Goal: Task Accomplishment & Management: Complete application form

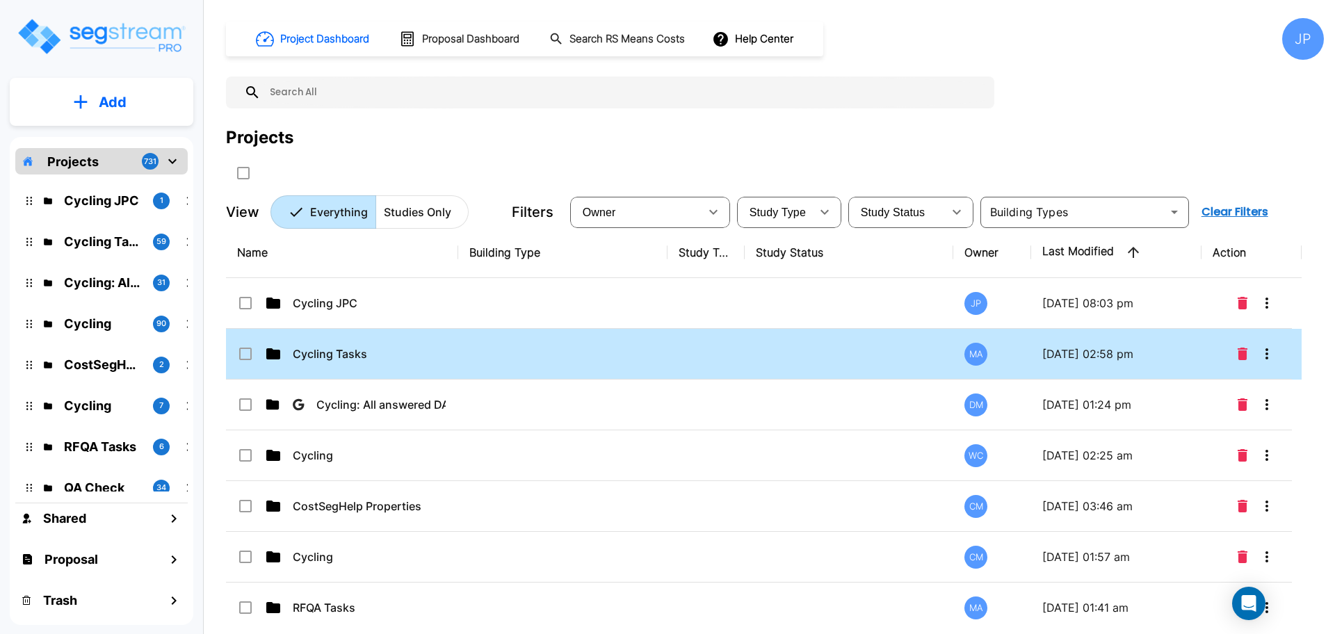
click at [685, 357] on td at bounding box center [705, 354] width 77 height 51
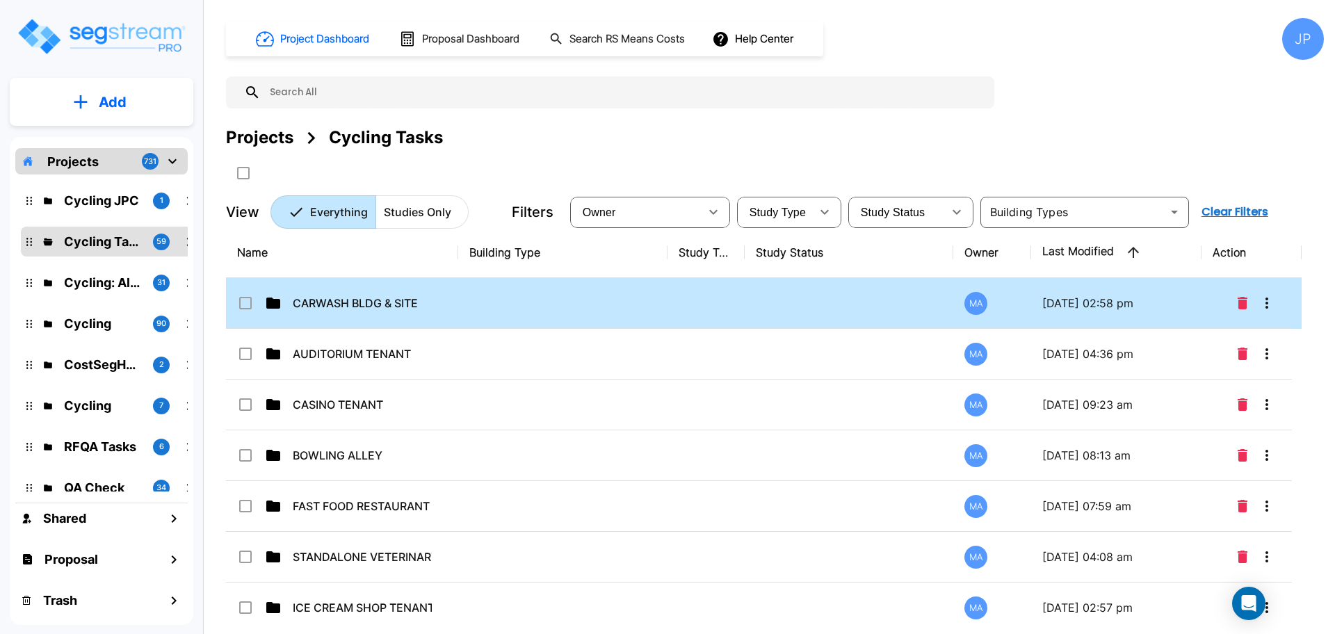
click at [661, 312] on td at bounding box center [562, 303] width 209 height 51
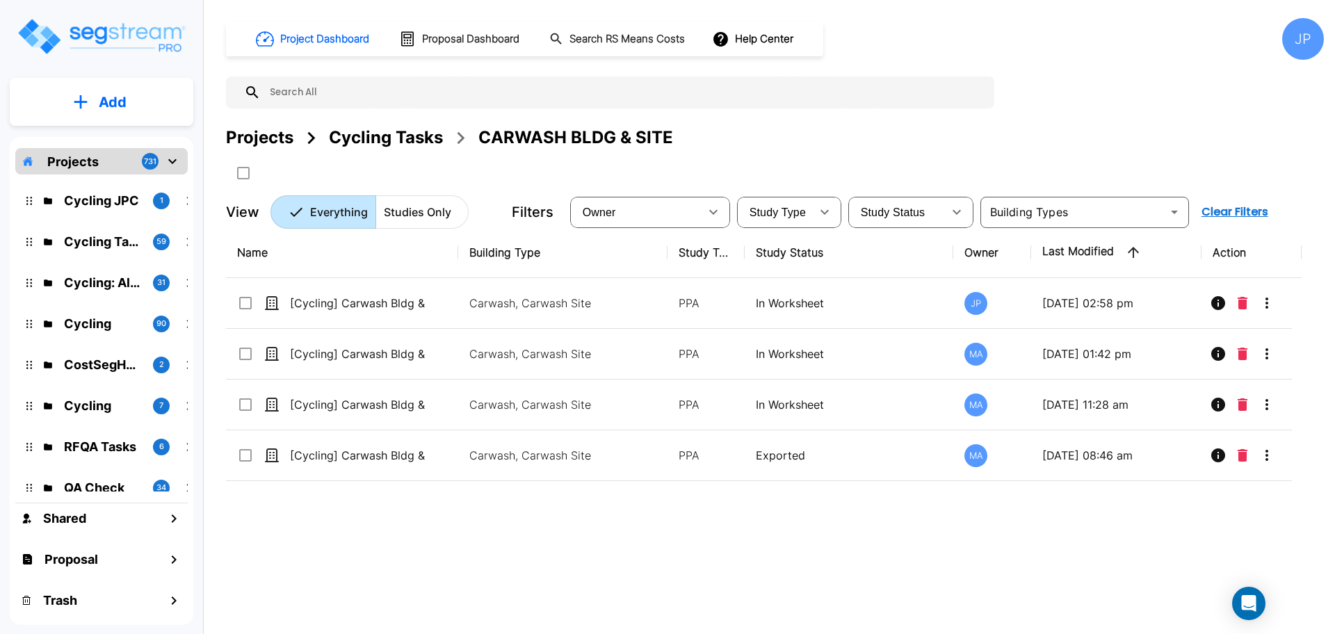
drag, startPoint x: 250, startPoint y: 138, endPoint x: 982, endPoint y: 0, distance: 745.1
click at [250, 138] on div "Projects" at bounding box center [259, 137] width 67 height 25
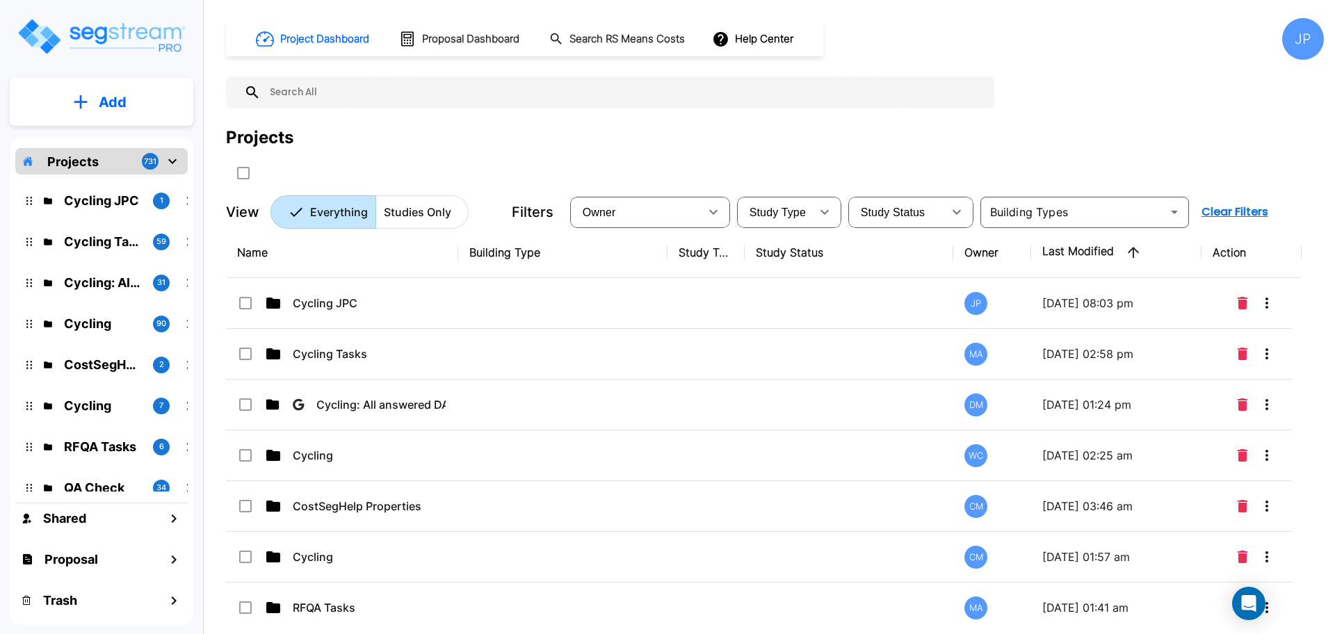
drag, startPoint x: 619, startPoint y: 307, endPoint x: 819, endPoint y: 6, distance: 362.2
click at [619, 307] on td at bounding box center [562, 303] width 209 height 51
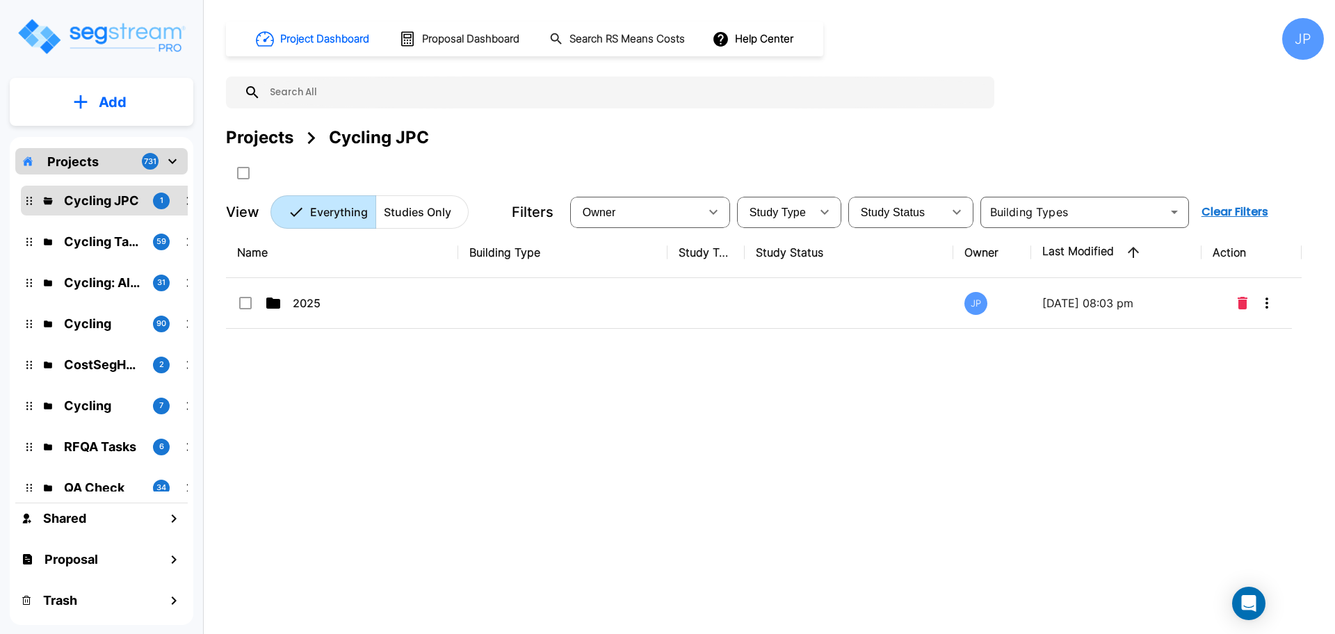
click at [661, 309] on td at bounding box center [562, 303] width 209 height 51
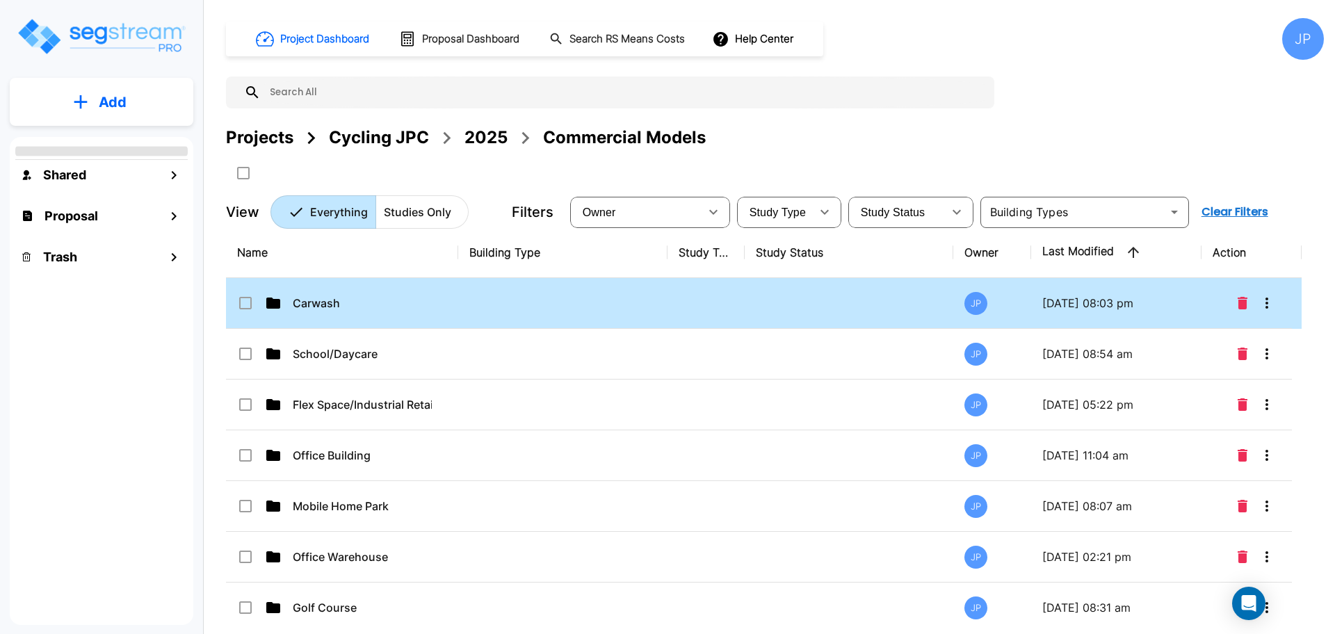
click at [637, 286] on td at bounding box center [562, 303] width 209 height 51
checkbox input "true"
click at [637, 286] on td at bounding box center [562, 303] width 209 height 51
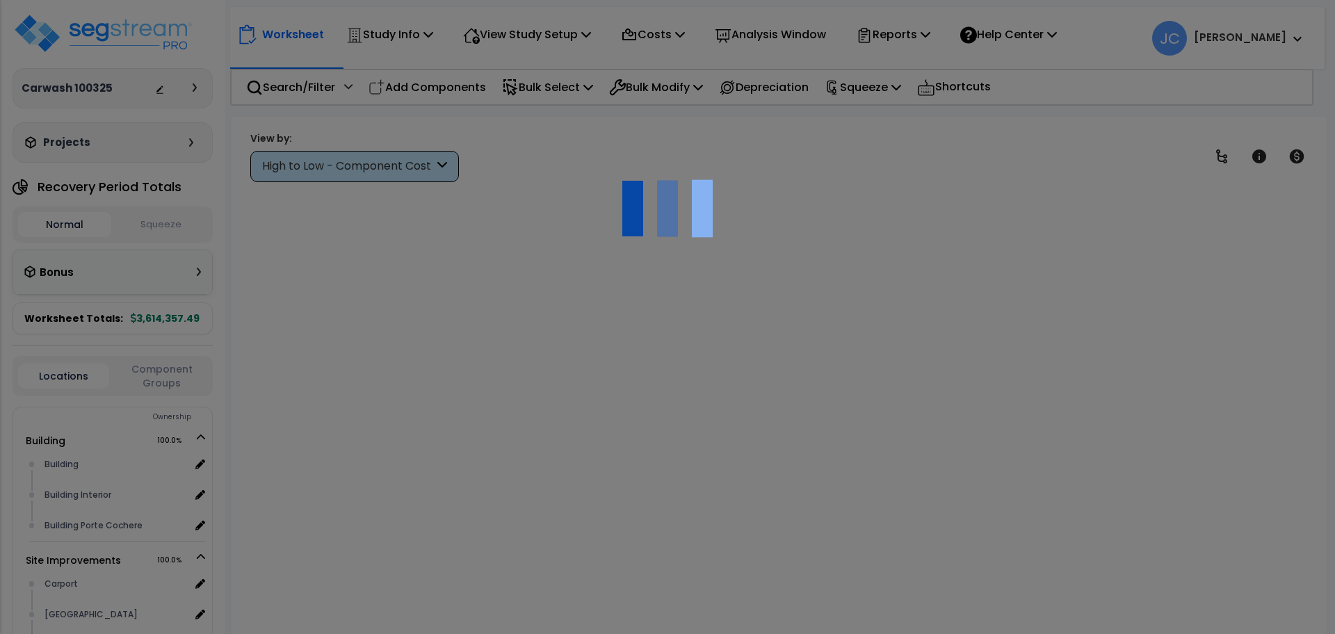
scroll to position [61, 0]
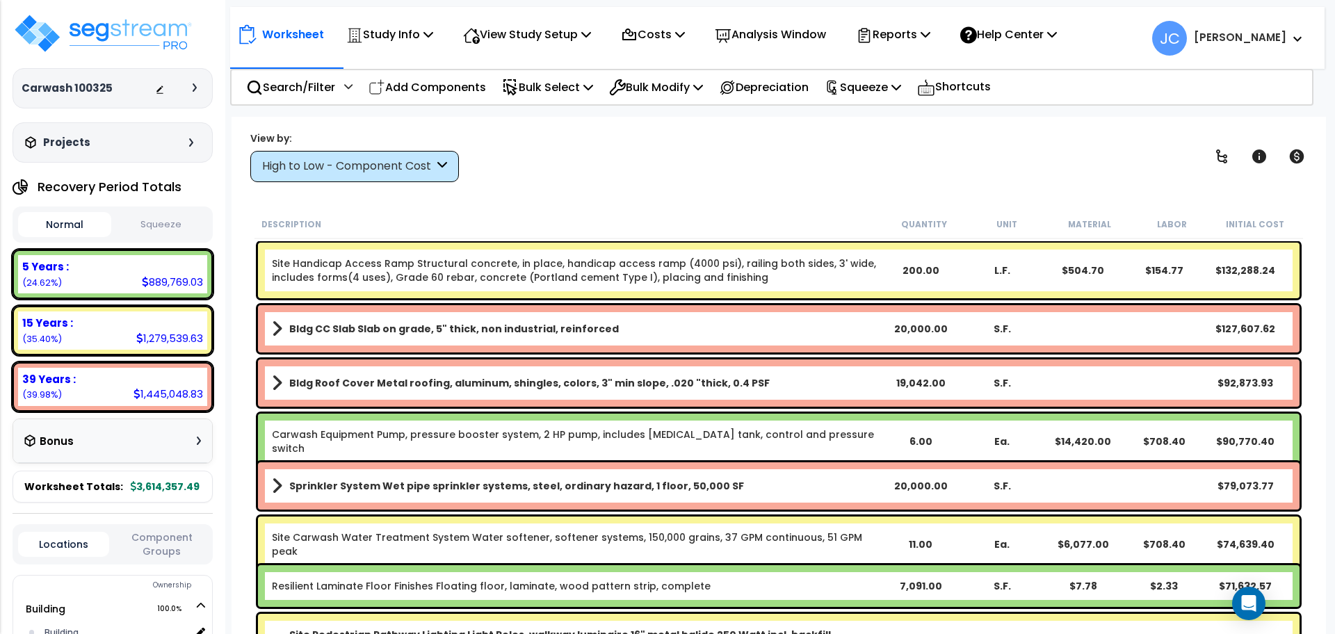
click at [389, 159] on div "High to Low - Component Cost" at bounding box center [348, 167] width 172 height 16
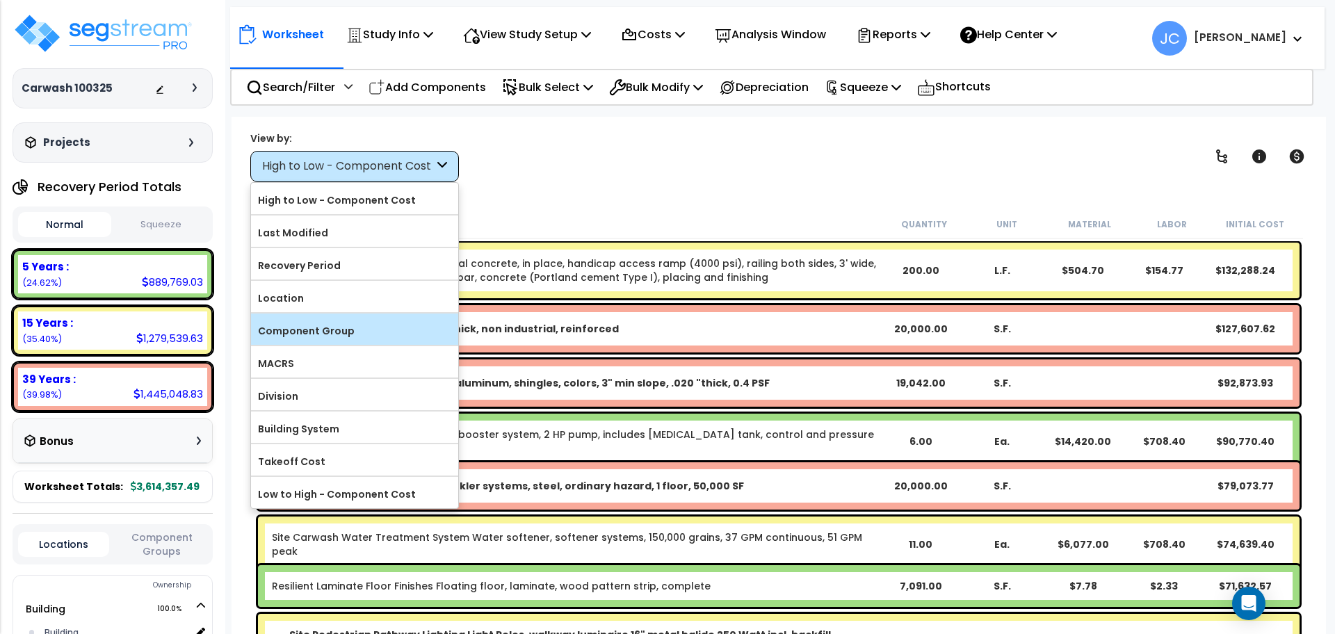
click at [308, 334] on label "Component Group" at bounding box center [354, 331] width 207 height 21
click at [0, 0] on input "Component Group" at bounding box center [0, 0] width 0 height 0
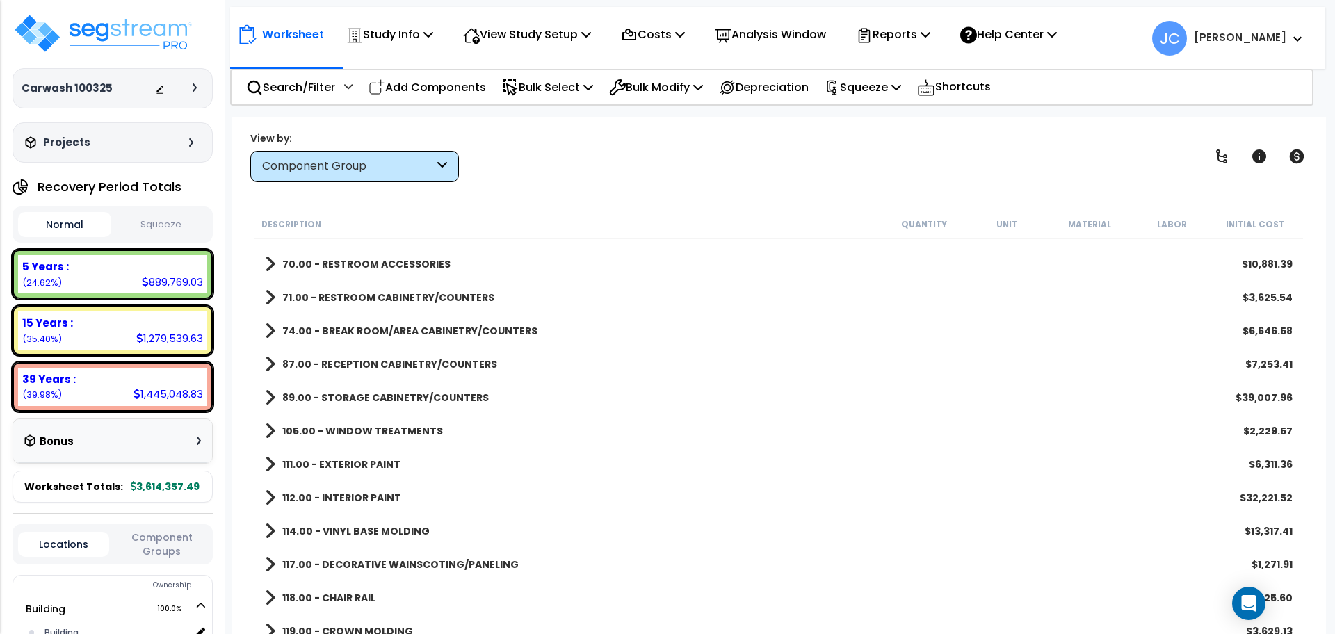
scroll to position [890, 0]
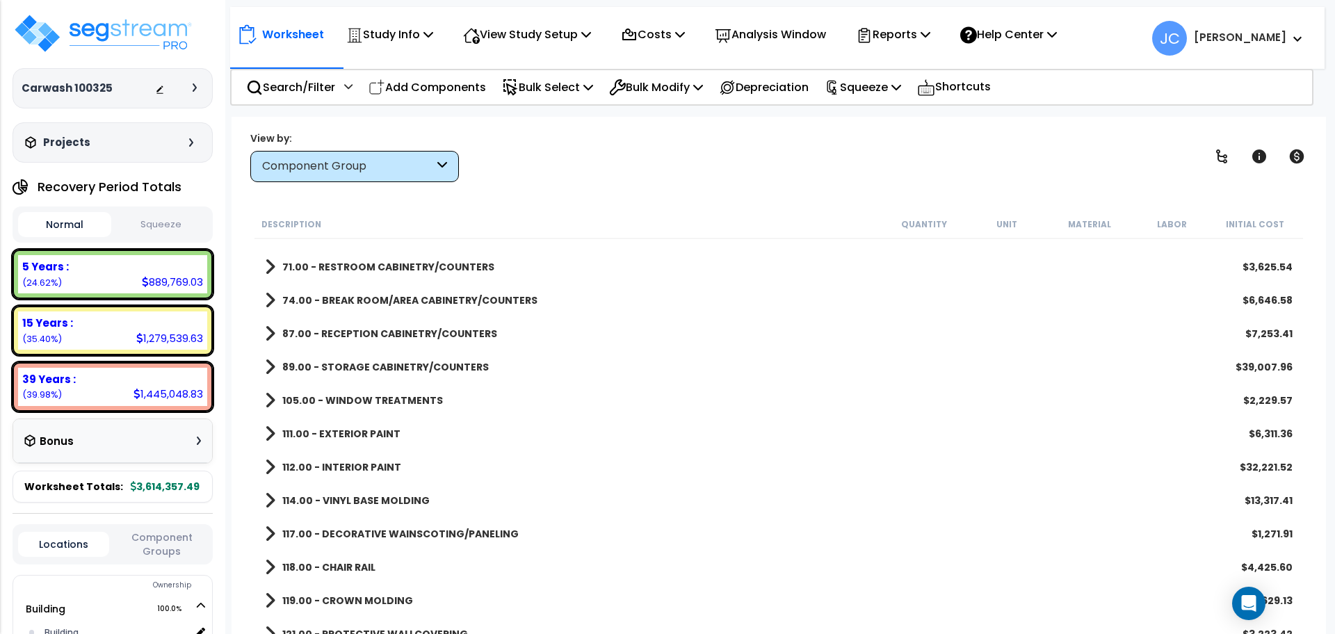
click at [419, 337] on b "87.00 - RECEPTION CABINETRY/COUNTERS" at bounding box center [389, 334] width 215 height 14
click at [422, 339] on b "87.00 - RECEPTION CABINETRY/COUNTERS" at bounding box center [389, 334] width 215 height 14
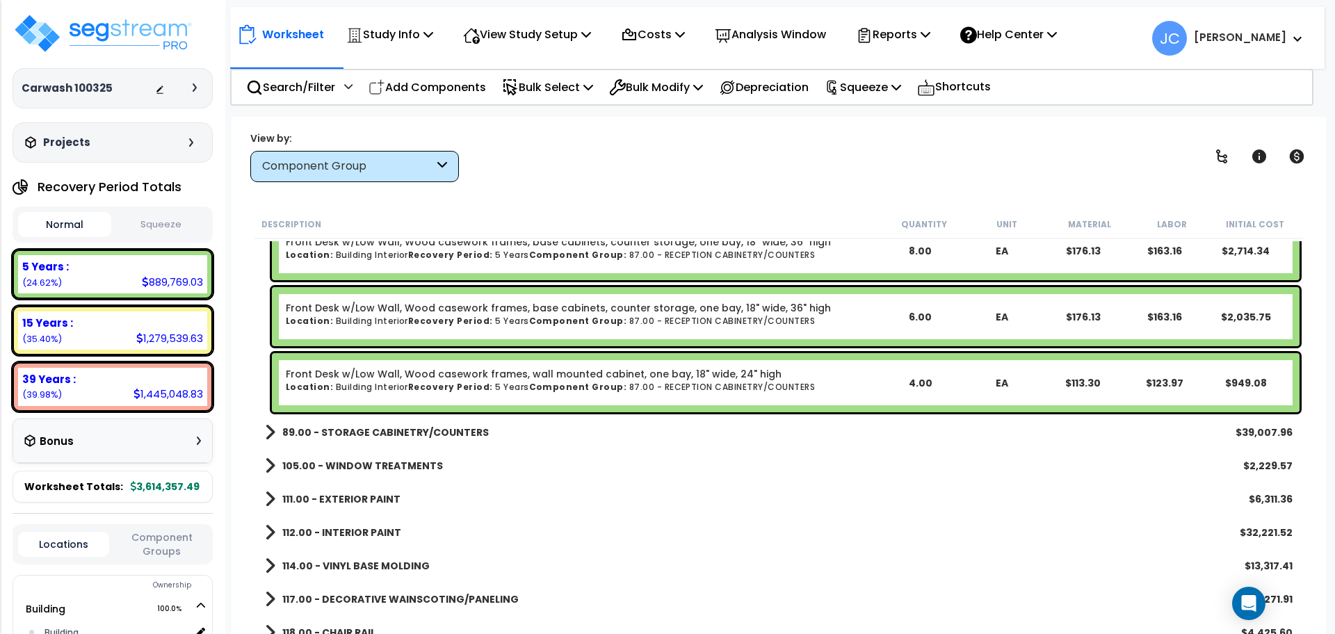
click at [426, 437] on b "89.00 - STORAGE CABINETRY/COUNTERS" at bounding box center [385, 433] width 207 height 14
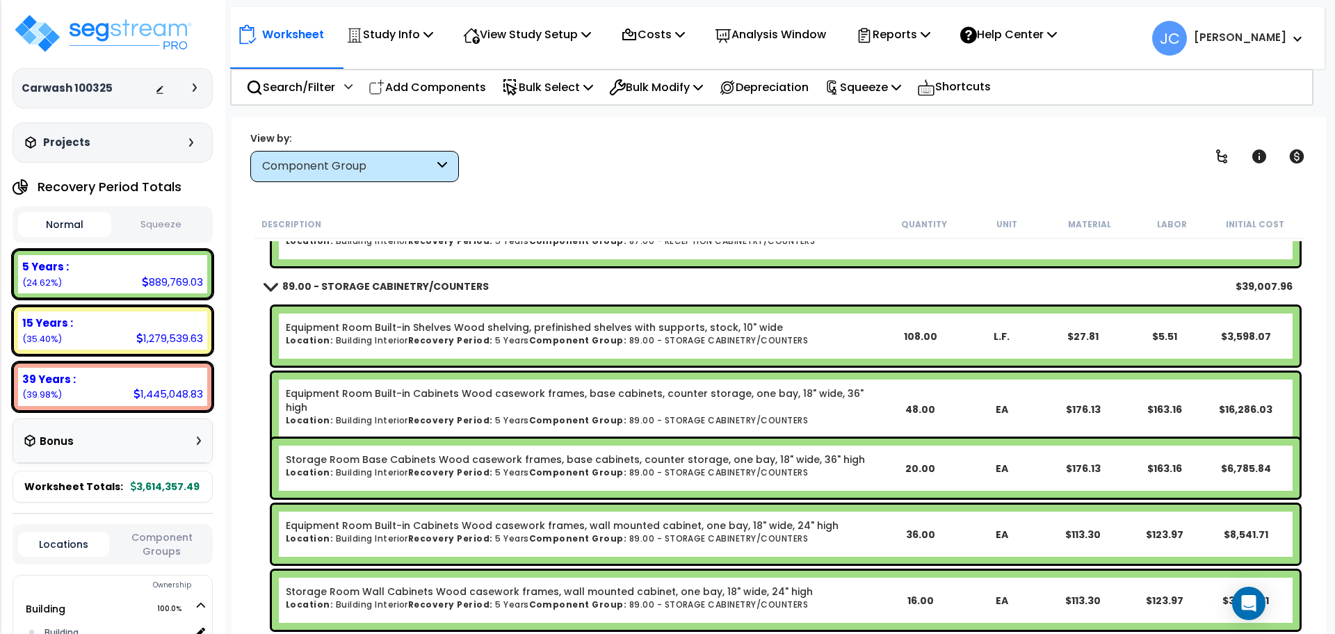
scroll to position [1281, 0]
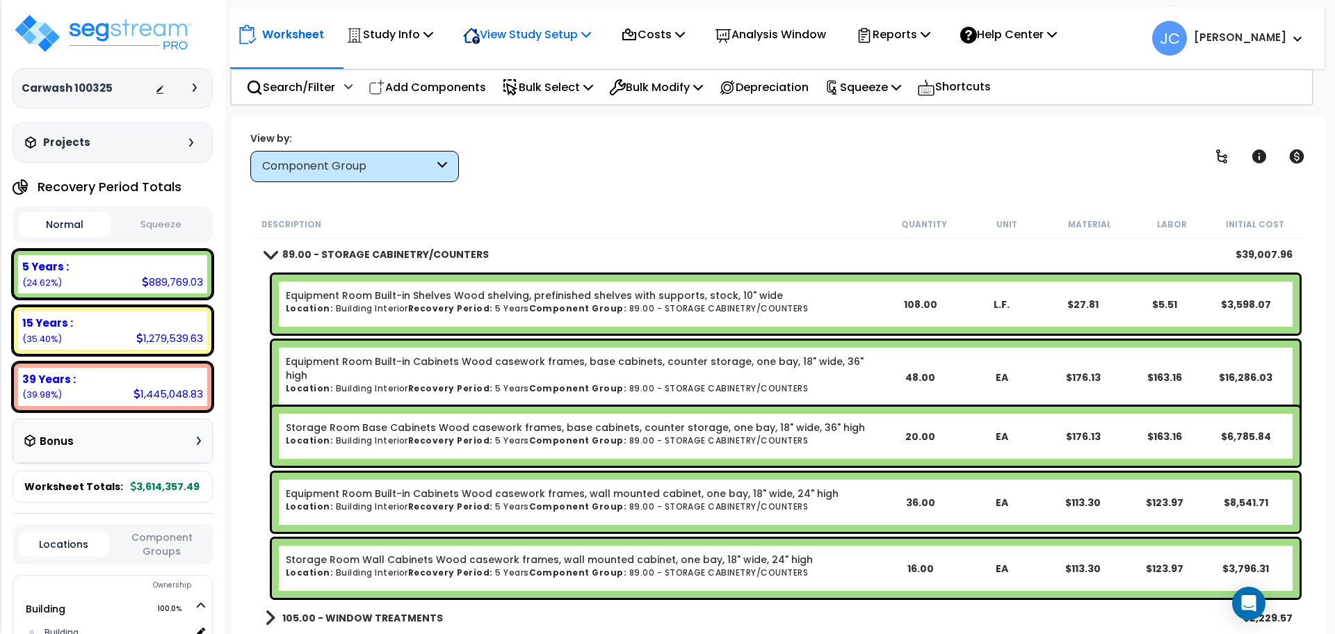
click at [517, 39] on p "View Study Setup" at bounding box center [527, 34] width 128 height 19
click at [511, 90] on link "View Questionnaire" at bounding box center [525, 95] width 138 height 28
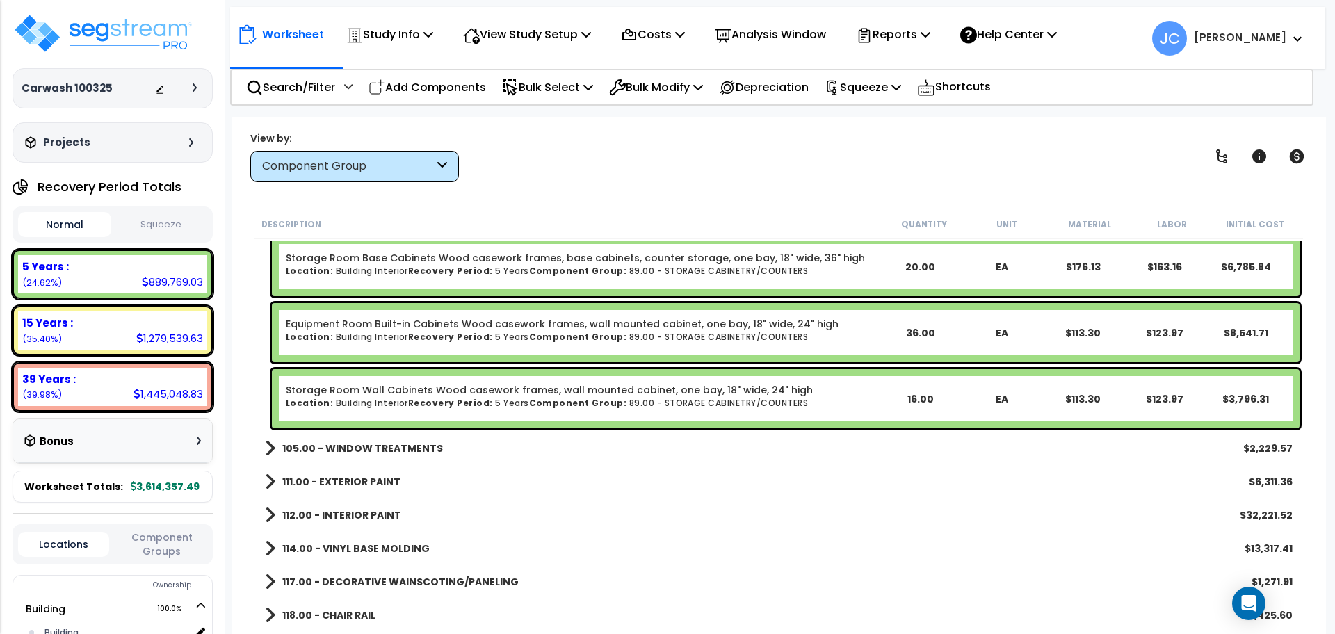
scroll to position [1452, 0]
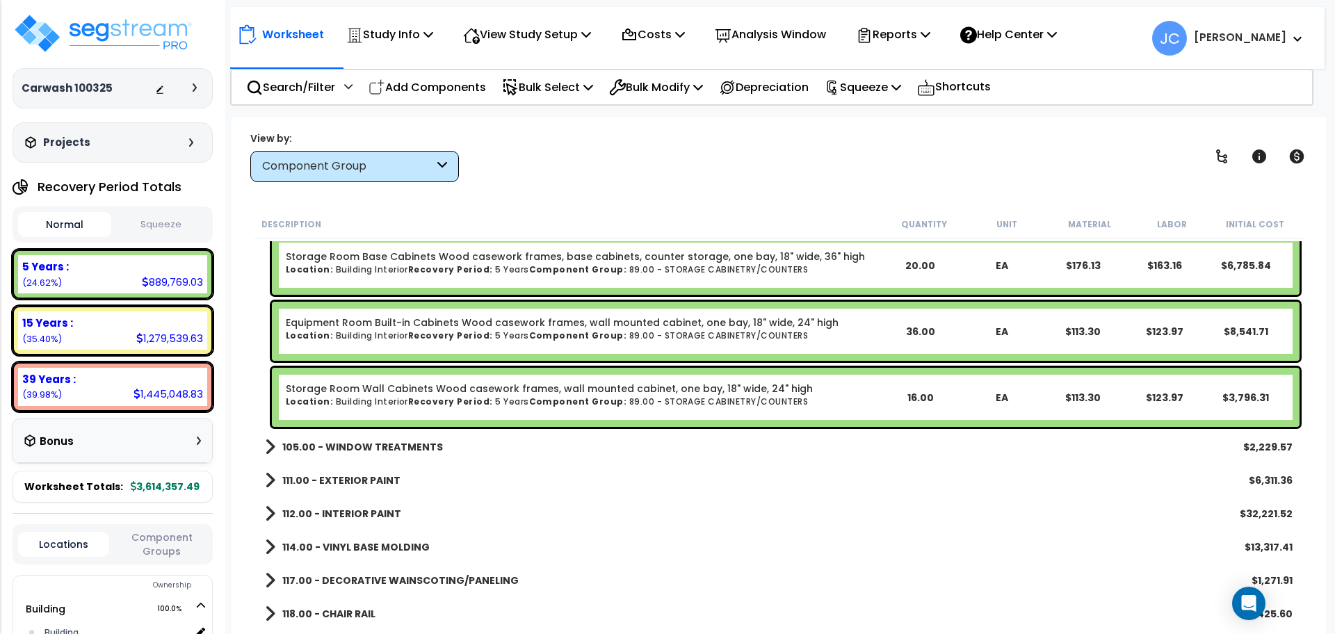
click at [399, 448] on b "105.00 - WINDOW TREATMENTS" at bounding box center [362, 447] width 161 height 14
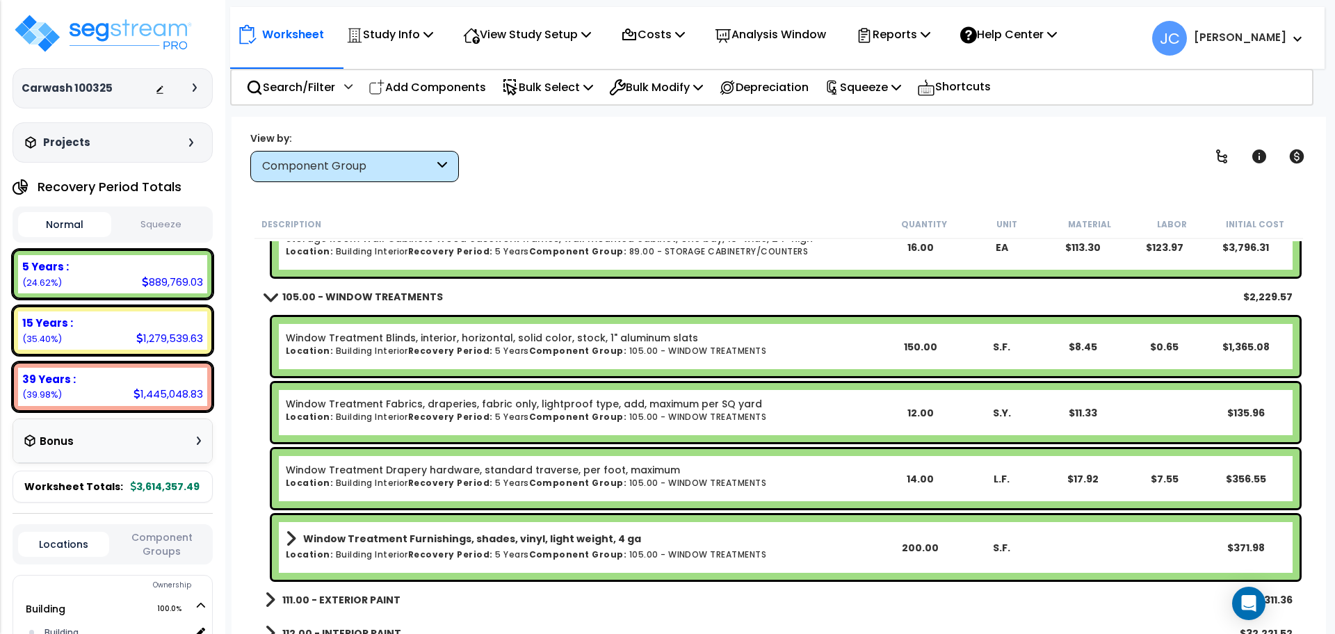
scroll to position [1627, 0]
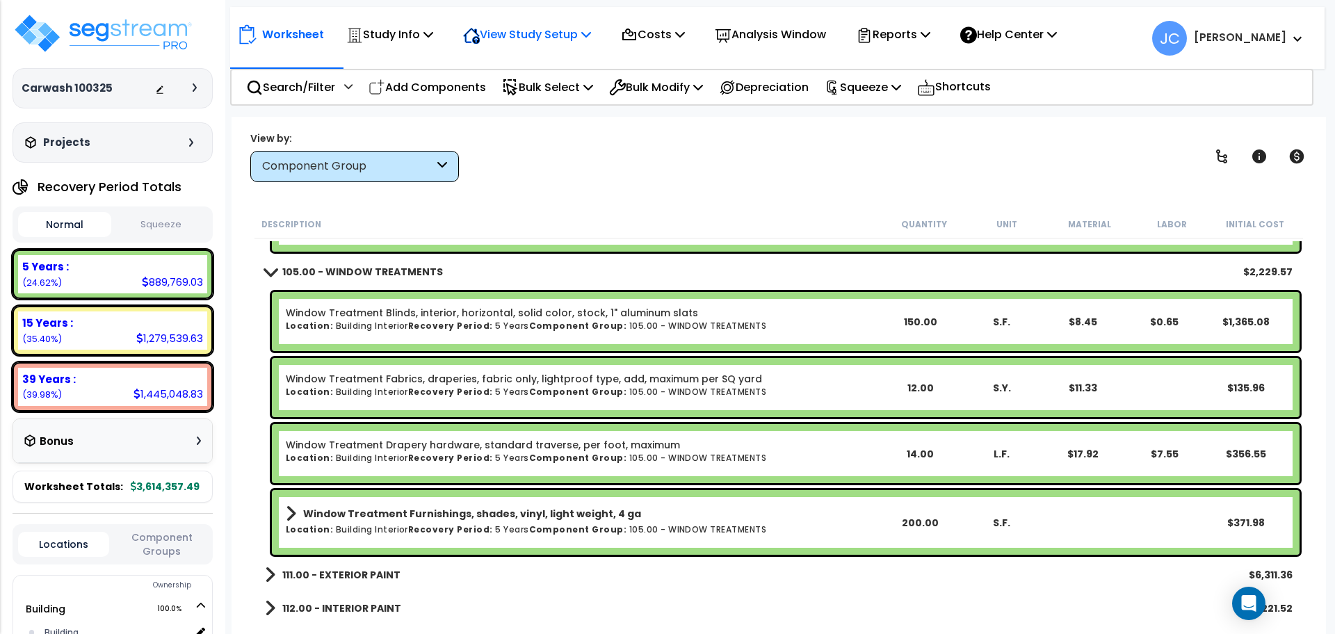
click at [555, 41] on p "View Study Setup" at bounding box center [527, 34] width 128 height 19
click at [531, 99] on link "View Questionnaire" at bounding box center [525, 95] width 138 height 28
click at [503, 526] on h6 "Location: Building Interior Recovery Period: 5 Years Component Group: 105.00 - …" at bounding box center [582, 529] width 593 height 9
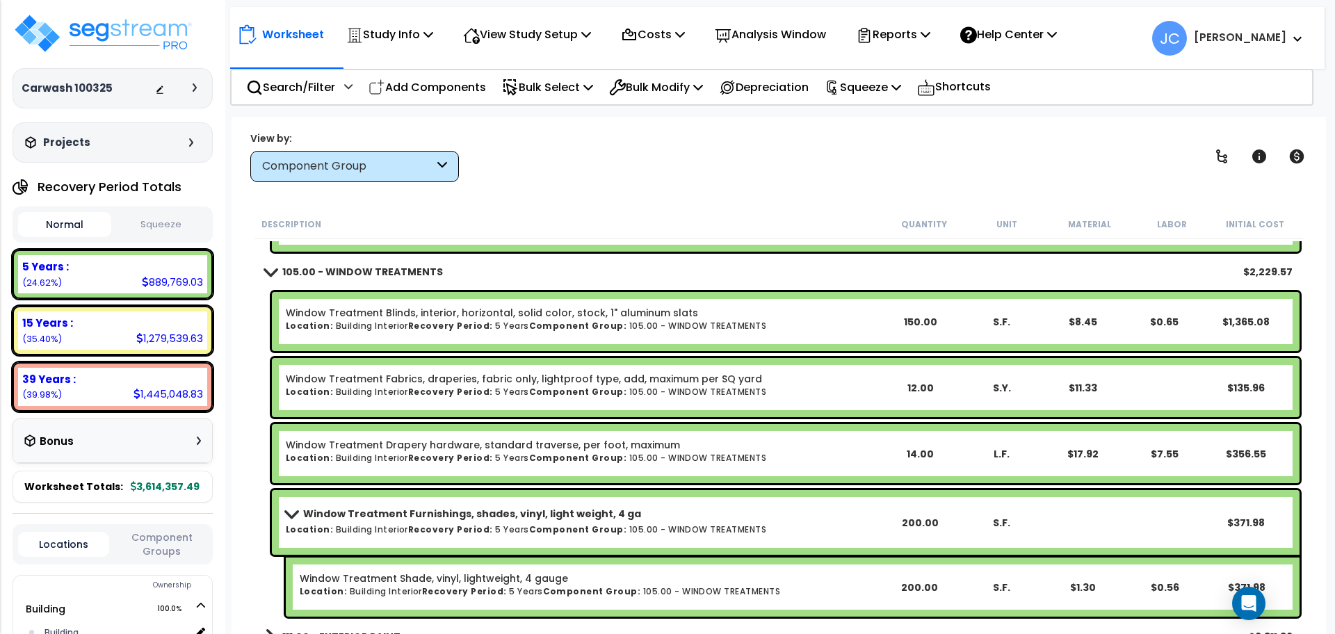
click at [505, 519] on b "Window Treatment Furnishings, shades, vinyl, light weight, 4 ga" at bounding box center [472, 514] width 338 height 14
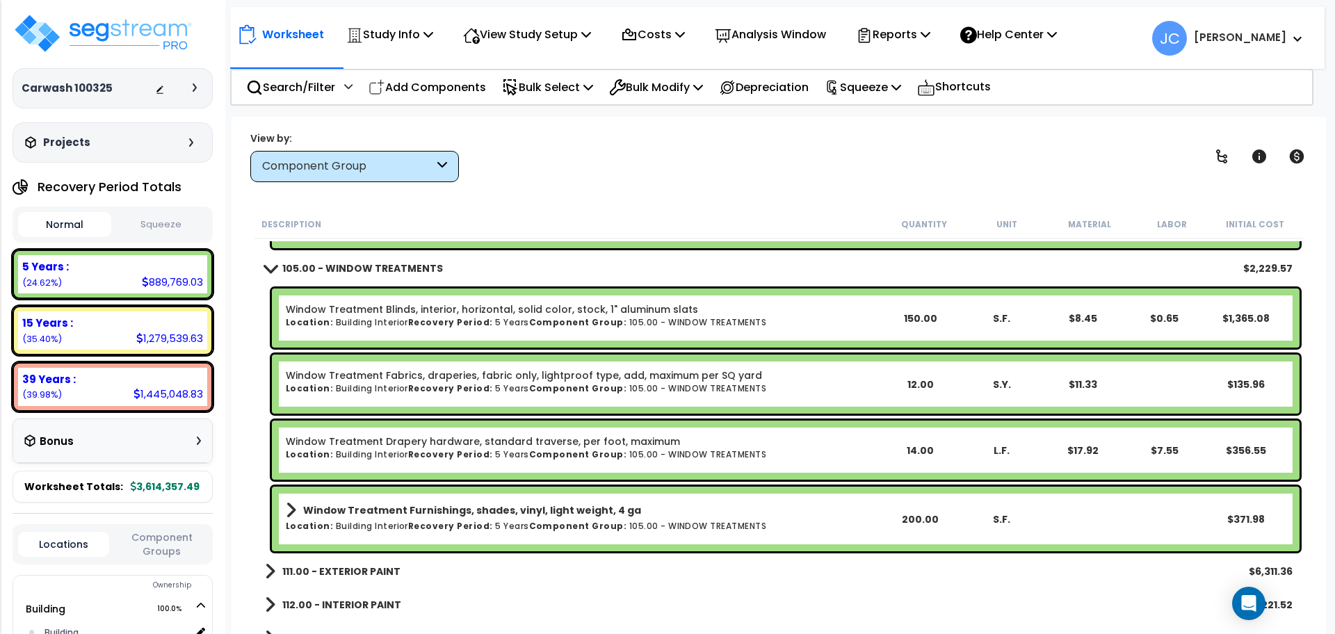
scroll to position [1633, 0]
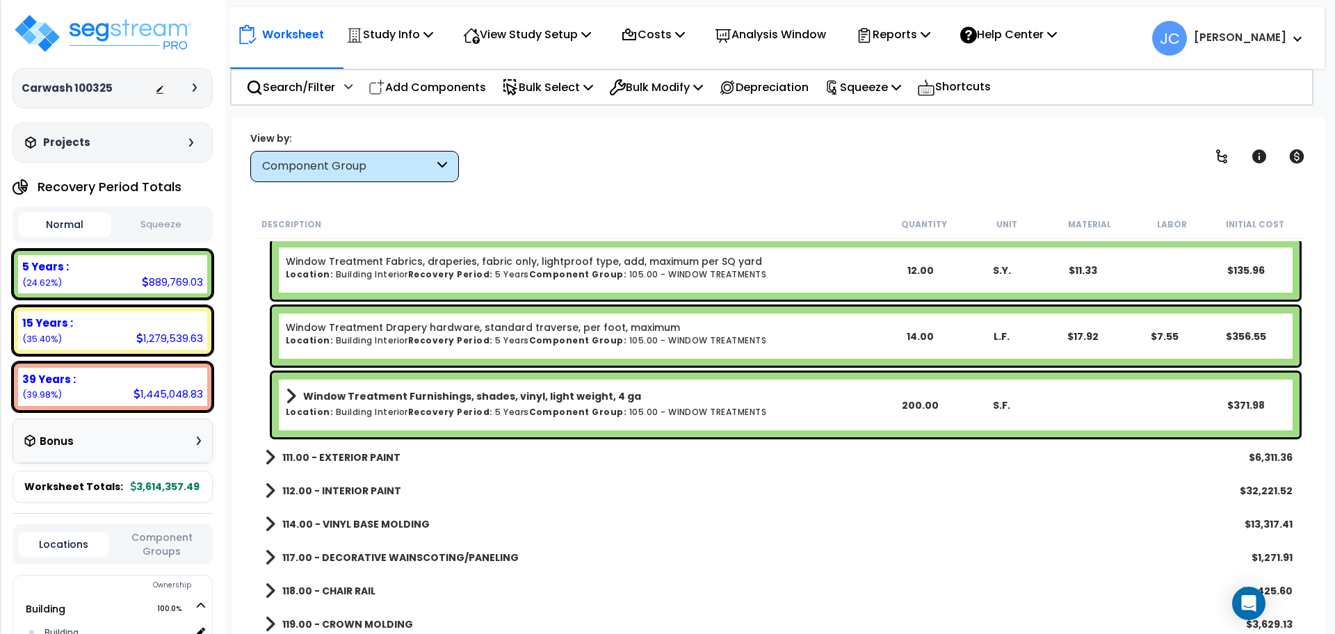
click at [385, 460] on b "111.00 - EXTERIOR PAINT" at bounding box center [341, 458] width 118 height 14
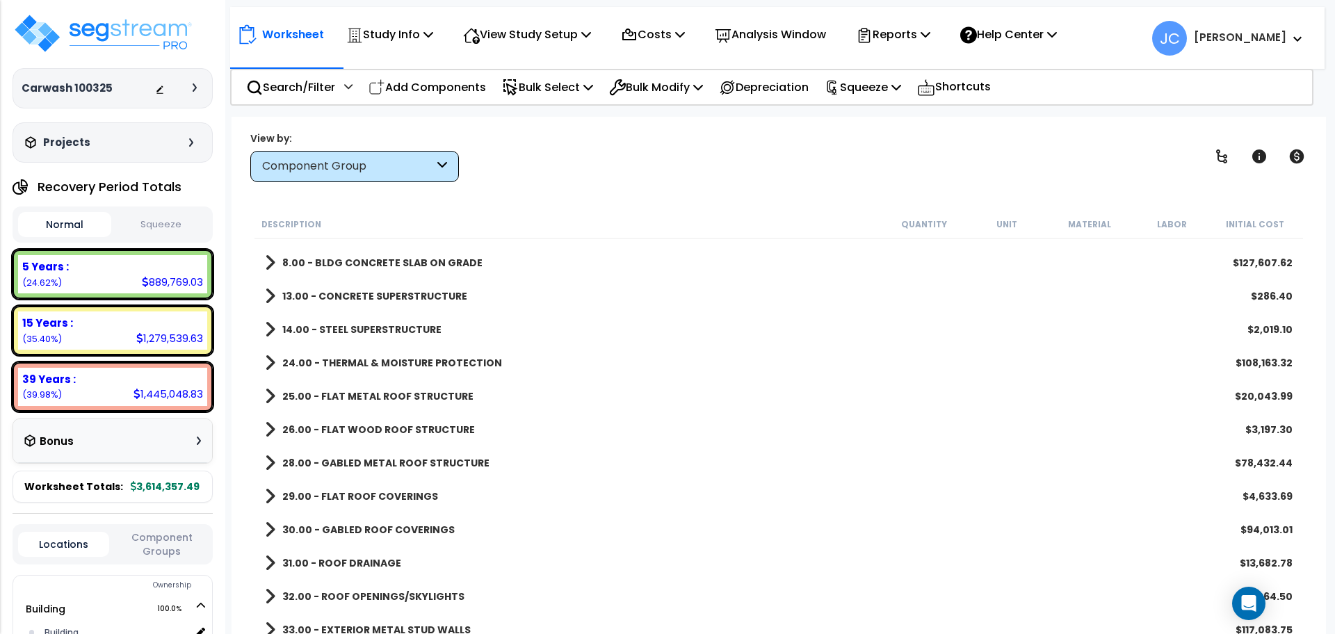
scroll to position [0, 0]
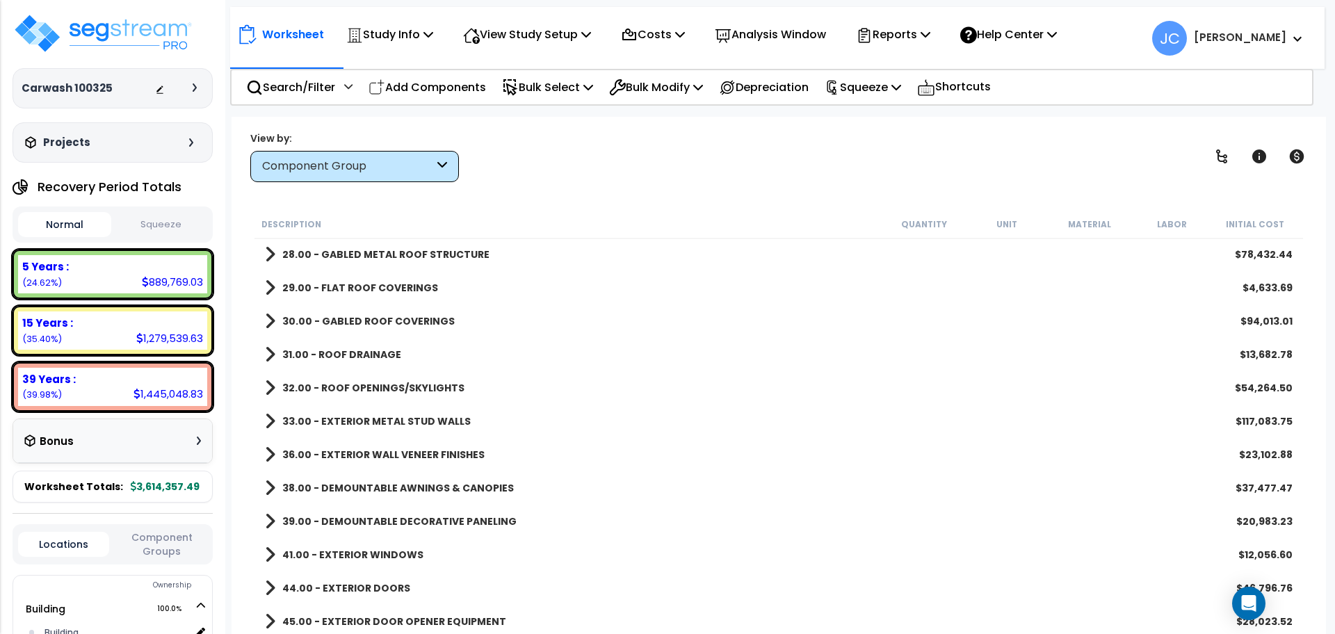
click at [407, 456] on b "36.00 - EXTERIOR WALL VENEER FINISHES" at bounding box center [383, 455] width 202 height 14
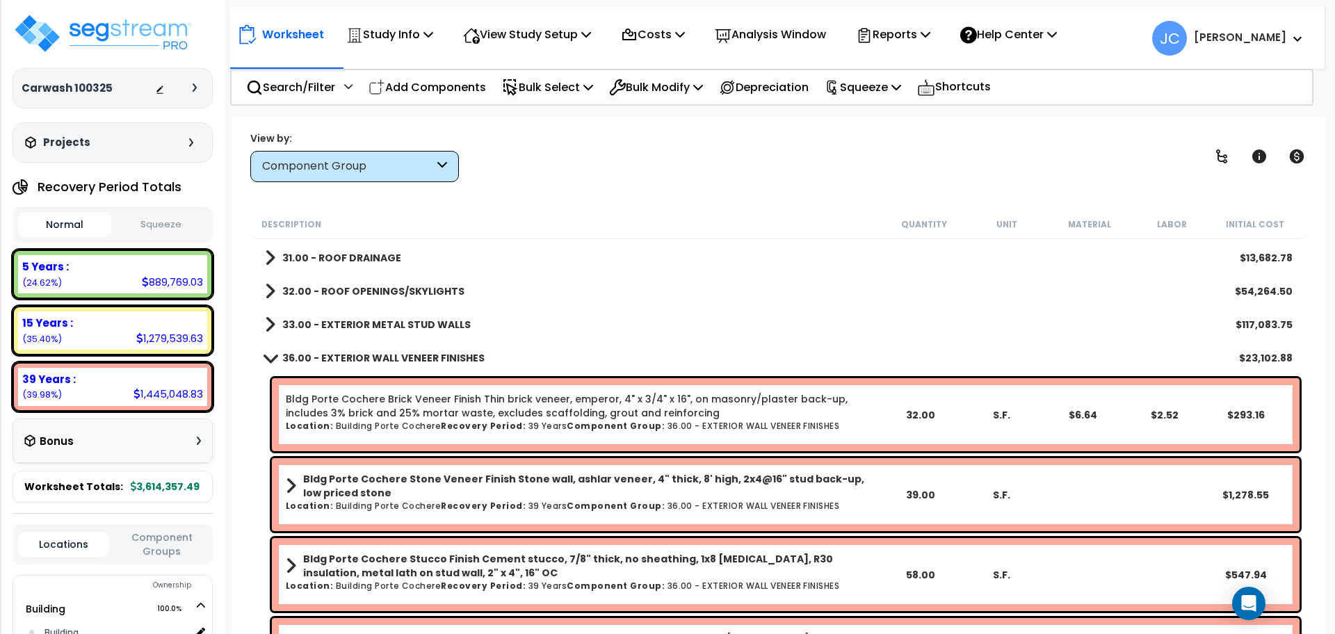
scroll to position [359, 0]
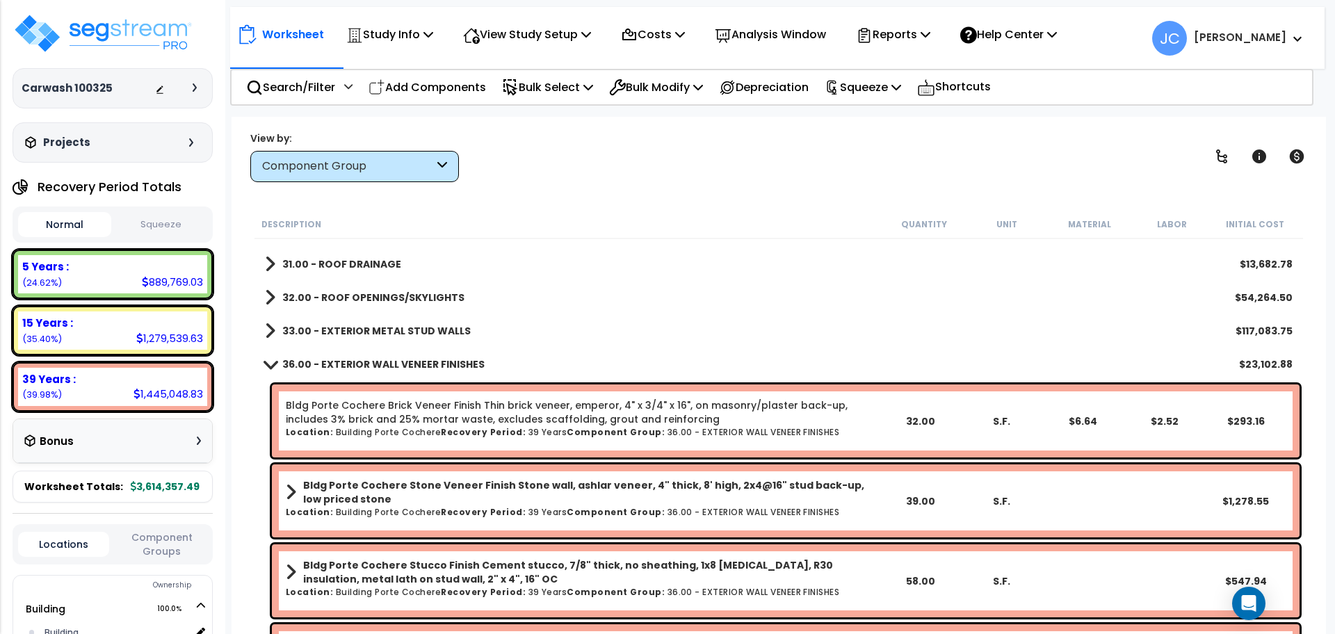
click at [370, 363] on b "36.00 - EXTERIOR WALL VENEER FINISHES" at bounding box center [383, 364] width 202 height 14
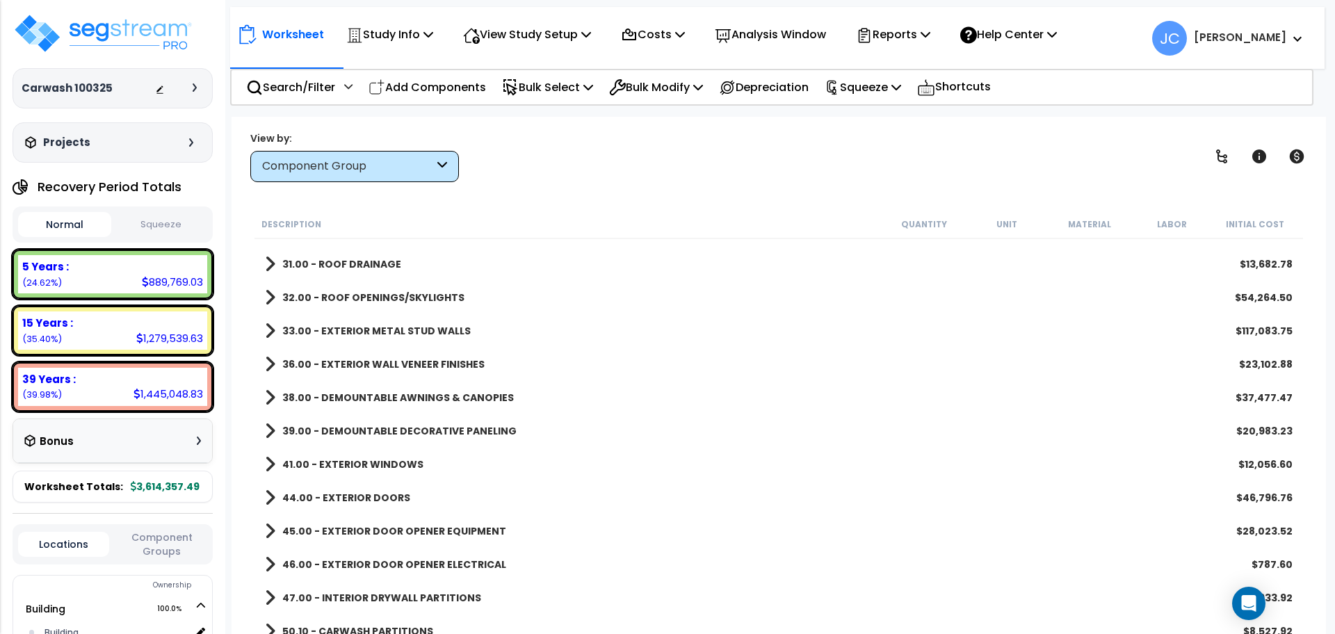
click at [378, 335] on b "33.00 - EXTERIOR METAL STUD WALLS" at bounding box center [376, 331] width 188 height 14
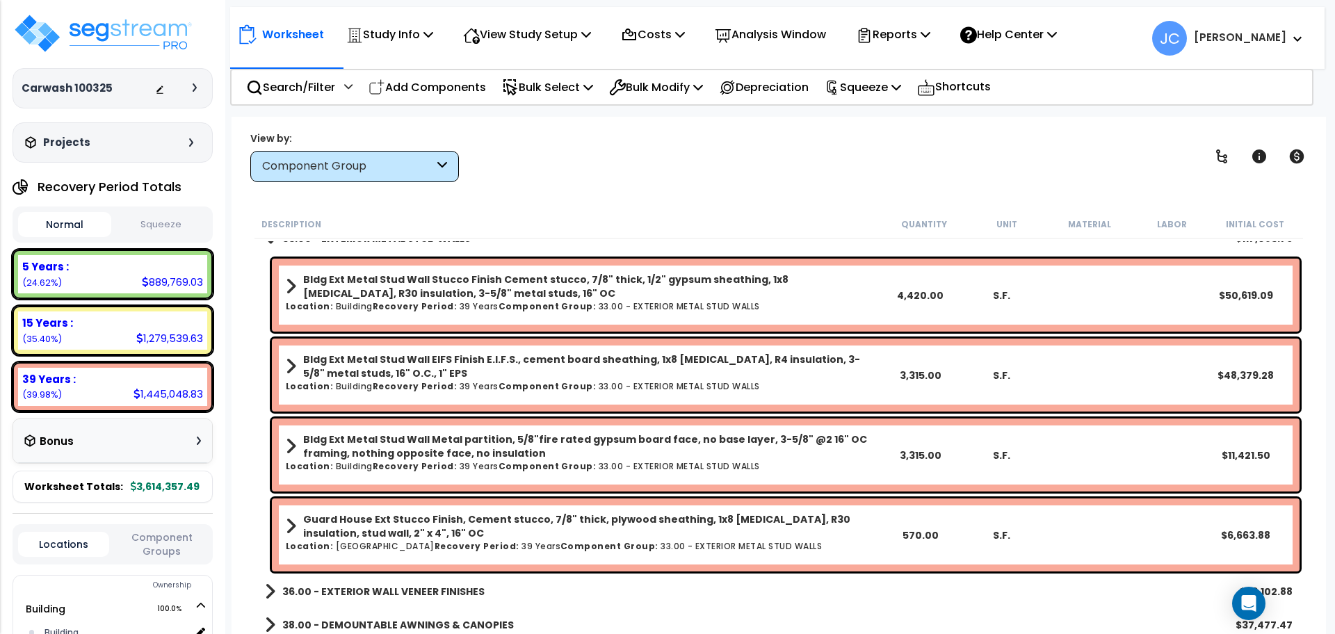
click at [583, 286] on b "Bldg Ext Metal Stud Wall Stucco Finish Cement stucco, 7/8" thick, 1/2" gypsum s…" at bounding box center [591, 287] width 576 height 28
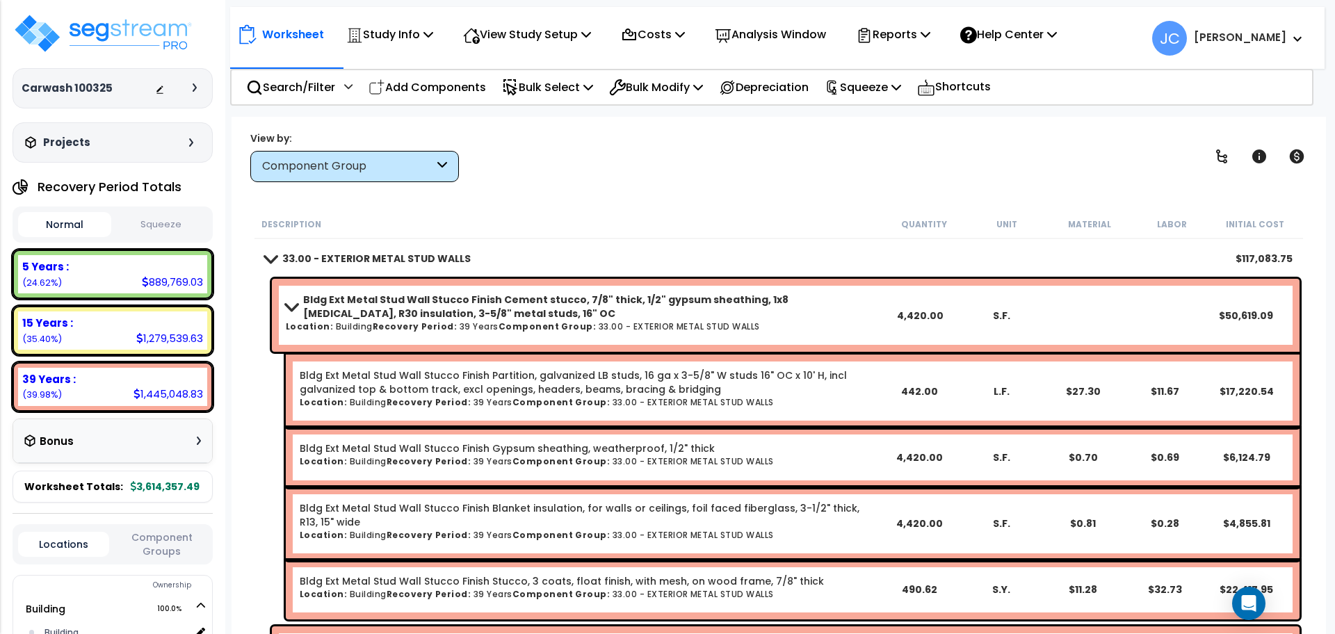
scroll to position [432, 0]
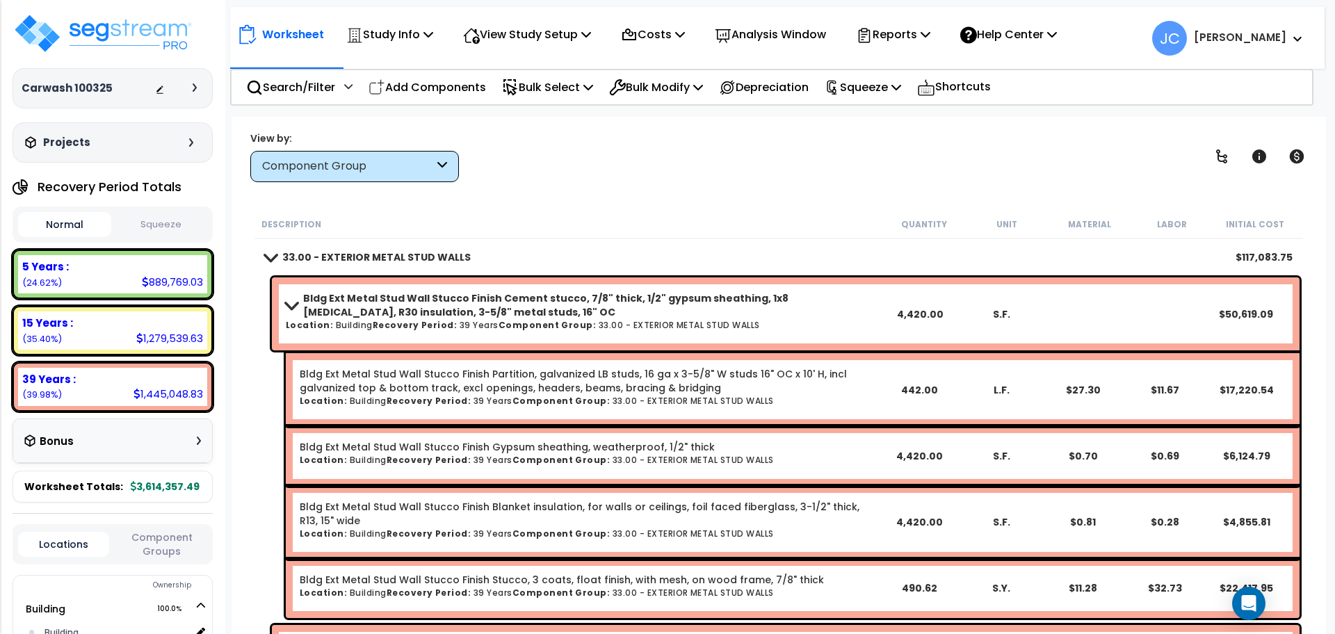
click at [594, 302] on b "Bldg Ext Metal Stud Wall Stucco Finish Cement stucco, 7/8" thick, 1/2" gypsum s…" at bounding box center [591, 305] width 576 height 28
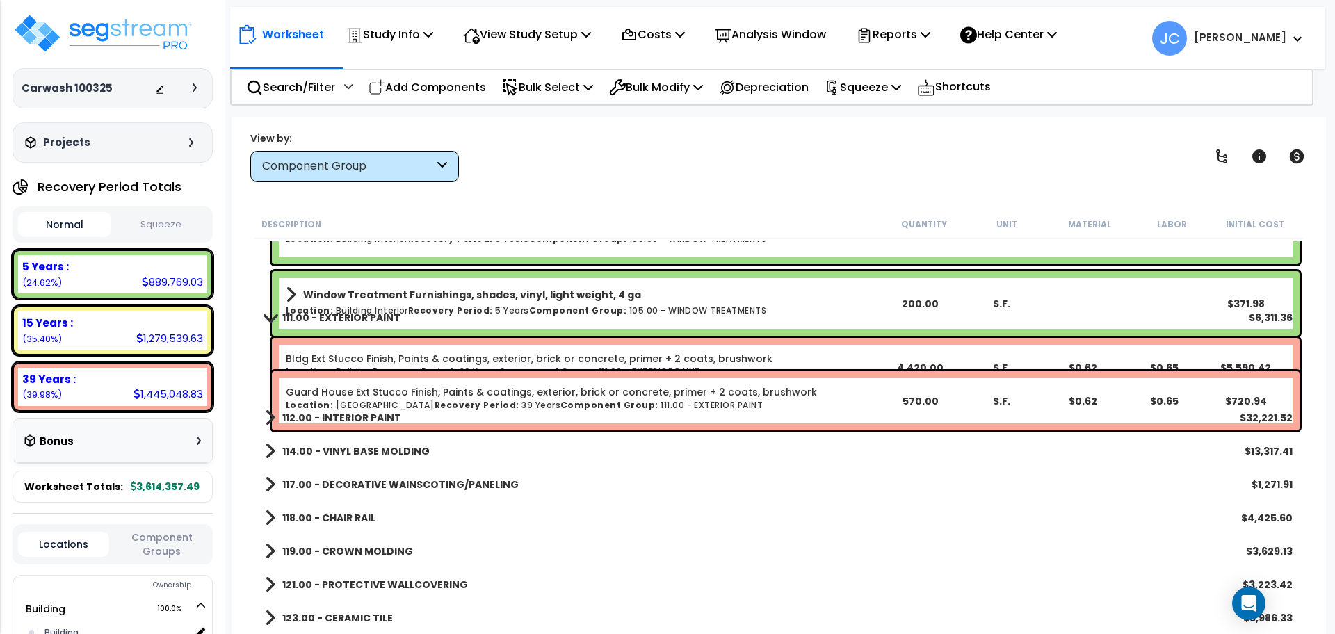
scroll to position [2156, 0]
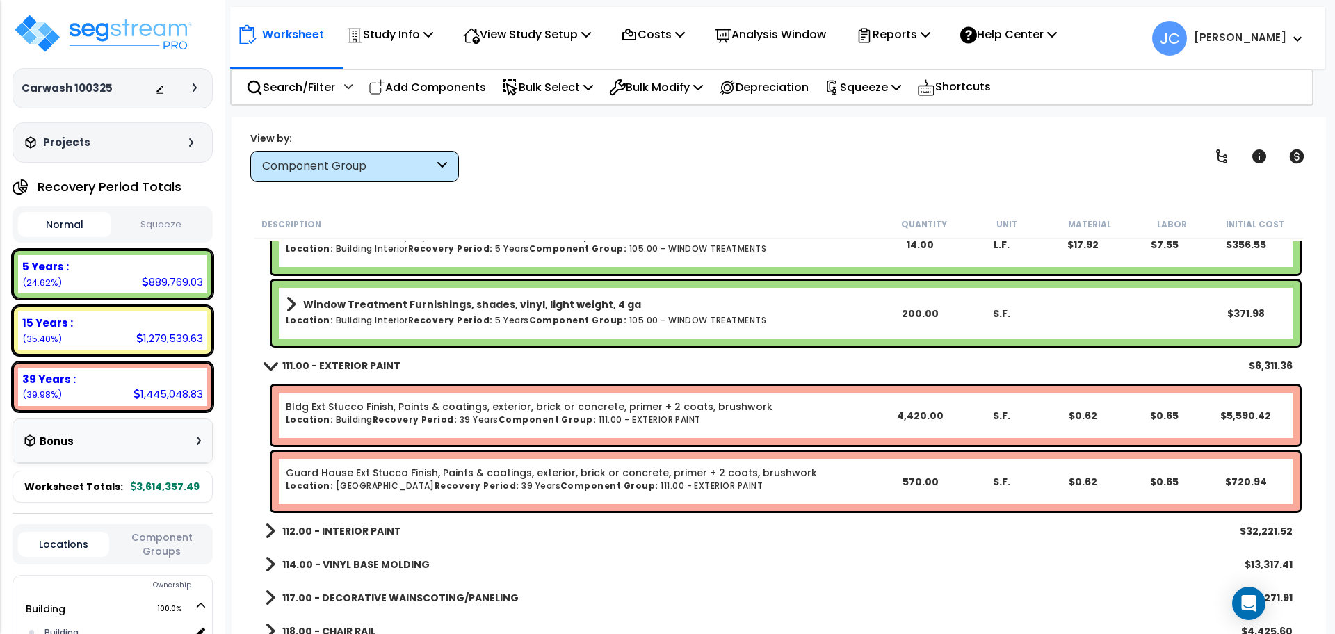
click at [381, 533] on b "112.00 - INTERIOR PAINT" at bounding box center [341, 531] width 119 height 14
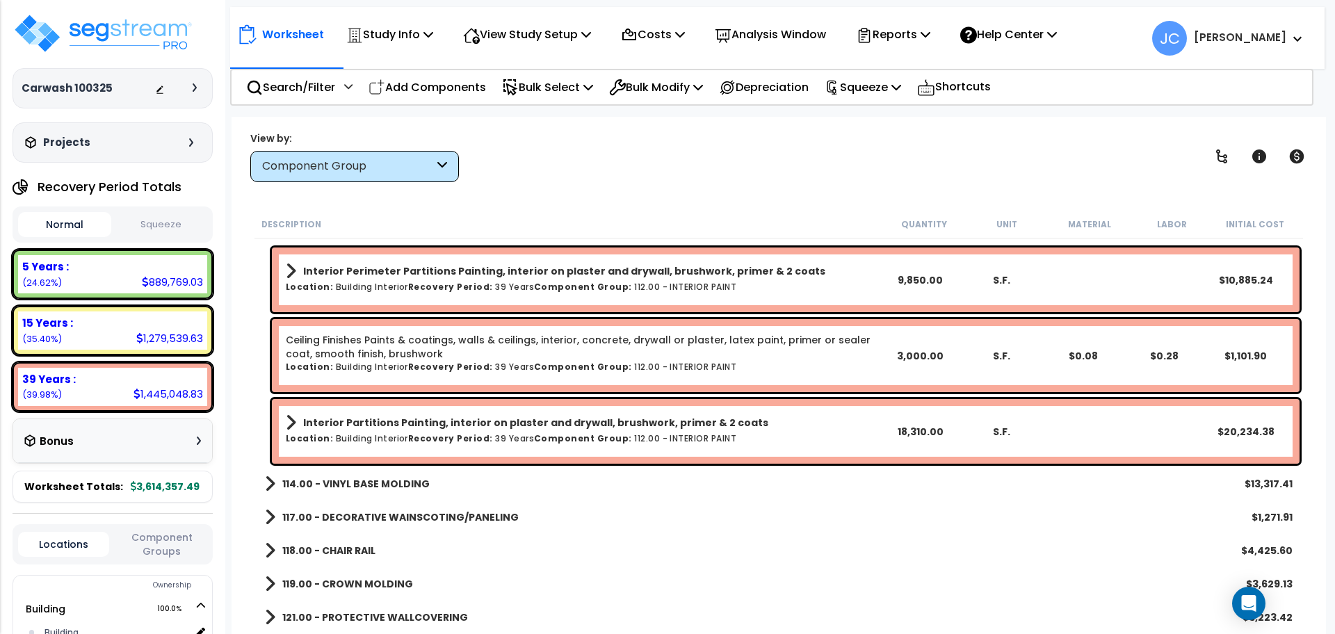
scroll to position [2465, 0]
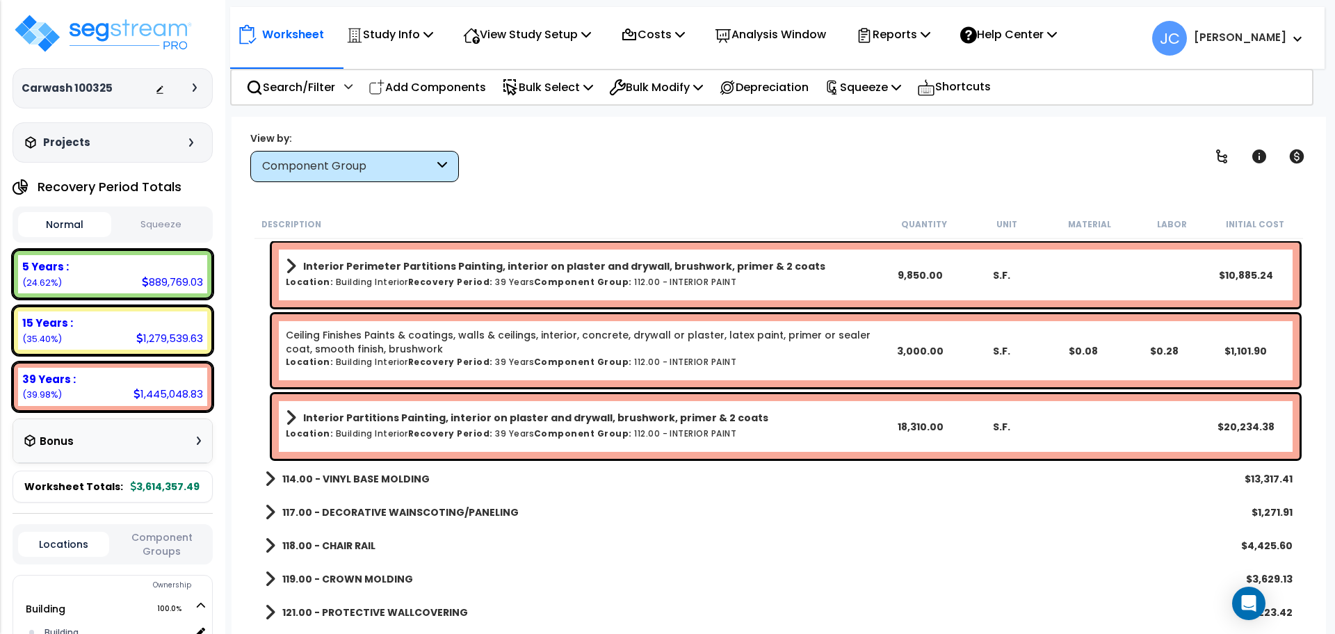
click at [371, 476] on b "114.00 - VINYL BASE MOLDING" at bounding box center [355, 479] width 147 height 14
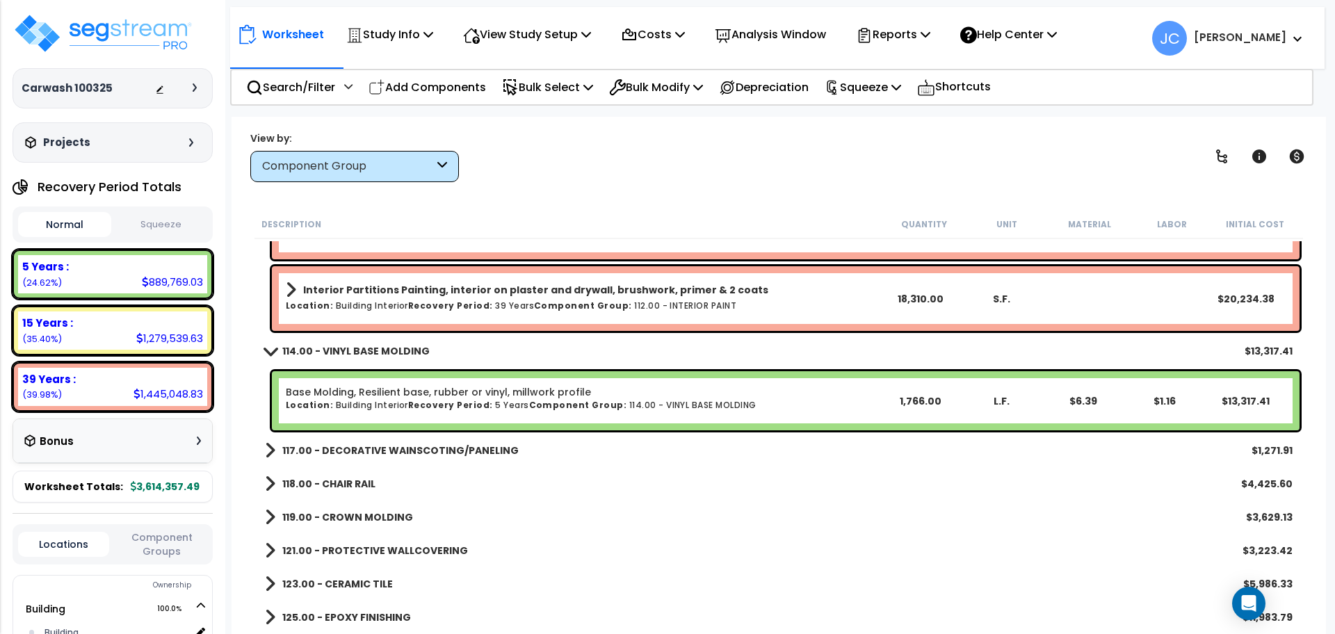
scroll to position [2605, 0]
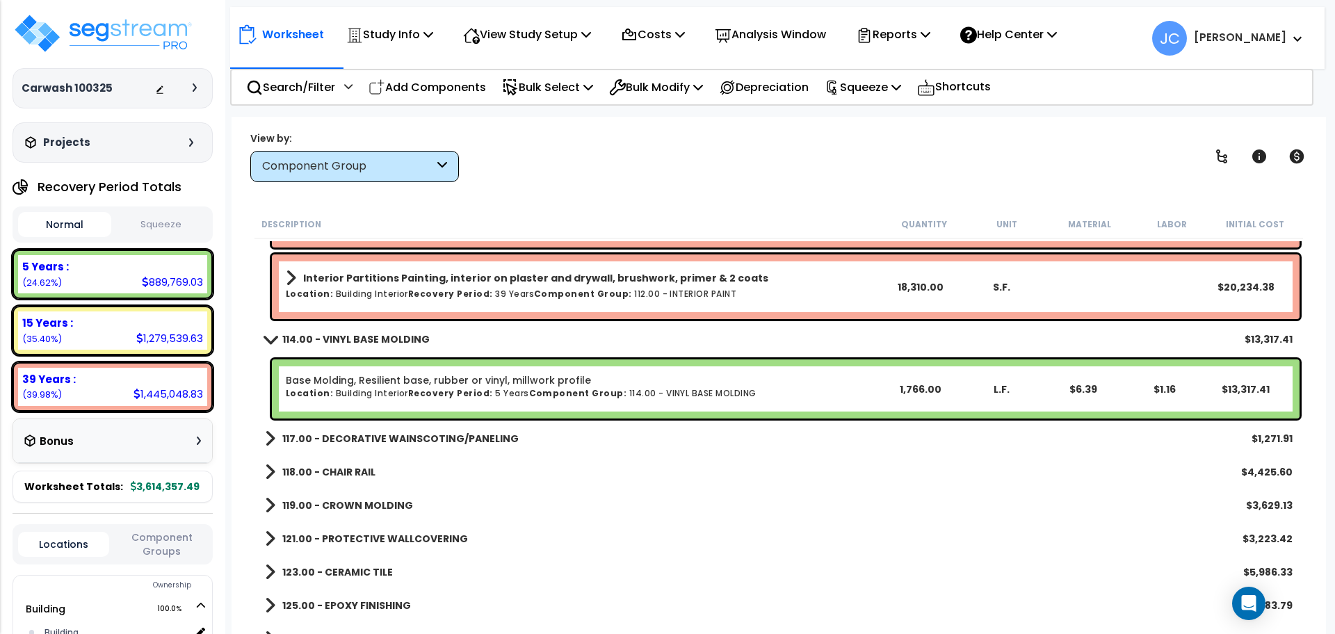
click at [403, 441] on b "117.00 - DECORATIVE WAINSCOTING/PANELING" at bounding box center [400, 439] width 236 height 14
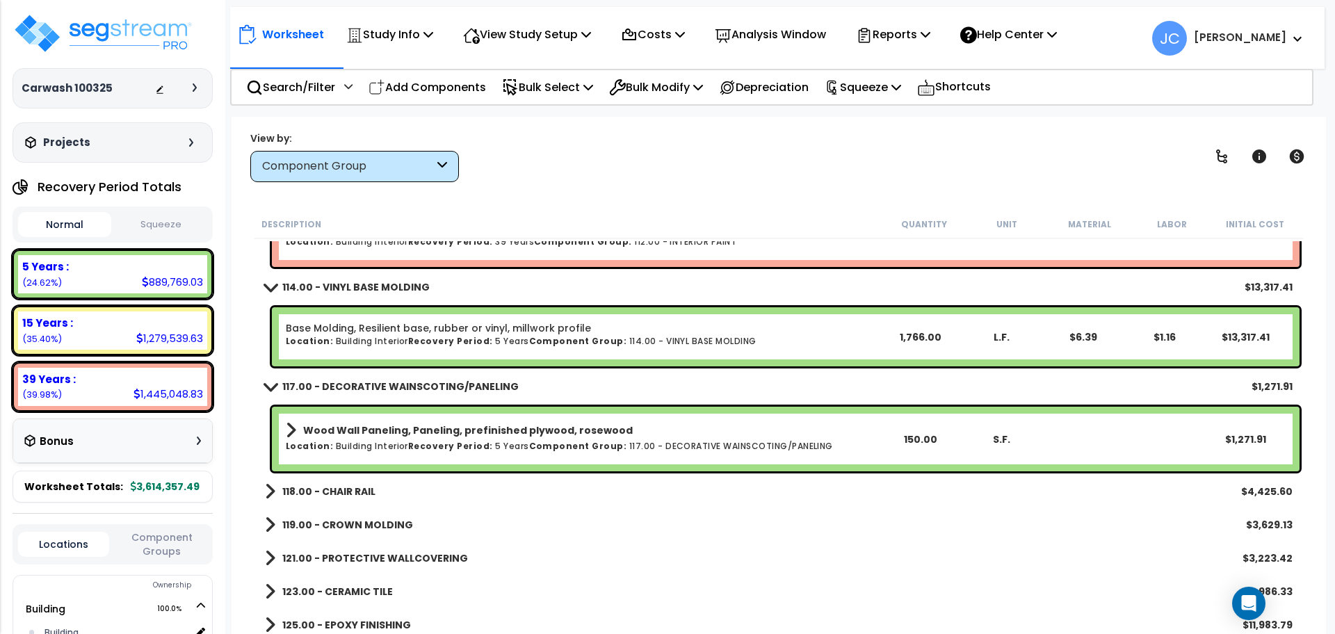
click at [331, 485] on b "118.00 - CHAIR RAIL" at bounding box center [328, 492] width 93 height 14
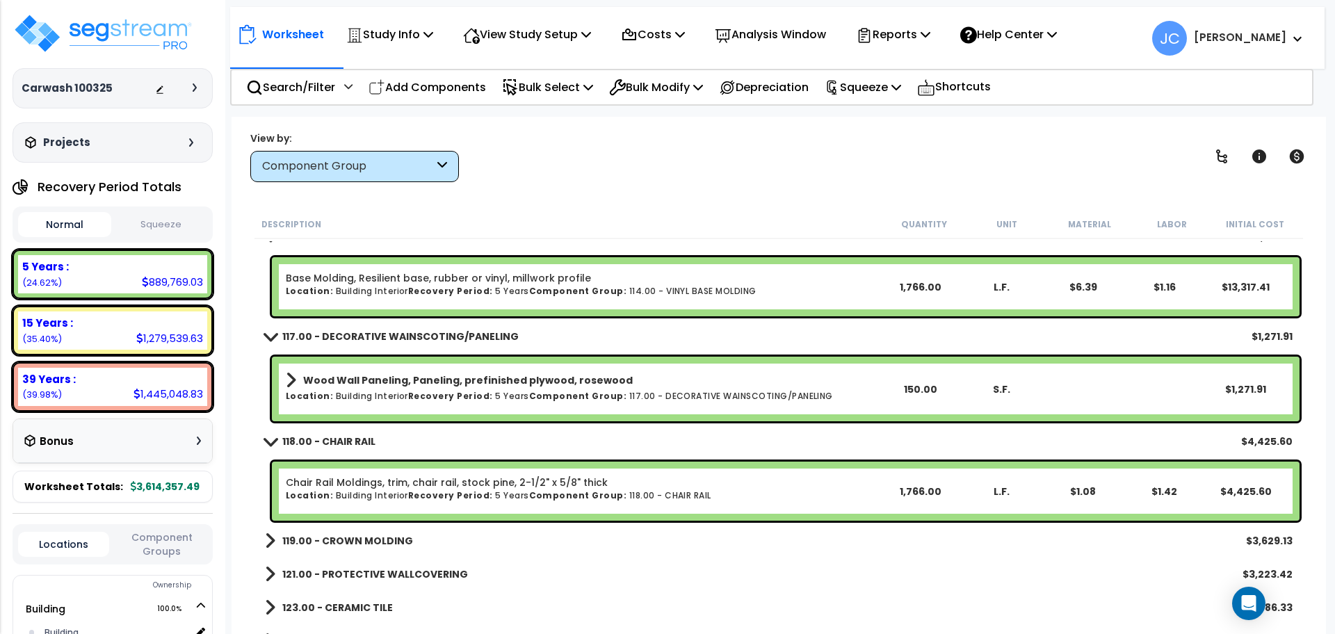
click at [374, 534] on b "119.00 - CROWN MOLDING" at bounding box center [347, 541] width 131 height 14
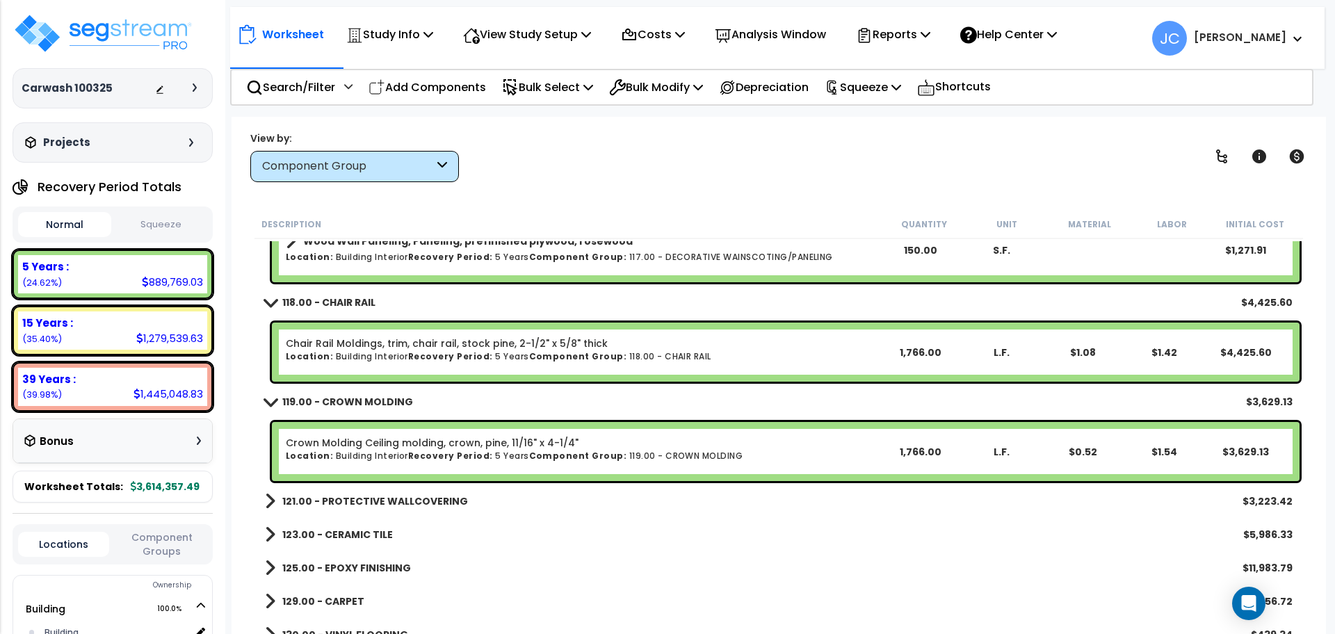
scroll to position [2849, 0]
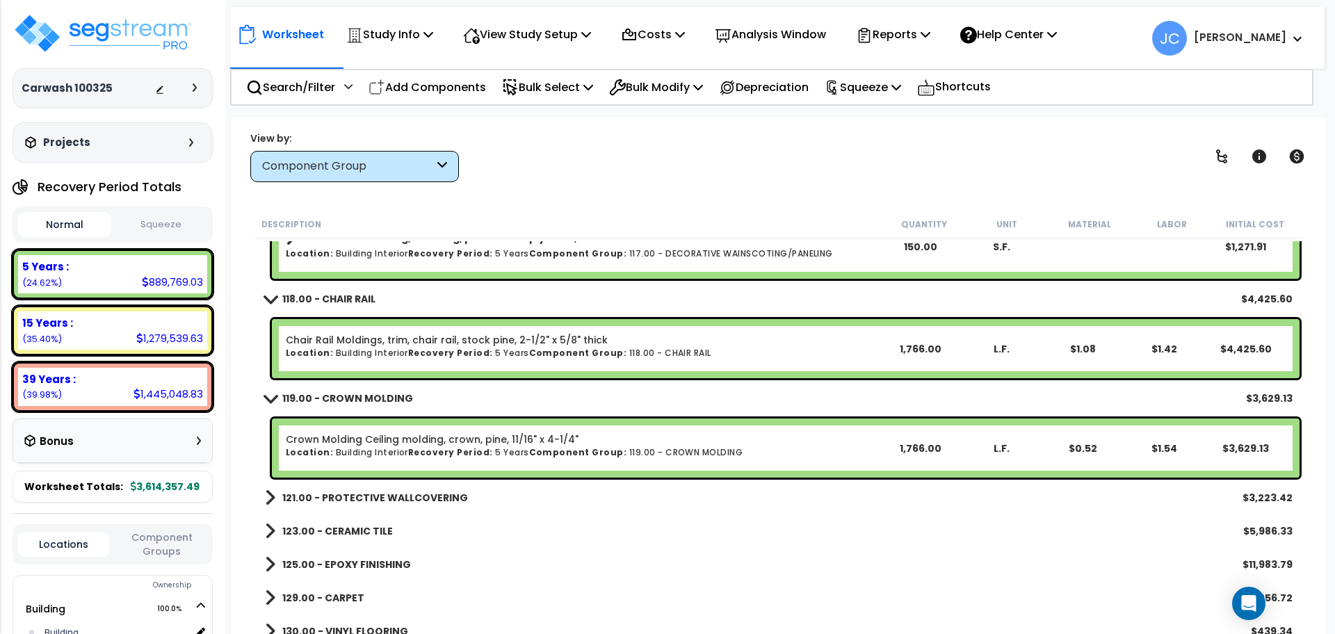
click at [387, 494] on b "121.00 - PROTECTIVE WALLCOVERING" at bounding box center [375, 498] width 186 height 14
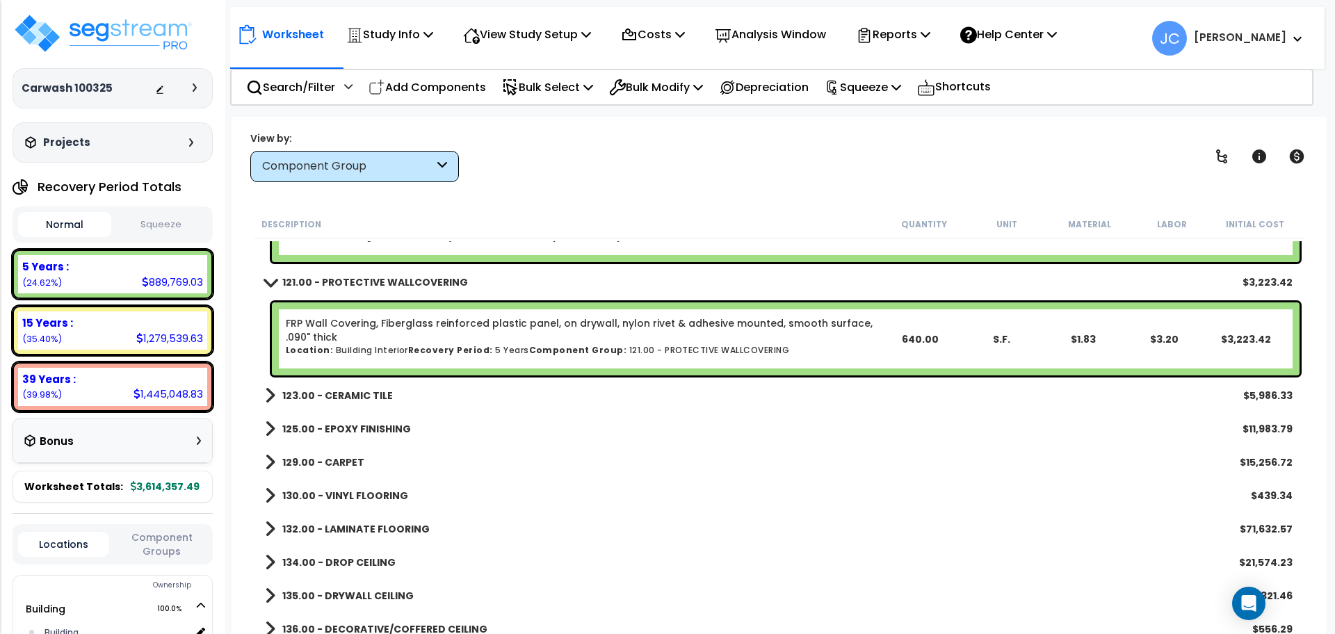
scroll to position [3076, 0]
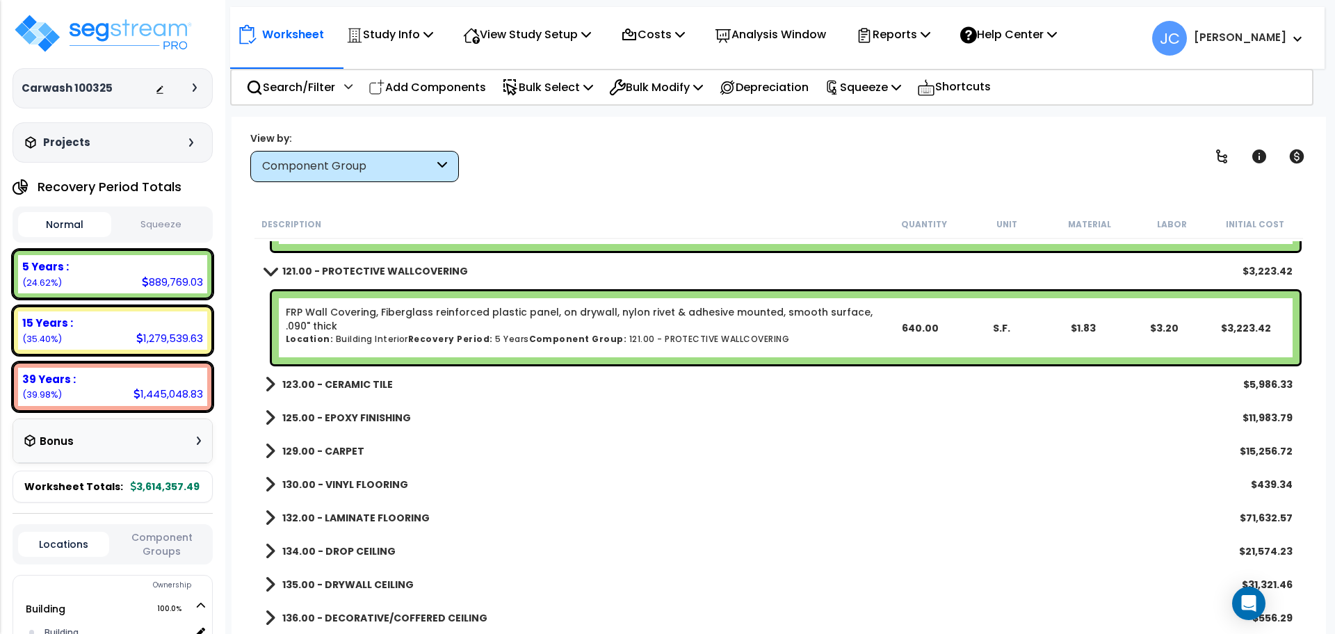
click at [361, 386] on b "123.00 - CERAMIC TILE" at bounding box center [337, 385] width 111 height 14
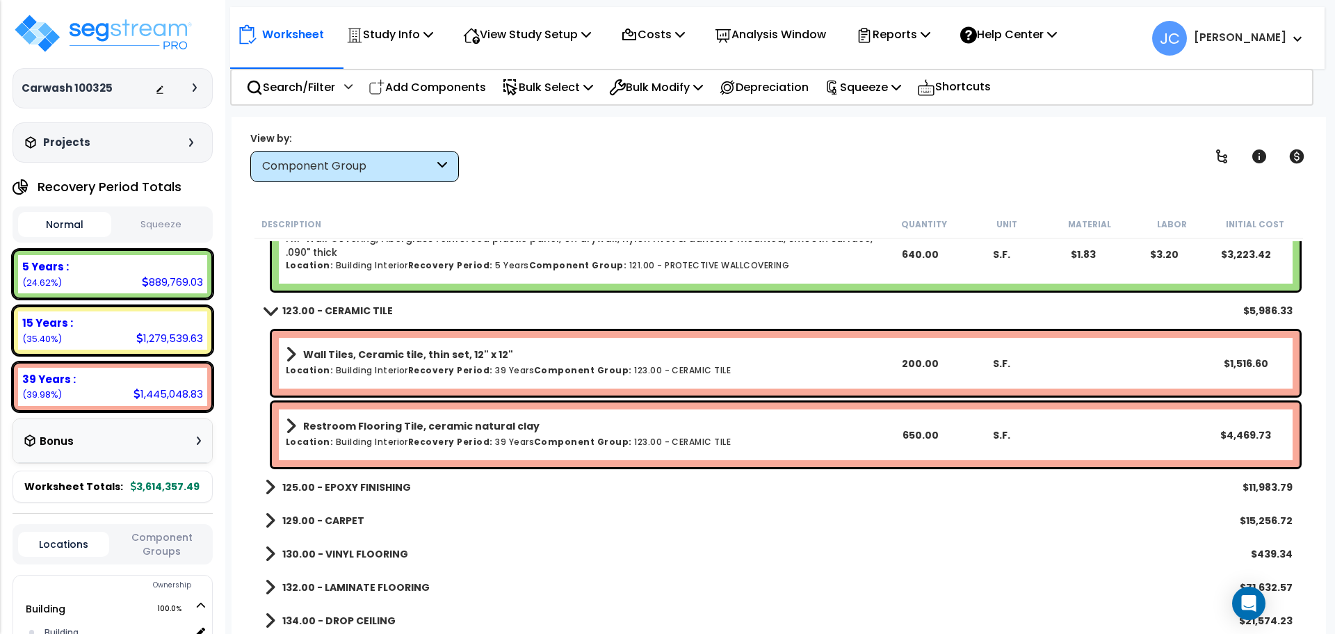
scroll to position [3152, 0]
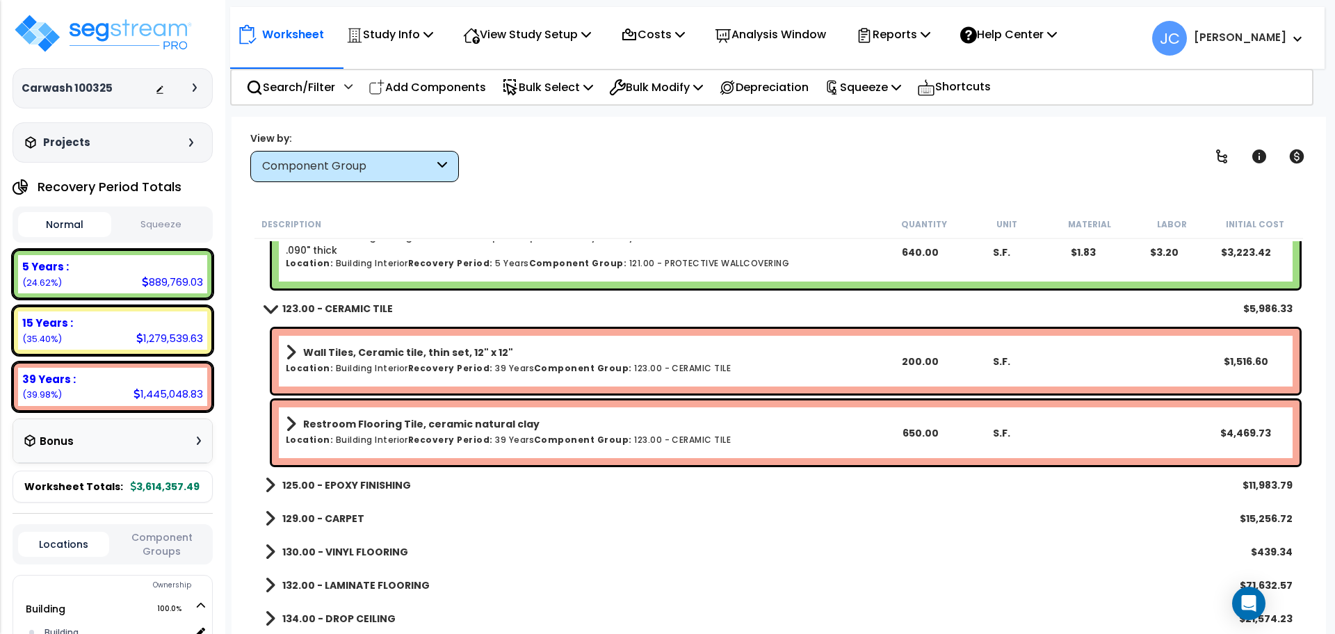
click at [389, 487] on b "125.00 - EPOXY FINISHING" at bounding box center [346, 485] width 129 height 14
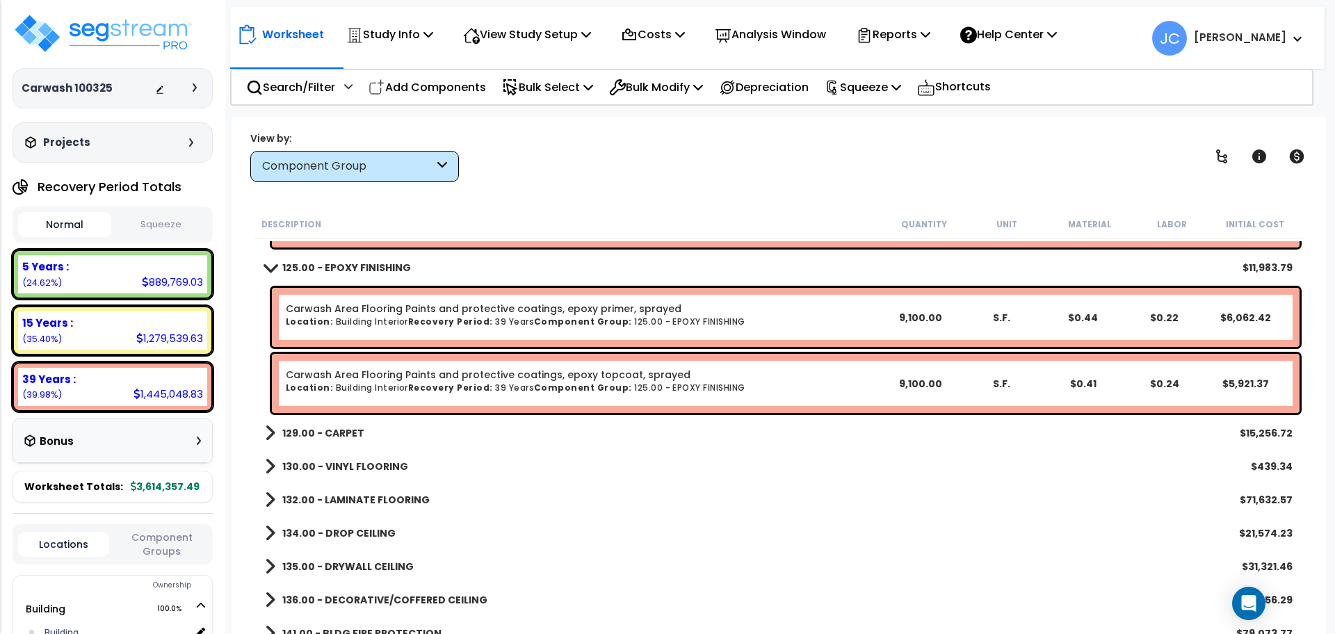
scroll to position [3371, 0]
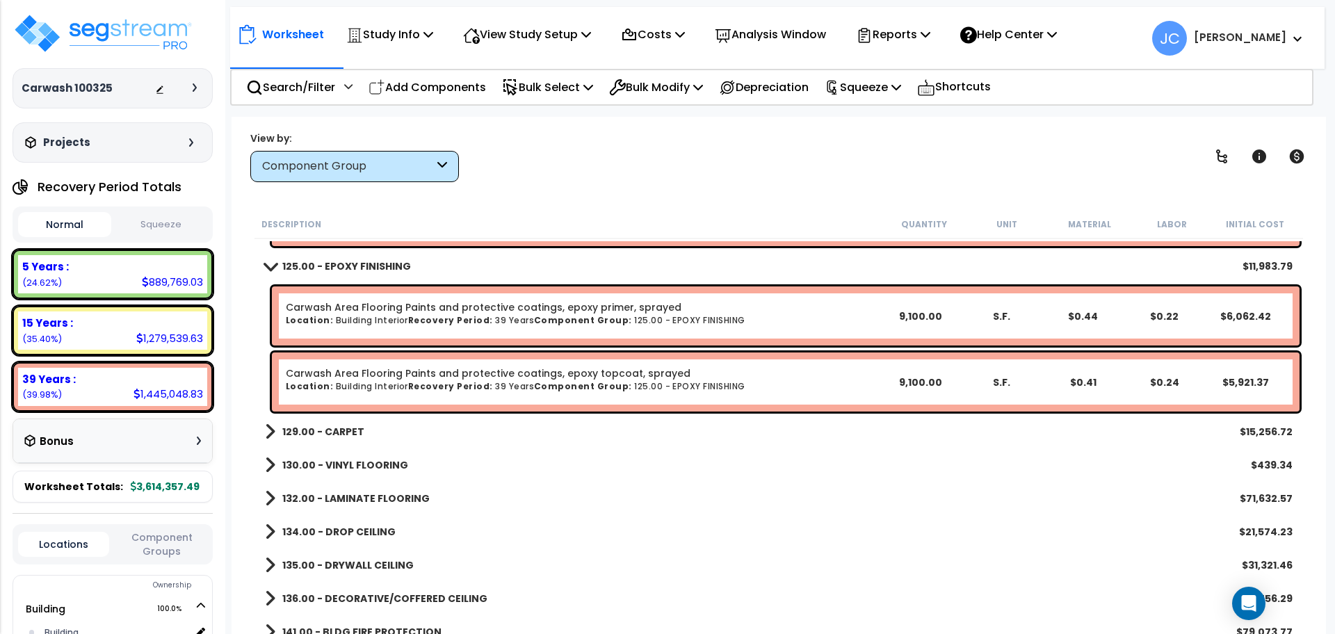
click at [337, 432] on b "129.00 - CARPET" at bounding box center [323, 432] width 82 height 14
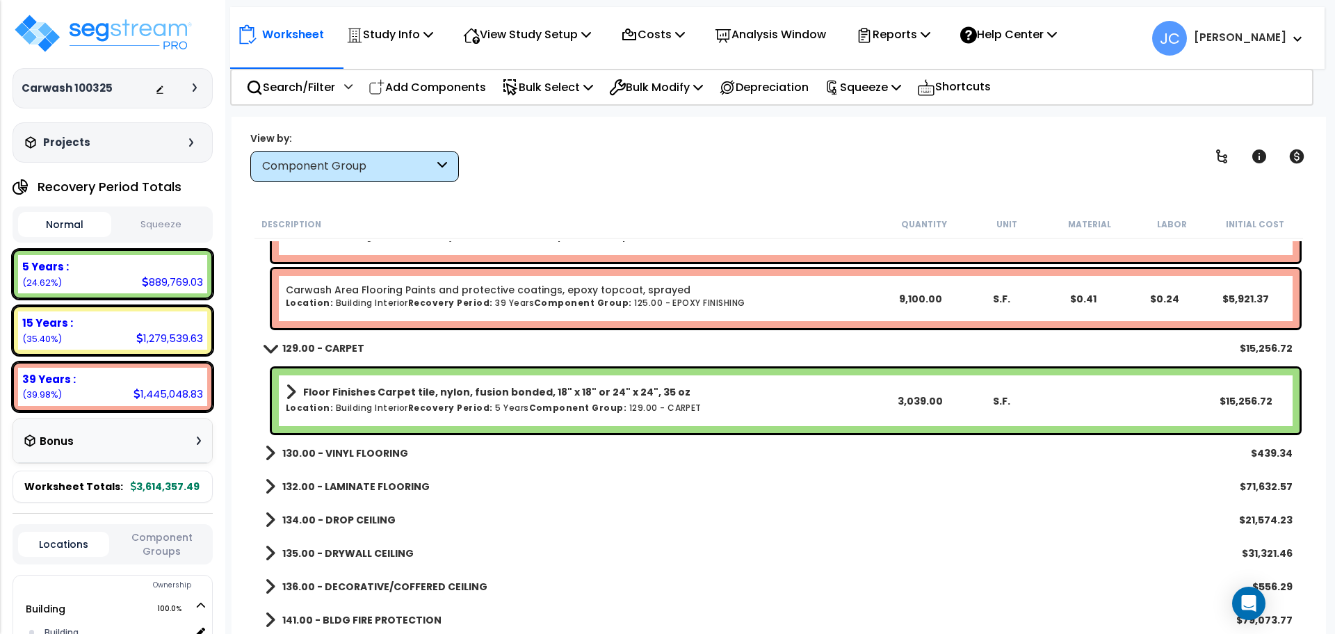
scroll to position [3455, 0]
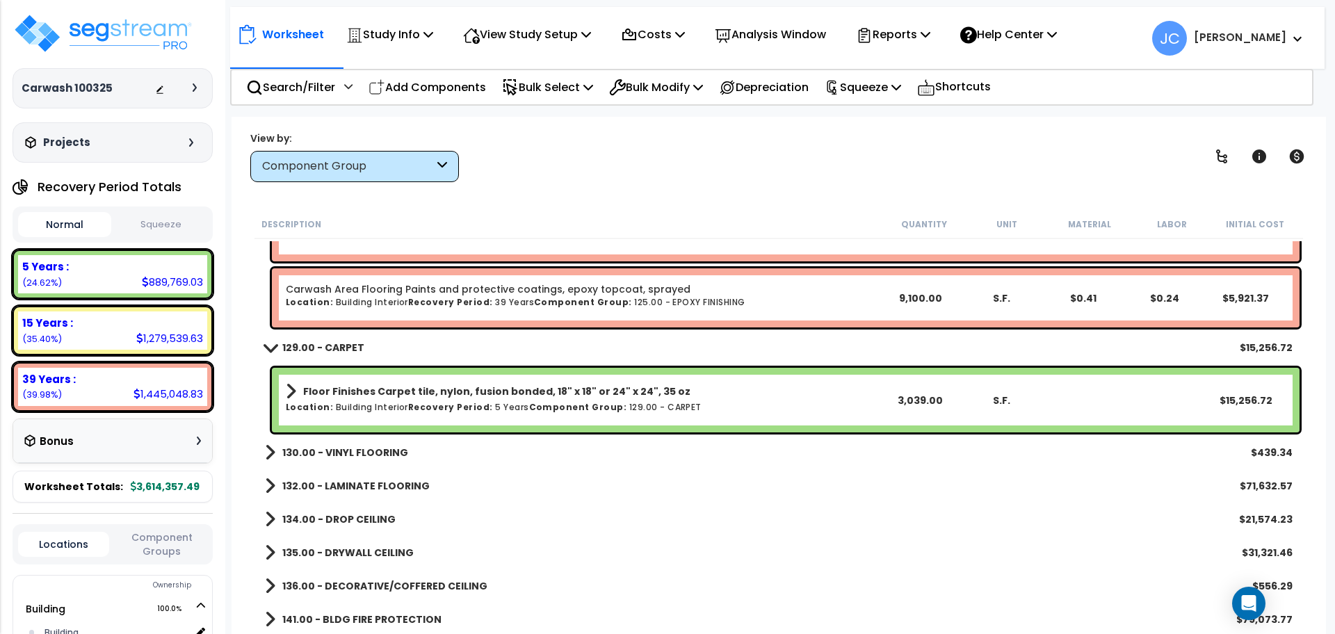
click at [362, 460] on link "130.00 - VINYL FLOORING" at bounding box center [336, 452] width 143 height 19
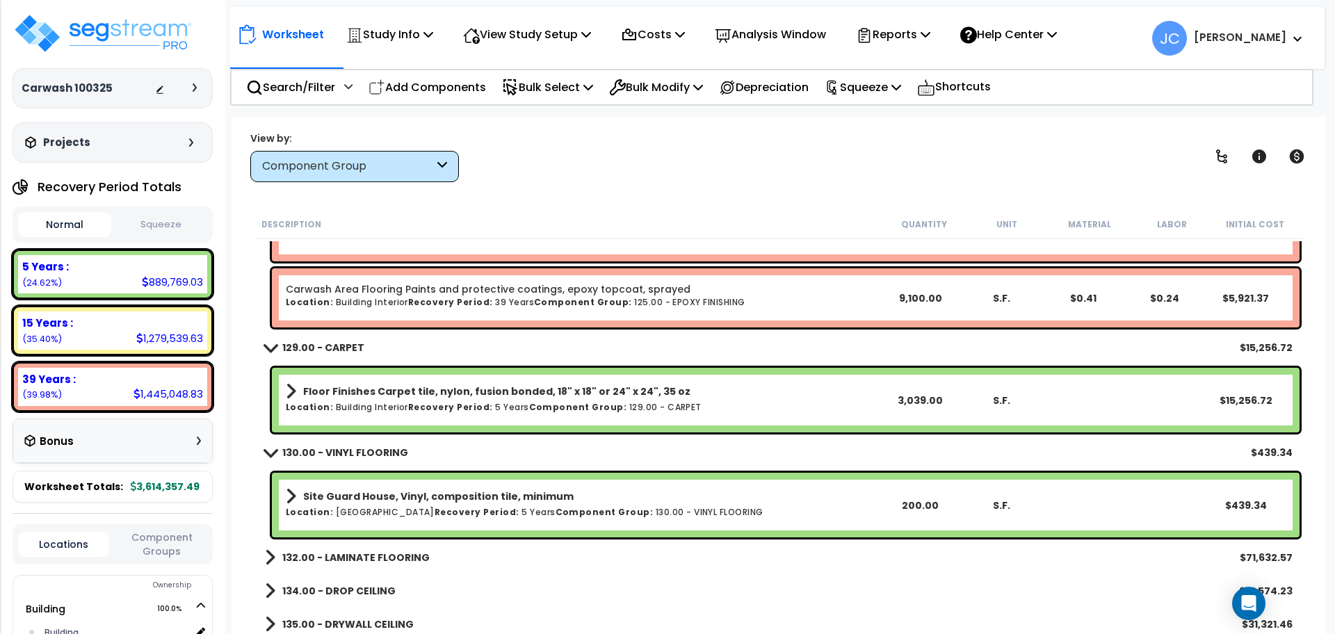
click at [396, 549] on link "132.00 - LAMINATE FLOORING" at bounding box center [347, 557] width 165 height 19
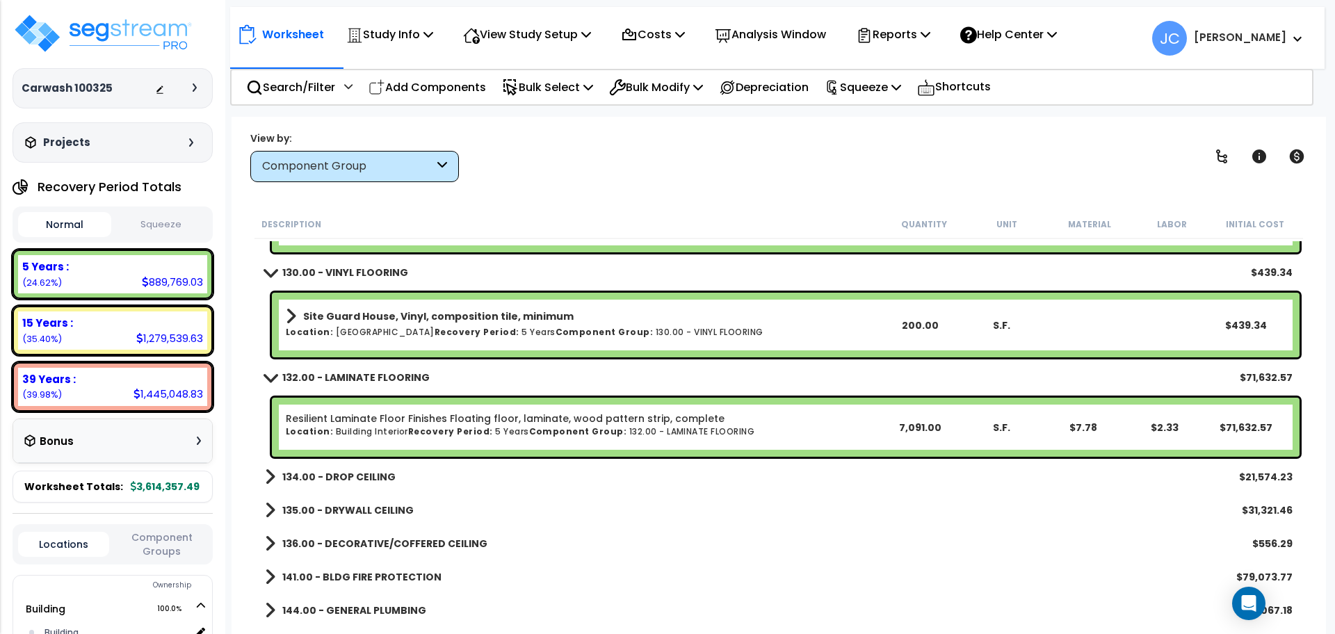
scroll to position [3636, 0]
click at [354, 475] on b "134.00 - DROP CEILING" at bounding box center [338, 476] width 113 height 14
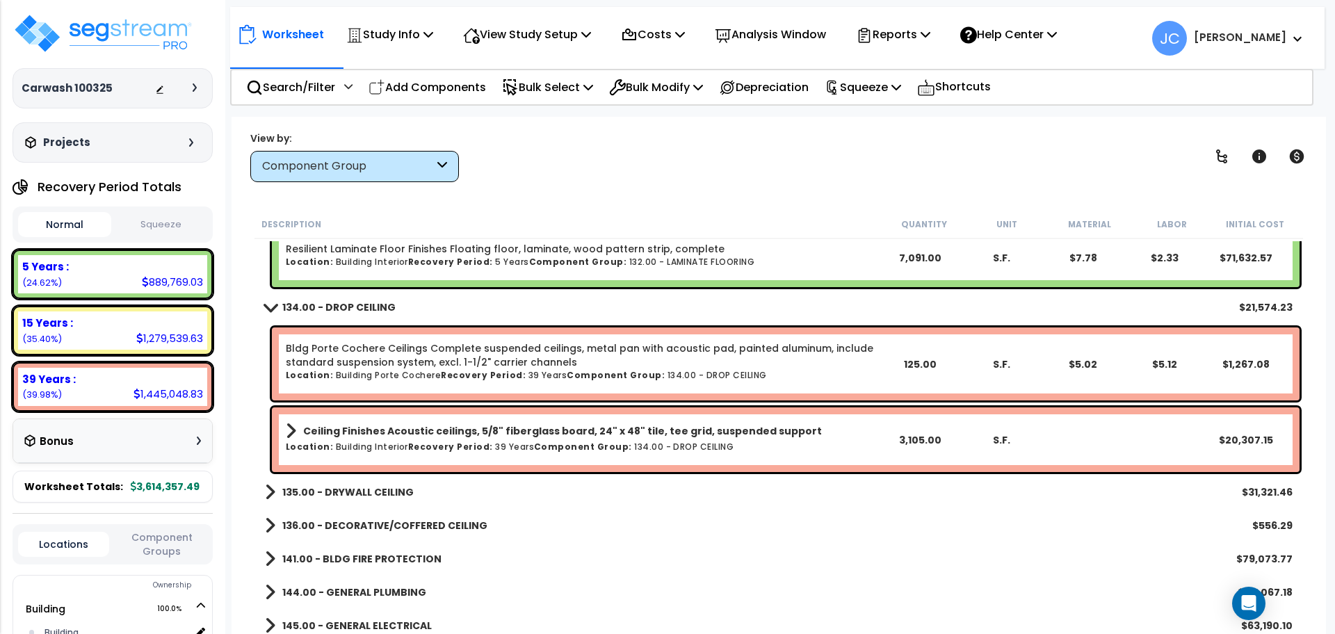
scroll to position [3813, 0]
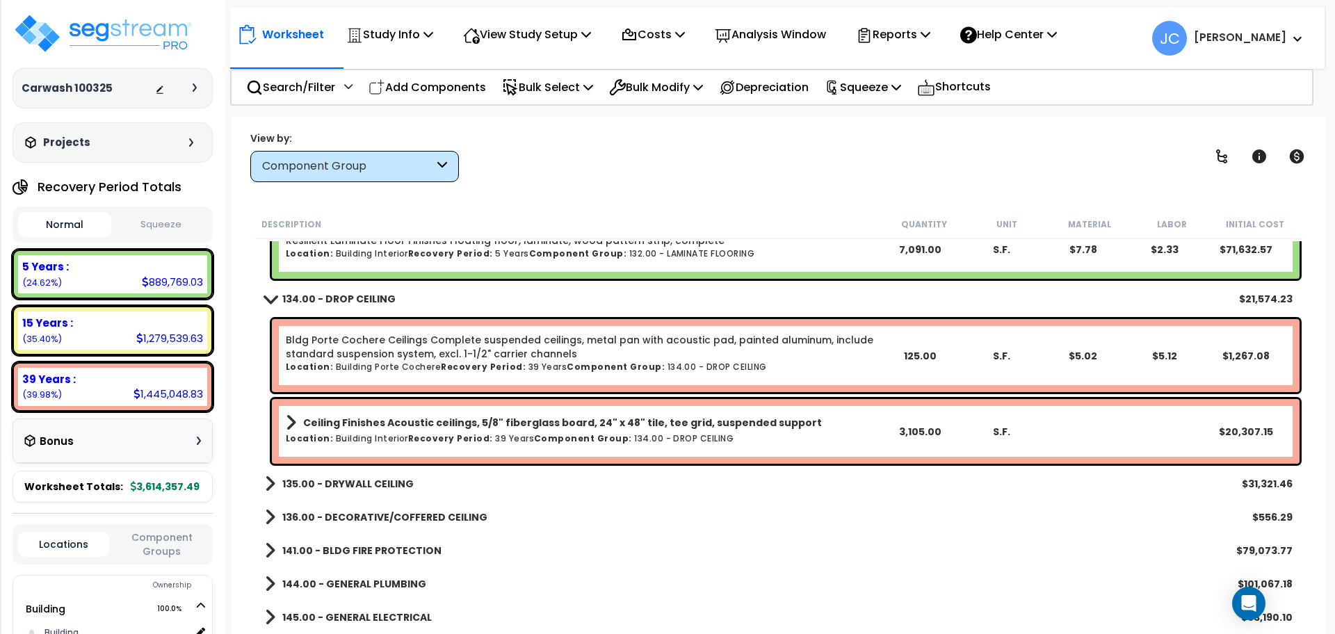
click at [345, 488] on b "135.00 - DRYWALL CEILING" at bounding box center [347, 484] width 131 height 14
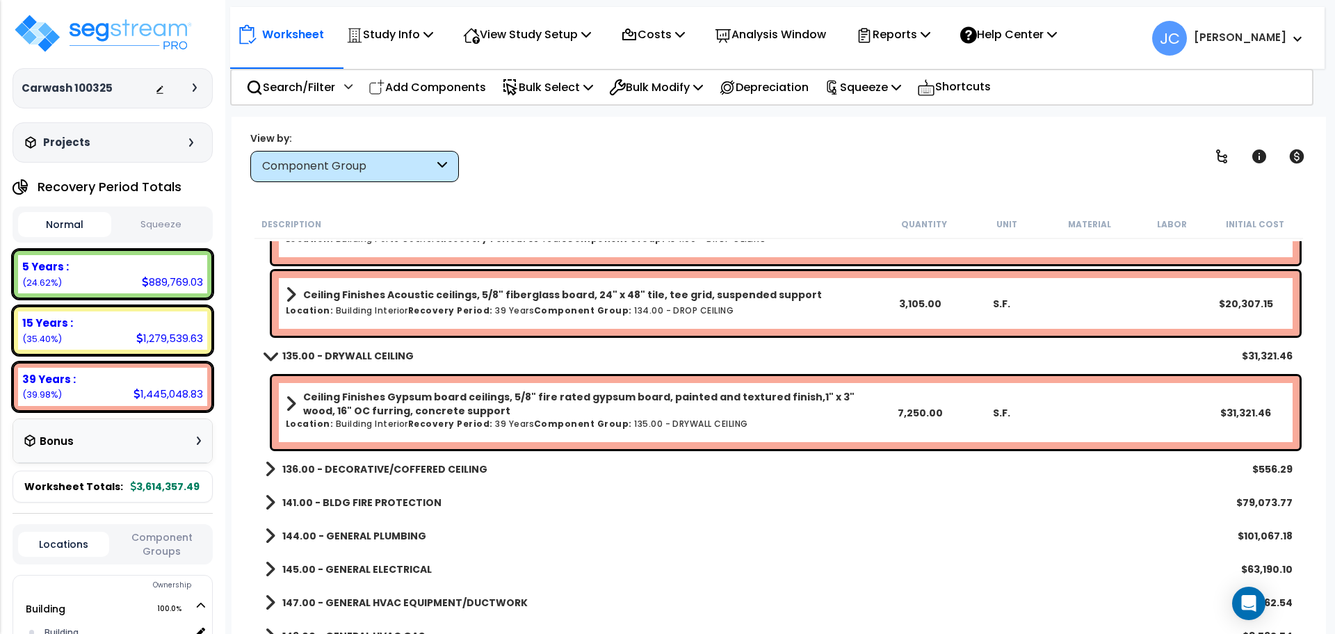
scroll to position [3942, 0]
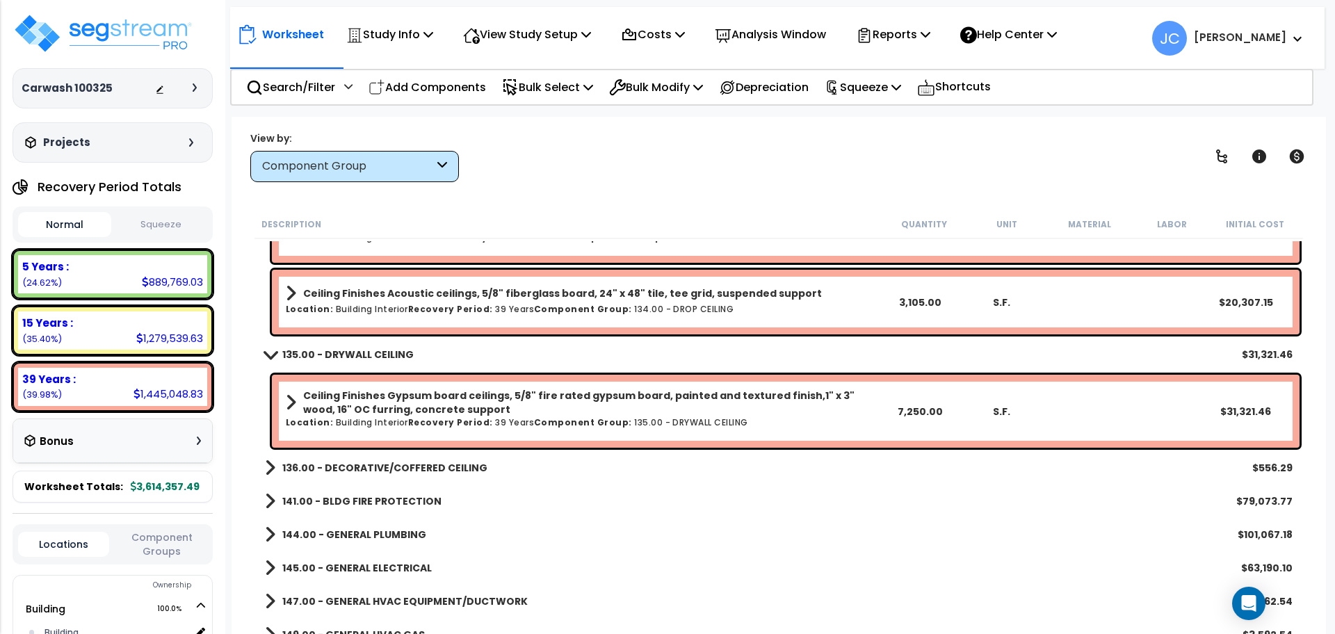
click at [413, 467] on b "136.00 - DECORATIVE/COFFERED CEILING" at bounding box center [384, 468] width 205 height 14
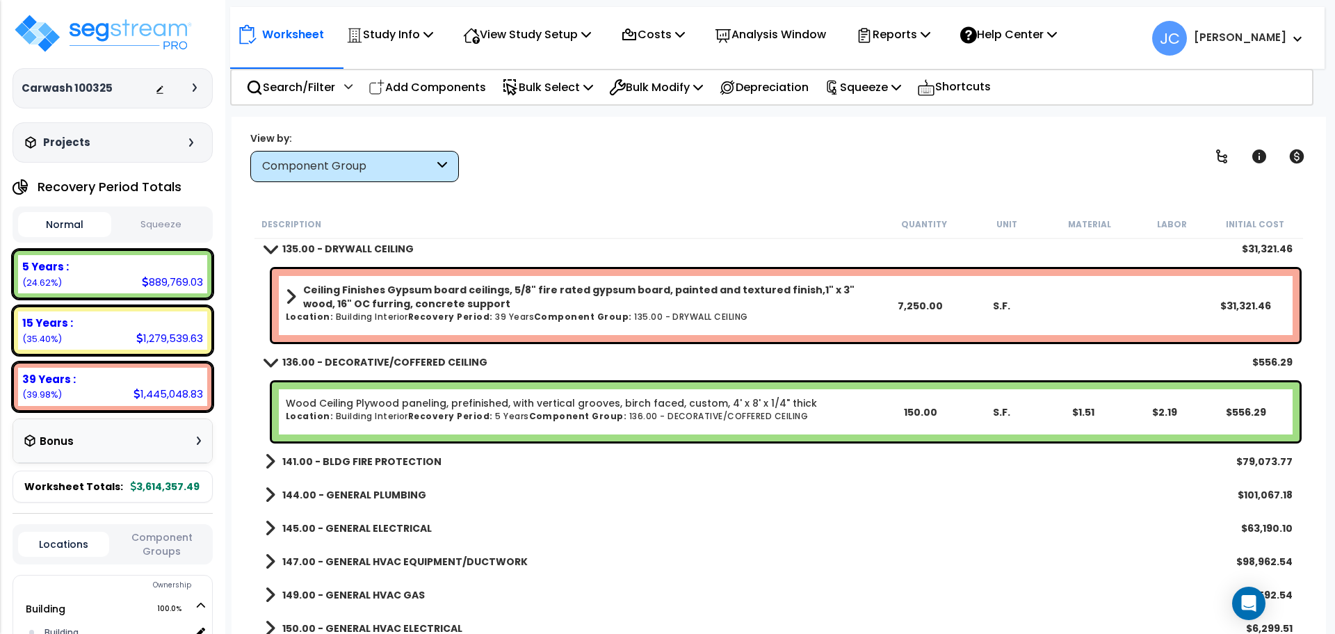
scroll to position [4050, 0]
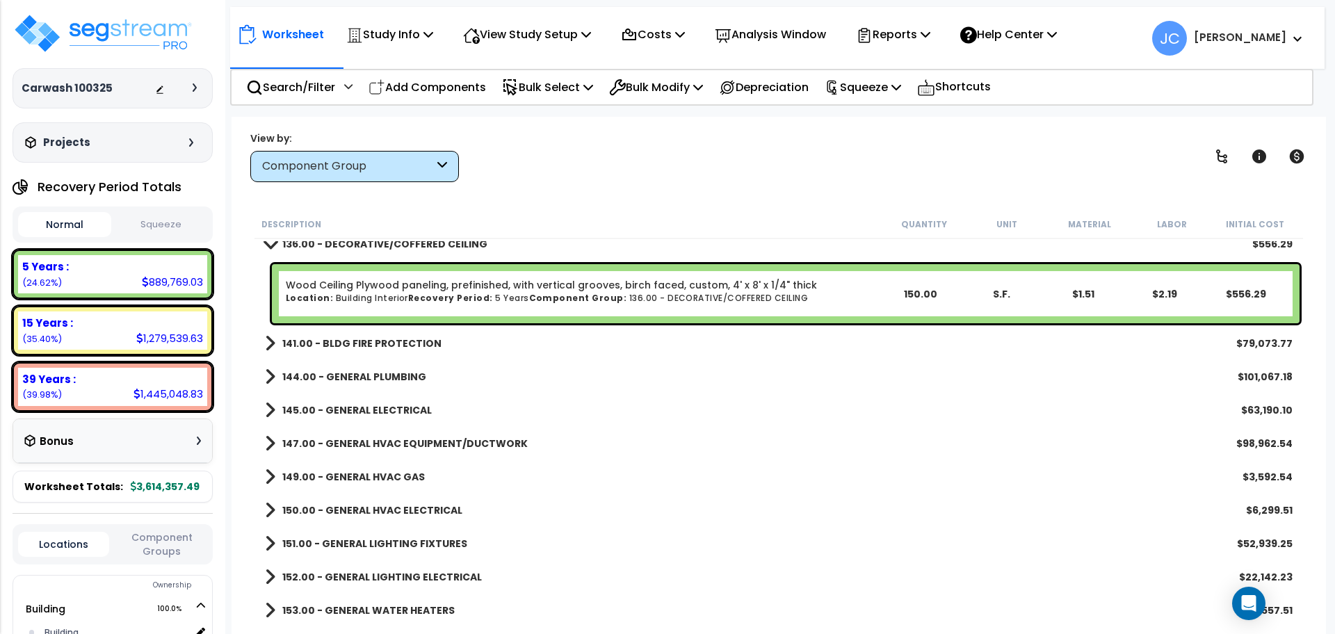
click at [425, 345] on b "141.00 - BLDG FIRE PROTECTION" at bounding box center [361, 344] width 159 height 14
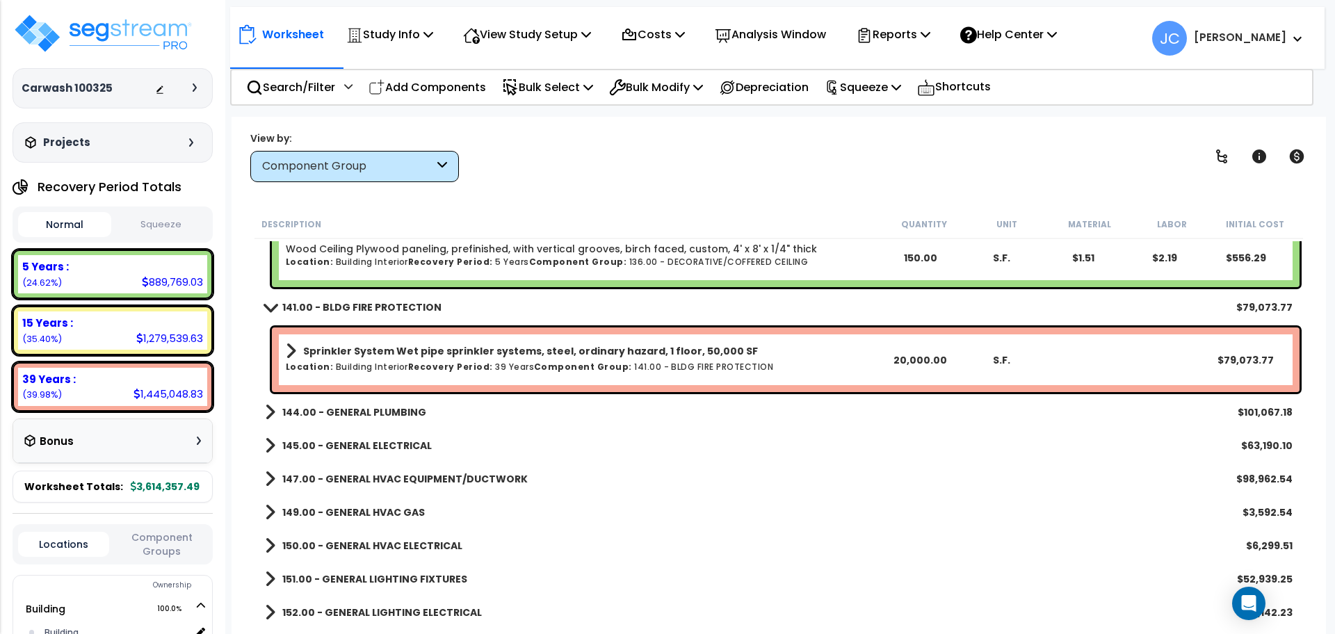
scroll to position [4205, 0]
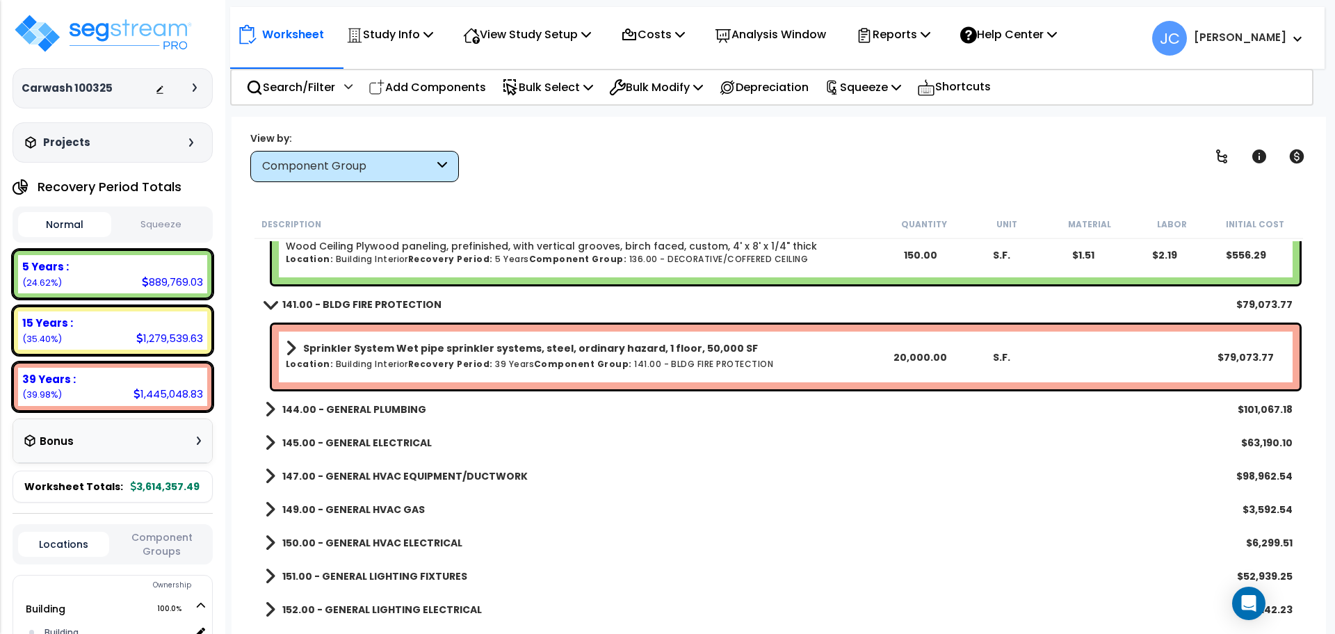
click at [506, 362] on h6 "Location: Building Interior Recovery Period: 39 Years Component Group: 141.00 -…" at bounding box center [582, 363] width 593 height 9
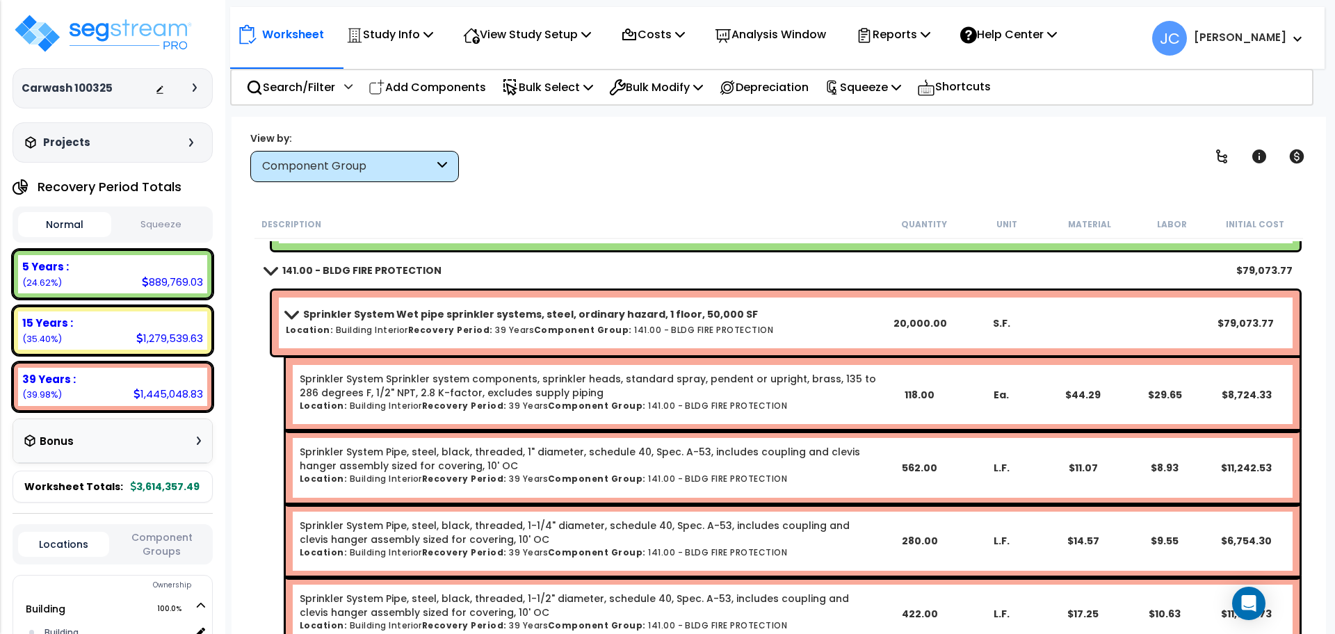
click at [494, 321] on link "Sprinkler System Wet pipe sprinkler systems, steel, ordinary hazard, 1 floor, 5…" at bounding box center [582, 314] width 593 height 19
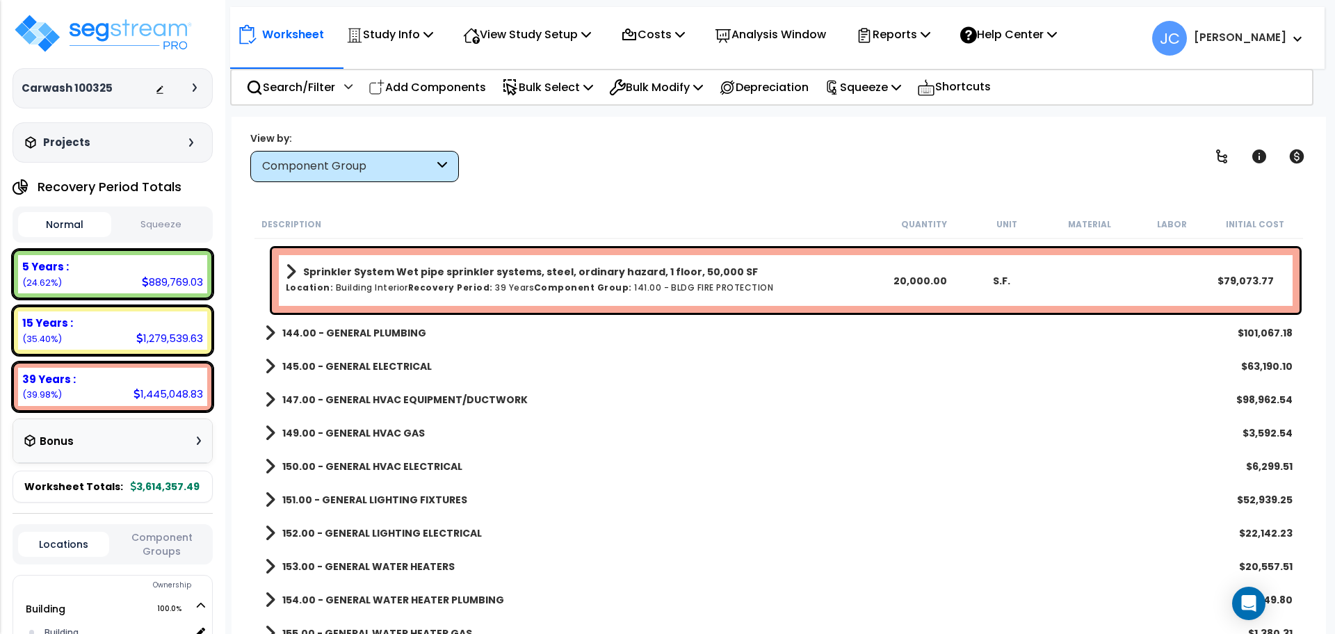
click at [407, 336] on b "144.00 - GENERAL PLUMBING" at bounding box center [354, 333] width 144 height 14
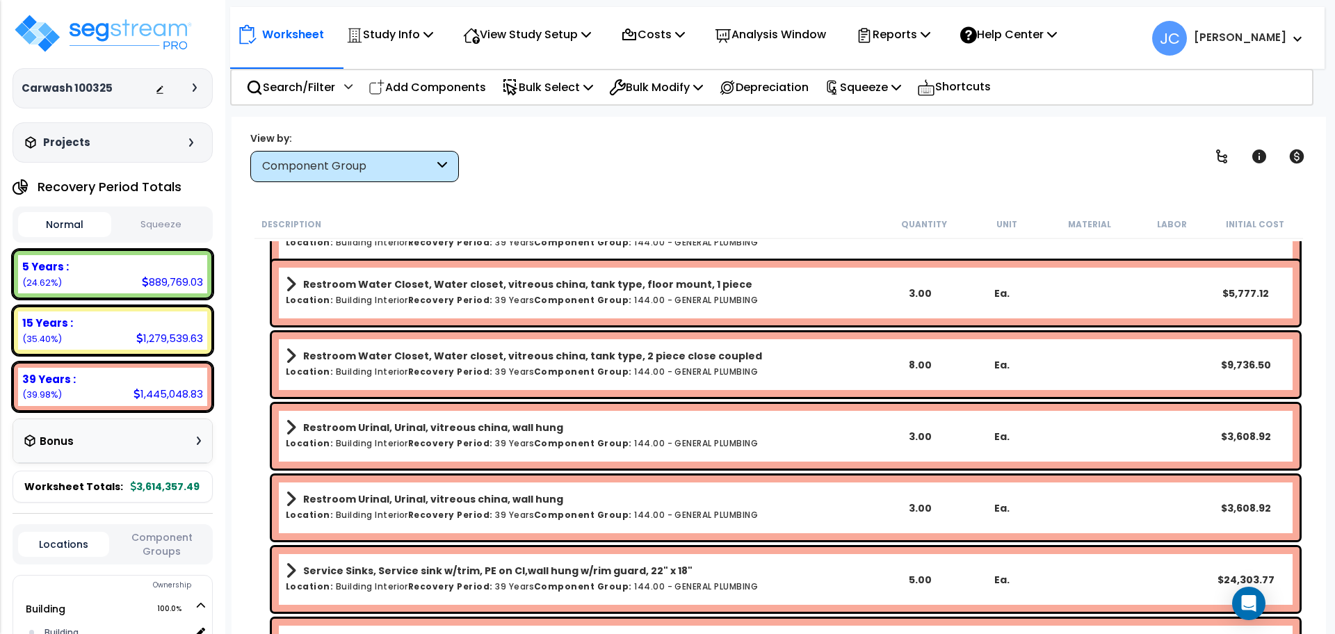
scroll to position [4576, 0]
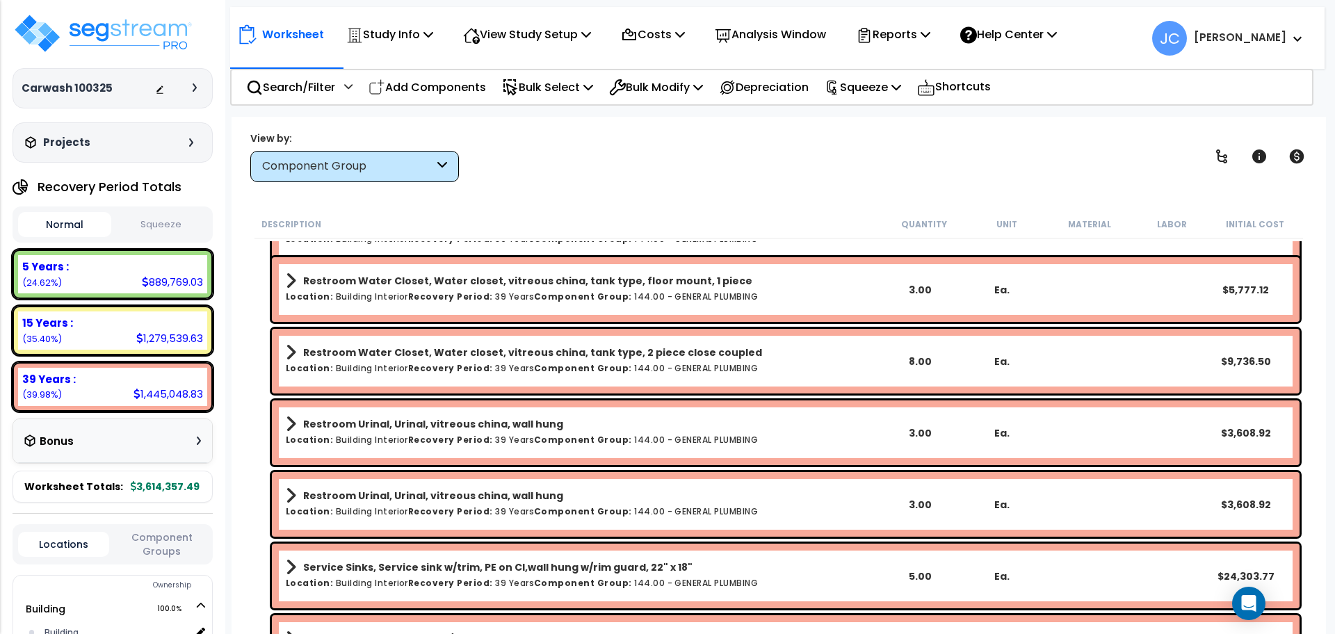
click at [531, 304] on div "Restroom Water Closet, Water closet, vitreous china, tank type, floor mount, 1 …" at bounding box center [582, 289] width 593 height 37
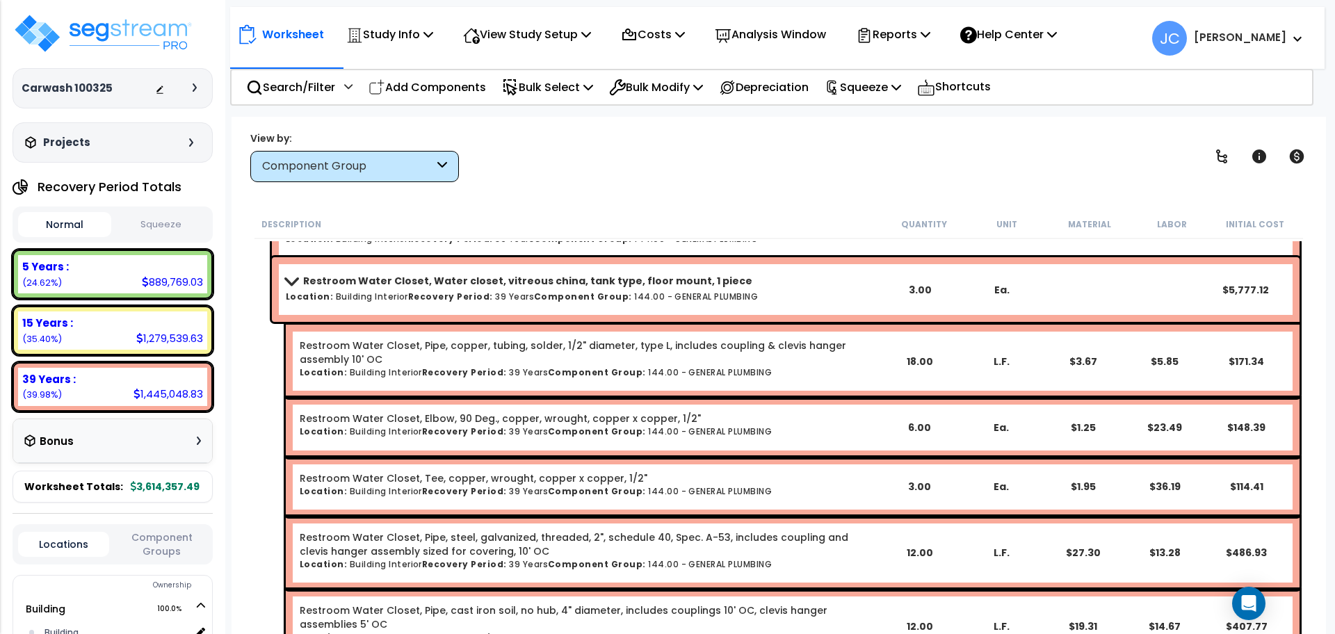
click at [531, 304] on div "Restroom Water Closet, Water closet, vitreous china, tank type, floor mount, 1 …" at bounding box center [582, 289] width 593 height 37
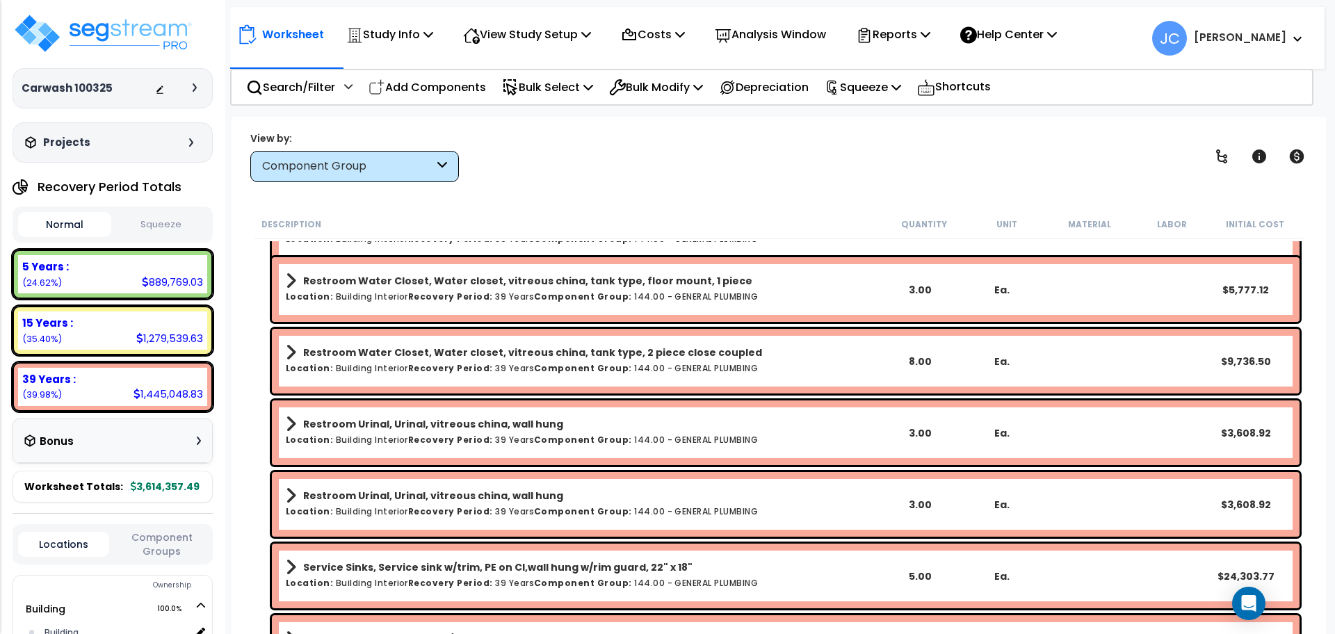
click at [552, 298] on b "Component Group:" at bounding box center [583, 297] width 98 height 12
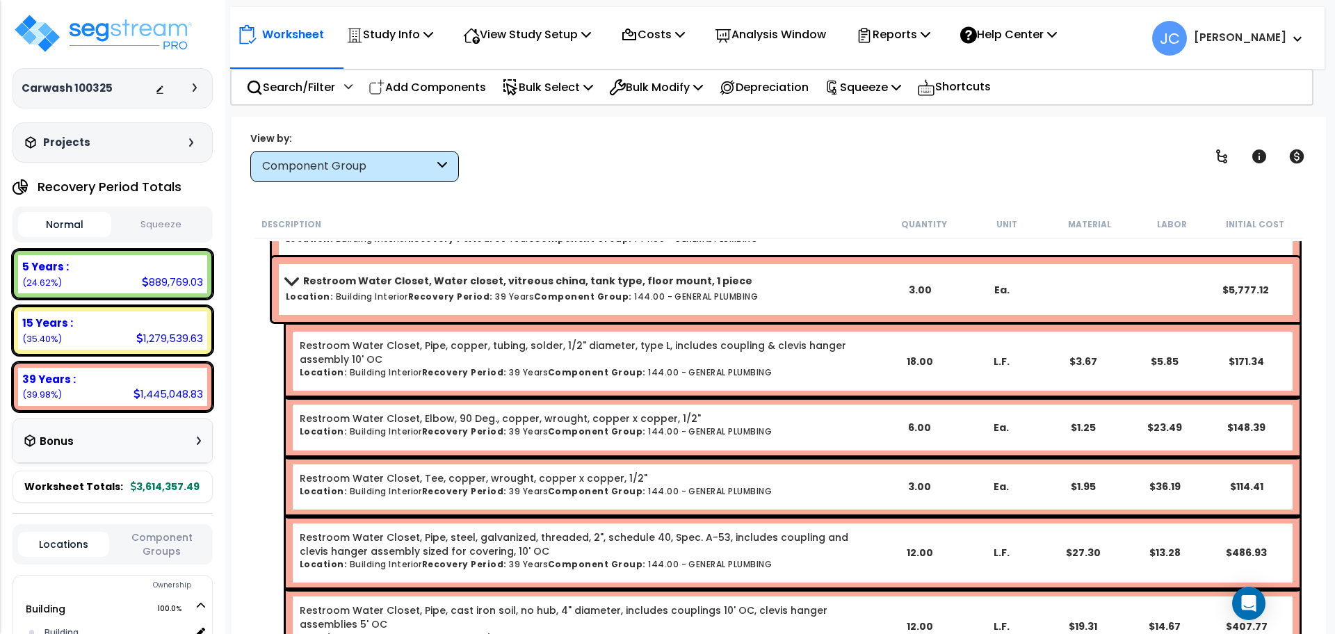
click at [541, 294] on b "Component Group:" at bounding box center [583, 297] width 98 height 12
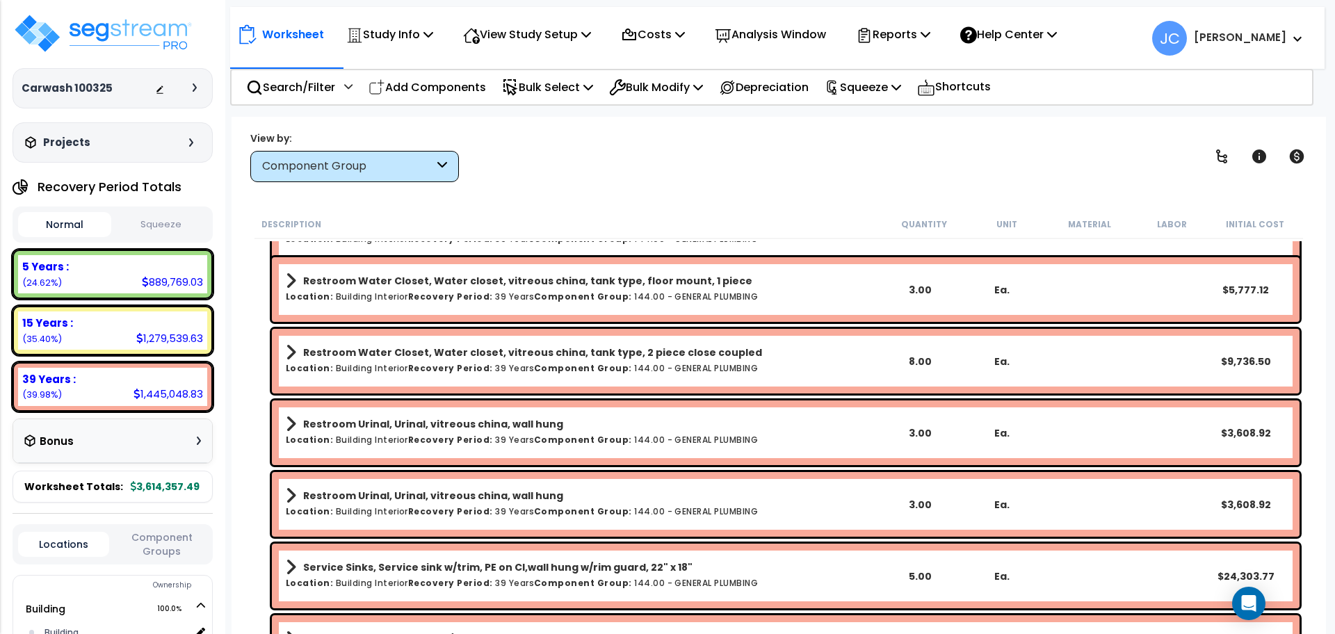
click at [542, 295] on b "Component Group:" at bounding box center [583, 297] width 98 height 12
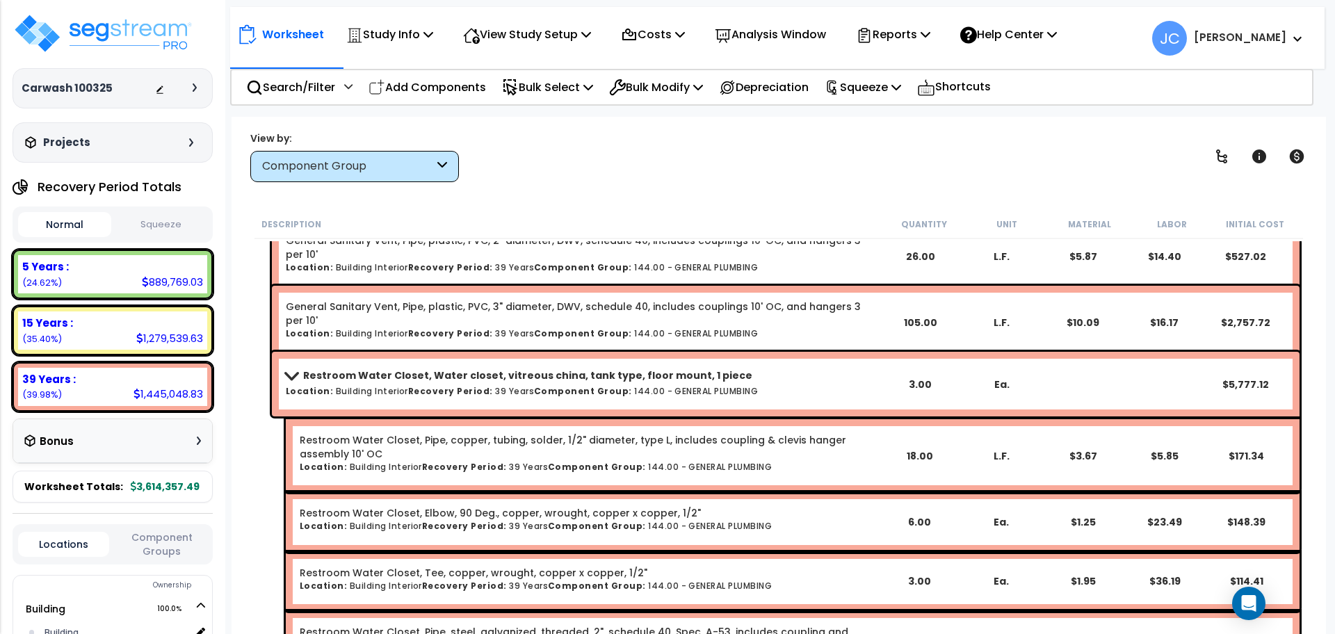
click at [544, 378] on b "Restroom Water Closet, Water closet, vitreous china, tank type, floor mount, 1 …" at bounding box center [527, 376] width 449 height 14
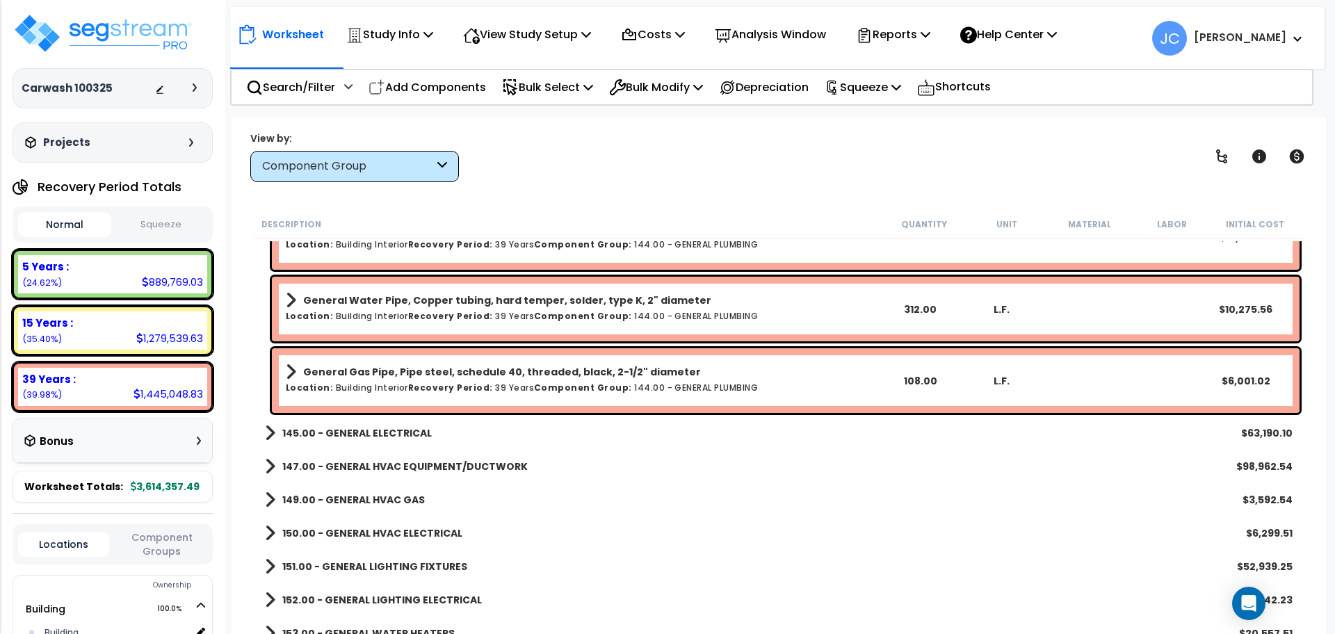
scroll to position [5059, 0]
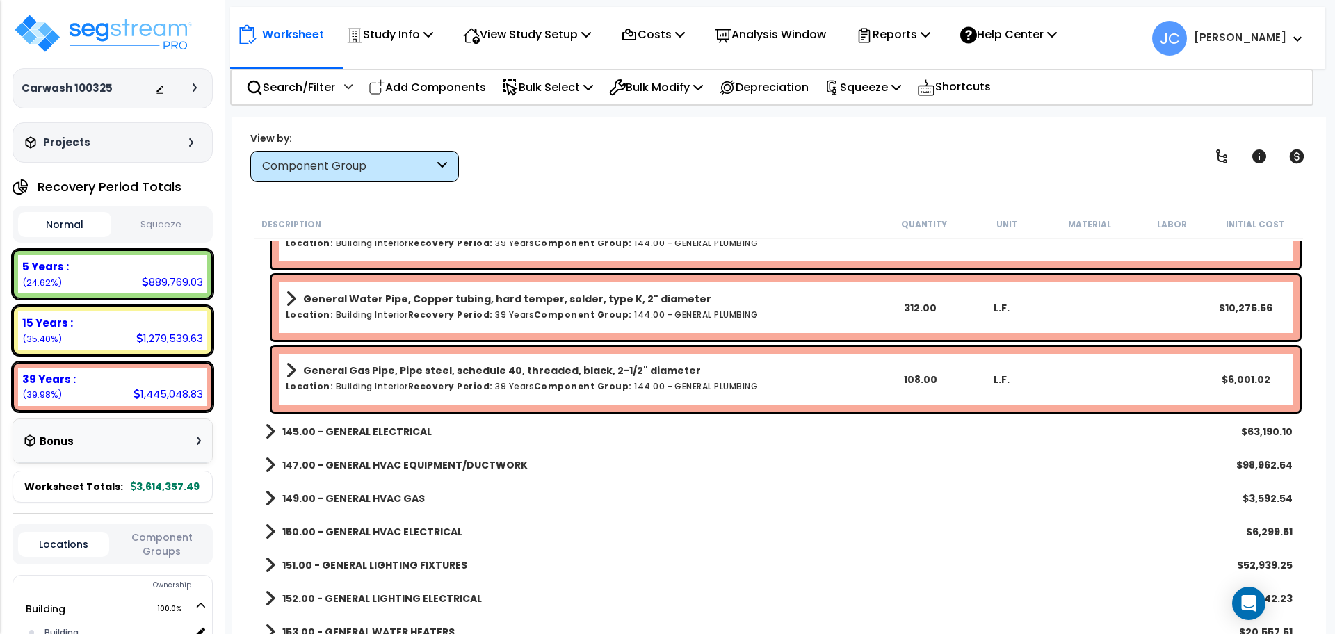
click at [405, 435] on b "145.00 - GENERAL ELECTRICAL" at bounding box center [356, 432] width 149 height 14
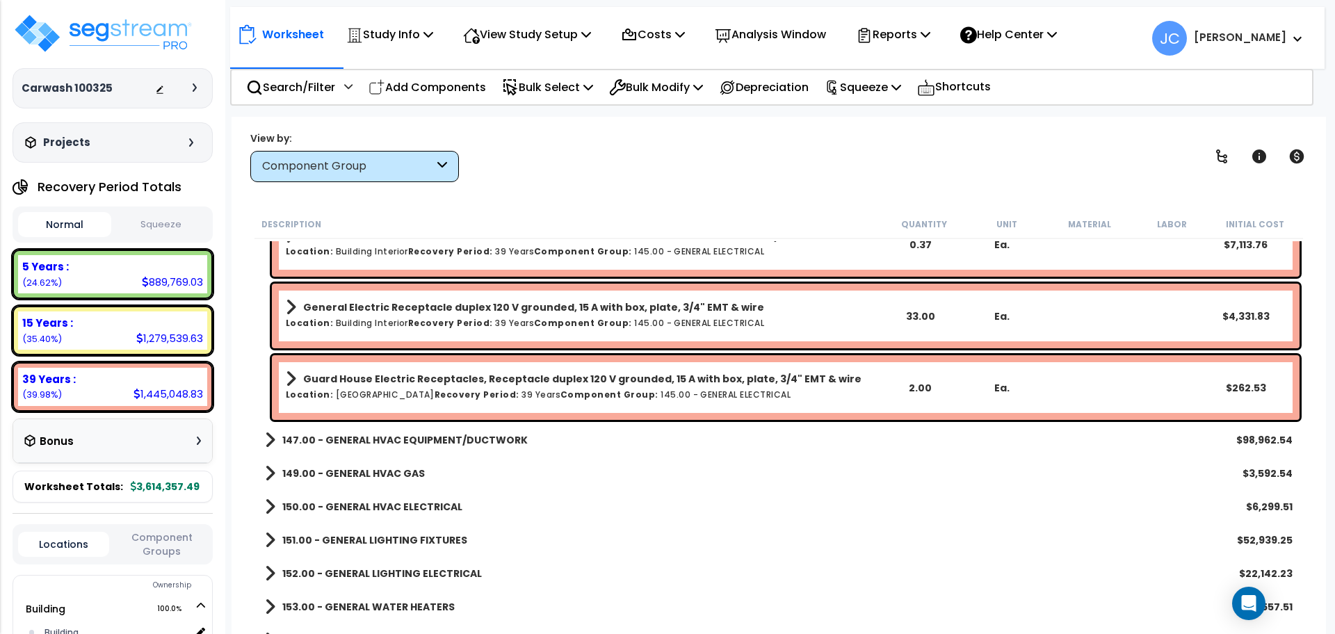
scroll to position [5975, 0]
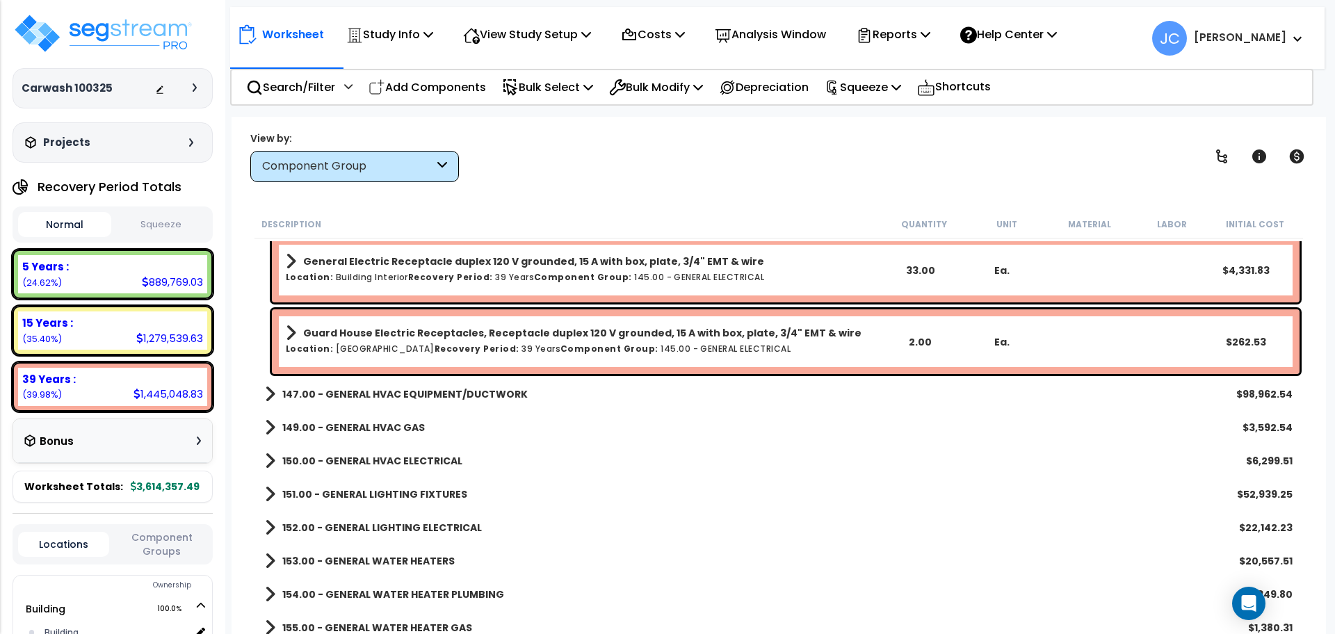
click at [473, 404] on div "147.00 - GENERAL HVAC EQUIPMENT/DUCTWORK $98,962.54" at bounding box center [779, 394] width 1042 height 33
click at [467, 398] on b "147.00 - GENERAL HVAC EQUIPMENT/DUCTWORK" at bounding box center [404, 394] width 245 height 14
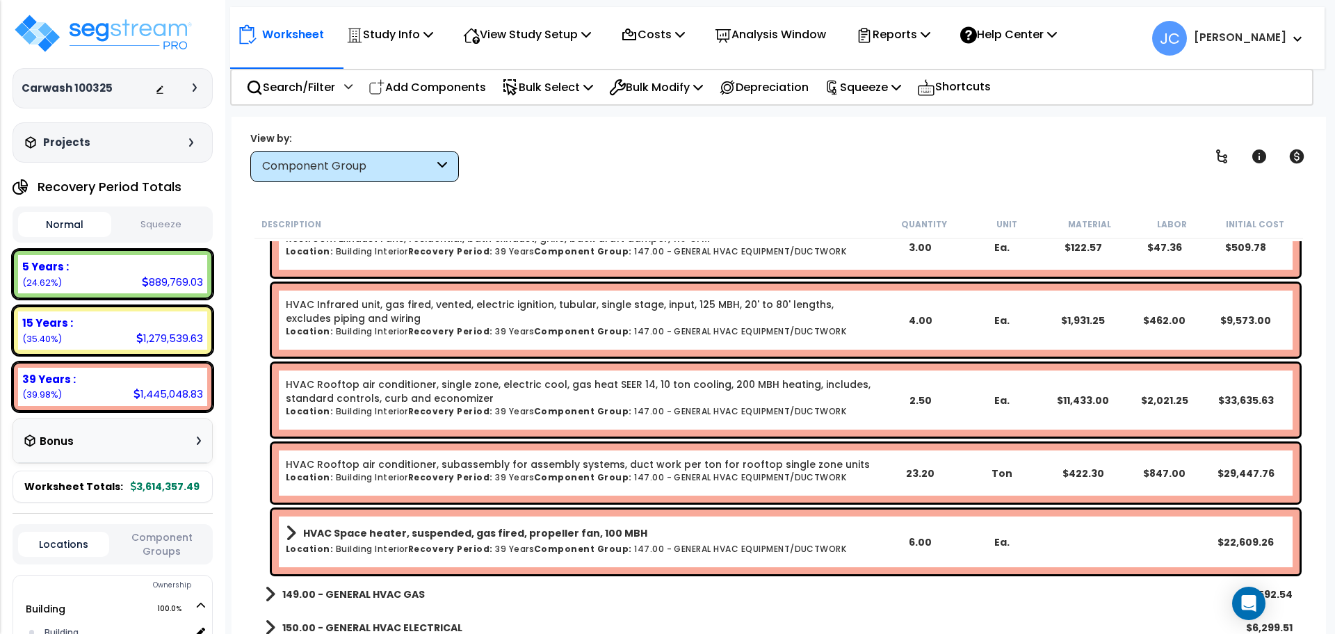
scroll to position [6249, 0]
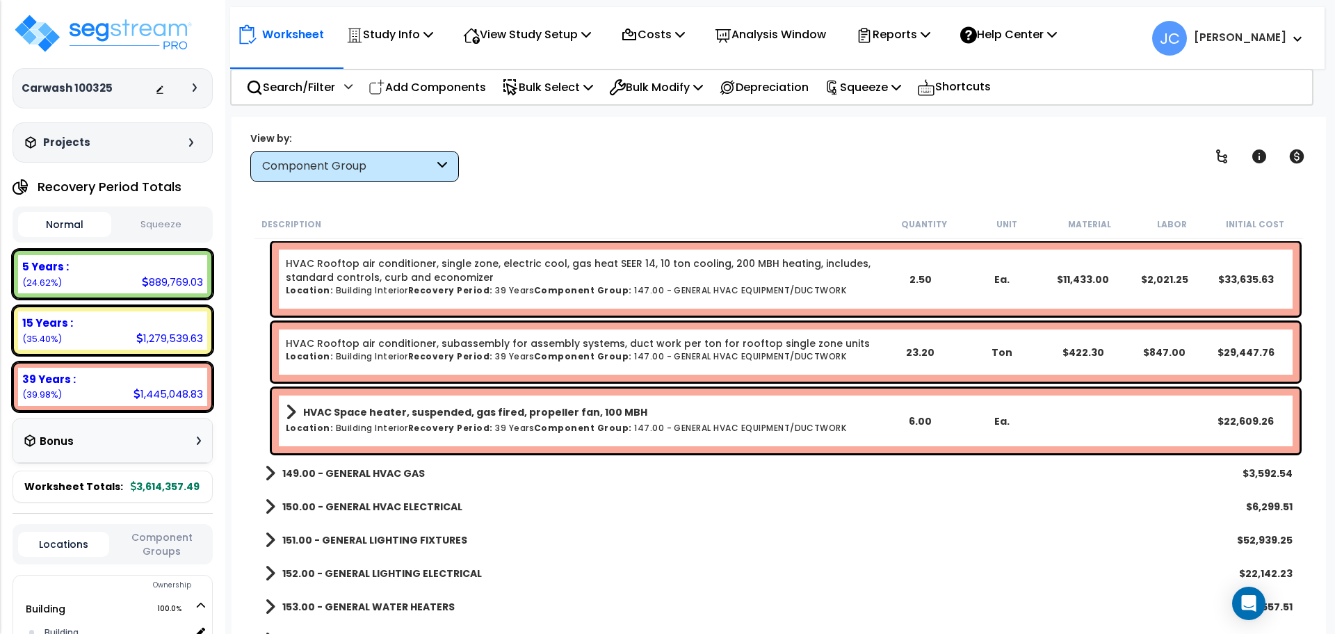
click at [387, 479] on b "149.00 - GENERAL HVAC GAS" at bounding box center [353, 474] width 143 height 14
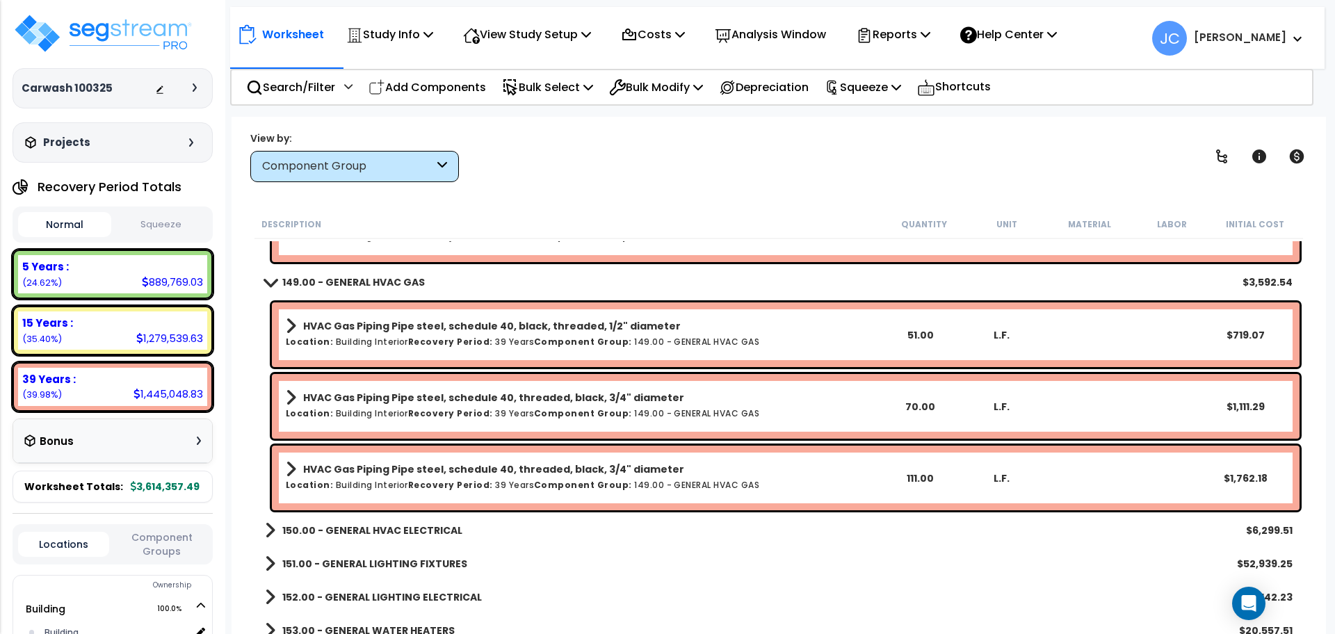
scroll to position [6558, 0]
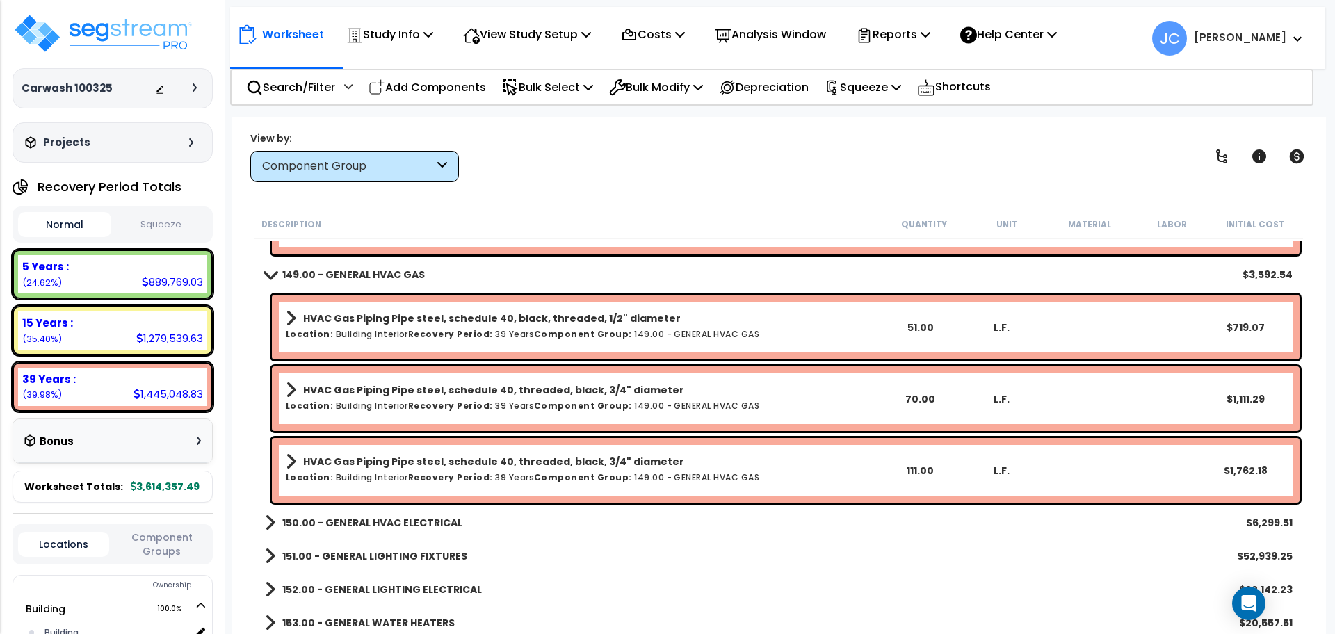
click at [398, 526] on b "150.00 - GENERAL HVAC ELECTRICAL" at bounding box center [372, 523] width 180 height 14
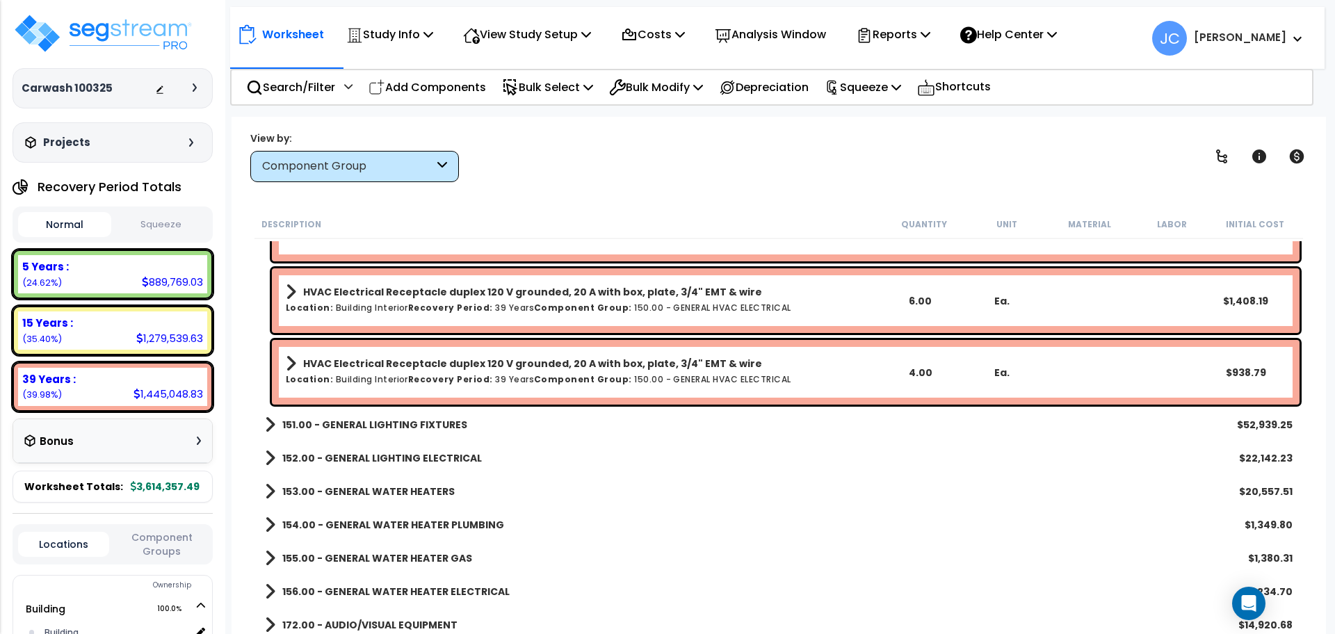
scroll to position [7038, 0]
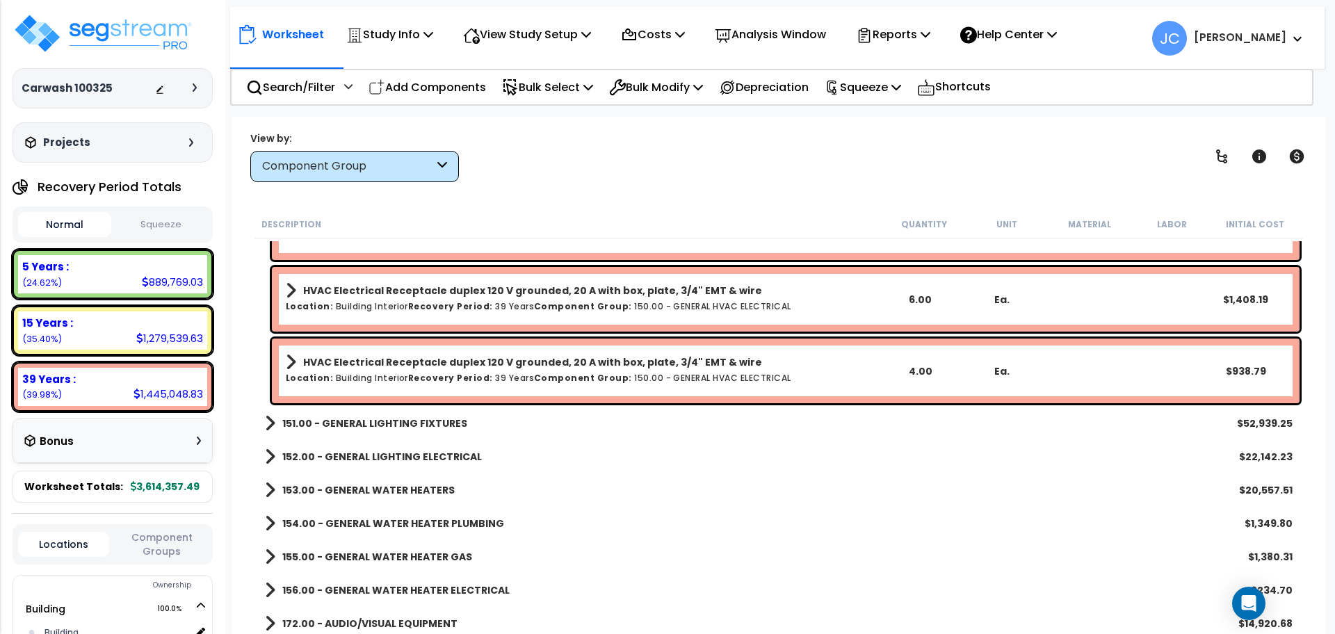
click at [423, 423] on b "151.00 - GENERAL LIGHTING FIXTURES" at bounding box center [374, 423] width 185 height 14
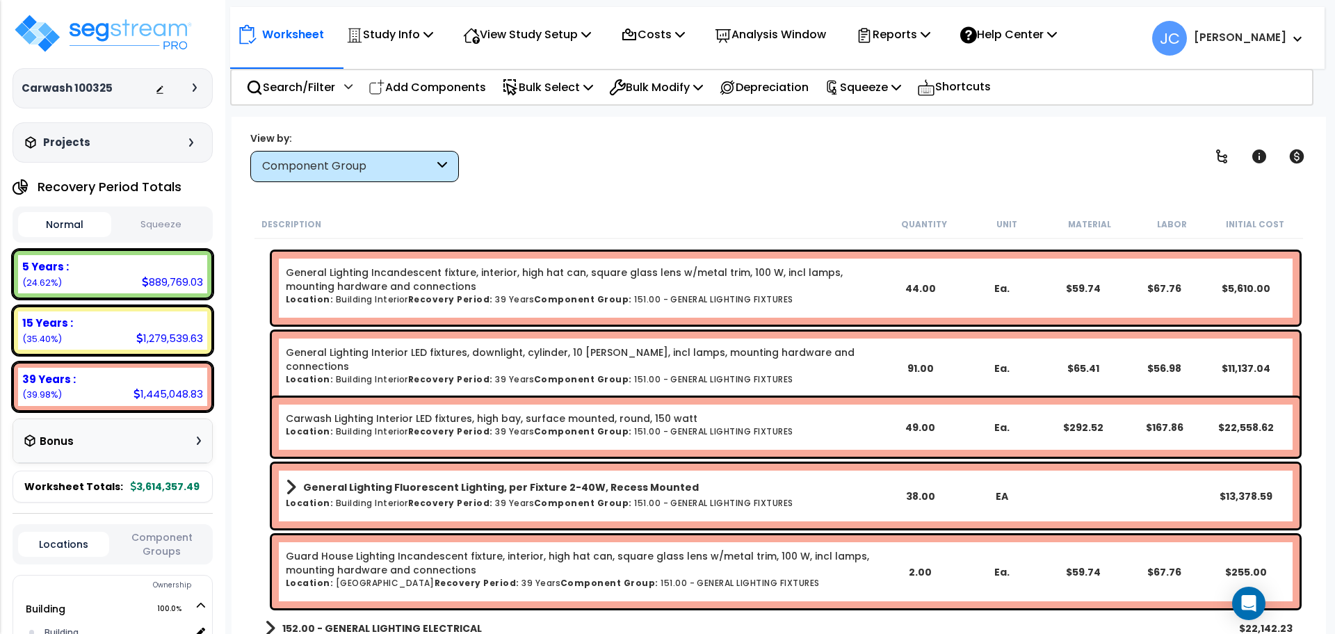
scroll to position [7233, 0]
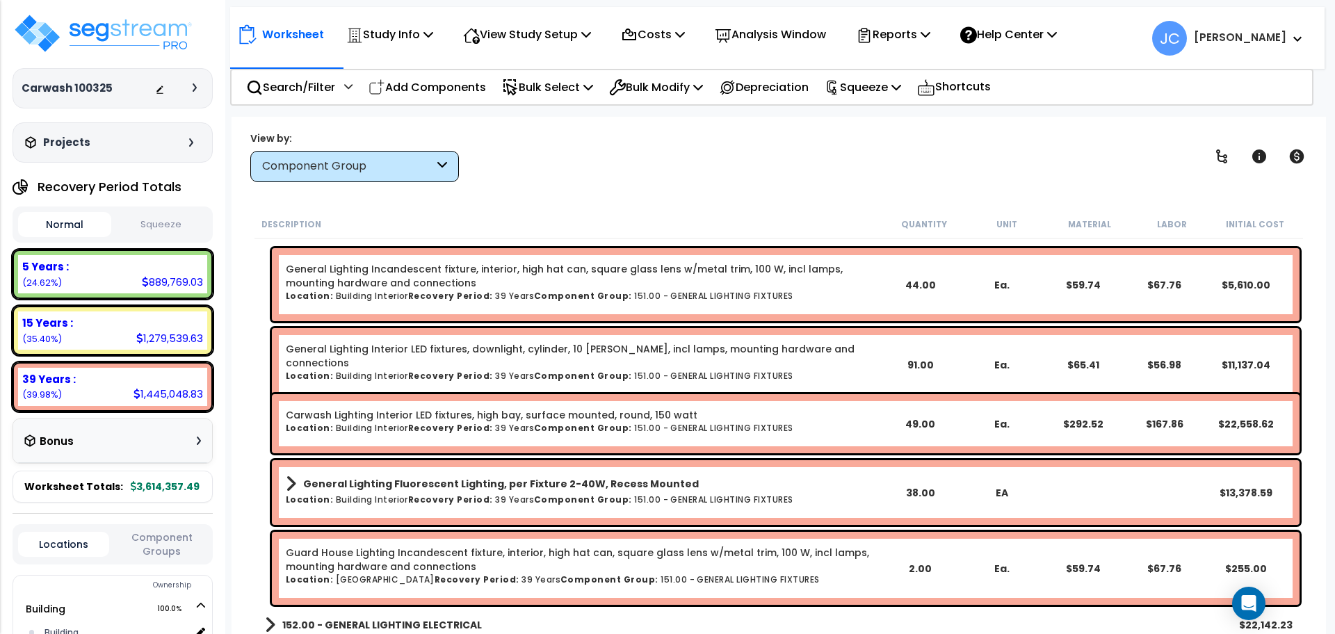
click at [604, 470] on div "General Lighting Fluorescent Lighting, per Fixture 2-40W, Recess Mounted Locati…" at bounding box center [786, 492] width 1028 height 65
click at [583, 477] on b "General Lighting Fluorescent Lighting, per Fixture 2-40W, Recess Mounted" at bounding box center [501, 484] width 396 height 14
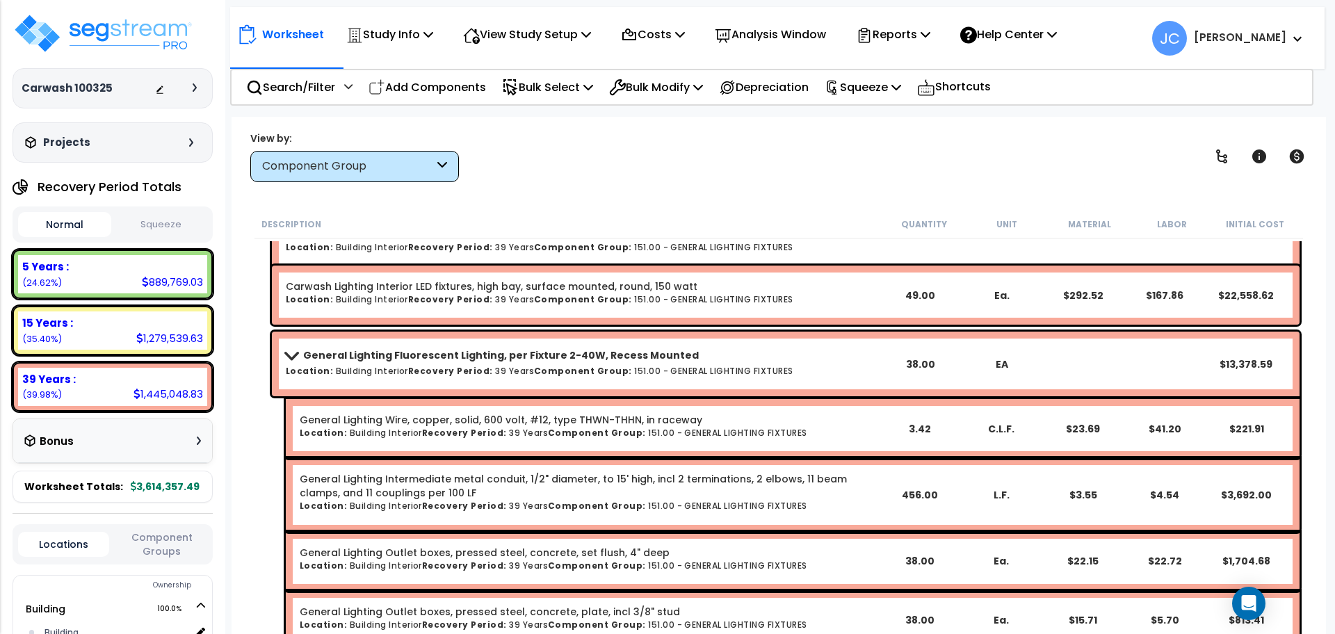
click at [581, 366] on b "Component Group:" at bounding box center [583, 371] width 98 height 12
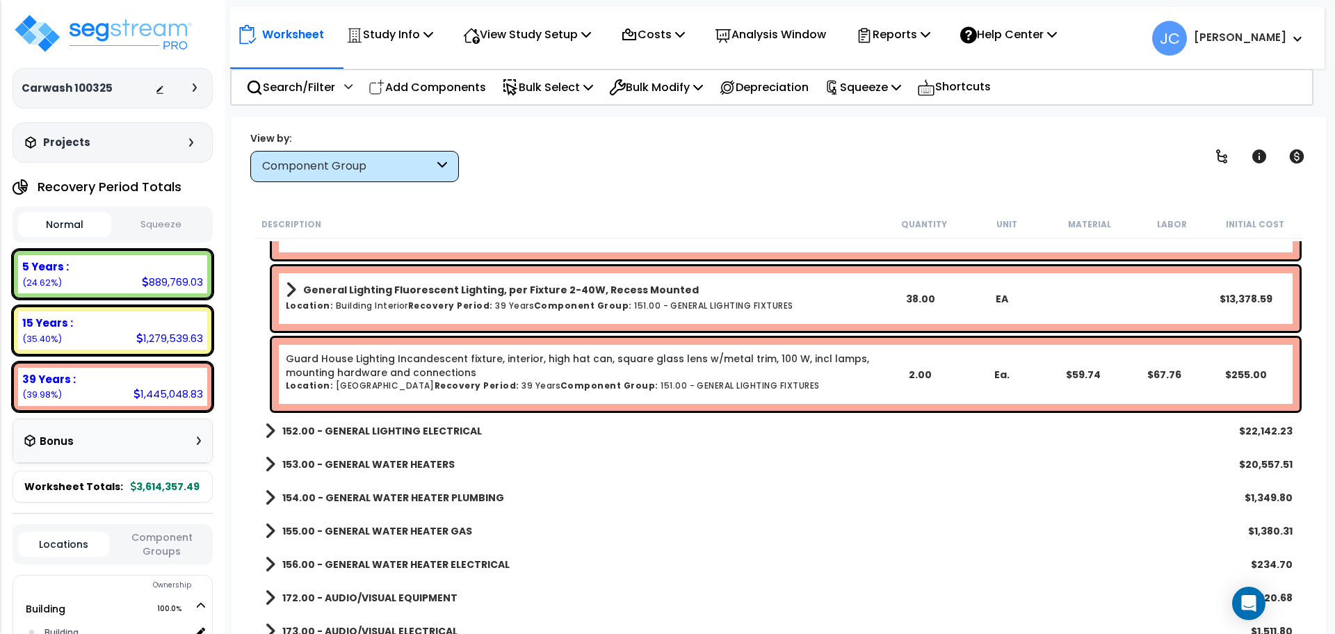
scroll to position [7429, 0]
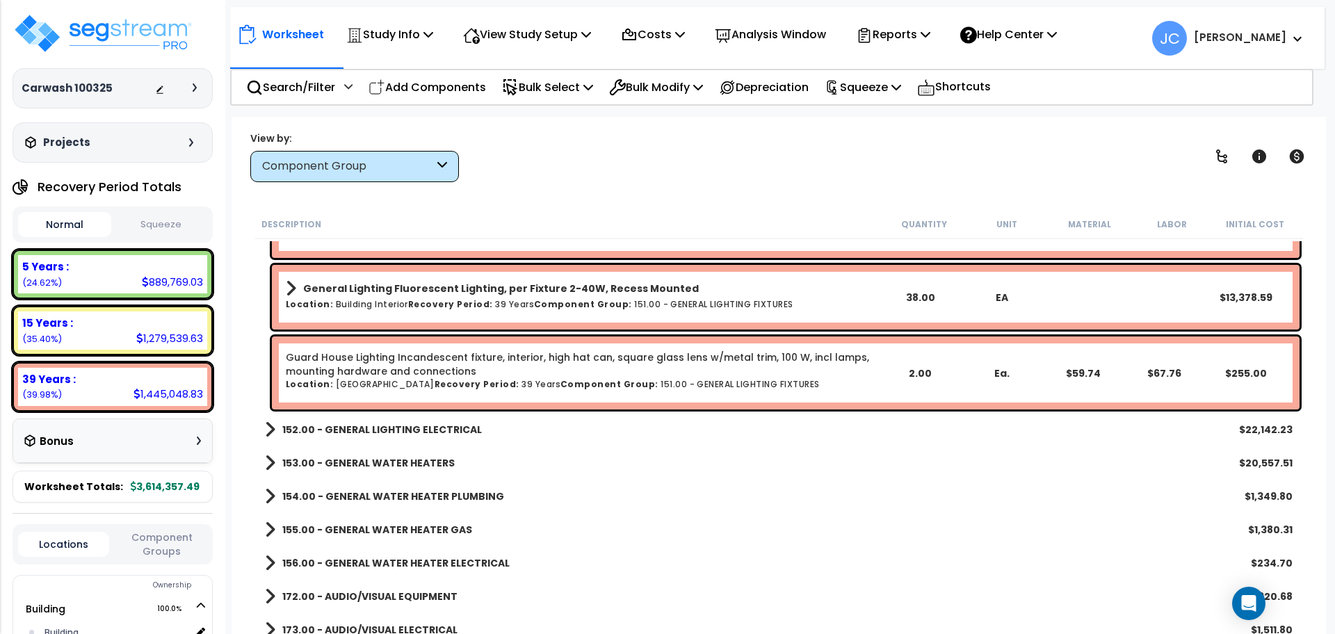
click at [440, 434] on b "152.00 - GENERAL LIGHTING ELECTRICAL" at bounding box center [382, 430] width 200 height 14
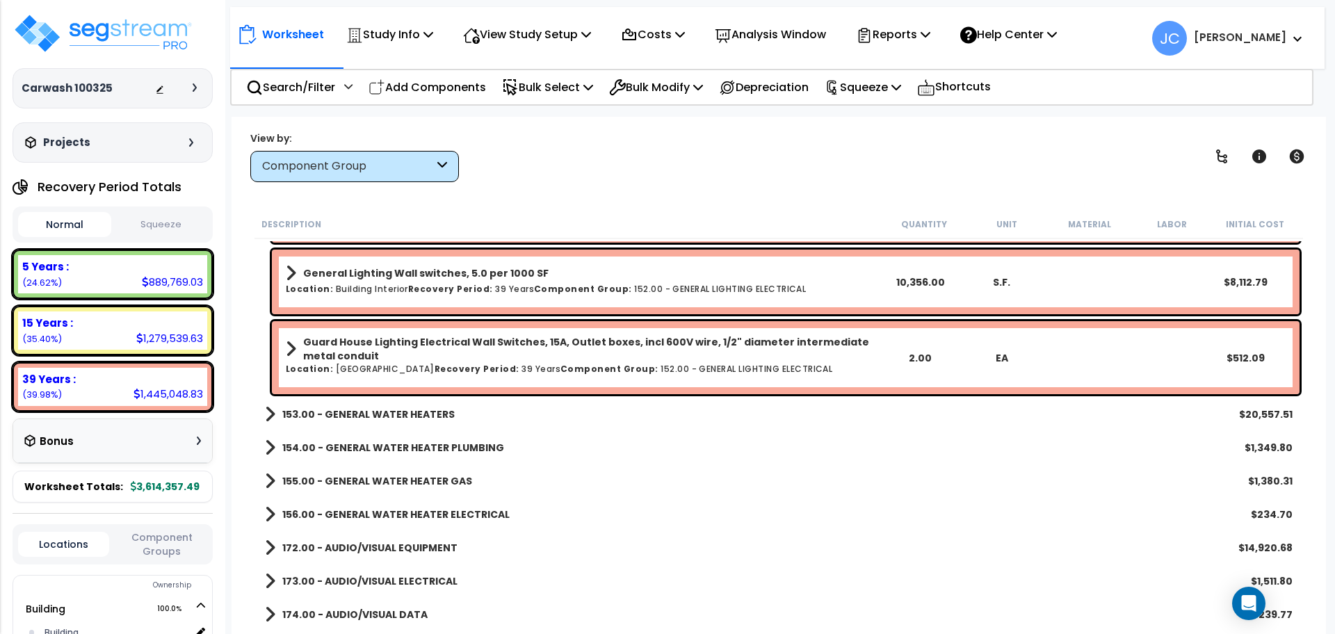
scroll to position [7924, 0]
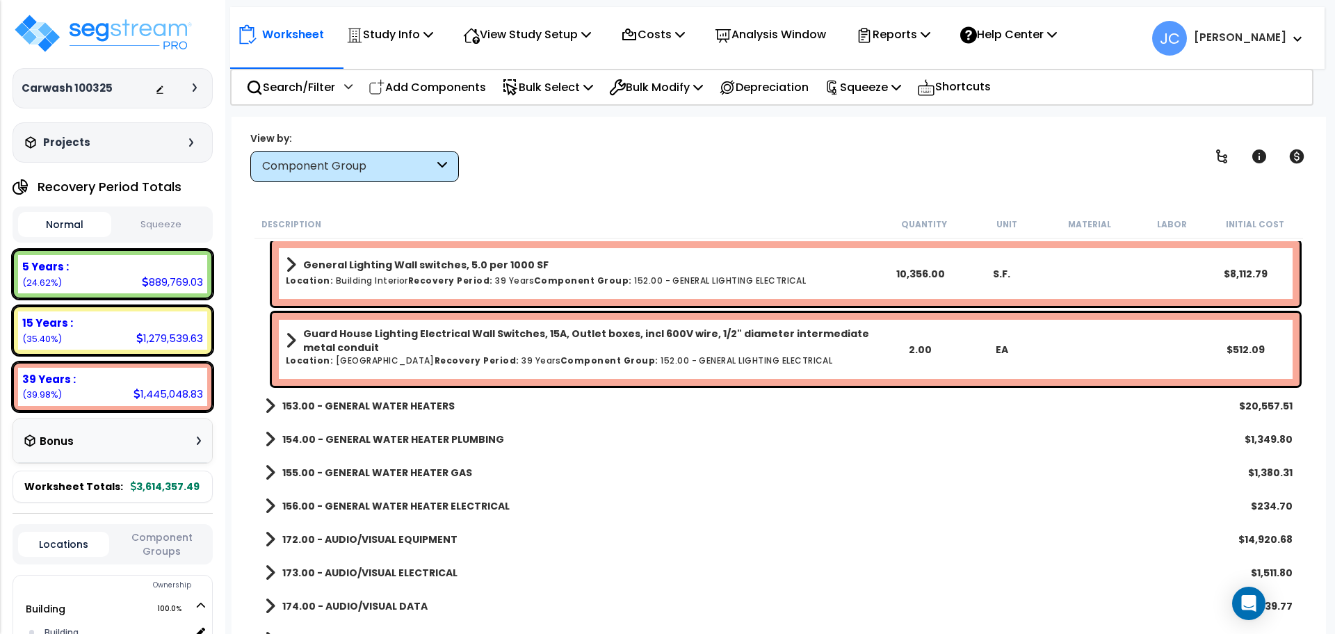
click at [398, 404] on b "153.00 - GENERAL WATER HEATERS" at bounding box center [368, 406] width 172 height 14
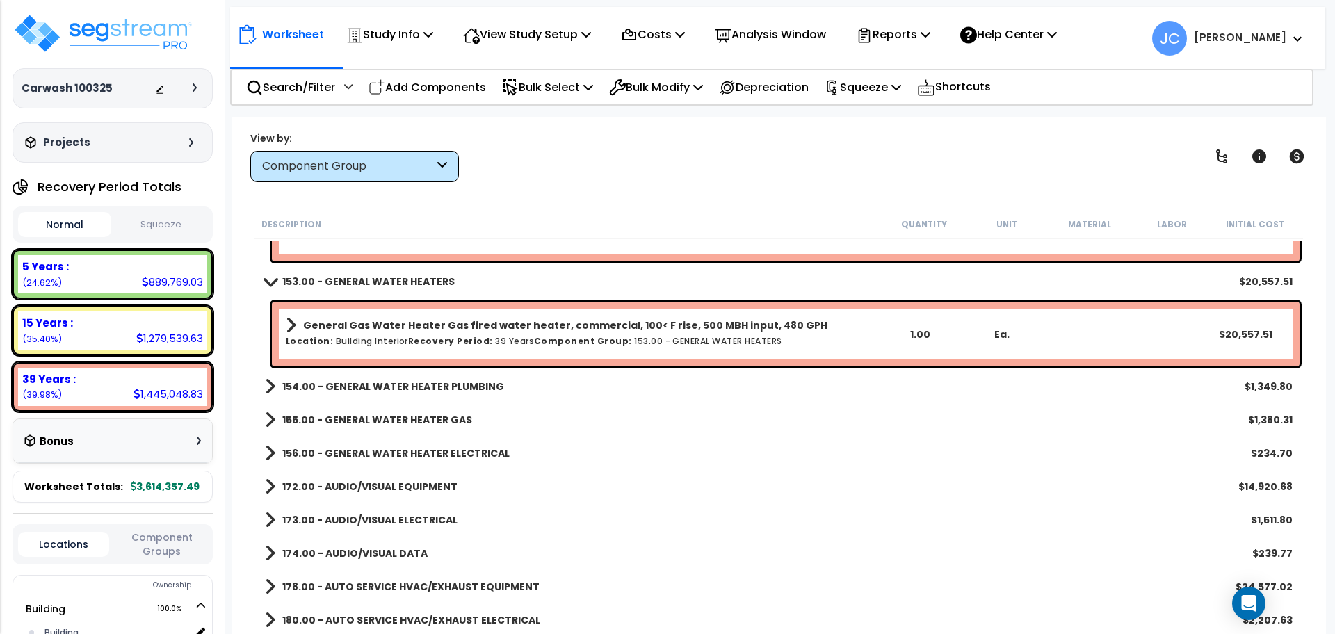
scroll to position [8046, 0]
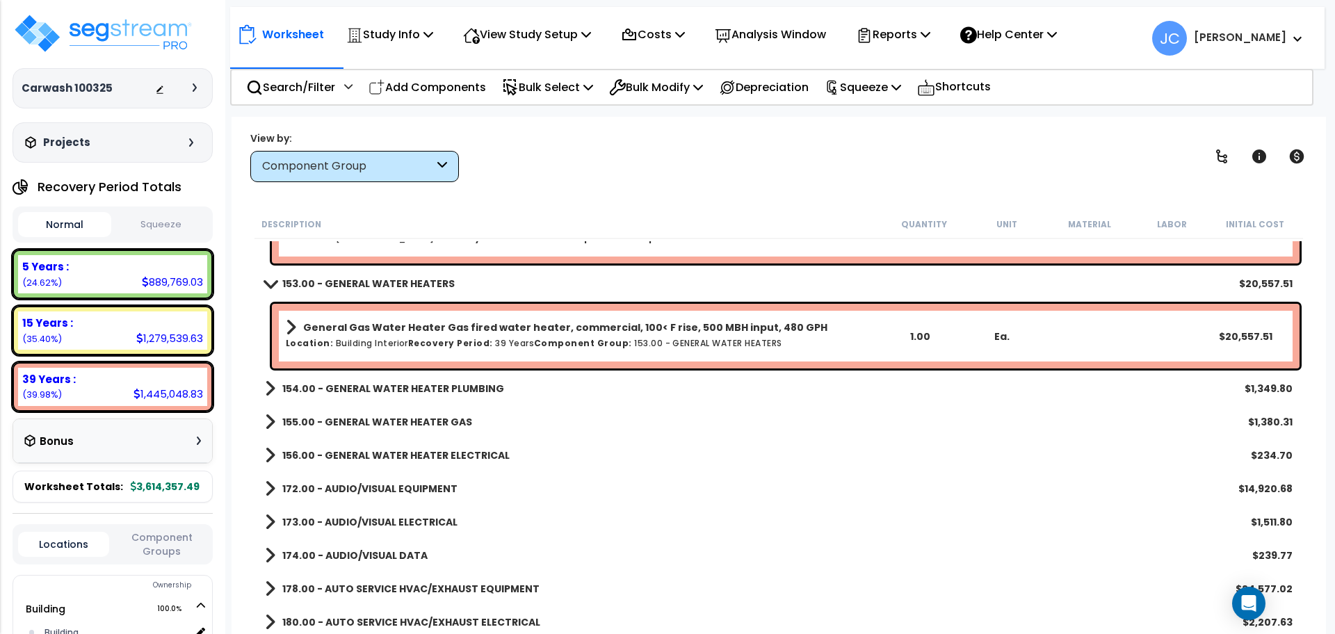
click at [480, 387] on b "154.00 - GENERAL WATER HEATER PLUMBING" at bounding box center [393, 389] width 222 height 14
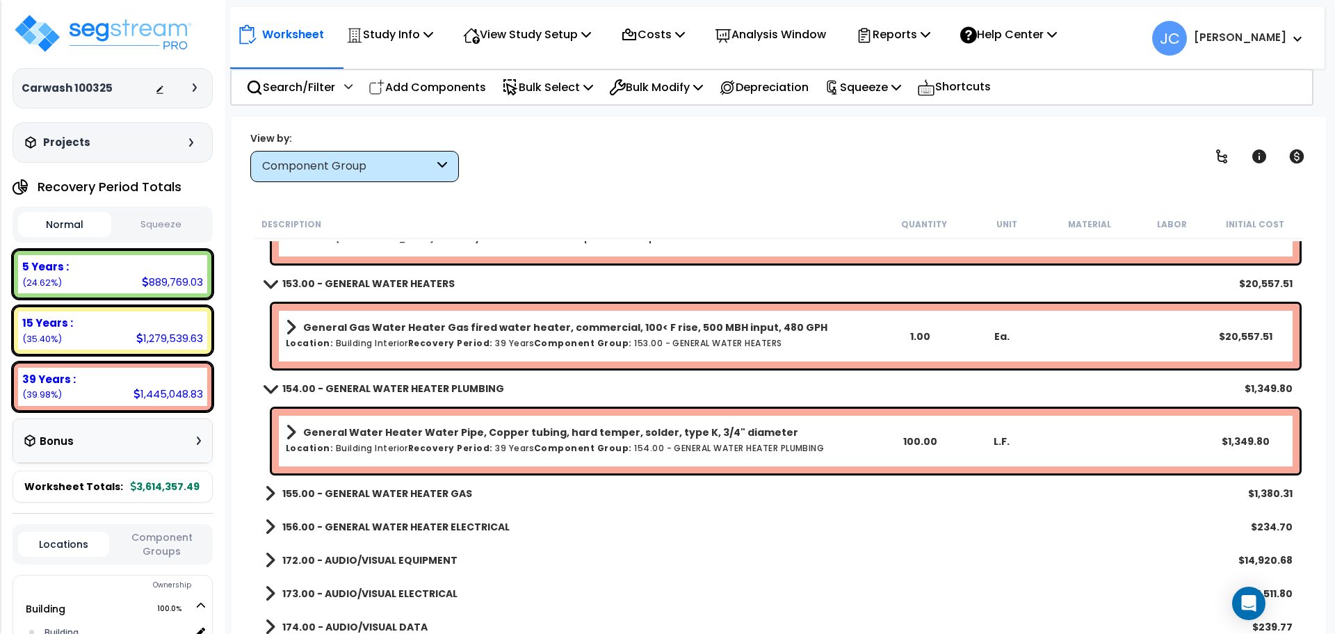
click at [431, 497] on b "155.00 - GENERAL WATER HEATER GAS" at bounding box center [377, 494] width 190 height 14
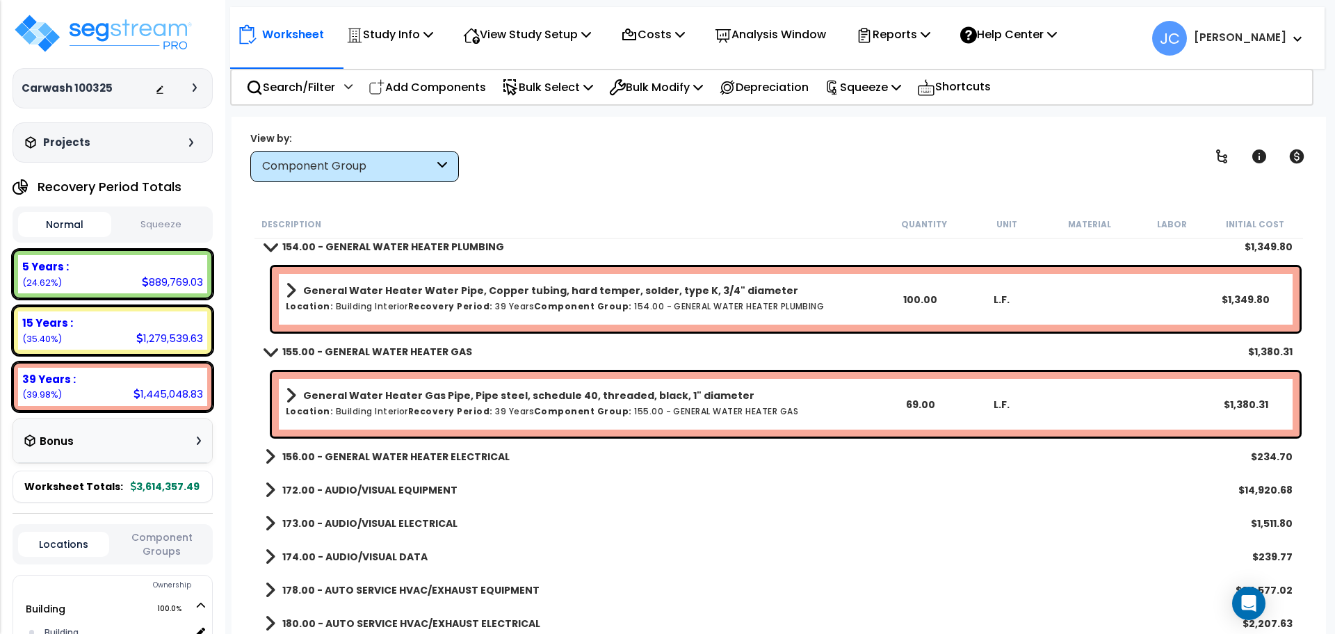
scroll to position [8189, 0]
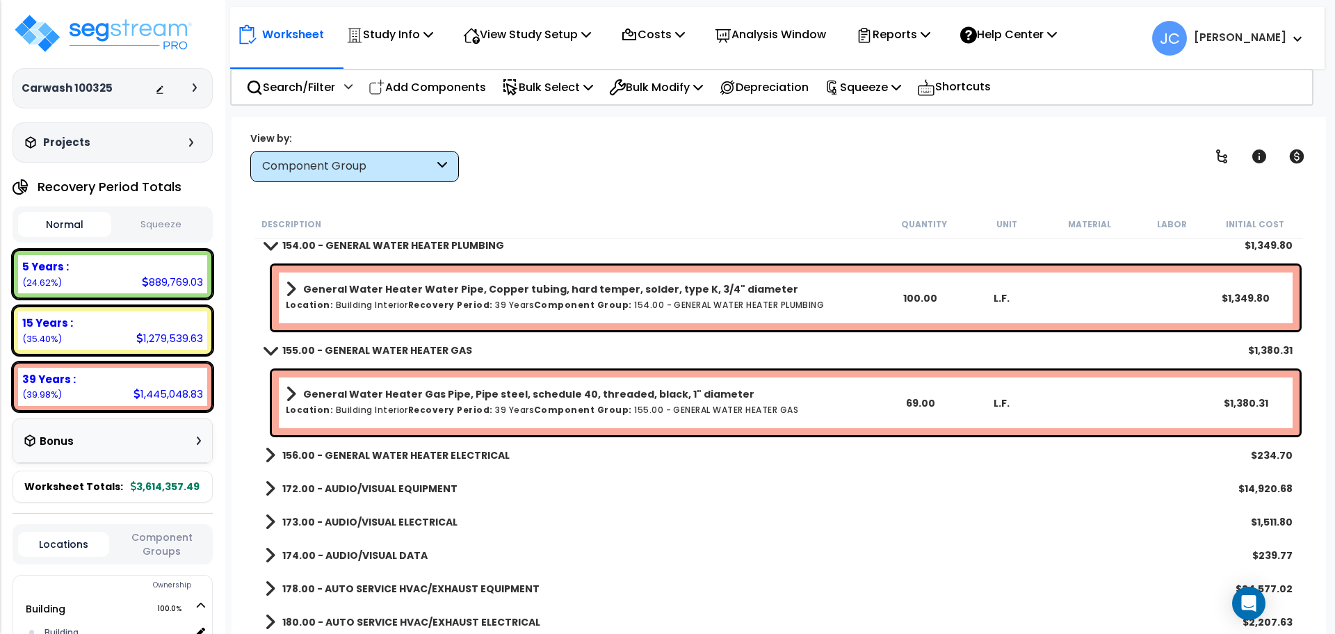
click at [448, 462] on b "156.00 - GENERAL WATER HEATER ELECTRICAL" at bounding box center [395, 455] width 227 height 14
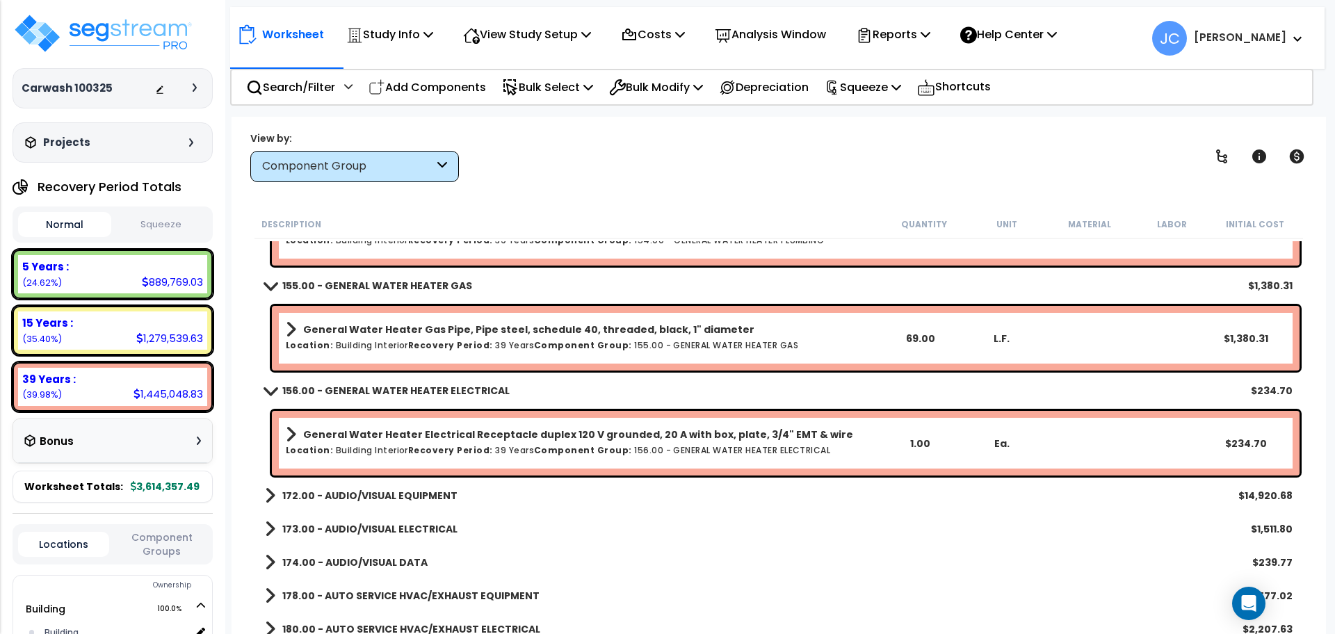
scroll to position [8287, 0]
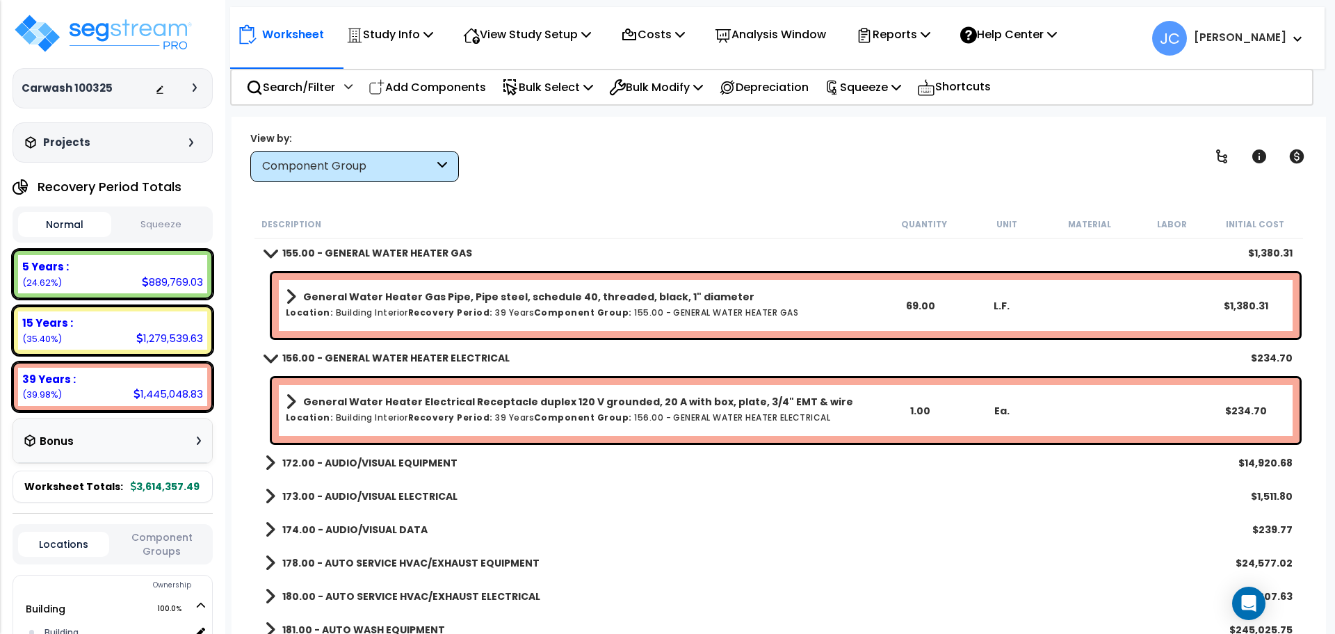
click at [426, 472] on link "172.00 - AUDIO/VISUAL EQUIPMENT" at bounding box center [361, 462] width 193 height 19
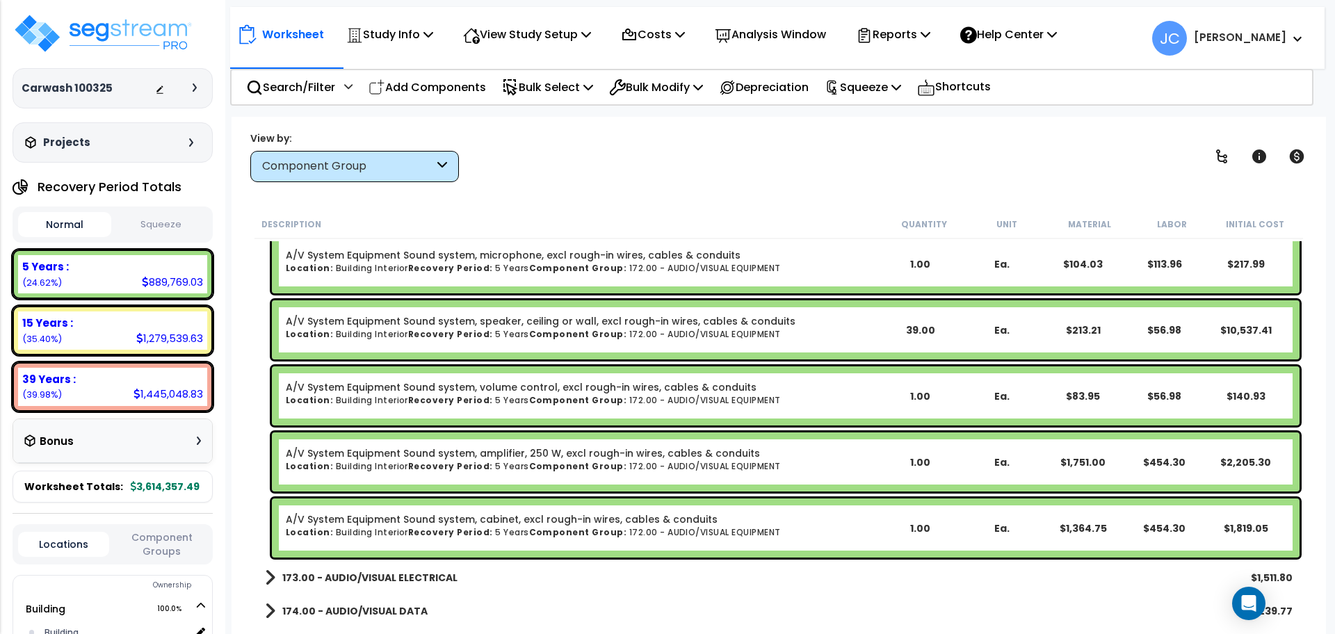
scroll to position [8540, 0]
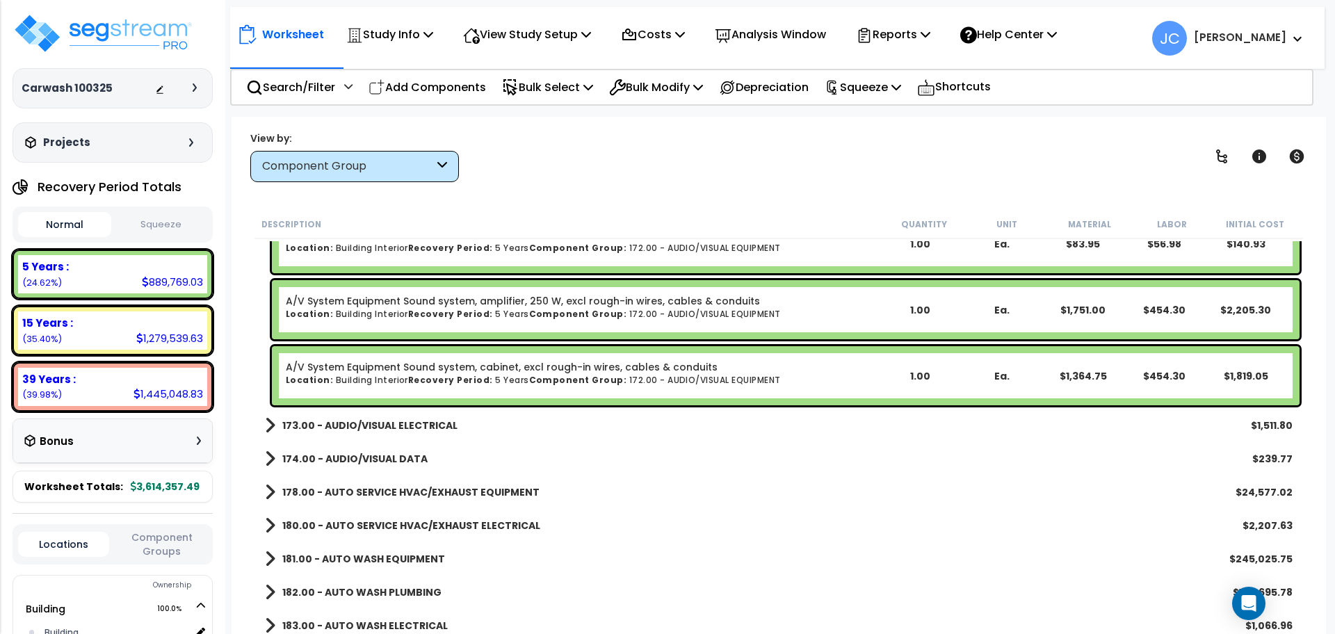
click at [391, 431] on b "173.00 - AUDIO/VISUAL ELECTRICAL" at bounding box center [369, 426] width 175 height 14
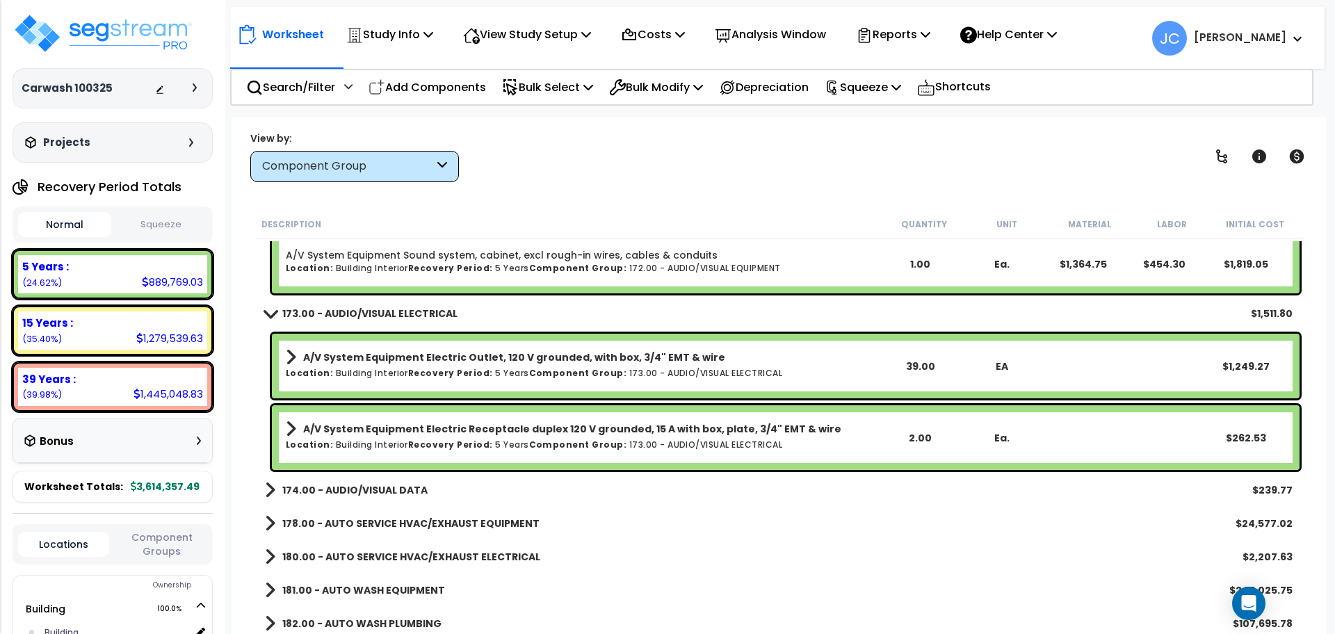
scroll to position [8811, 0]
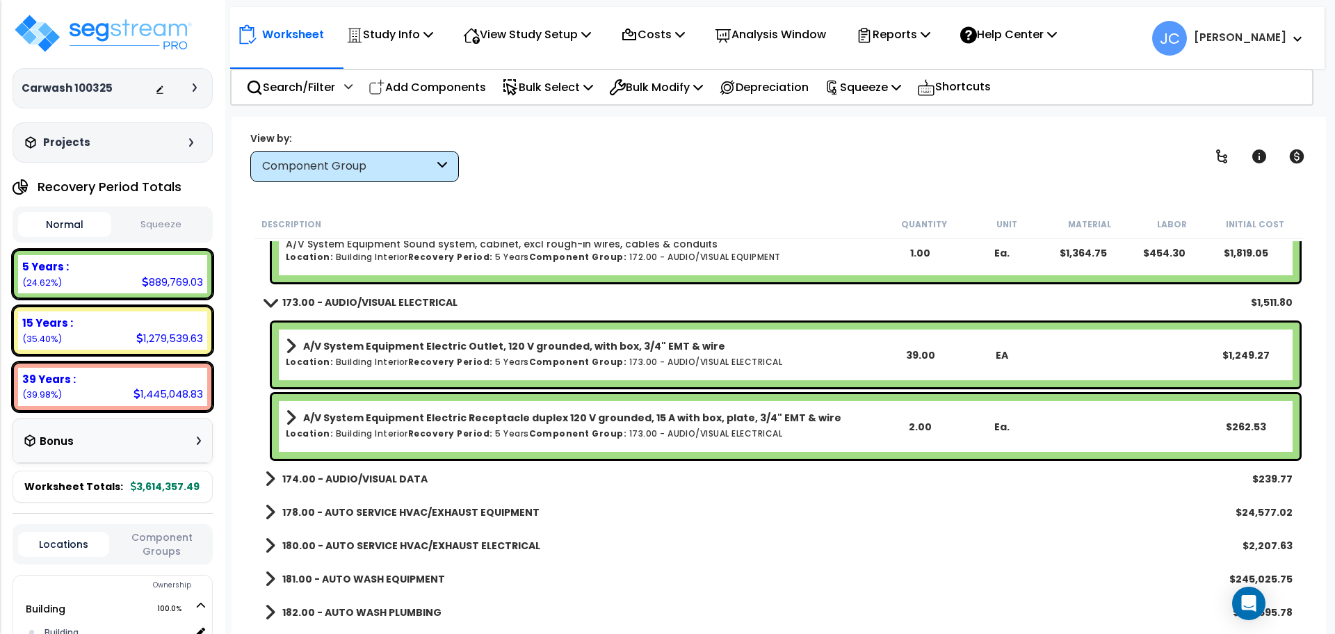
click at [355, 484] on b "174.00 - AUDIO/VISUAL DATA" at bounding box center [354, 479] width 145 height 14
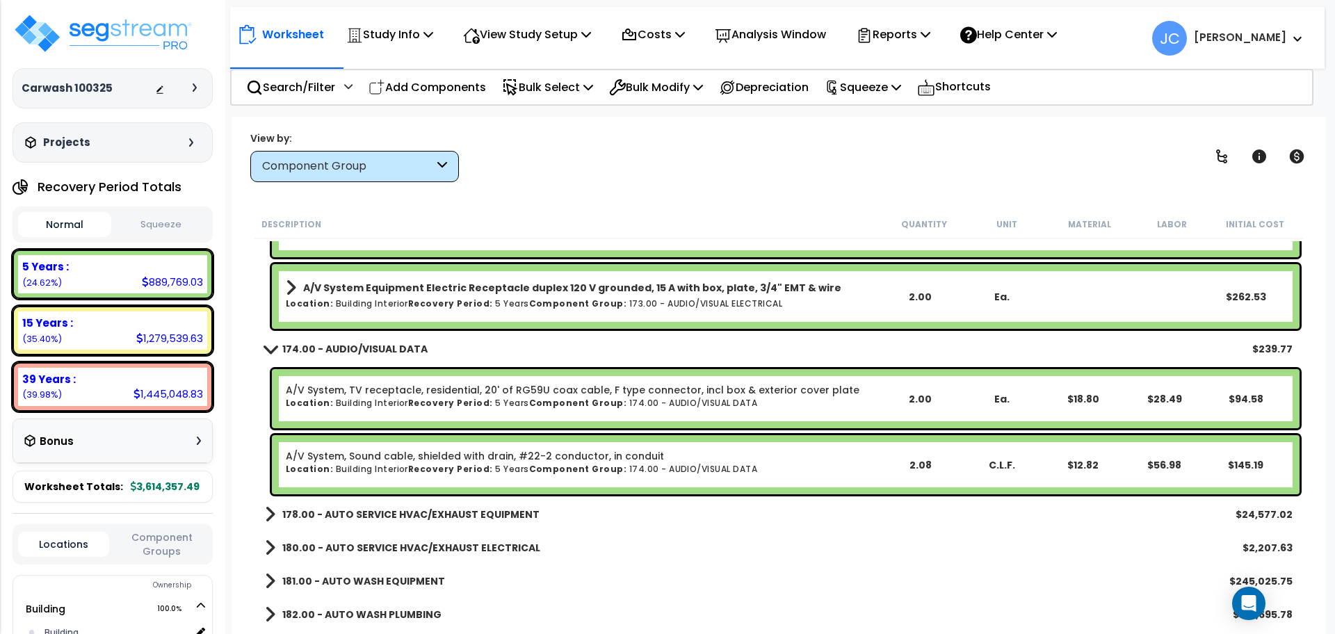
scroll to position [8957, 0]
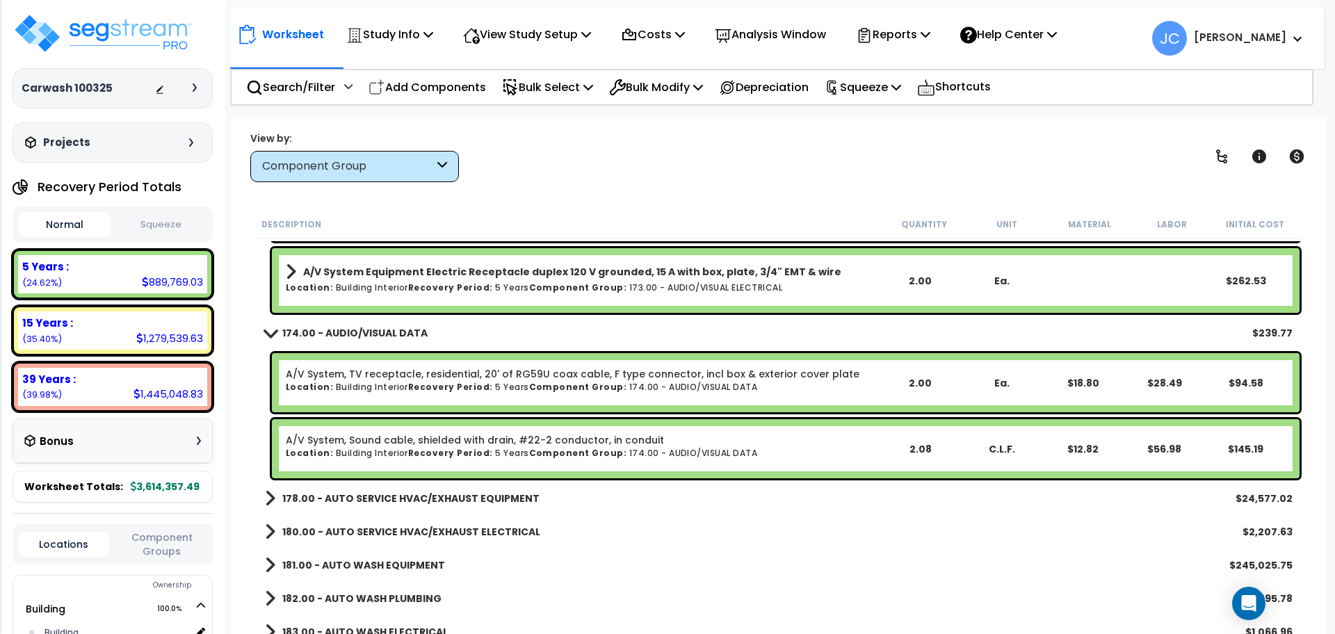
click at [430, 496] on b "178.00 - AUTO SERVICE HVAC/EXHAUST EQUIPMENT" at bounding box center [410, 499] width 257 height 14
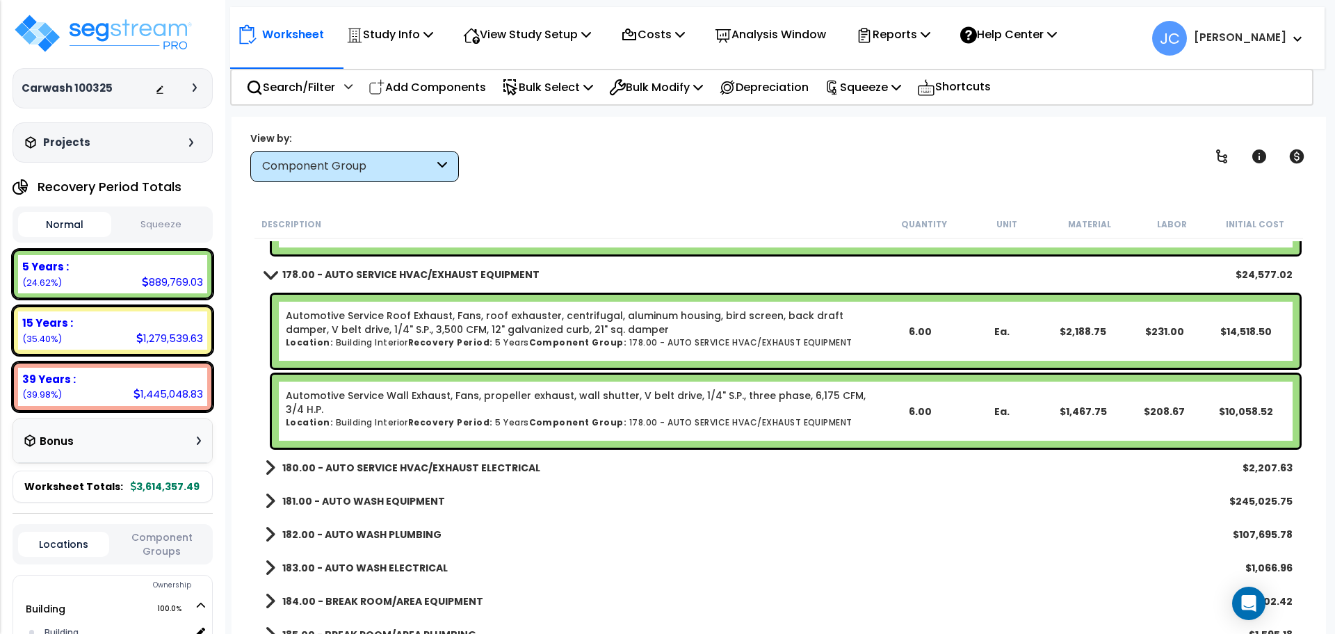
scroll to position [9203, 0]
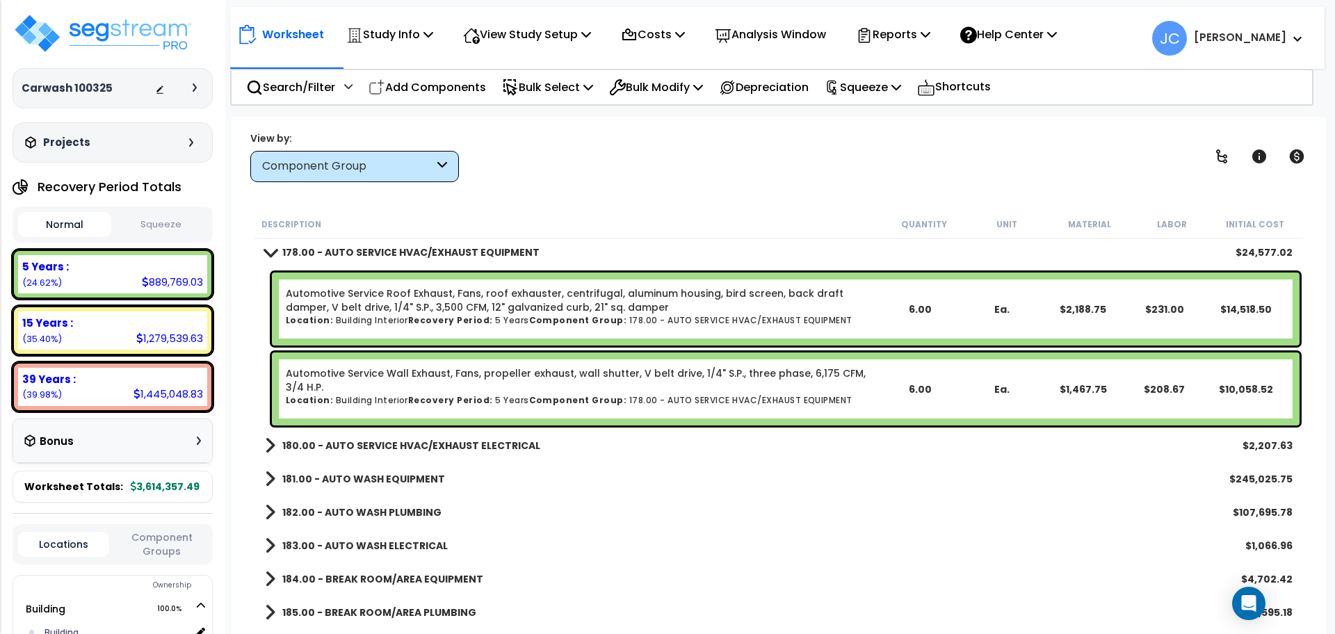
click at [499, 447] on b "180.00 - AUTO SERVICE HVAC/EXHAUST ELECTRICAL" at bounding box center [411, 446] width 258 height 14
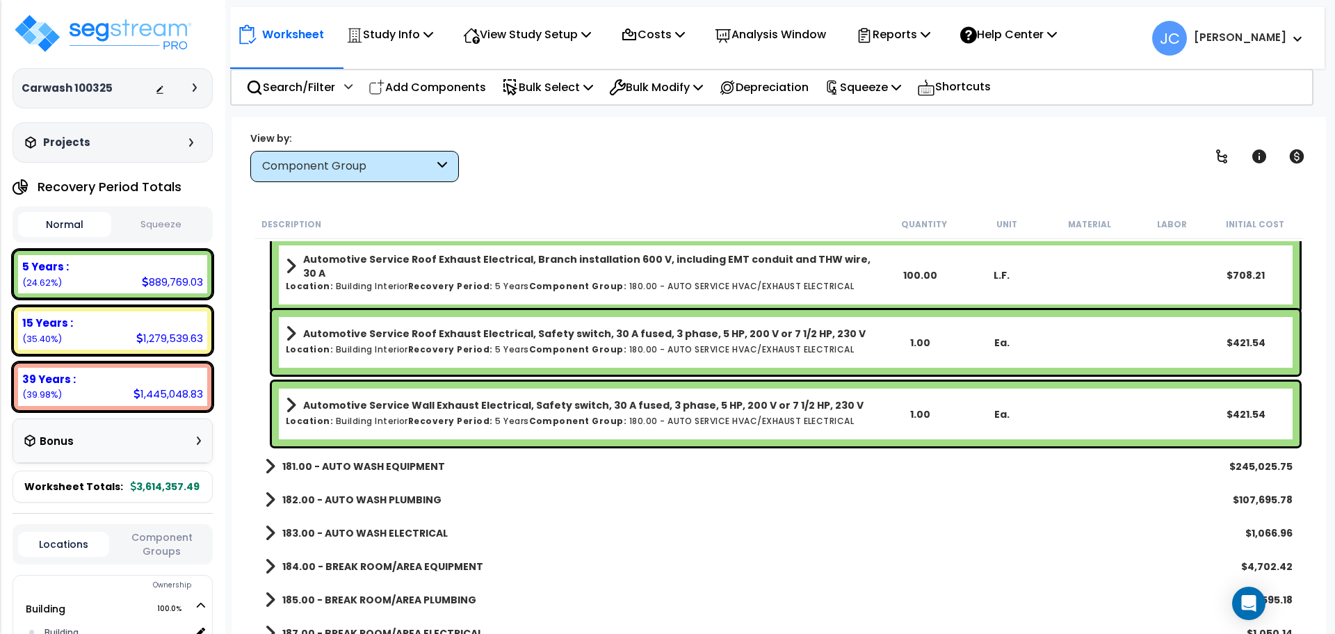
scroll to position [9642, 0]
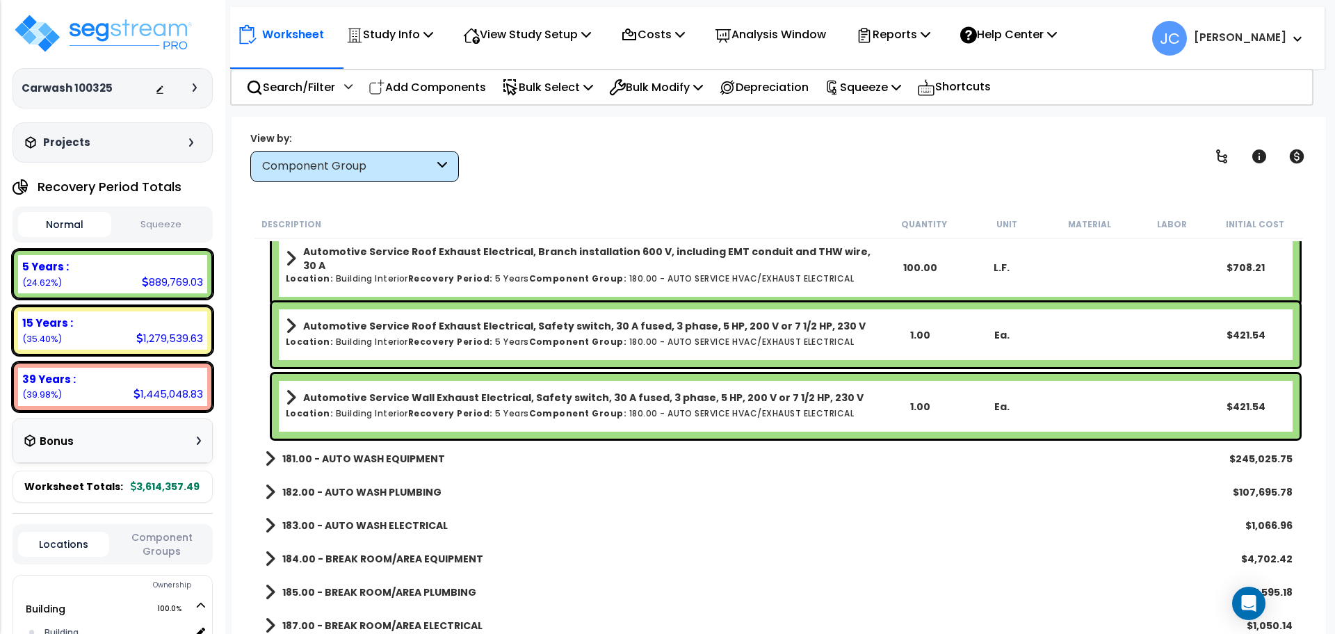
click at [392, 462] on b "181.00 - AUTO WASH EQUIPMENT" at bounding box center [363, 459] width 163 height 14
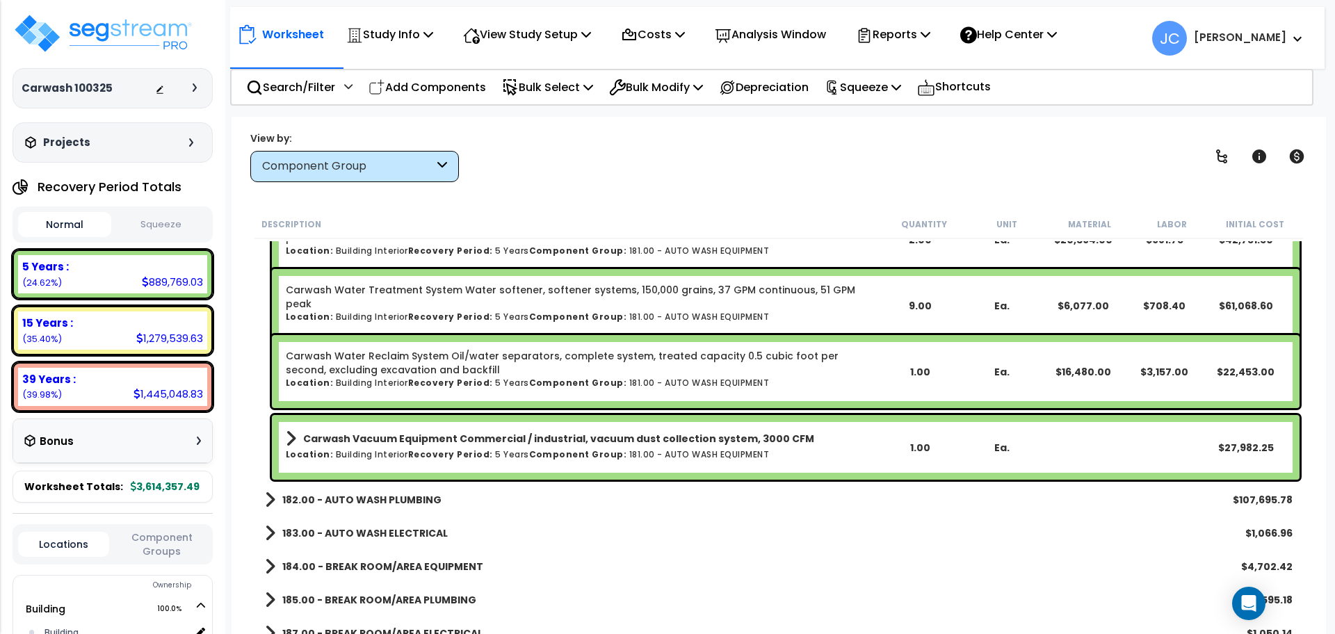
scroll to position [9994, 0]
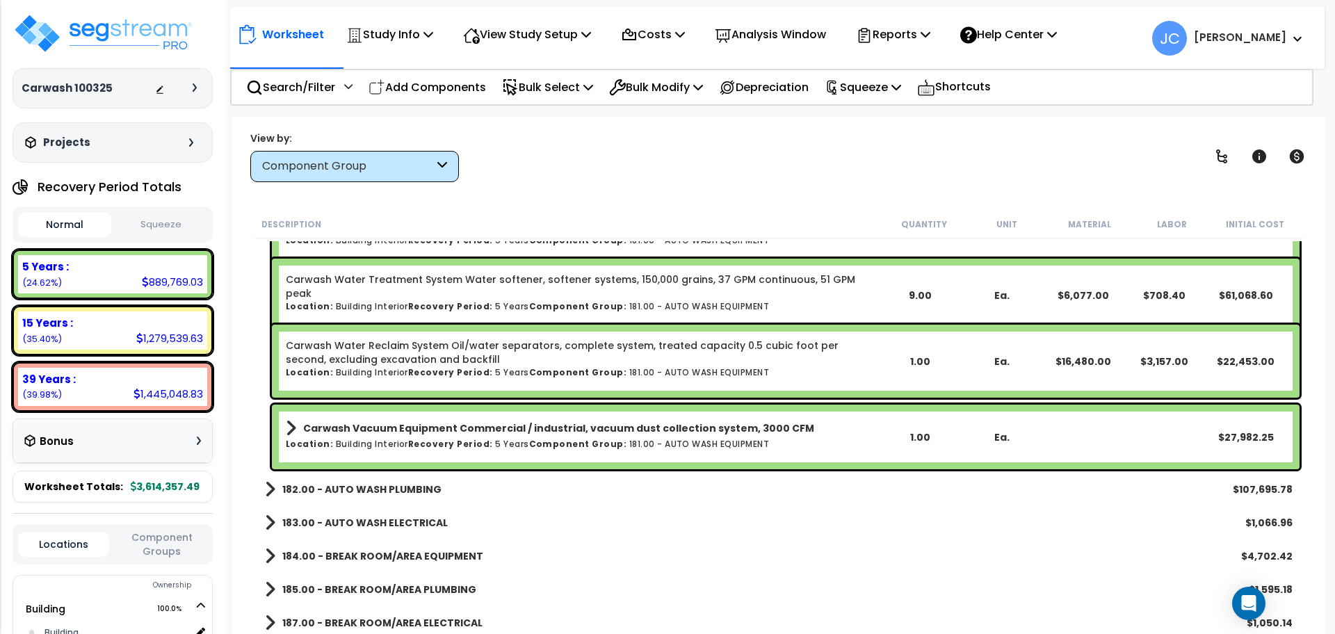
click at [718, 446] on h6 "Location: Building Interior Recovery Period: 5 Years Component Group: 181.00 - …" at bounding box center [582, 443] width 593 height 9
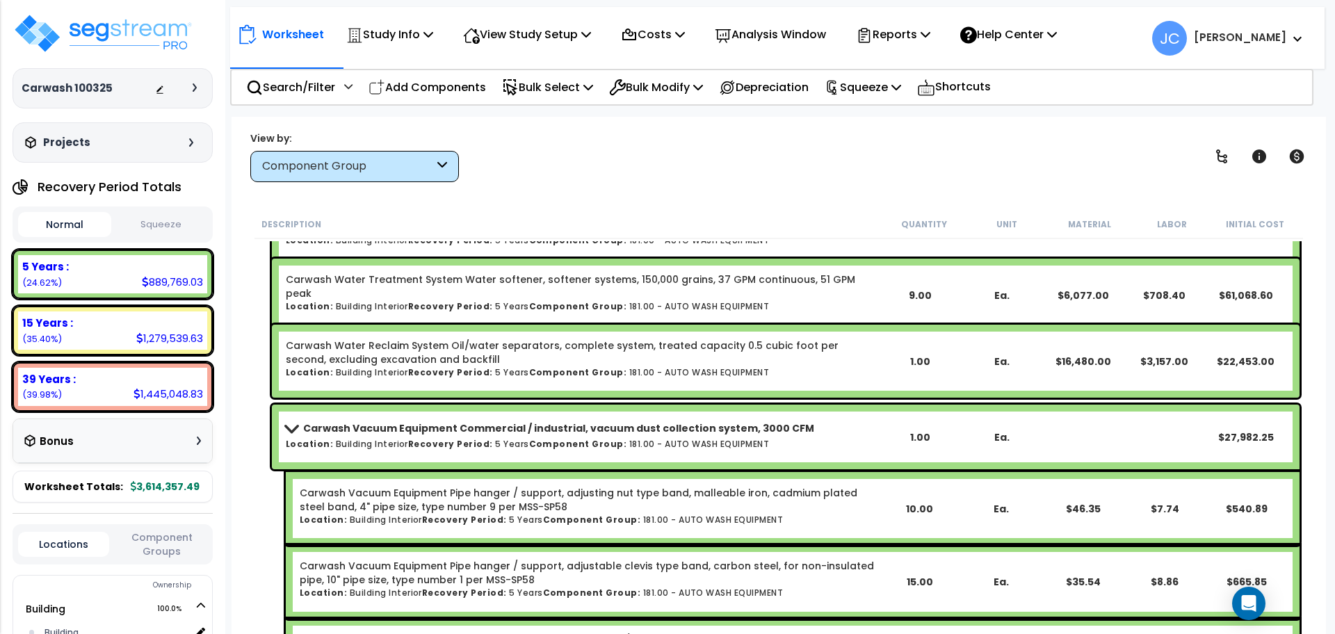
click at [731, 437] on link "Carwash Vacuum Equipment Commercial / industrial, vacuum dust collection system…" at bounding box center [582, 428] width 593 height 19
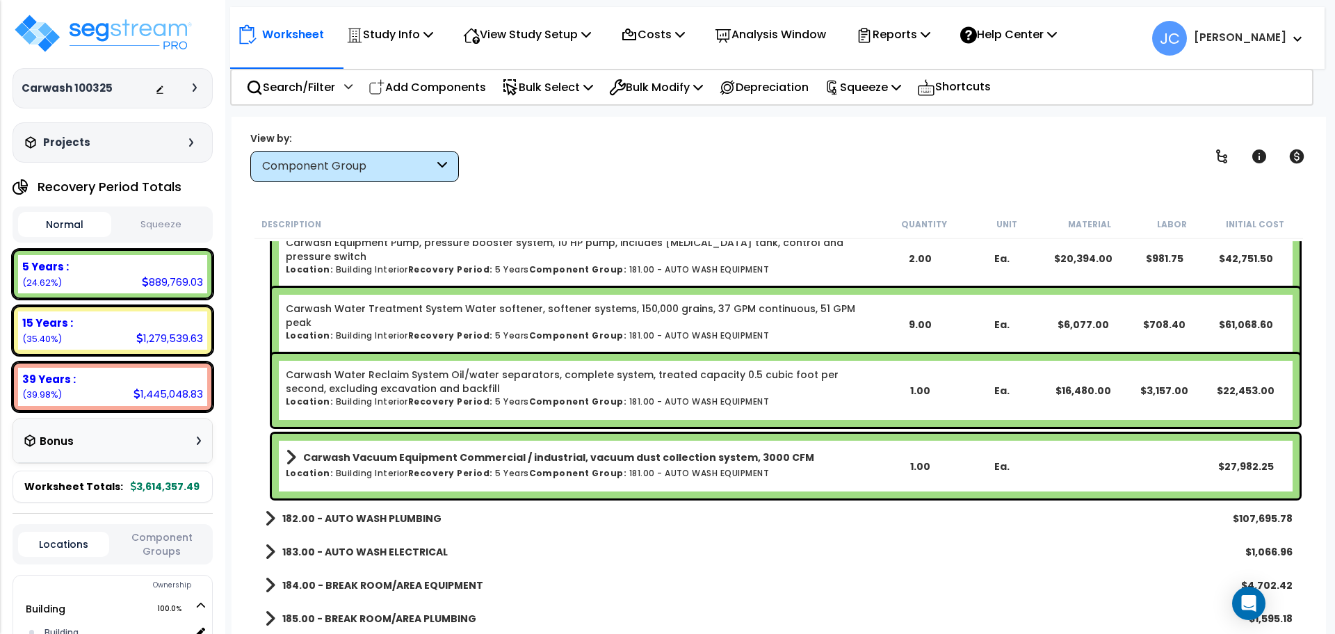
scroll to position [9956, 0]
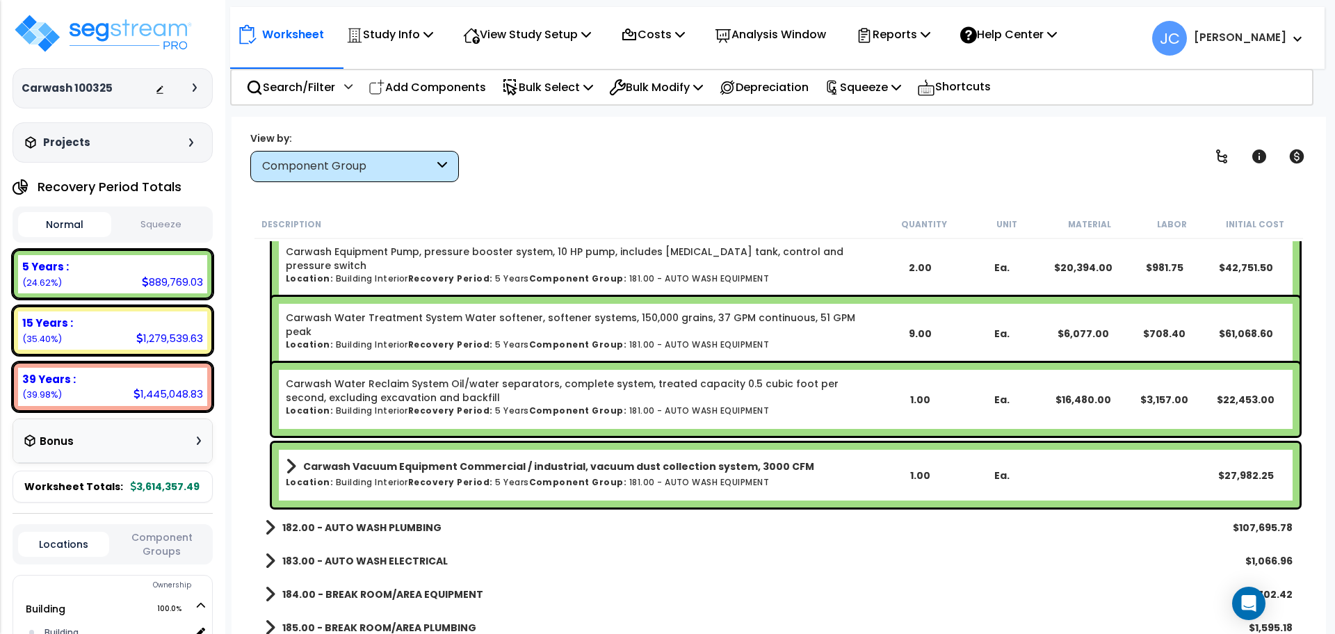
click at [674, 462] on b "Carwash Vacuum Equipment Commercial / industrial, vacuum dust collection system…" at bounding box center [558, 467] width 511 height 14
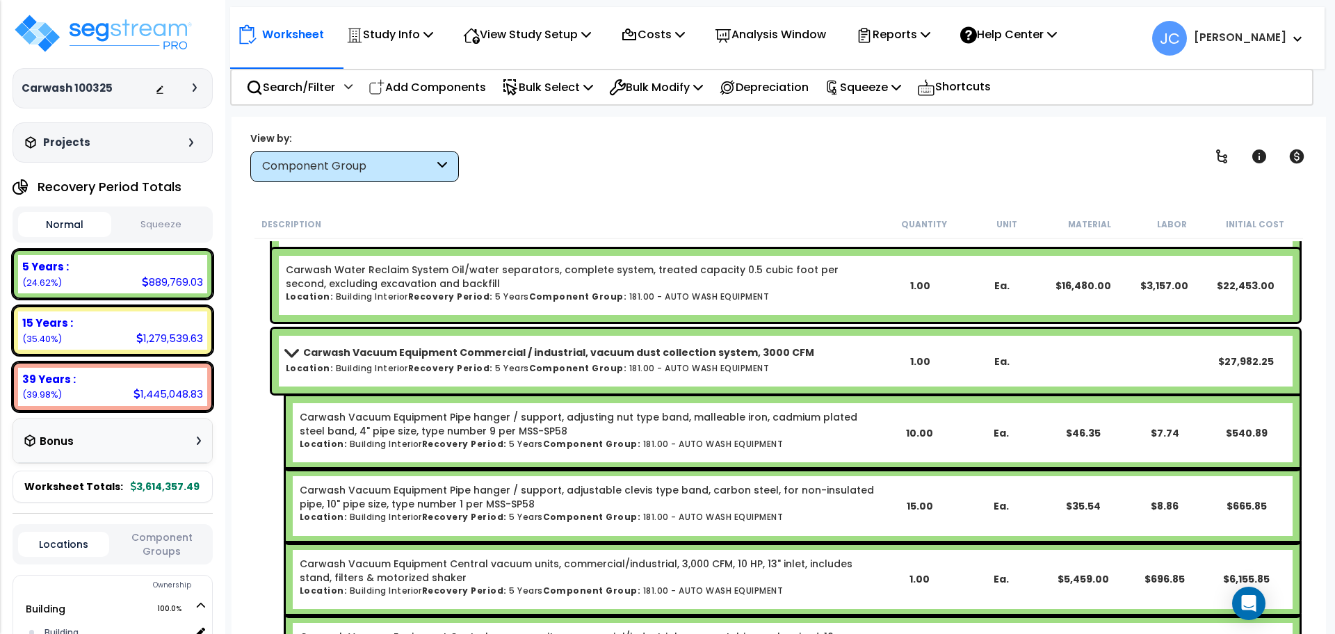
scroll to position [10060, 0]
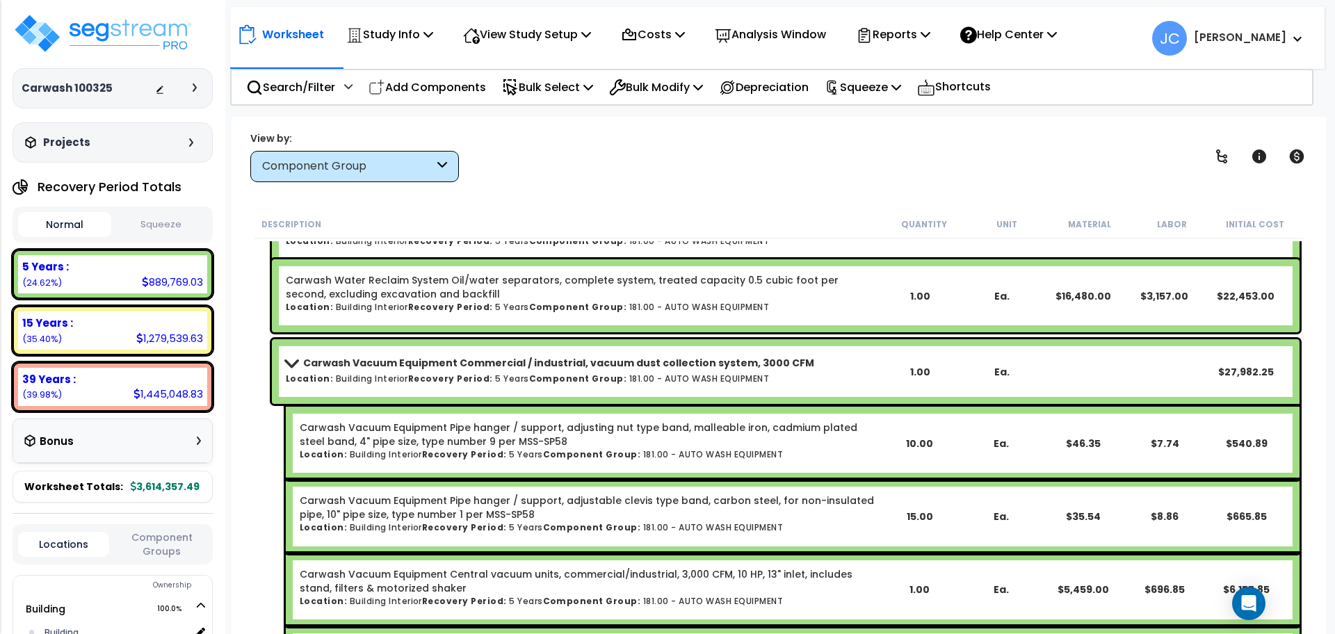
click at [424, 366] on b "Carwash Vacuum Equipment Commercial / industrial, vacuum dust collection system…" at bounding box center [558, 363] width 511 height 14
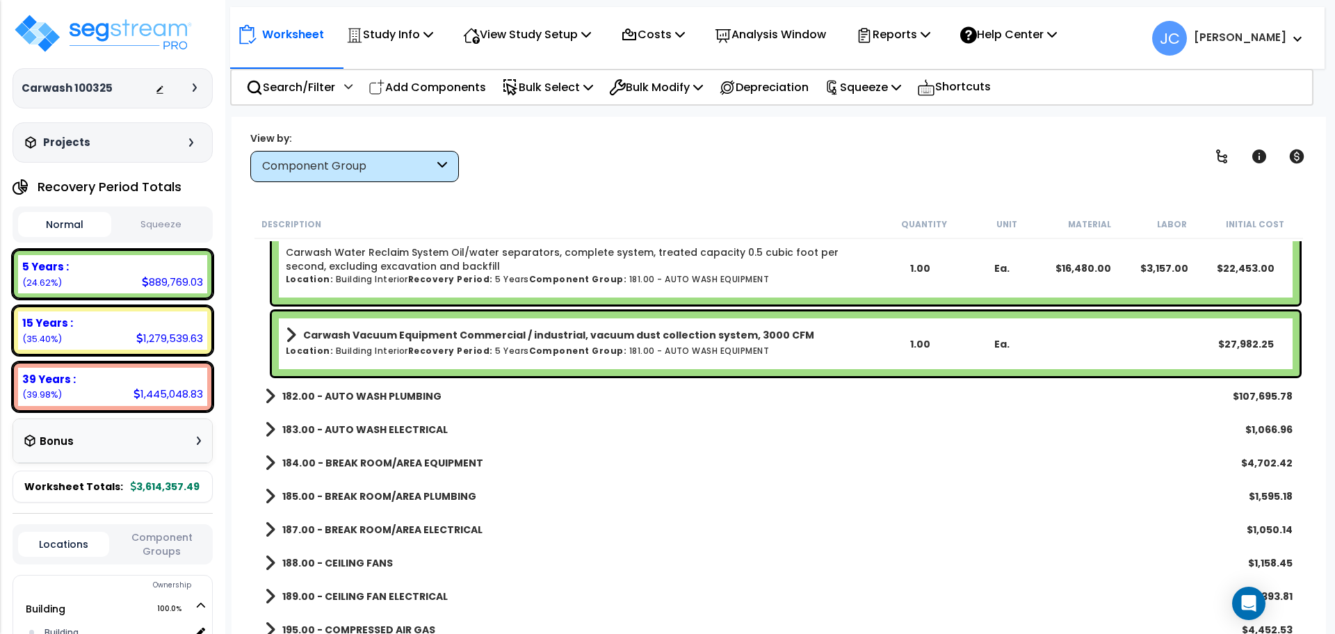
scroll to position [10089, 0]
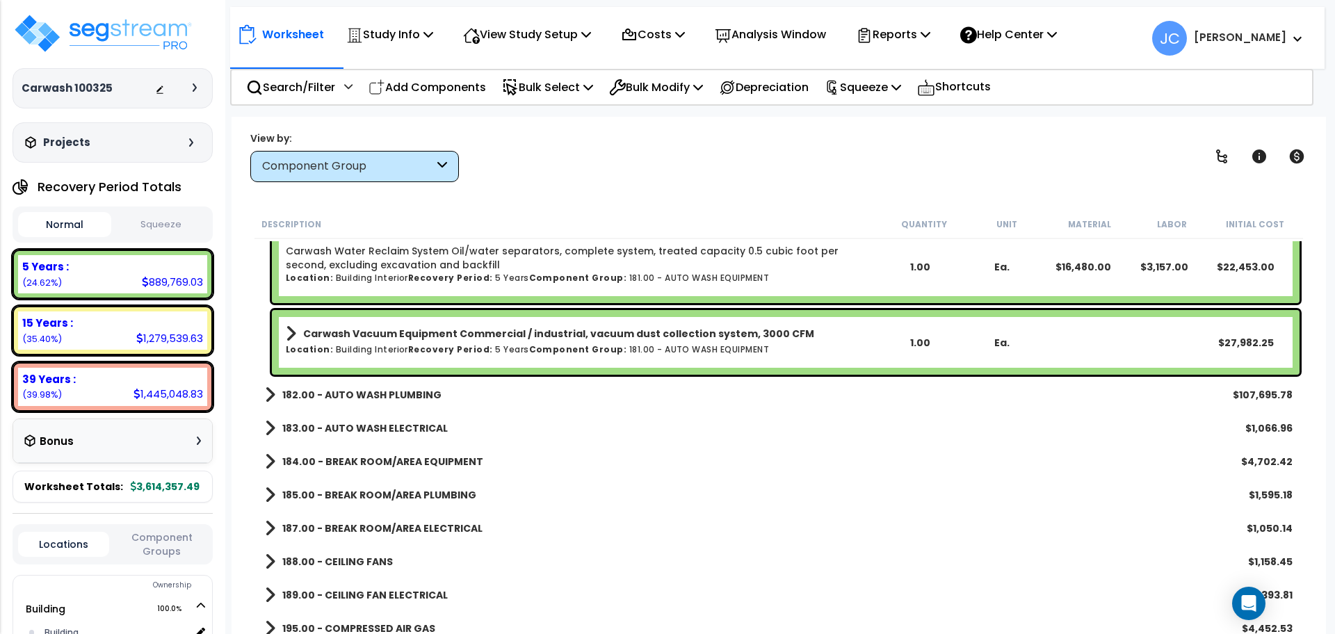
click at [391, 396] on b "182.00 - AUTO WASH PLUMBING" at bounding box center [361, 395] width 159 height 14
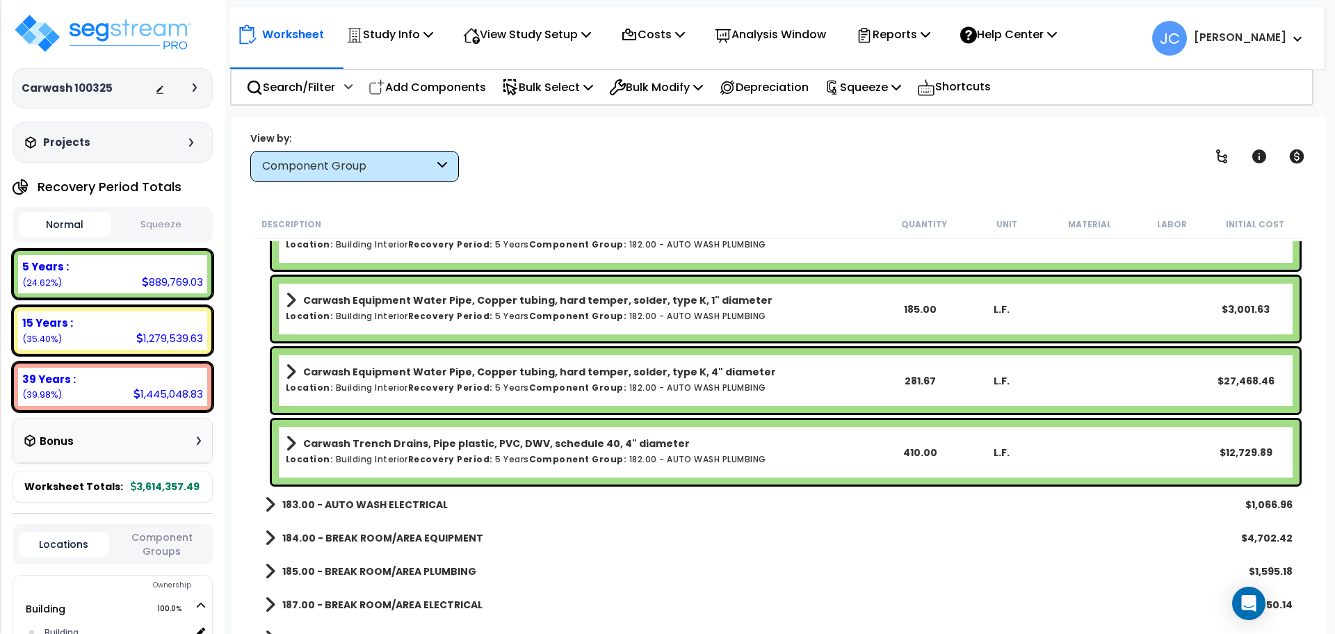
scroll to position [10399, 0]
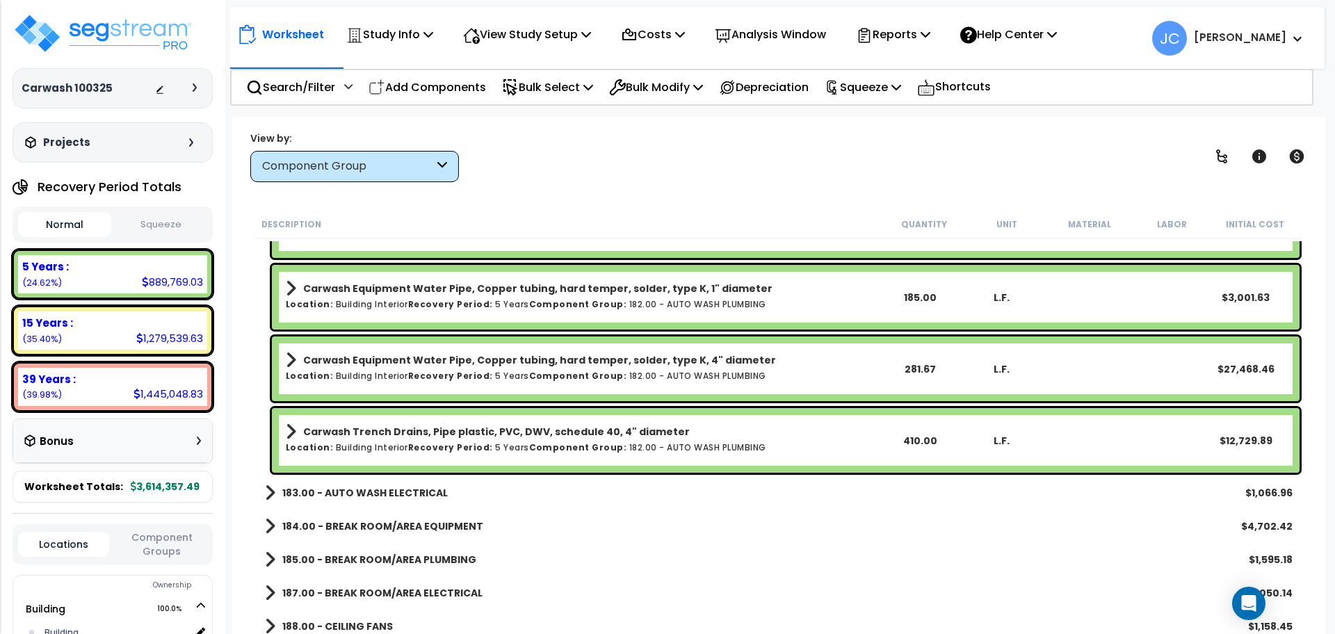
click at [400, 492] on b "183.00 - AUTO WASH ELECTRICAL" at bounding box center [364, 493] width 165 height 14
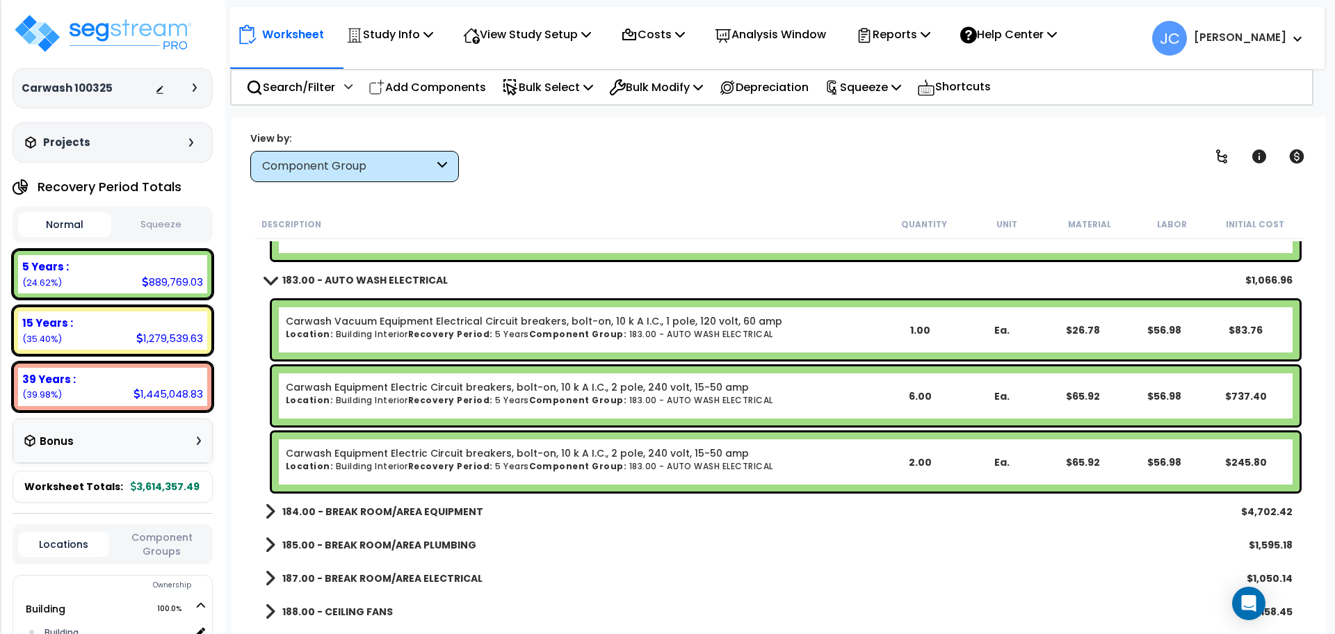
scroll to position [10614, 0]
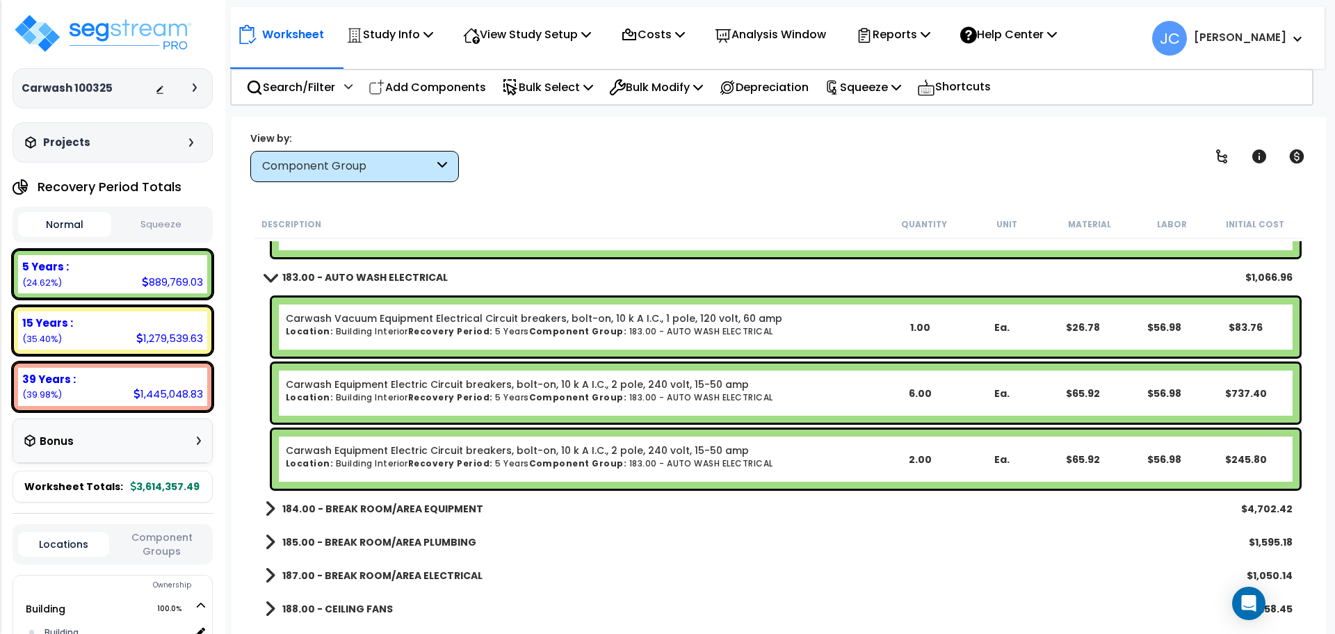
click at [420, 515] on b "184.00 - BREAK ROOM/AREA EQUIPMENT" at bounding box center [382, 509] width 201 height 14
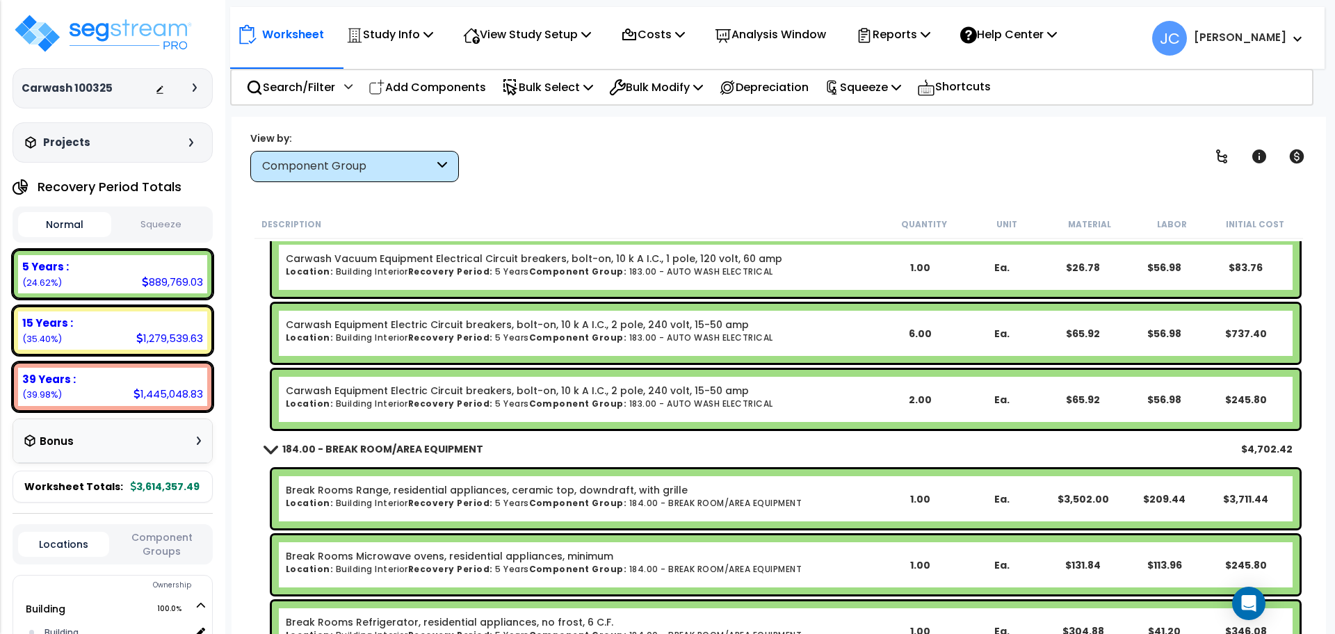
scroll to position [10673, 0]
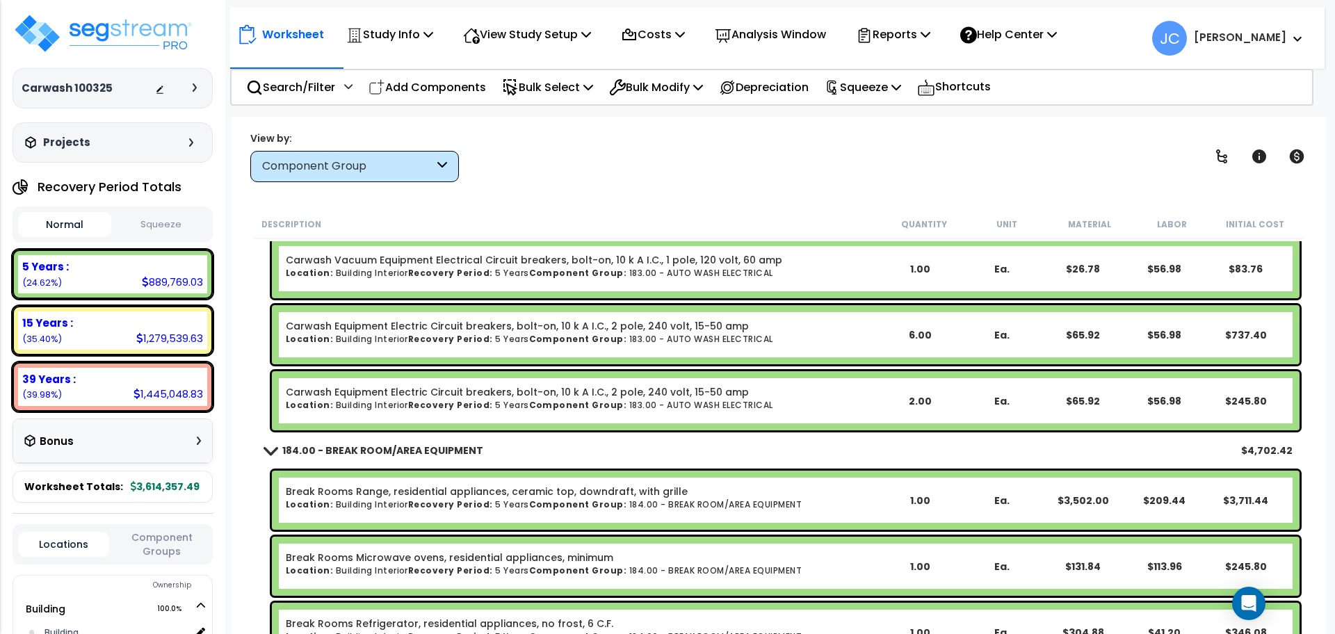
click at [377, 442] on link "184.00 - BREAK ROOM/AREA EQUIPMENT" at bounding box center [374, 450] width 218 height 19
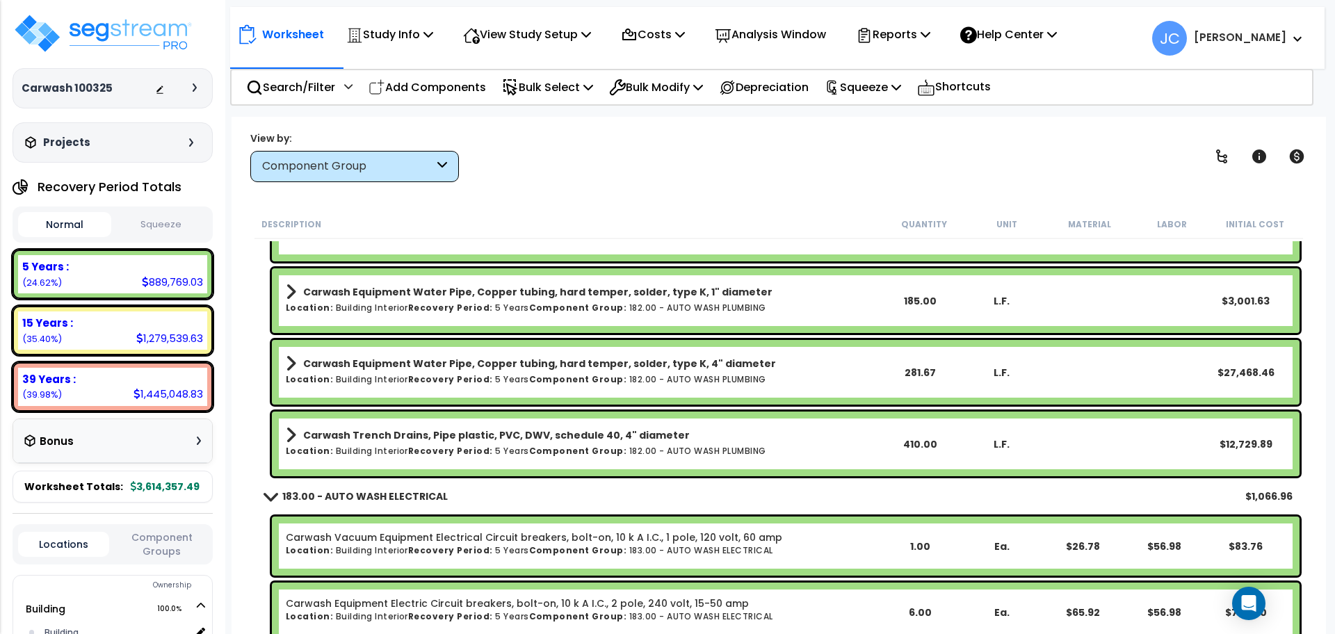
scroll to position [10480, 0]
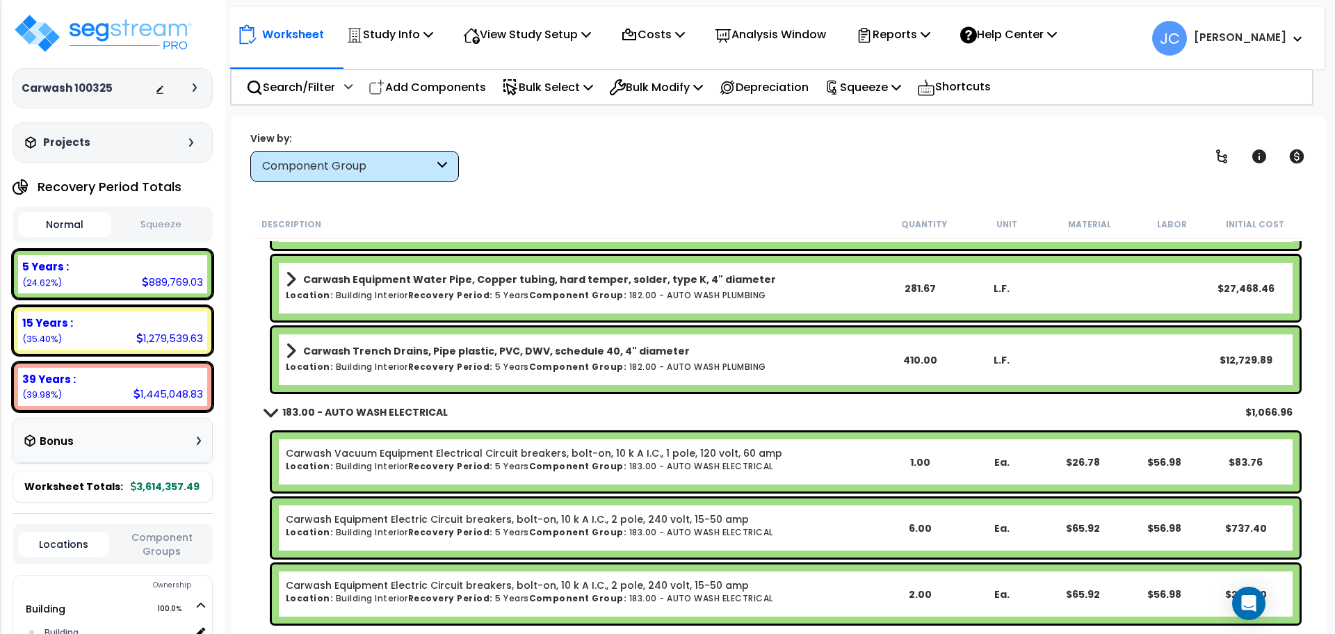
click at [396, 414] on b "183.00 - AUTO WASH ELECTRICAL" at bounding box center [364, 412] width 165 height 14
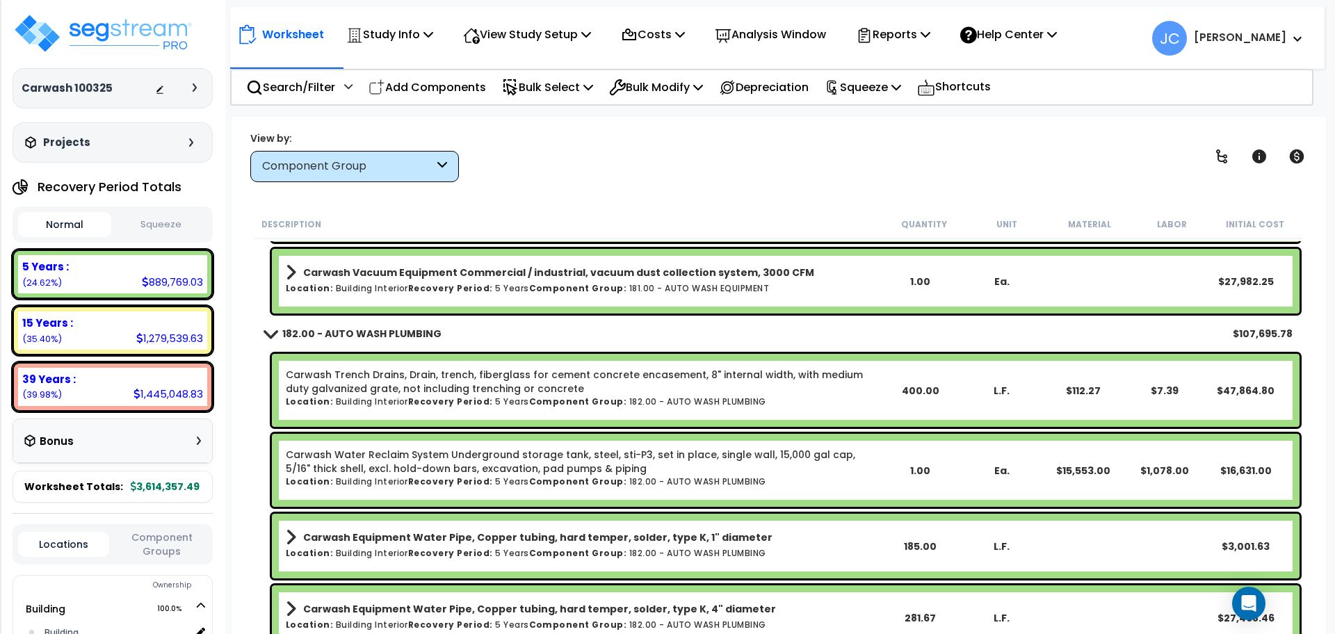
scroll to position [10149, 0]
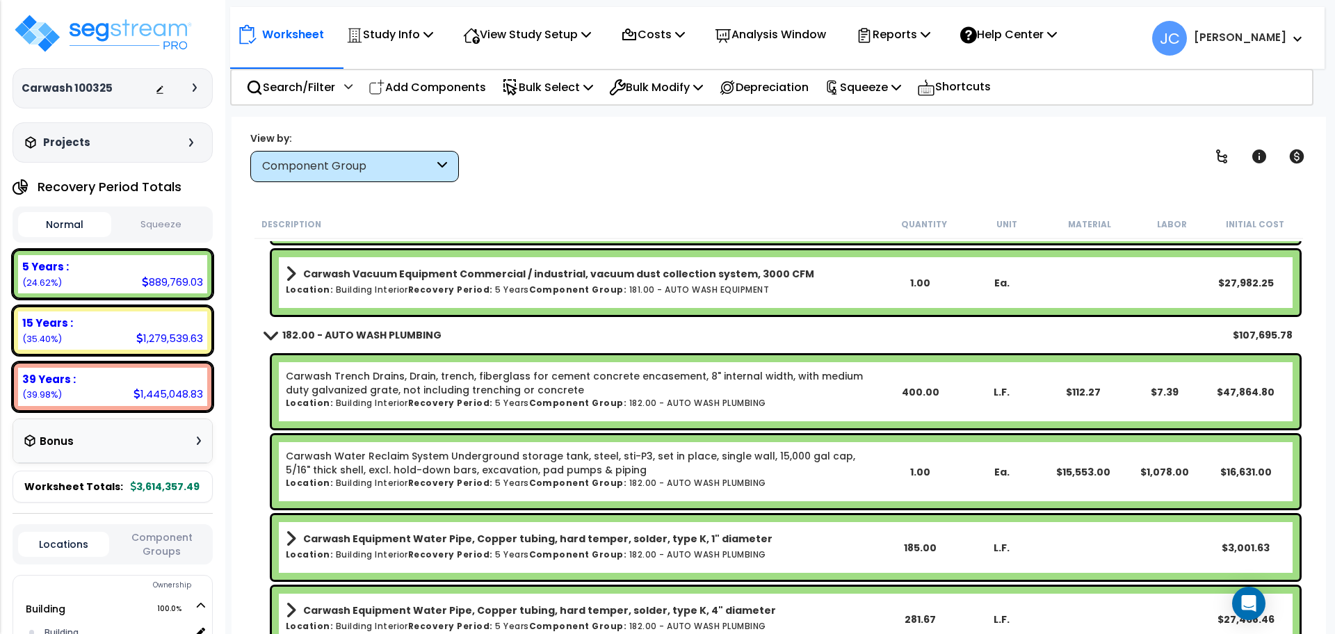
click at [366, 339] on b "182.00 - AUTO WASH PLUMBING" at bounding box center [361, 335] width 159 height 14
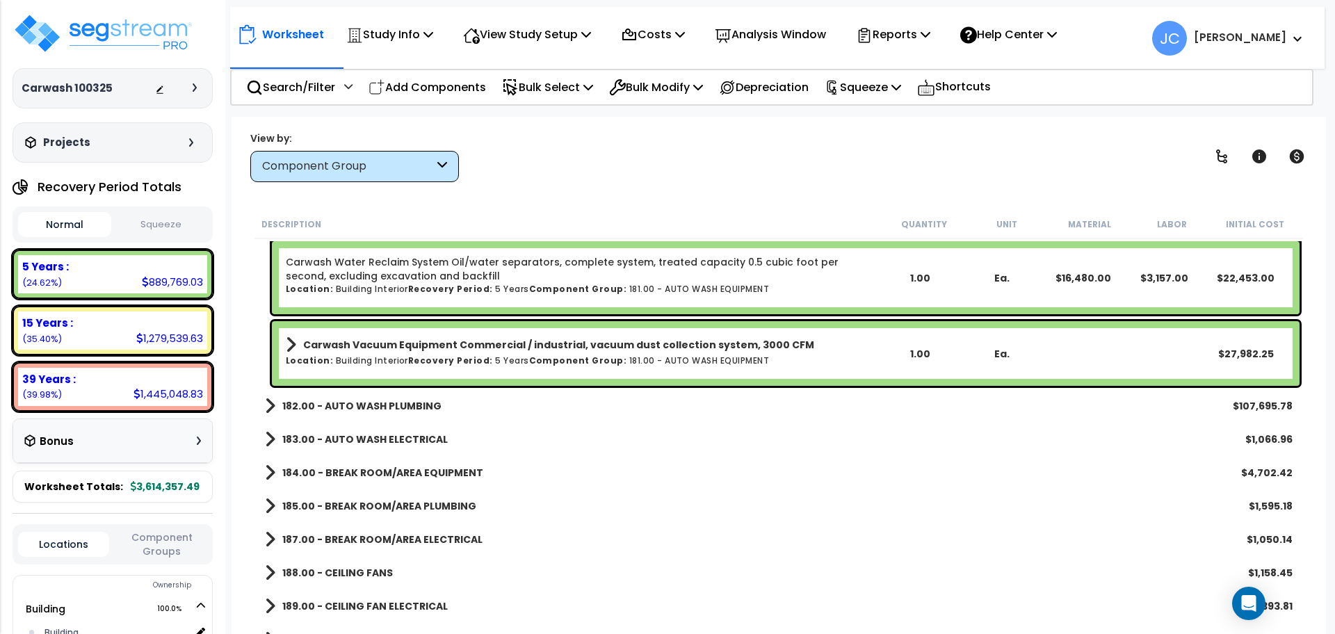
scroll to position [10117, 0]
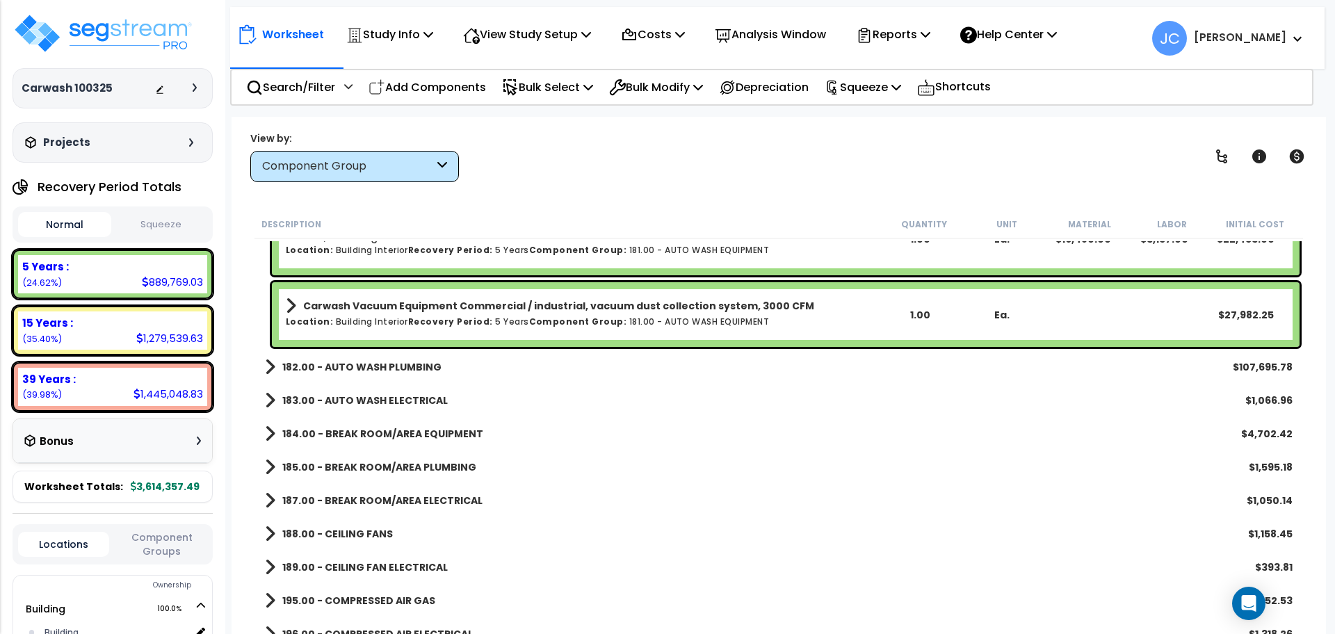
click at [396, 304] on b "Carwash Vacuum Equipment Commercial / industrial, vacuum dust collection system…" at bounding box center [558, 306] width 511 height 14
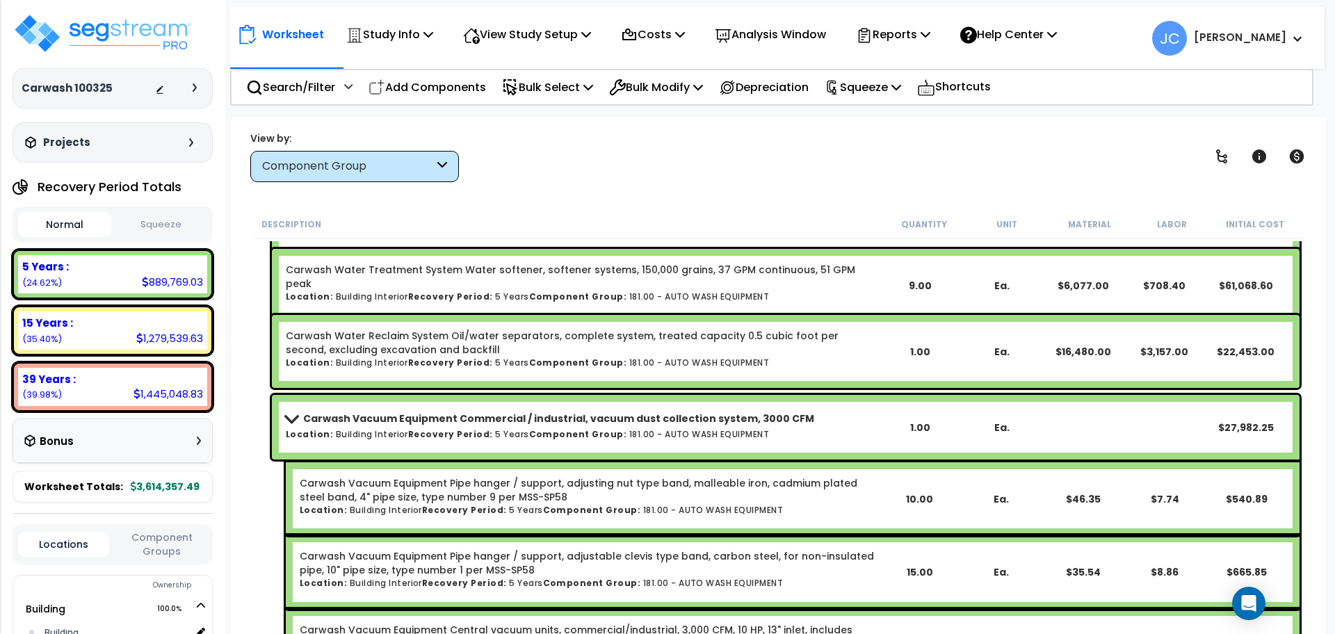
scroll to position [9964, 0]
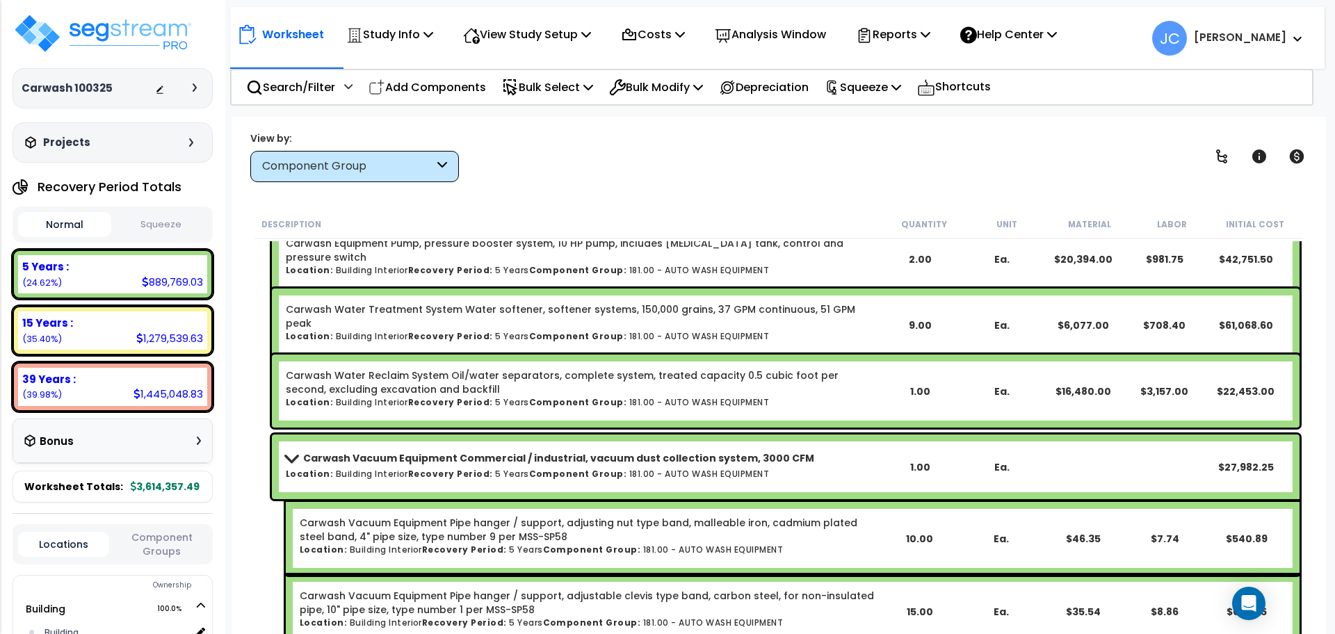
click at [473, 450] on link "Carwash Vacuum Equipment Commercial / industrial, vacuum dust collection system…" at bounding box center [582, 457] width 593 height 19
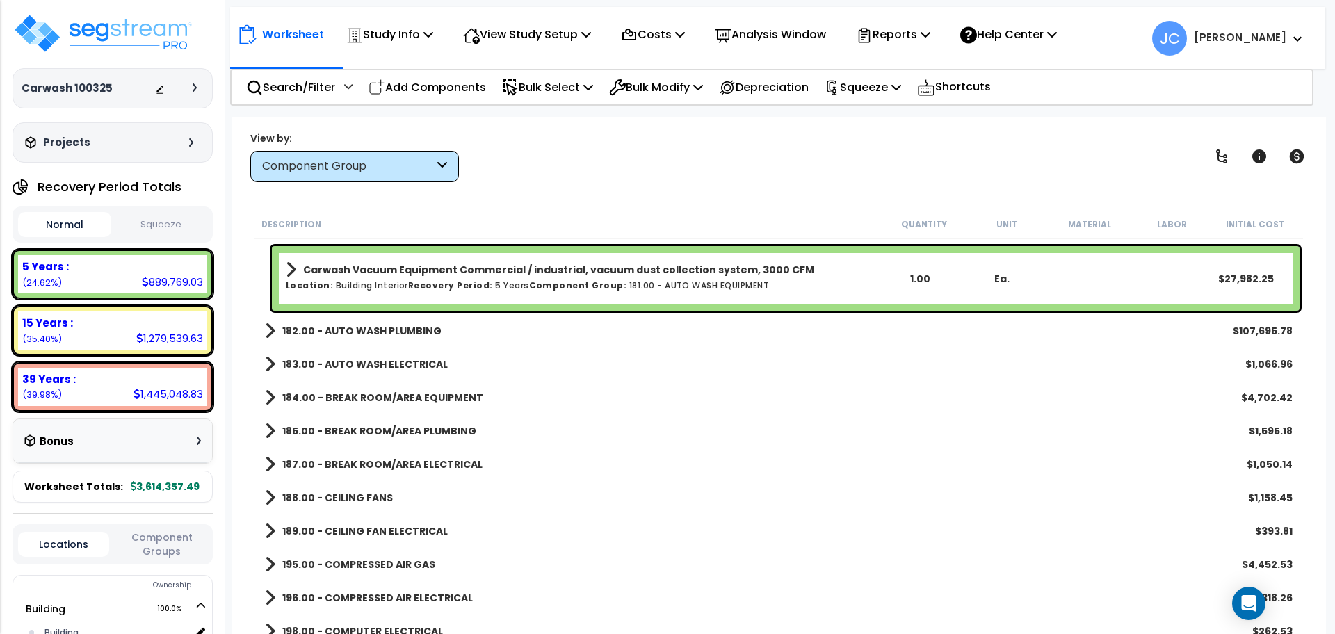
scroll to position [10157, 0]
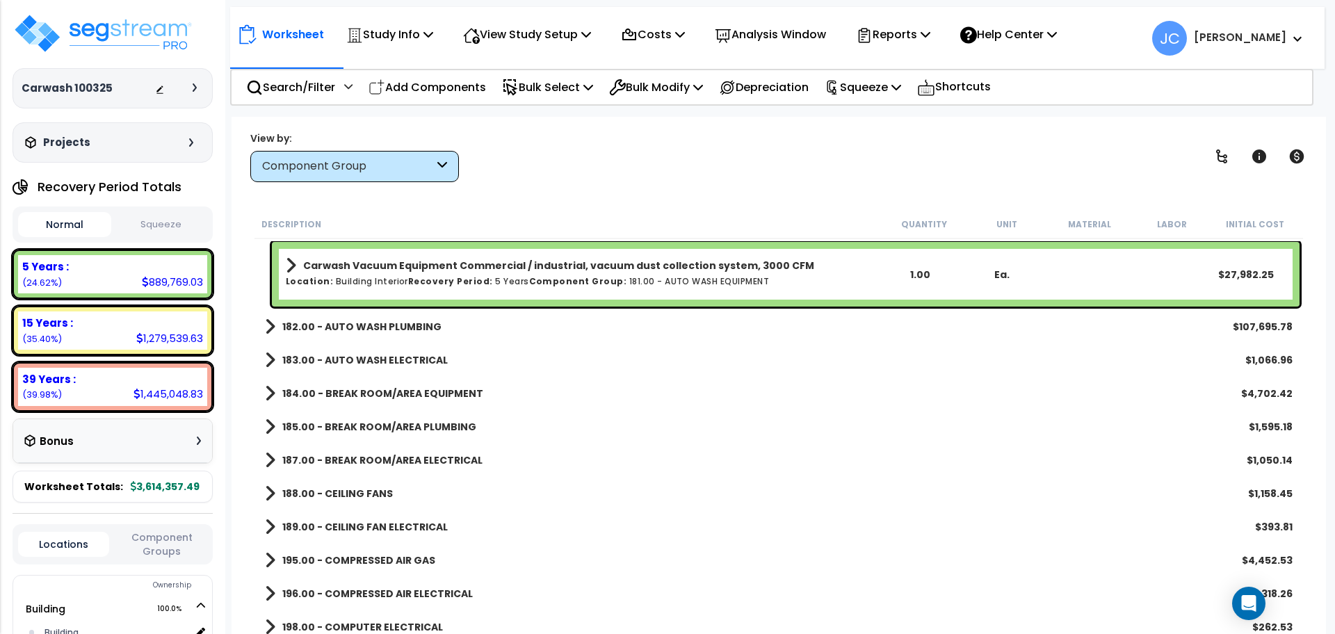
click at [470, 267] on b "Carwash Vacuum Equipment Commercial / industrial, vacuum dust collection system…" at bounding box center [558, 266] width 511 height 14
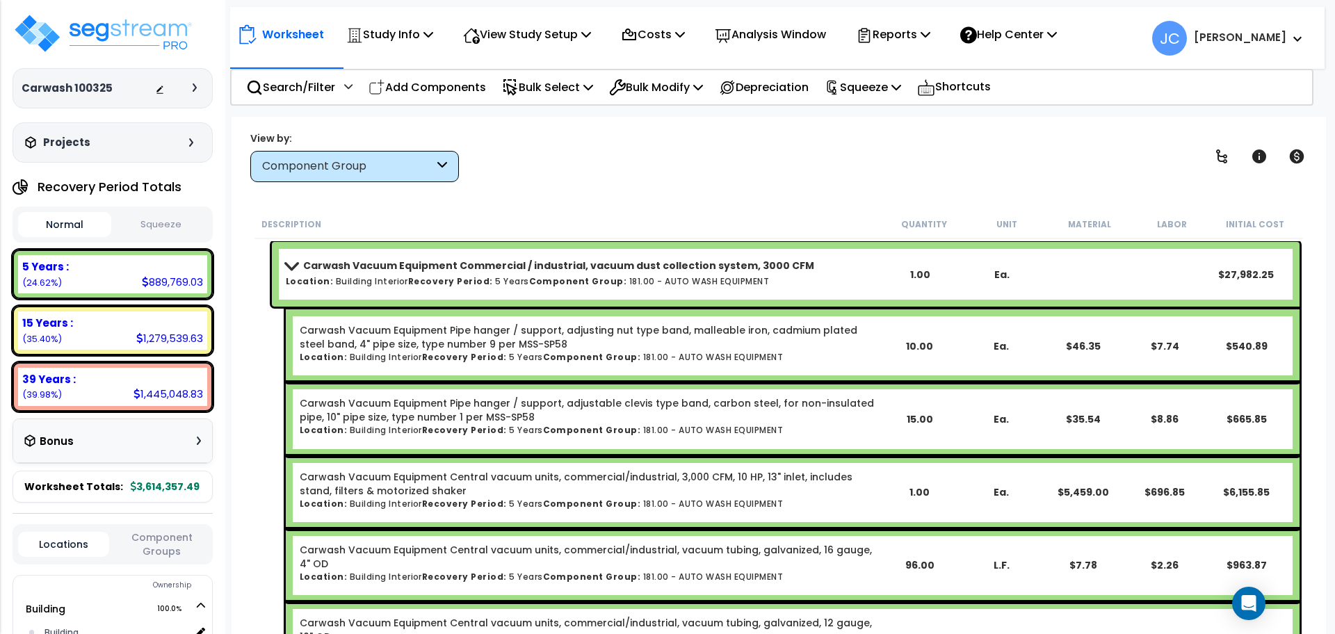
click at [501, 277] on h6 "Location: Building Interior Recovery Period: 5 Years Component Group: 181.00 - …" at bounding box center [582, 281] width 593 height 9
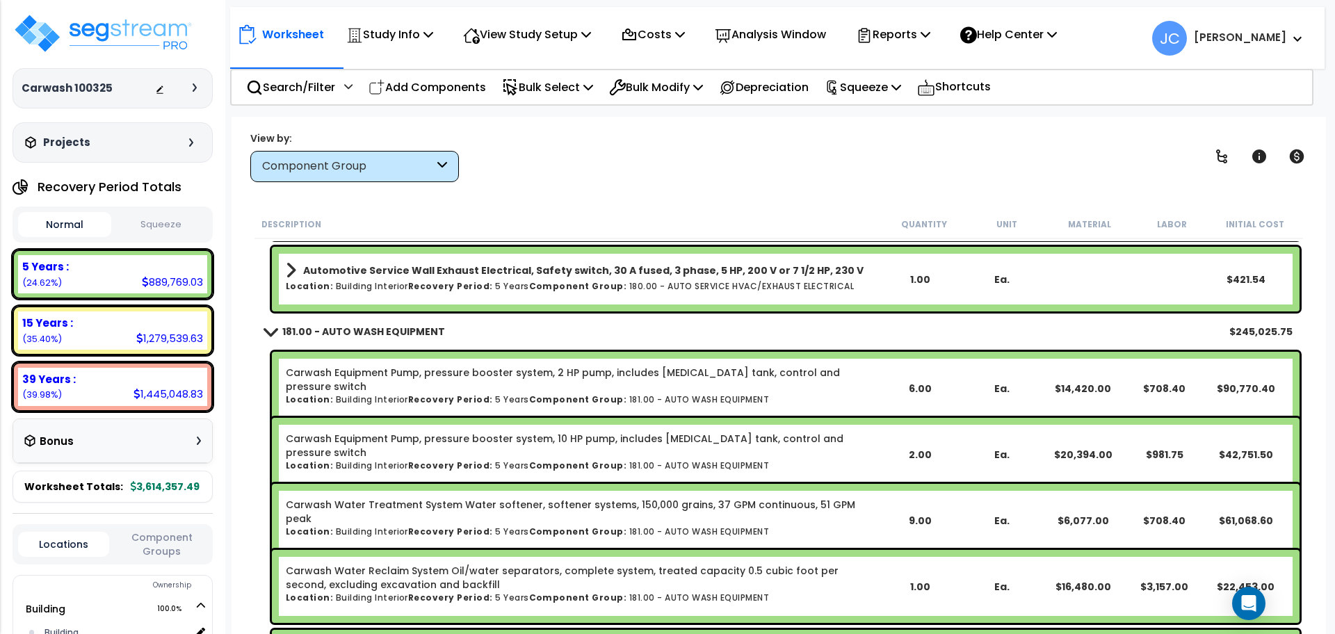
scroll to position [9773, 0]
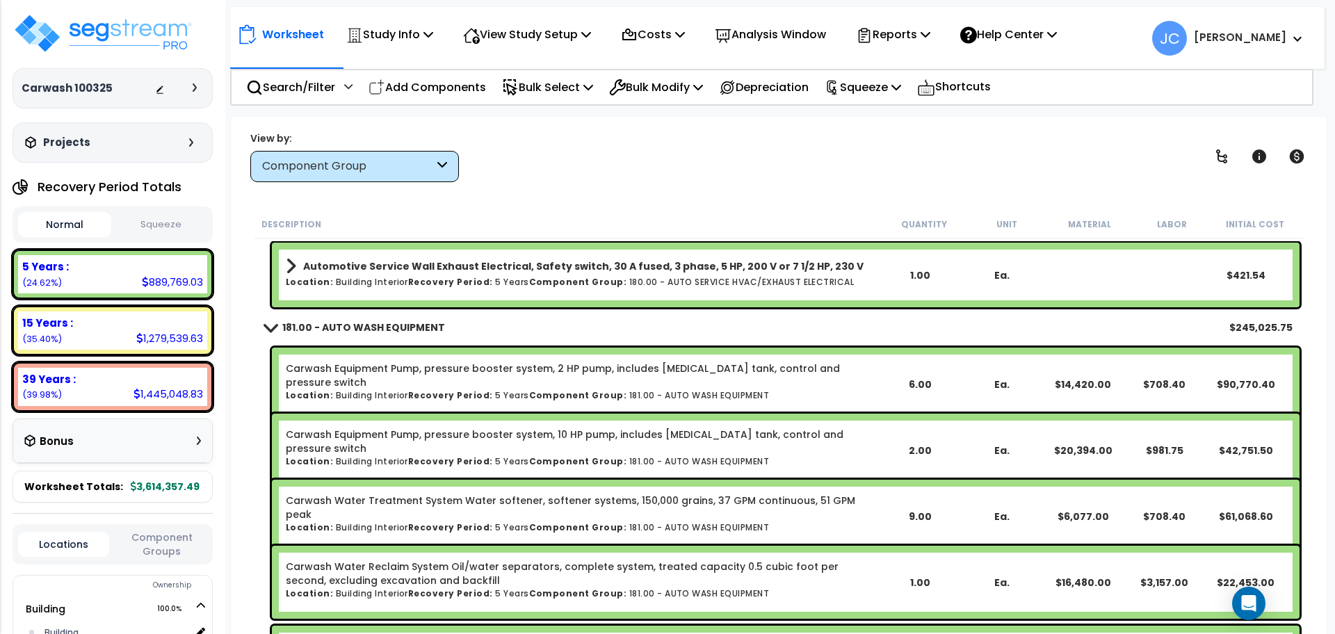
click at [579, 164] on div "View by: Component Group High to Low - Component Cost" at bounding box center [778, 156] width 1067 height 51
click at [706, 155] on div "View by: Component Group High to Low - Component Cost" at bounding box center [778, 156] width 1067 height 51
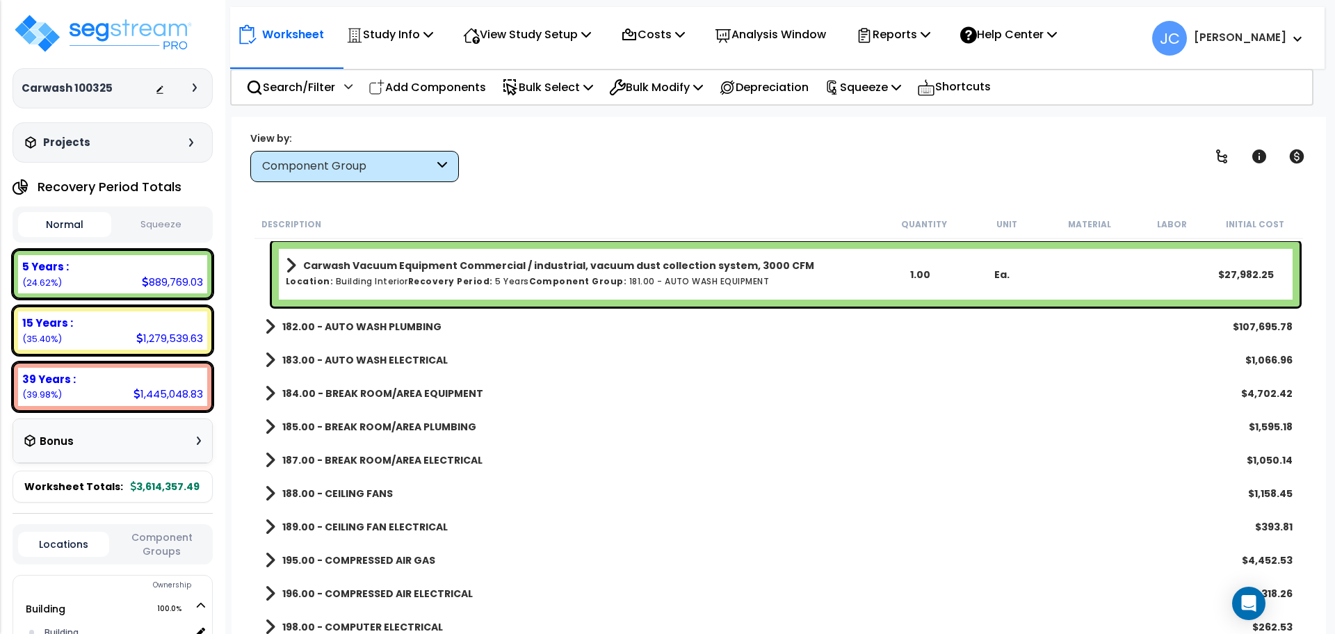
scroll to position [10156, 0]
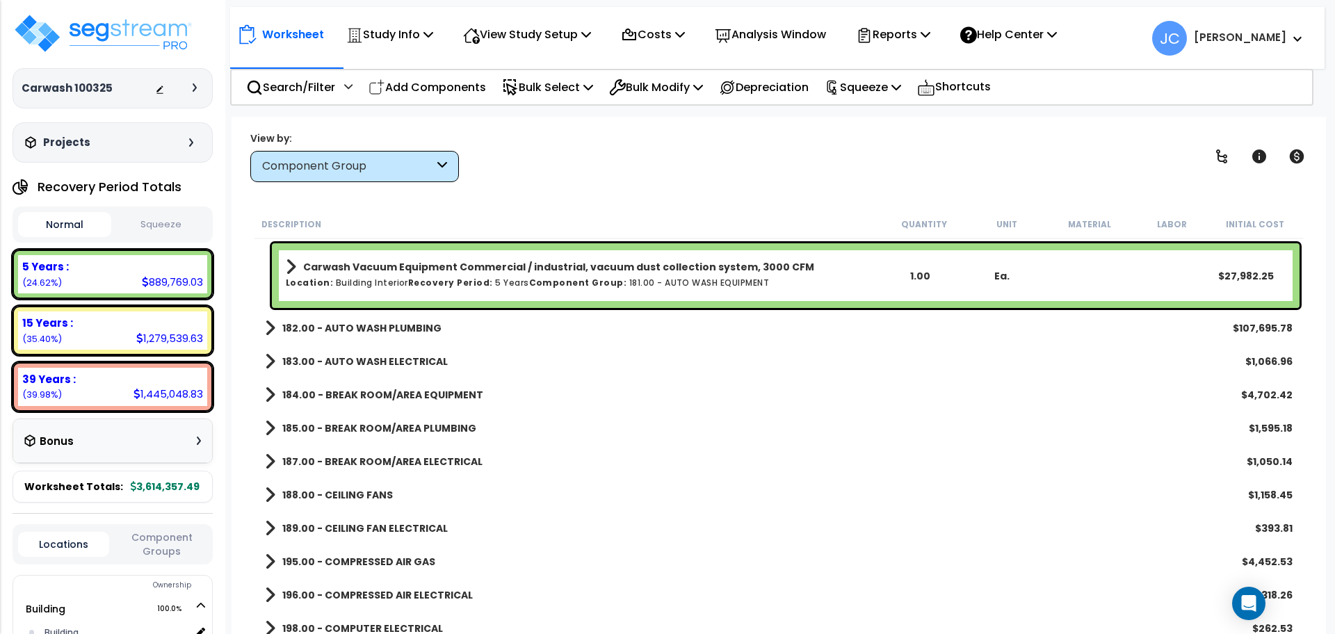
click at [679, 172] on div "View by: Component Group High to Low - Component Cost" at bounding box center [778, 156] width 1067 height 51
click at [550, 284] on b "Component Group:" at bounding box center [578, 283] width 98 height 12
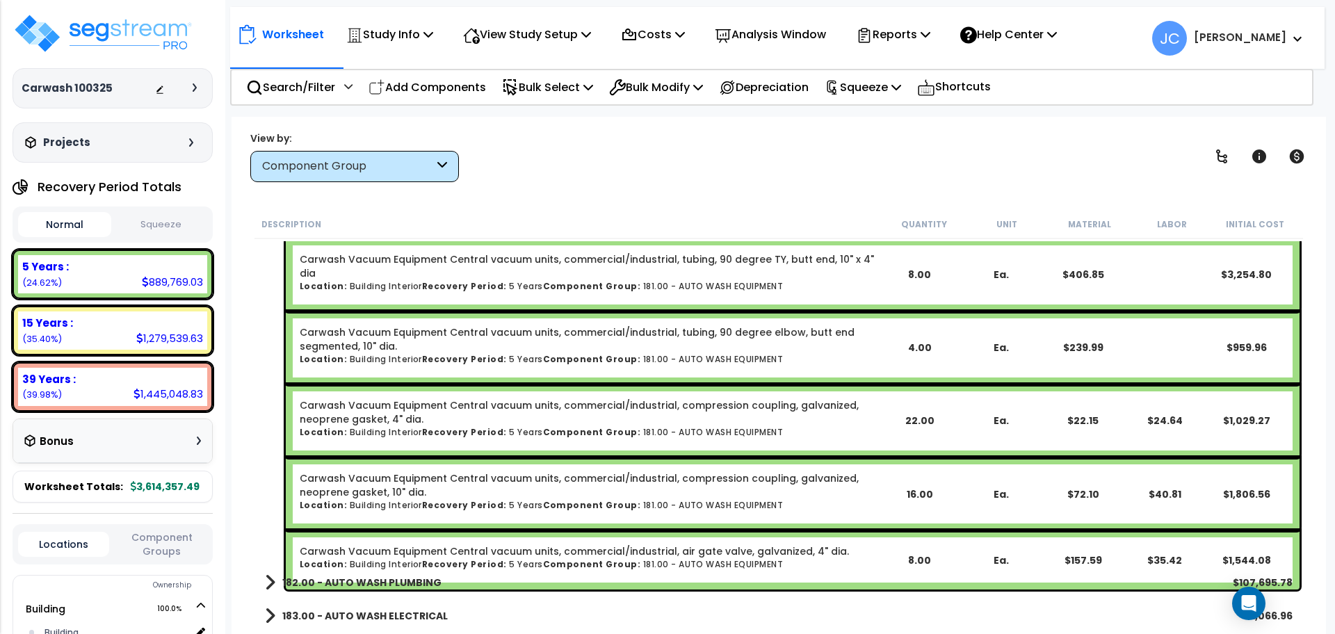
scroll to position [10742, 0]
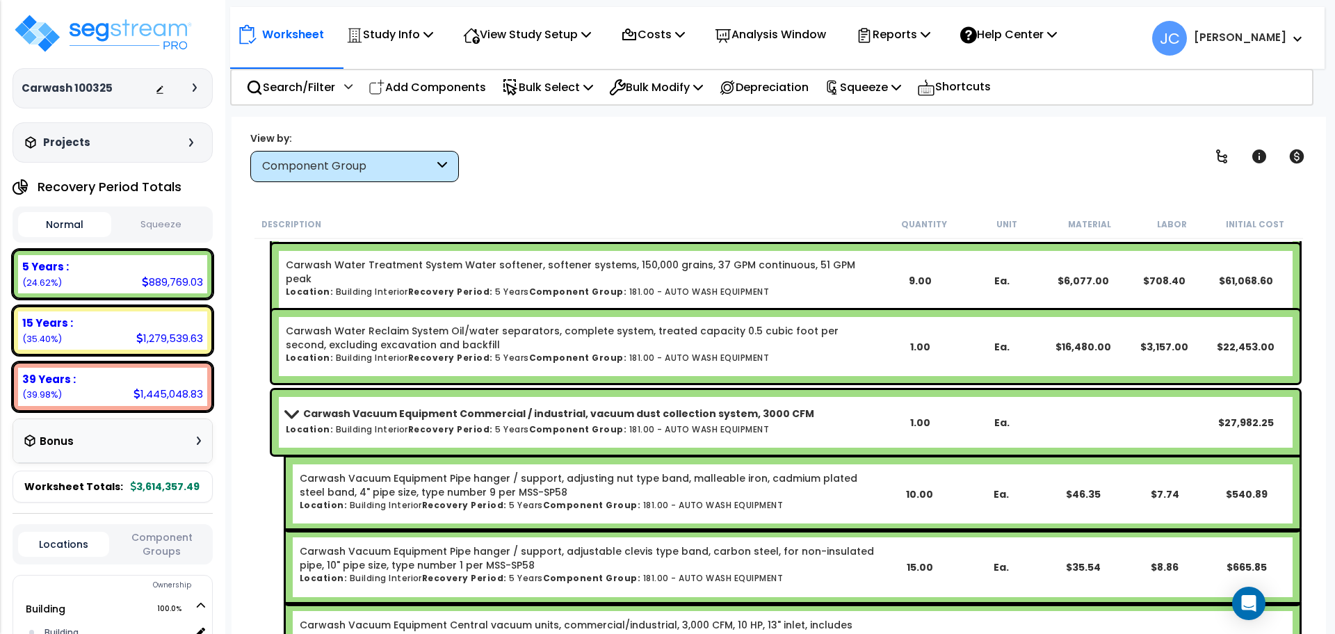
click at [503, 430] on h6 "Location: Building Interior Recovery Period: 5 Years Component Group: 181.00 - …" at bounding box center [582, 429] width 593 height 9
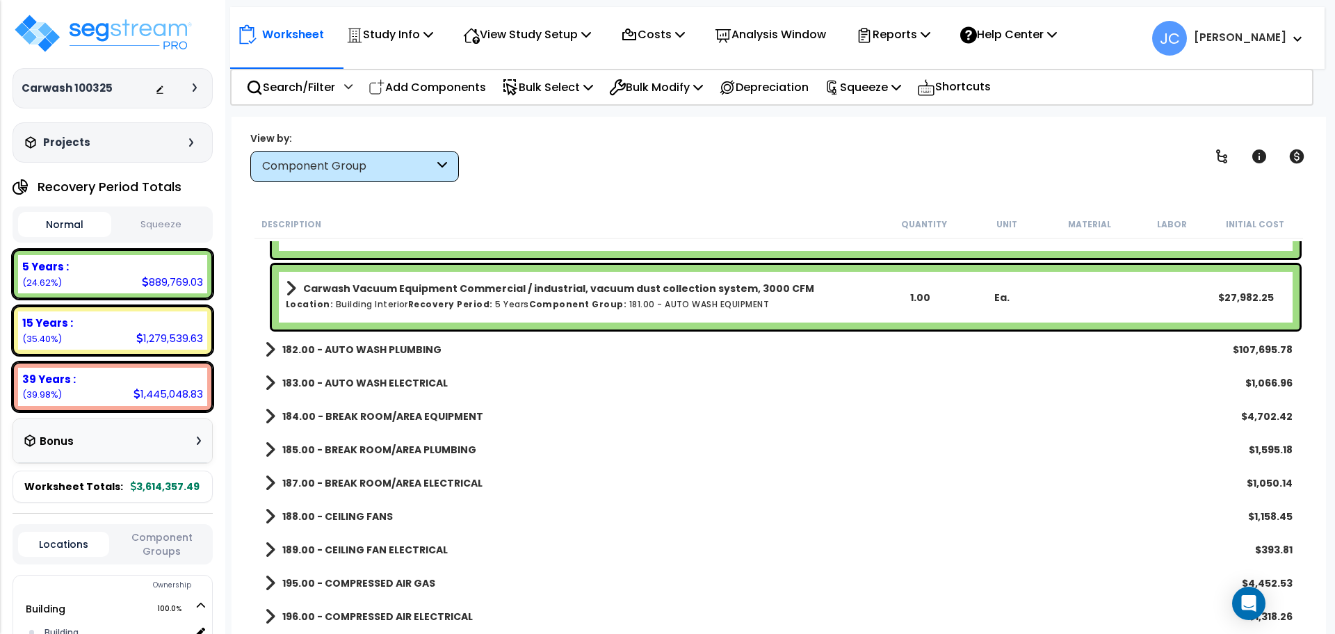
scroll to position [10160, 0]
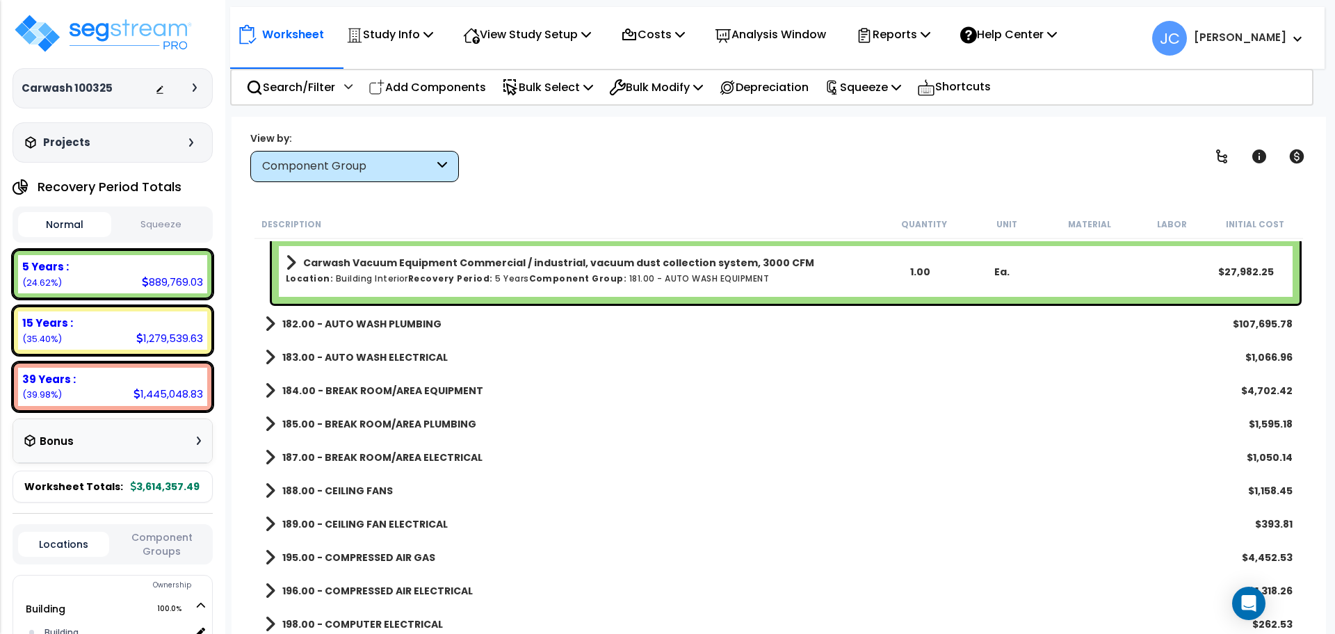
click at [400, 319] on b "182.00 - AUTO WASH PLUMBING" at bounding box center [361, 324] width 159 height 14
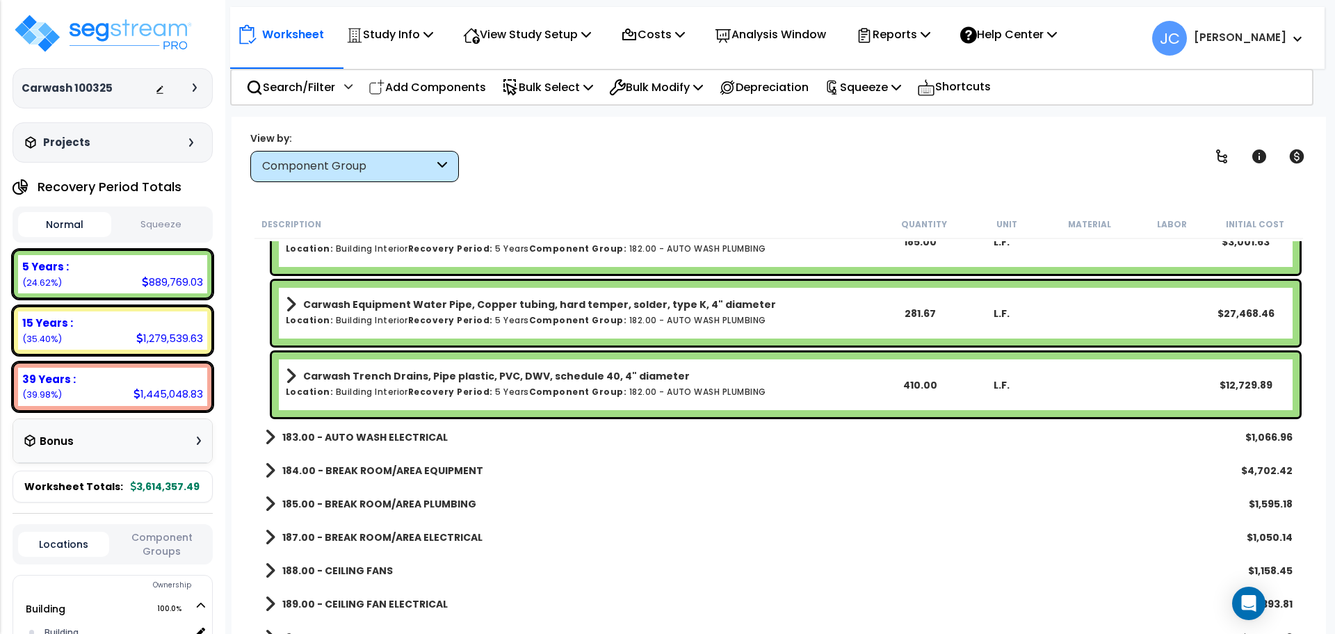
scroll to position [10459, 0]
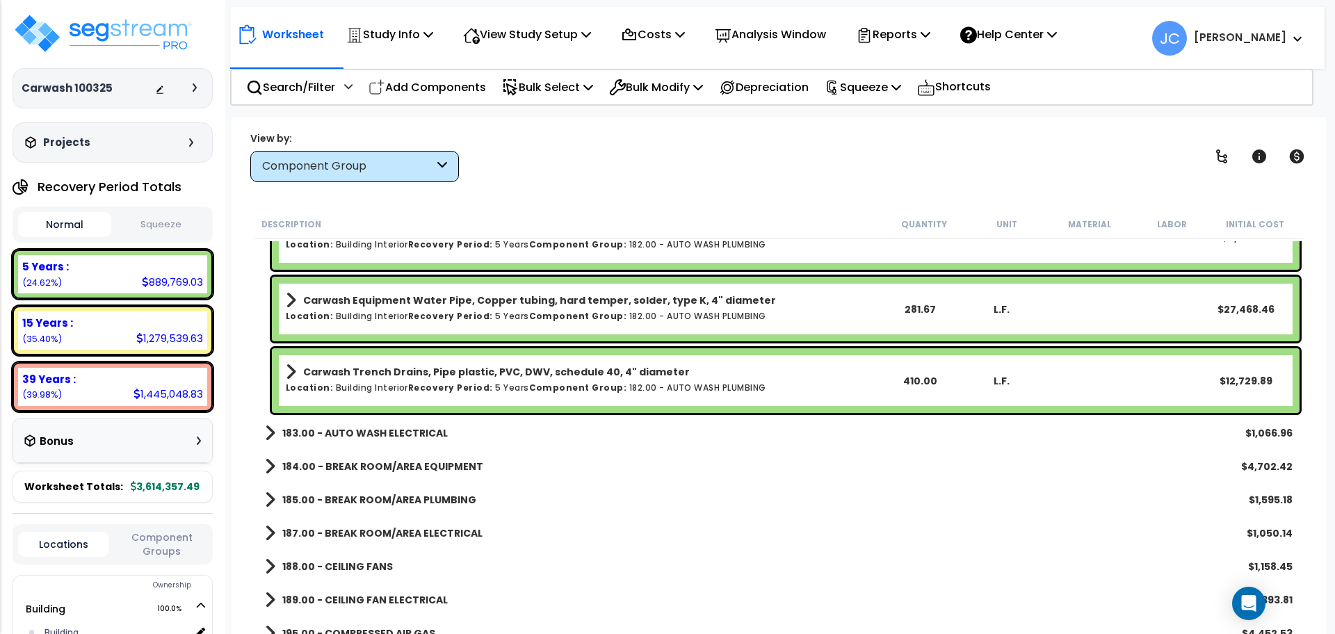
click at [407, 439] on b "183.00 - AUTO WASH ELECTRICAL" at bounding box center [364, 433] width 165 height 14
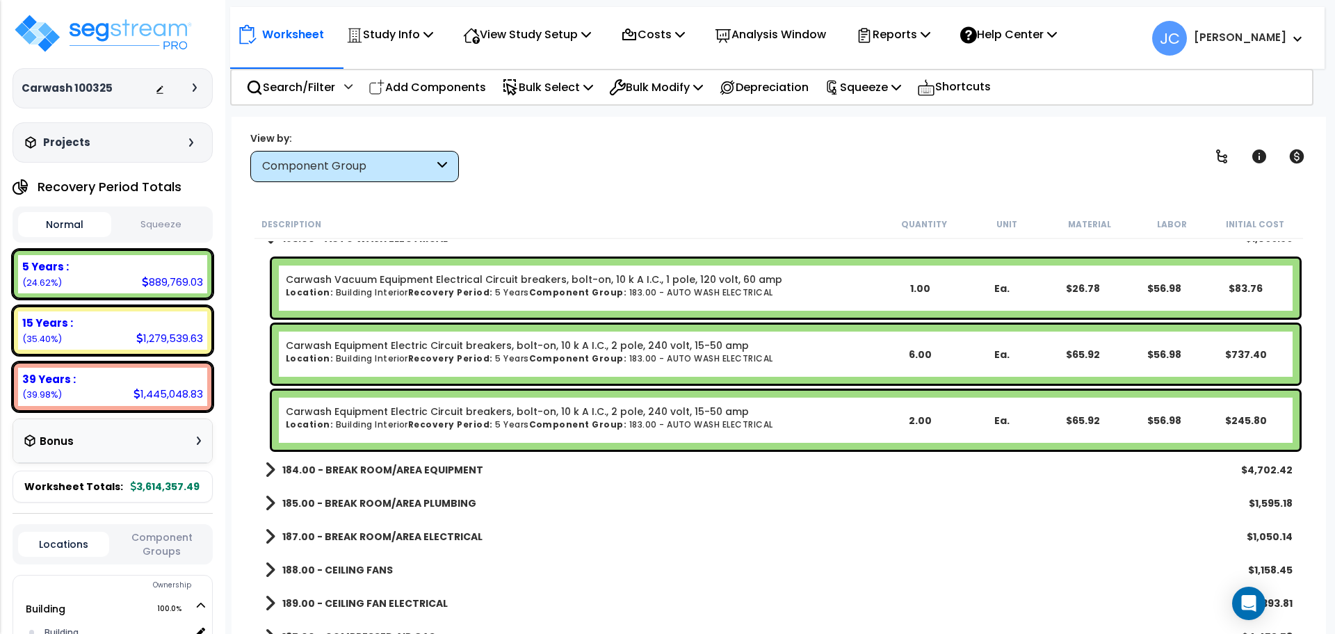
scroll to position [10657, 0]
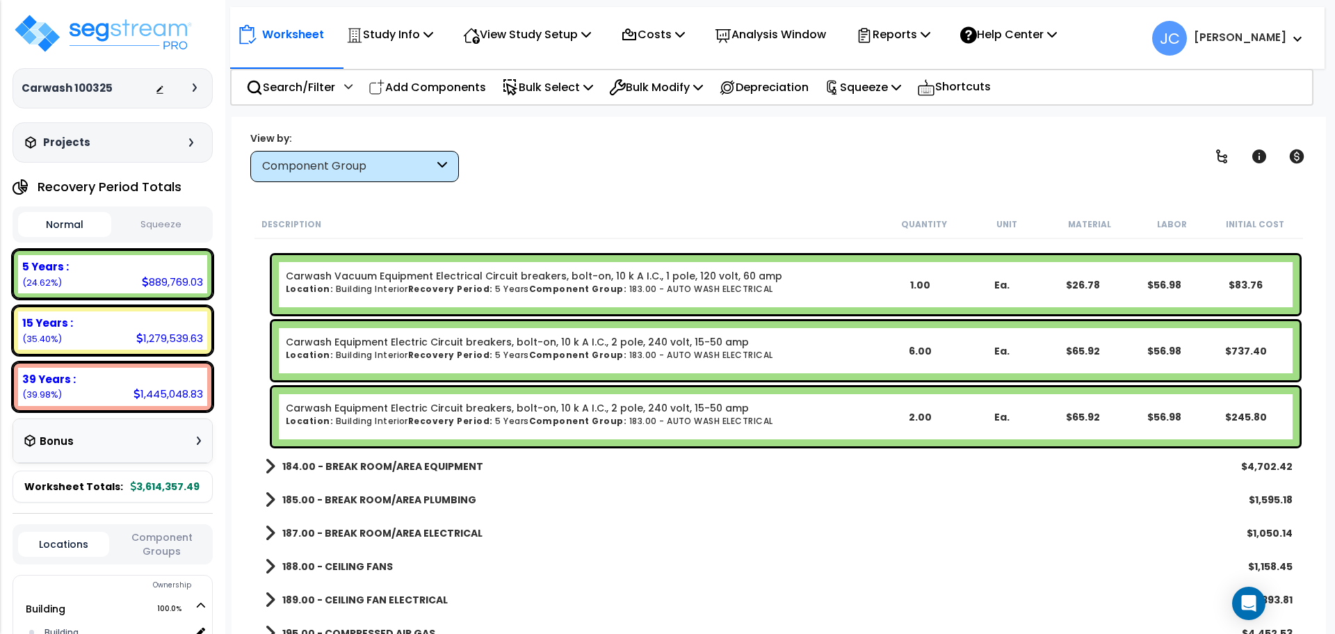
click at [449, 466] on b "184.00 - BREAK ROOM/AREA EQUIPMENT" at bounding box center [382, 467] width 201 height 14
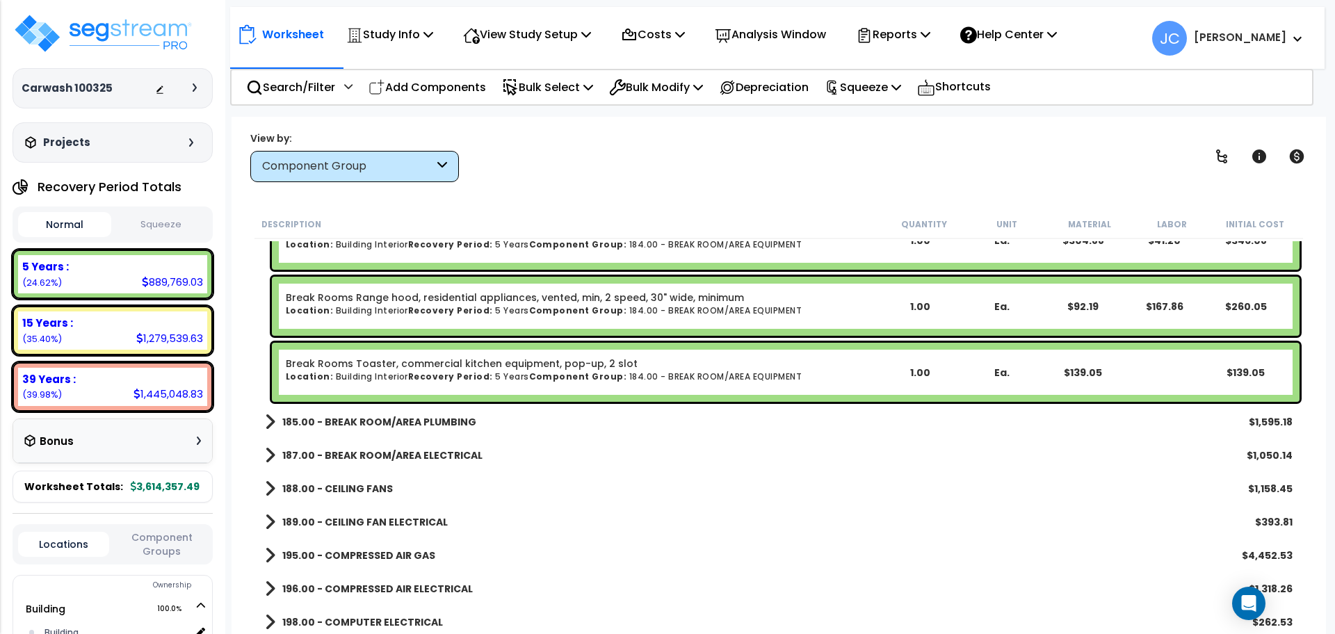
scroll to position [11085, 0]
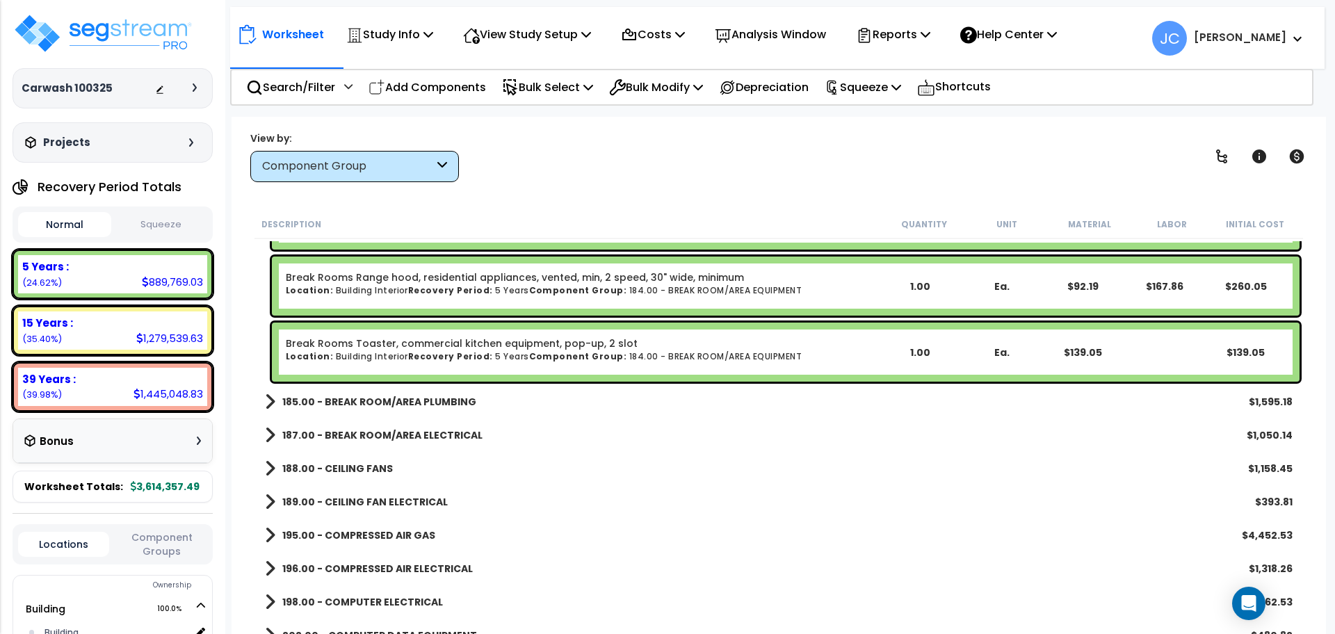
click at [388, 397] on b "185.00 - BREAK ROOM/AREA PLUMBING" at bounding box center [379, 402] width 194 height 14
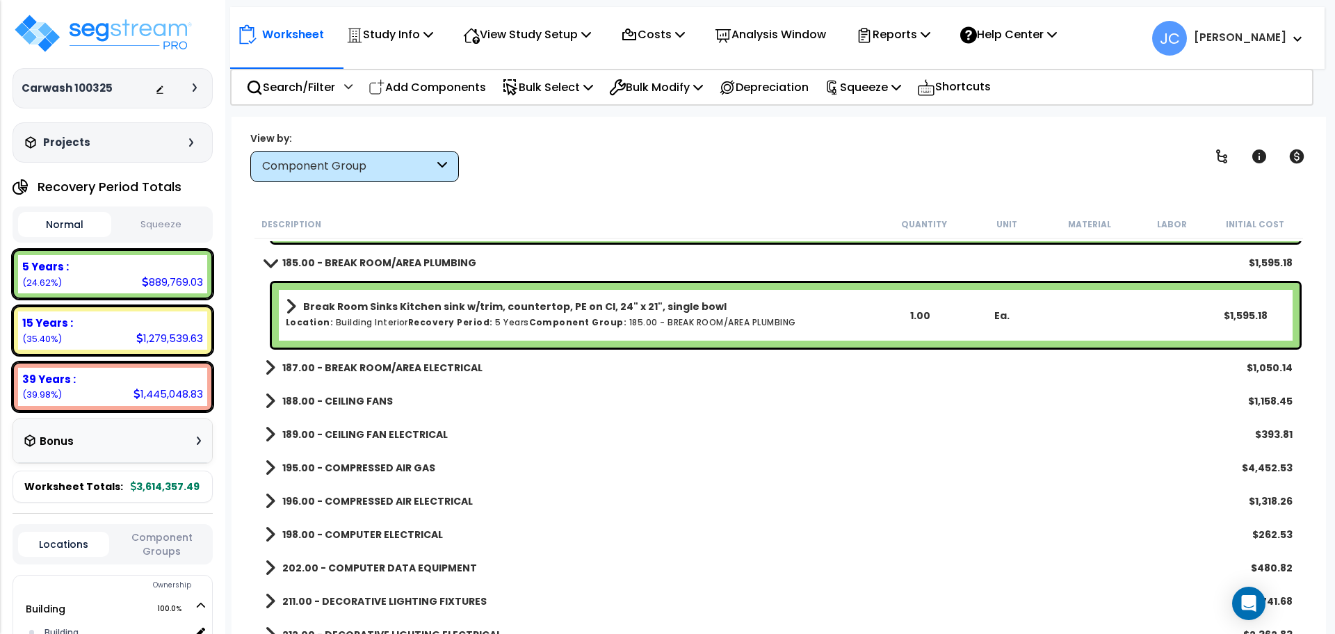
scroll to position [11226, 0]
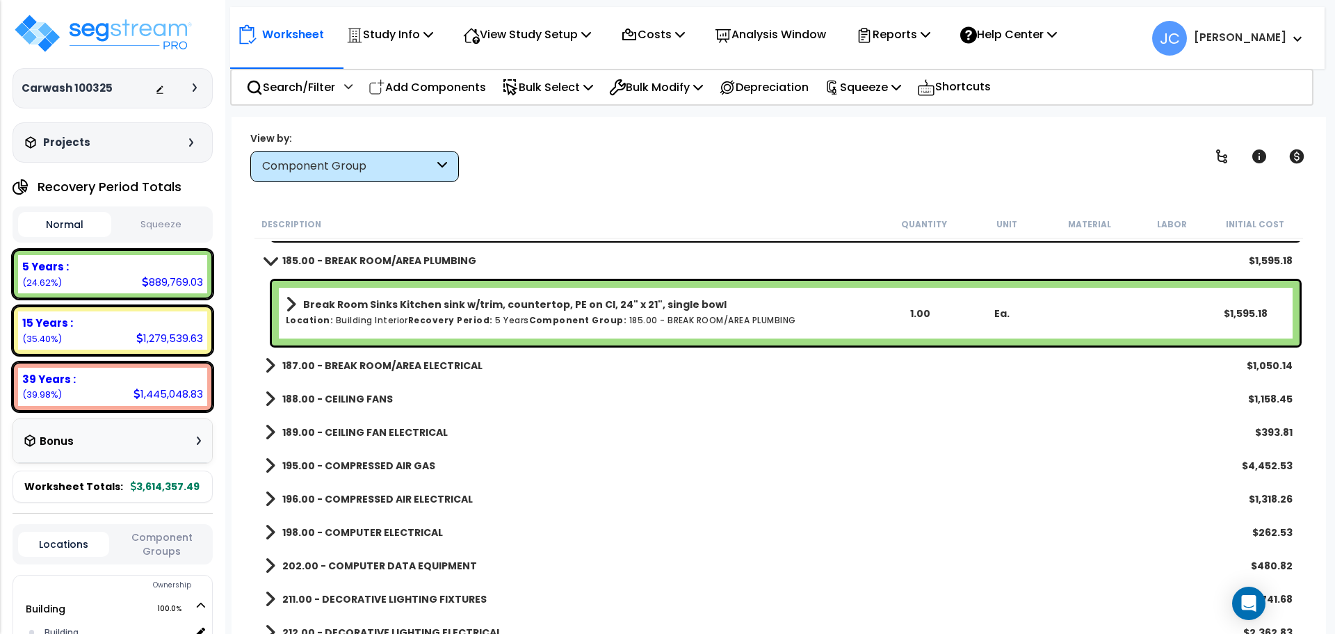
click at [464, 366] on b "187.00 - BREAK ROOM/AREA ELECTRICAL" at bounding box center [382, 366] width 200 height 14
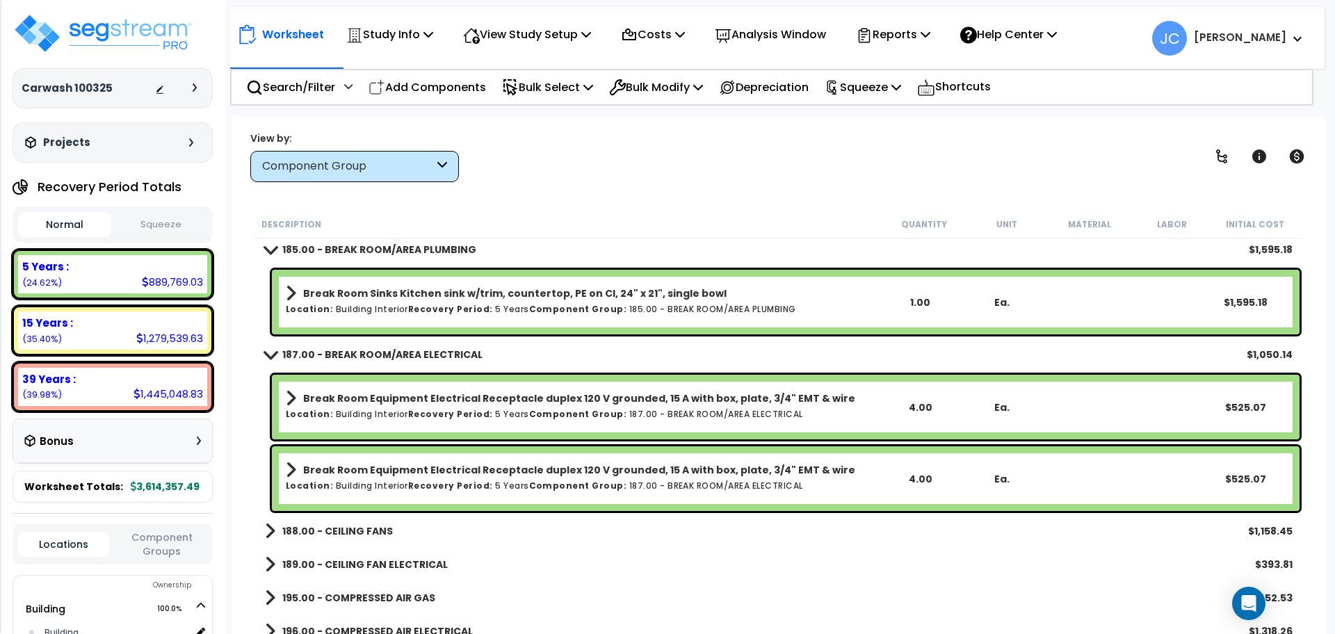
scroll to position [11239, 0]
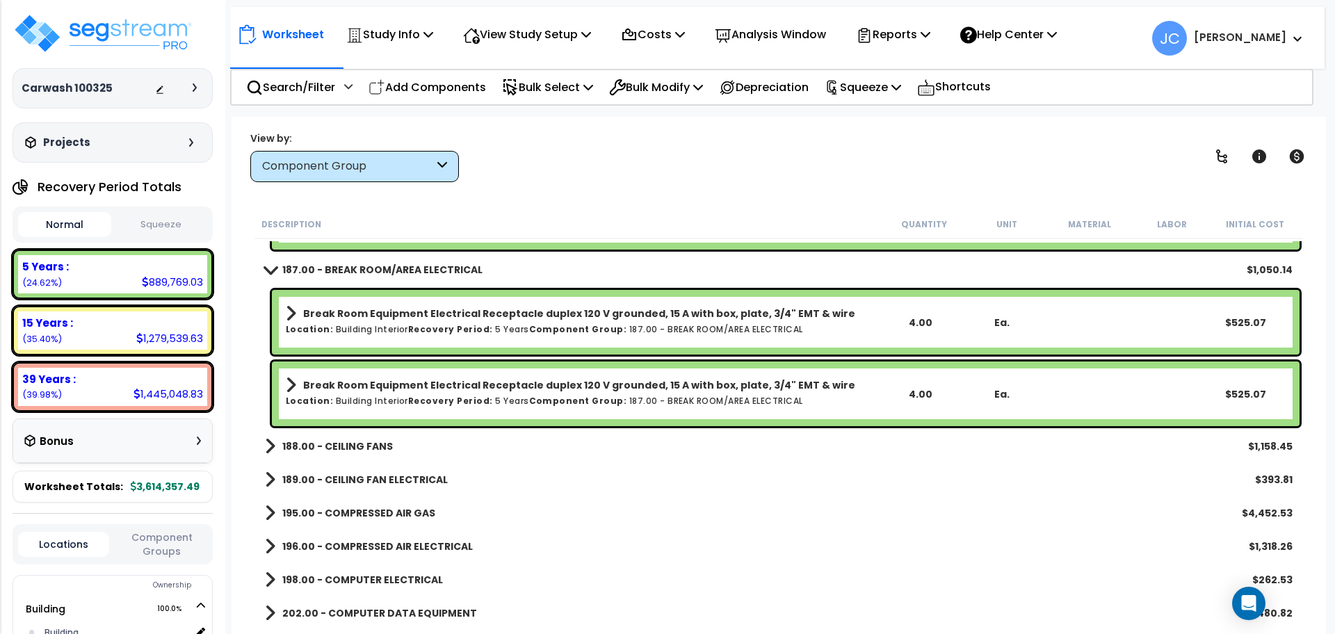
click at [363, 446] on b "188.00 - CEILING FANS" at bounding box center [337, 446] width 111 height 14
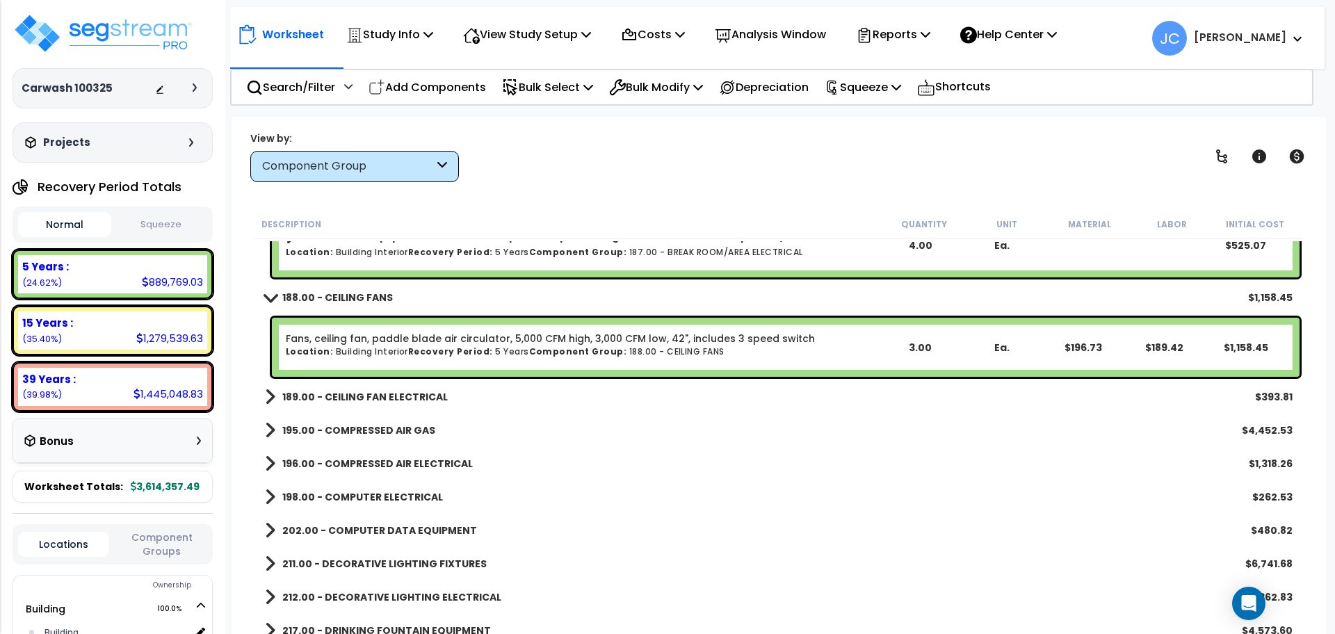
scroll to position [11477, 0]
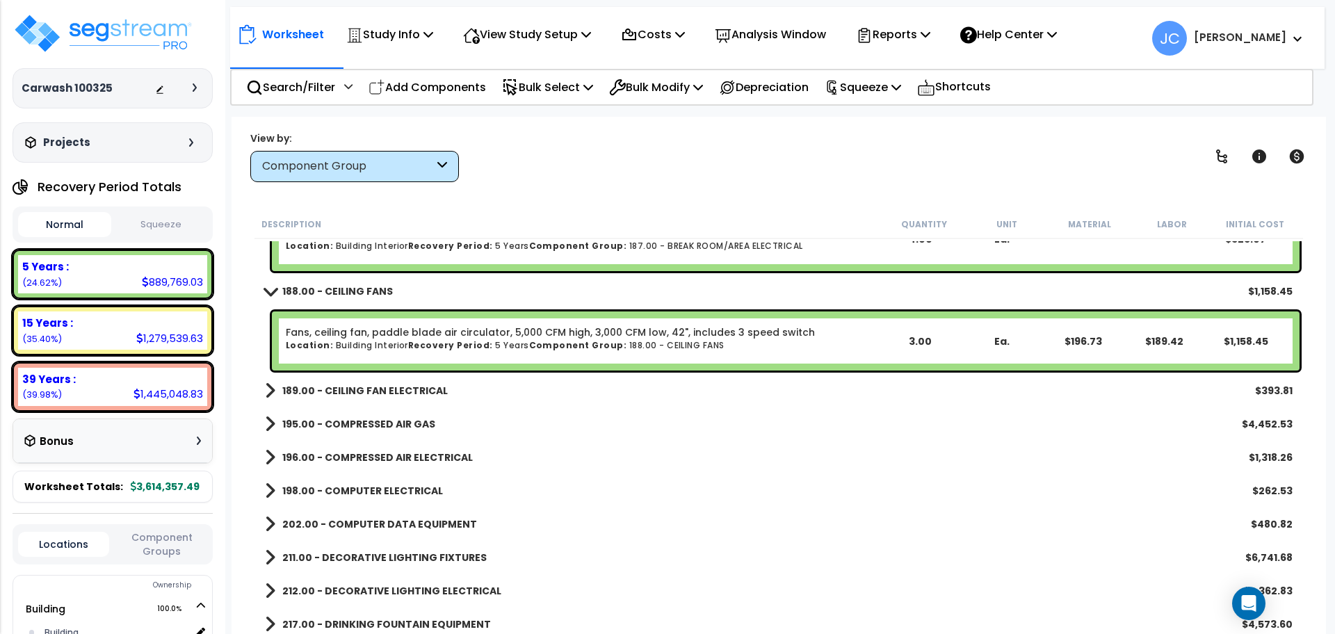
click at [368, 388] on b "189.00 - CEILING FAN ELECTRICAL" at bounding box center [364, 391] width 165 height 14
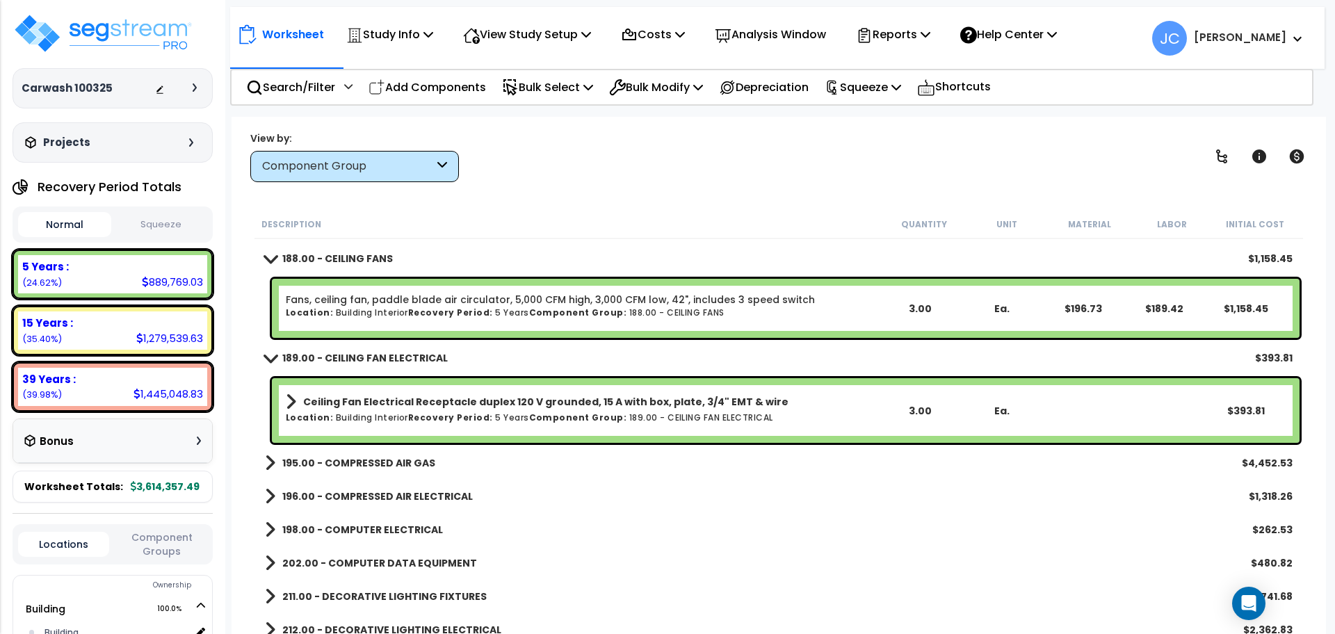
click at [393, 460] on b "195.00 - COMPRESSED AIR GAS" at bounding box center [358, 463] width 153 height 14
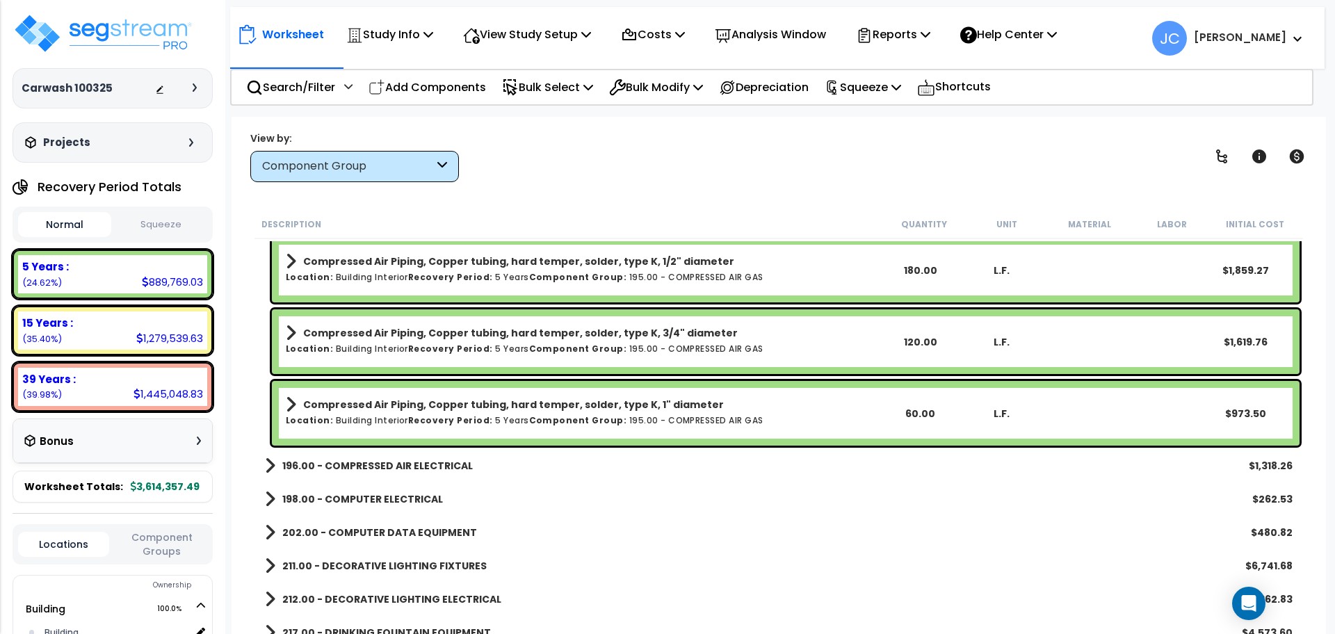
scroll to position [11761, 0]
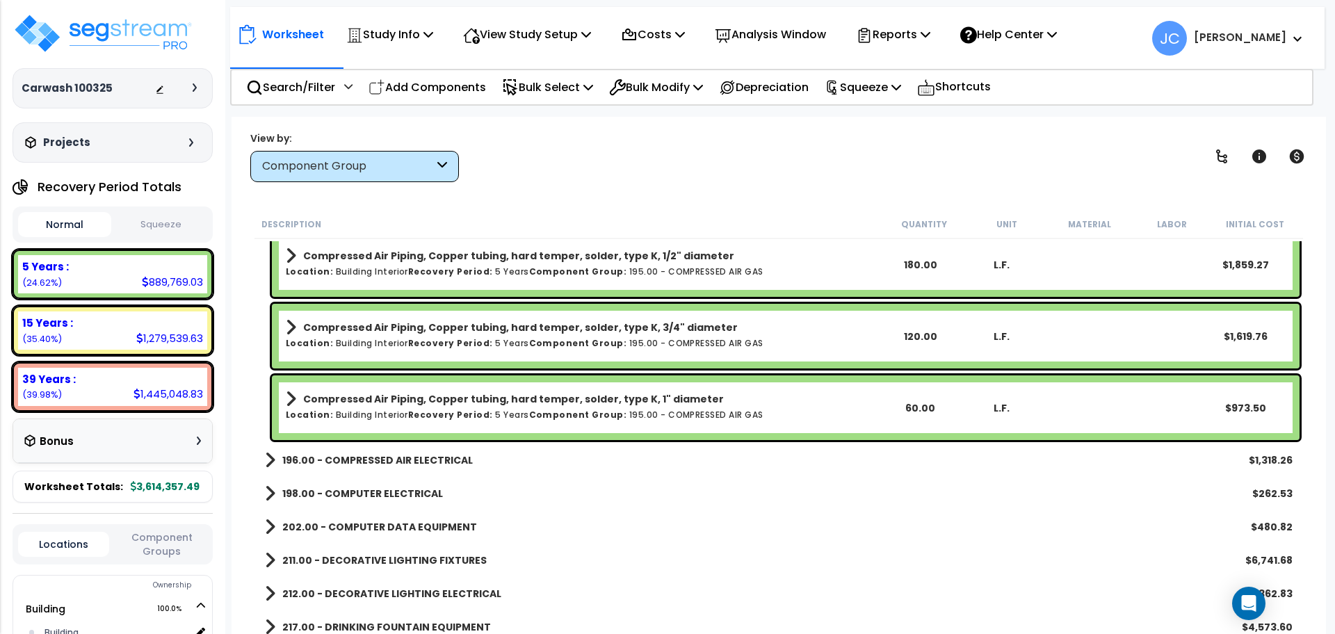
click at [412, 455] on b "196.00 - COMPRESSED AIR ELECTRICAL" at bounding box center [377, 460] width 191 height 14
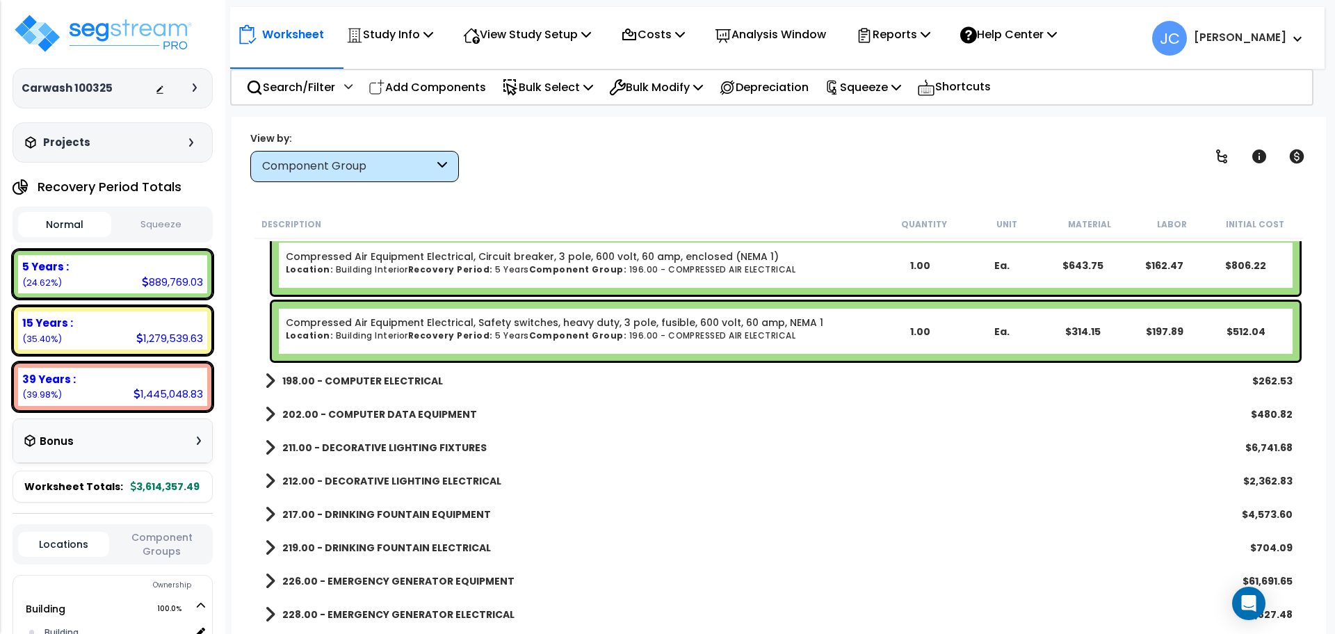
scroll to position [12019, 0]
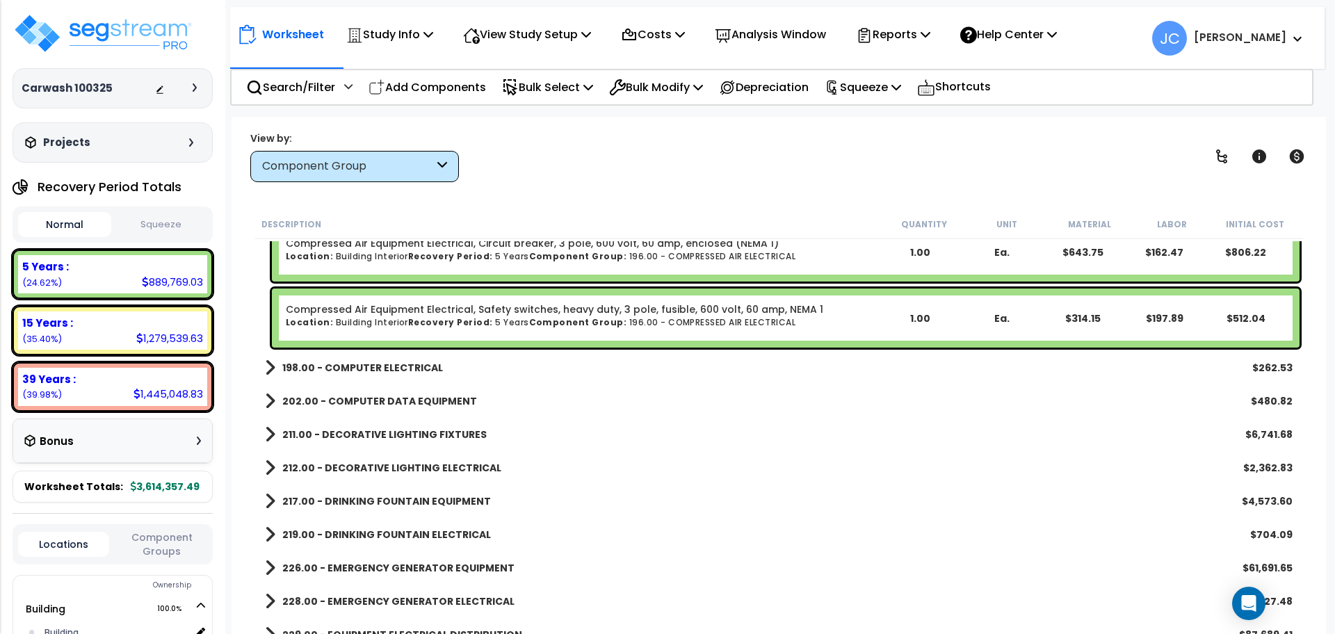
click at [376, 366] on b "198.00 - COMPUTER ELECTRICAL" at bounding box center [362, 368] width 161 height 14
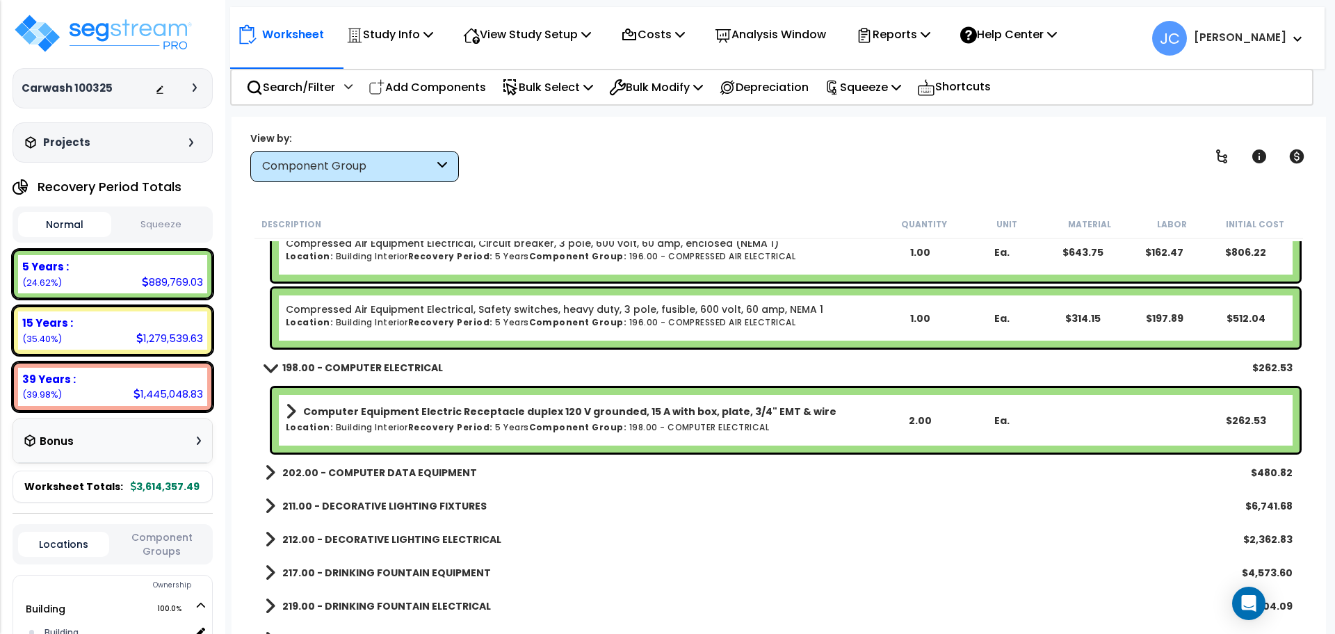
click at [440, 463] on link "202.00 - COMPUTER DATA EQUIPMENT" at bounding box center [371, 472] width 212 height 19
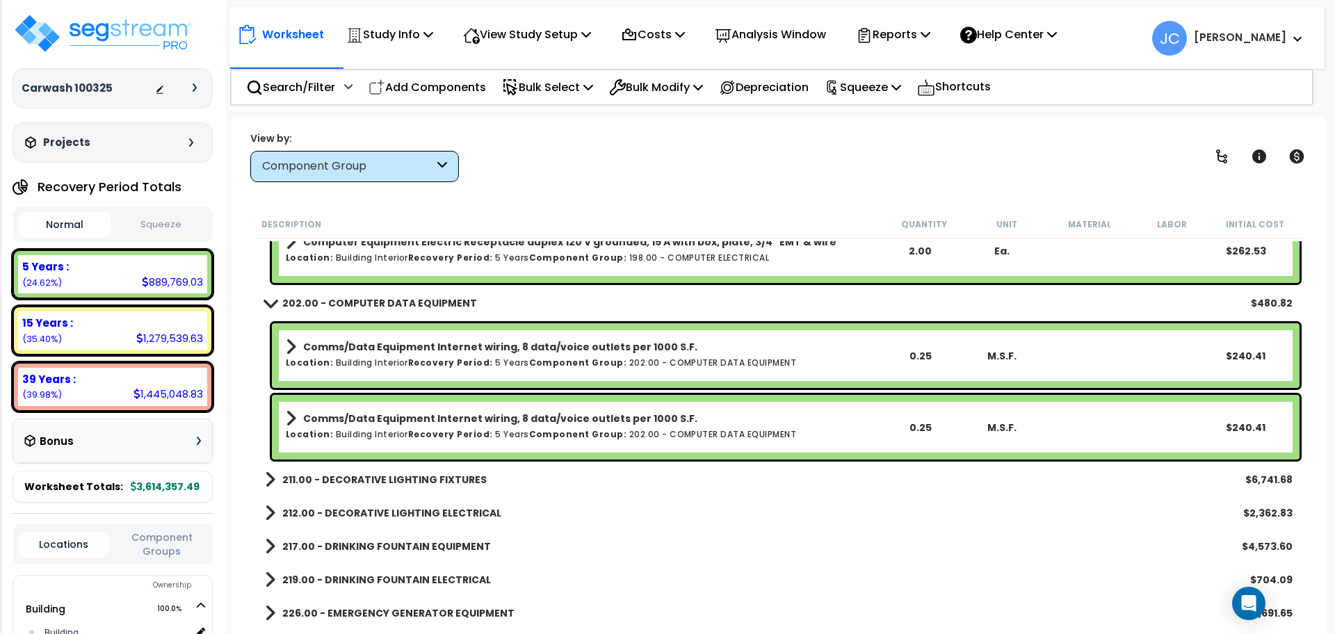
scroll to position [12189, 0]
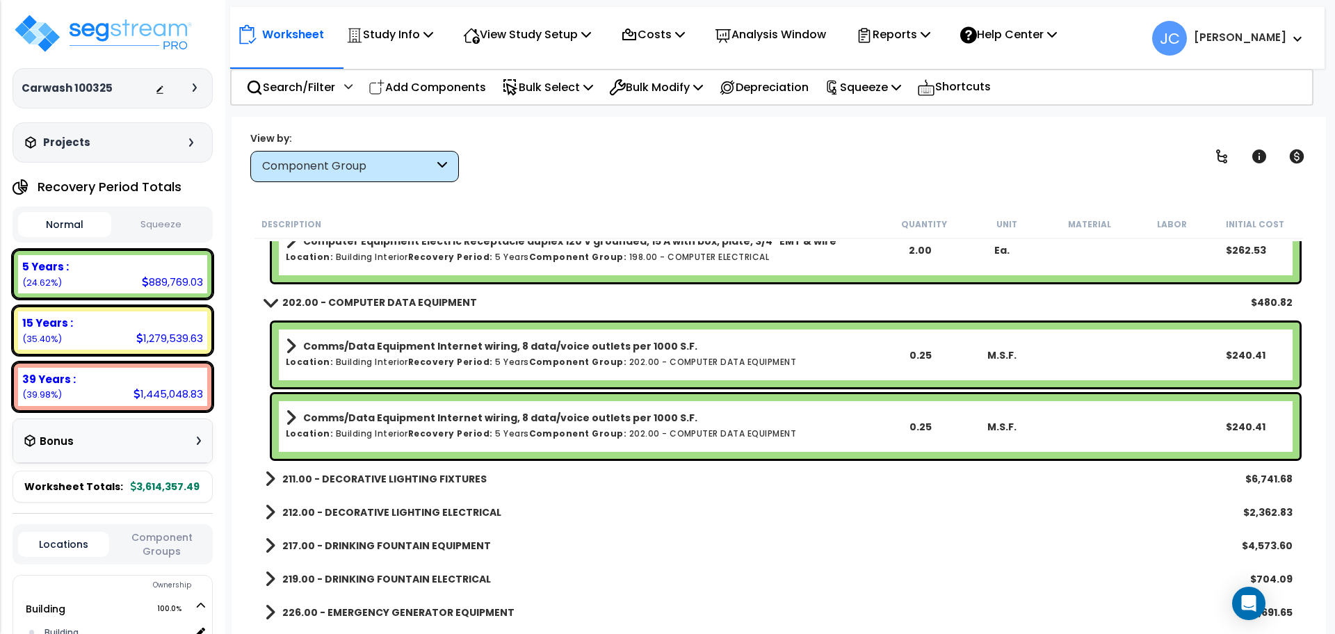
click at [432, 485] on link "211.00 - DECORATIVE LIGHTING FIXTURES" at bounding box center [376, 478] width 222 height 19
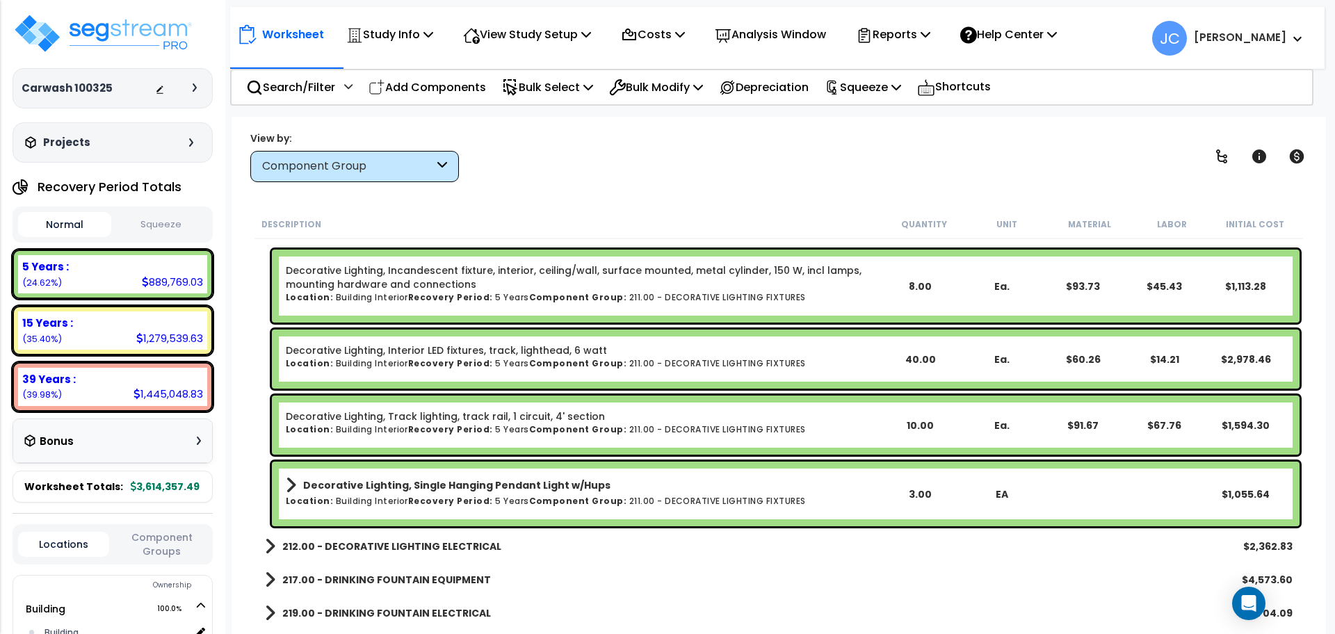
scroll to position [12440, 0]
click at [433, 537] on link "212.00 - DECORATIVE LIGHTING ELECTRICAL" at bounding box center [383, 545] width 236 height 19
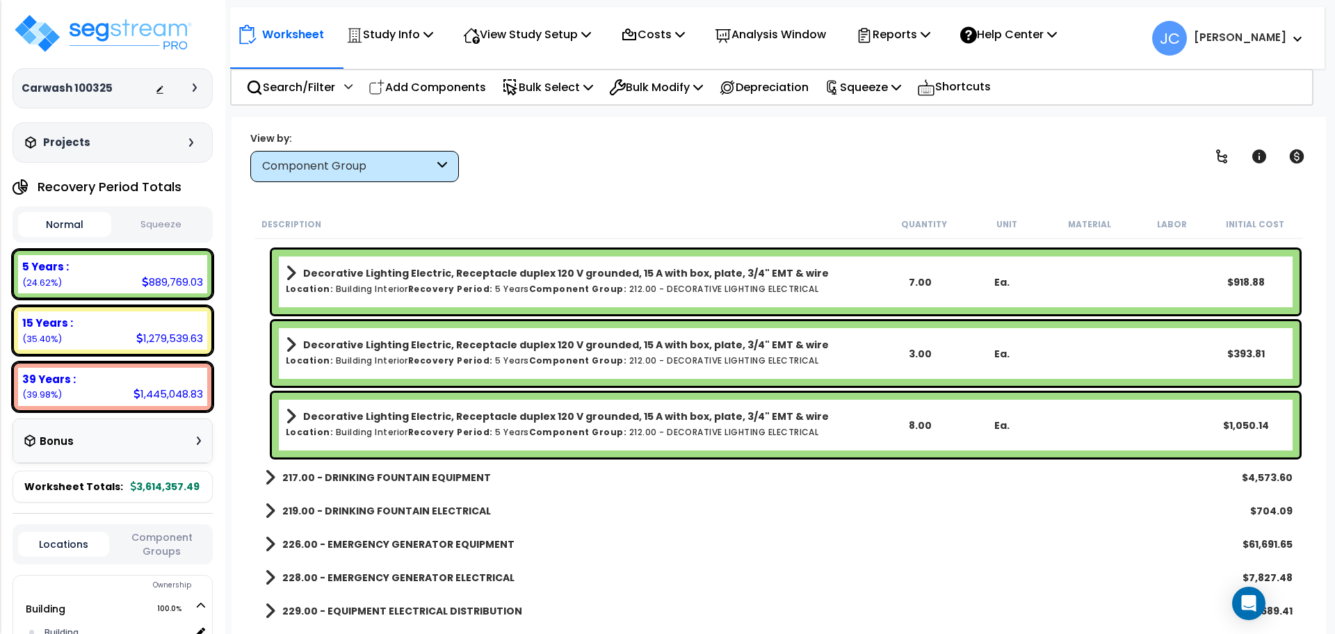
click at [442, 479] on b "217.00 - DRINKING FOUNTAIN EQUIPMENT" at bounding box center [386, 478] width 209 height 14
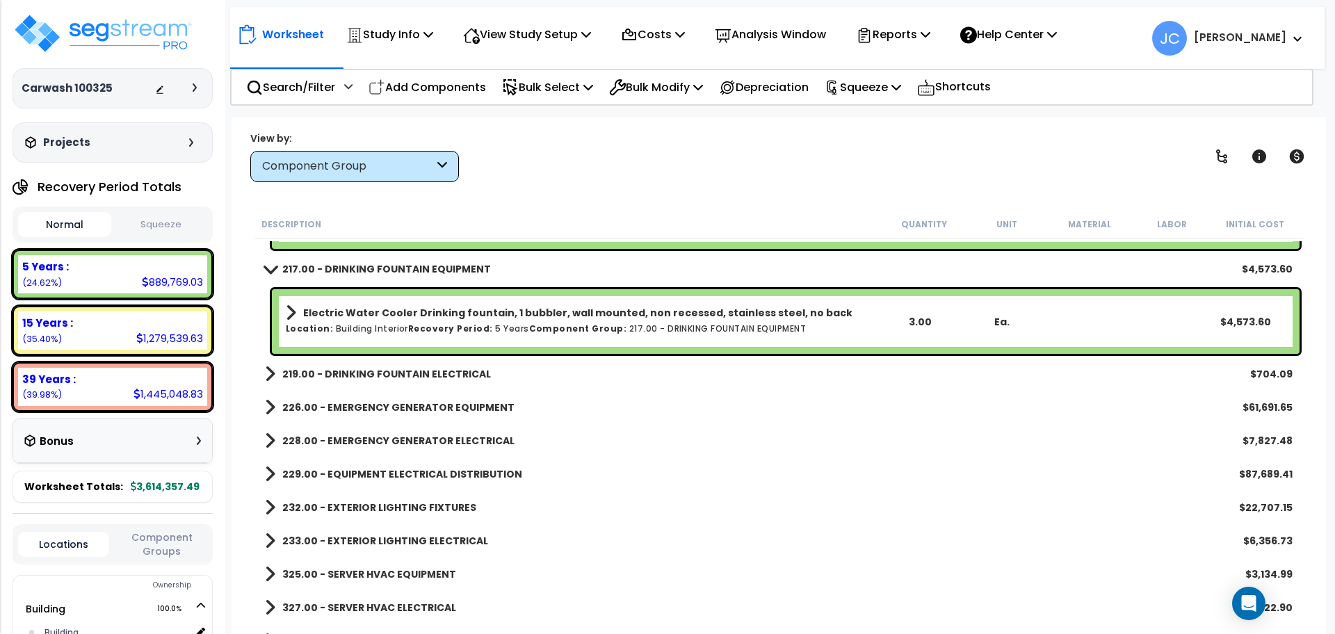
scroll to position [12966, 0]
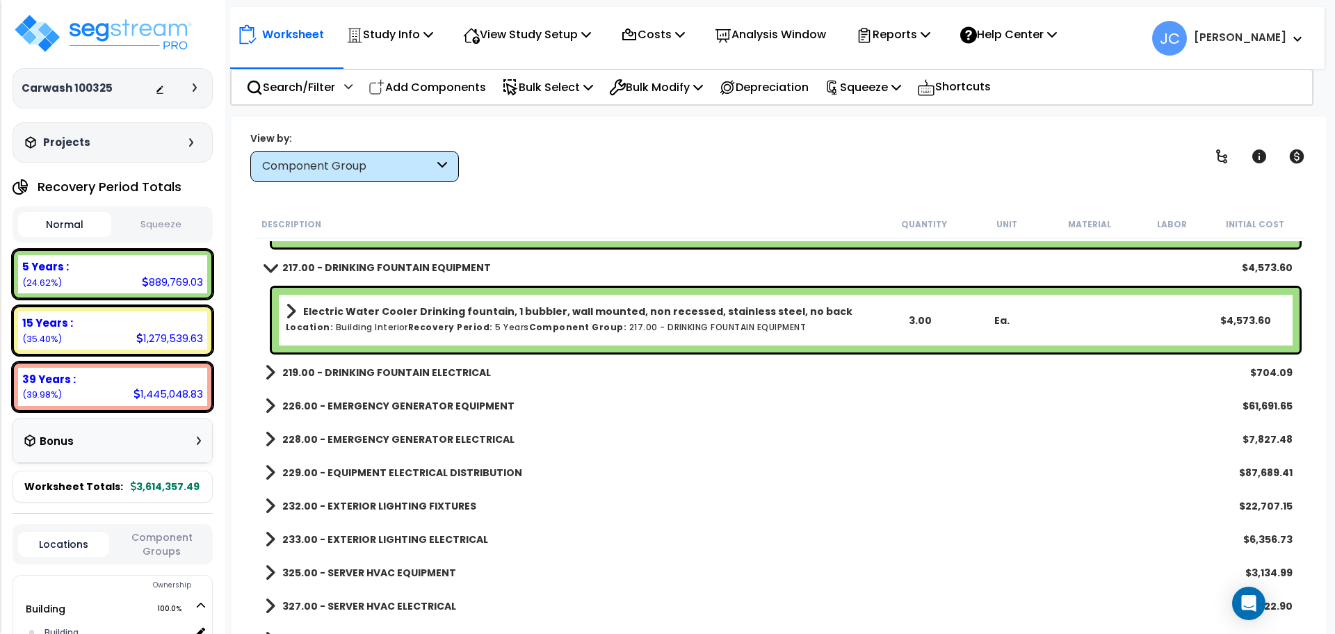
click at [416, 367] on b "219.00 - DRINKING FOUNTAIN ELECTRICAL" at bounding box center [386, 373] width 209 height 14
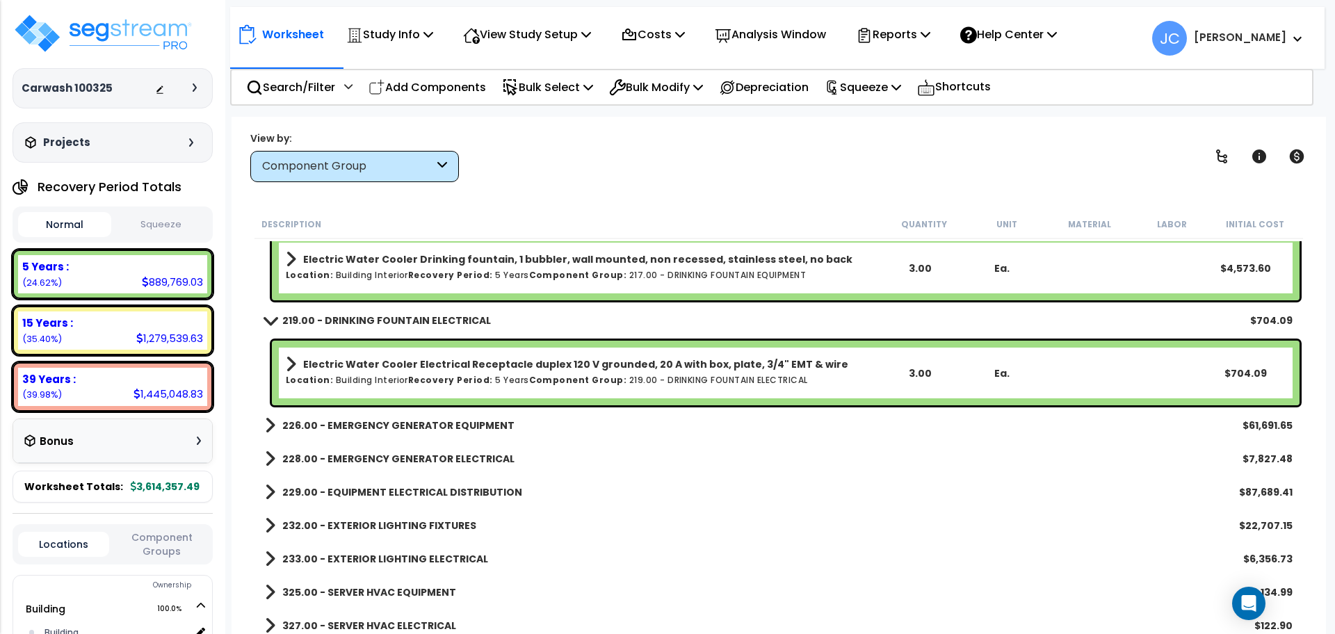
scroll to position [13022, 0]
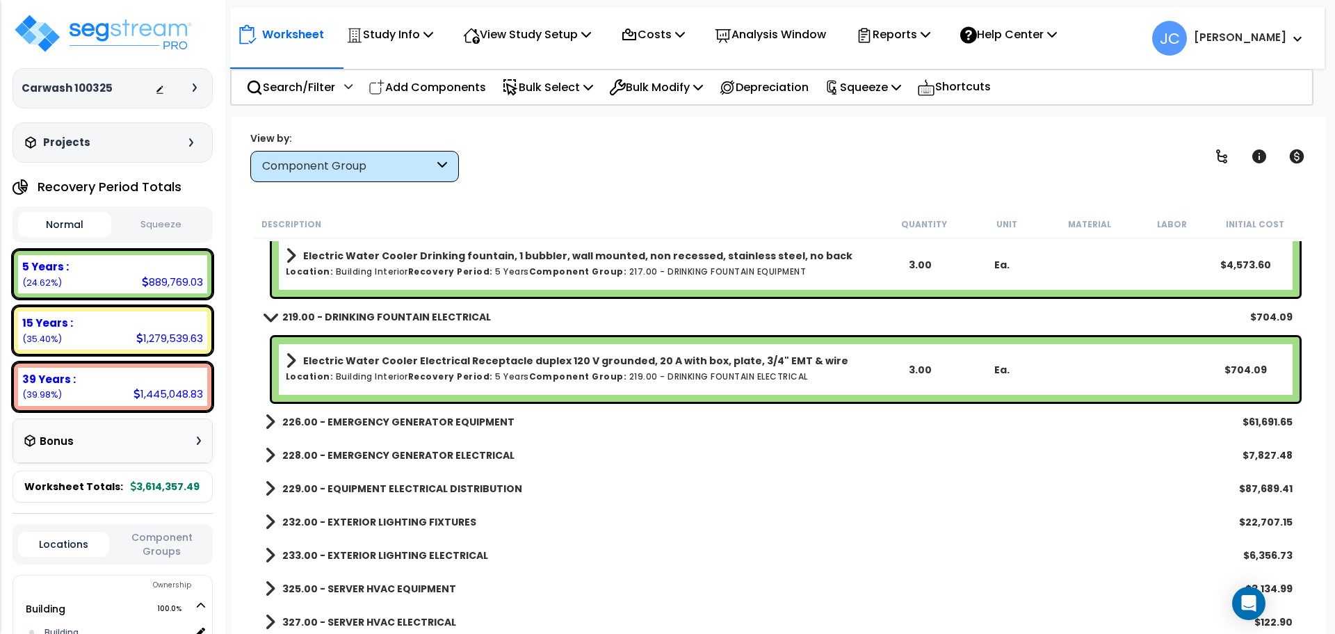
click at [428, 422] on b "226.00 - EMERGENCY GENERATOR EQUIPMENT" at bounding box center [398, 422] width 232 height 14
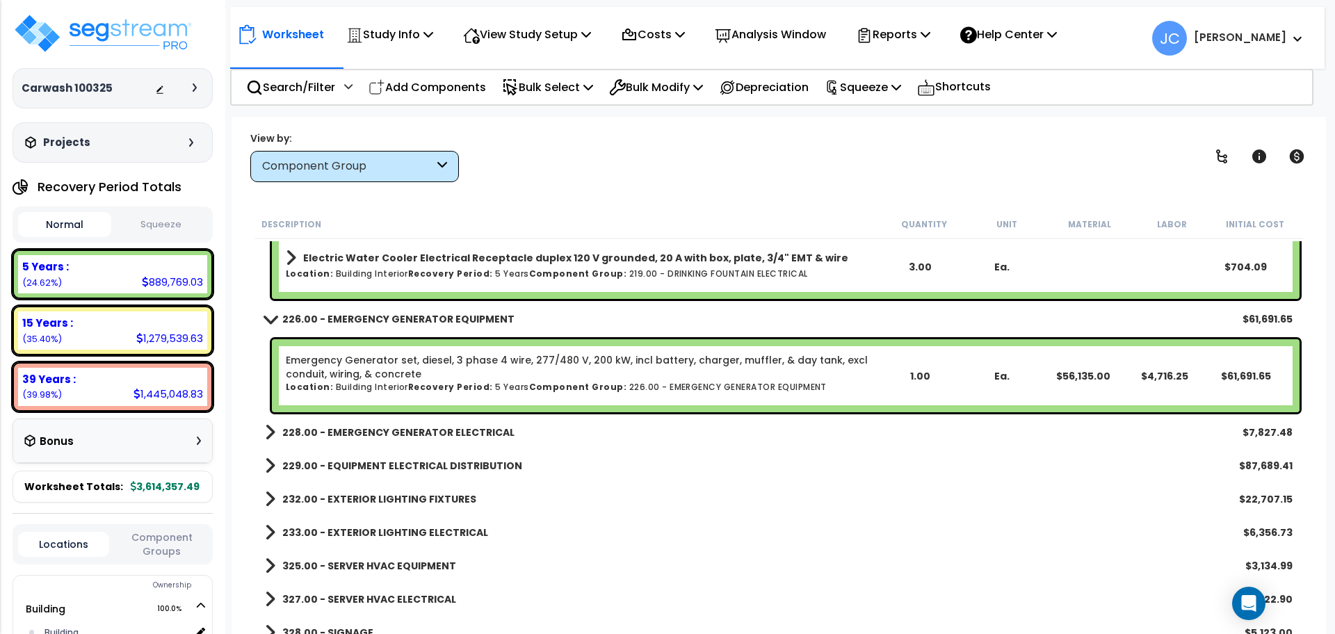
scroll to position [13126, 0]
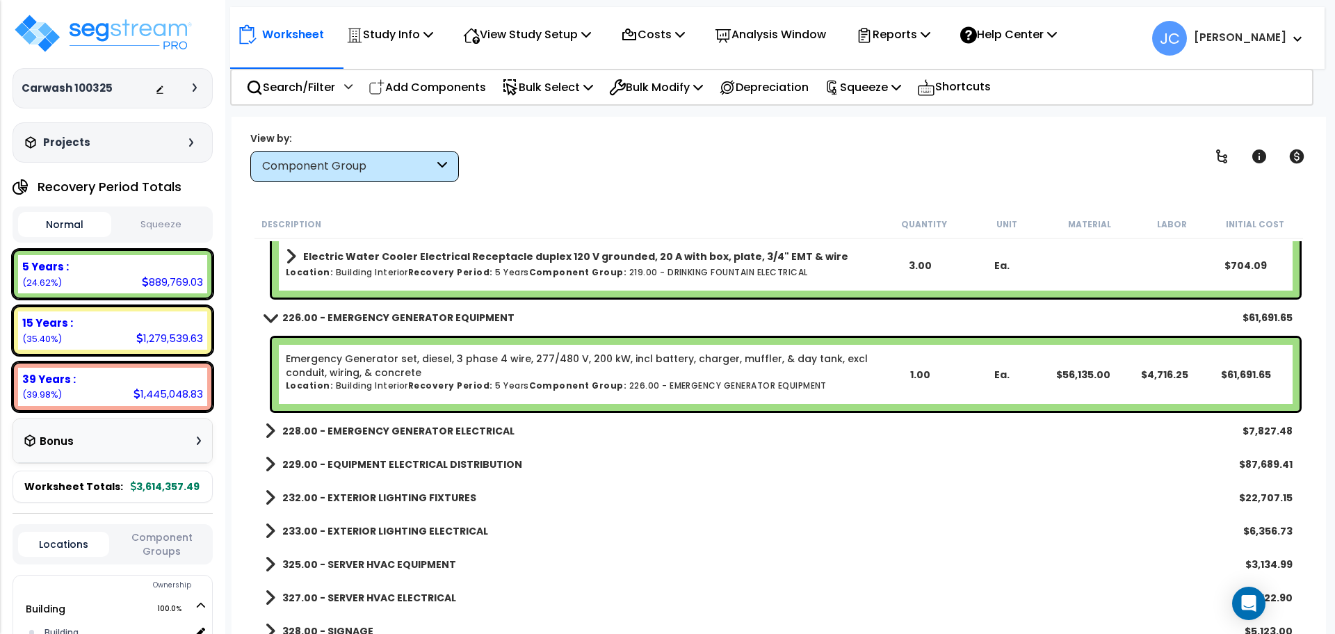
click at [430, 432] on b "228.00 - EMERGENCY GENERATOR ELECTRICAL" at bounding box center [398, 431] width 232 height 14
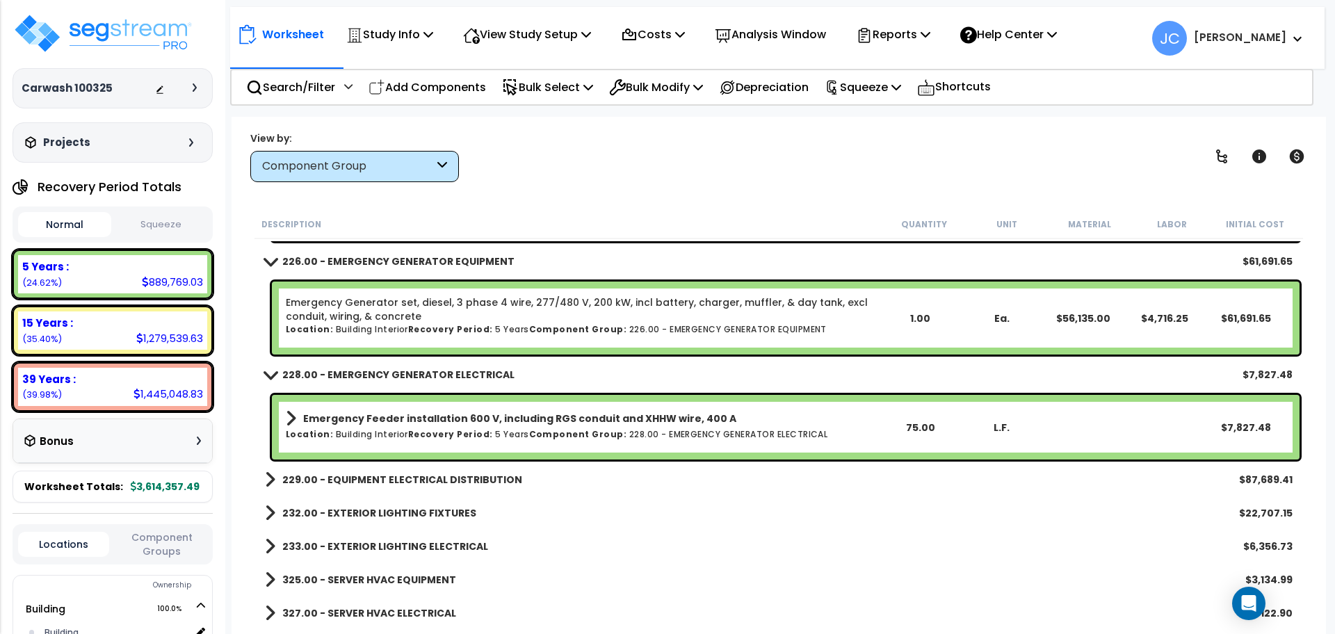
scroll to position [13188, 0]
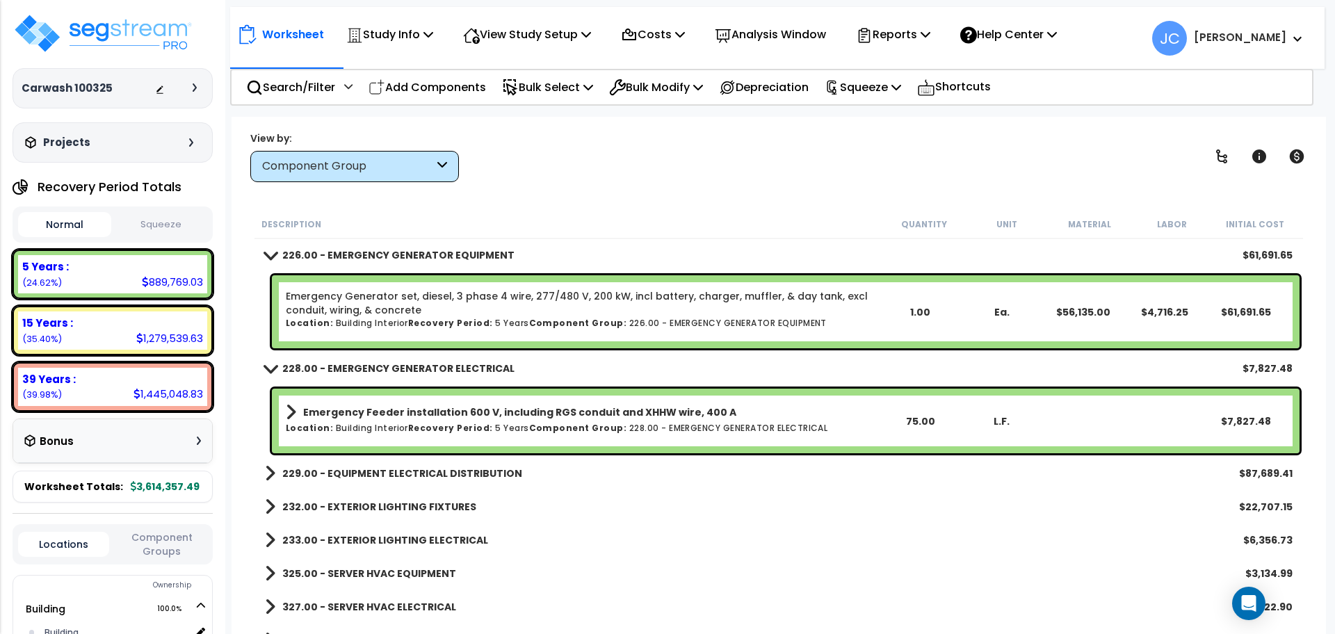
click at [455, 472] on b "229.00 - EQUIPMENT ELECTRICAL DISTRIBUTION" at bounding box center [402, 474] width 240 height 14
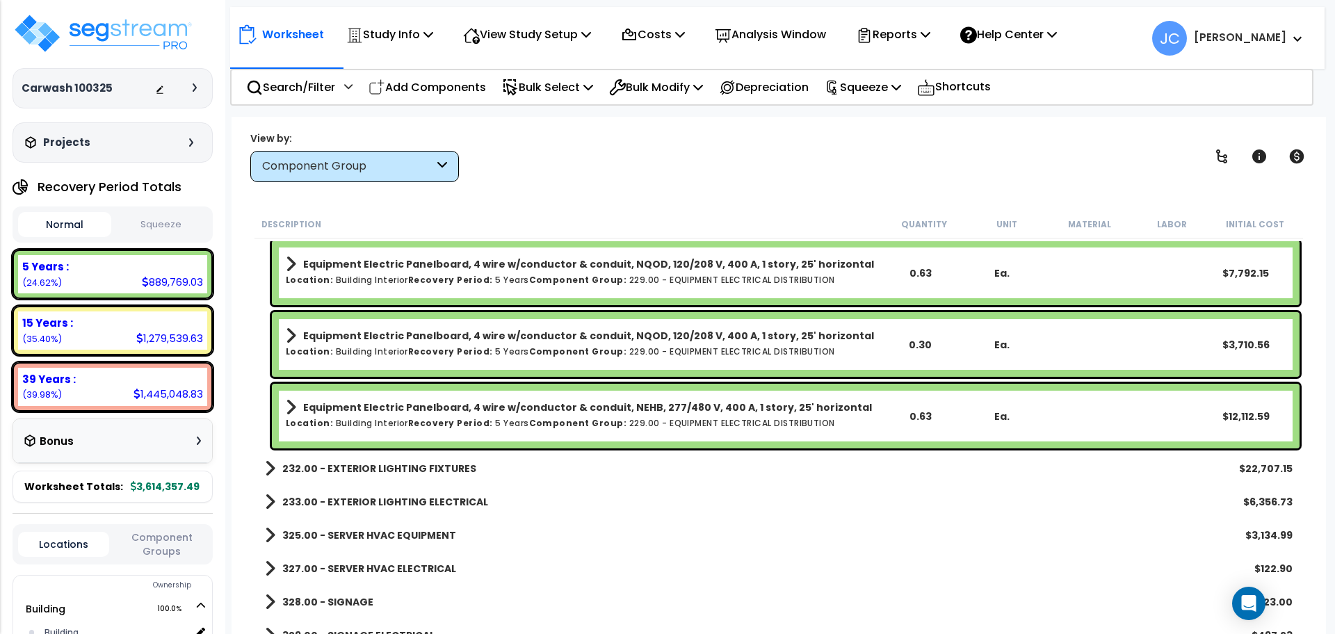
click at [421, 469] on b "232.00 - EXTERIOR LIGHTING FIXTURES" at bounding box center [379, 469] width 194 height 14
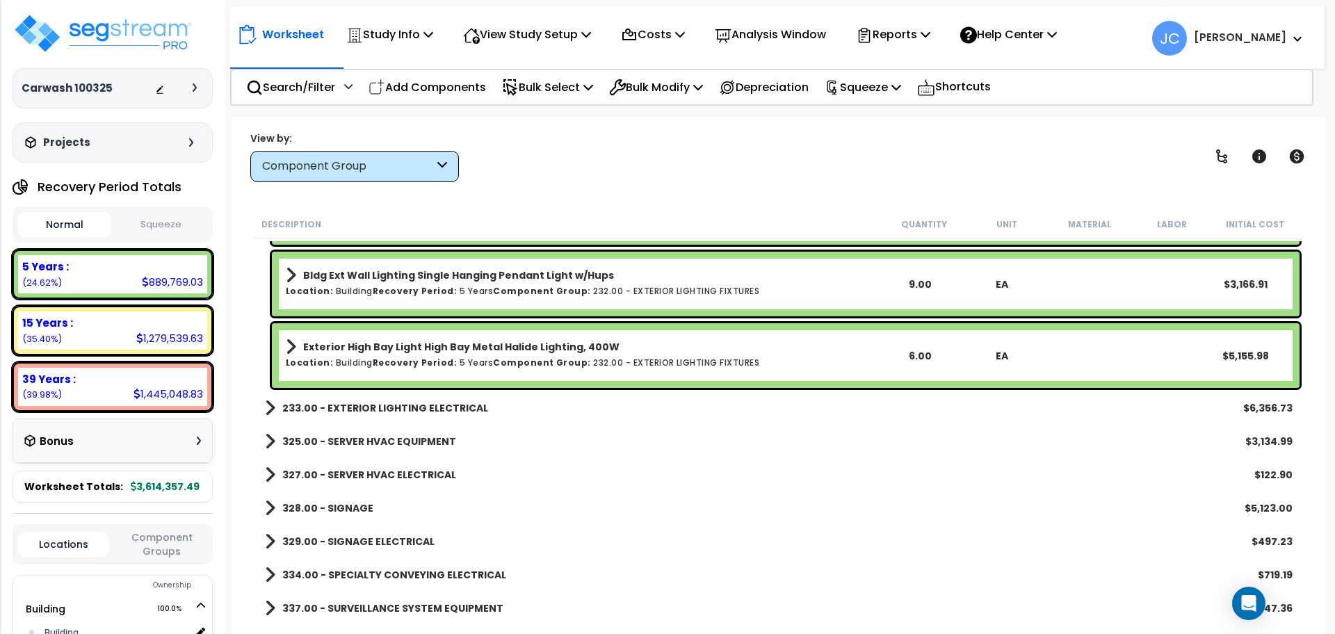
scroll to position [14597, 0]
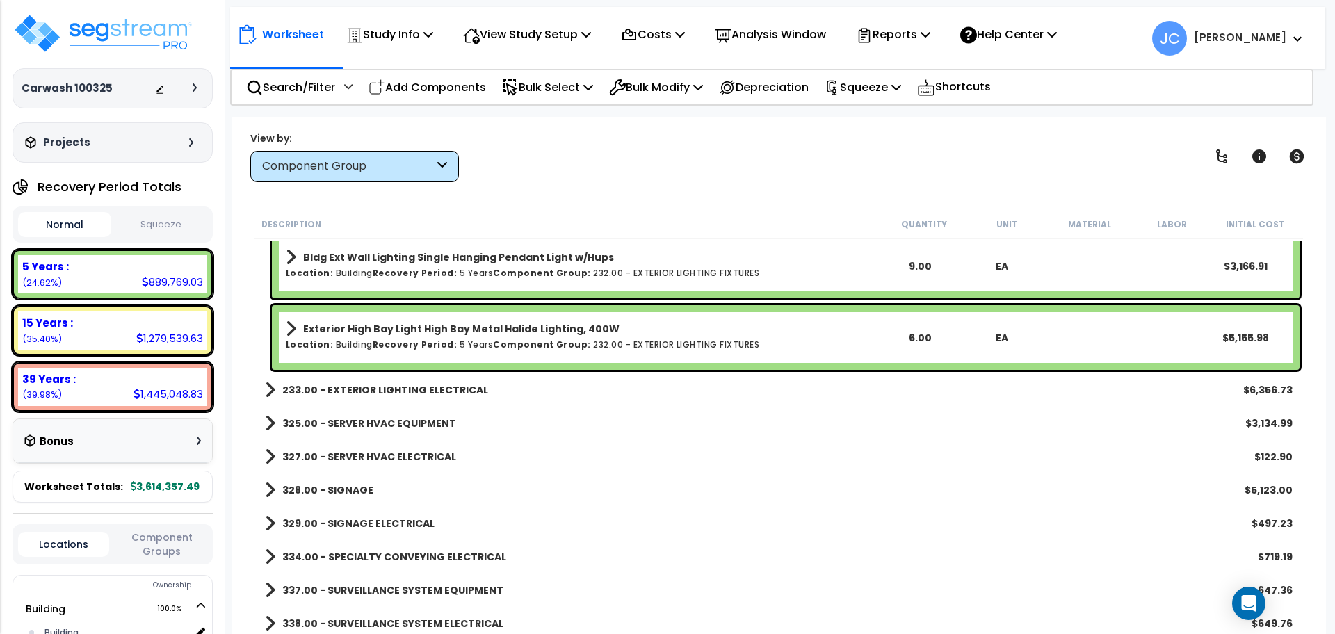
click at [441, 395] on b "233.00 - EXTERIOR LIGHTING ELECTRICAL" at bounding box center [385, 390] width 206 height 14
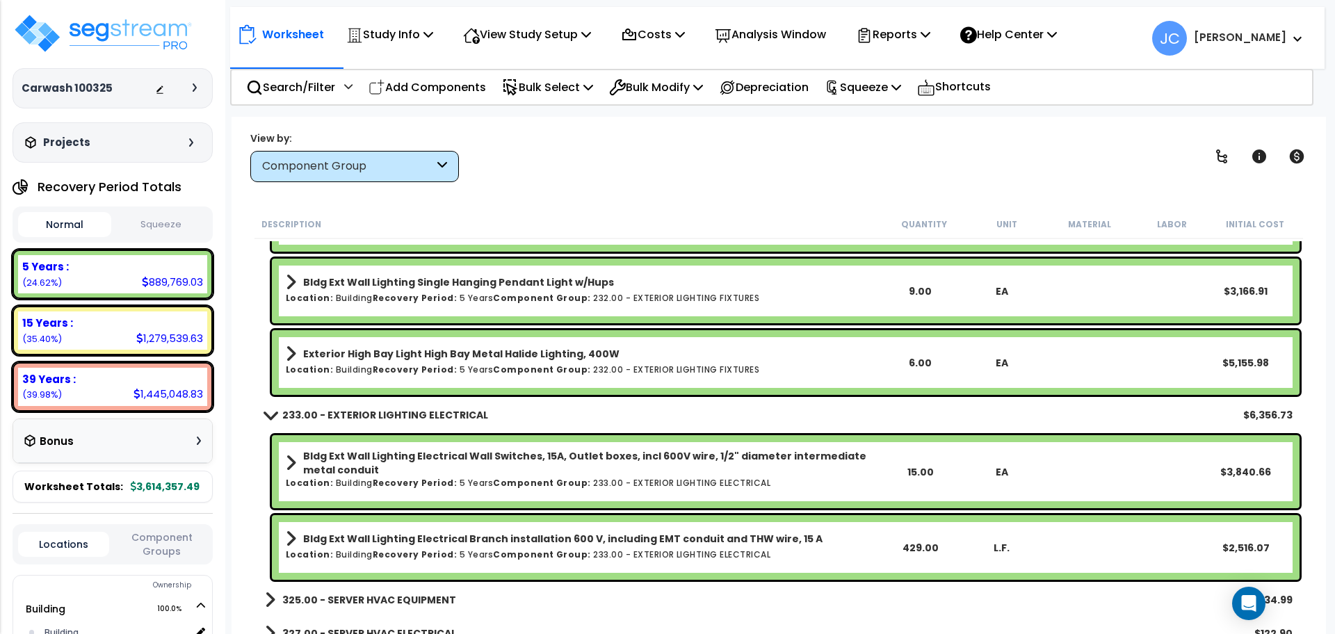
scroll to position [14573, 0]
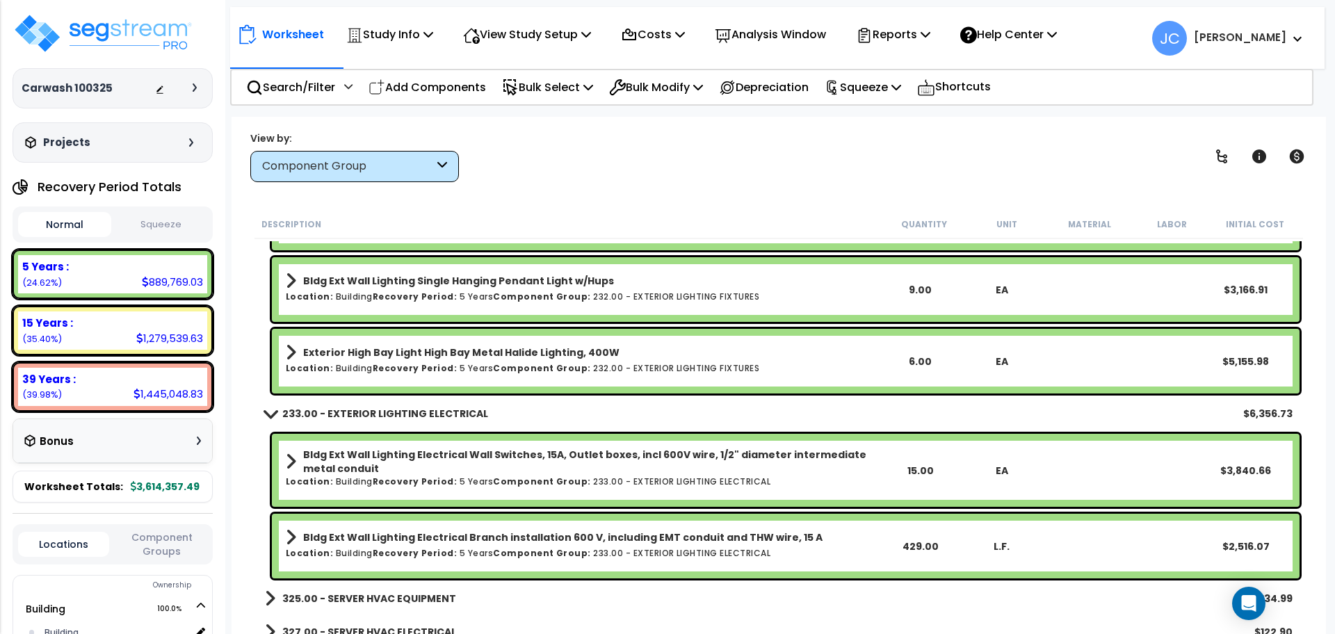
click at [462, 404] on link "233.00 - EXTERIOR LIGHTING ELECTRICAL" at bounding box center [376, 413] width 223 height 19
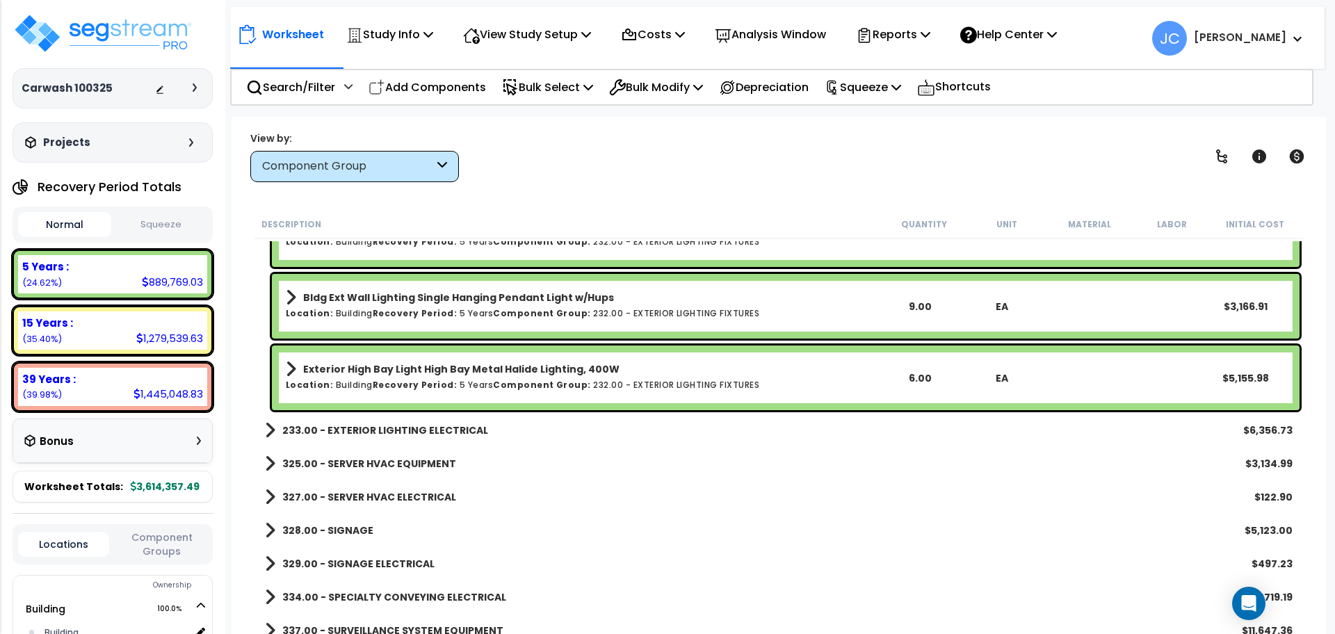
scroll to position [14555, 0]
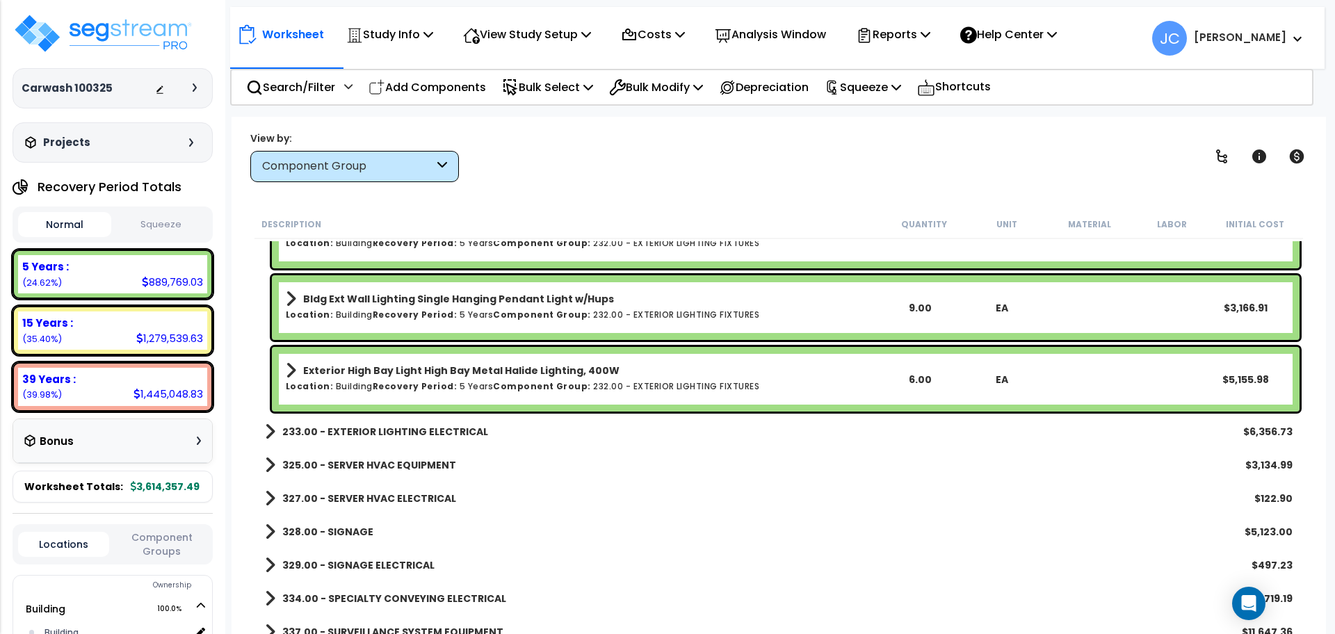
click at [460, 436] on b "233.00 - EXTERIOR LIGHTING ELECTRICAL" at bounding box center [385, 432] width 206 height 14
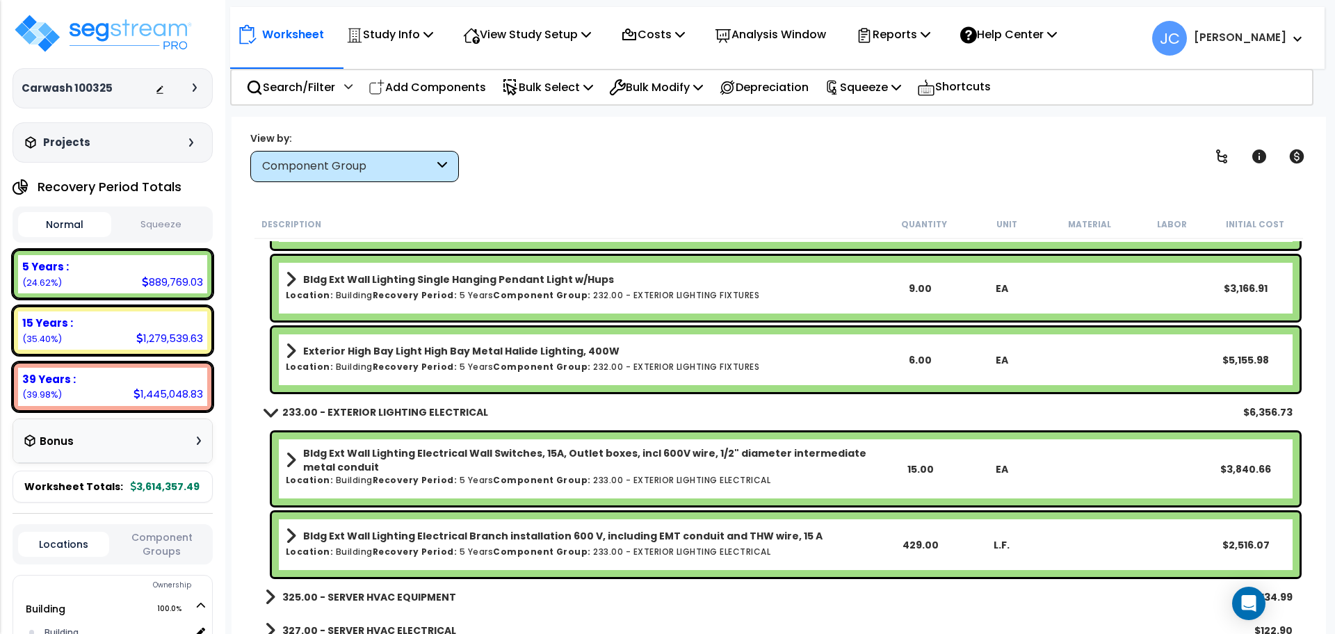
scroll to position [14579, 0]
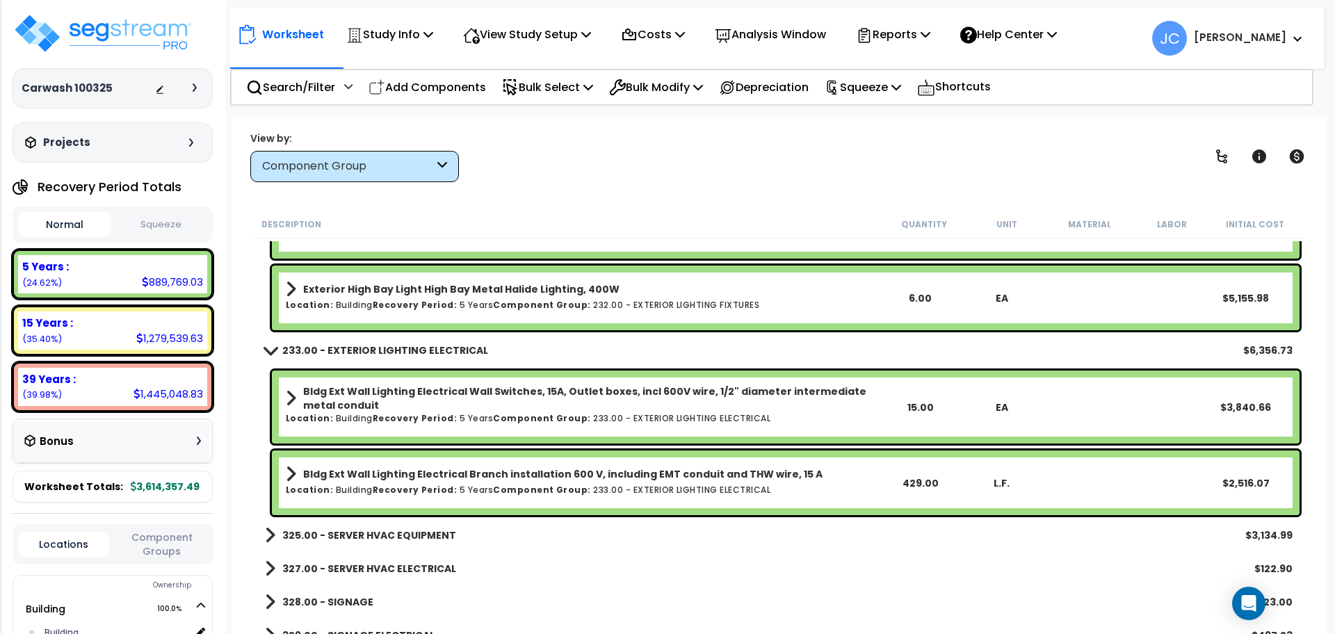
click at [546, 473] on b "Bldg Ext Wall Lighting Electrical Branch installation 600 V, including EMT cond…" at bounding box center [562, 474] width 519 height 14
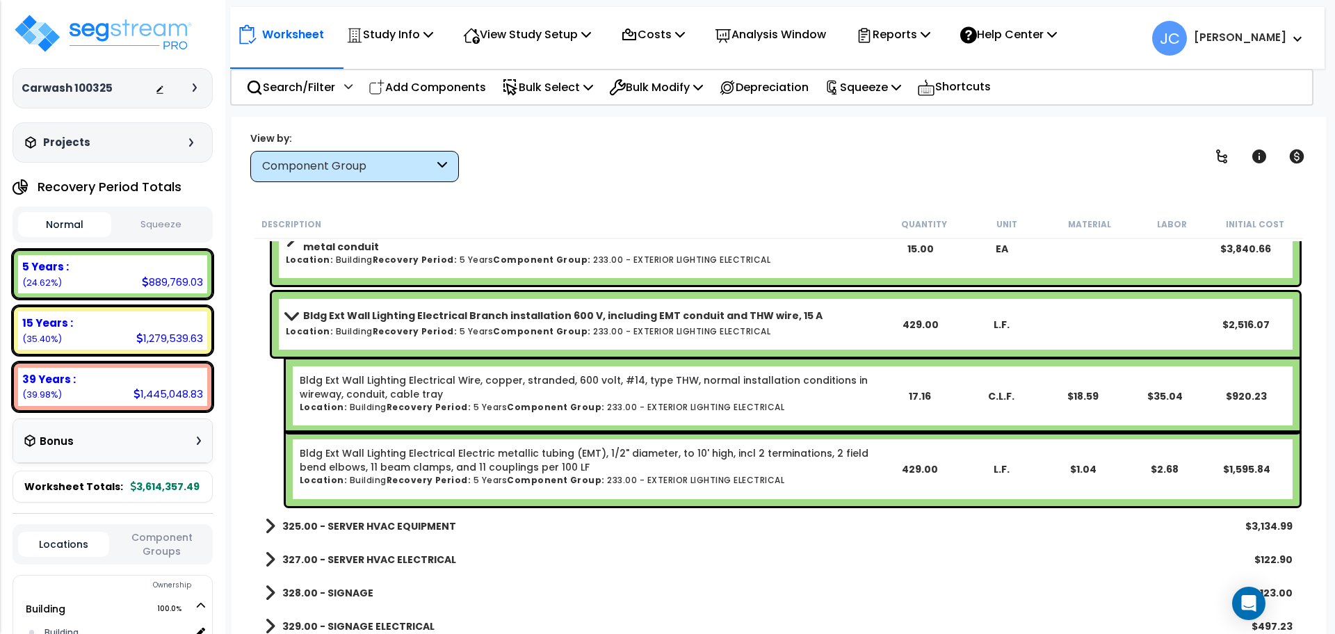
scroll to position [14793, 0]
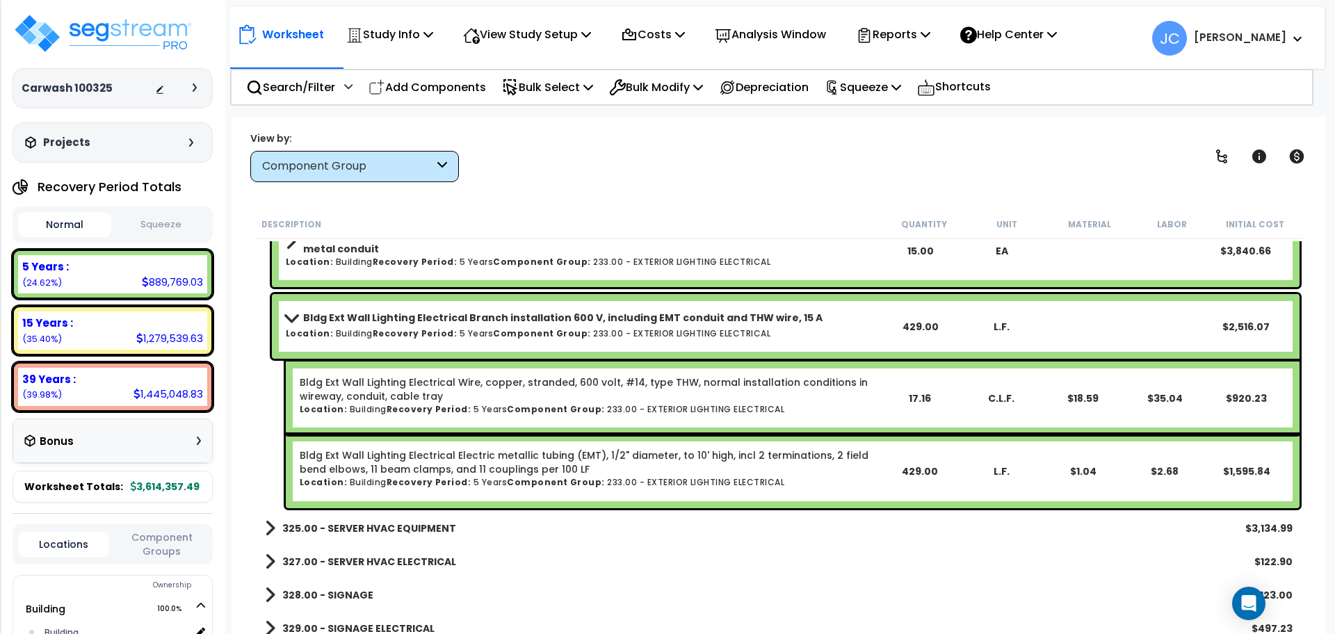
click at [524, 339] on div "Bldg Ext Wall Lighting Electrical Branch installation 600 V, including EMT cond…" at bounding box center [582, 326] width 593 height 37
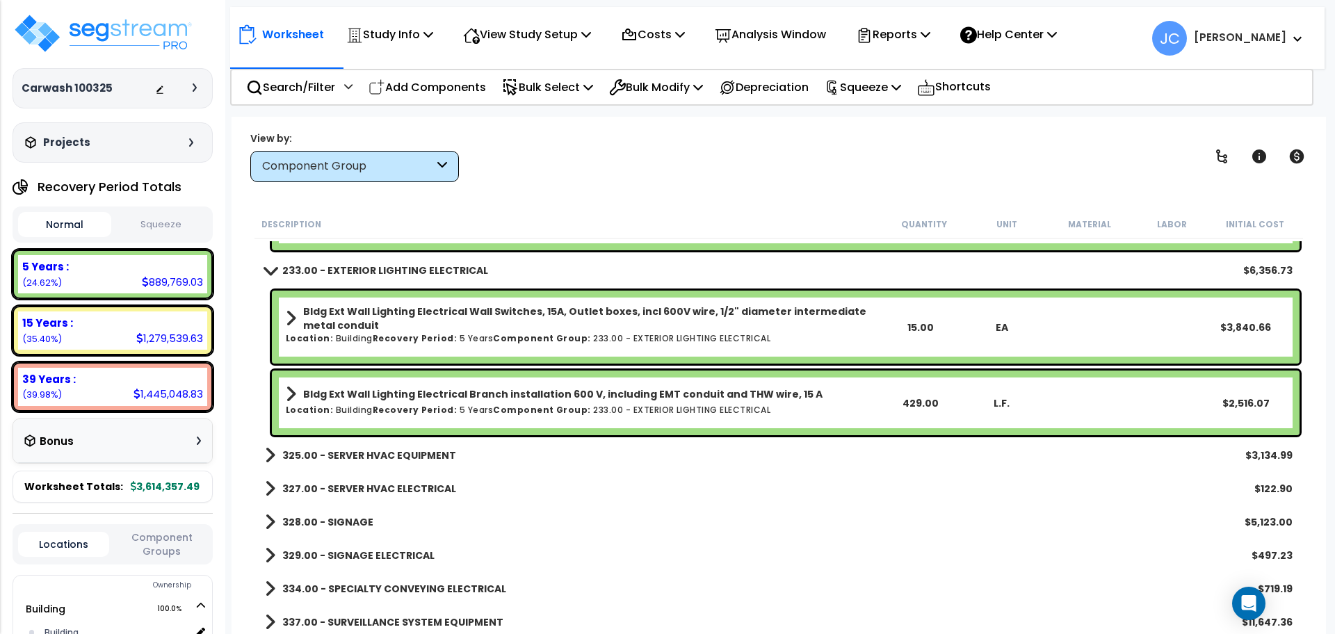
scroll to position [14728, 0]
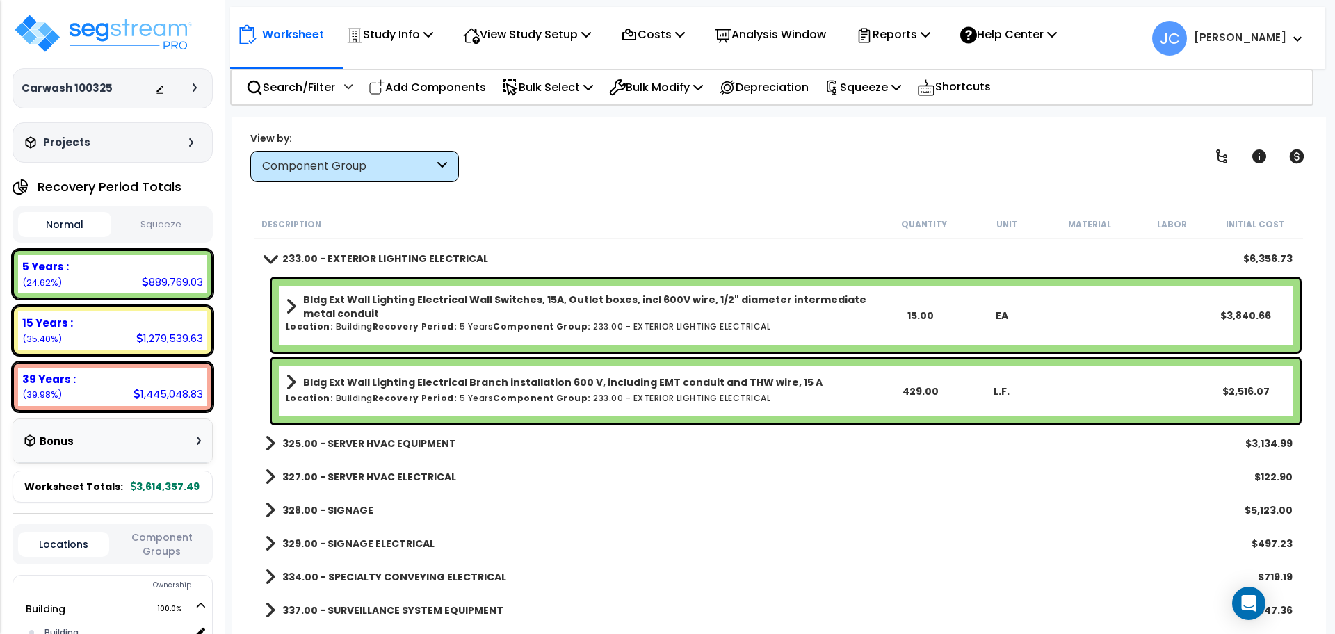
click at [597, 175] on div "View by: Component Group High to Low - Component Cost" at bounding box center [778, 156] width 1067 height 51
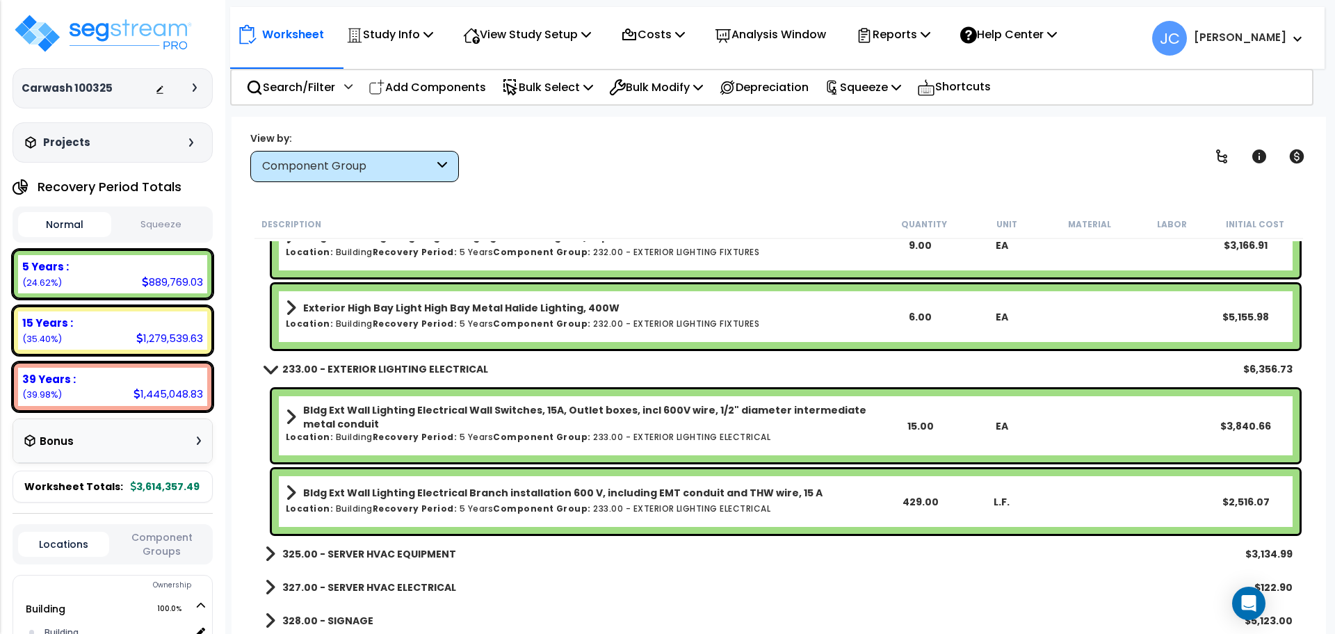
scroll to position [14623, 0]
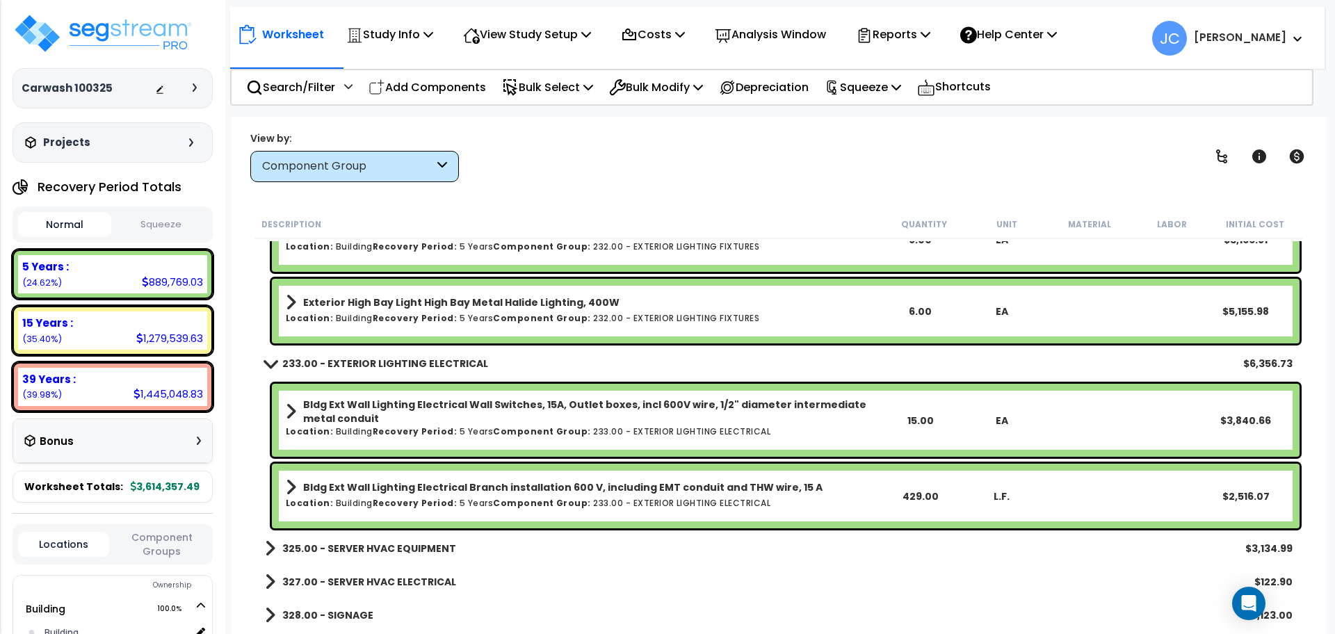
click at [739, 304] on link "Exterior High Bay Light High Bay Metal Halide Lighting, 400W" at bounding box center [582, 302] width 593 height 19
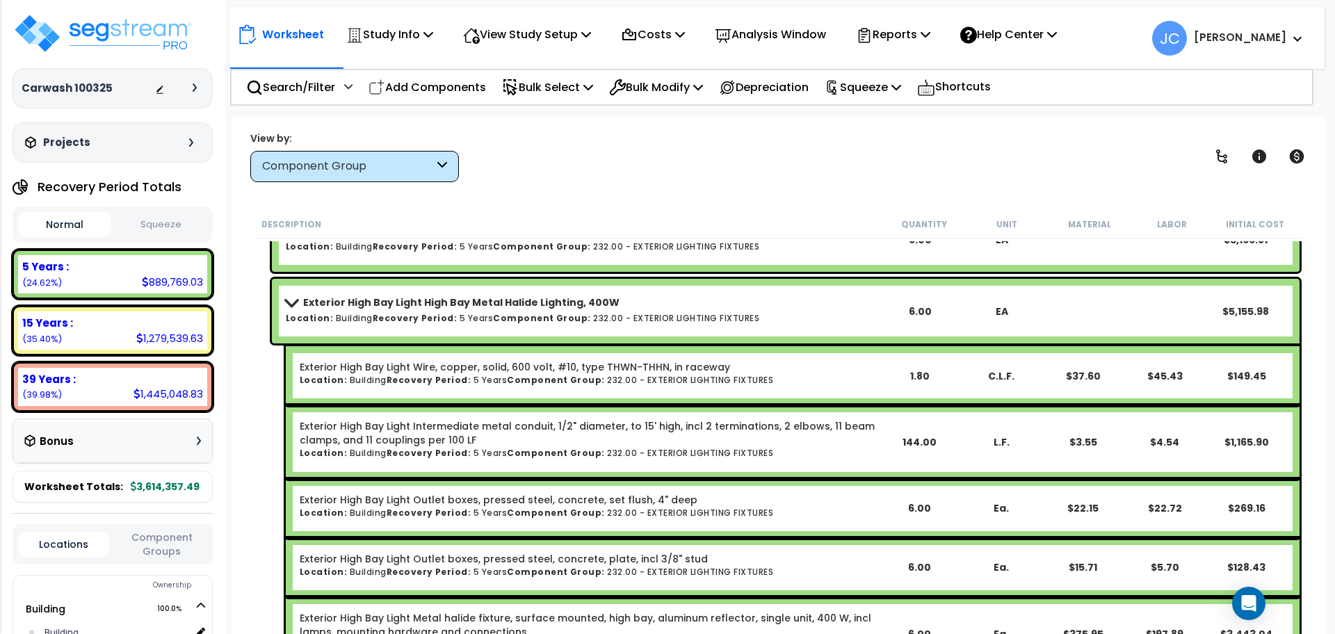
click at [724, 302] on link "Exterior High Bay Light High Bay Metal Halide Lighting, 400W" at bounding box center [582, 302] width 593 height 19
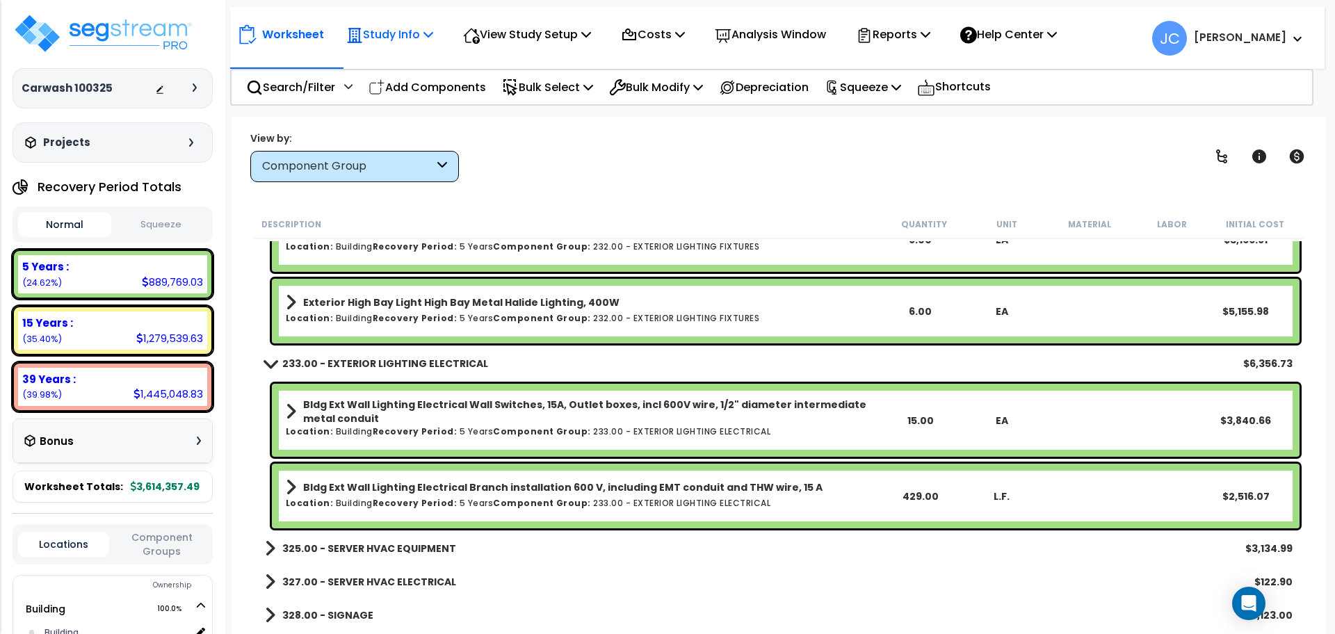
click at [406, 31] on p "Study Info" at bounding box center [389, 34] width 87 height 19
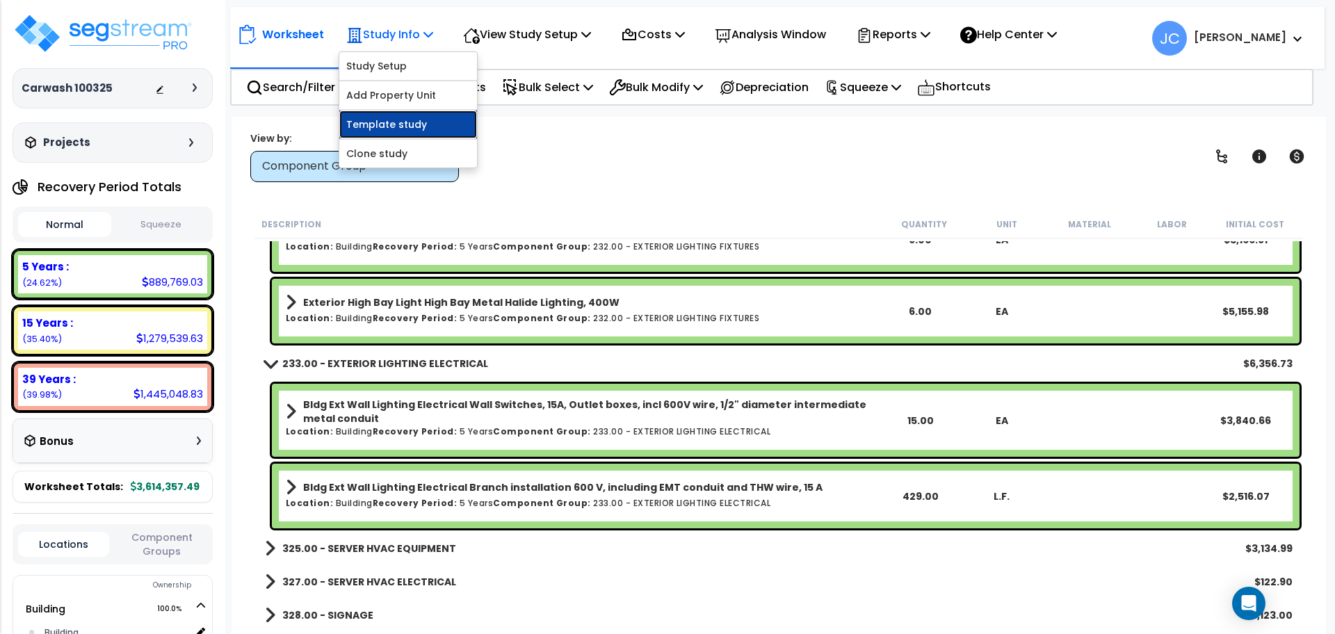
click at [411, 127] on link "Template study" at bounding box center [408, 125] width 138 height 28
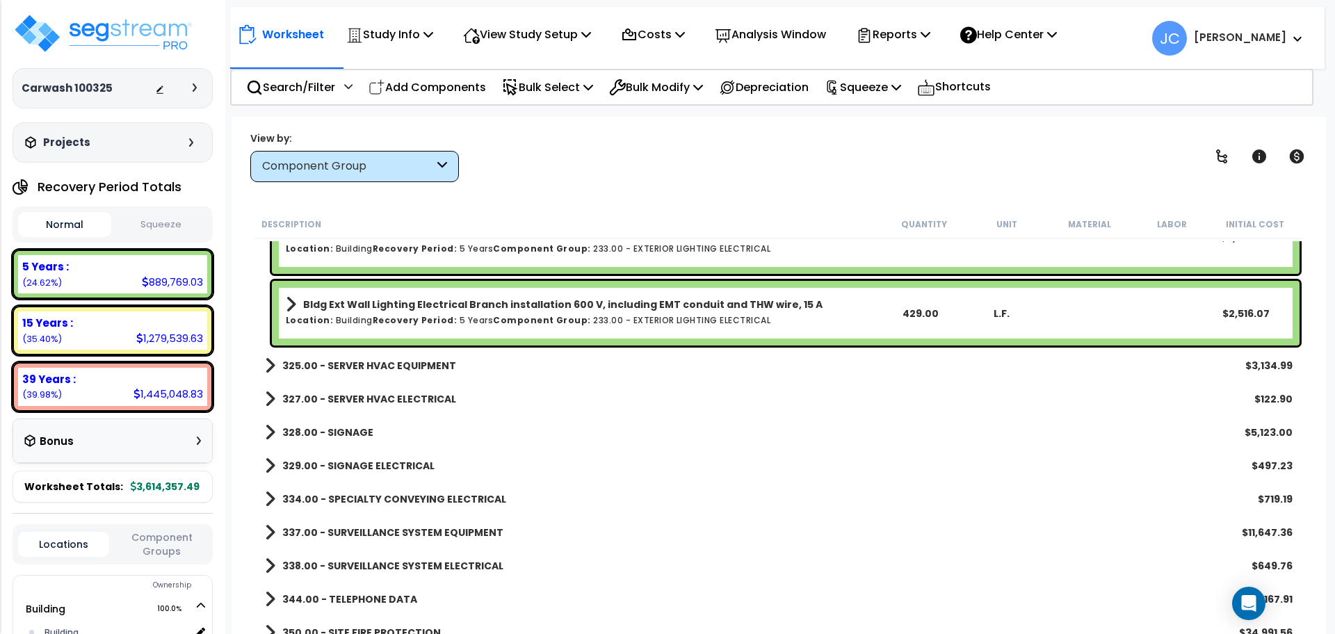
scroll to position [14807, 0]
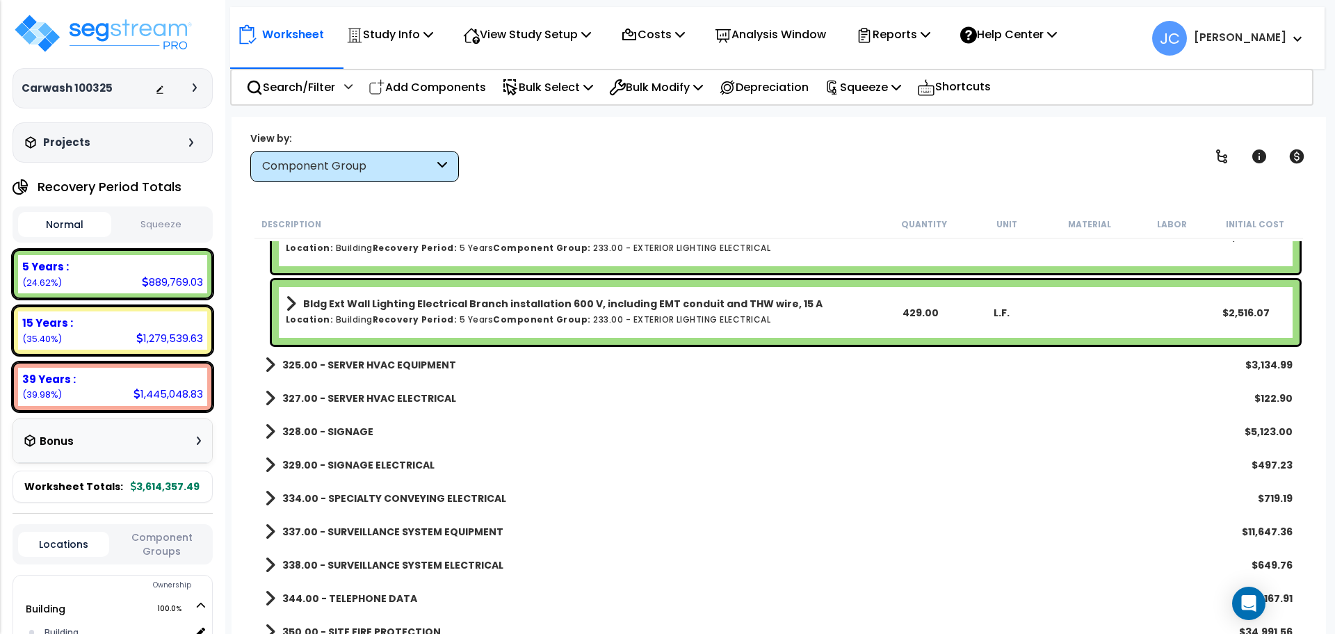
click at [417, 368] on b "325.00 - SERVER HVAC EQUIPMENT" at bounding box center [369, 365] width 174 height 14
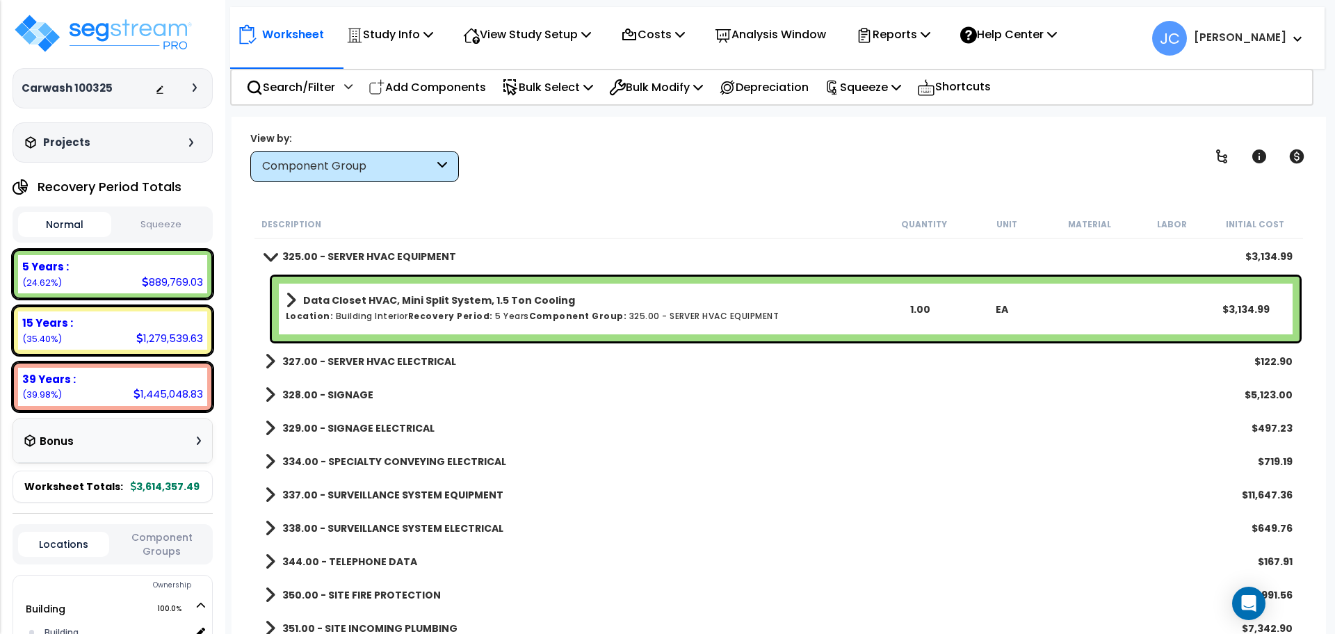
scroll to position [14911, 0]
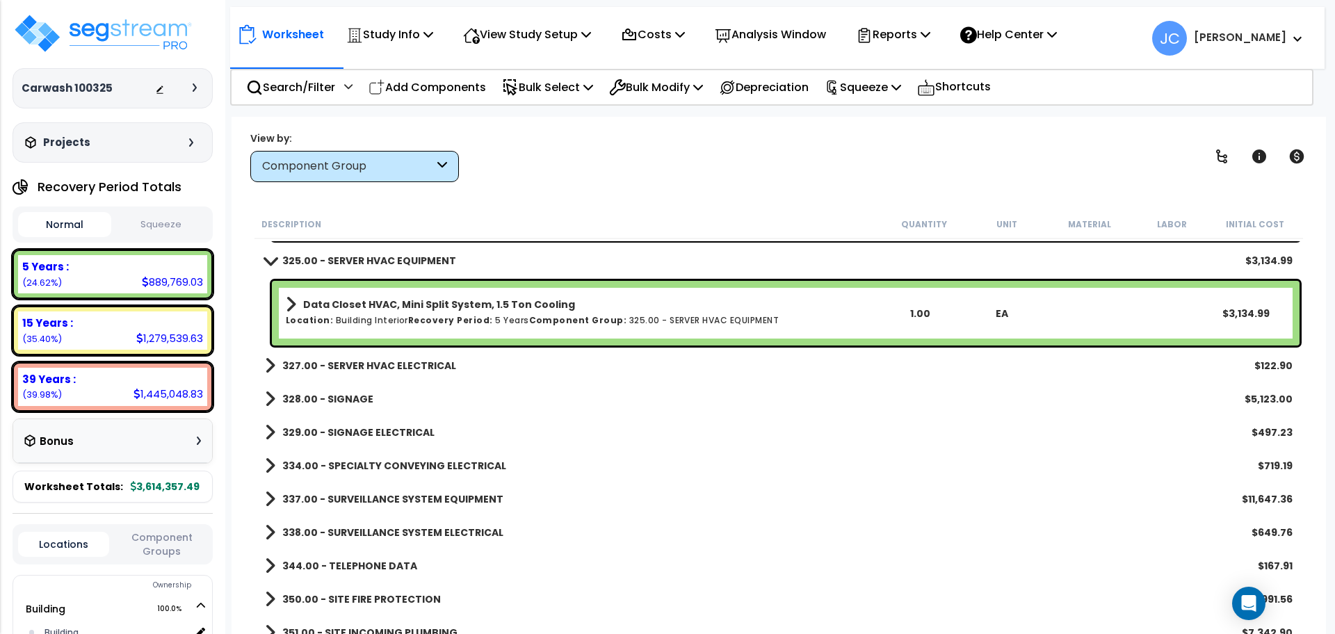
click at [404, 352] on div "327.00 - SERVER HVAC ELECTRICAL $122.90" at bounding box center [779, 365] width 1042 height 33
click at [395, 359] on b "327.00 - SERVER HVAC ELECTRICAL" at bounding box center [369, 366] width 174 height 14
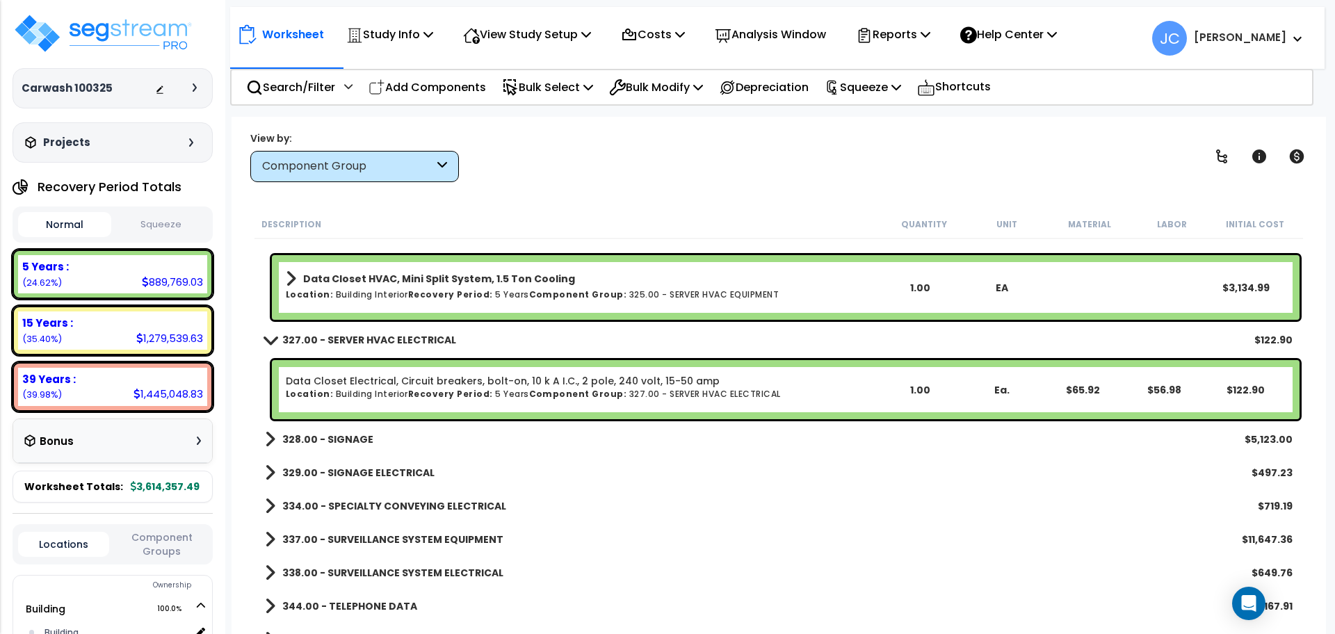
scroll to position [14949, 0]
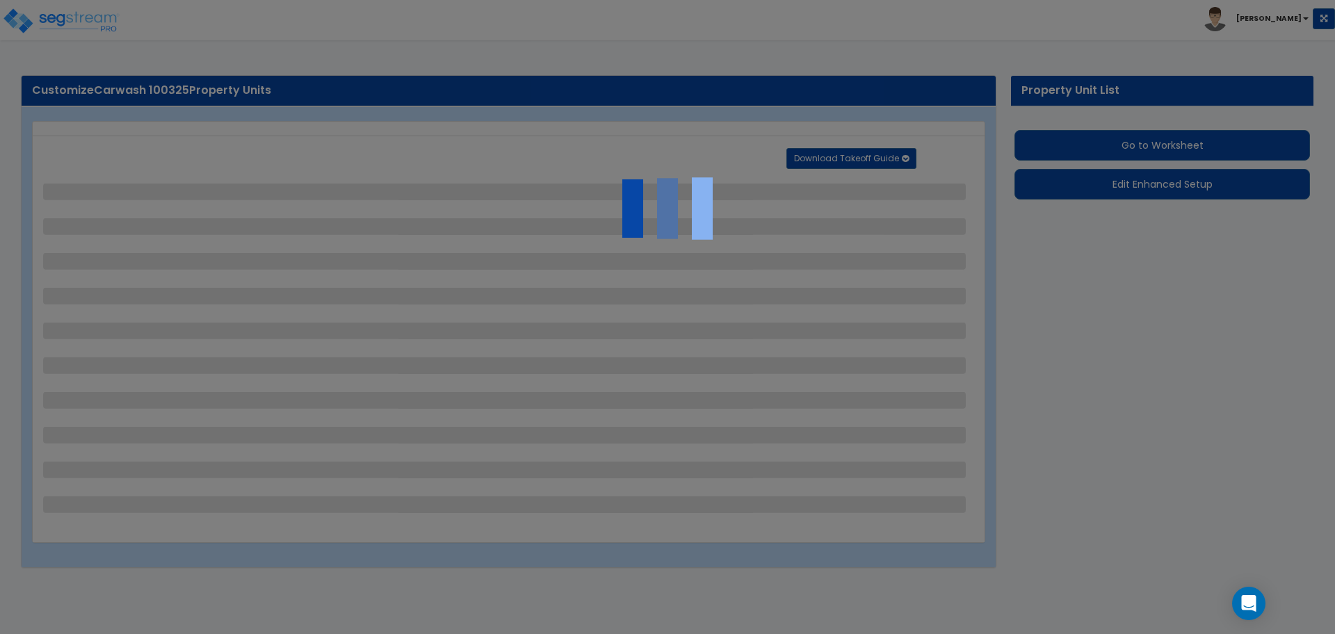
select select "2"
select select "3"
select select "2"
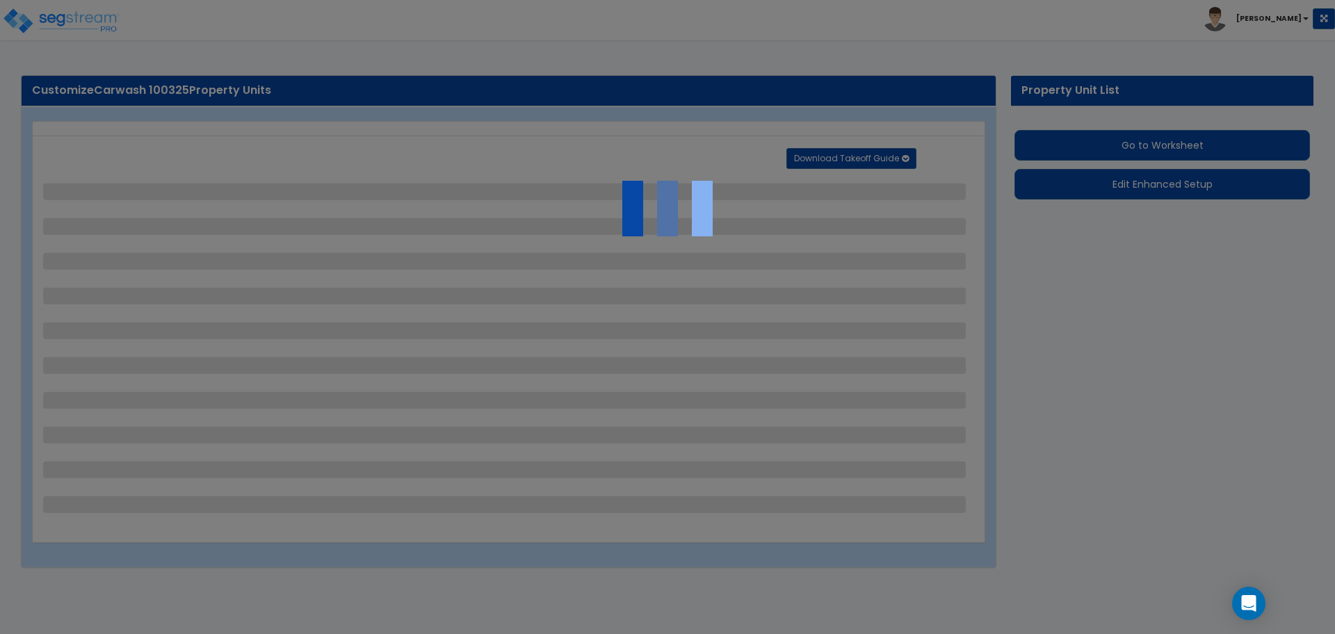
select select "1"
select select "2"
select select "4"
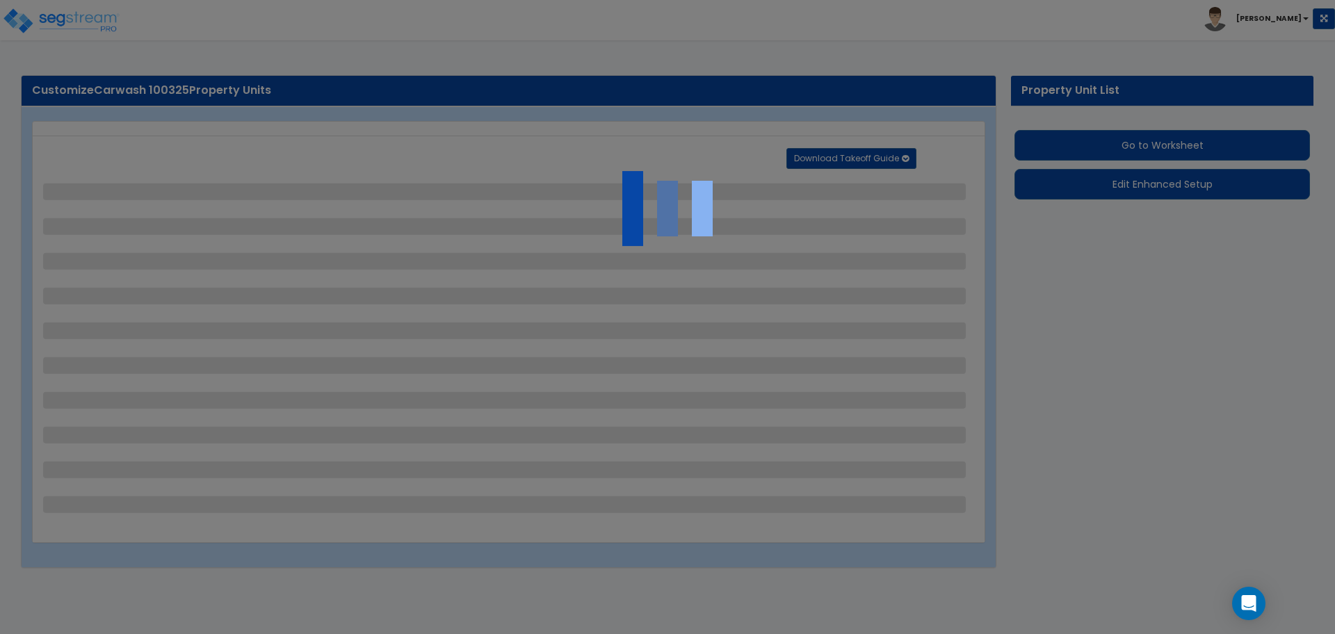
select select "2"
select select "1"
select select "2"
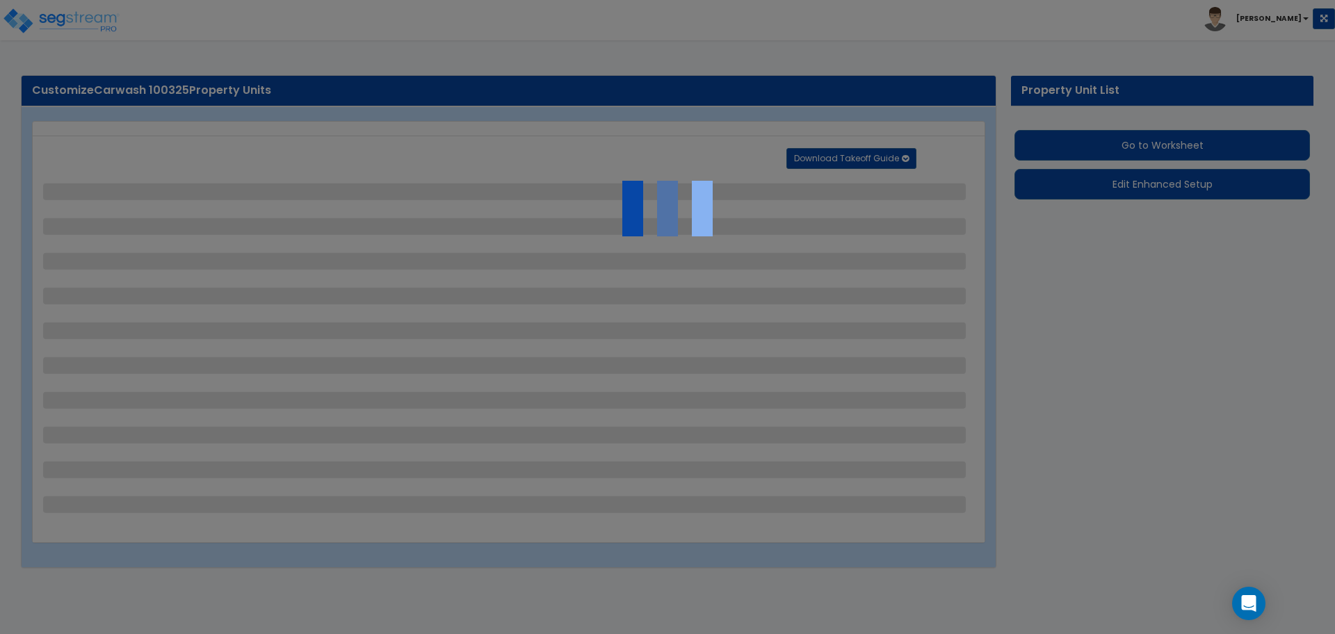
select select "2"
select select "1"
select select "2"
select select "6"
select select "11"
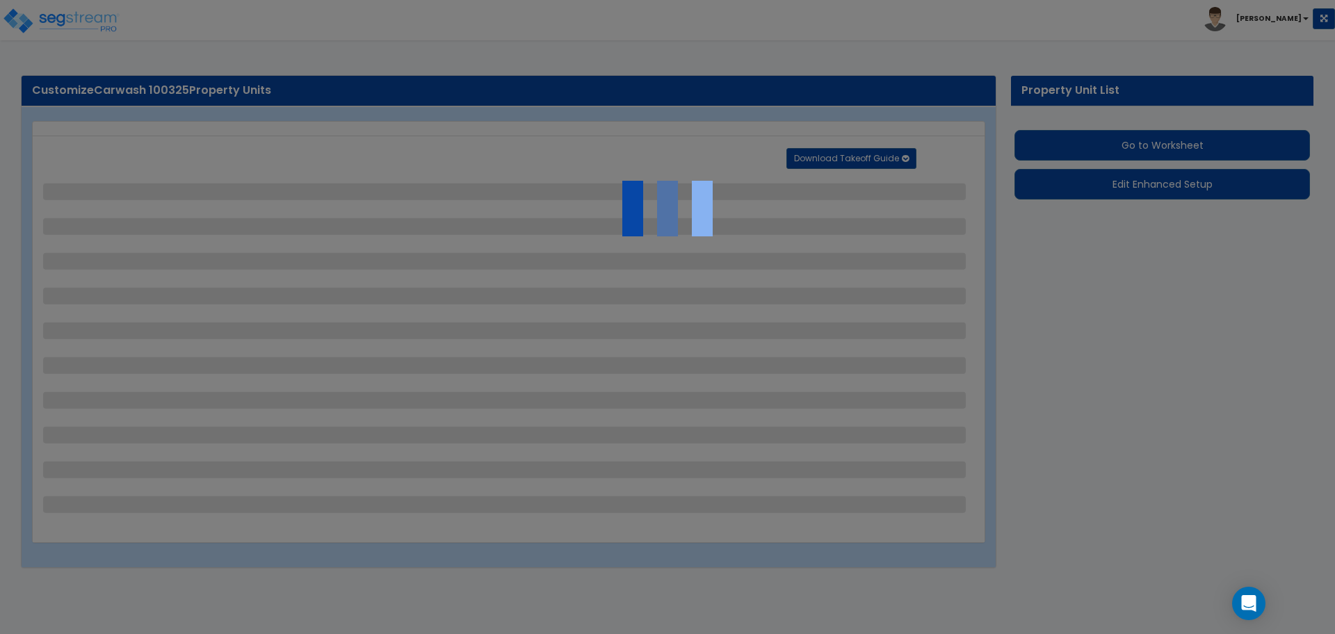
select select "2"
select select "3"
select select "2"
select select "1"
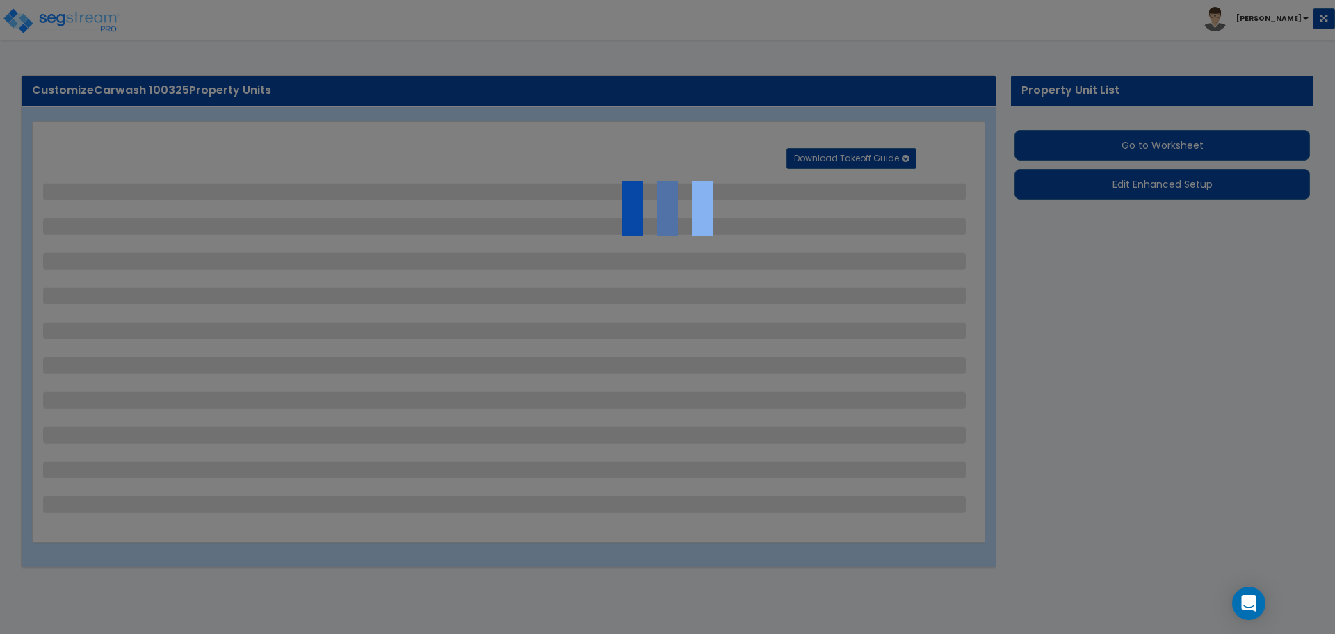
select select "1"
select select "2"
select select "7"
select select "2"
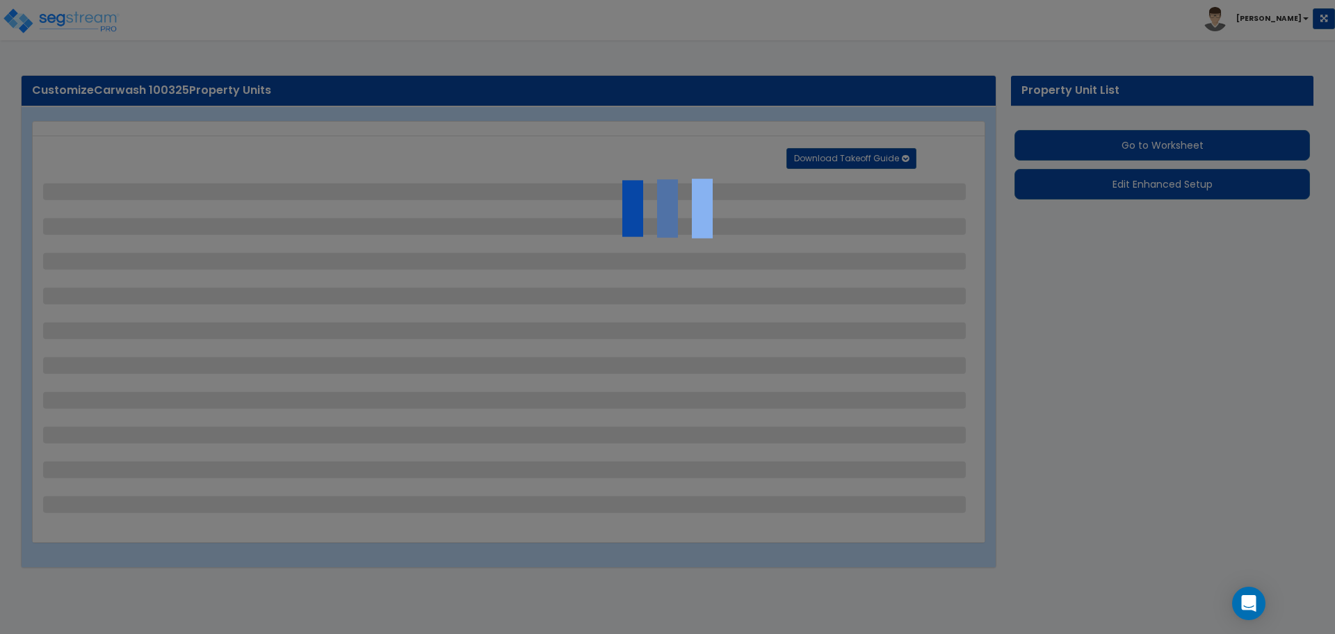
select select "2"
select select "1"
select select "16"
select select "2"
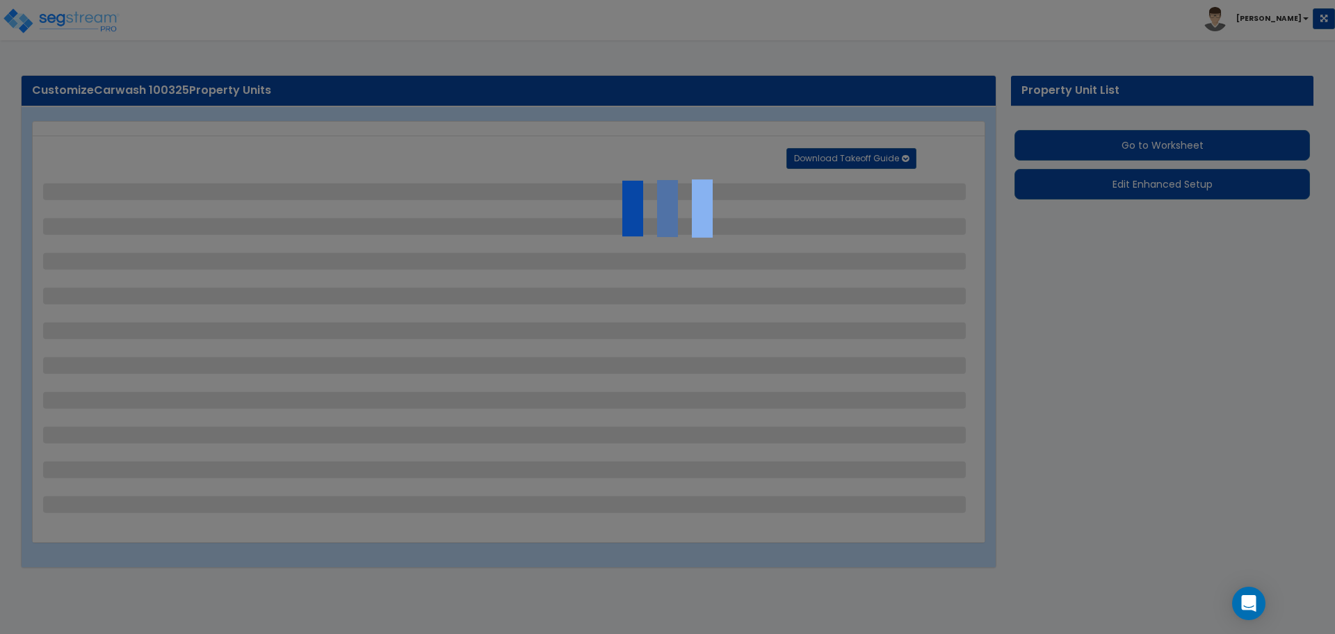
select select "5"
select select "4"
select select "1"
select select "4"
select select "1"
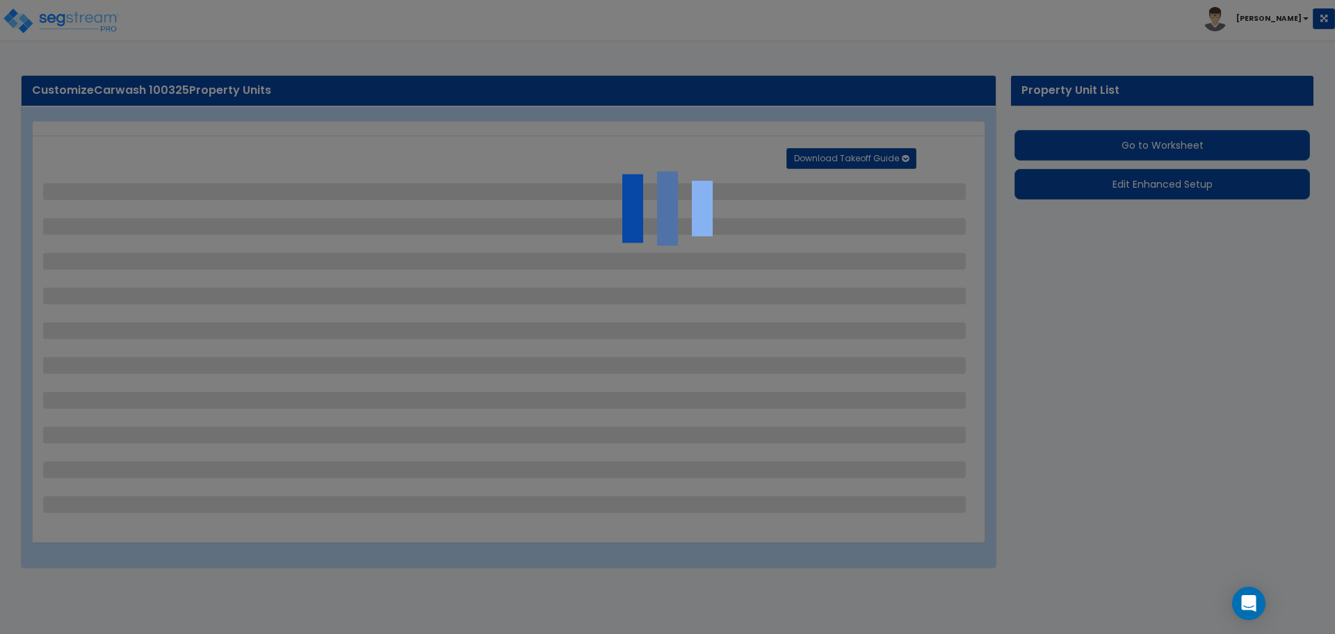
select select "1"
select select "2"
select select "4"
select select "2"
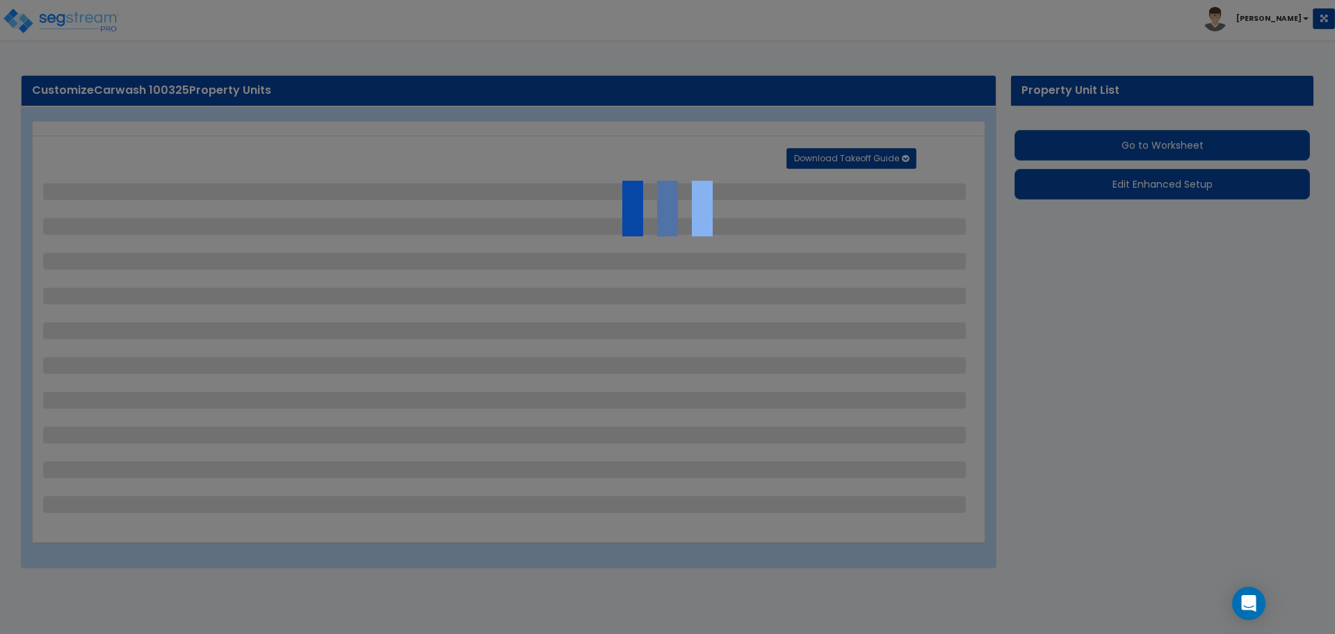
select select "1"
select select "2"
select select "1"
select select "2"
select select "1"
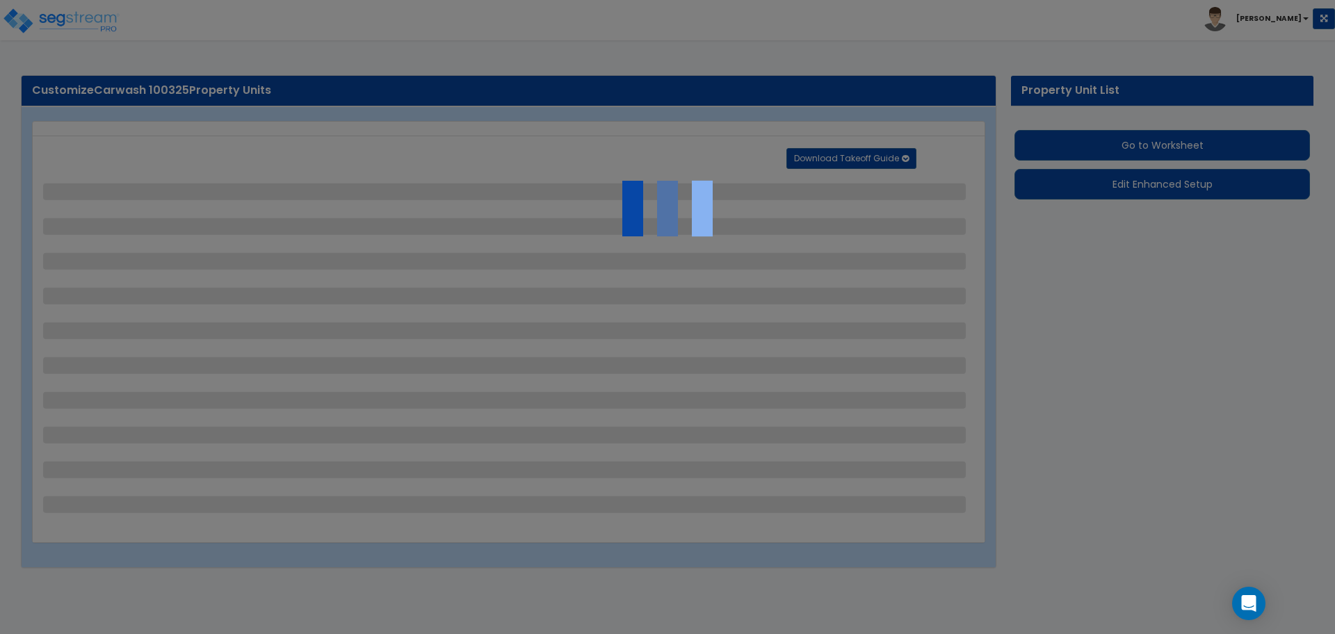
select select "2"
select select "1"
select select "8"
select select "2"
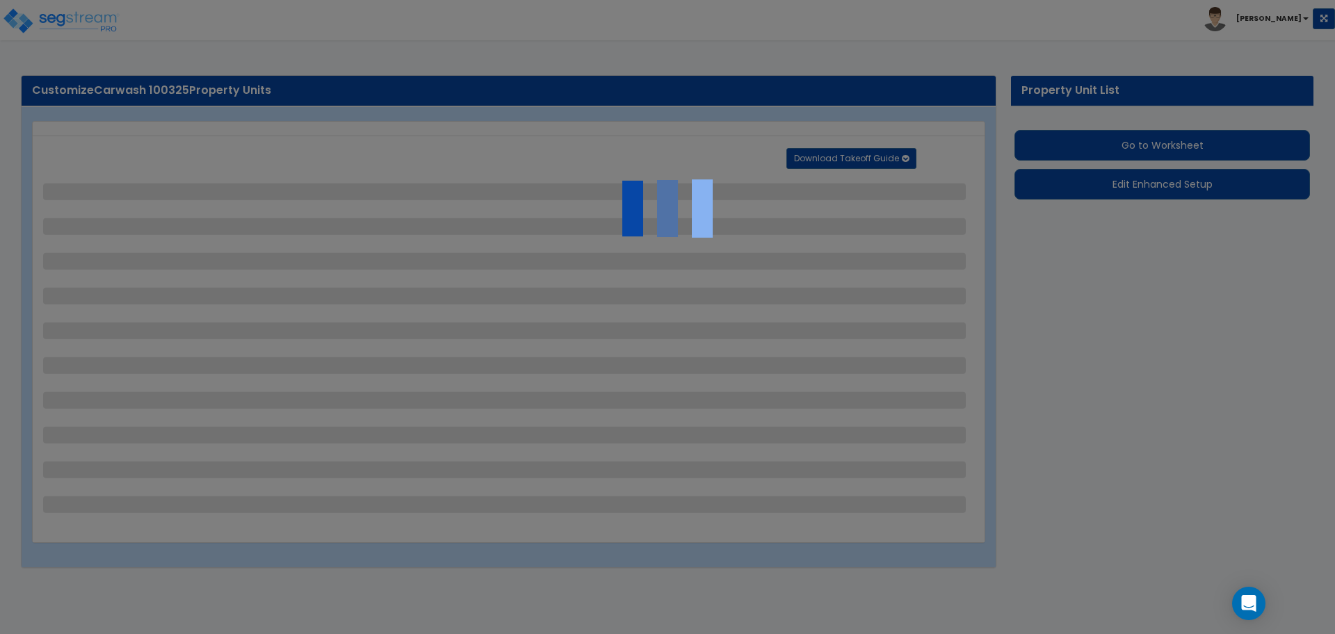
select select "3"
select select "2"
select select "4"
select select "7"
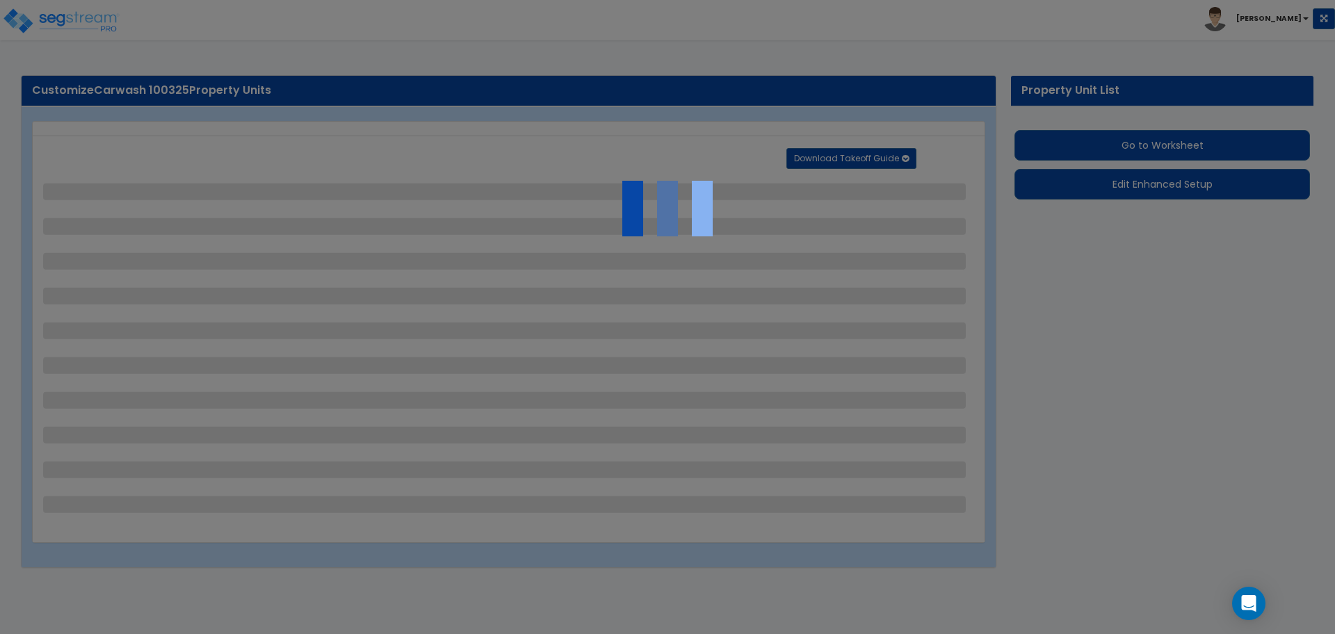
select select "2"
select select "3"
select select "2"
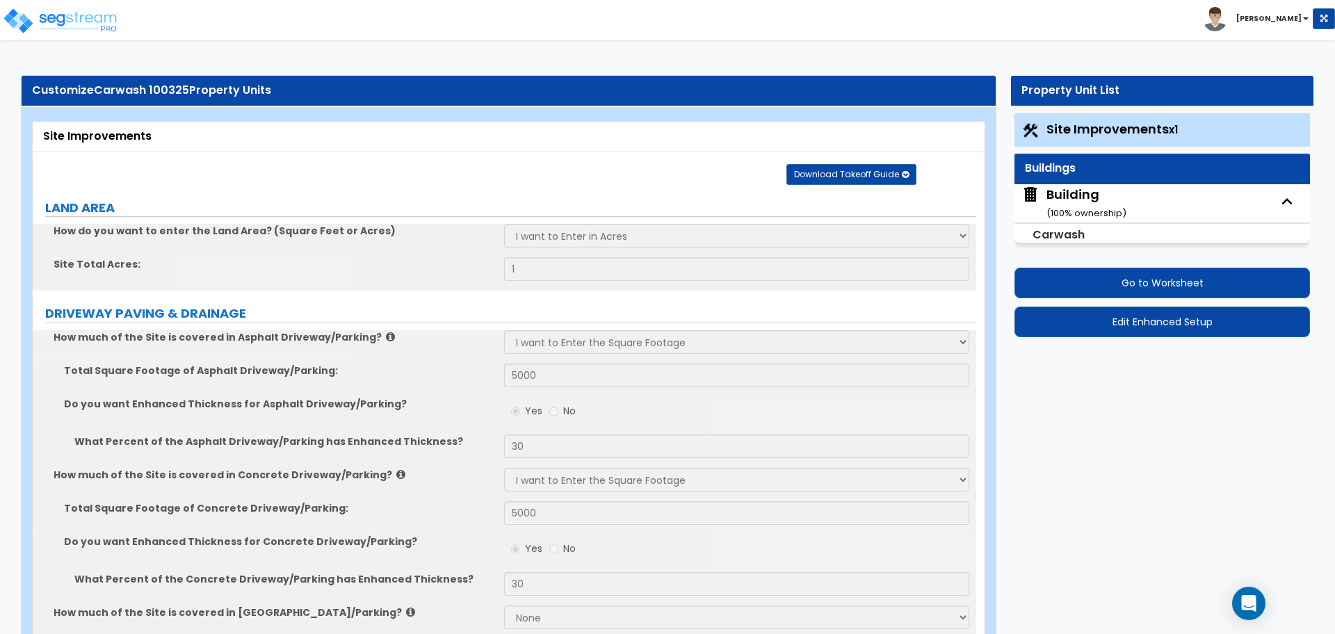
click at [1078, 197] on div "Building ( 100 % ownership)" at bounding box center [1086, 203] width 80 height 35
select select "2"
select select "4"
select select "2"
select select "5"
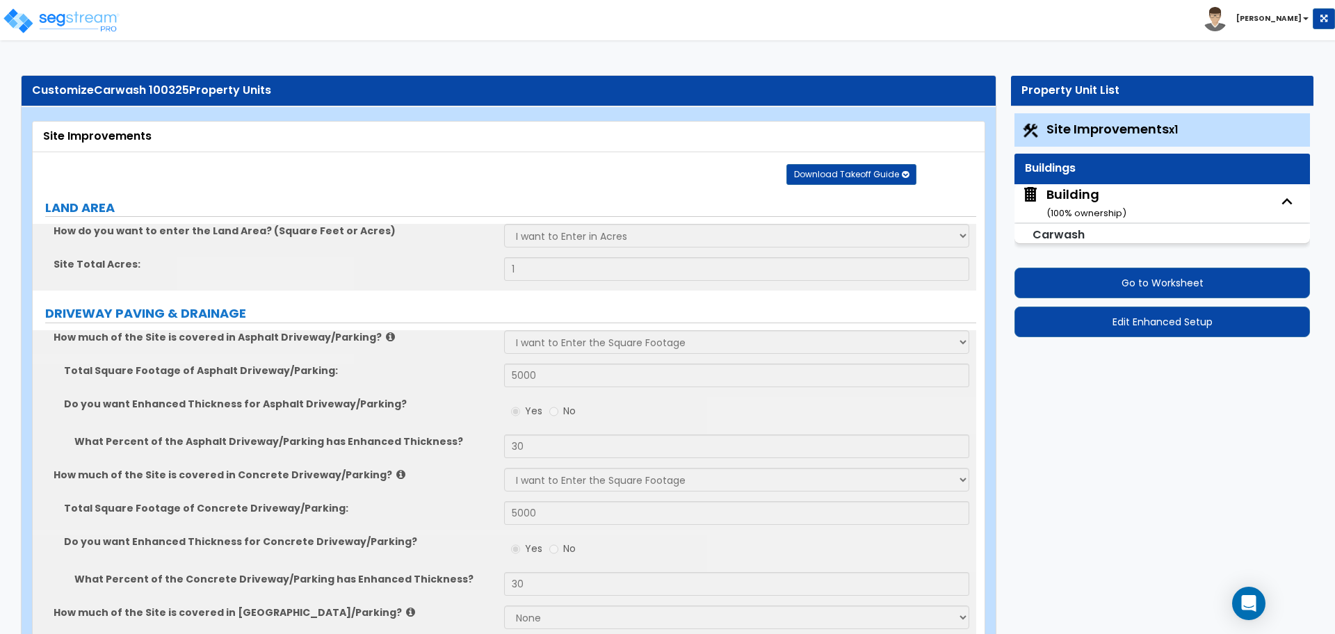
select select "1"
select select "4"
select select "2"
select select "4"
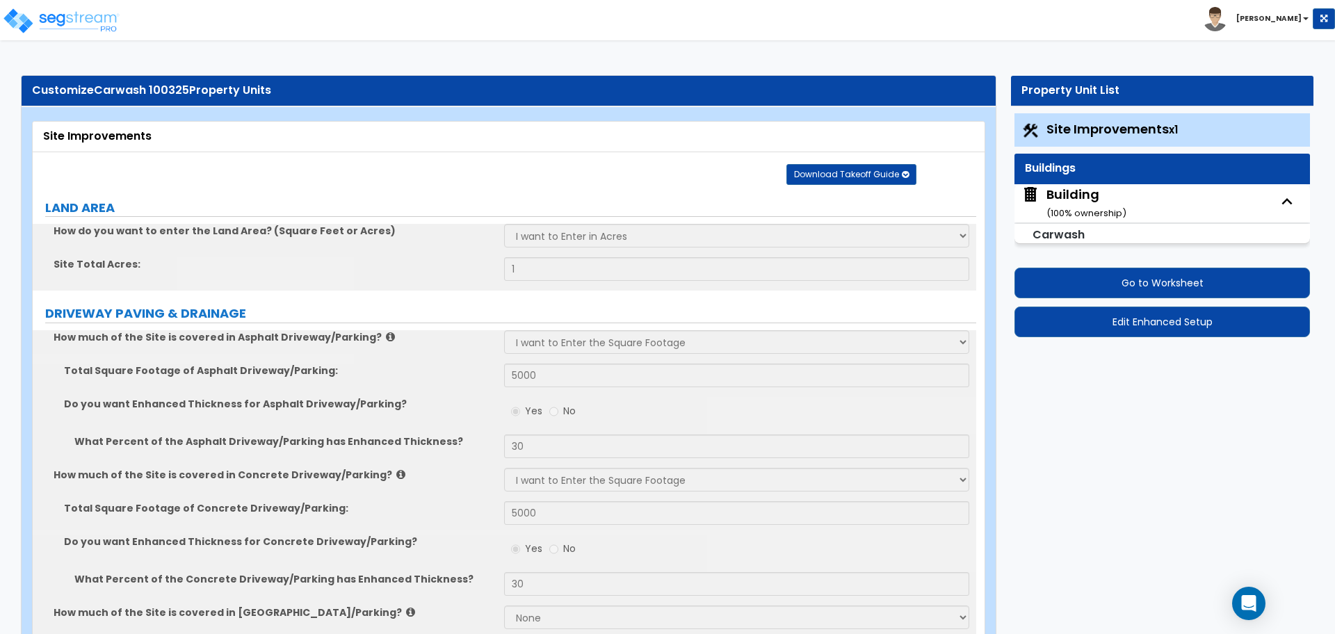
select select "3"
select select "5"
select select "8"
select select "11"
select select "7"
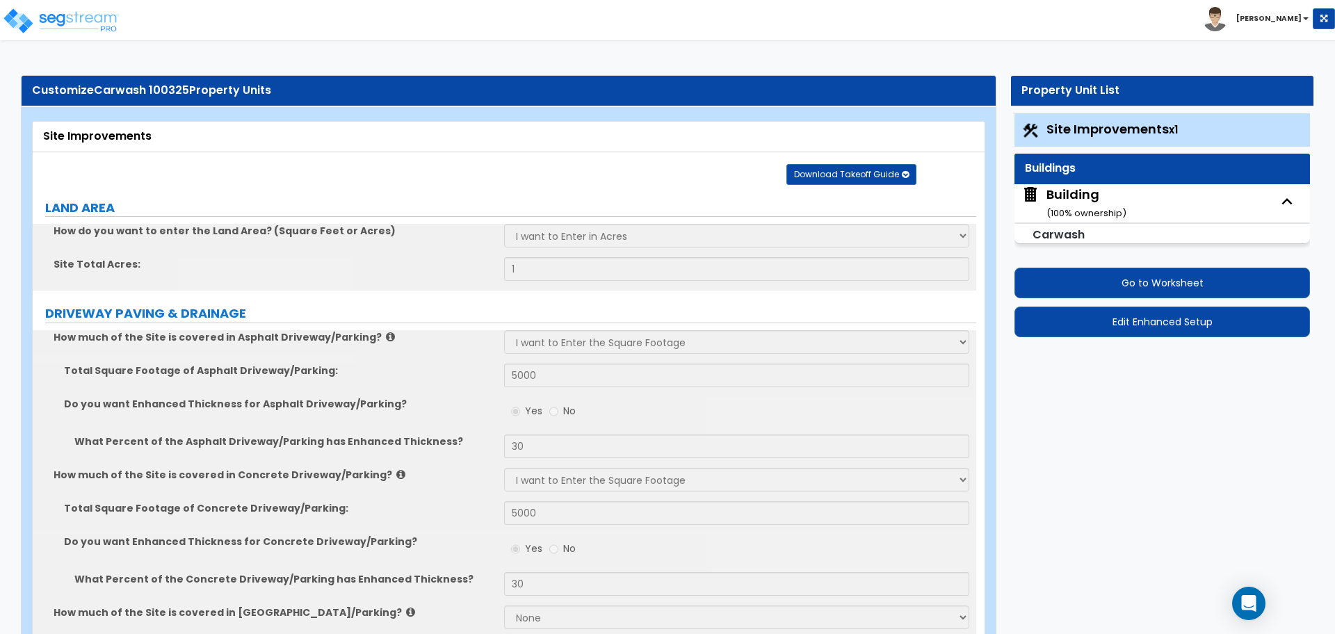
select select "3"
select select "1"
select select "4"
select select "1"
select select "3"
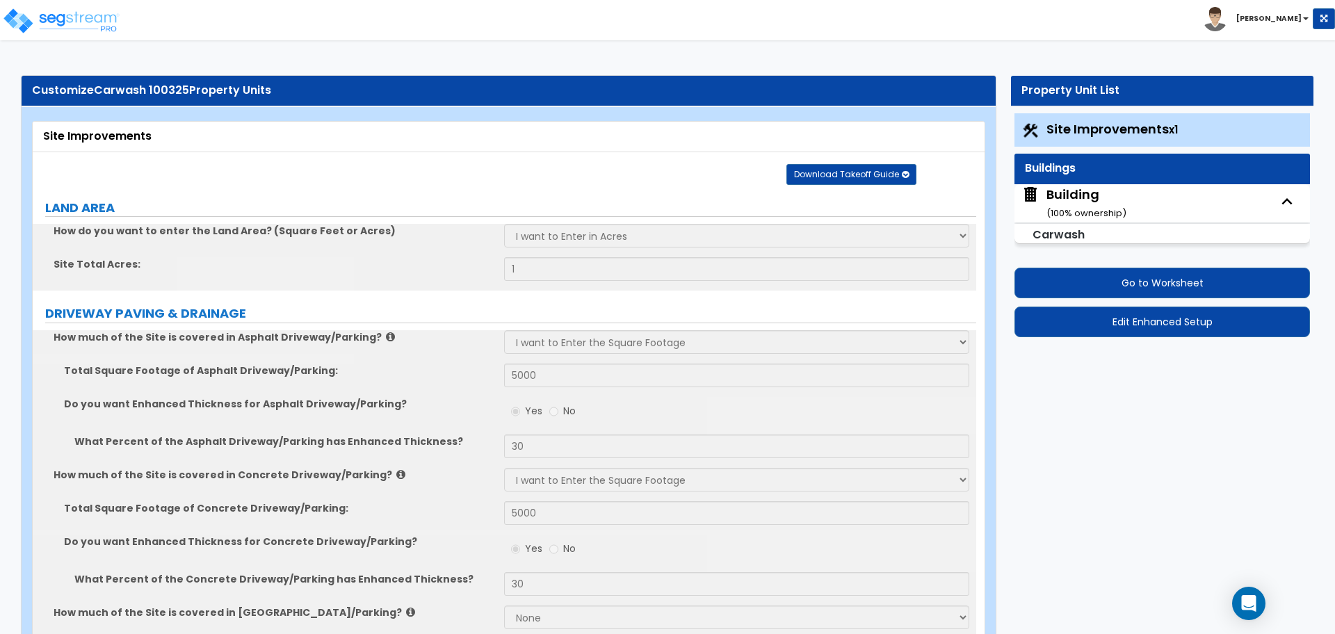
select select "3"
select select "1"
select select "2"
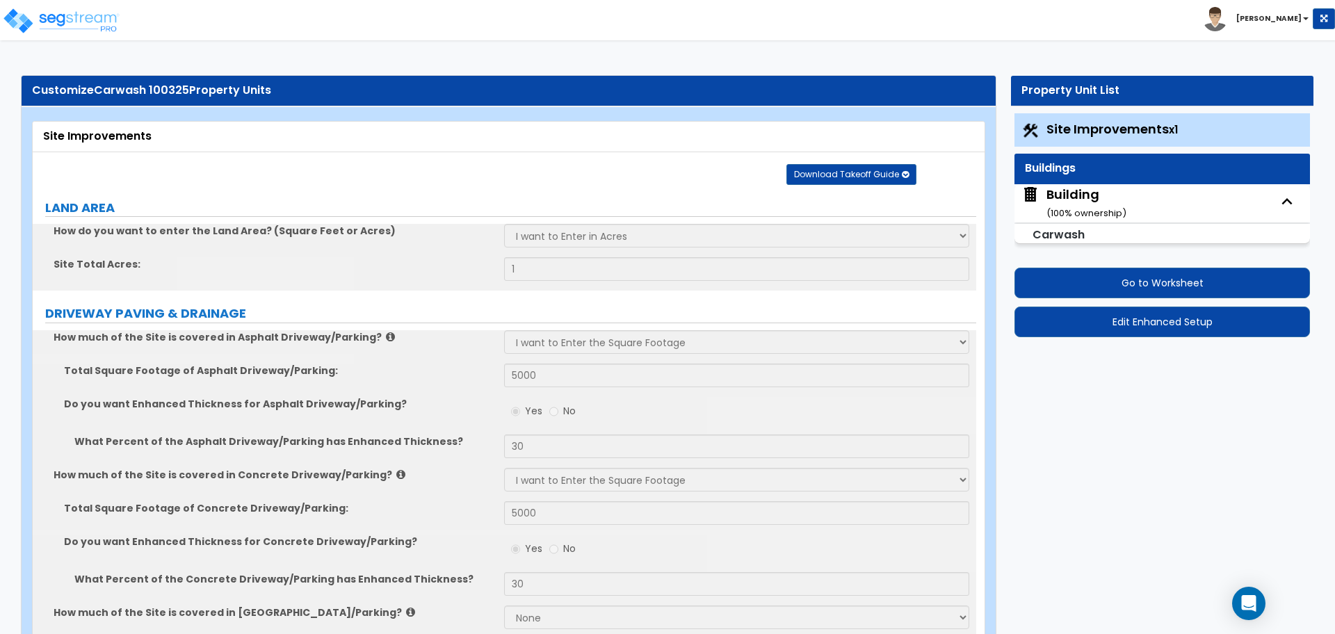
select select "2"
select select "3"
select select "2"
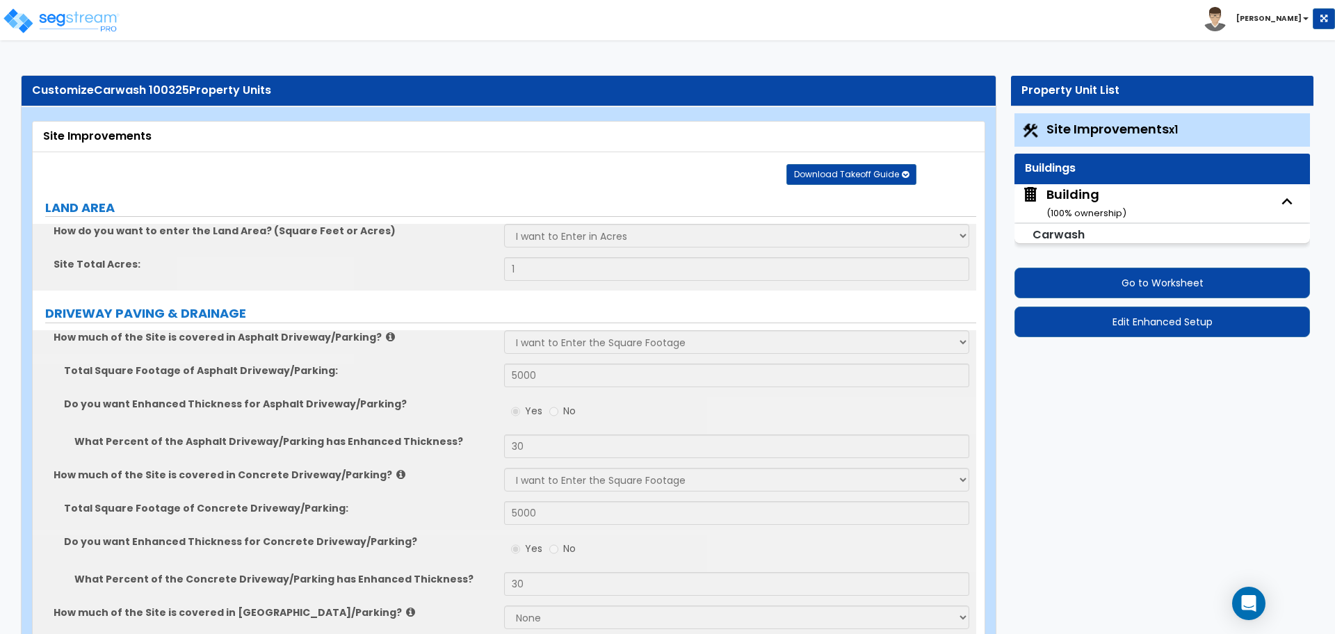
select select "2"
select select "1"
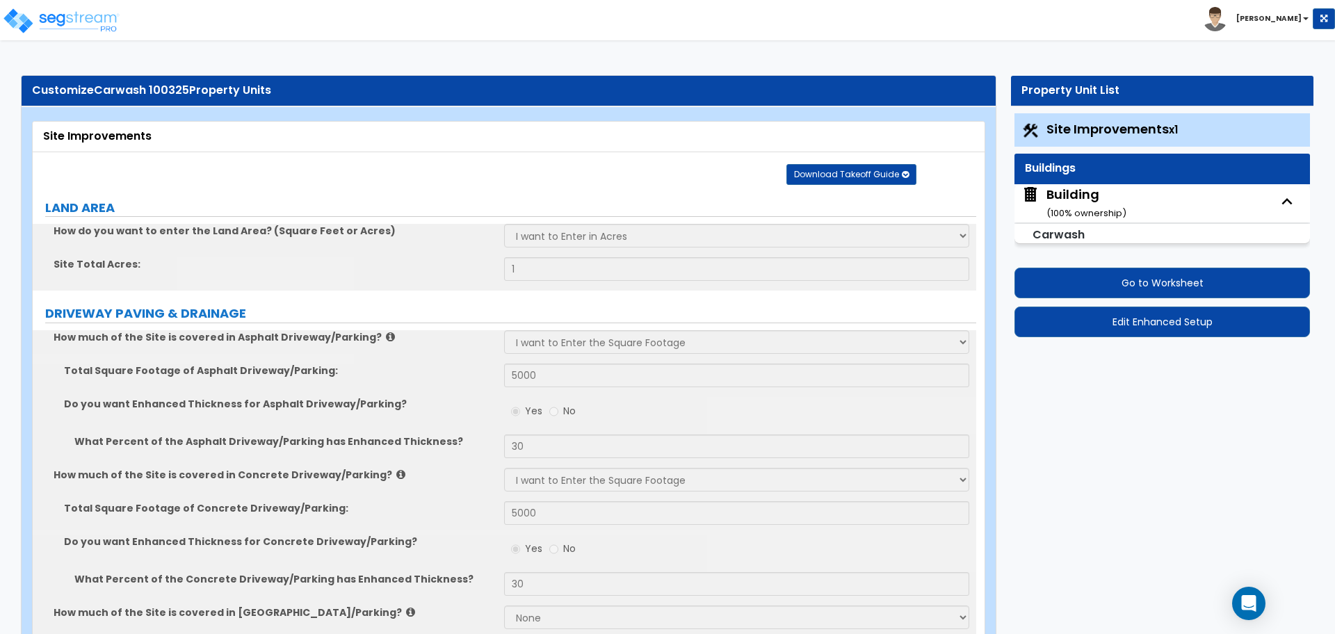
select select "3"
select select "2"
select select "4"
select select "2"
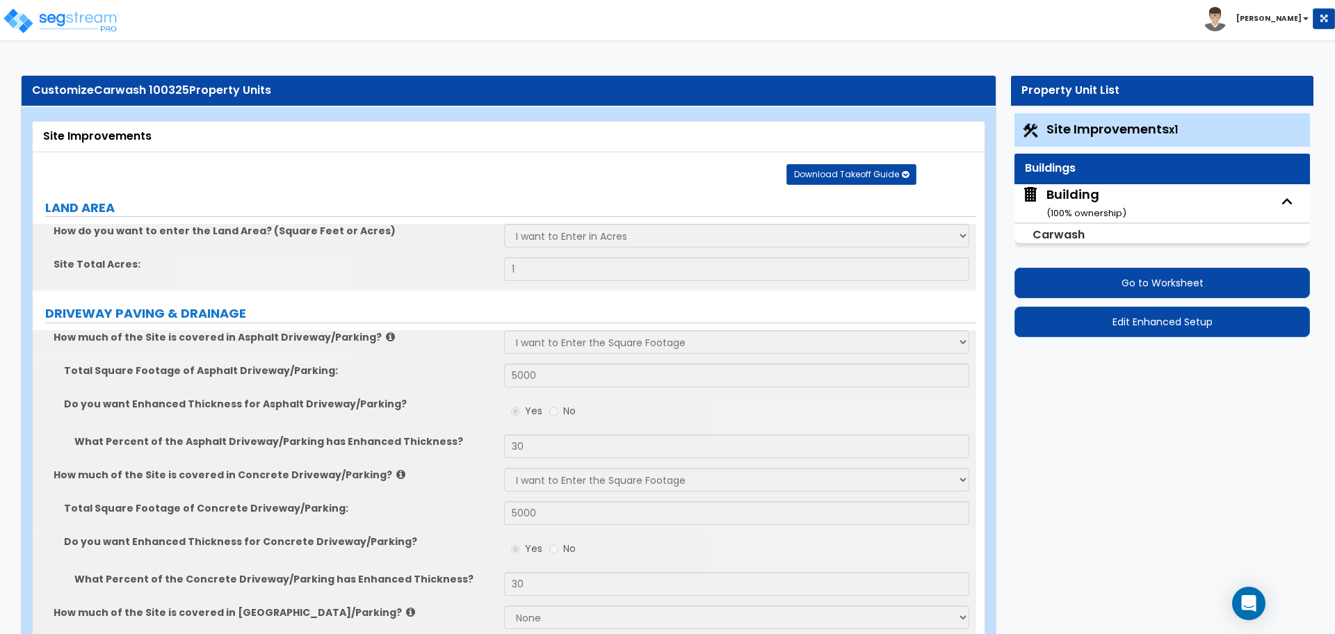
select select "3"
select select "8"
select select "1"
select select "4"
select select "2"
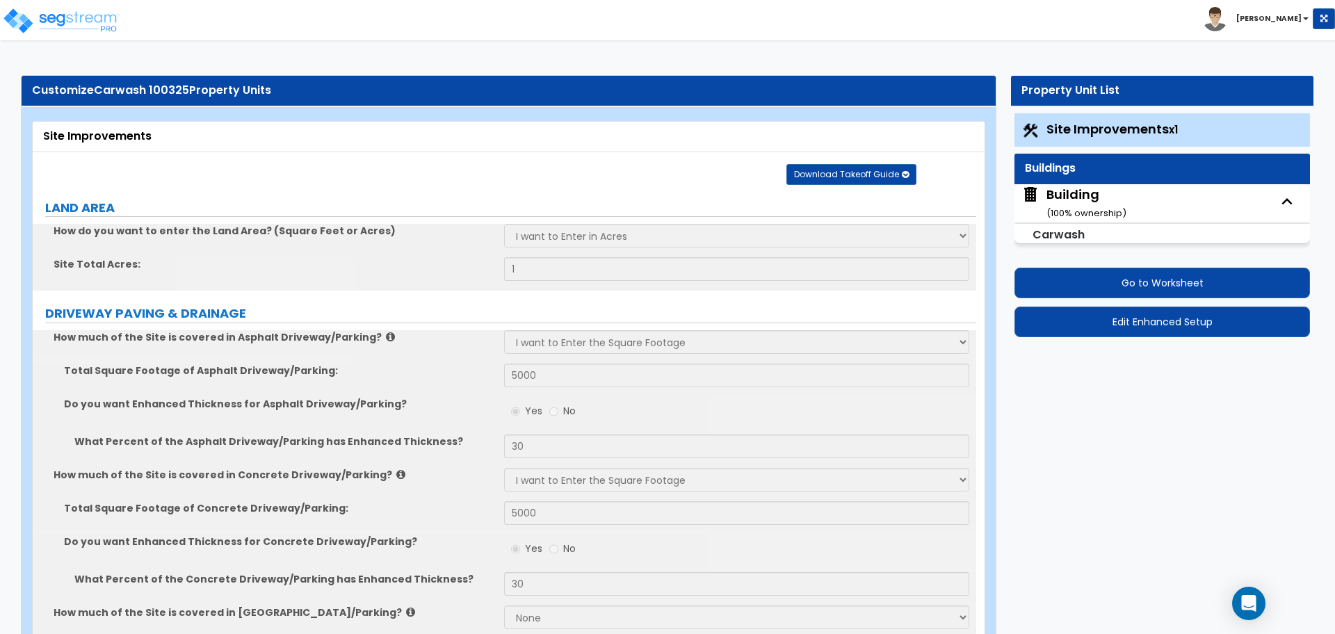
select select "1"
select select "5"
select select "8"
select select "1"
select select "3"
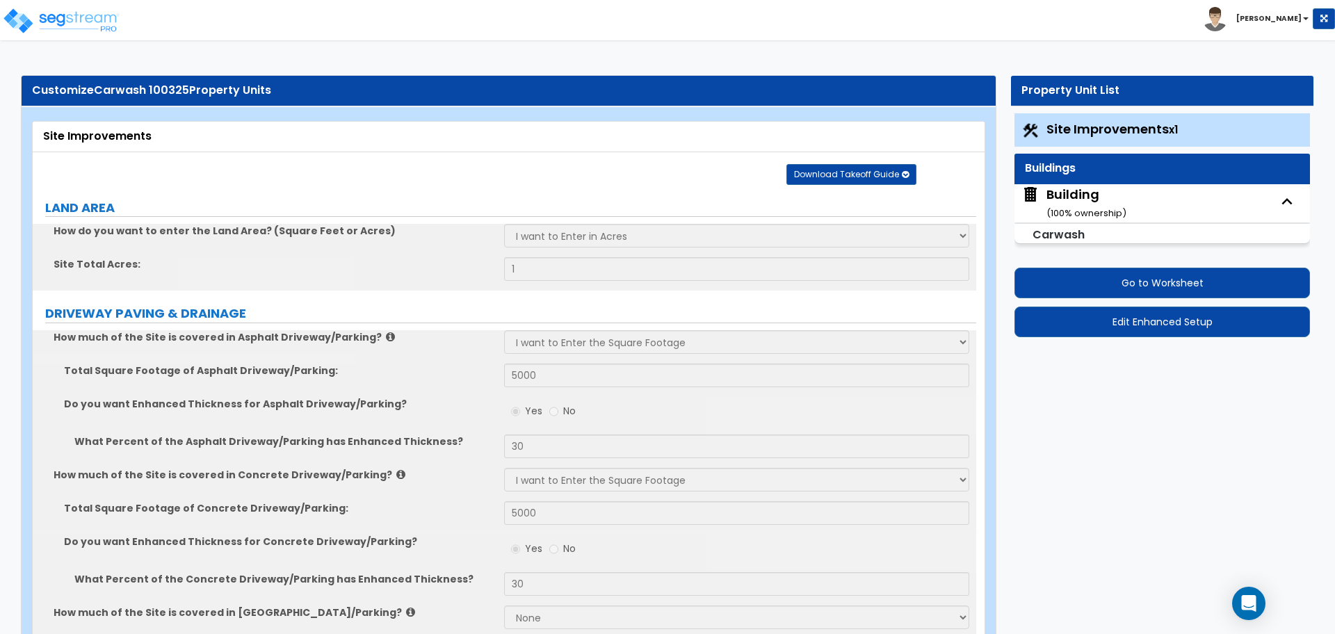
select select "2"
select select "5"
select select "1"
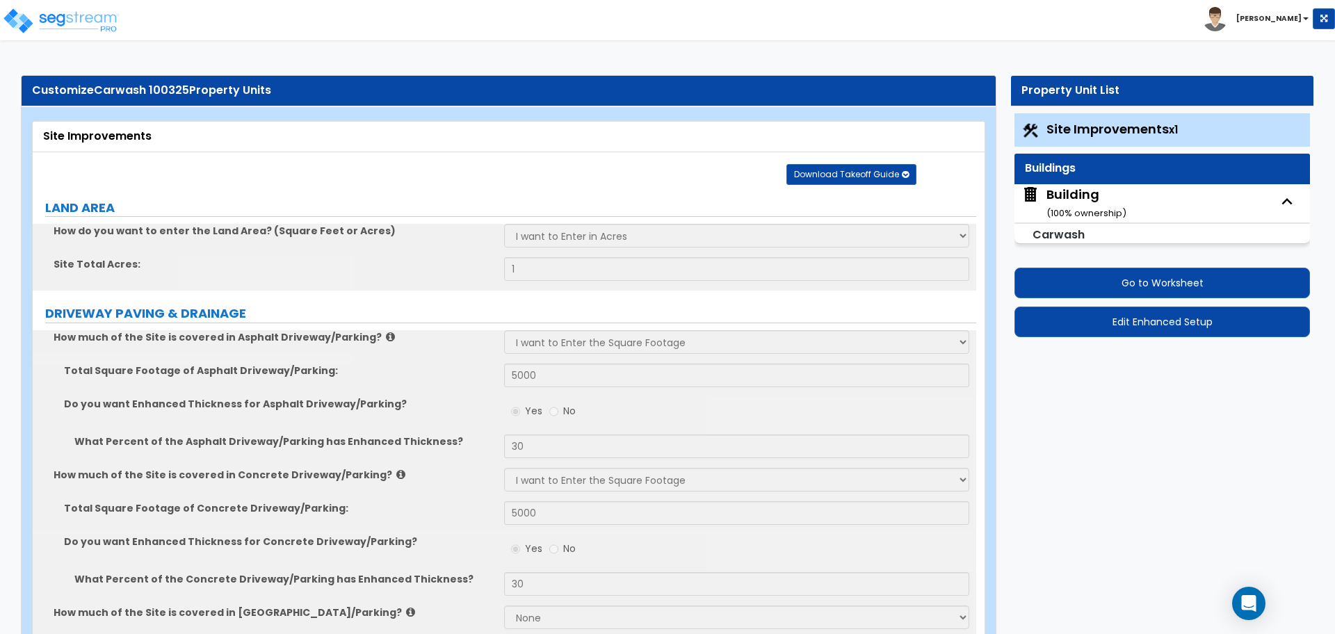
select select "1"
select select "3"
select select "2"
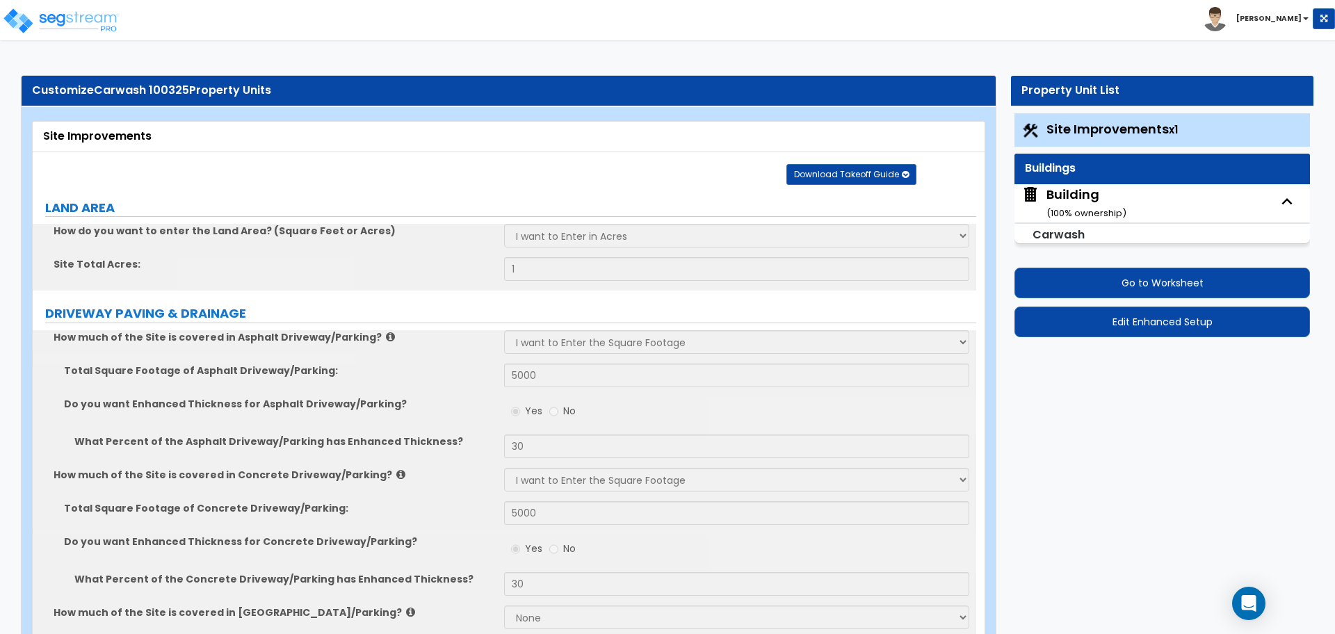
select select "1"
select select "8"
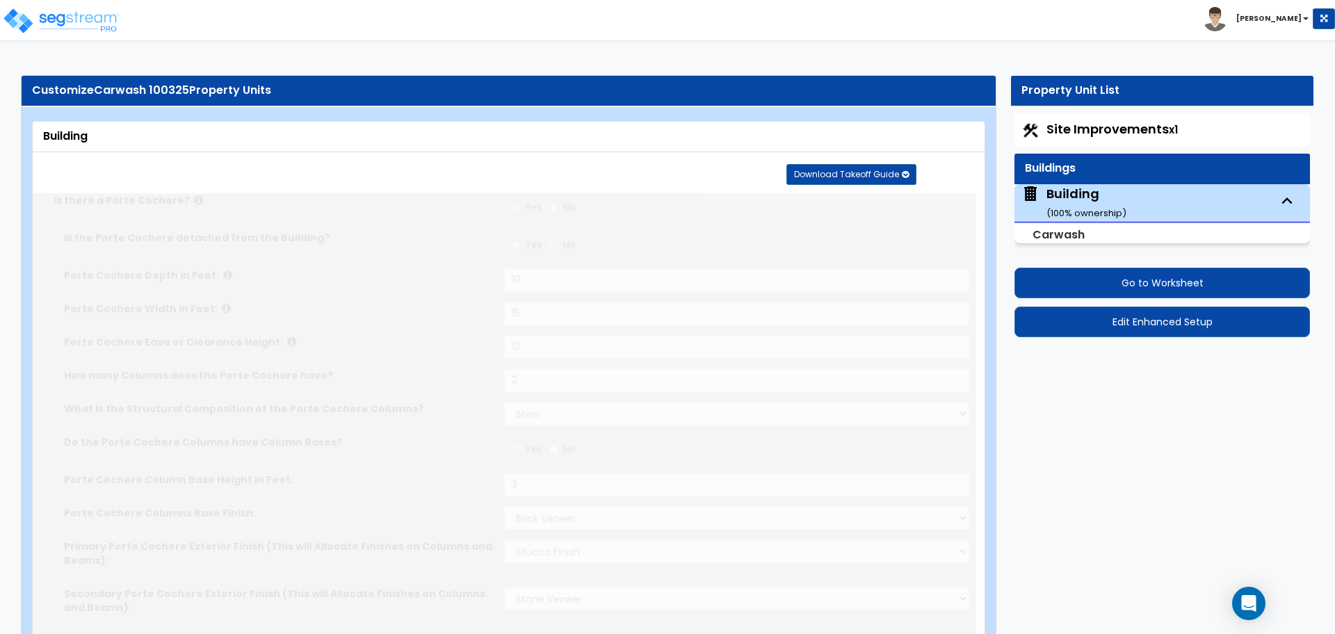
type input "50"
type input "2000"
radio input "true"
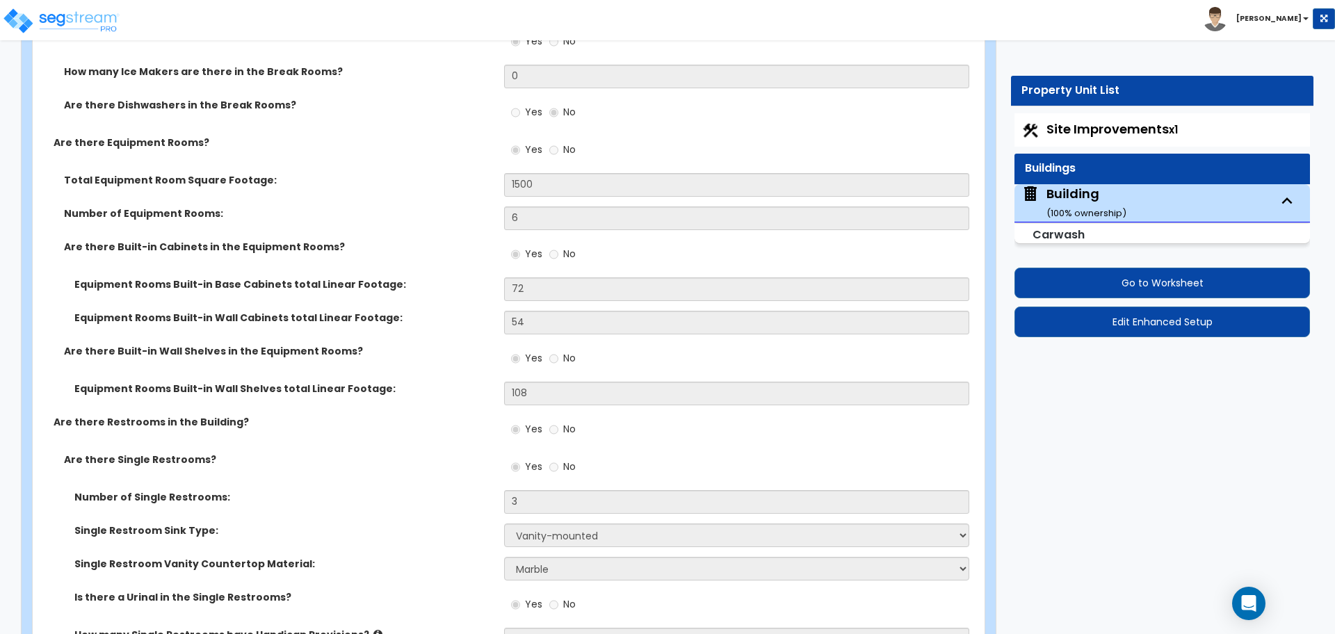
scroll to position [6922, 0]
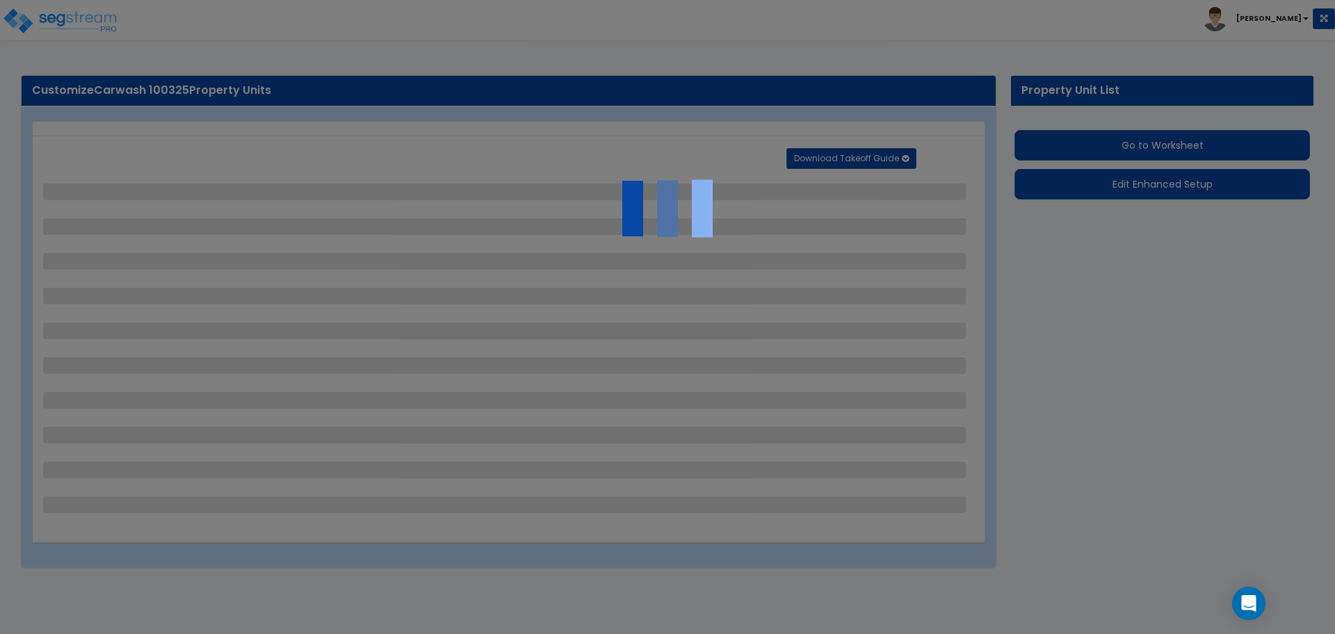
select select "2"
select select "3"
select select "2"
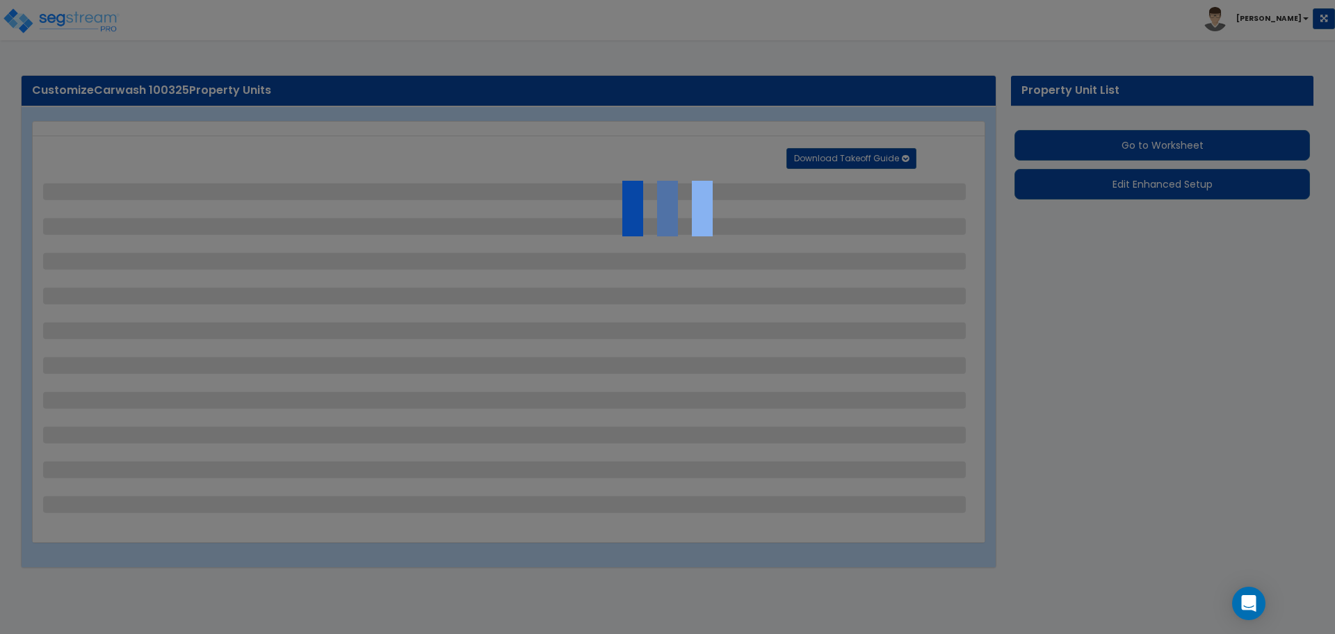
select select "1"
select select "2"
select select "4"
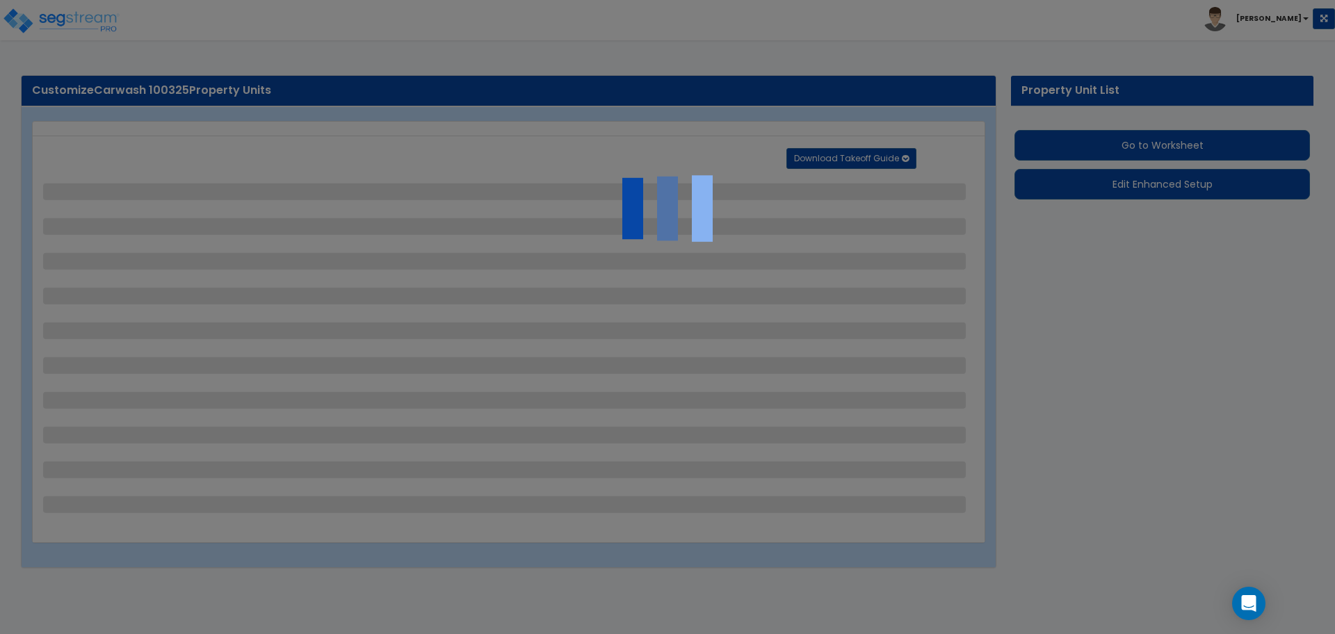
select select "2"
select select "1"
select select "2"
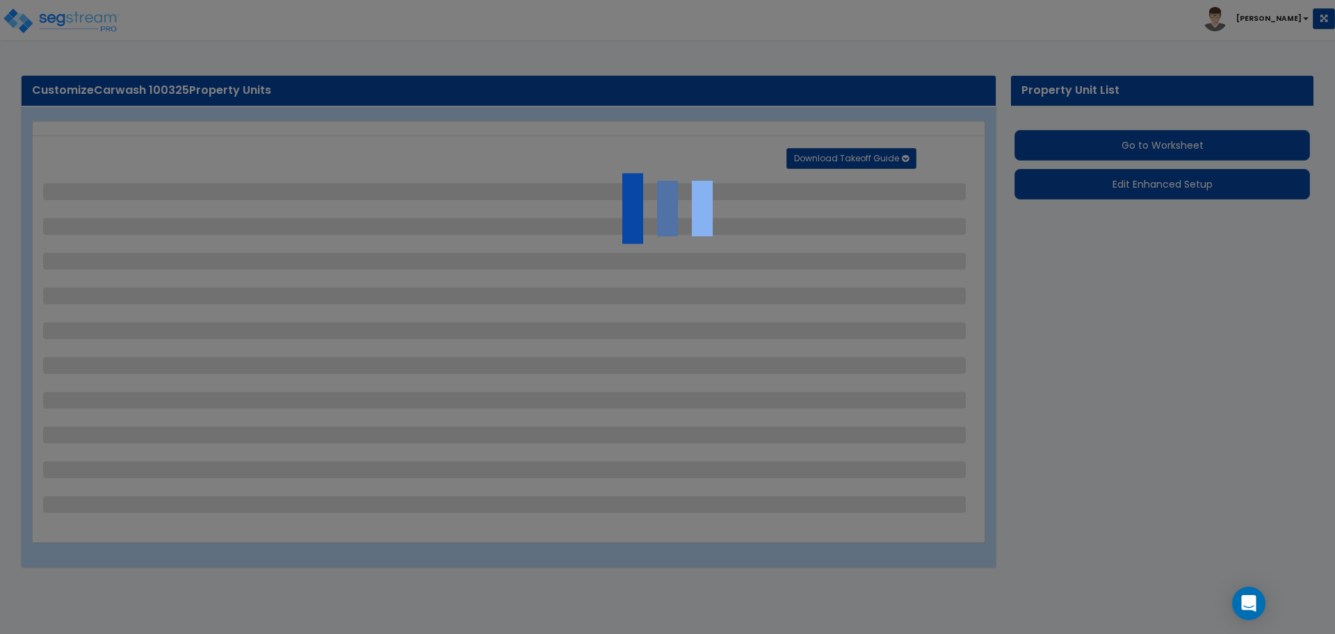
select select "2"
select select "1"
select select "2"
select select "6"
select select "11"
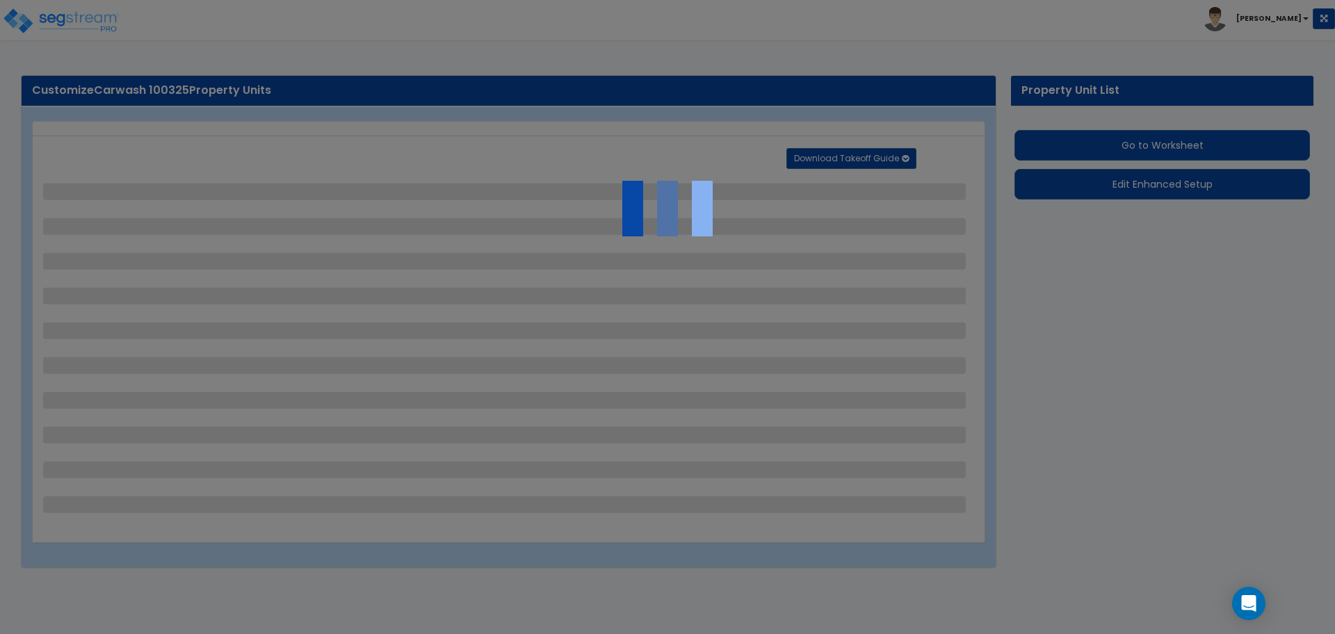
select select "2"
select select "3"
select select "2"
select select "1"
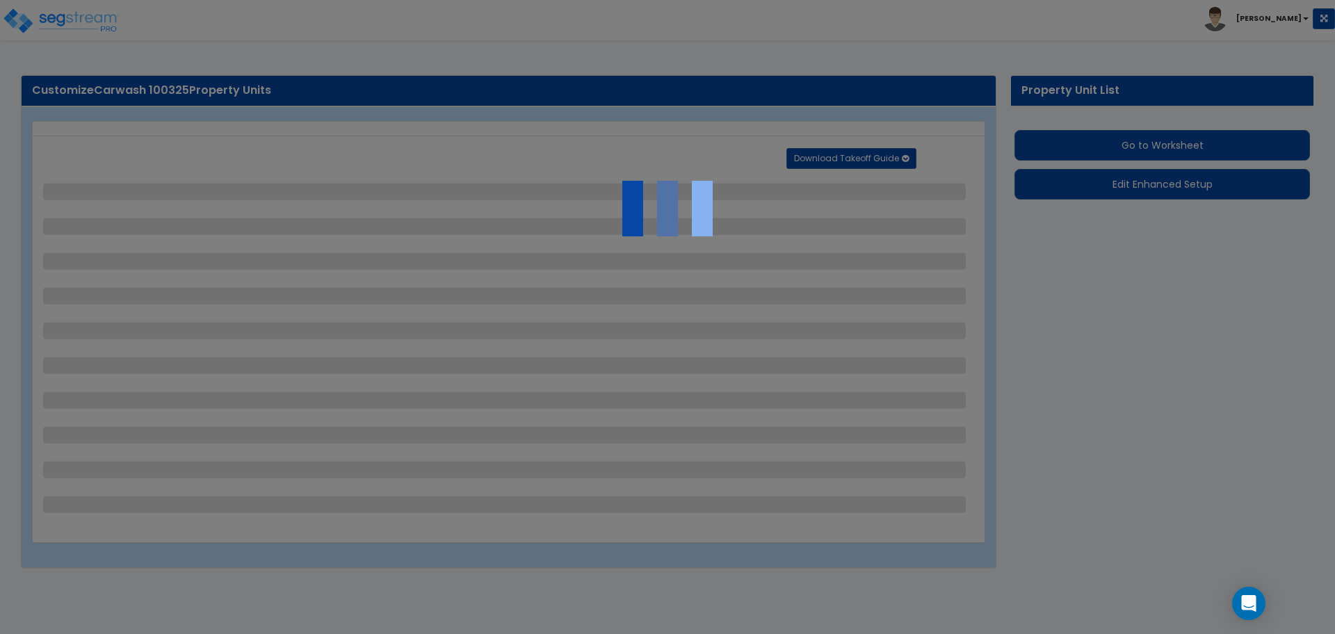
select select "1"
select select "2"
select select "7"
select select "2"
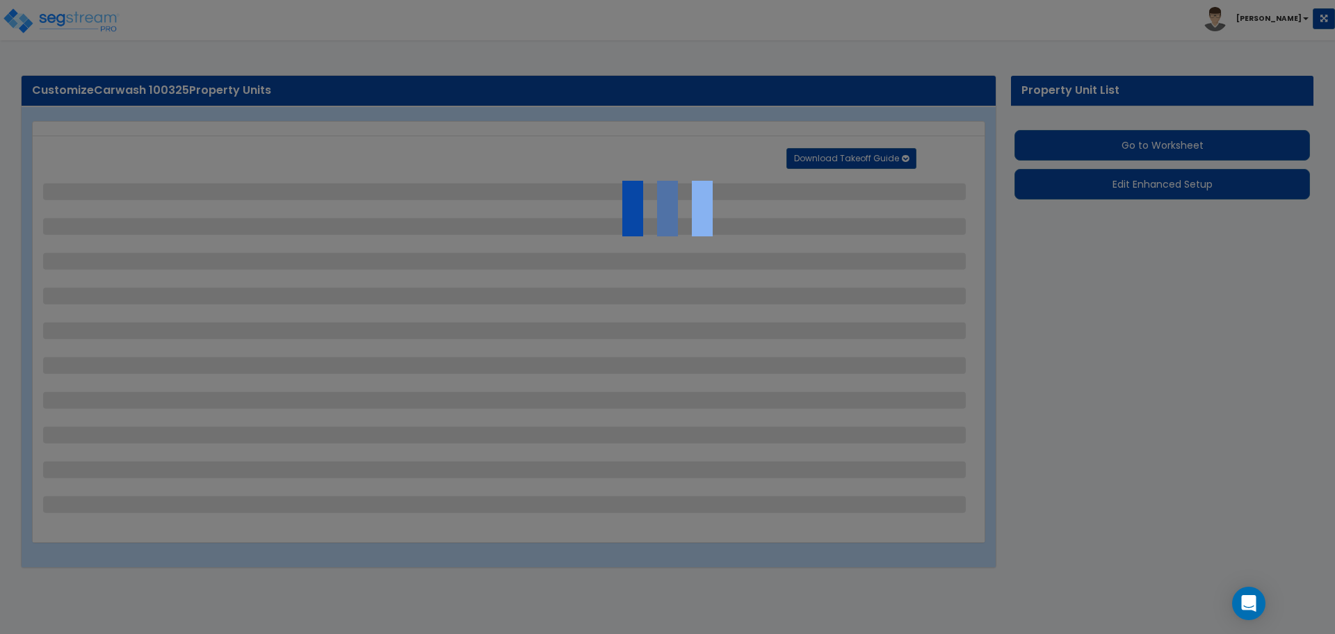
select select "2"
select select "1"
select select "16"
select select "2"
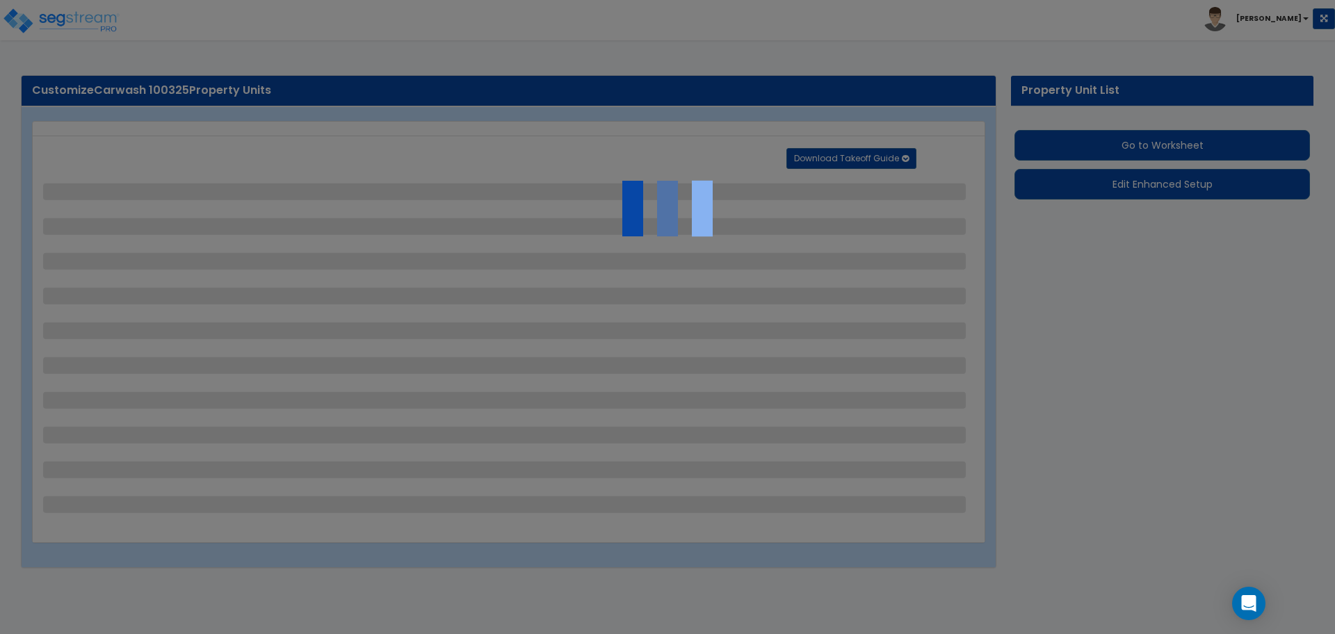
select select "5"
select select "4"
select select "1"
select select "4"
select select "1"
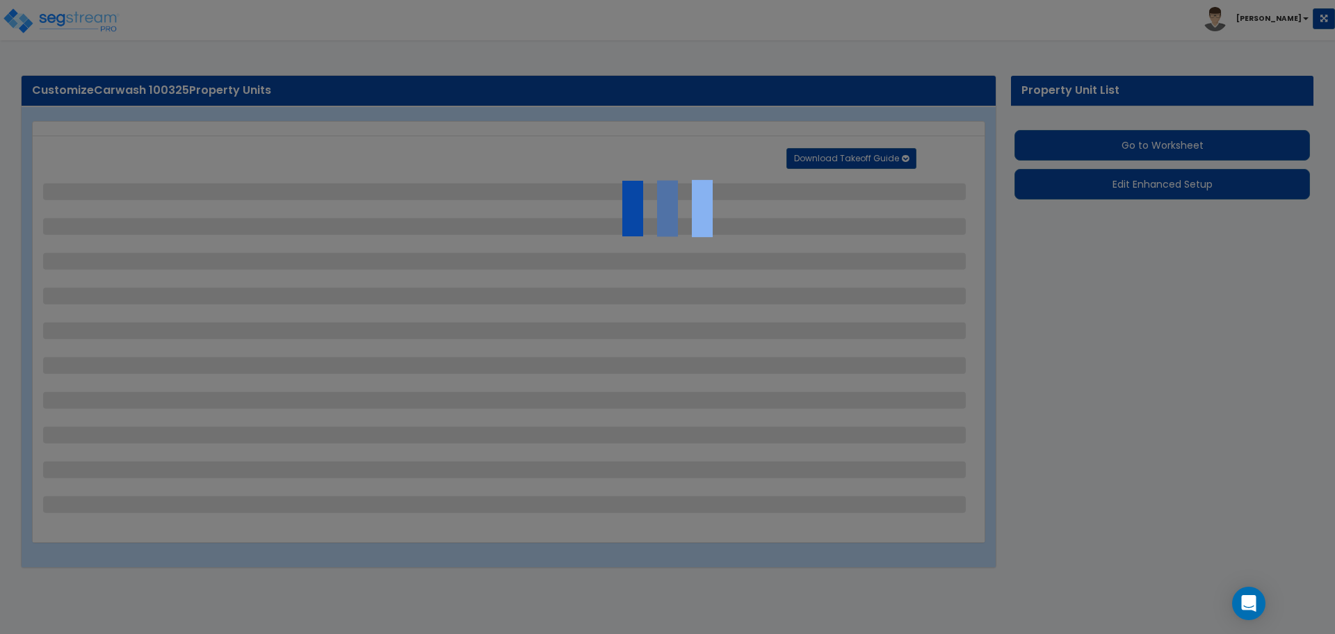
select select "1"
select select "2"
select select "4"
select select "2"
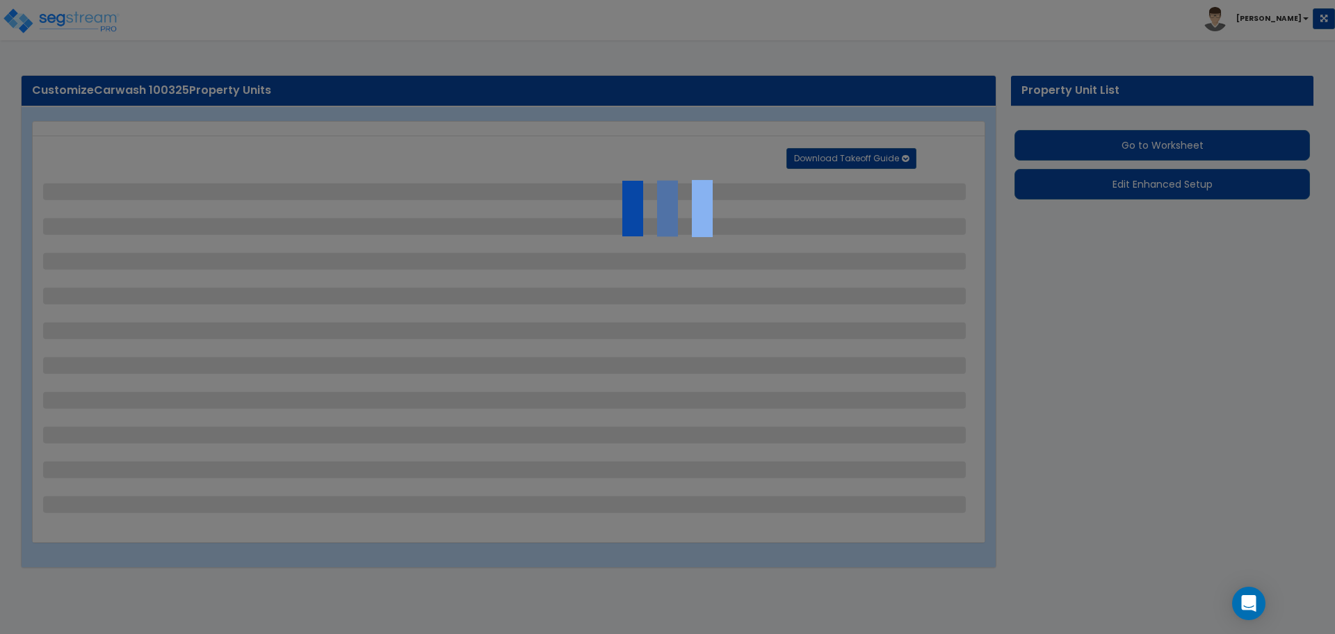
select select "1"
select select "2"
select select "1"
select select "2"
select select "1"
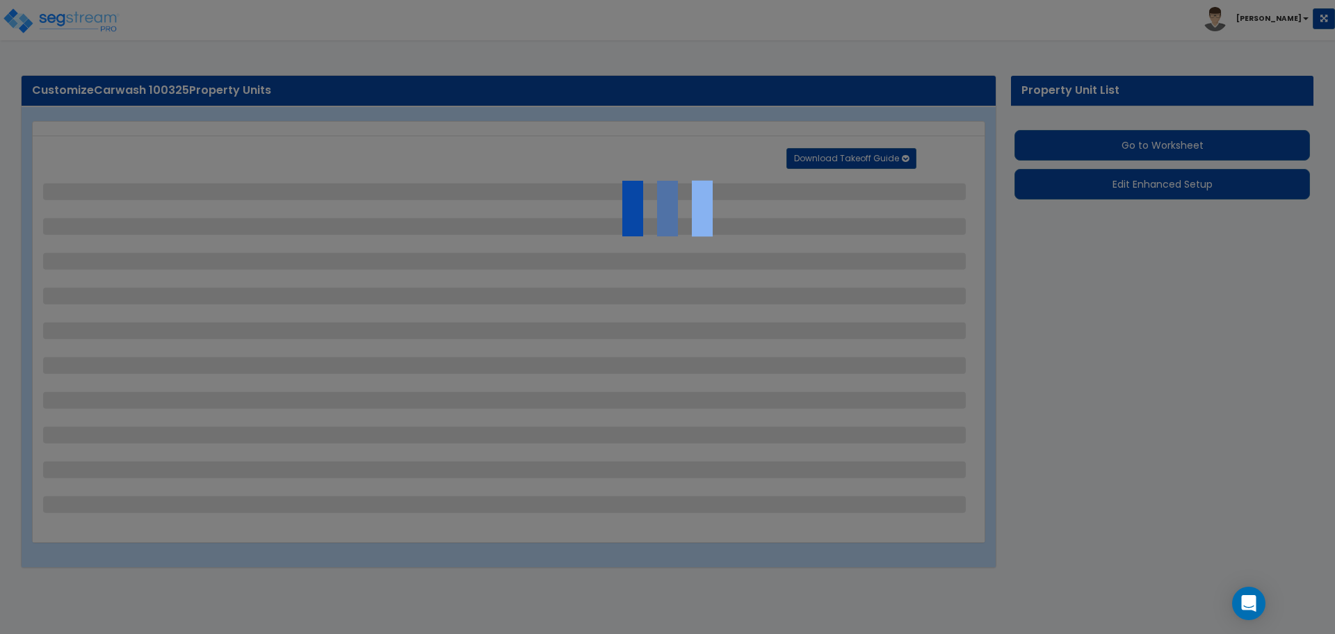
select select "2"
select select "1"
select select "8"
select select "2"
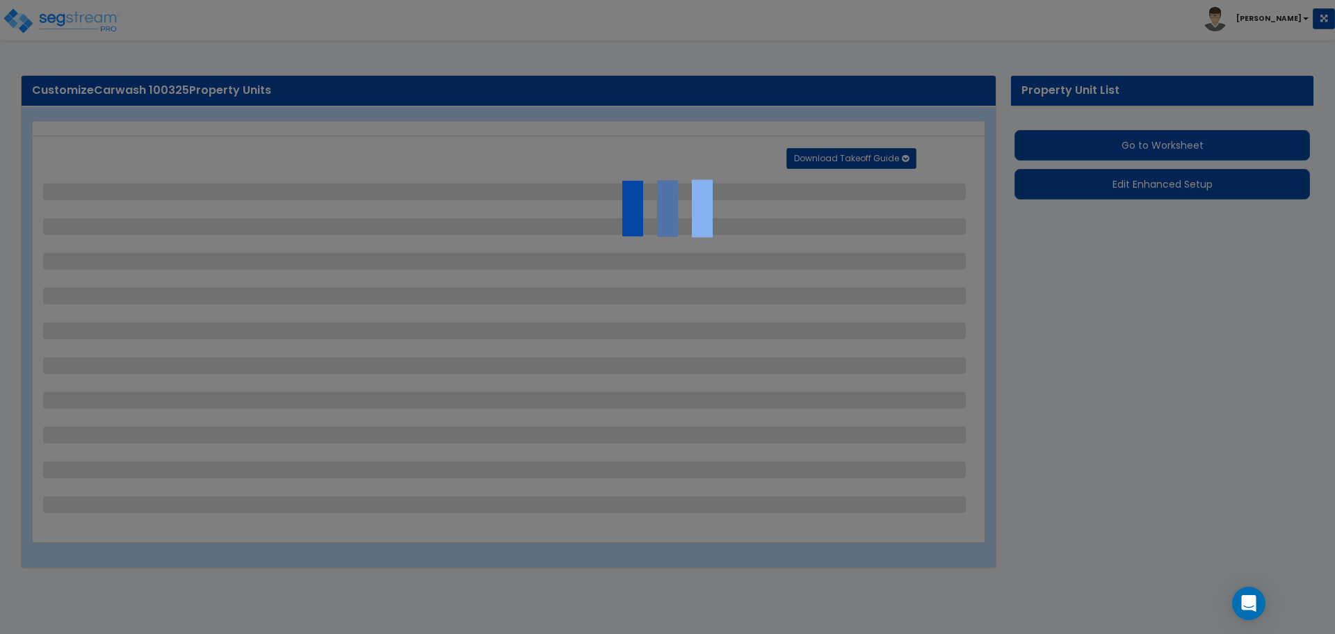
select select "3"
select select "2"
select select "4"
select select "7"
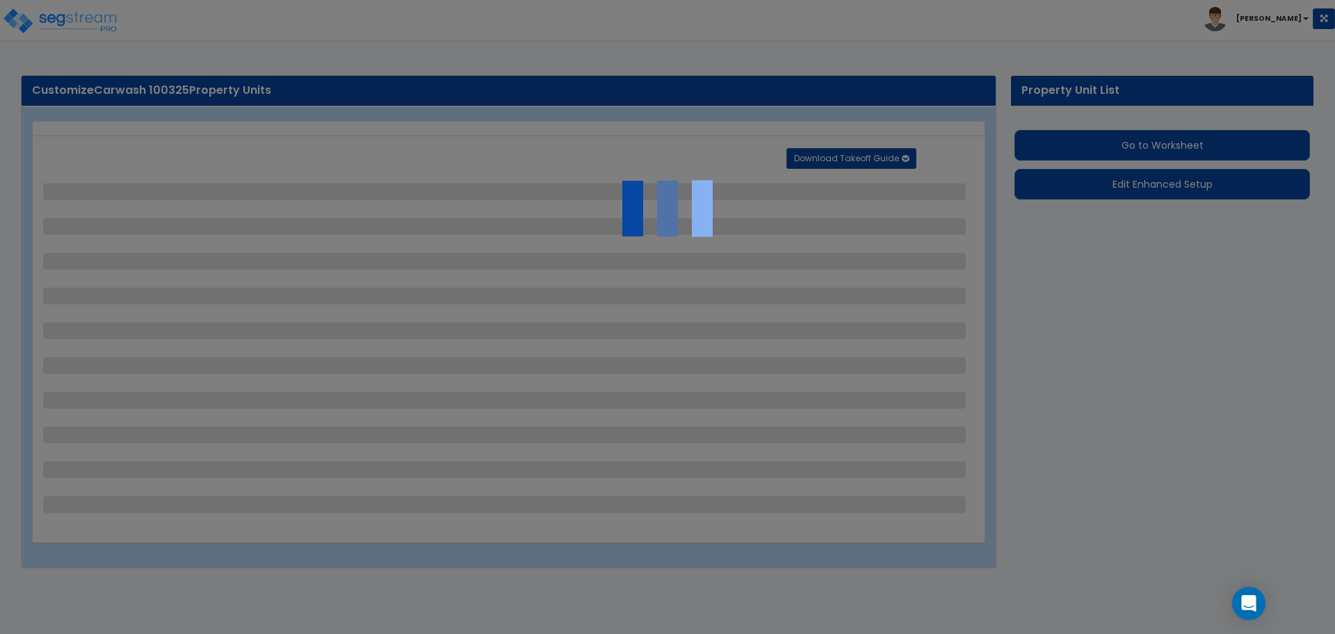
select select "2"
select select "3"
select select "2"
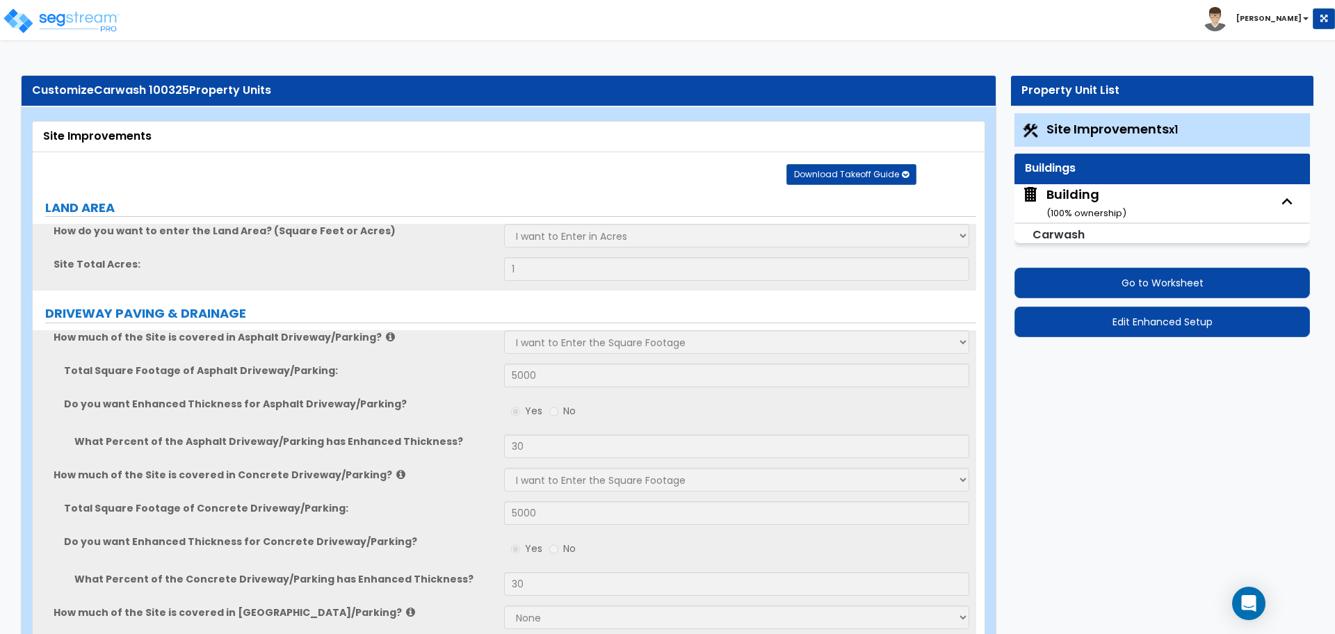
click at [1068, 205] on div "Building ( 100 % ownership)" at bounding box center [1086, 203] width 80 height 35
select select "2"
select select "4"
select select "2"
select select "5"
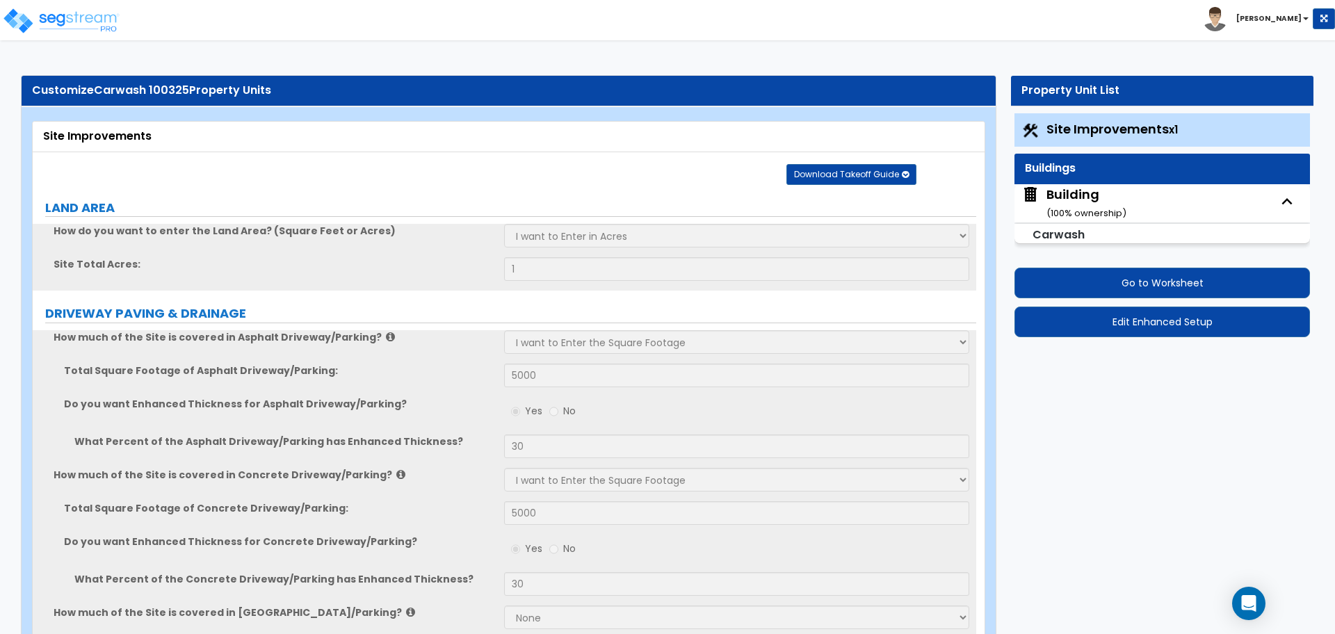
select select "1"
select select "4"
select select "2"
select select "4"
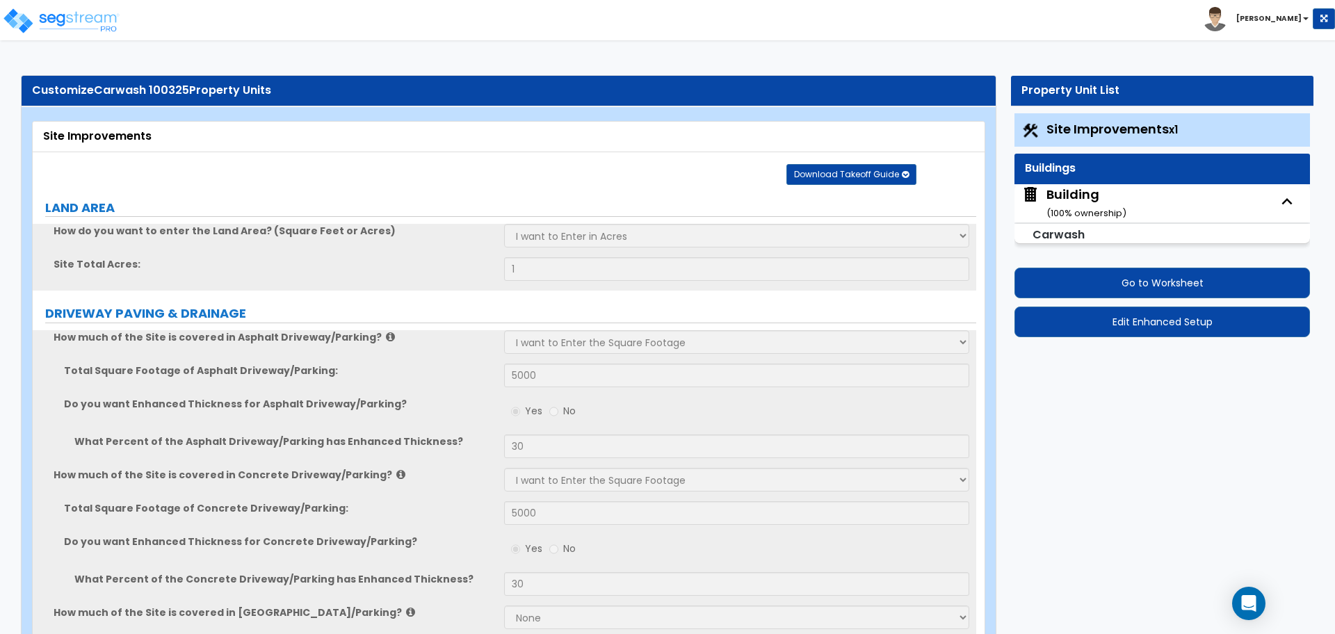
select select "3"
select select "5"
select select "8"
select select "11"
select select "7"
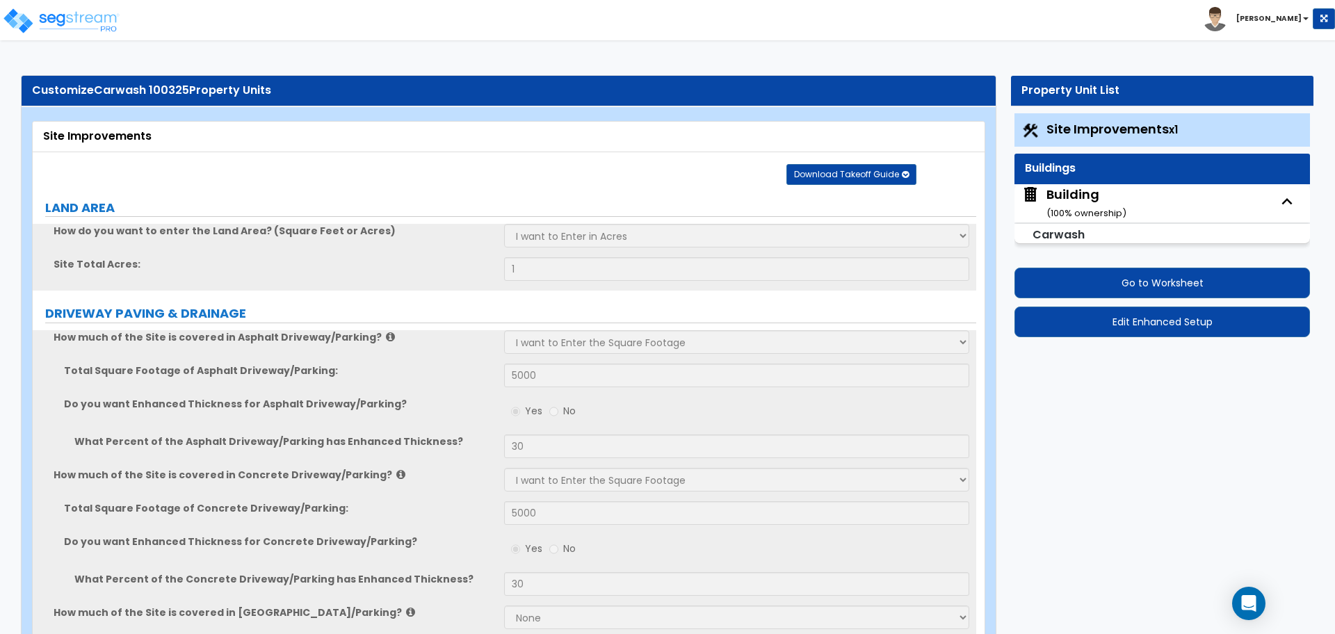
select select "3"
select select "1"
select select "4"
select select "1"
select select "3"
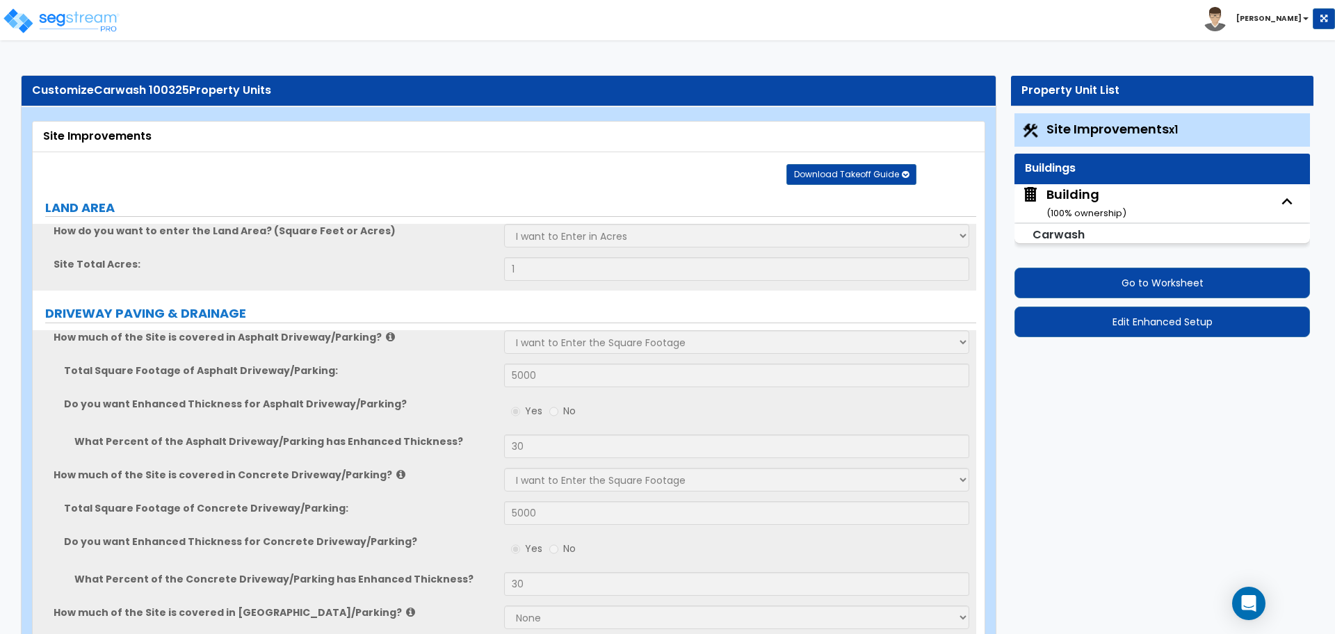
select select "3"
select select "1"
select select "2"
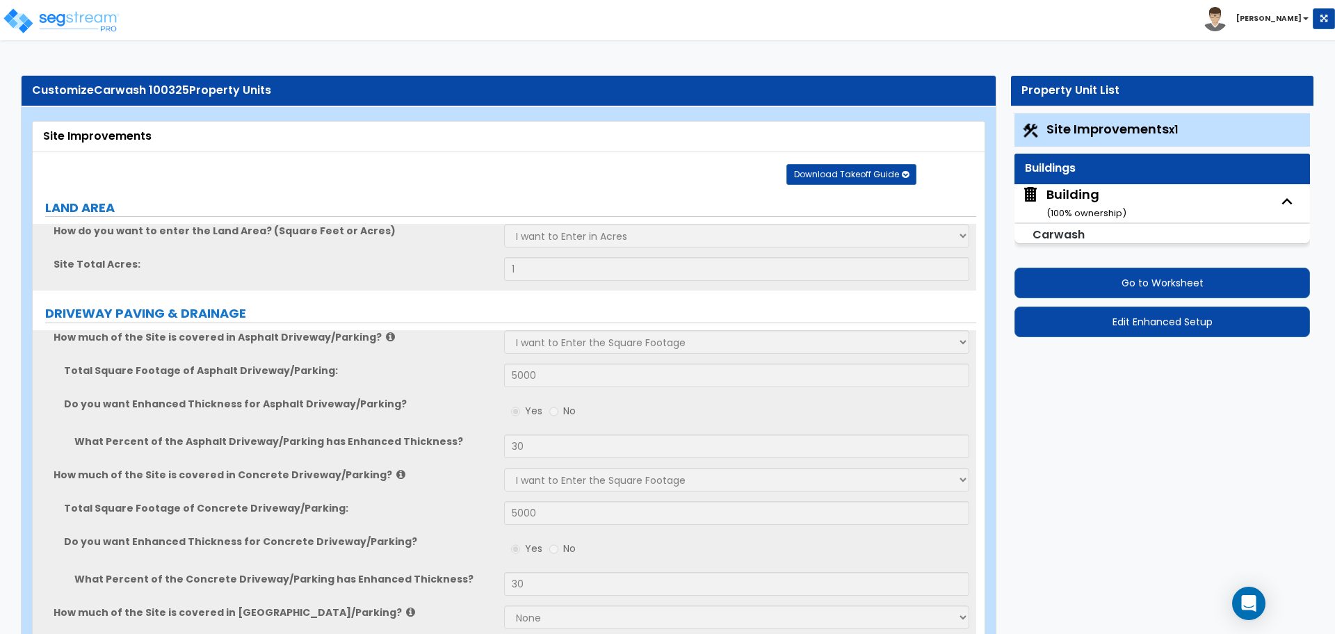
select select "2"
select select "3"
select select "2"
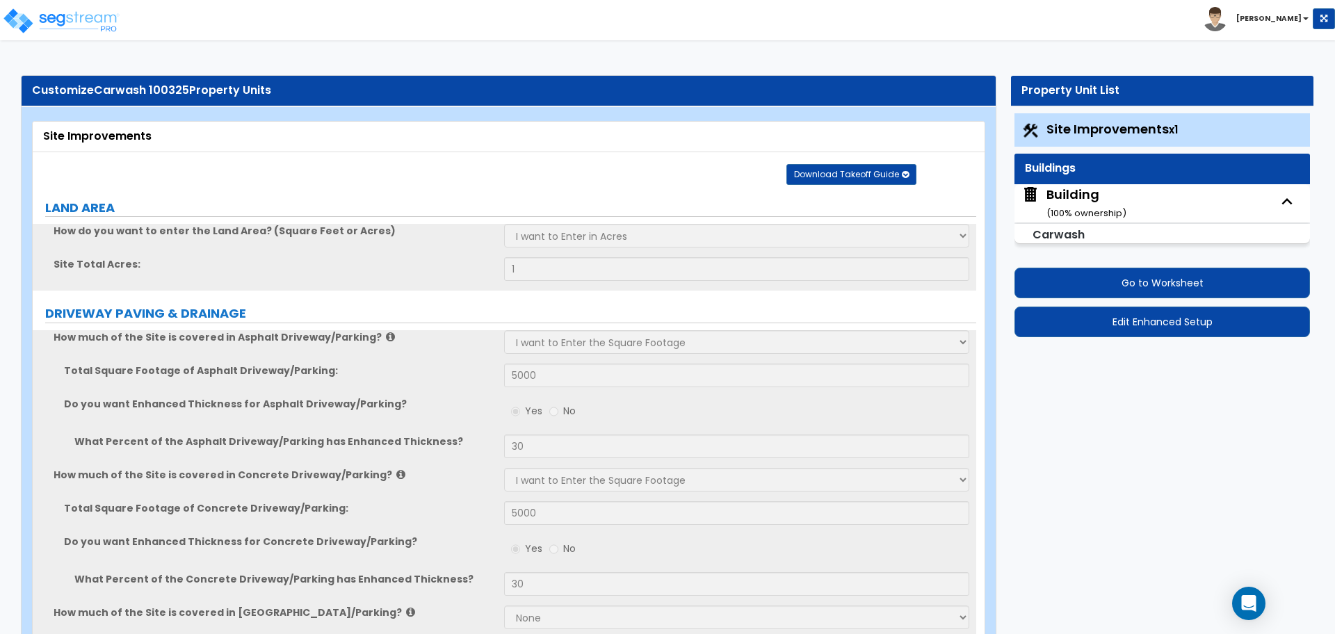
select select "2"
select select "1"
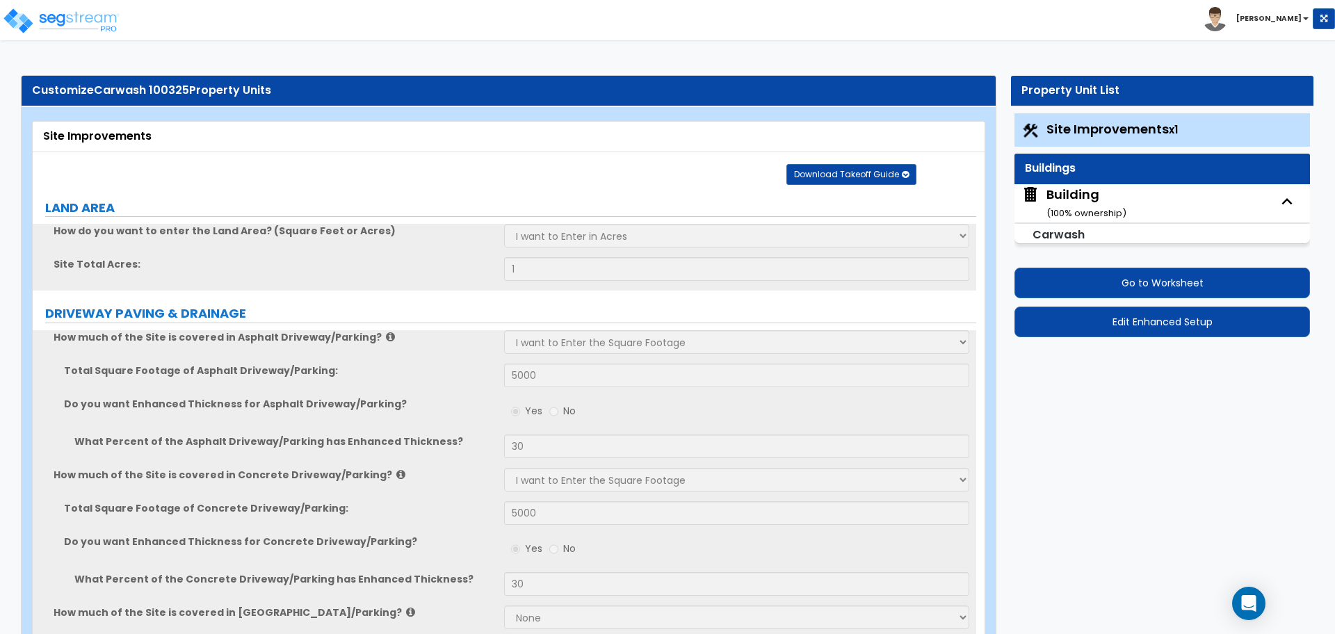
select select "3"
select select "2"
select select "4"
select select "2"
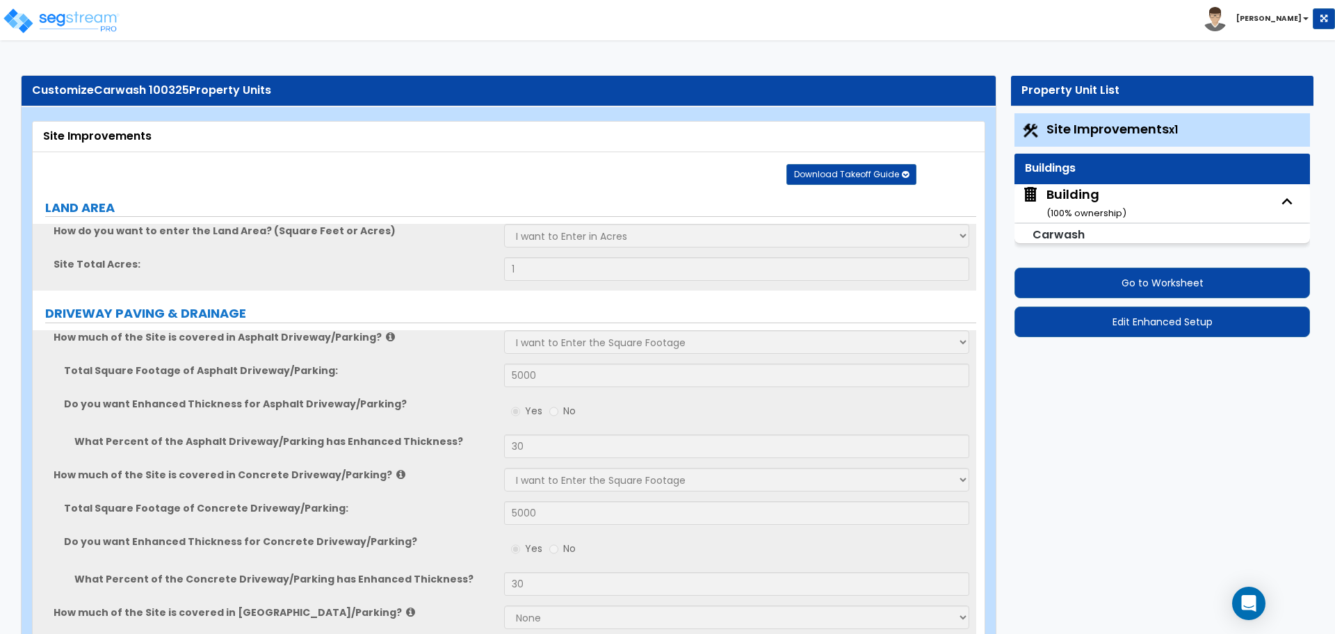
select select "3"
select select "8"
select select "1"
select select "4"
select select "2"
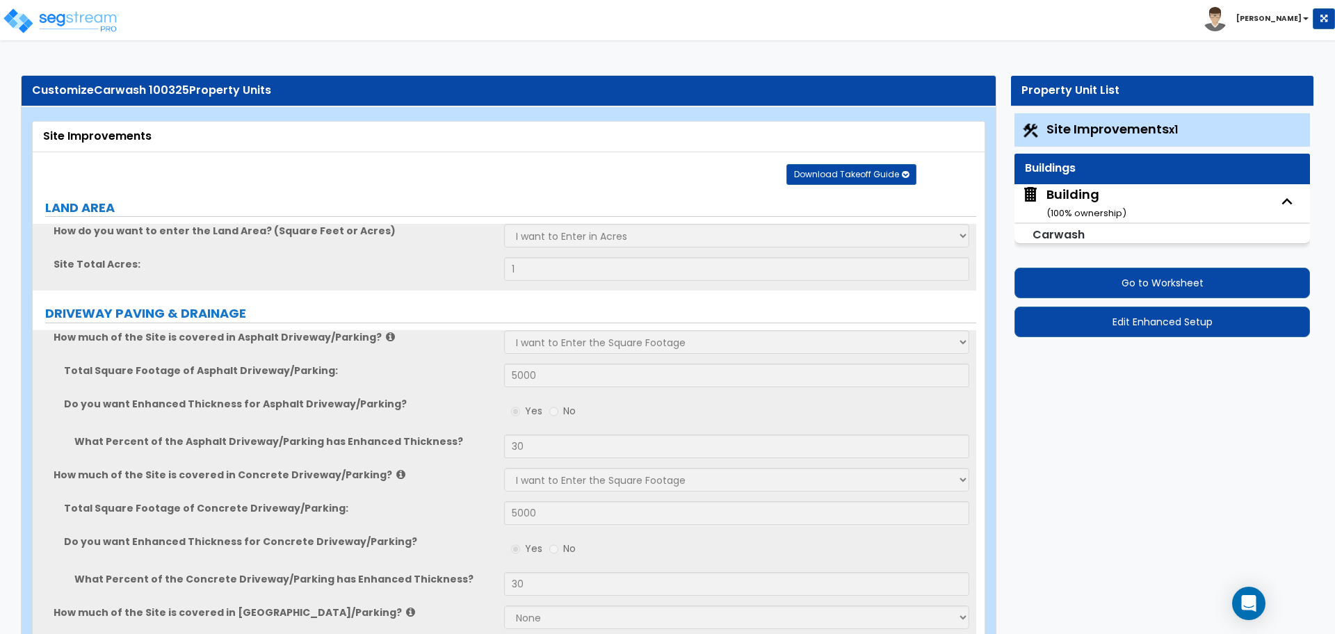
select select "1"
select select "5"
select select "8"
select select "1"
select select "3"
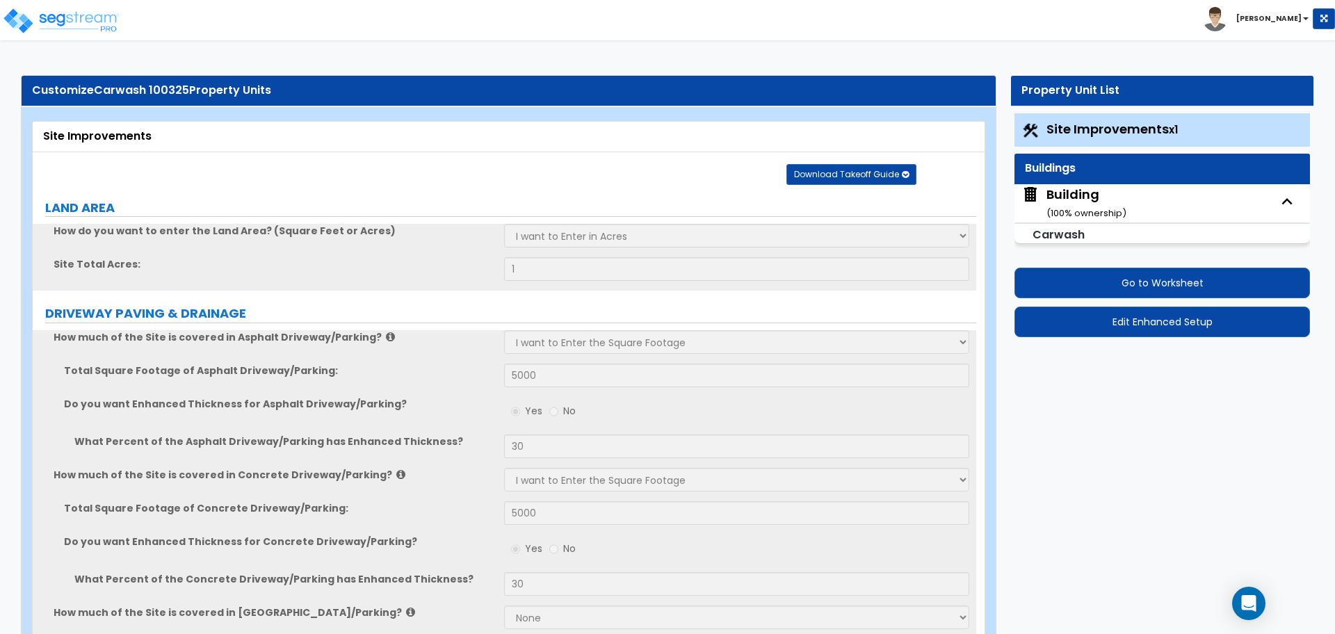
select select "2"
select select "5"
select select "1"
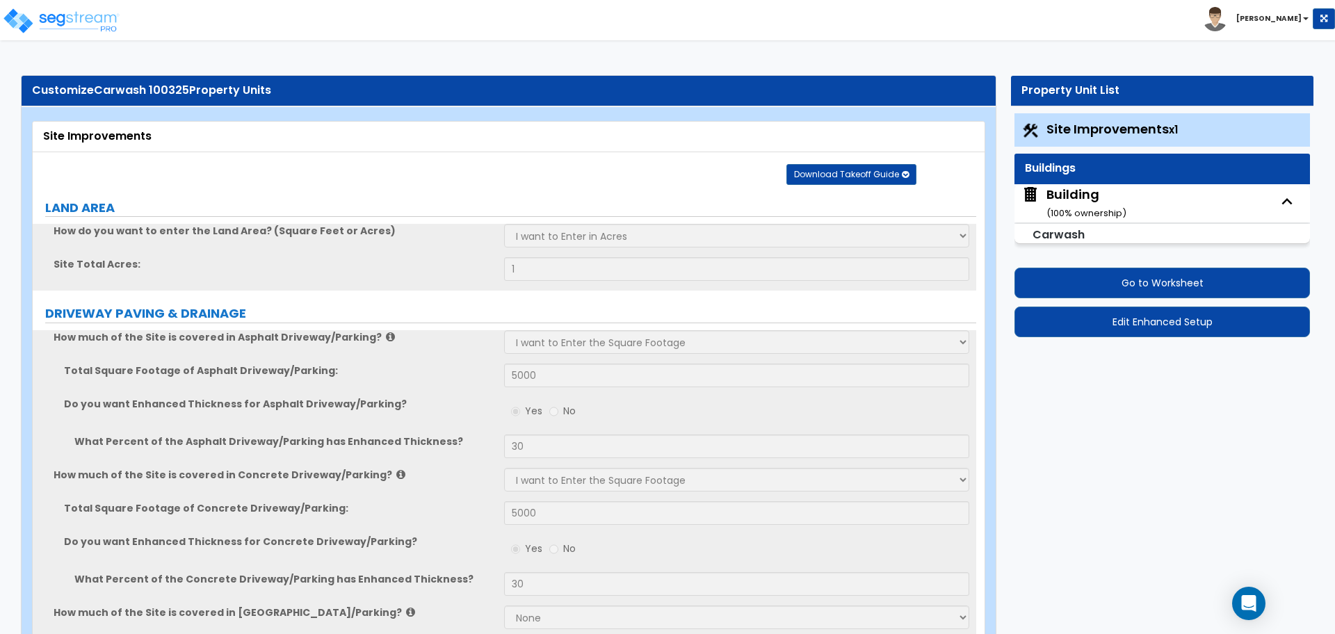
select select "1"
select select "3"
select select "2"
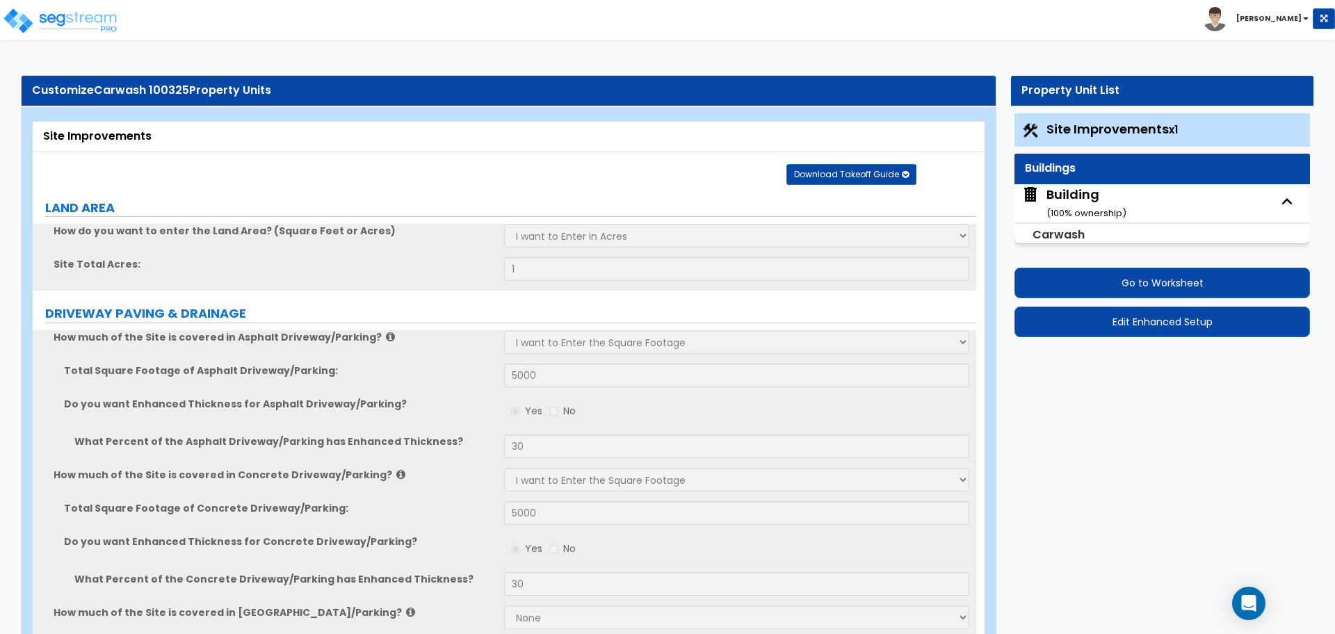
select select "1"
select select "8"
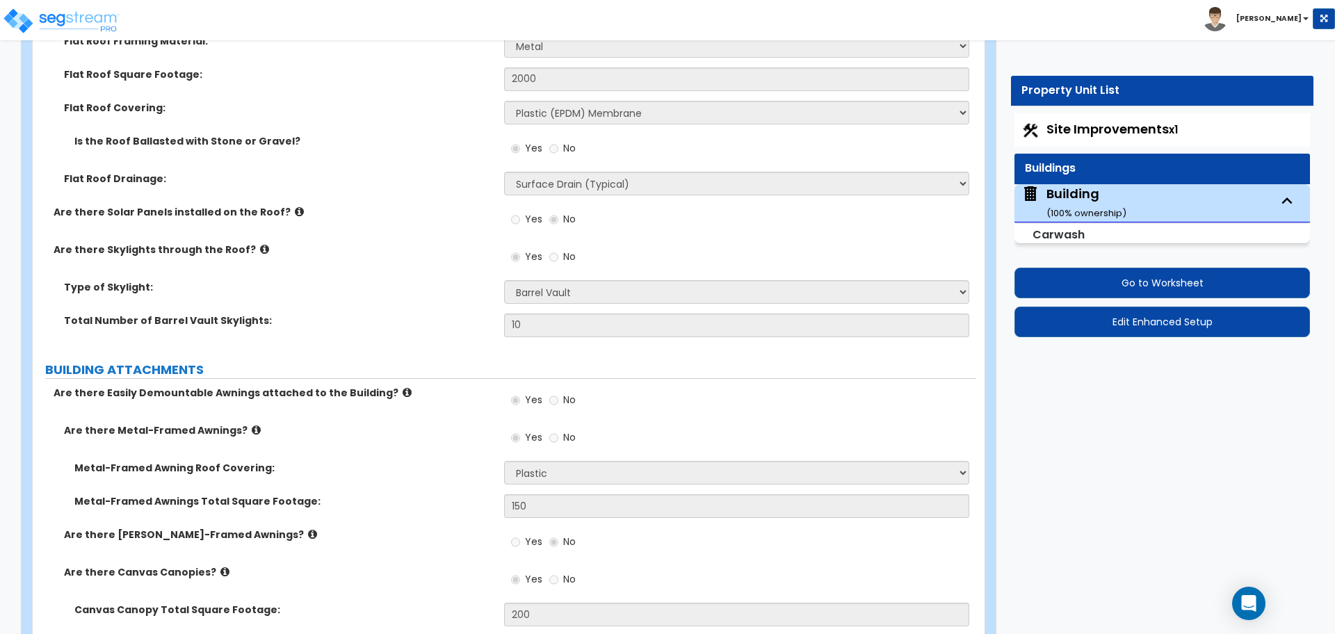
scroll to position [4702, 0]
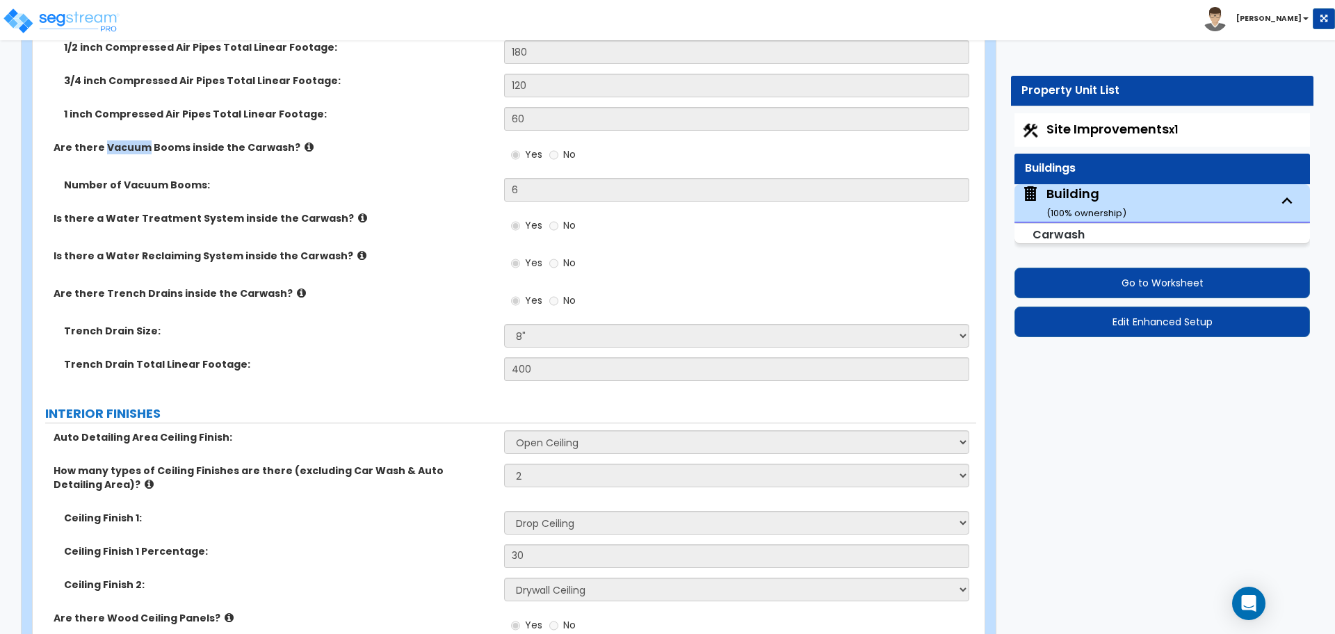
click at [755, 220] on div "Yes No" at bounding box center [739, 230] width 471 height 38
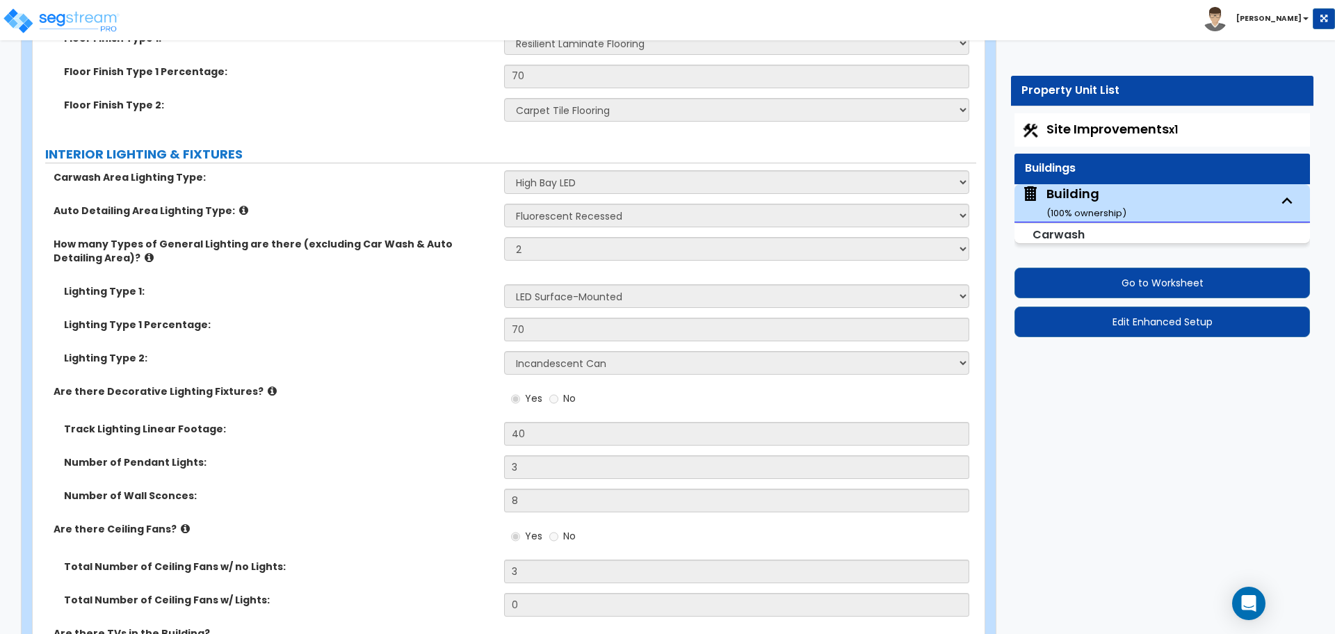
scroll to position [6179, 0]
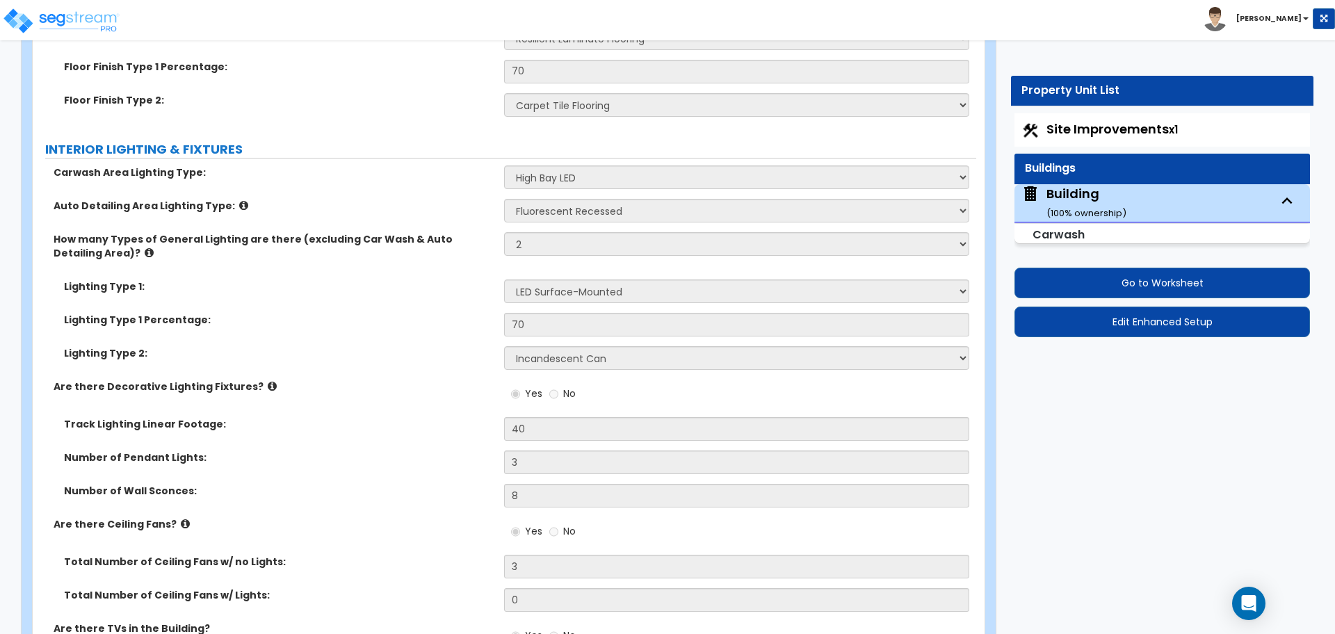
click at [465, 199] on label "Auto Detailing Area Lighting Type:" at bounding box center [274, 206] width 440 height 14
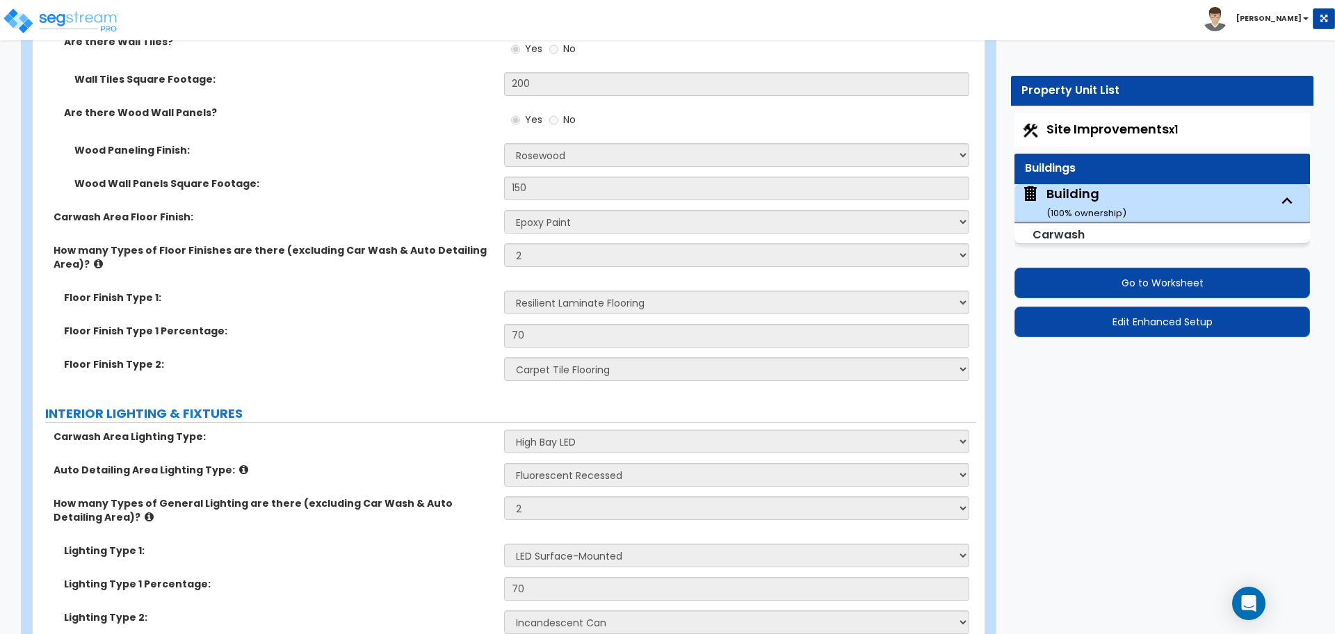
scroll to position [5907, 0]
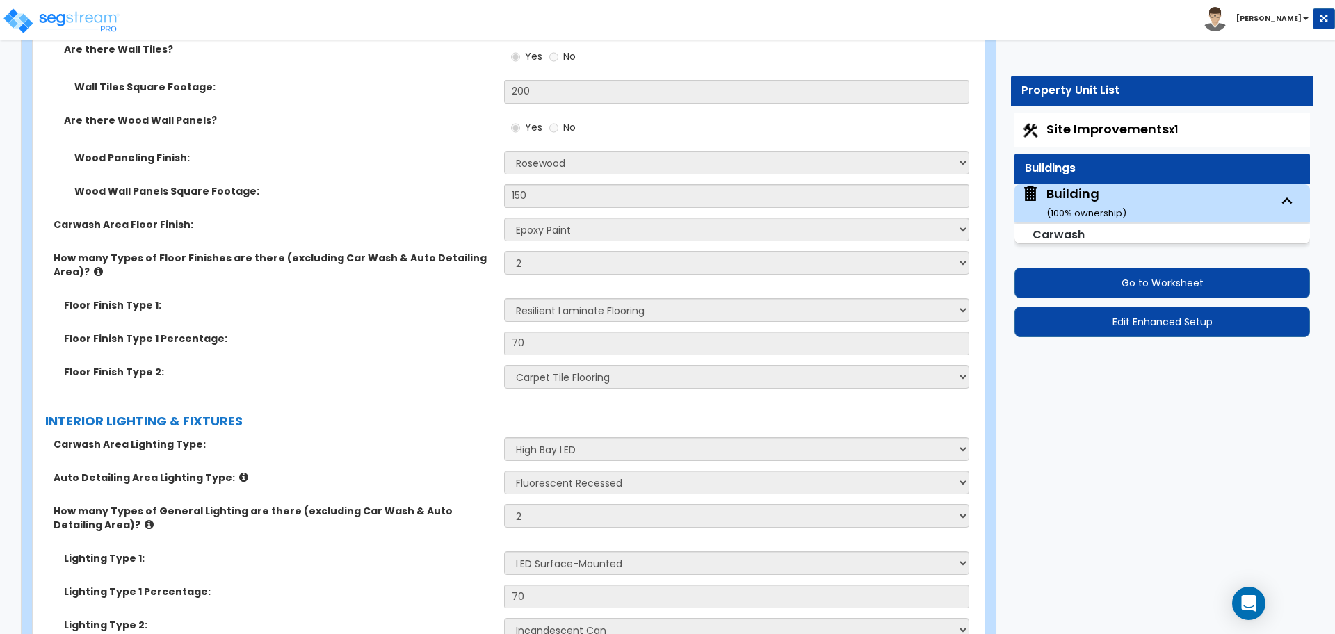
click at [857, 114] on div "Yes No" at bounding box center [739, 132] width 471 height 38
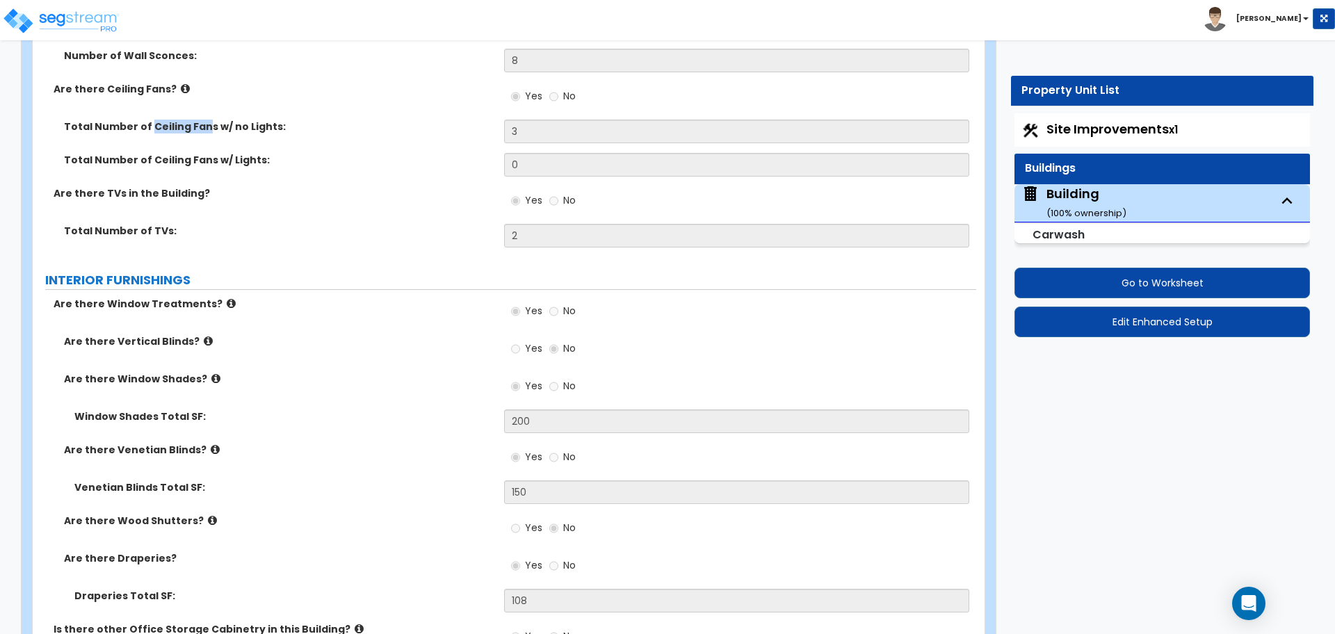
scroll to position [6614, 0]
click at [432, 138] on div "Total Number of Ceiling Fans w/ no Lights: 3" at bounding box center [505, 136] width 944 height 33
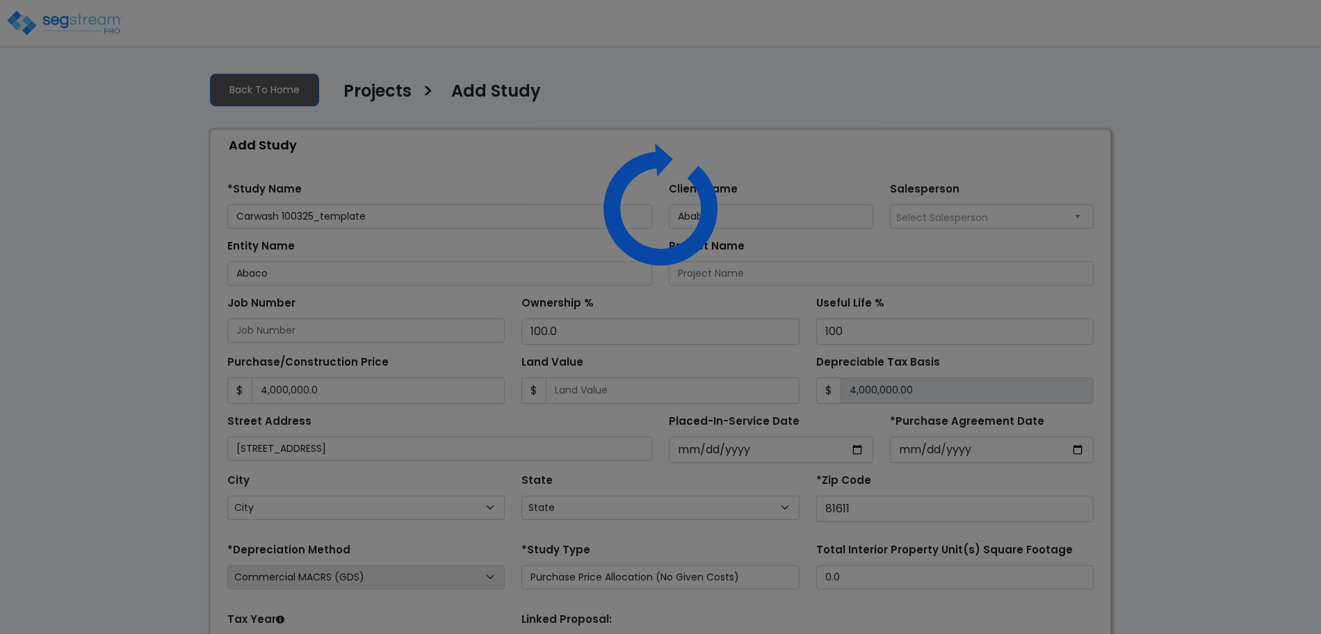
select select "2025"
select select "CO"
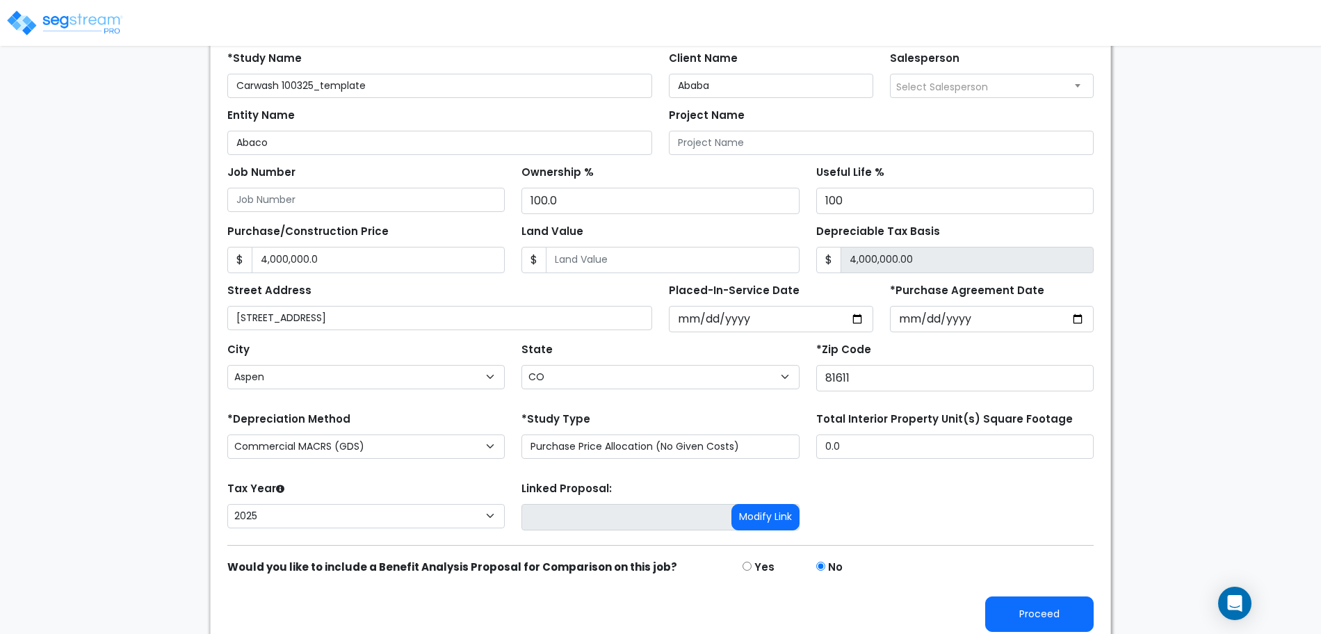
scroll to position [136, 0]
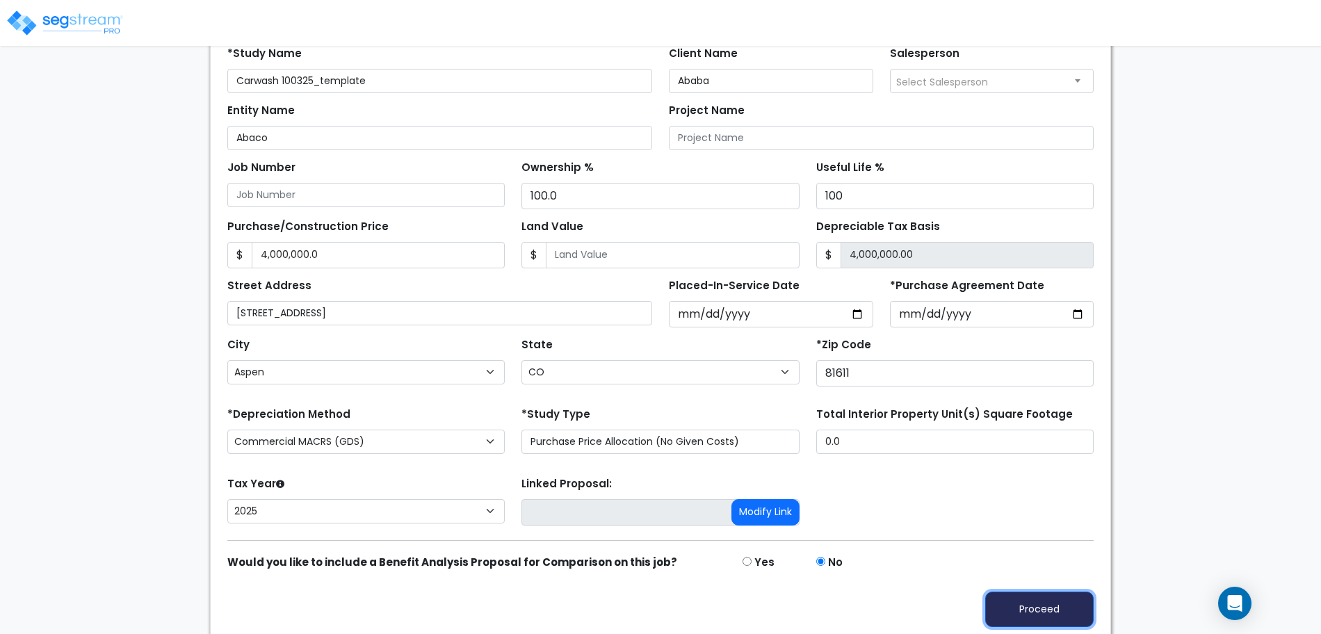
click at [1044, 605] on button "Proceed" at bounding box center [1039, 609] width 108 height 35
type input "4000000"
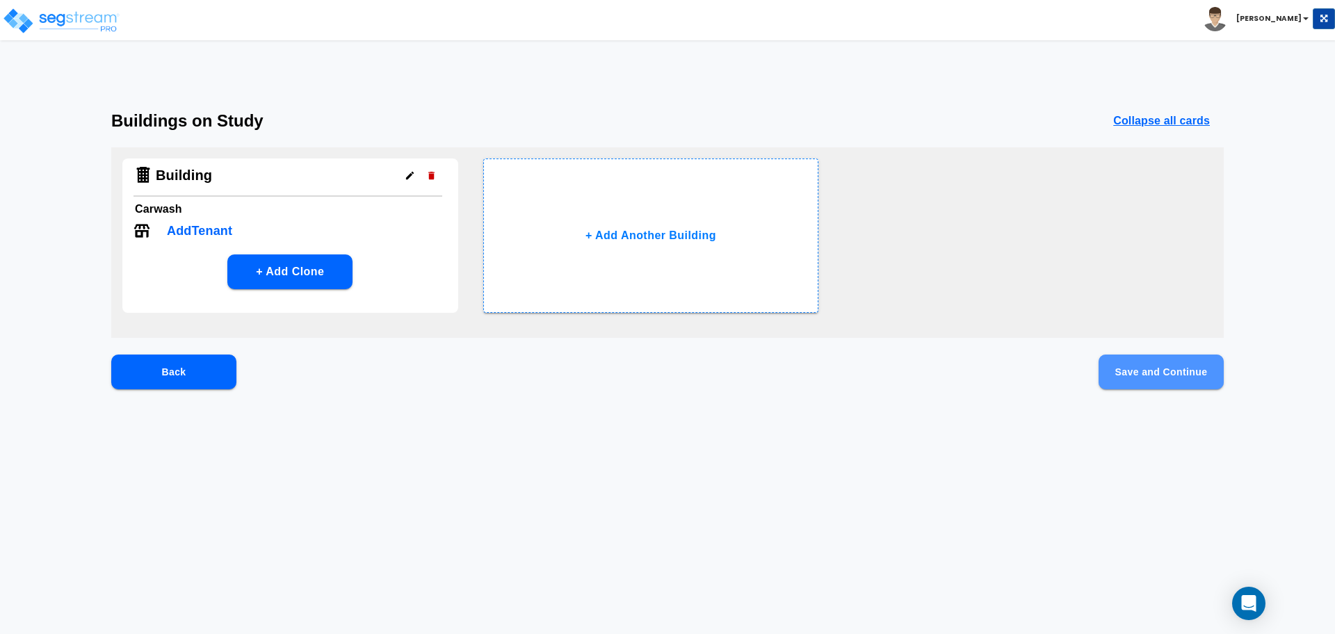
click at [1121, 362] on button "Save and Continue" at bounding box center [1161, 372] width 125 height 35
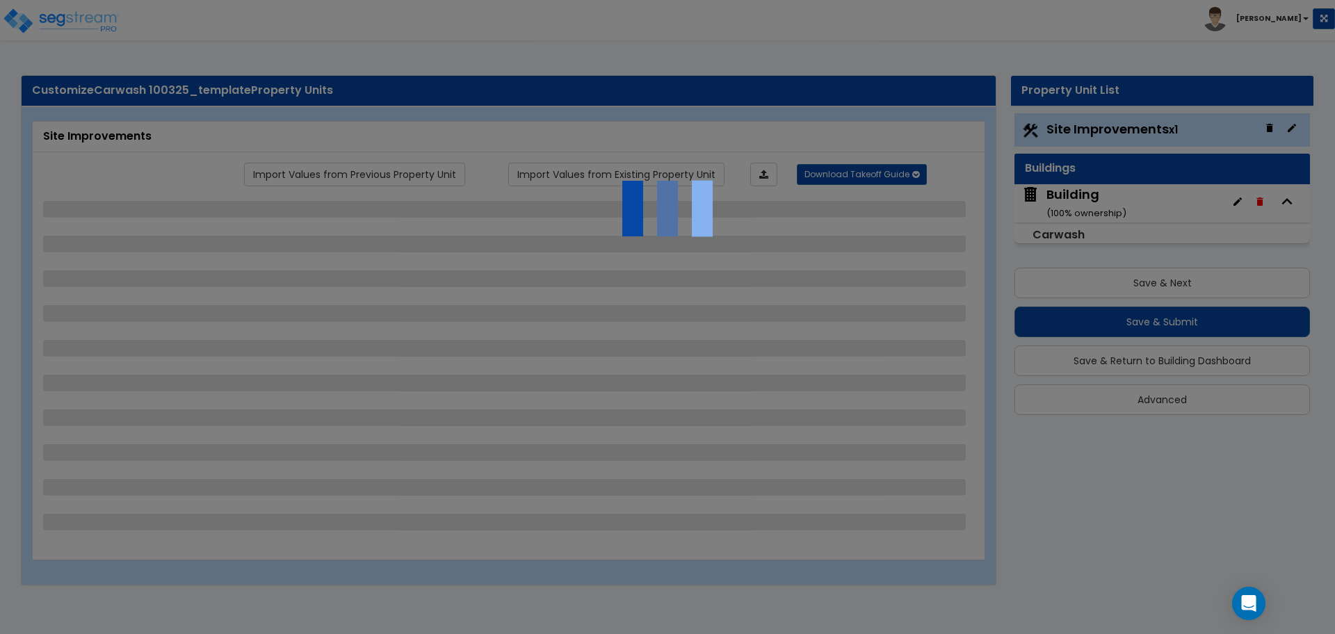
select select "2"
select select "3"
select select "2"
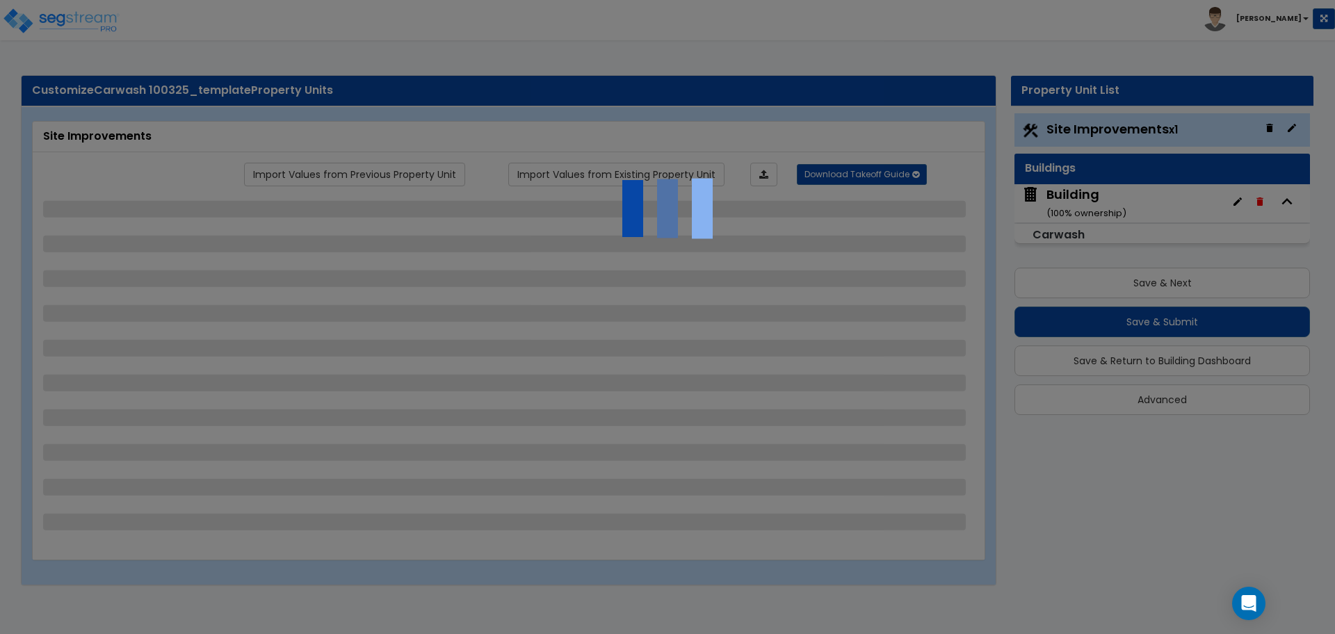
select select "1"
select select "2"
select select "4"
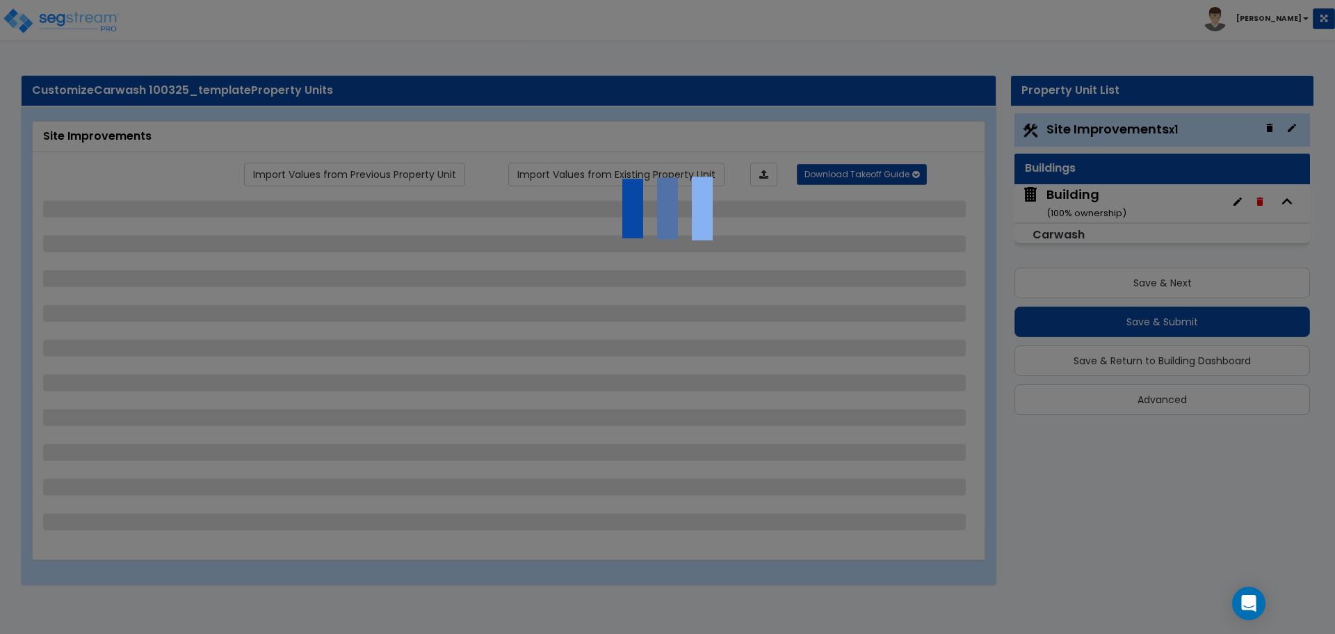
select select "2"
select select "1"
select select "2"
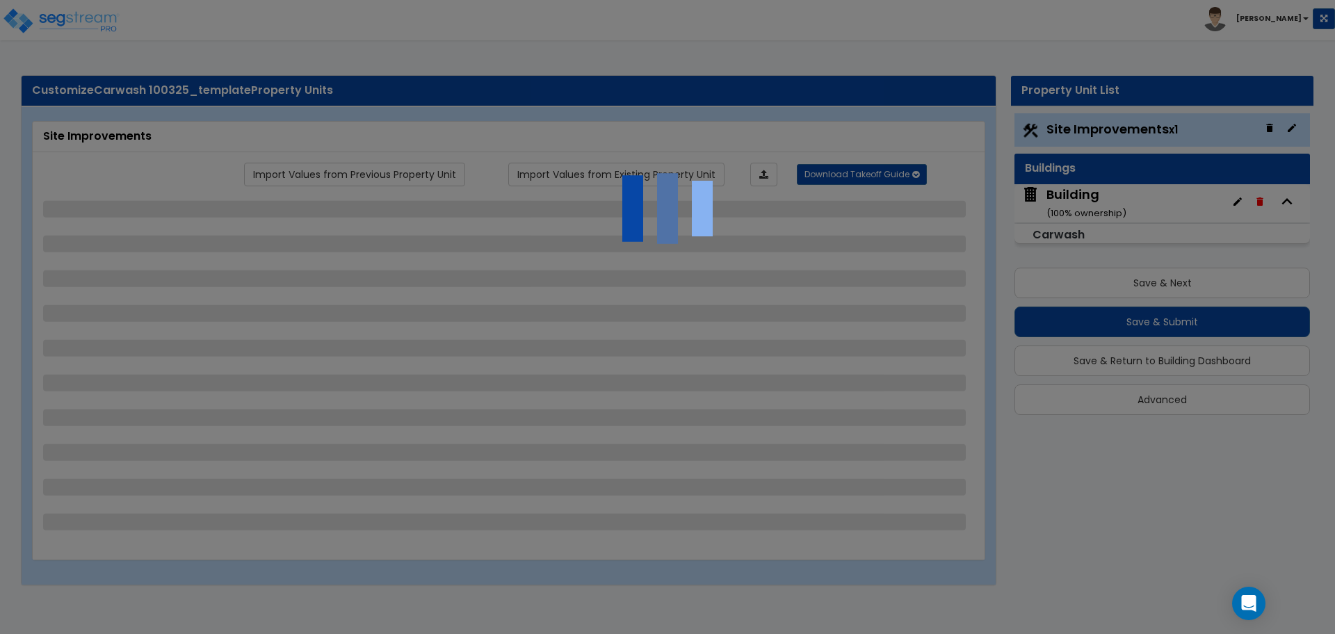
select select "2"
select select "1"
select select "2"
select select "6"
select select "11"
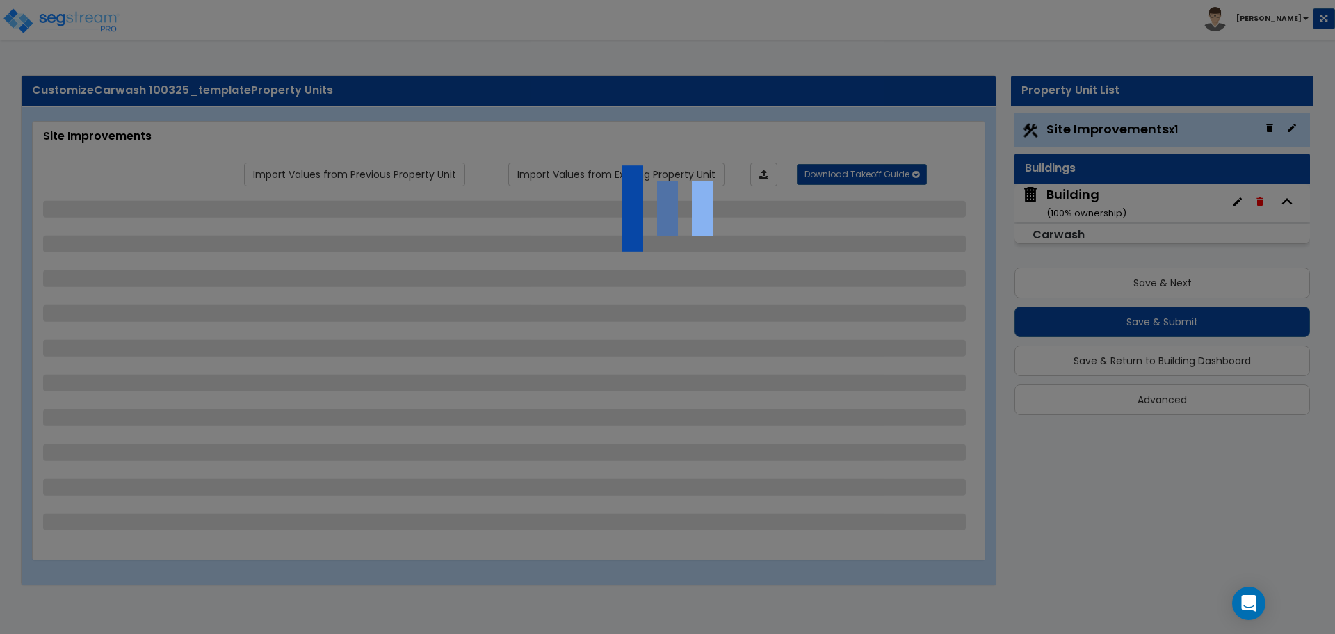
select select "2"
select select "3"
select select "2"
select select "1"
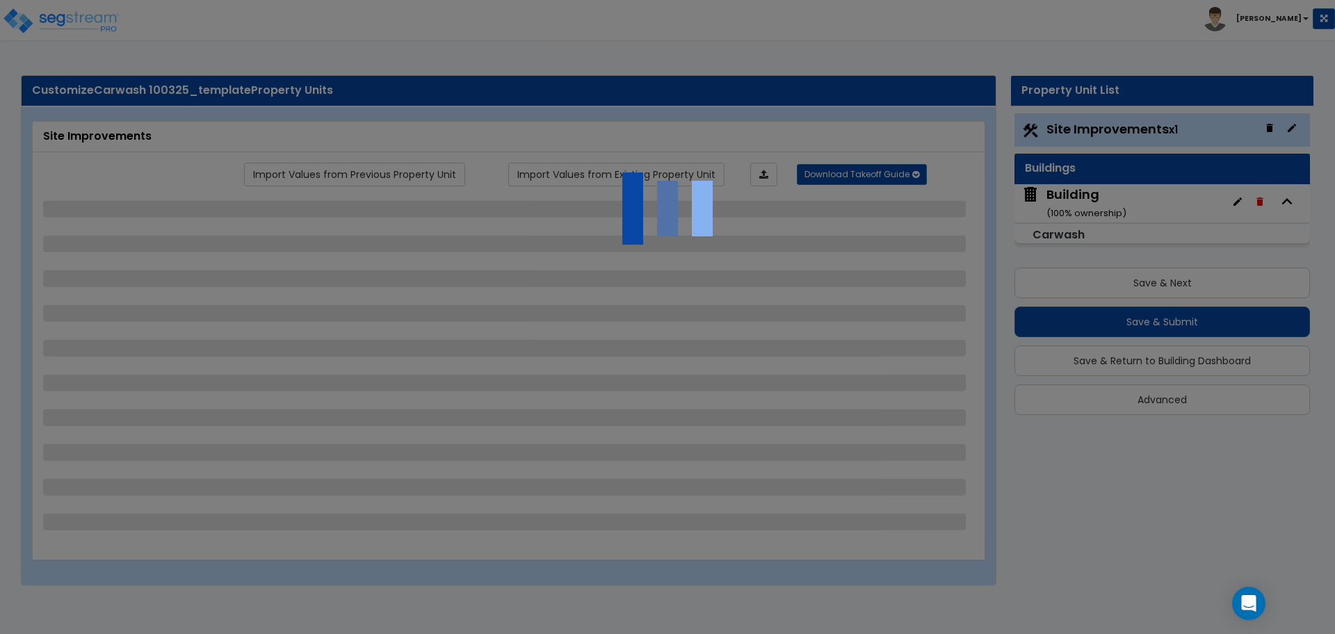
select select "1"
select select "2"
select select "7"
select select "2"
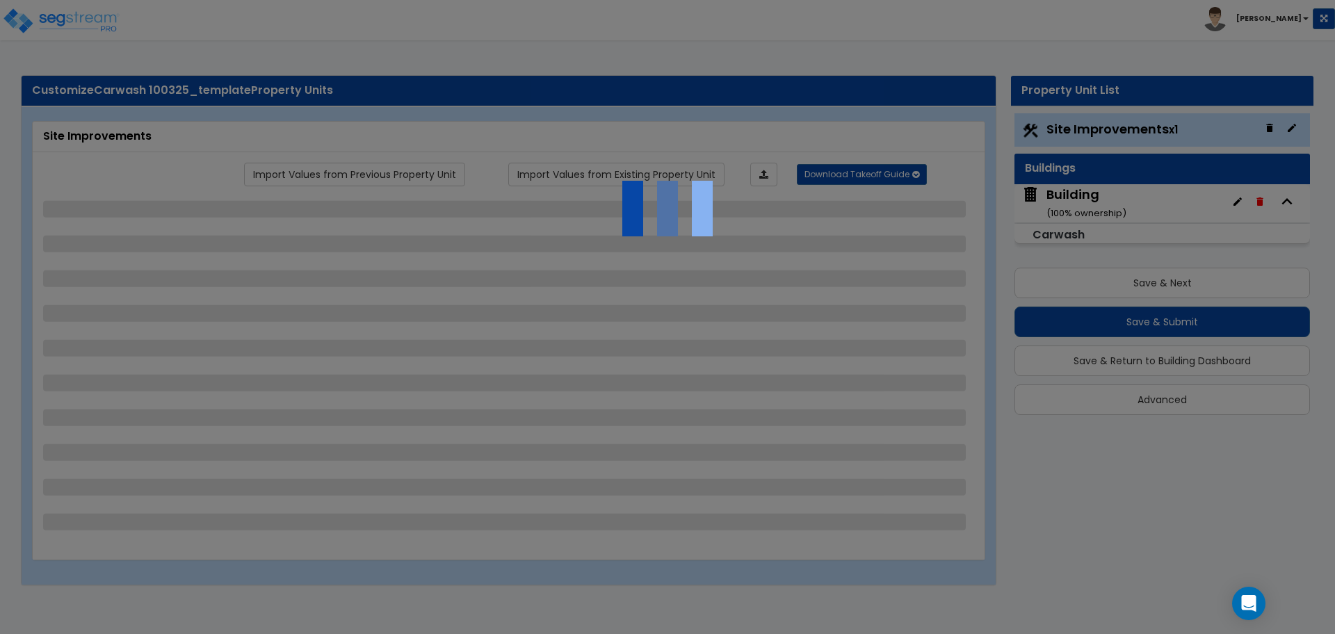
select select "2"
select select "1"
select select "16"
select select "2"
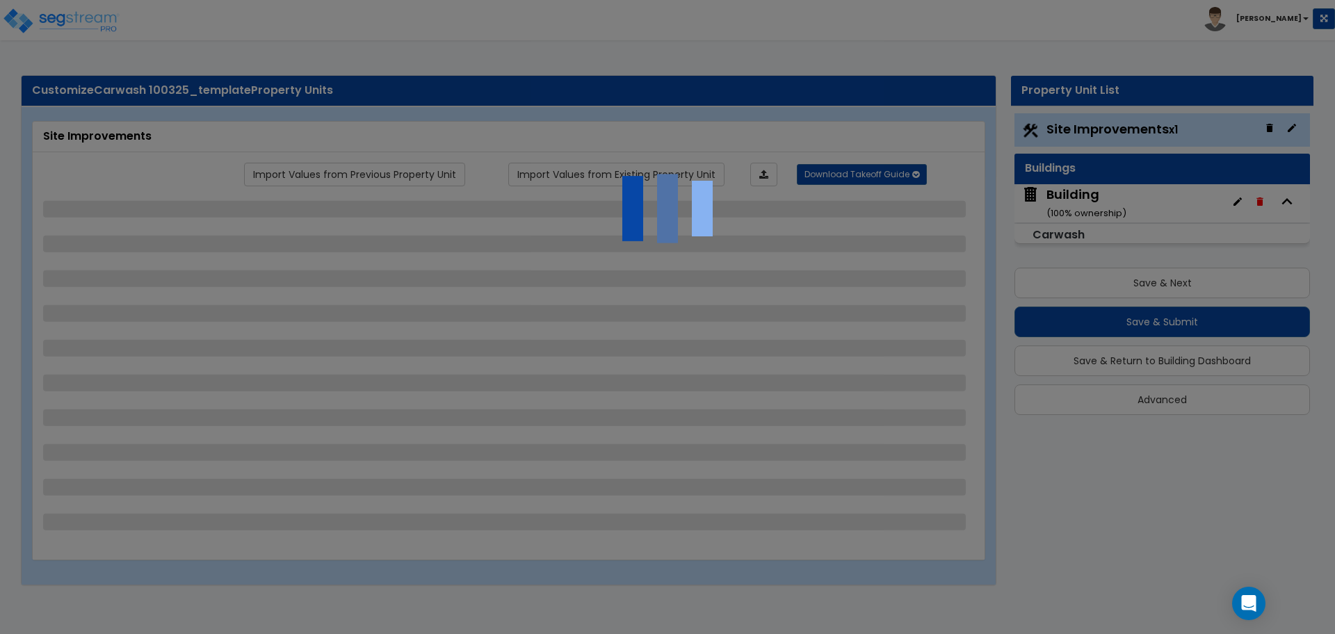
select select "5"
select select "4"
select select "1"
select select "4"
select select "1"
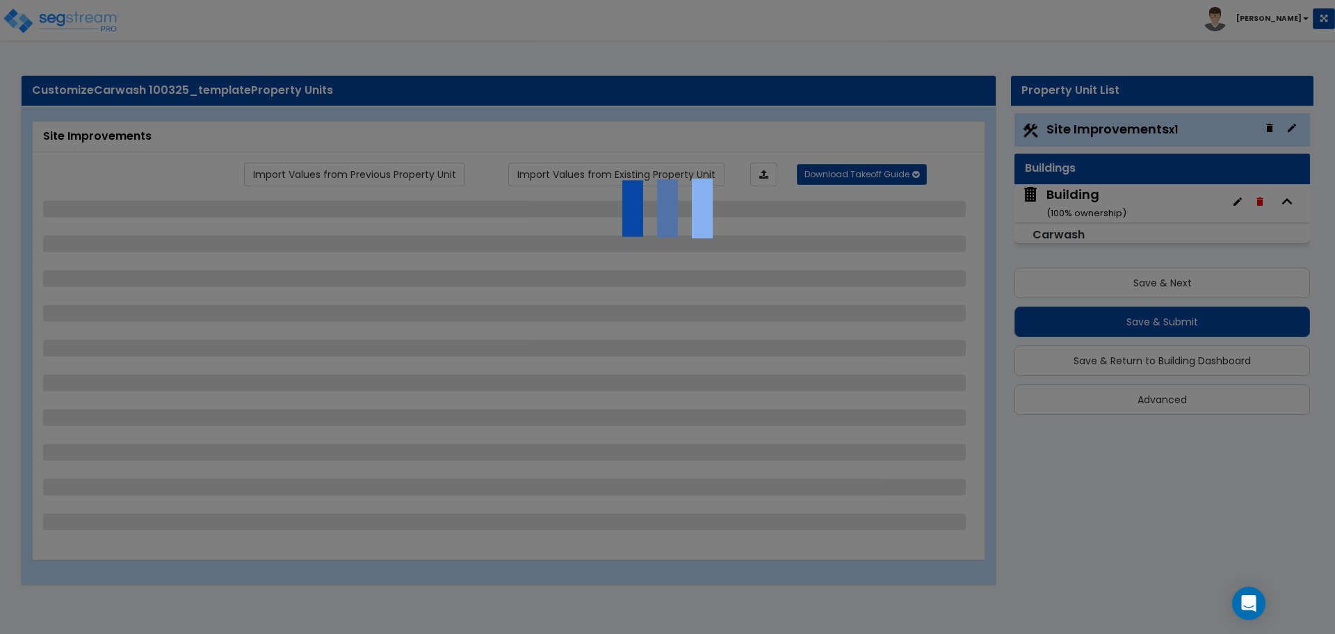
select select "1"
select select "2"
select select "4"
select select "2"
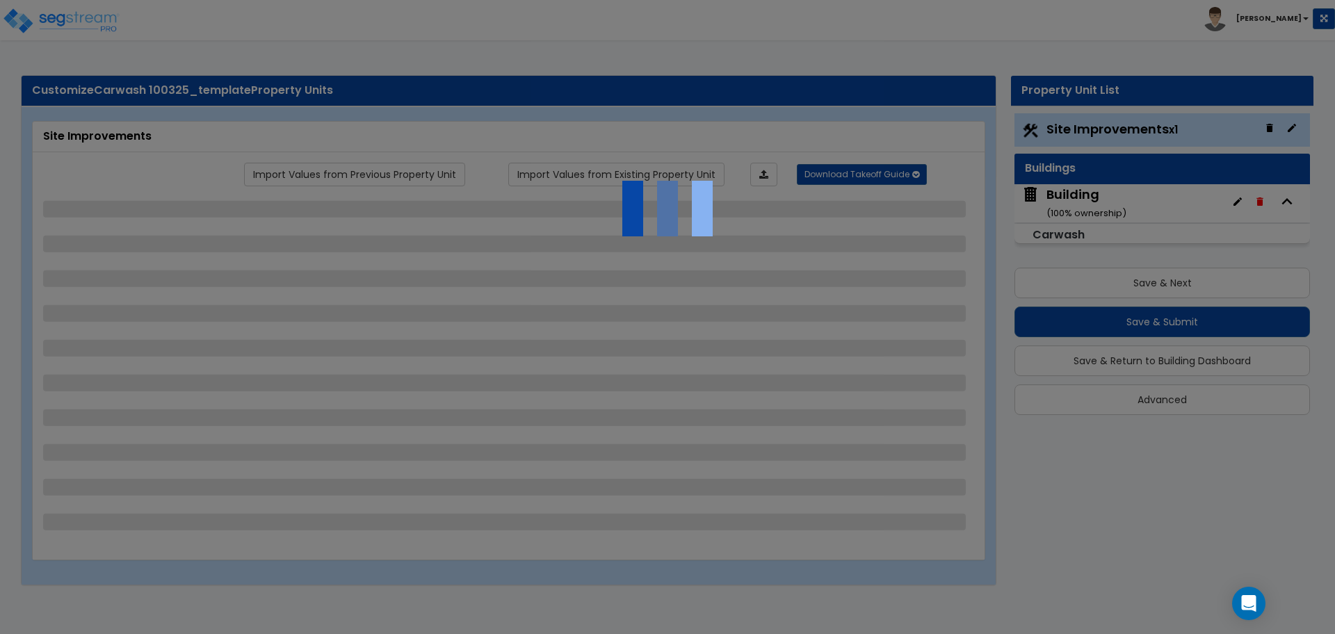
select select "1"
select select "2"
select select "1"
select select "2"
select select "1"
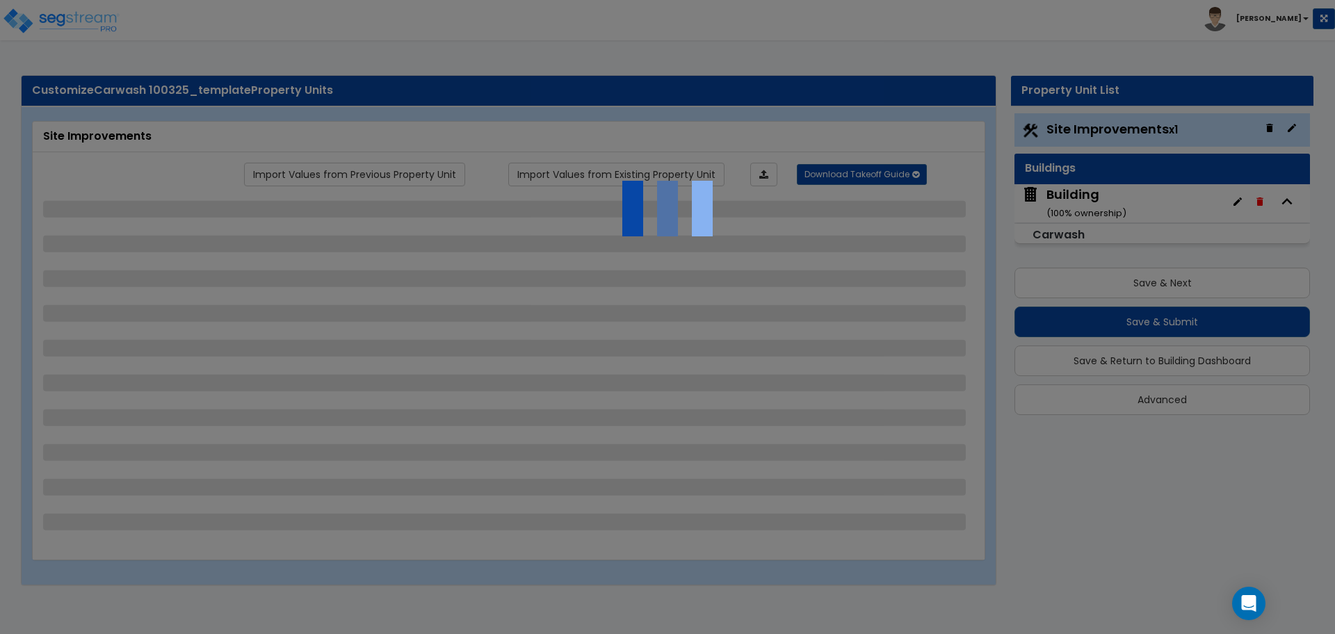
select select "2"
select select "1"
select select "8"
select select "2"
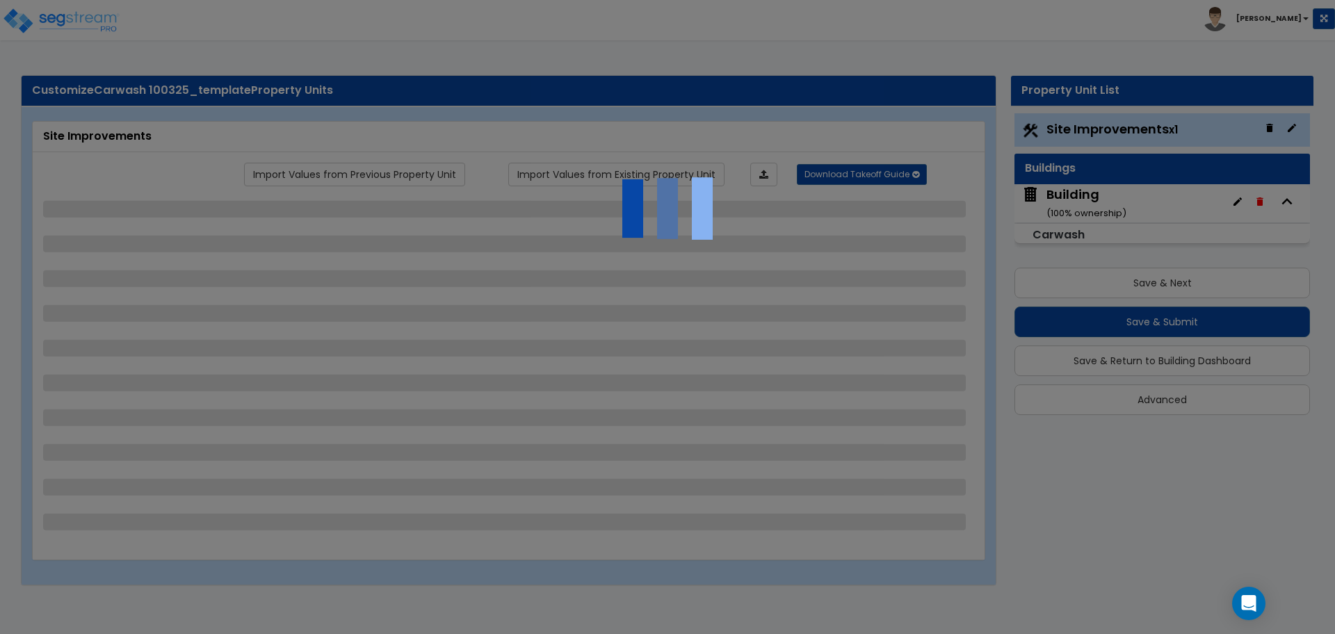
select select "3"
select select "2"
select select "4"
select select "7"
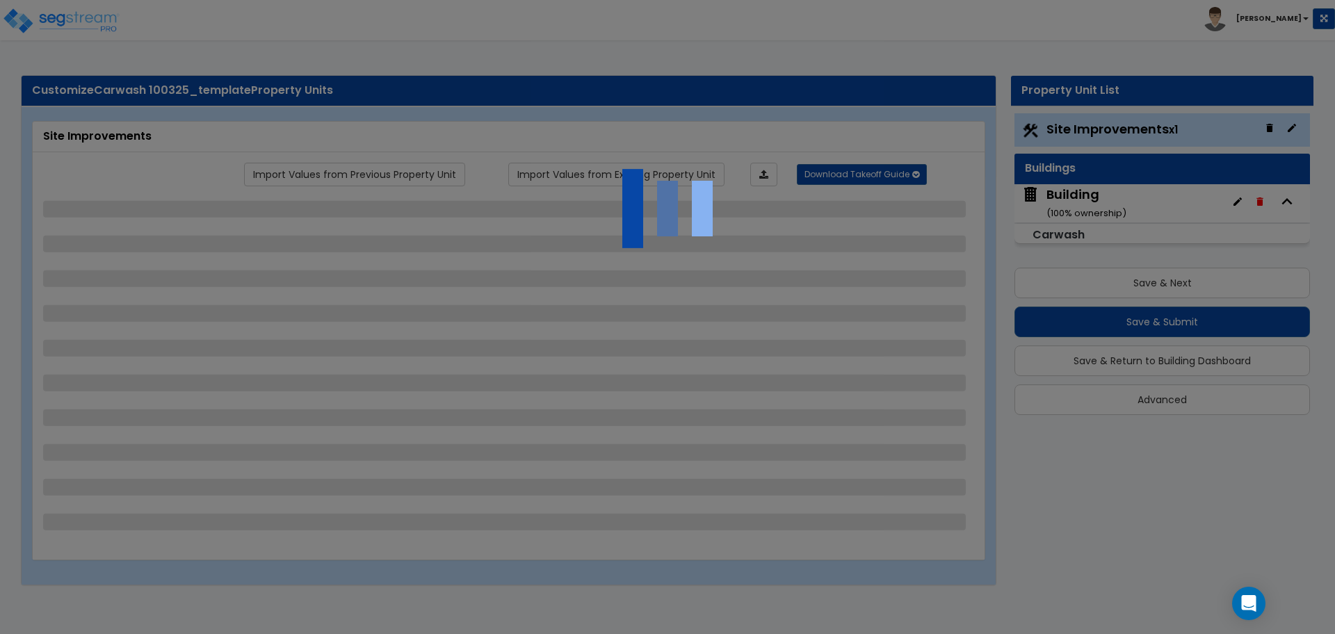
select select "2"
select select "3"
select select "2"
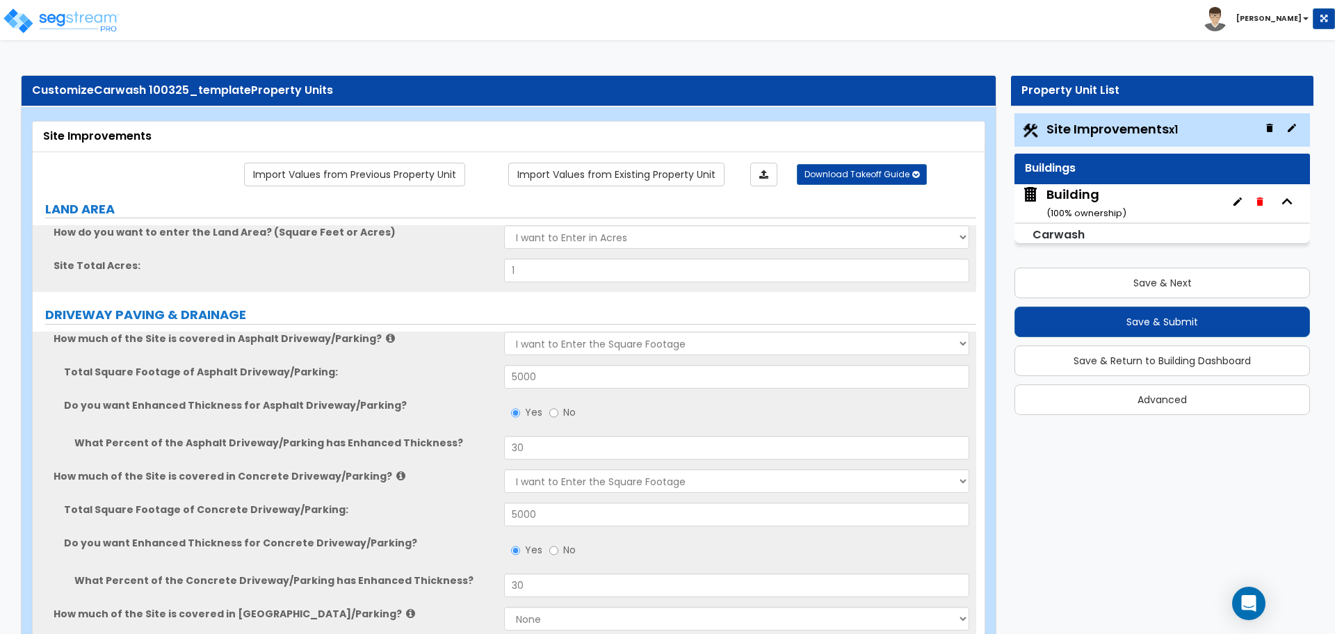
scroll to position [42, 0]
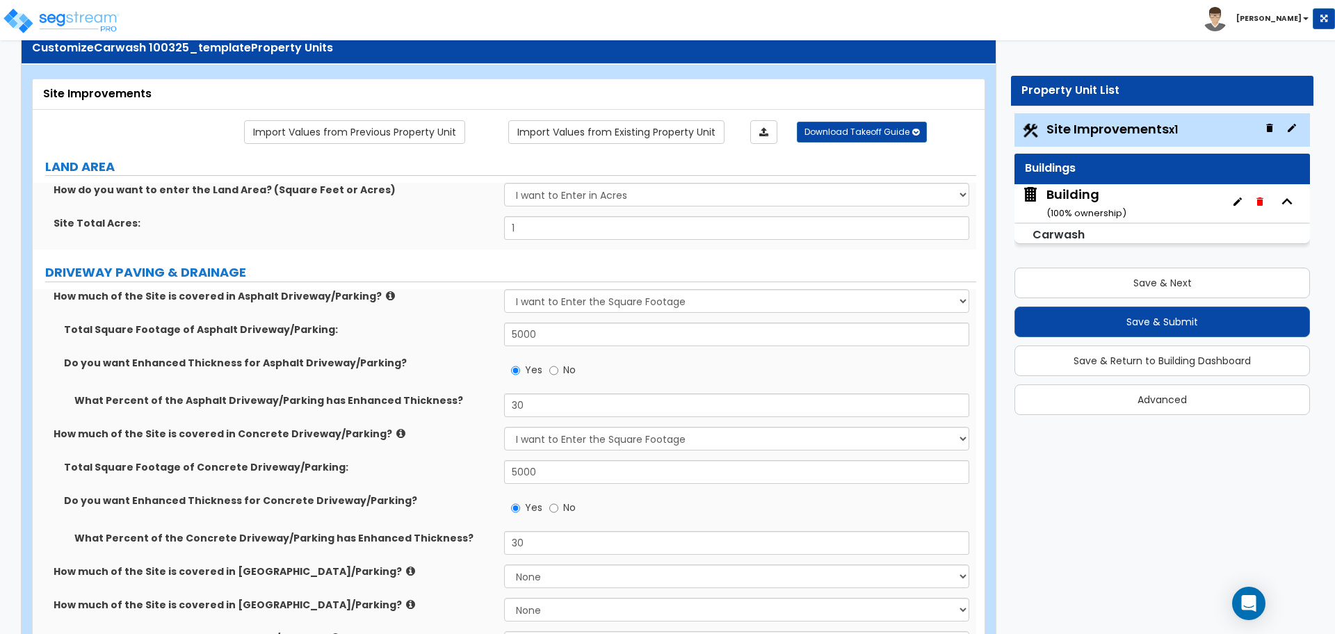
click at [1055, 205] on div "Building ( 100 % ownership)" at bounding box center [1086, 203] width 80 height 35
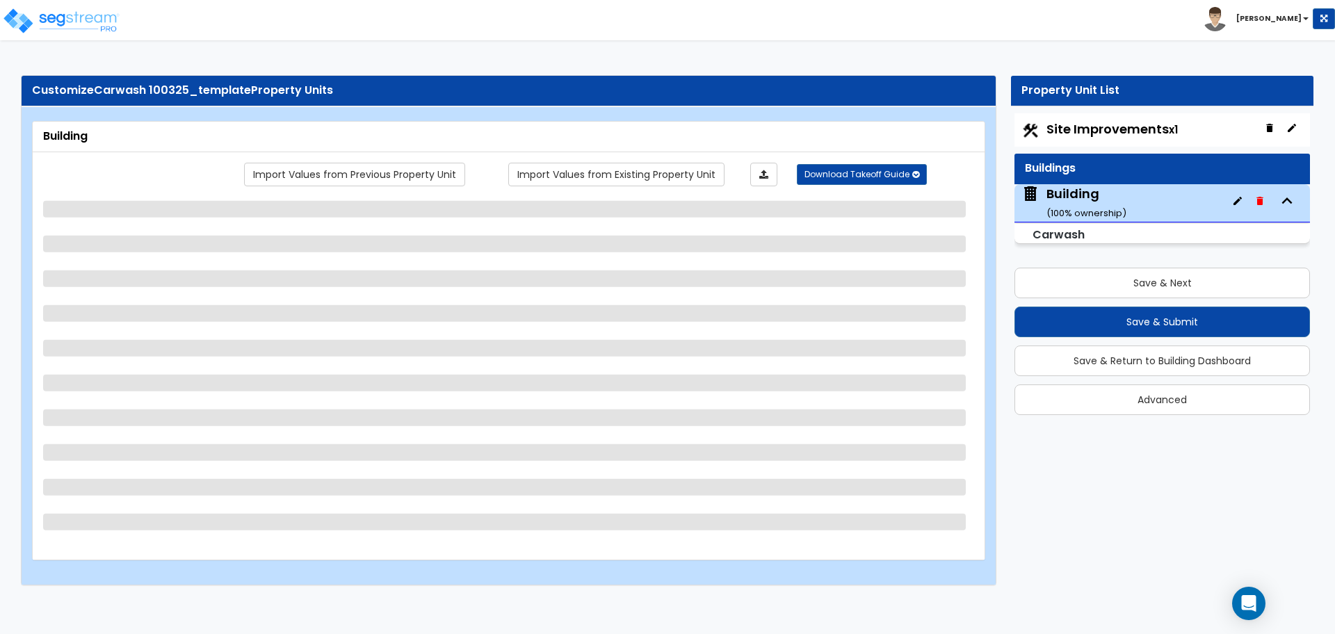
scroll to position [0, 0]
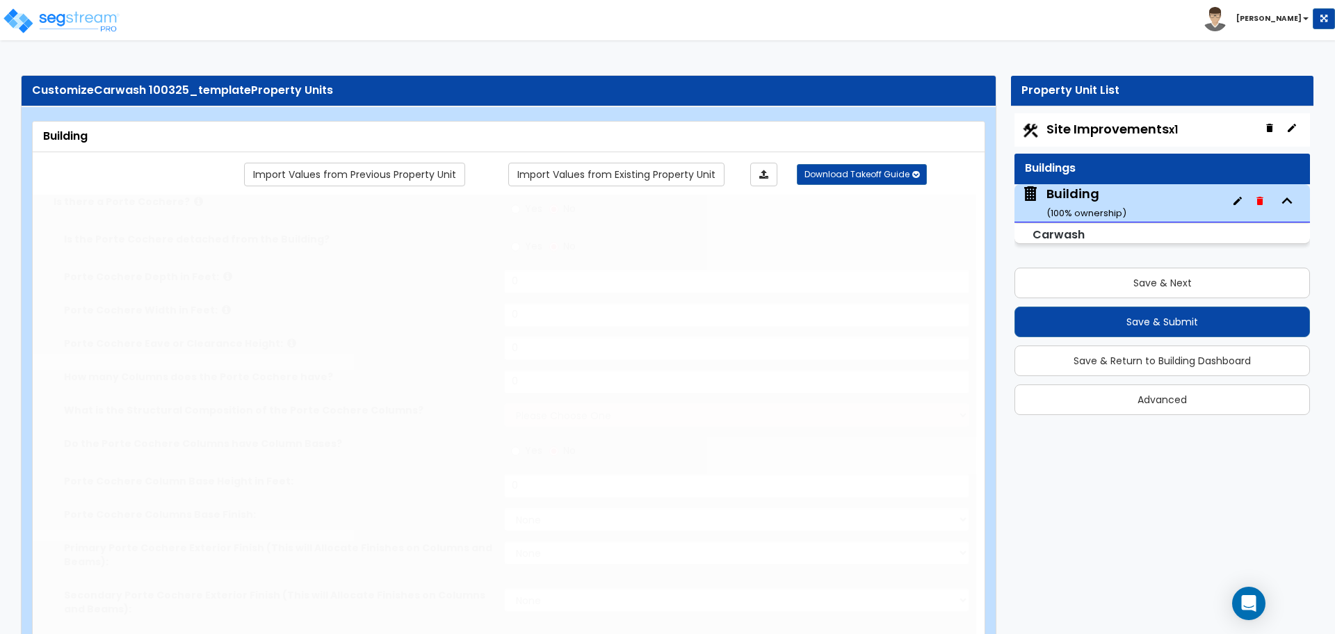
radio input "true"
type input "10"
type input "15"
type input "12"
type input "2"
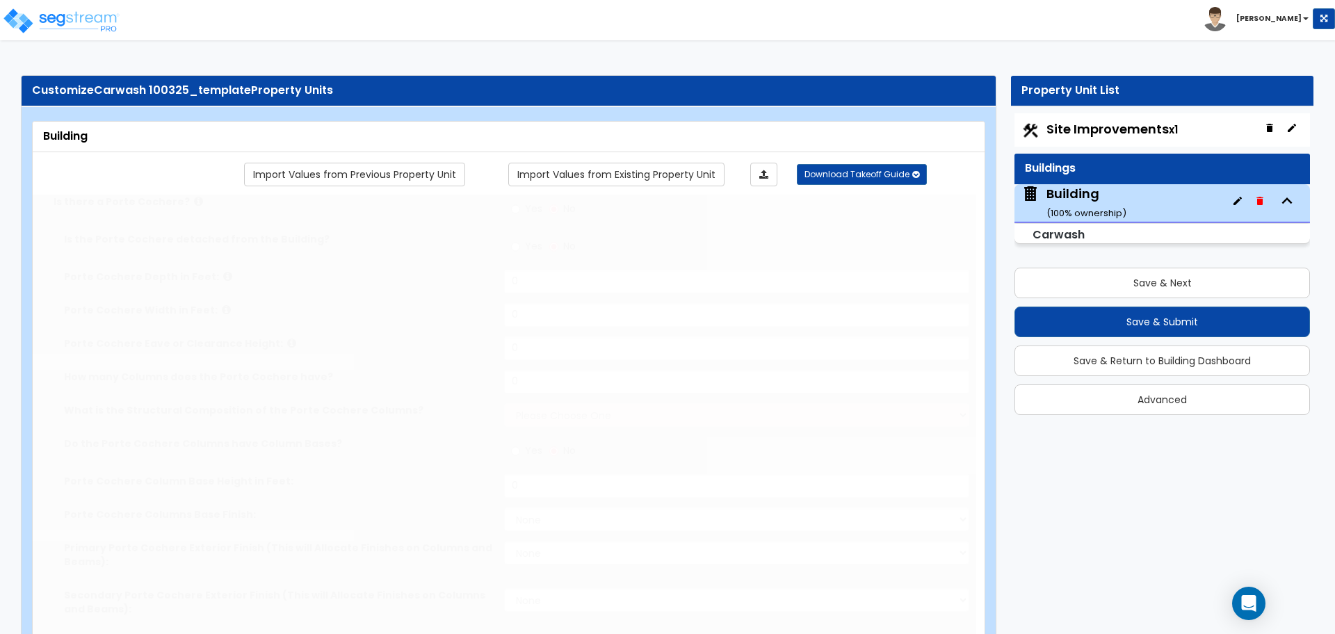
select select "2"
radio input "true"
type input "3"
select select "4"
select select "2"
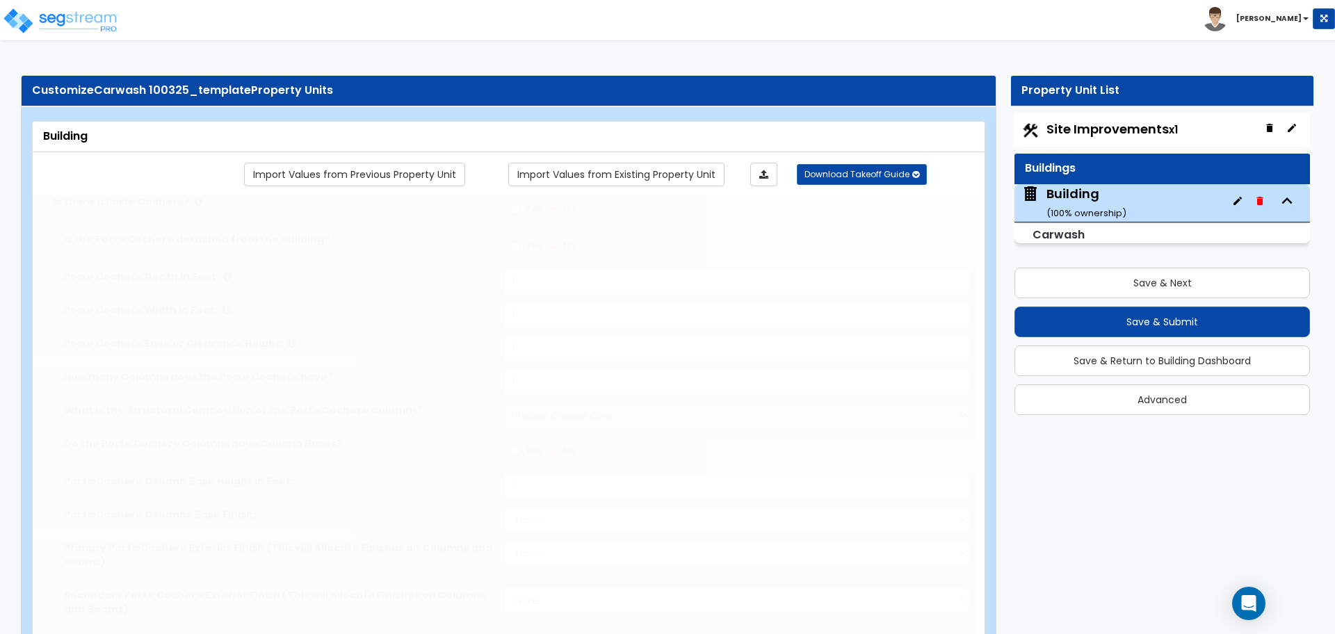
select select "5"
select select "1"
select select "4"
select select "2"
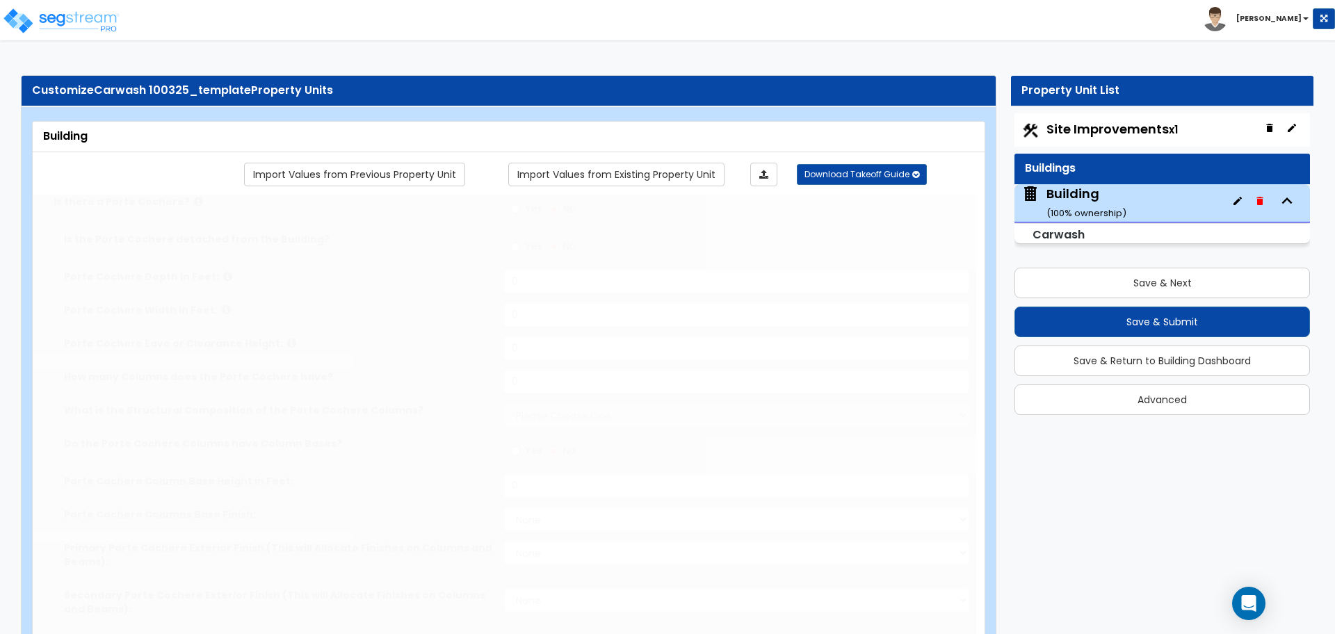
type input "20"
type input "200"
type input "20000"
select select "4"
select select "3"
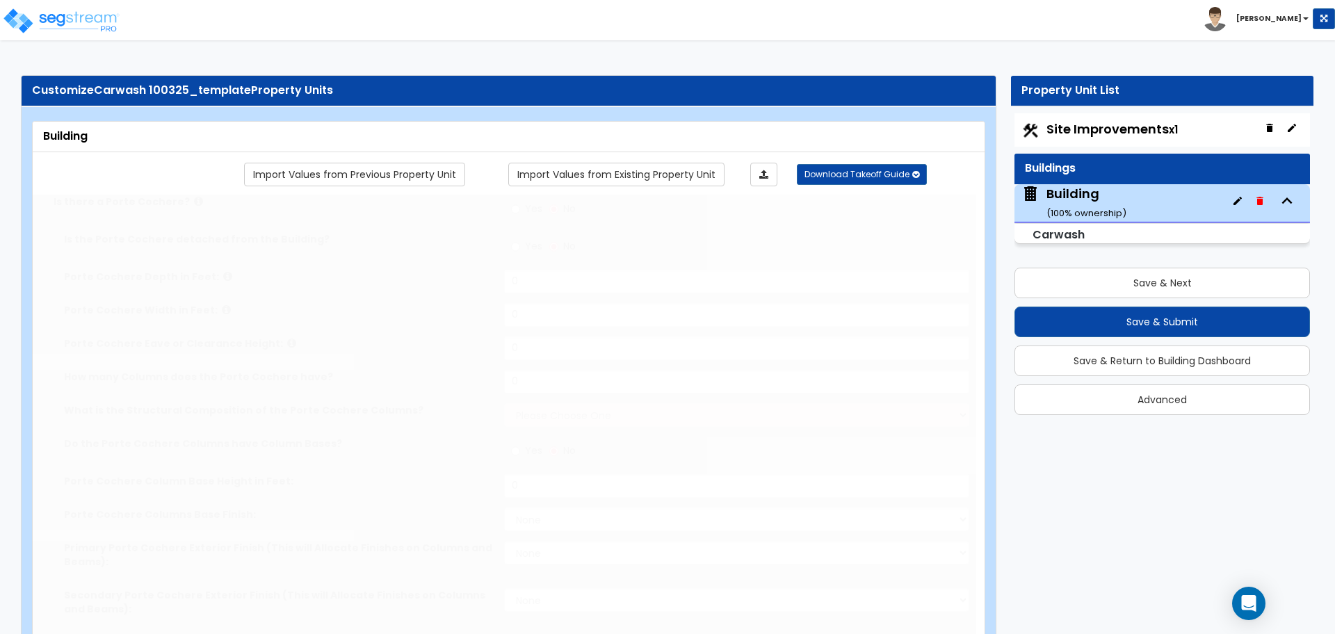
select select "5"
select select "8"
type input "30"
select select "11"
type input "30"
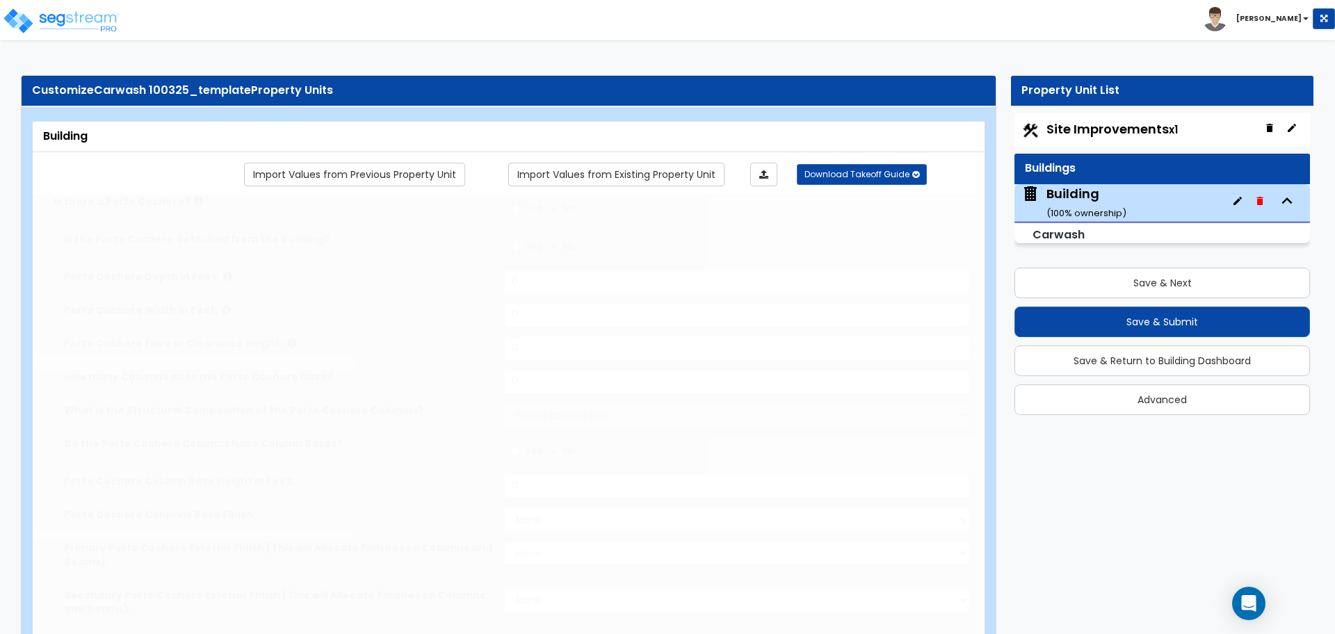
select select "7"
select select "3"
select select "1"
select select "4"
select select "1"
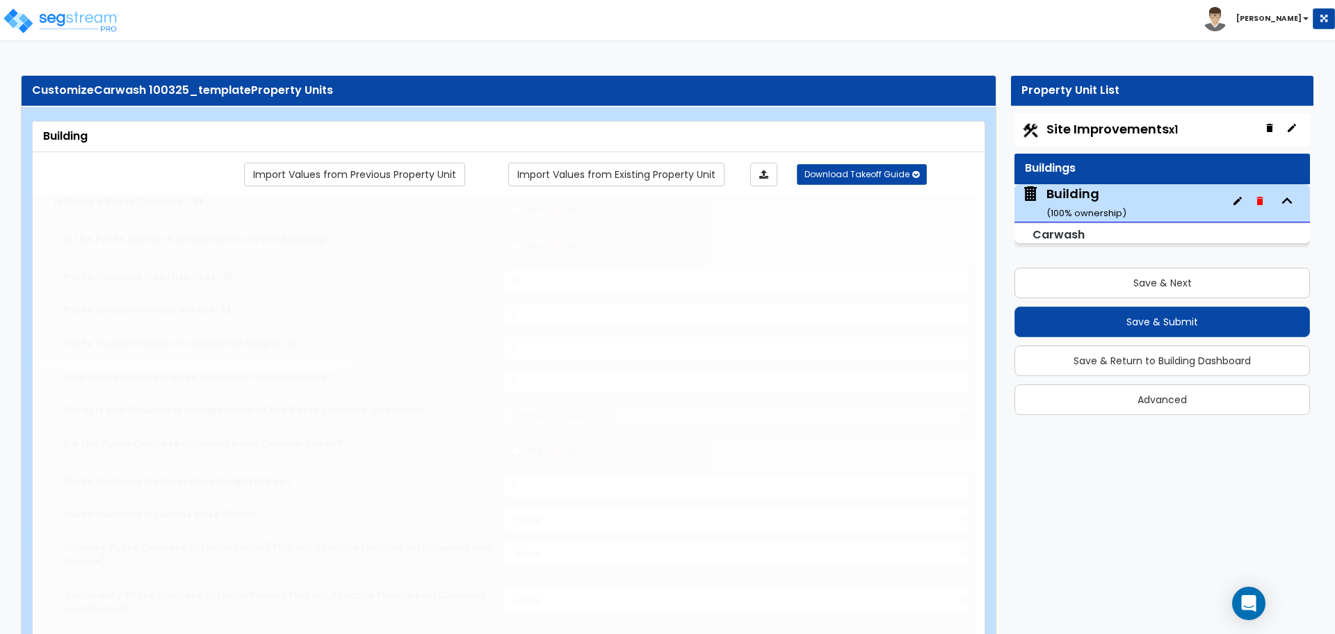
select select "3"
radio input "true"
select select "3"
type input "10"
radio input "true"
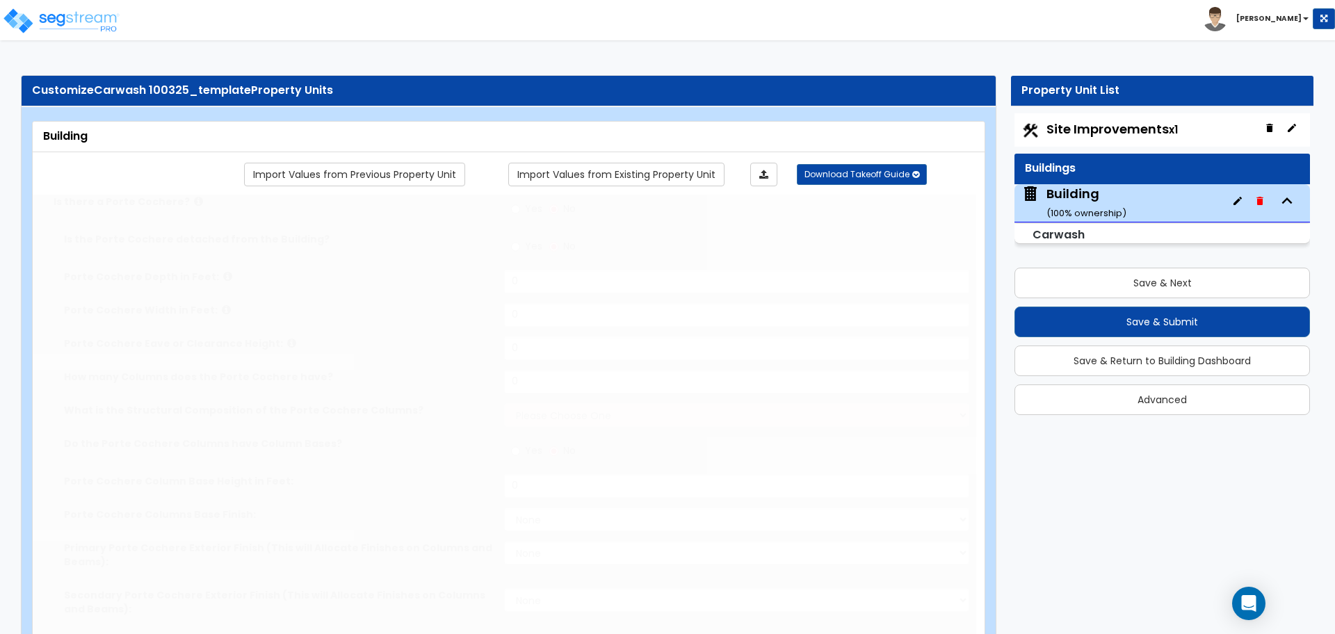
radio input "true"
select select "1"
type input "150"
radio input "true"
type input "200"
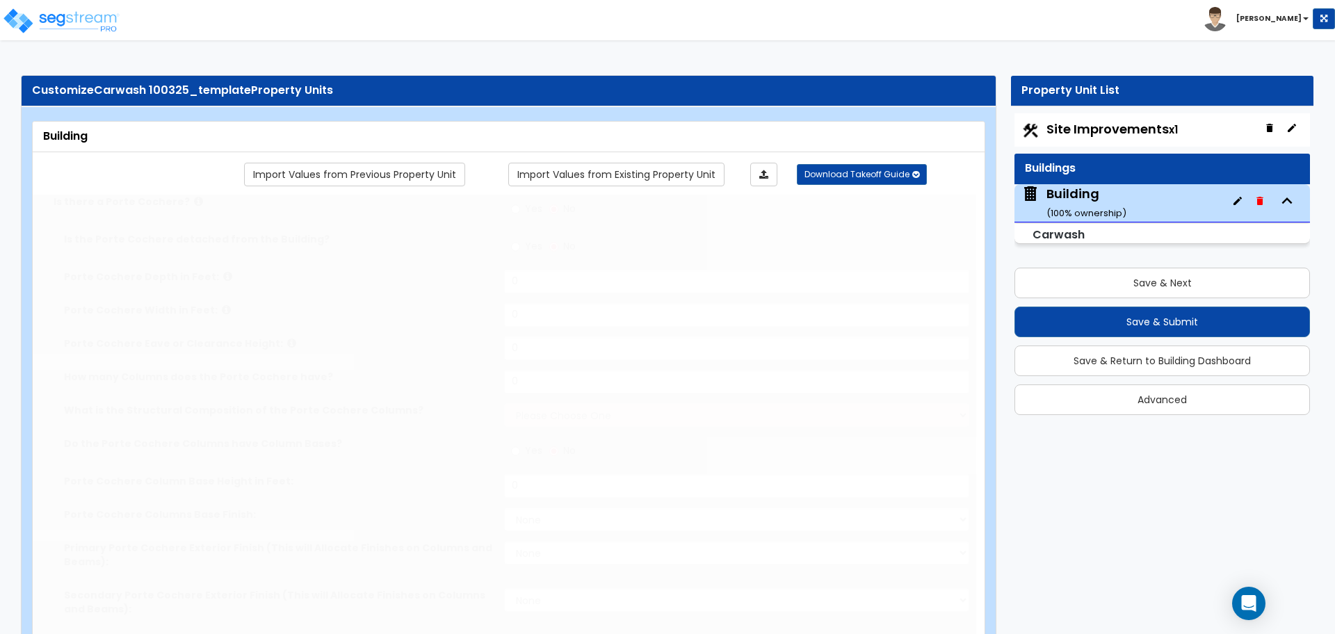
radio input "true"
type input "1"
type input "2"
type input "6"
type input "3"
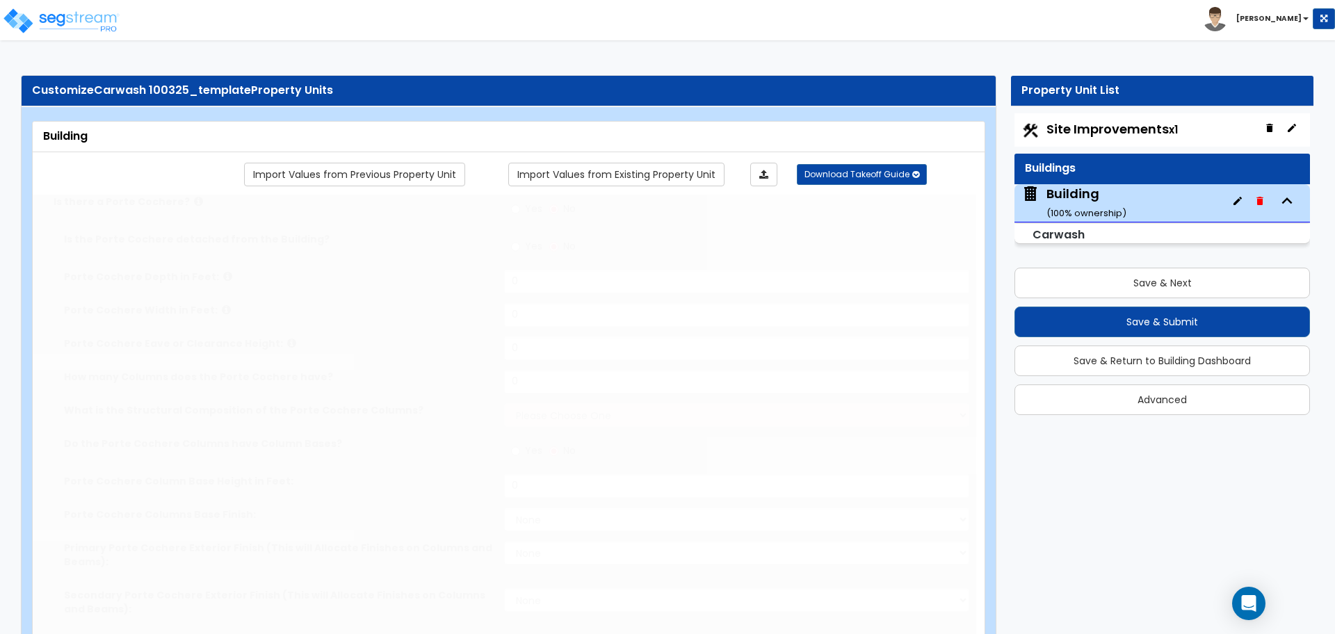
type input "4"
type input "7"
type input "5"
type input "8"
type input "9"
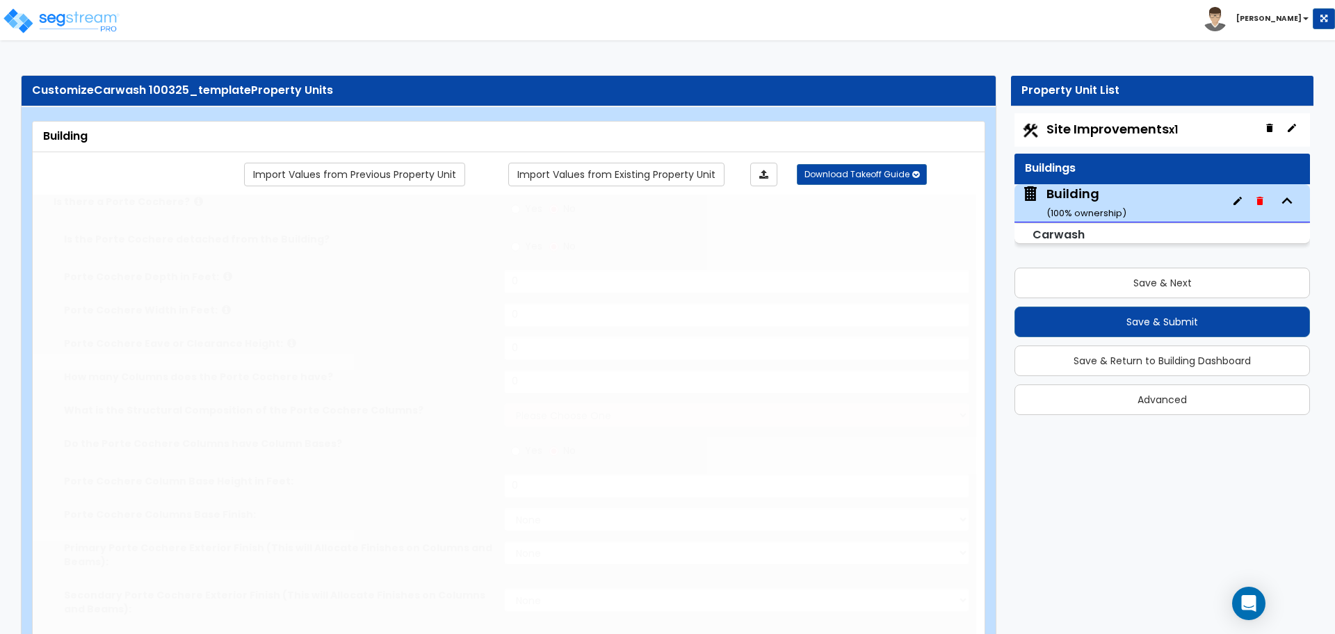
radio input "true"
select select "1"
type input "6"
radio input "true"
type input "10"
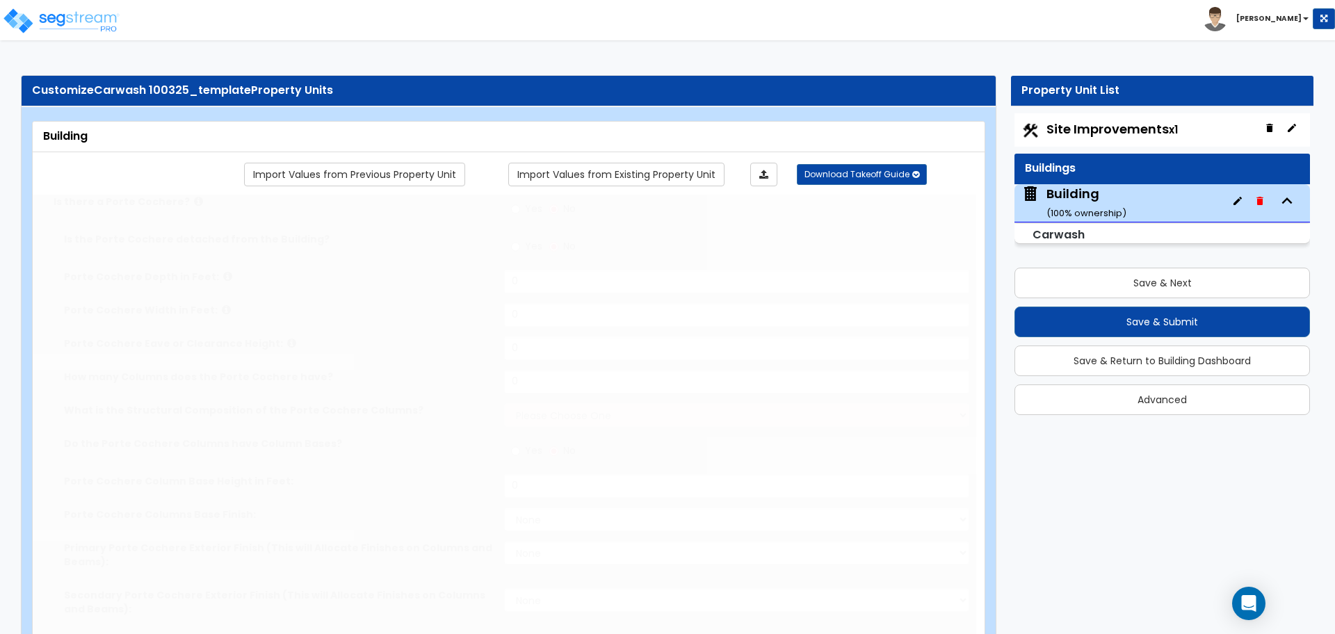
radio input "true"
type input "2"
radio input "true"
select select "2"
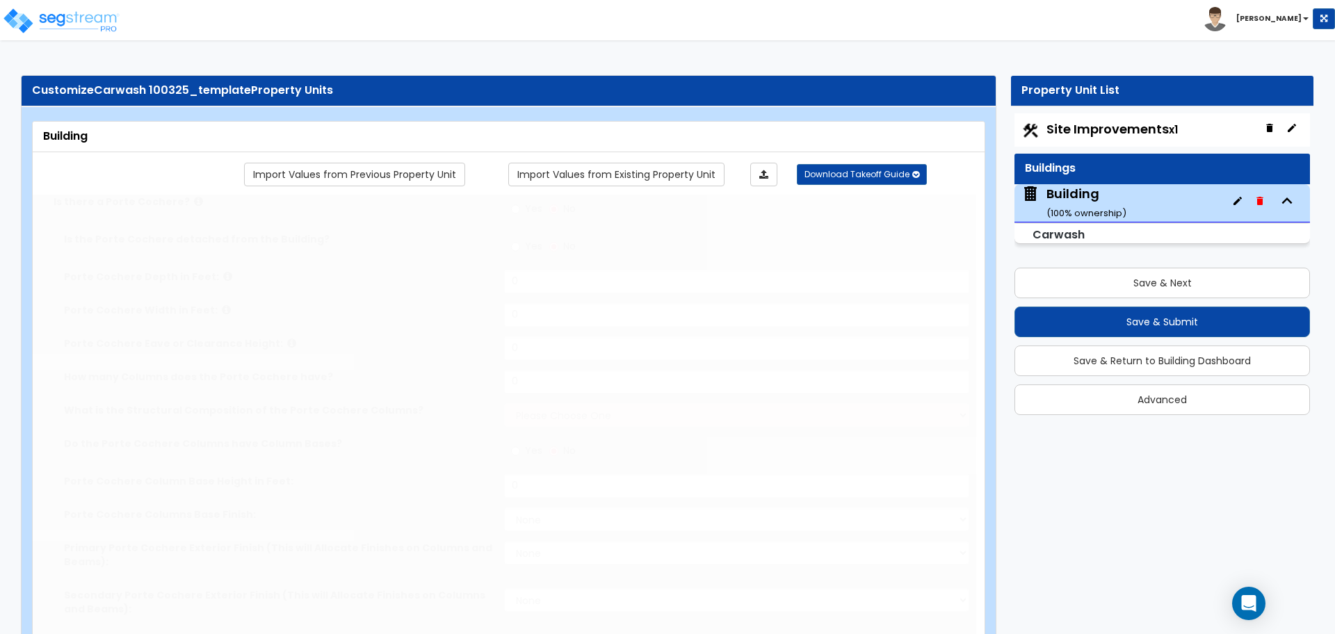
radio input "true"
type input "6"
radio input "true"
type input "5"
radio input "true"
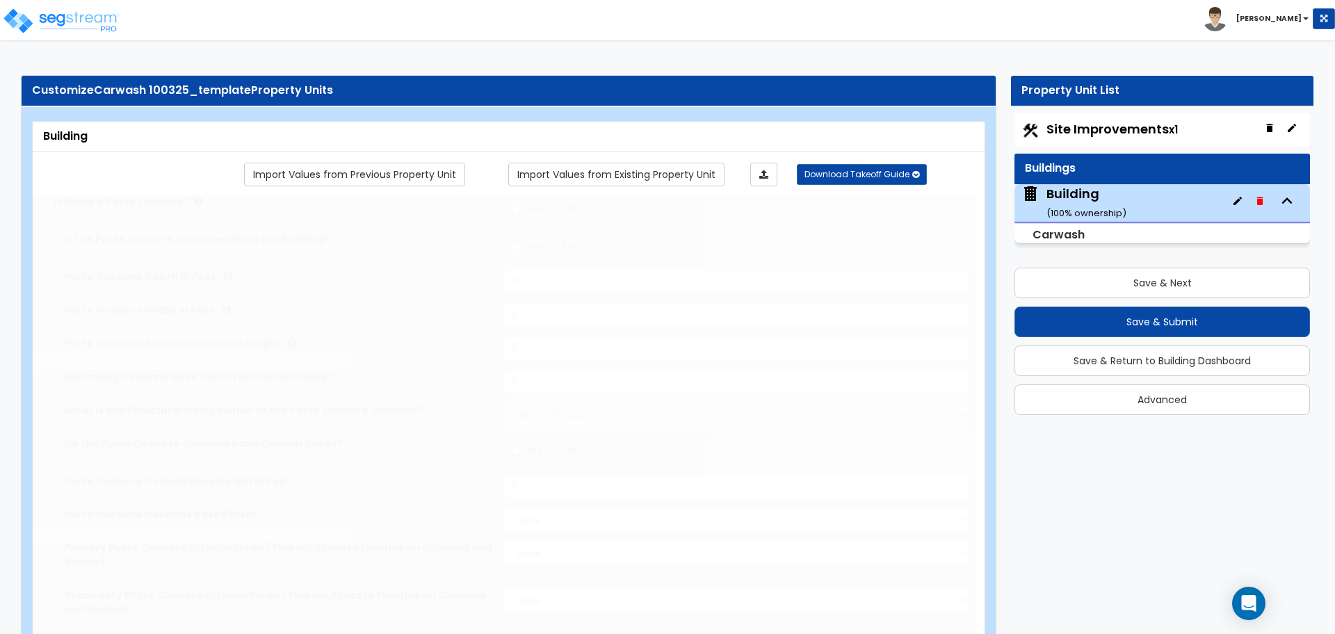
type input "9"
radio input "true"
type input "2"
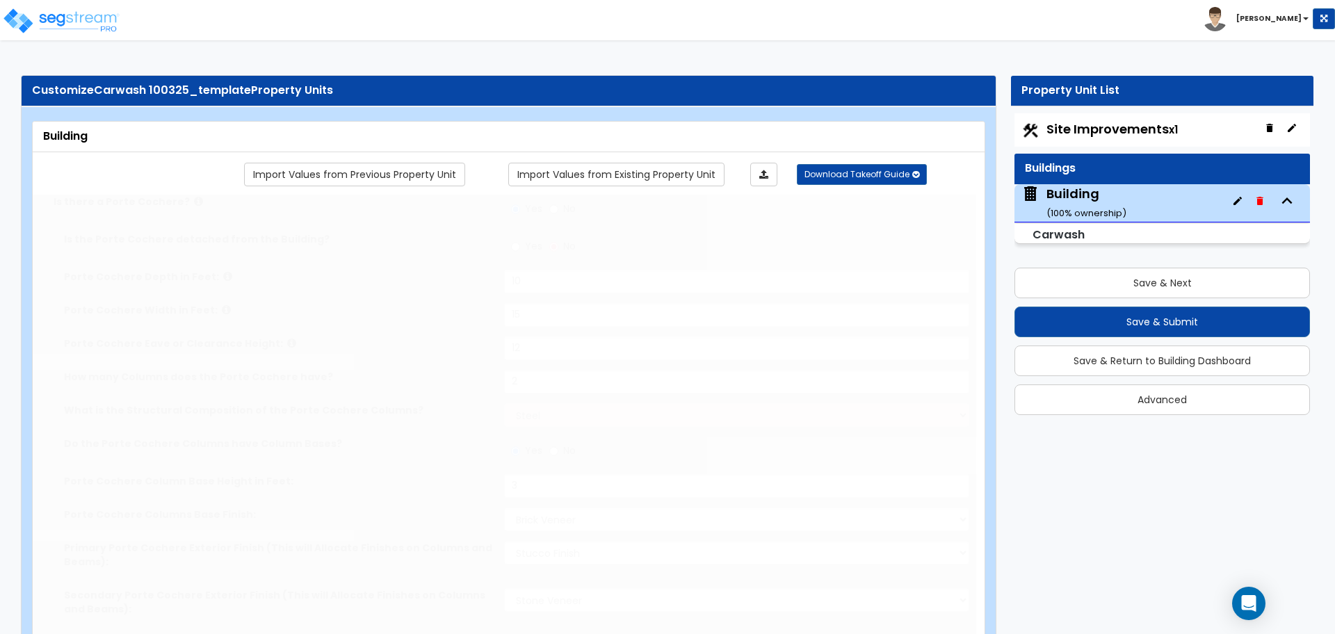
radio input "true"
type input "3"
radio input "true"
type input "5"
radio input "true"
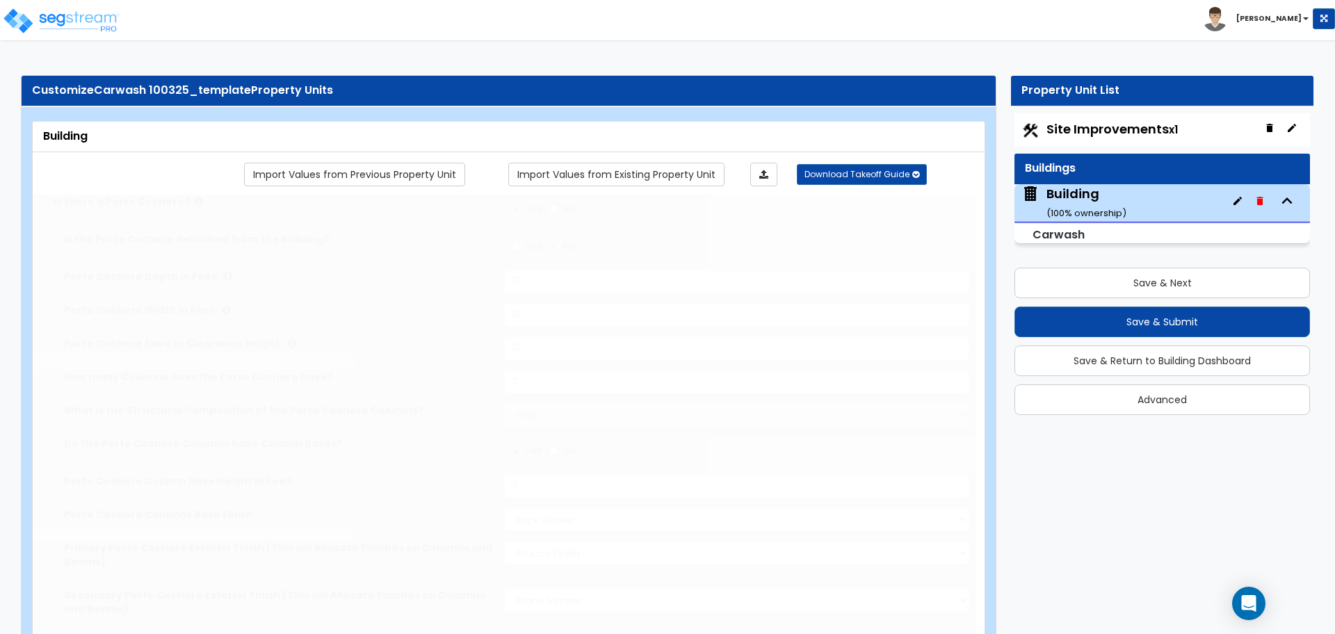
select select "2"
type input "2"
select select "3"
type input "2"
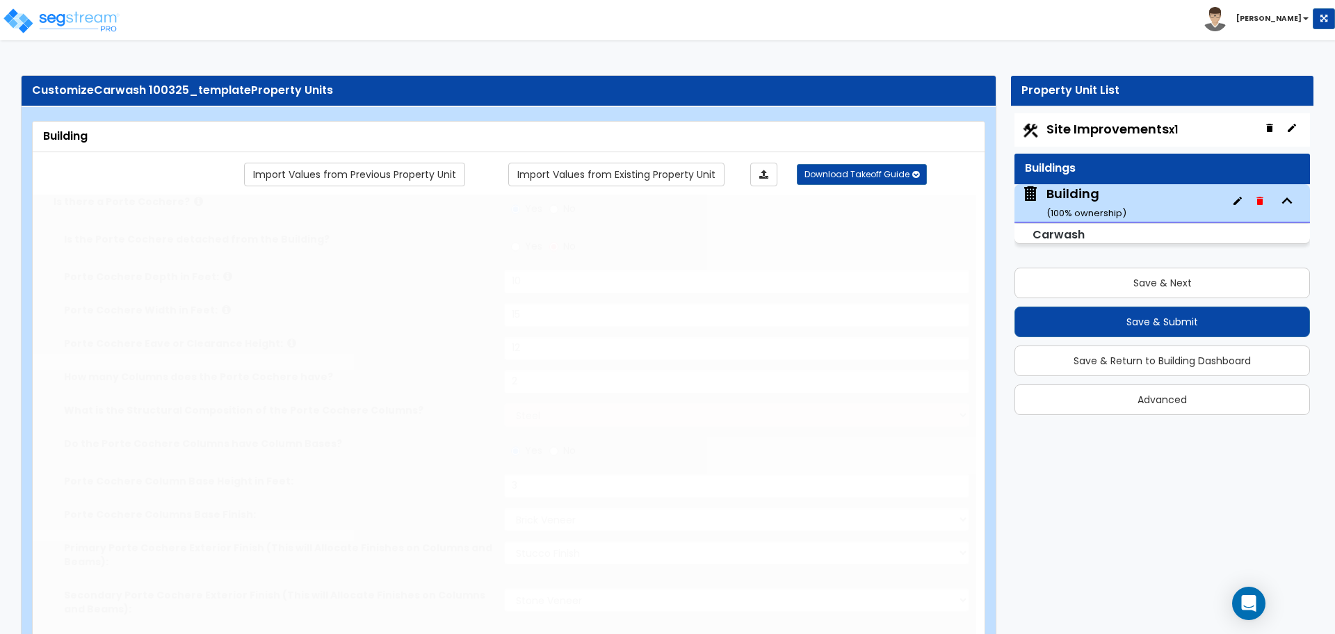
select select "2"
radio input "true"
select select "2"
type input "2"
radio input "true"
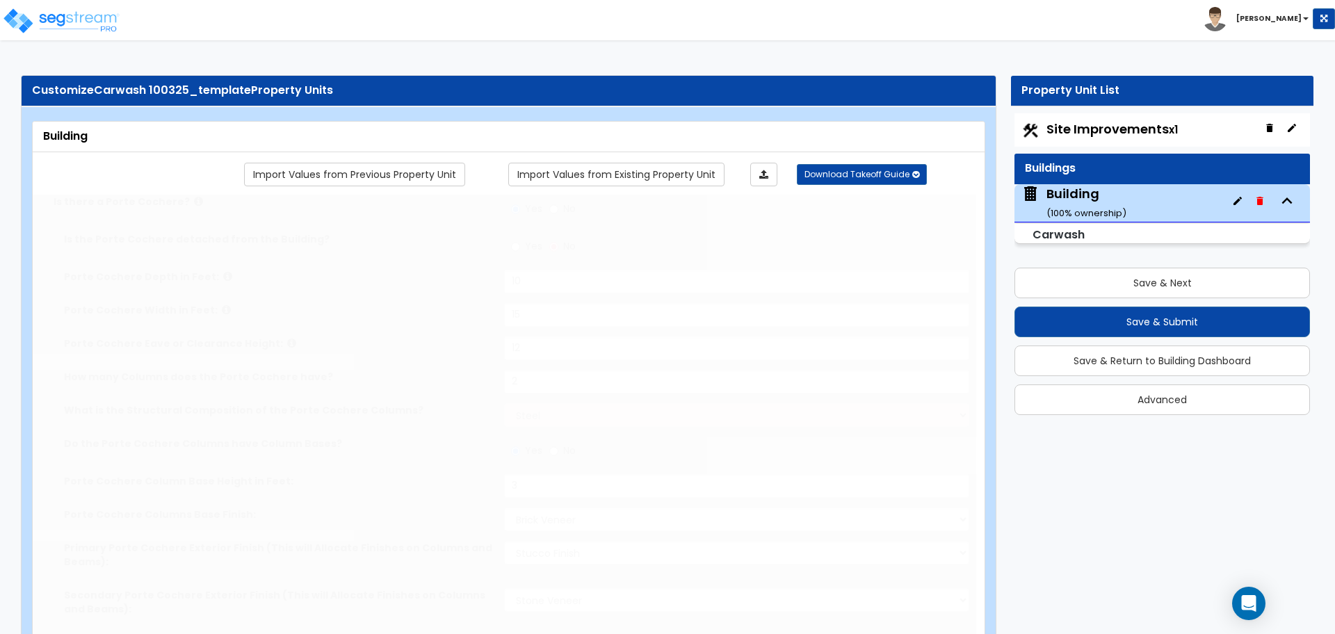
type input "300"
radio input "true"
select select "2"
type input "12"
type input "9"
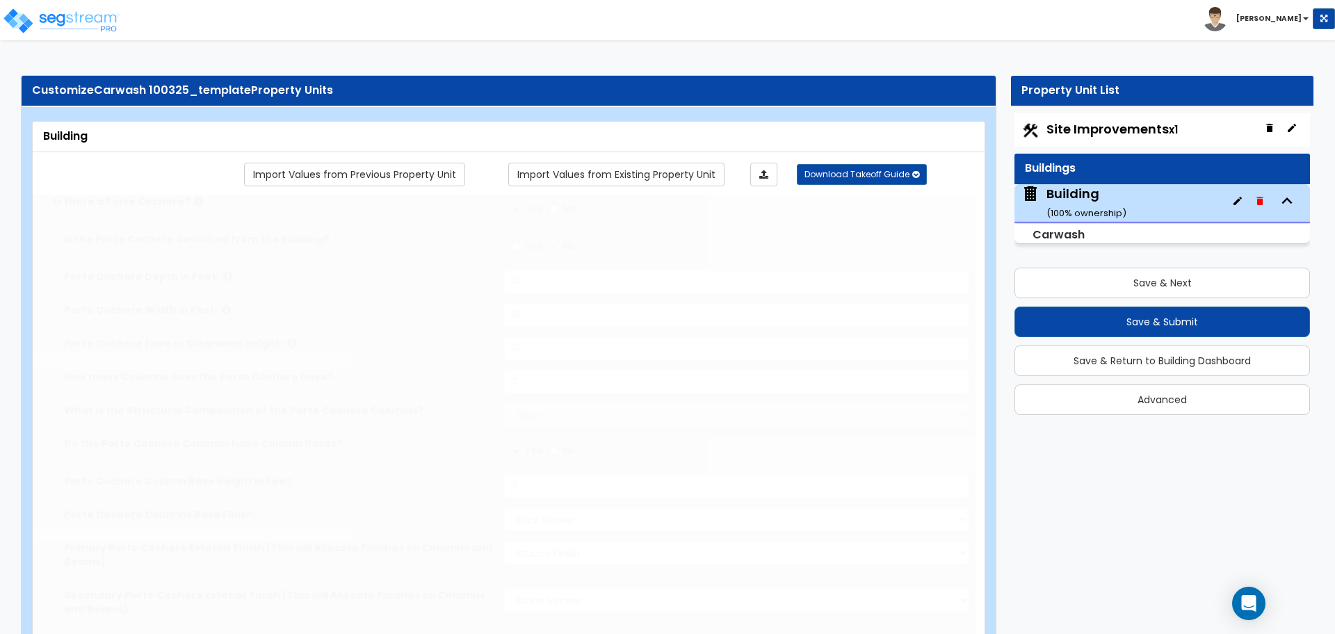
type input "6"
radio input "true"
type input "2100"
type input "6"
radio input "true"
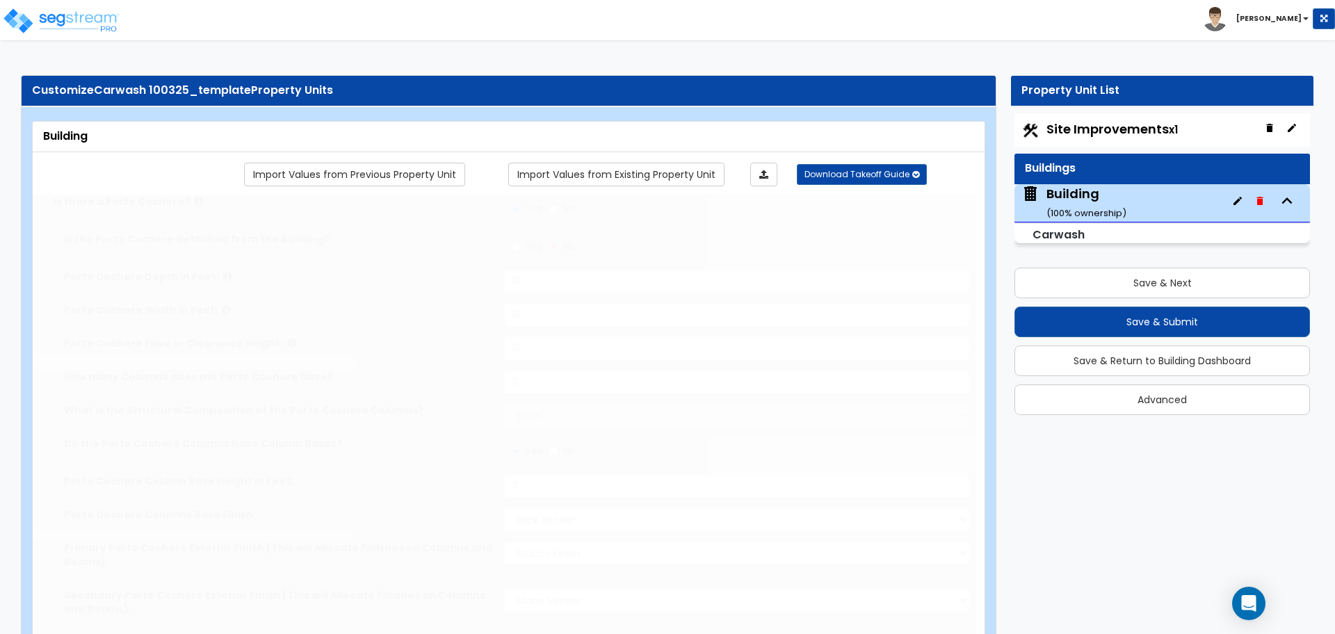
radio input "true"
type input "150"
type input "8"
radio input "true"
type input "4000"
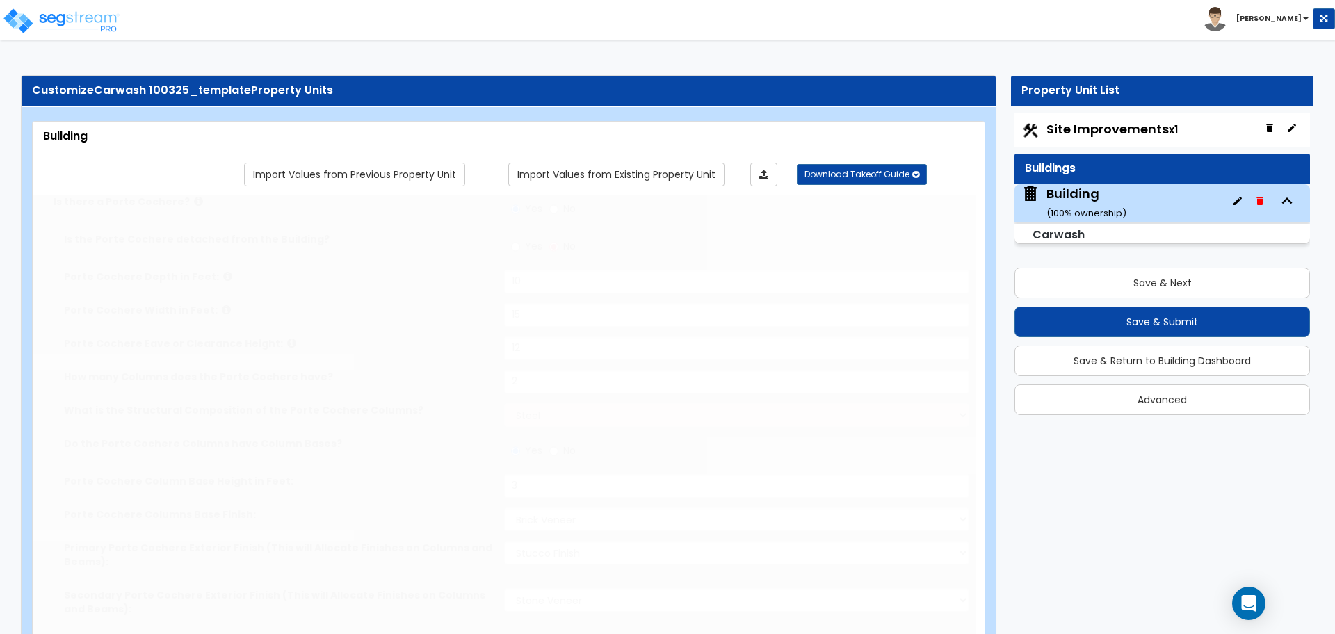
type input "2"
radio input "true"
type input "2"
radio input "true"
type input "3000"
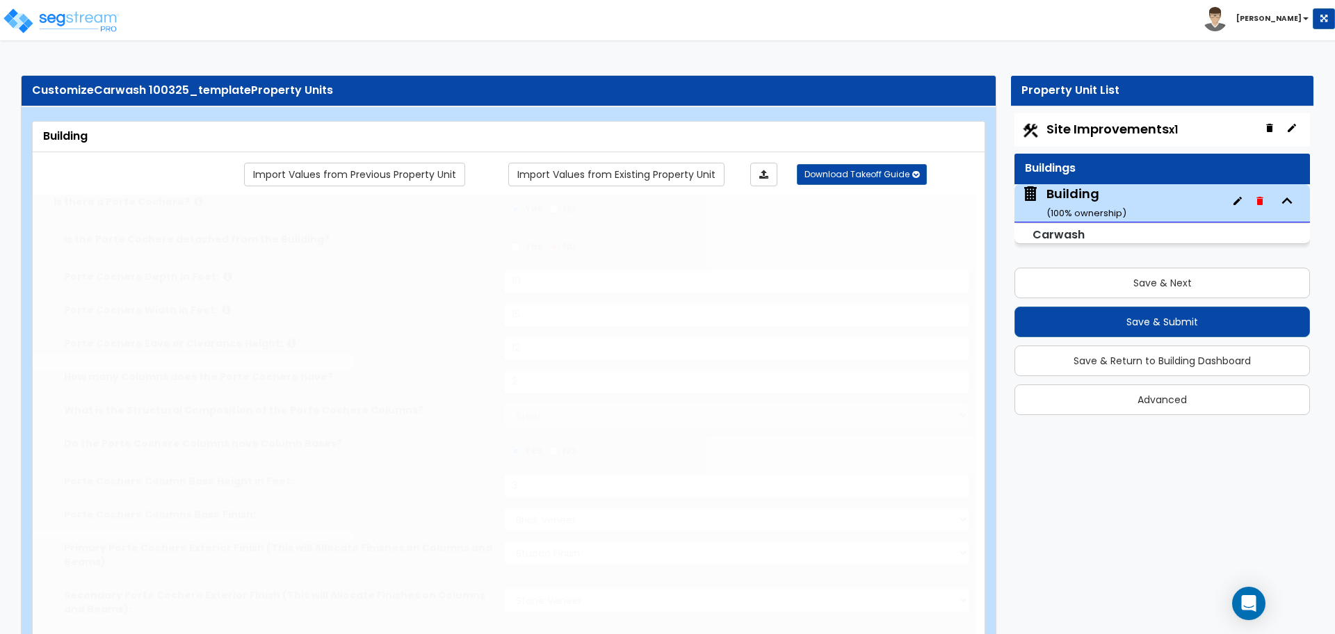
radio input "true"
select select "2"
type input "180"
type input "120"
type input "60"
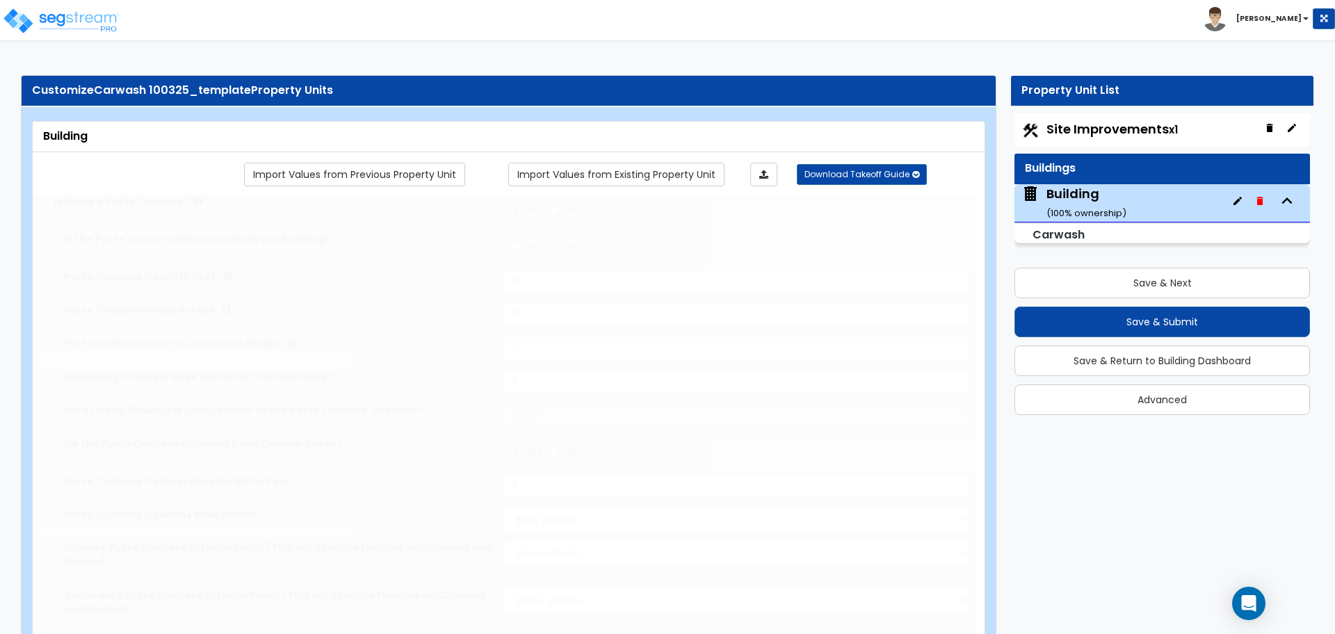
radio input "true"
type input "6"
radio input "true"
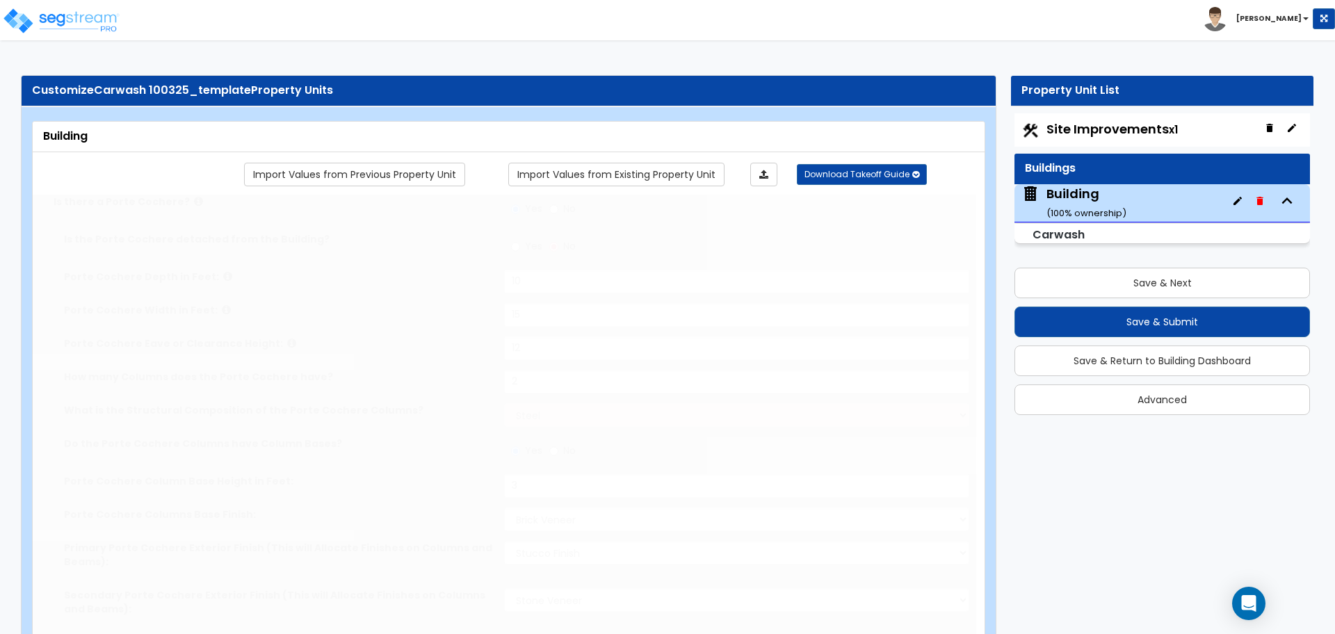
select select "2"
type input "400"
select select "2"
select select "1"
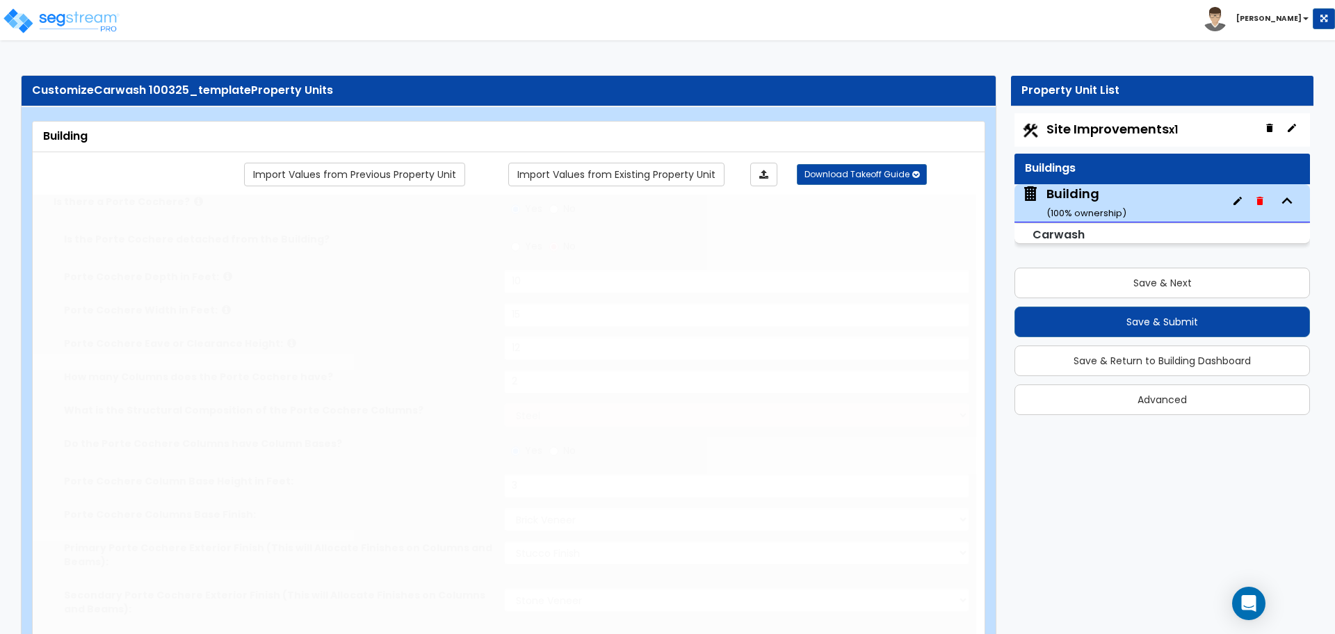
type input "30"
select select "3"
radio input "true"
type input "150"
radio input "true"
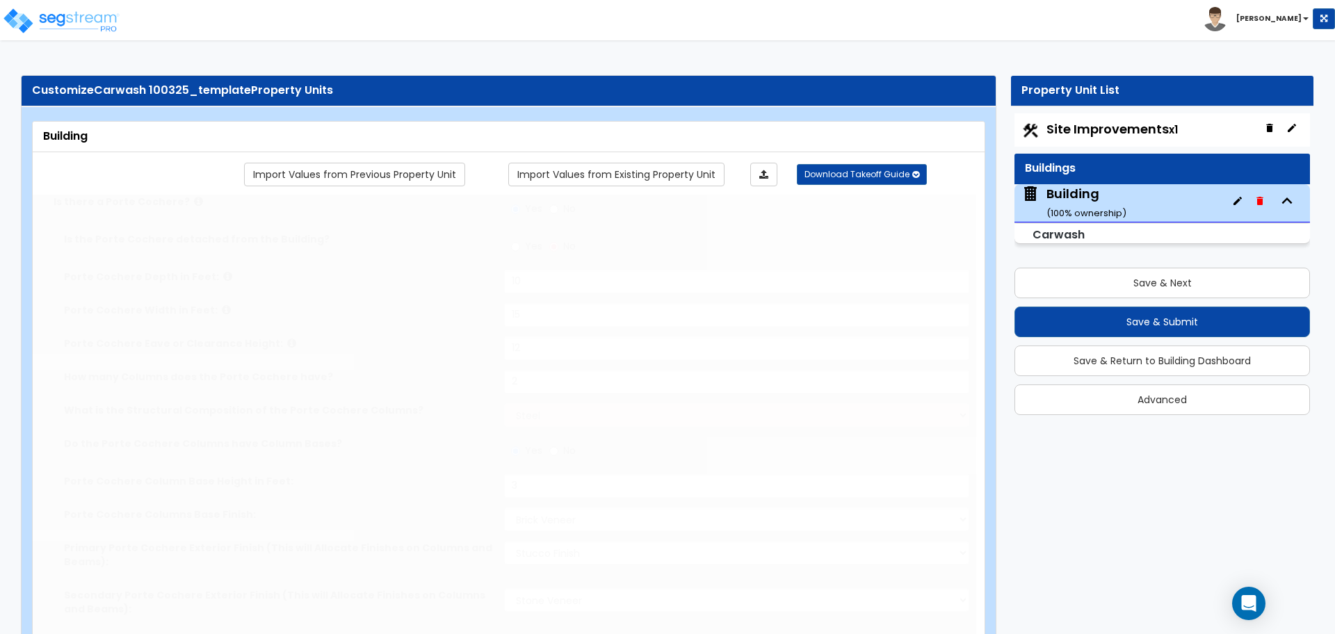
select select "2"
radio input "true"
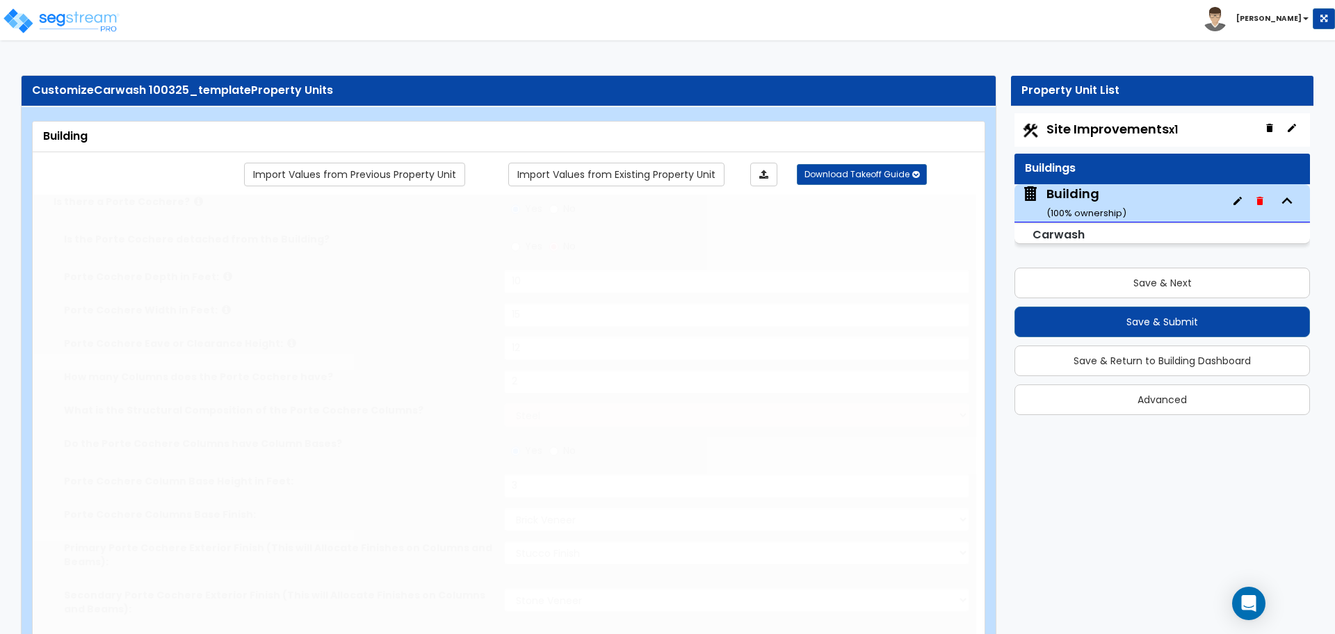
type input "640"
radio input "true"
type input "200"
radio input "true"
select select "4"
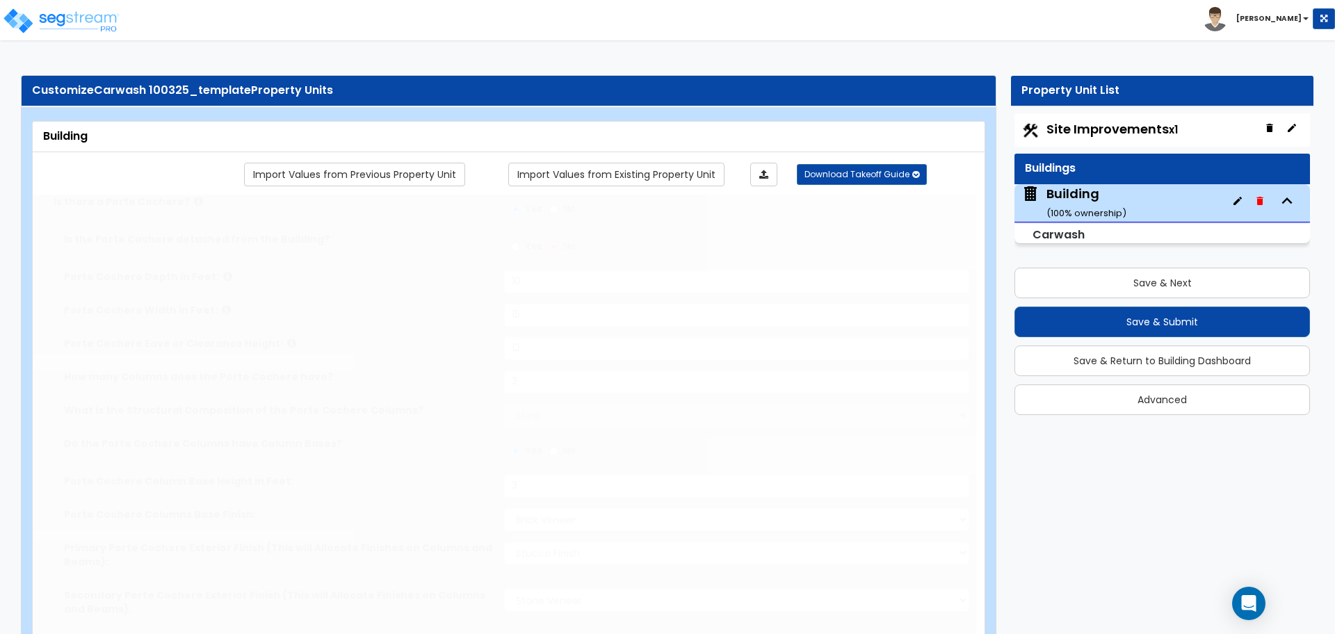
type input "150"
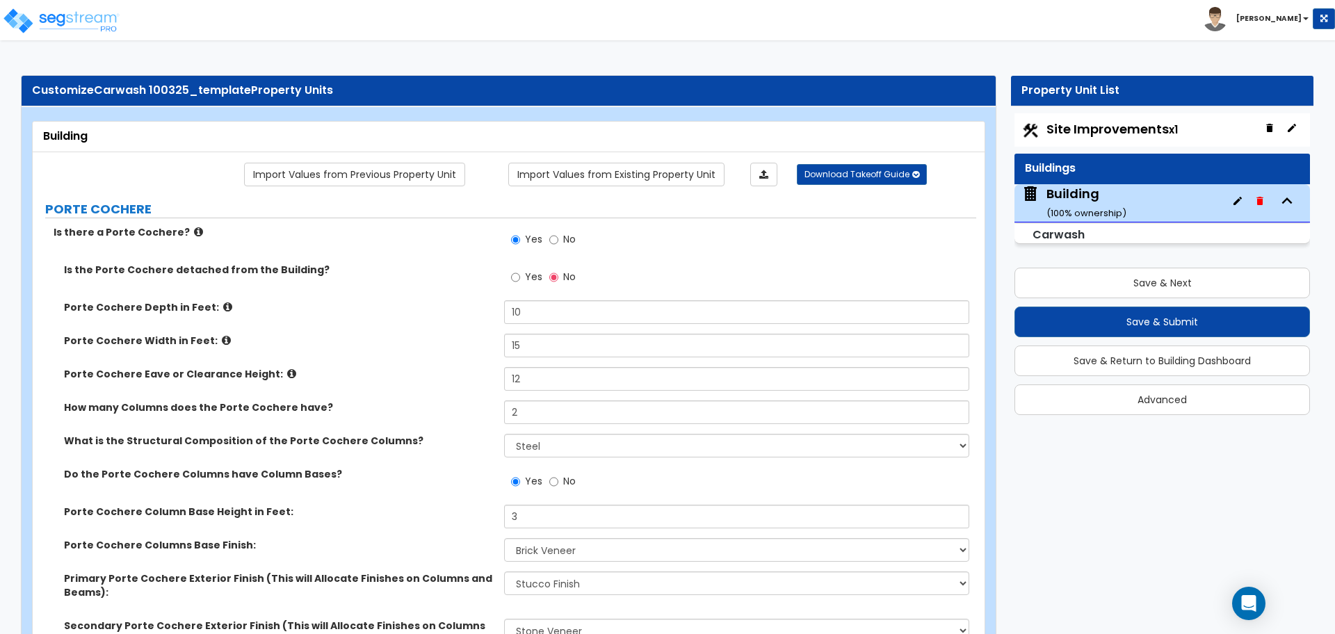
scroll to position [2117, 0]
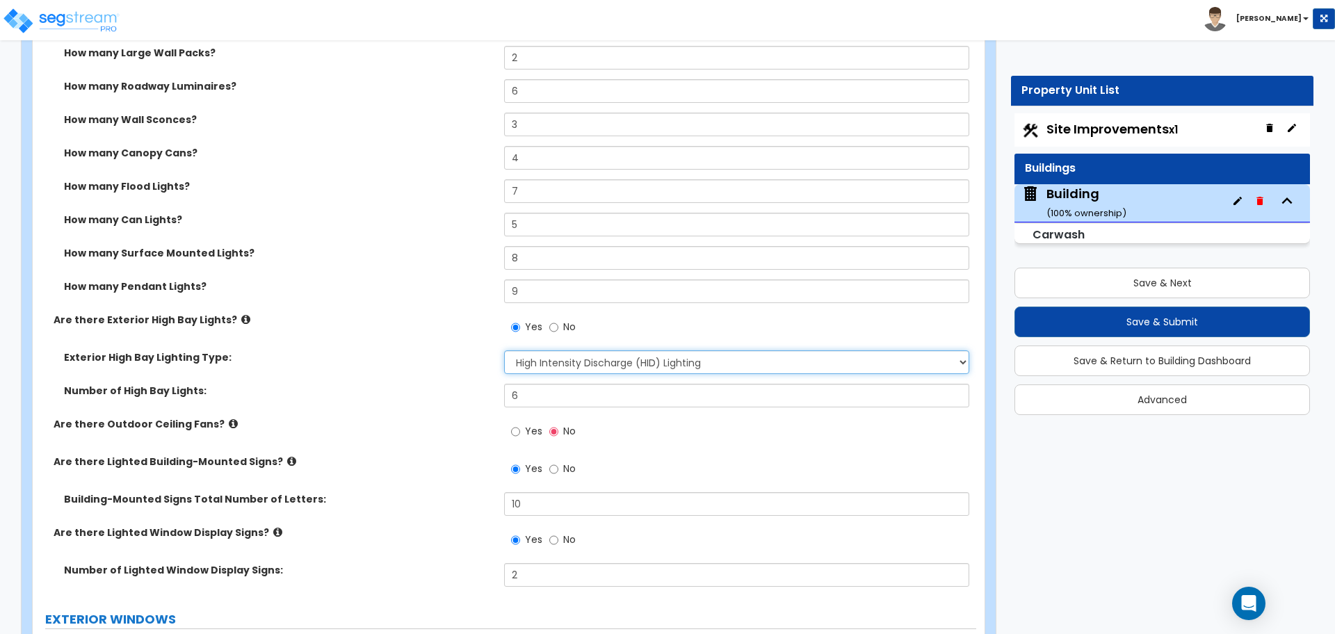
click at [569, 360] on select "Please Choose One High Intensity Discharge (HID) Lighting High Bay LED High Bay…" at bounding box center [736, 362] width 464 height 24
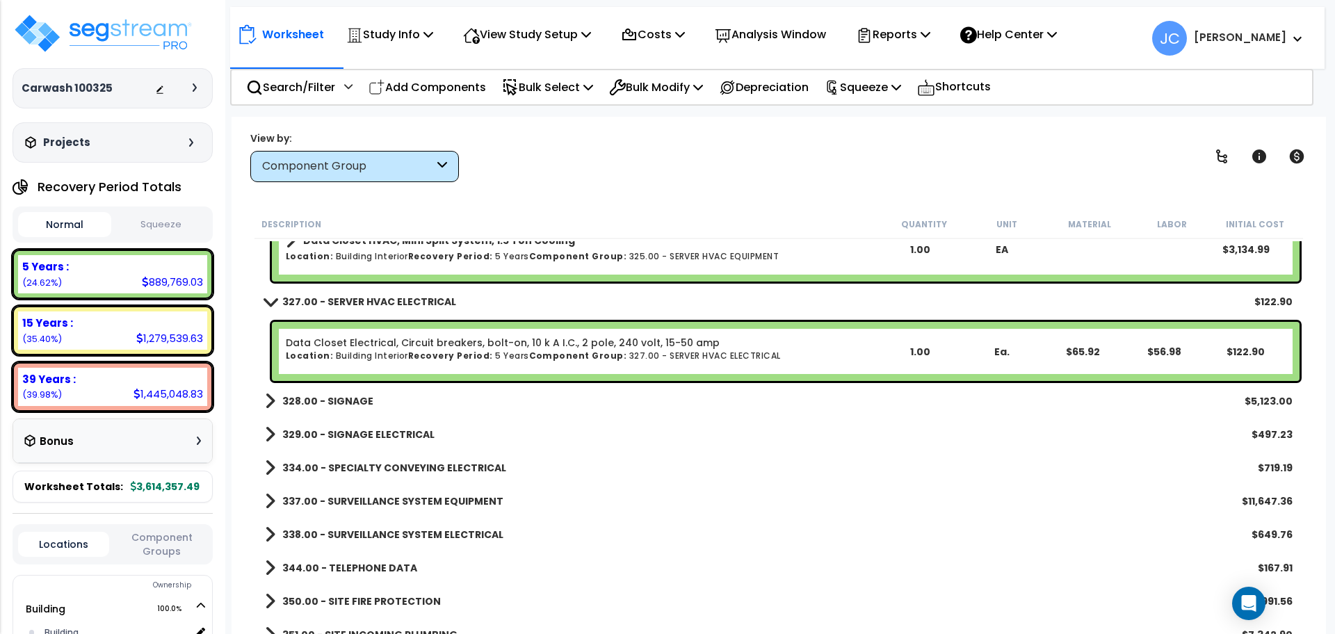
click at [346, 400] on b "328.00 - SIGNAGE" at bounding box center [327, 401] width 91 height 14
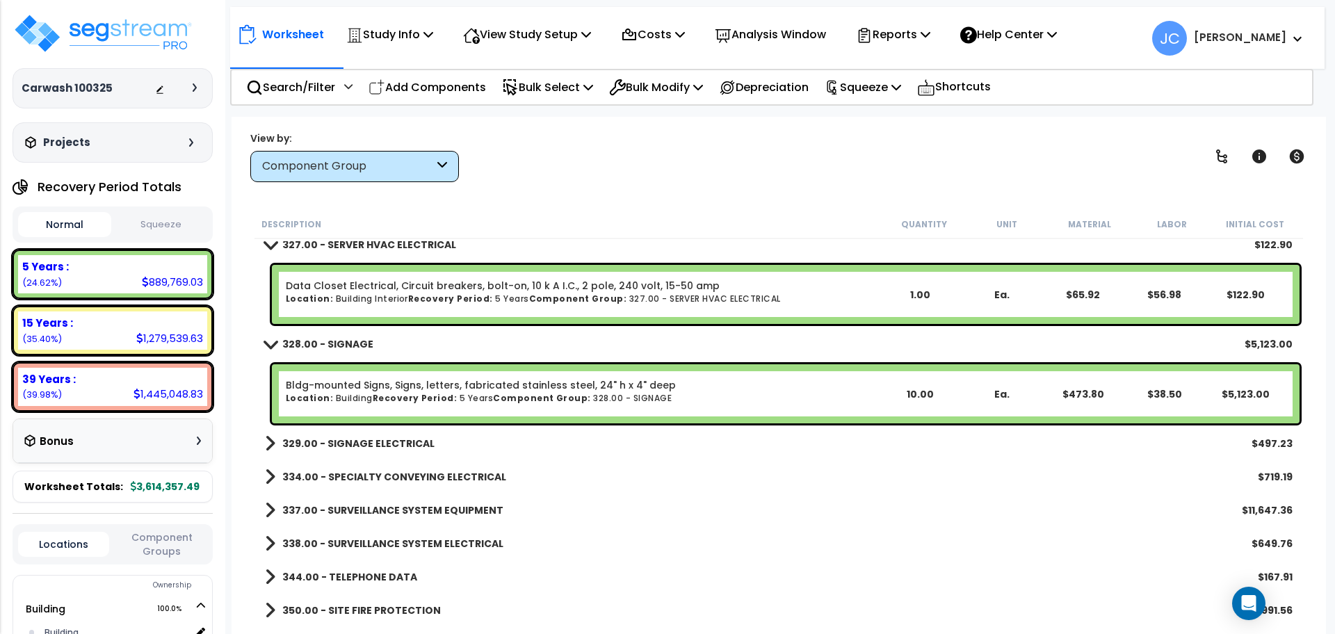
scroll to position [15040, 0]
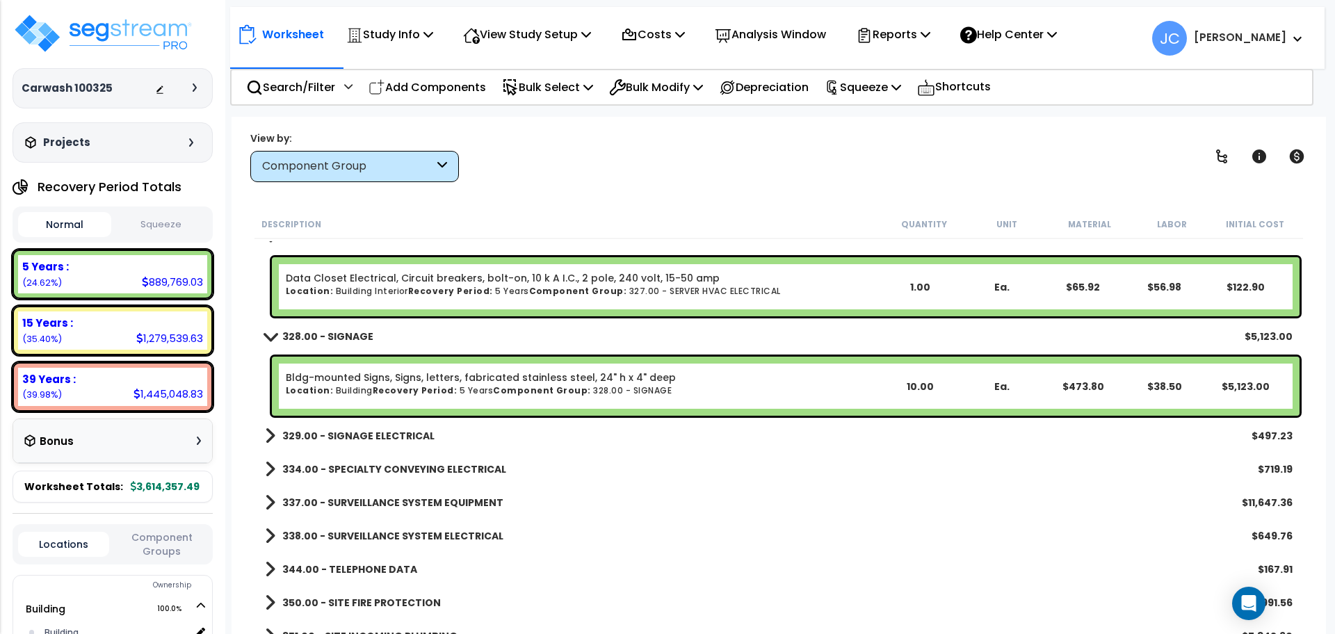
click at [390, 435] on b "329.00 - SIGNAGE ELECTRICAL" at bounding box center [358, 436] width 152 height 14
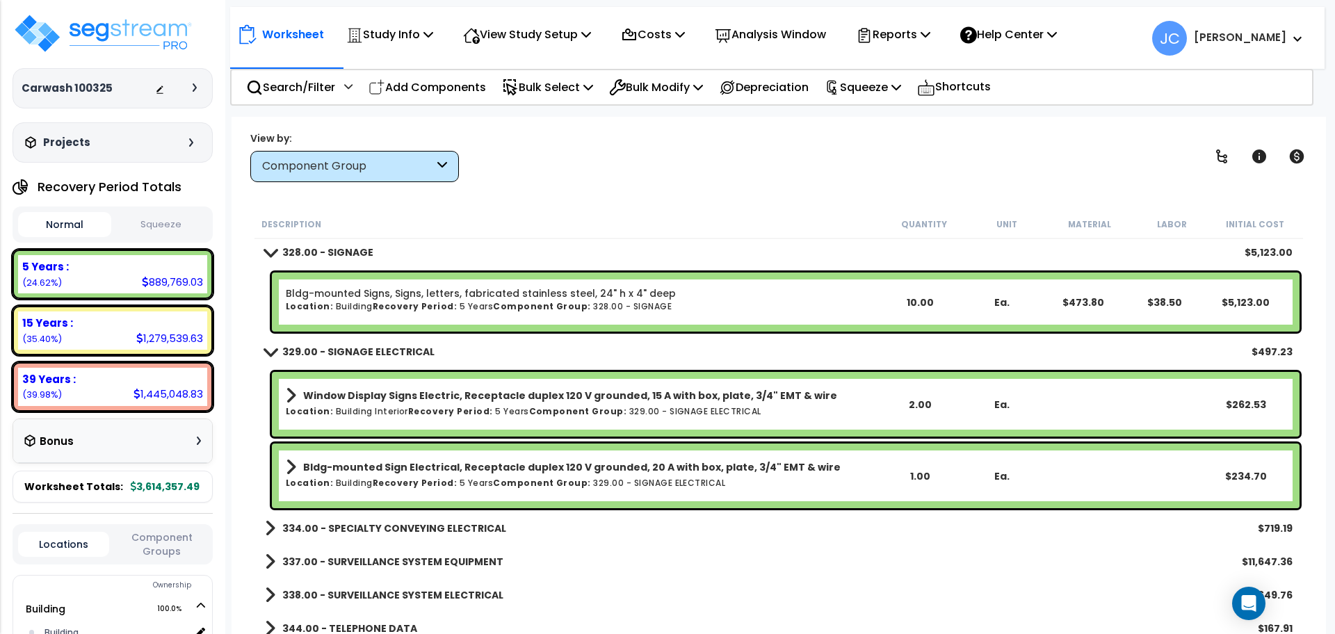
scroll to position [15125, 0]
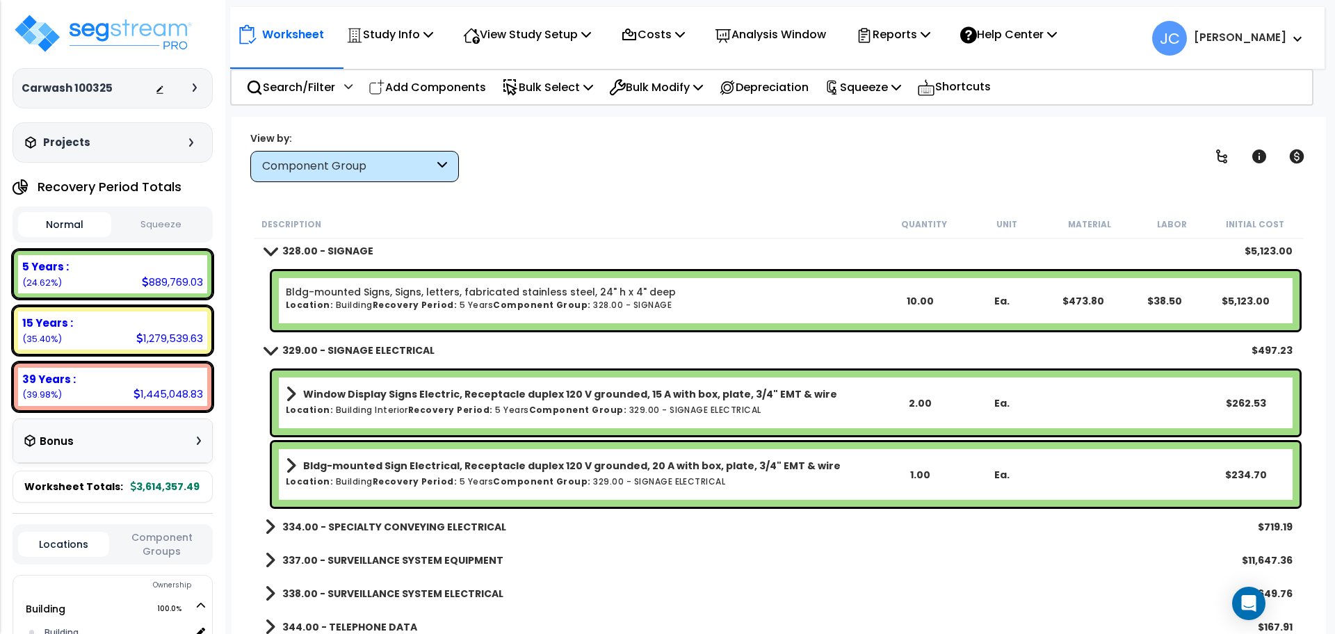
click at [438, 522] on b "334.00 - SPECIALTY CONVEYING ELECTRICAL" at bounding box center [394, 527] width 224 height 14
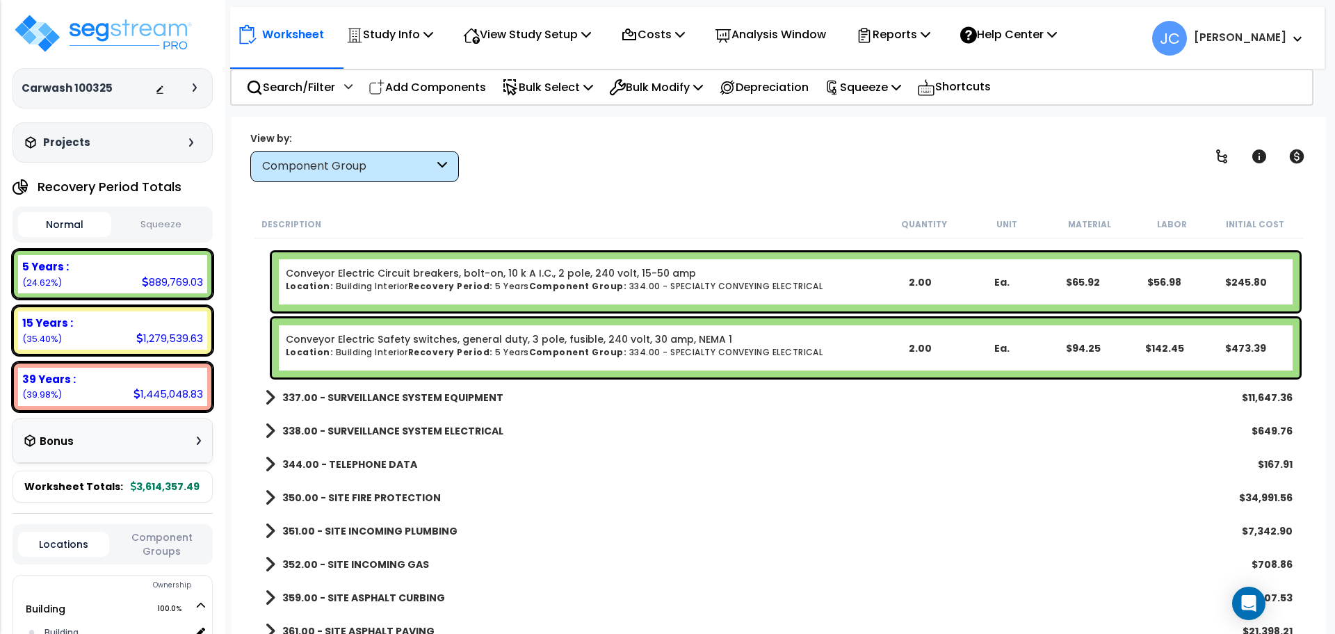
scroll to position [15451, 0]
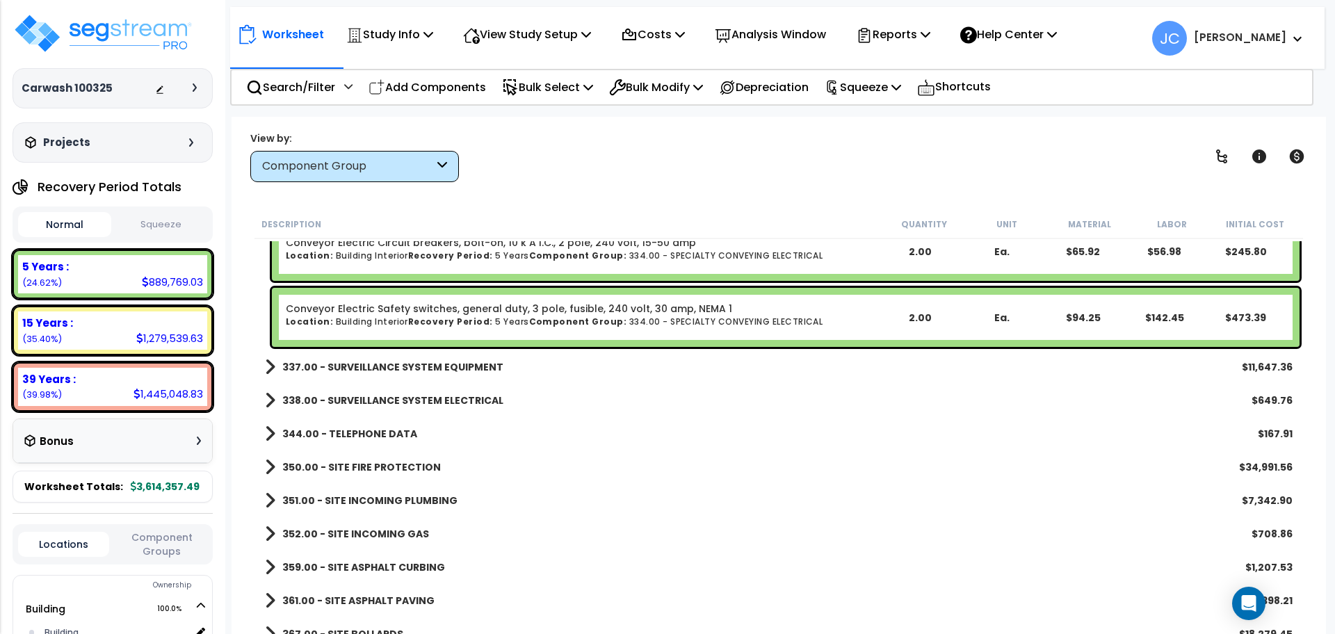
click at [448, 362] on b "337.00 - SURVEILLANCE SYSTEM EQUIPMENT" at bounding box center [392, 367] width 221 height 14
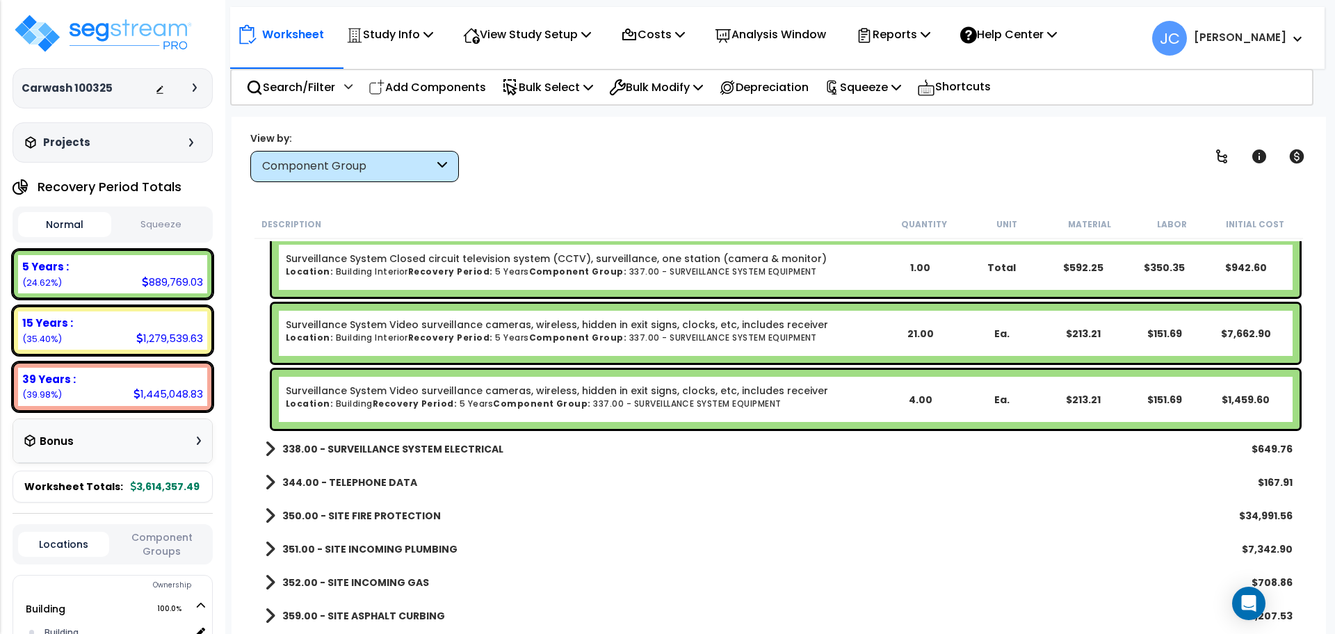
scroll to position [15788, 0]
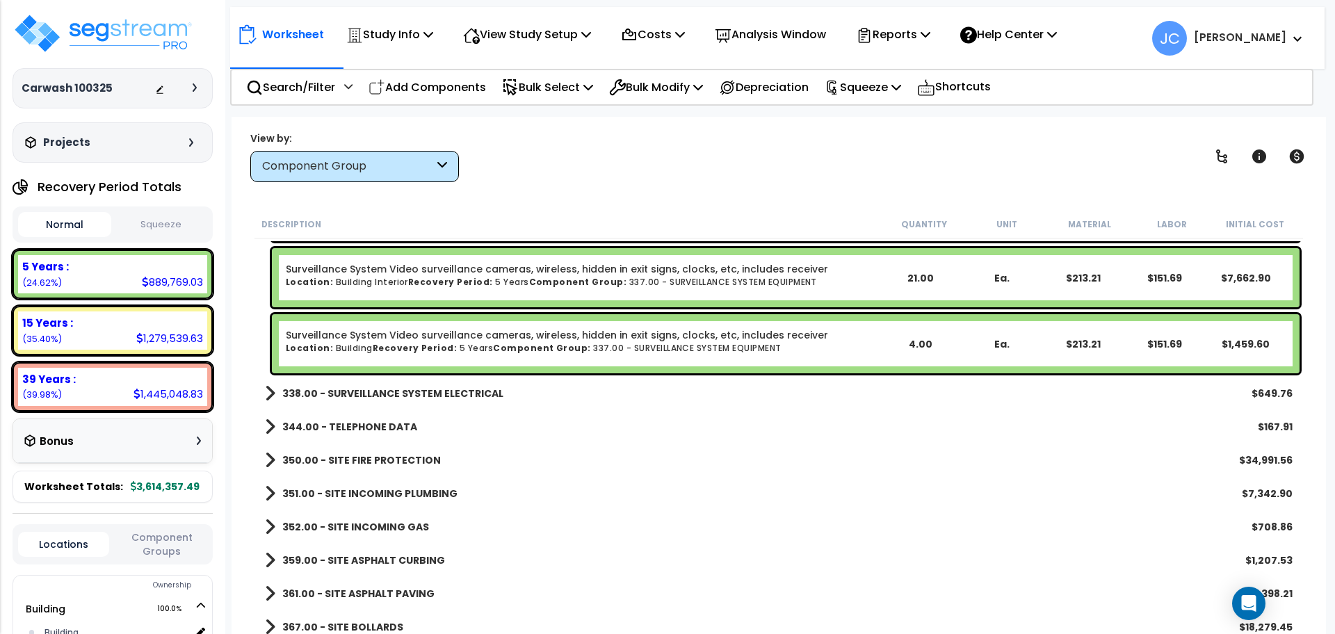
click at [471, 393] on b "338.00 - SURVEILLANCE SYSTEM ELECTRICAL" at bounding box center [392, 394] width 221 height 14
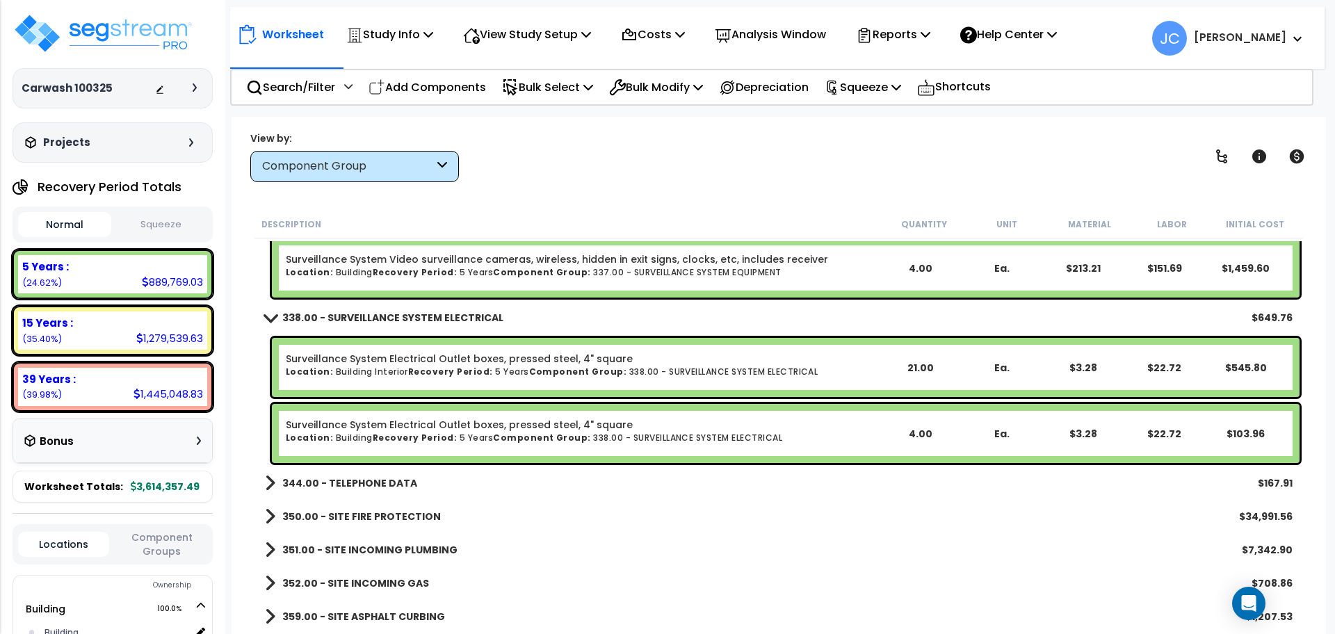
scroll to position [15883, 0]
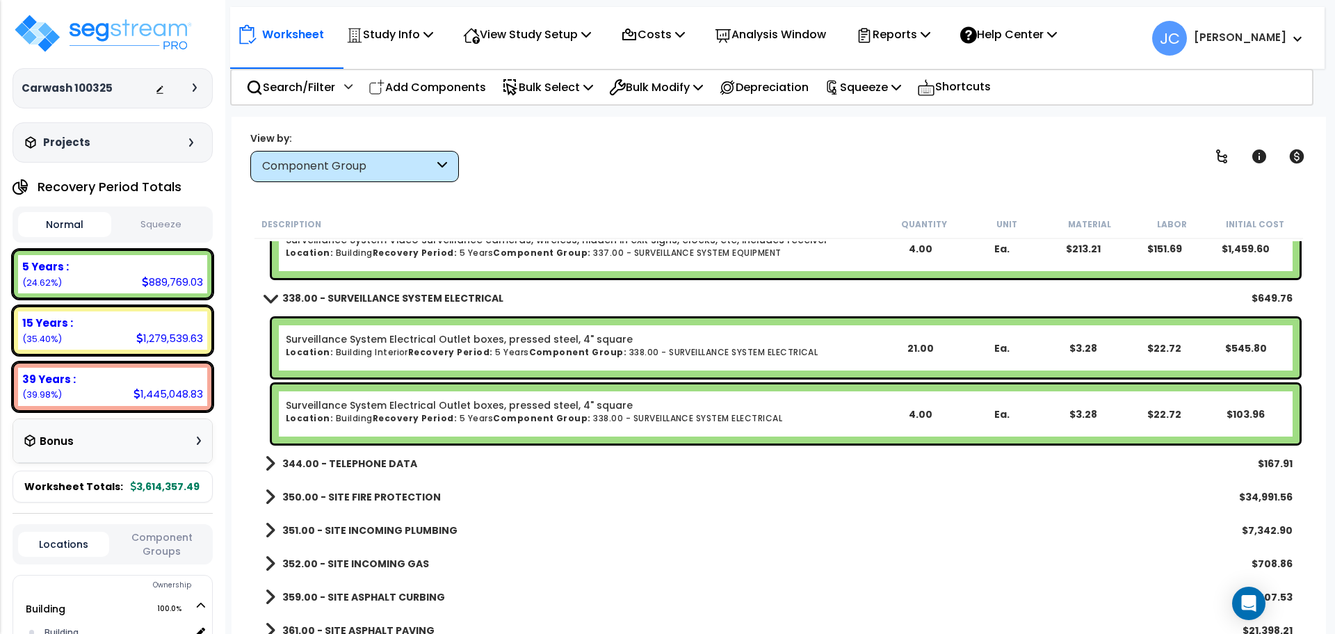
click at [392, 460] on b "344.00 - TELEPHONE DATA" at bounding box center [349, 464] width 135 height 14
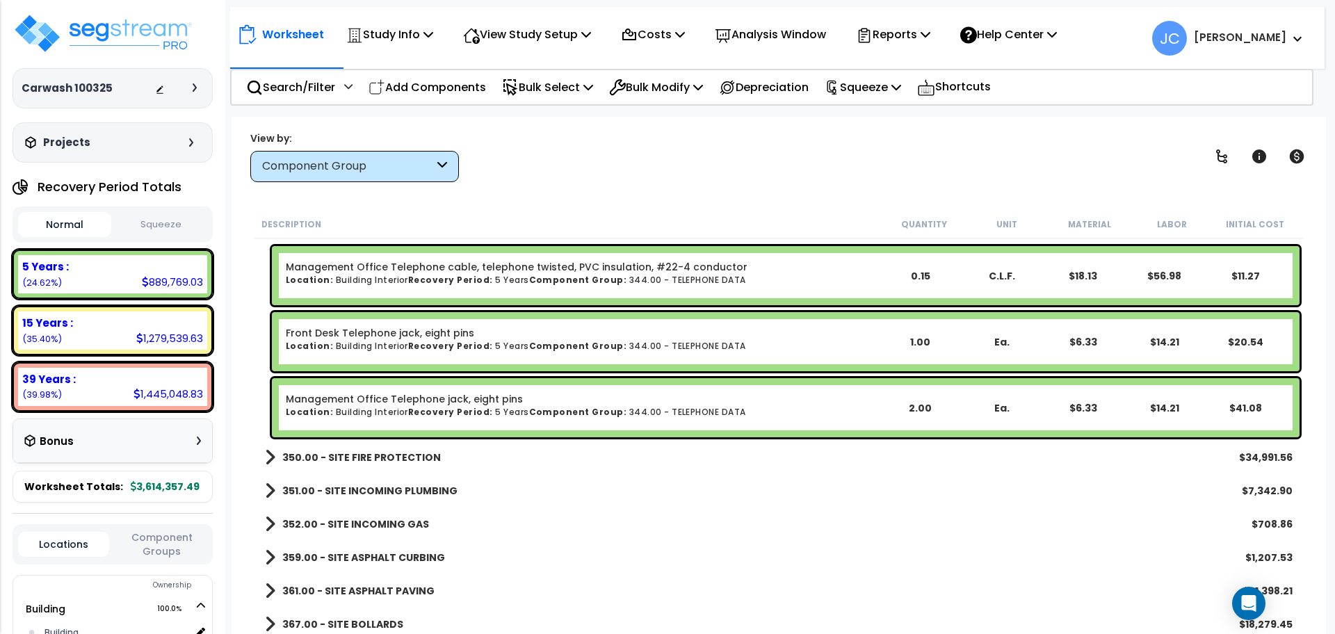
scroll to position [16333, 0]
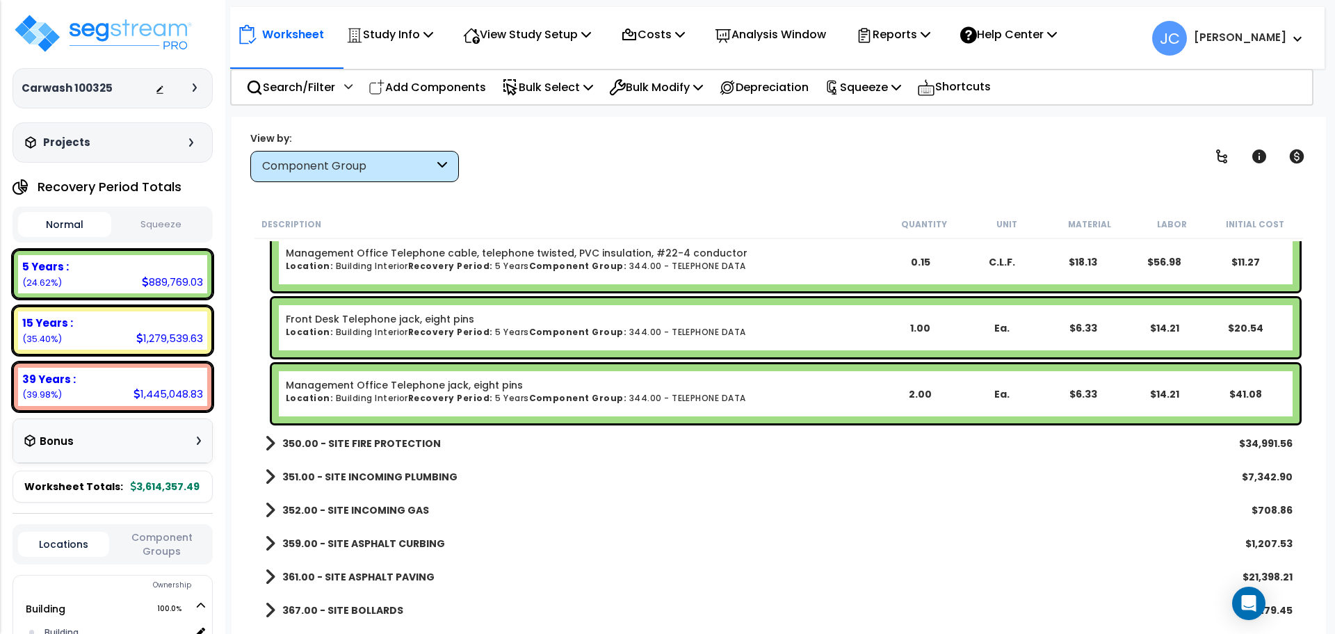
click at [399, 440] on b "350.00 - SITE FIRE PROTECTION" at bounding box center [361, 444] width 159 height 14
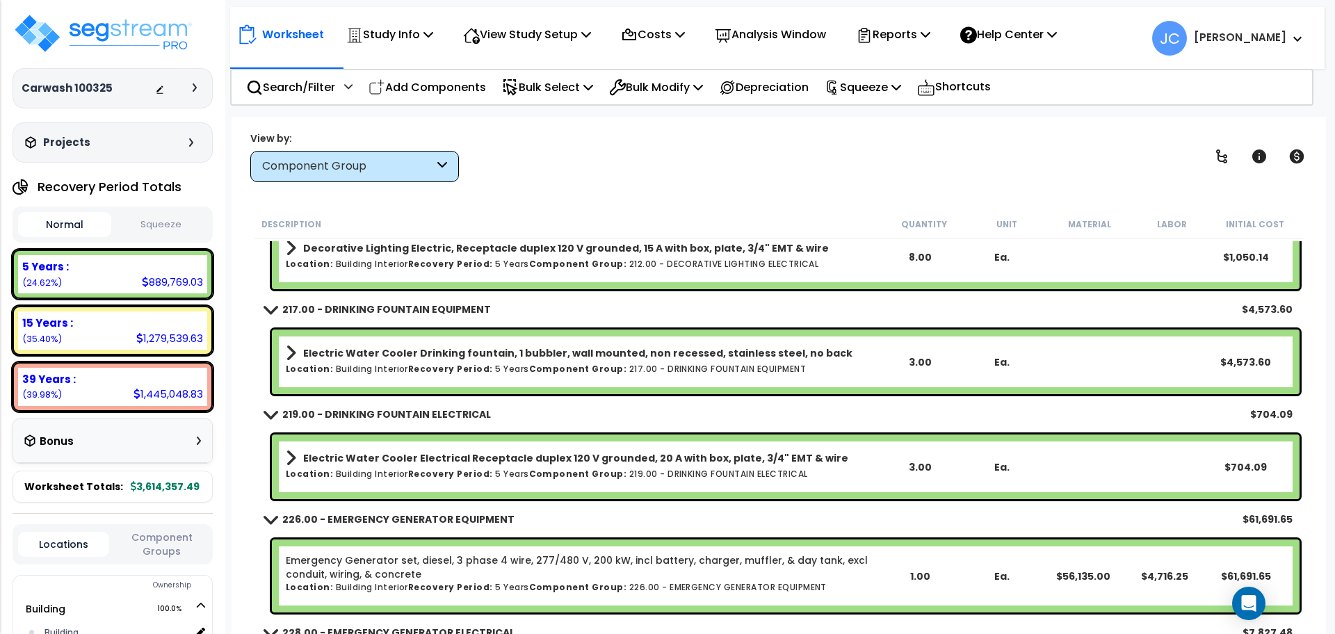
scroll to position [12923, 0]
click at [1237, 161] on div "Squeeze Warning Show/Hide Children Toggle Record Info Toggle Cost" at bounding box center [1259, 157] width 106 height 28
click at [1236, 161] on link at bounding box center [1221, 156] width 31 height 31
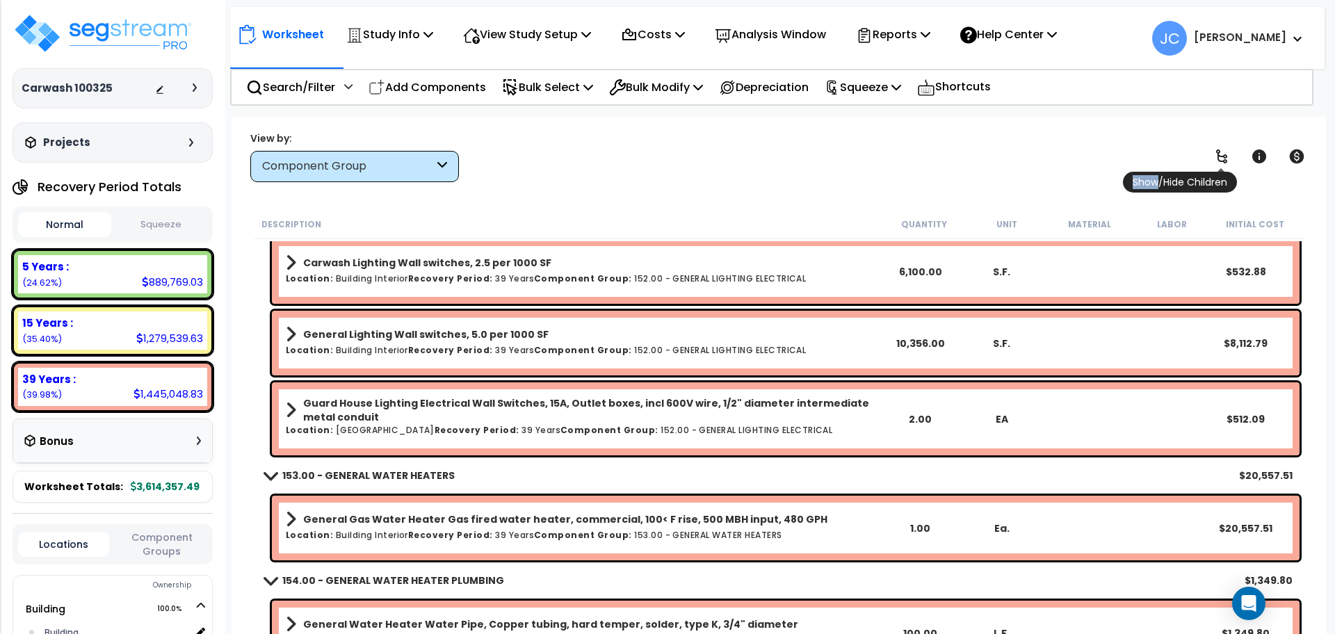
click at [1236, 161] on link at bounding box center [1221, 156] width 31 height 31
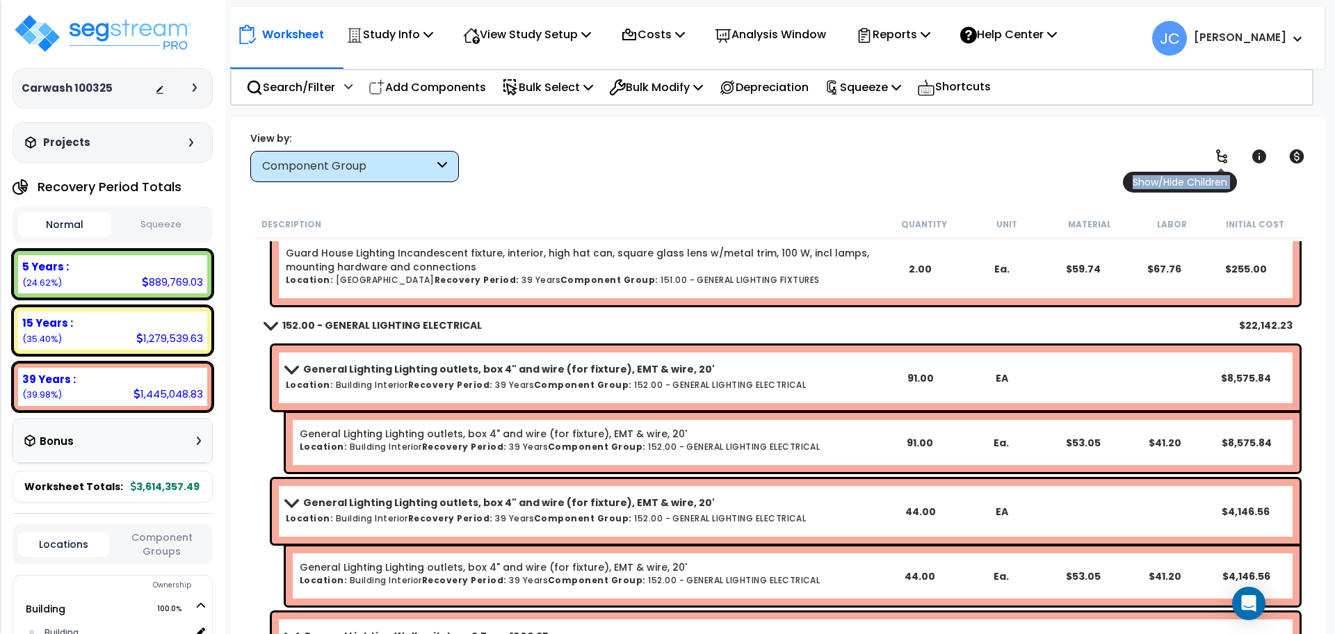
click at [1236, 161] on link at bounding box center [1221, 156] width 31 height 31
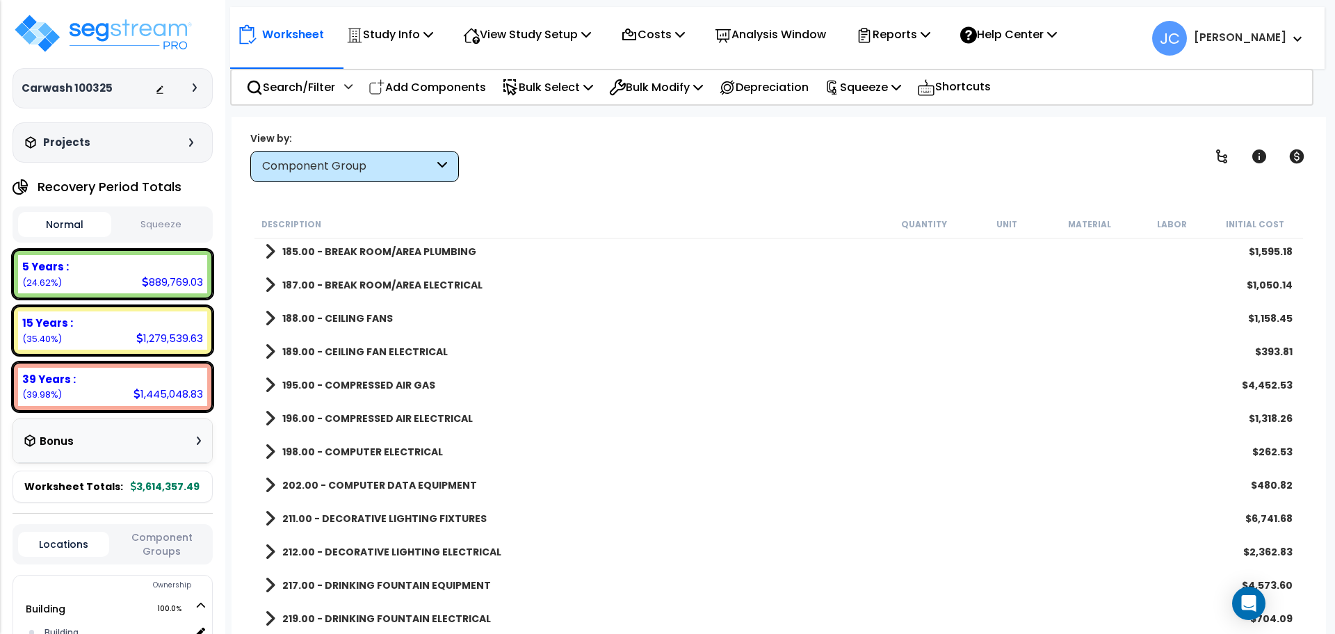
scroll to position [2471, 0]
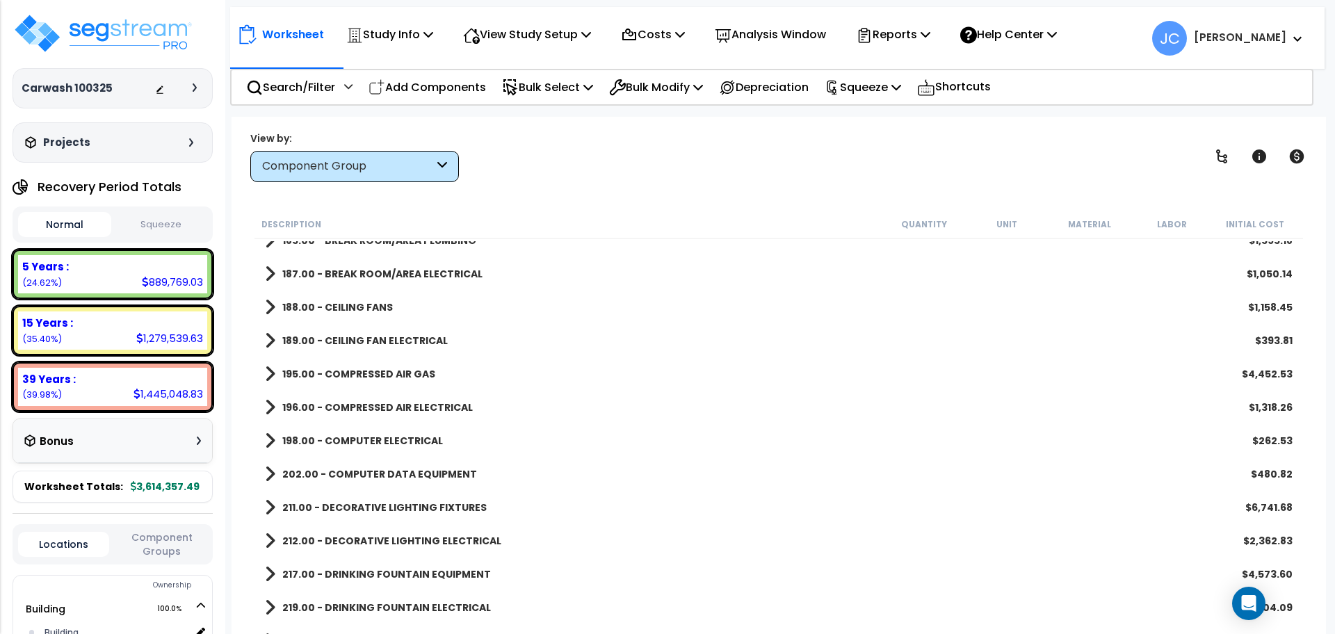
click at [406, 403] on b "196.00 - COMPRESSED AIR ELECTRICAL" at bounding box center [377, 407] width 191 height 14
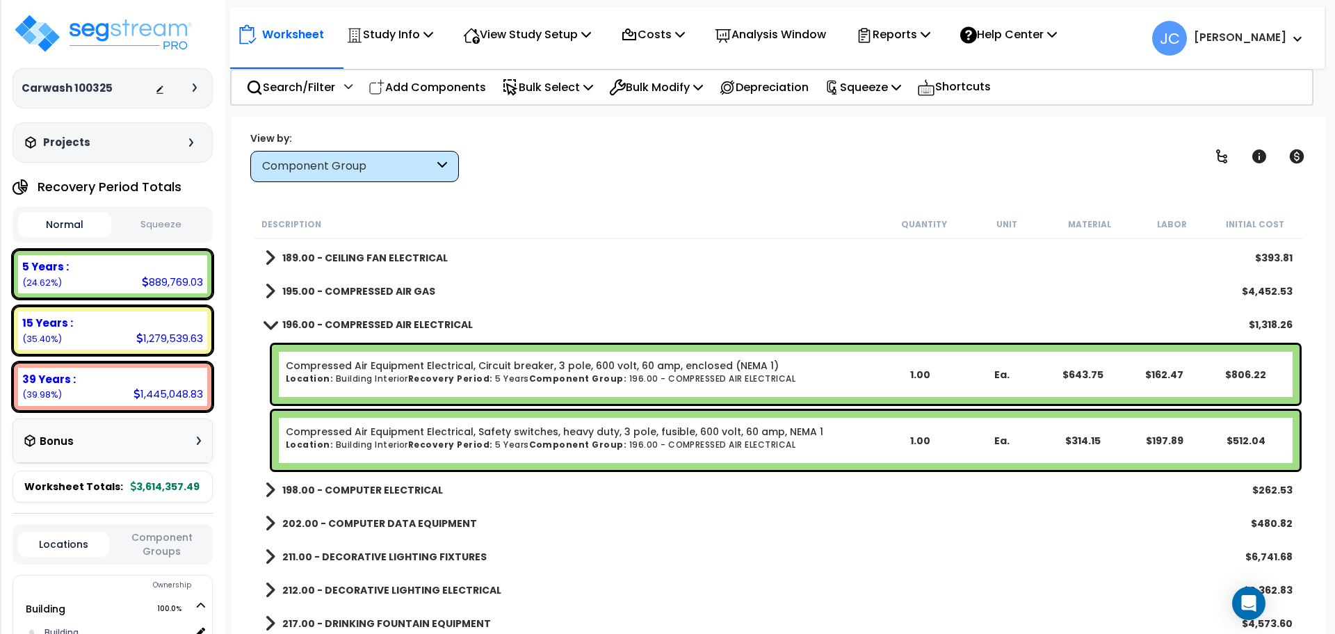
scroll to position [2555, 0]
click at [389, 325] on b "196.00 - COMPRESSED AIR ELECTRICAL" at bounding box center [377, 324] width 191 height 14
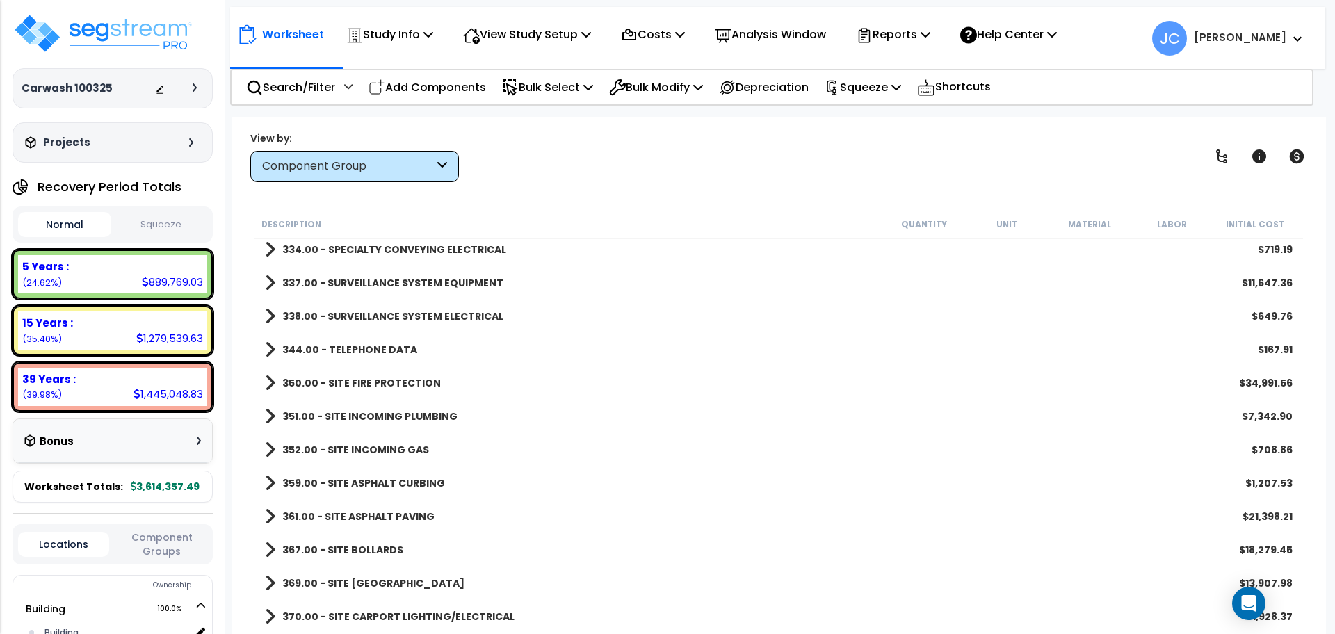
scroll to position [3168, 0]
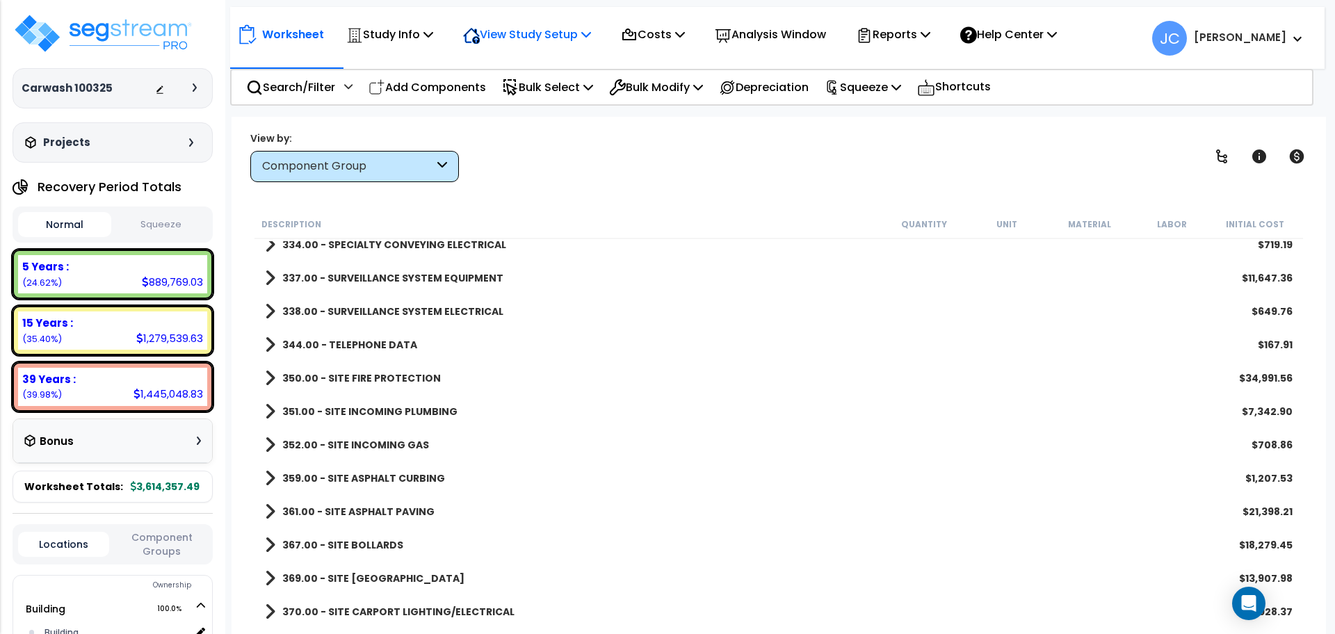
click at [554, 49] on div "View Study Setup" at bounding box center [527, 34] width 128 height 33
click at [538, 96] on link "View Questionnaire" at bounding box center [525, 95] width 138 height 28
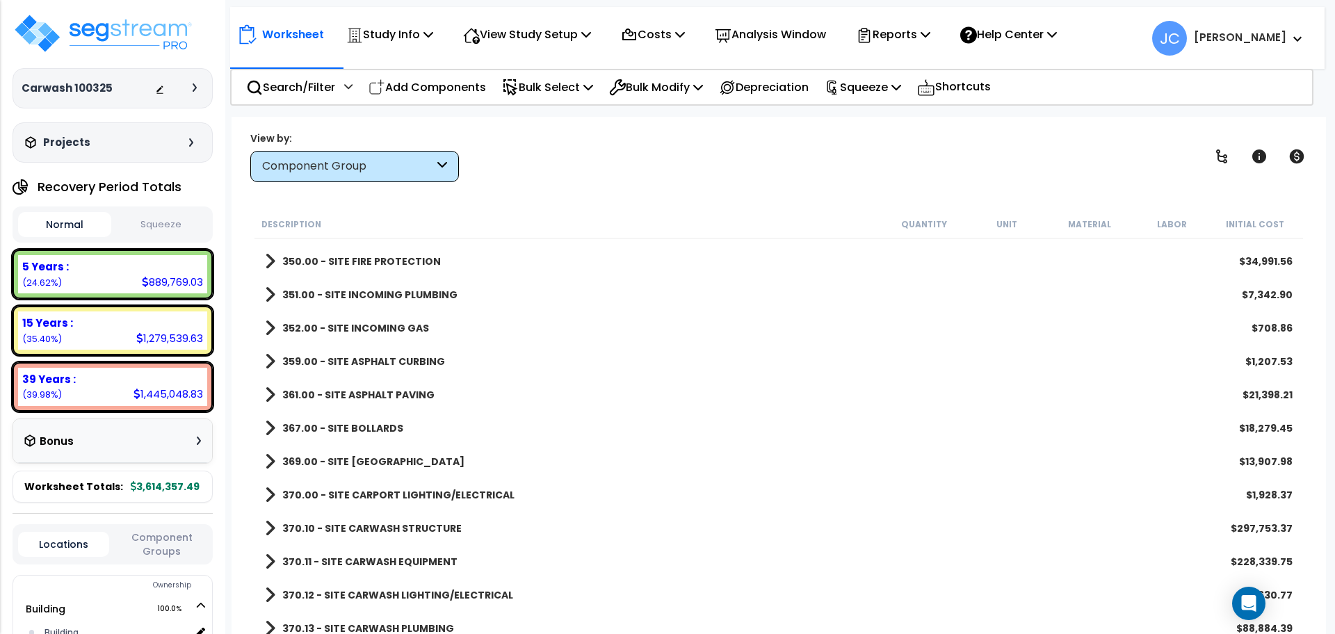
scroll to position [3274, 0]
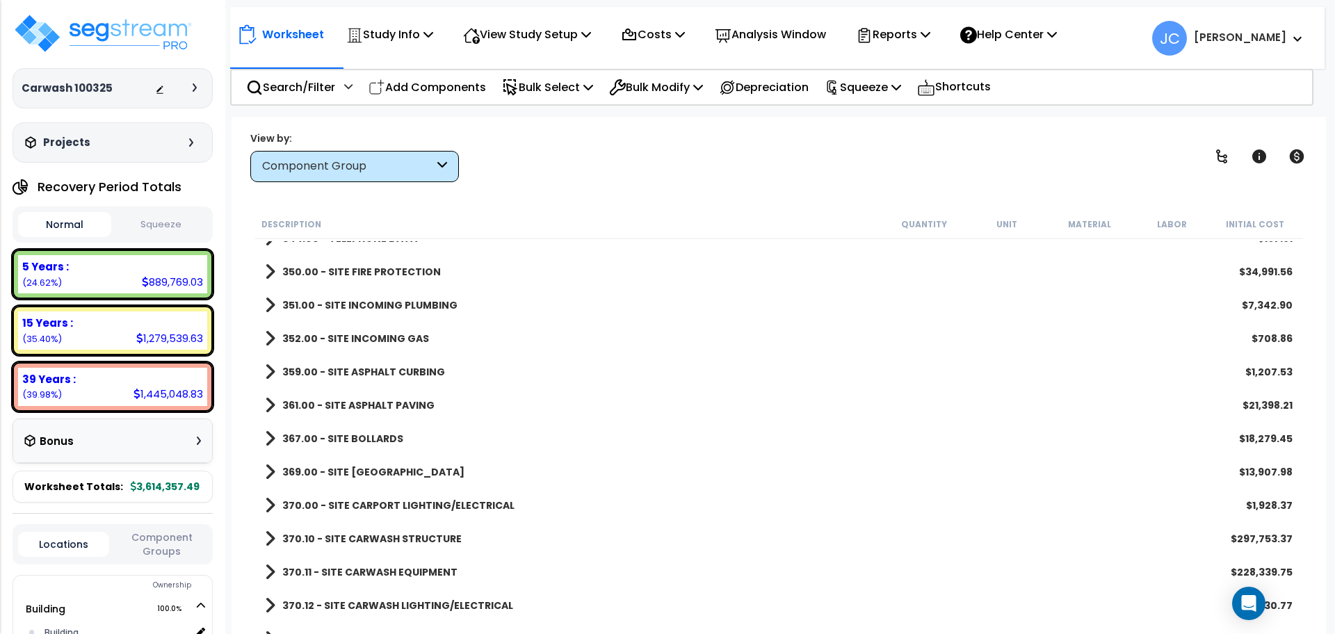
click at [368, 273] on b "350.00 - SITE FIRE PROTECTION" at bounding box center [361, 272] width 159 height 14
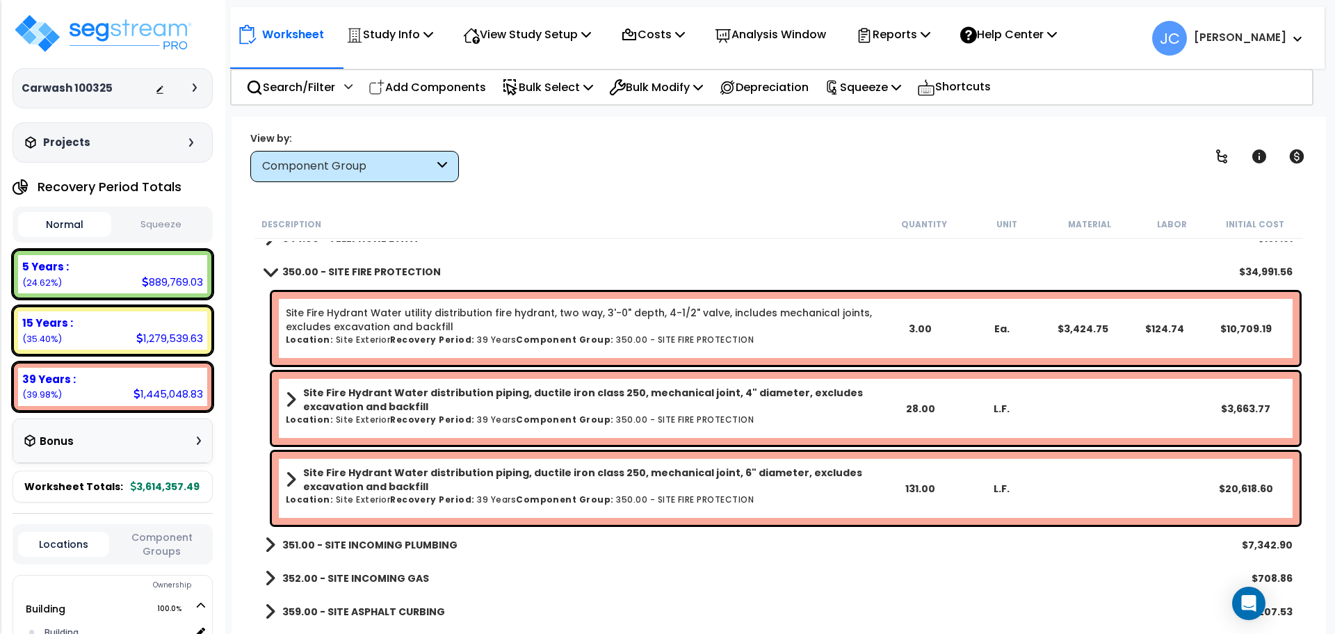
click at [373, 540] on b "351.00 - SITE INCOMING PLUMBING" at bounding box center [369, 545] width 175 height 14
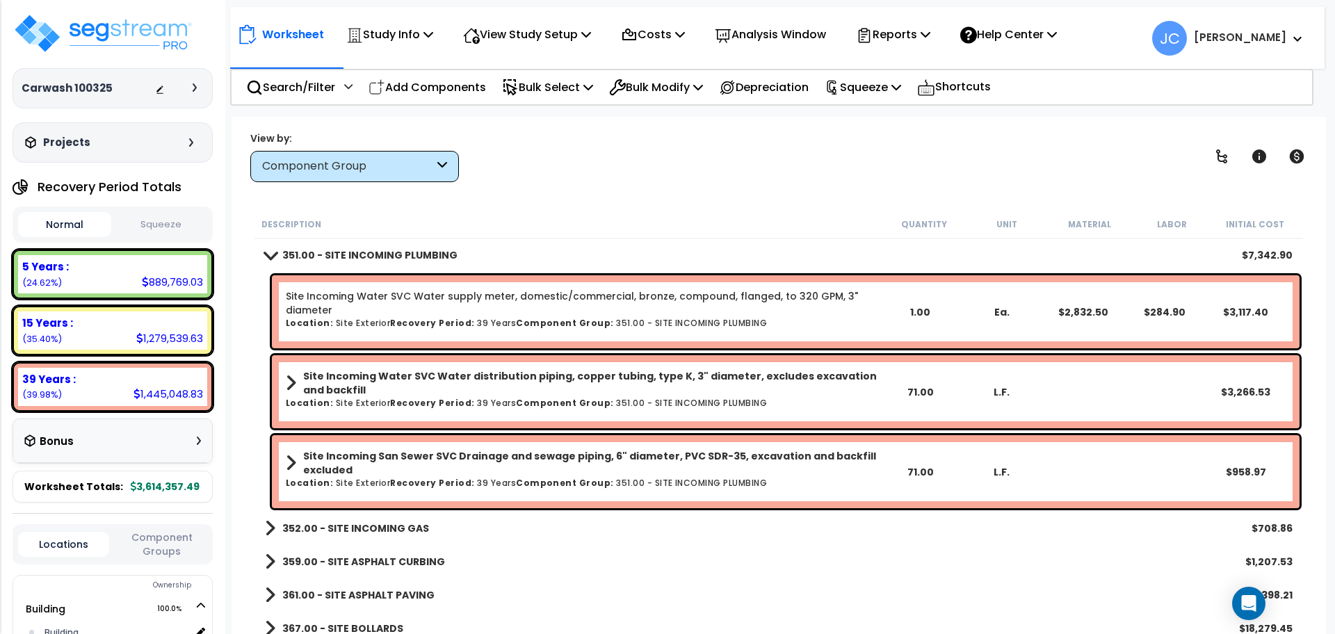
scroll to position [3568, 0]
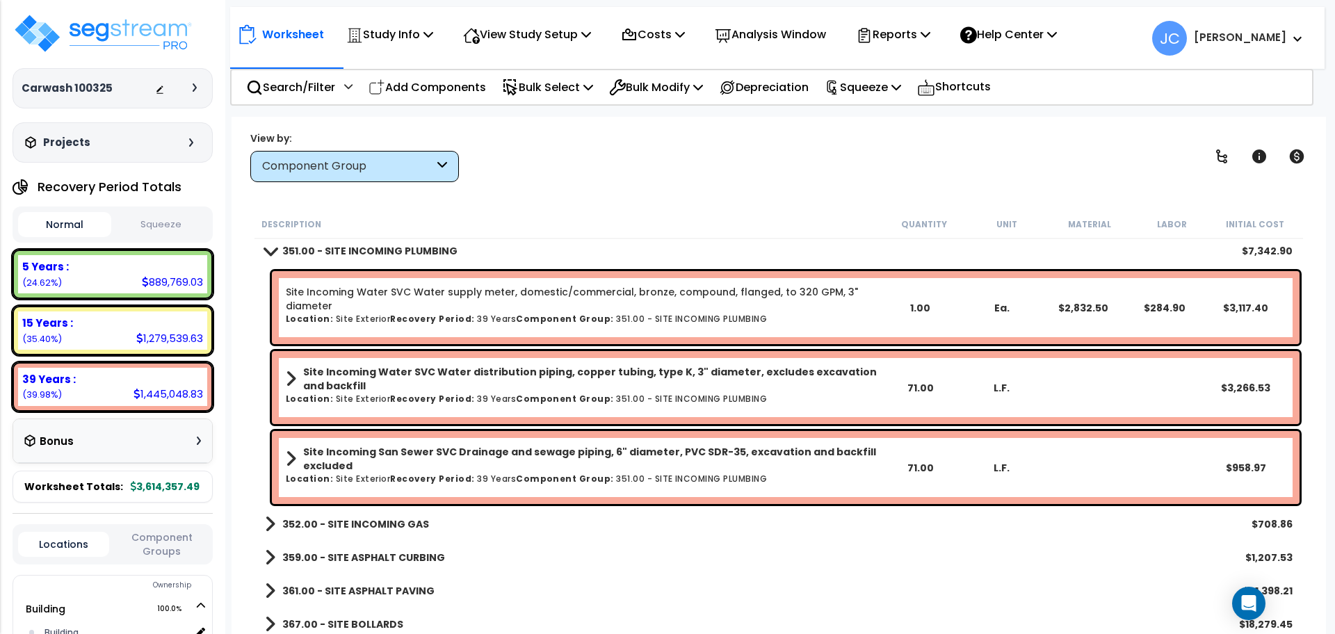
click at [373, 524] on b "352.00 - SITE INCOMING GAS" at bounding box center [355, 524] width 147 height 14
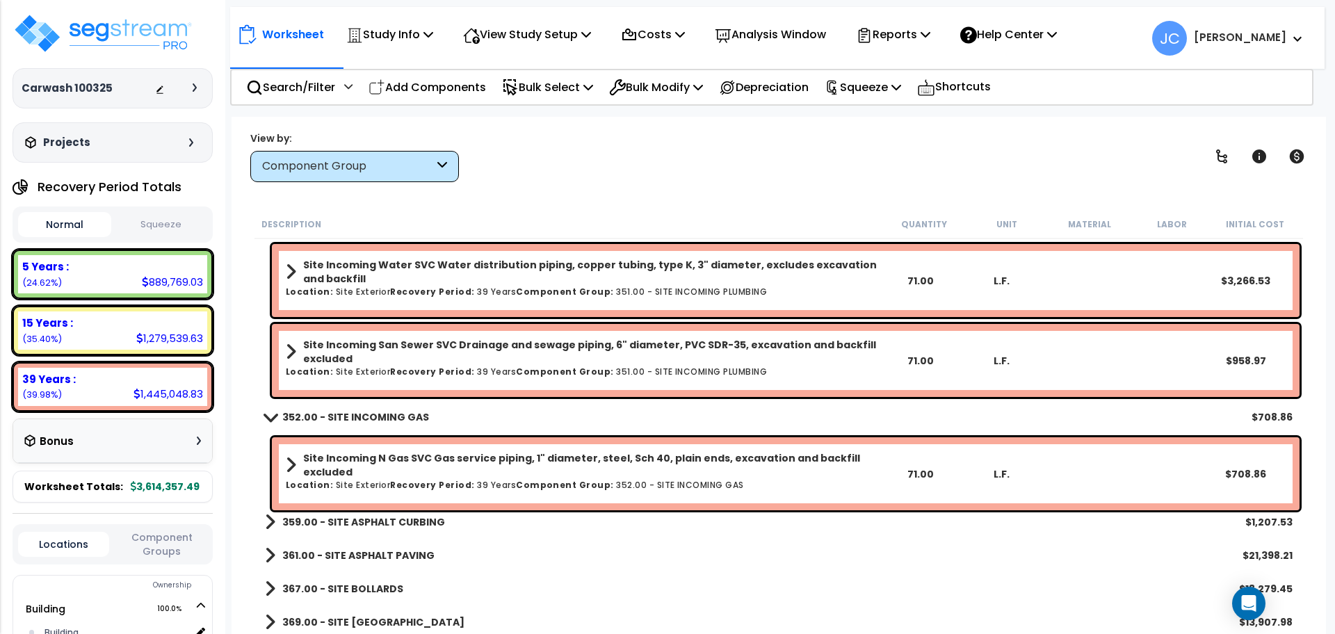
scroll to position [3677, 0]
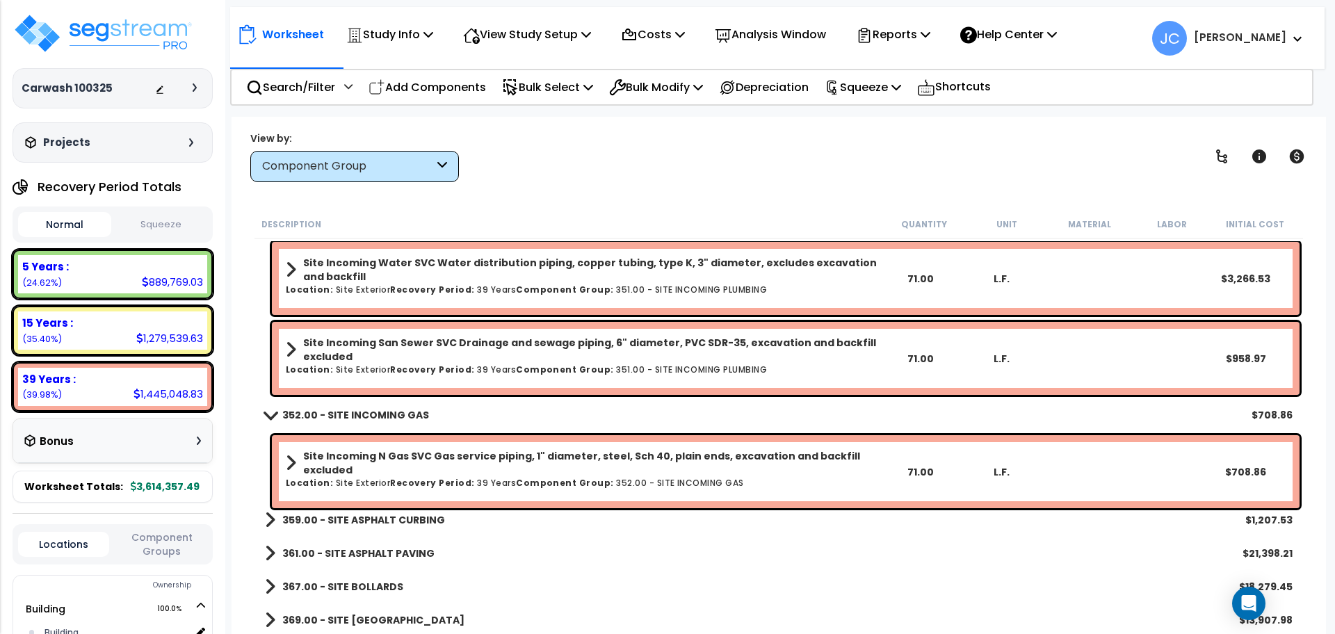
click at [376, 519] on b "359.00 - SITE ASPHALT CURBING" at bounding box center [363, 520] width 163 height 14
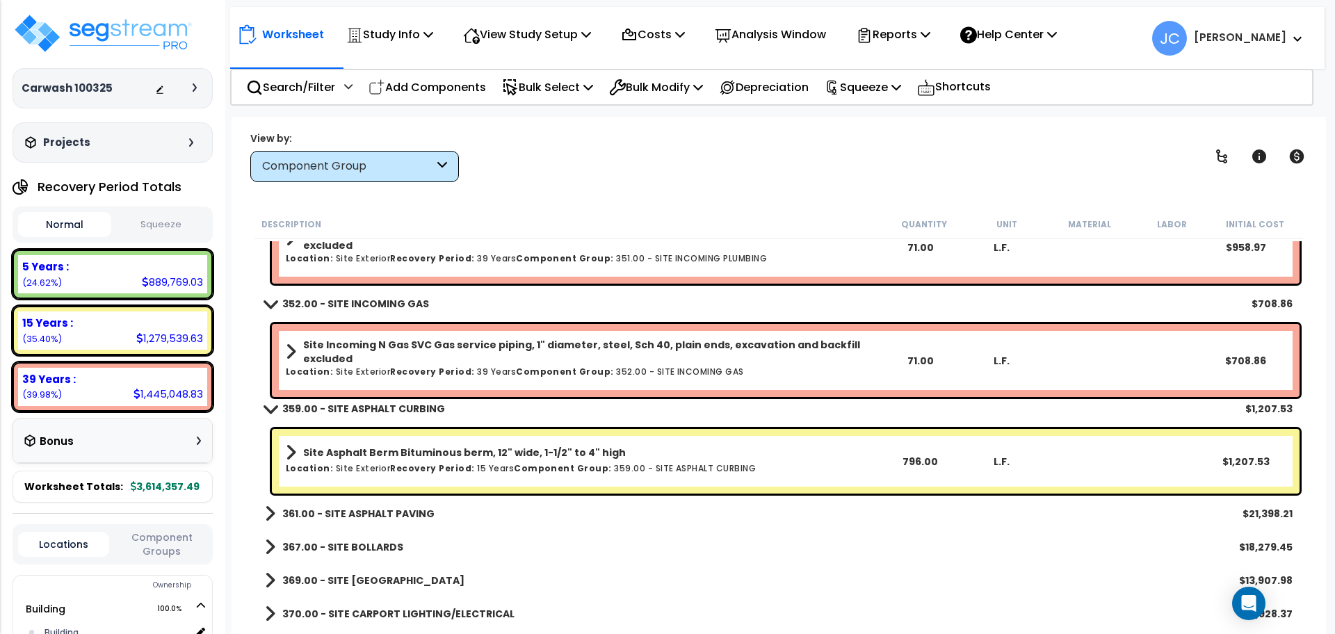
scroll to position [3789, 0]
click at [327, 521] on div "361.00 - SITE ASPHALT PAVING $21,398.21" at bounding box center [779, 512] width 1042 height 33
click at [316, 517] on b "361.00 - SITE ASPHALT PAVING" at bounding box center [358, 513] width 152 height 14
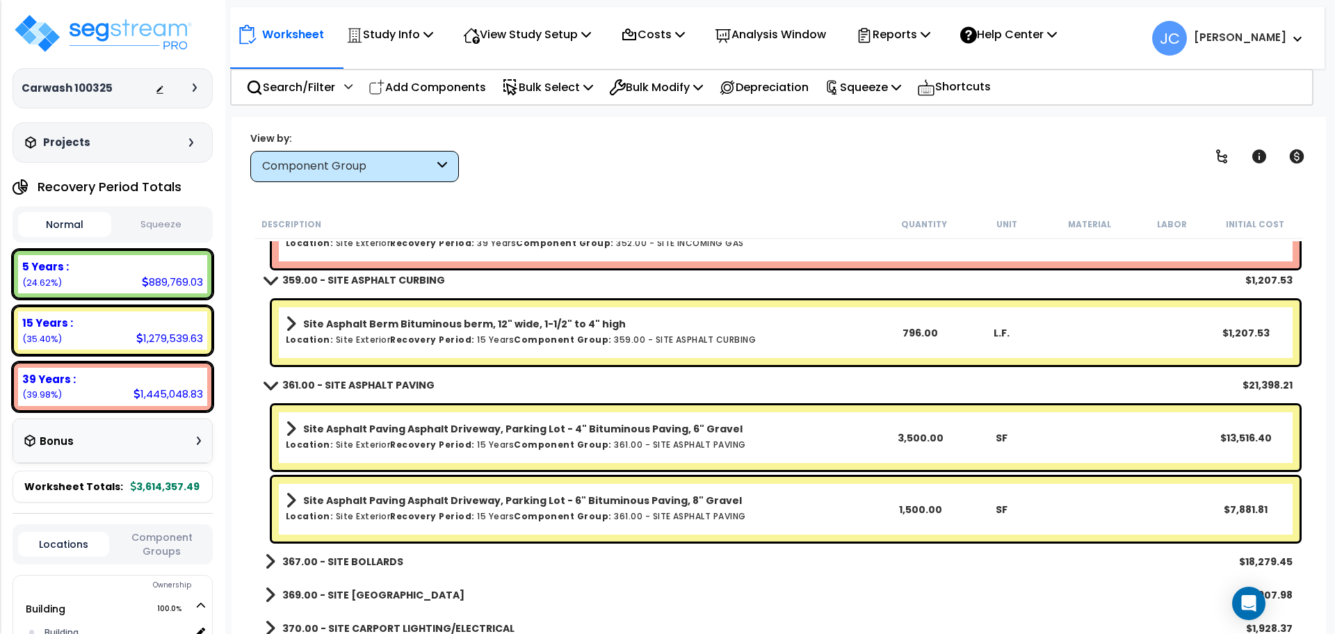
scroll to position [3944, 0]
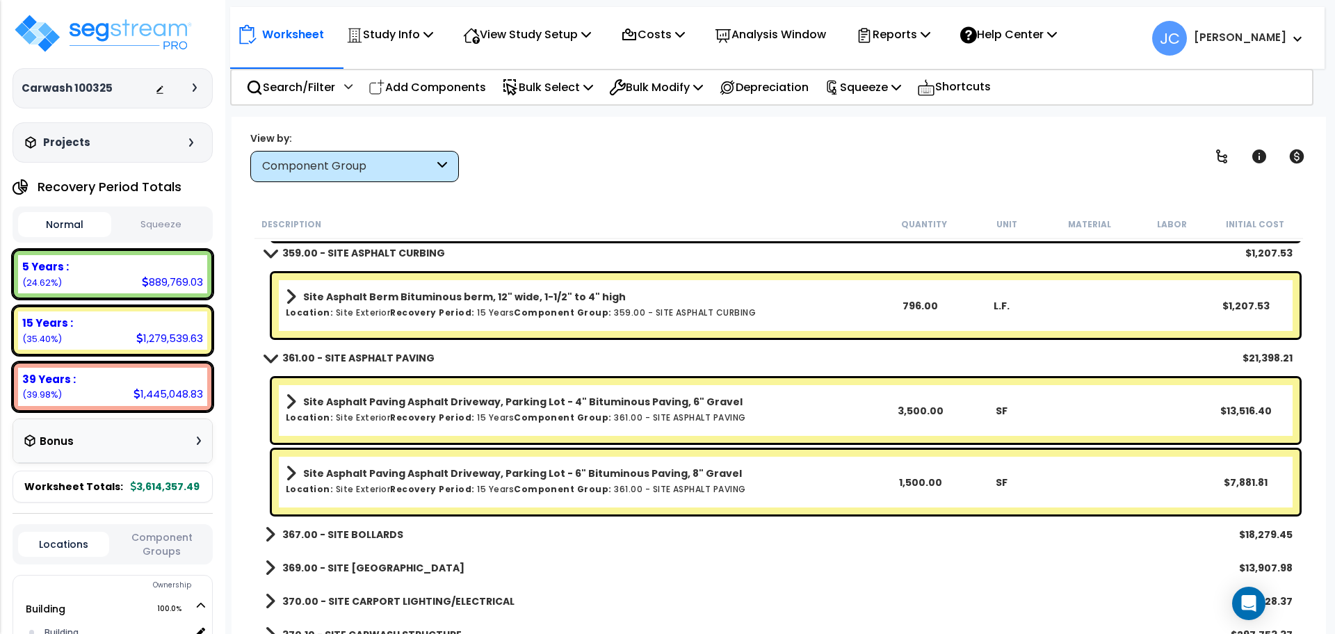
click at [337, 530] on b "367.00 - SITE BOLLARDS" at bounding box center [342, 535] width 121 height 14
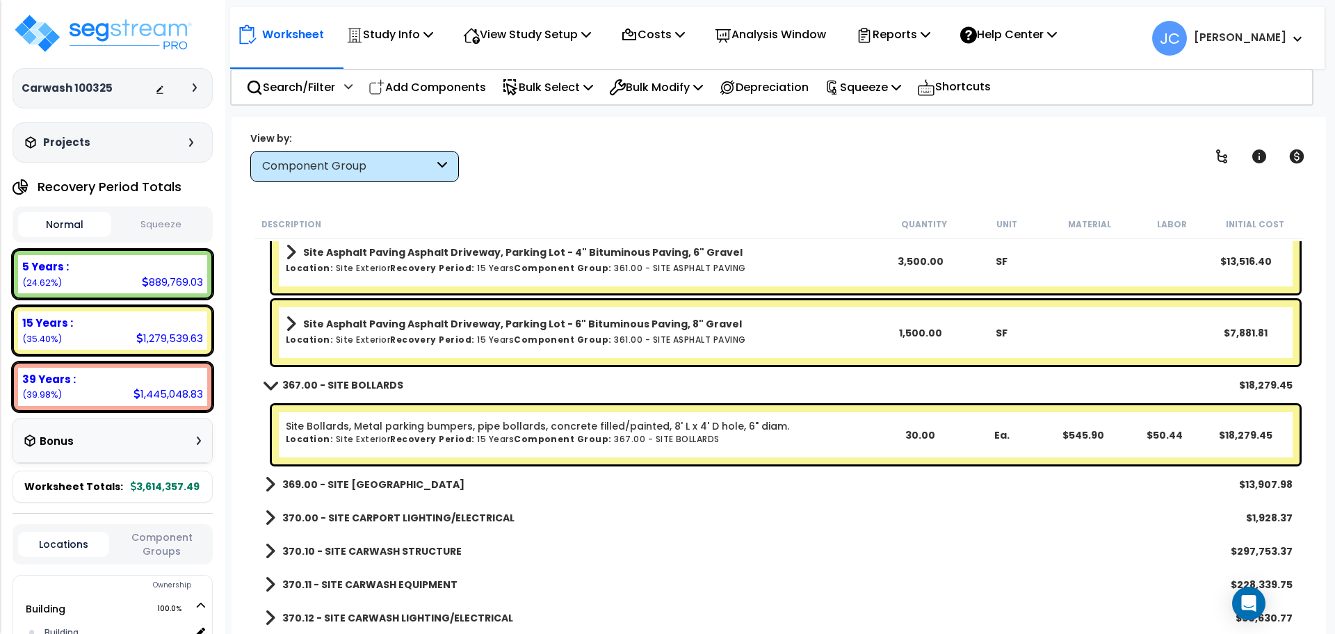
scroll to position [4113, 0]
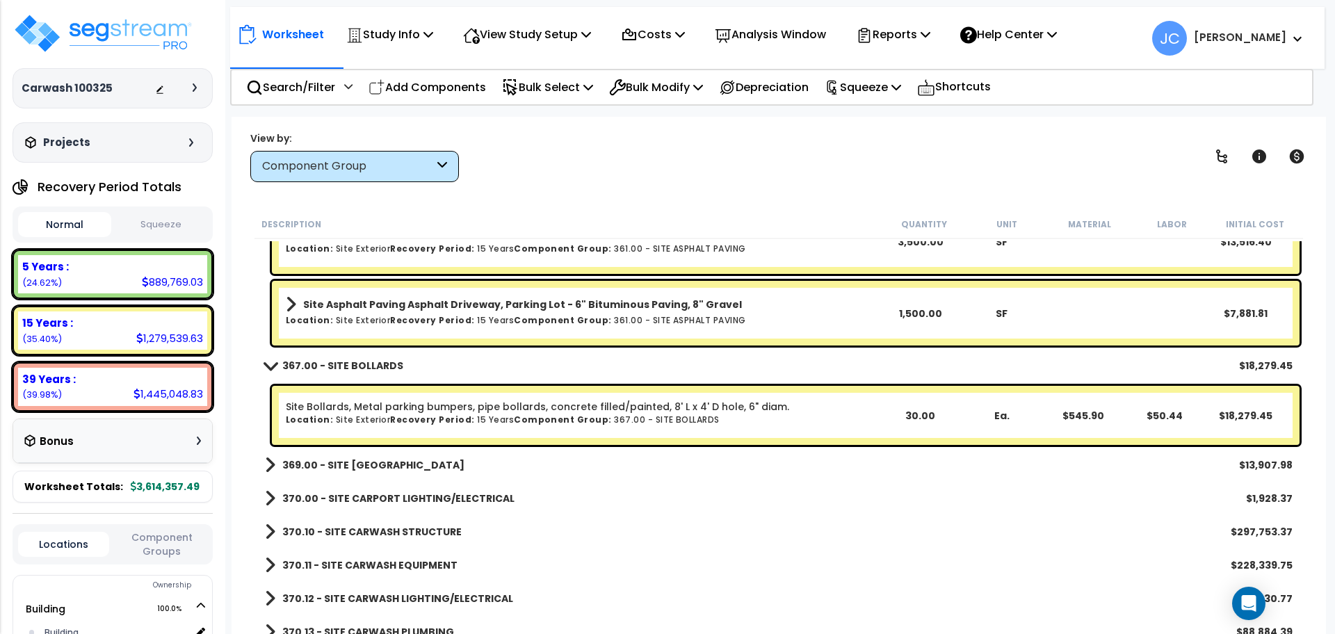
click at [302, 468] on b "369.00 - SITE CARPORTS" at bounding box center [373, 465] width 182 height 14
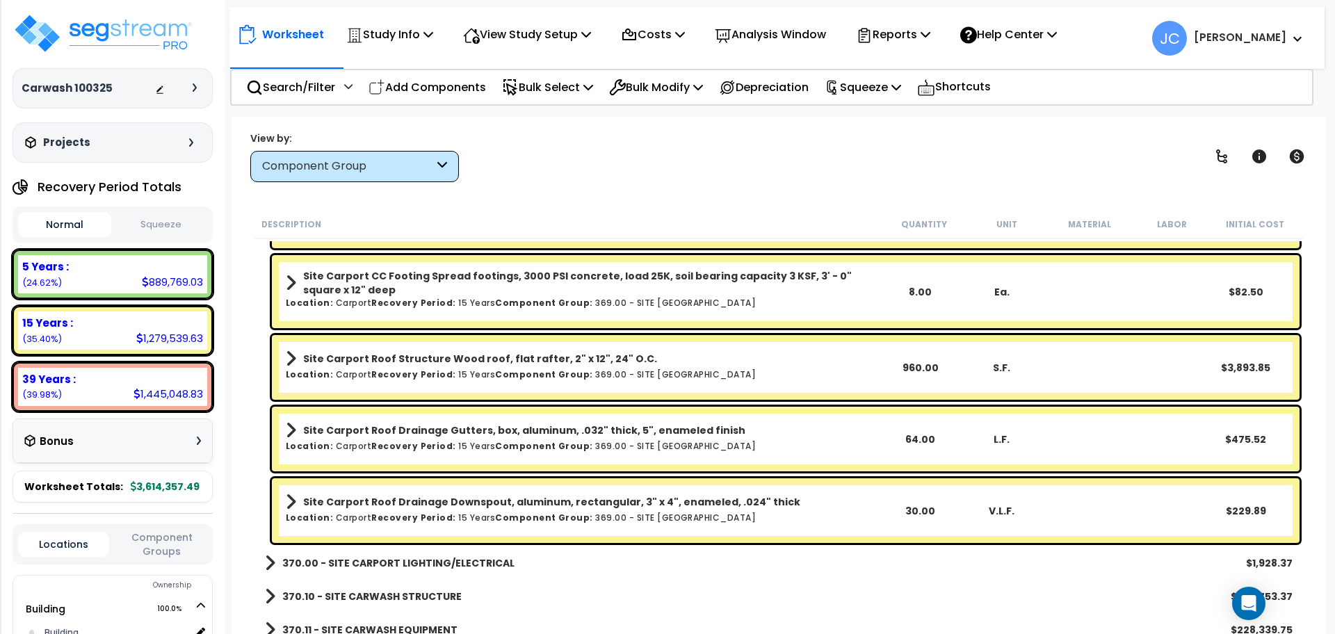
scroll to position [4564, 0]
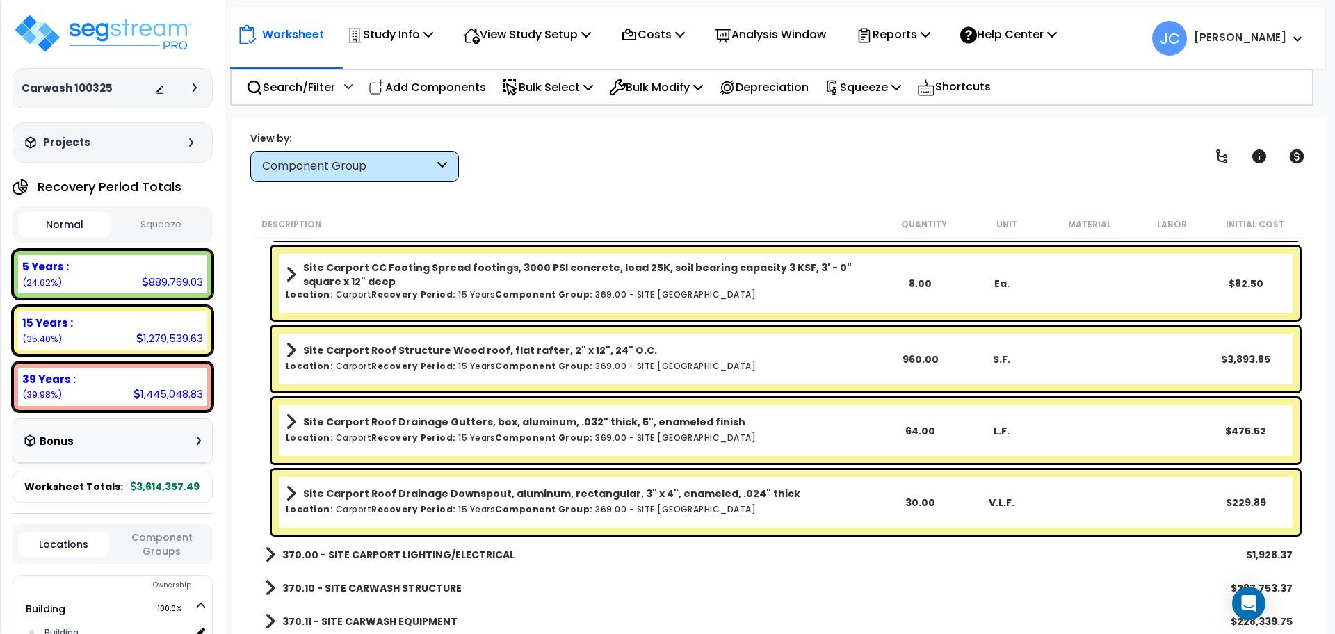
click at [491, 553] on b "370.00 - SITE CARPORT LIGHTING/ELECTRICAL" at bounding box center [398, 555] width 232 height 14
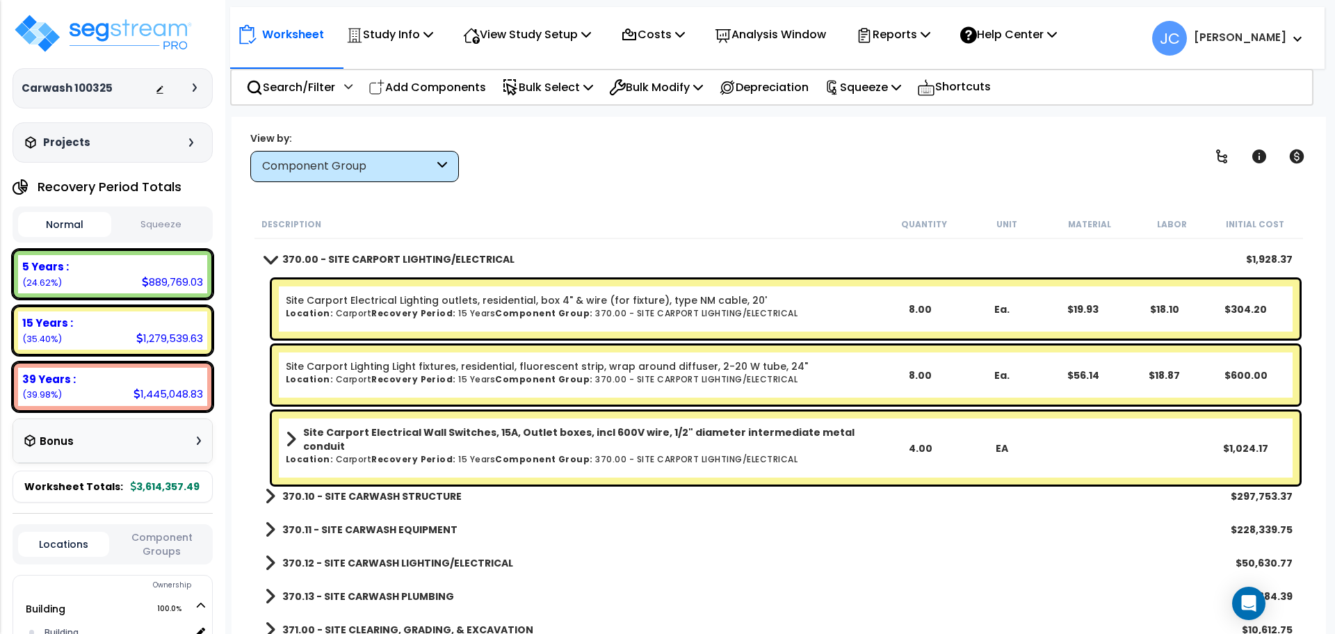
scroll to position [4874, 0]
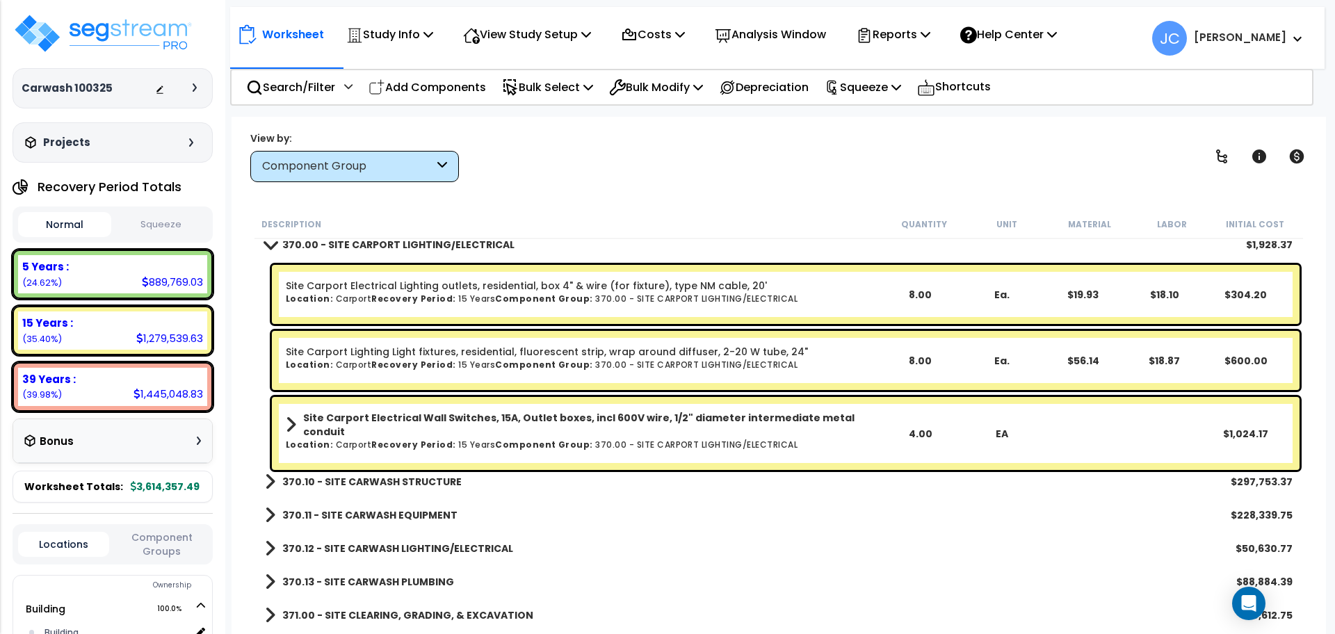
click at [419, 485] on b "370.10 - SITE CARWASH STRUCTURE" at bounding box center [371, 482] width 179 height 14
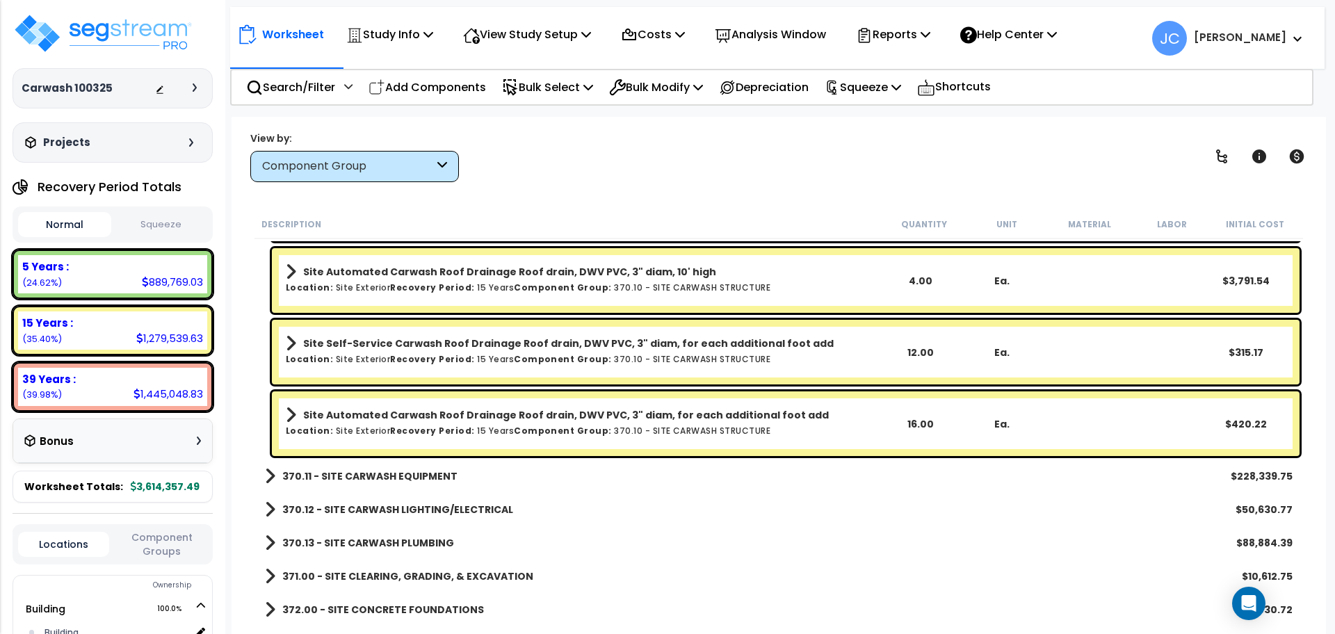
scroll to position [6639, 0]
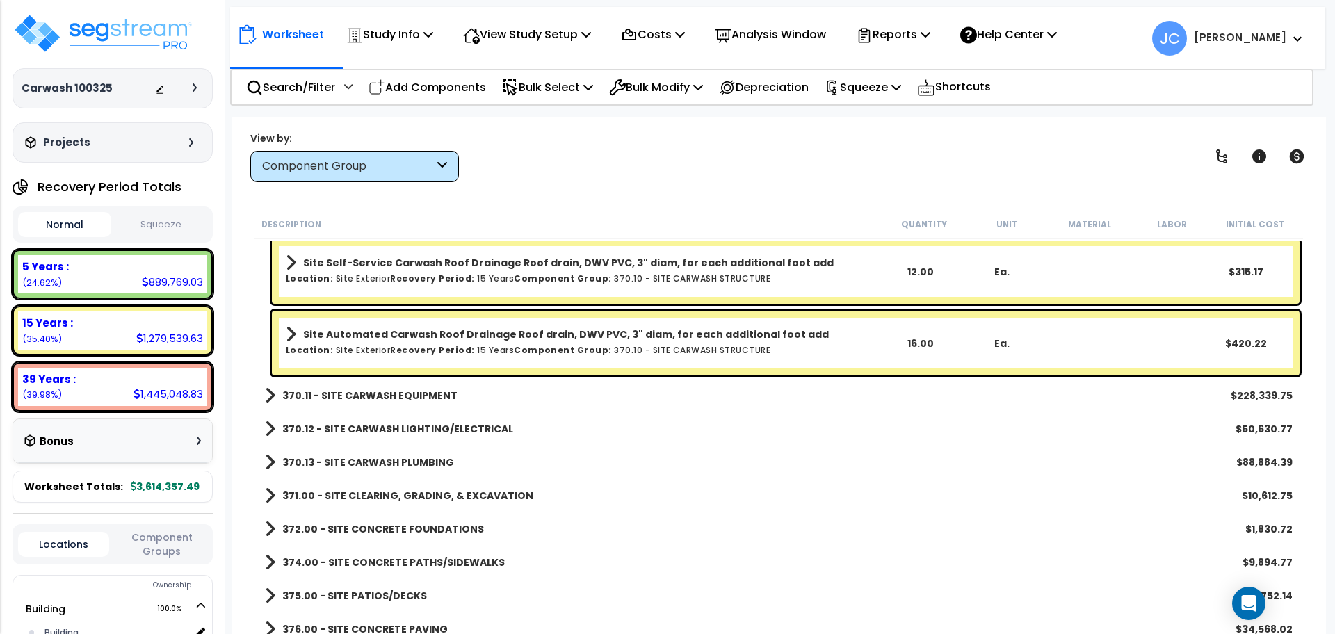
click at [412, 394] on b "370.11 - SITE CARWASH EQUIPMENT" at bounding box center [369, 396] width 175 height 14
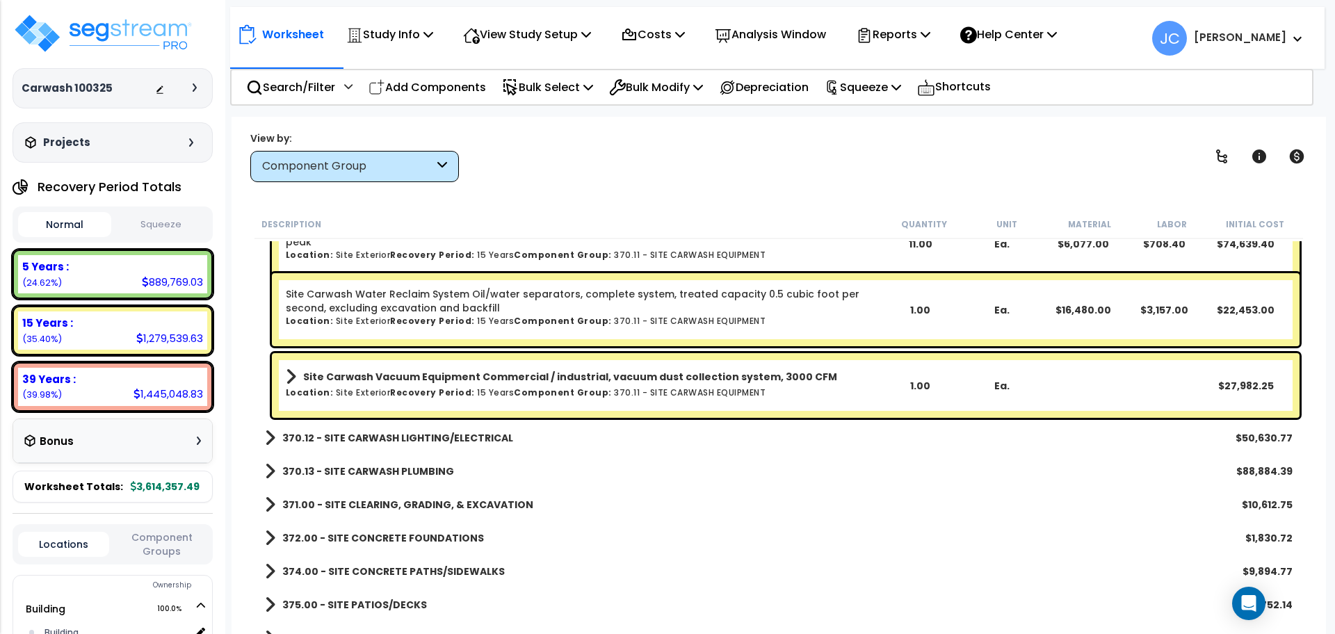
scroll to position [7009, 0]
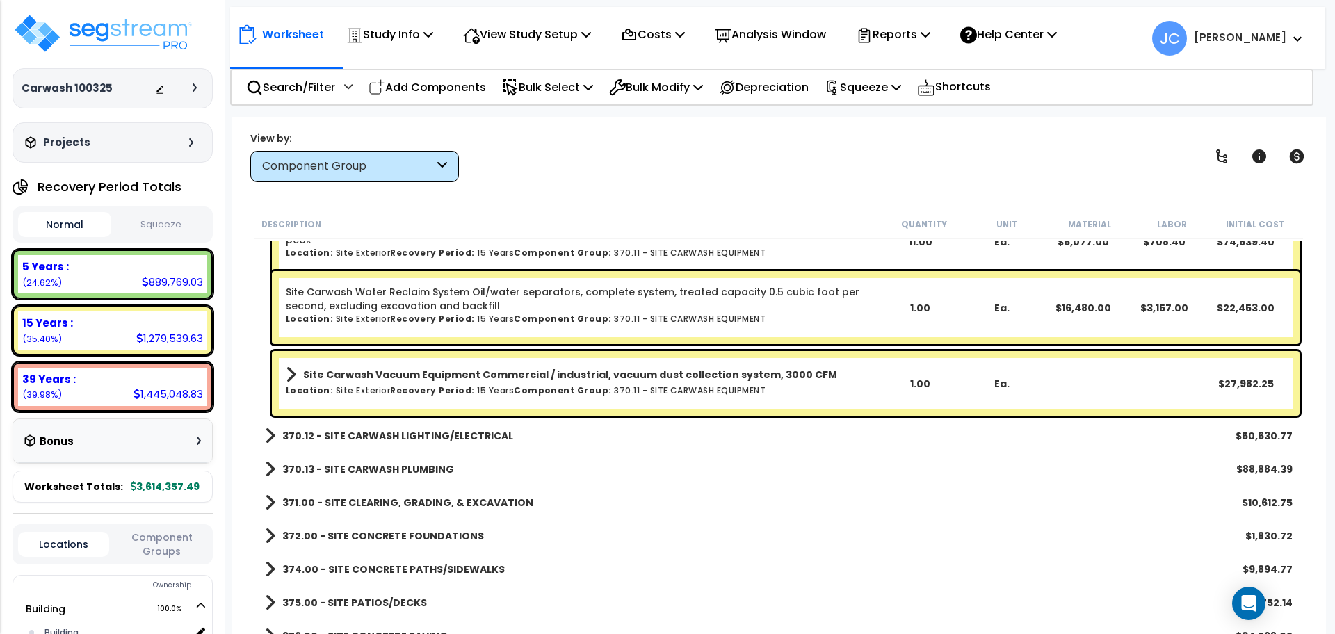
click at [436, 426] on link "370.12 - SITE CARWASH LIGHTING/ELECTRICAL" at bounding box center [389, 435] width 248 height 19
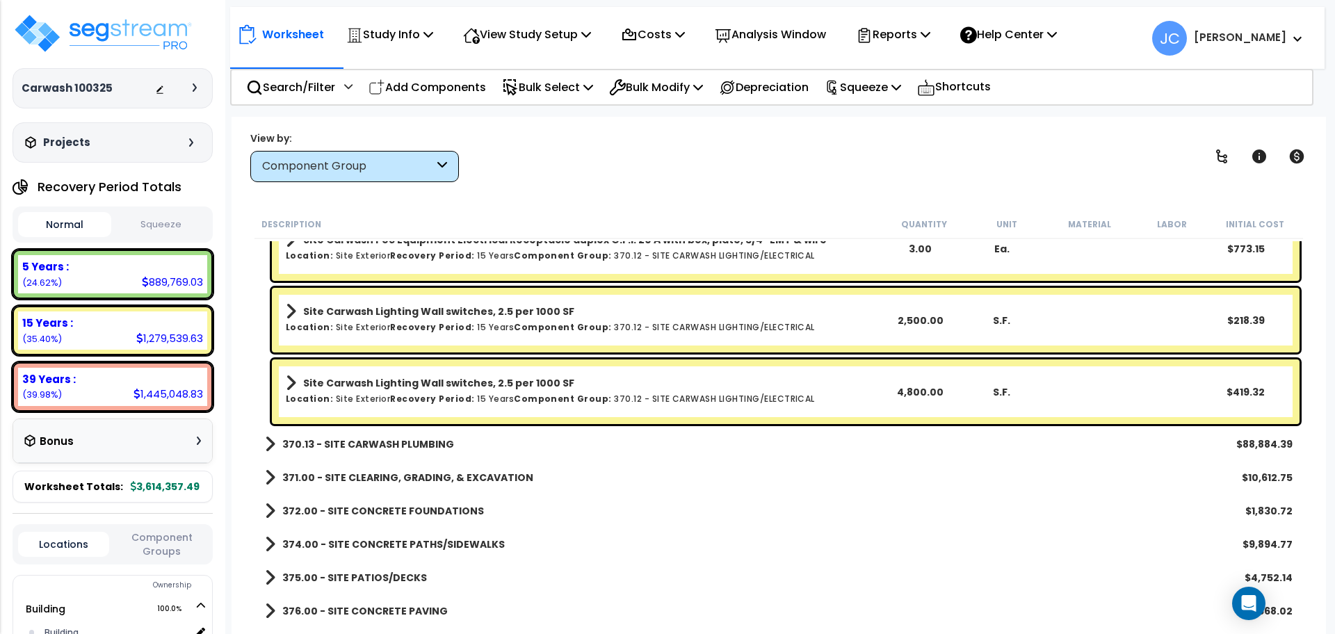
scroll to position [7985, 0]
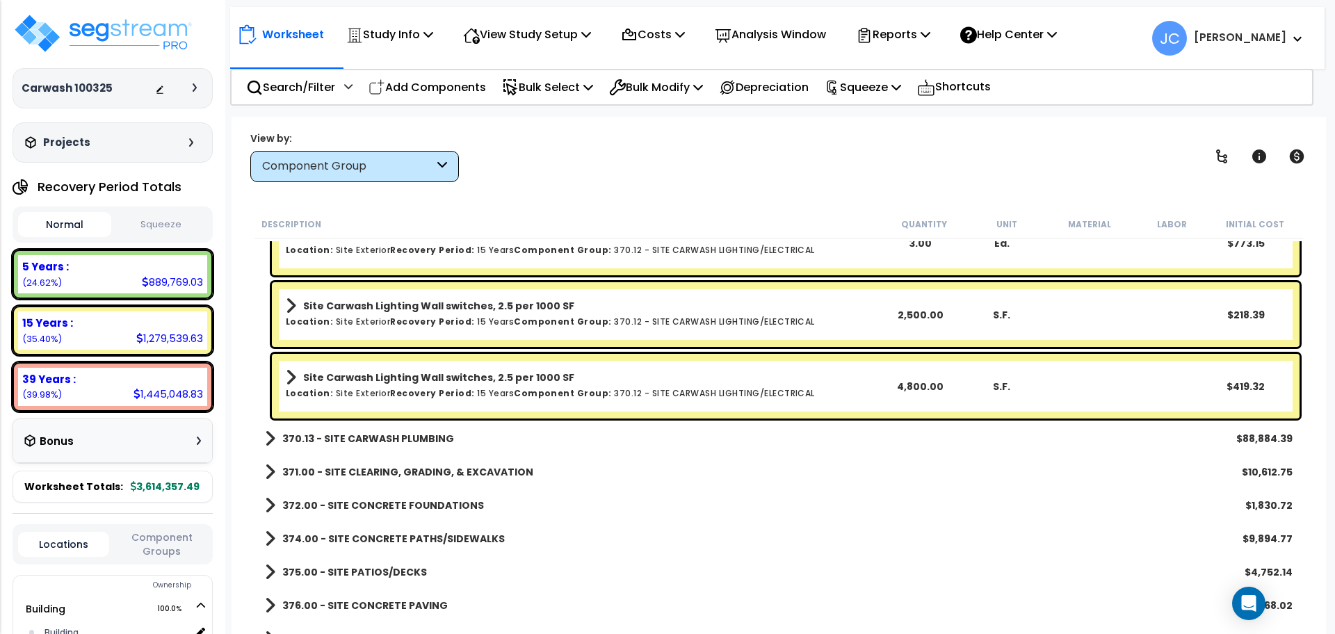
click at [394, 432] on b "370.13 - SITE CARWASH PLUMBING" at bounding box center [368, 439] width 172 height 14
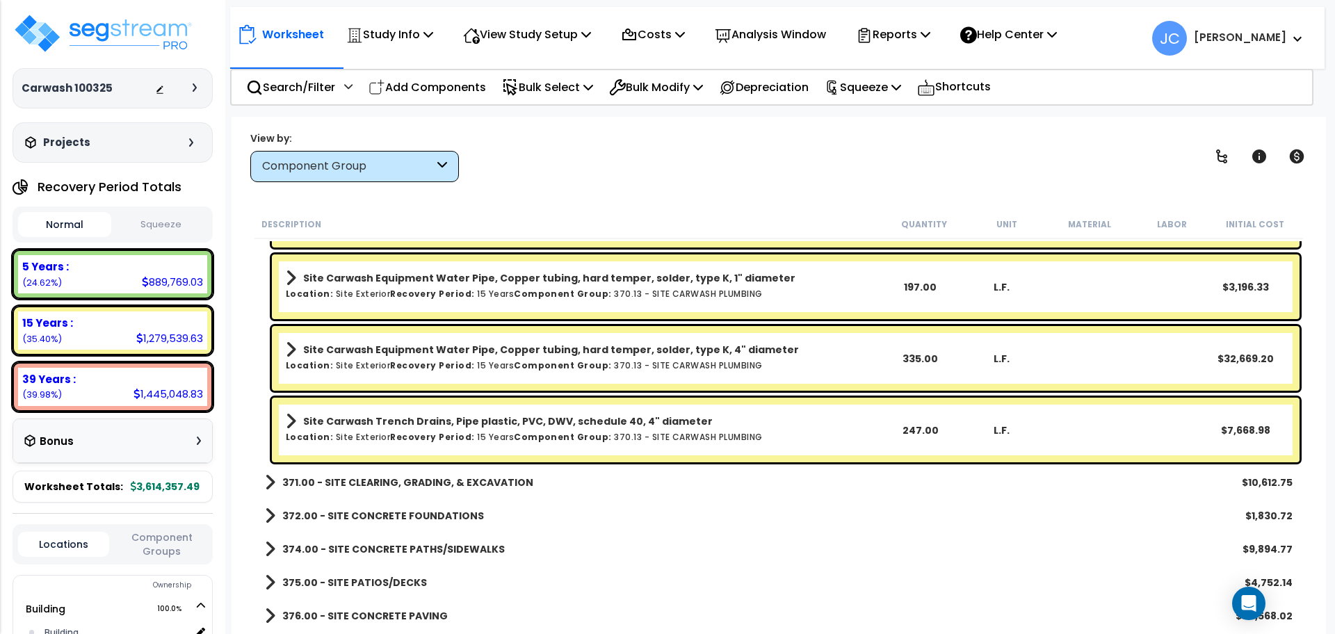
scroll to position [8355, 0]
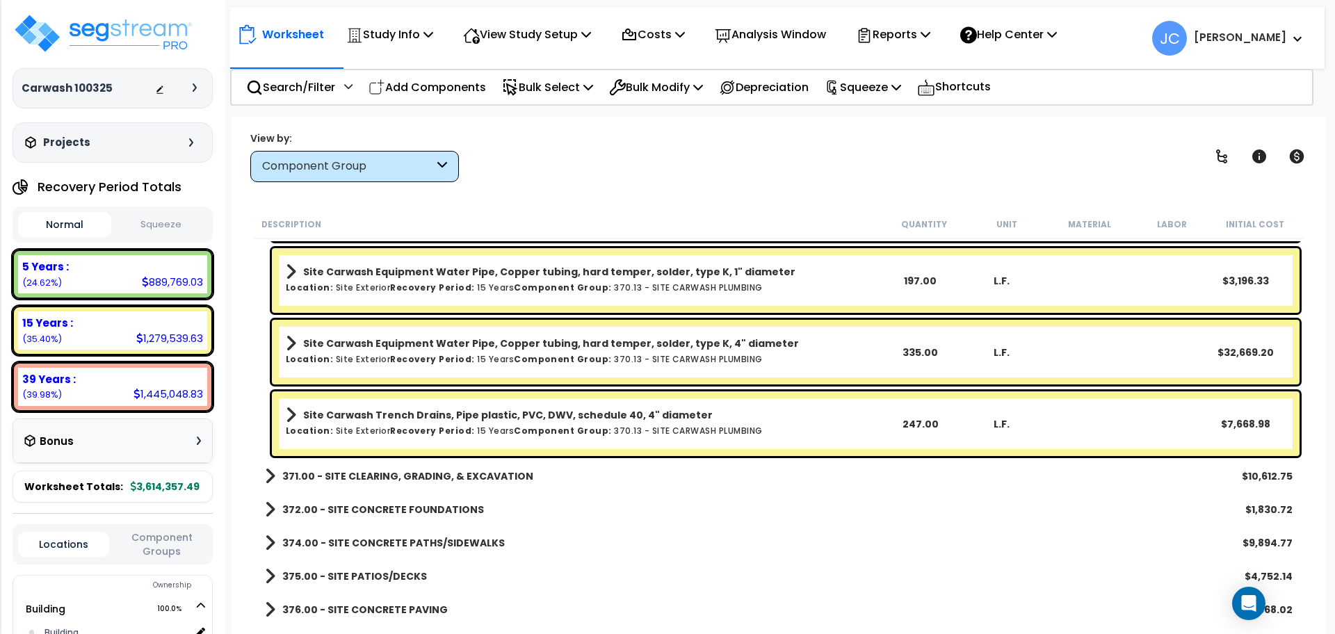
click at [483, 479] on b "371.00 - SITE CLEARING, GRADING, & EXCAVATION" at bounding box center [407, 476] width 251 height 14
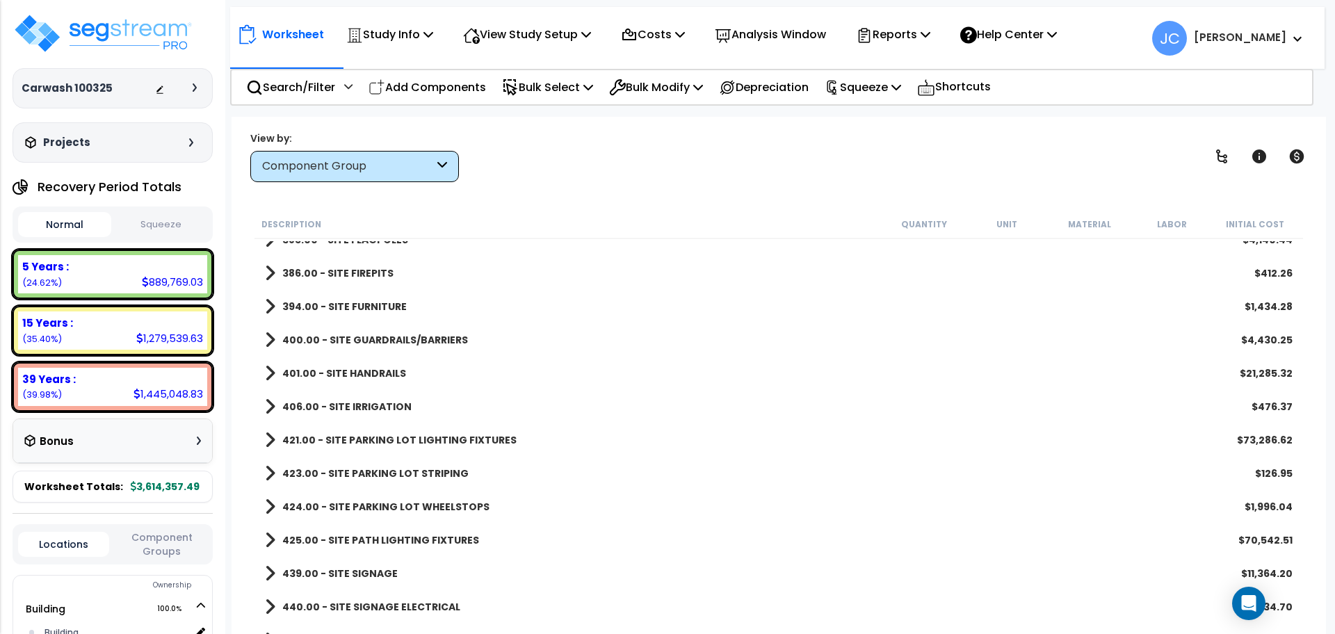
scroll to position [9090, 0]
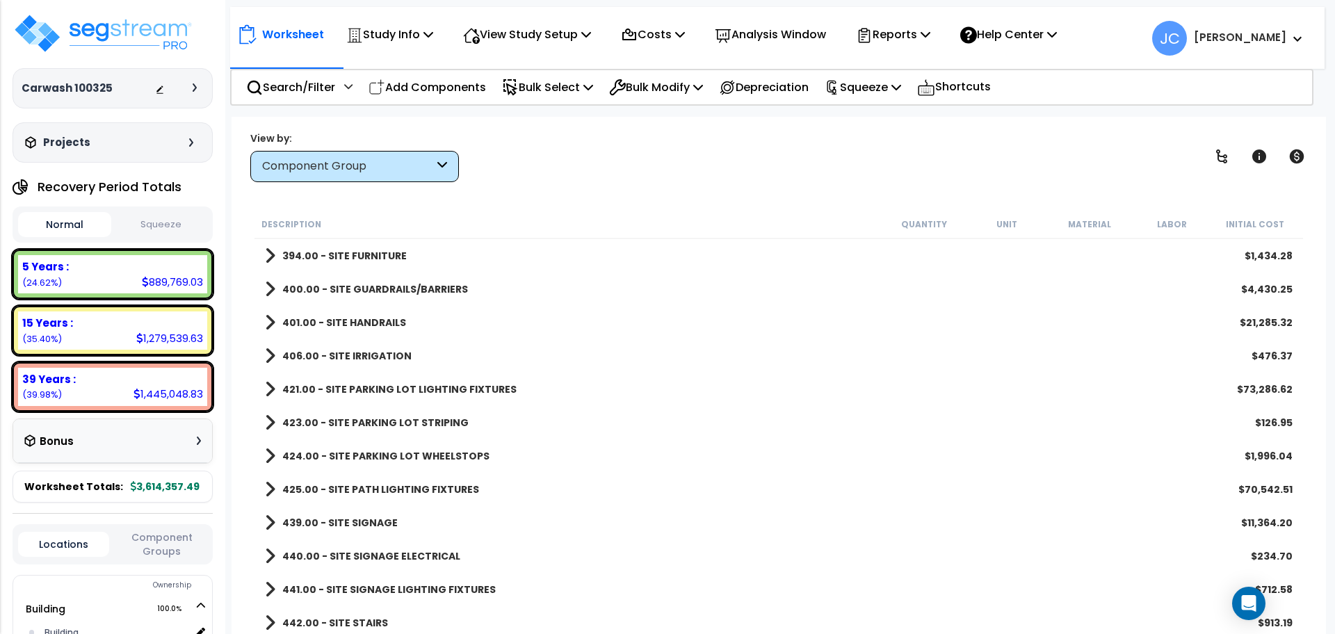
click at [370, 353] on b "406.00 - SITE IRRIGATION" at bounding box center [346, 356] width 129 height 14
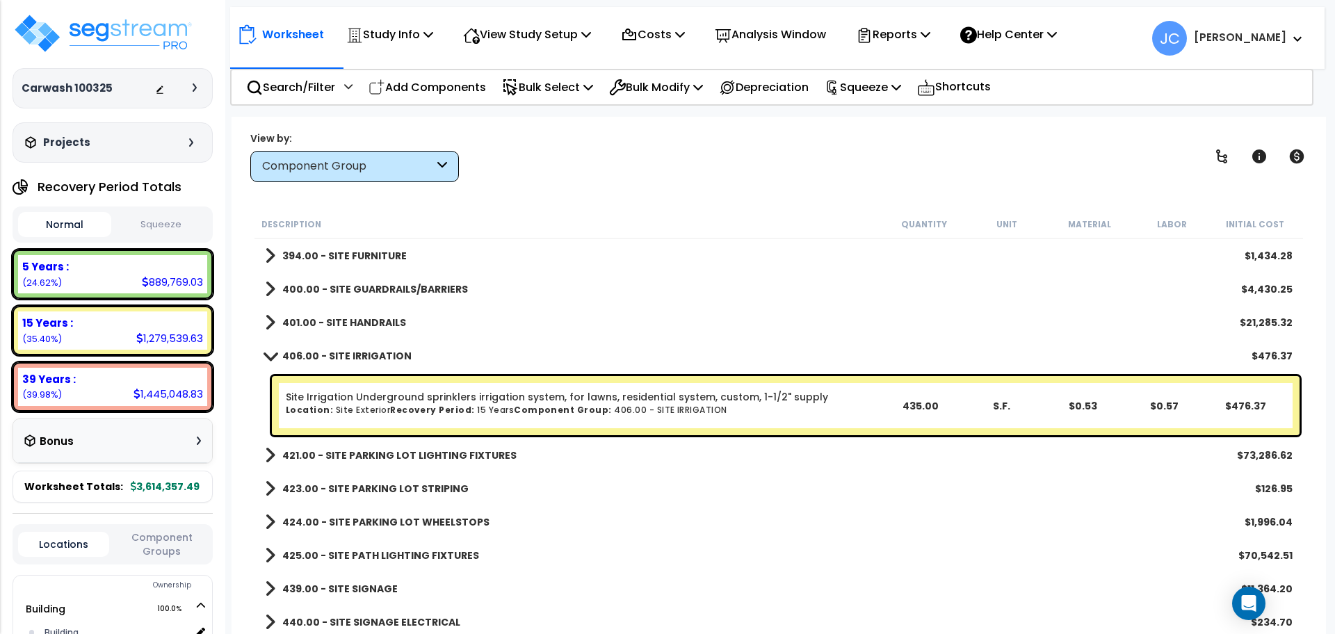
click at [370, 353] on b "406.00 - SITE IRRIGATION" at bounding box center [346, 356] width 129 height 14
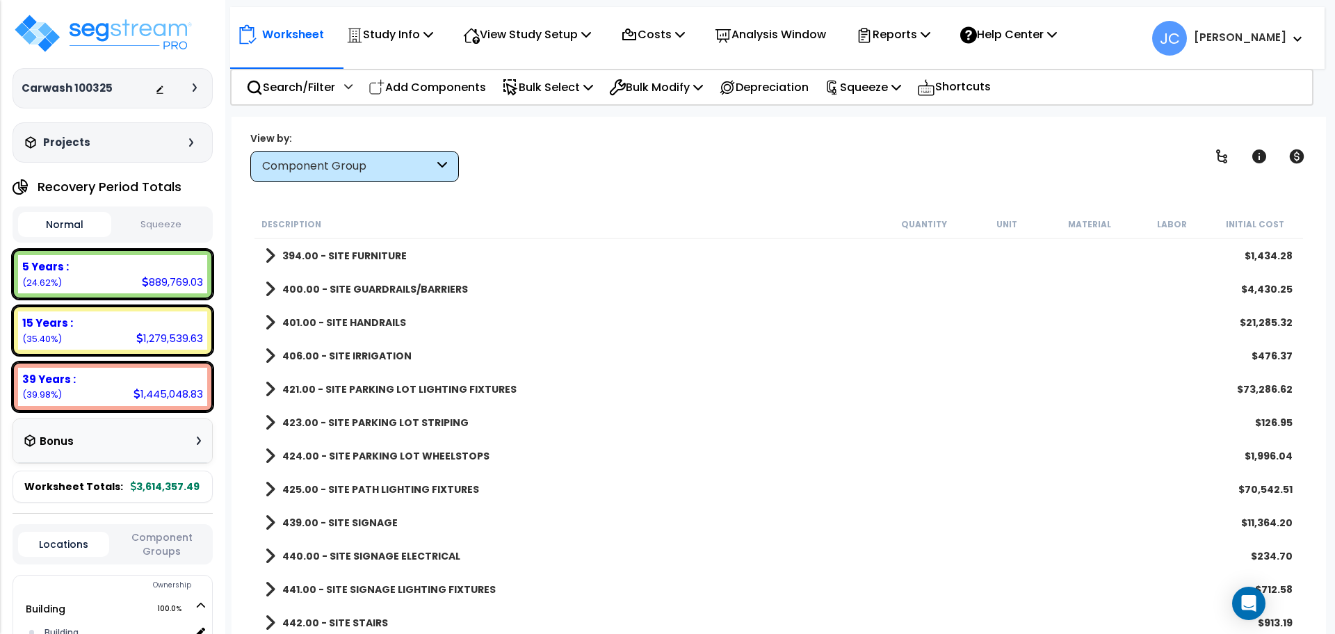
scroll to position [9161, 0]
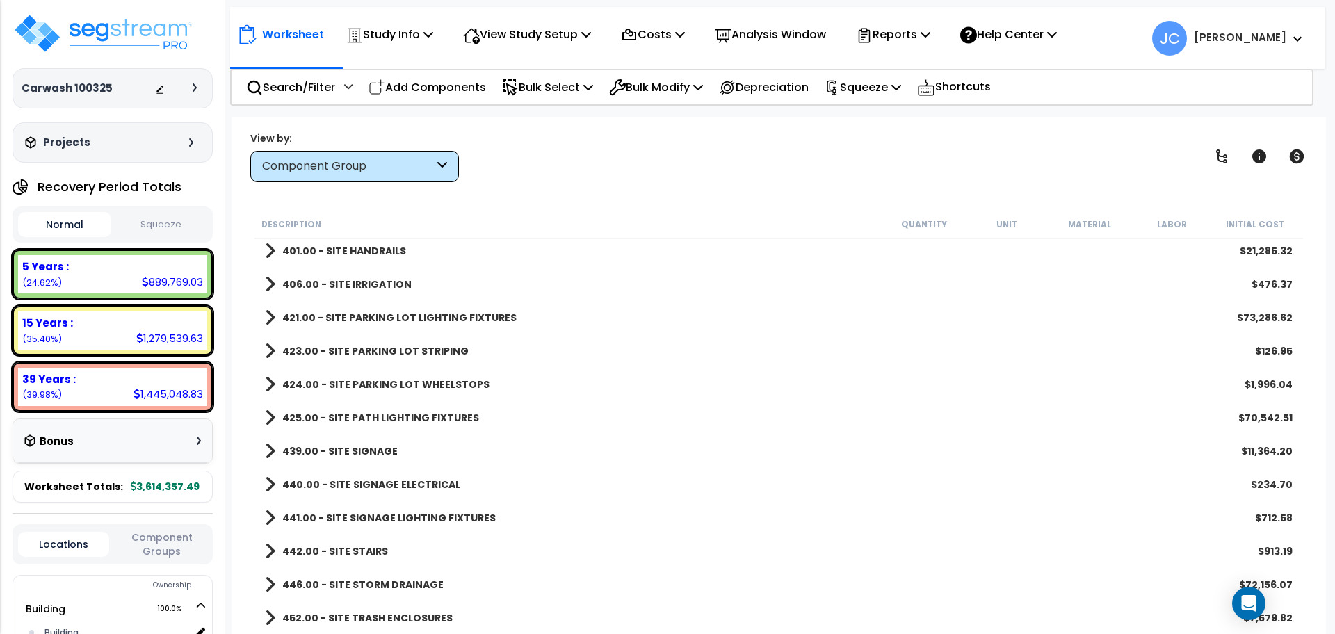
click at [415, 583] on b "446.00 - SITE STORM DRAINAGE" at bounding box center [362, 585] width 161 height 14
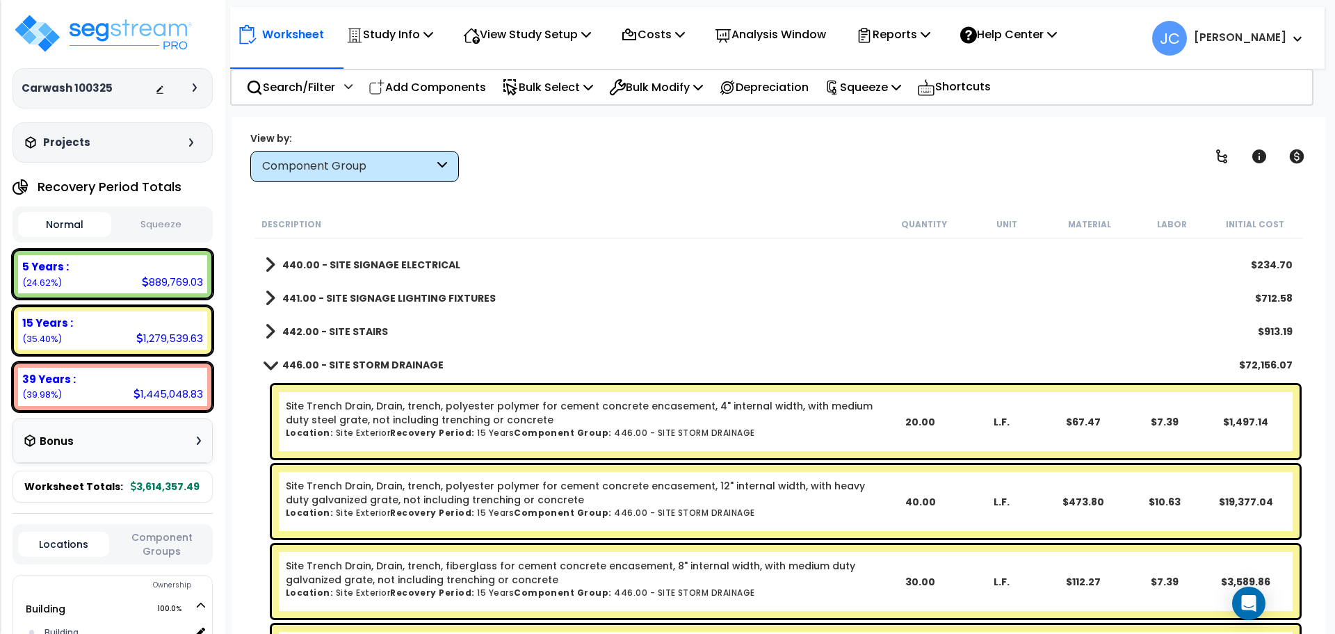
scroll to position [9381, 0]
click at [339, 373] on link "446.00 - SITE STORM DRAINAGE" at bounding box center [354, 364] width 179 height 19
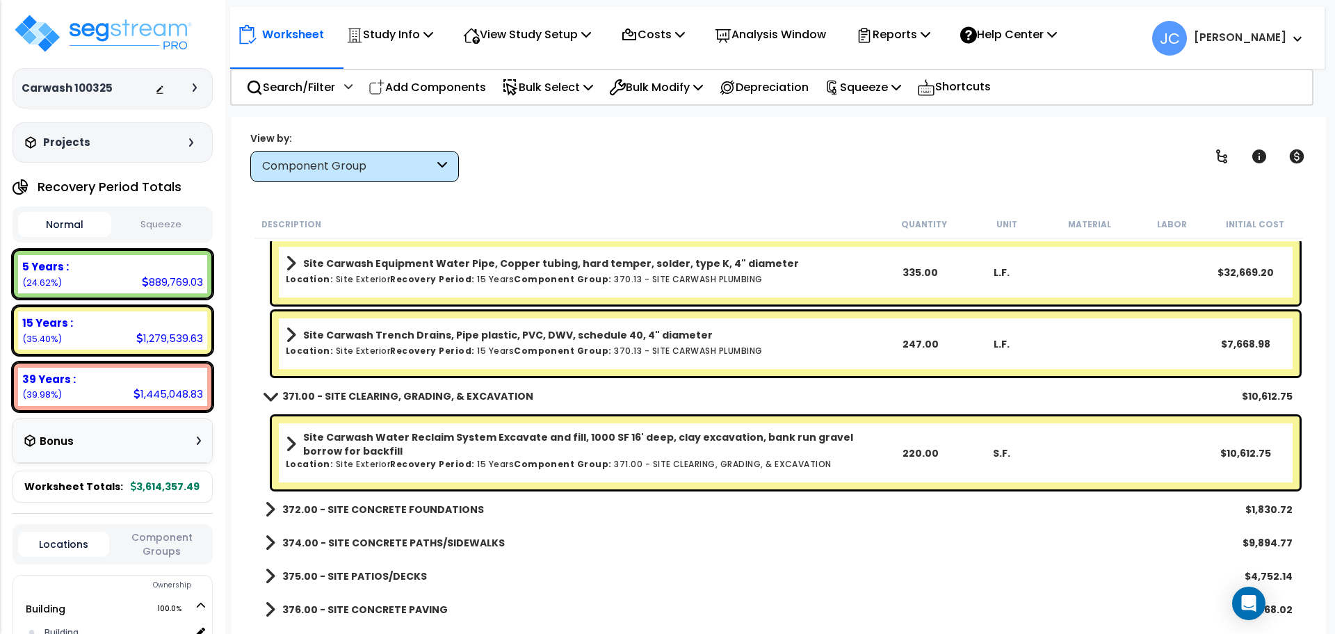
scroll to position [8506, 0]
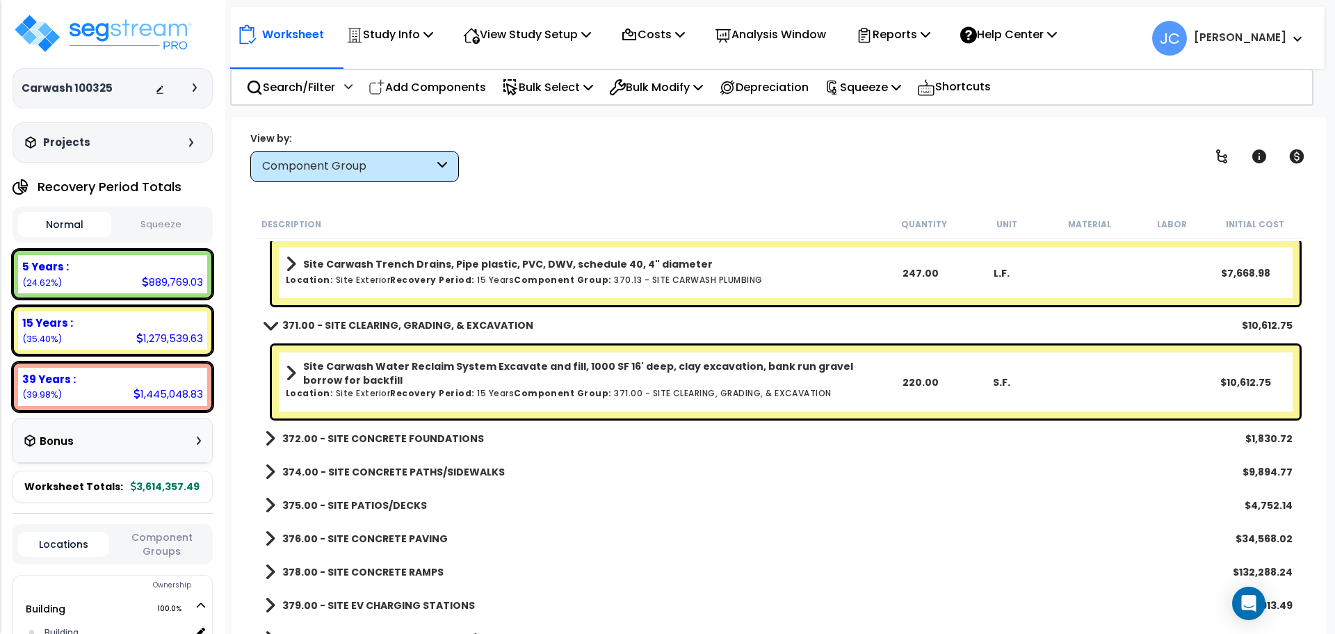
click at [340, 432] on b "372.00 - SITE CONCRETE FOUNDATIONS" at bounding box center [383, 439] width 202 height 14
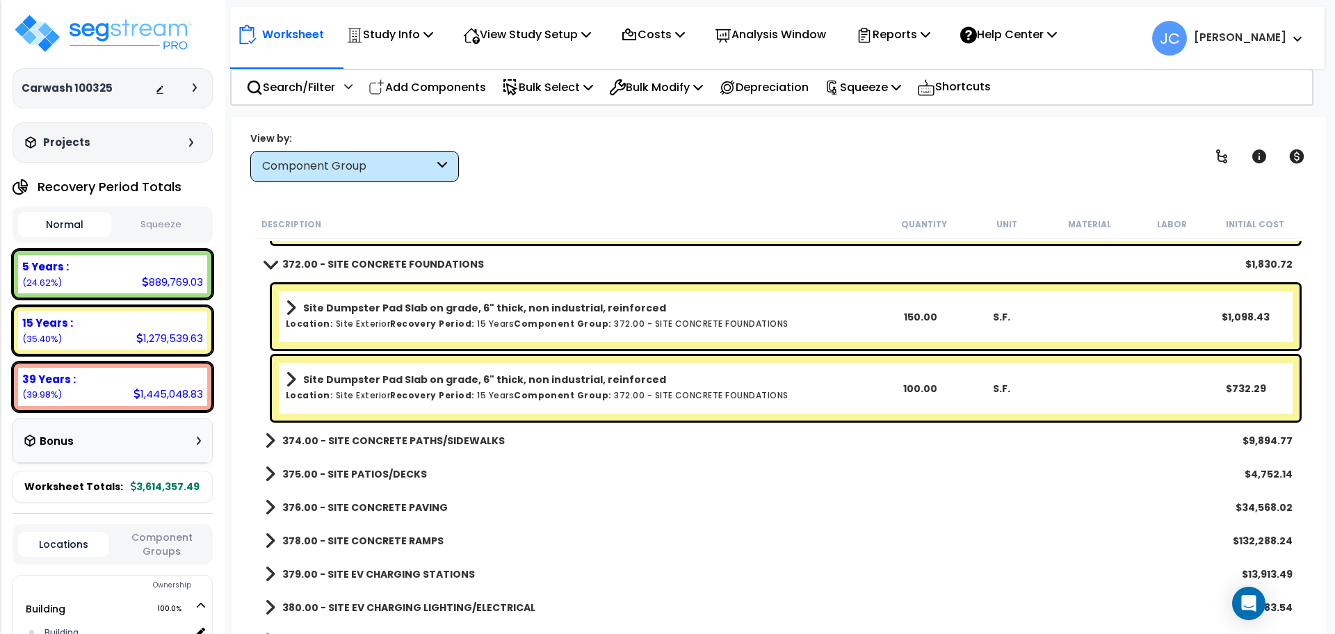
scroll to position [8684, 0]
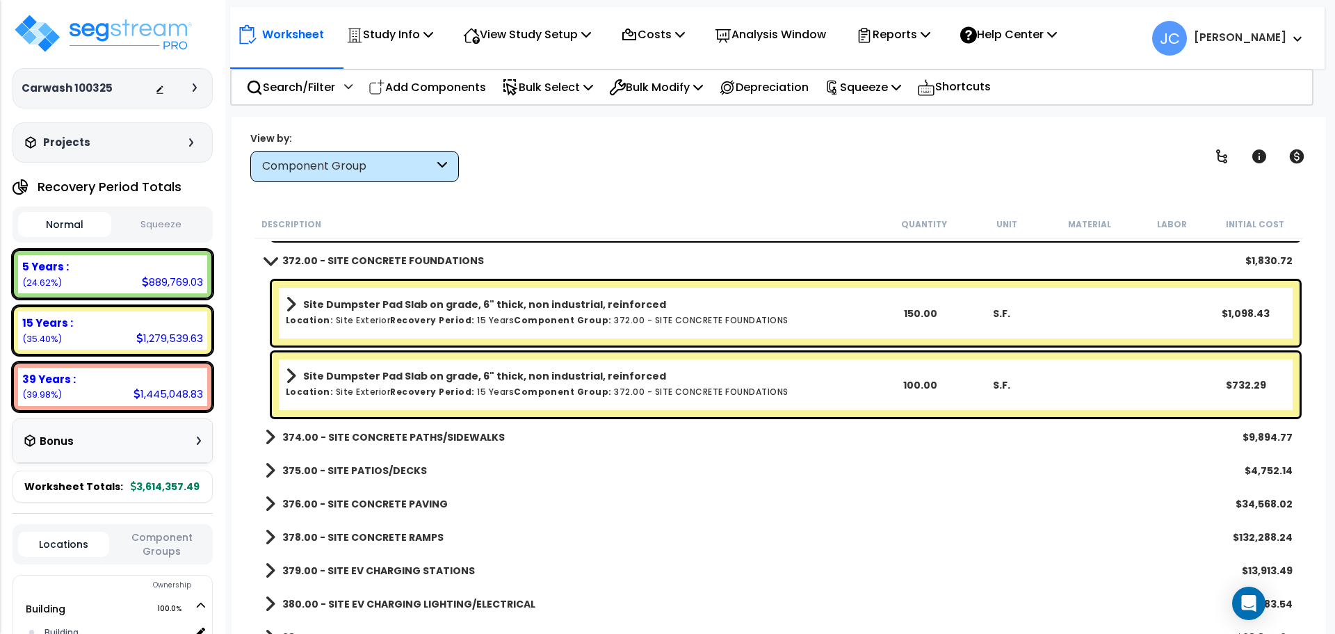
click at [369, 433] on b "374.00 - SITE CONCRETE PATHS/SIDEWALKS" at bounding box center [393, 437] width 222 height 14
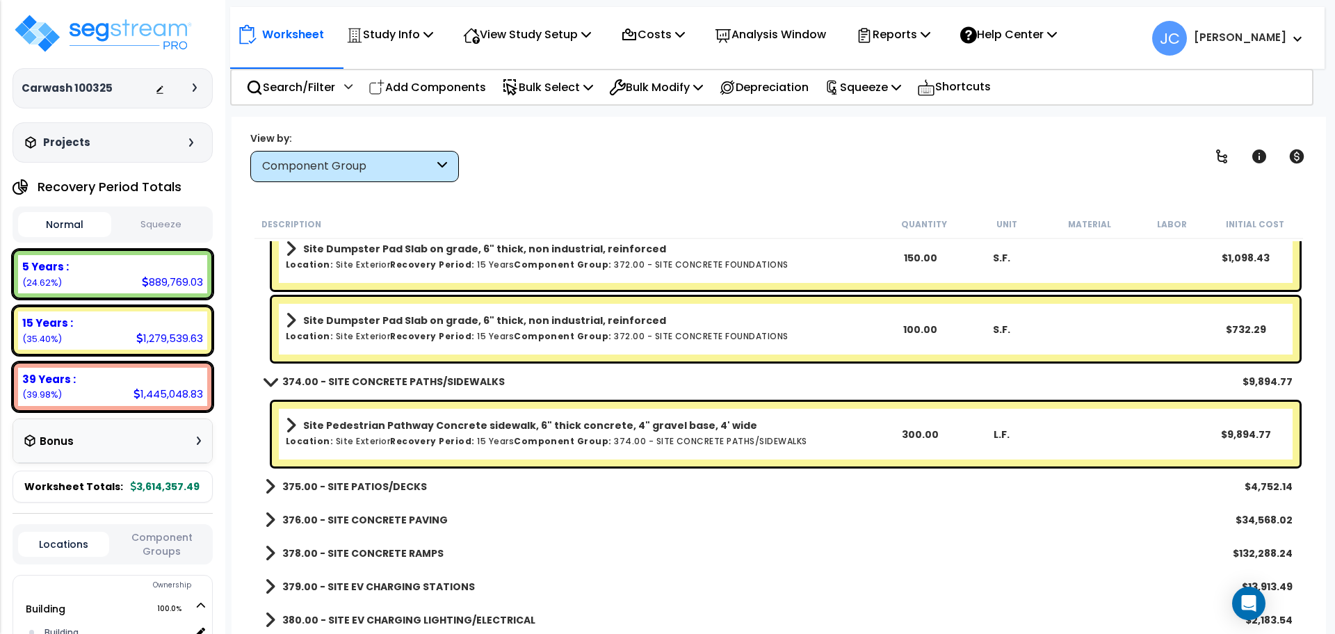
scroll to position [8743, 0]
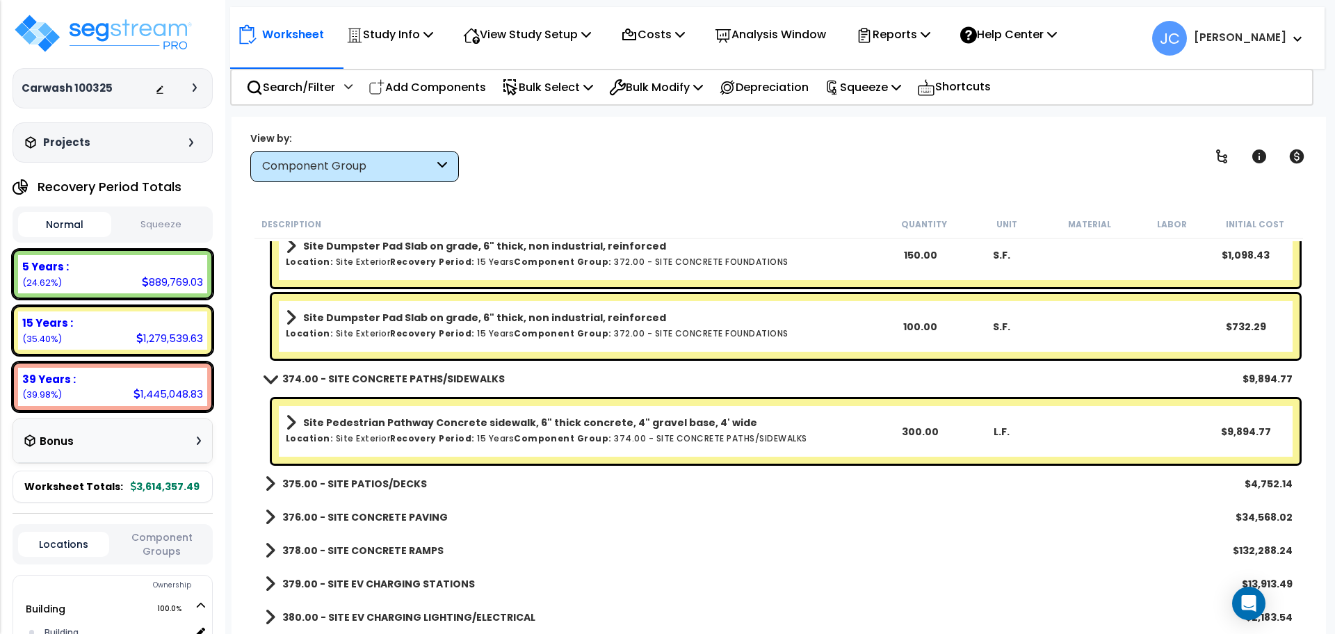
click at [379, 483] on b "375.00 - SITE PATIOS/DECKS" at bounding box center [354, 484] width 145 height 14
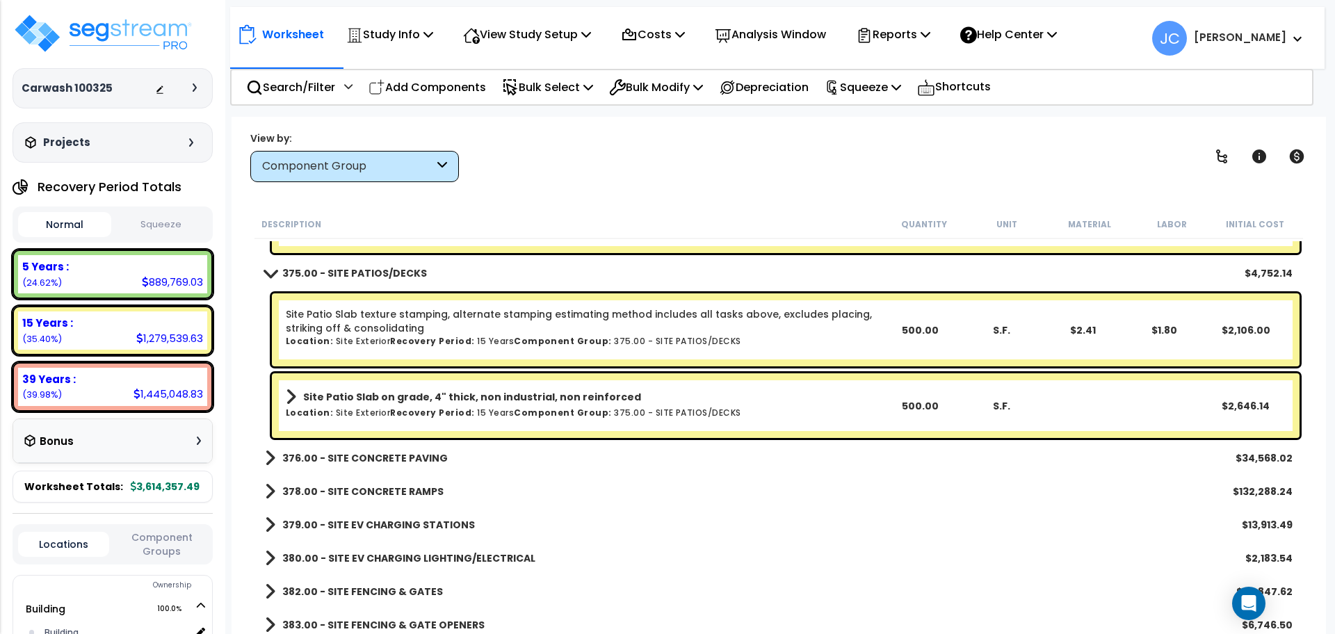
scroll to position [8954, 0]
click at [378, 448] on link "376.00 - SITE CONCRETE PAVING" at bounding box center [356, 457] width 183 height 19
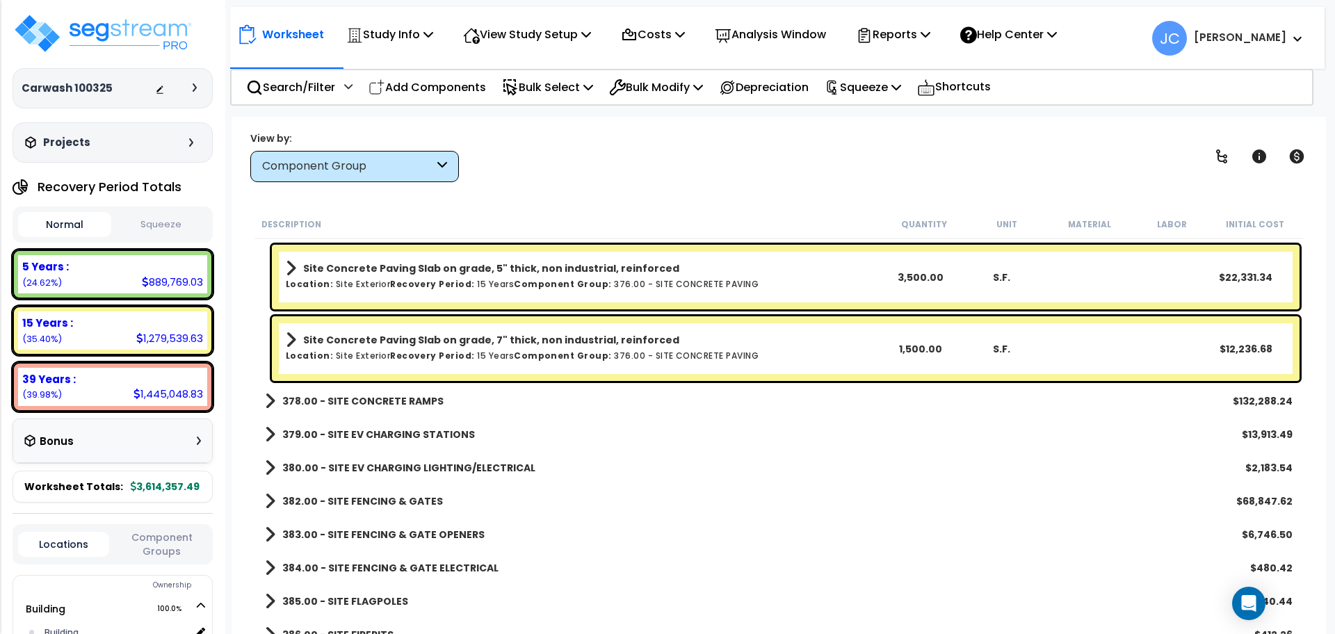
scroll to position [9190, 0]
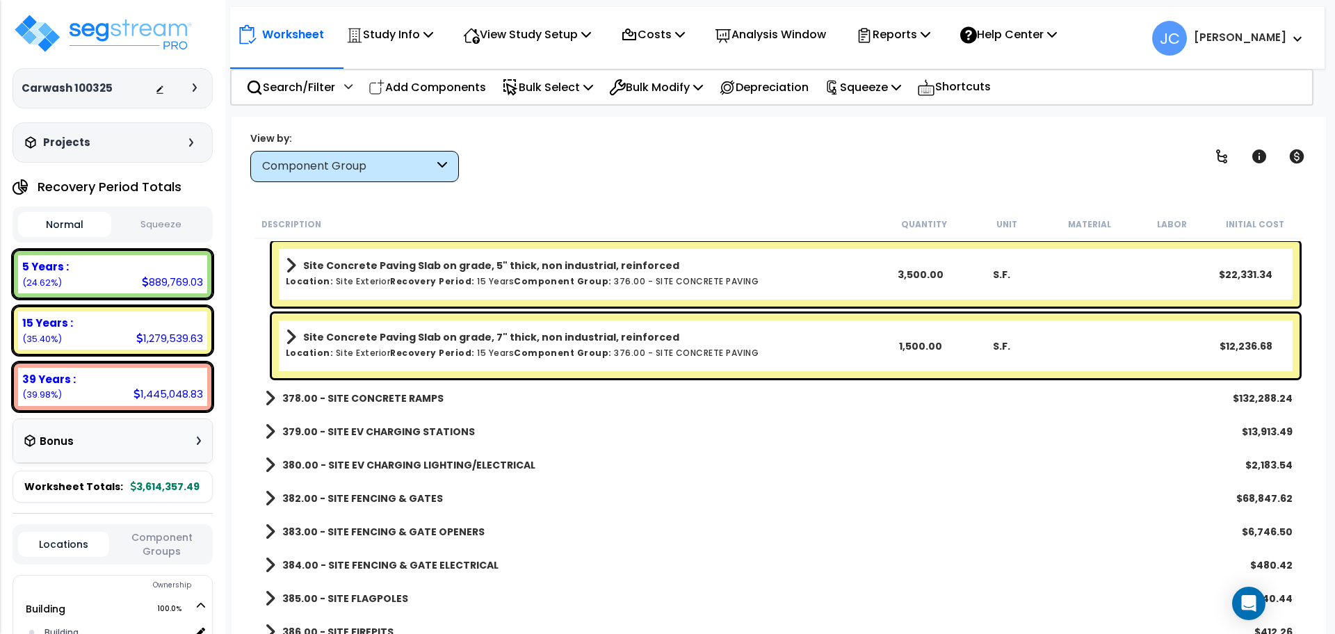
click at [396, 394] on b "378.00 - SITE CONCRETE RAMPS" at bounding box center [362, 398] width 161 height 14
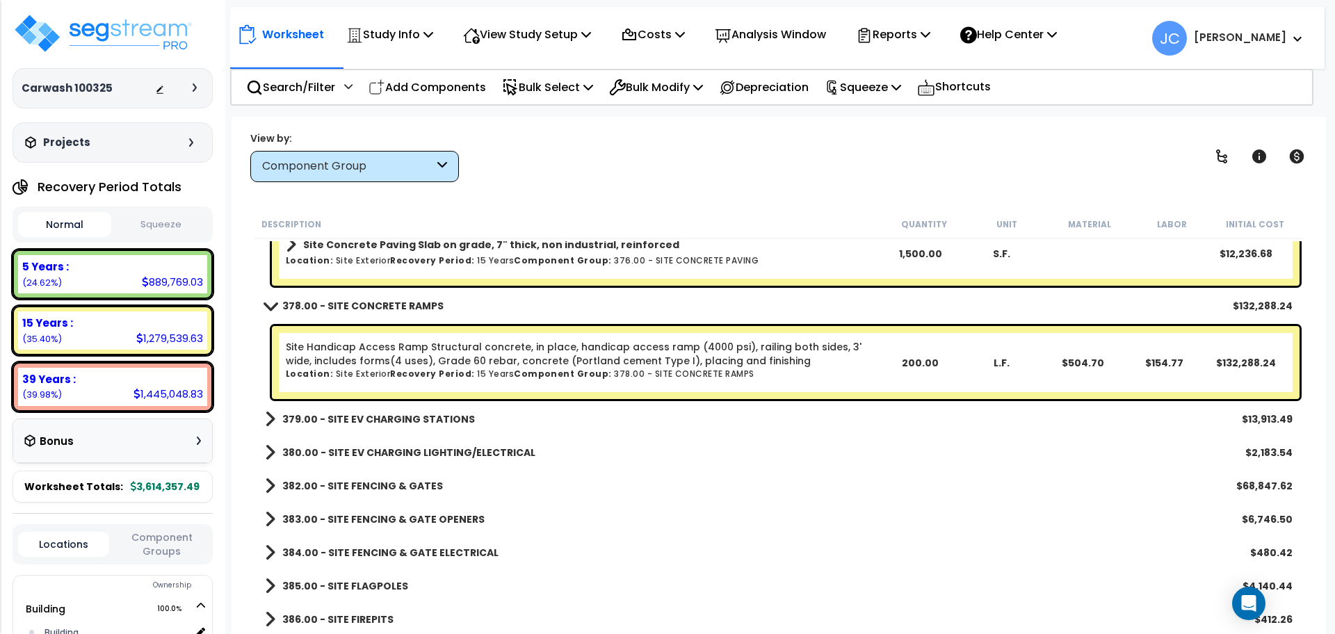
scroll to position [9284, 0]
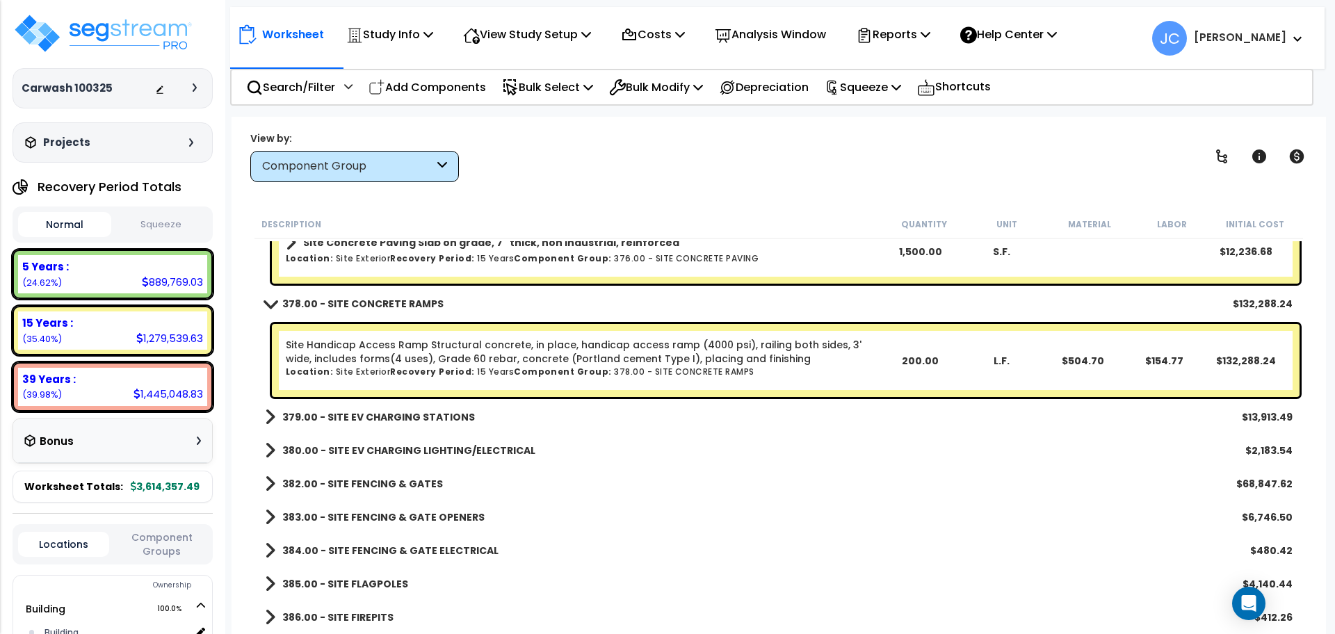
click at [409, 418] on b "379.00 - SITE EV CHARGING STATIONS" at bounding box center [378, 417] width 193 height 14
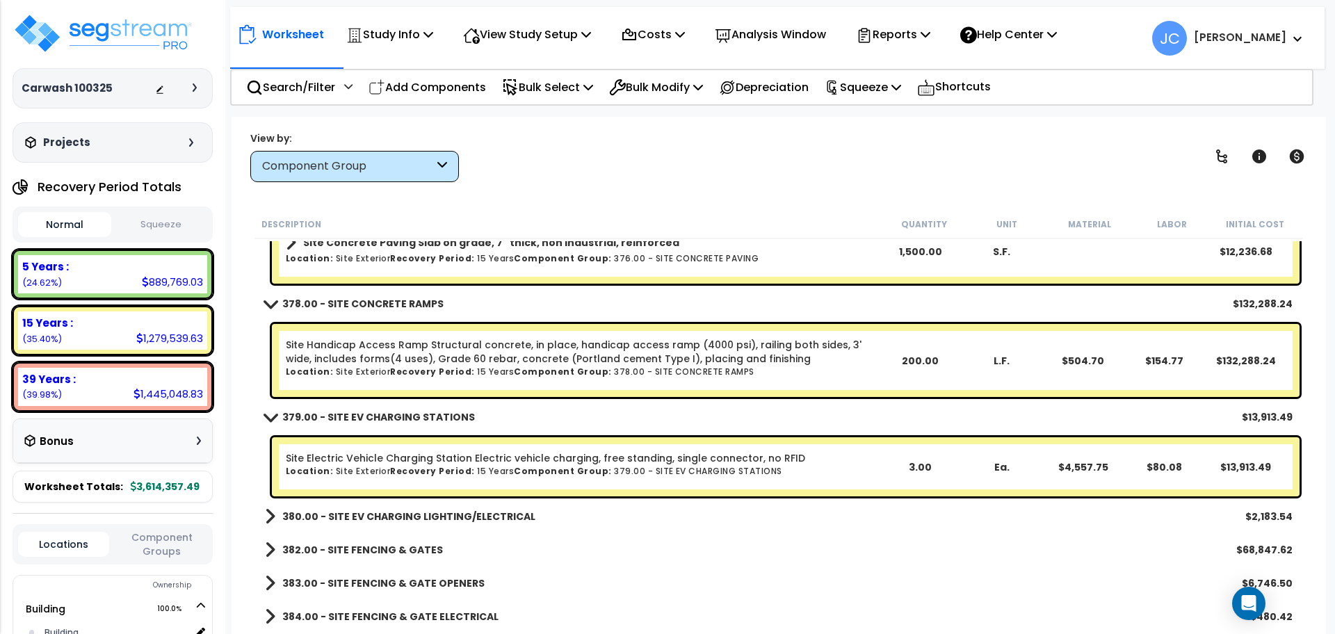
scroll to position [9325, 0]
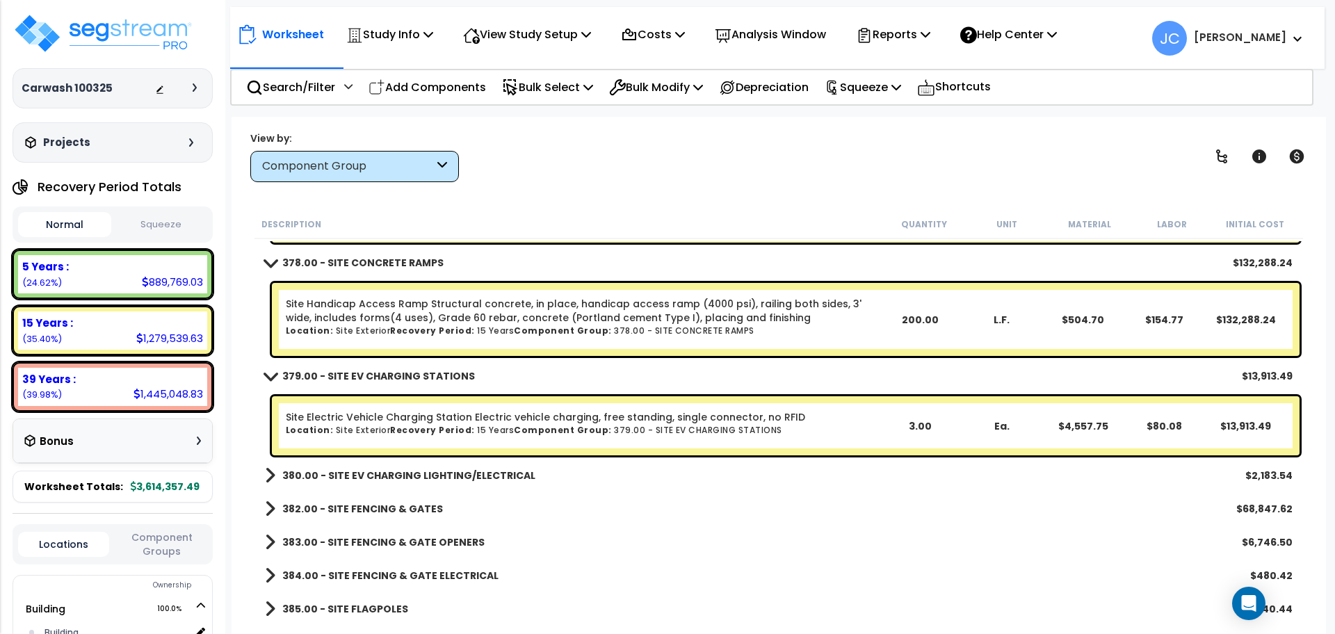
click at [492, 460] on div "380.00 - SITE EV CHARGING LIGHTING/ELECTRICAL $2,183.54" at bounding box center [779, 475] width 1042 height 33
click at [501, 476] on b "380.00 - SITE EV CHARGING LIGHTING/ELECTRICAL" at bounding box center [408, 476] width 253 height 14
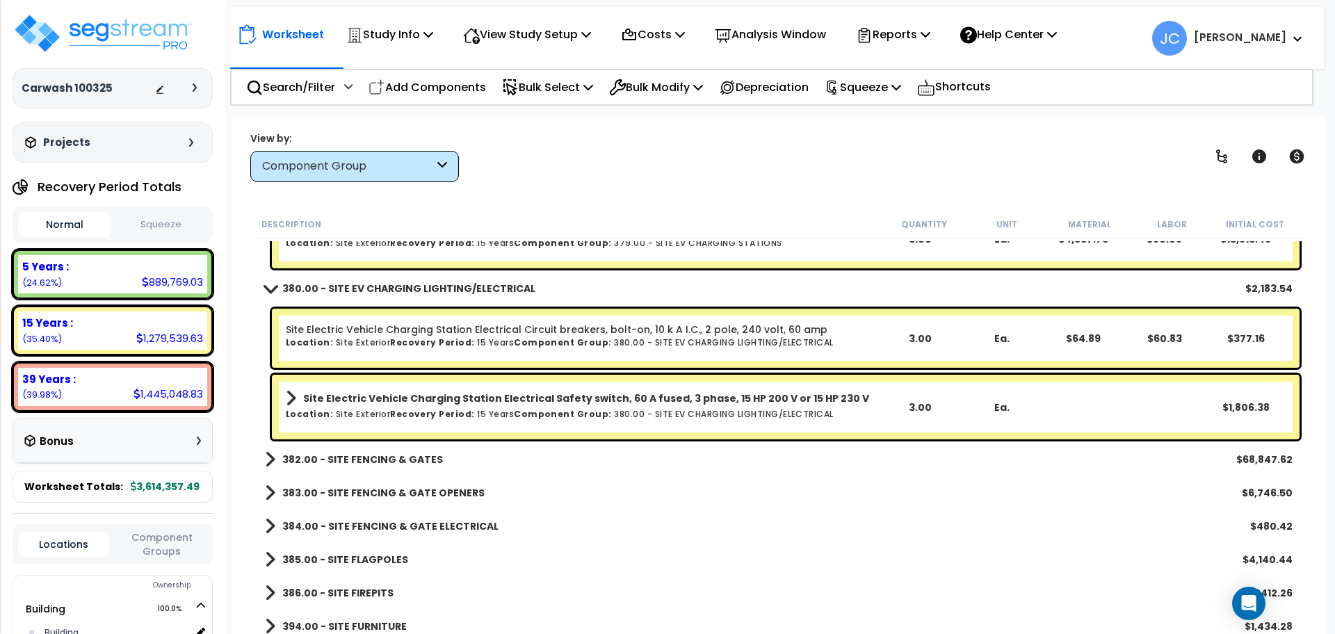
scroll to position [9512, 0]
click at [374, 460] on b "382.00 - SITE FENCING & GATES" at bounding box center [362, 460] width 161 height 14
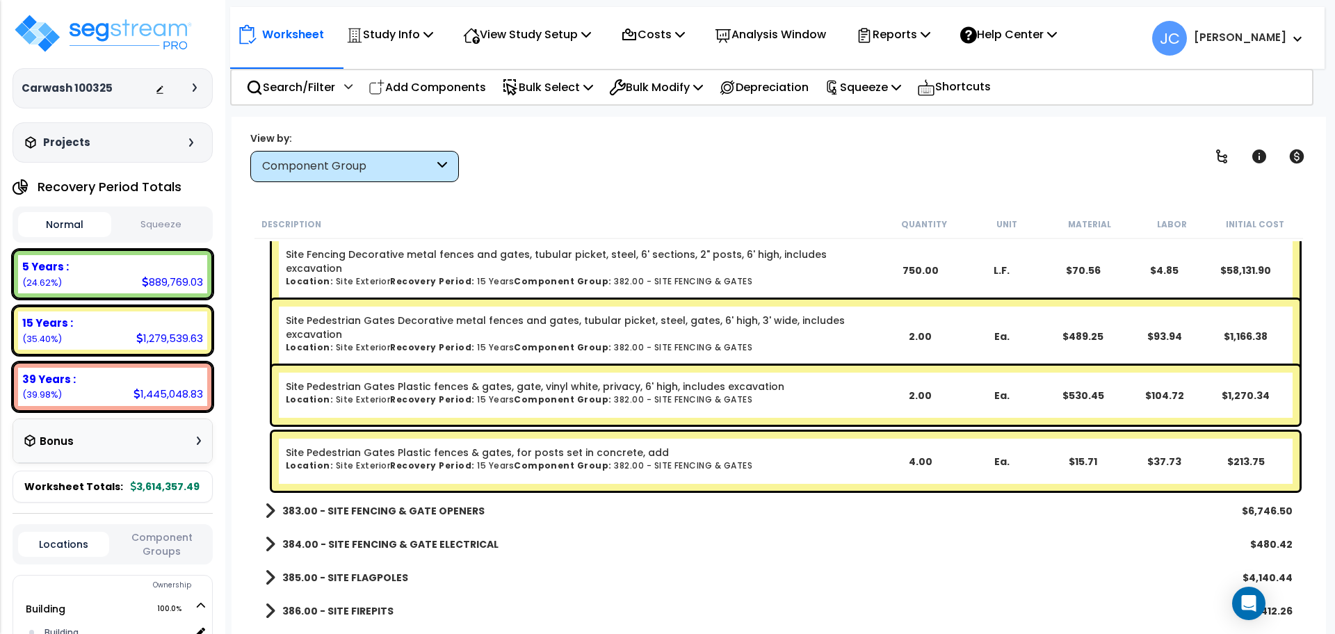
scroll to position [9918, 0]
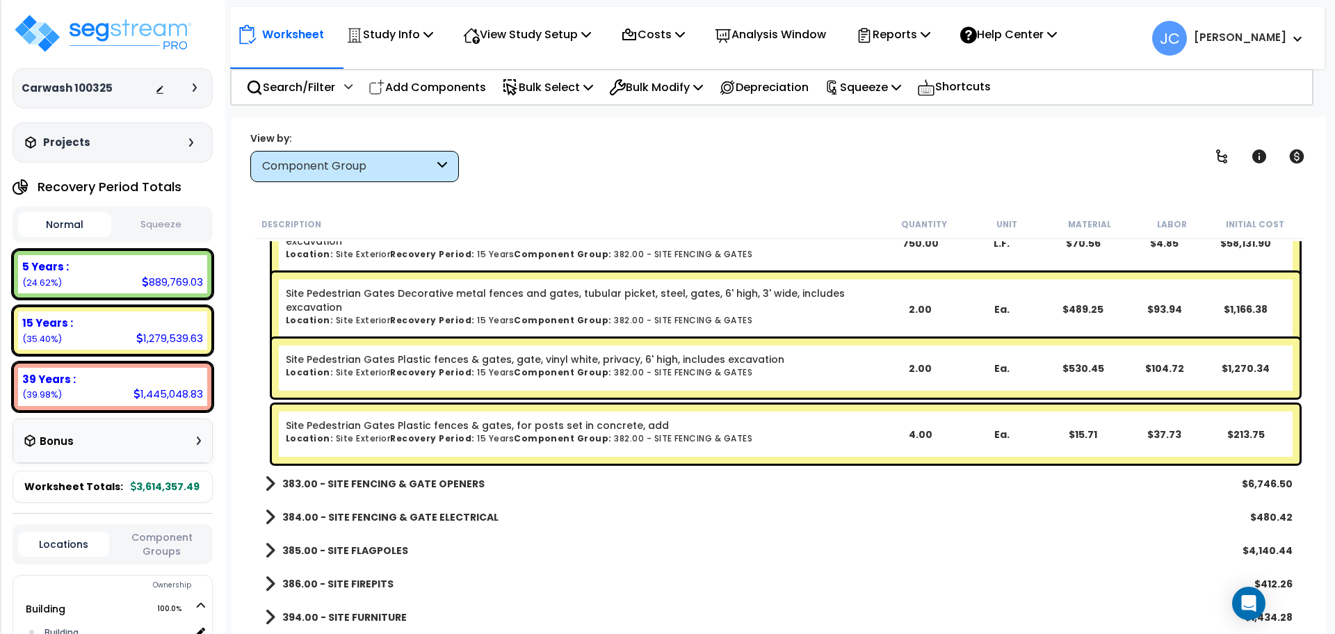
click at [403, 481] on b "383.00 - SITE FENCING & GATE OPENERS" at bounding box center [383, 484] width 202 height 14
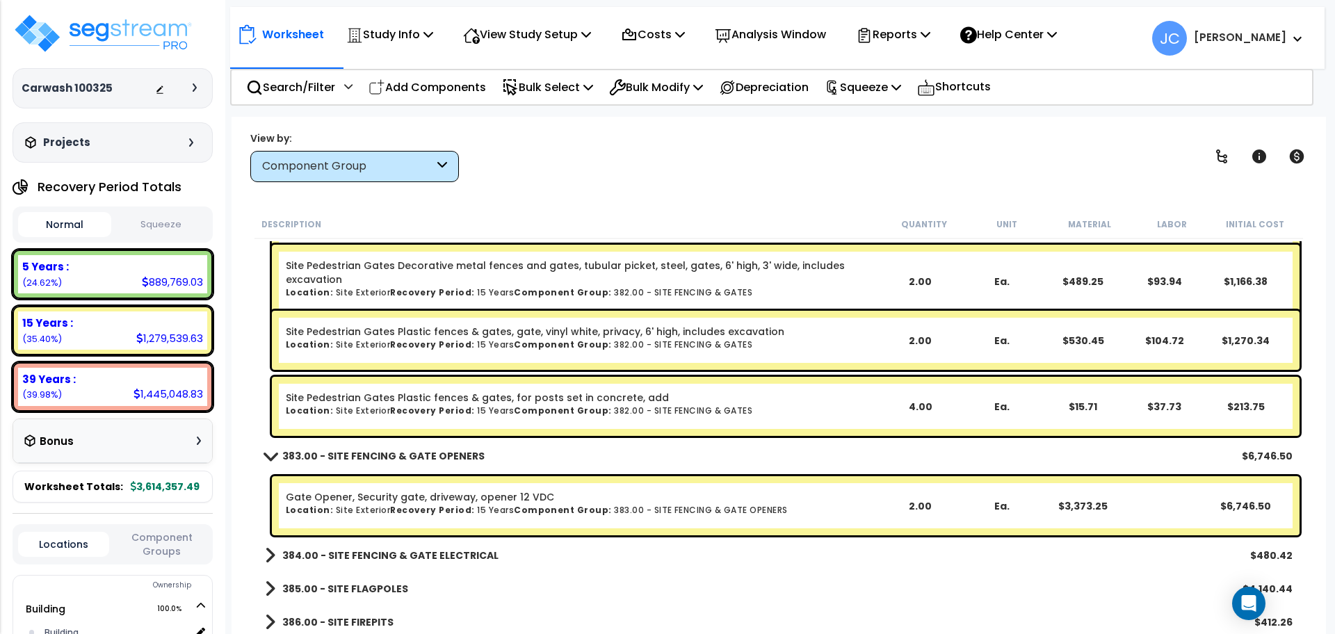
scroll to position [10063, 0]
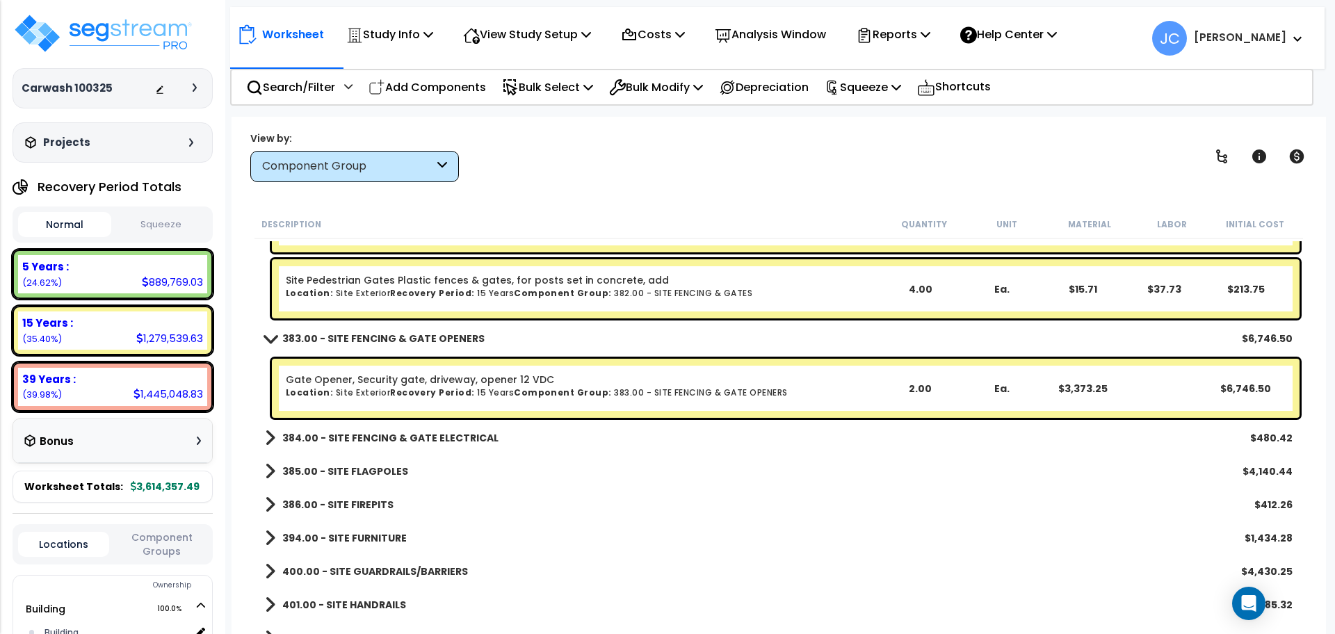
click at [378, 441] on b "384.00 - SITE FENCING & GATE ELECTRICAL" at bounding box center [390, 438] width 216 height 14
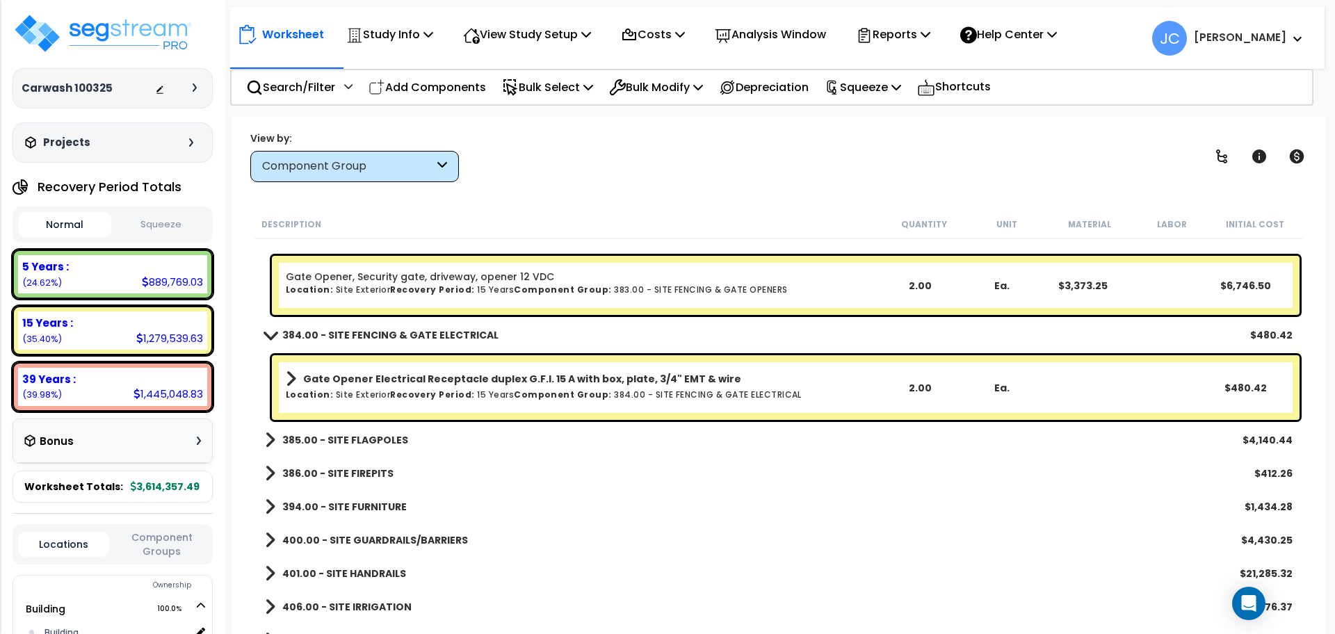
scroll to position [10174, 0]
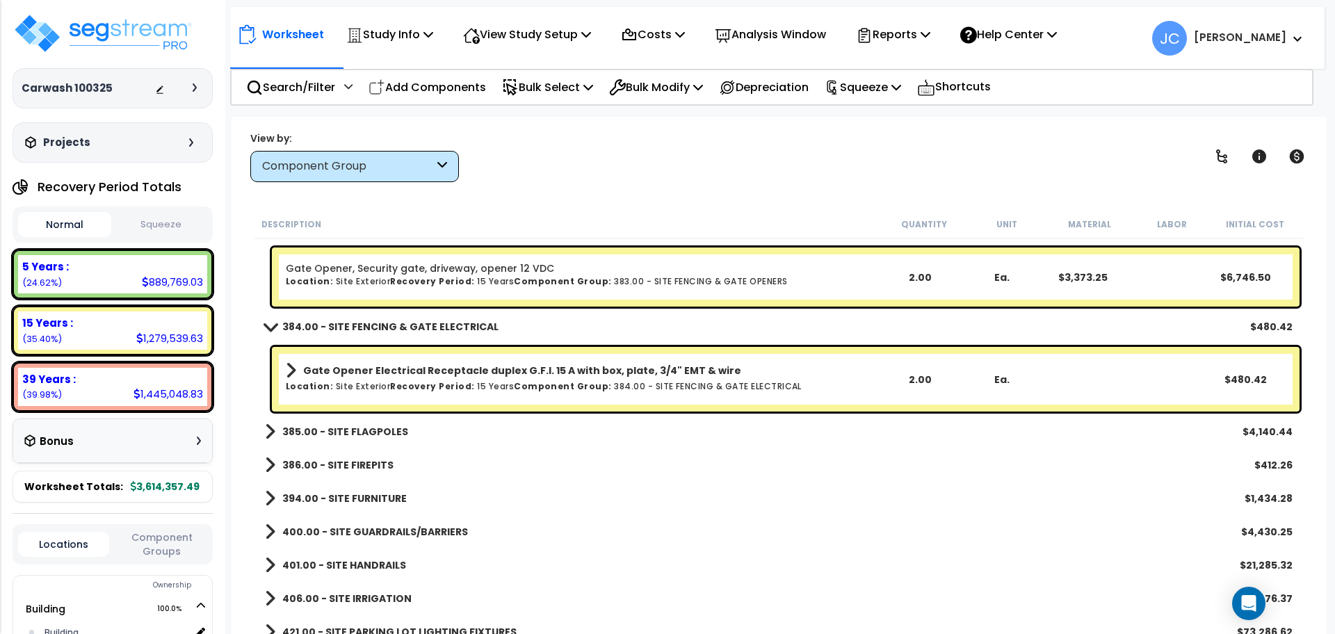
click at [355, 427] on b "385.00 - SITE FLAGPOLES" at bounding box center [345, 432] width 126 height 14
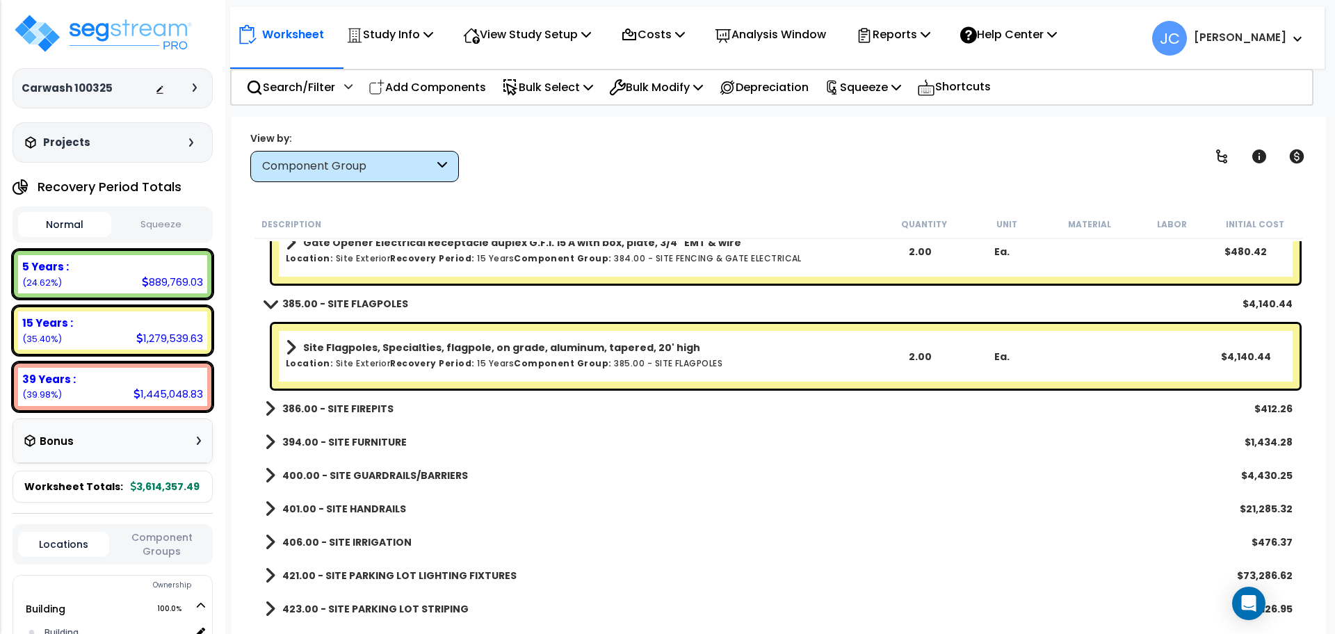
scroll to position [10311, 0]
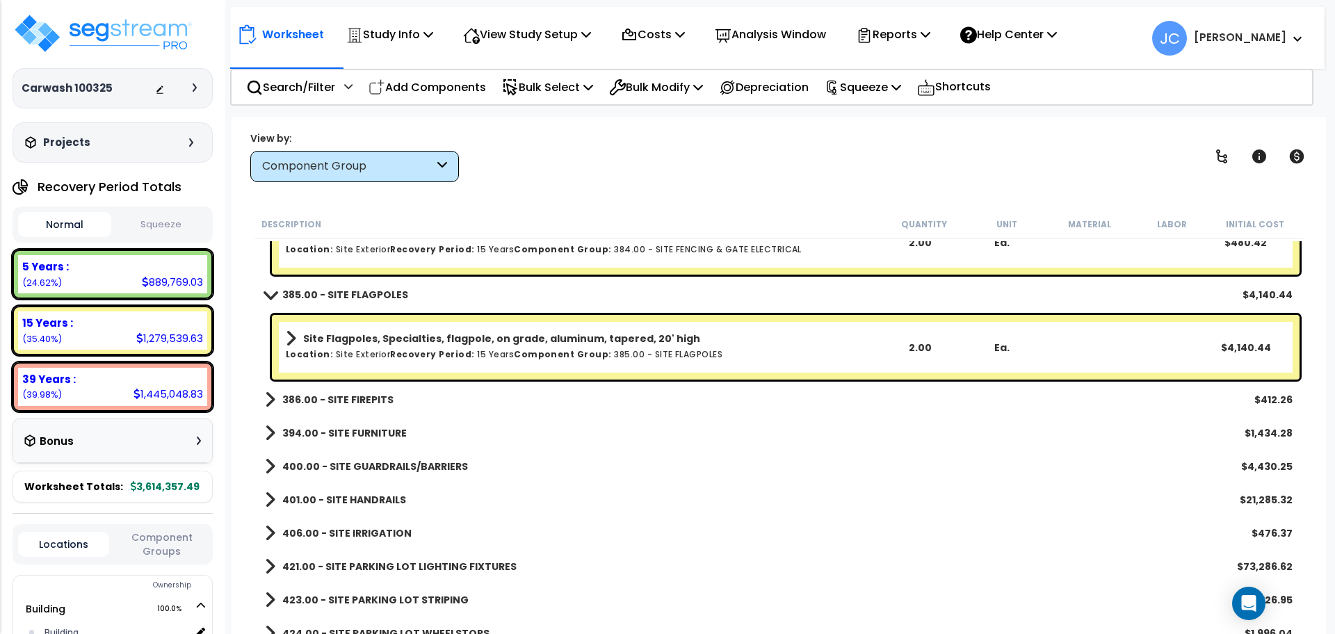
click at [373, 399] on b "386.00 - SITE FIREPITS" at bounding box center [337, 400] width 111 height 14
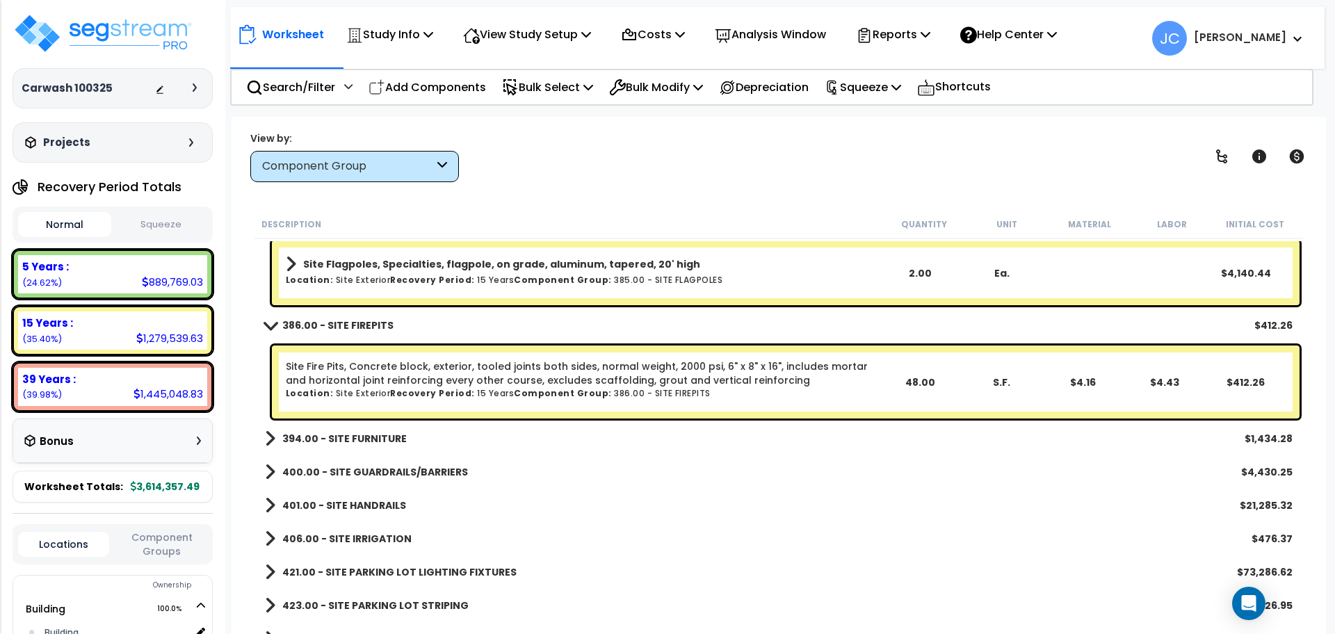
scroll to position [10391, 0]
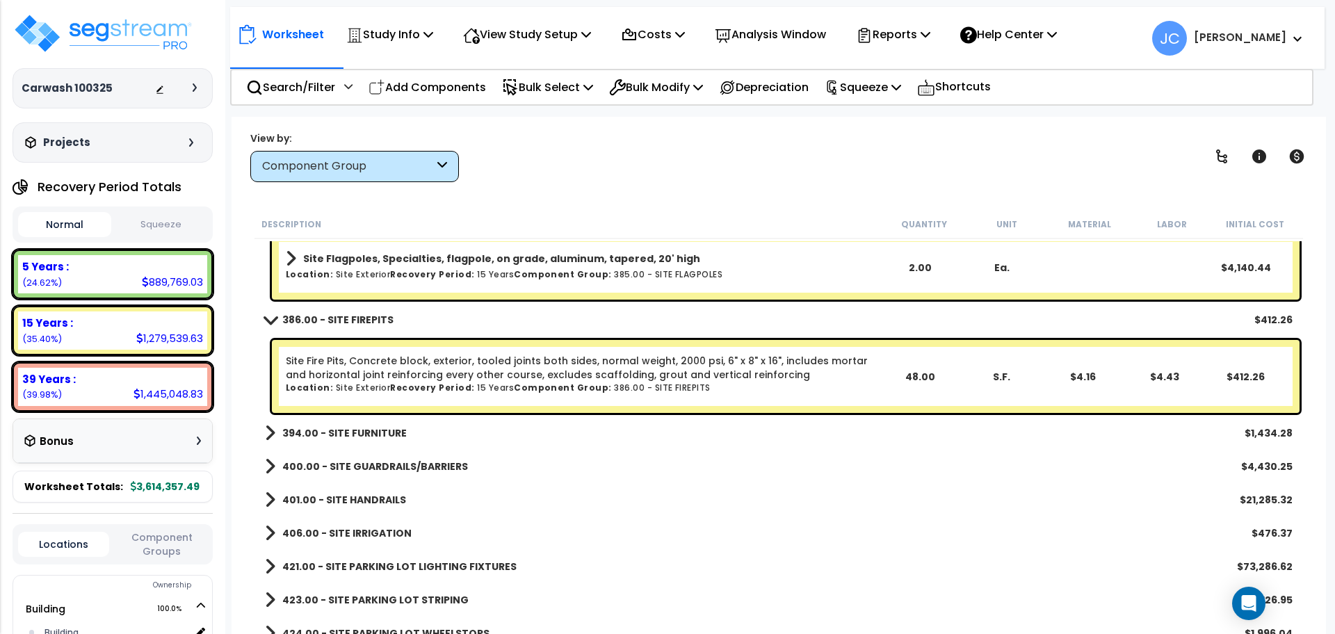
click at [335, 427] on b "394.00 - SITE FURNITURE" at bounding box center [344, 433] width 124 height 14
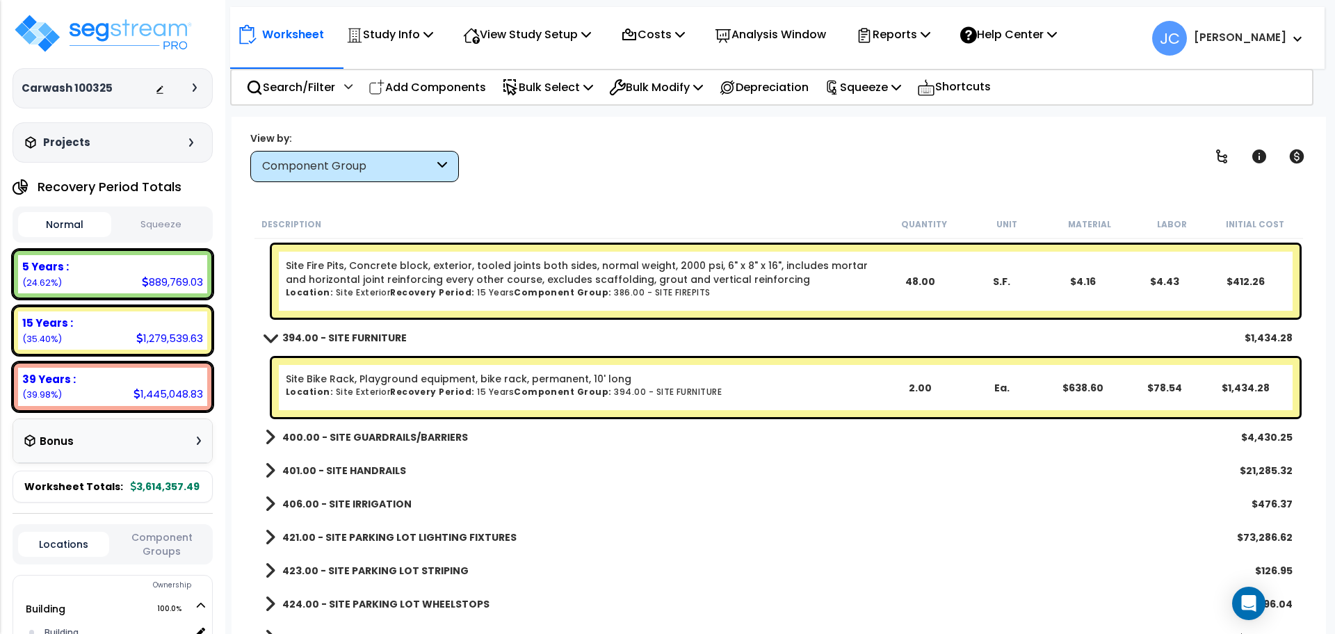
scroll to position [10489, 0]
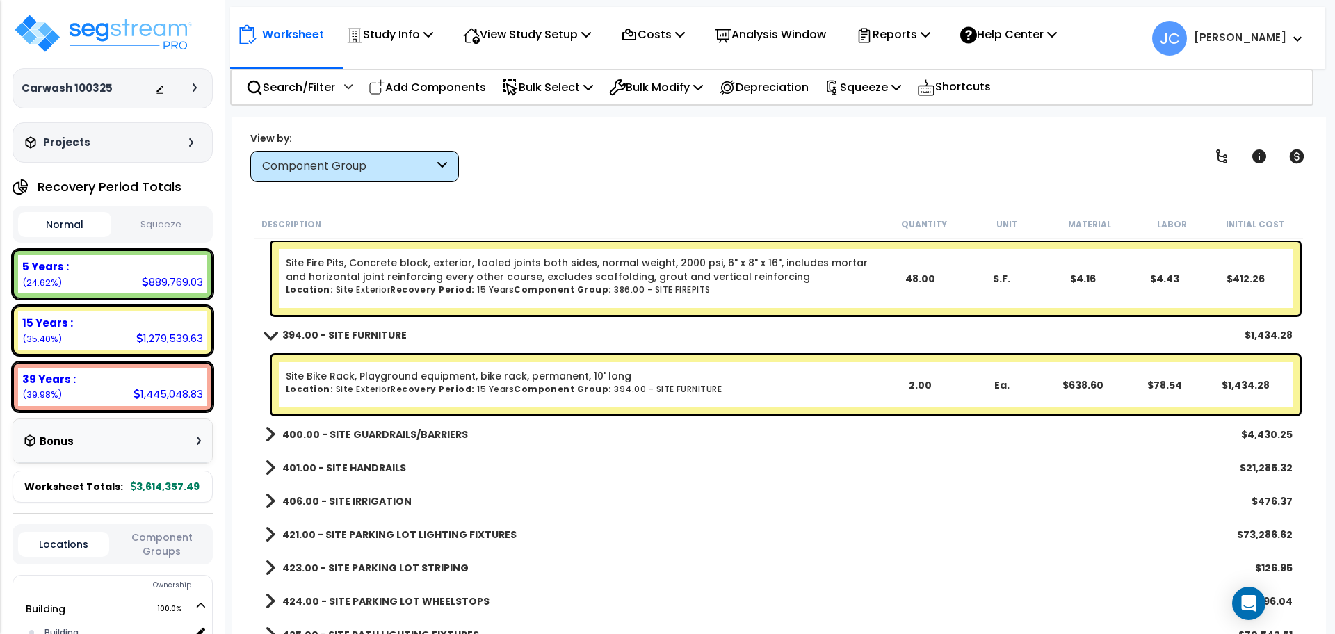
click at [367, 435] on b "400.00 - SITE GUARDRAILS/BARRIERS" at bounding box center [375, 435] width 186 height 14
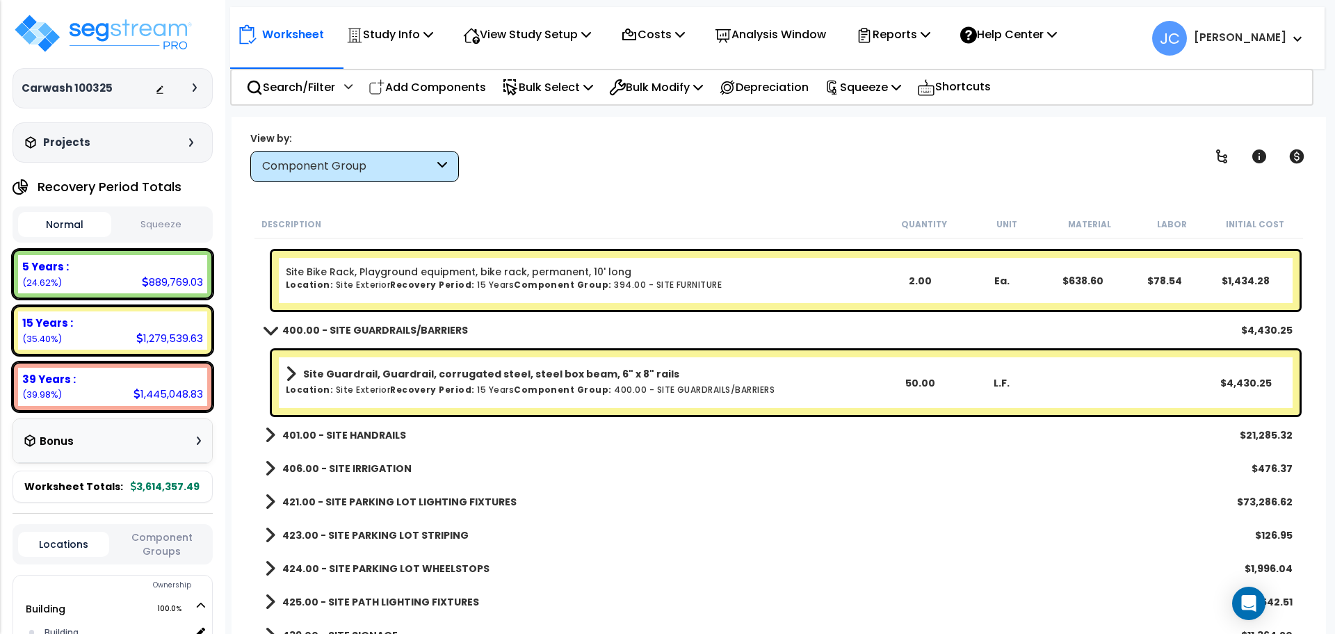
click at [342, 432] on b "401.00 - SITE HANDRAILS" at bounding box center [344, 435] width 124 height 14
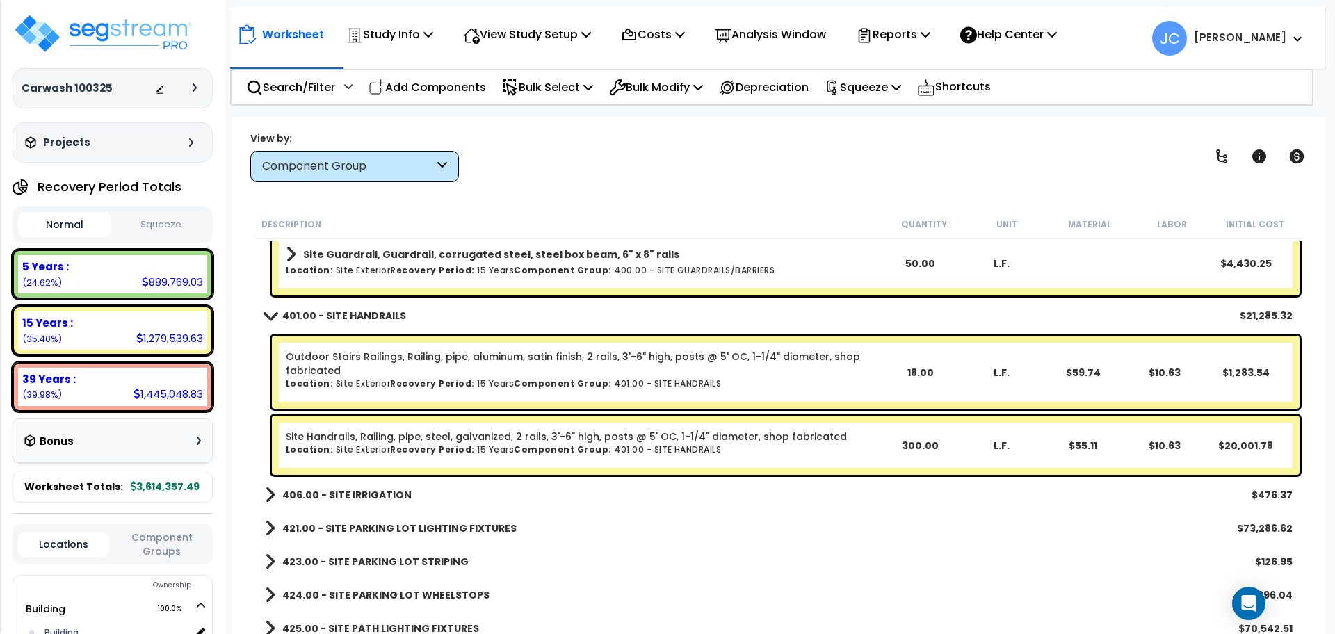
scroll to position [10758, 0]
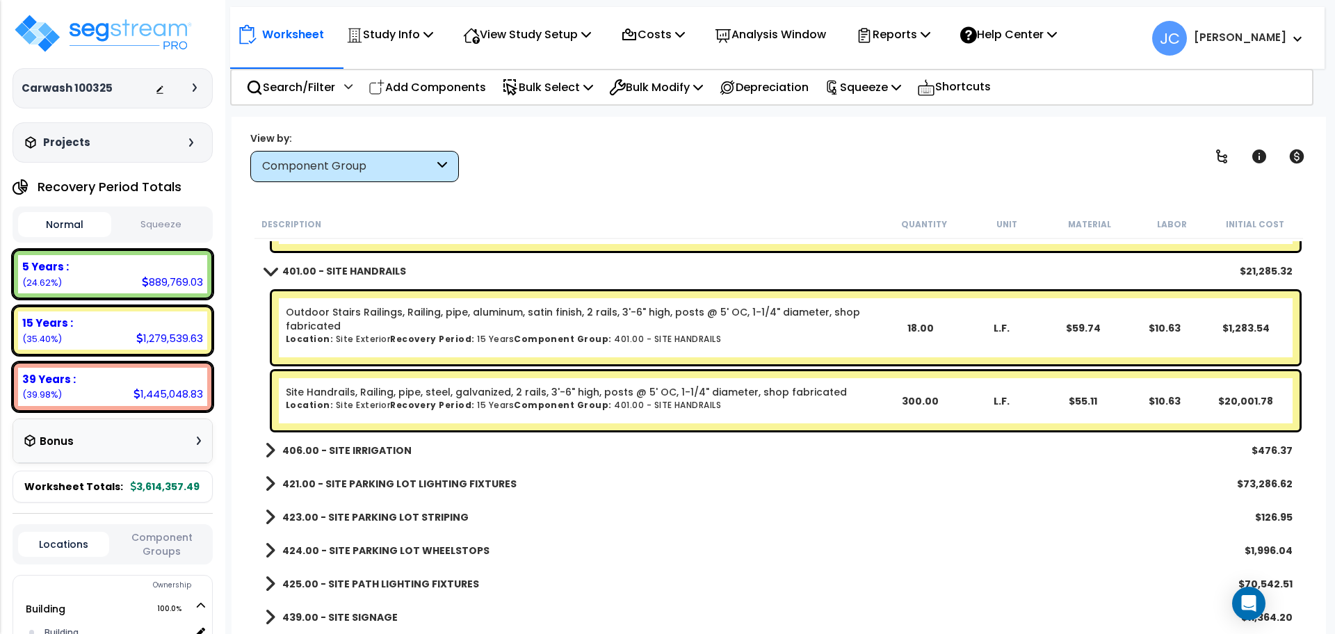
click at [373, 439] on div "406.00 - SITE IRRIGATION $476.37" at bounding box center [779, 450] width 1042 height 33
click at [336, 455] on b "406.00 - SITE IRRIGATION" at bounding box center [346, 451] width 129 height 14
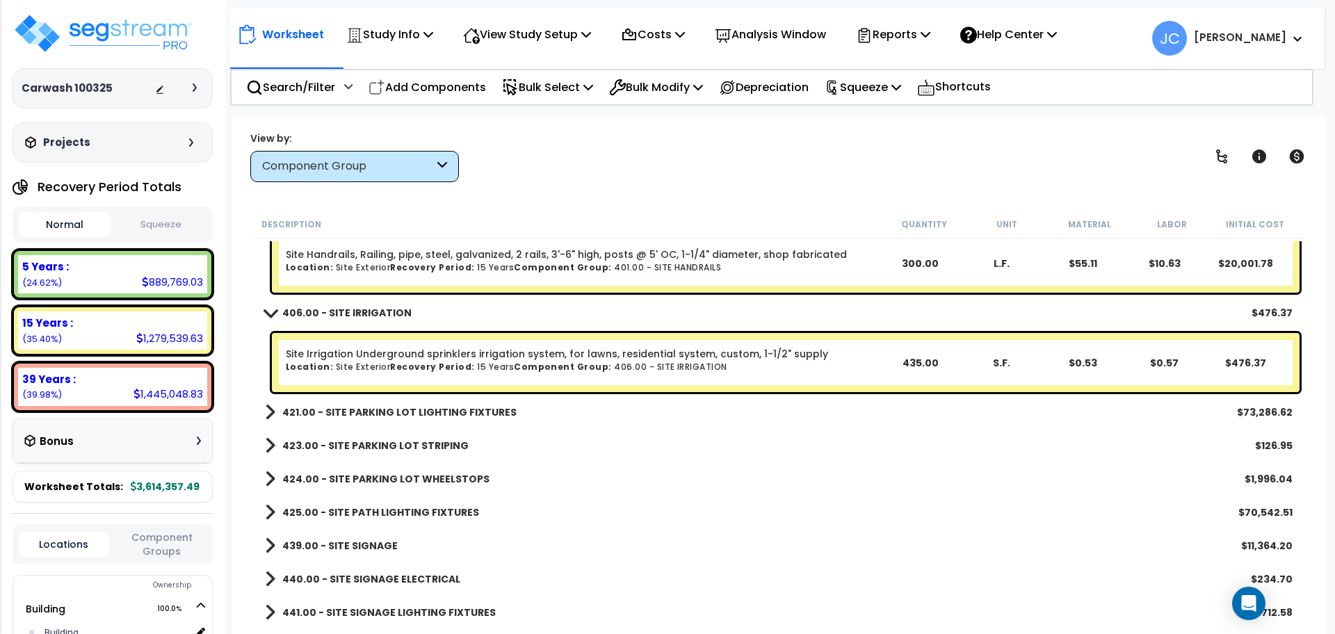
scroll to position [10905, 0]
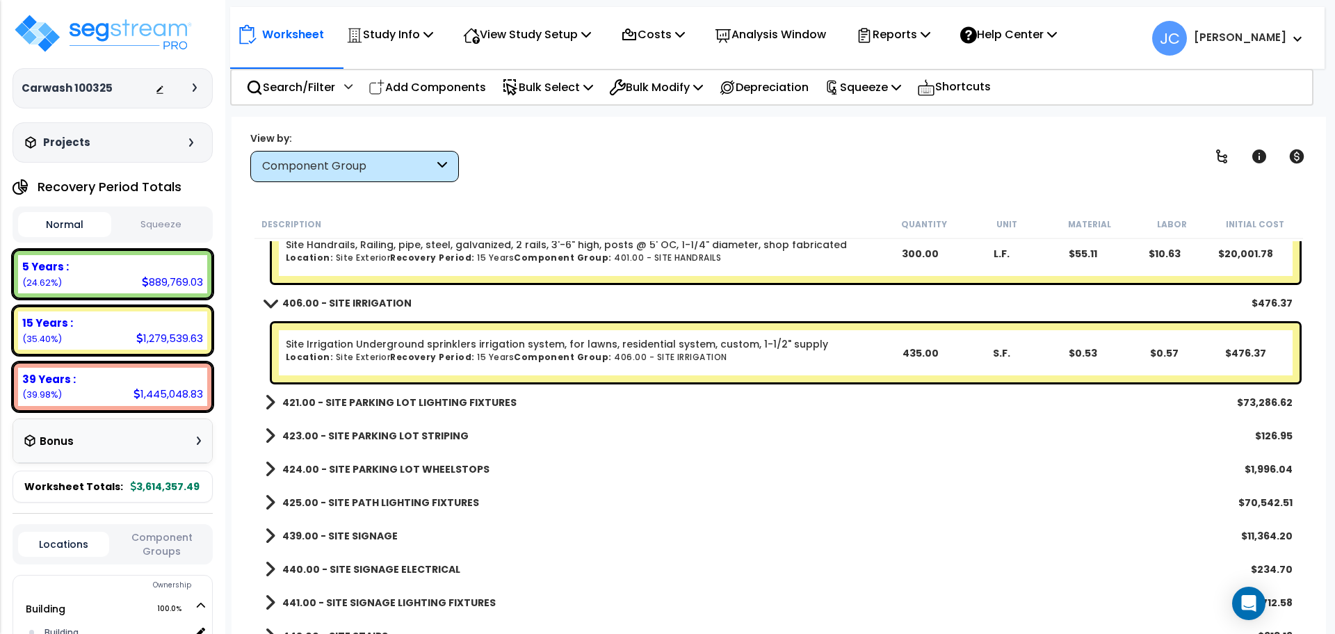
click at [475, 406] on b "421.00 - SITE PARKING LOT LIGHTING FIXTURES" at bounding box center [399, 403] width 234 height 14
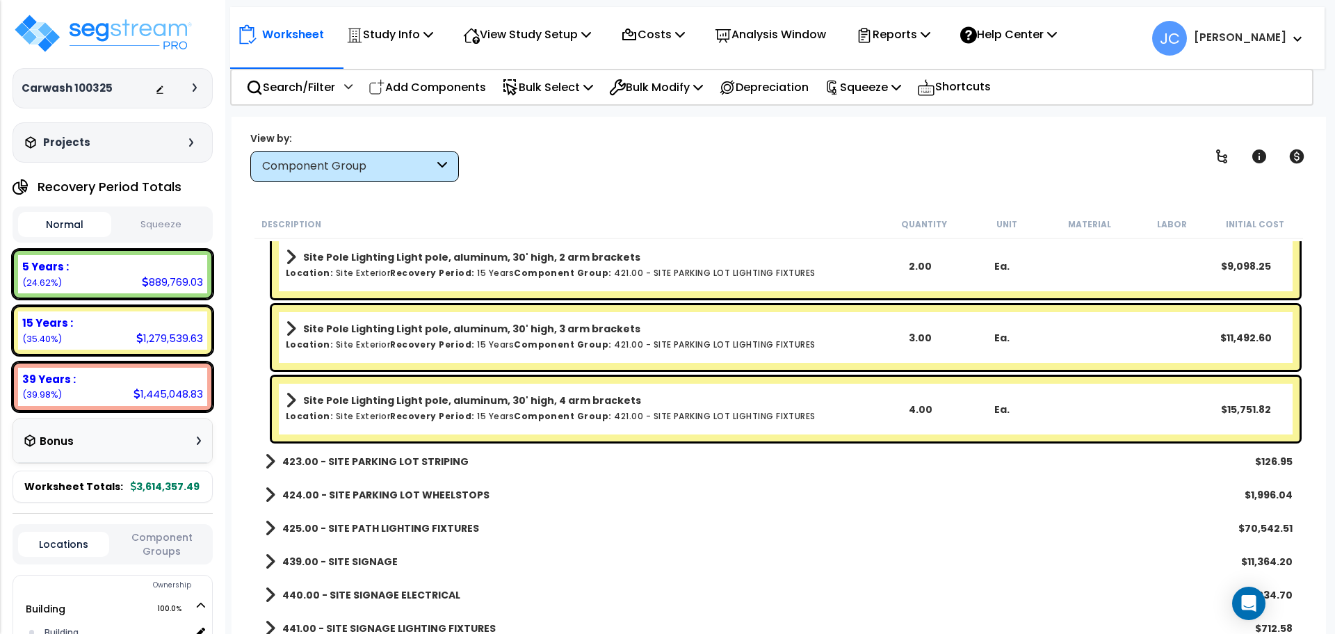
scroll to position [11315, 0]
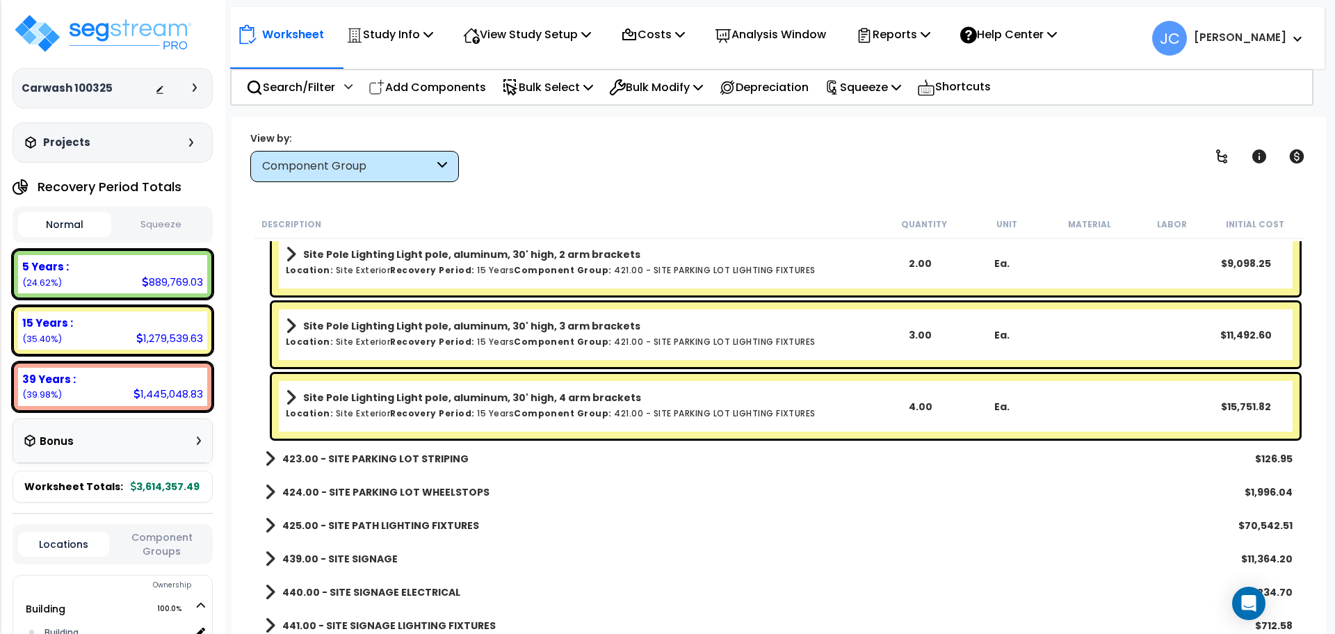
click at [401, 459] on b "423.00 - SITE PARKING LOT STRIPING" at bounding box center [375, 459] width 186 height 14
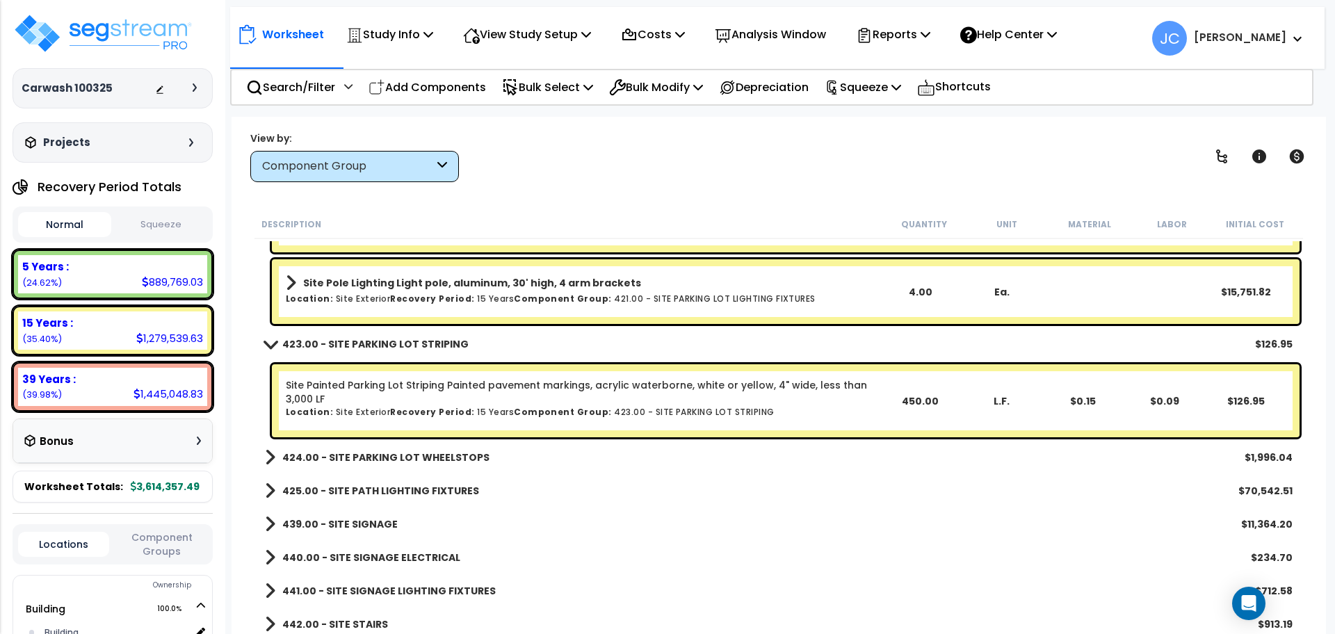
scroll to position [11502, 0]
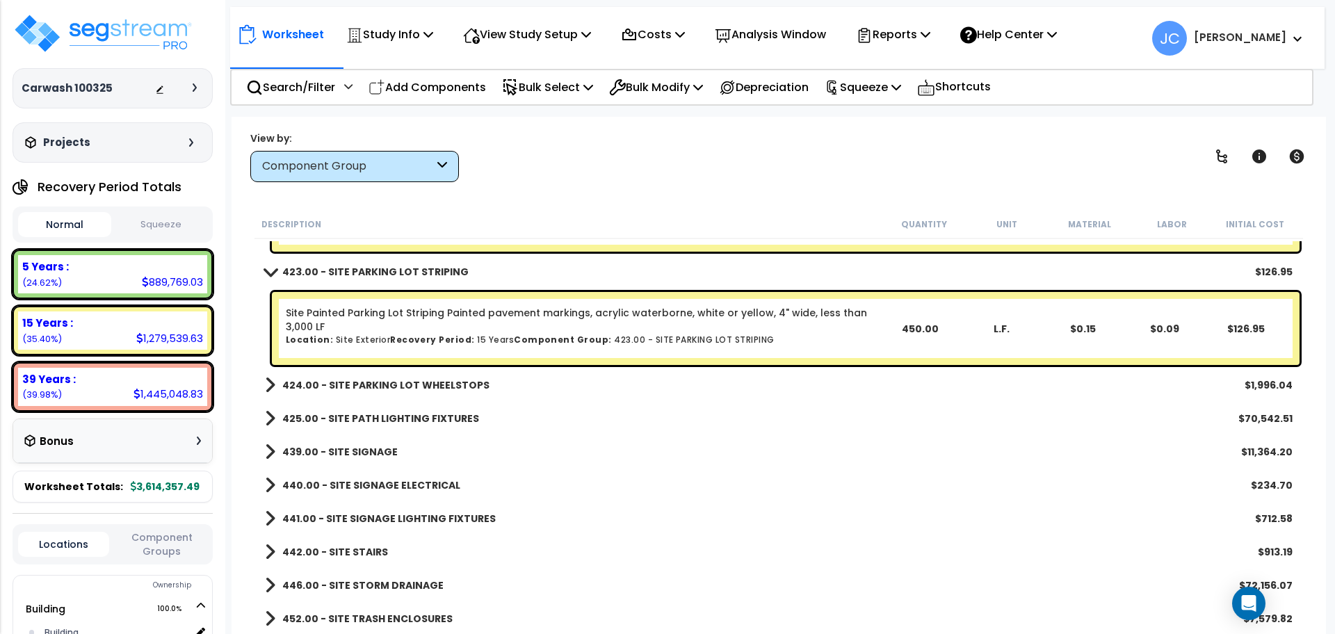
click at [370, 383] on b "424.00 - SITE PARKING LOT WHEELSTOPS" at bounding box center [385, 385] width 207 height 14
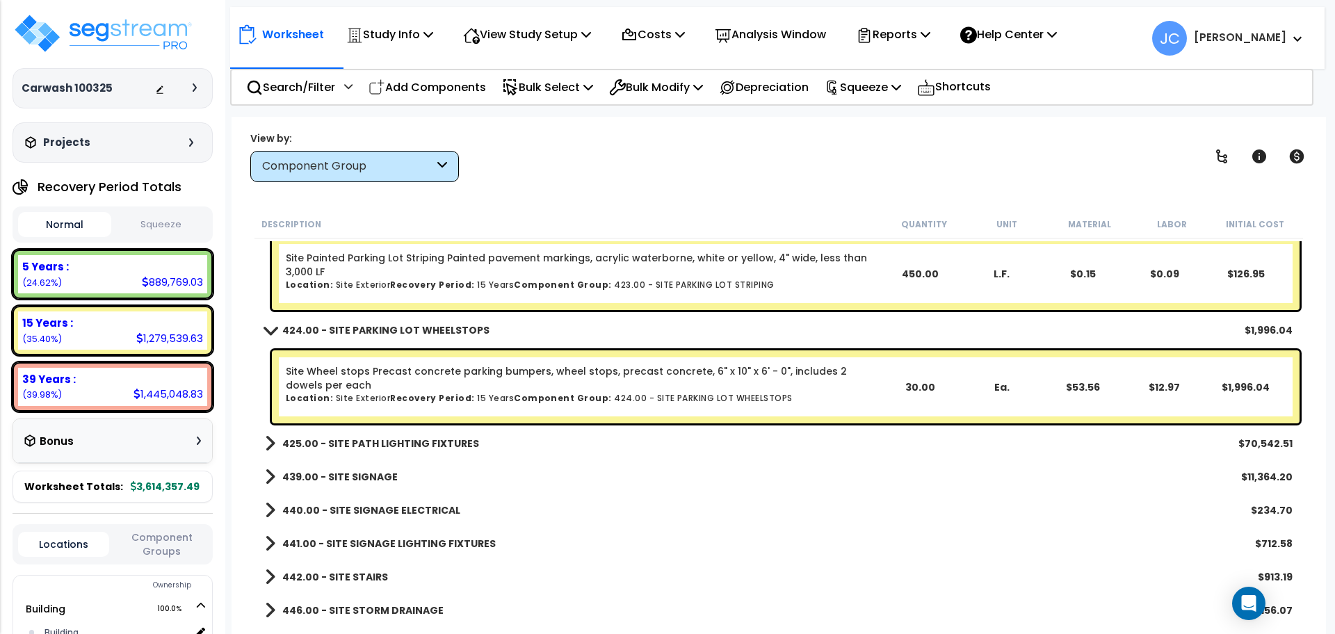
scroll to position [11562, 0]
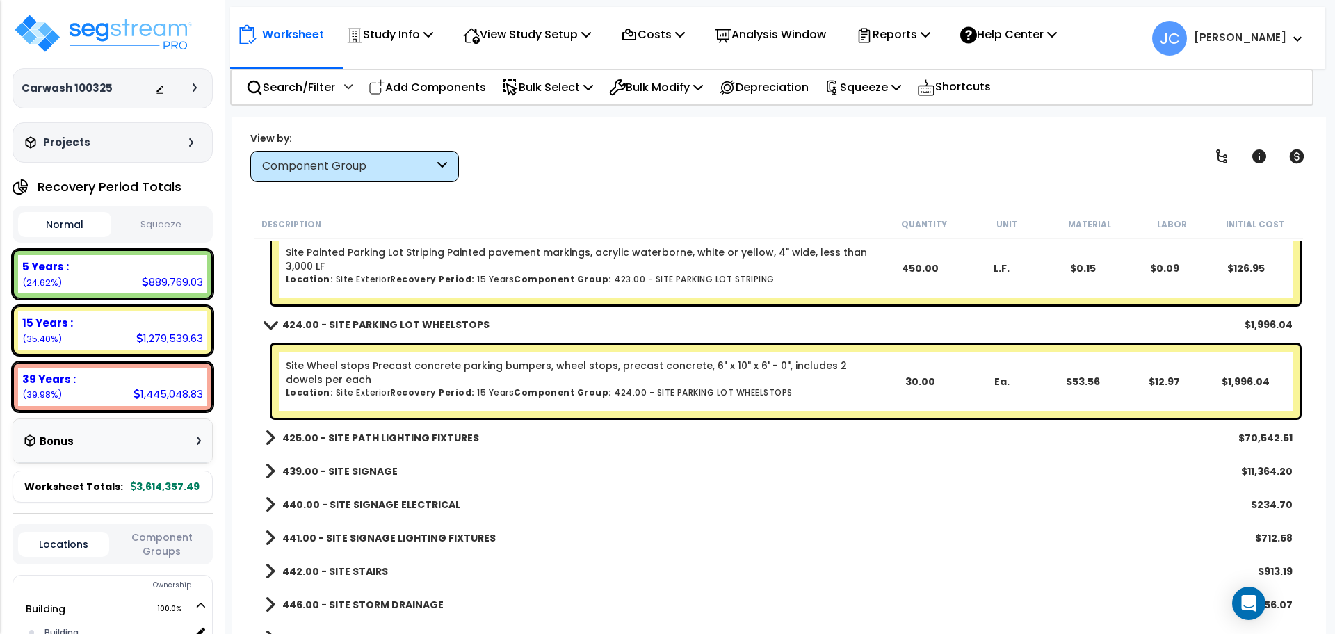
click at [324, 433] on b "425.00 - SITE PATH LIGHTING FIXTURES" at bounding box center [380, 438] width 197 height 14
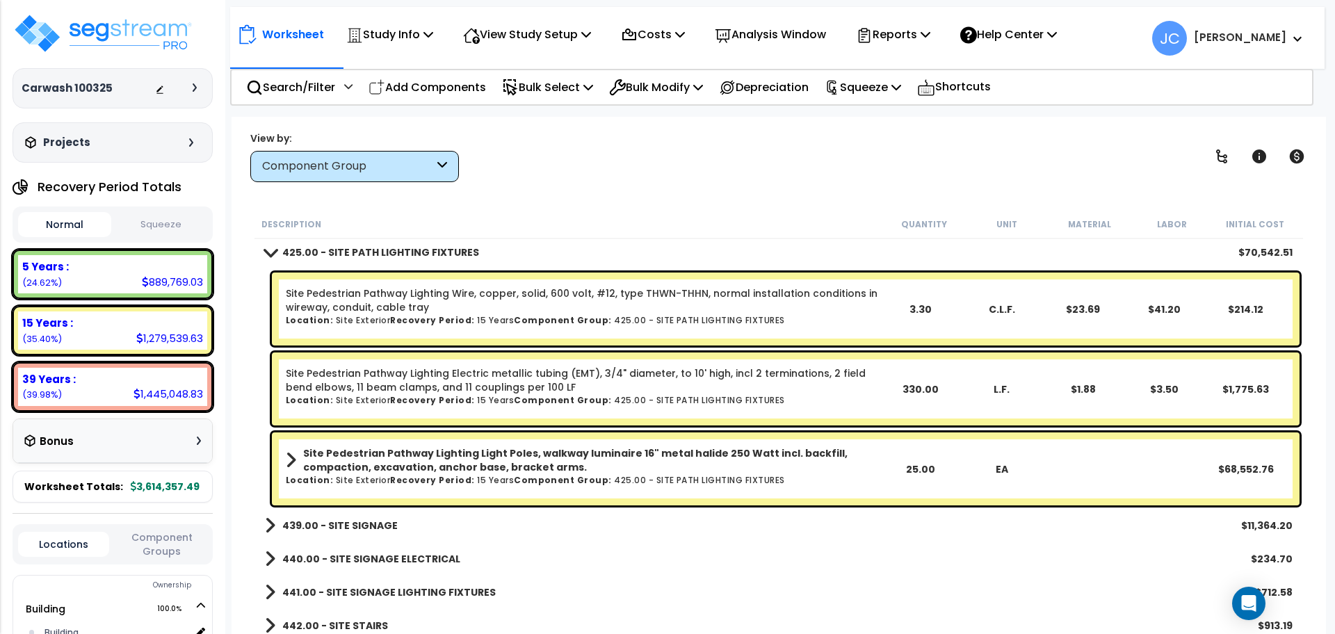
scroll to position [11771, 0]
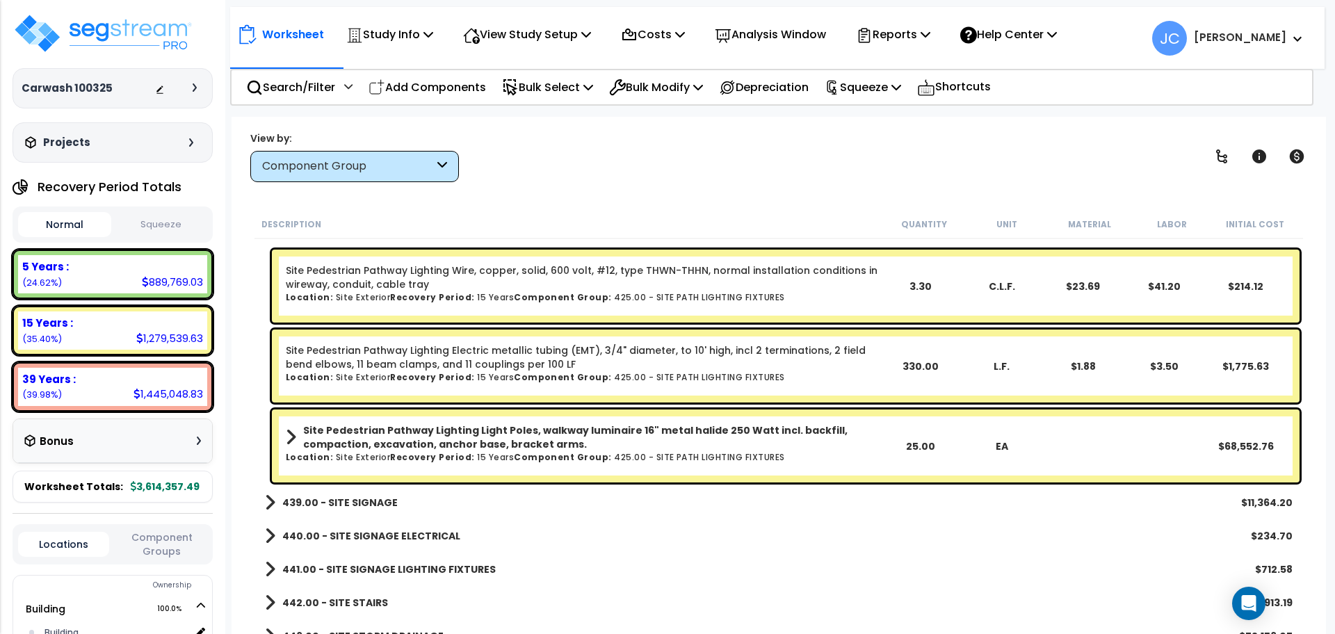
click at [330, 497] on b "439.00 - SITE SIGNAGE" at bounding box center [339, 503] width 115 height 14
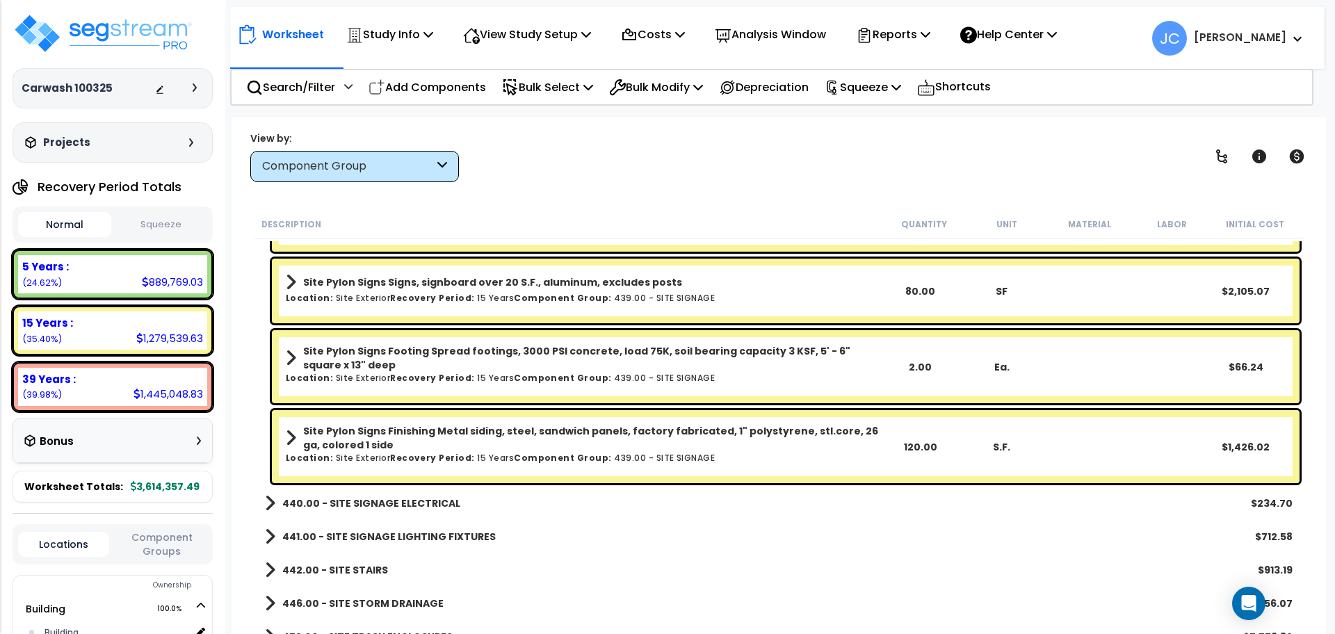
scroll to position [12439, 0]
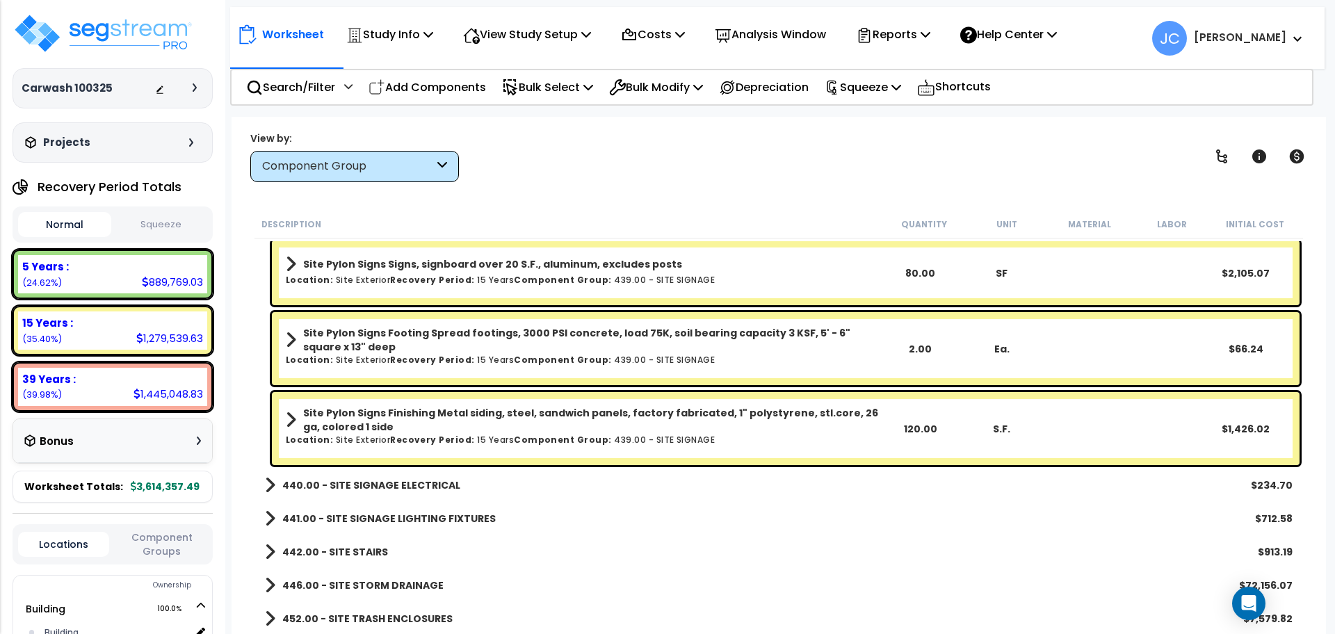
click at [433, 485] on b "440.00 - SITE SIGNAGE ELECTRICAL" at bounding box center [371, 485] width 178 height 14
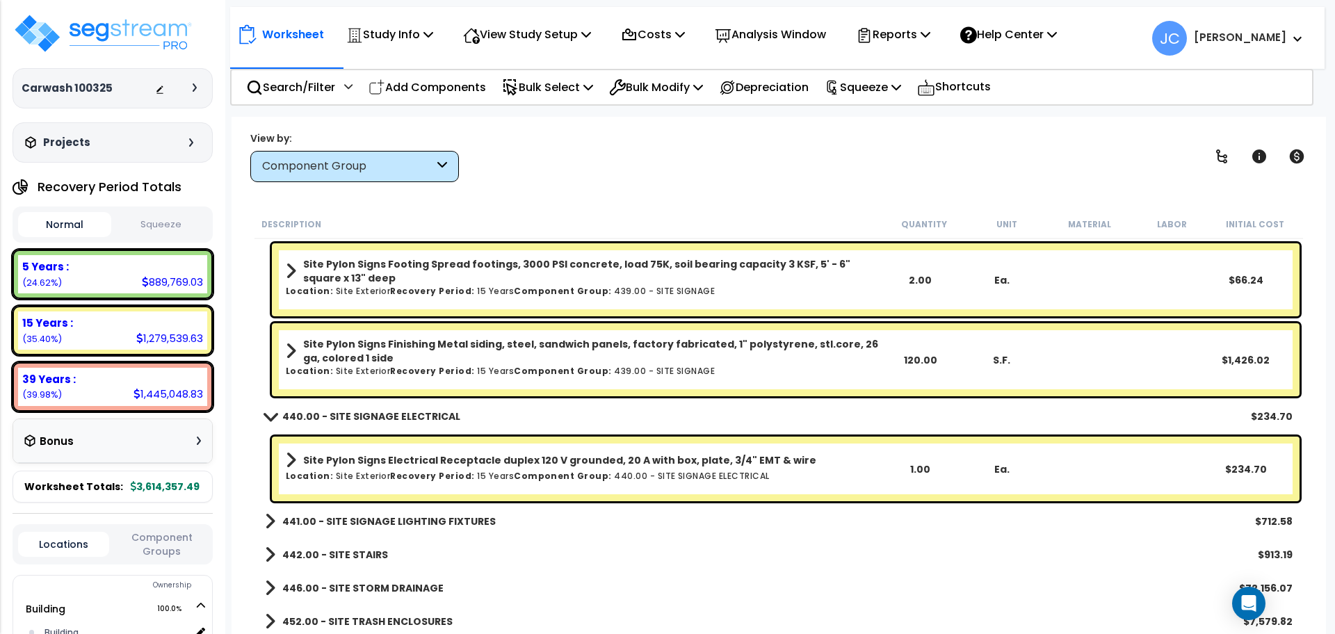
scroll to position [12511, 0]
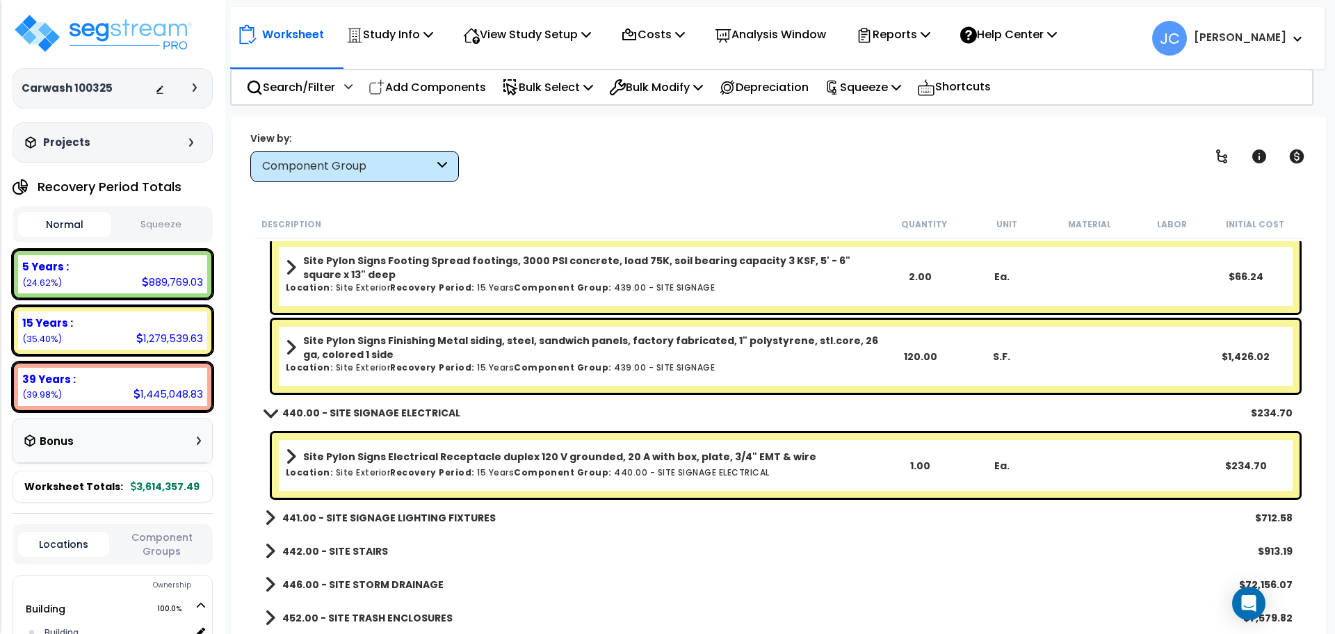
click at [434, 514] on b "441.00 - SITE SIGNAGE LIGHTING FIXTURES" at bounding box center [388, 518] width 213 height 14
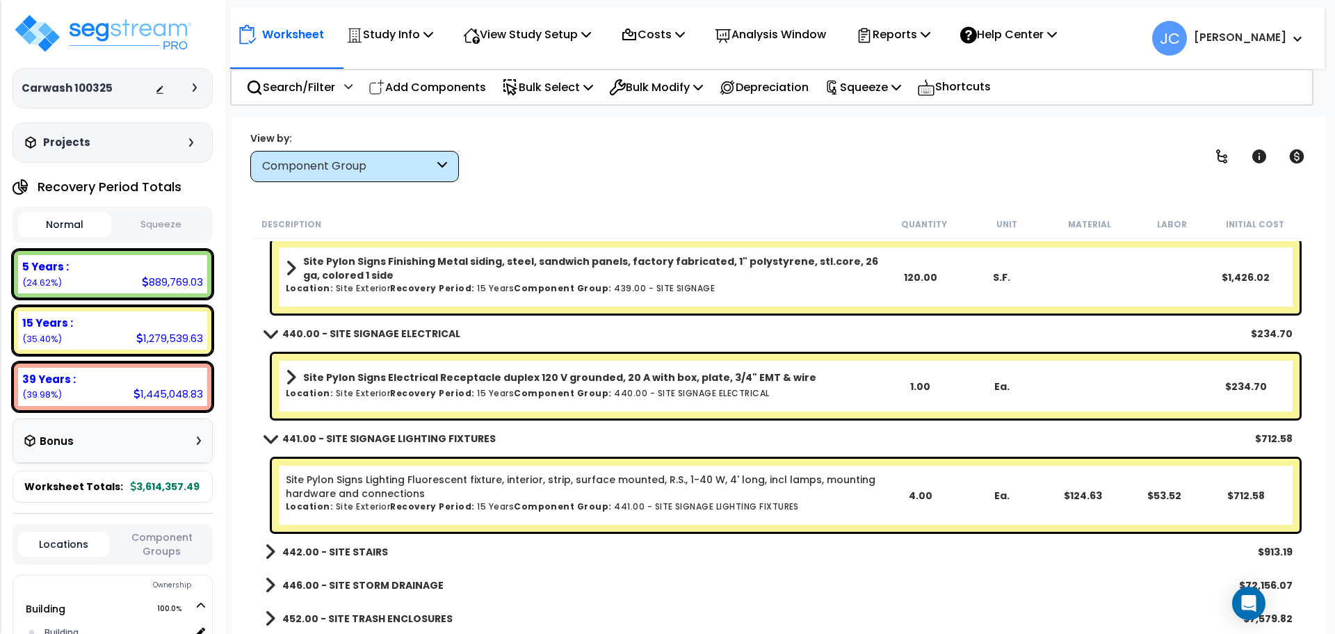
scroll to position [61, 0]
click at [365, 549] on b "442.00 - SITE STAIRS" at bounding box center [335, 552] width 106 height 14
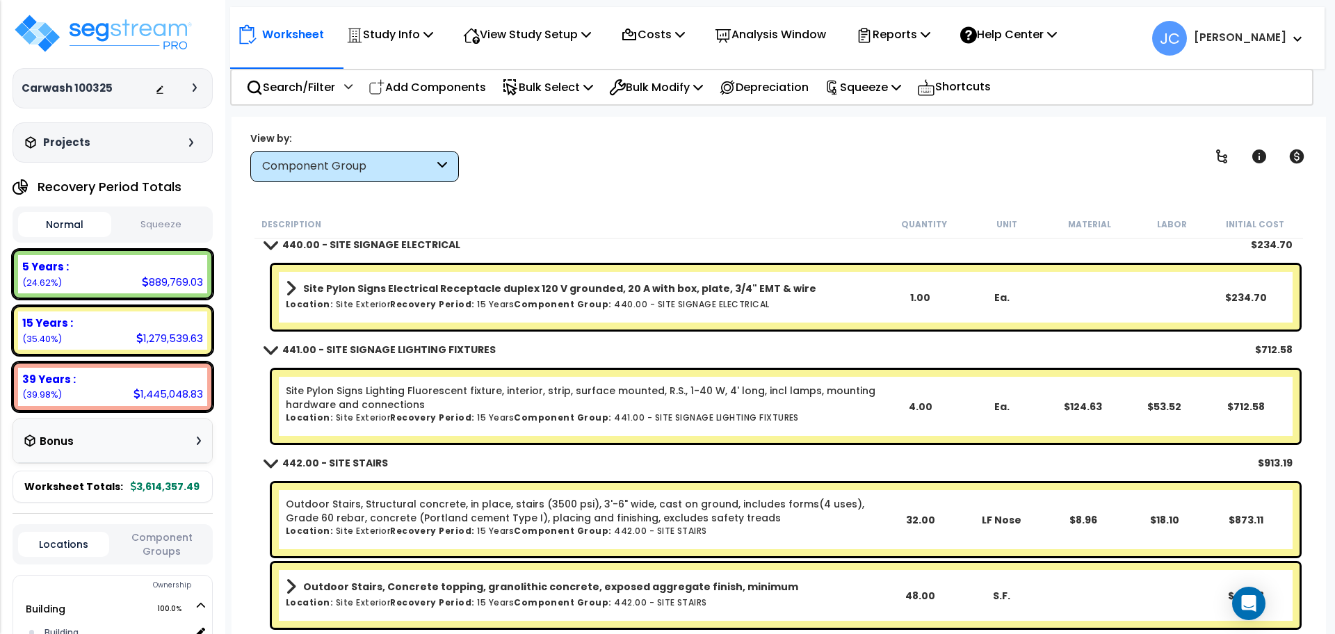
scroll to position [12742, 0]
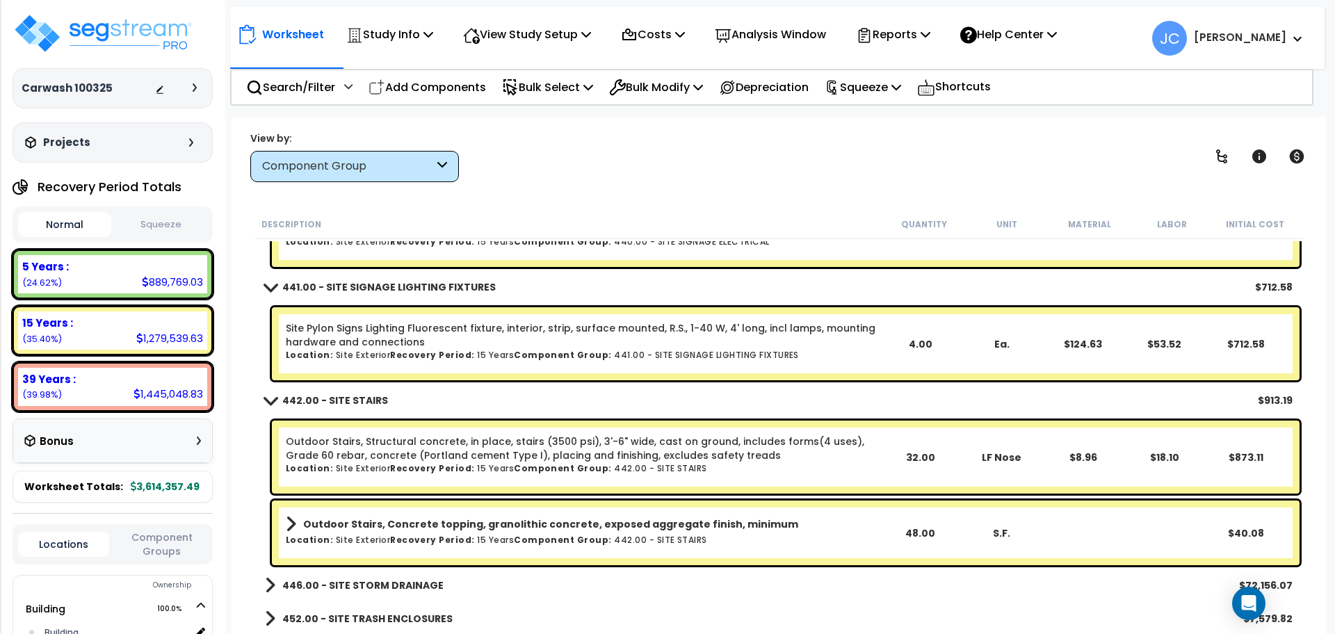
click at [378, 579] on b "446.00 - SITE STORM DRAINAGE" at bounding box center [362, 585] width 161 height 14
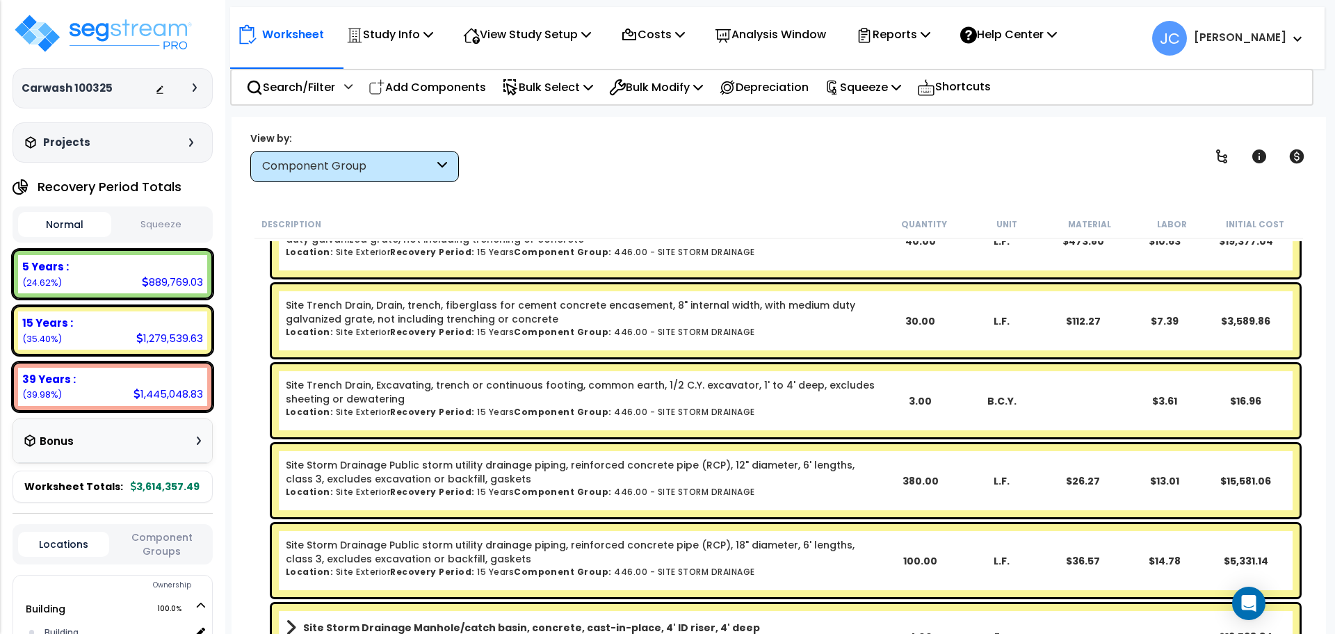
scroll to position [13365, 0]
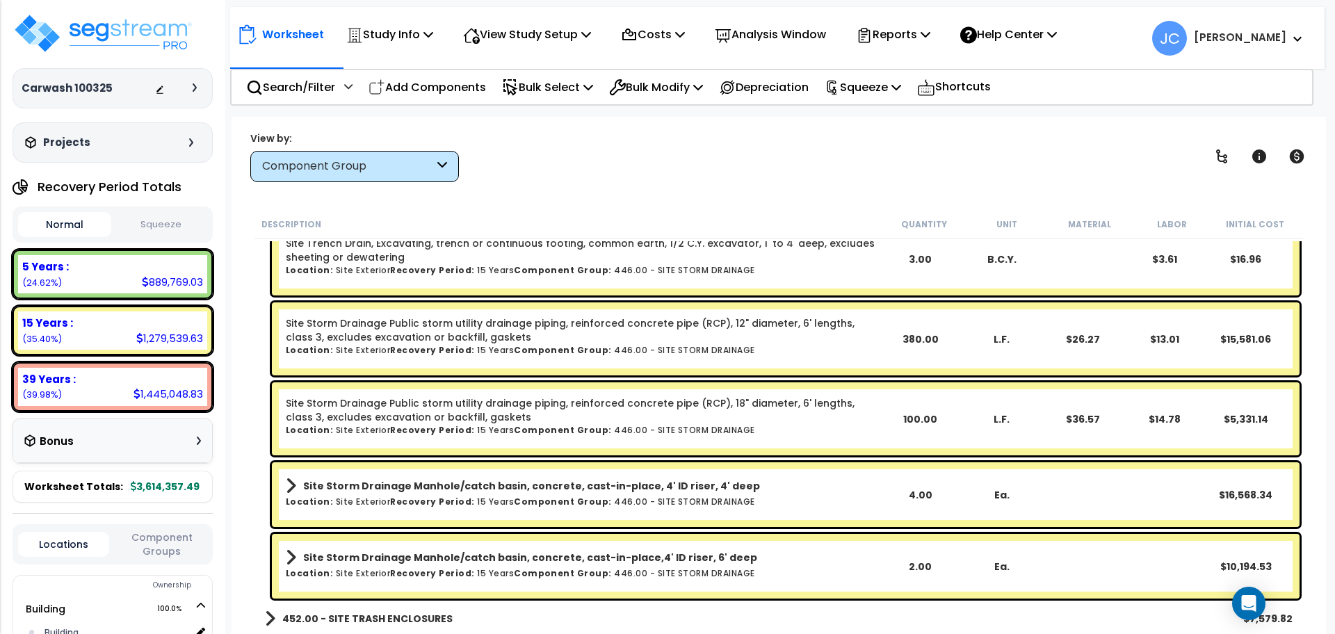
click at [358, 612] on b "452.00 - SITE TRASH ENCLOSURES" at bounding box center [367, 619] width 170 height 14
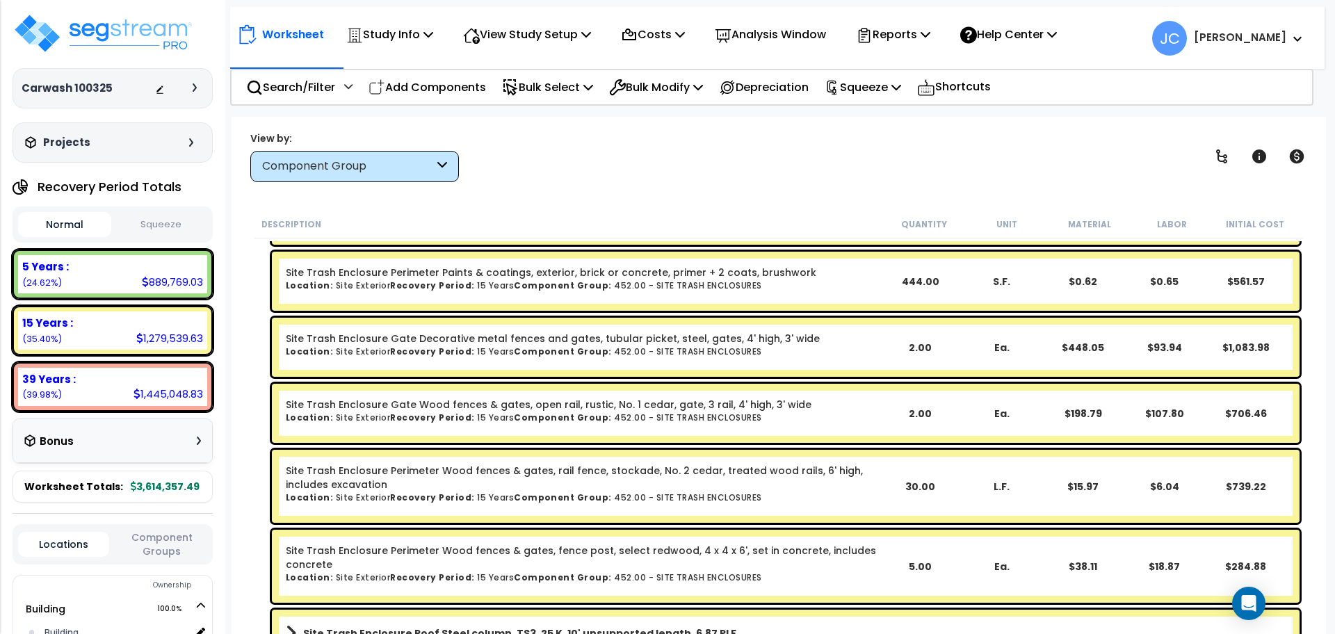
scroll to position [14219, 0]
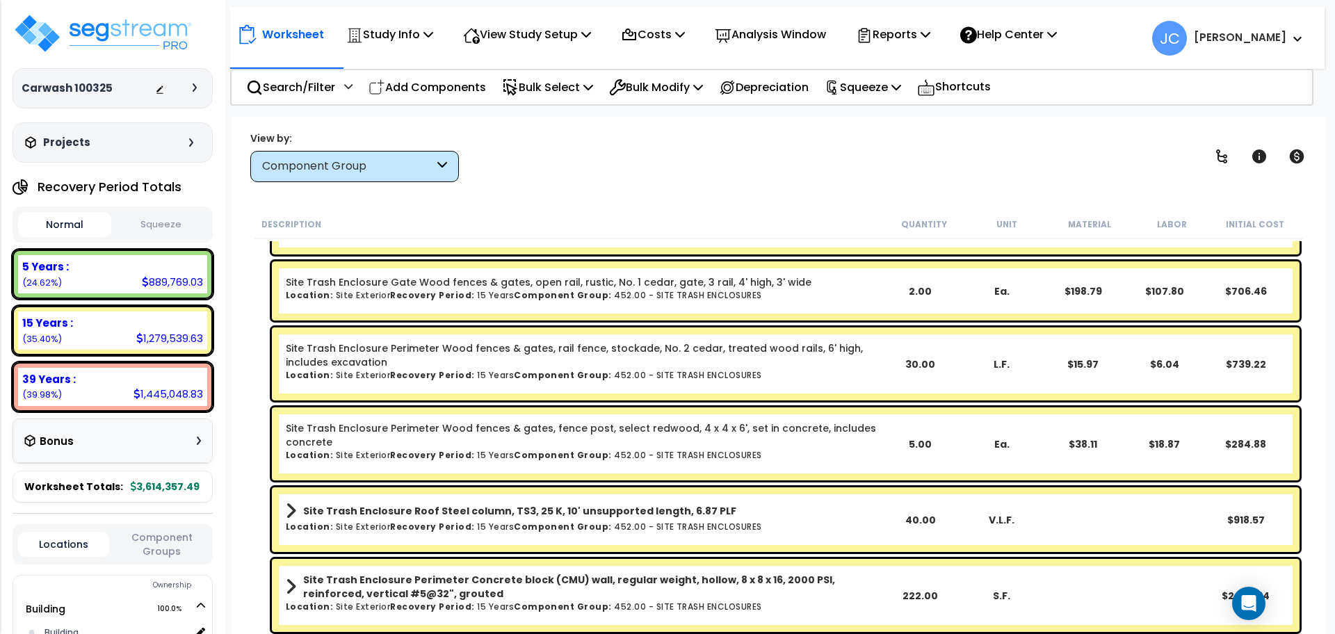
click at [579, 581] on b "Site Trash Enclosure Perimeter Concrete block (CMU) wall, regular weight, hollo…" at bounding box center [591, 587] width 576 height 28
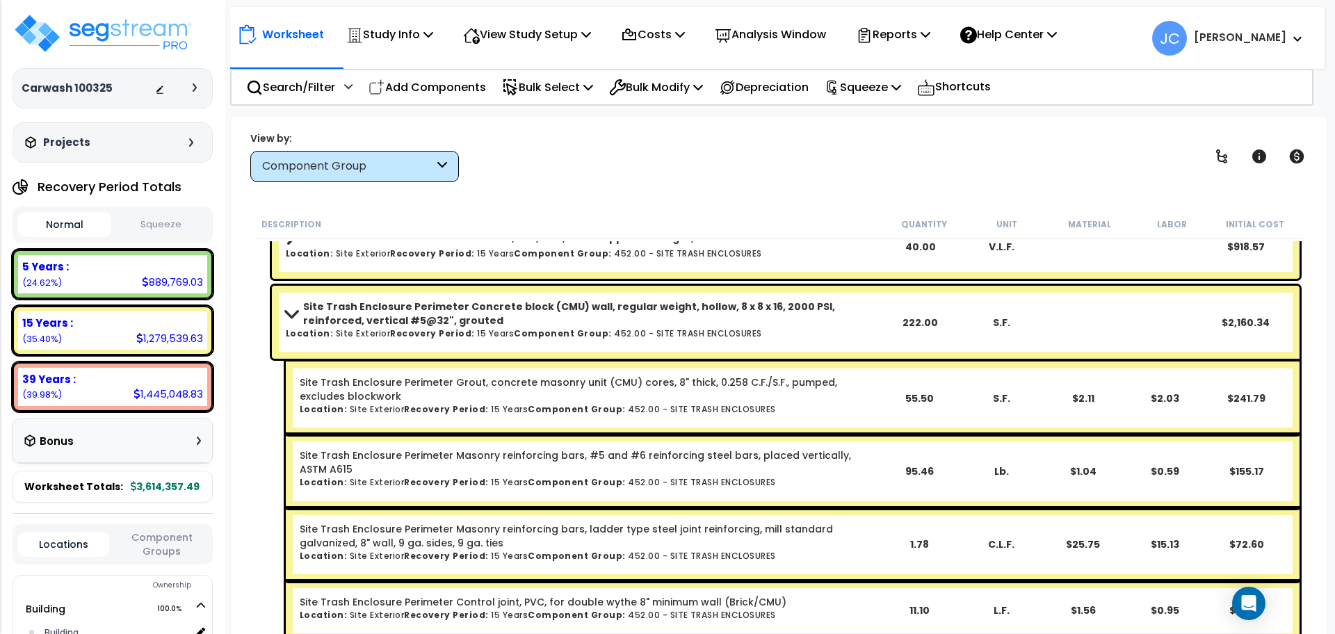
scroll to position [14476, 0]
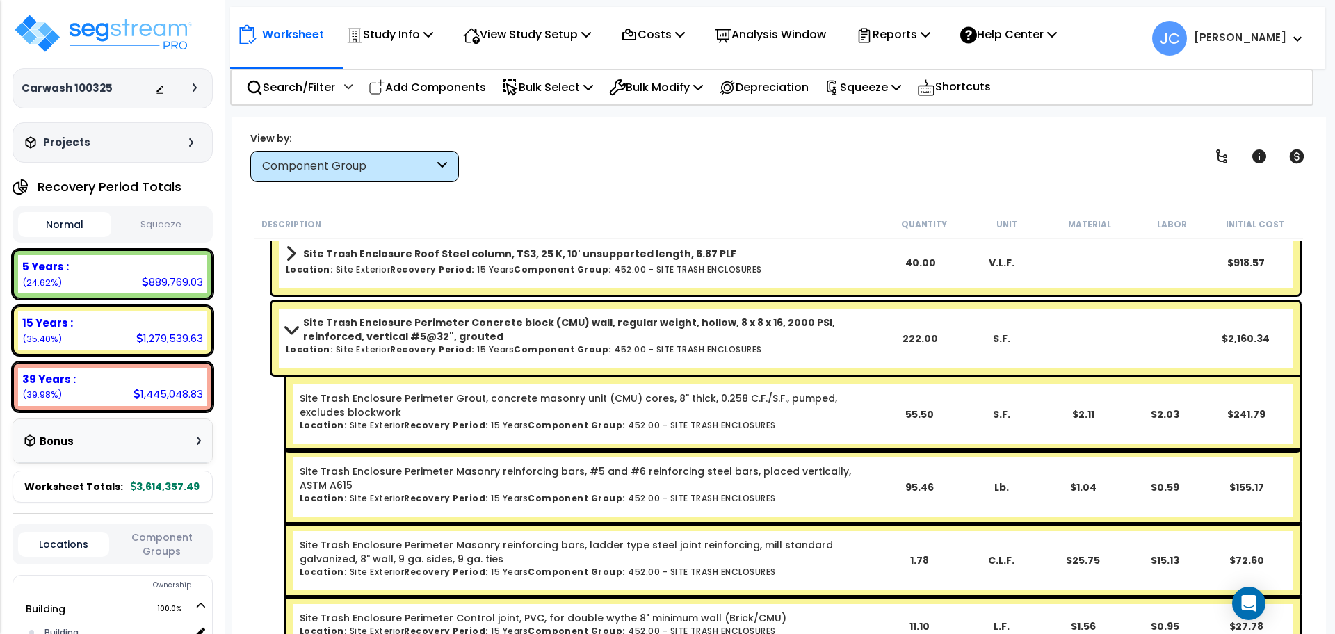
click at [540, 337] on b "Site Trash Enclosure Perimeter Concrete block (CMU) wall, regular weight, hollo…" at bounding box center [591, 330] width 576 height 28
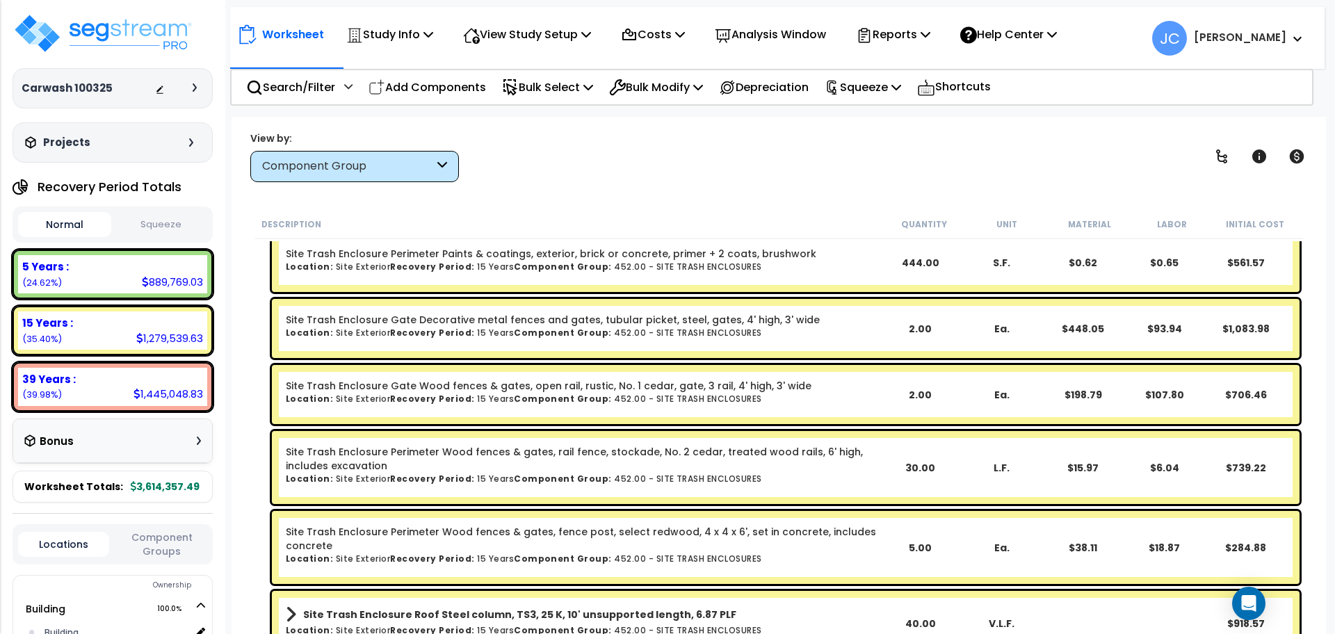
scroll to position [14219, 0]
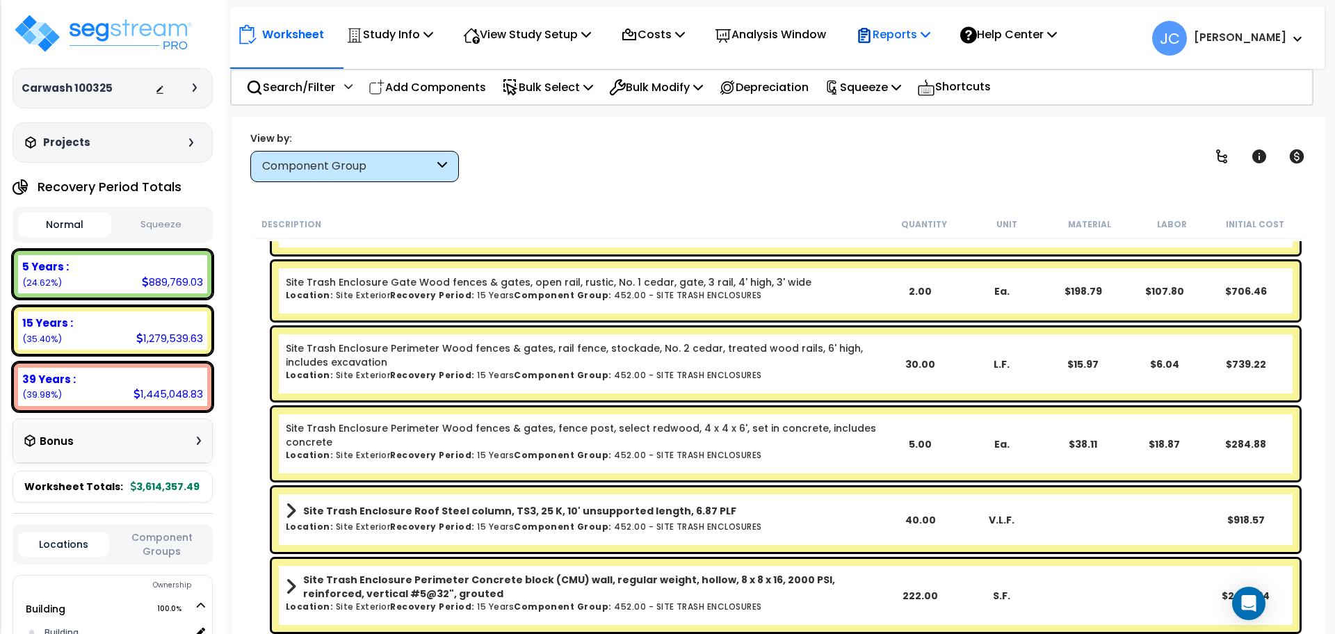
click at [893, 29] on p "Reports" at bounding box center [893, 34] width 74 height 19
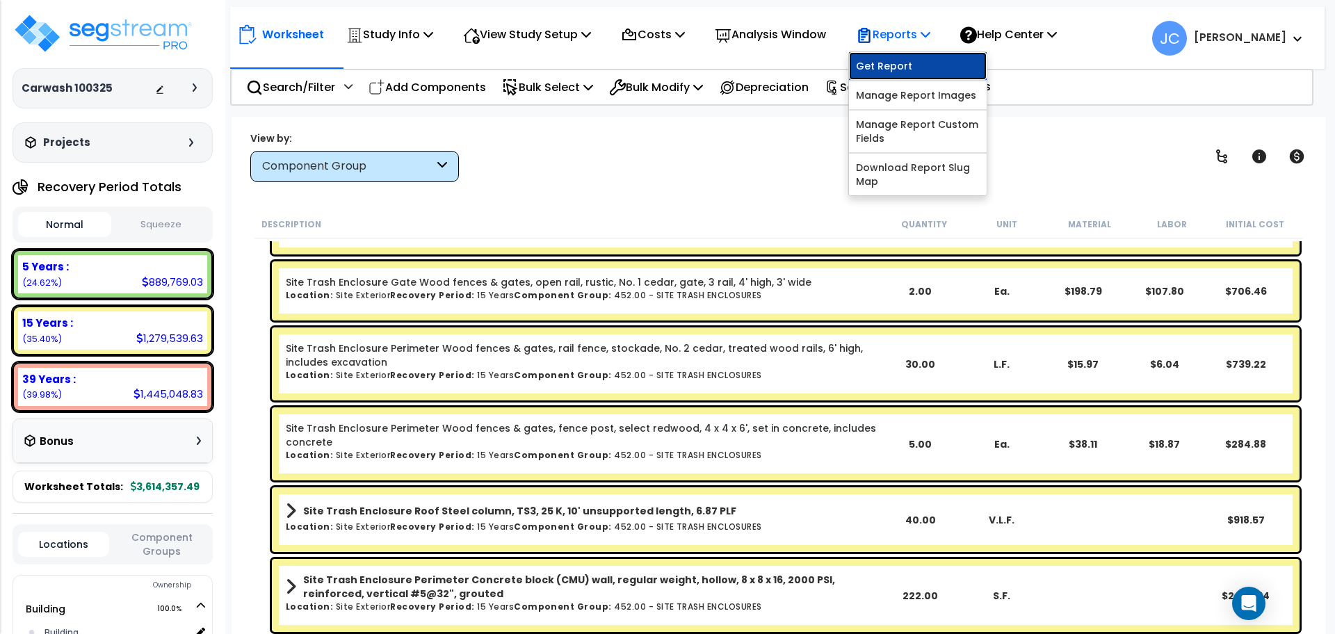
click at [917, 70] on link "Get Report" at bounding box center [918, 66] width 138 height 28
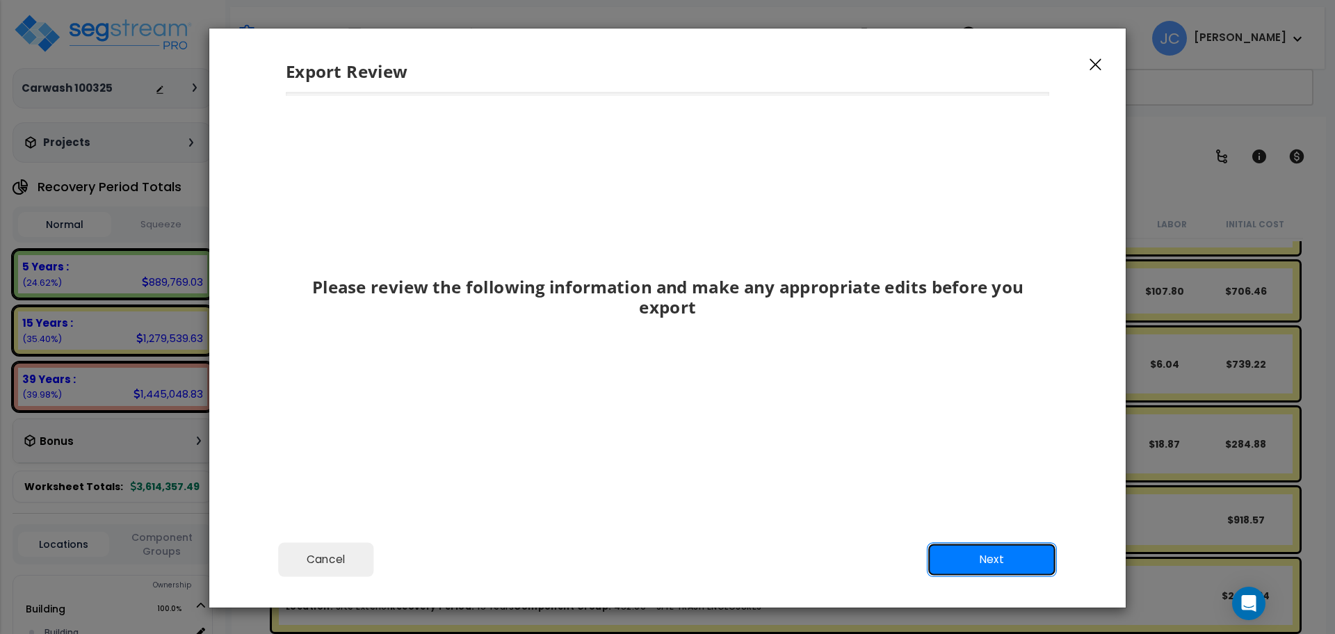
click at [957, 548] on button "Next" at bounding box center [992, 559] width 130 height 35
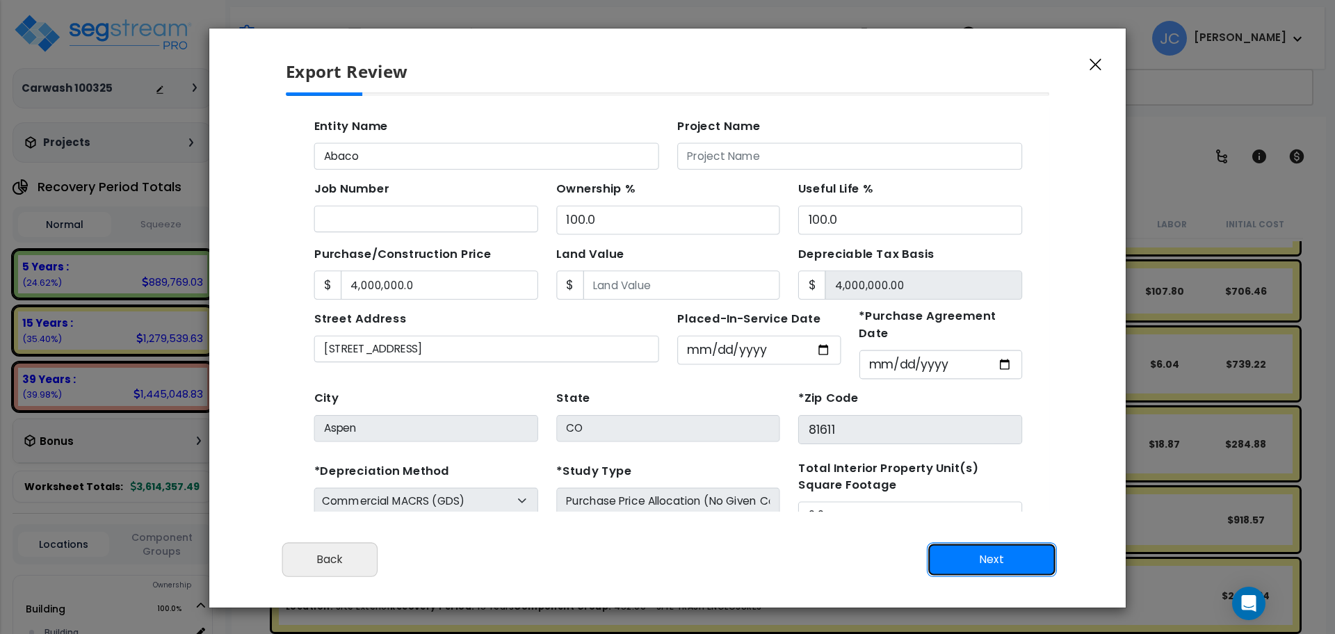
scroll to position [120, 0]
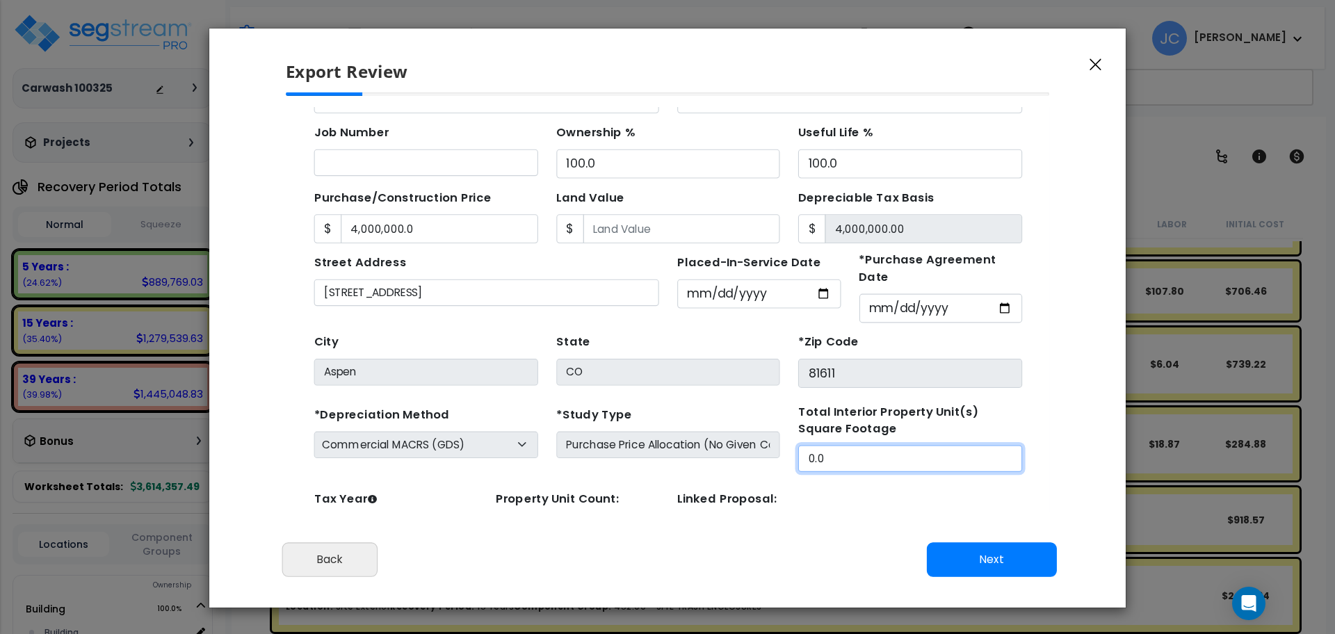
drag, startPoint x: 803, startPoint y: 412, endPoint x: 702, endPoint y: 407, distance: 100.9
click at [702, 407] on div "*Depreciation Method Commercial MACRS (GDS) Residential Rental MACRS (GDS) Comm…" at bounding box center [632, 407] width 661 height 63
type input "20,000"
click at [967, 558] on button "Next" at bounding box center [992, 559] width 130 height 35
type input "4000000"
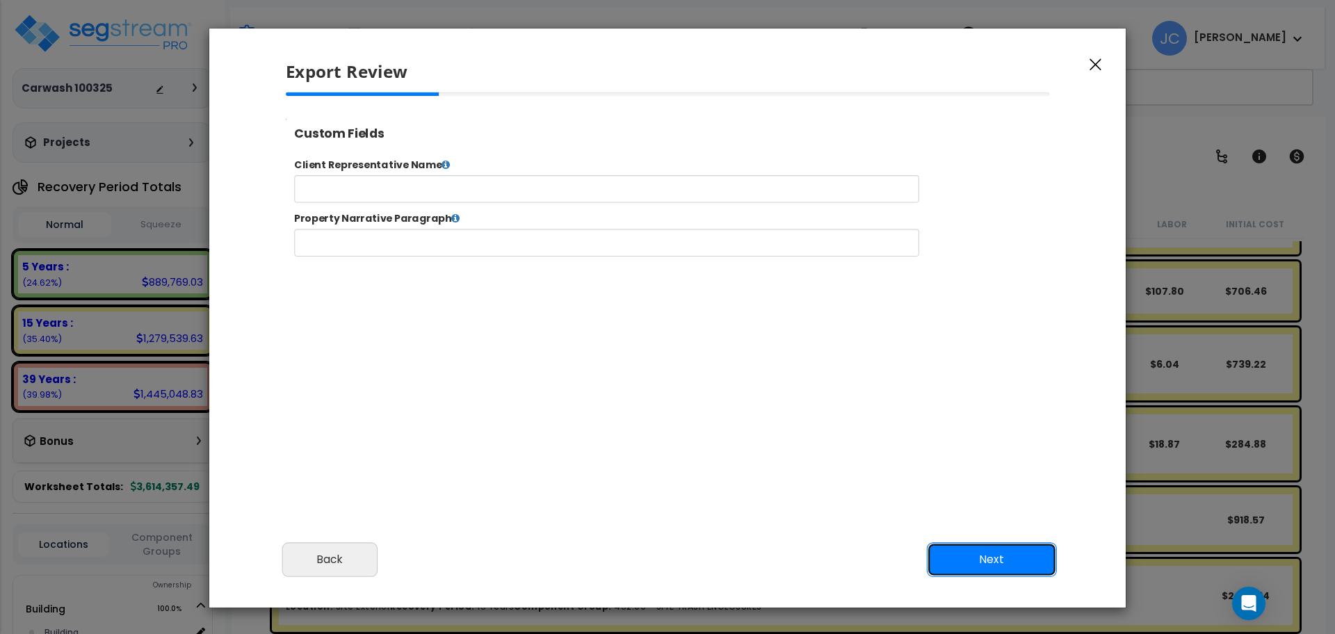
scroll to position [0, 0]
click at [983, 556] on button "Next" at bounding box center [992, 559] width 130 height 35
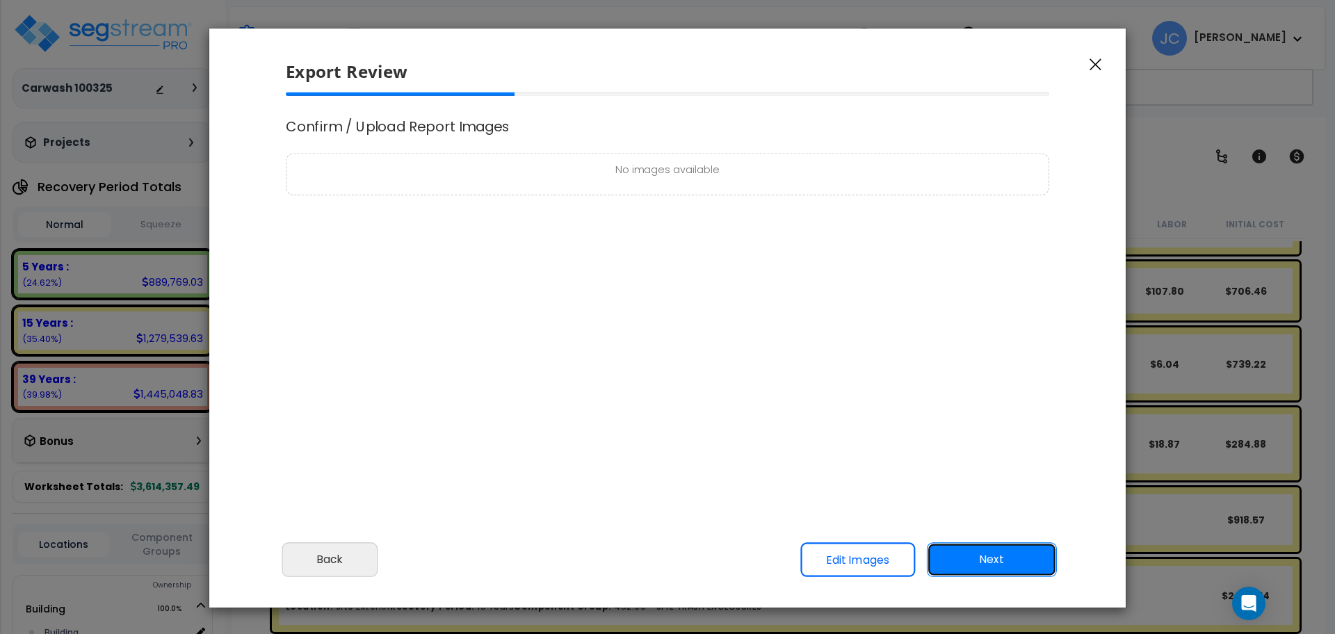
click at [998, 550] on button "Next" at bounding box center [992, 559] width 130 height 35
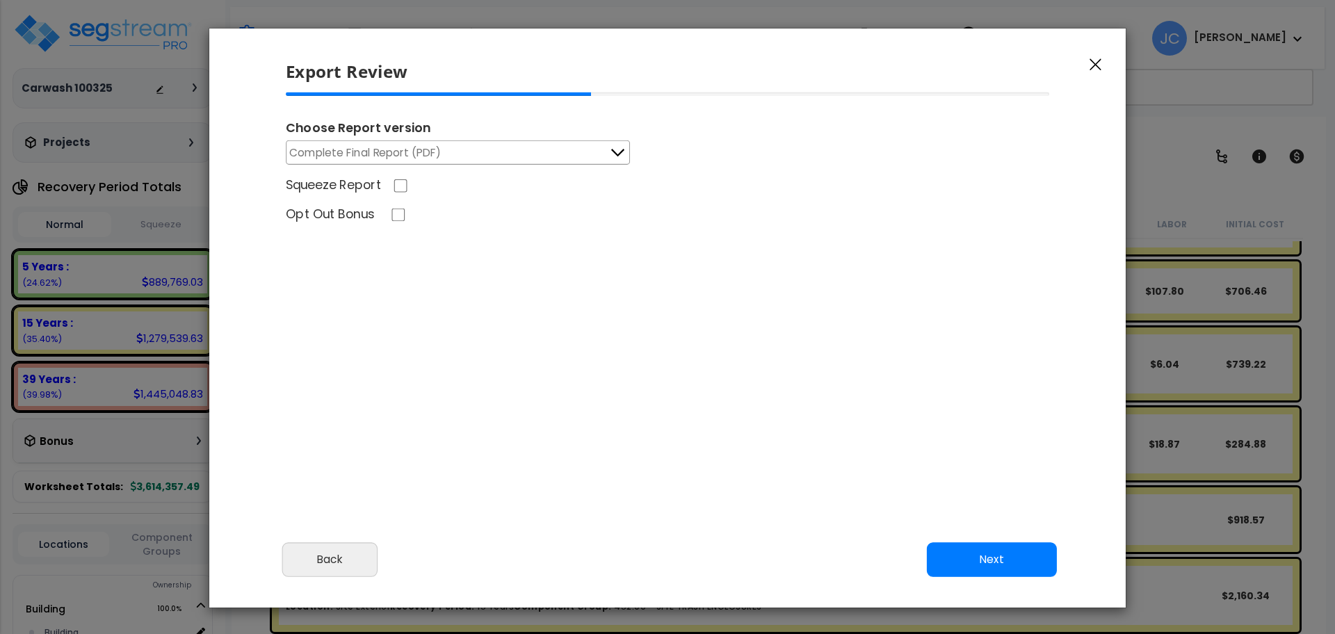
select select "2025"
click at [999, 553] on button "Next" at bounding box center [992, 559] width 130 height 35
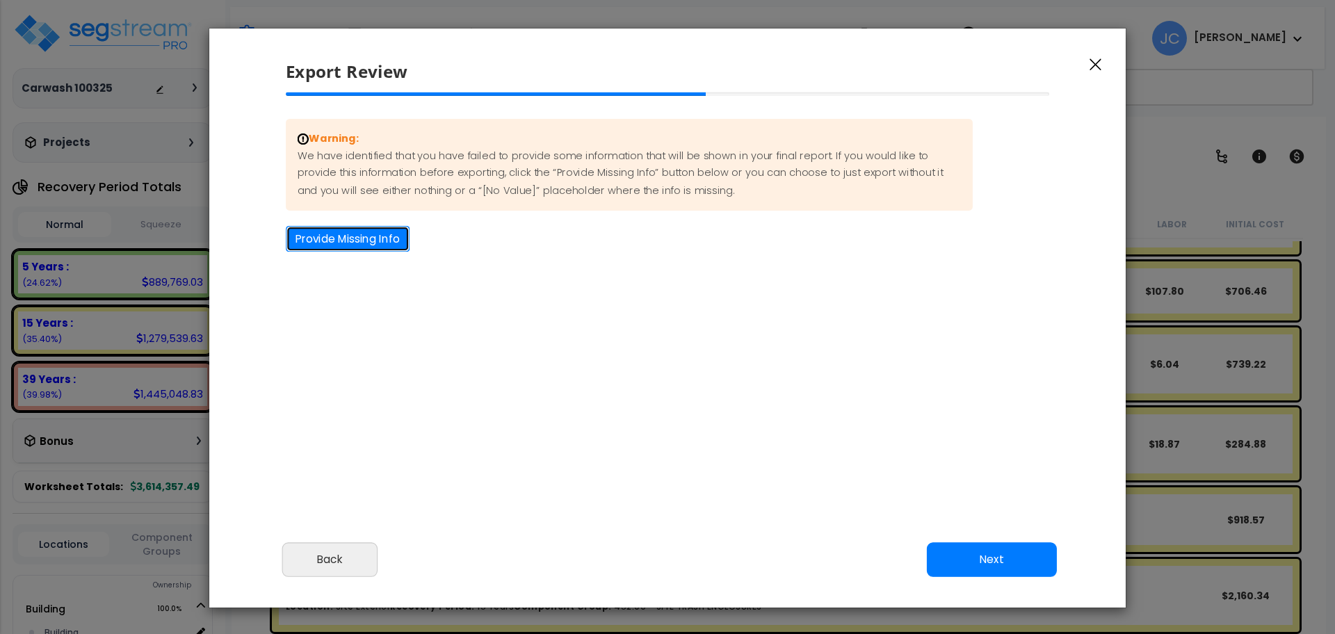
click at [369, 238] on button "Provide Missing Info" at bounding box center [348, 239] width 124 height 26
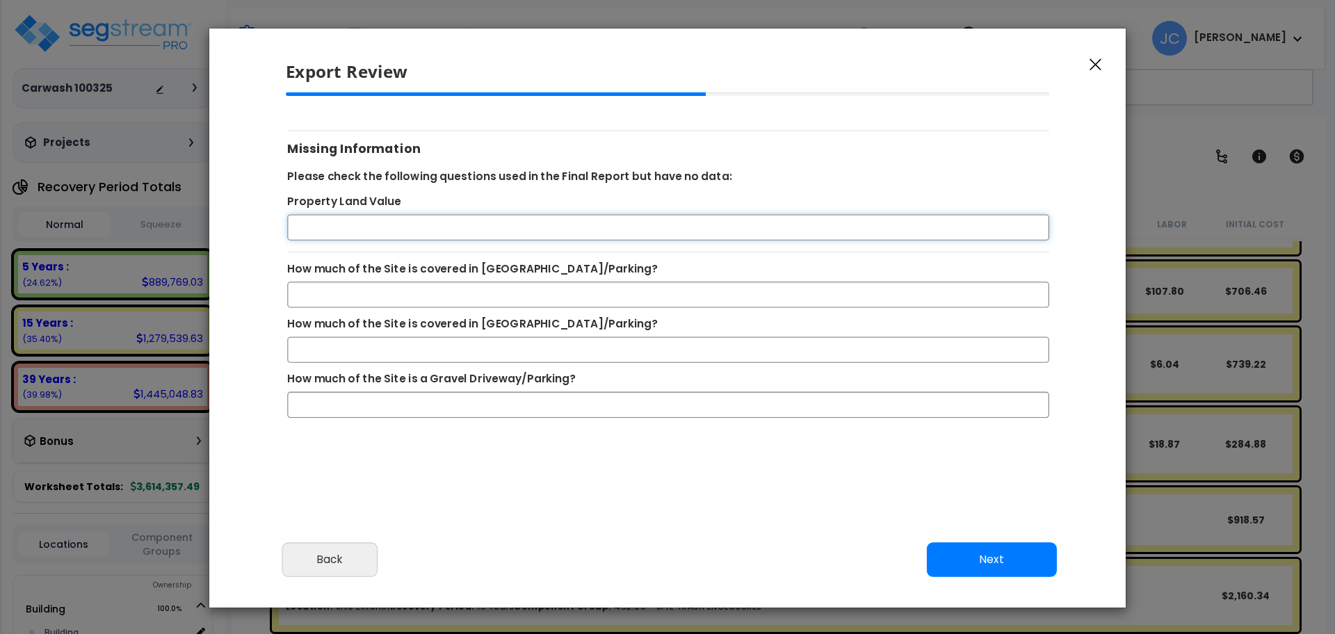
click at [379, 231] on input "Property Land Value" at bounding box center [668, 228] width 762 height 26
click at [987, 537] on div "Cancel Back Next Export Edit Images" at bounding box center [667, 570] width 916 height 76
click at [969, 554] on button "Next" at bounding box center [992, 559] width 130 height 35
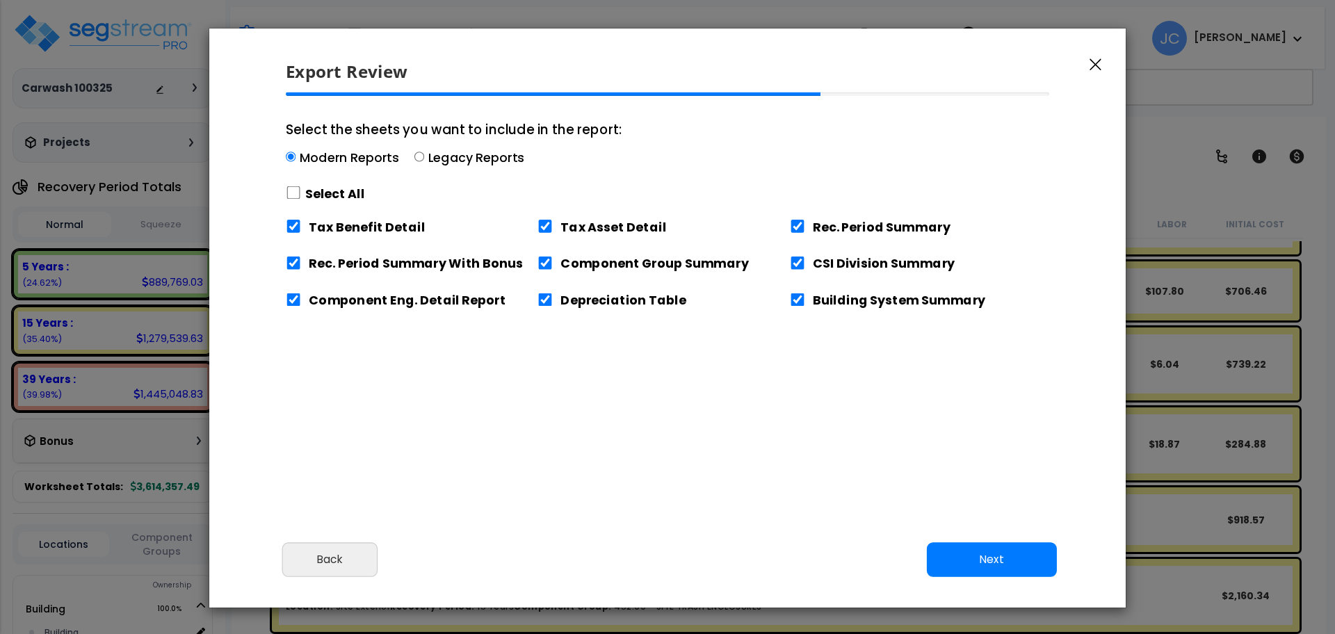
click at [318, 190] on label "Select All" at bounding box center [335, 193] width 60 height 17
click at [301, 190] on input "Select the sheets you want to include in the report: Modern Reports Legacy Repo…" at bounding box center [293, 192] width 15 height 13
checkbox input "true"
click at [991, 564] on button "Next" at bounding box center [992, 559] width 130 height 35
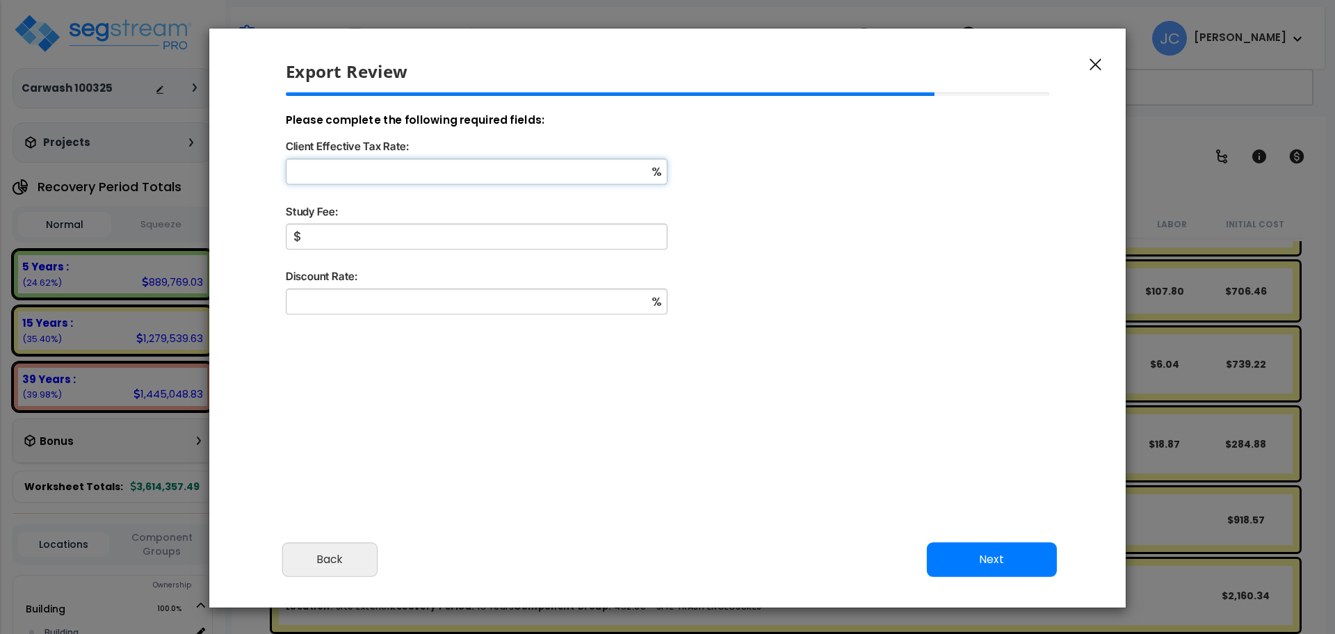
click at [527, 175] on input "Client Effective Tax Rate:" at bounding box center [477, 172] width 382 height 26
type input "32"
type input "5,000"
type input "9"
click at [984, 556] on button "Next" at bounding box center [992, 559] width 130 height 35
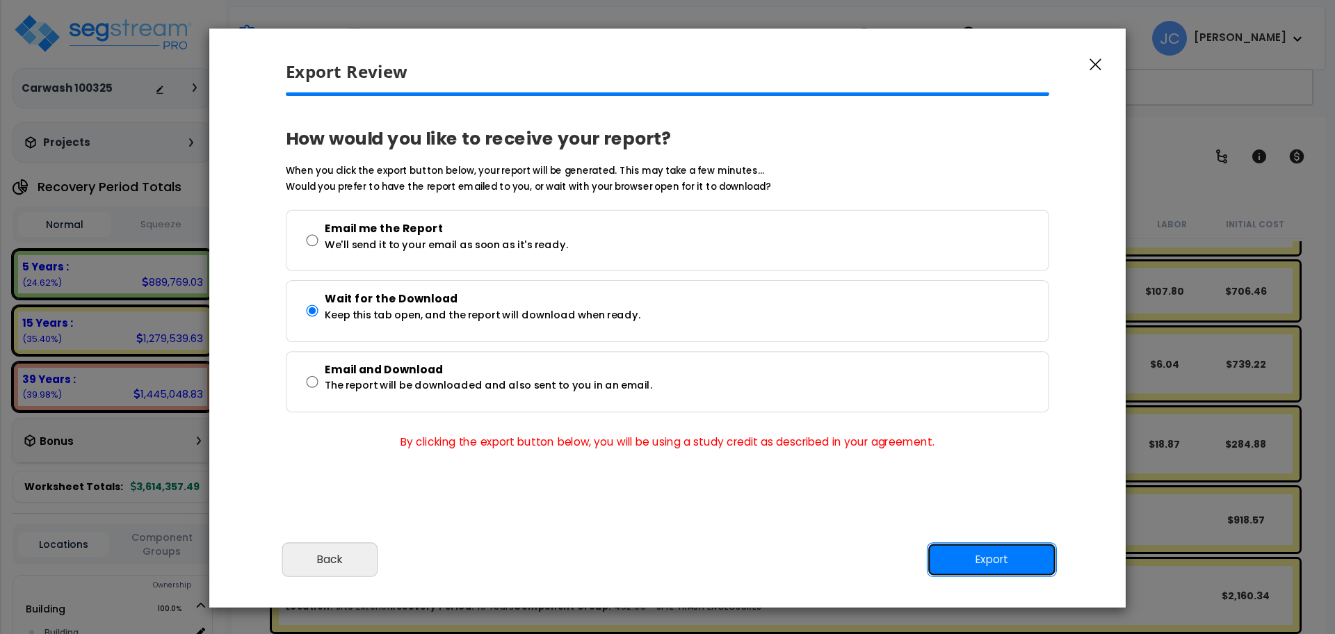
click at [964, 549] on button "Export" at bounding box center [992, 559] width 130 height 35
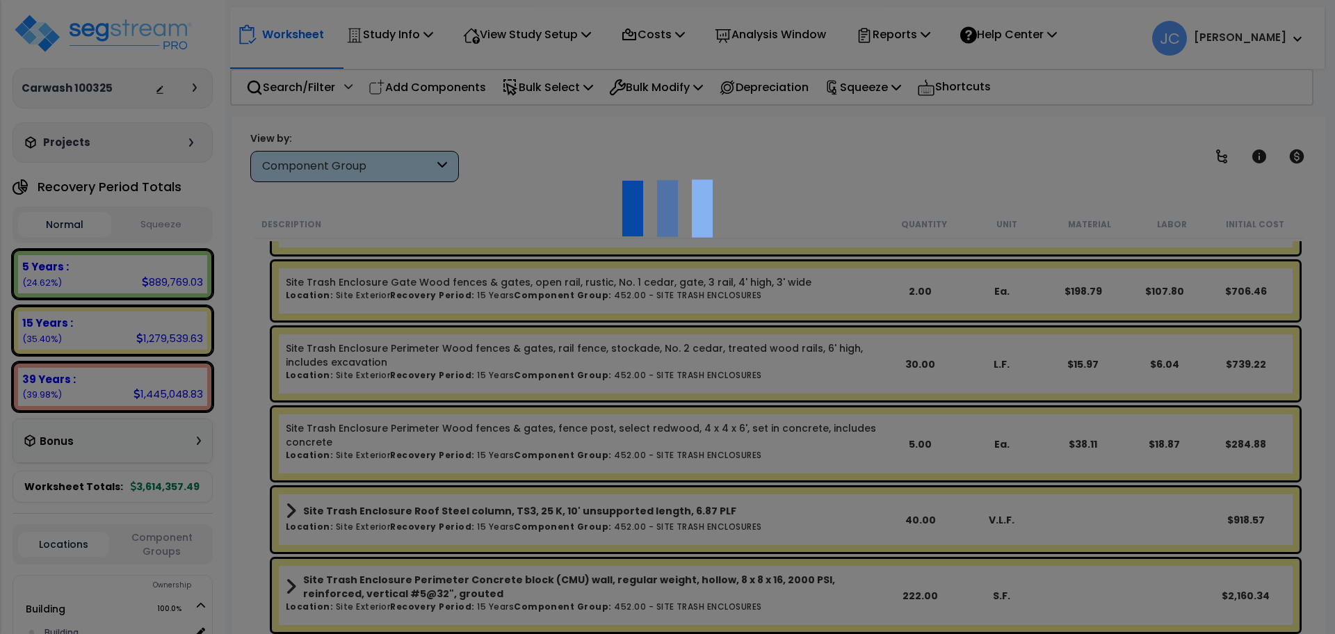
click at [1003, 156] on div at bounding box center [667, 317] width 1335 height 634
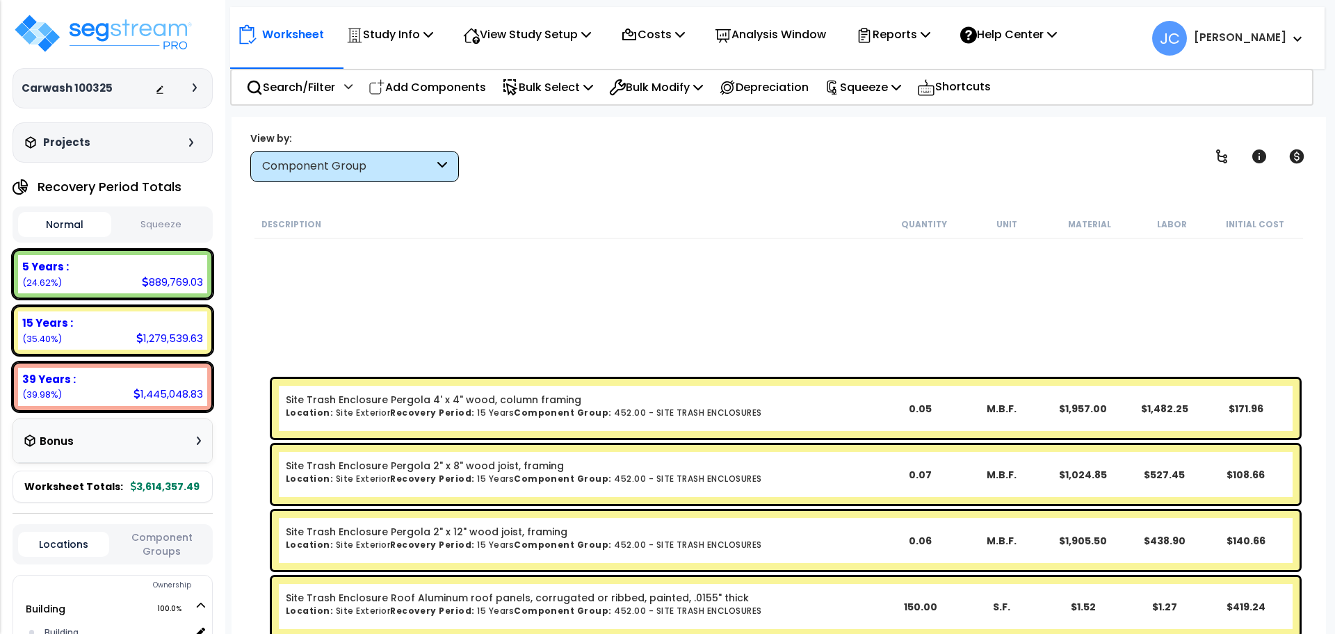
scroll to position [0, 0]
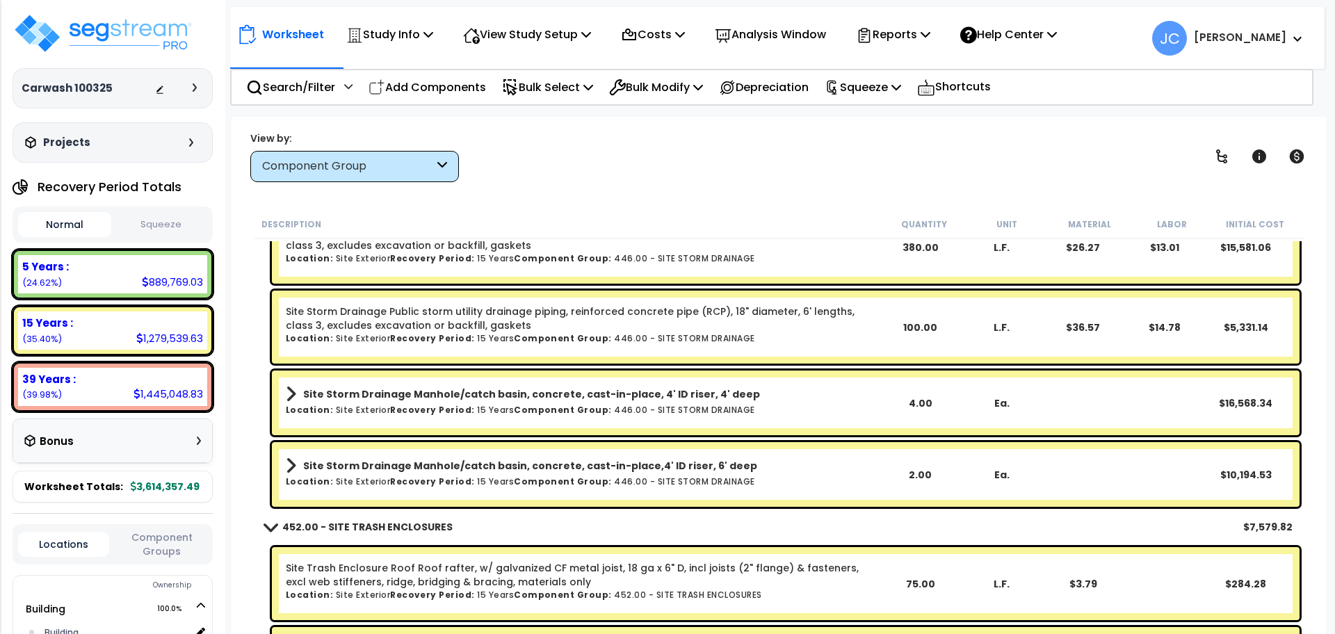
click at [400, 528] on b "452.00 - SITE TRASH ENCLOSURES" at bounding box center [367, 527] width 170 height 14
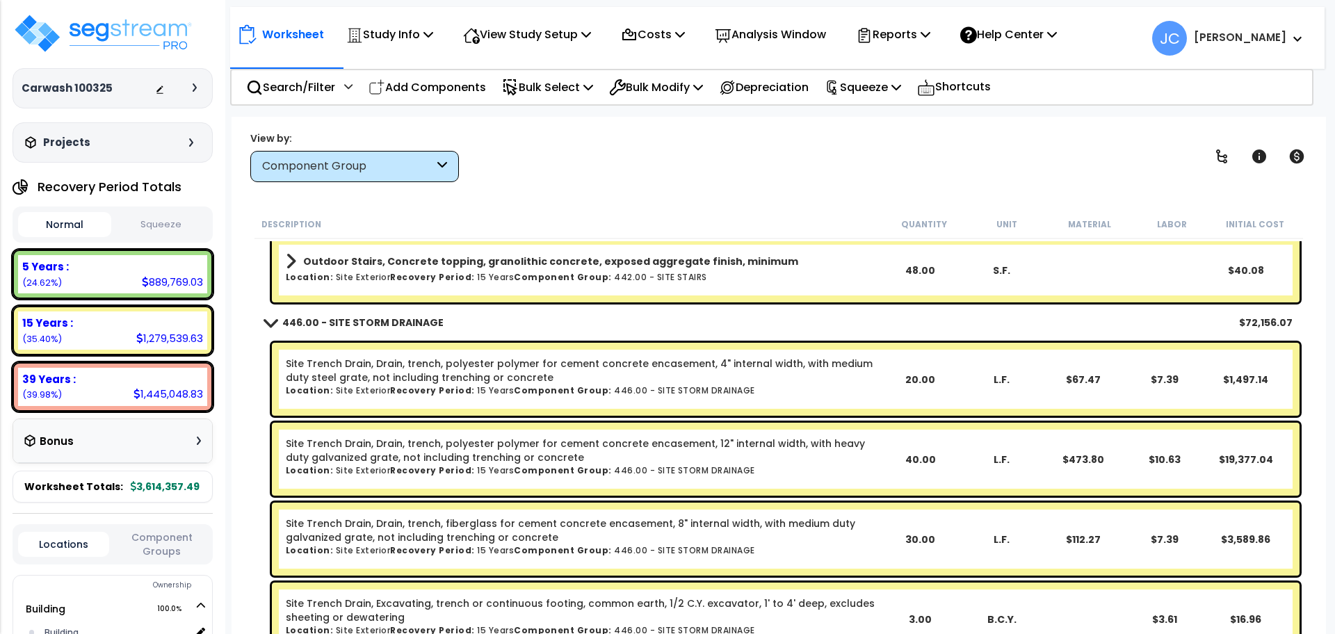
scroll to position [12996, 0]
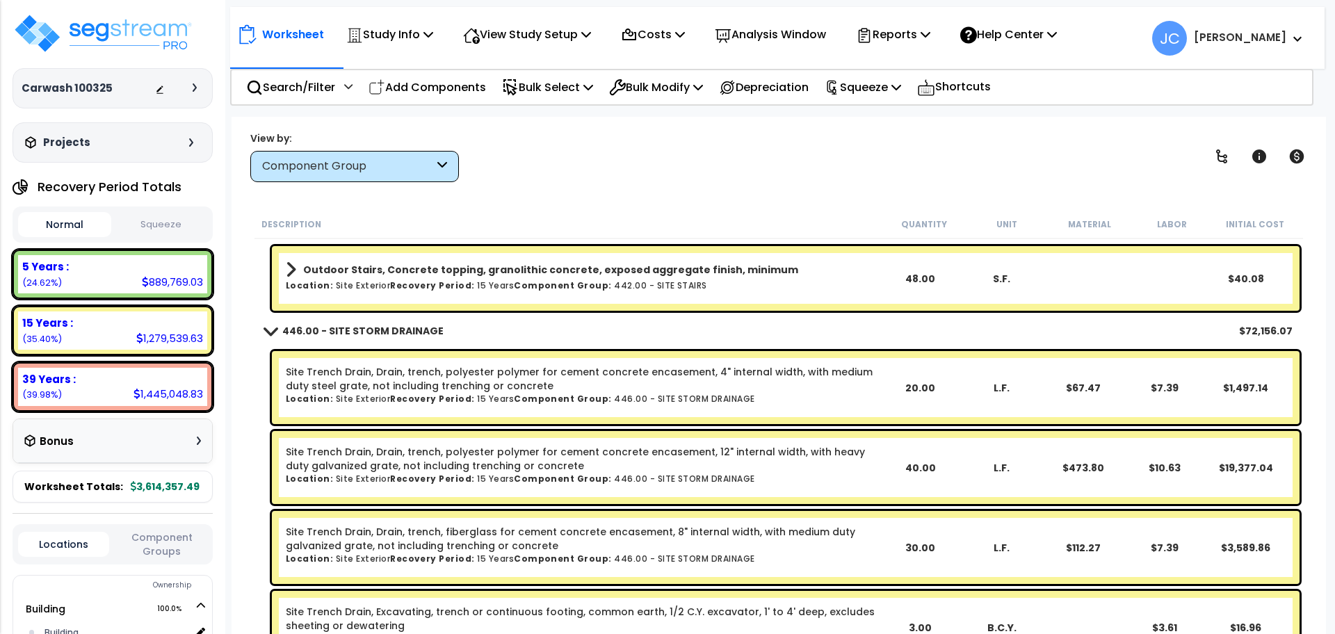
click at [369, 335] on b "446.00 - SITE STORM DRAINAGE" at bounding box center [362, 331] width 161 height 14
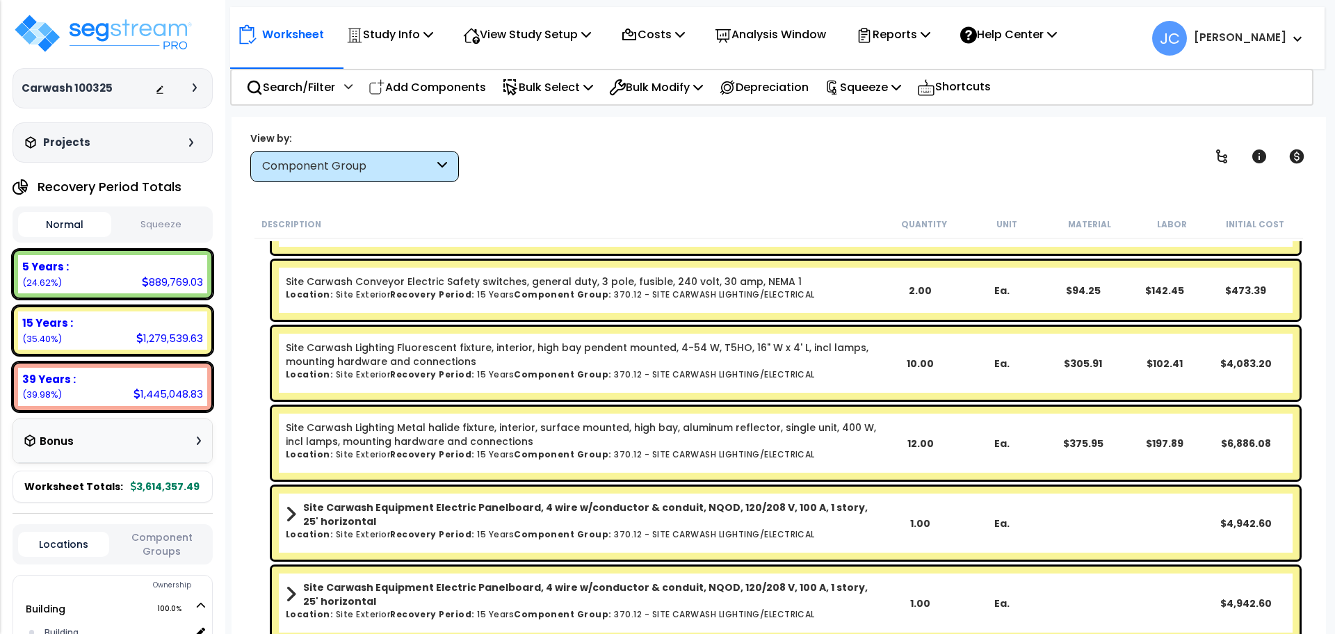
scroll to position [7472, 0]
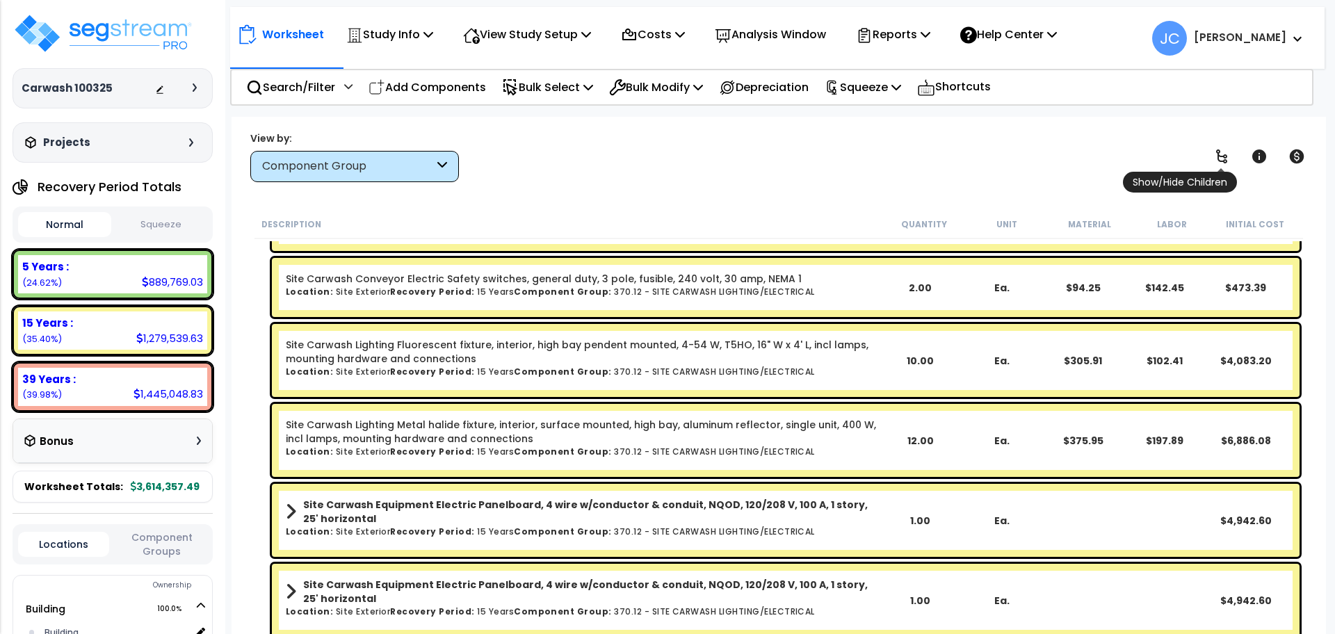
click at [1229, 161] on icon at bounding box center [1221, 156] width 17 height 17
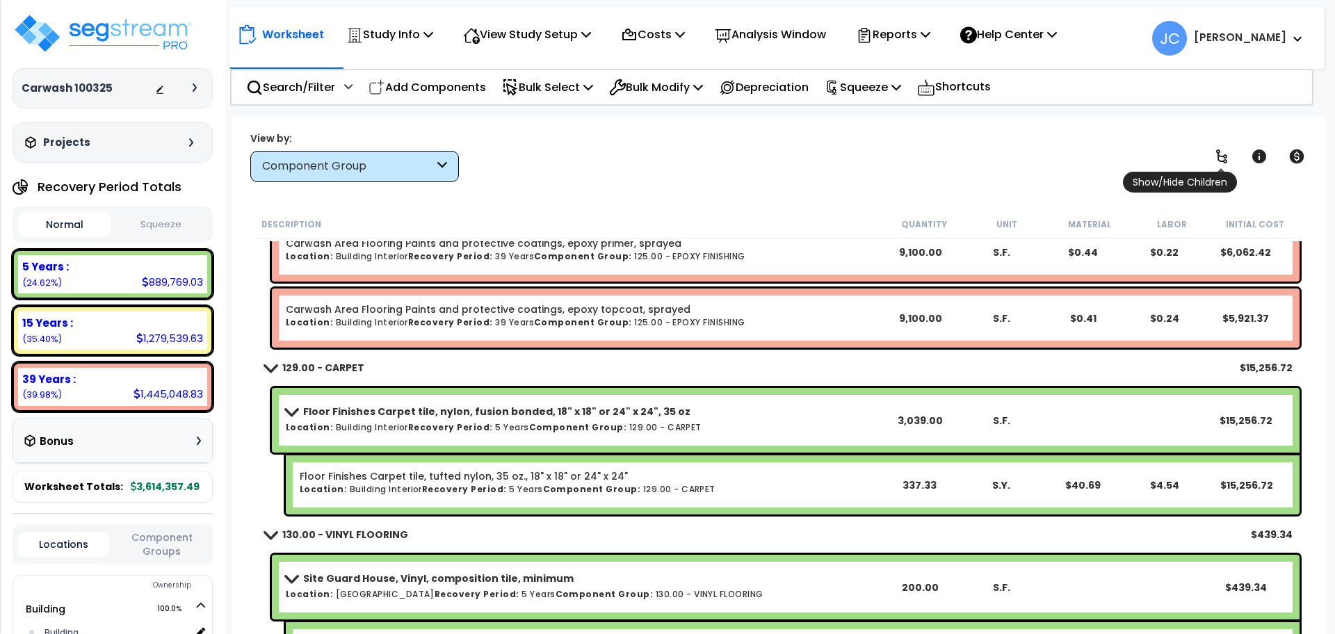
click at [1229, 161] on icon at bounding box center [1221, 156] width 17 height 17
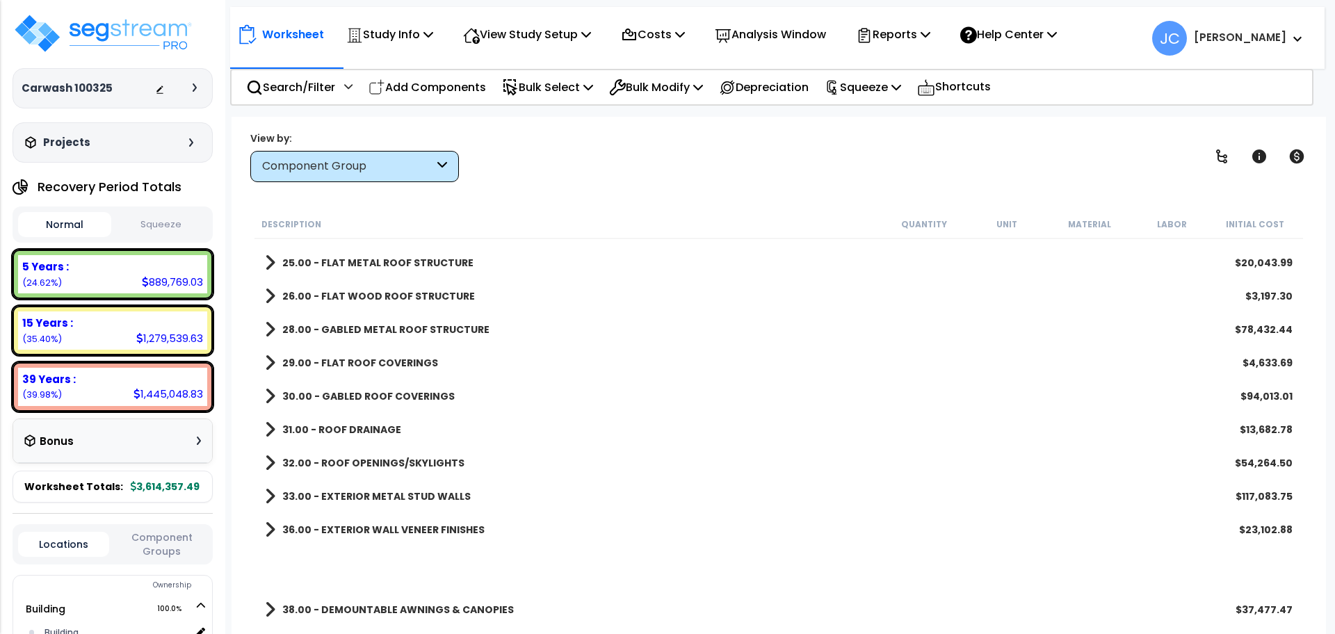
scroll to position [0, 0]
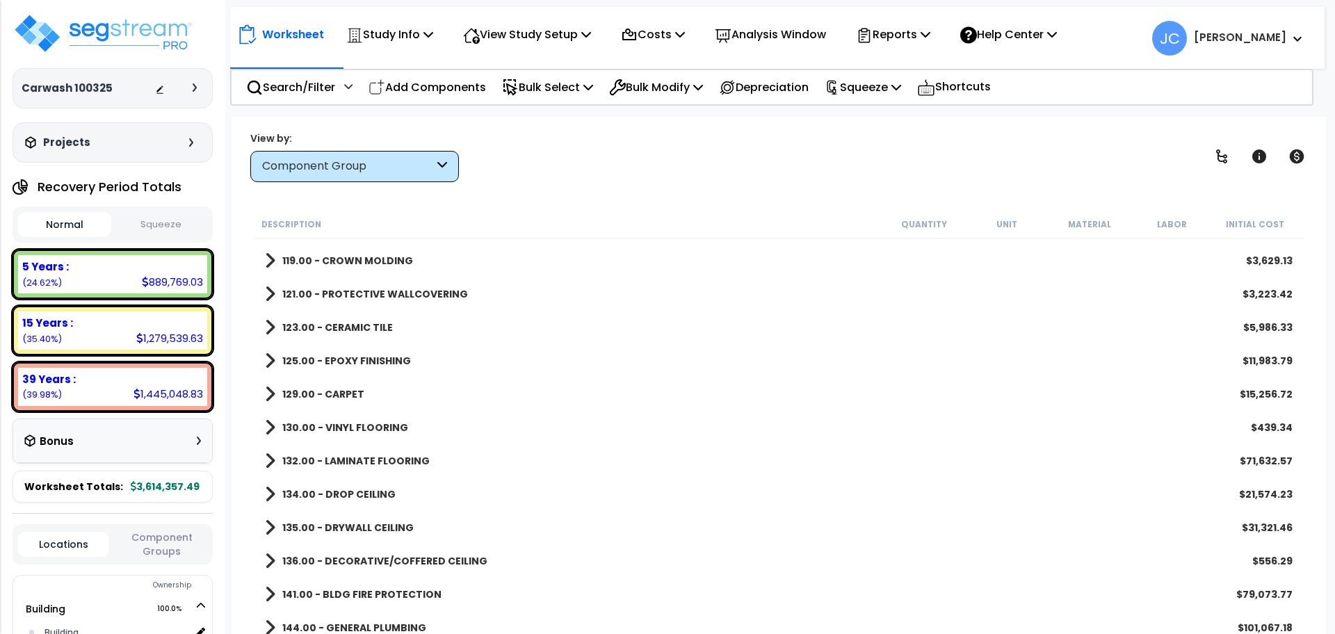
click at [391, 358] on b "125.00 - EPOXY FINISHING" at bounding box center [346, 361] width 129 height 14
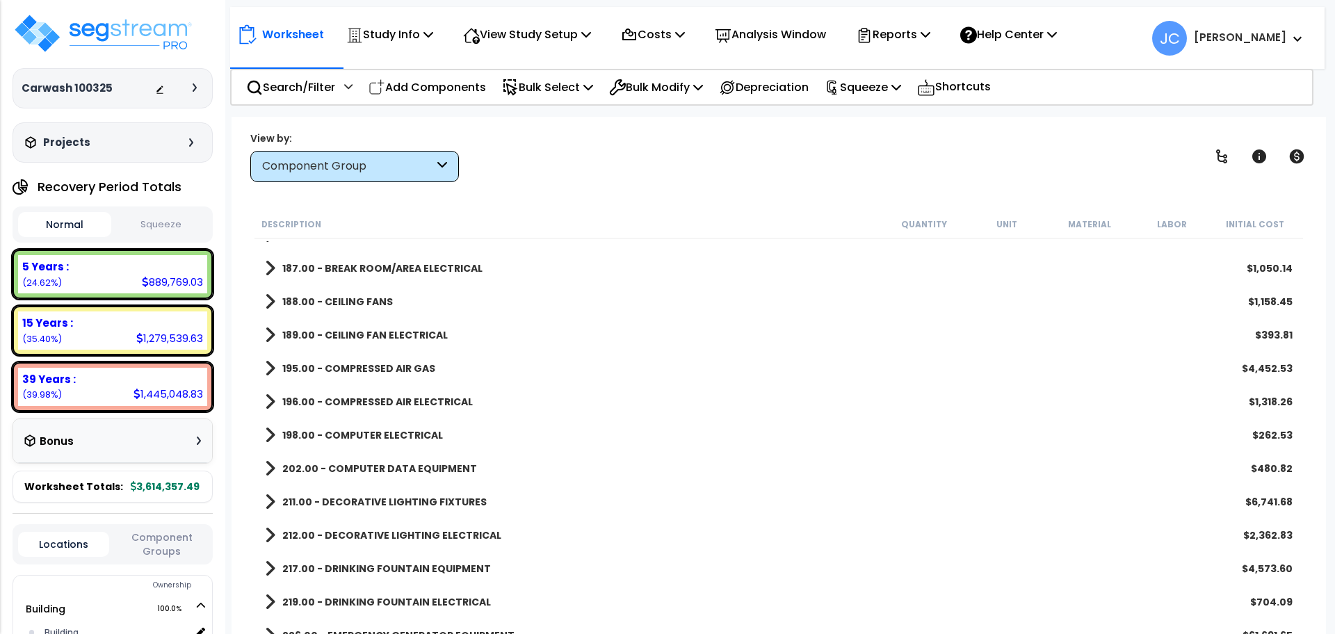
scroll to position [2421, 0]
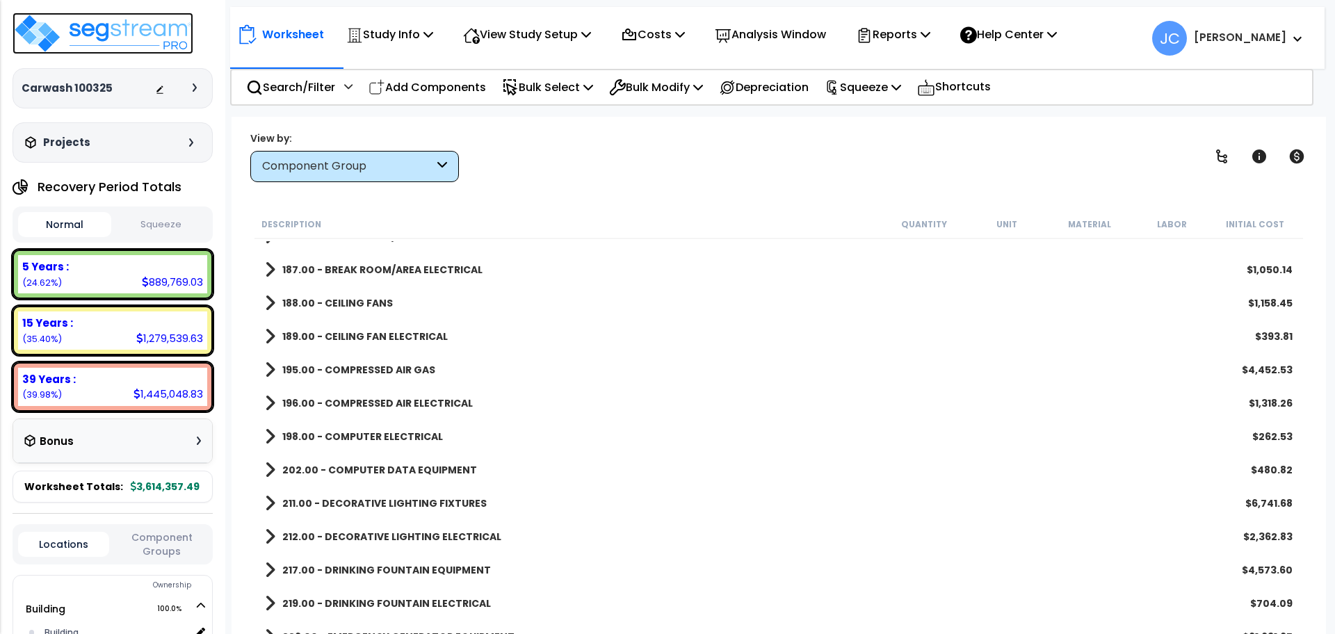
click at [169, 33] on img at bounding box center [103, 34] width 181 height 42
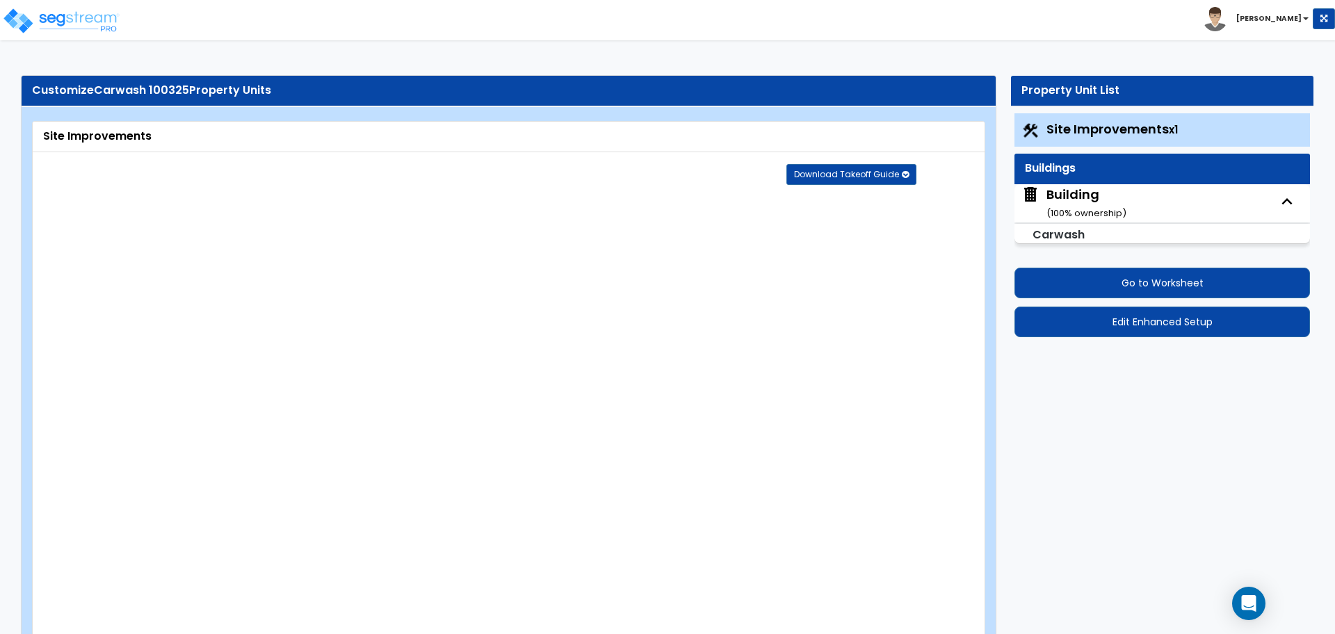
select select "2"
select select "3"
select select "2"
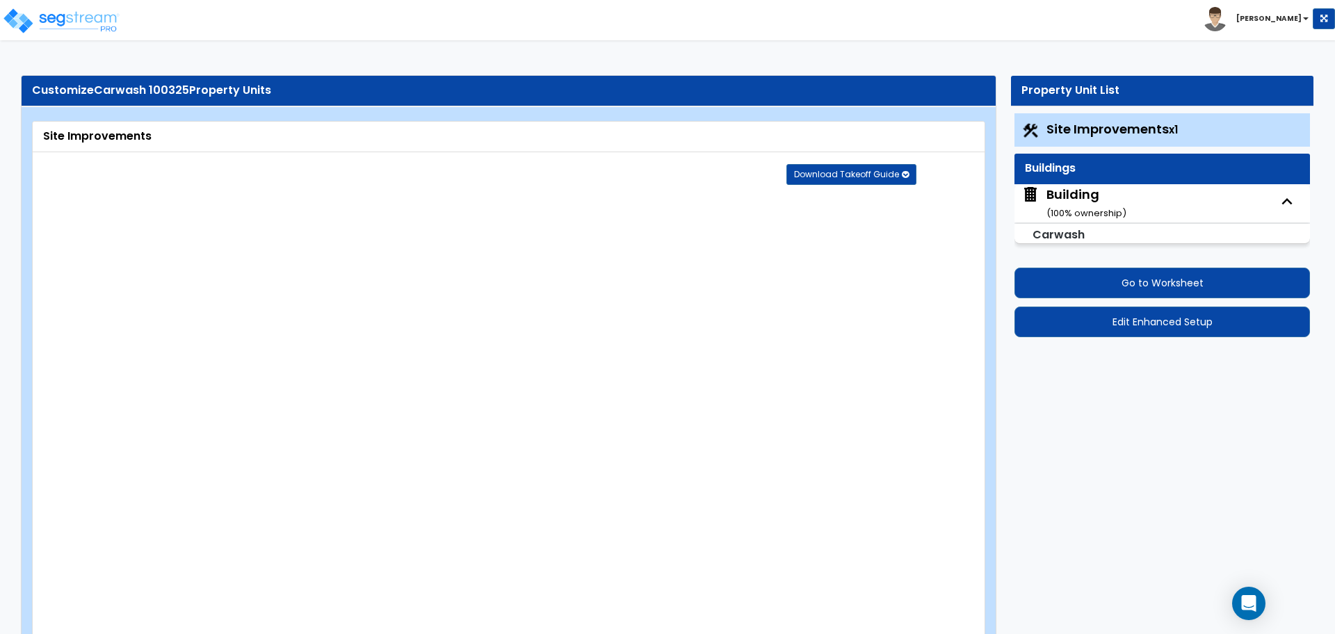
select select "1"
select select "2"
select select "4"
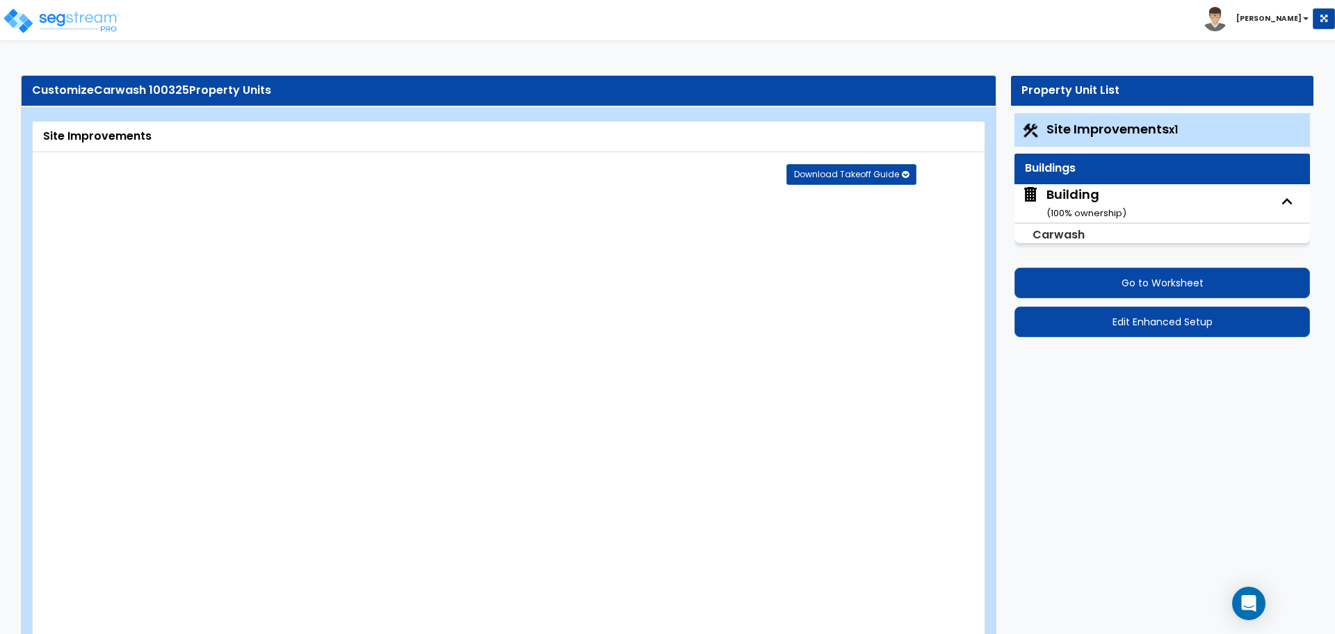
select select "2"
select select "1"
select select "2"
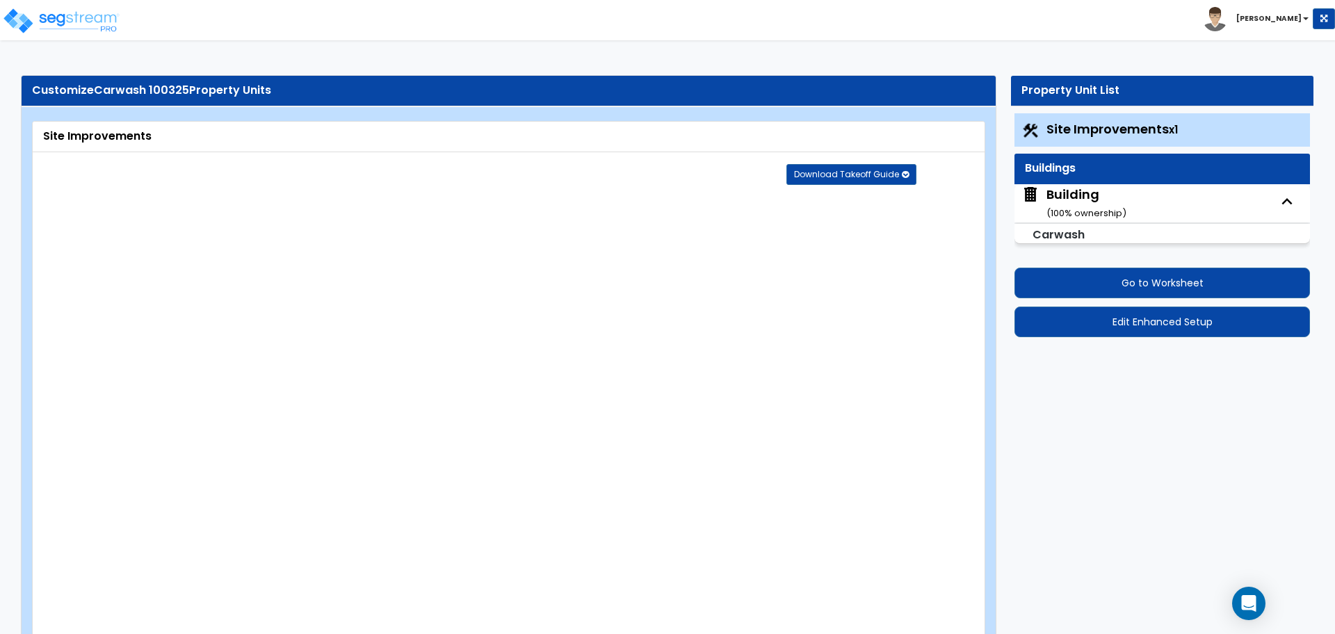
select select "2"
select select "1"
select select "2"
select select "6"
select select "11"
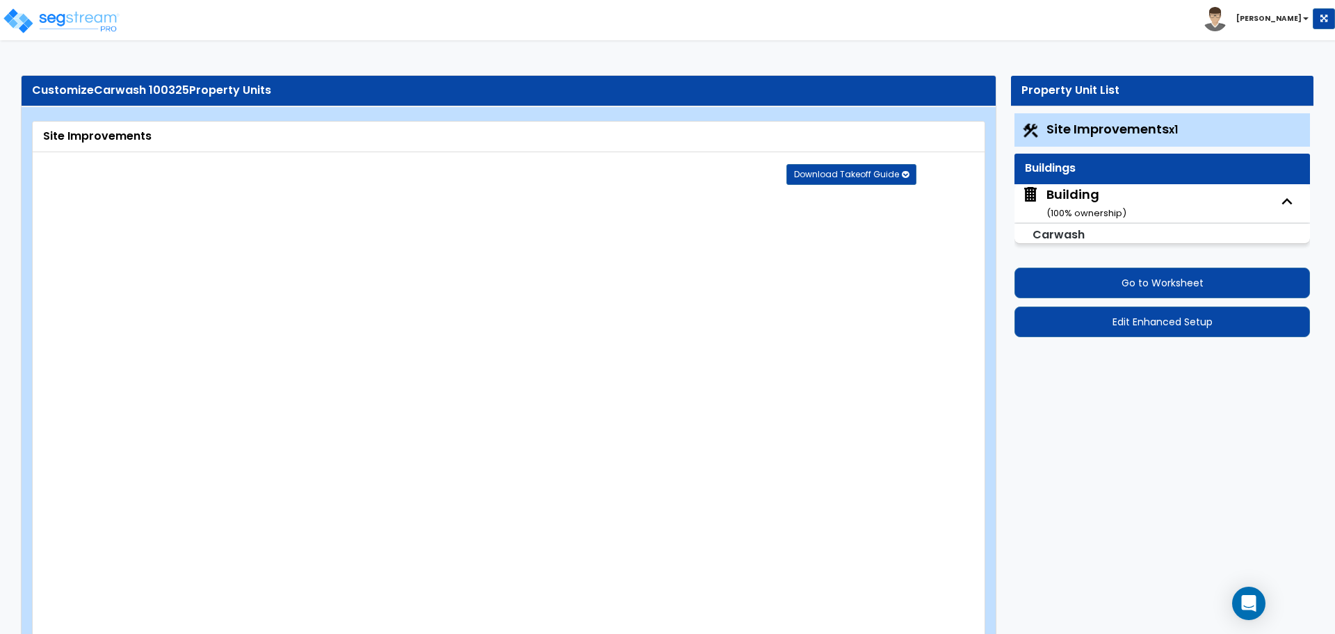
select select "2"
select select "3"
select select "2"
select select "1"
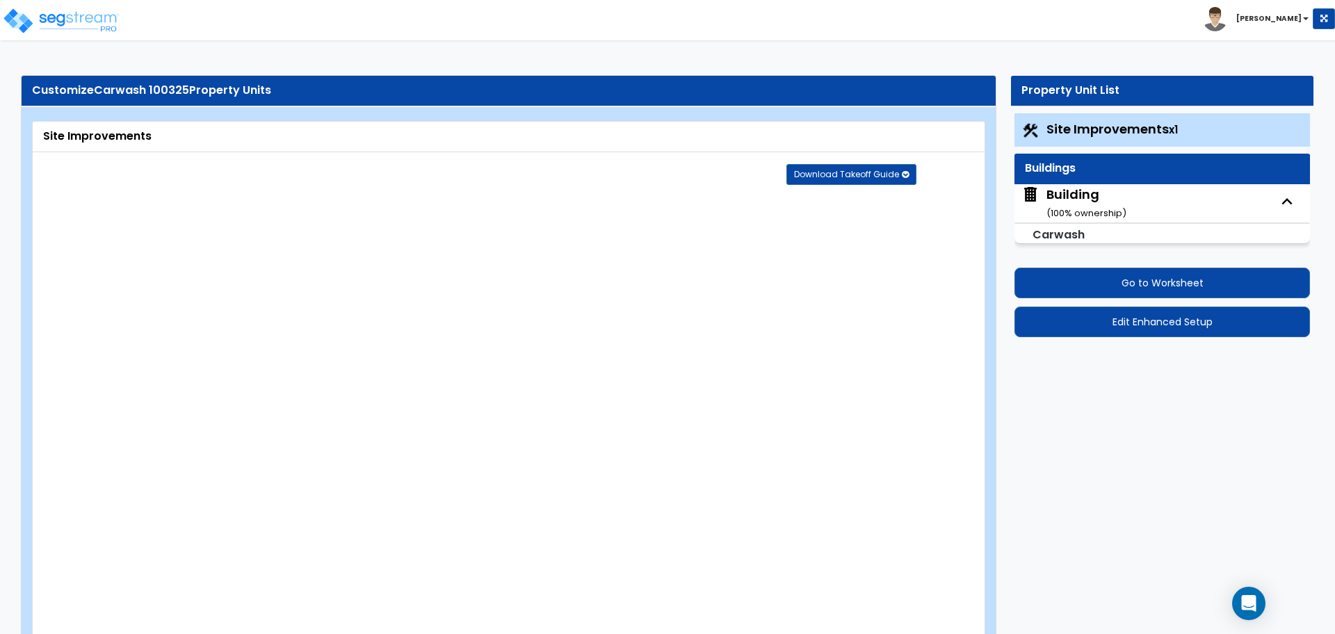
select select "1"
select select "2"
select select "7"
select select "2"
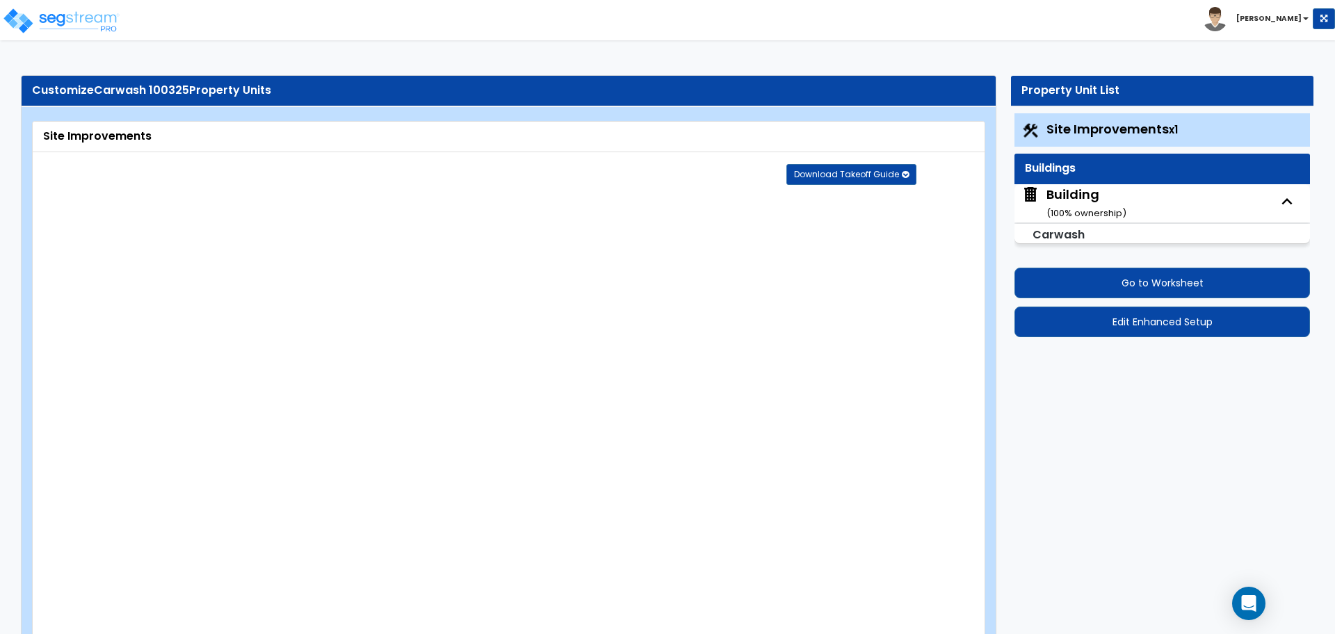
select select "2"
select select "1"
select select "16"
select select "2"
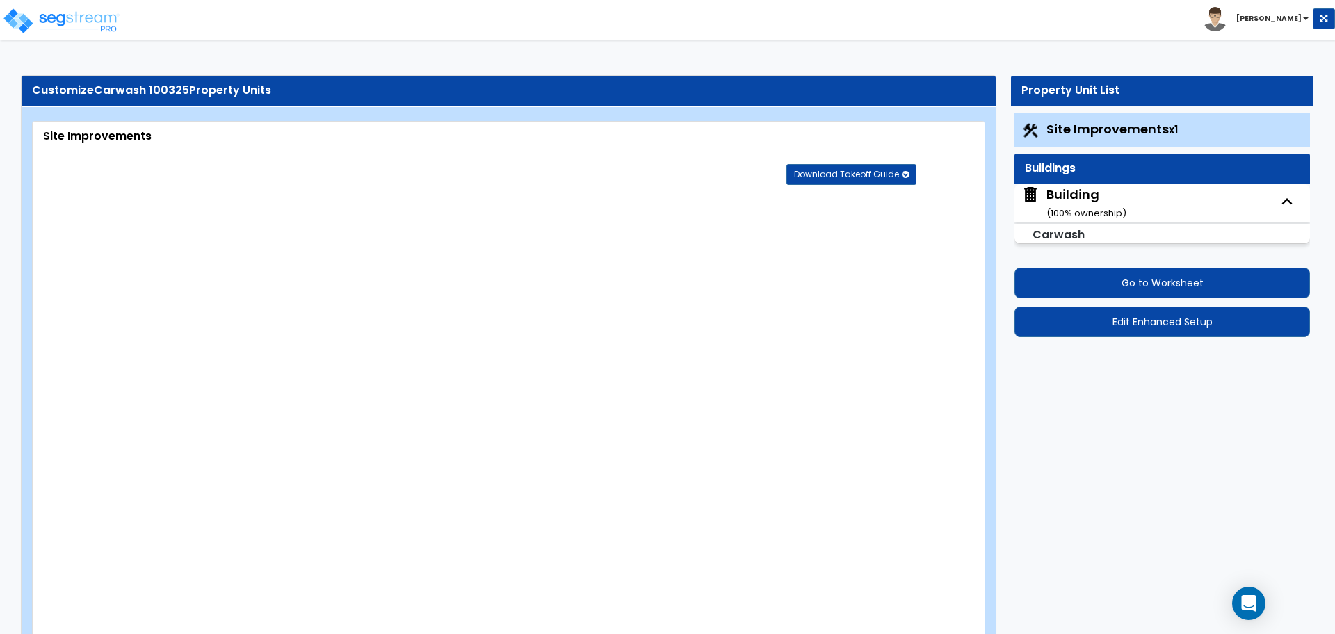
select select "5"
select select "4"
select select "1"
select select "4"
select select "1"
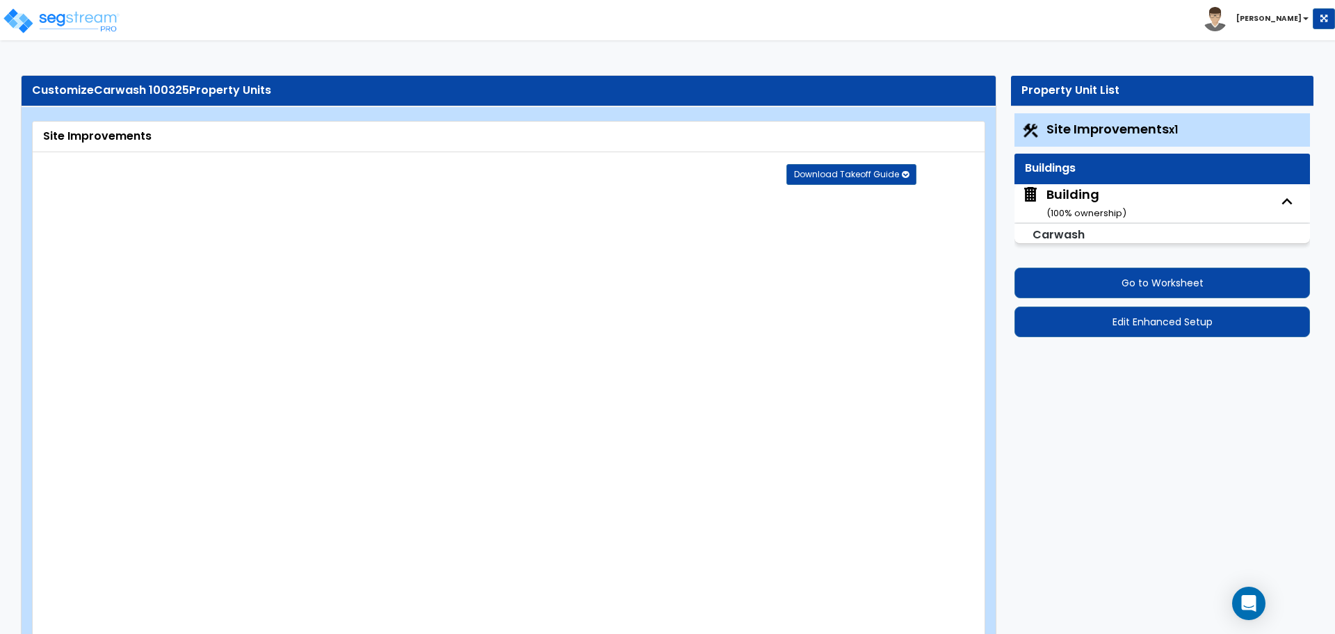
select select "1"
select select "2"
select select "4"
select select "2"
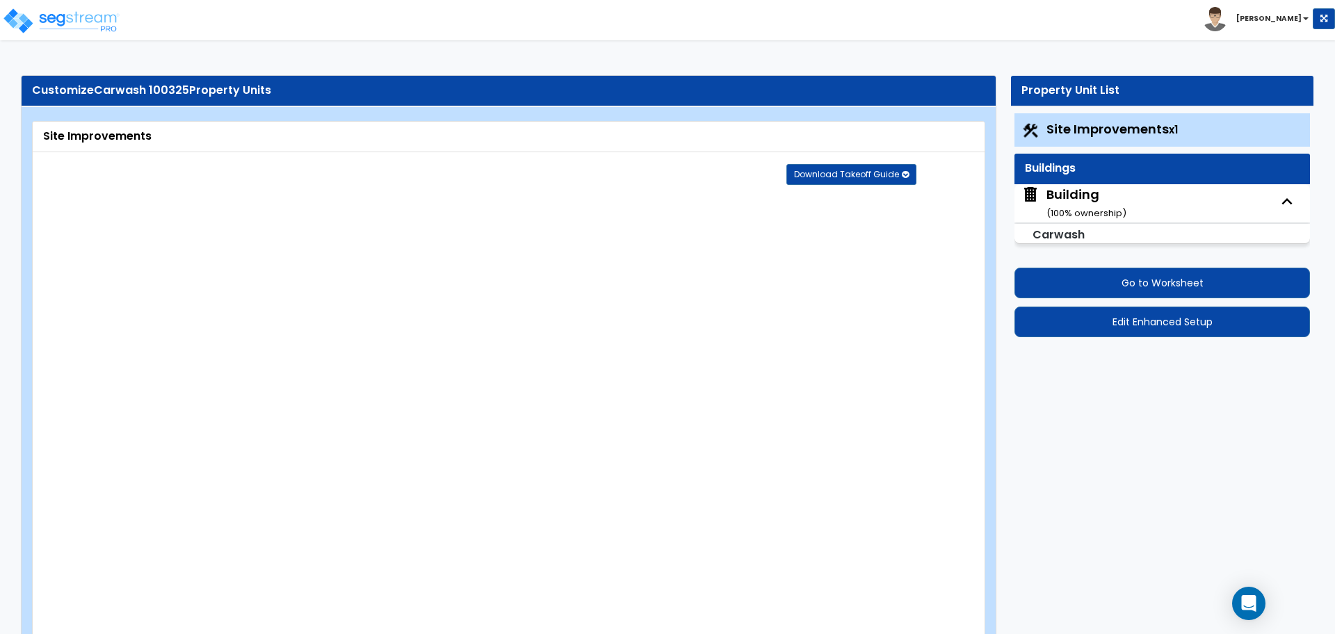
select select "1"
select select "2"
select select "1"
select select "2"
select select "1"
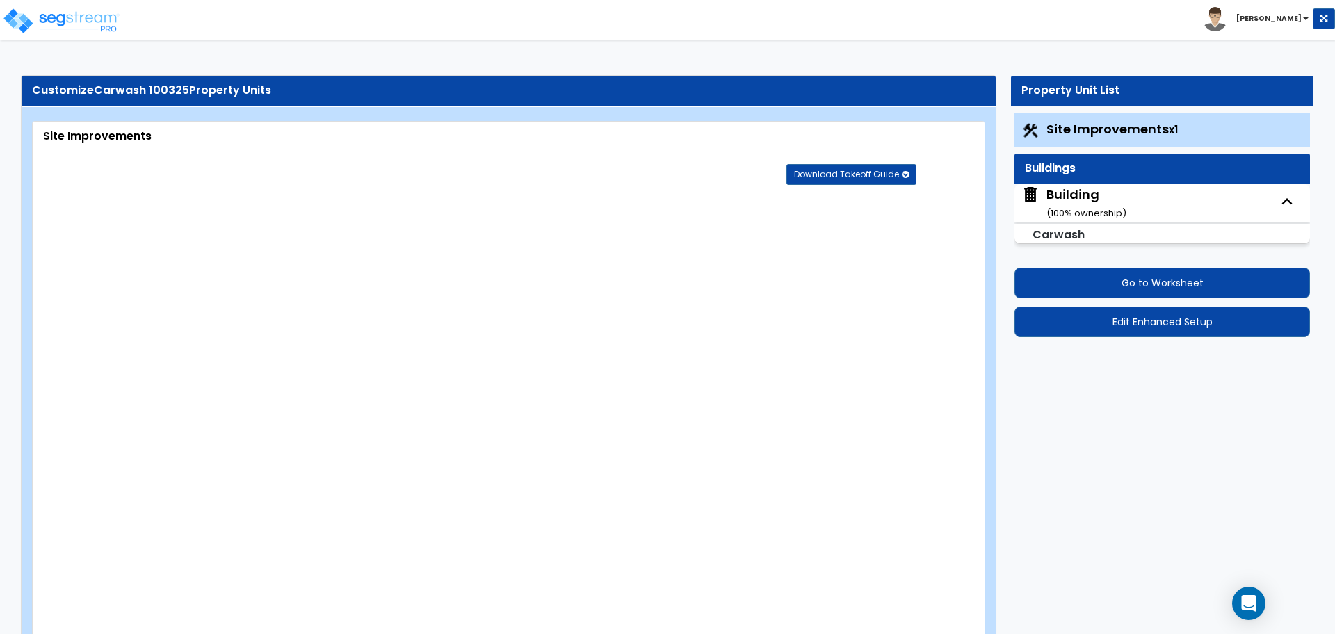
select select "2"
select select "1"
select select "8"
select select "2"
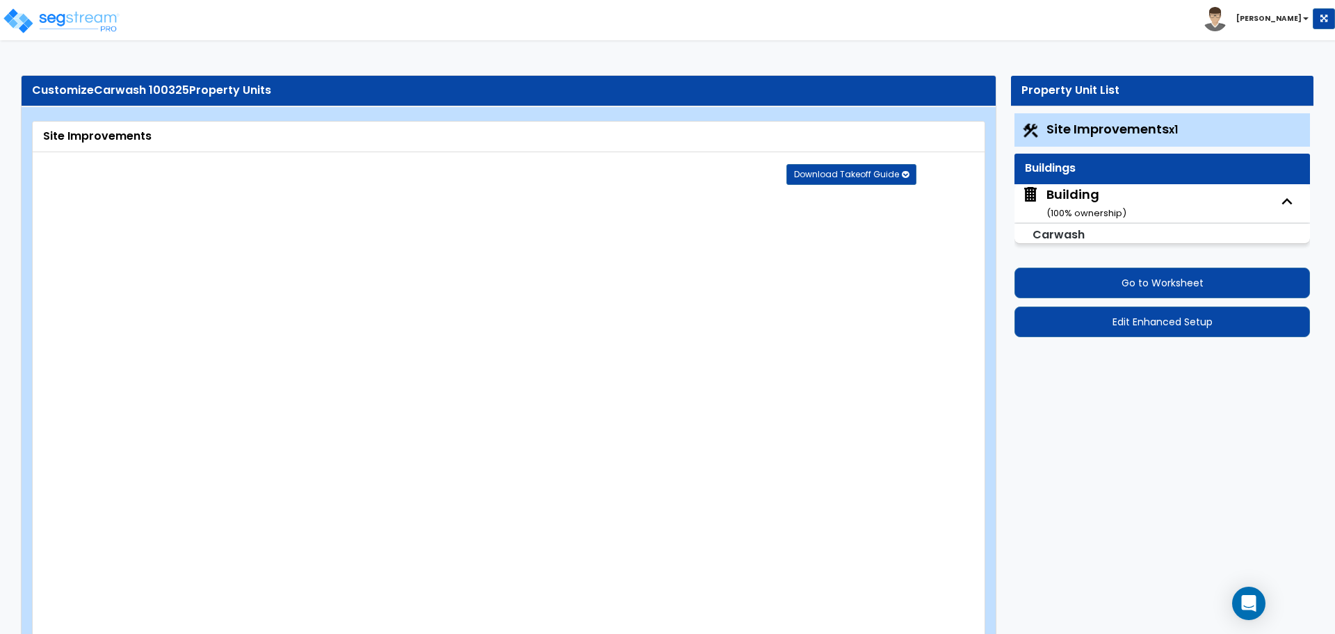
select select "3"
select select "2"
select select "4"
select select "7"
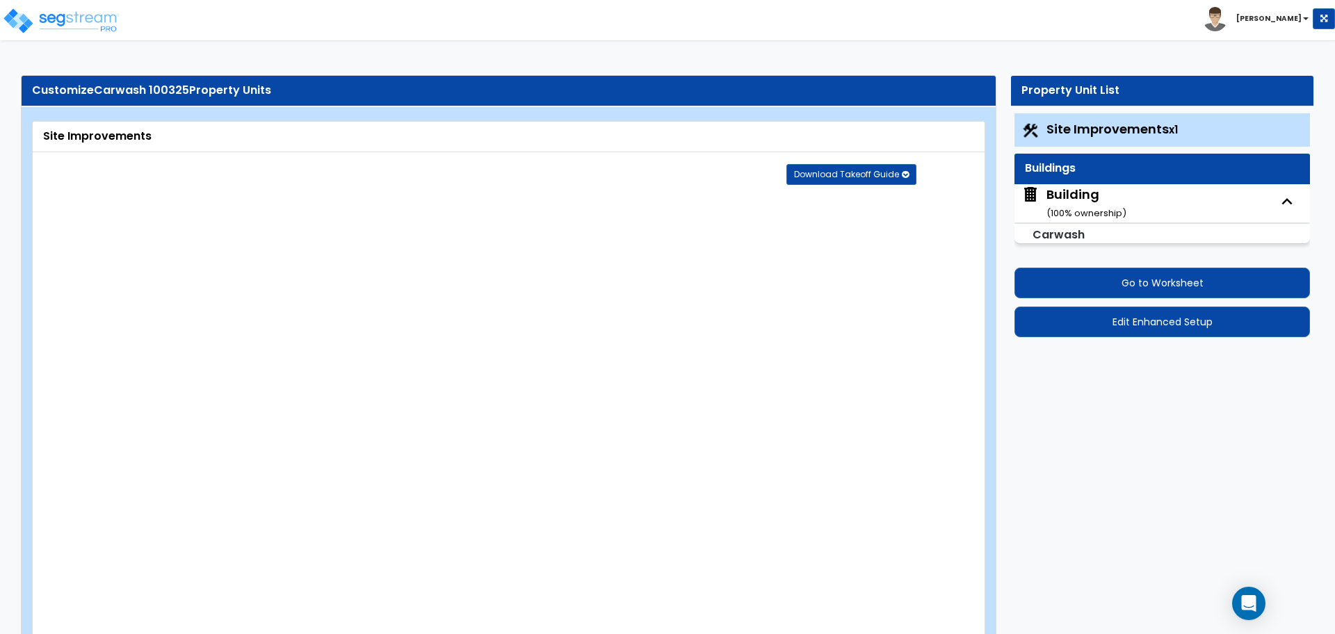
select select "2"
select select "3"
select select "2"
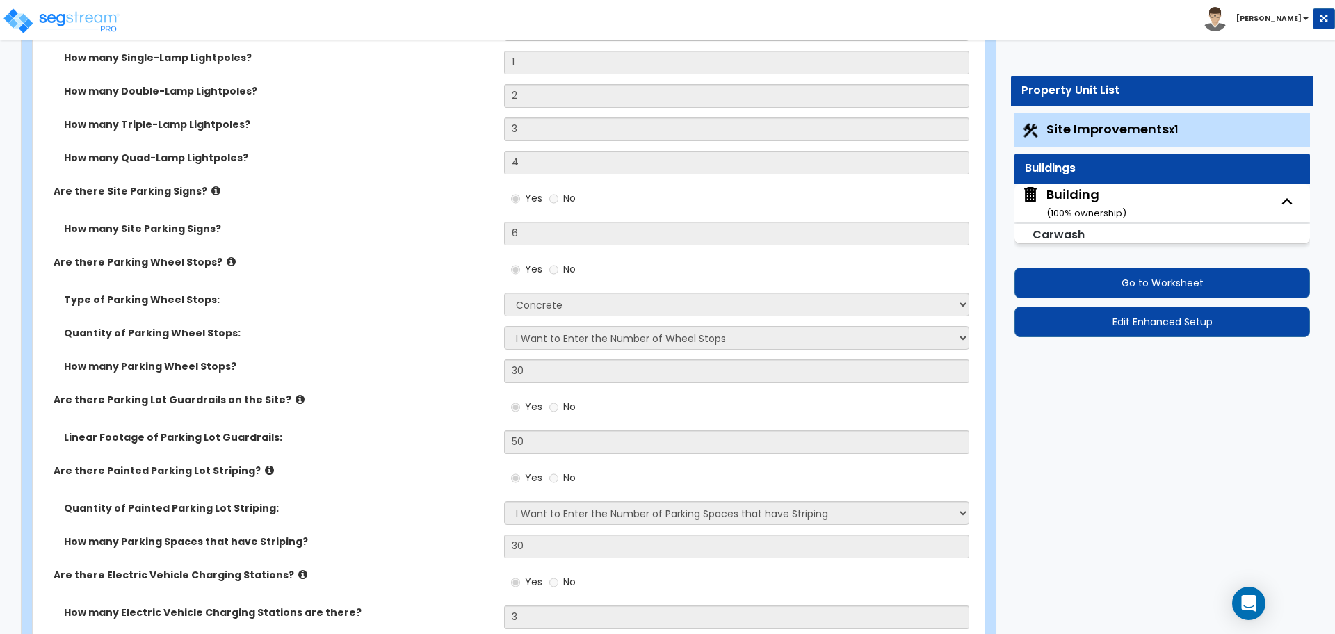
scroll to position [1193, 0]
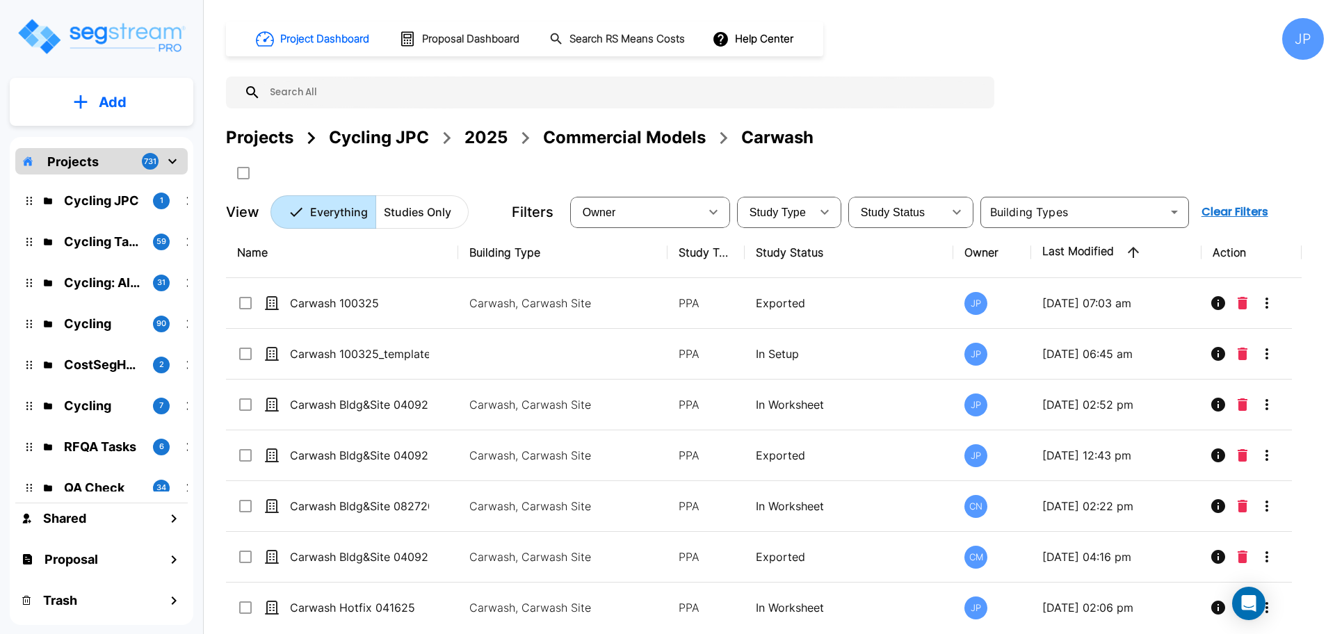
click at [435, 150] on div "Projects Cycling JPC 2025 Commercial Models Carwash" at bounding box center [775, 154] width 1098 height 59
click at [586, 147] on div "Commercial Models" at bounding box center [624, 137] width 163 height 25
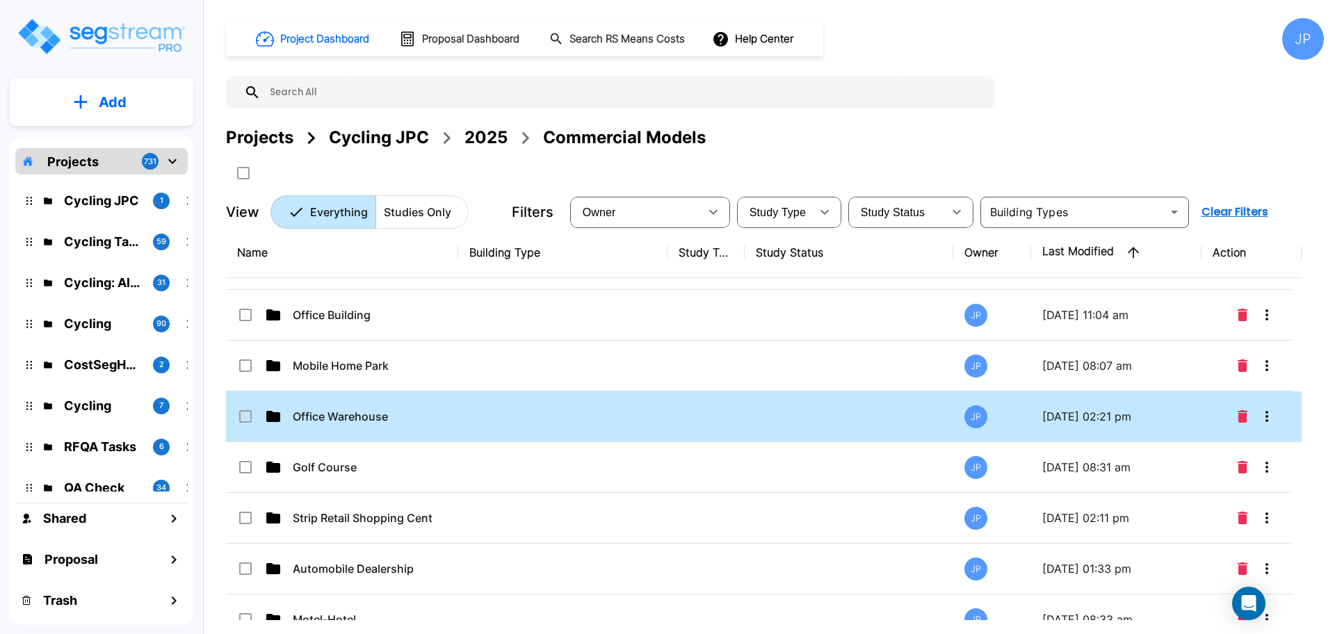
scroll to position [143, 0]
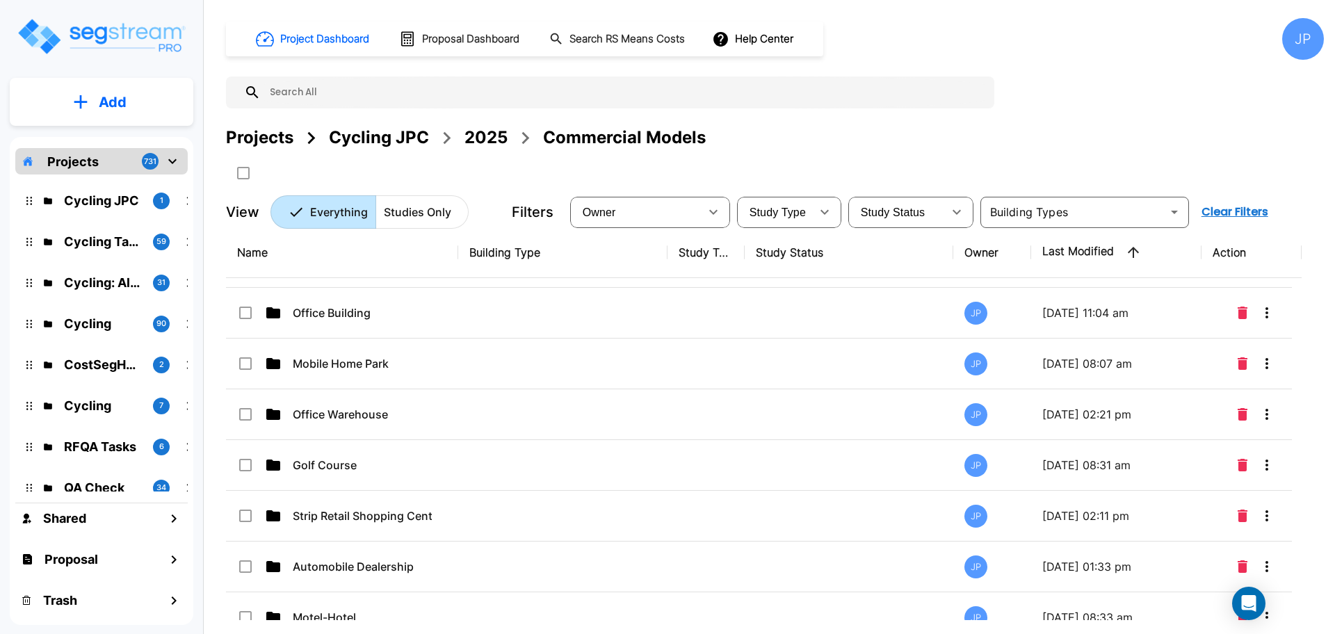
click at [559, 425] on td at bounding box center [562, 414] width 209 height 51
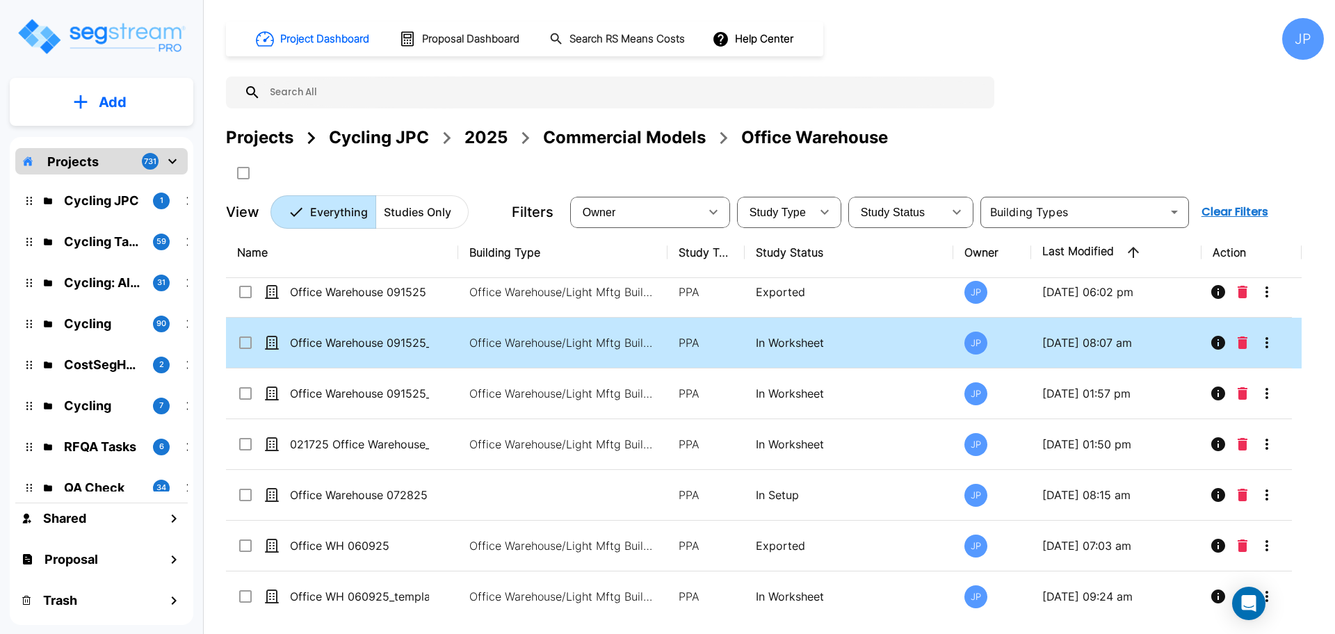
scroll to position [0, 0]
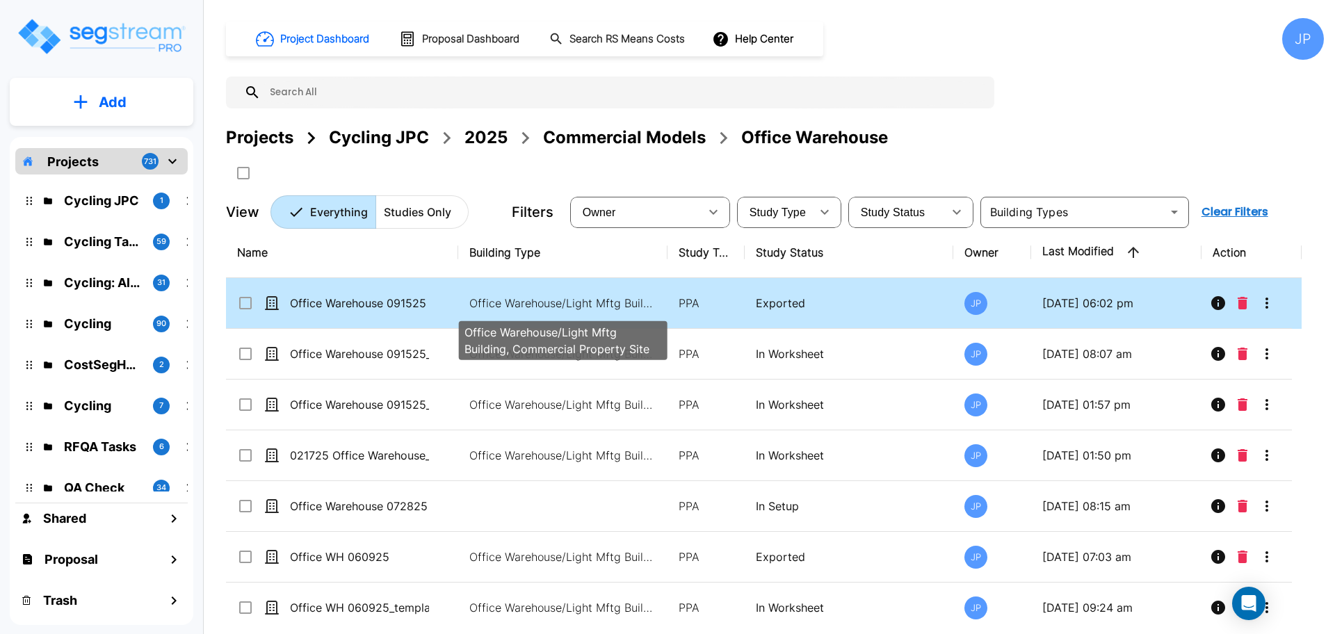
click at [624, 293] on td "Office Warehouse/Light Mftg Building, Commercial Property Site" at bounding box center [562, 303] width 209 height 51
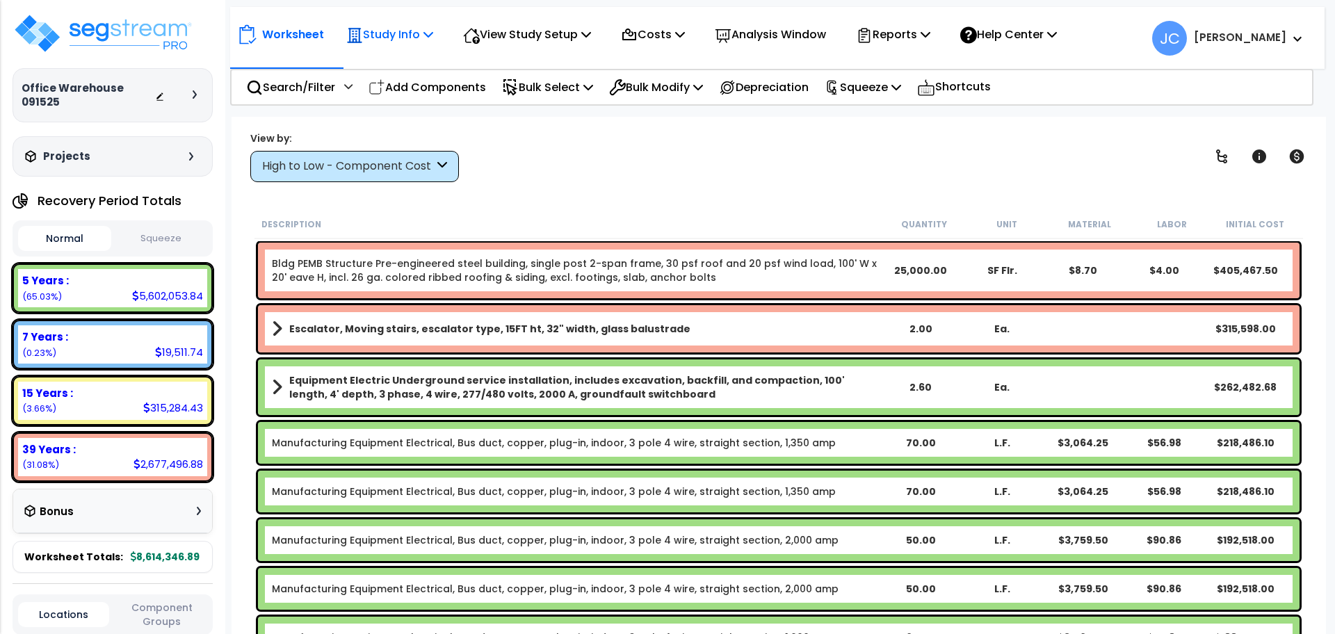
click at [416, 36] on p "Study Info" at bounding box center [389, 34] width 87 height 19
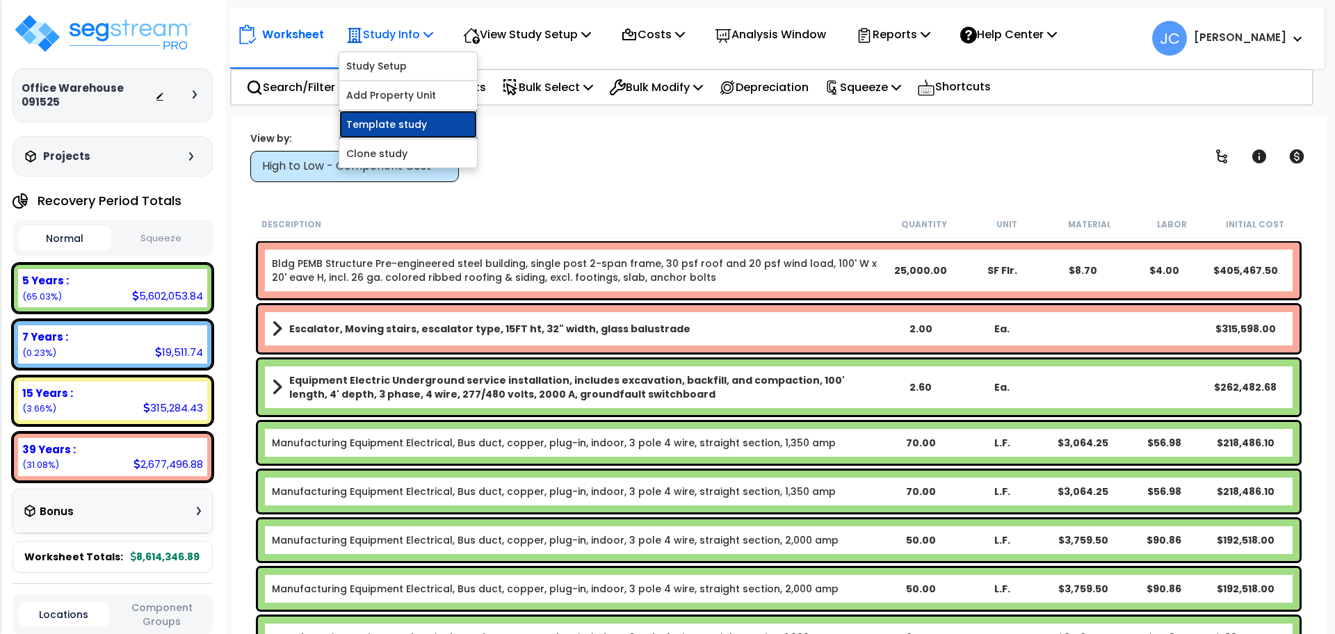
click at [408, 118] on link "Template study" at bounding box center [408, 125] width 138 height 28
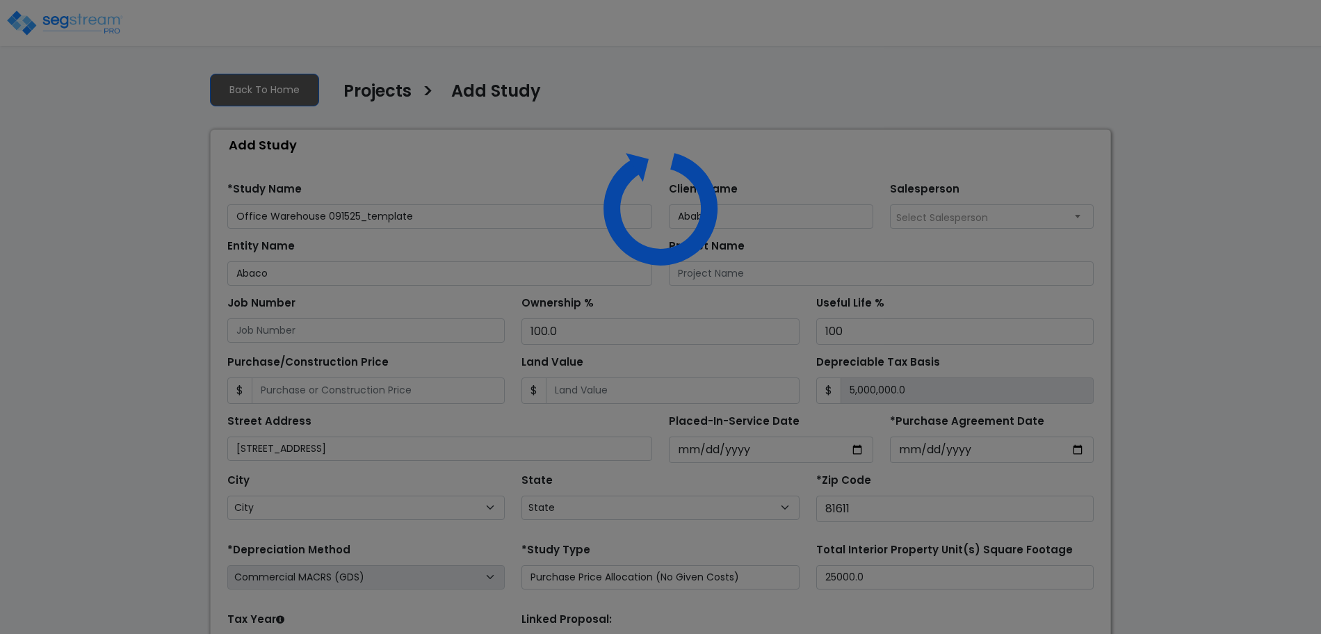
select select "2025"
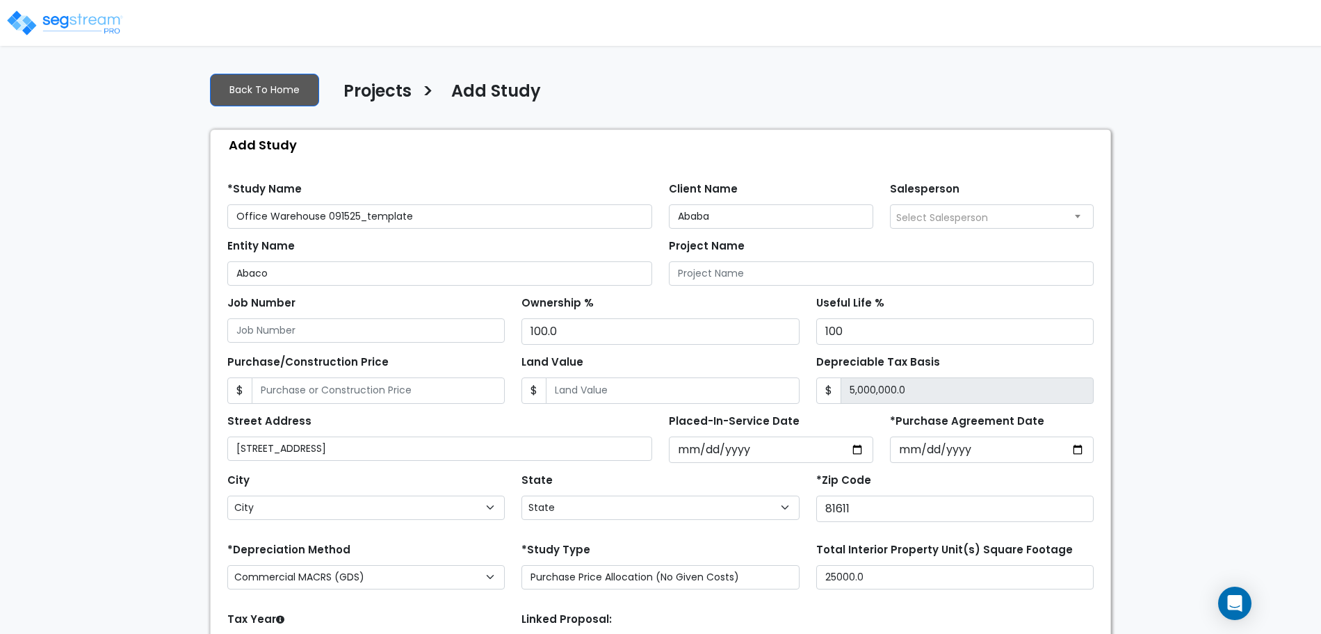
select select "CO"
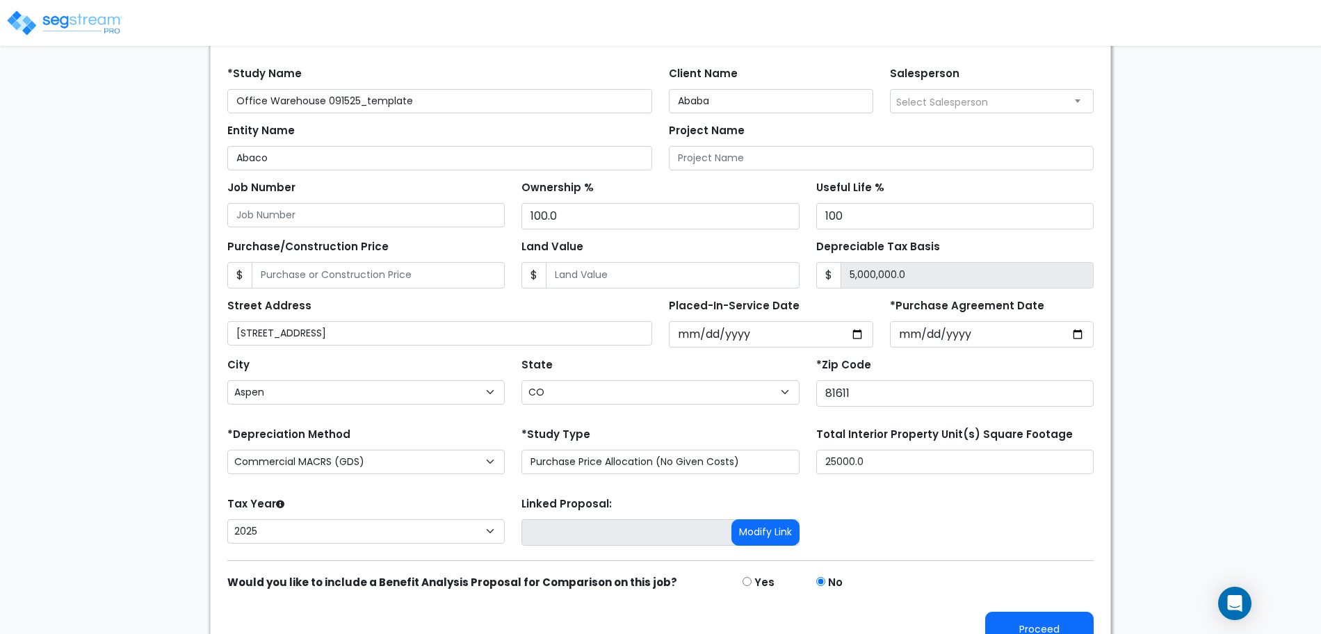
scroll to position [136, 0]
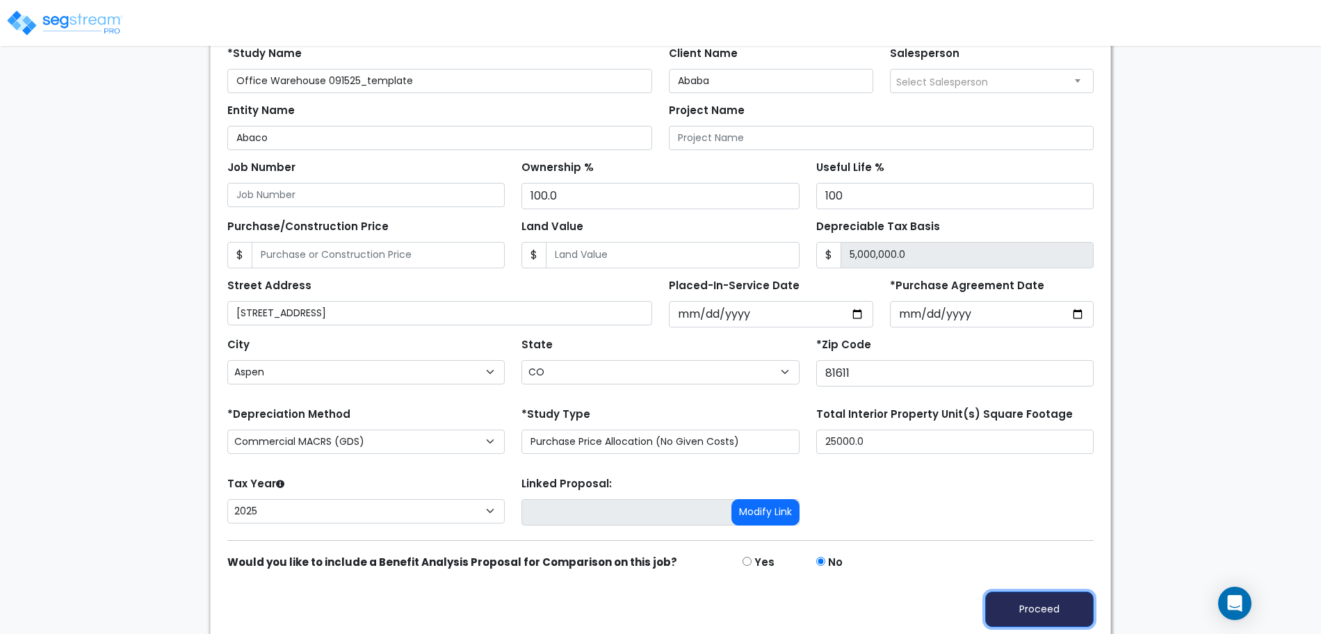
click at [1039, 601] on button "Proceed" at bounding box center [1039, 609] width 108 height 35
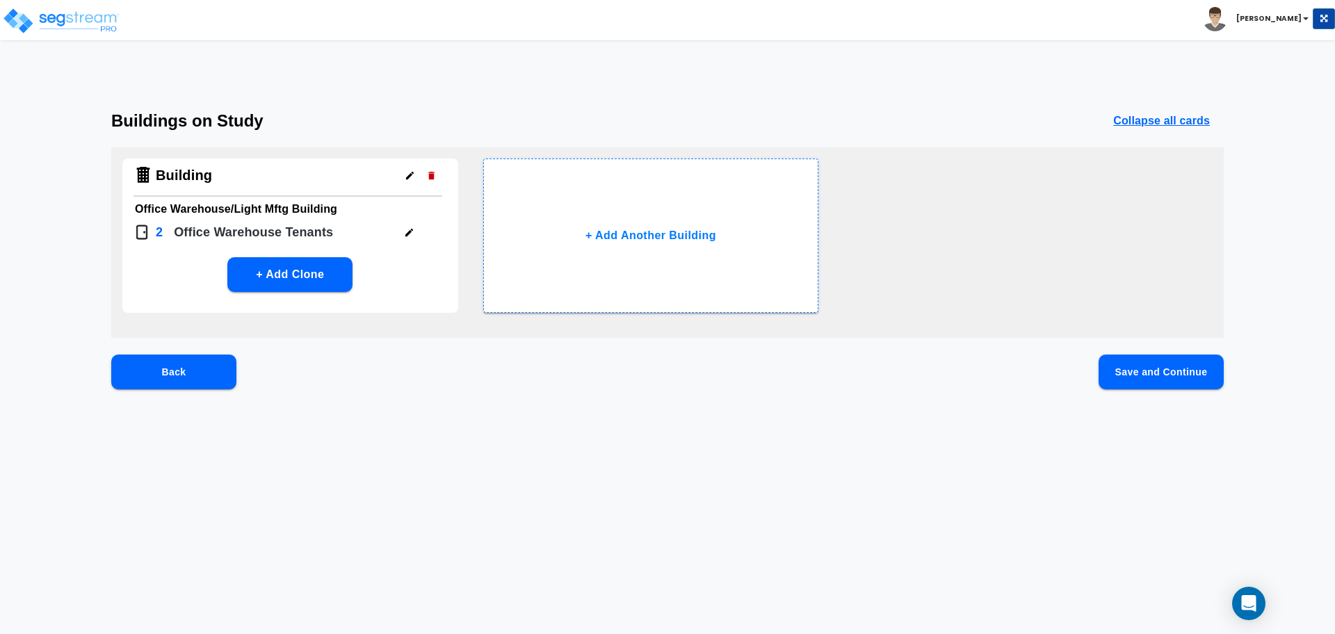
click at [1158, 366] on button "Save and Continue" at bounding box center [1161, 372] width 125 height 35
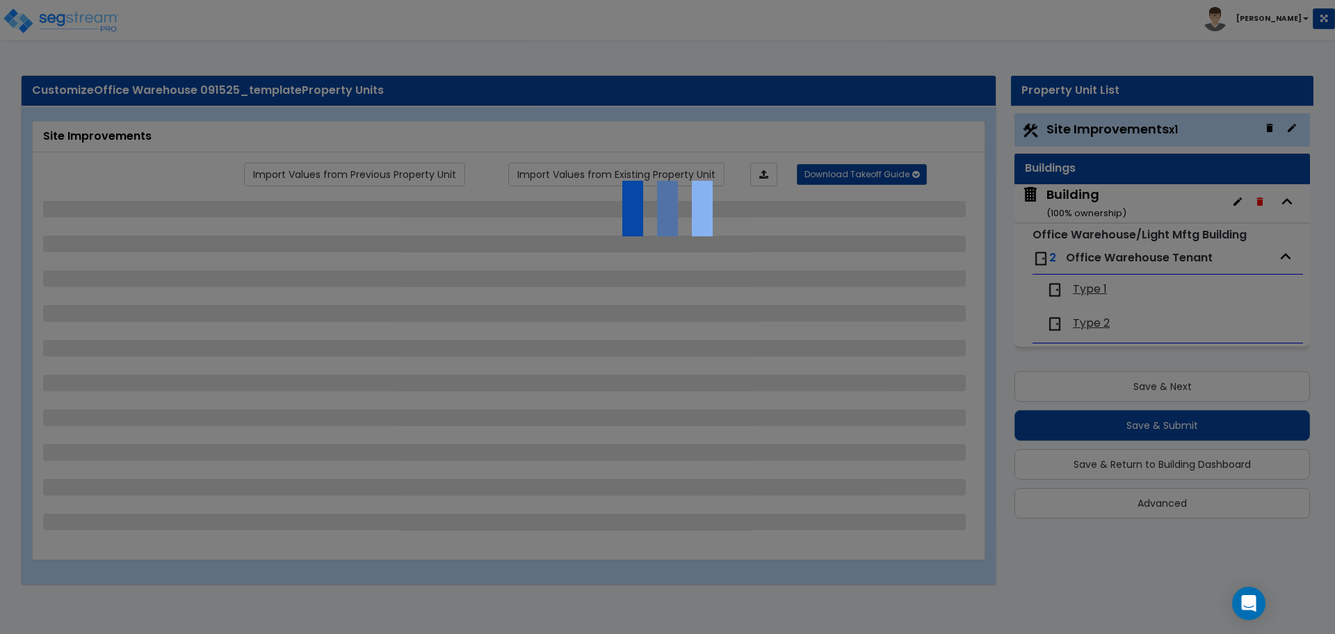
select select "2"
select select "3"
select select "1"
select select "2"
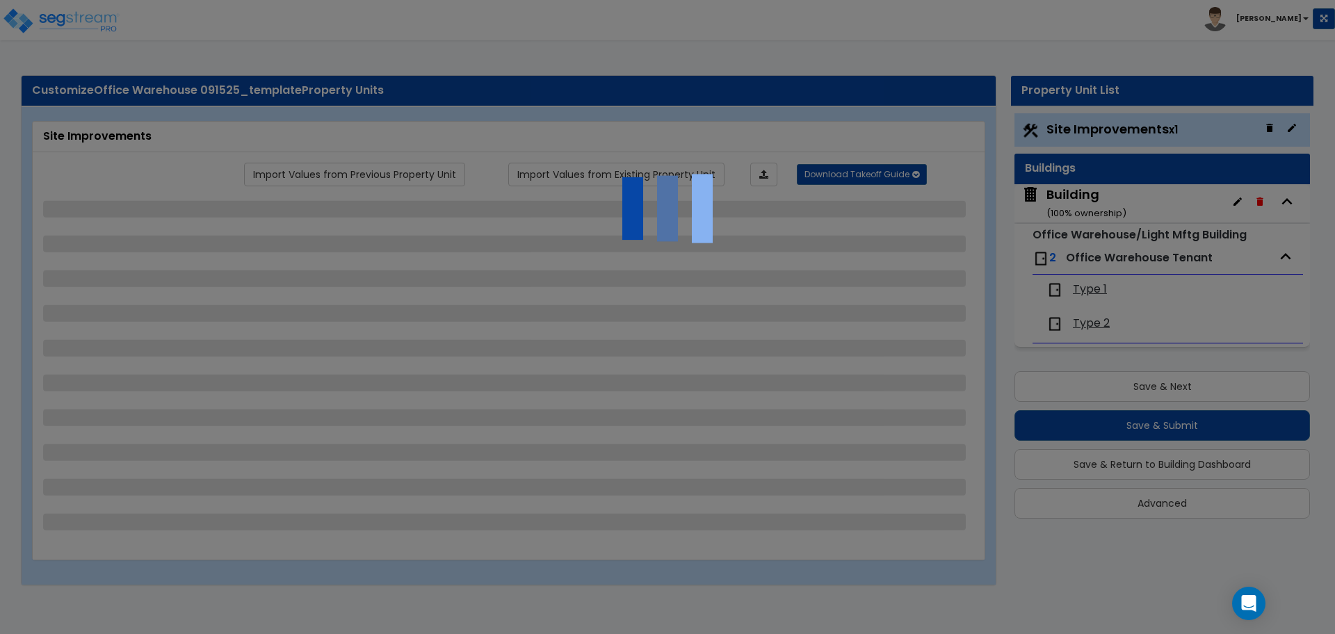
select select "3"
select select "1"
select select "2"
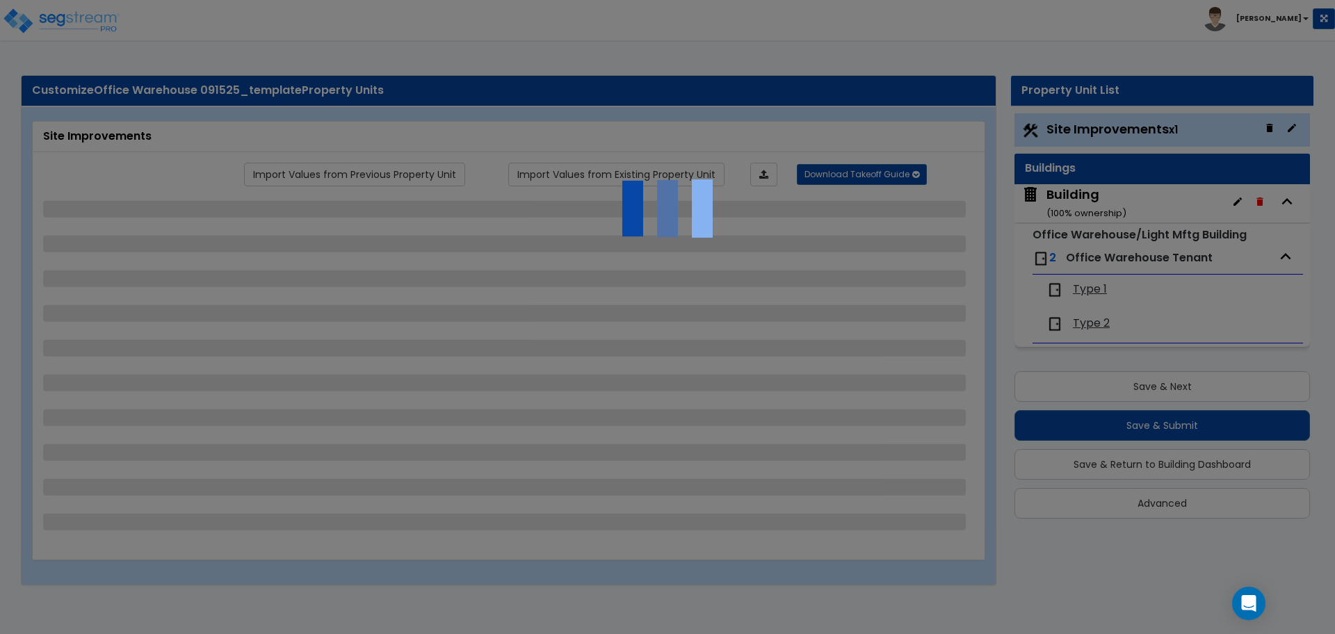
select select "1"
select select "2"
select select "1"
select select "2"
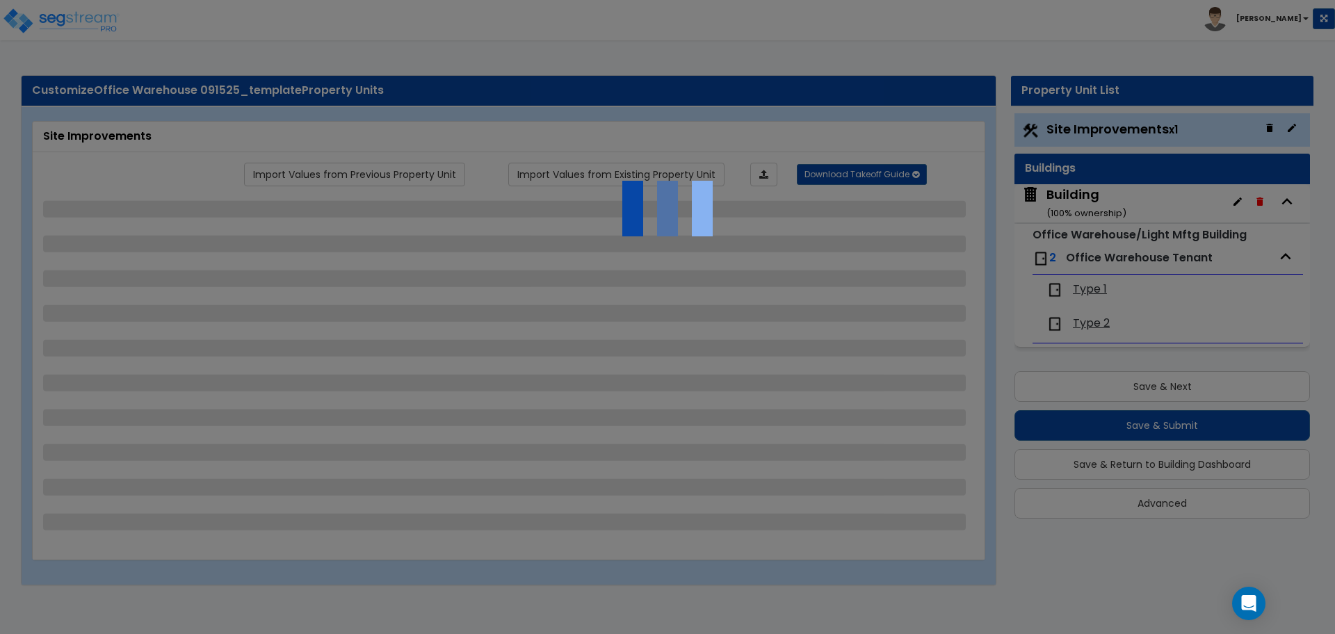
select select "2"
select select "1"
select select "4"
select select "1"
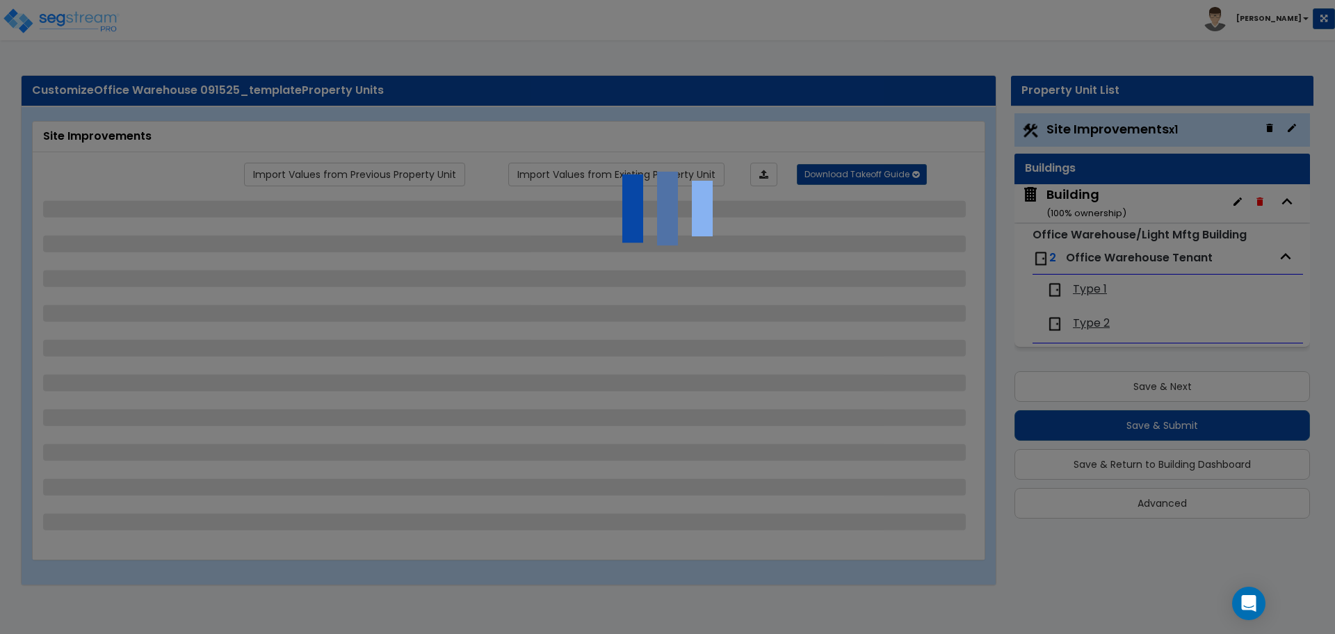
select select "1"
select select "2"
select select "6"
select select "11"
select select "2"
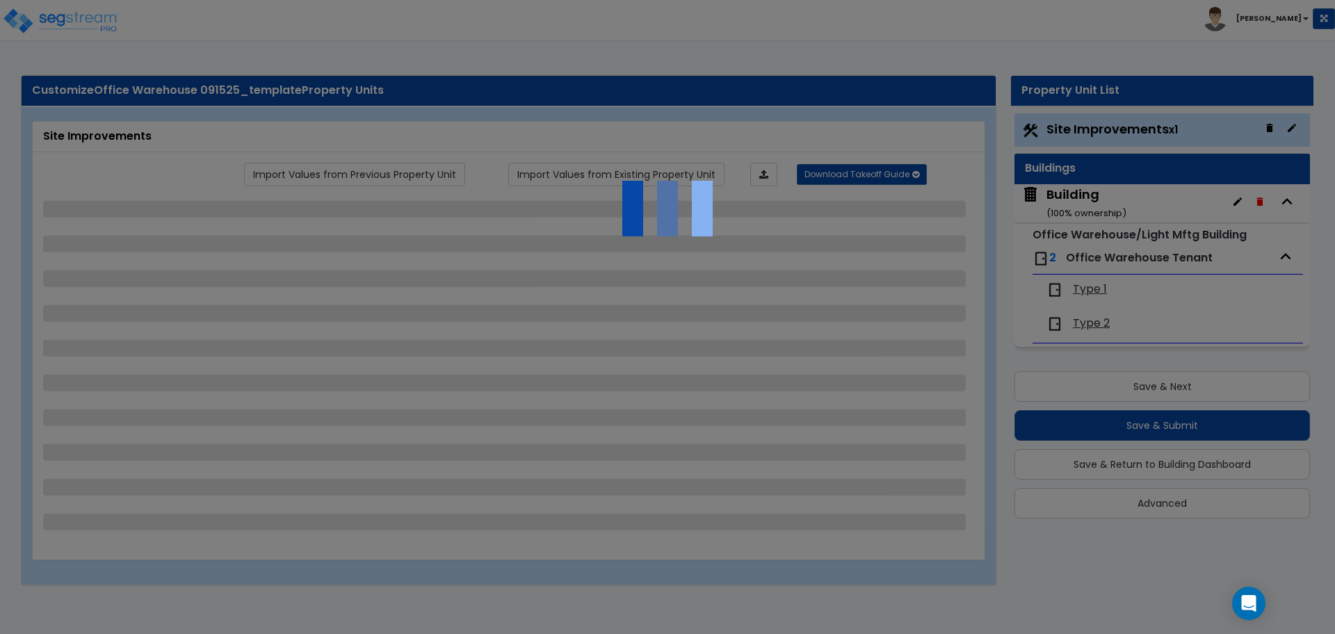
select select "2"
select select "3"
select select "2"
select select "1"
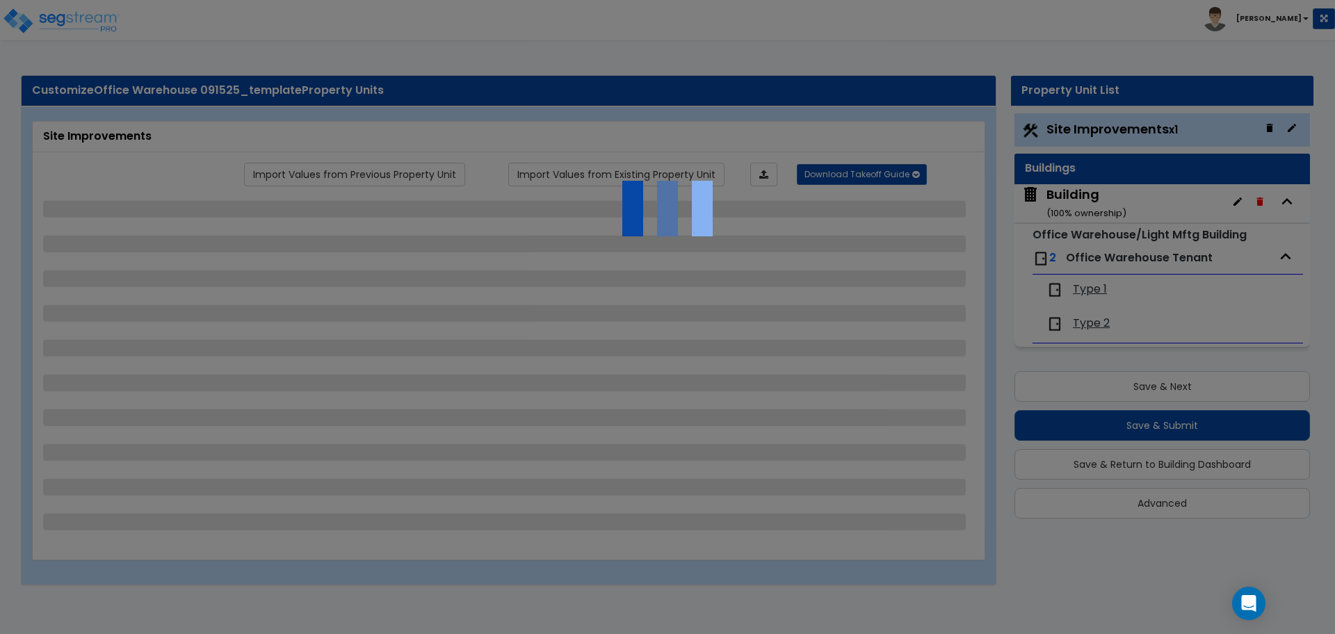
select select "2"
select select "7"
select select "2"
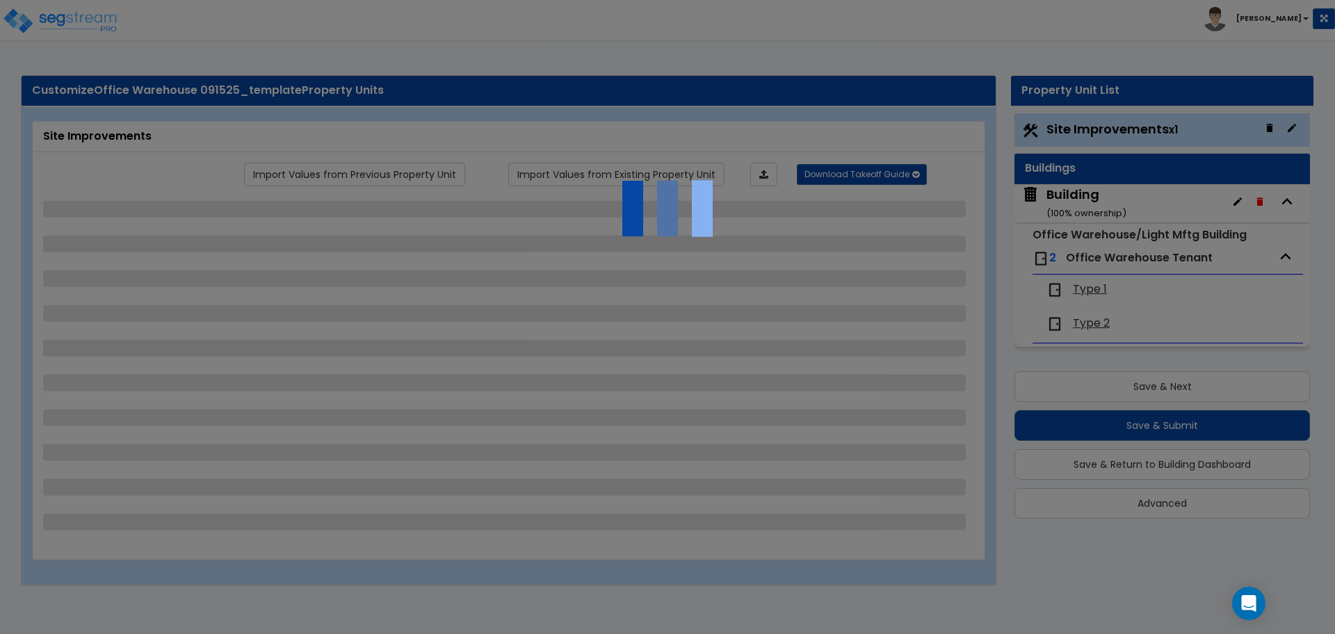
select select "3"
select select "1"
select select "16"
select select "1"
select select "5"
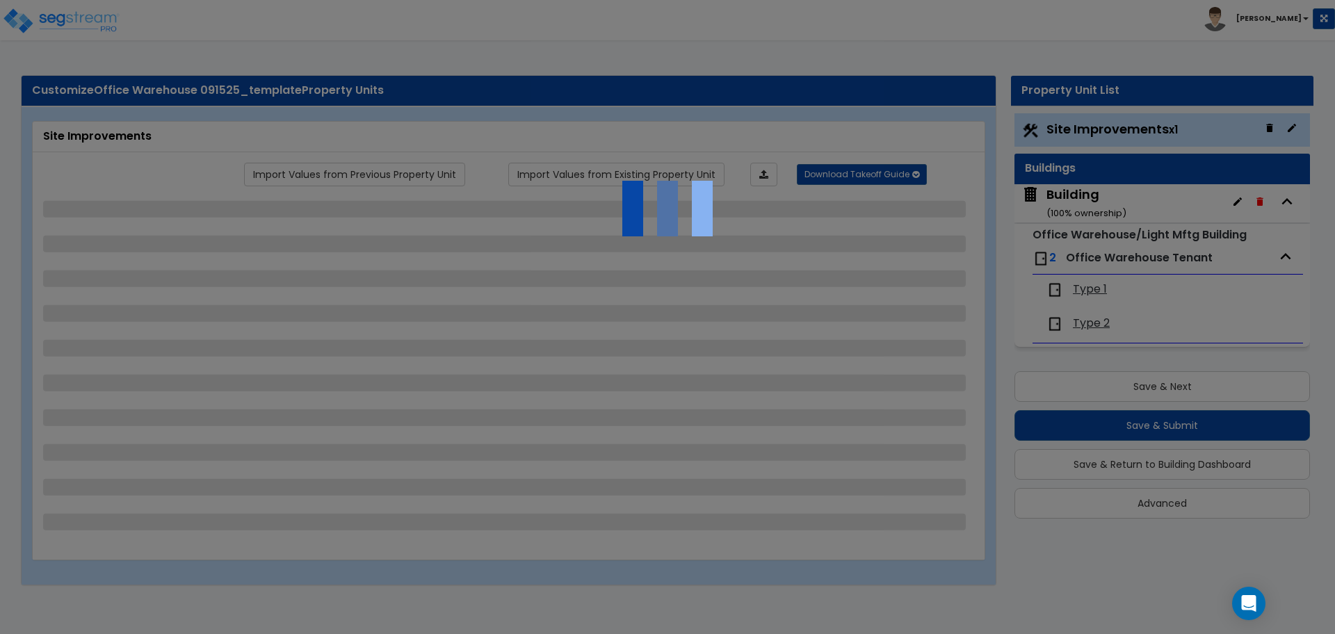
select select "4"
select select "1"
select select "2"
select select "1"
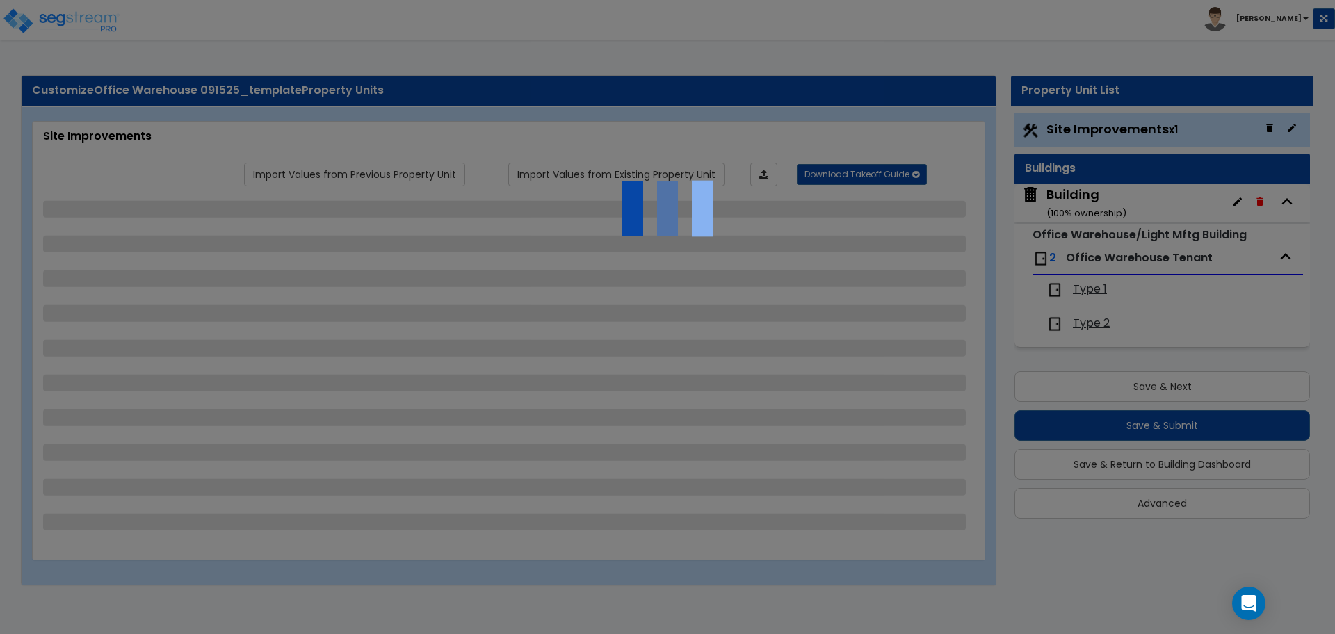
select select "2"
select select "4"
select select "3"
select select "2"
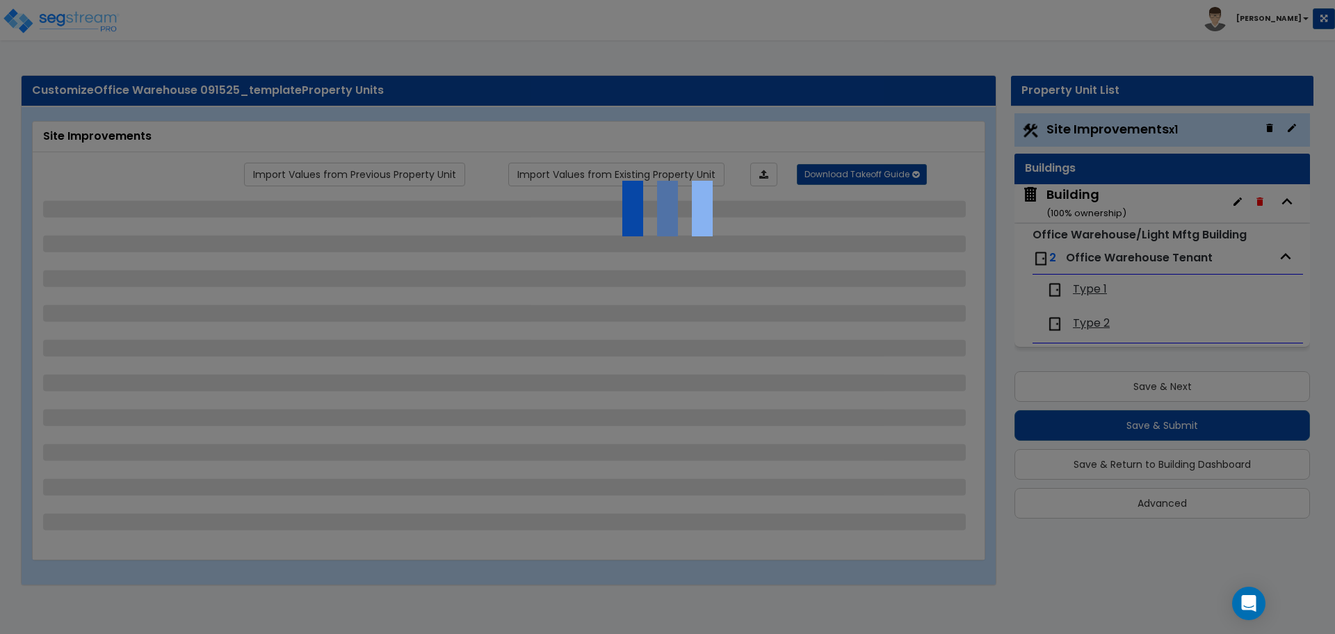
select select "1"
select select "2"
select select "1"
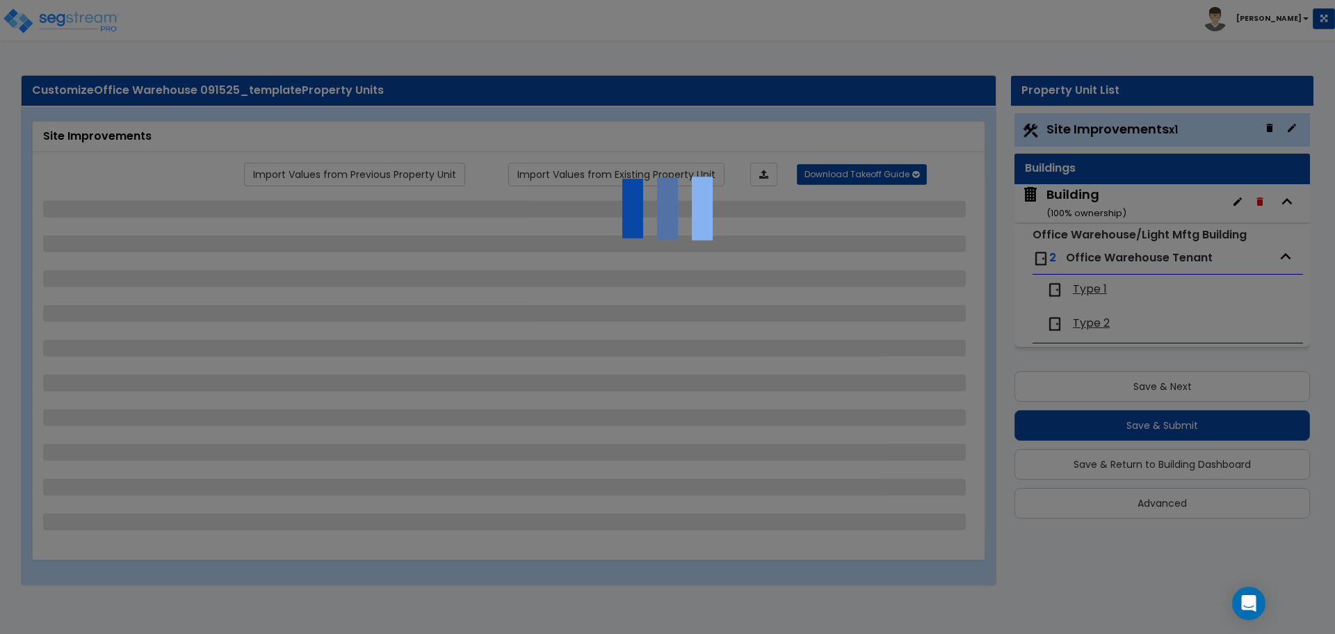
select select "2"
select select "1"
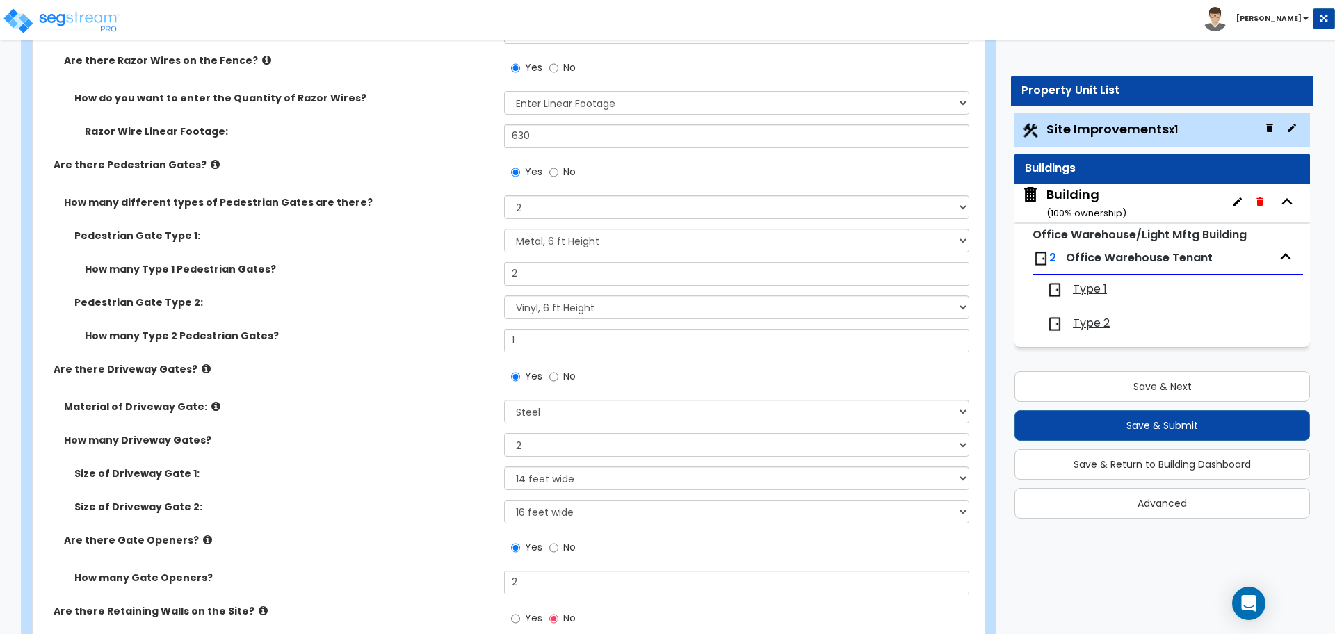
scroll to position [3912, 0]
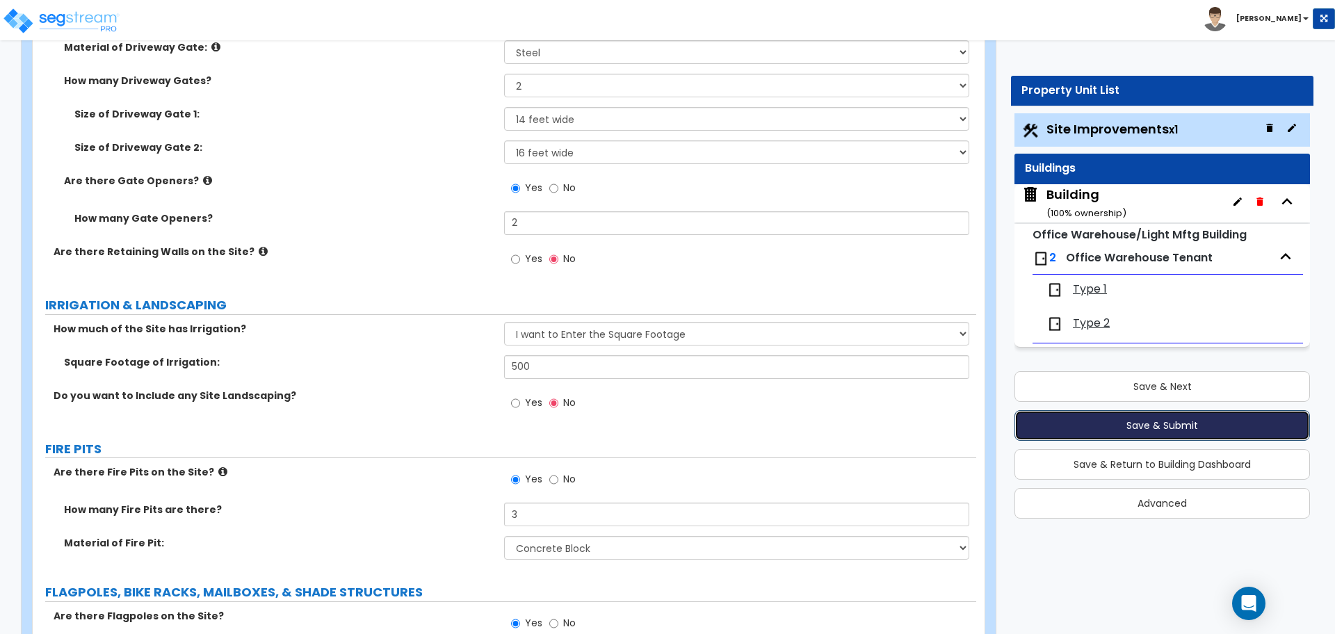
click at [1160, 425] on button "Save & Submit" at bounding box center [1162, 425] width 296 height 31
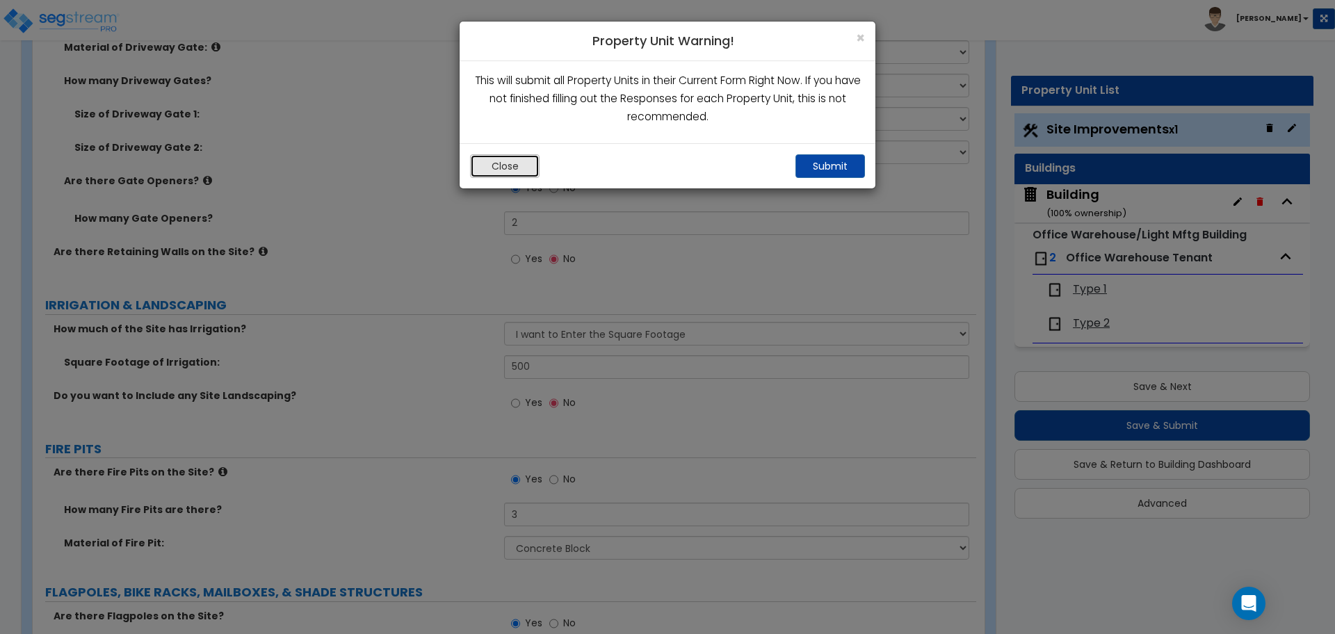
click at [509, 161] on button "Close" at bounding box center [505, 166] width 70 height 24
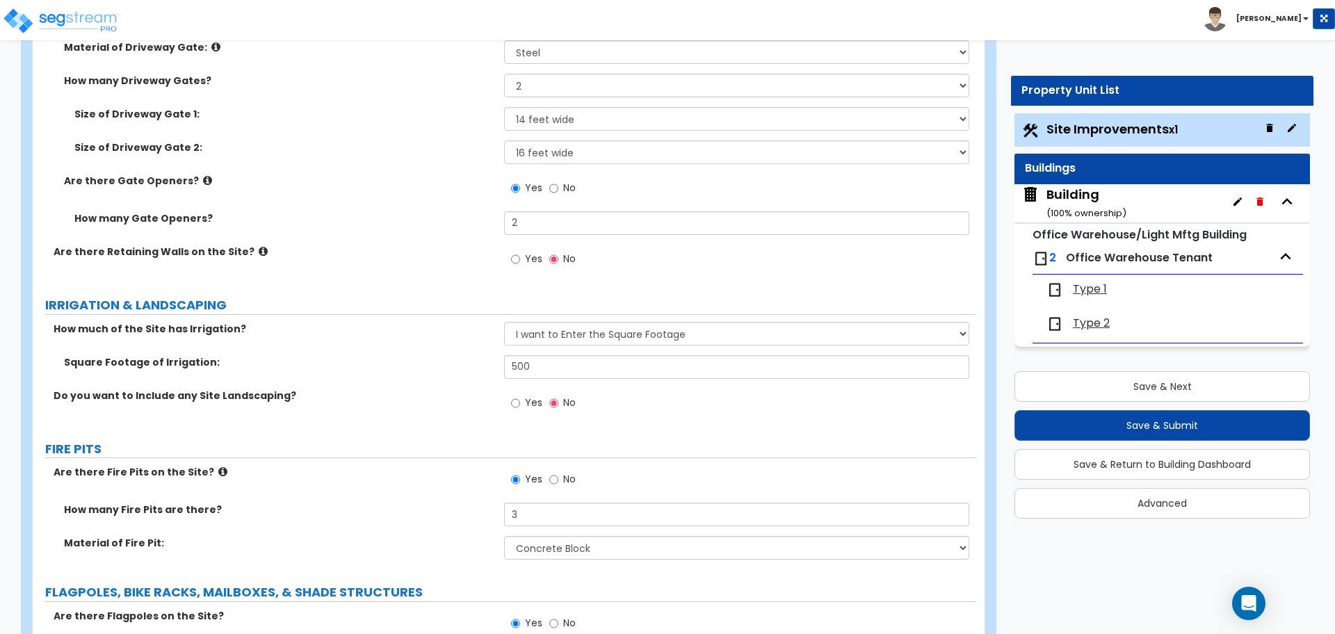
click at [1058, 210] on small "( 100 % ownership)" at bounding box center [1086, 213] width 80 height 13
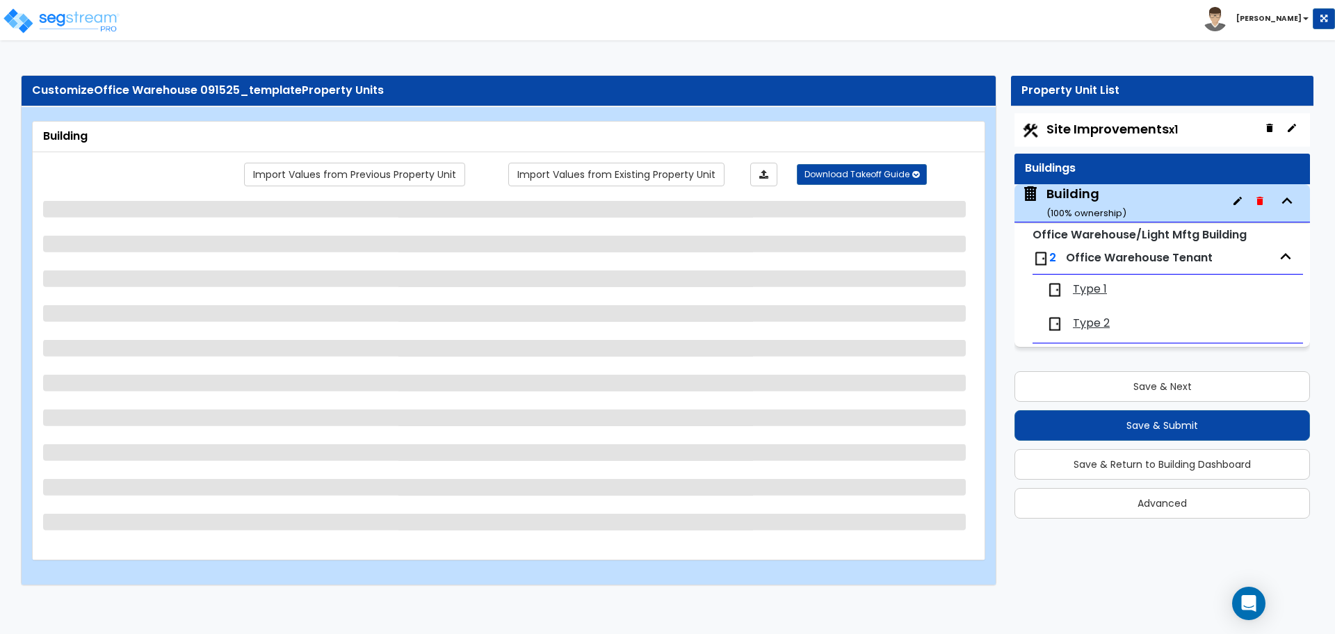
select select "1"
select select "3"
select select "1"
select select "8"
select select "7"
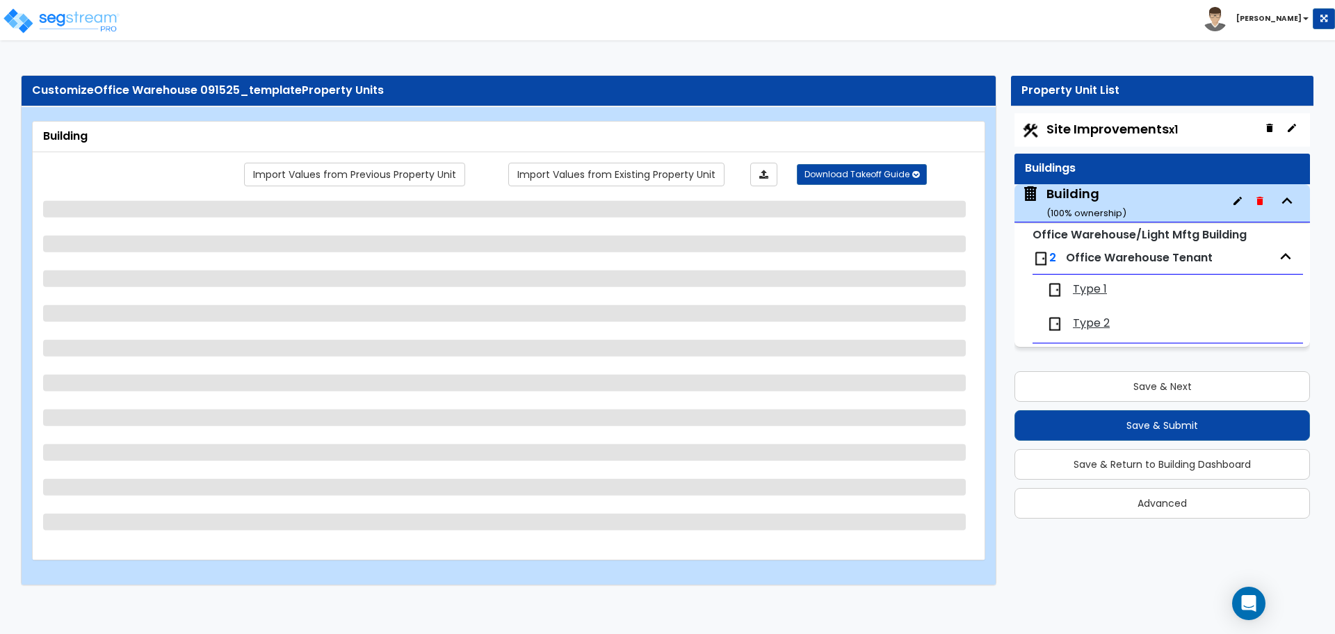
select select "3"
select select "2"
select select "4"
select select "2"
select select "5"
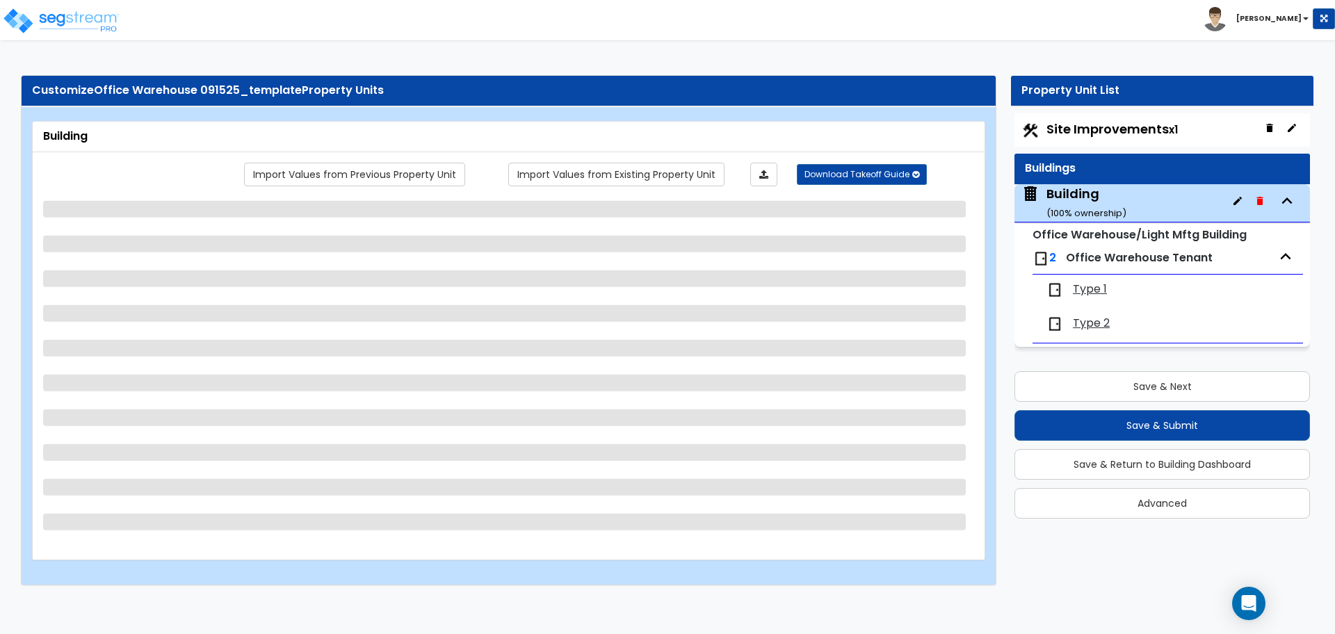
select select "7"
select select "2"
select select "4"
select select "3"
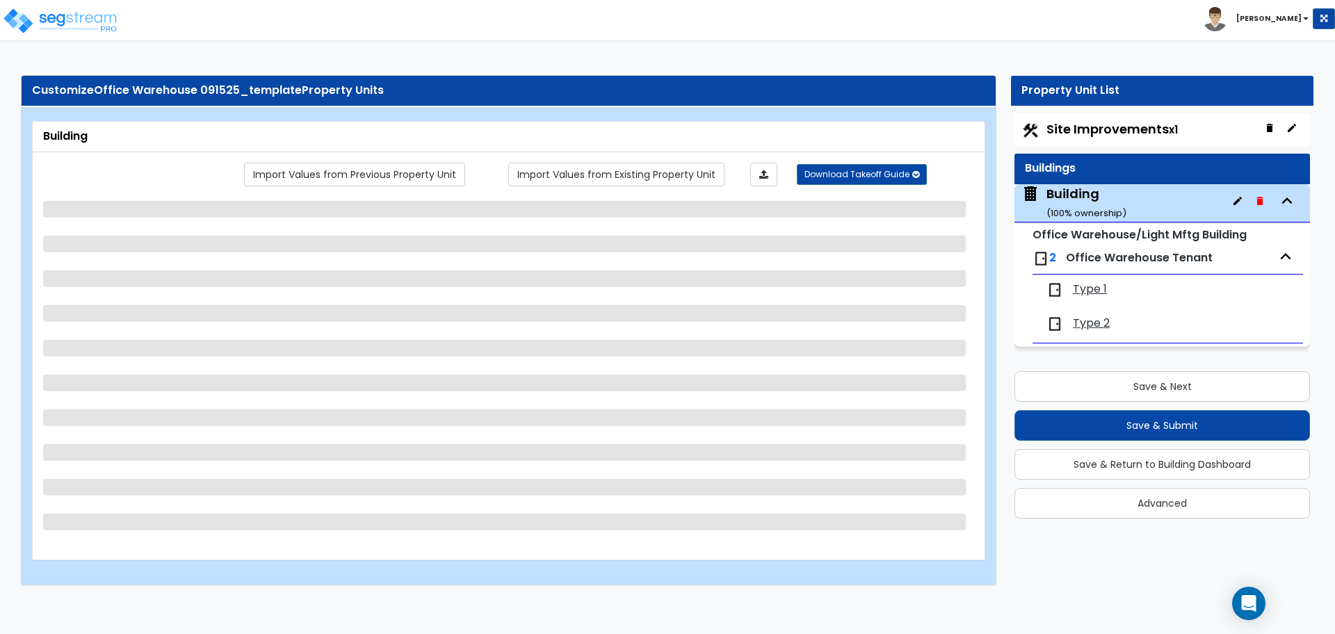
select select "2"
select select "1"
select select "2"
select select "3"
select select "1"
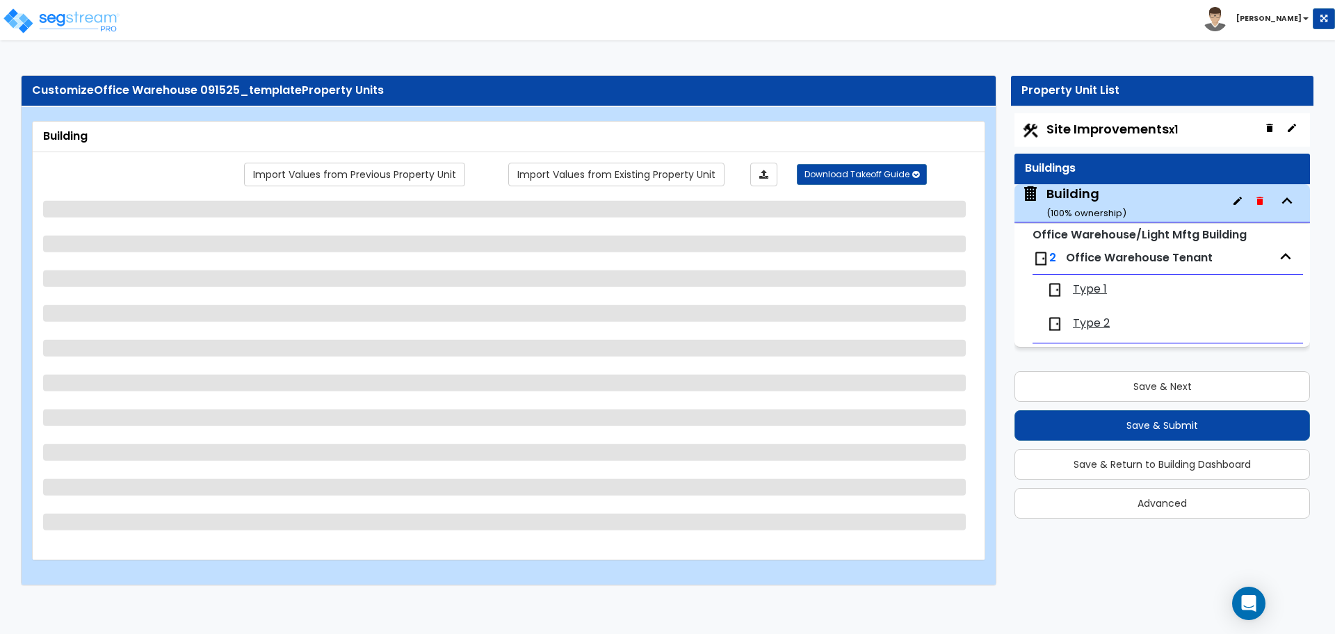
select select "1"
select select "8"
select select "1"
select select "2"
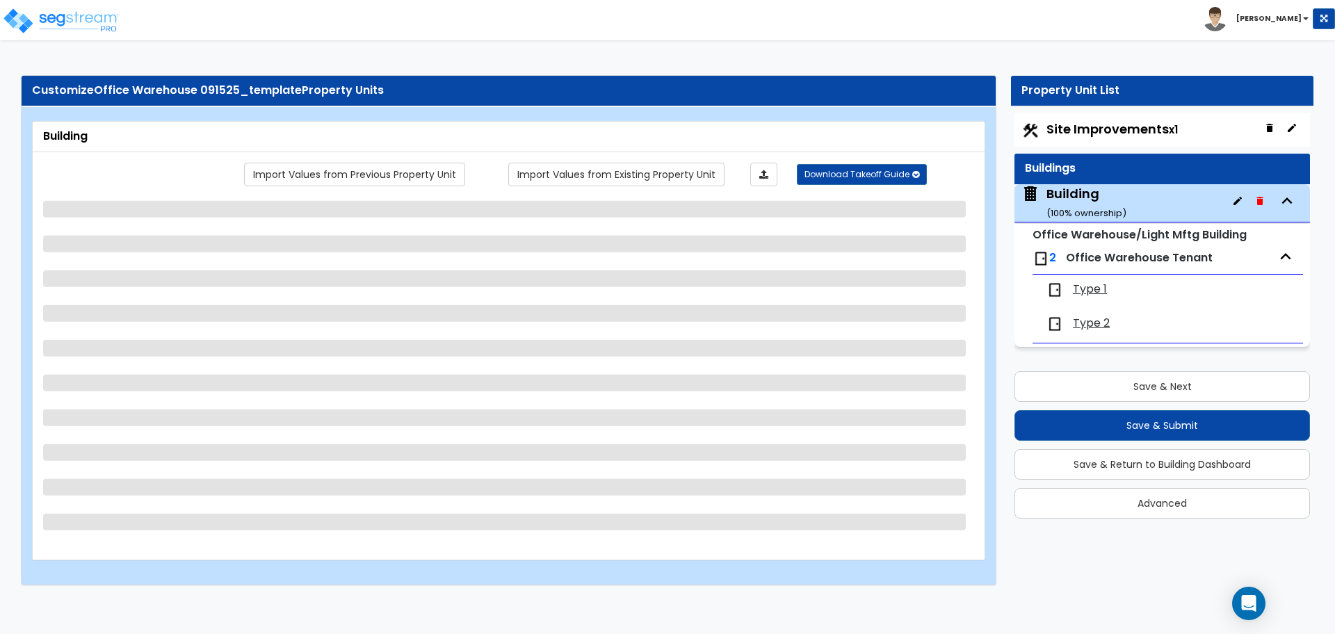
select select "1"
select select "2"
select select "1"
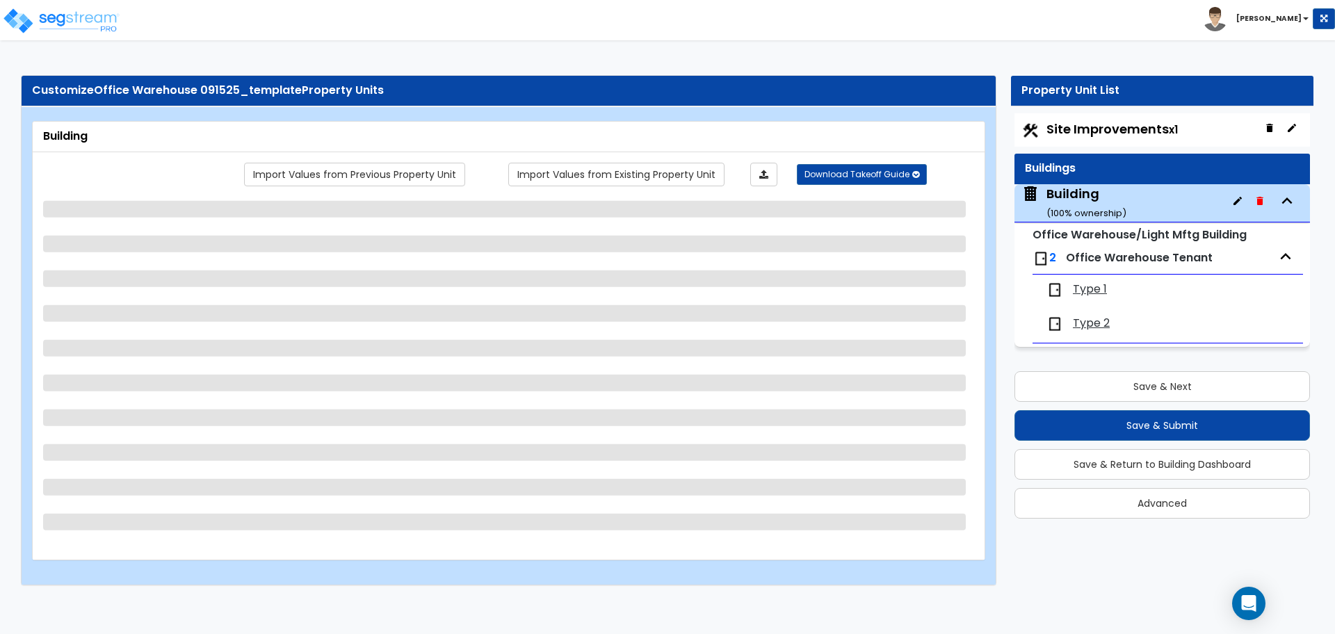
select select "2"
select select "3"
select select "1"
select select "2"
select select "3"
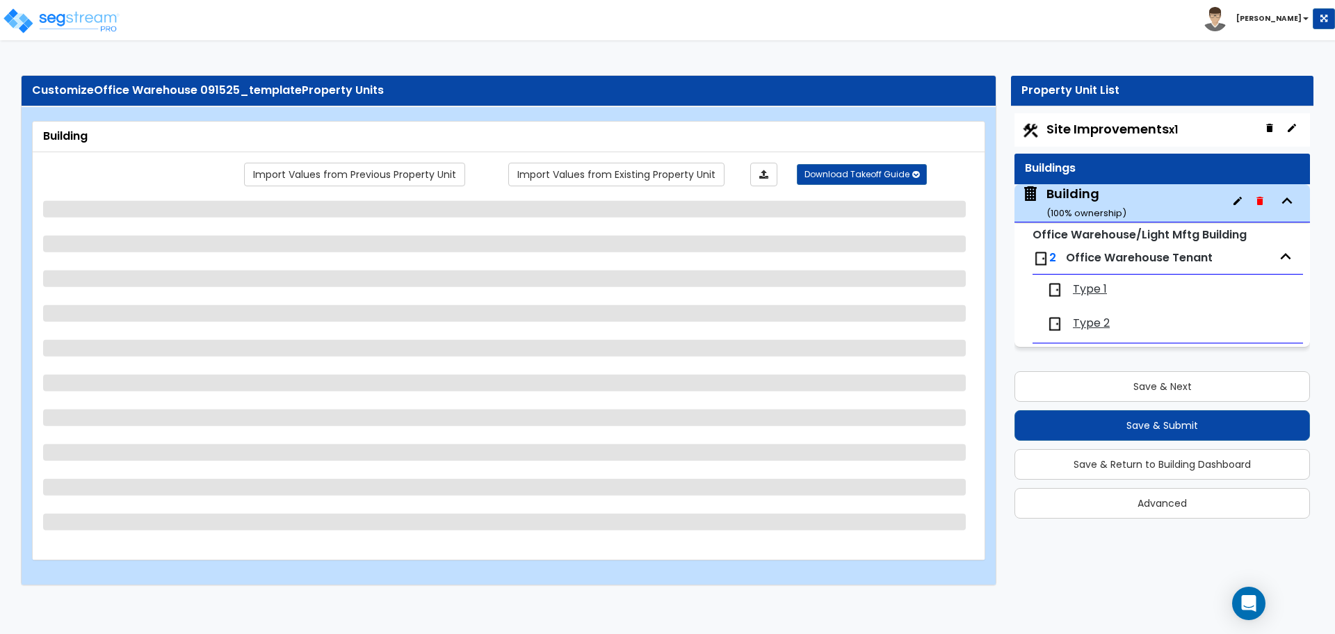
select select "3"
select select "4"
select select "7"
select select "3"
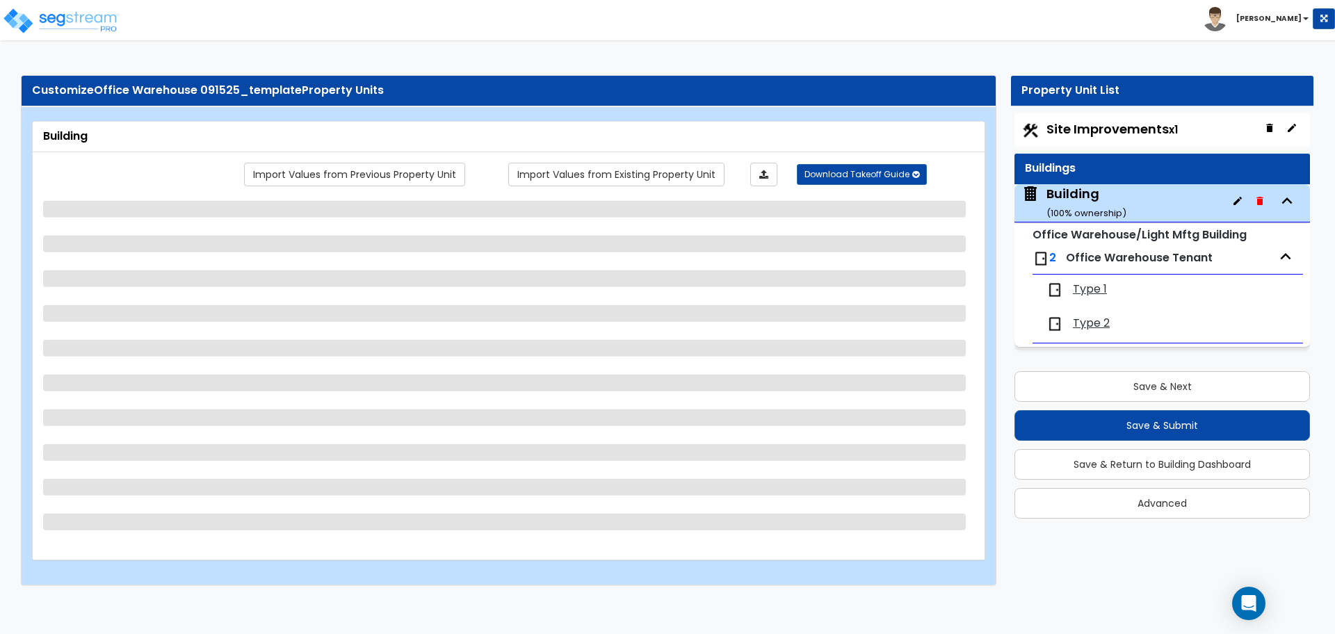
select select "2"
select select "4"
select select "1"
select select "2"
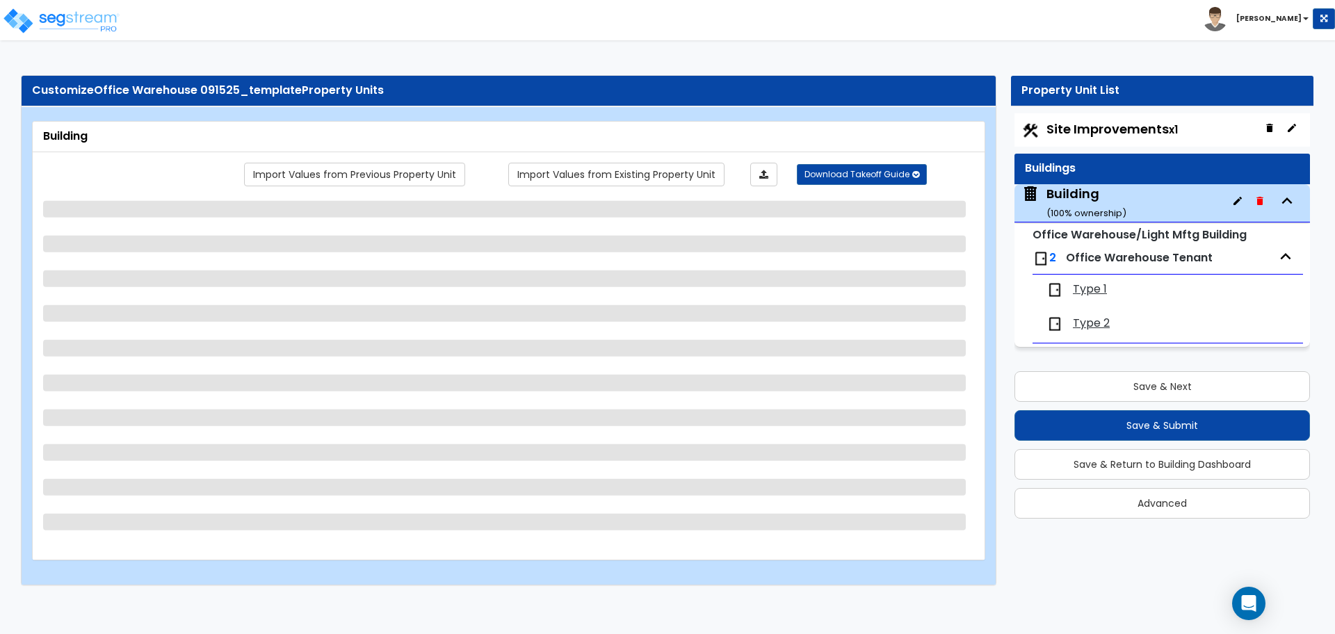
select select "2"
select select "3"
select select "6"
select select "7"
select select "8"
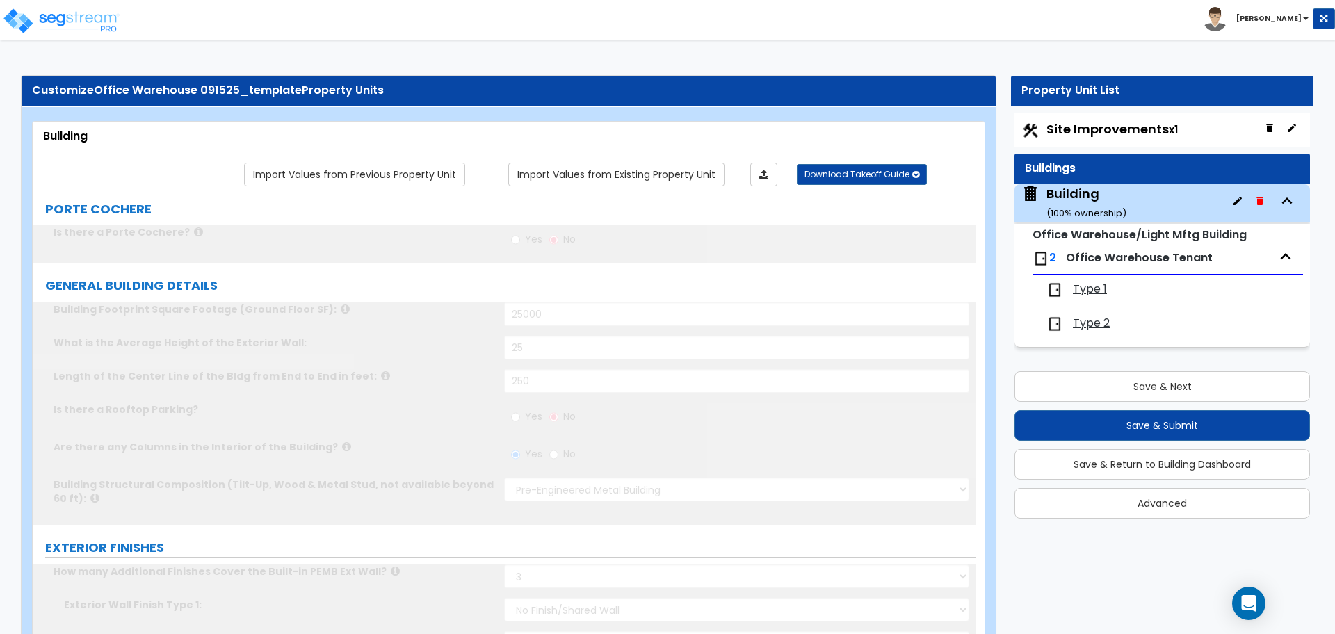
scroll to position [5605, 0]
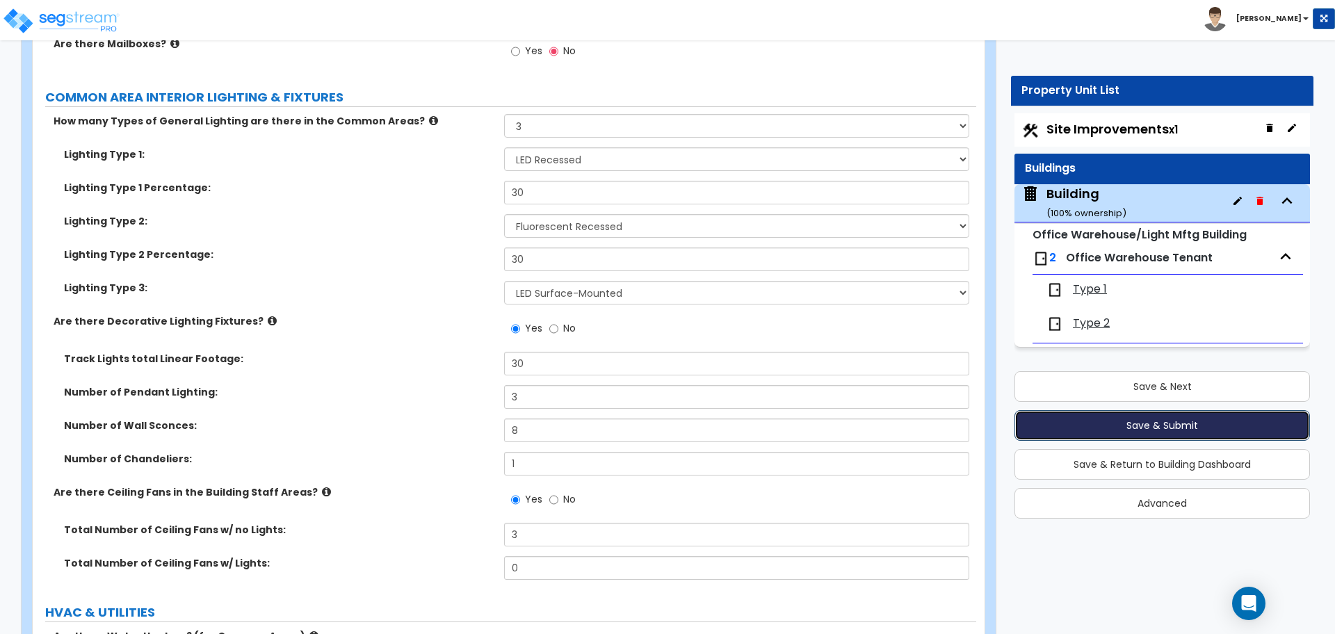
click at [1116, 419] on button "Save & Submit" at bounding box center [1162, 425] width 296 height 31
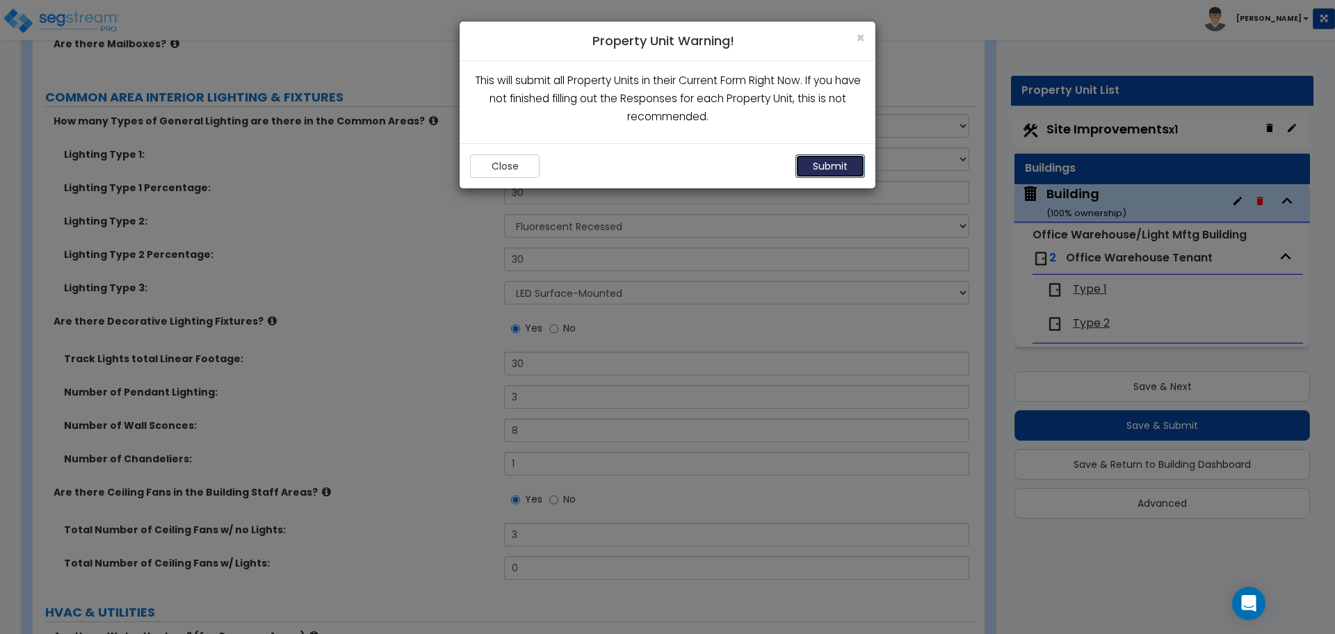
click at [827, 159] on button "Submit" at bounding box center [830, 166] width 70 height 24
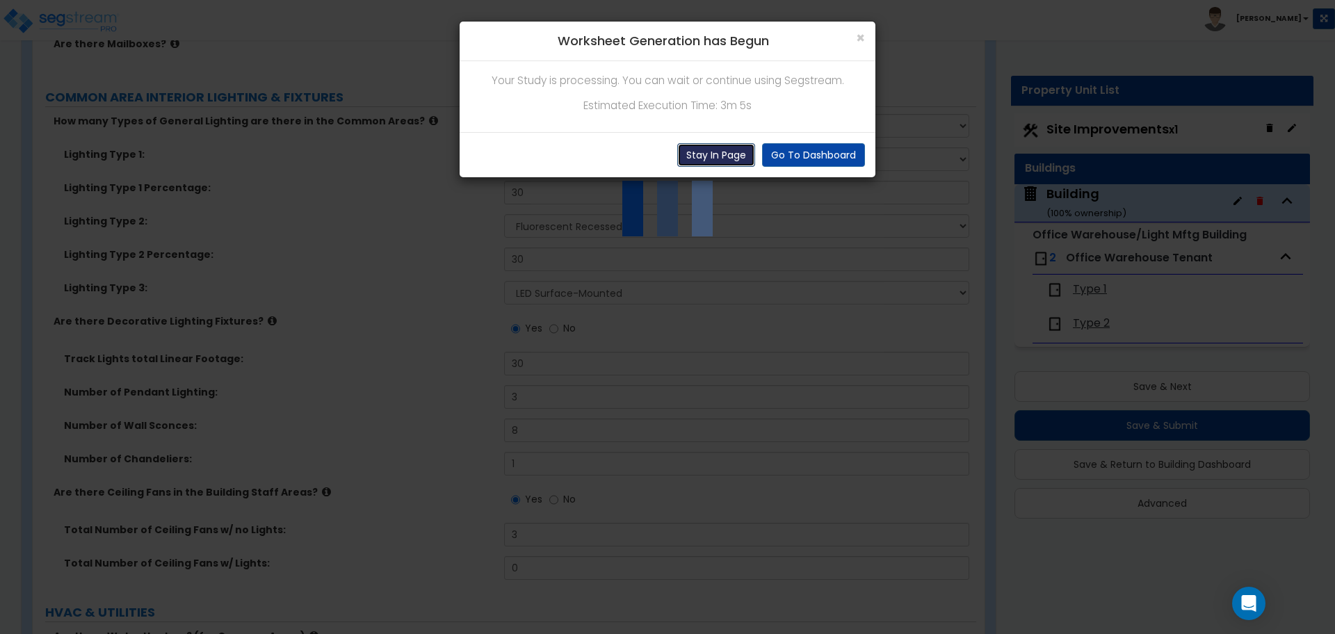
click at [717, 164] on button "Stay In Page" at bounding box center [716, 155] width 78 height 24
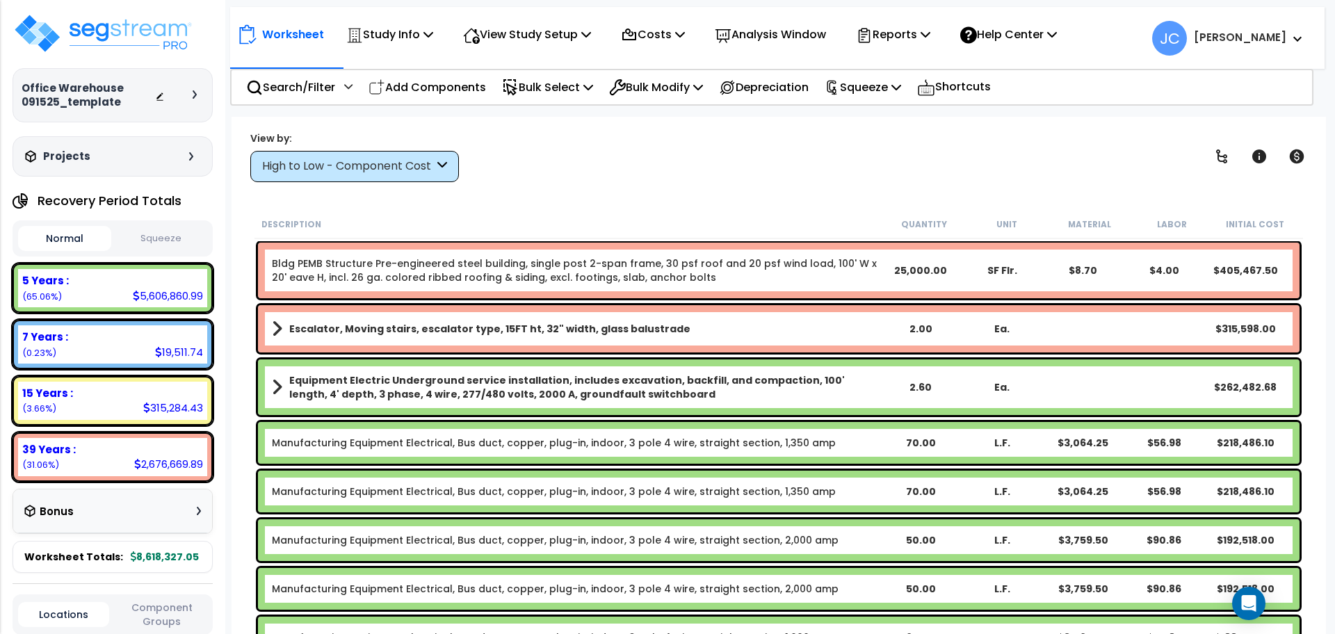
click at [405, 173] on div "High to Low - Component Cost" at bounding box center [348, 167] width 172 height 16
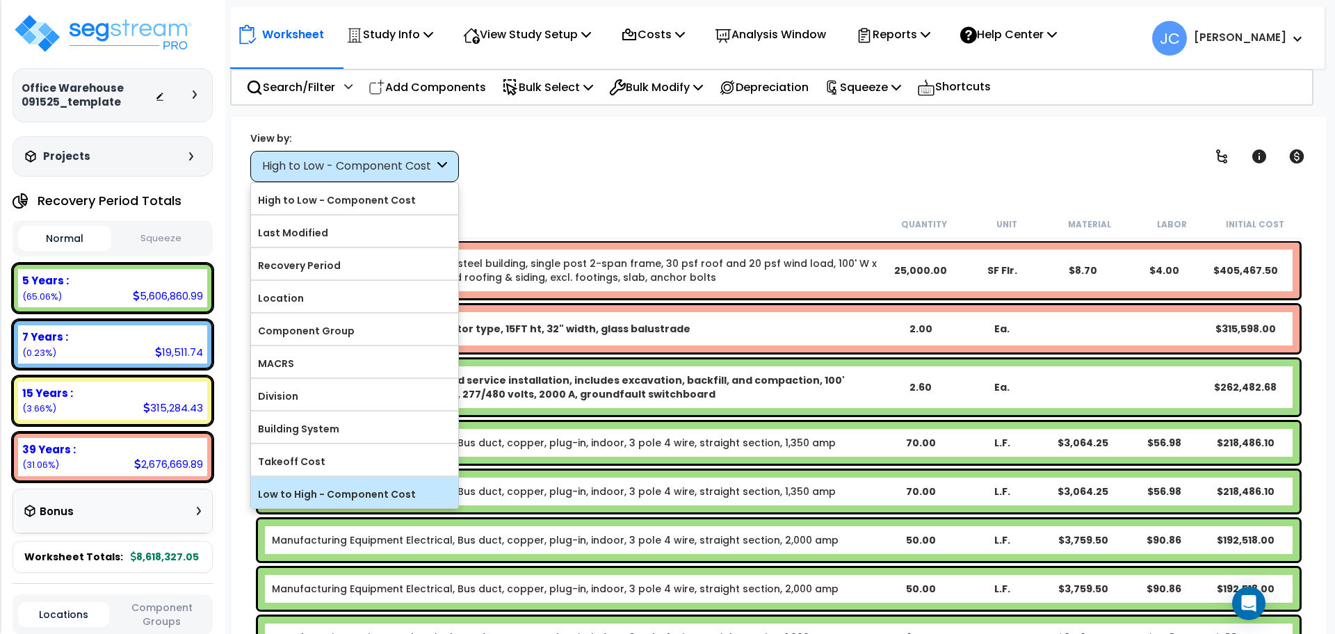
click at [416, 487] on label "Low to High - Component Cost" at bounding box center [354, 494] width 207 height 21
click at [0, 0] on input "Low to High - Component Cost" at bounding box center [0, 0] width 0 height 0
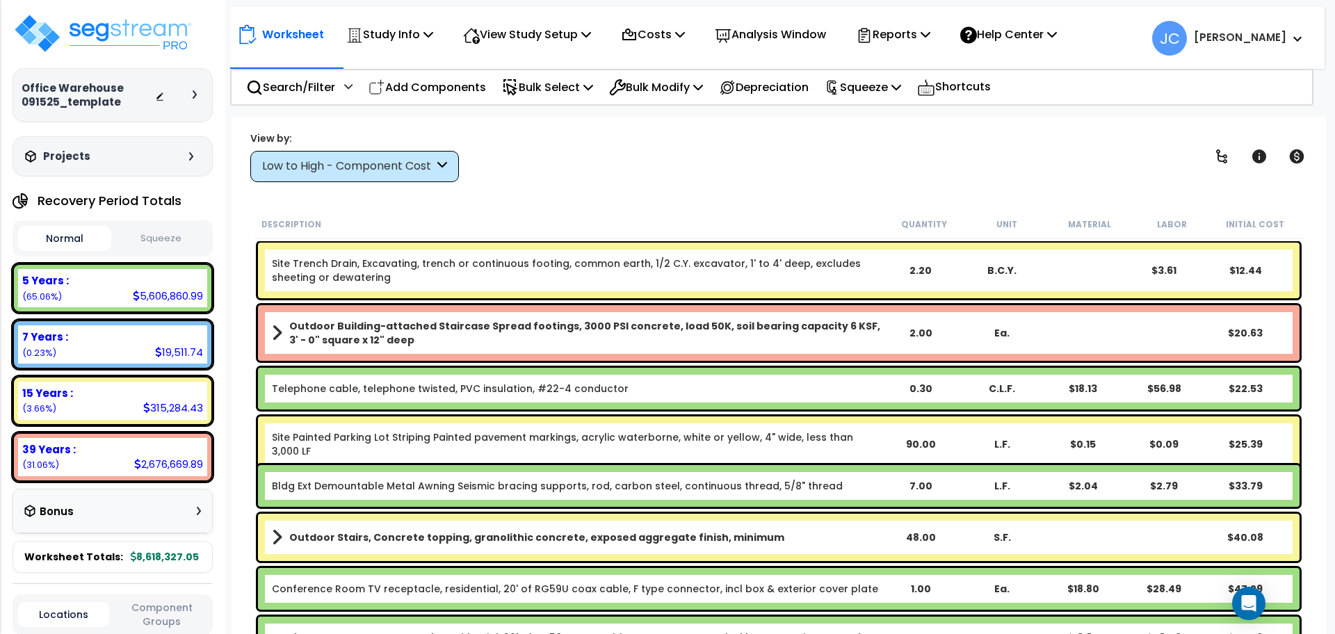
click at [362, 156] on div "Low to High - Component Cost" at bounding box center [354, 166] width 209 height 31
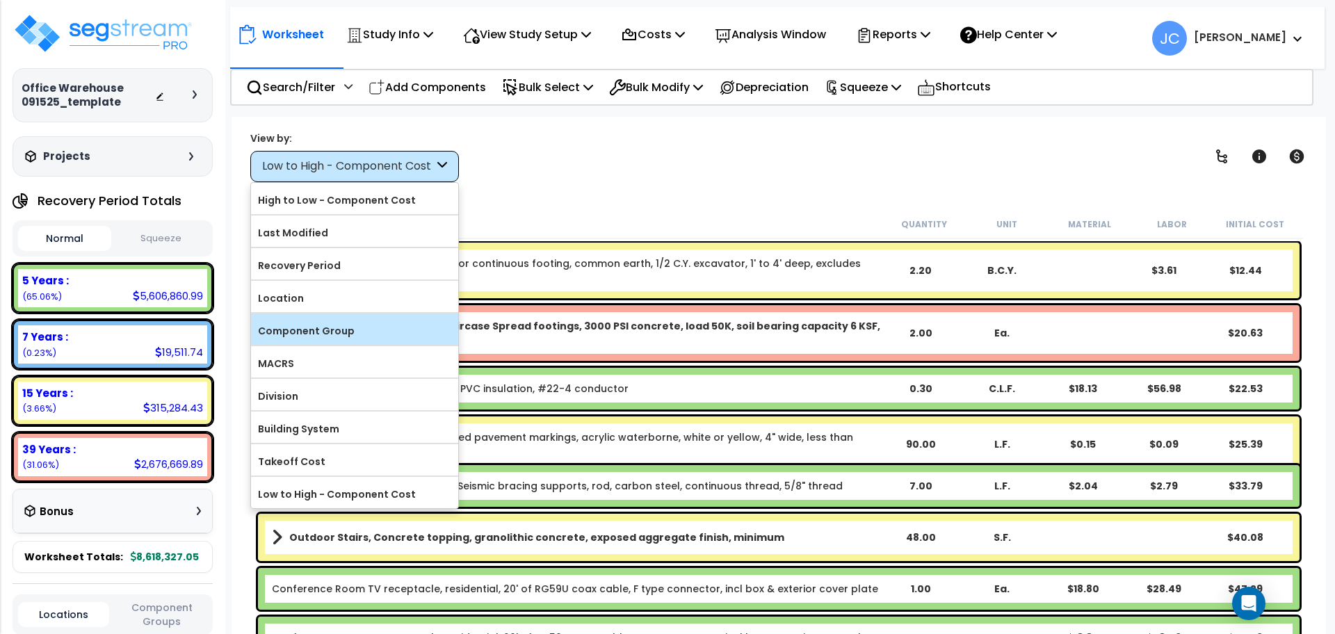
click at [353, 334] on label "Component Group" at bounding box center [354, 331] width 207 height 21
click at [0, 0] on input "Component Group" at bounding box center [0, 0] width 0 height 0
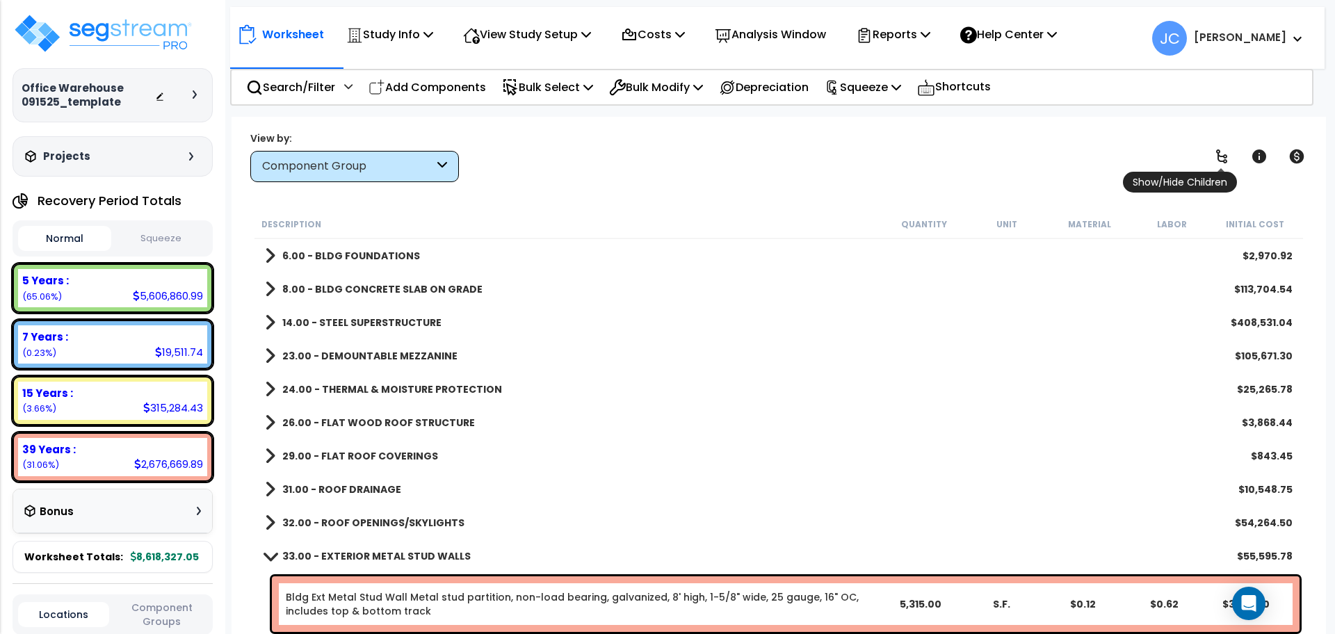
click at [1224, 153] on icon at bounding box center [1221, 156] width 17 height 17
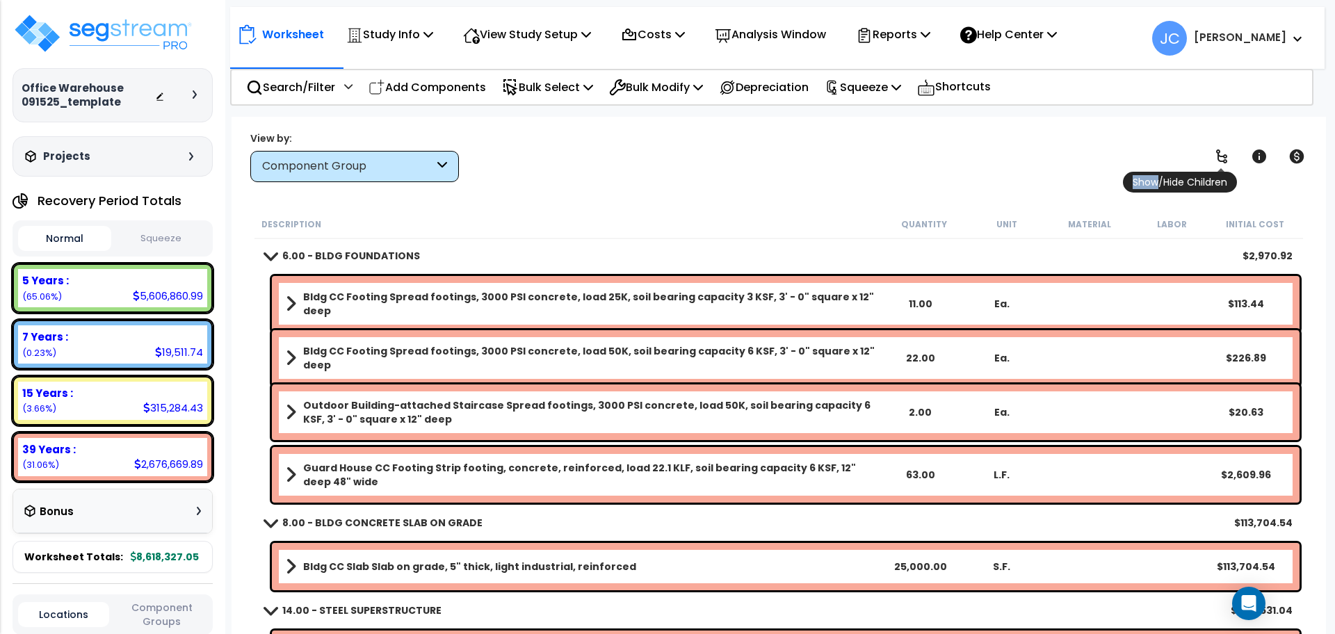
click at [1224, 152] on icon at bounding box center [1221, 156] width 17 height 17
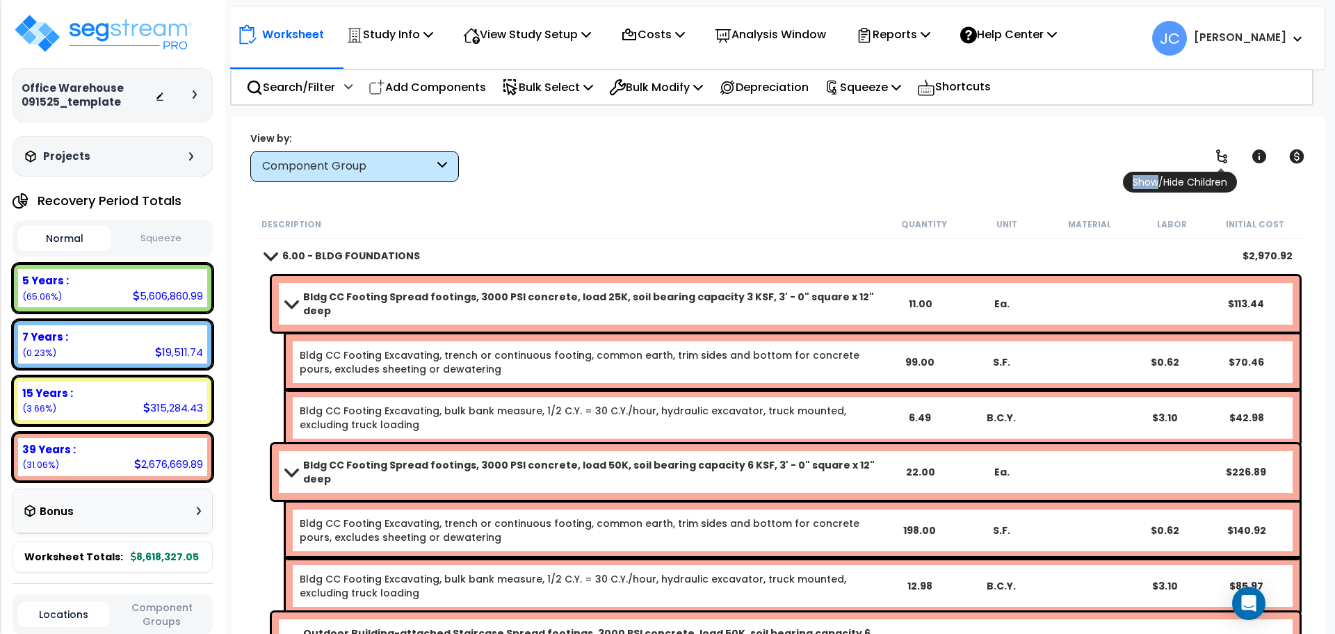
click at [1224, 153] on icon at bounding box center [1221, 156] width 17 height 17
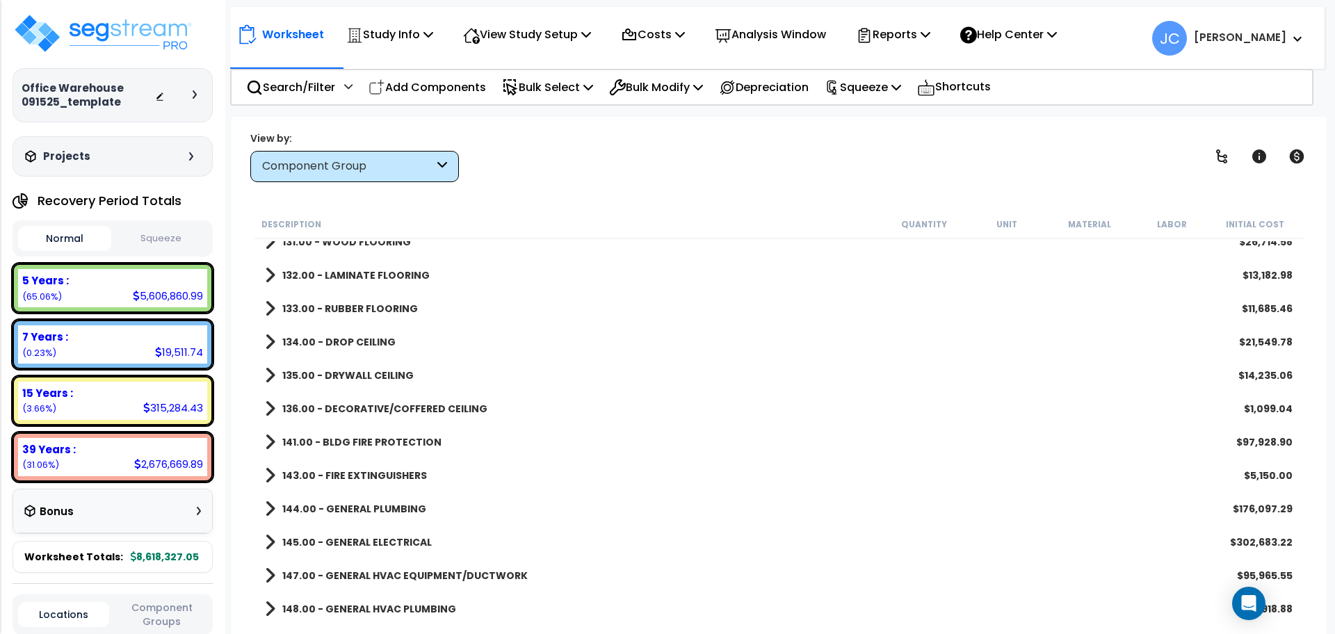
scroll to position [1724, 0]
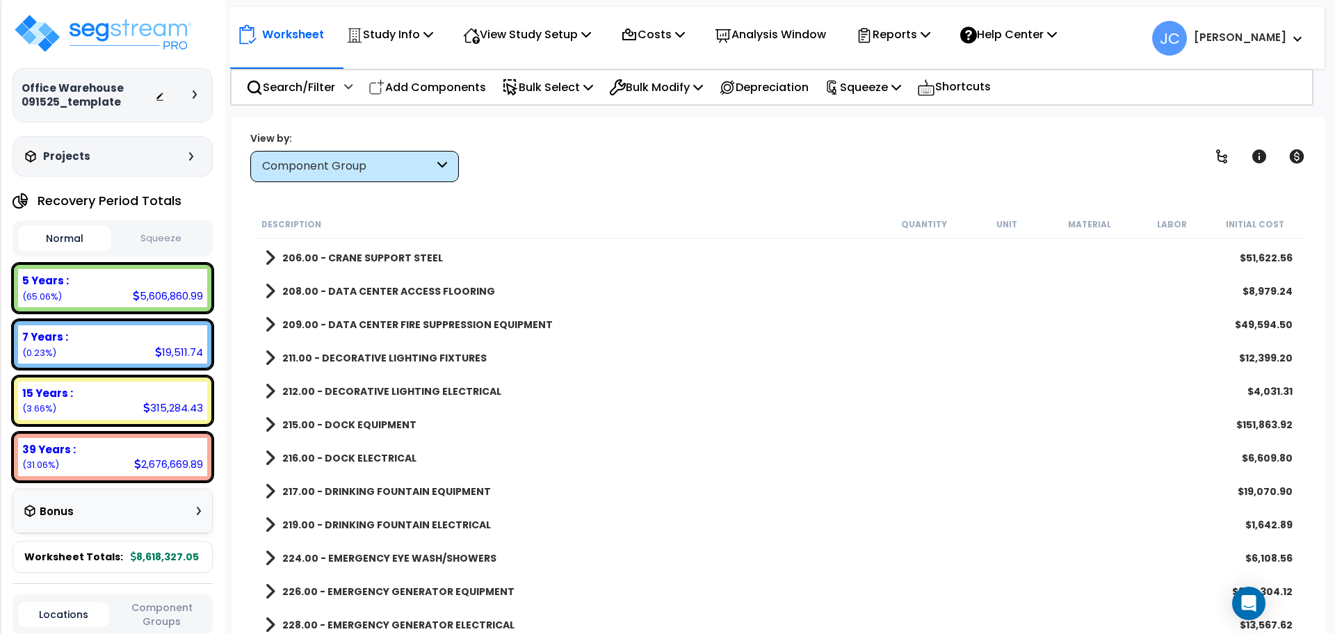
click at [407, 395] on b "212.00 - DECORATIVE LIGHTING ELECTRICAL" at bounding box center [391, 391] width 219 height 14
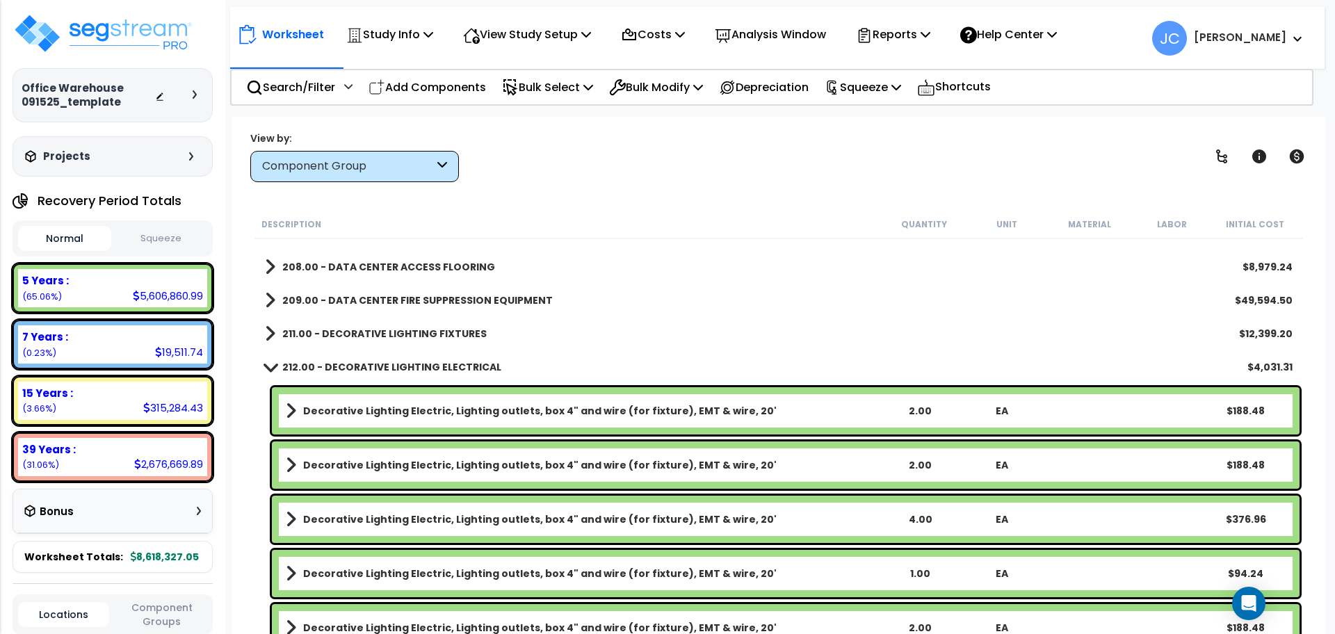
scroll to position [3093, 0]
click at [401, 361] on b "212.00 - DECORATIVE LIGHTING ELECTRICAL" at bounding box center [391, 366] width 219 height 14
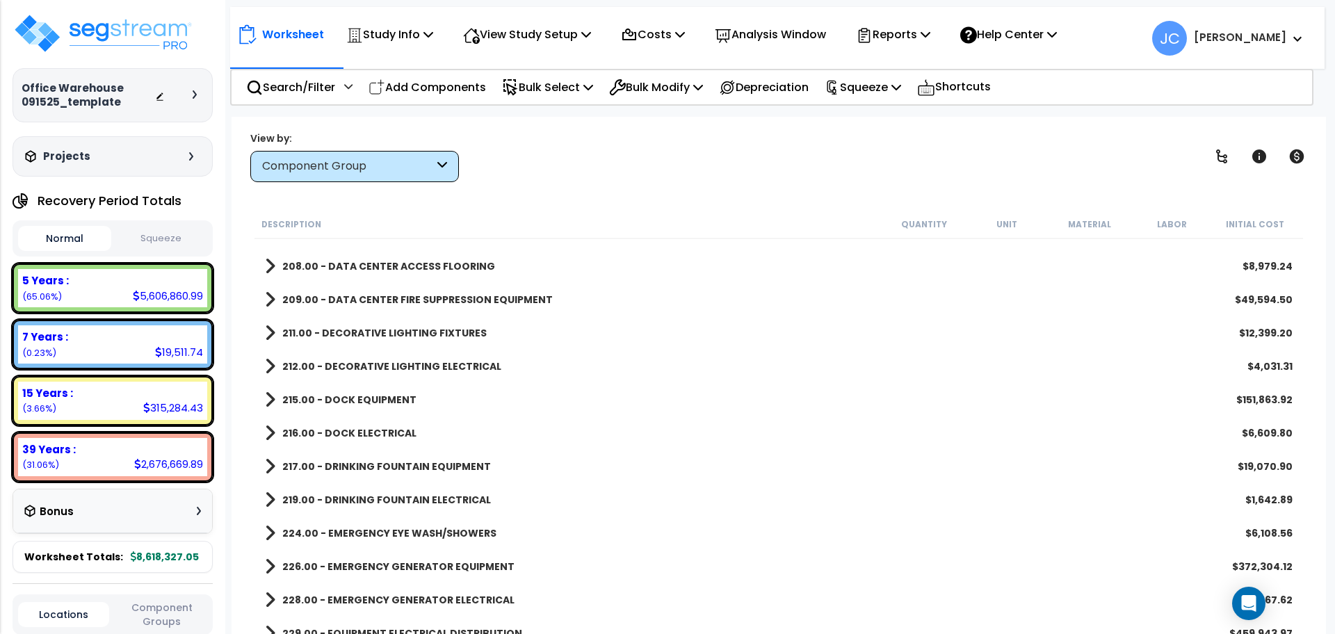
click at [398, 335] on b "211.00 - DECORATIVE LIGHTING FIXTURES" at bounding box center [384, 333] width 204 height 14
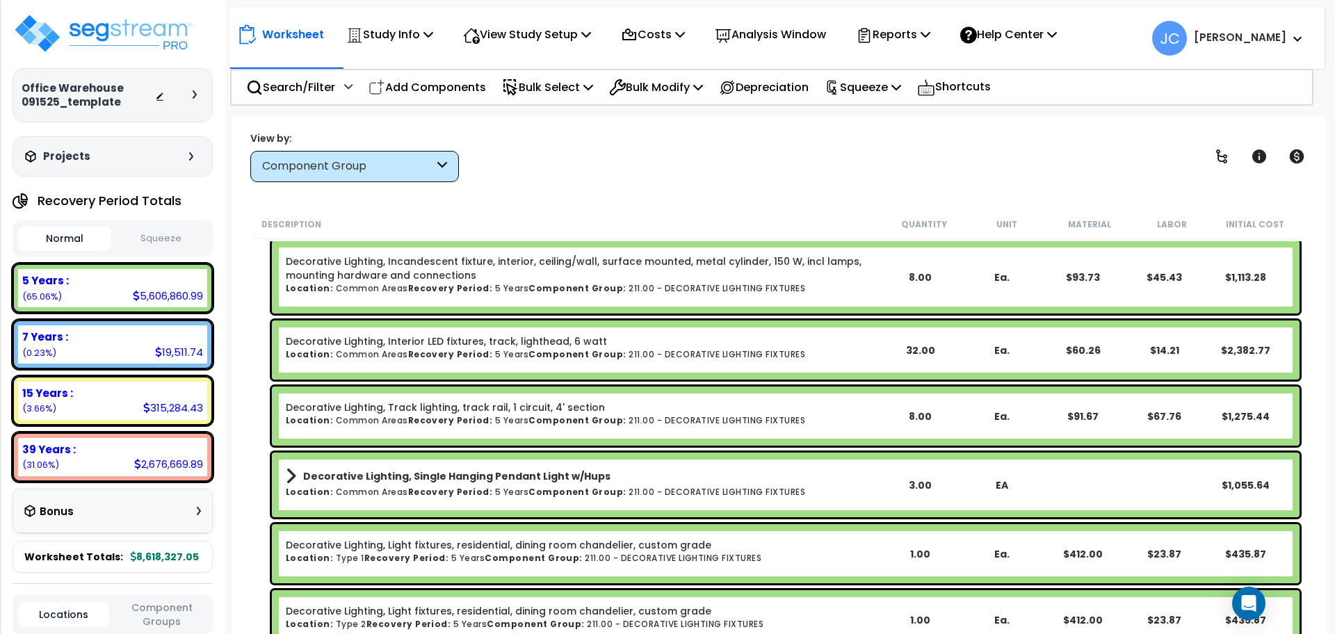
scroll to position [3413, 0]
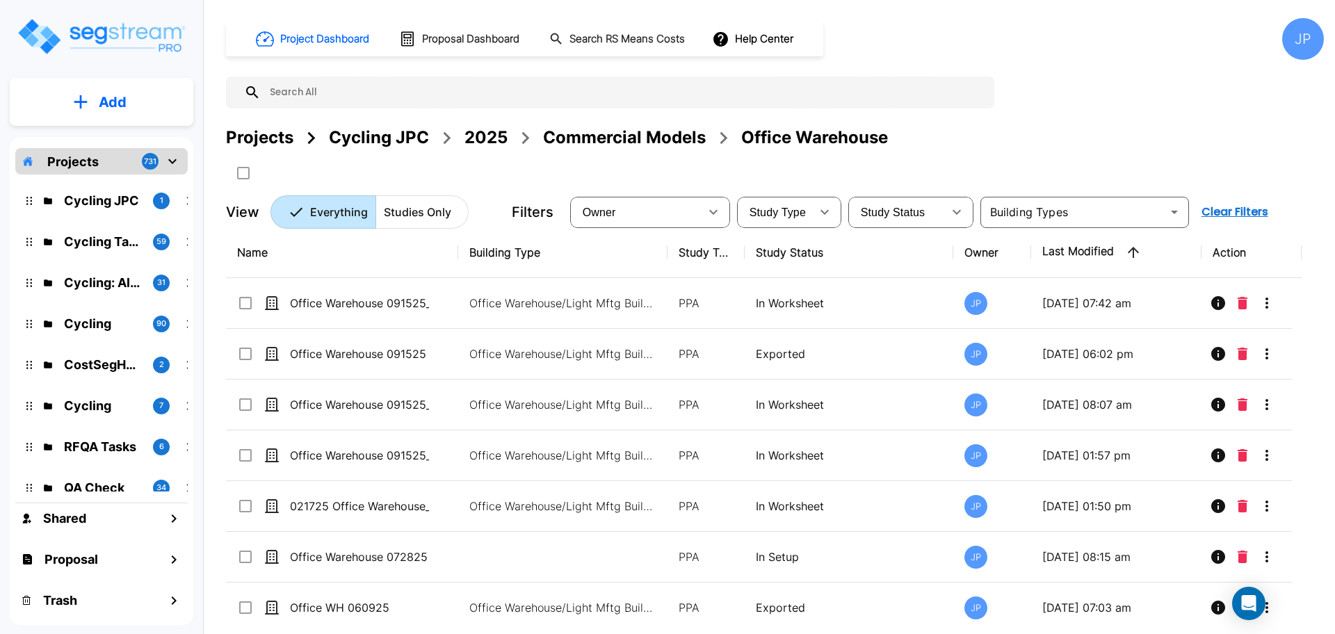
click at [123, 109] on p "Add" at bounding box center [113, 102] width 28 height 21
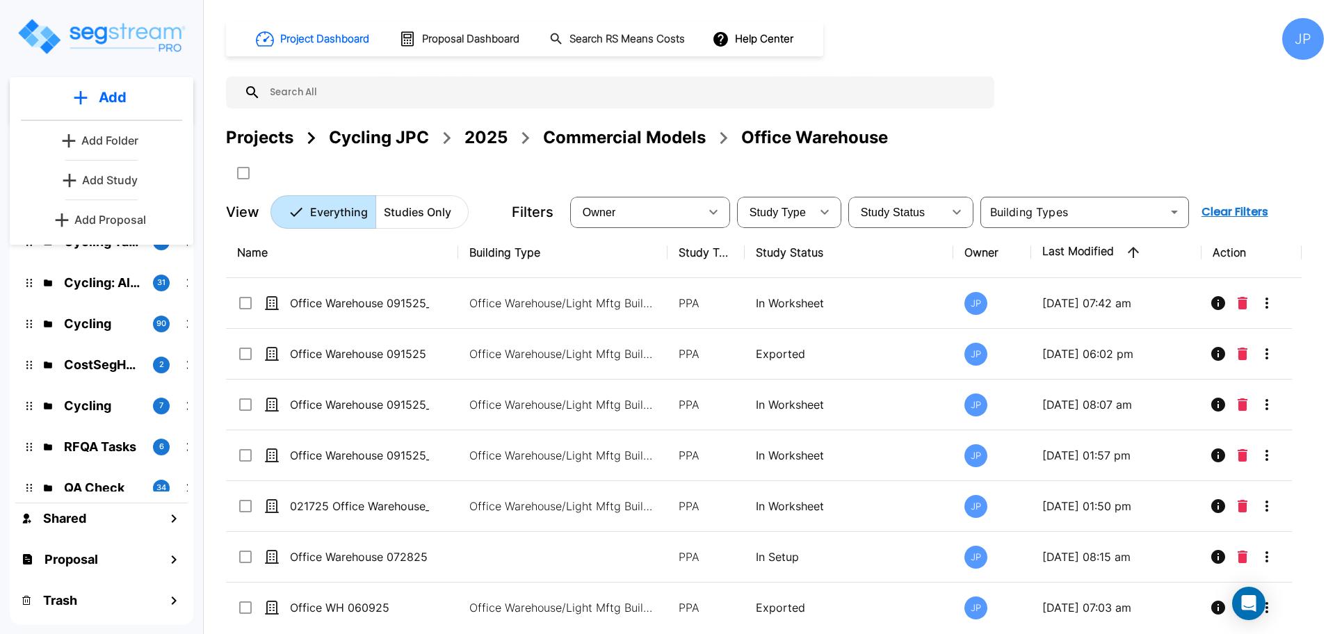
click at [122, 177] on p "Add Study" at bounding box center [110, 180] width 56 height 17
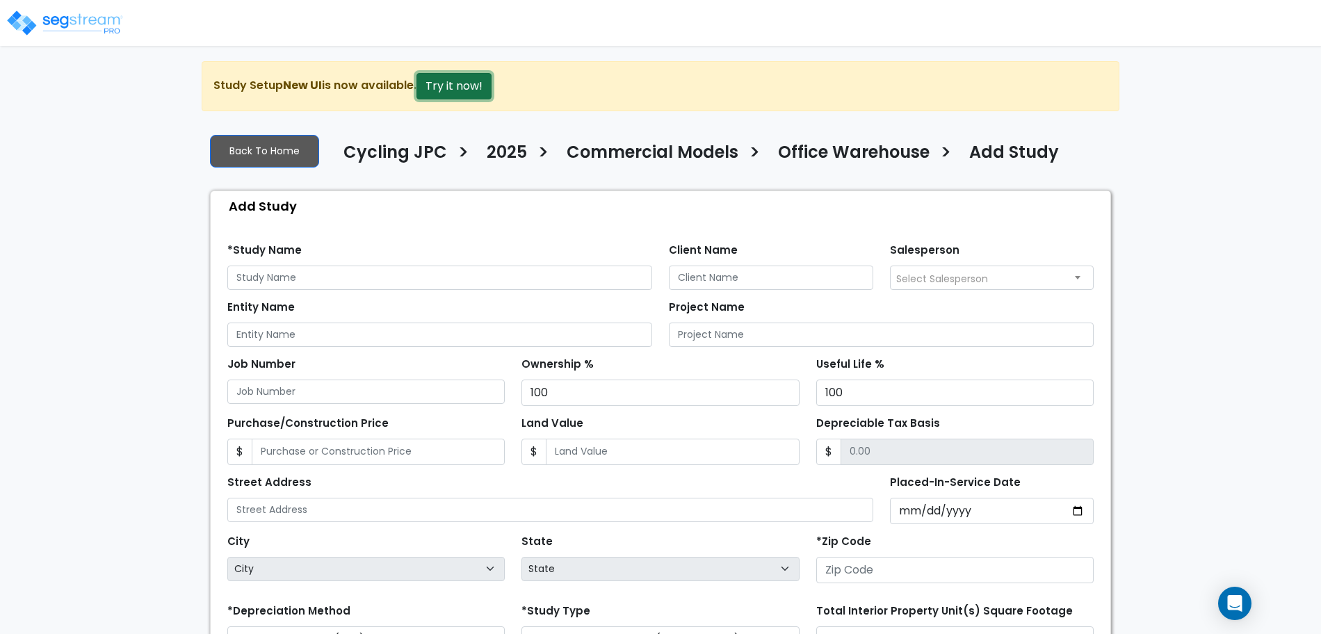
click at [459, 88] on button "Try it now!" at bounding box center [453, 86] width 75 height 26
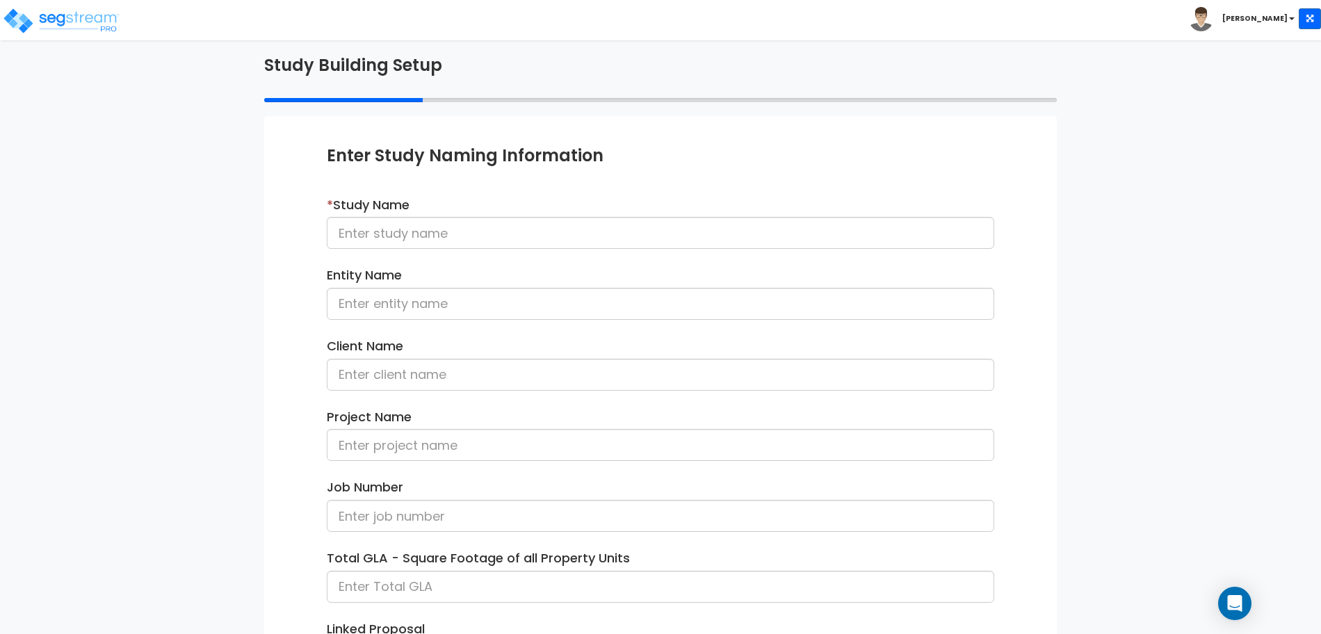
scroll to position [79, 0]
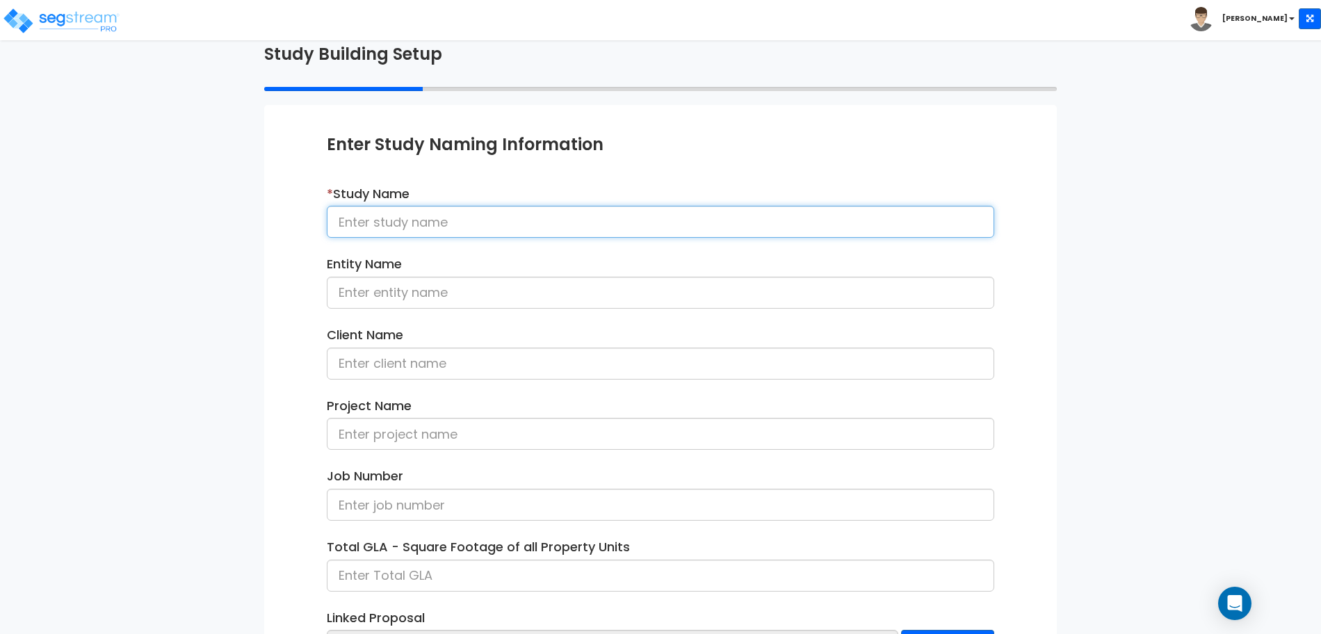
click at [583, 216] on input at bounding box center [660, 222] width 667 height 32
type input "Office Warehouse 100625"
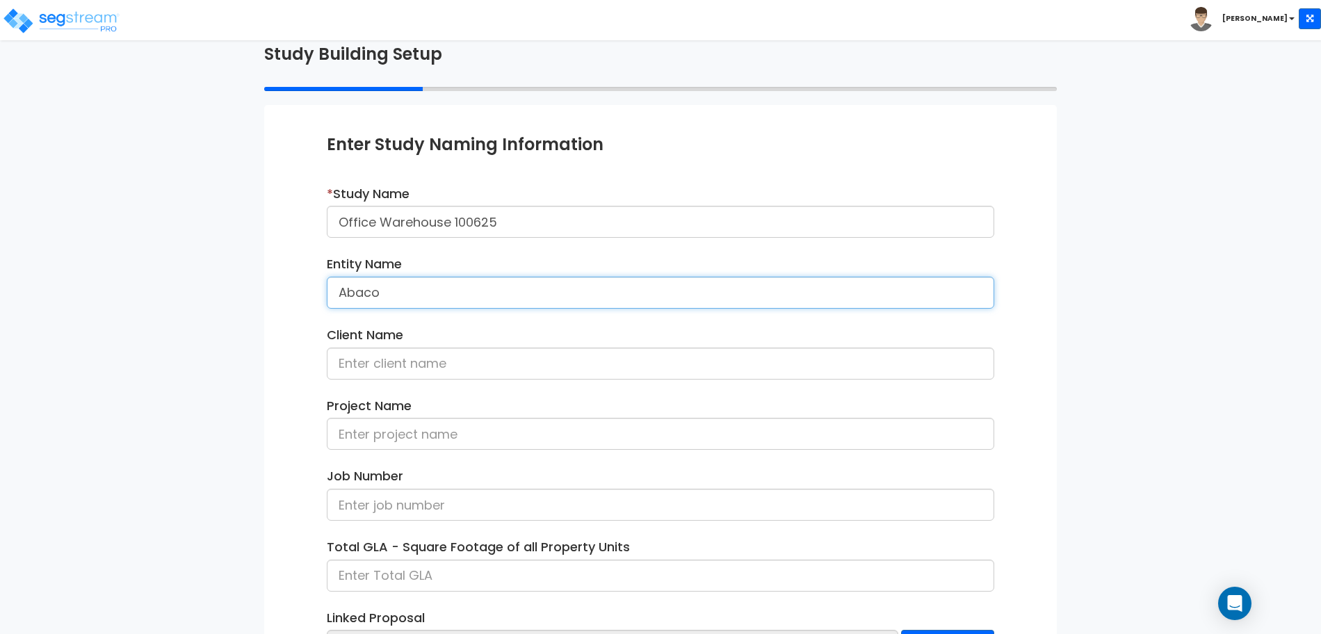
type input "Abaco"
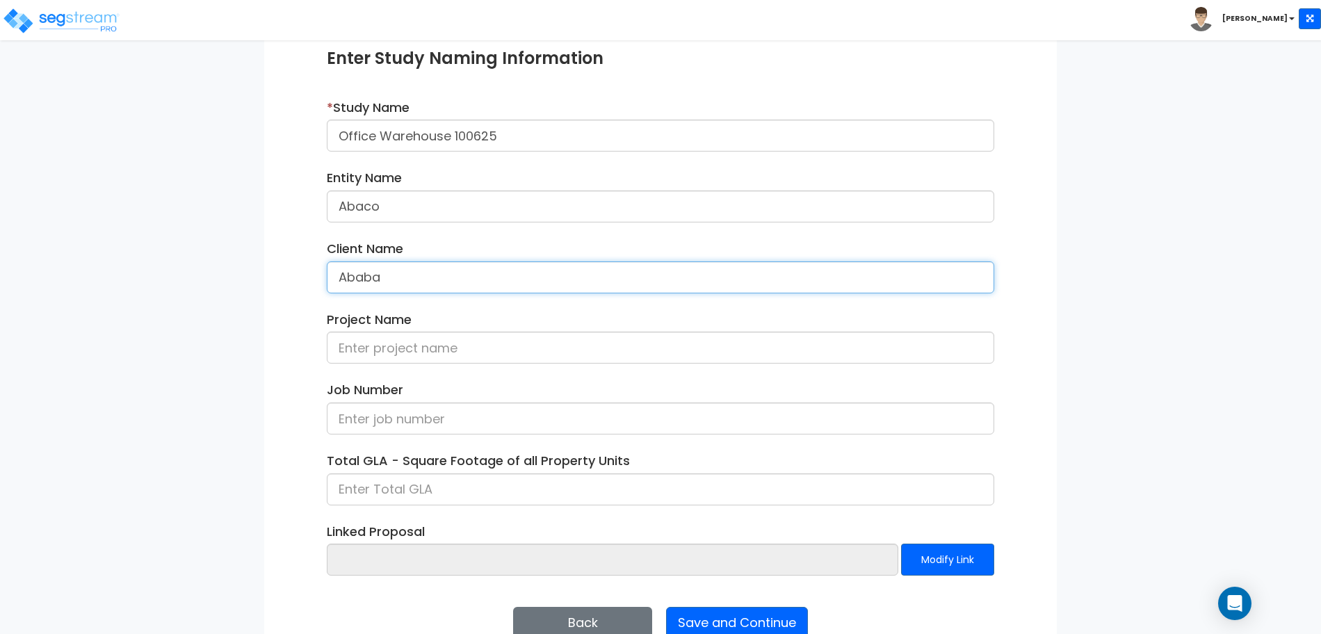
scroll to position [196, 0]
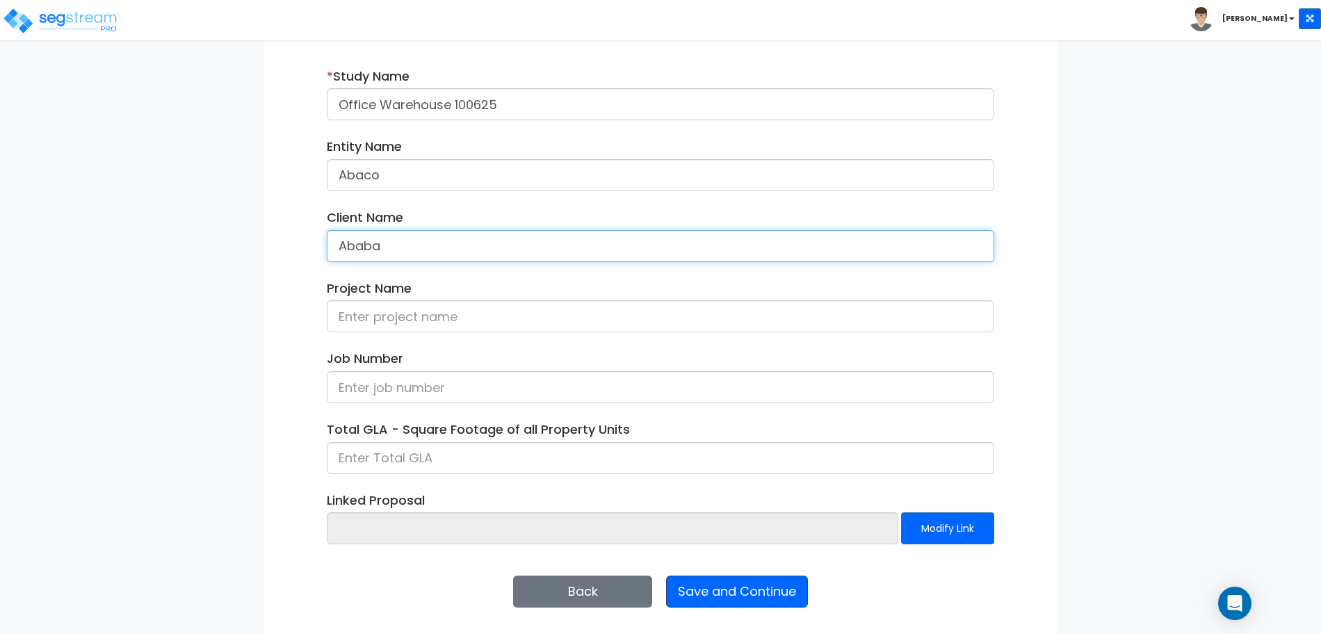
type input "Ababa"
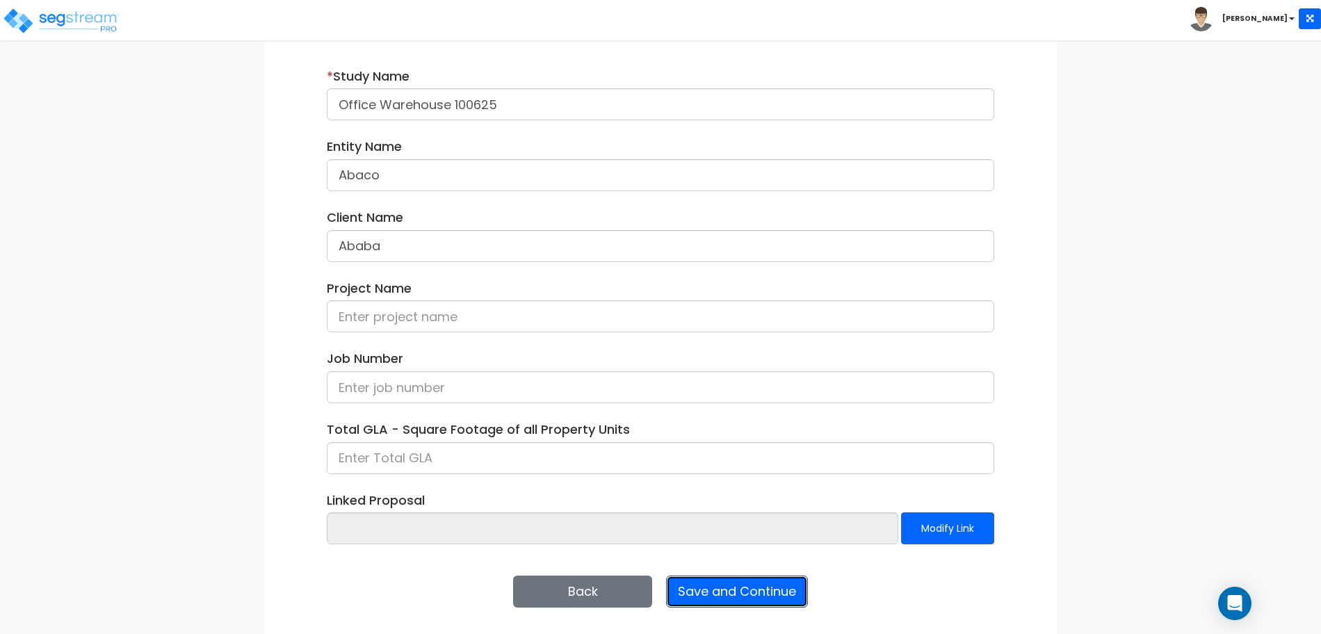
click at [765, 590] on button "Save and Continue" at bounding box center [737, 592] width 142 height 32
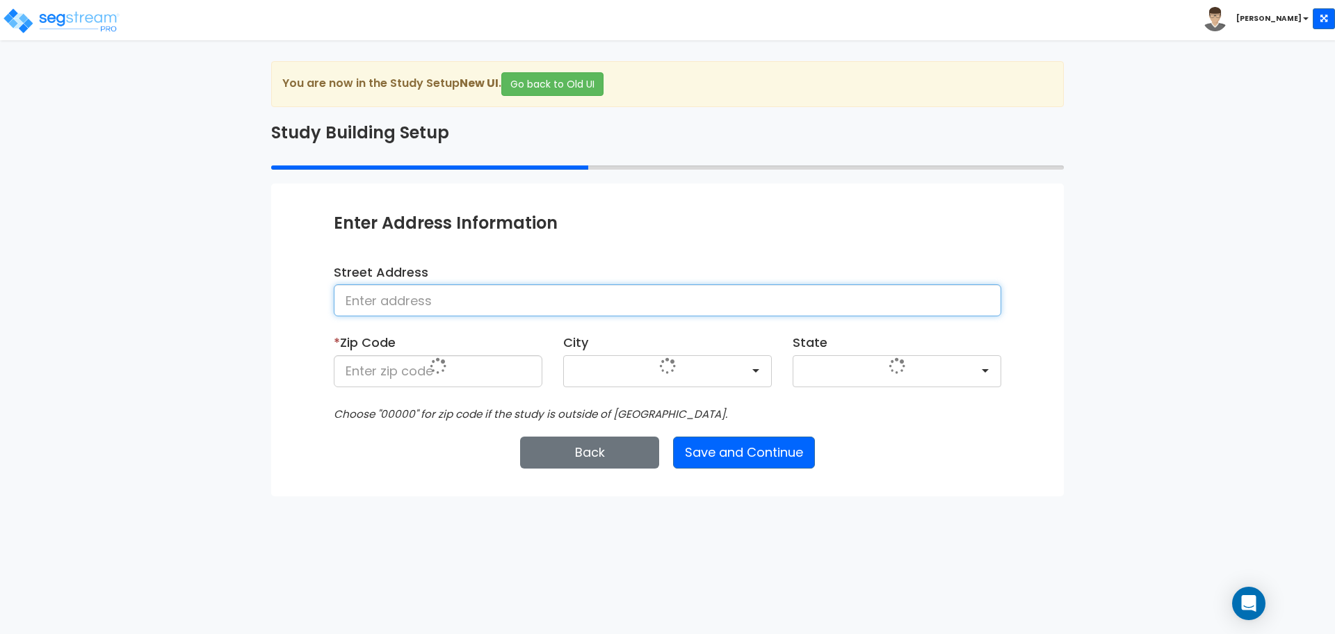
click at [503, 296] on input at bounding box center [667, 300] width 667 height 32
type input "25 Nighthawk Drive"
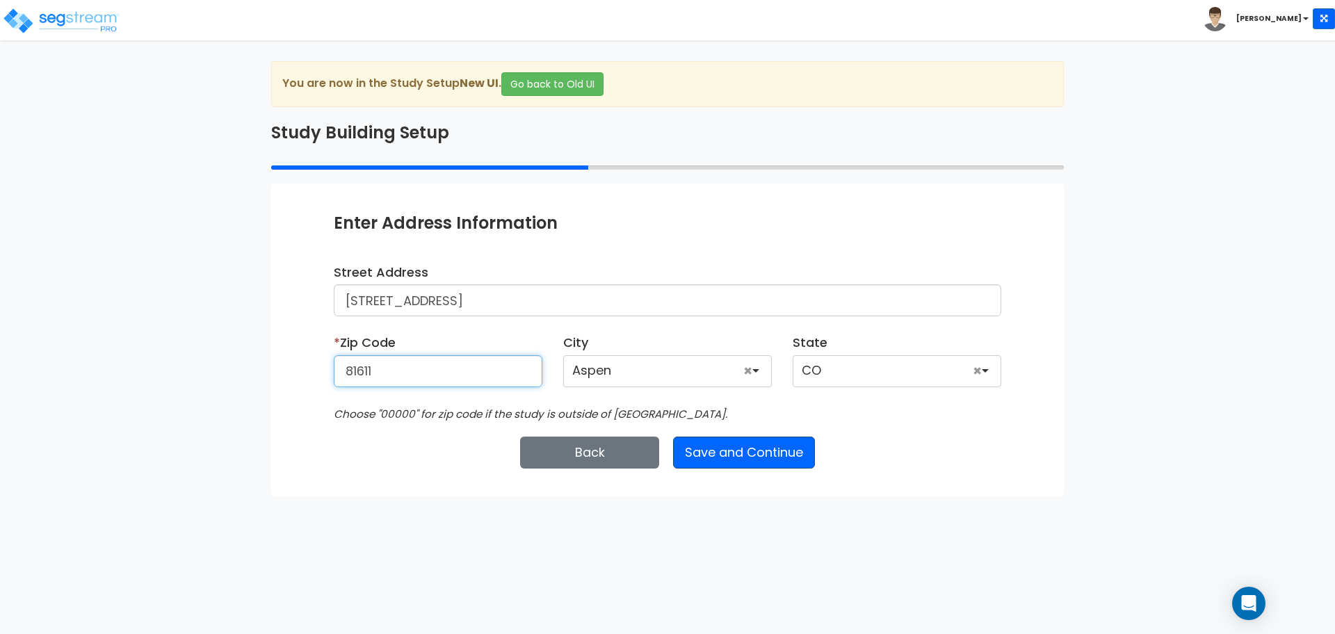
type input "81611"
click at [709, 457] on button "Save and Continue" at bounding box center [744, 453] width 142 height 32
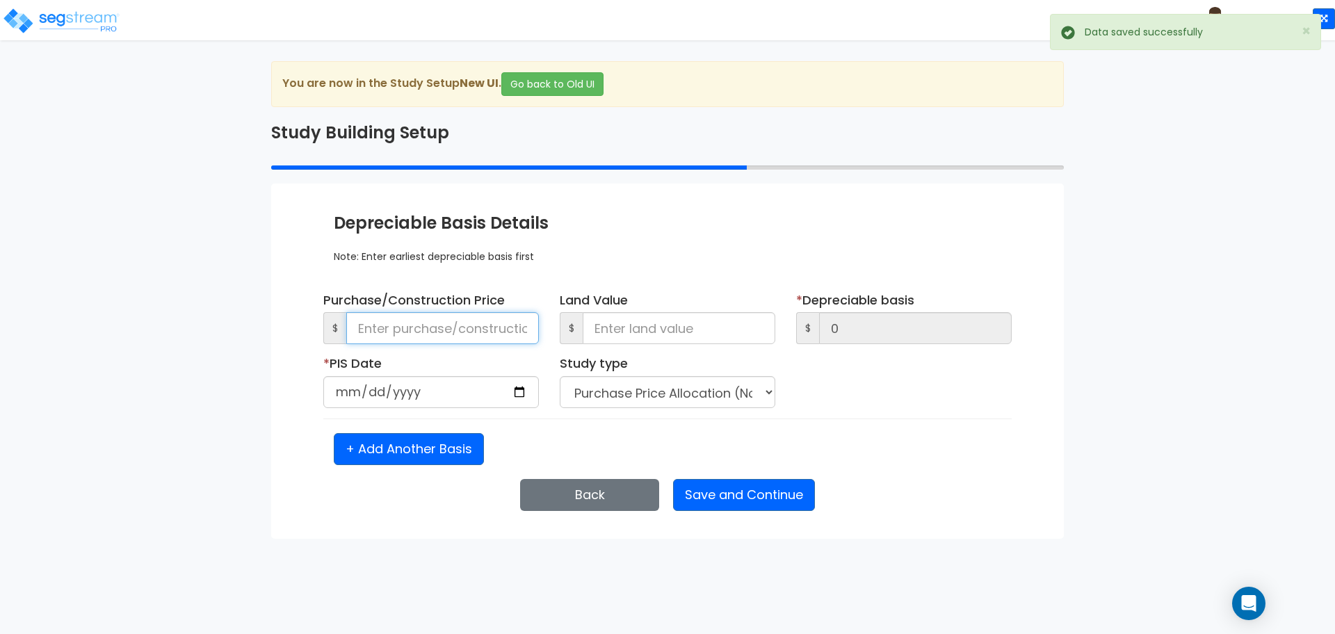
click at [481, 335] on input at bounding box center [442, 328] width 193 height 32
type input "4"
type input "40"
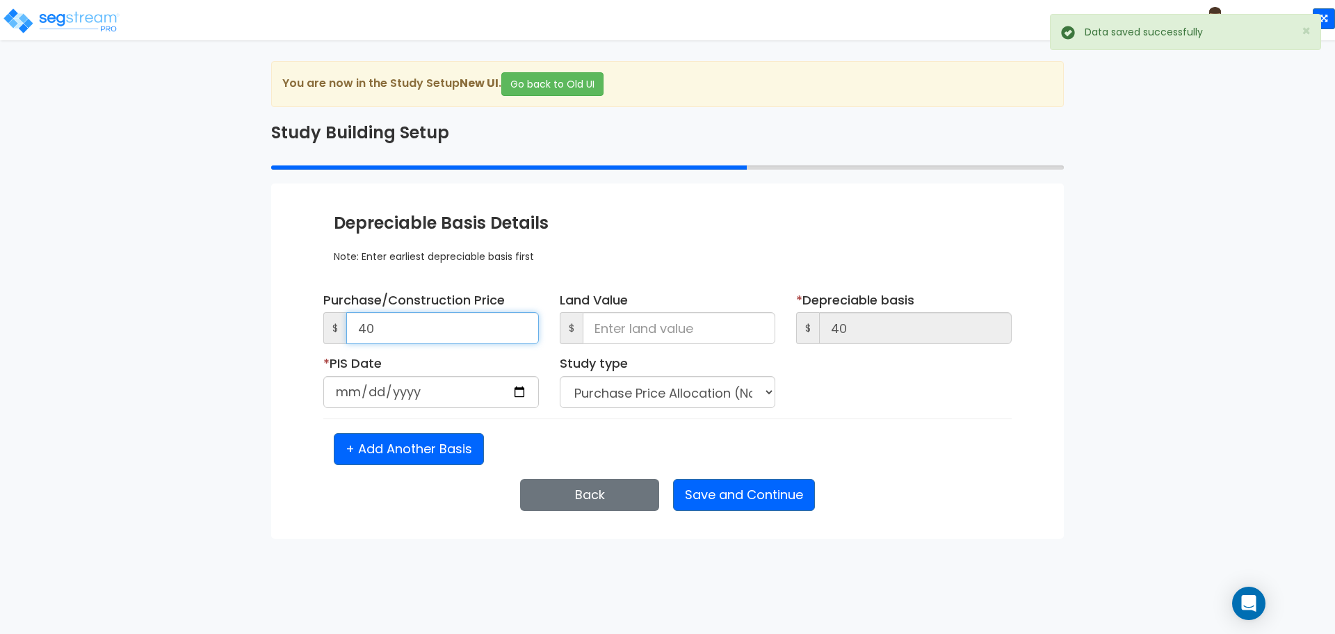
type input "400"
type input "4,000"
type input "40,000"
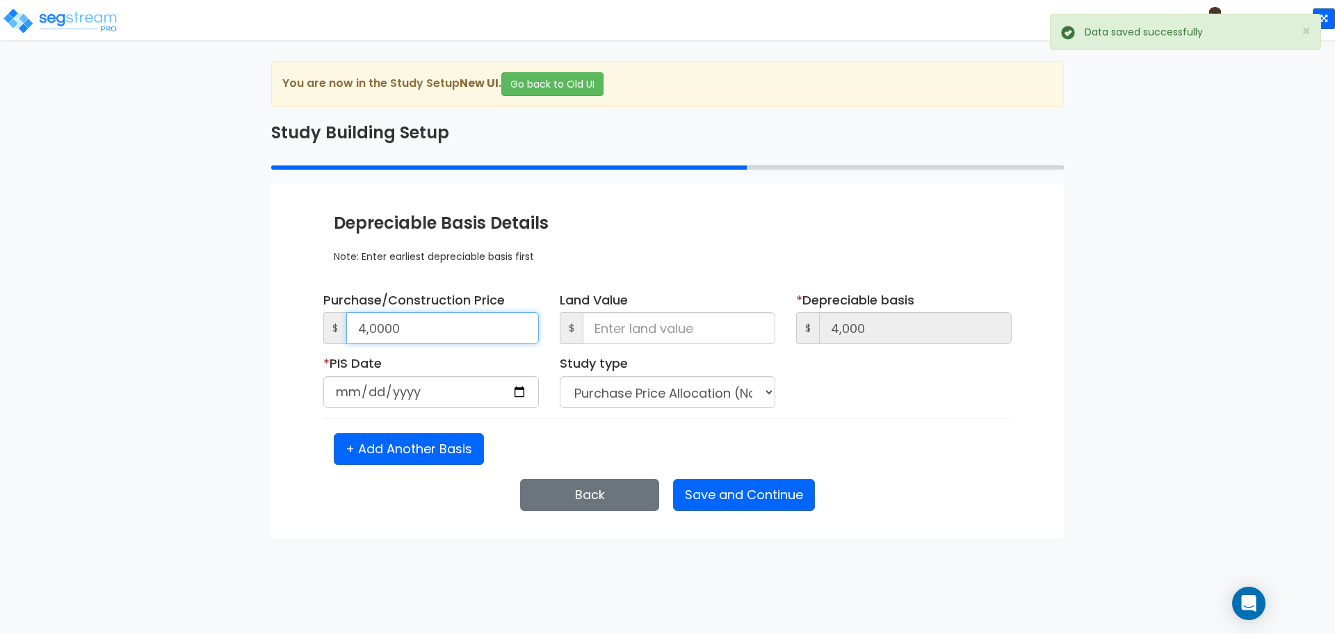
type input "40,000"
type input "400,000"
type input "4,000,000"
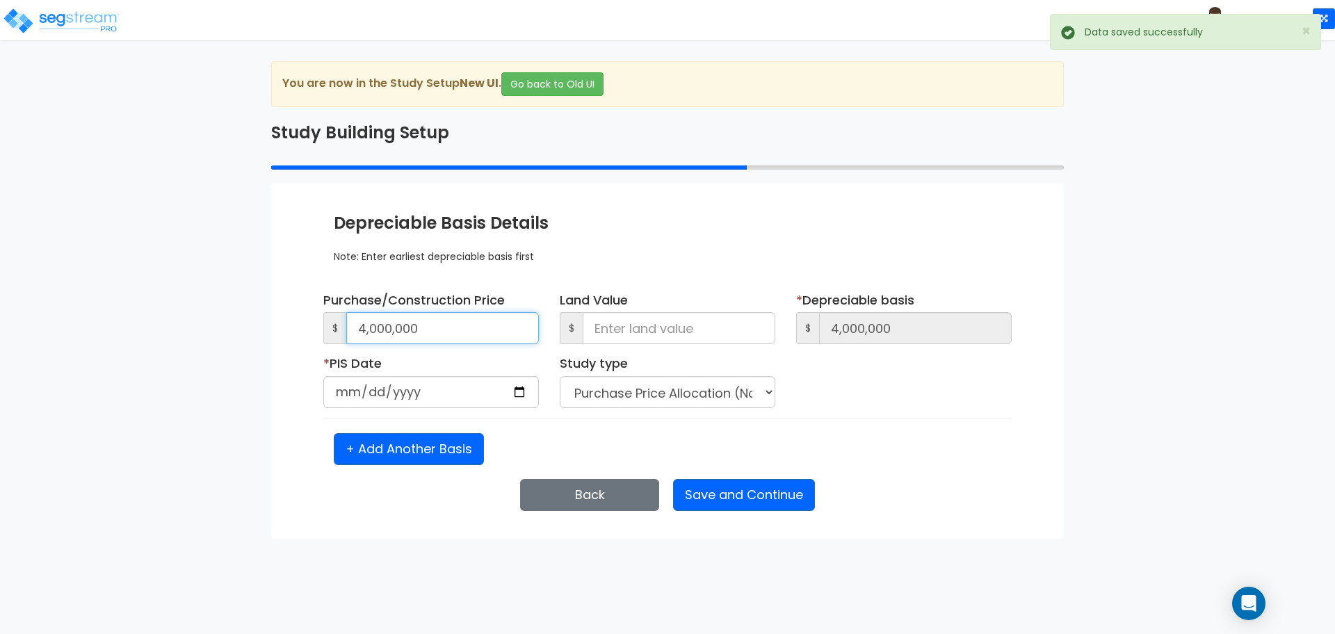
type input "4,000,000"
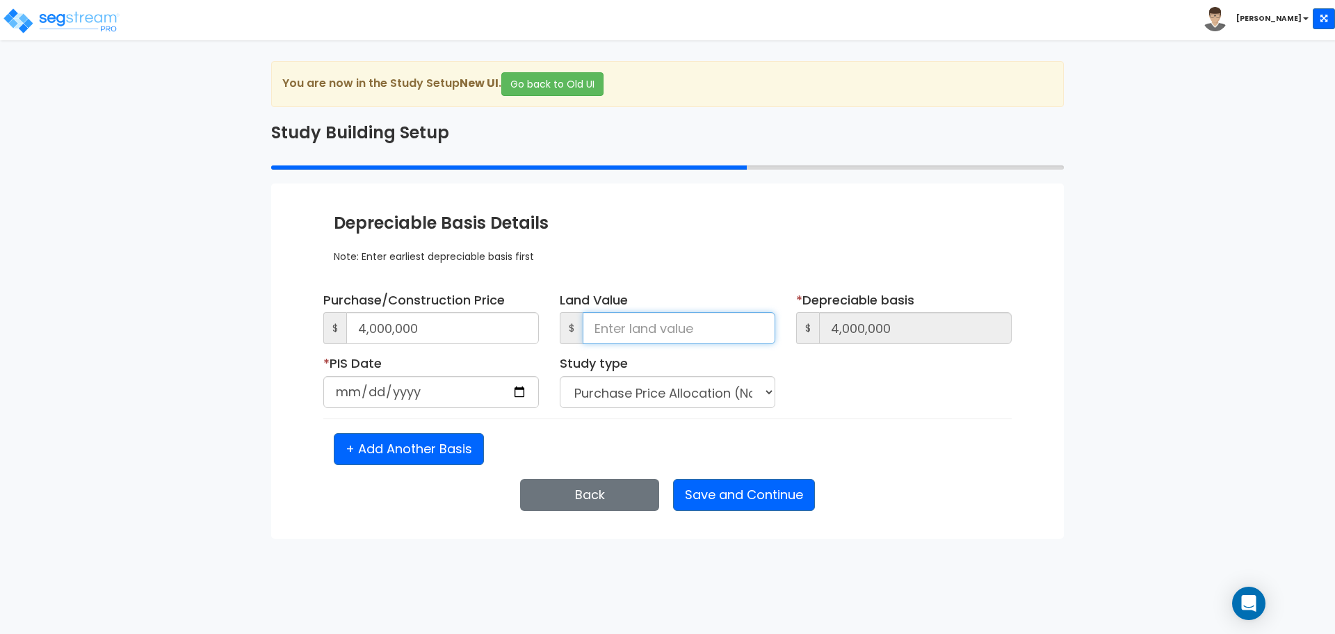
type input "0"
type input "4,000,000"
type input "0"
click at [390, 379] on input "1015-01-06" at bounding box center [431, 392] width 216 height 32
click at [394, 389] on input "1015-01-06" at bounding box center [431, 392] width 216 height 32
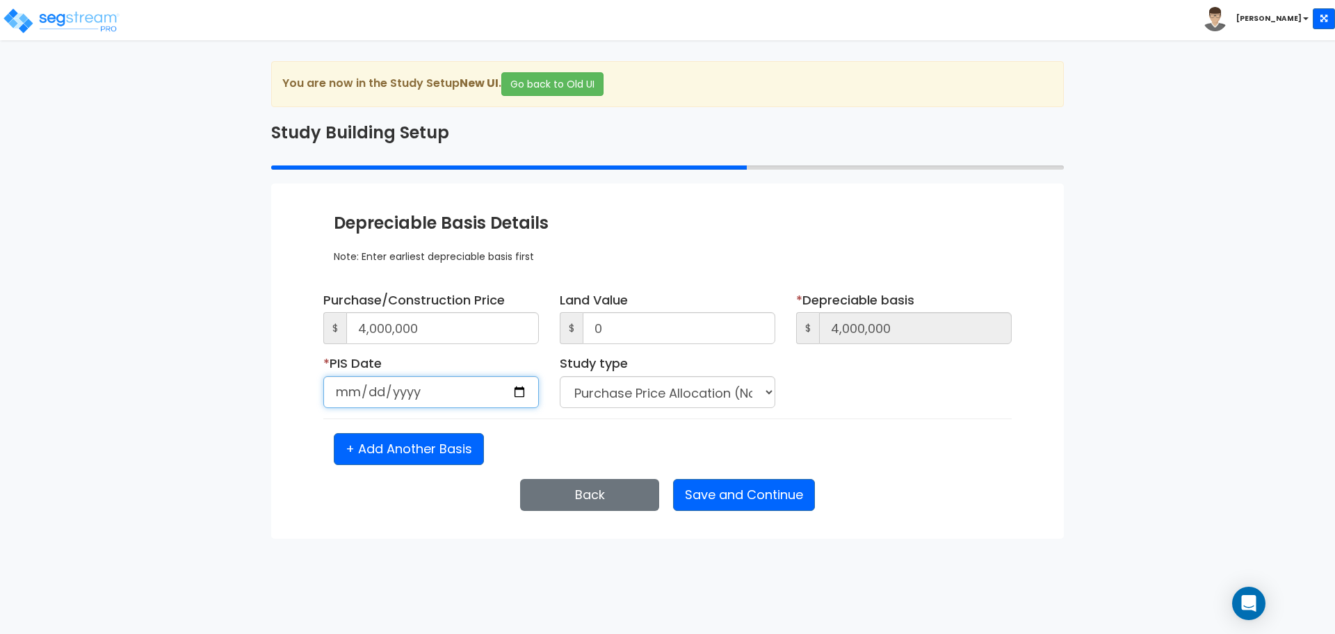
click at [344, 391] on input "2025-01-06" at bounding box center [431, 392] width 216 height 32
type input "2025-10-06"
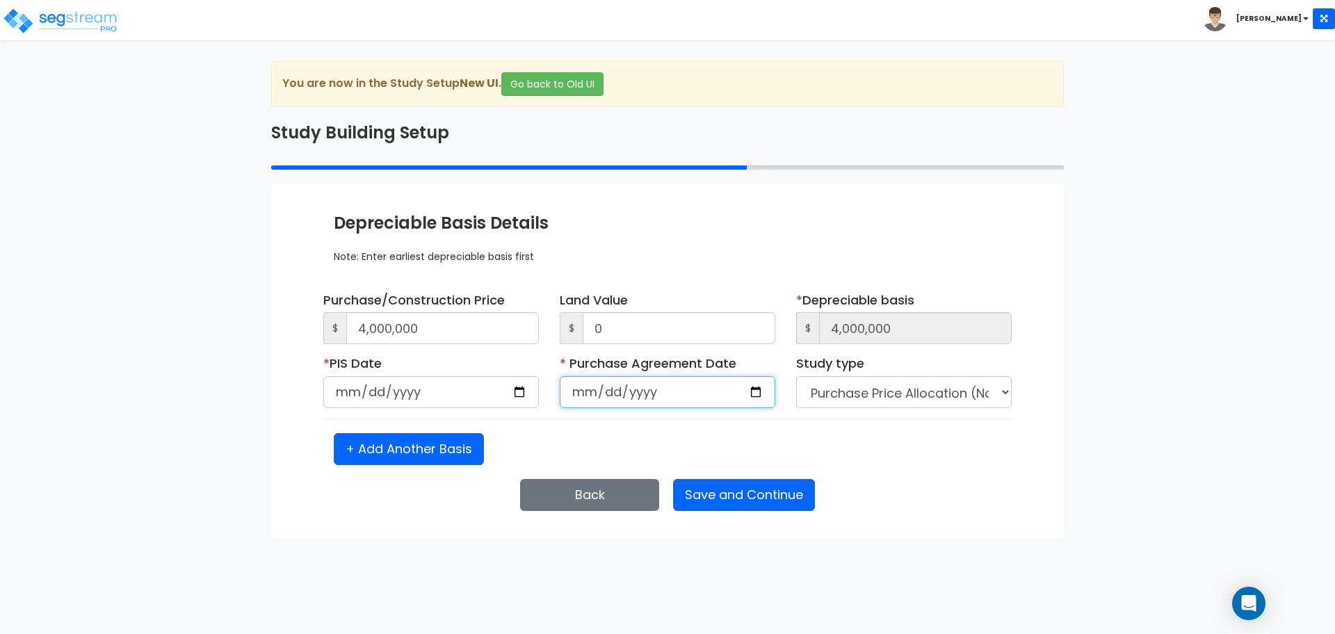
click at [581, 384] on input "date" at bounding box center [668, 392] width 216 height 32
type input "2025-04-08"
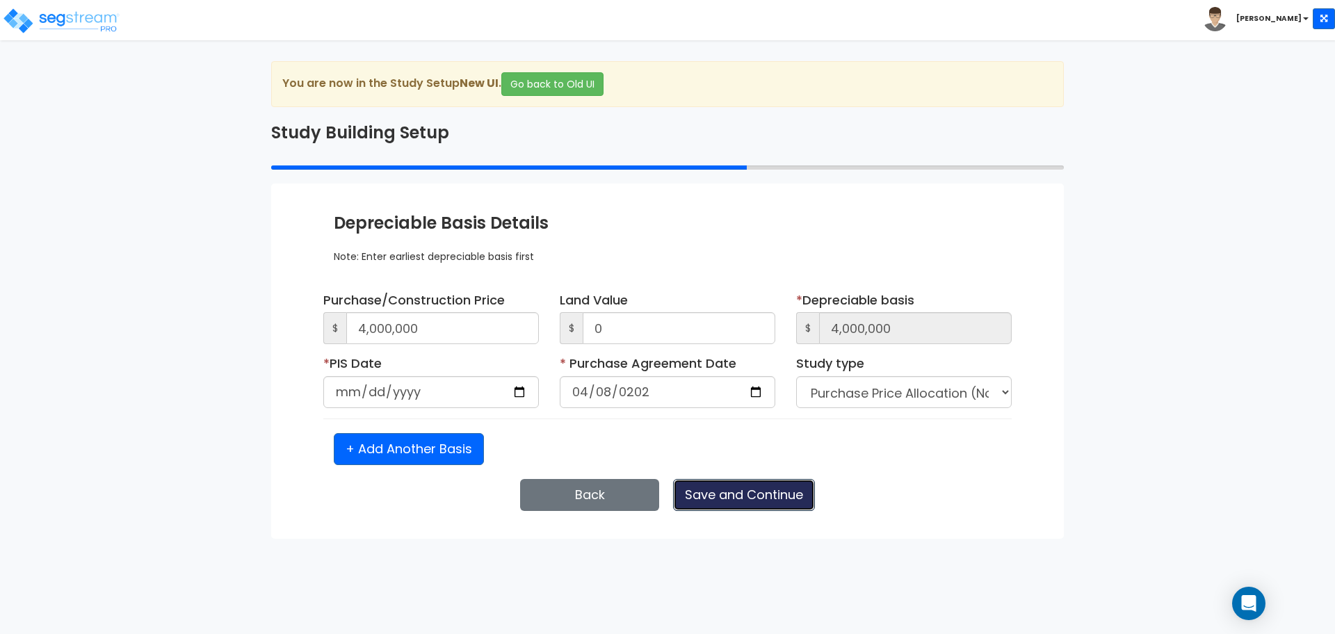
click at [764, 485] on button "Save and Continue" at bounding box center [744, 495] width 142 height 32
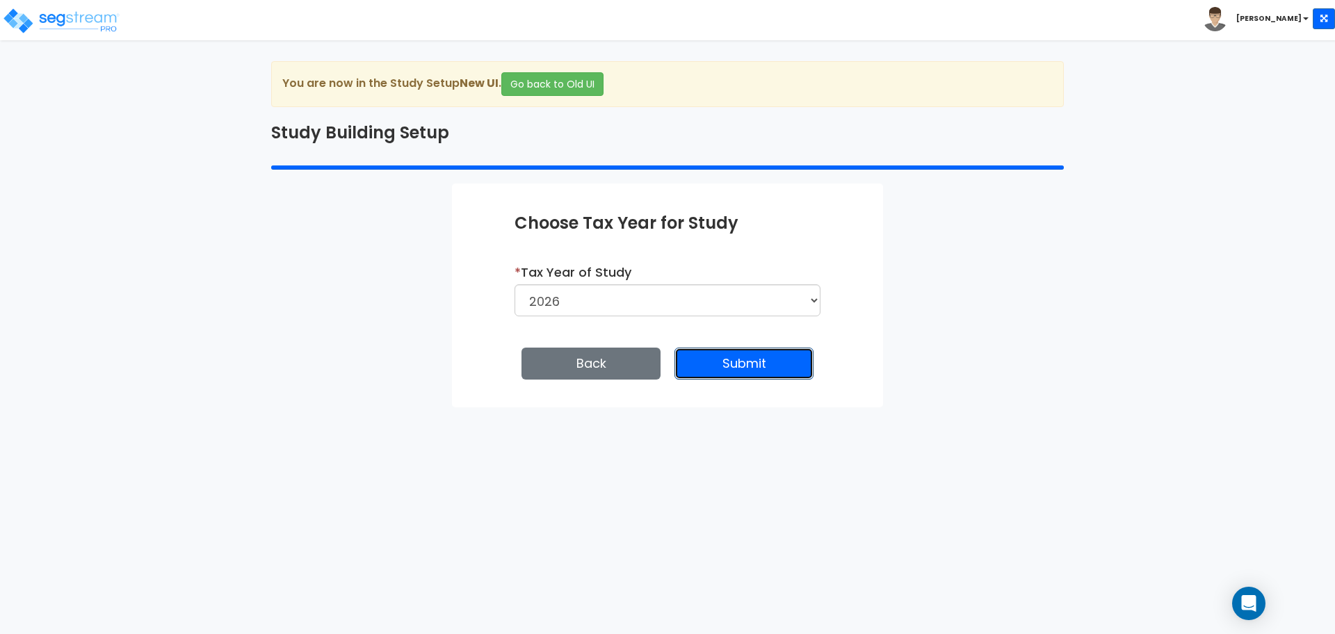
click at [769, 375] on button "Submit" at bounding box center [743, 364] width 139 height 32
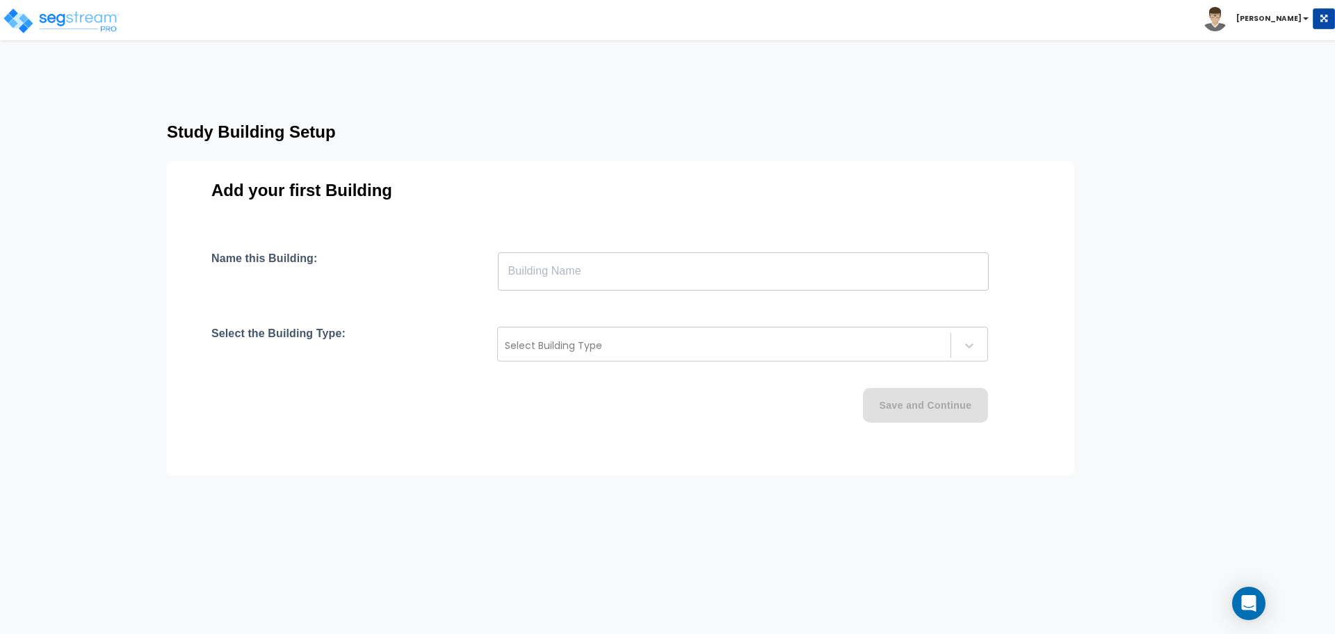
click at [672, 277] on input "text" at bounding box center [743, 271] width 491 height 39
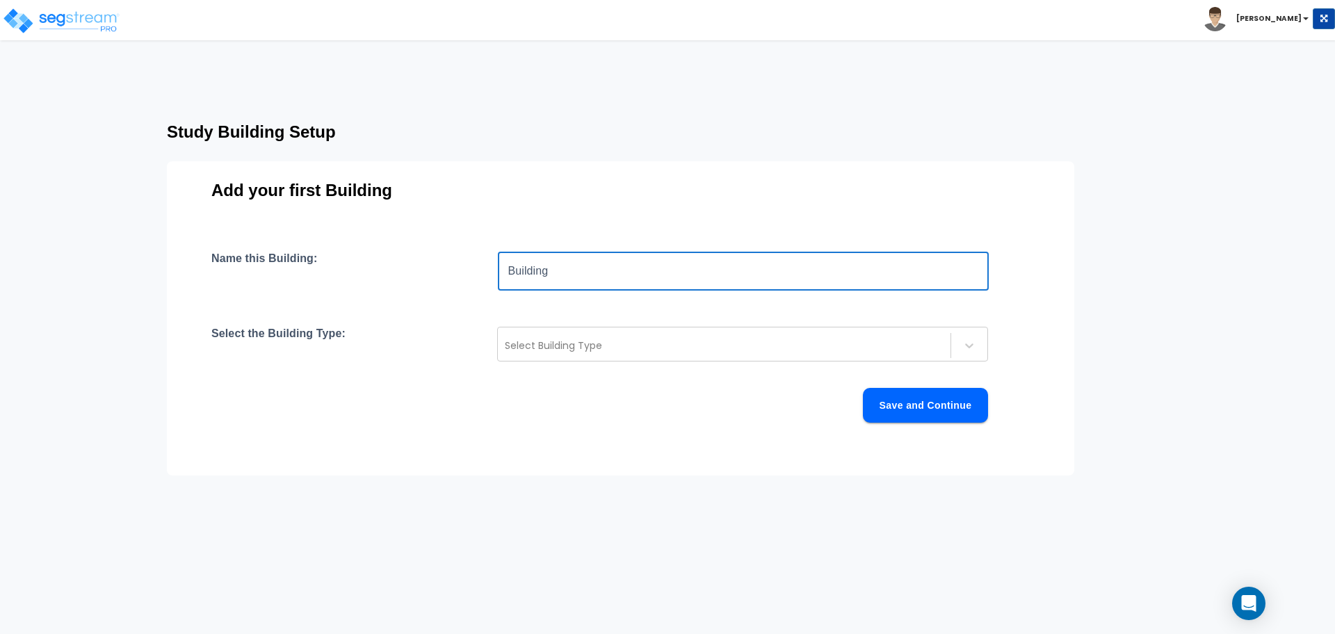
type input "Building"
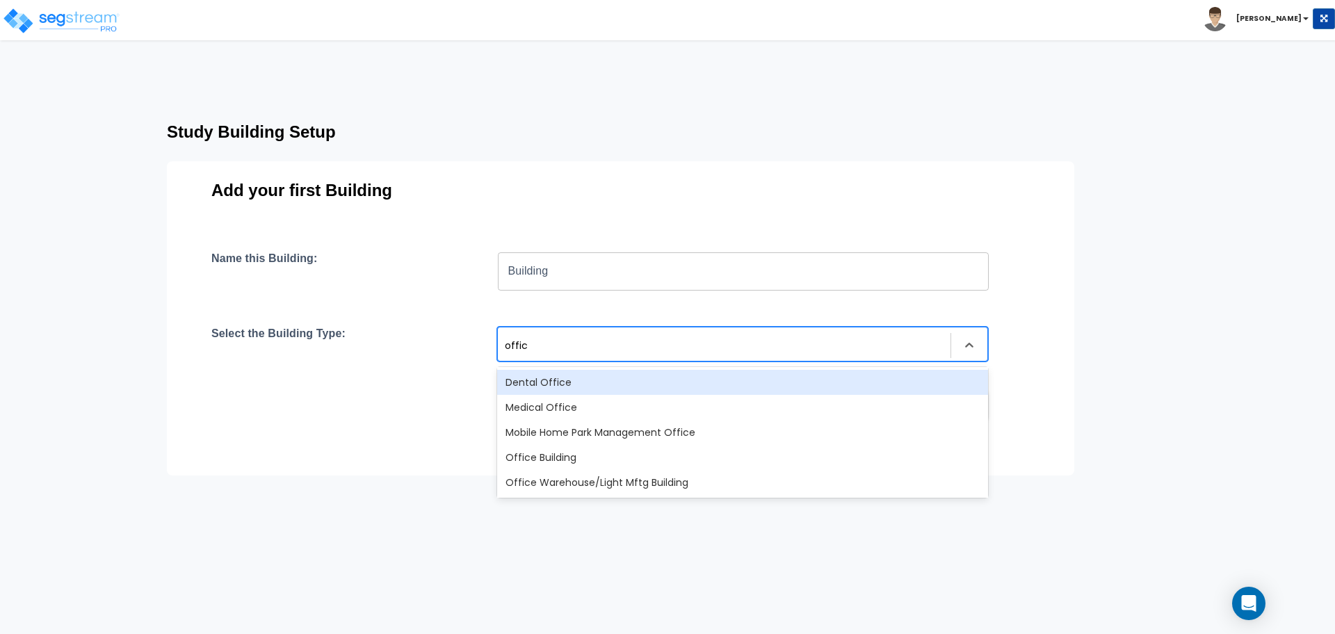
type input "office"
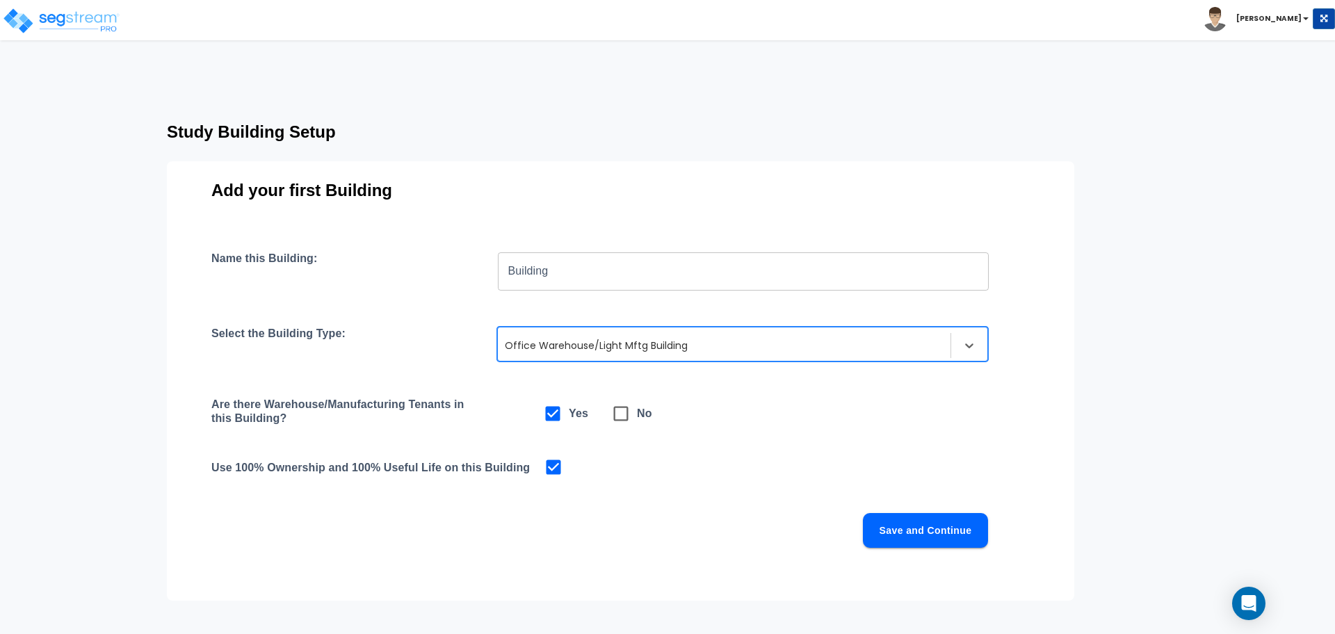
click at [975, 553] on div "Name this Building: Building ​ Select the Building Type: option Office Warehous…" at bounding box center [620, 417] width 818 height 330
click at [950, 521] on button "Save and Continue" at bounding box center [925, 530] width 125 height 35
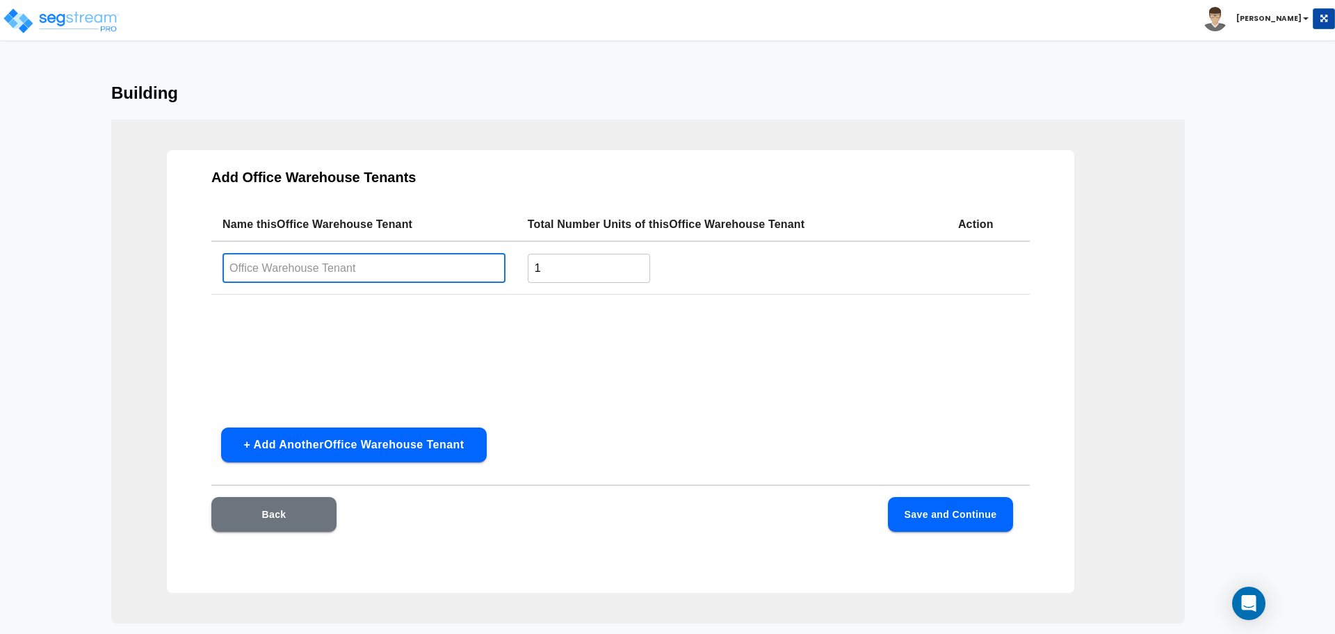
click at [391, 281] on input "text" at bounding box center [363, 268] width 283 height 30
type input "Type 1"
click at [918, 518] on button "Save and Continue" at bounding box center [950, 514] width 125 height 35
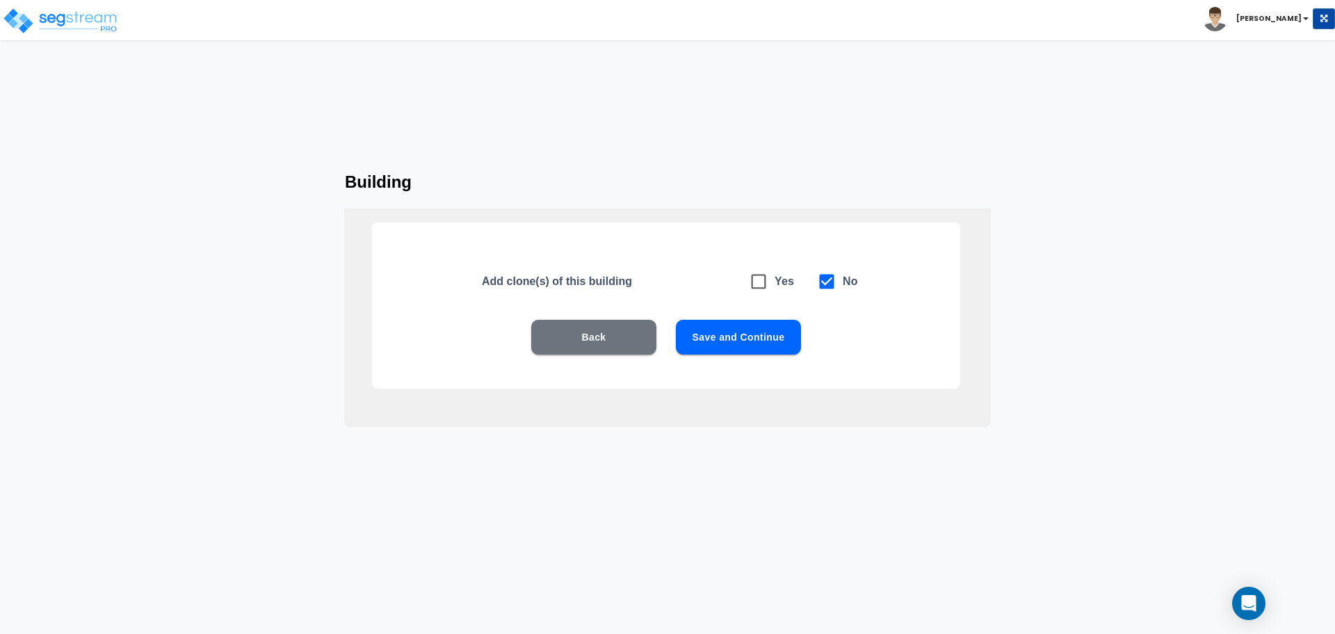
click at [781, 334] on button "Save and Continue" at bounding box center [738, 337] width 125 height 35
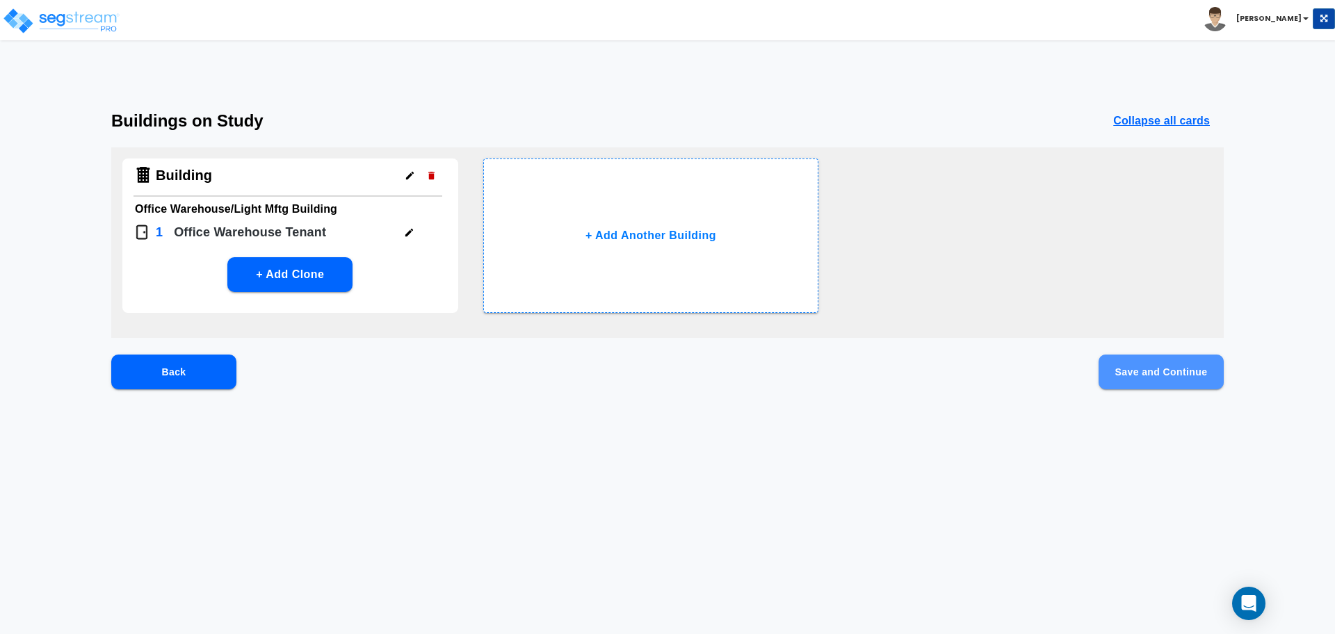
click at [1162, 379] on button "Save and Continue" at bounding box center [1161, 372] width 125 height 35
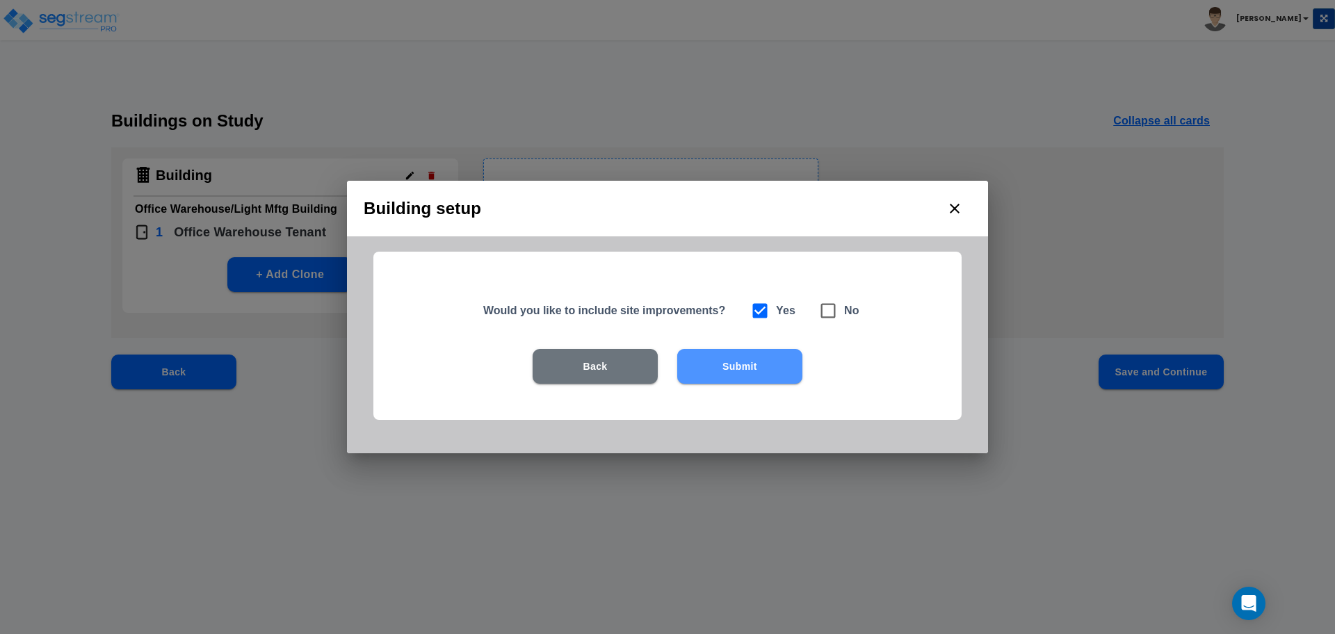
click at [757, 362] on button "Submit" at bounding box center [739, 366] width 125 height 35
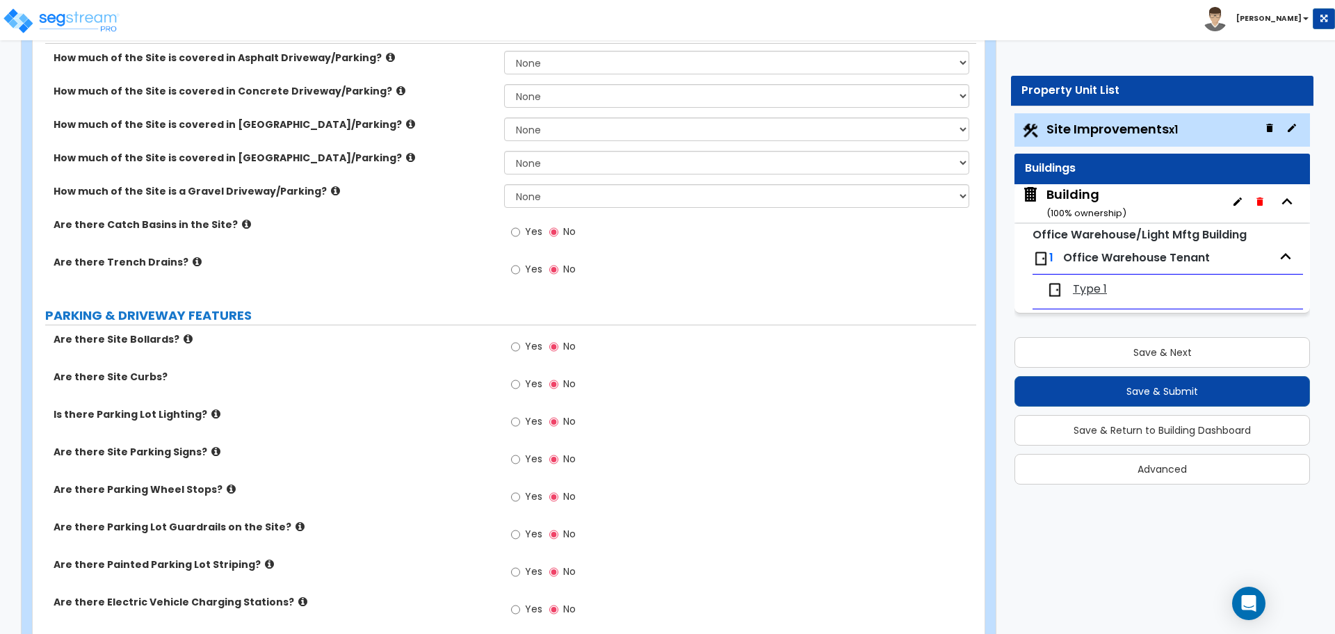
scroll to position [283, 0]
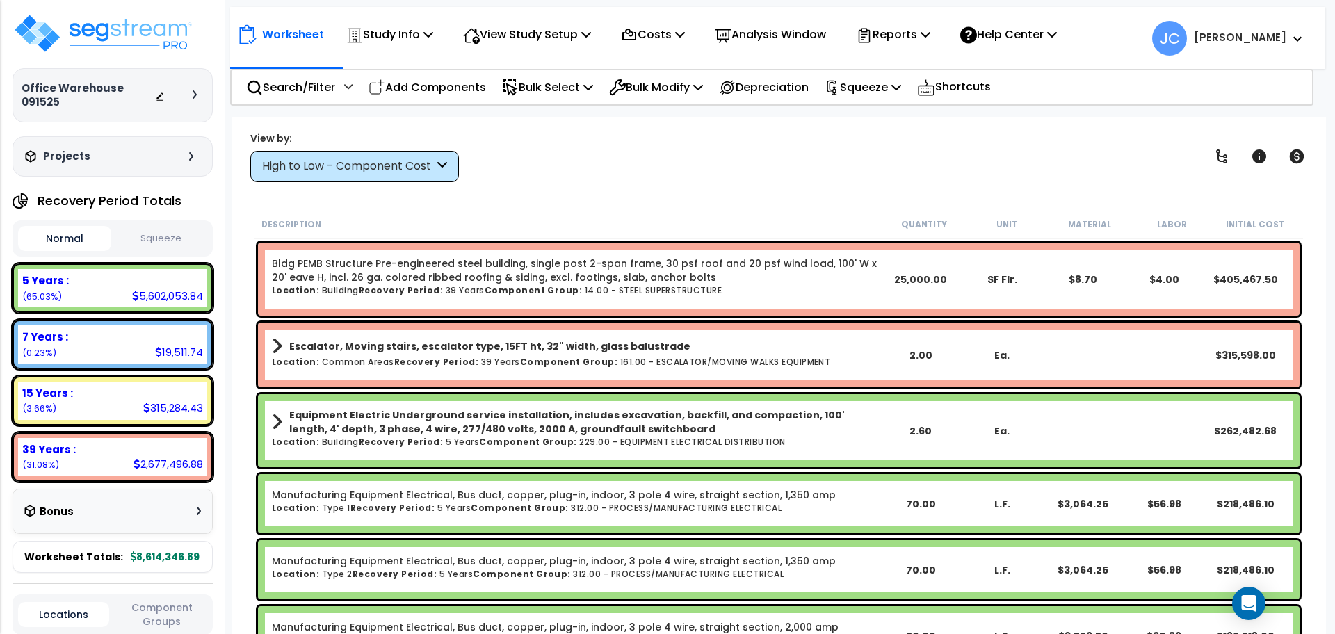
click at [388, 163] on div "High to Low - Component Cost" at bounding box center [348, 167] width 172 height 16
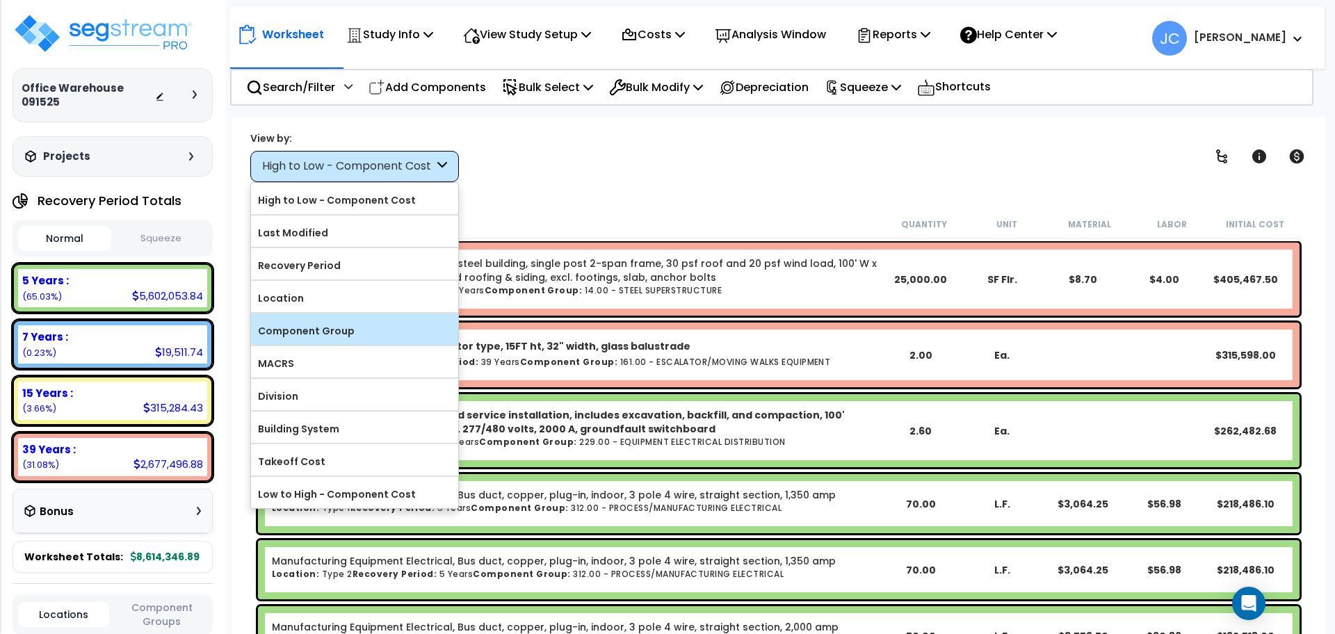
click at [355, 332] on label "Component Group" at bounding box center [354, 331] width 207 height 21
click at [0, 0] on input "Component Group" at bounding box center [0, 0] width 0 height 0
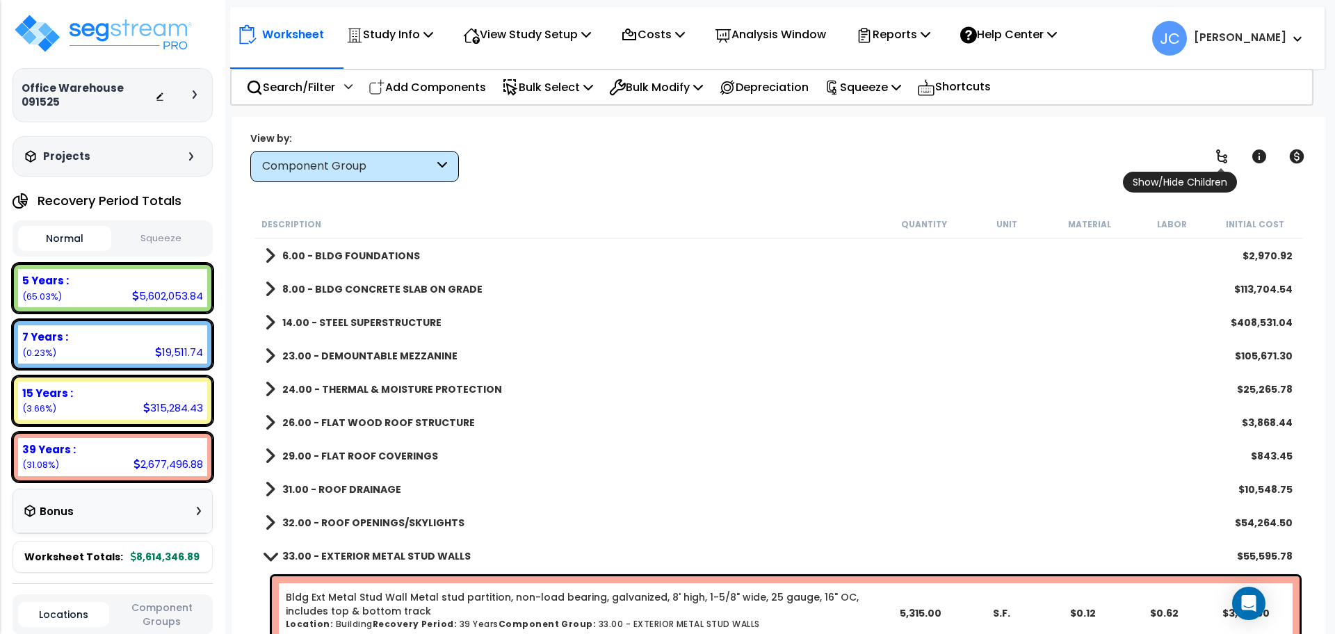
click at [1001, 164] on icon at bounding box center [1221, 156] width 17 height 17
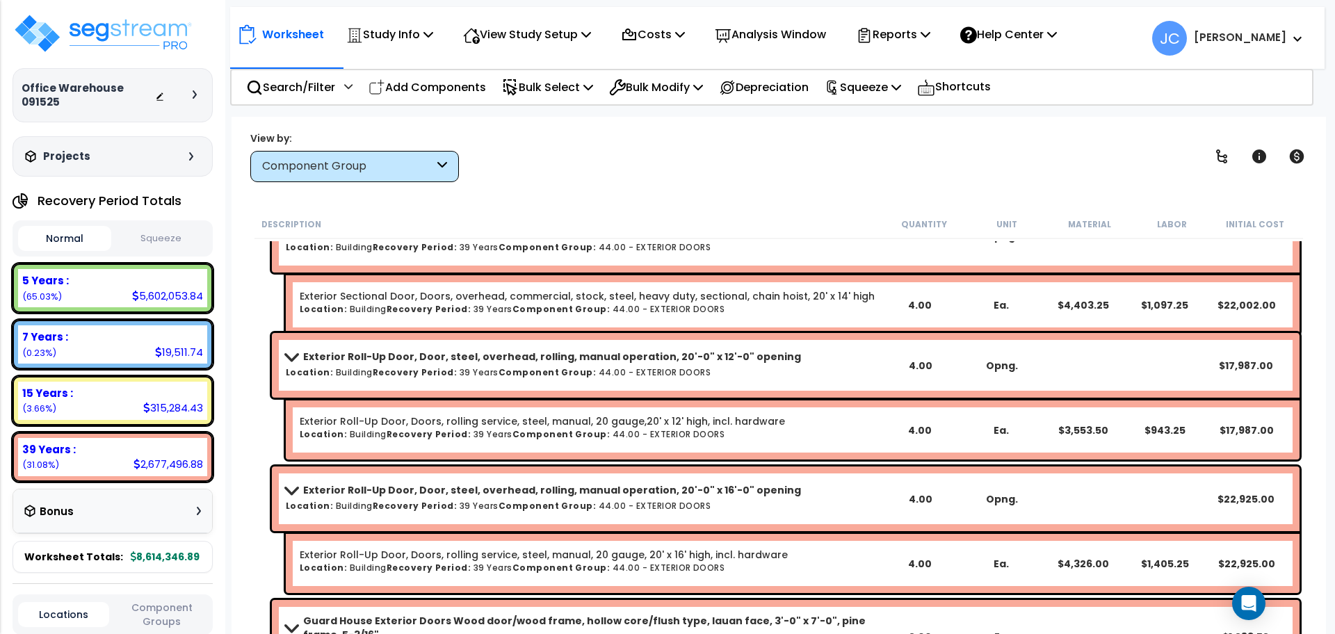
scroll to position [9736, 0]
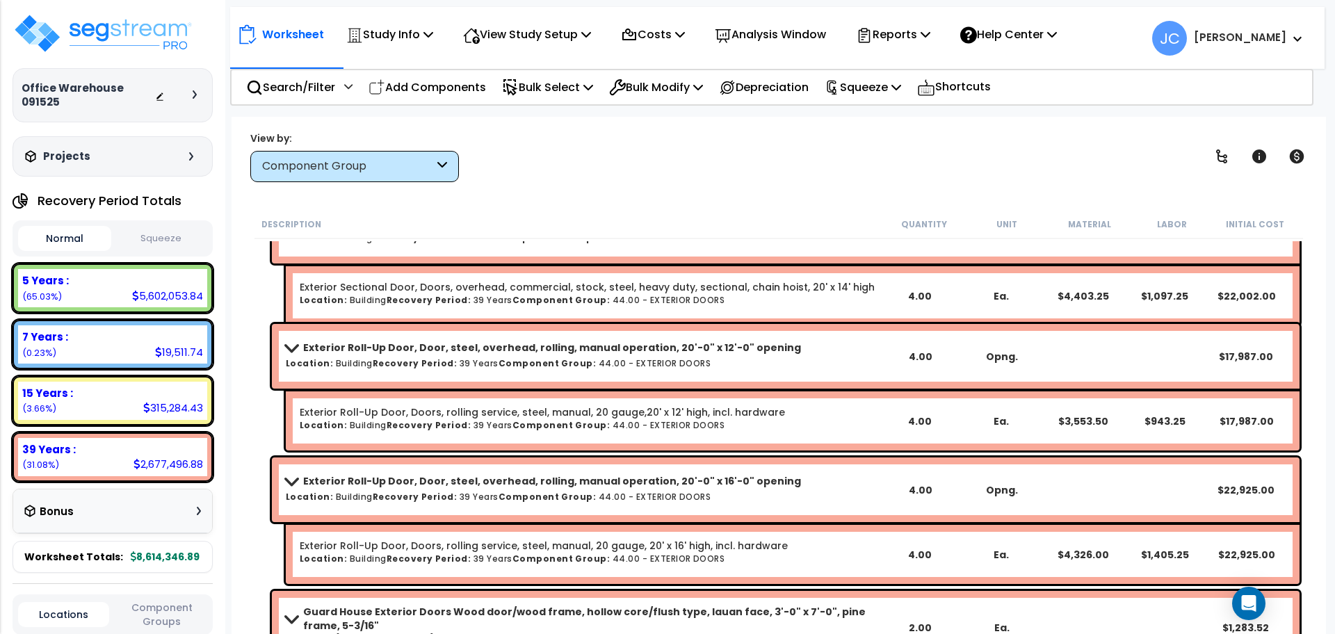
click at [193, 90] on icon at bounding box center [195, 94] width 4 height 8
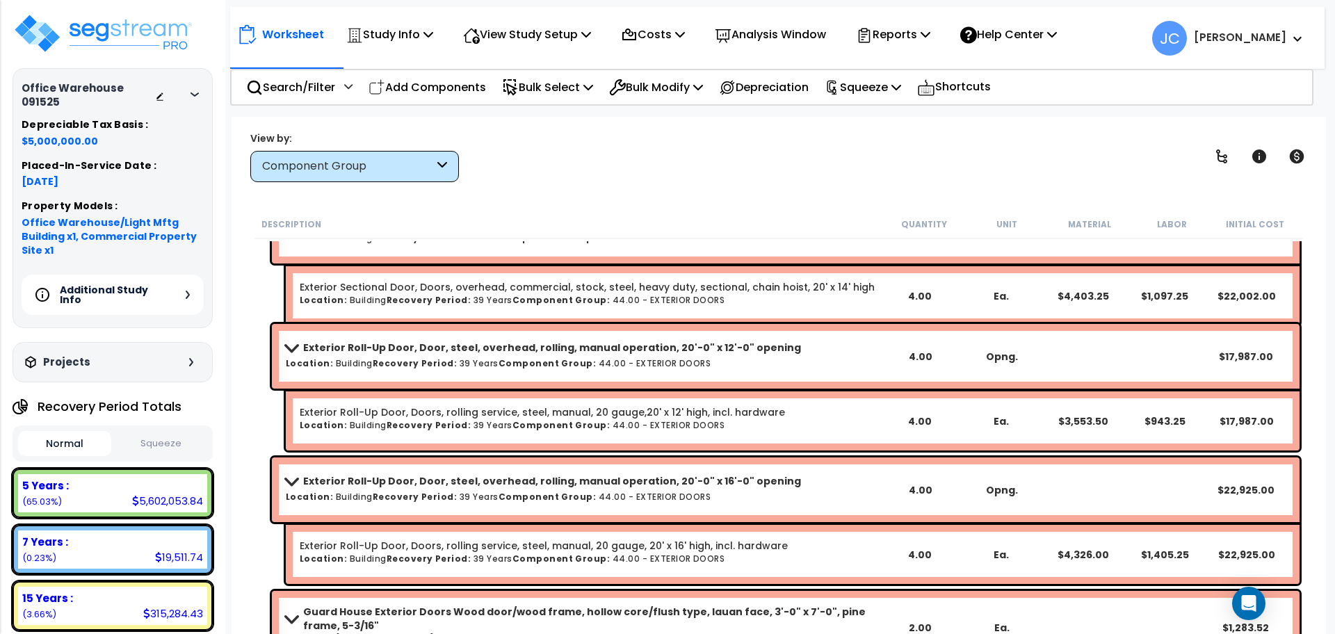
click at [143, 293] on h5 "Additional Study Info" at bounding box center [108, 294] width 97 height 19
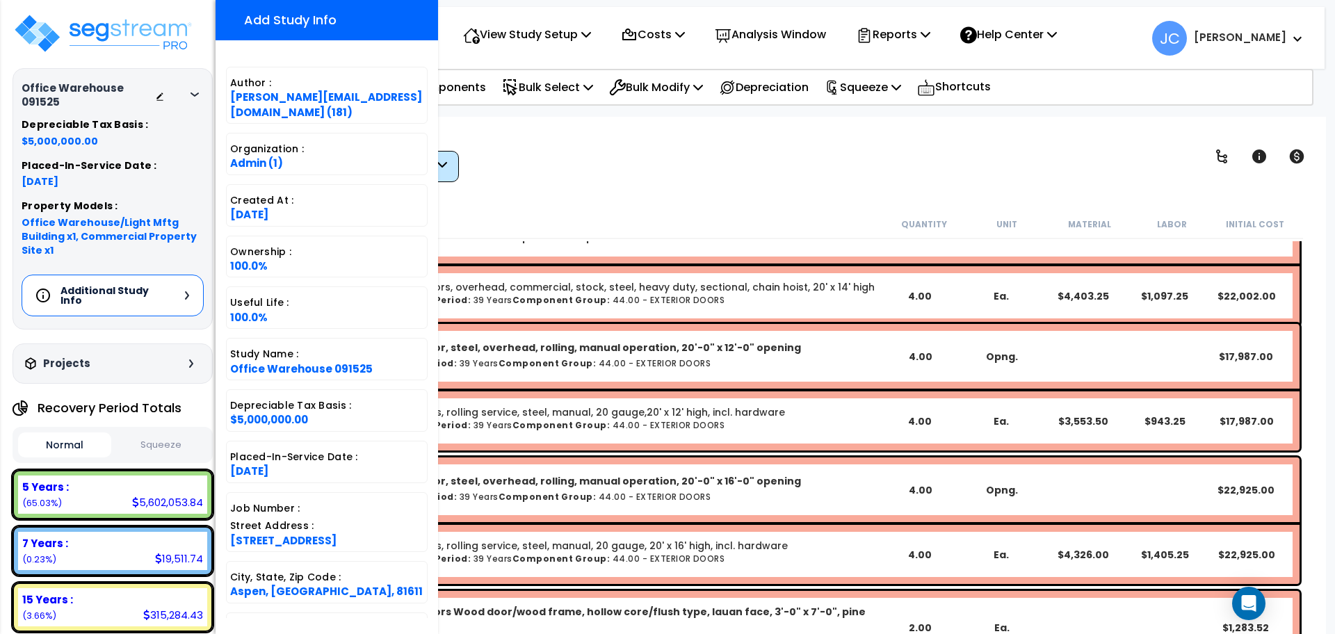
scroll to position [293, 0]
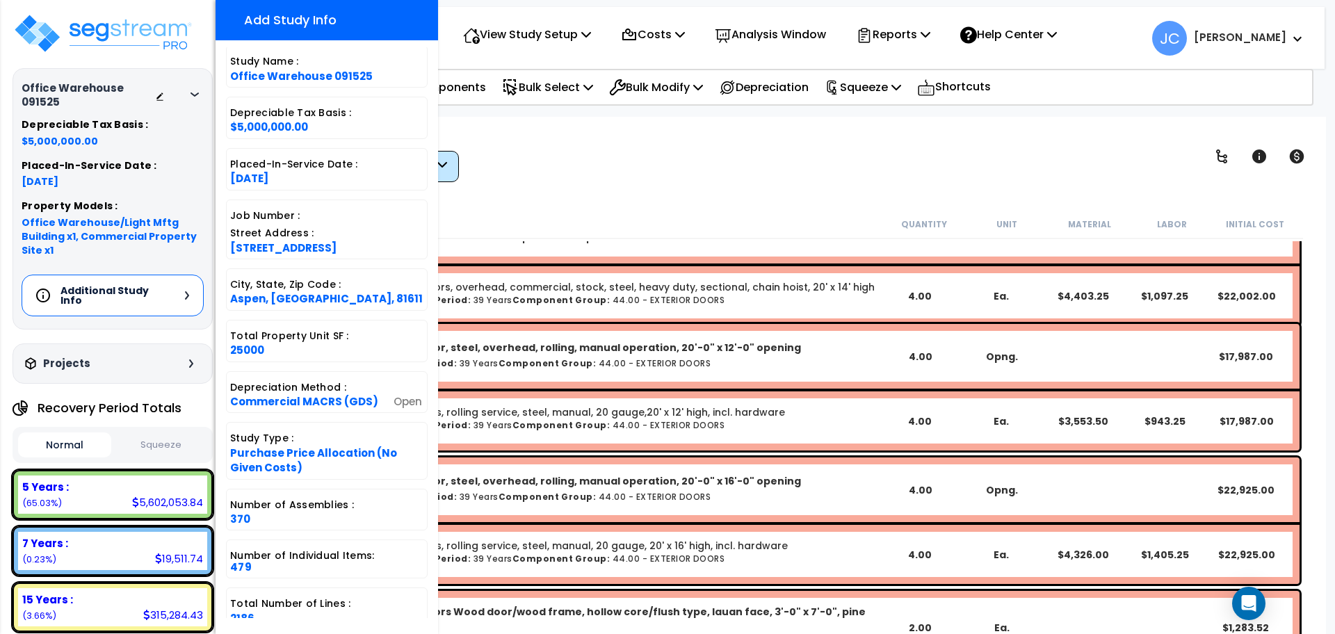
click at [724, 181] on div "View by: Component Group High to Low - Component Cost" at bounding box center [778, 156] width 1067 height 51
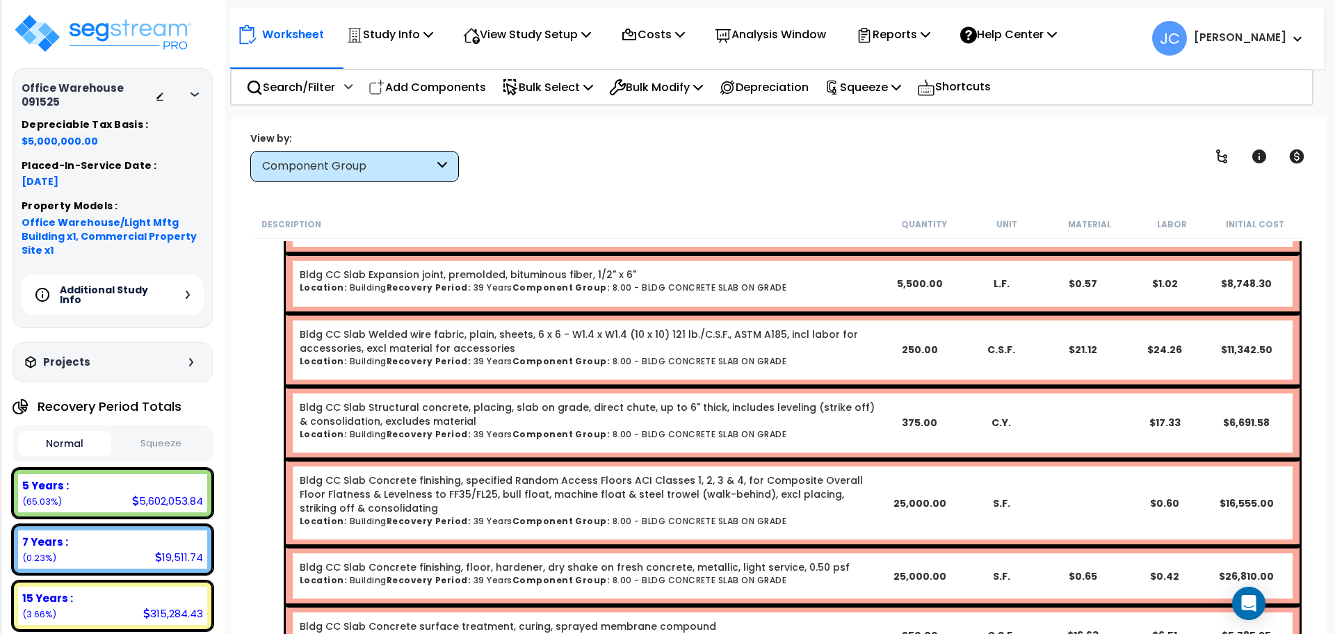
scroll to position [1432, 0]
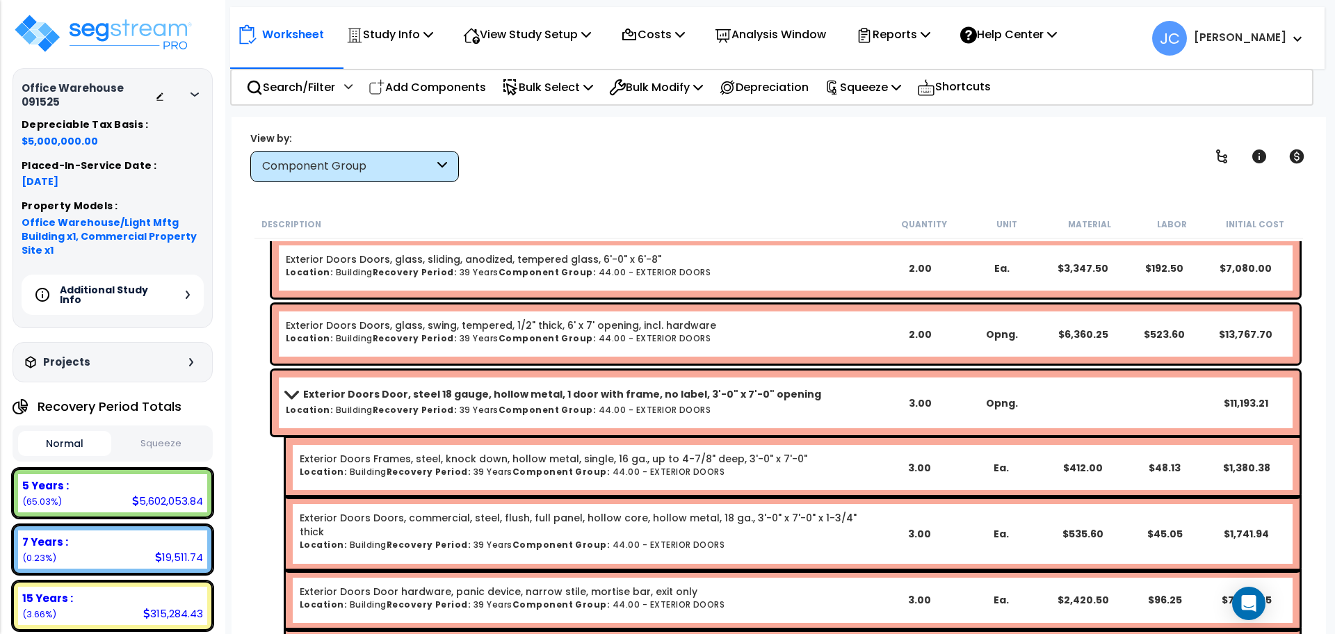
scroll to position [9186, 0]
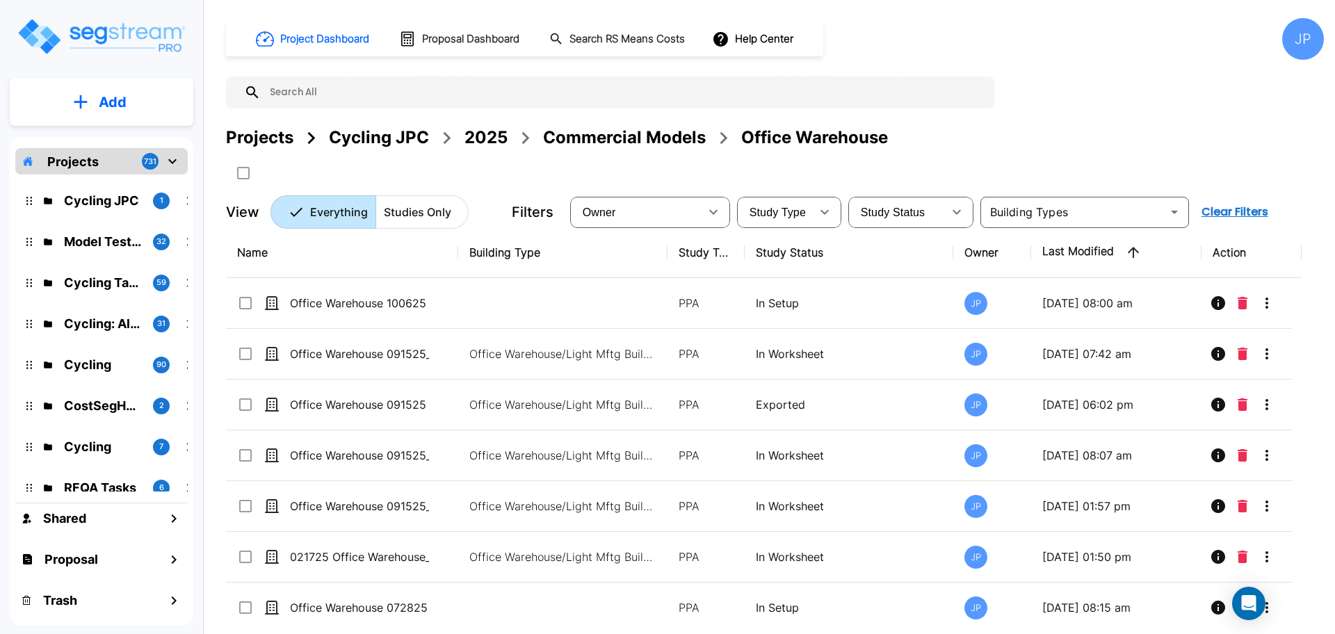
click at [92, 163] on p "Projects" at bounding box center [72, 161] width 51 height 19
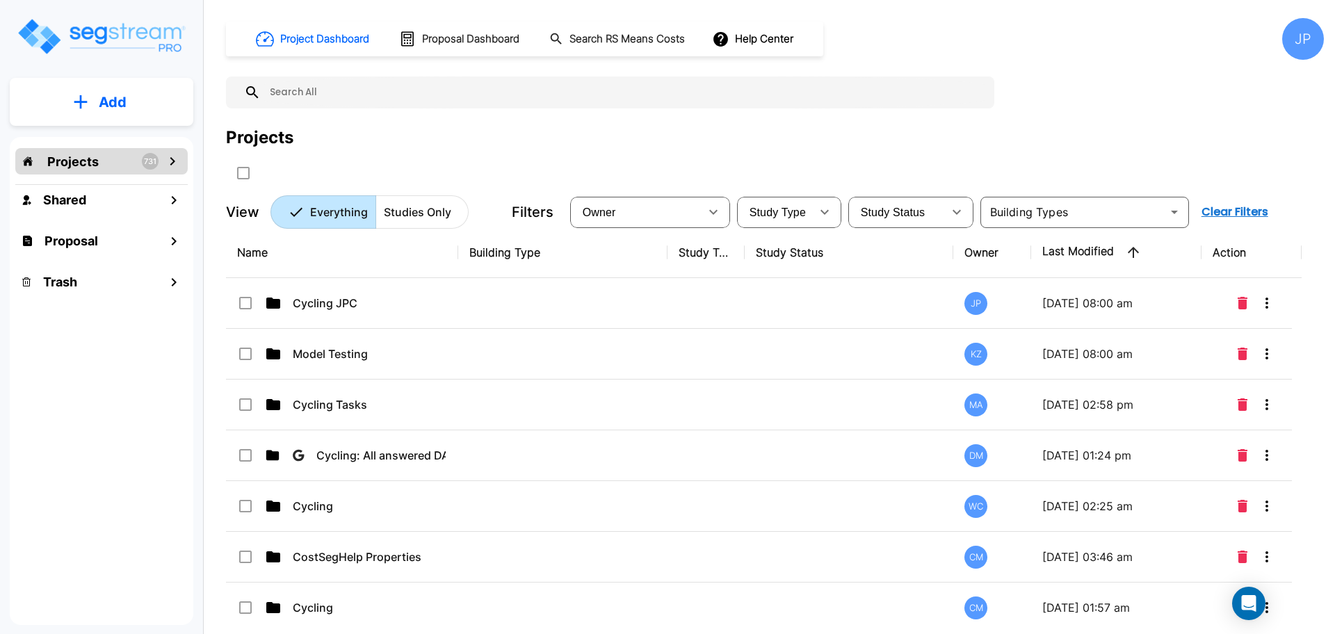
click at [404, 100] on input "text" at bounding box center [624, 92] width 727 height 32
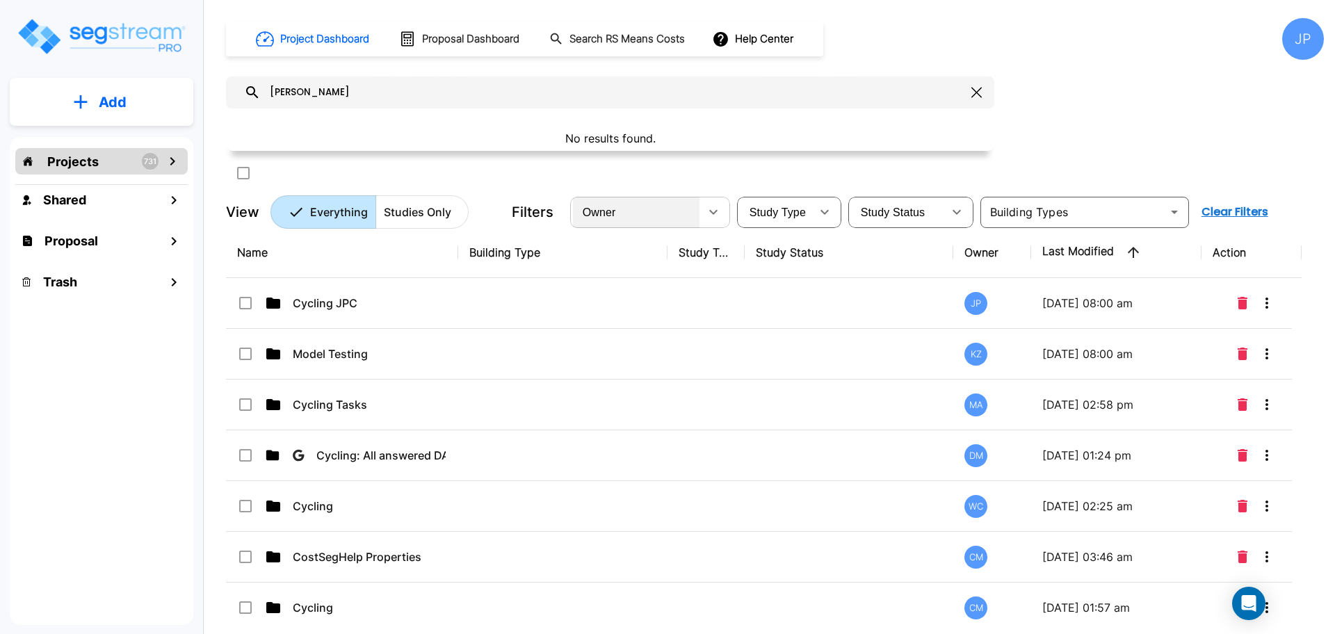
click at [656, 220] on div "Owner" at bounding box center [636, 212] width 127 height 39
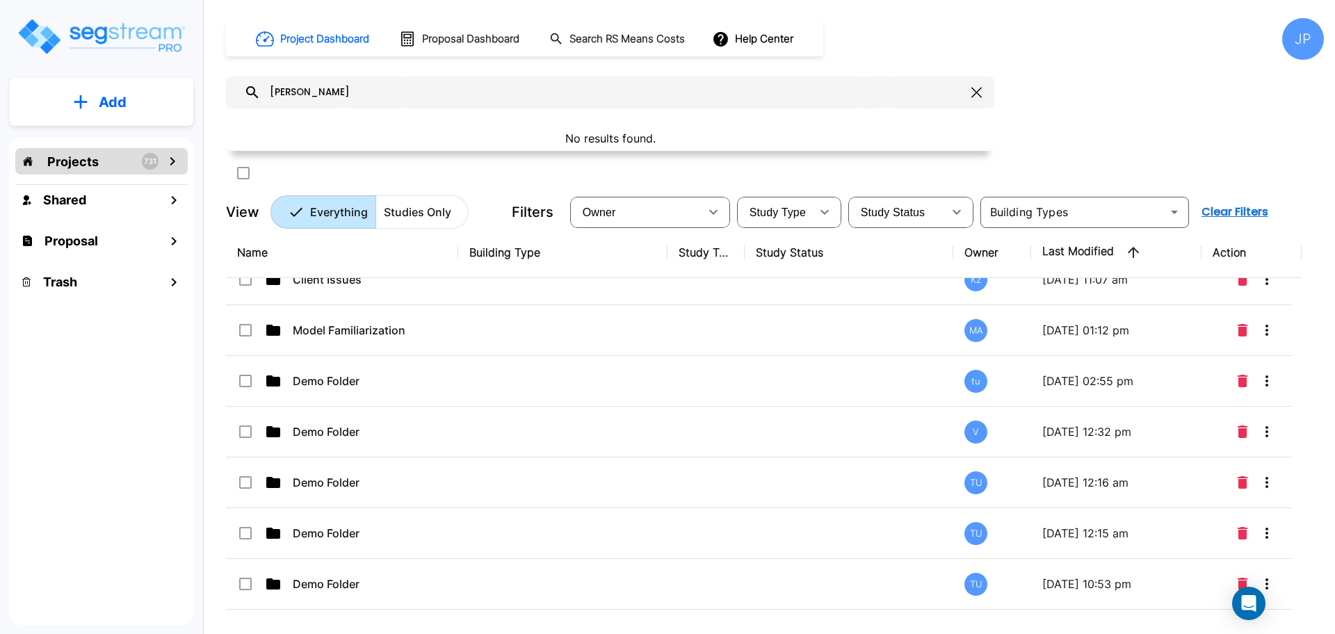
scroll to position [3228, 0]
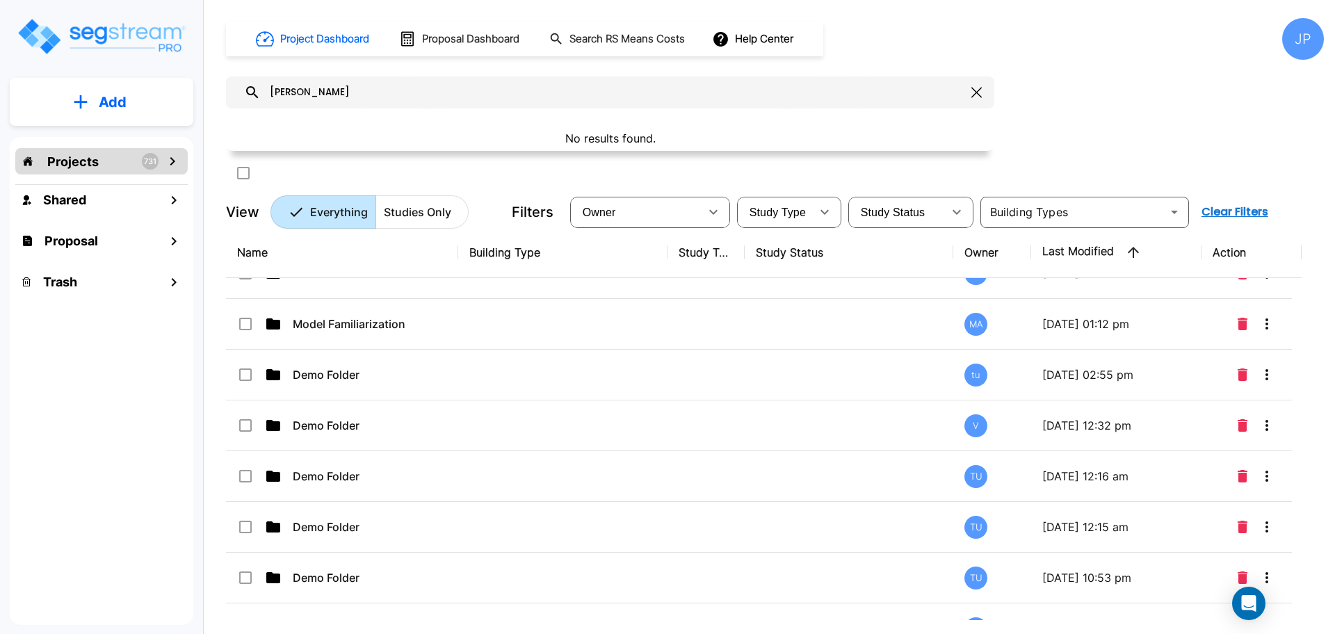
click at [504, 106] on input "Cameron Jenson" at bounding box center [613, 92] width 705 height 32
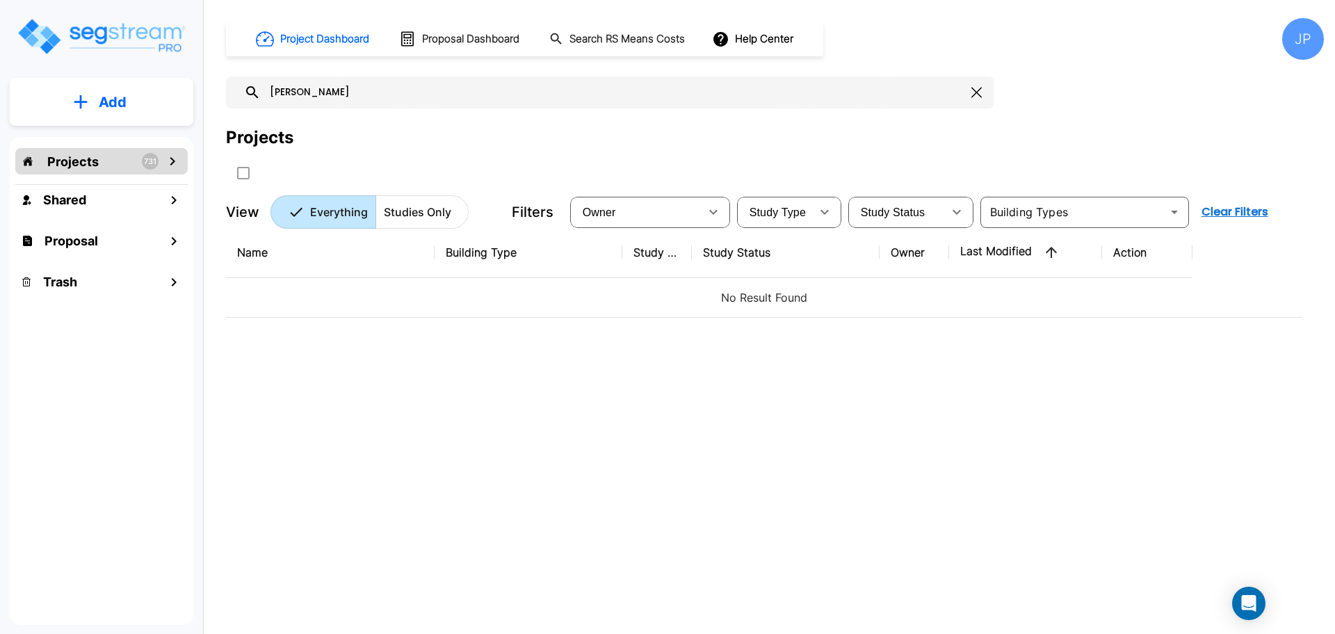
scroll to position [0, 0]
type input "Cameron"
click at [976, 88] on icon "button" at bounding box center [976, 92] width 10 height 11
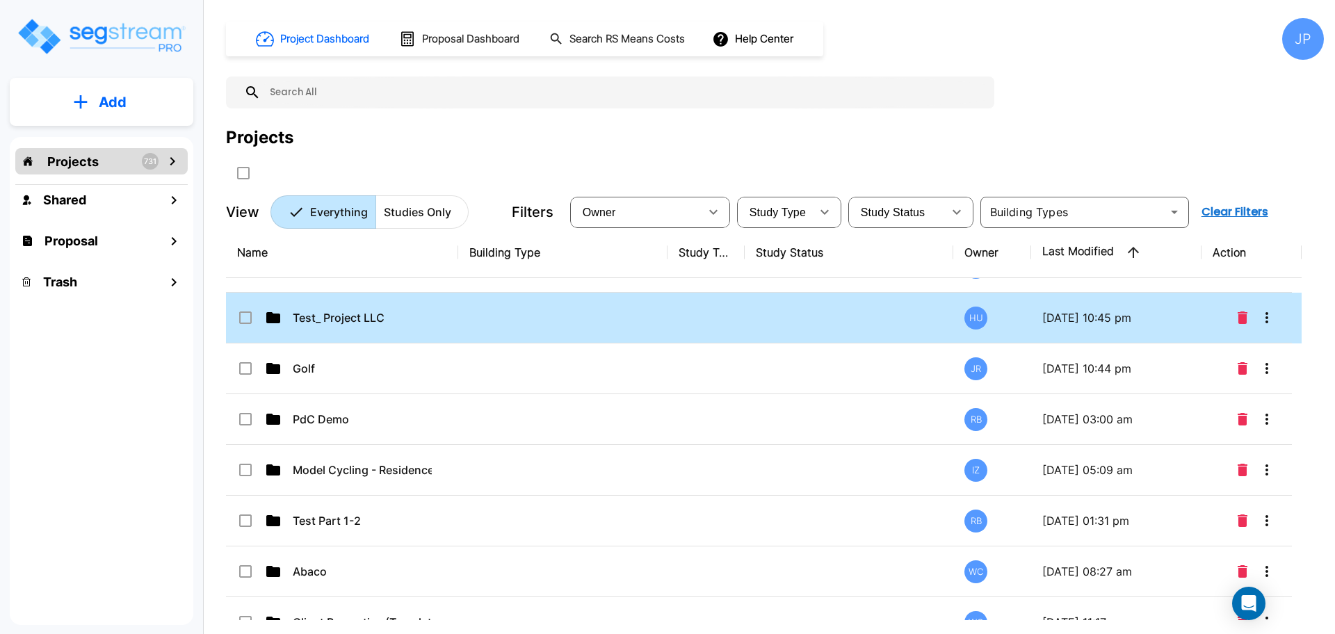
scroll to position [4606, 0]
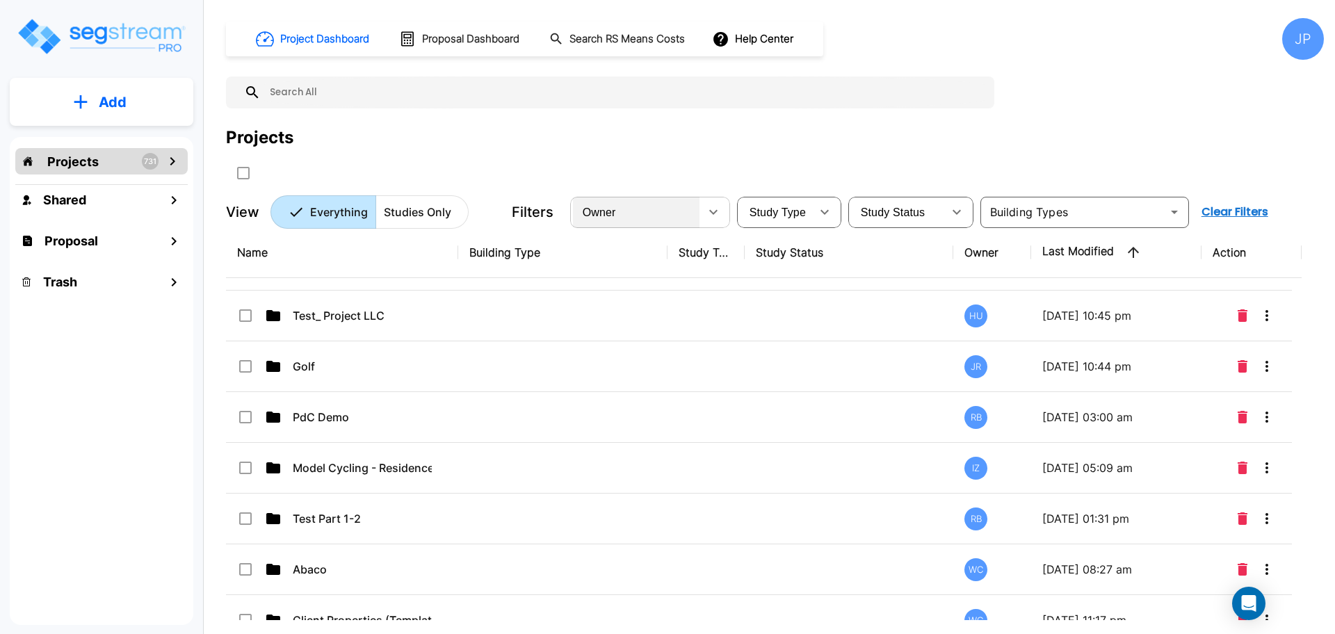
click at [650, 211] on div "Owner" at bounding box center [636, 212] width 127 height 39
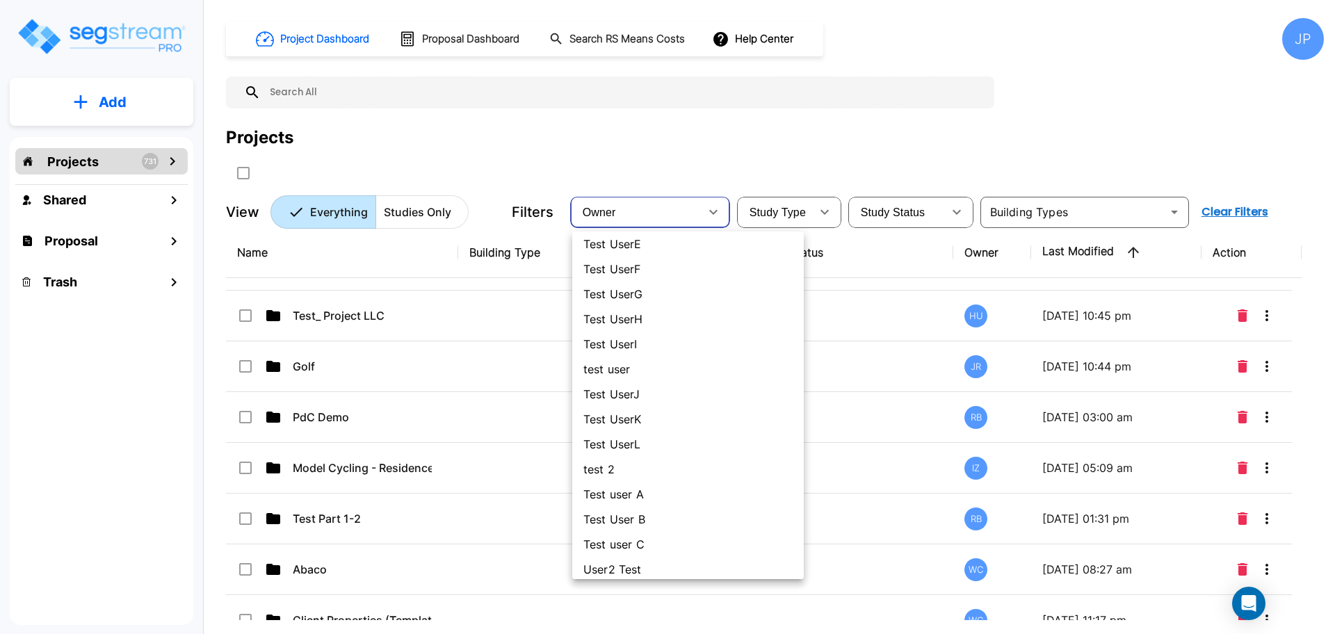
scroll to position [1065, 0]
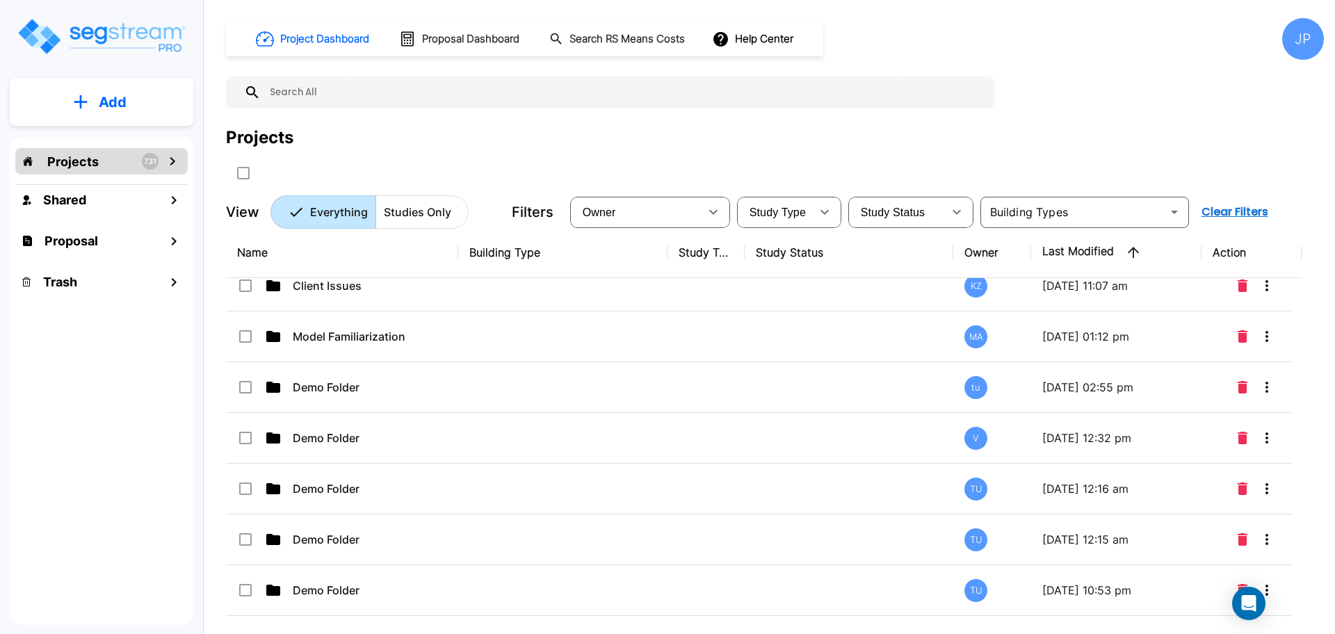
click at [553, 97] on input "text" at bounding box center [624, 92] width 727 height 32
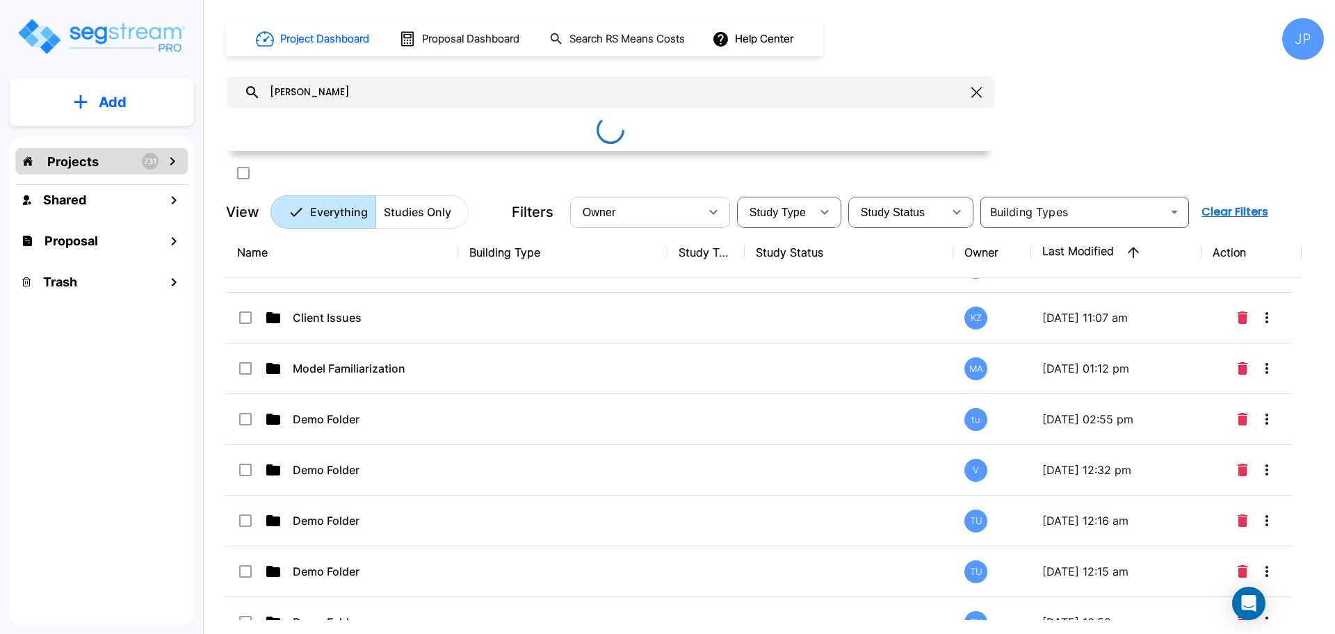
scroll to position [0, 0]
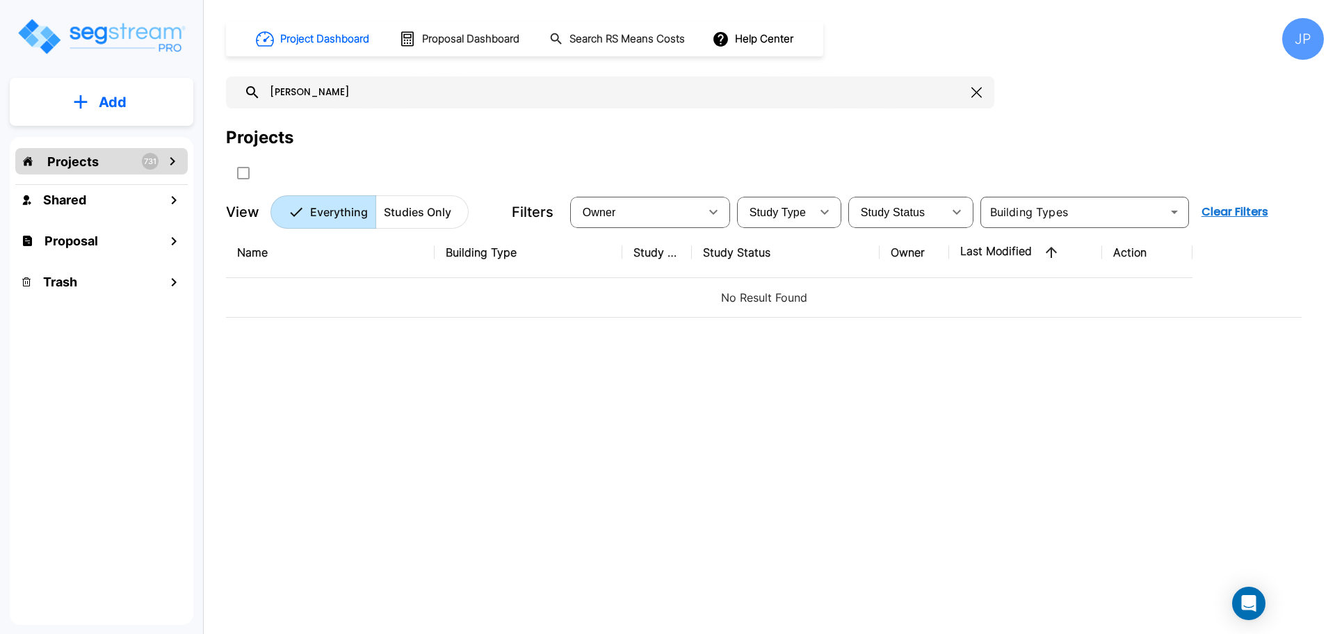
type input "jensen"
click at [980, 95] on icon "button" at bounding box center [976, 92] width 10 height 11
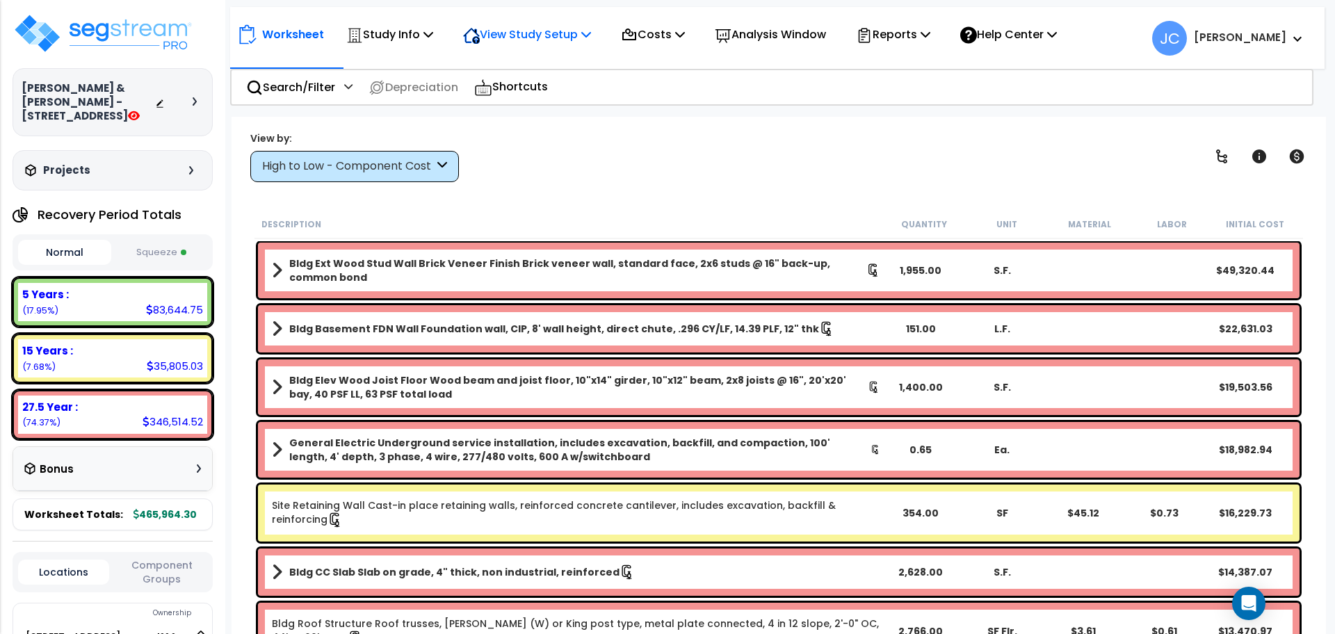
click at [558, 35] on p "View Study Setup" at bounding box center [527, 34] width 128 height 19
click at [588, 94] on link "View Questionnaire" at bounding box center [525, 95] width 138 height 28
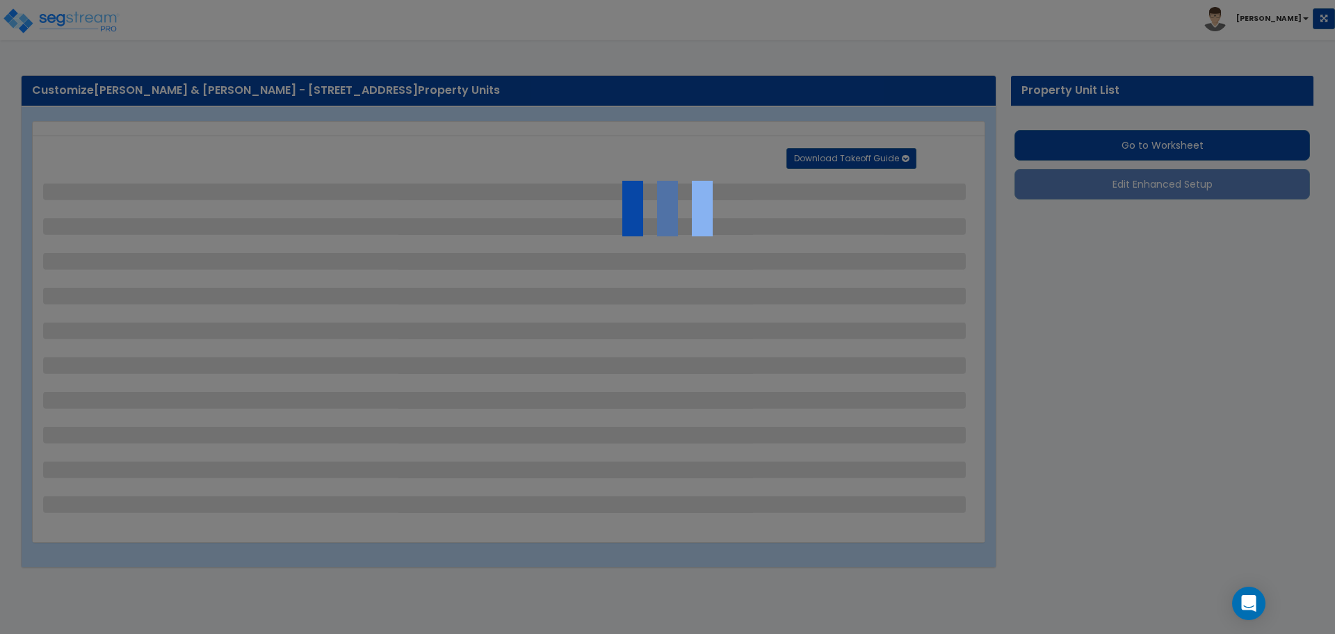
select select "2"
select select "1"
select select "2"
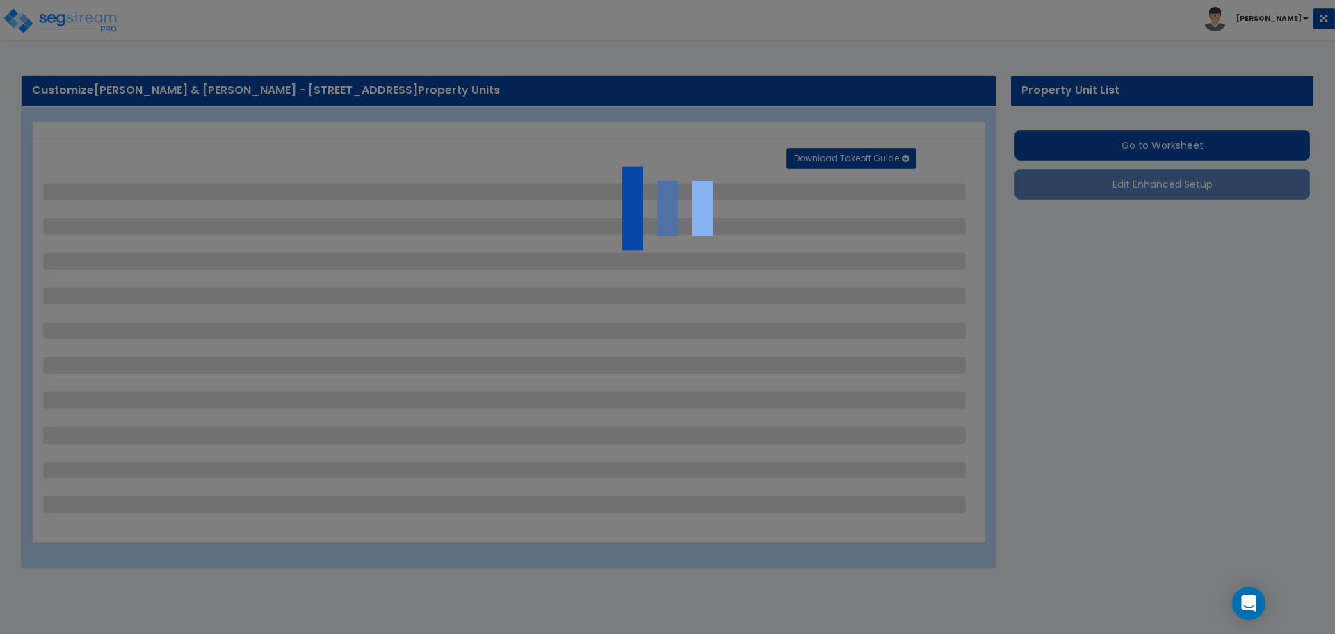
select select "4"
select select "1"
select select "3"
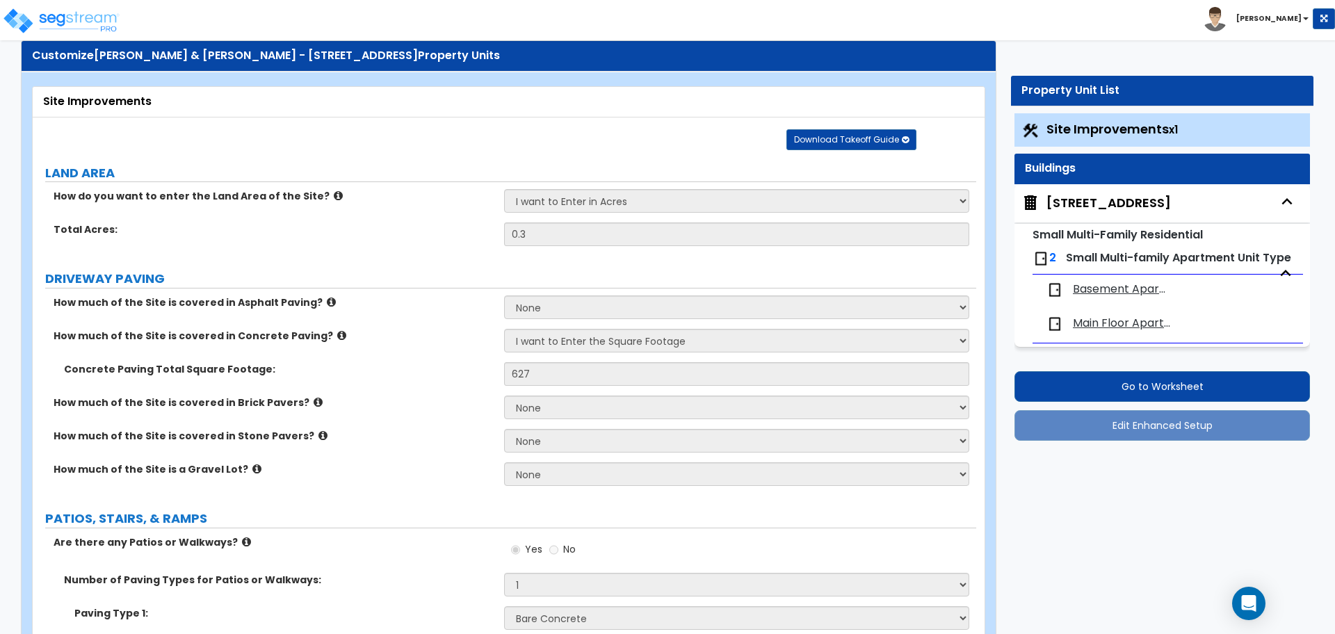
scroll to position [37, 0]
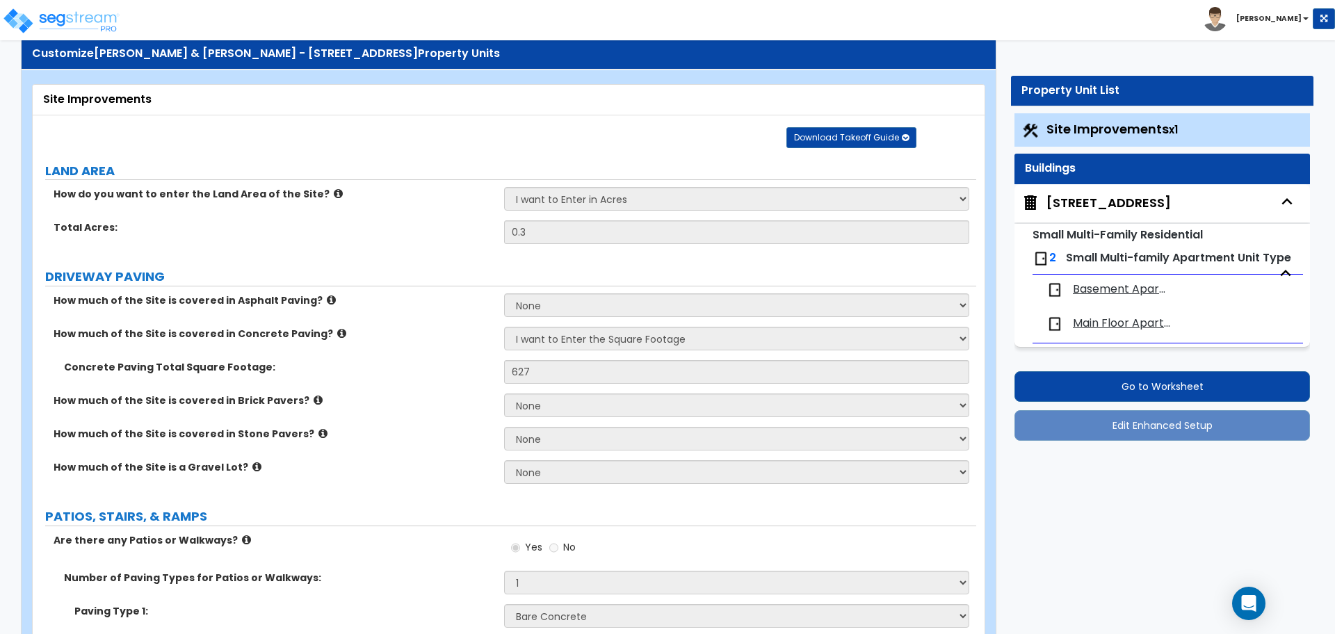
click at [1104, 286] on span "Basement Apartment" at bounding box center [1120, 290] width 95 height 16
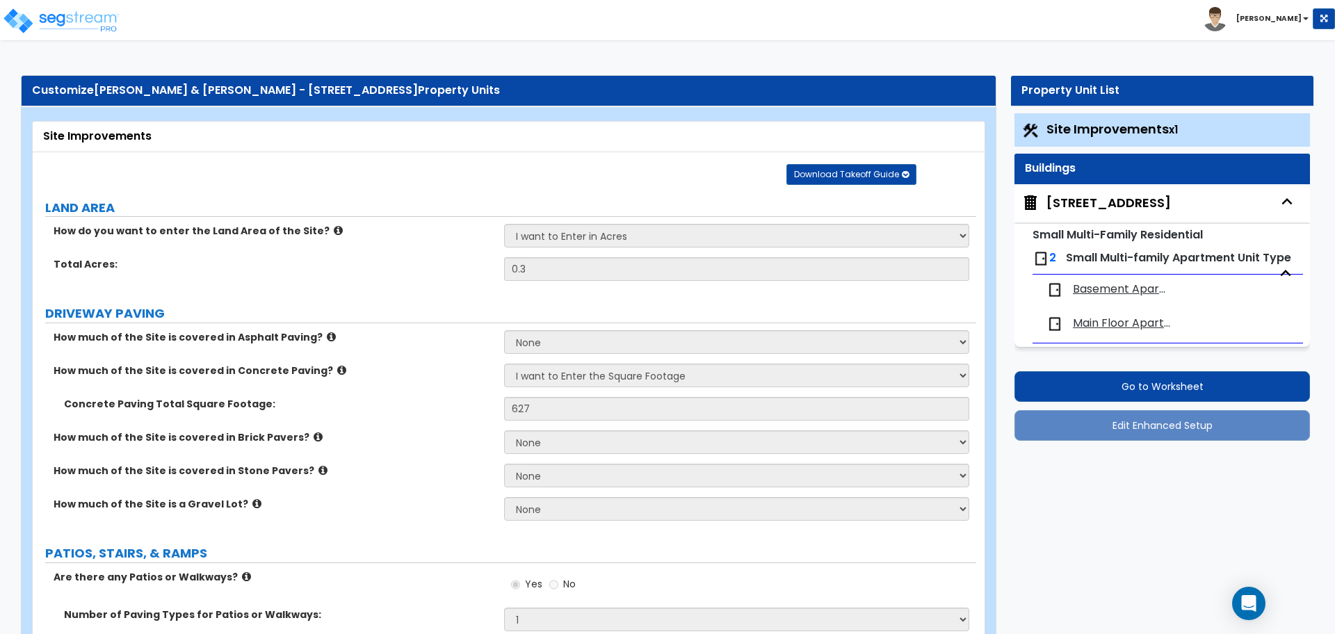
select select "1"
select select "3"
select select "5"
select select "1"
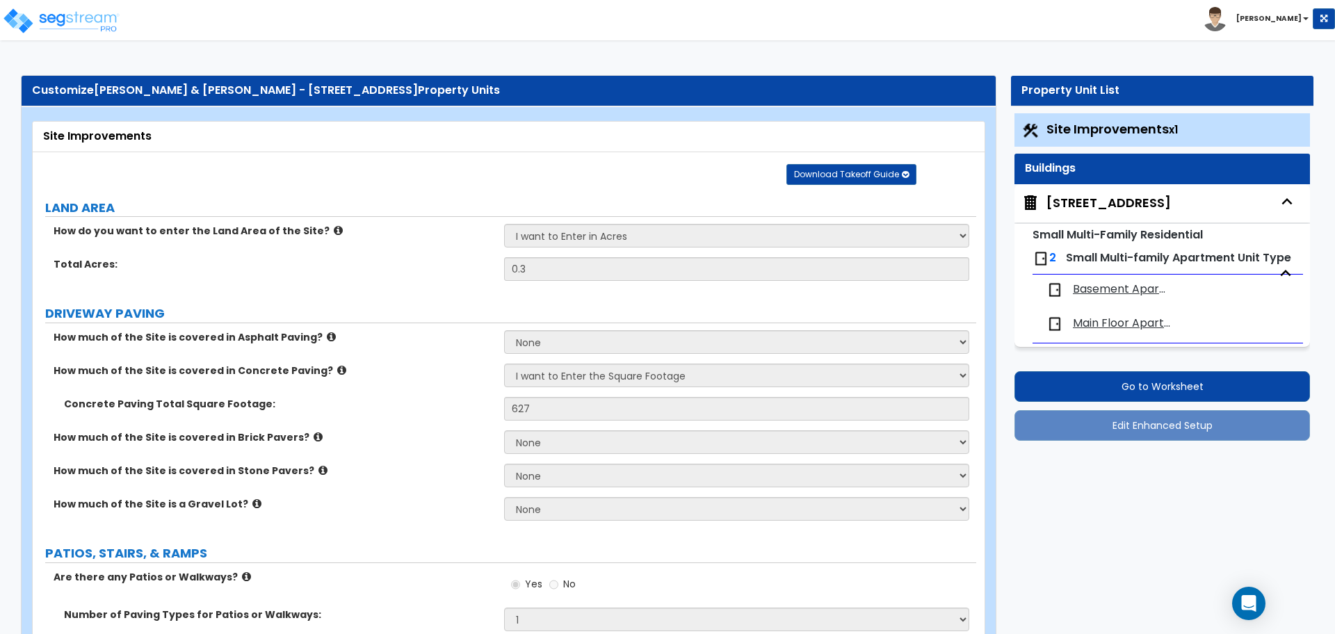
select select "3"
select select "2"
select select "1"
select select "2"
select select "1"
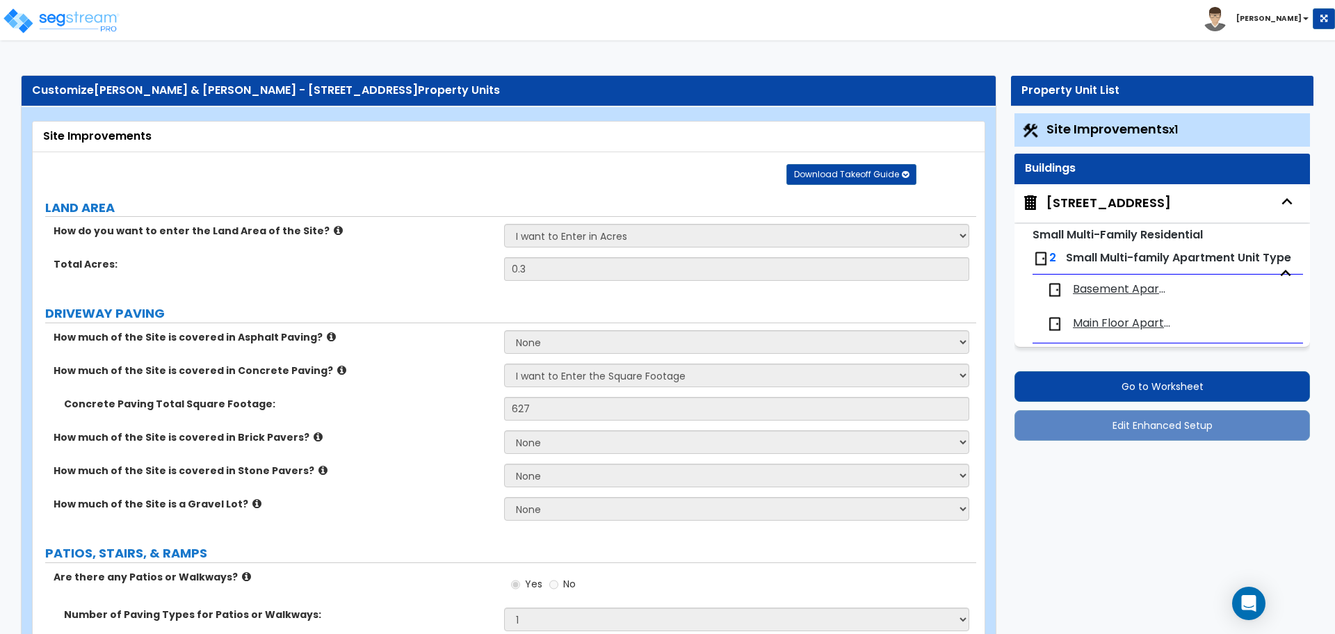
select select "2"
select select "1"
select select "3"
select select "1"
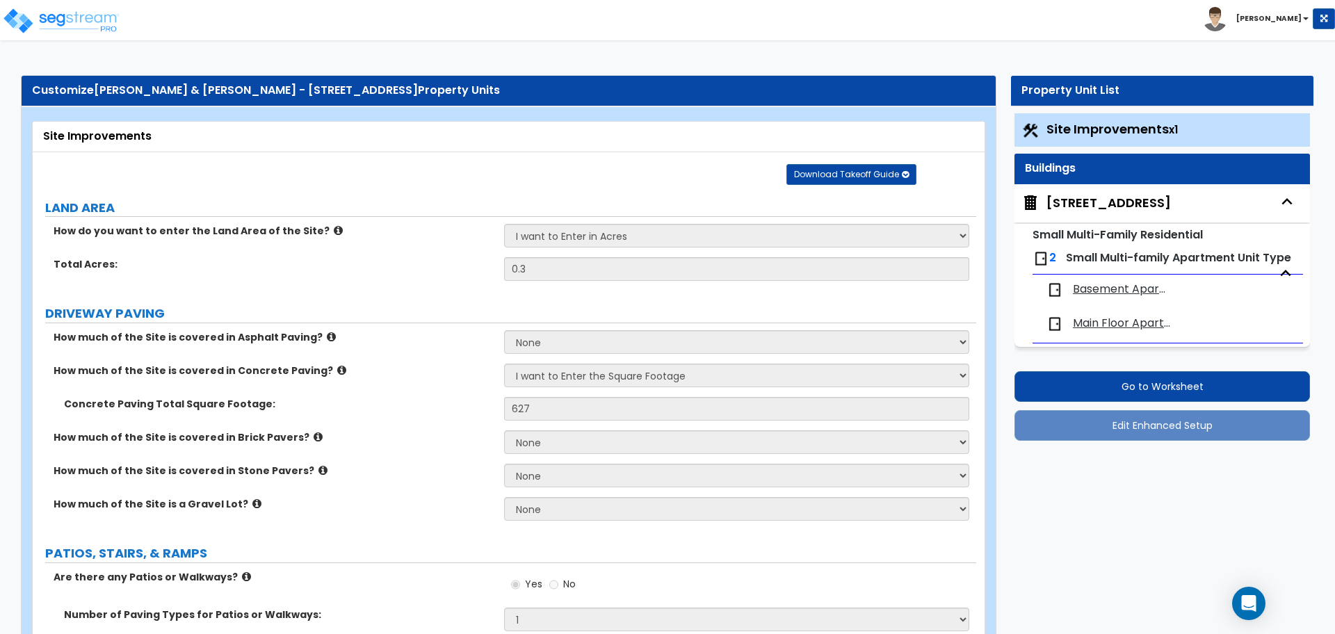
select select "1"
select select "2"
select select "1"
select select "2"
select select "1"
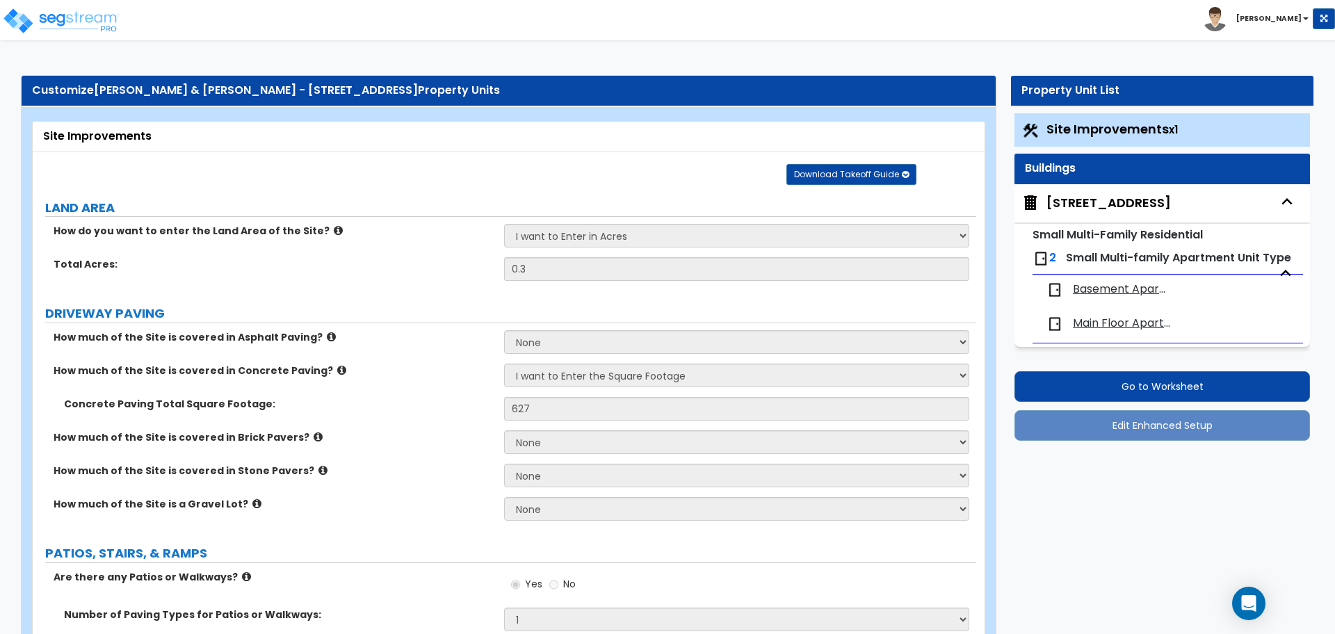
select select "3"
select select "2"
select select "3"
select select "1"
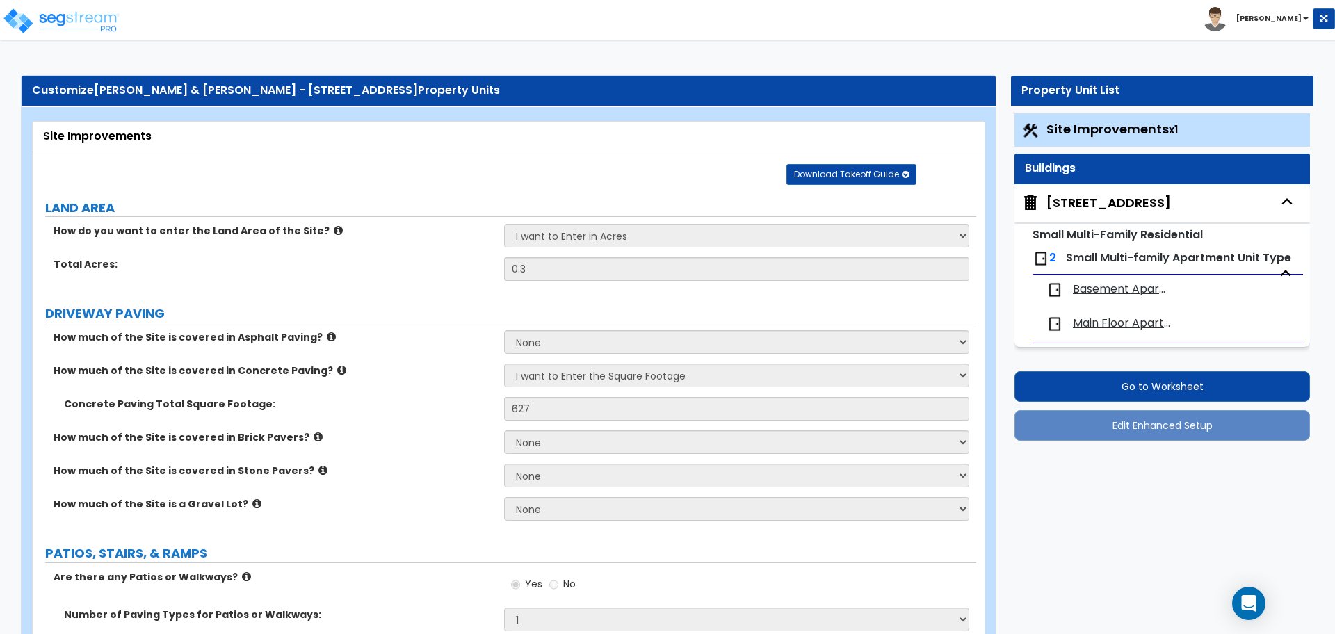
select select "2"
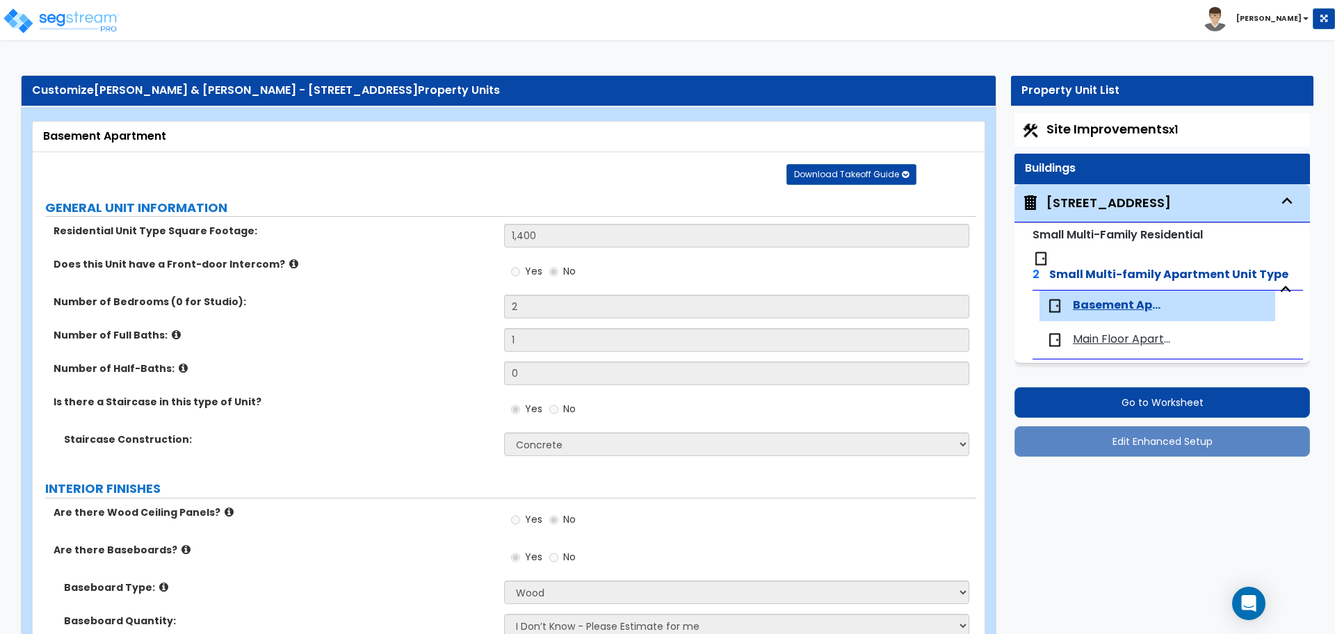
click at [1114, 332] on div "Main Floor Apartment" at bounding box center [1167, 340] width 257 height 31
click at [1110, 332] on span "Main Floor Apartment" at bounding box center [1126, 340] width 107 height 16
select select "1"
select select "7"
select select "5"
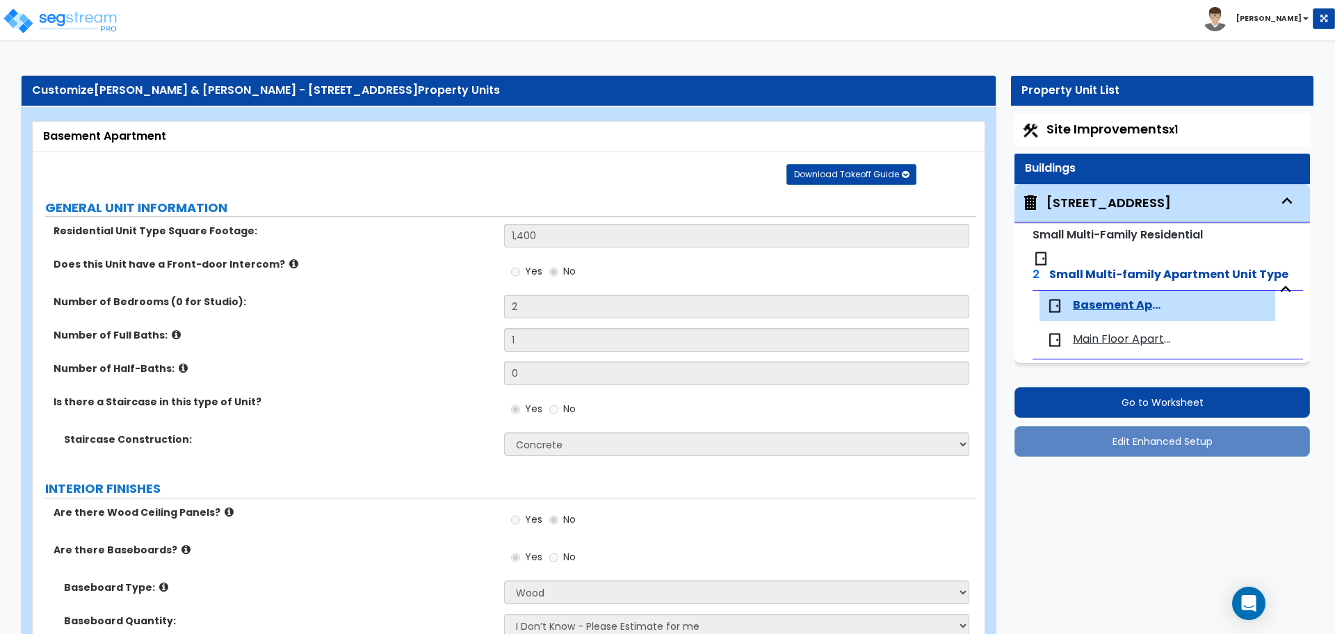
select select "2"
select select "3"
select select "2"
select select "5"
select select "2"
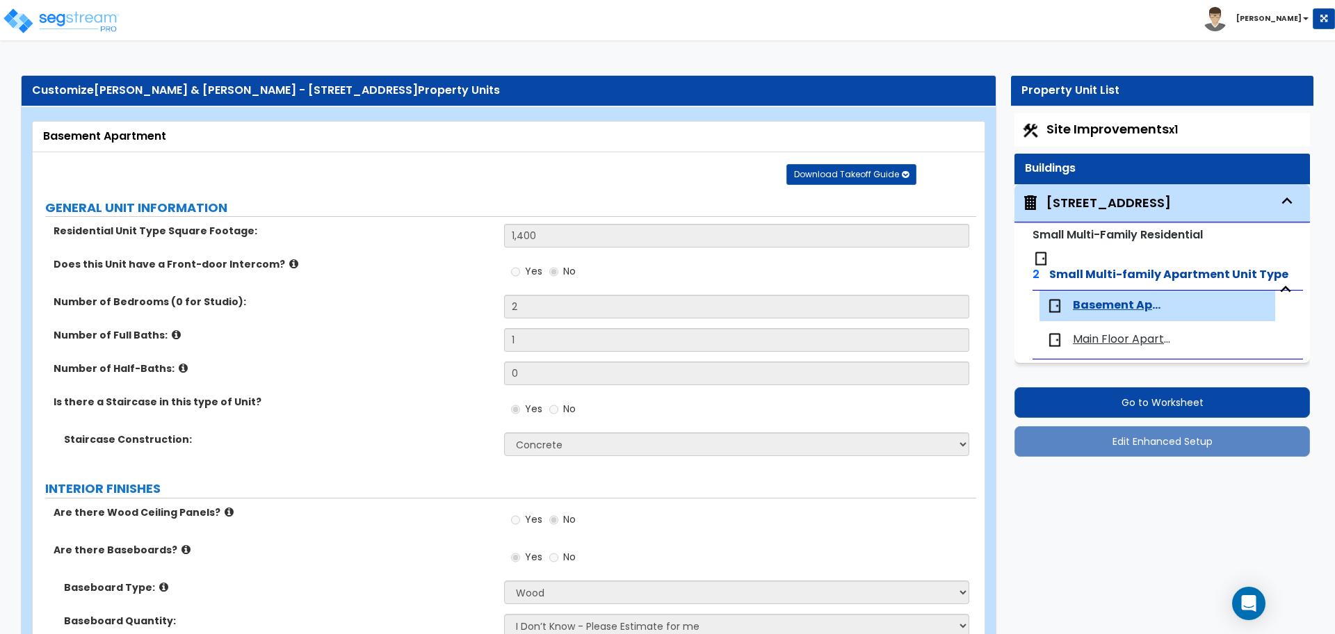
select select "1"
select select "3"
select select "2"
select select "3"
select select "1"
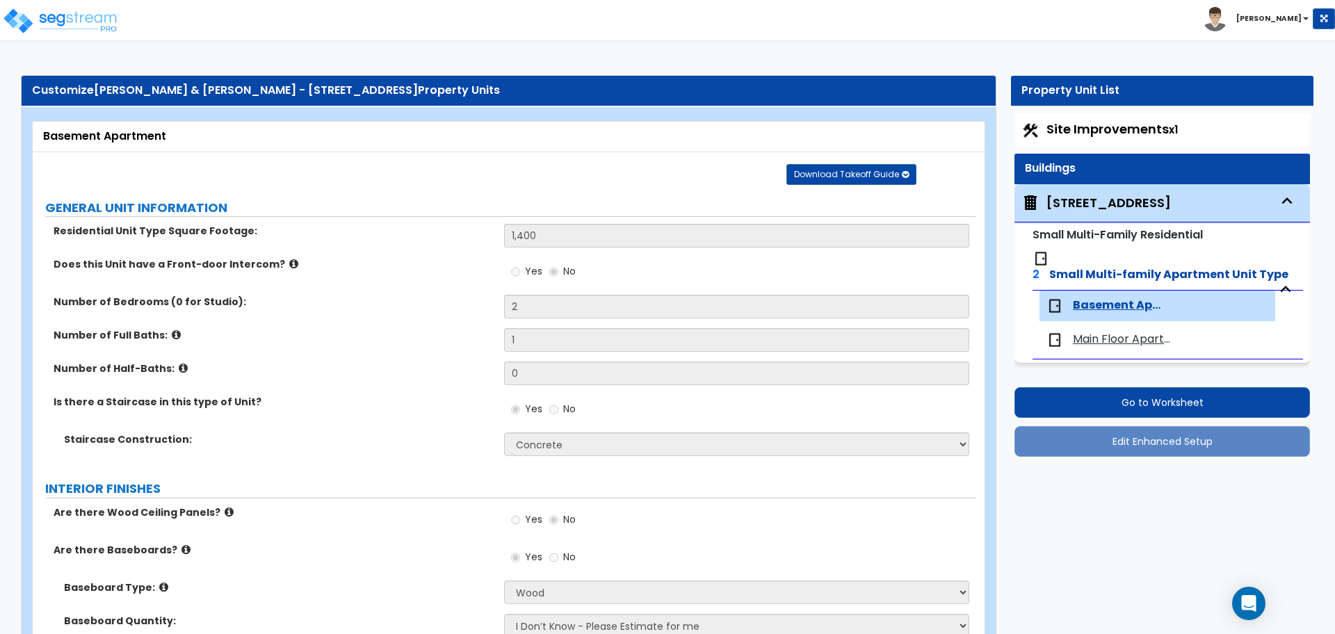
select select "2"
select select "3"
select select "1"
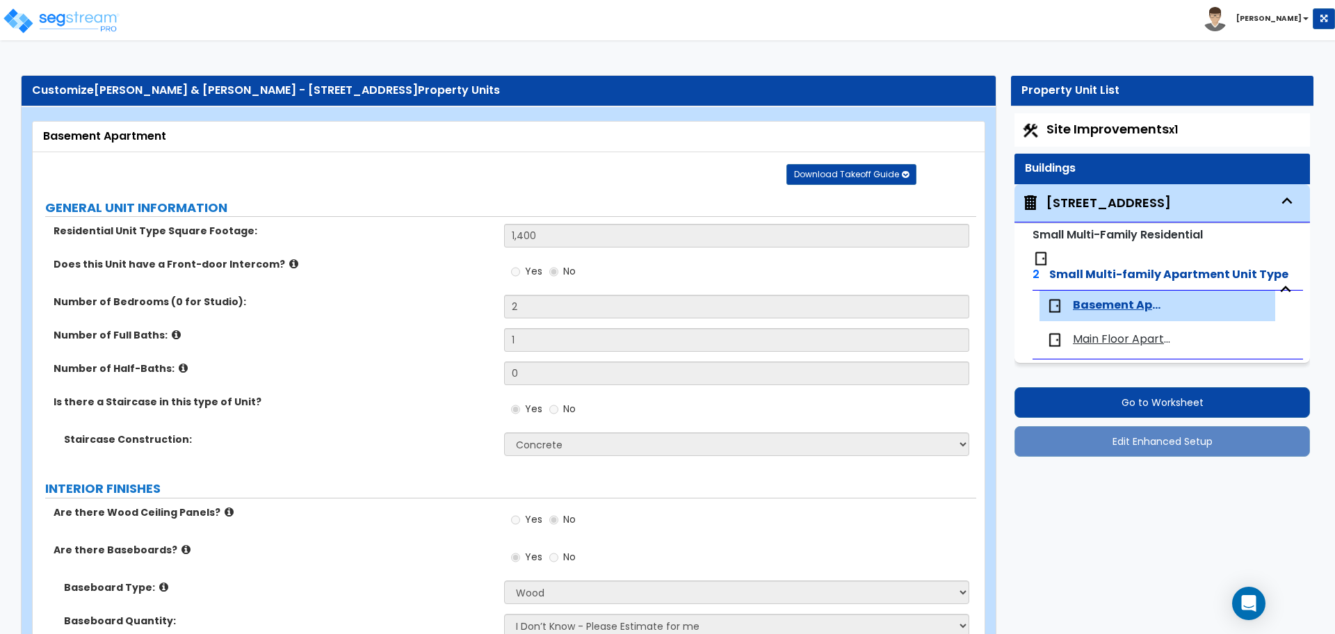
select select "2"
select select "1"
select select "7"
select select "2"
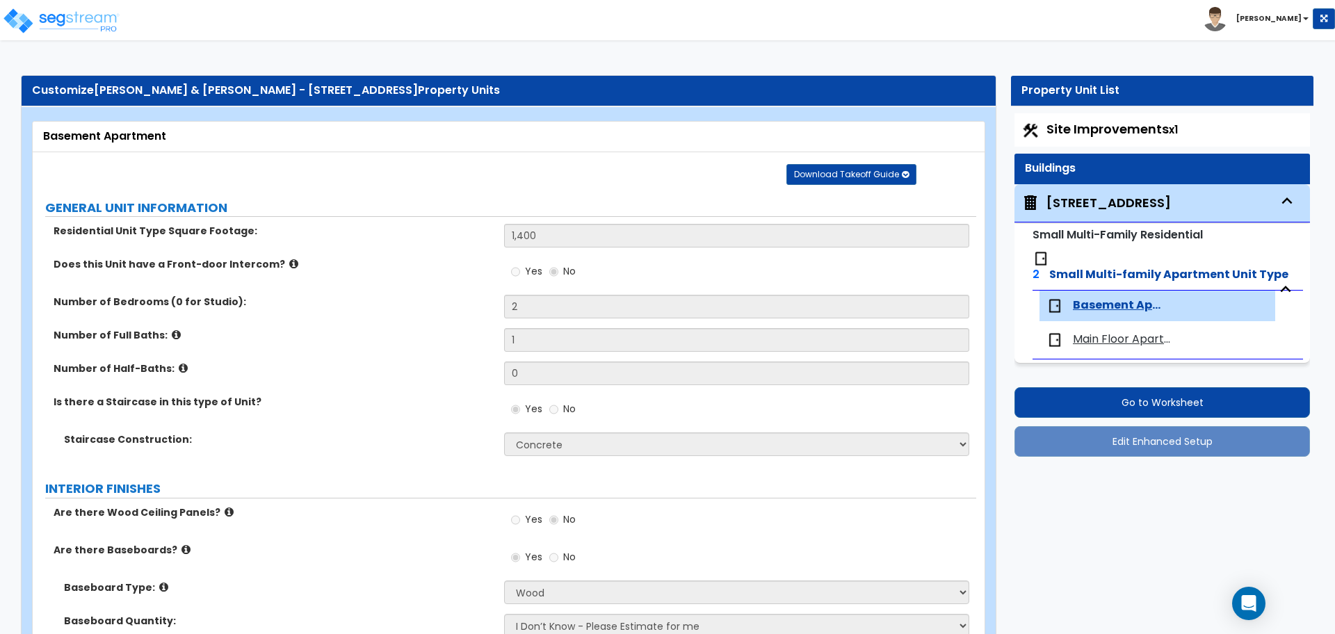
select select "3"
select select "1"
select select "2"
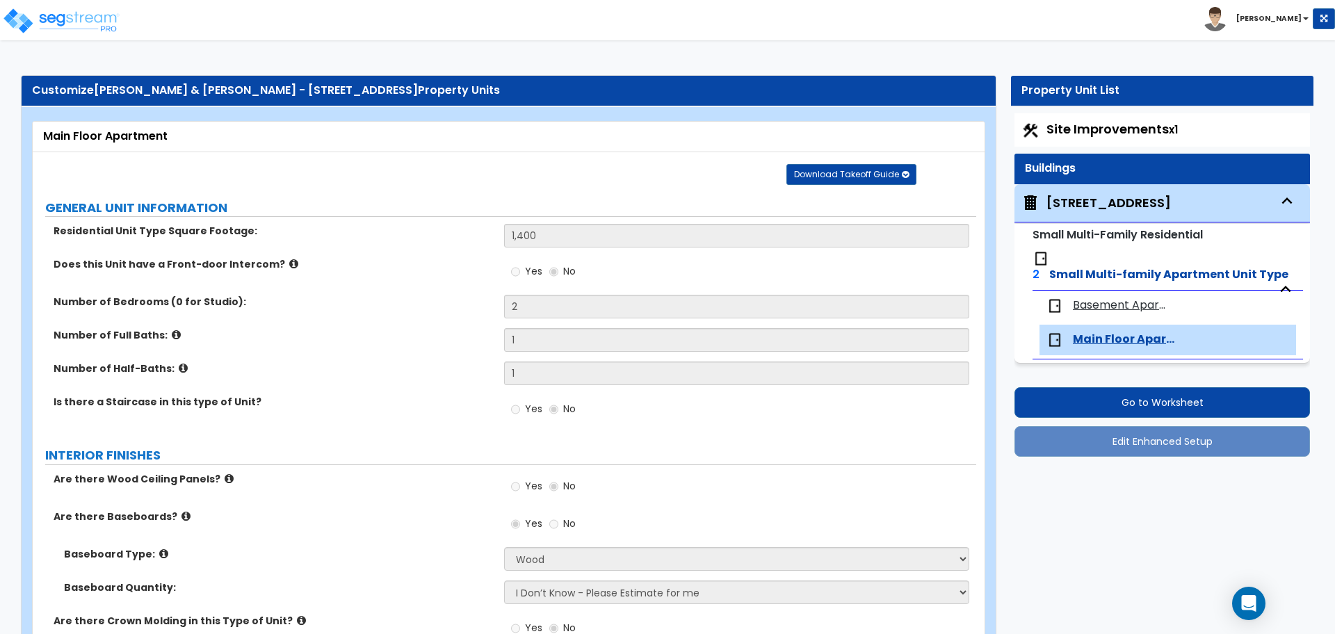
click at [1100, 298] on span "Basement Apartment" at bounding box center [1120, 306] width 95 height 16
select select "1"
select select "3"
select select "5"
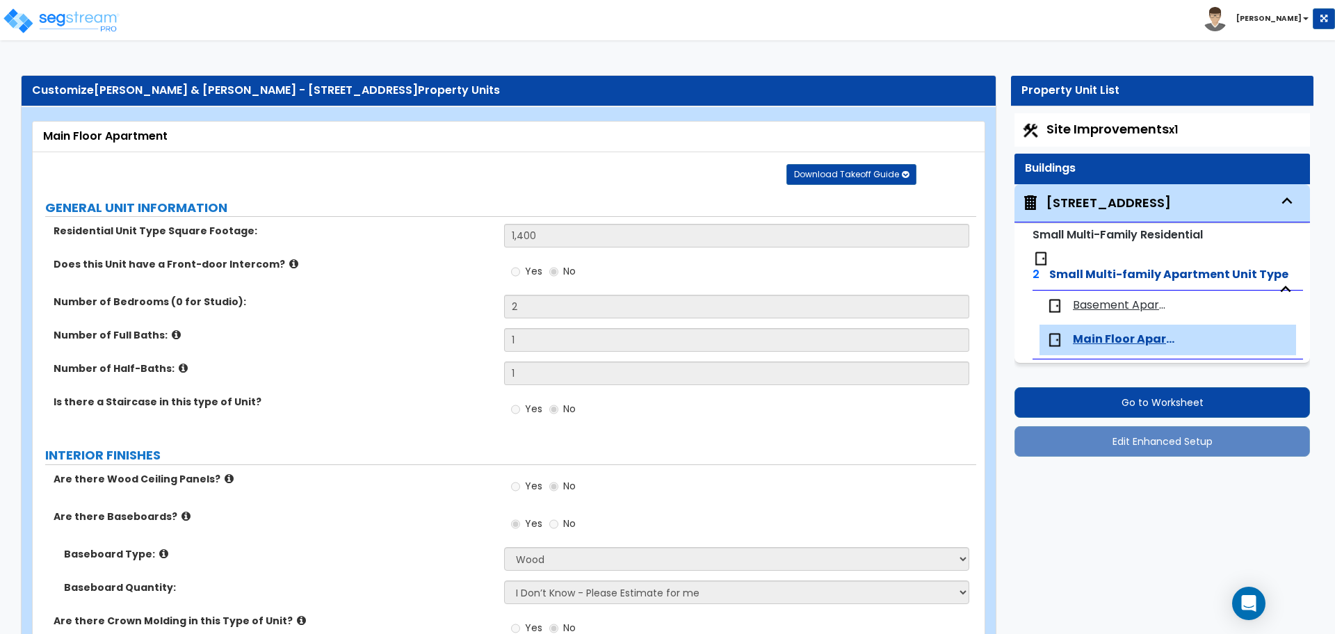
select select "1"
select select "3"
select select "2"
select select "1"
select select "2"
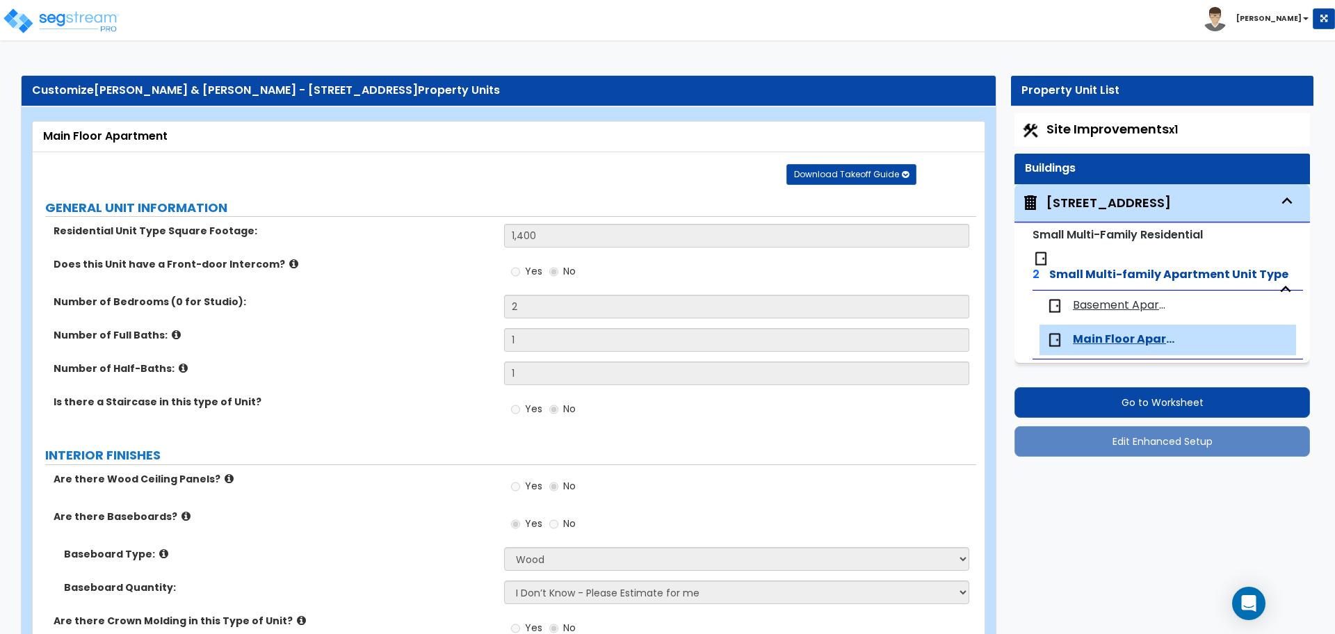
select select "1"
select select "2"
select select "1"
select select "3"
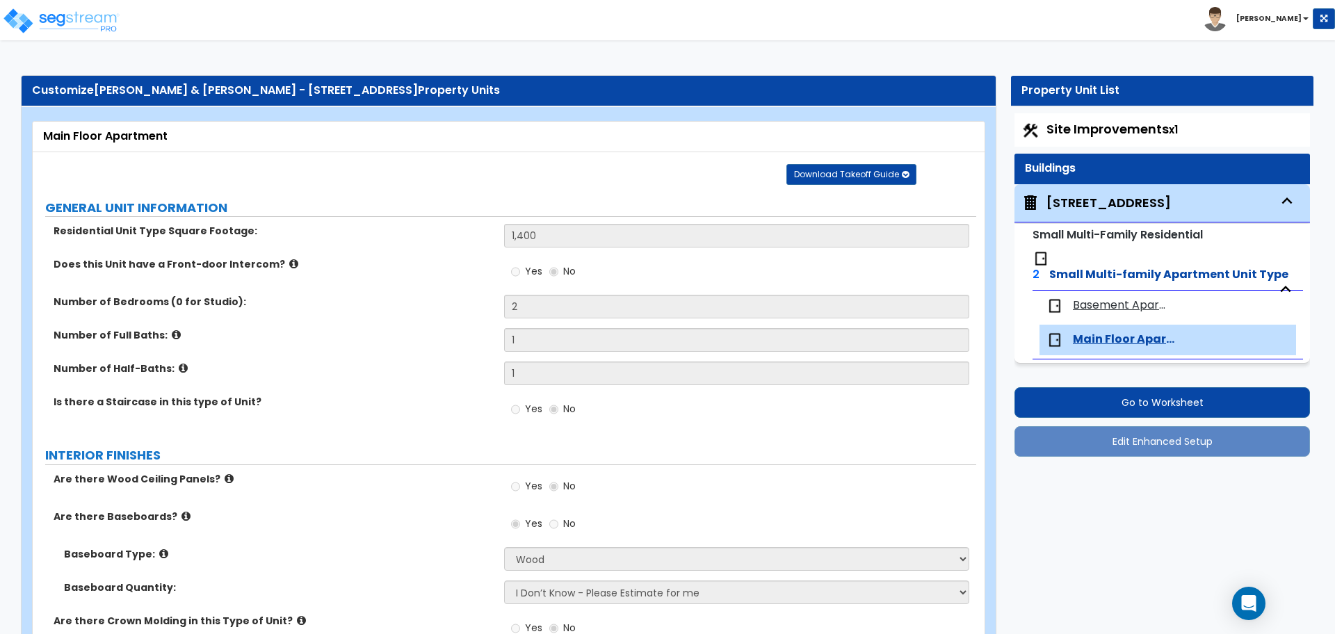
select select "1"
select select "2"
select select "1"
select select "2"
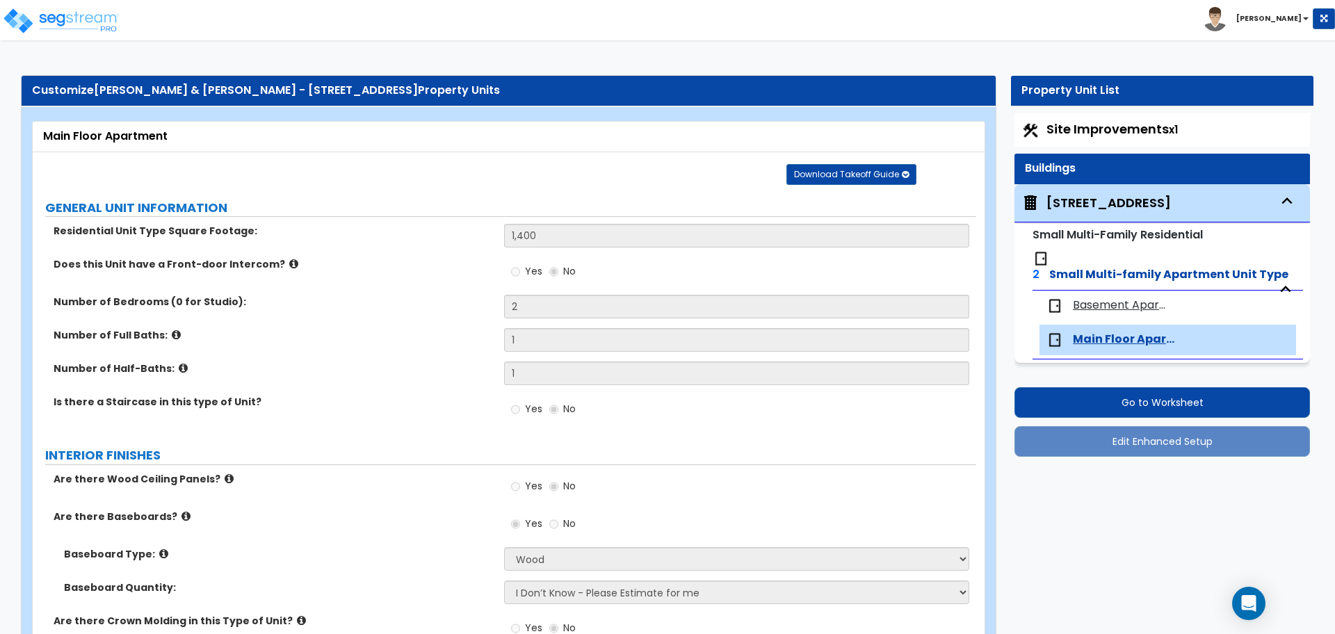
select select "1"
select select "3"
select select "2"
select select "3"
select select "1"
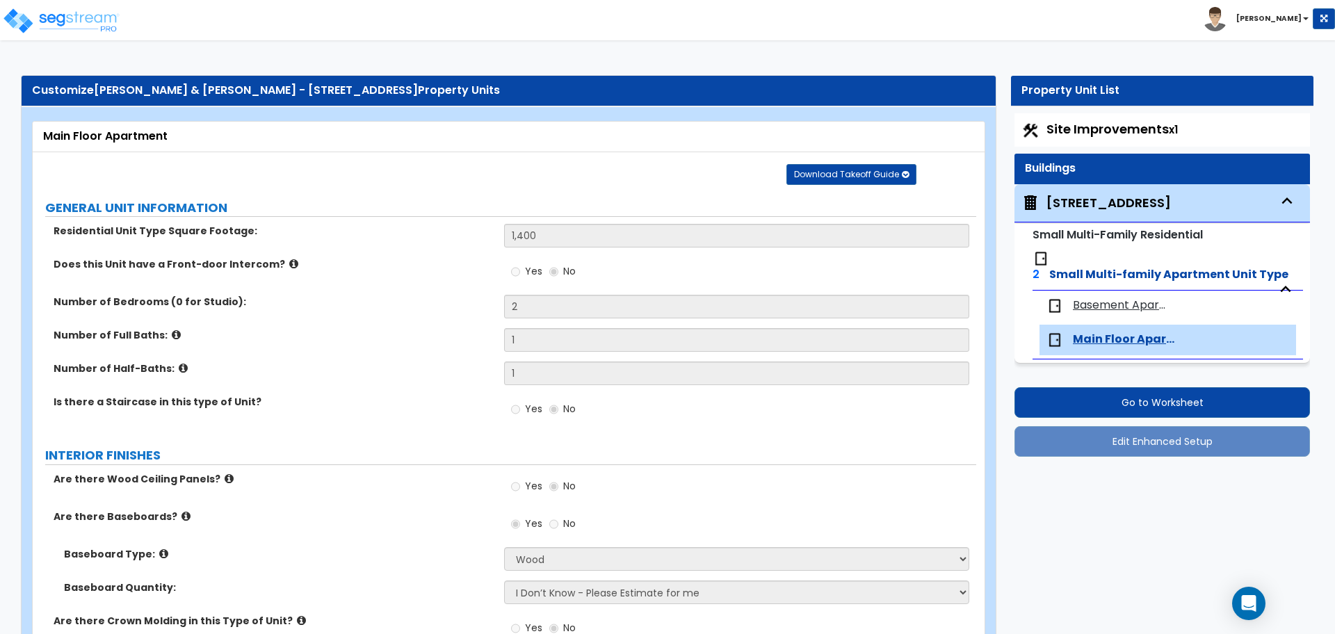
select select "1"
select select "2"
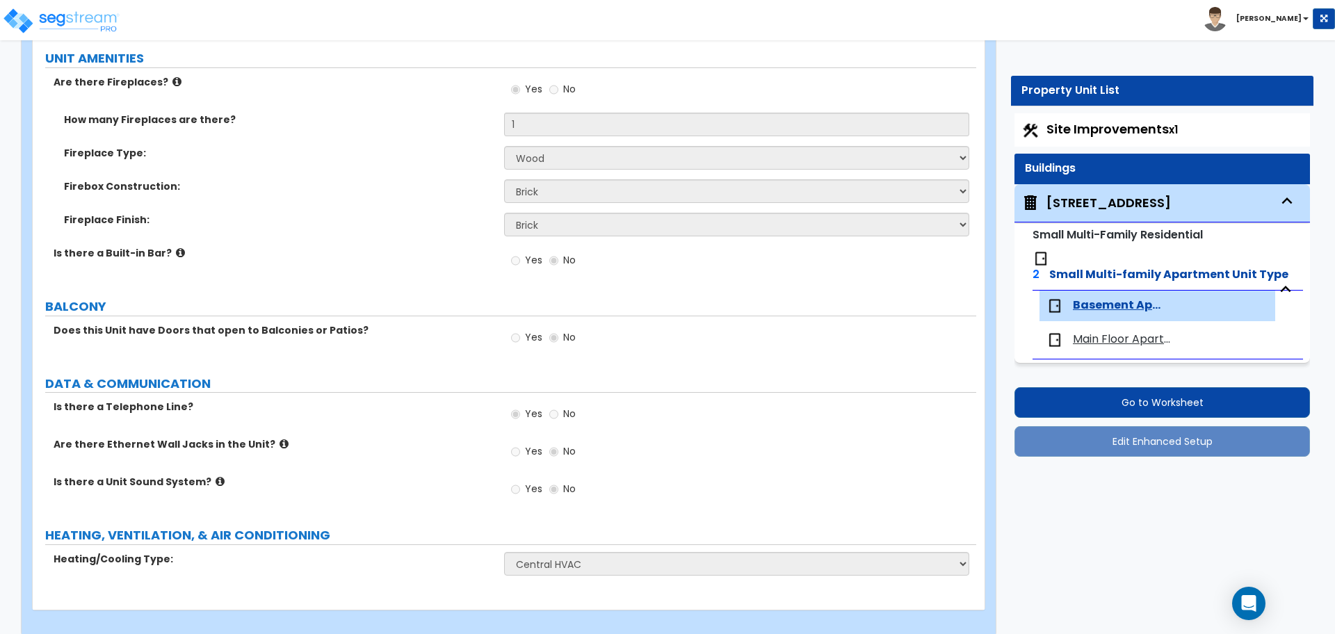
scroll to position [2961, 0]
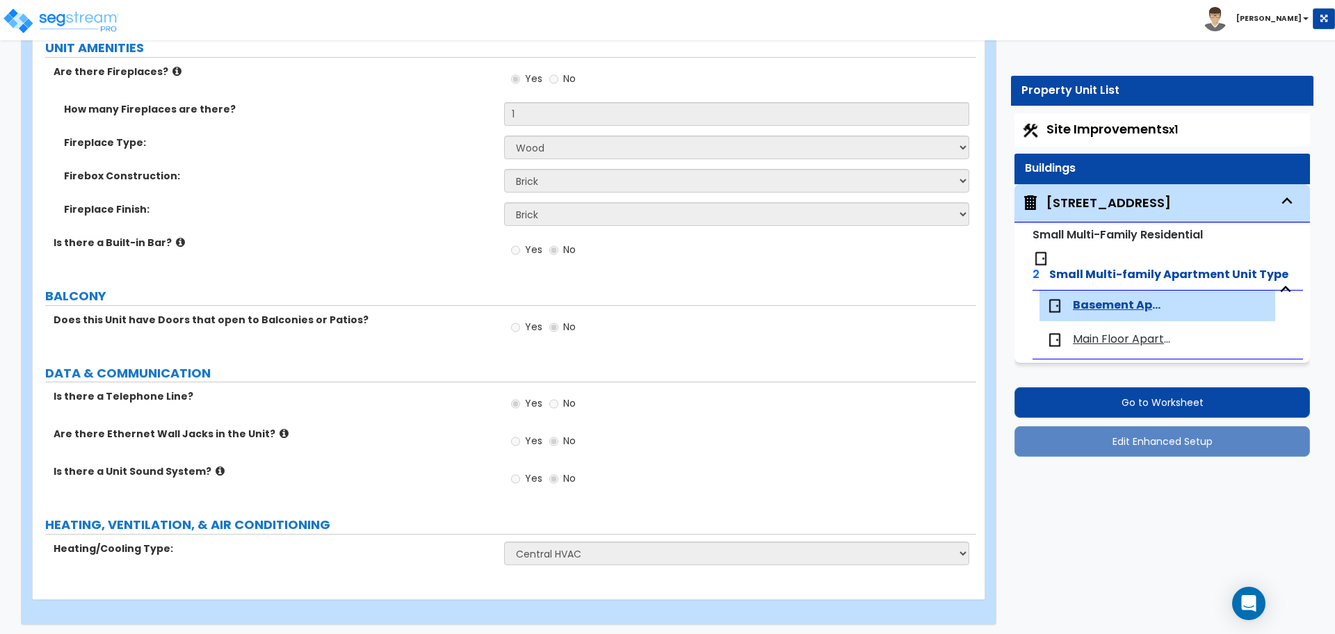
click at [1070, 332] on div "Main Floor Apartment" at bounding box center [1112, 340] width 133 height 17
click at [1089, 332] on span "Main Floor Apartment" at bounding box center [1126, 340] width 107 height 16
select select "1"
select select "7"
select select "5"
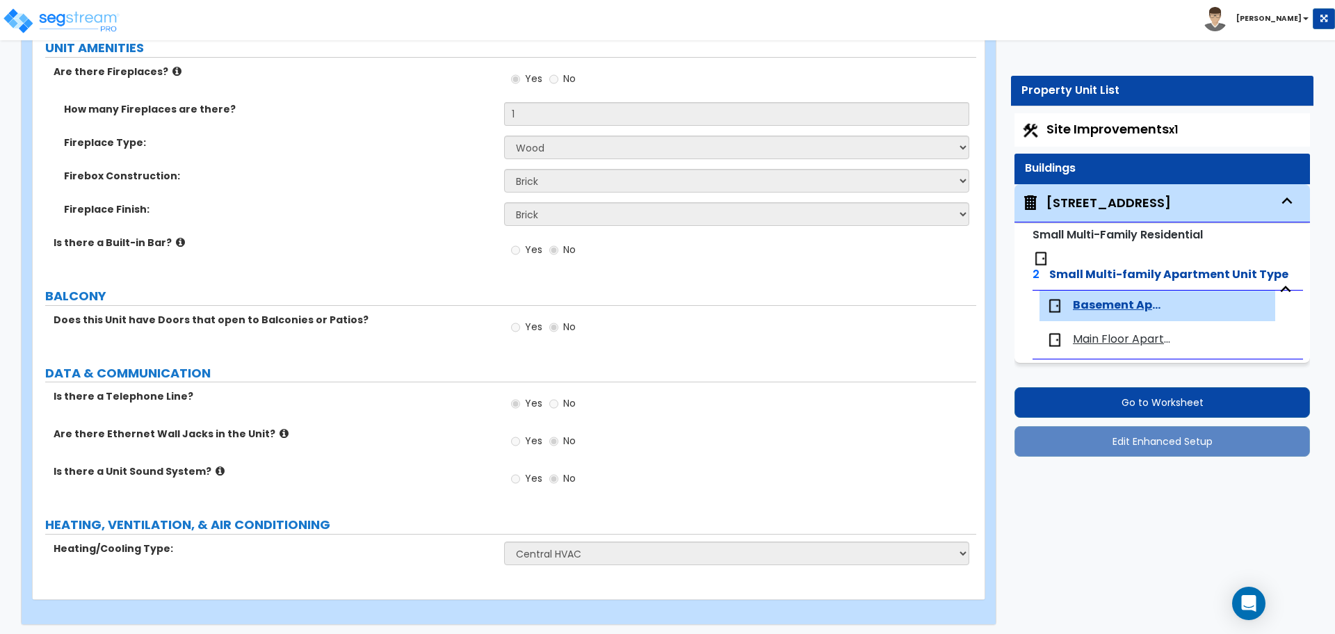
select select "2"
select select "1"
select select "2"
select select "3"
select select "1"
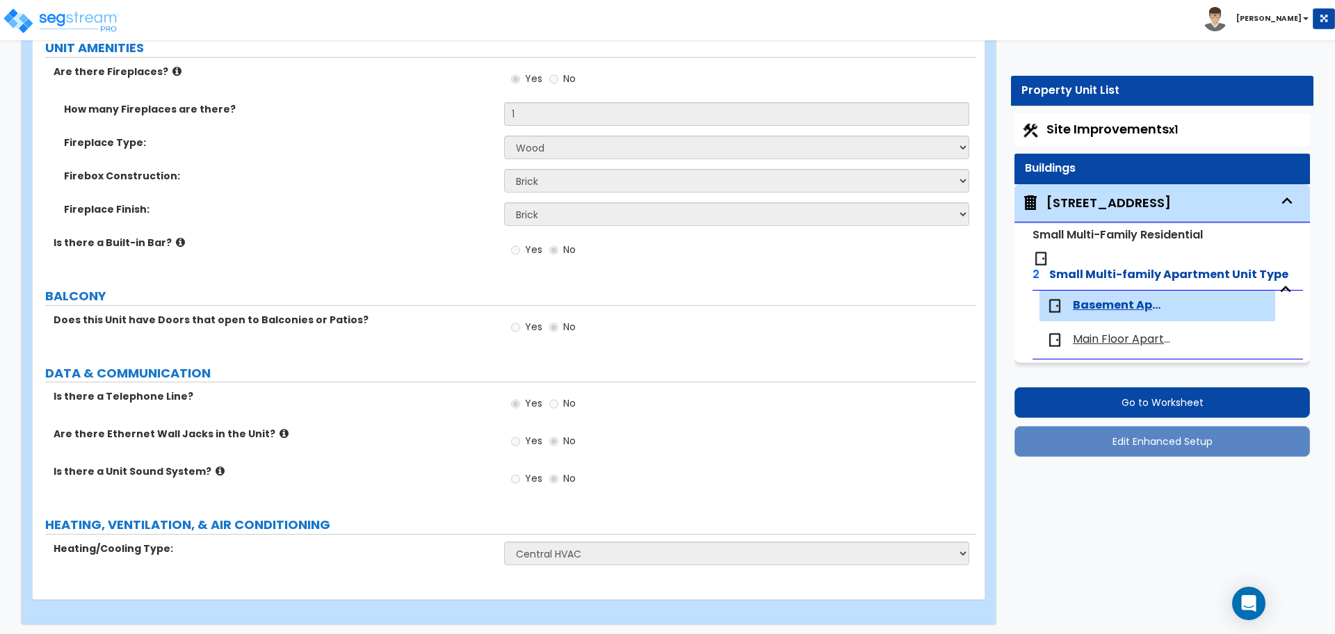
select select "1"
select select "2"
select select "1"
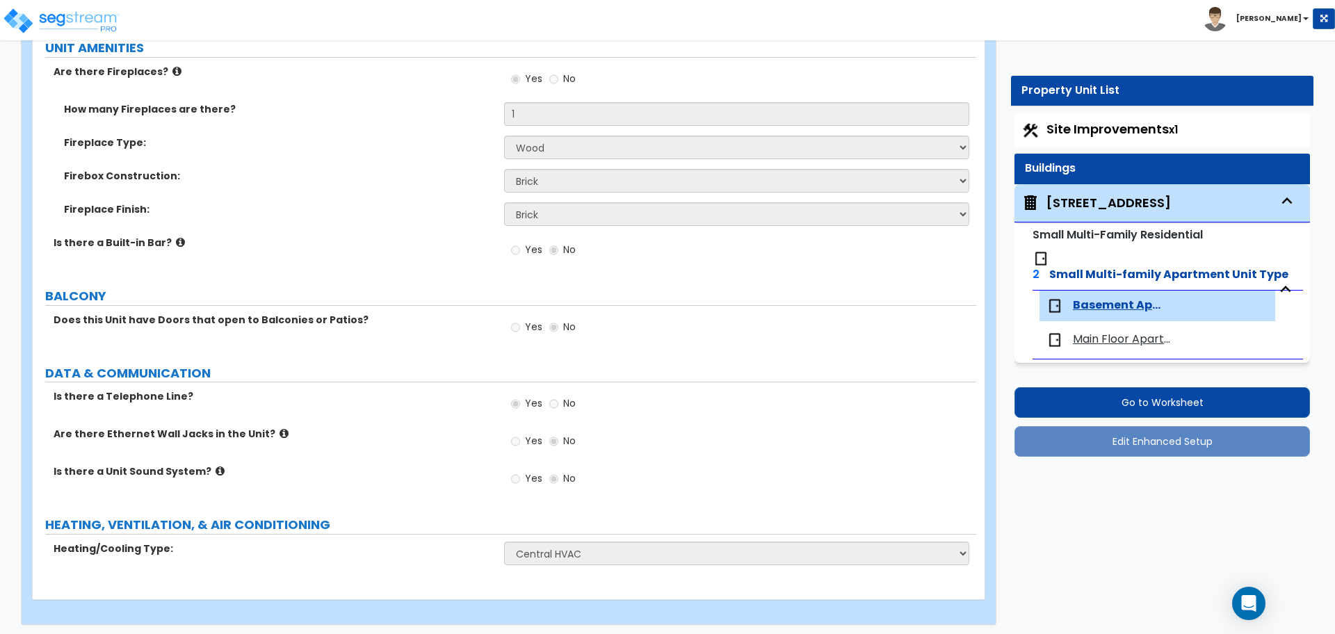
select select "7"
select select "2"
select select "3"
select select "1"
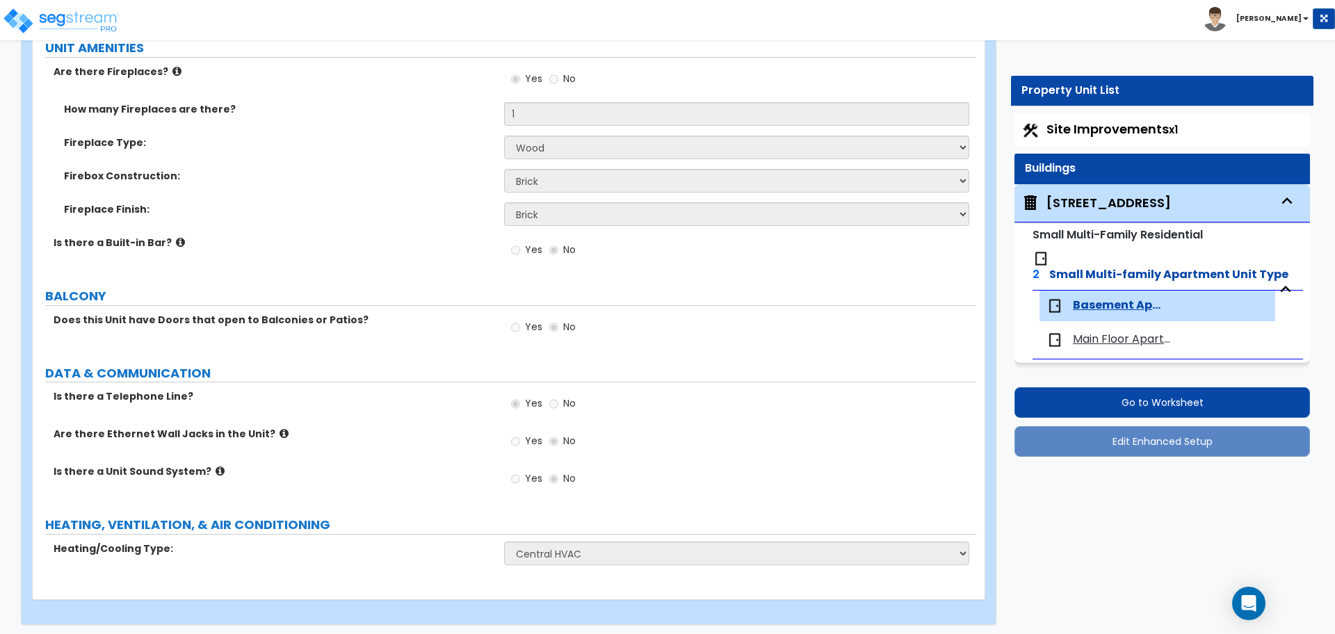
select select "2"
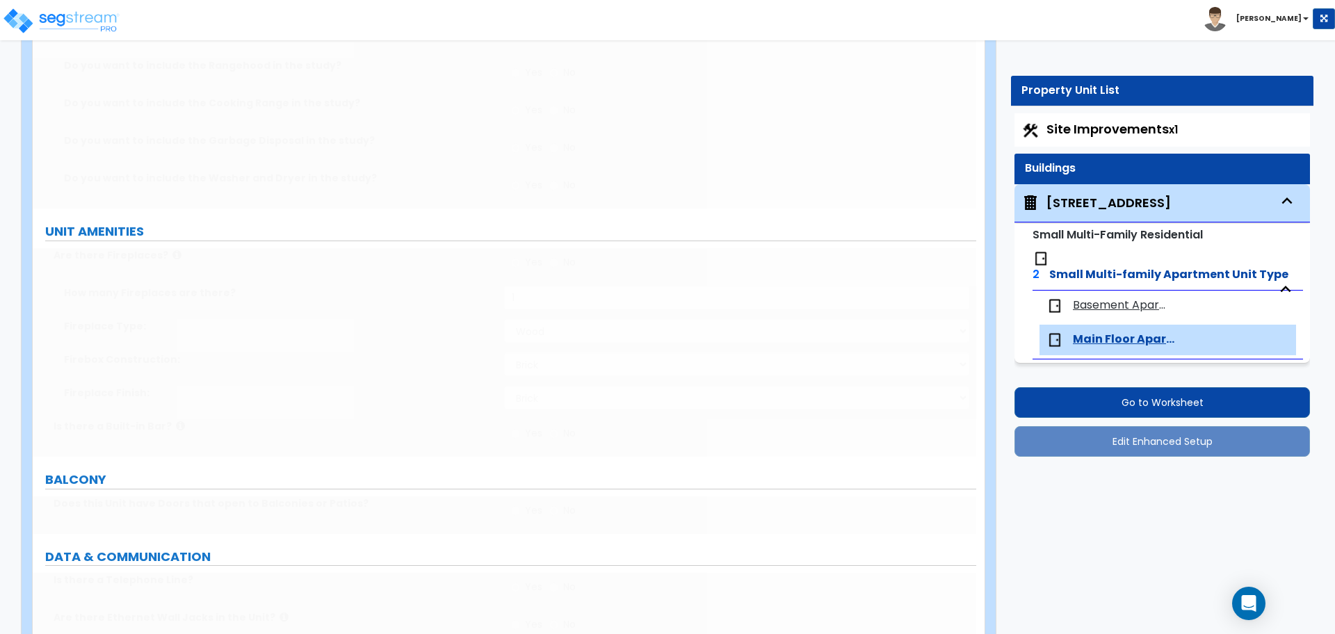
scroll to position [0, 0]
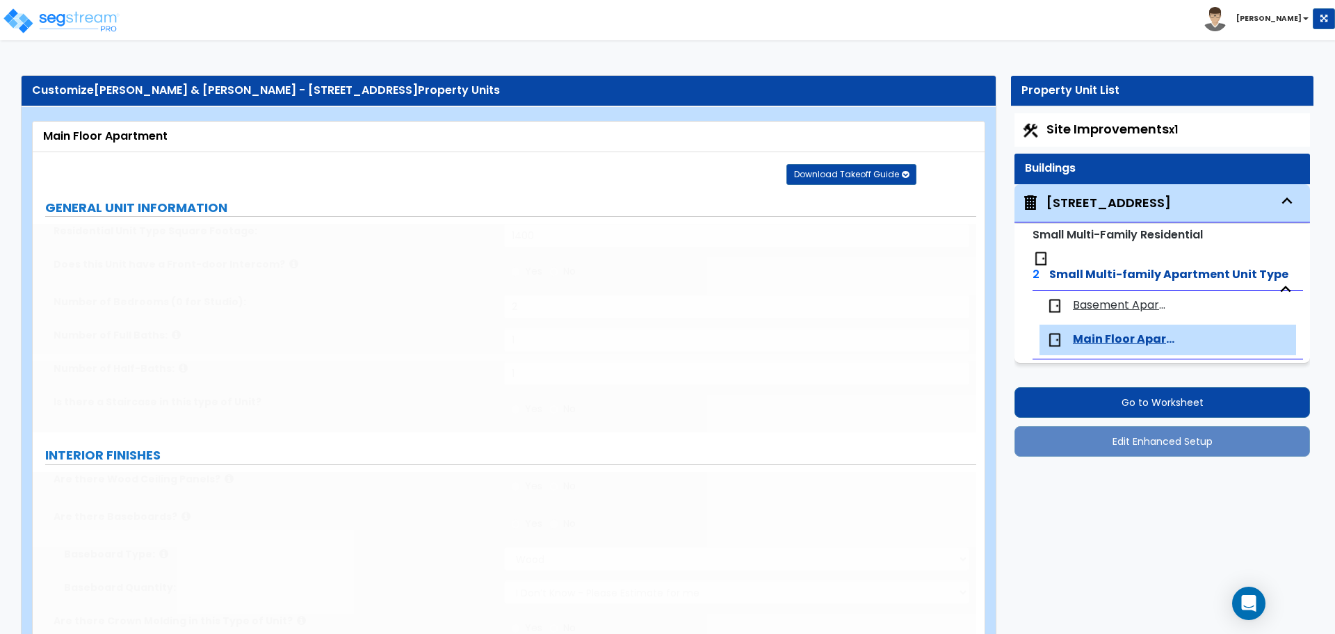
select select "3"
type input "1"
select select "2"
select select "5"
select select "2"
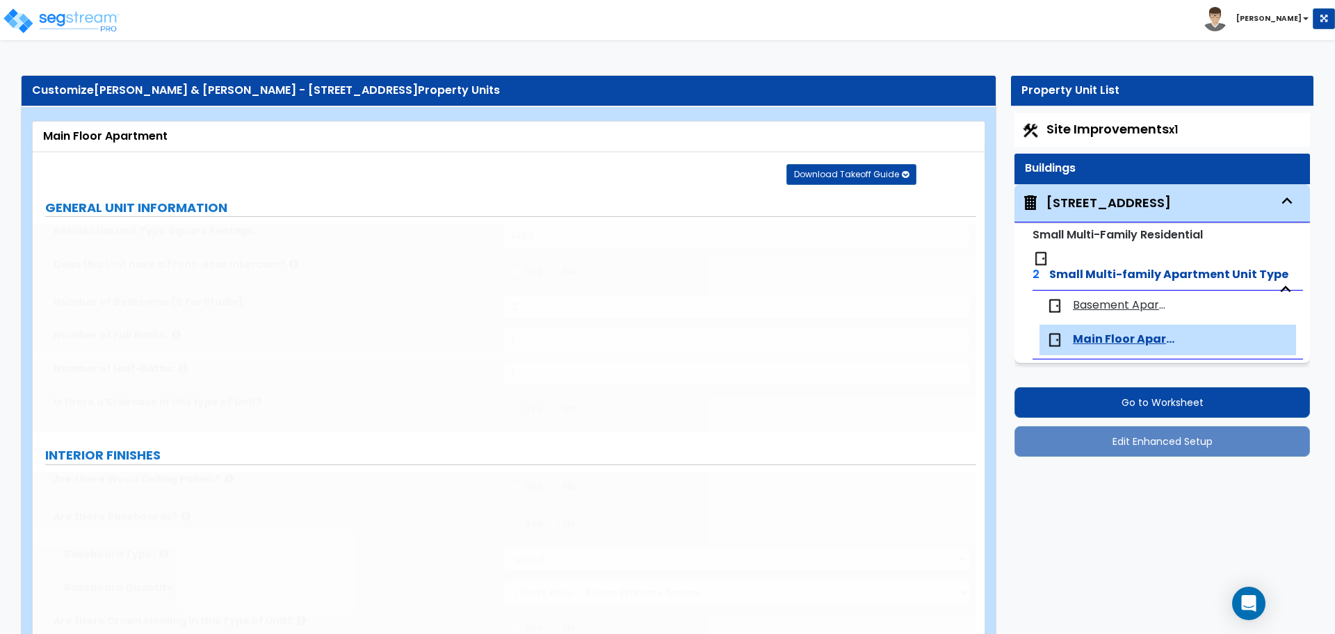
select select "1"
select select "3"
type input "1"
select select "2"
select select "3"
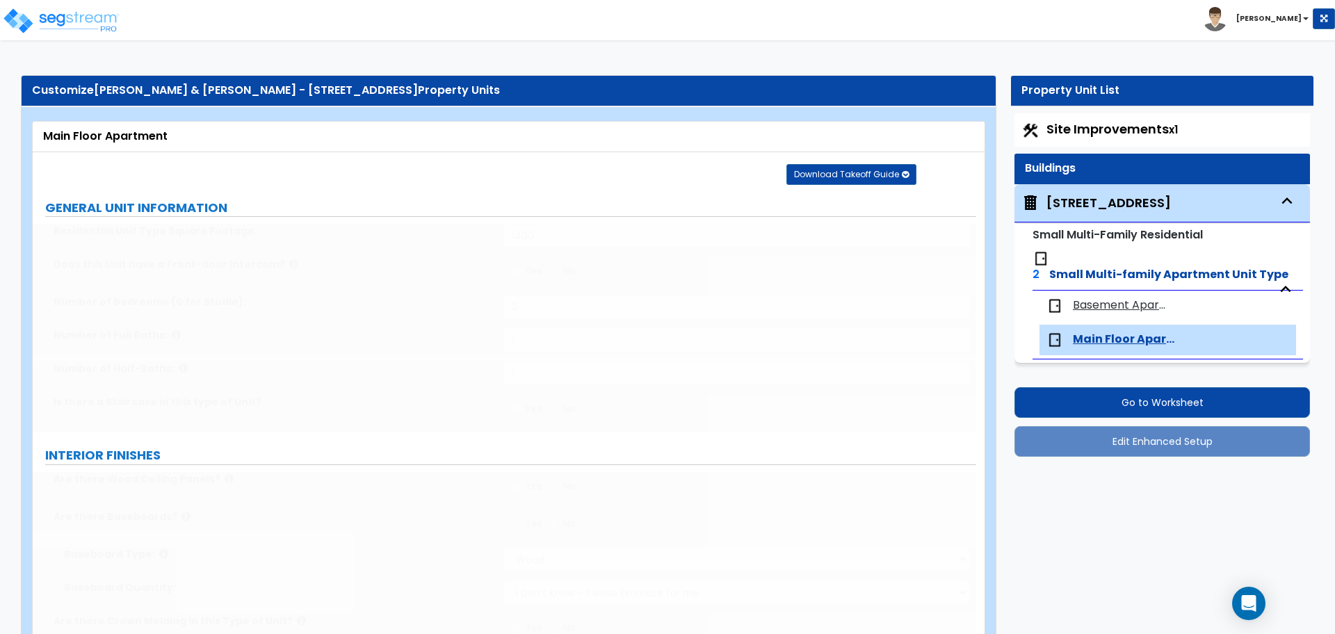
type input "1"
type input "5"
type input "12"
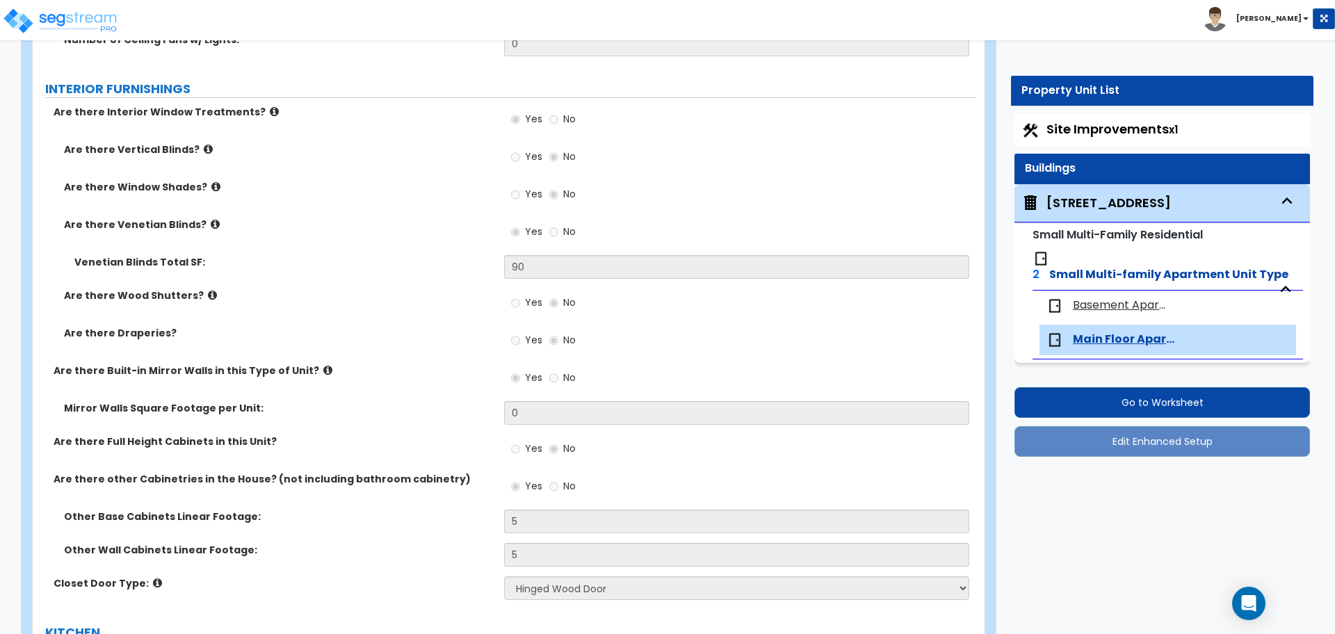
scroll to position [1514, 0]
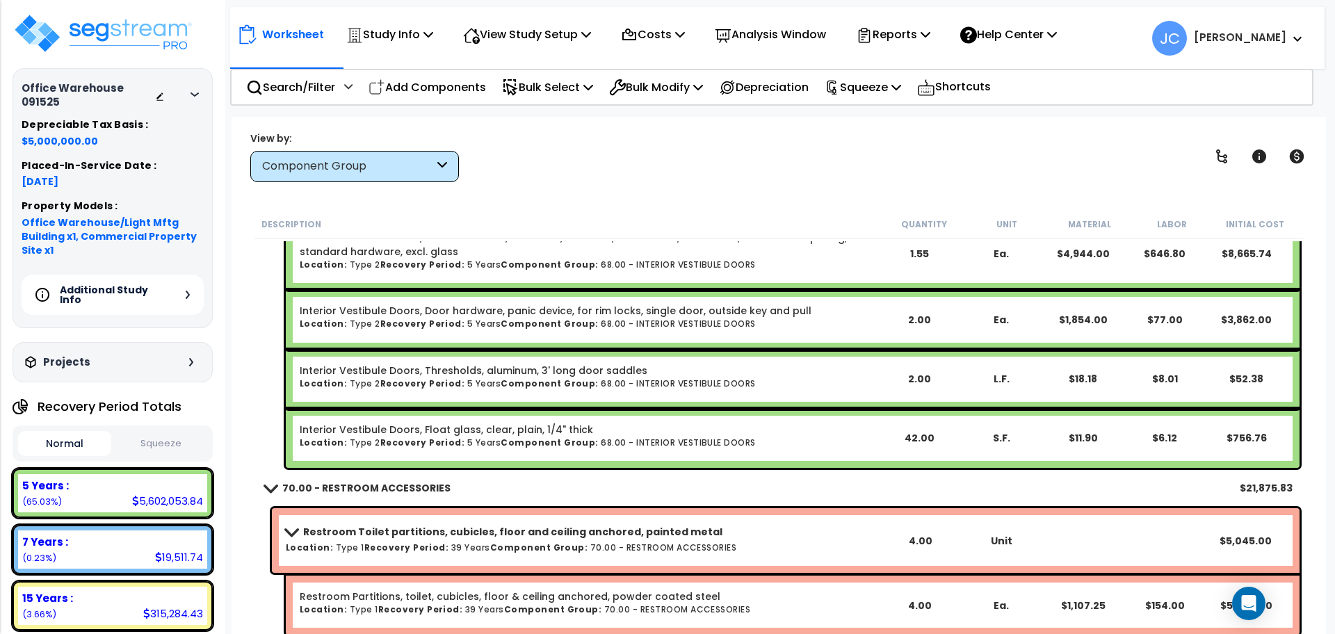
scroll to position [20154, 0]
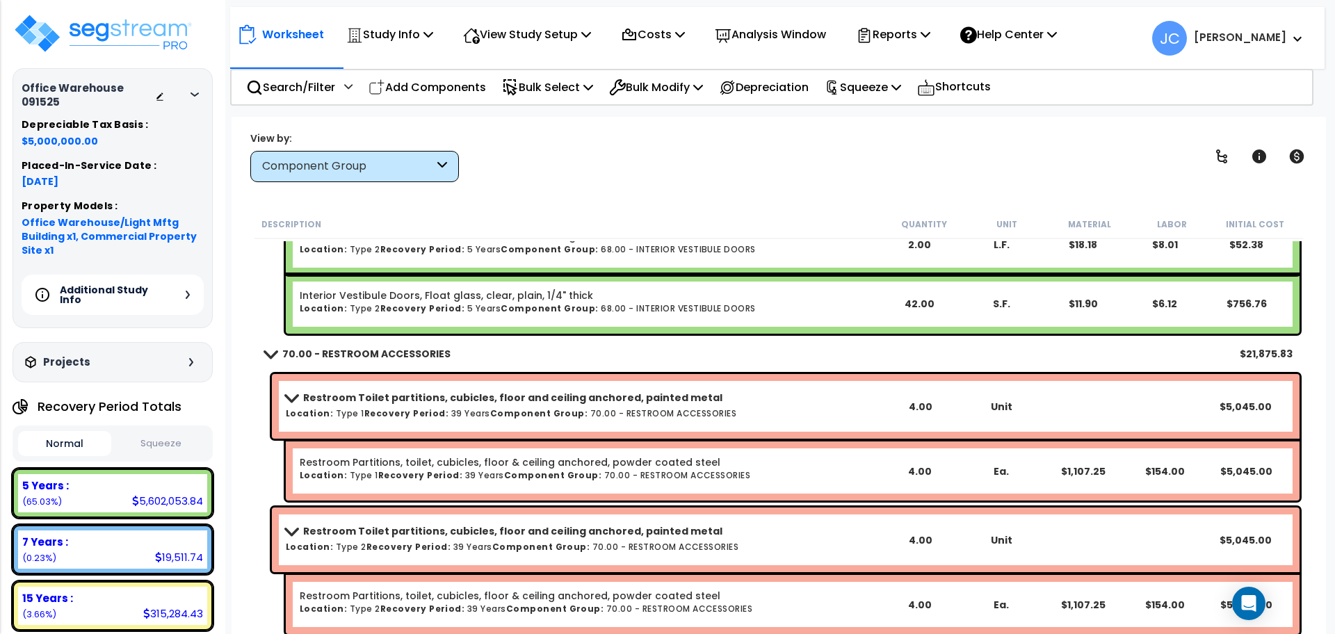
click at [663, 168] on div "View by: Component Group High to Low - Component Cost" at bounding box center [778, 156] width 1067 height 51
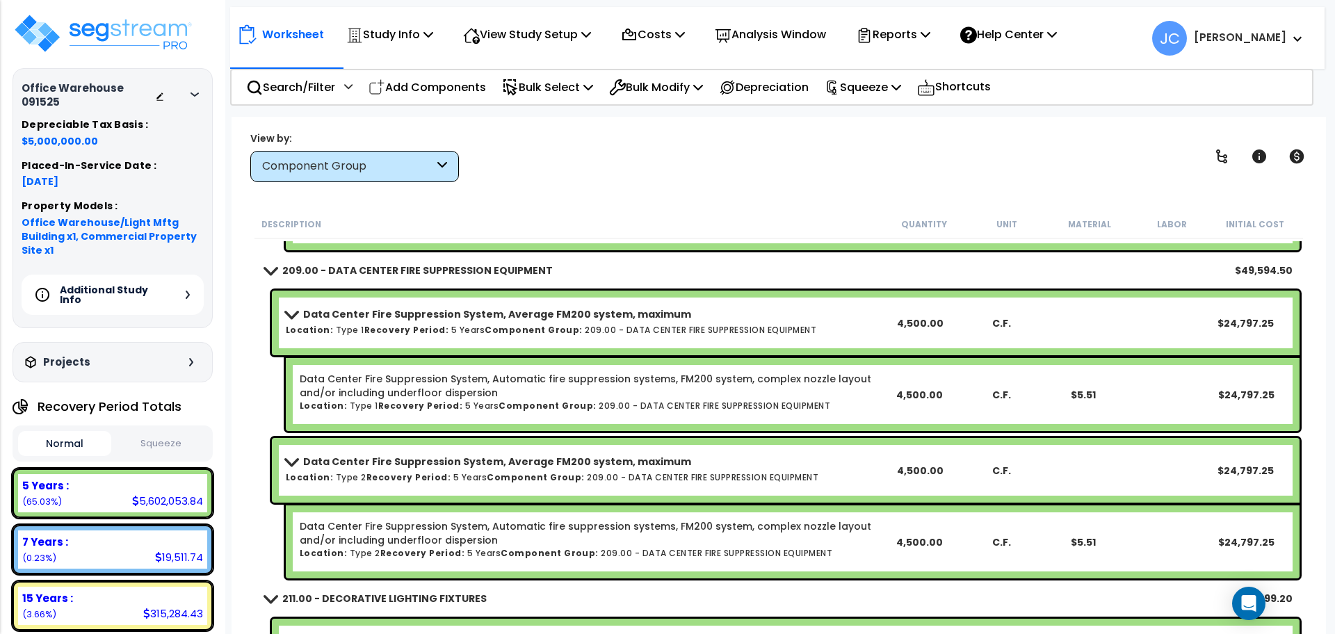
scroll to position [96895, 0]
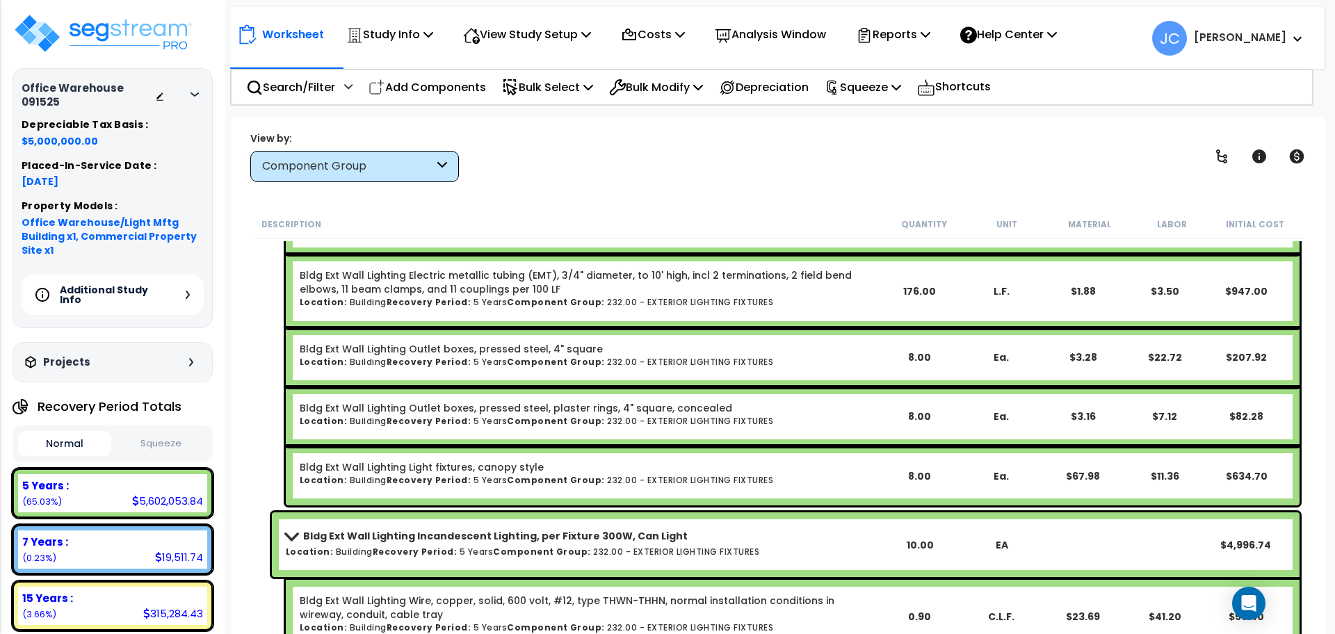
scroll to position [109727, 0]
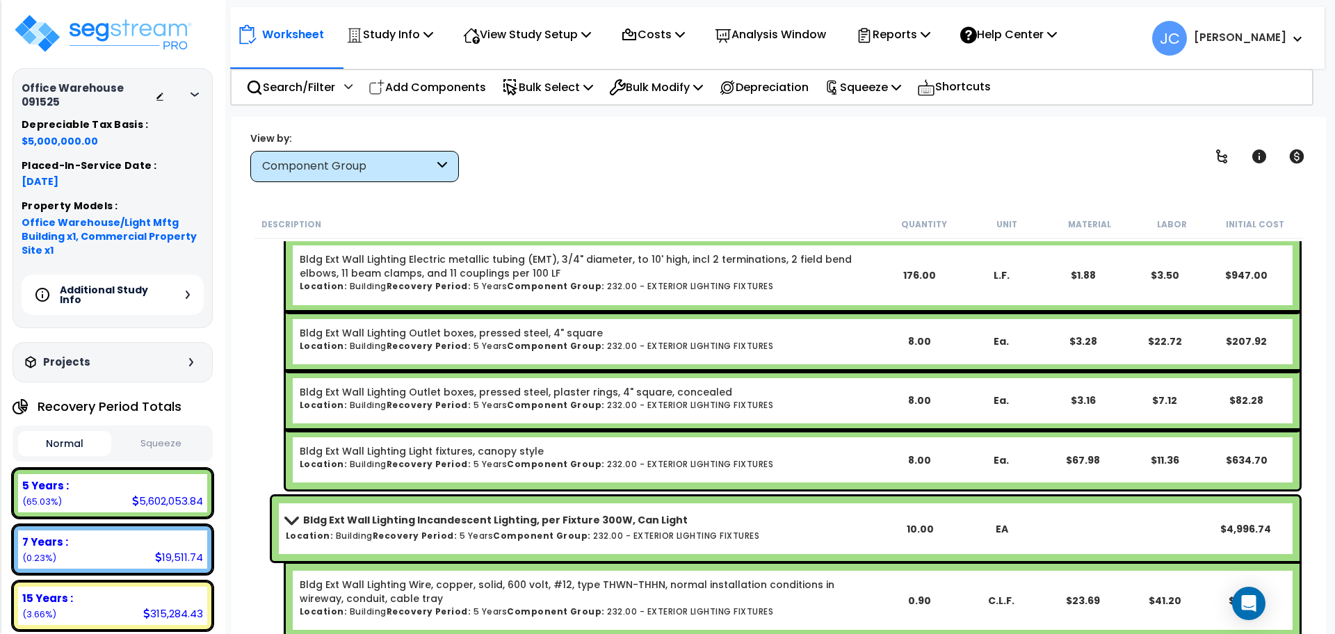
click at [782, 143] on div "View by: Component Group High to Low - Component Cost" at bounding box center [778, 156] width 1067 height 51
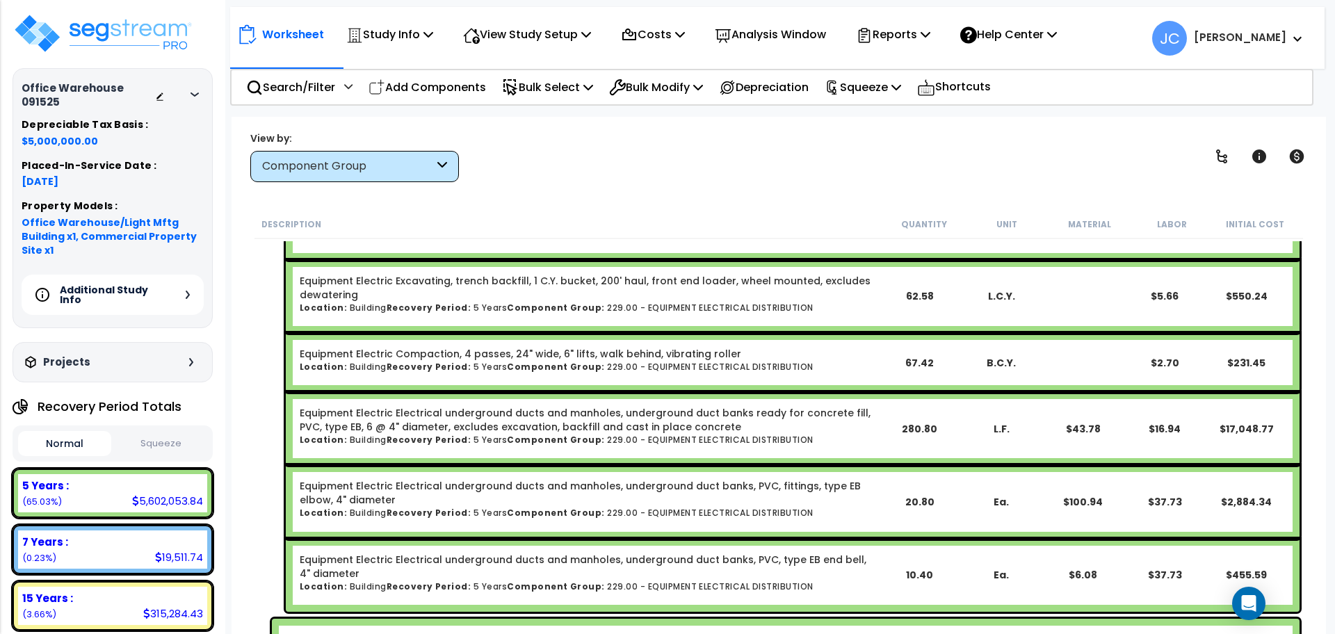
scroll to position [107357, 0]
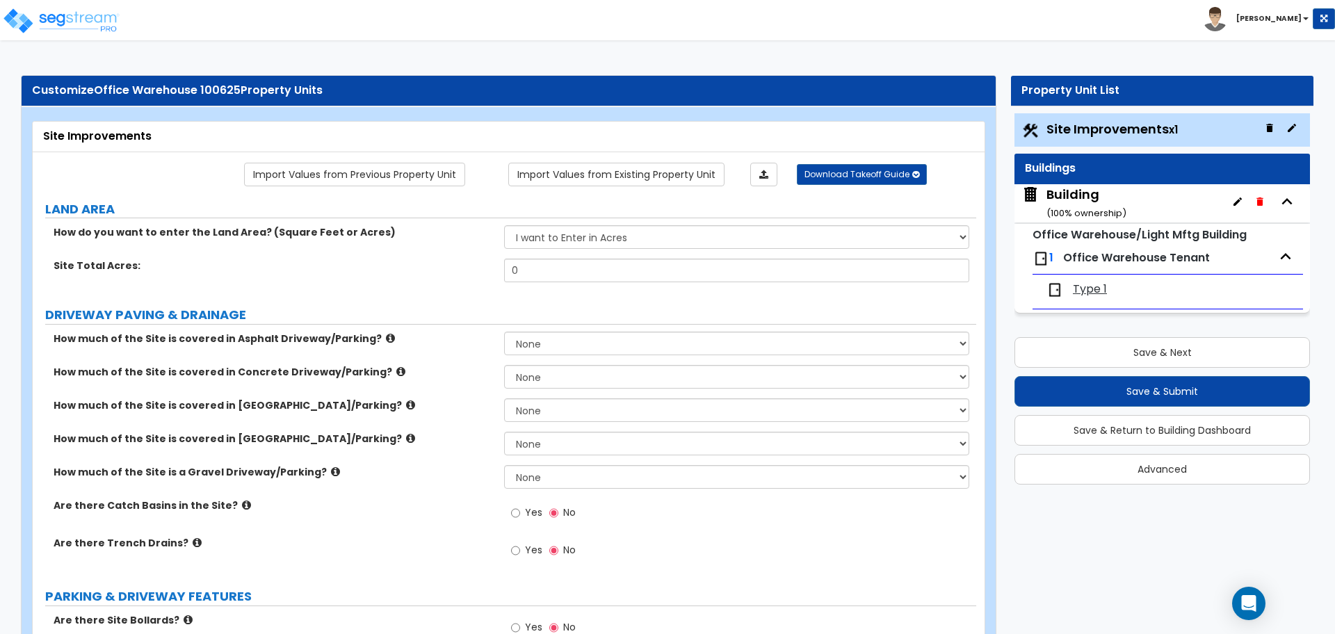
scroll to position [283, 0]
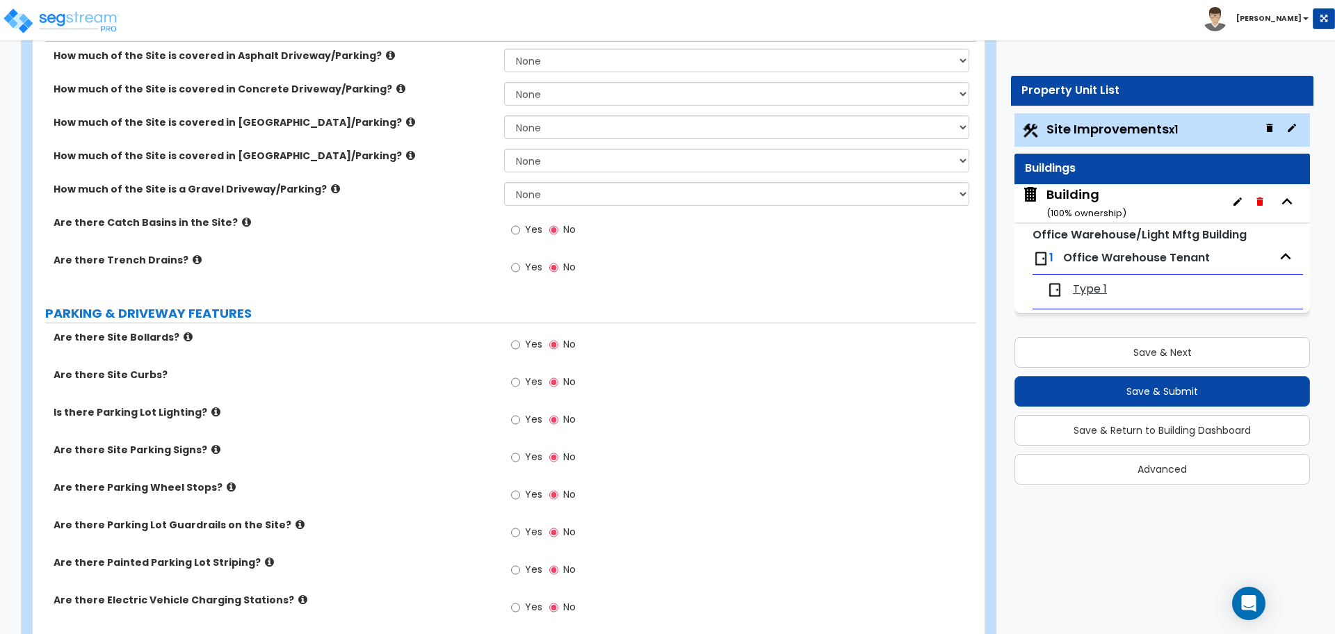
click at [453, 143] on div "How much of the Site is covered in [GEOGRAPHIC_DATA]/Parking? None I want to En…" at bounding box center [505, 131] width 944 height 33
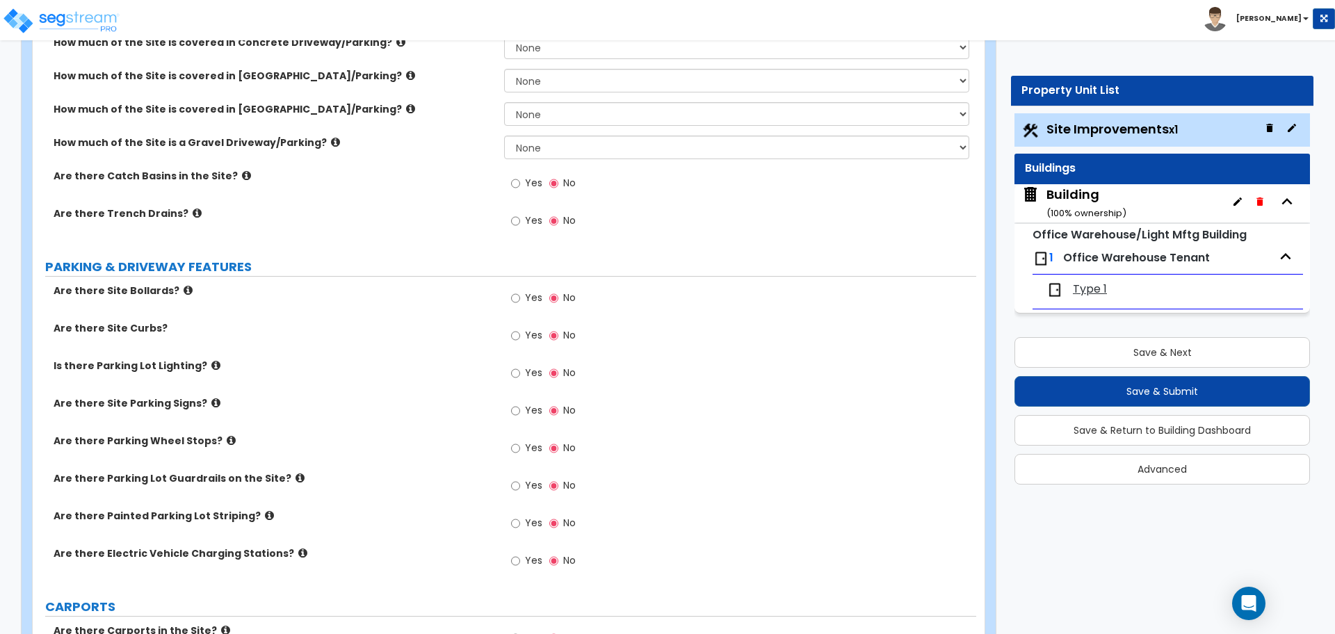
scroll to position [0, 0]
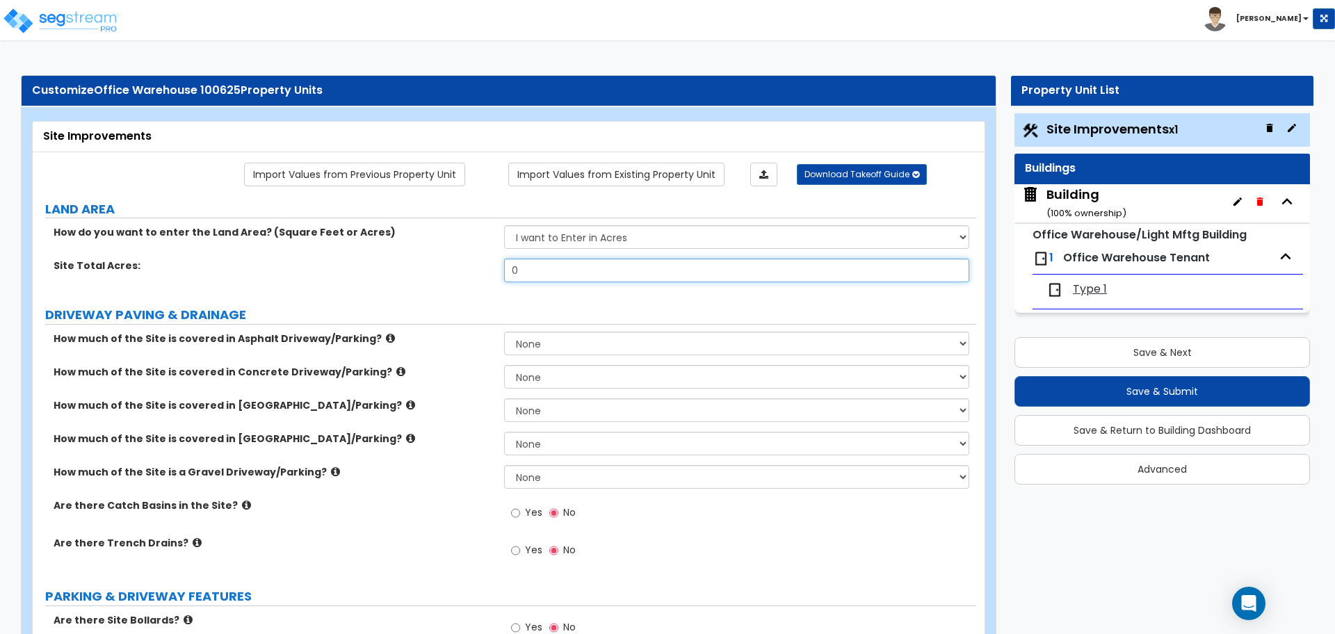
click at [526, 265] on input "0" at bounding box center [736, 271] width 464 height 24
type input "1"
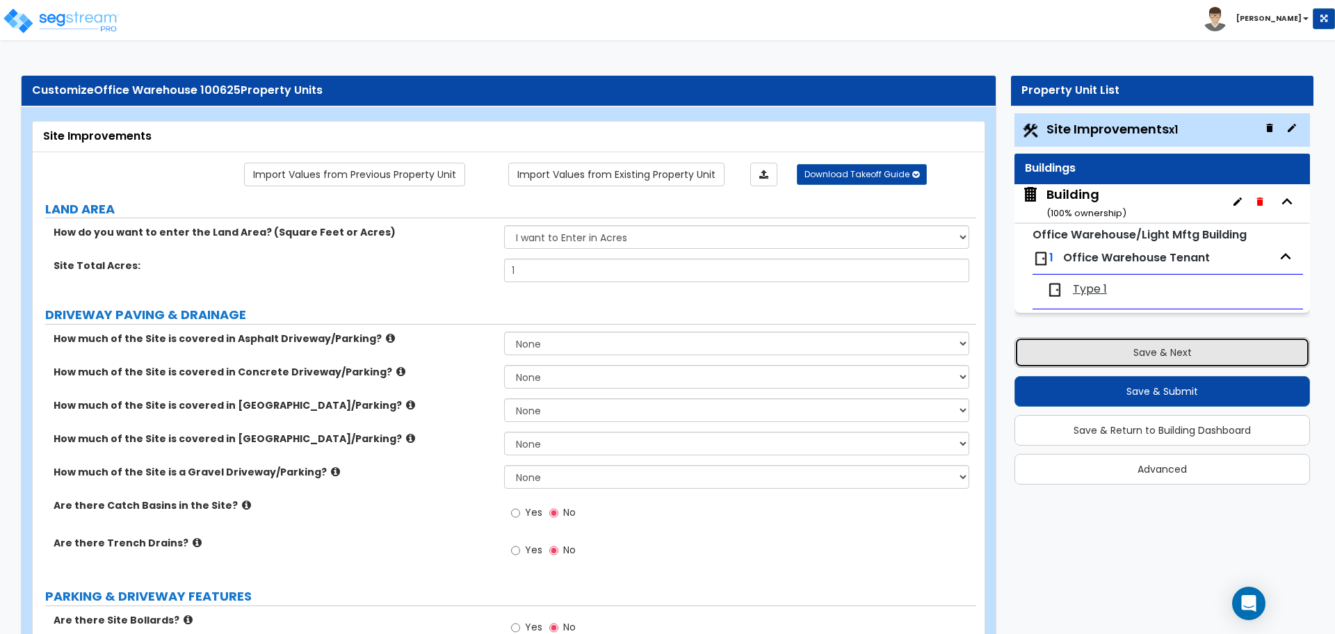
click at [1117, 340] on button "Save & Next" at bounding box center [1162, 352] width 296 height 31
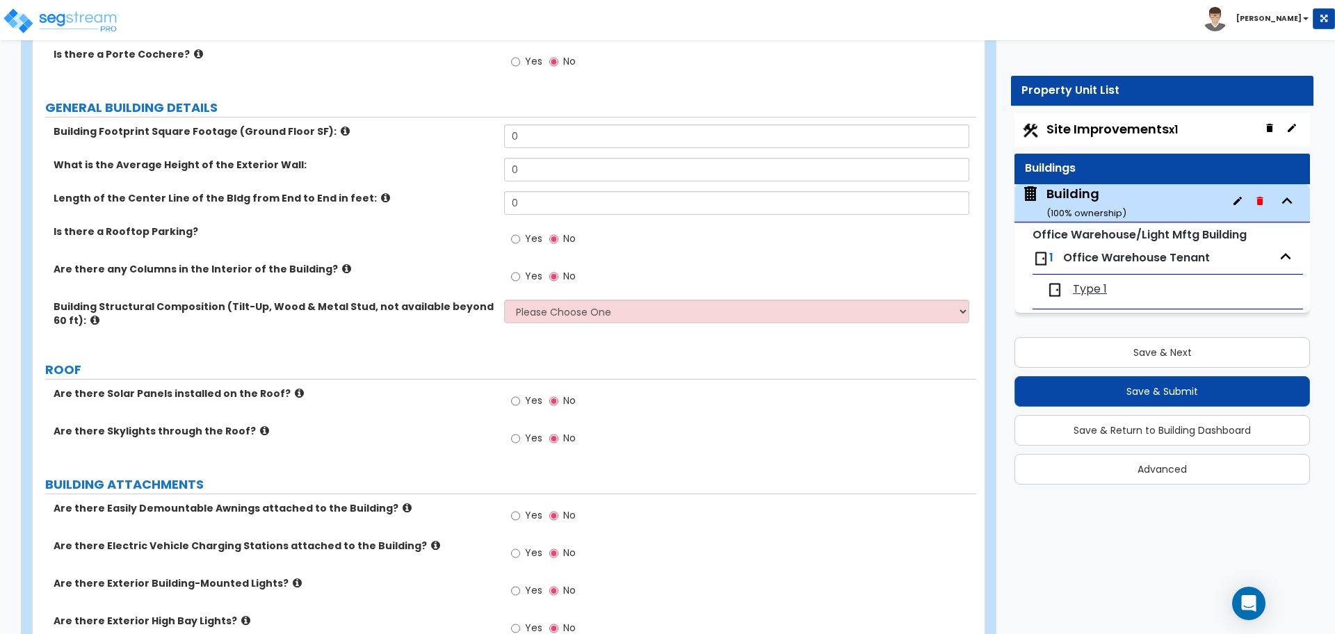
scroll to position [162, 0]
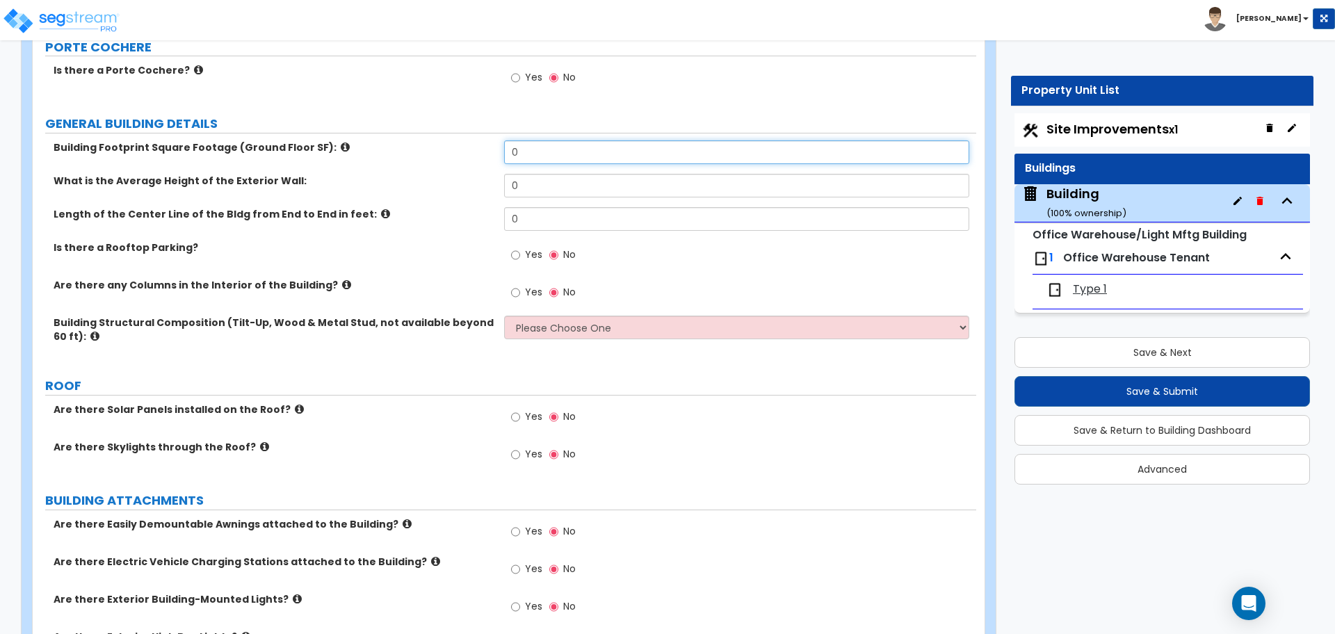
click at [537, 156] on input "0" at bounding box center [736, 152] width 464 height 24
type input "5,000"
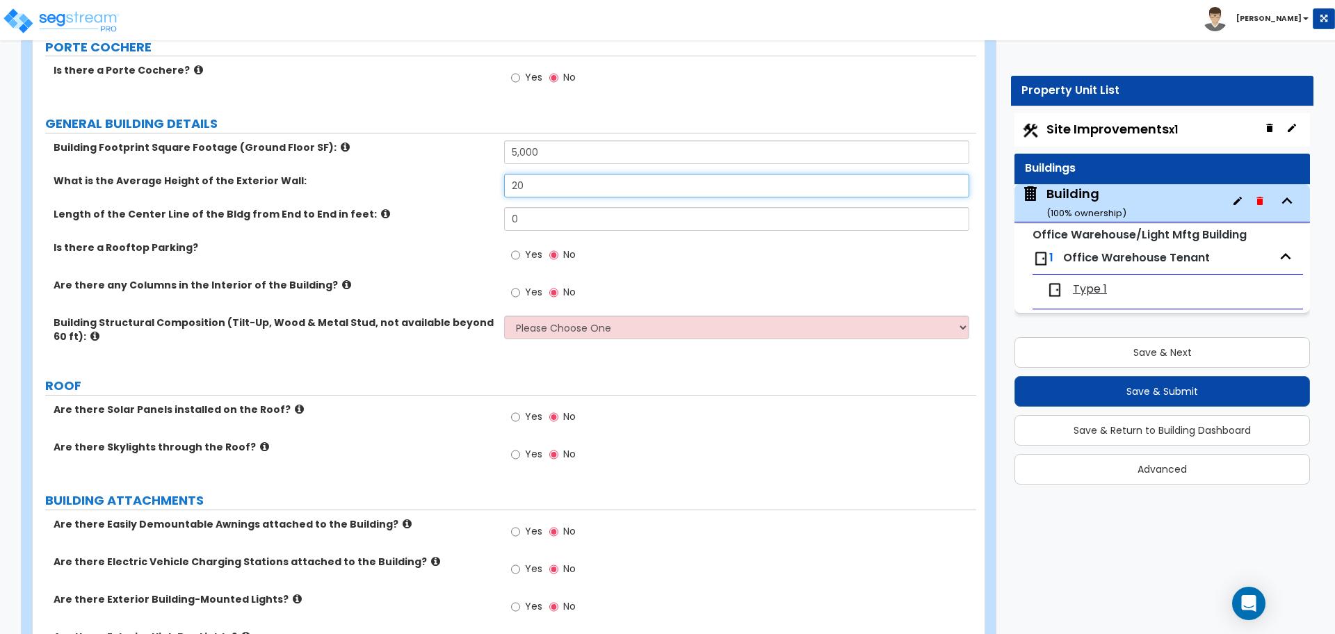
type input "2"
type input "30"
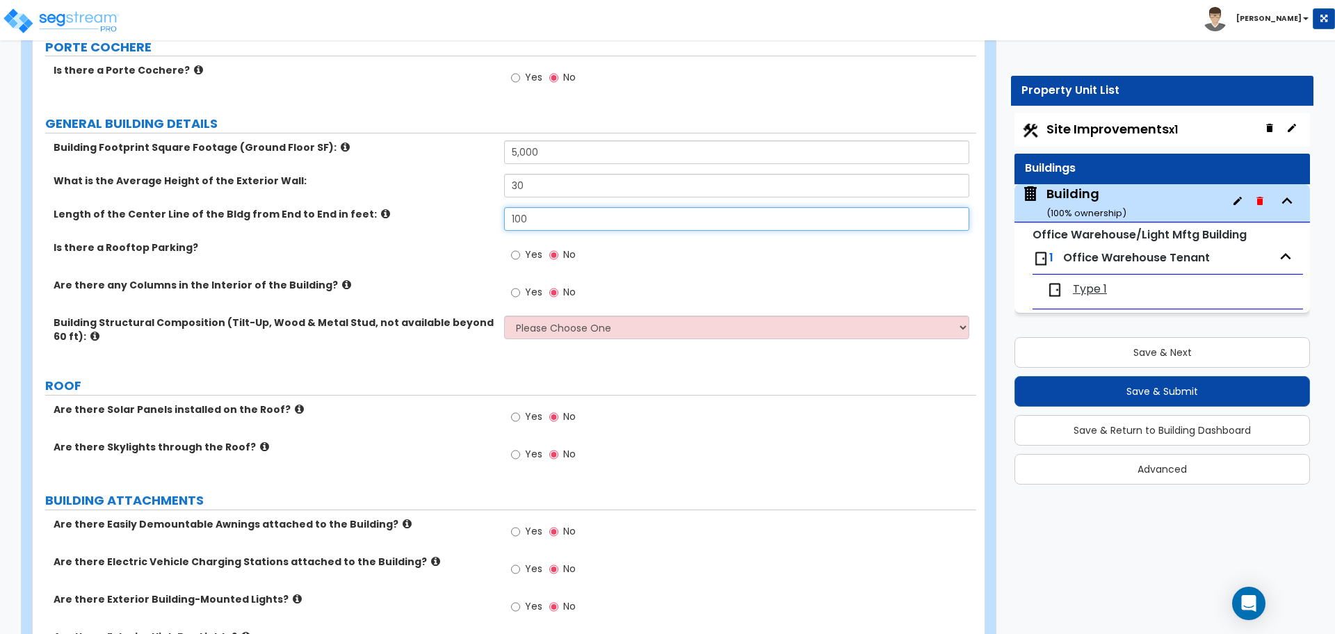
type input "100"
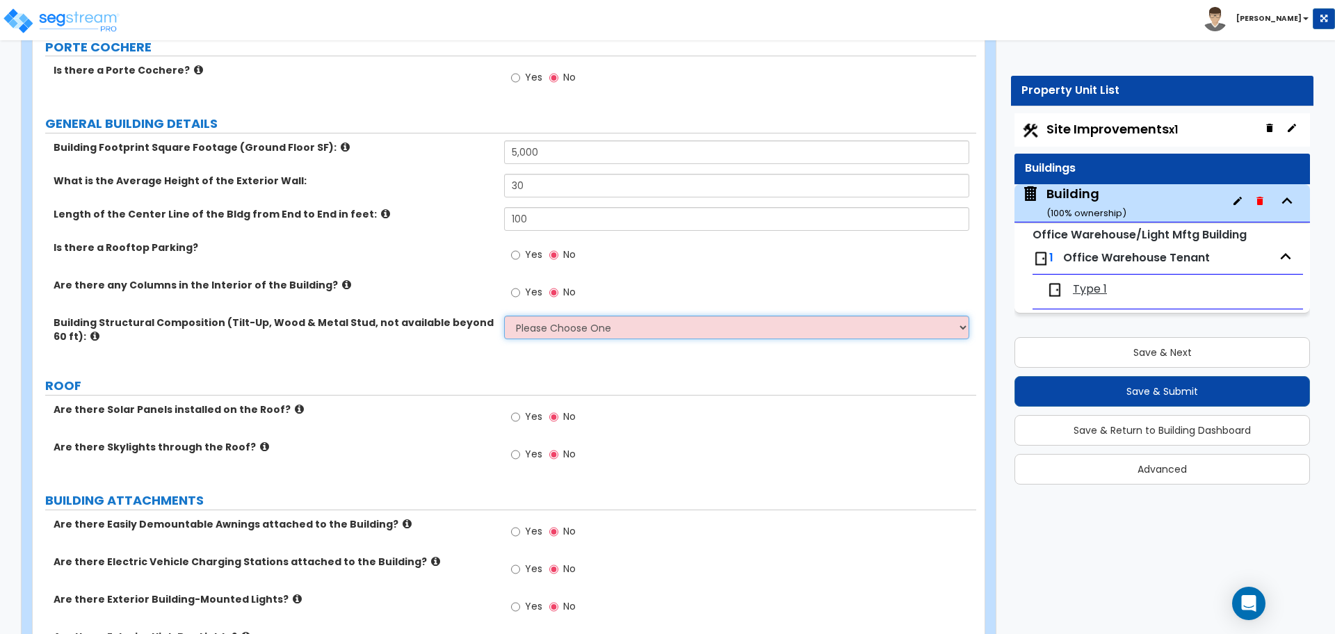
click at [577, 325] on select "Please Choose One Pre-Engineered Metal Building Tilt-up Wall Construction Reinf…" at bounding box center [736, 328] width 464 height 24
select select "1"
click at [504, 316] on select "Please Choose One Pre-Engineered Metal Building Tilt-up Wall Construction Reinf…" at bounding box center [736, 328] width 464 height 24
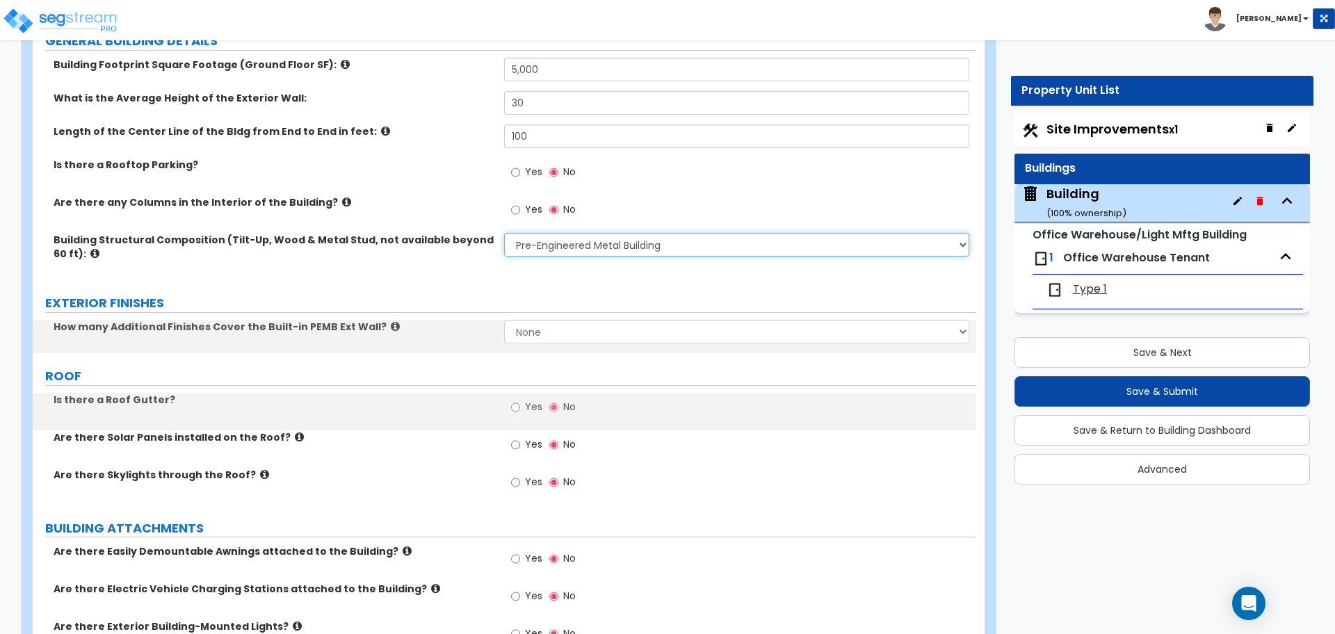
scroll to position [253, 0]
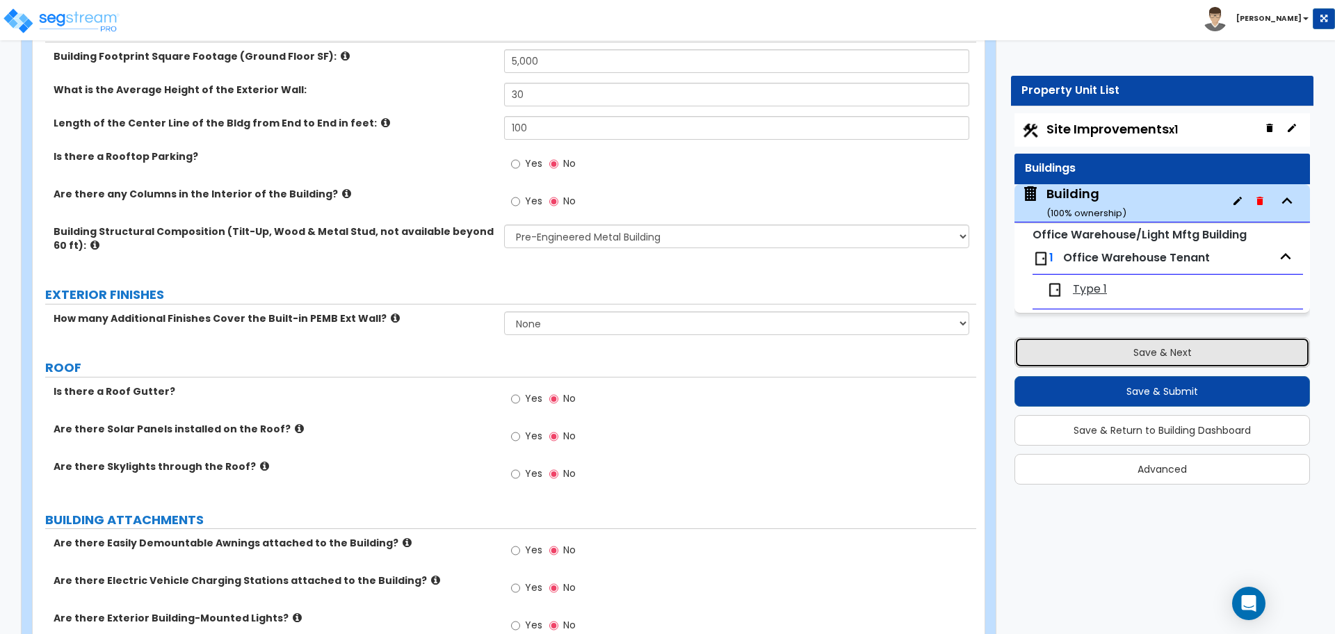
click at [1063, 346] on button "Save & Next" at bounding box center [1162, 352] width 296 height 31
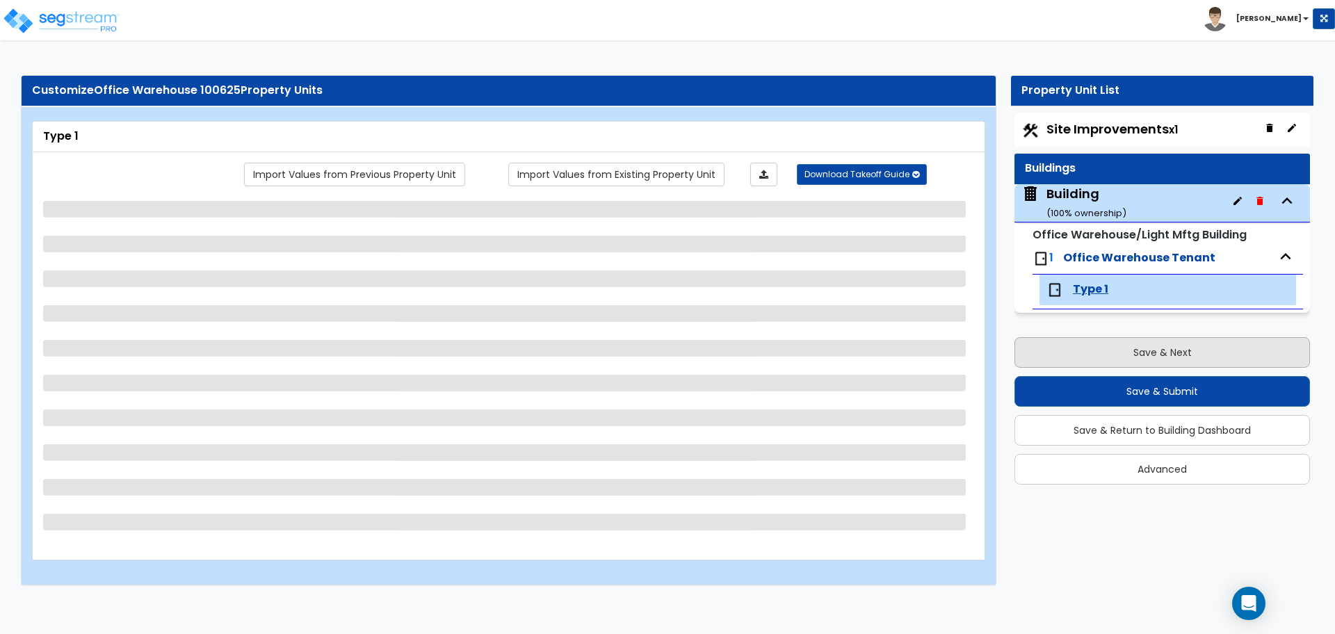
scroll to position [0, 0]
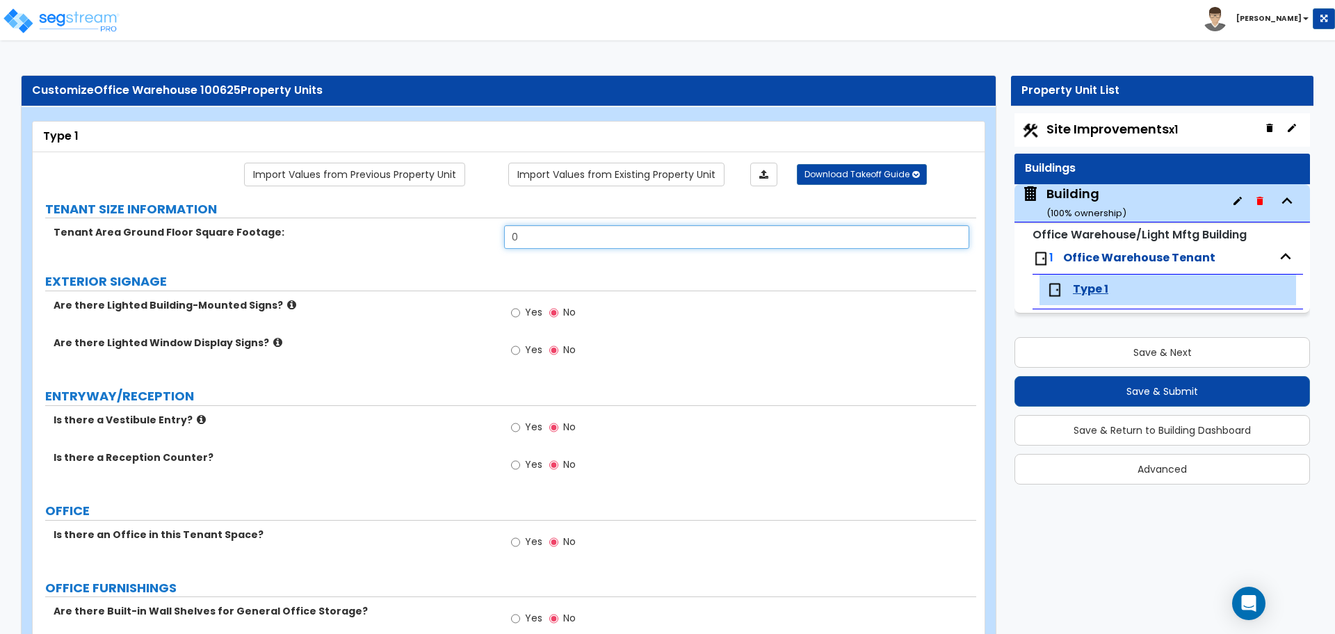
click at [572, 237] on input "0" at bounding box center [736, 237] width 464 height 24
type input "5,000"
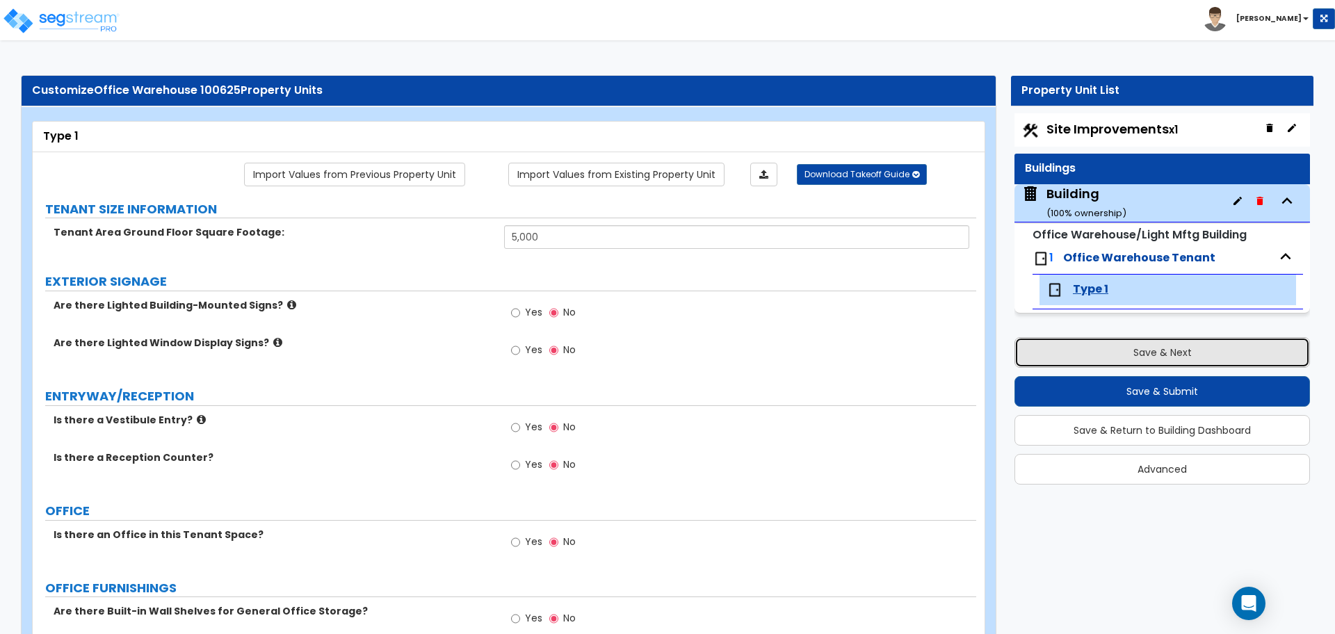
click at [1138, 359] on button "Save & Next" at bounding box center [1162, 352] width 296 height 31
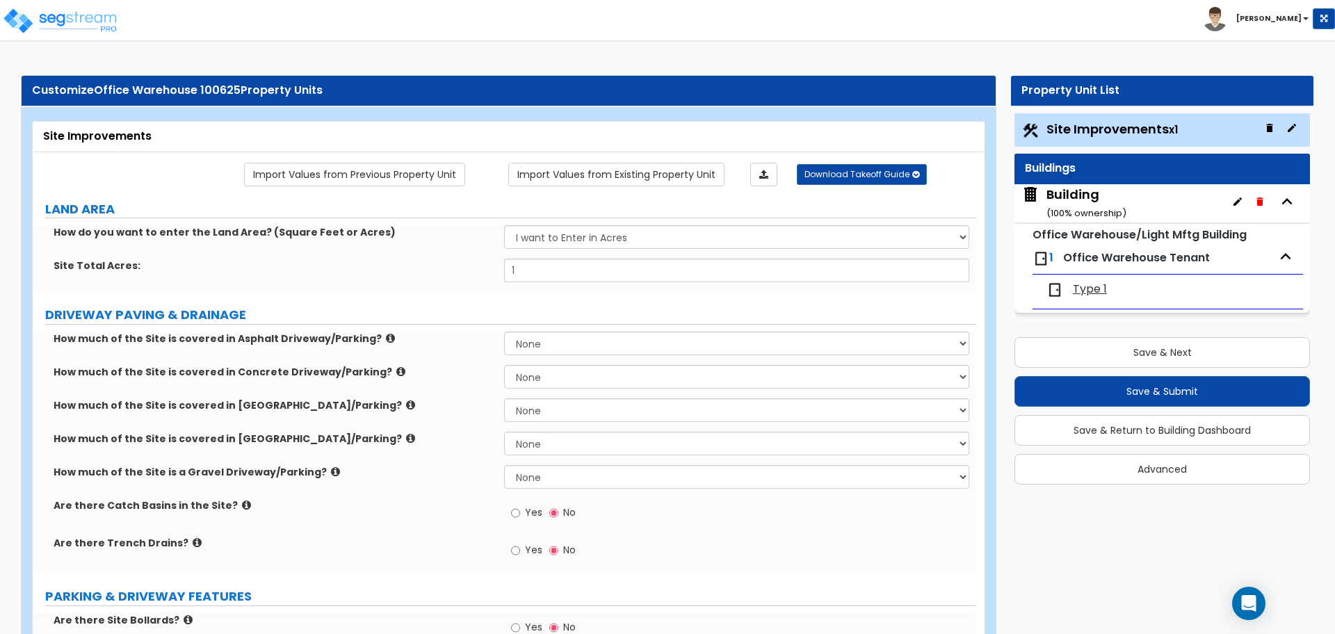
click at [1067, 199] on div "Building ( 100 % ownership)" at bounding box center [1086, 203] width 80 height 35
select select "1"
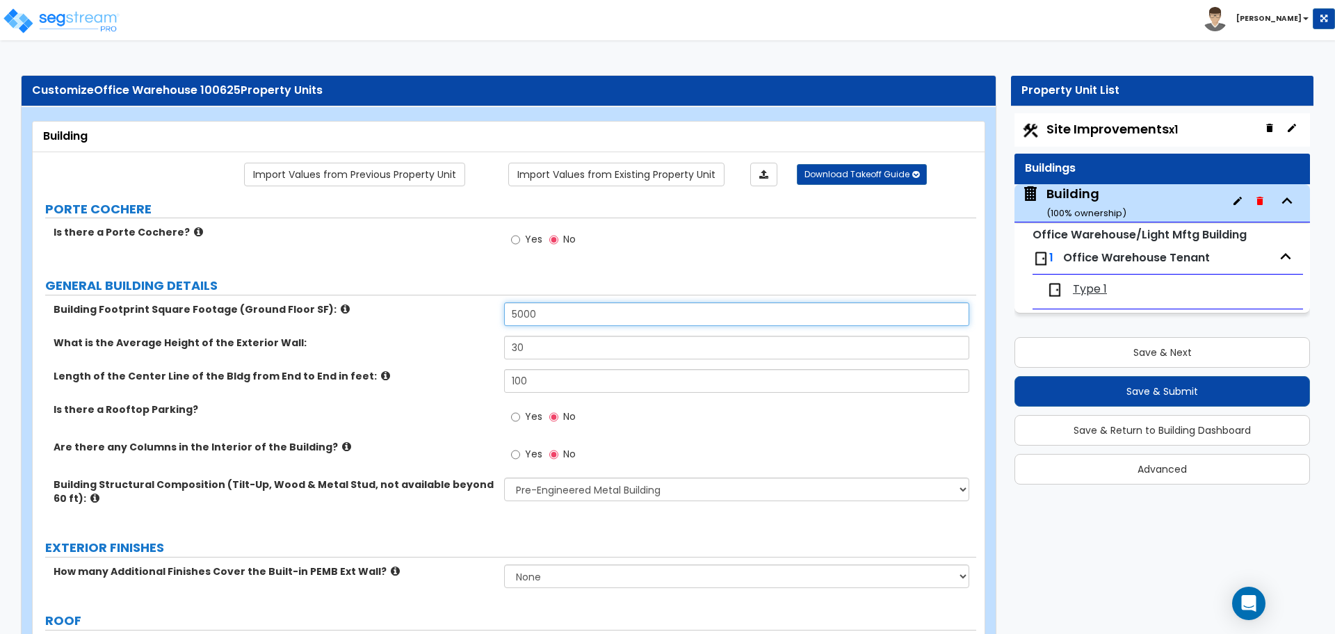
click at [555, 315] on input "5000" at bounding box center [736, 314] width 464 height 24
type input "5"
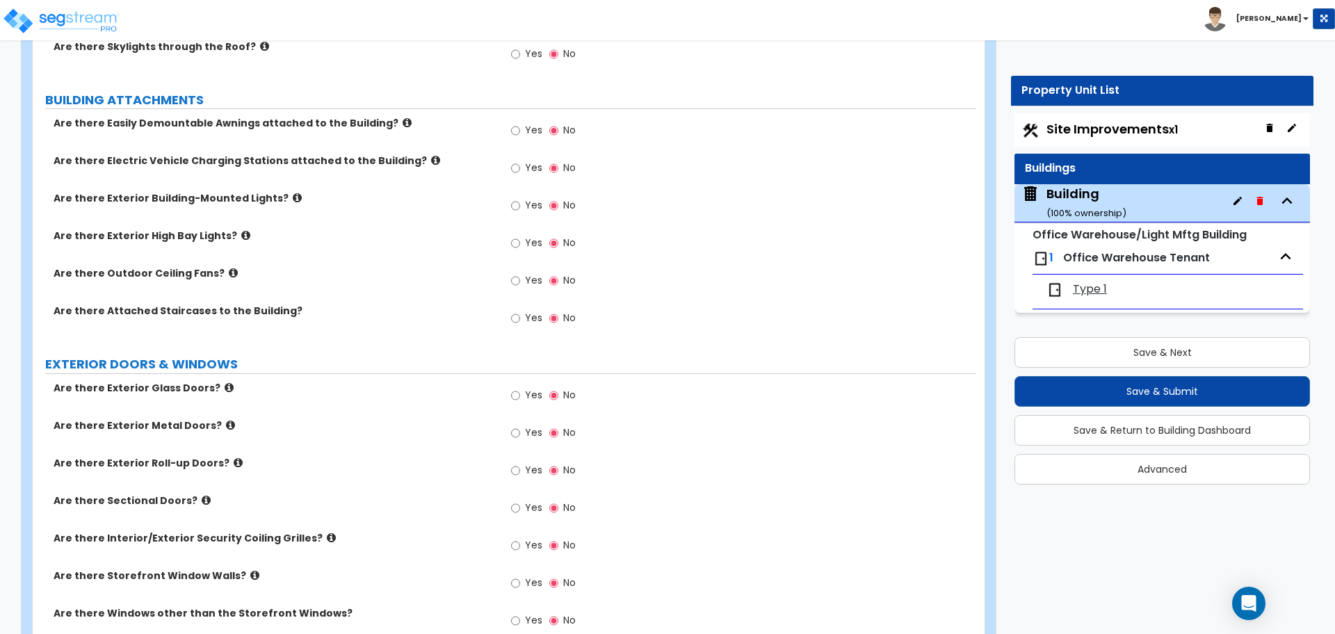
scroll to position [943, 0]
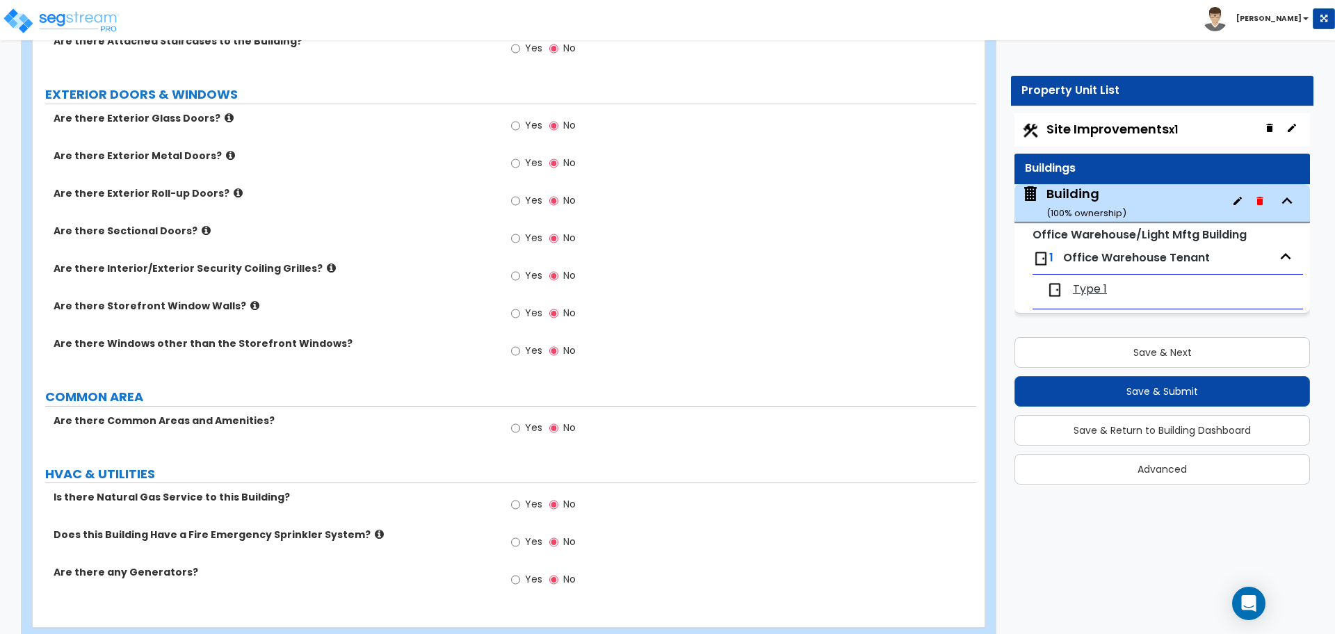
type input "10,000"
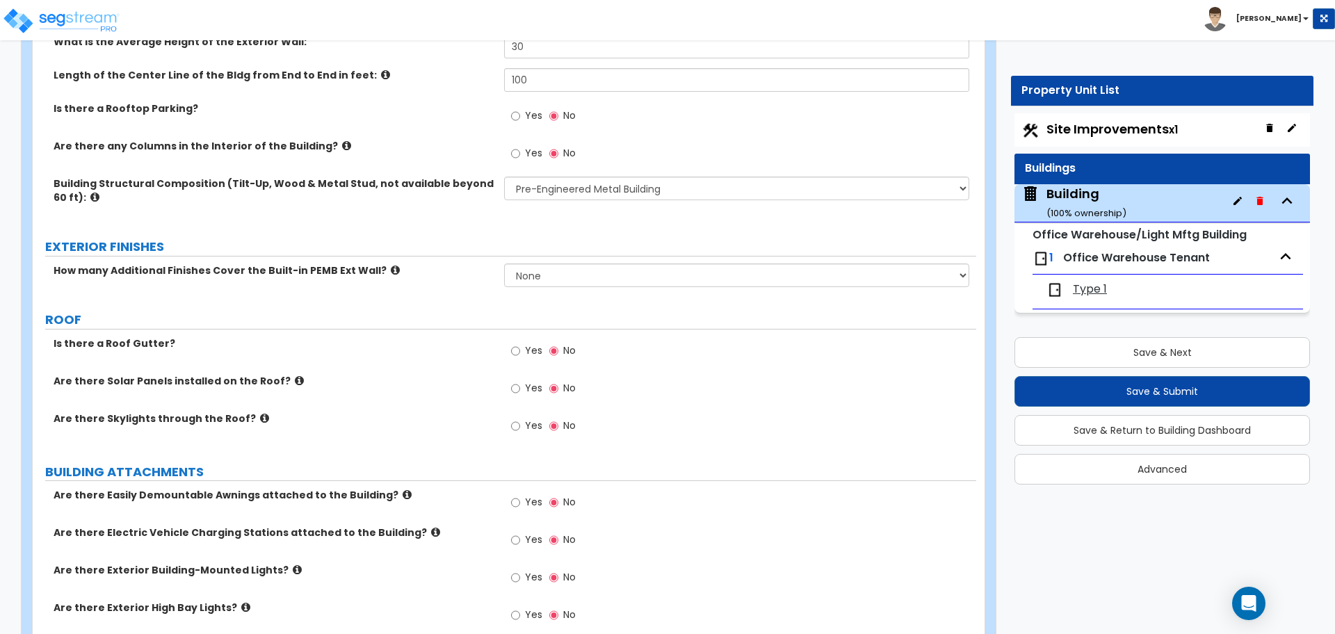
scroll to position [99, 0]
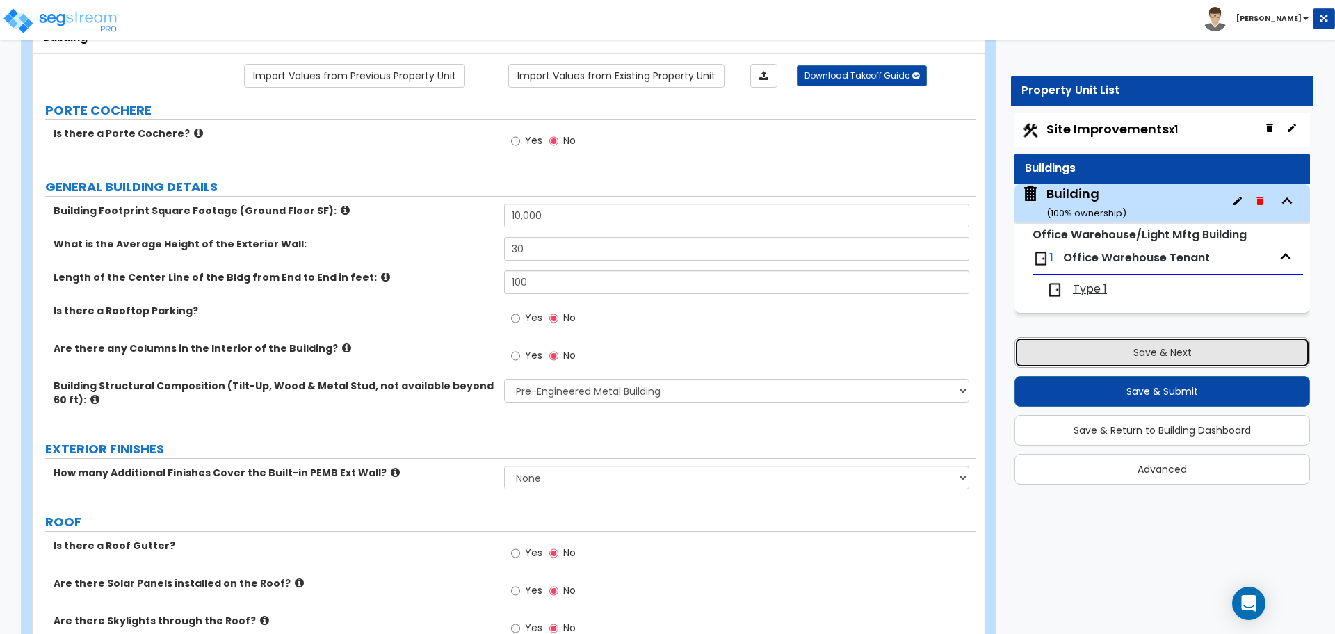
click at [1075, 337] on button "Save & Next" at bounding box center [1162, 352] width 296 height 31
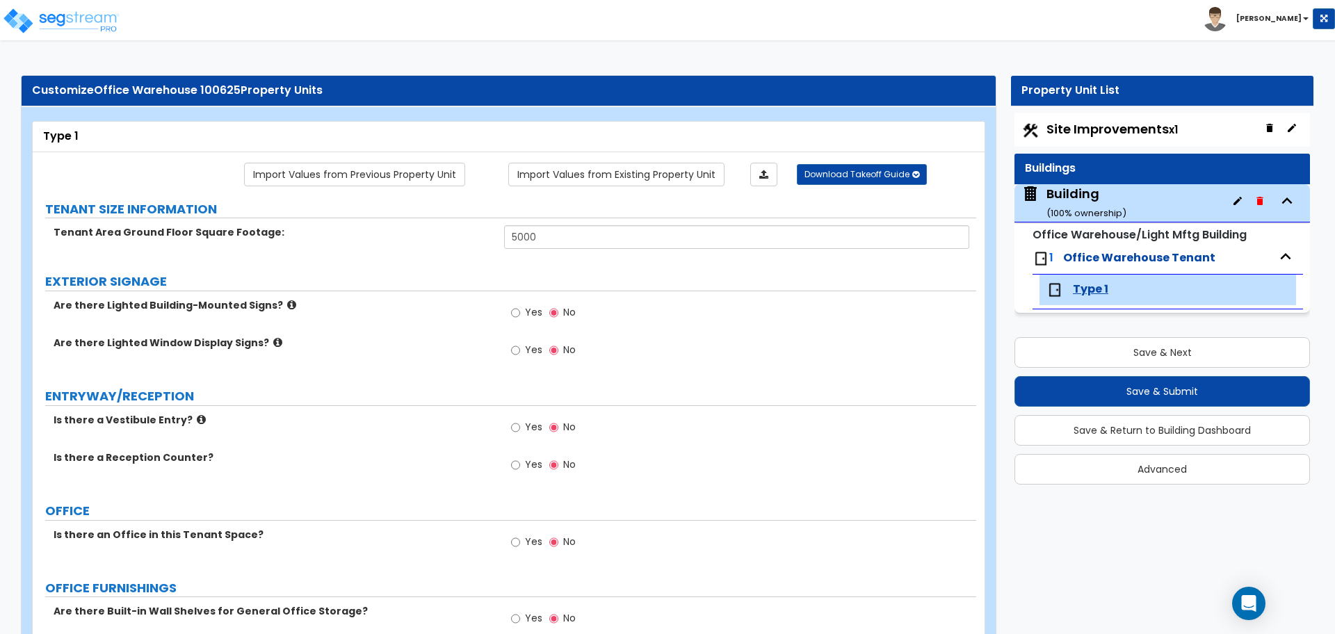
click at [1147, 122] on span "Site Improvements x1" at bounding box center [1111, 128] width 131 height 17
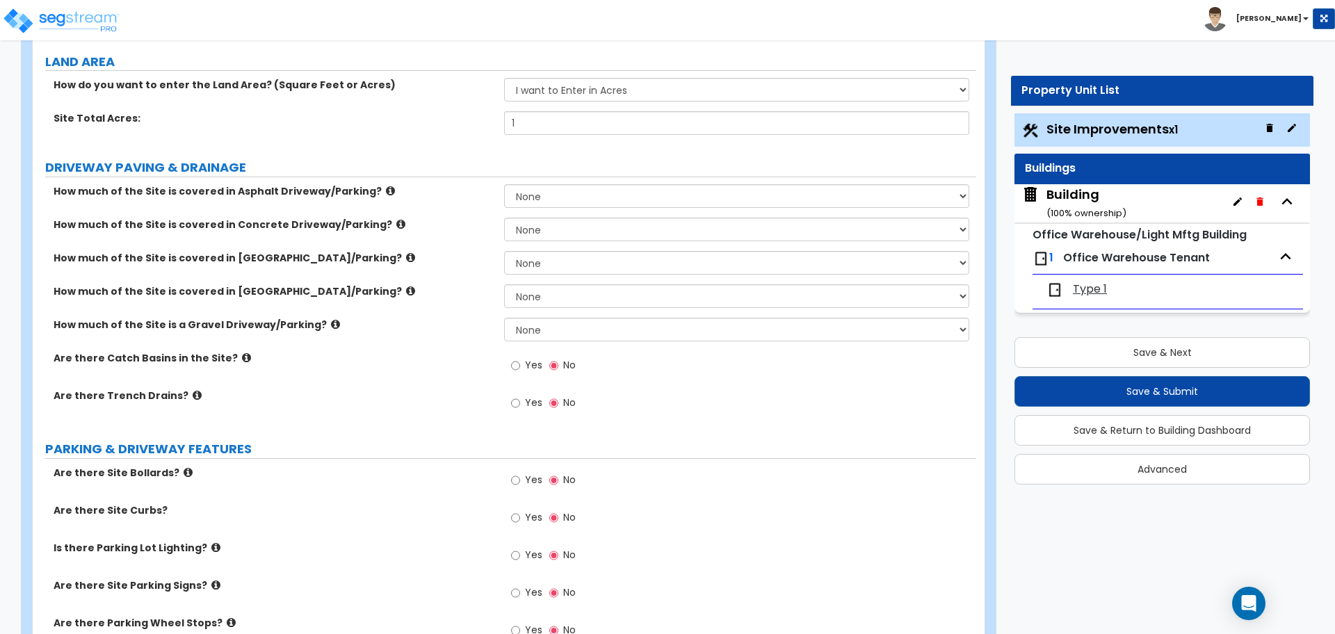
scroll to position [148, 0]
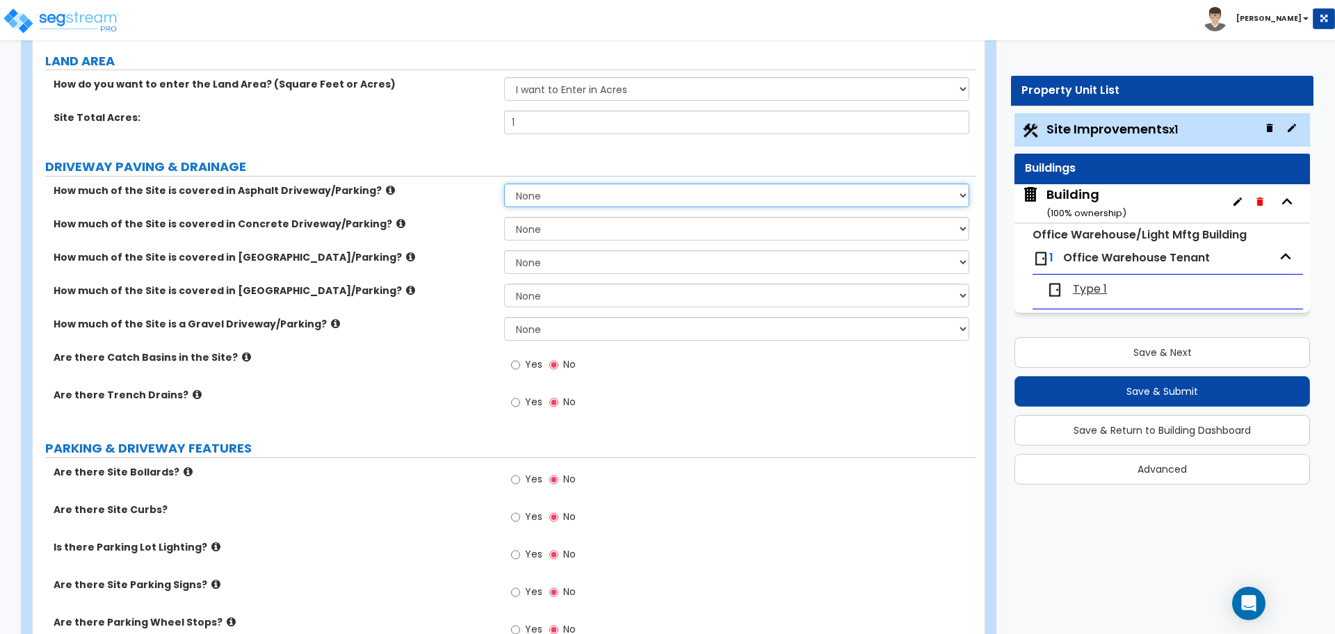
click at [539, 193] on select "None I want to Enter an Approximate Percentage I want to Enter the Square Foota…" at bounding box center [736, 196] width 464 height 24
select select "1"
click at [504, 184] on select "None I want to Enter an Approximate Percentage I want to Enter the Square Foota…" at bounding box center [736, 196] width 464 height 24
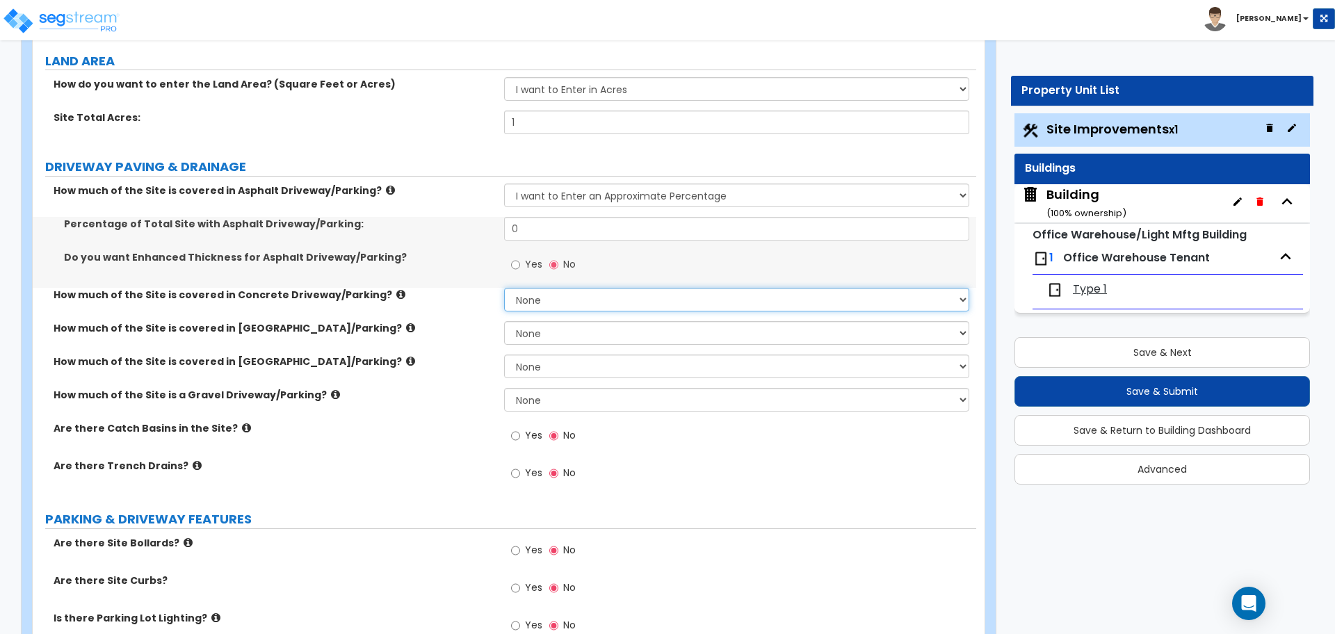
click at [560, 298] on select "None I want to Enter an Approximate Percentage I want to Enter the Square Foota…" at bounding box center [736, 300] width 464 height 24
select select "1"
click at [504, 288] on select "None I want to Enter an Approximate Percentage I want to Enter the Square Foota…" at bounding box center [736, 300] width 464 height 24
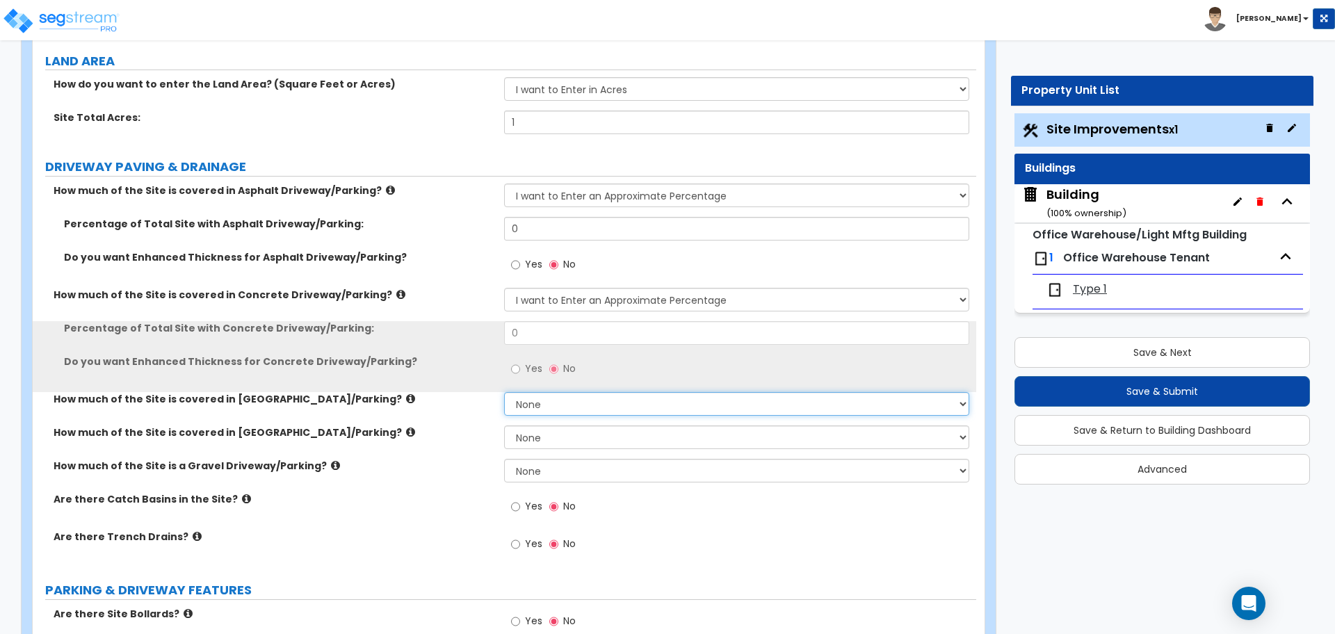
click at [570, 408] on select "None I want to Enter an Approximate Percentage I want to Enter the Square Foota…" at bounding box center [736, 404] width 464 height 24
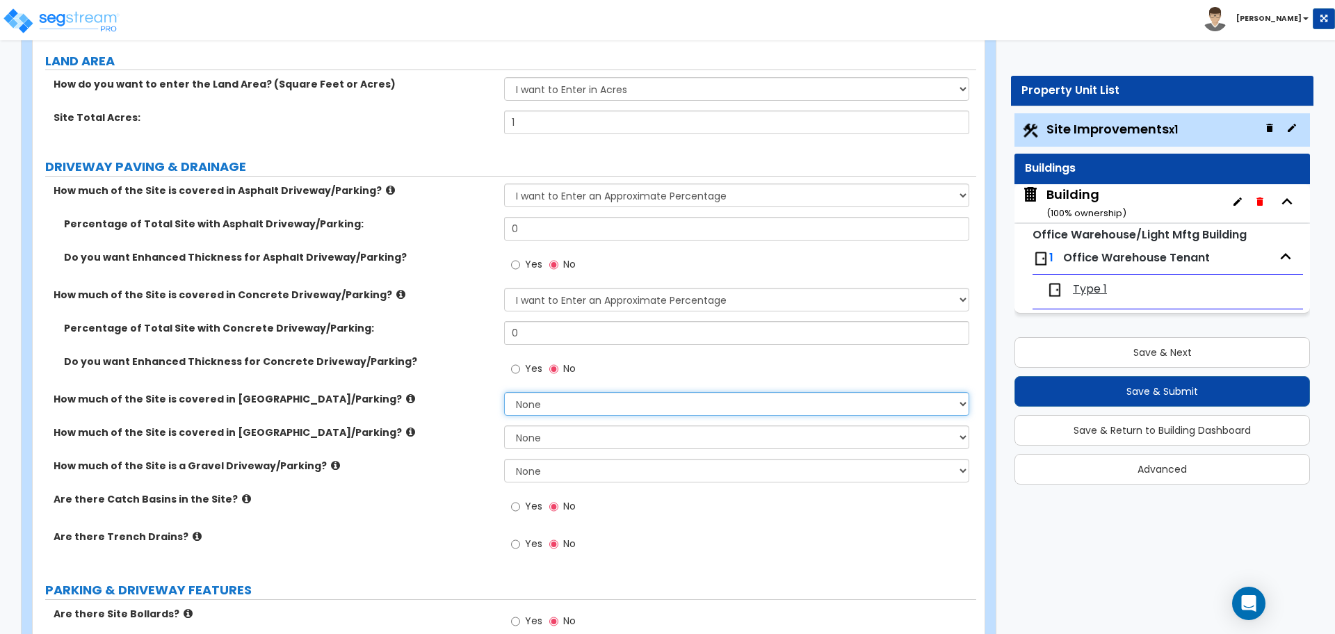
select select "1"
click at [504, 392] on select "None I want to Enter an Approximate Percentage I want to Enter the Square Foota…" at bounding box center [736, 404] width 464 height 24
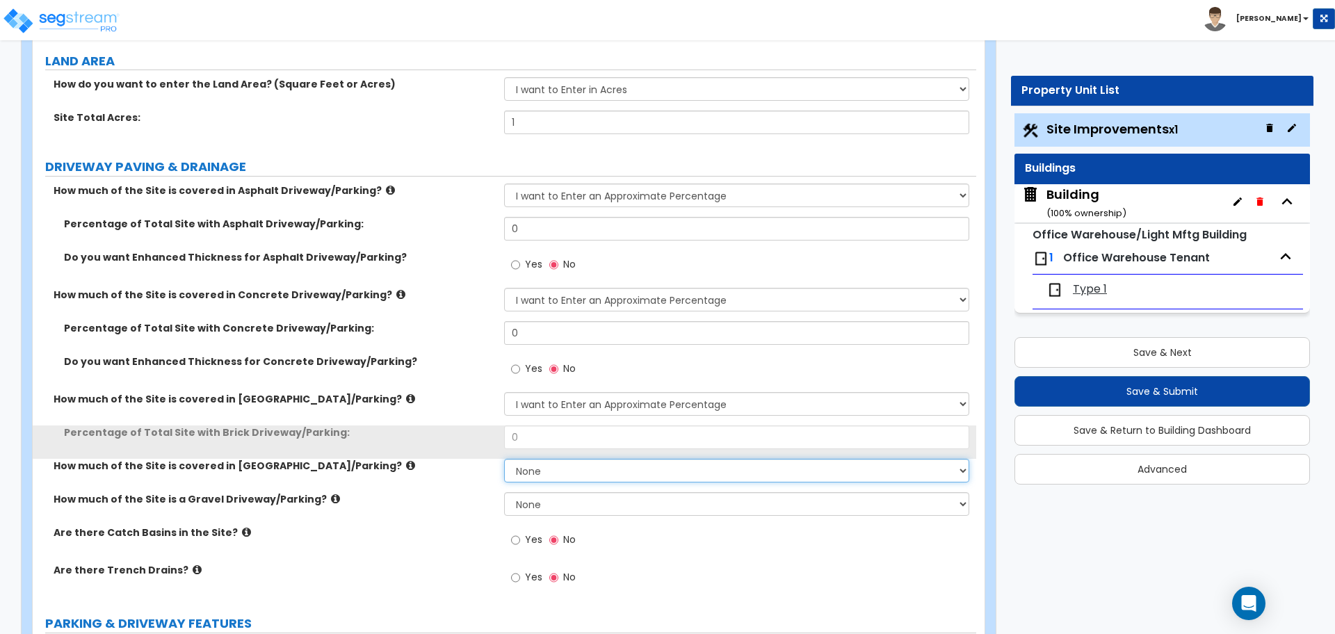
click at [561, 478] on select "None I want to Enter an Approximate Percentage I want to Enter the Square Foota…" at bounding box center [736, 471] width 464 height 24
click at [504, 459] on select "None I want to Enter an Approximate Percentage I want to Enter the Square Foota…" at bounding box center [736, 471] width 464 height 24
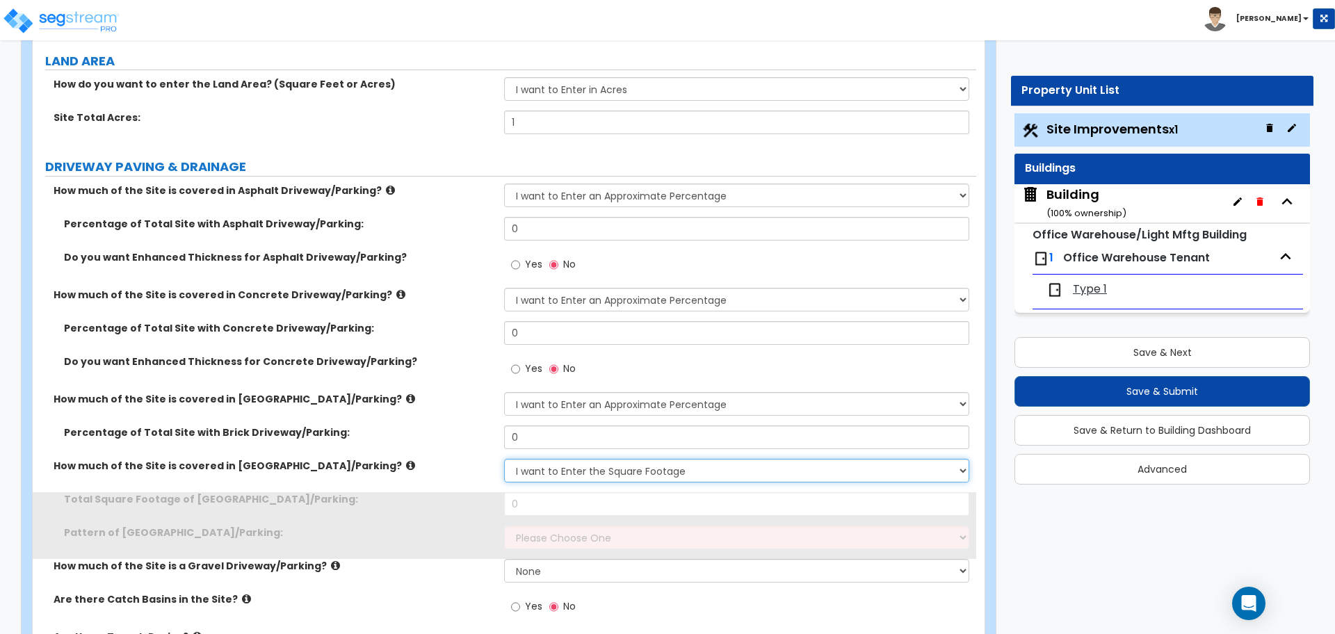
click at [565, 471] on select "None I want to Enter an Approximate Percentage I want to Enter the Square Foota…" at bounding box center [736, 471] width 464 height 24
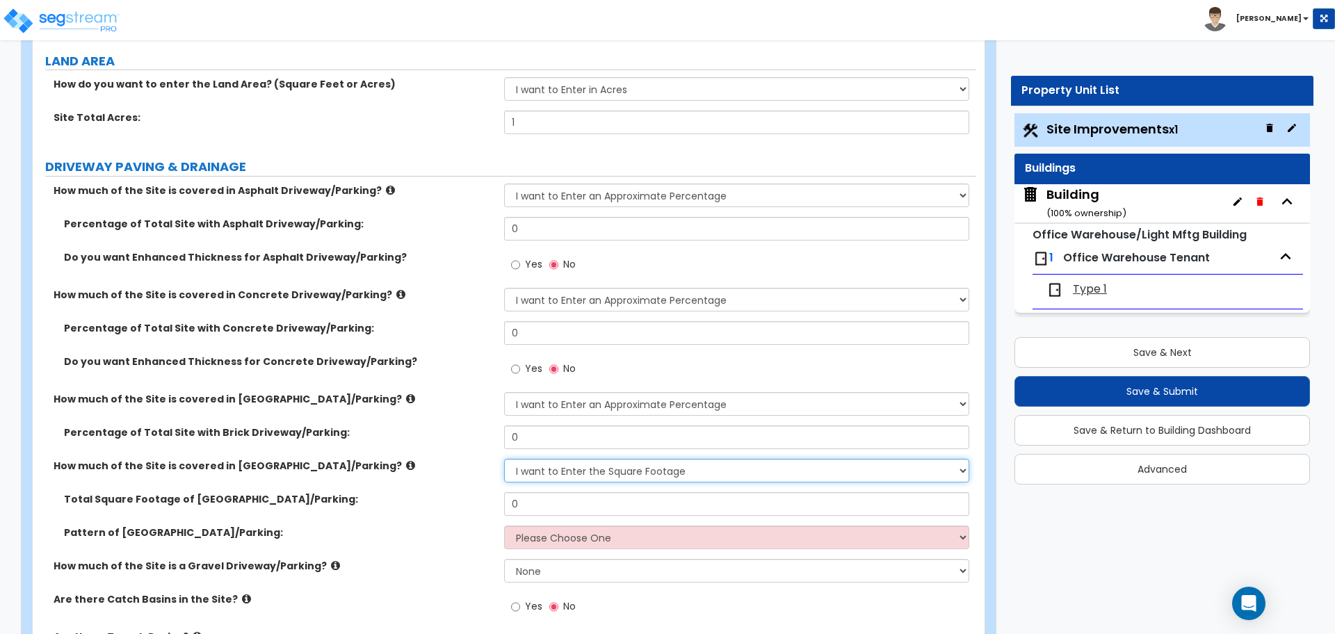
select select "1"
click at [504, 459] on select "None I want to Enter an Approximate Percentage I want to Enter the Square Foota…" at bounding box center [736, 471] width 464 height 24
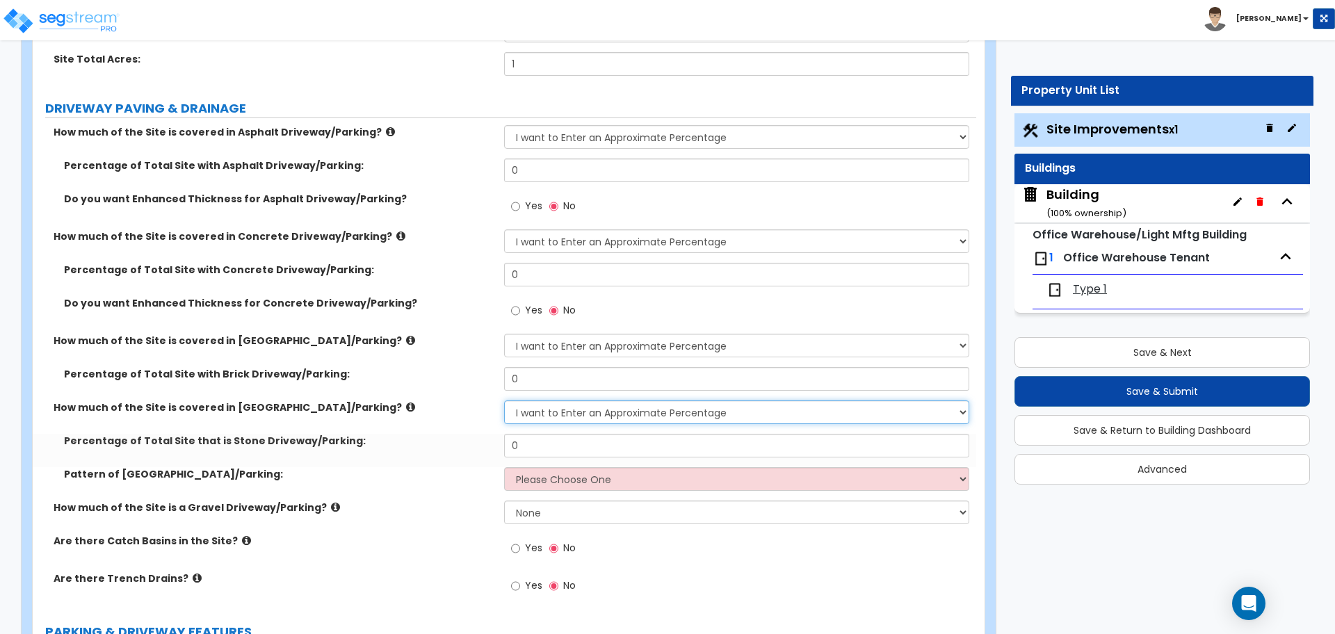
scroll to position [210, 0]
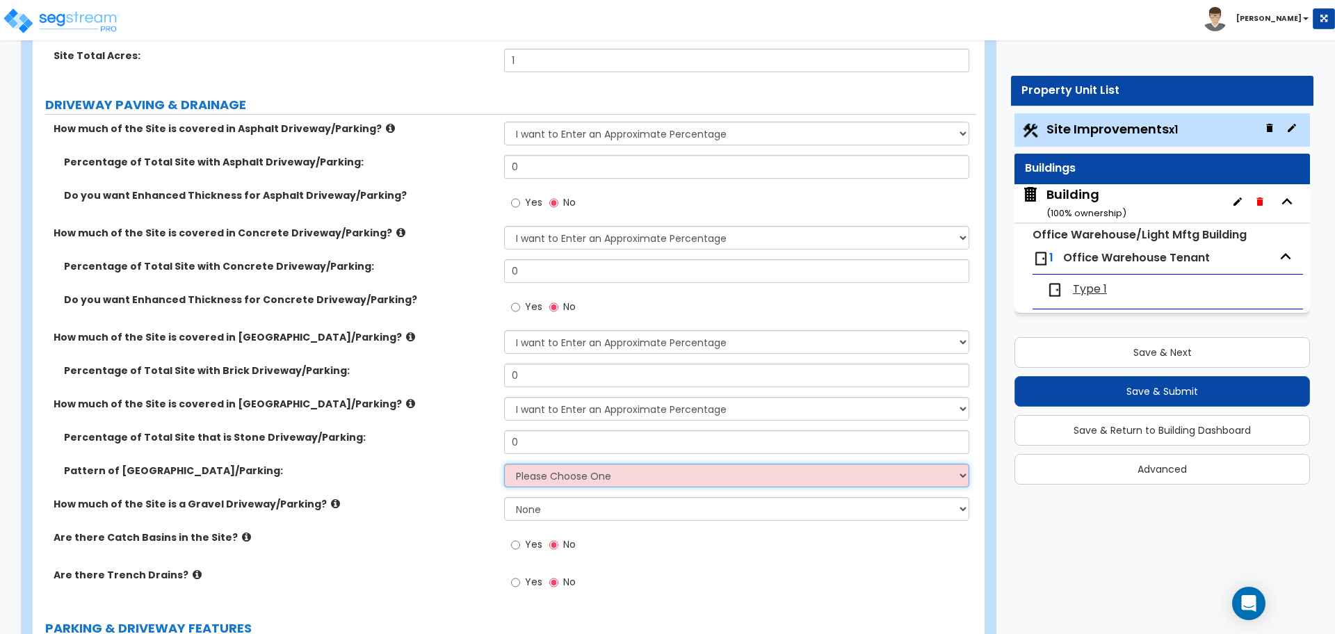
click at [597, 472] on select "Please Choose One Irregular Rectangular" at bounding box center [736, 476] width 464 height 24
click at [578, 499] on select "None I want to Enter an Approximate Percentage I want to Enter the Square Foota…" at bounding box center [736, 509] width 464 height 24
select select "1"
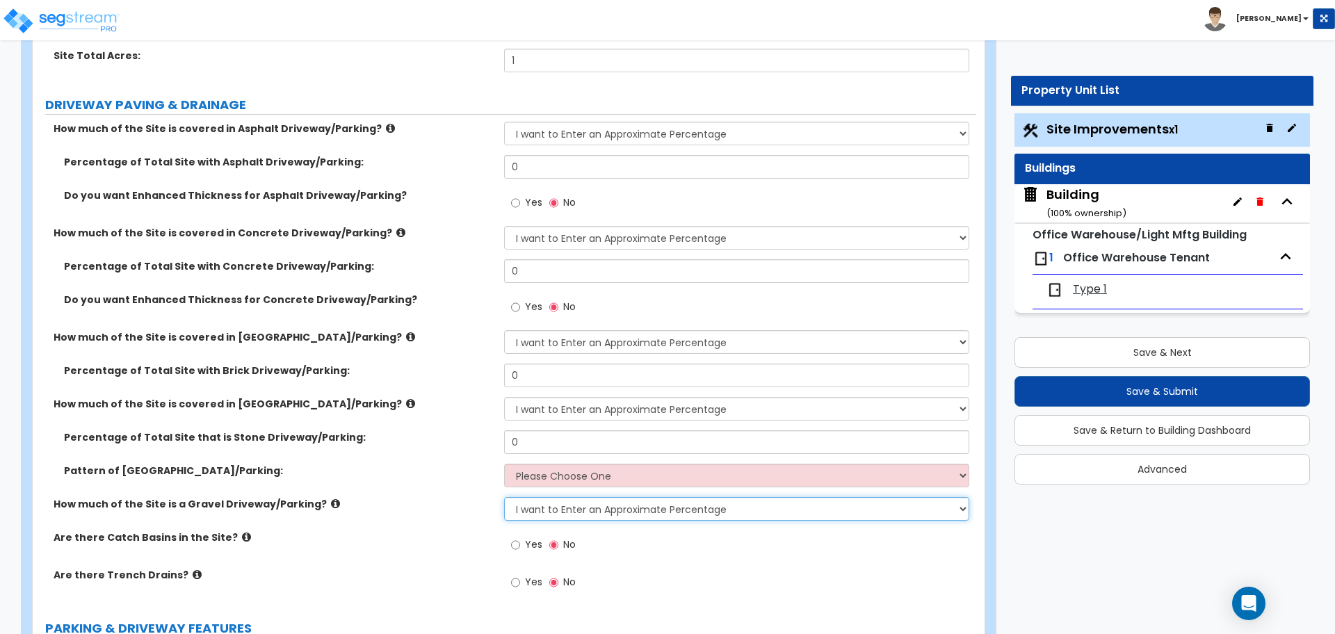
click at [504, 497] on select "None I want to Enter an Approximate Percentage I want to Enter the Square Foota…" at bounding box center [736, 509] width 464 height 24
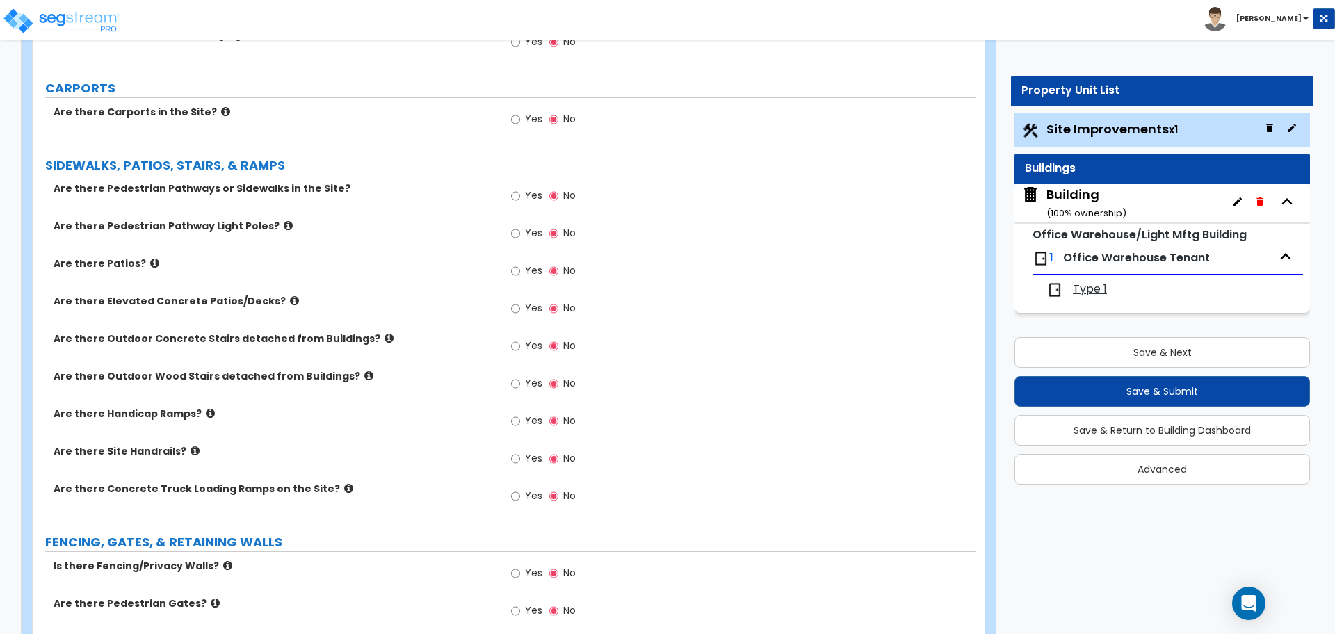
scroll to position [1130, 0]
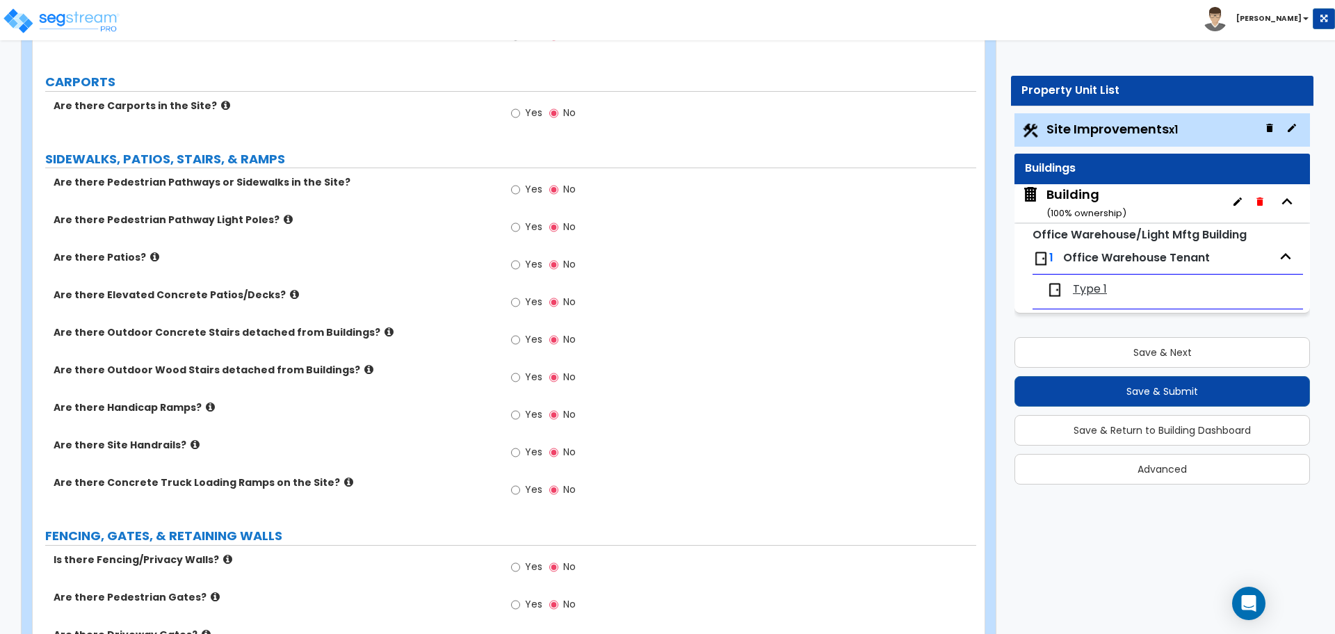
click at [526, 263] on span "Yes" at bounding box center [533, 264] width 17 height 14
click at [520, 263] on input "Yes" at bounding box center [515, 264] width 9 height 15
radio input "true"
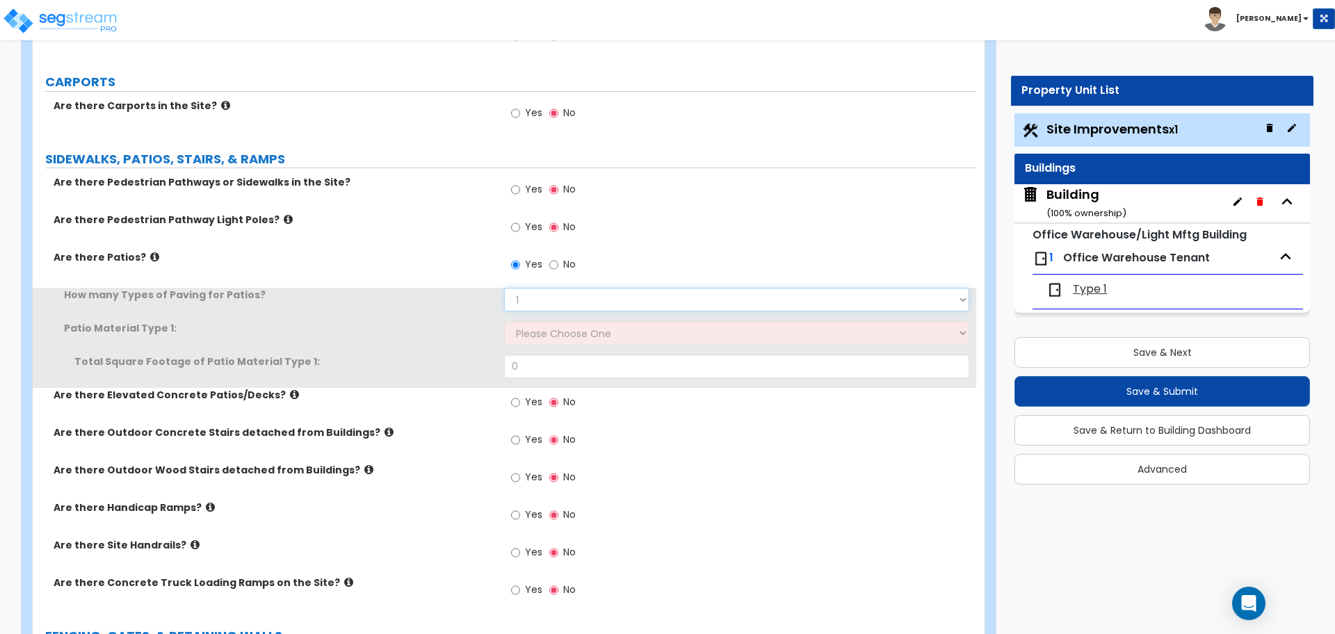
click at [562, 293] on select "1 2 3 4" at bounding box center [736, 300] width 464 height 24
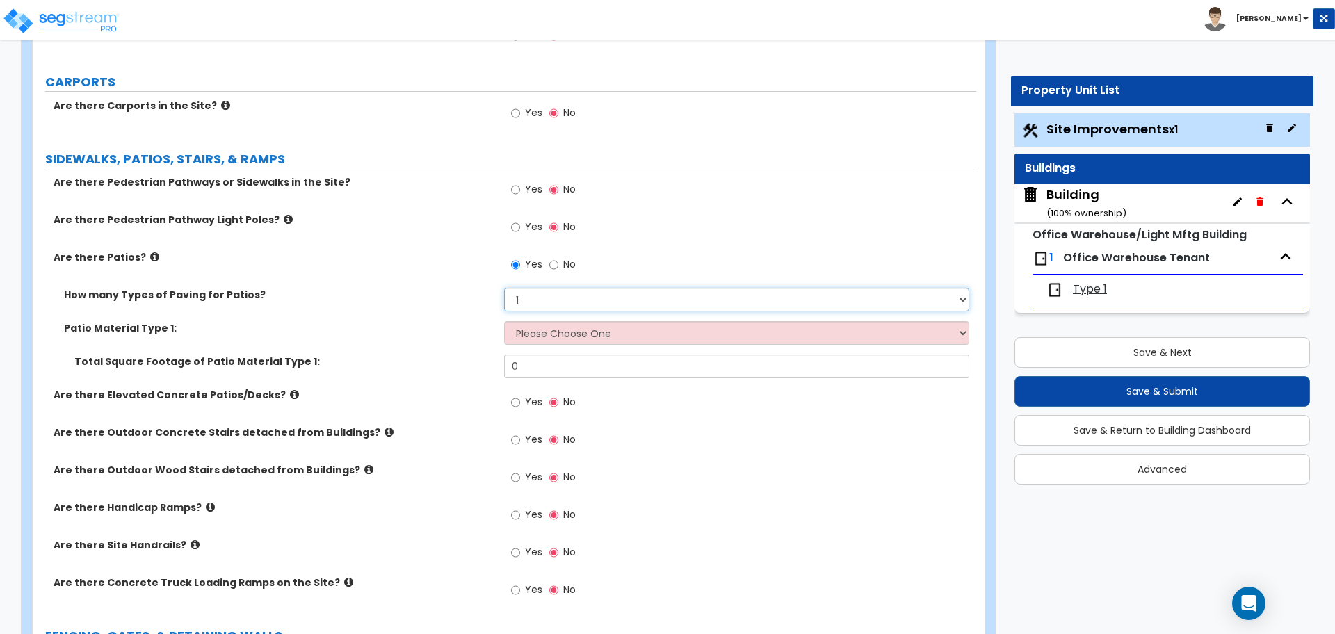
select select "4"
click at [504, 288] on select "1 2 3 4" at bounding box center [736, 300] width 464 height 24
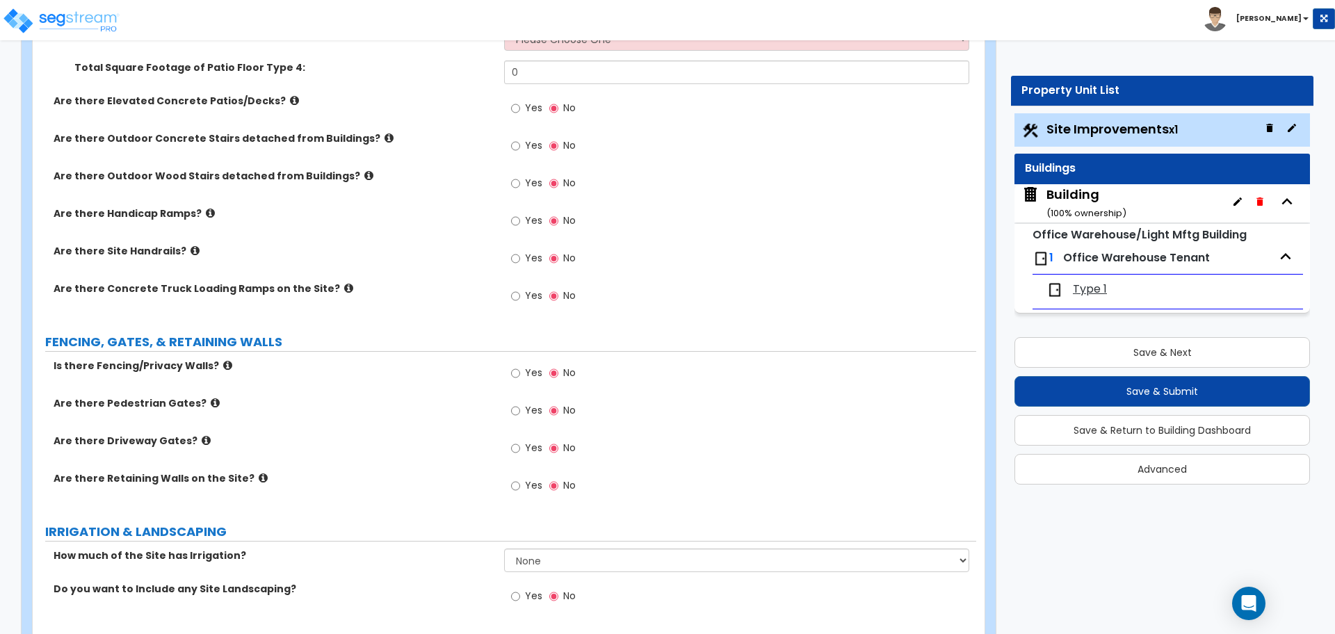
scroll to position [1628, 0]
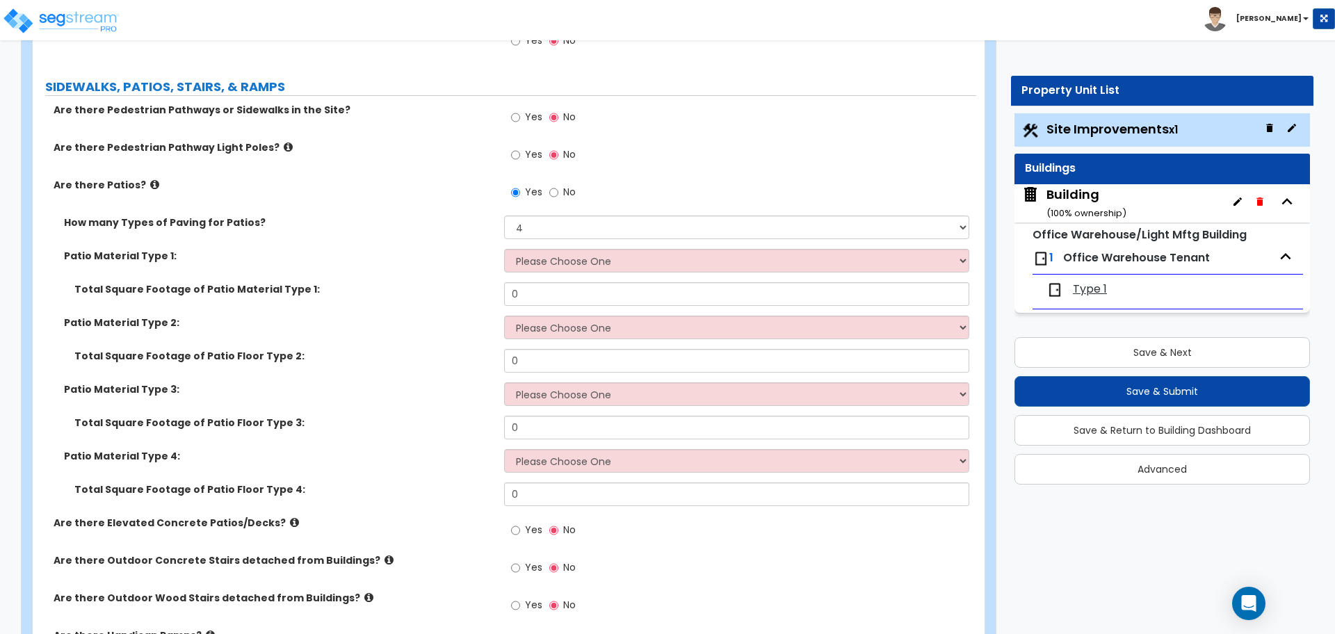
click at [567, 197] on label "No" at bounding box center [562, 194] width 26 height 24
click at [558, 197] on input "No" at bounding box center [553, 192] width 9 height 15
radio input "false"
radio input "true"
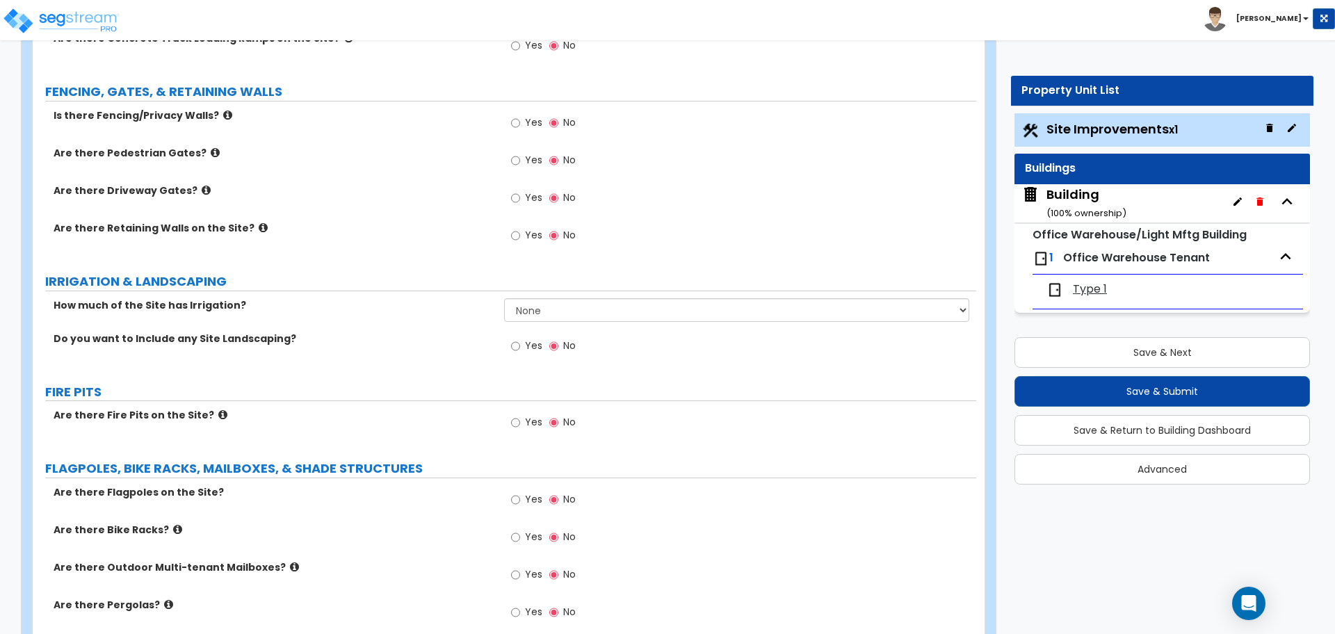
scroll to position [1567, 0]
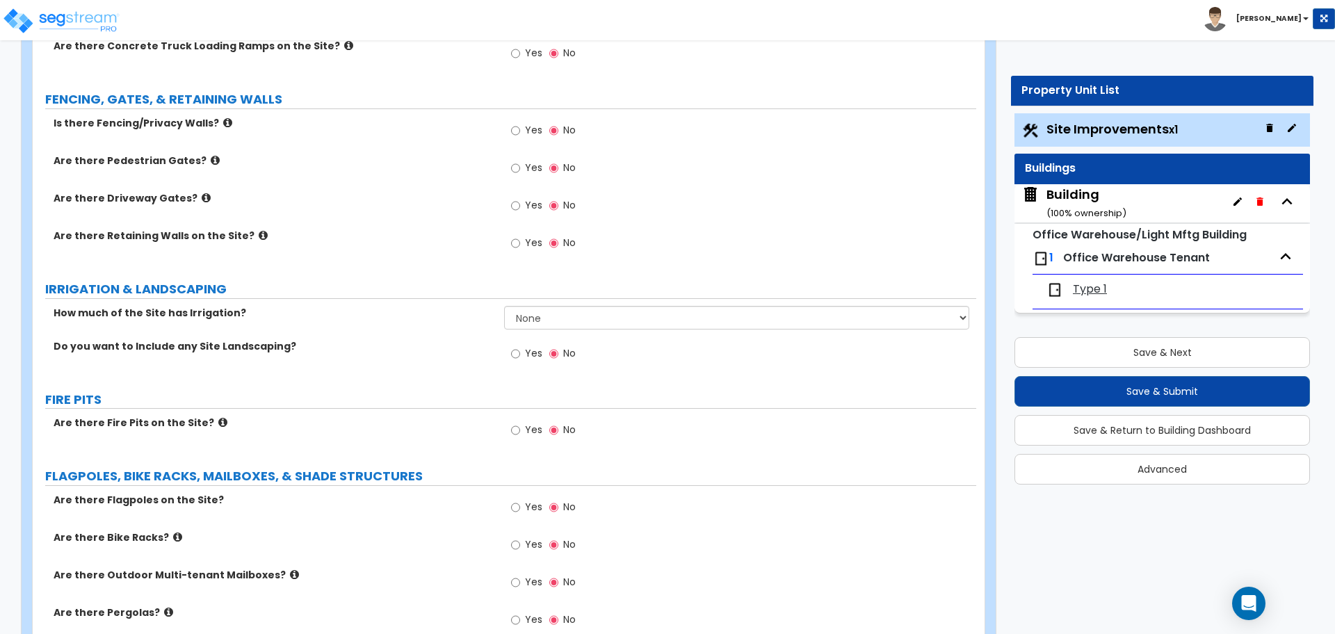
click at [530, 129] on span "Yes" at bounding box center [533, 130] width 17 height 14
click at [520, 129] on input "Yes" at bounding box center [515, 130] width 9 height 15
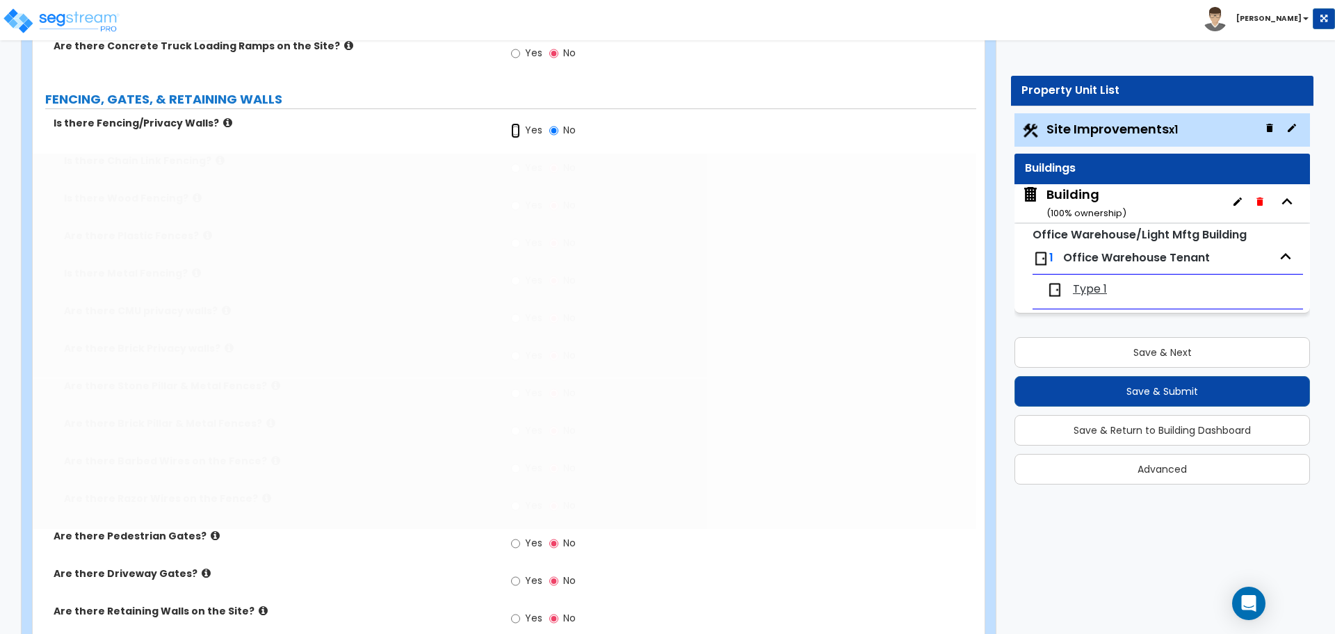
radio input "true"
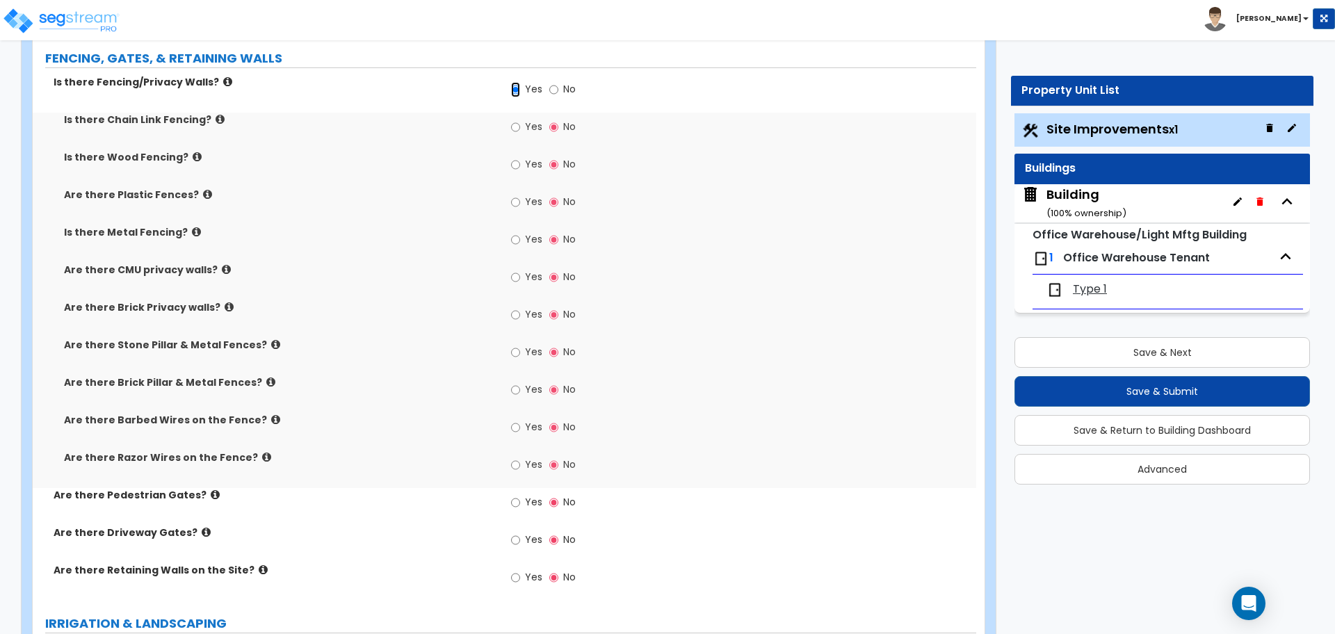
scroll to position [1613, 0]
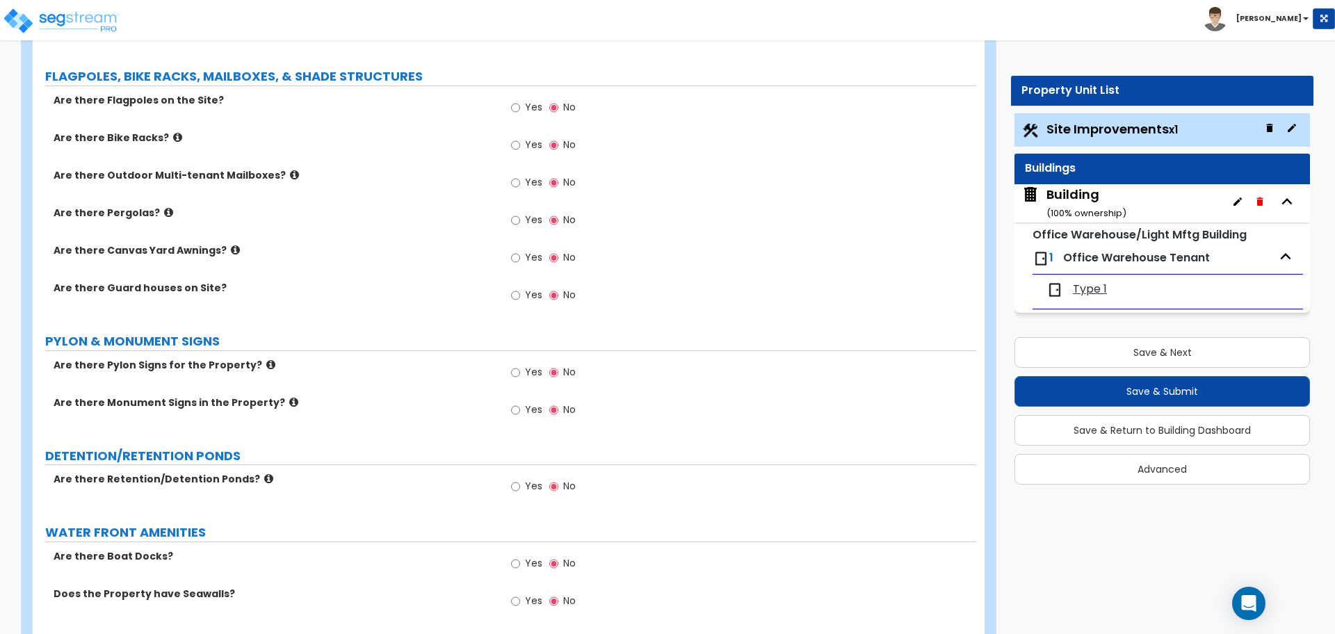
click at [524, 366] on label "Yes" at bounding box center [526, 374] width 31 height 24
click at [520, 366] on input "Yes" at bounding box center [515, 372] width 9 height 15
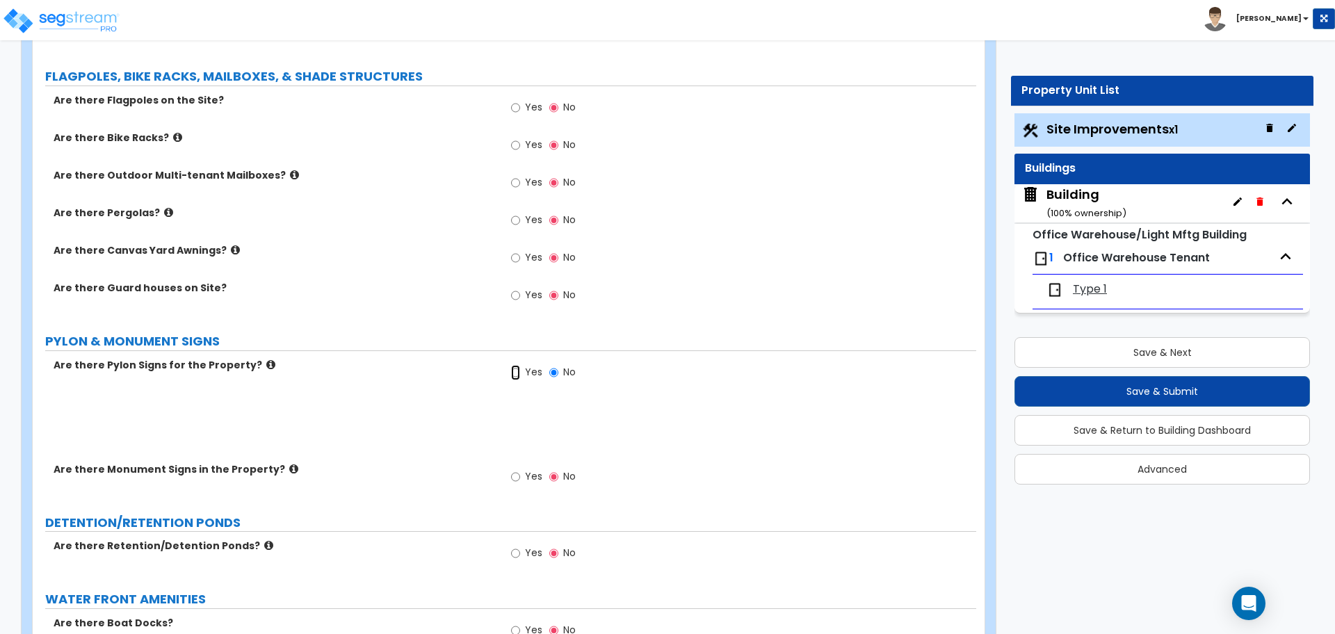
radio input "true"
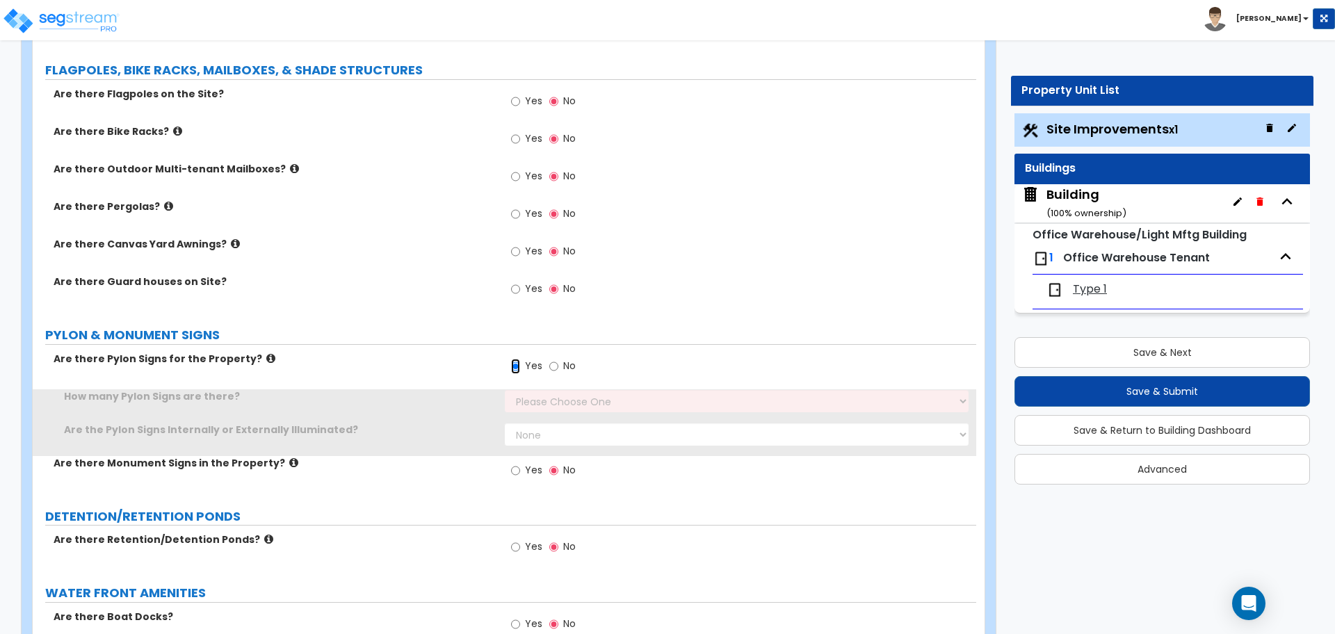
scroll to position [2377, 0]
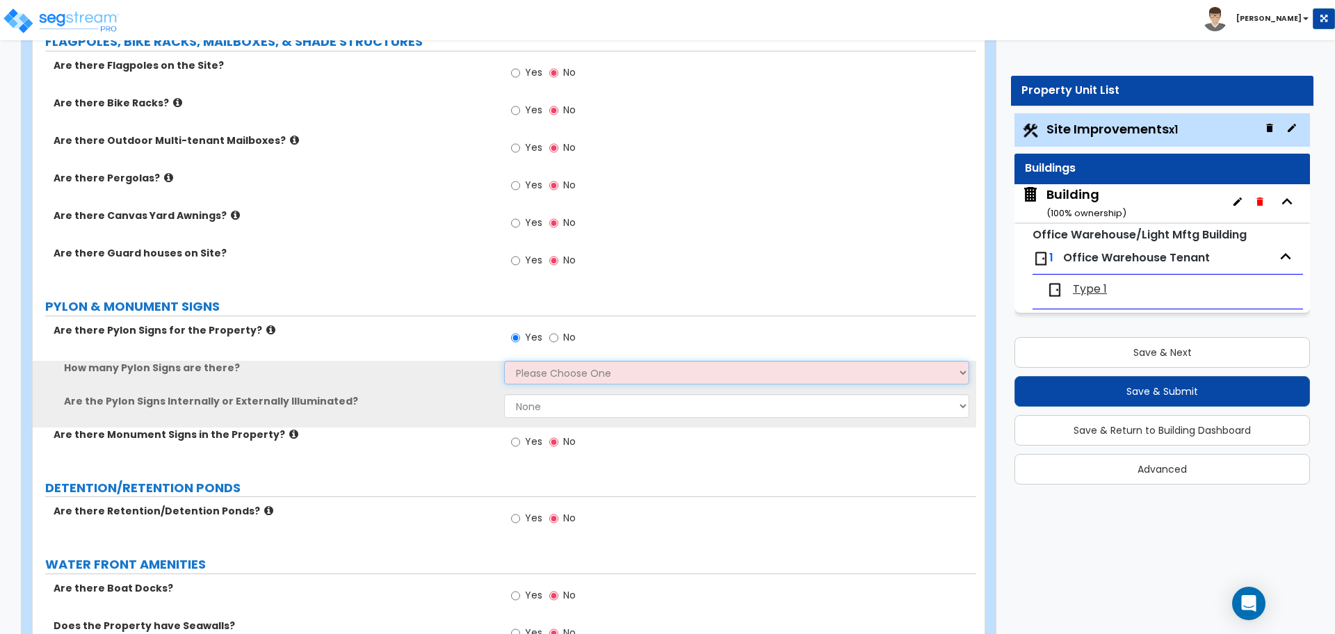
click at [549, 374] on select "Please Choose One 1 2 3" at bounding box center [736, 373] width 464 height 24
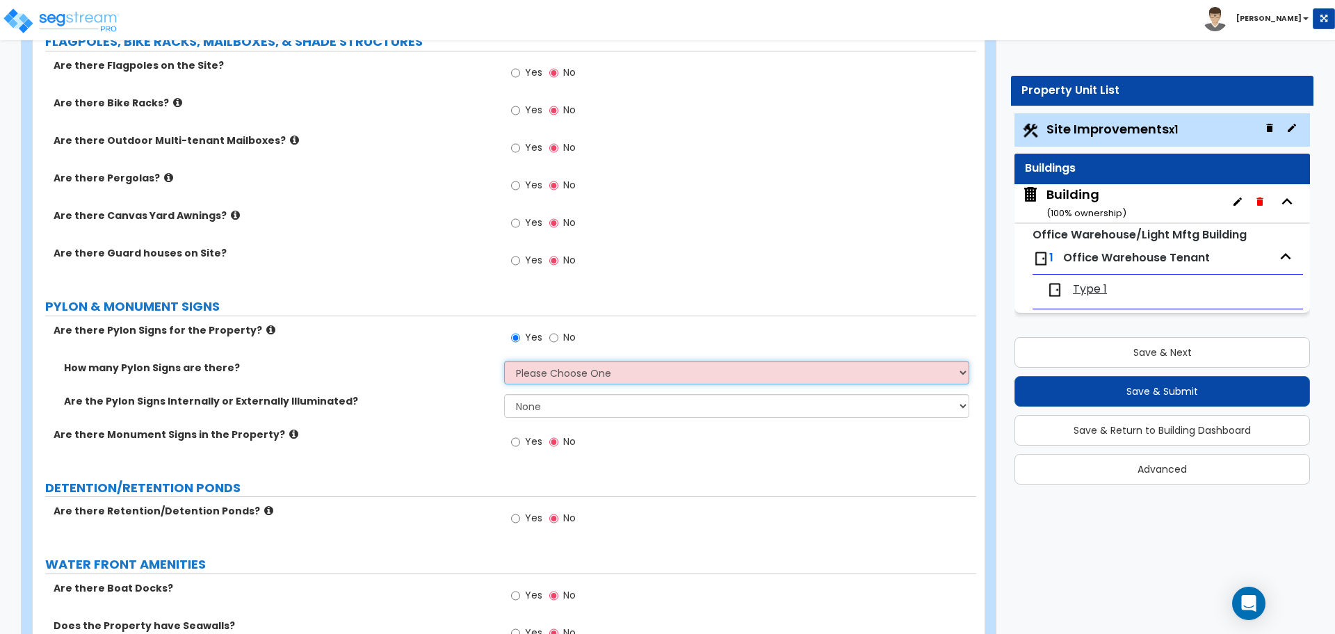
select select "3"
click at [504, 361] on select "Please Choose One 1 2 3" at bounding box center [736, 373] width 464 height 24
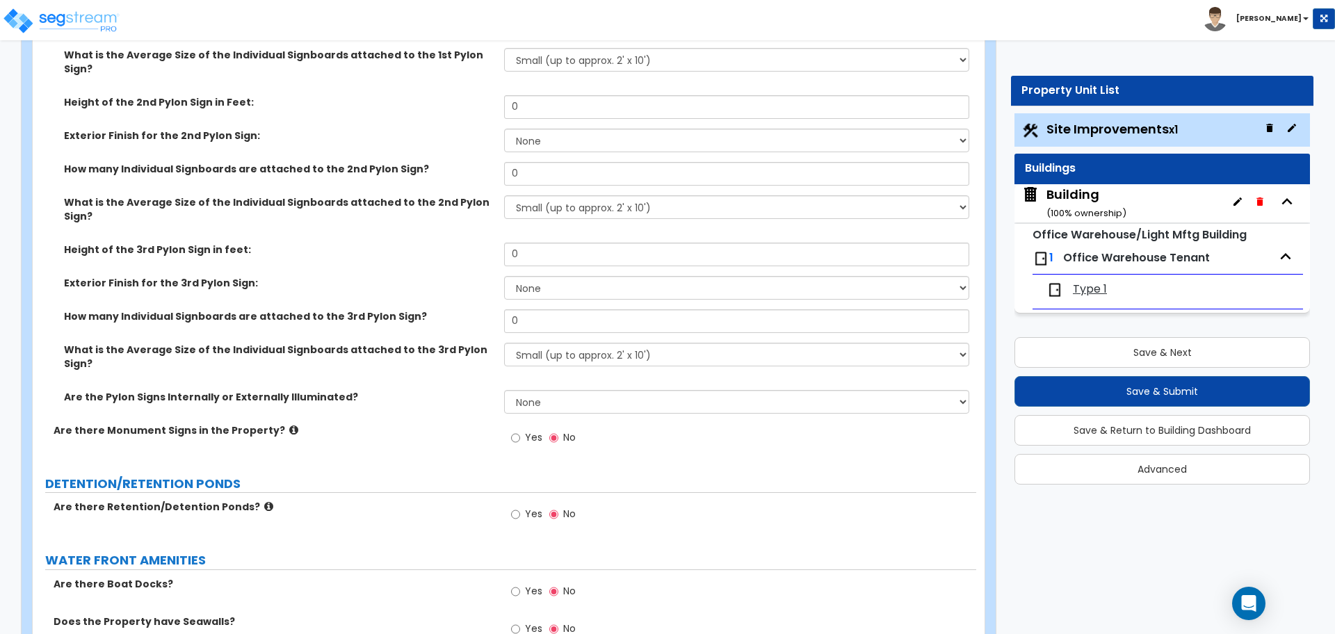
scroll to position [2826, 0]
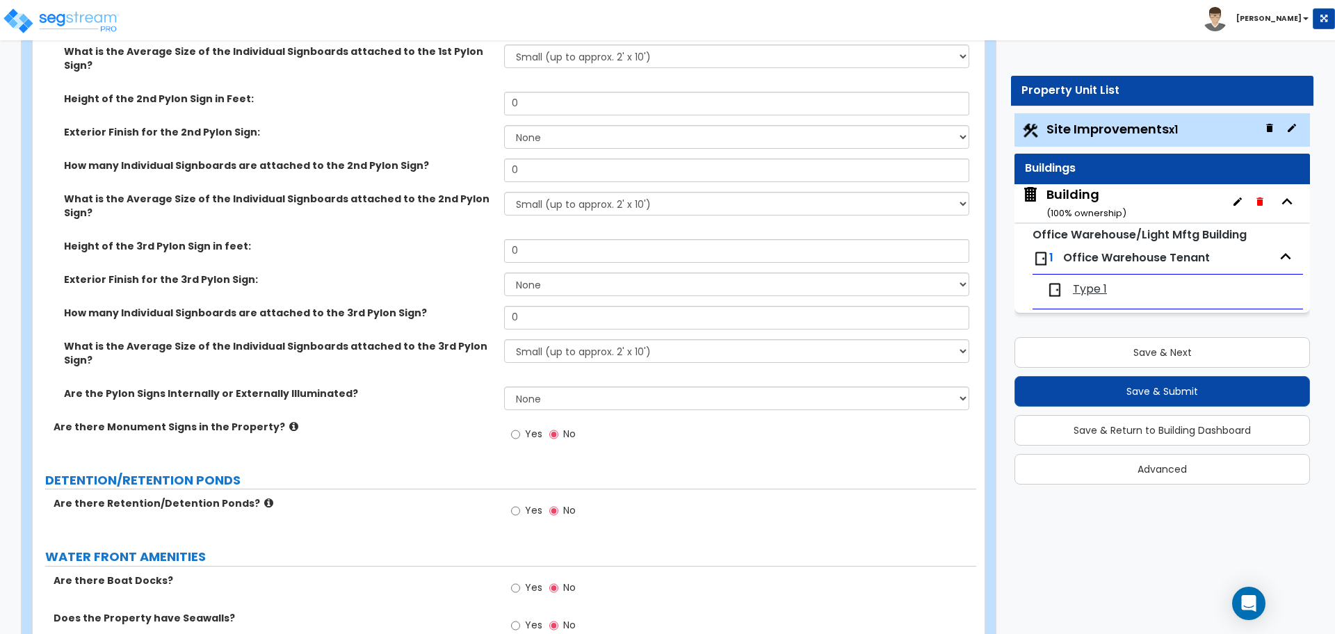
click at [529, 427] on span "Yes" at bounding box center [533, 434] width 17 height 14
click at [520, 427] on input "Yes" at bounding box center [515, 434] width 9 height 15
radio input "true"
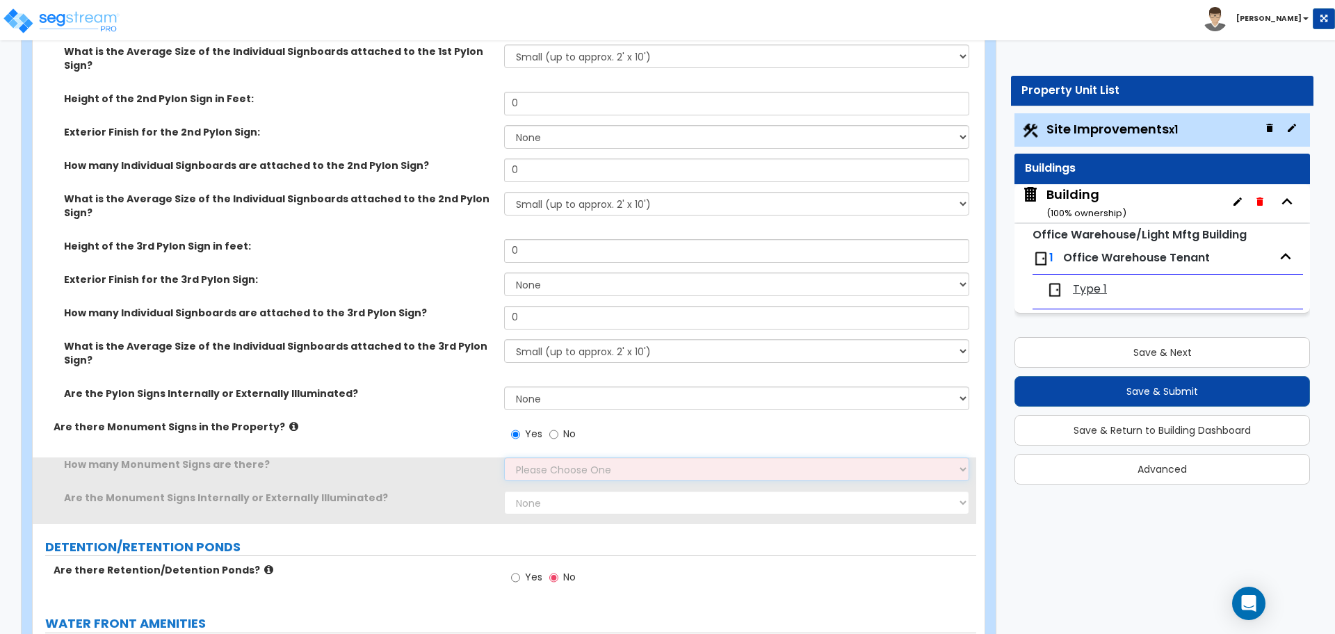
click at [549, 458] on select "Please Choose One 1 2 3" at bounding box center [736, 470] width 464 height 24
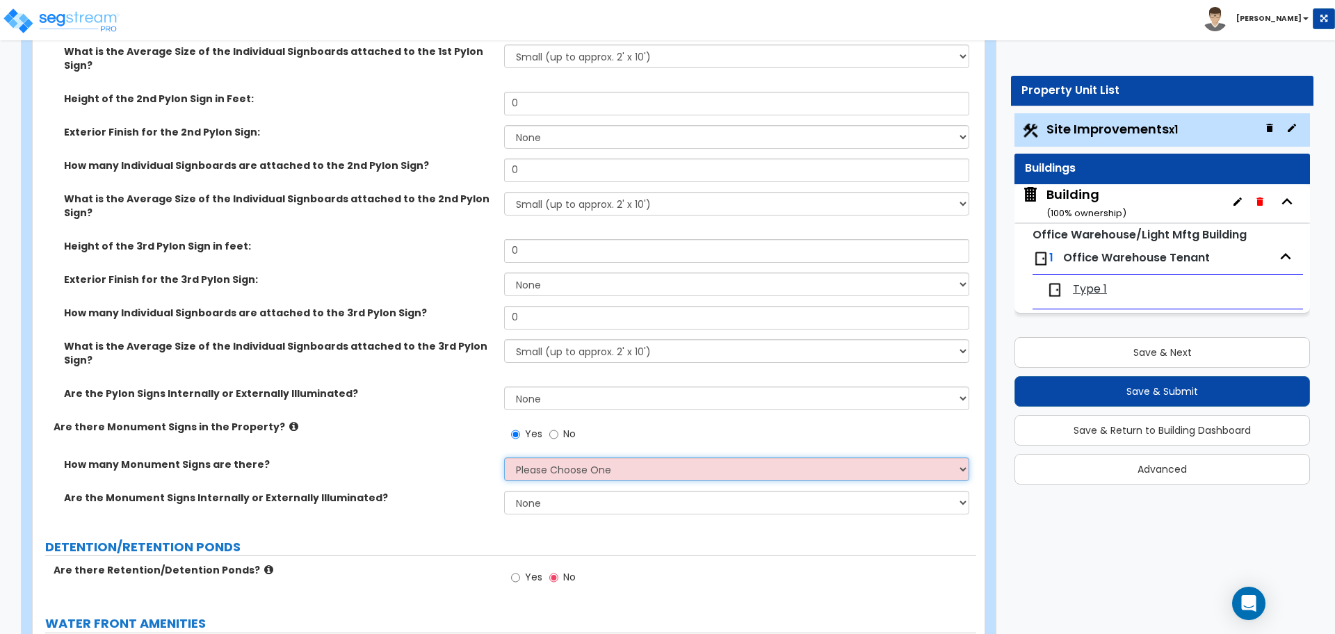
select select "3"
click at [504, 458] on select "Please Choose One 1 2 3" at bounding box center [736, 470] width 464 height 24
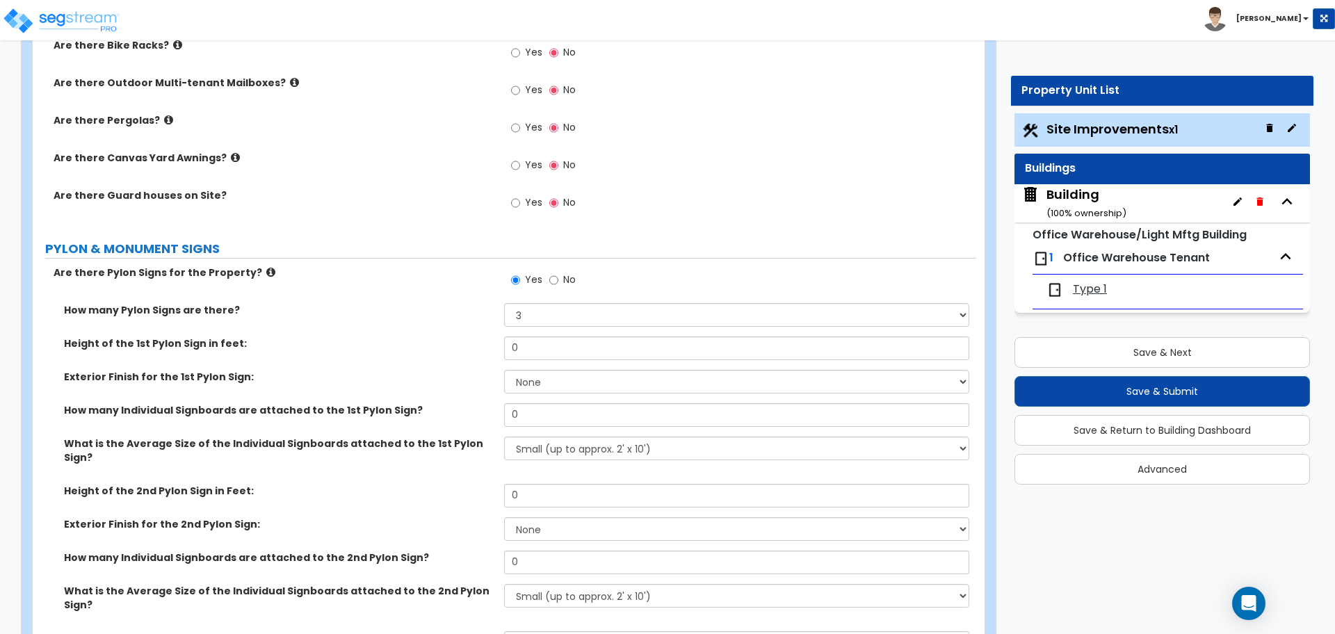
scroll to position [2470, 0]
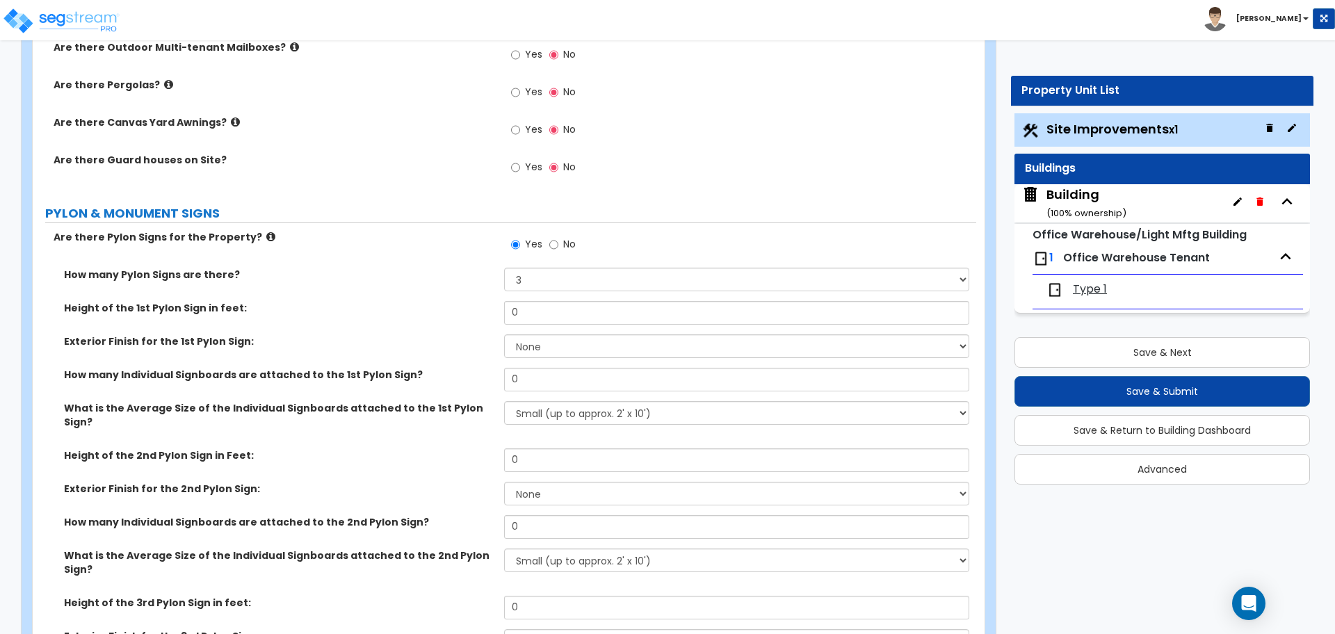
click at [559, 247] on label "No" at bounding box center [562, 246] width 26 height 24
click at [558, 247] on input "No" at bounding box center [553, 244] width 9 height 15
radio input "false"
radio input "true"
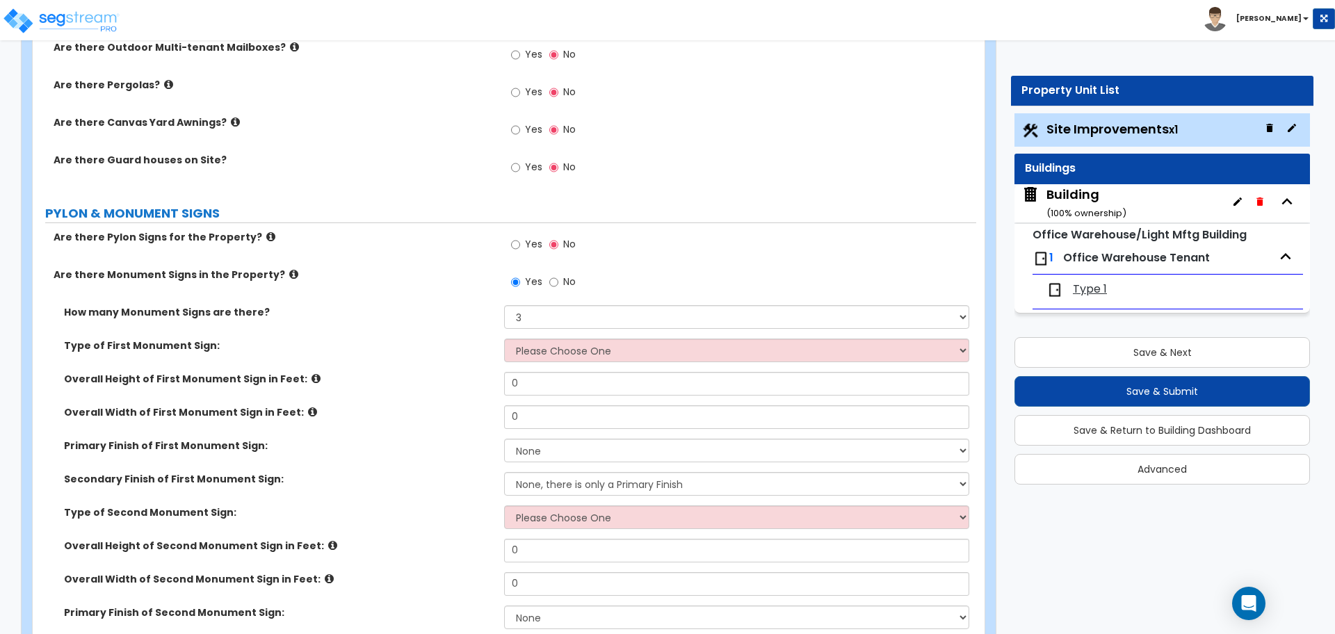
click at [568, 268] on div "Yes No" at bounding box center [543, 284] width 79 height 32
click at [563, 275] on span "No" at bounding box center [569, 282] width 13 height 14
click at [558, 275] on input "No" at bounding box center [553, 282] width 9 height 15
radio input "false"
radio input "true"
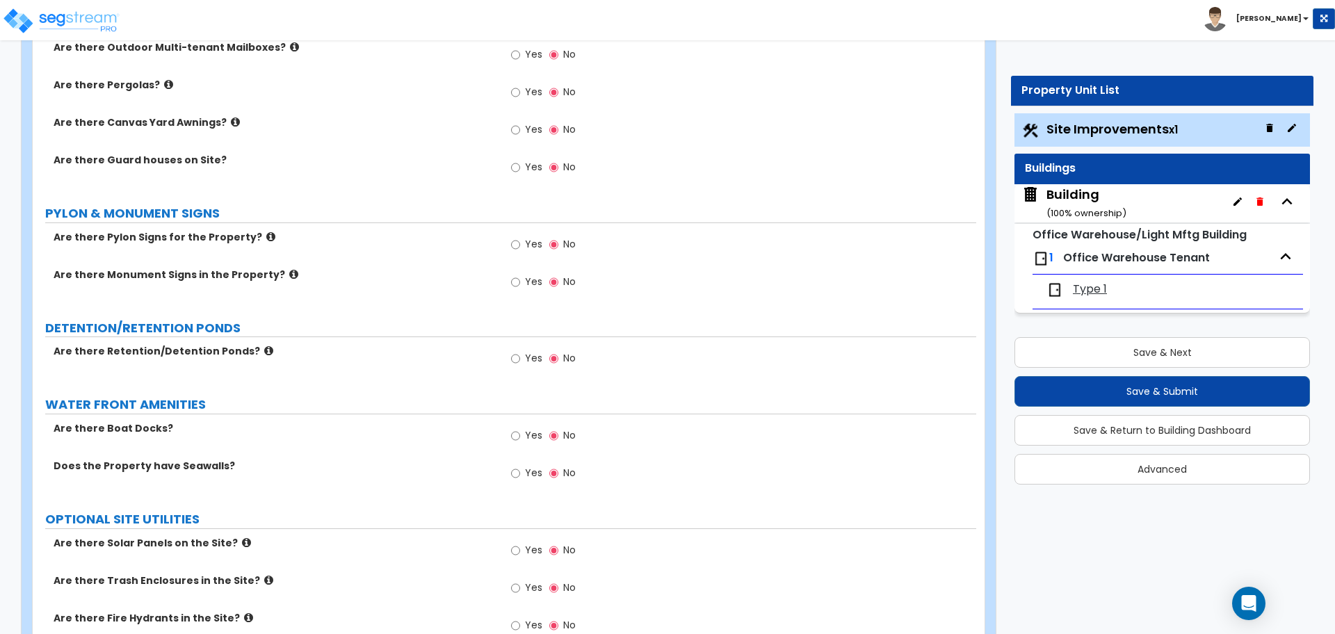
click at [1092, 292] on span "Type 1" at bounding box center [1090, 290] width 34 height 16
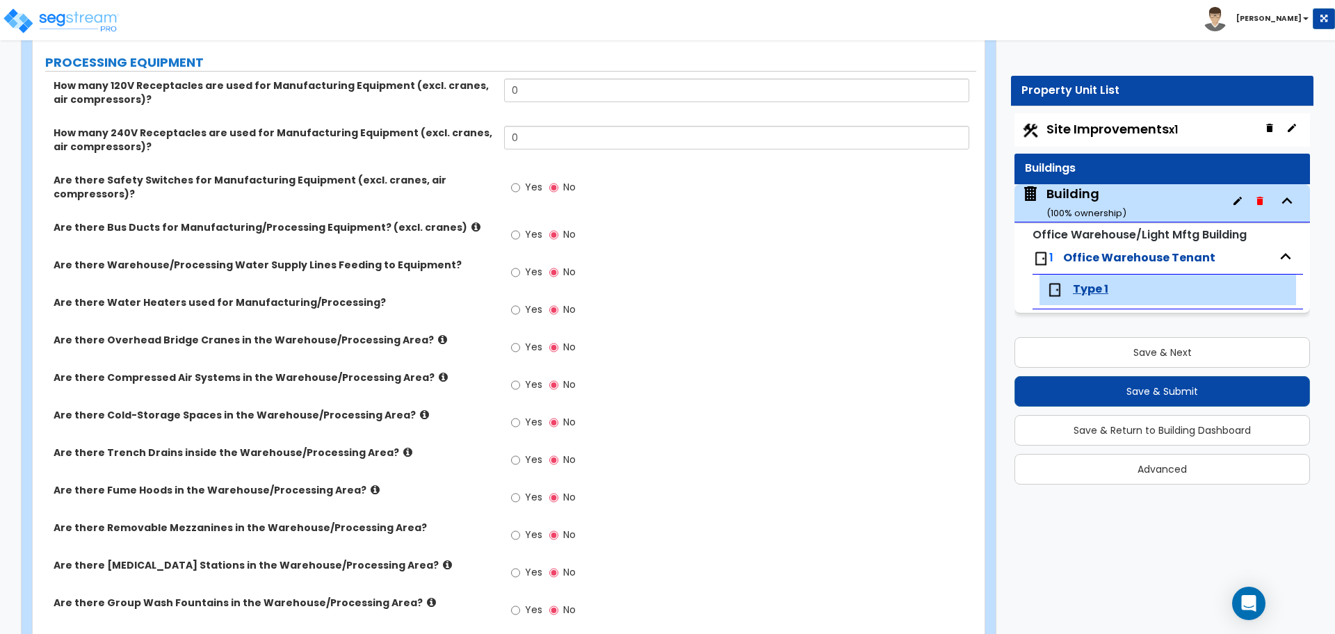
scroll to position [1174, 0]
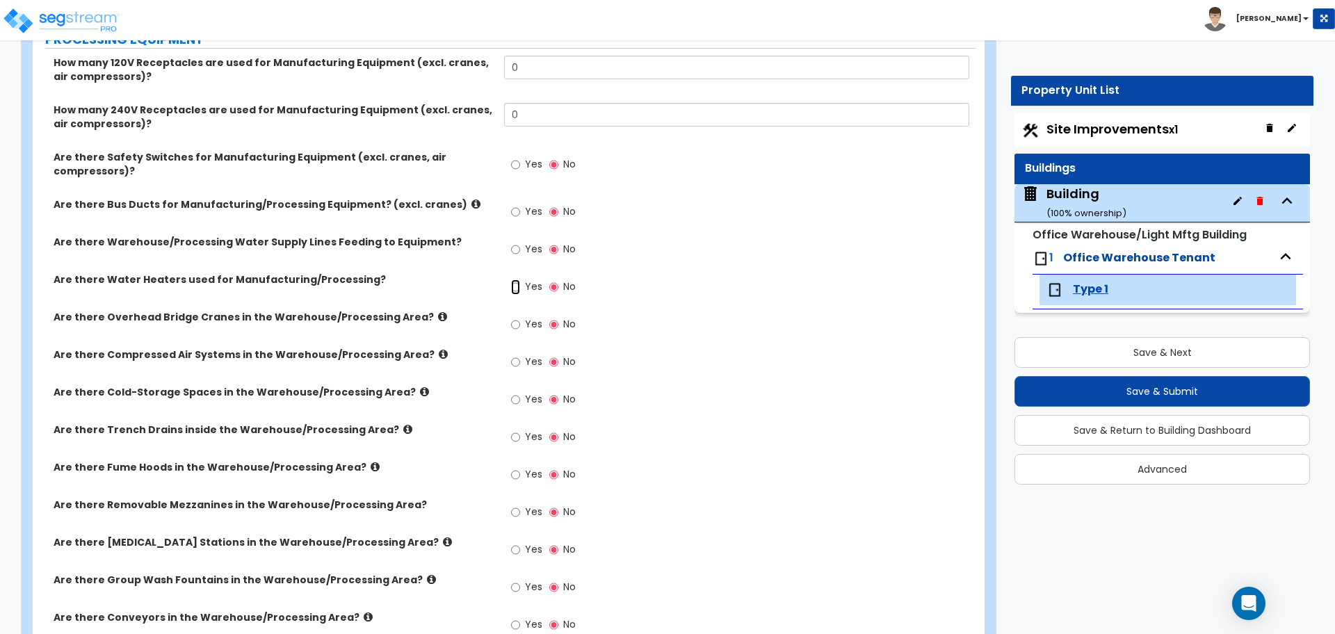
click at [519, 280] on input "Yes" at bounding box center [515, 287] width 9 height 15
radio input "true"
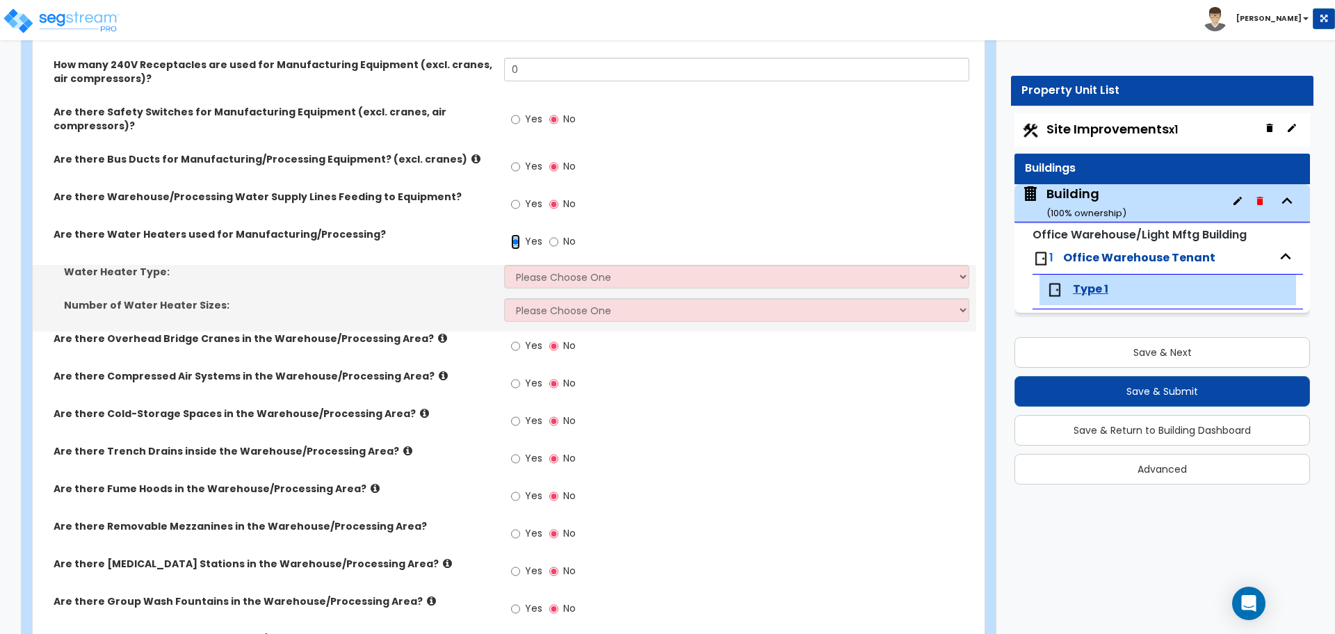
scroll to position [1222, 0]
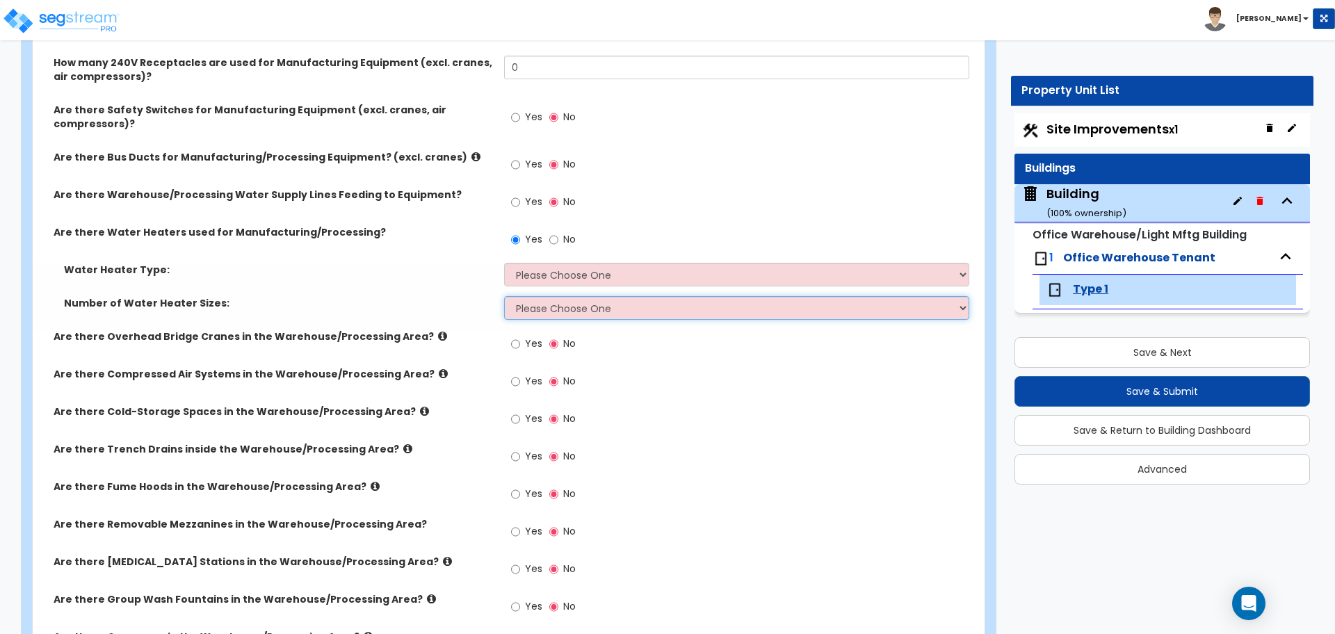
click at [546, 296] on select "Please Choose One 1 2 3" at bounding box center [736, 308] width 464 height 24
select select "3"
click at [504, 296] on select "Please Choose One 1 2 3" at bounding box center [736, 308] width 464 height 24
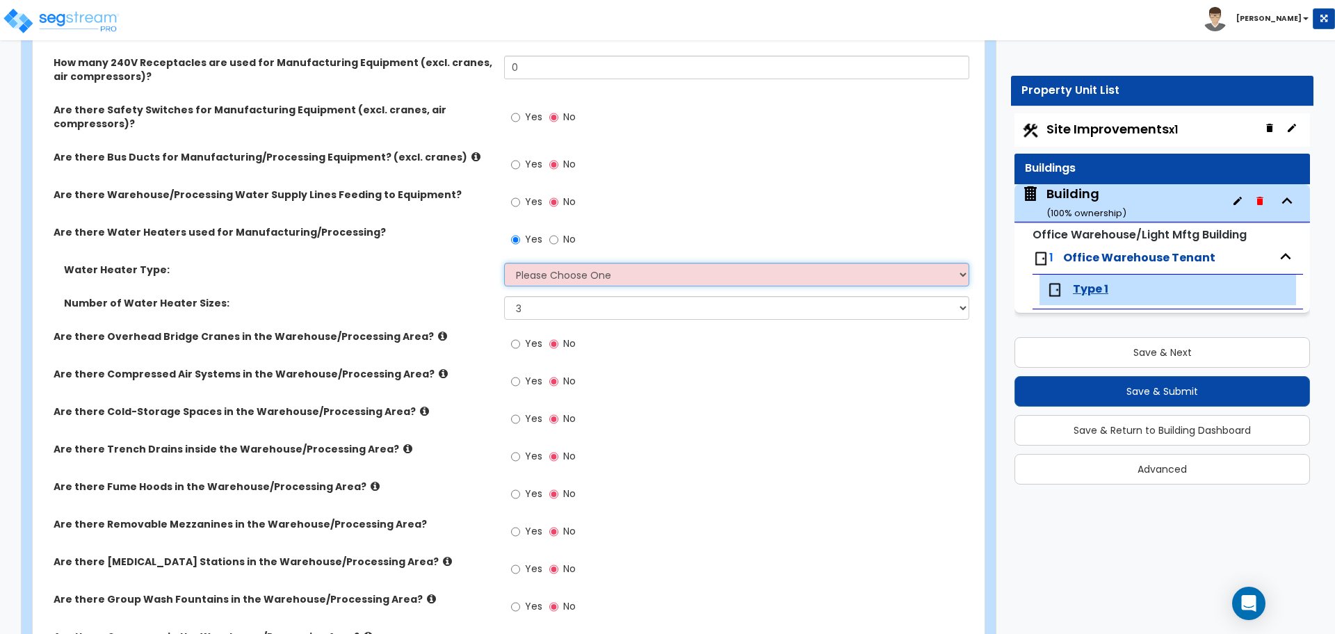
click at [548, 271] on select "Please Choose One Gas Electric" at bounding box center [736, 275] width 464 height 24
select select "1"
click at [504, 263] on select "Please Choose One Gas Electric" at bounding box center [736, 275] width 464 height 24
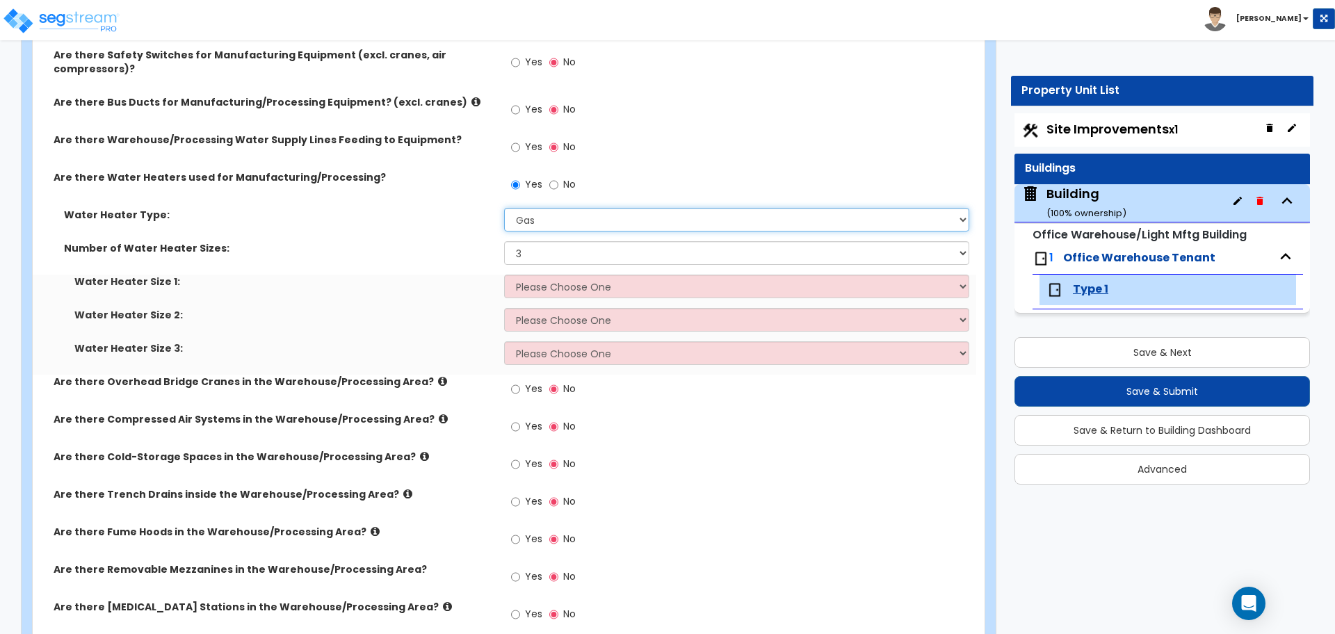
scroll to position [1288, 0]
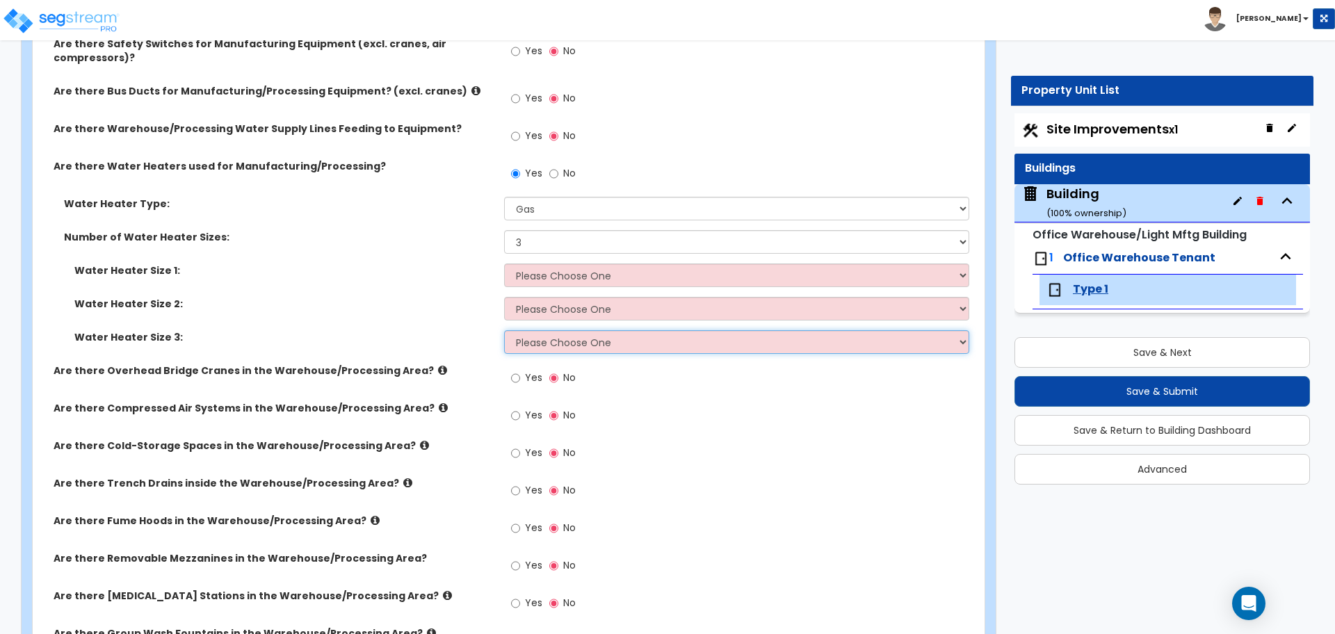
click at [576, 330] on select "Please Choose One 75.5MBH 95MBH 100MBH 115MBH 155MBH 175MBH 200MBH 240MBH 300MB…" at bounding box center [736, 342] width 464 height 24
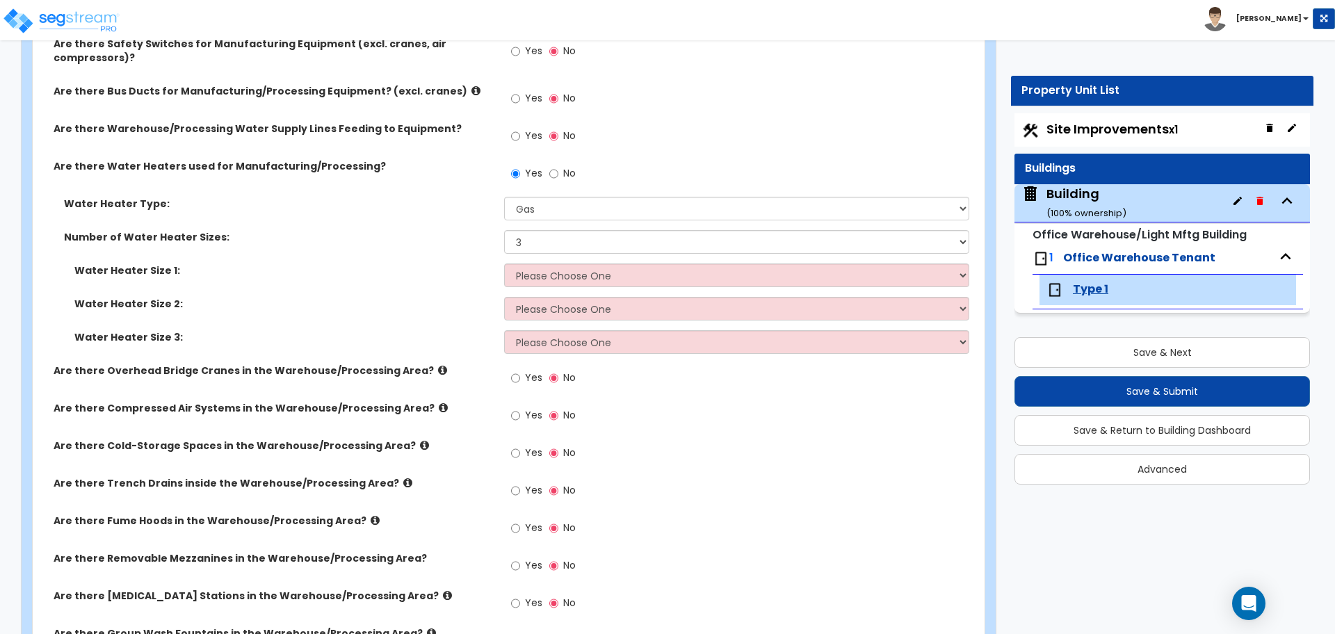
click at [546, 275] on div "Water Heater Size 1: Please Choose One 75.5MBH 95MBH 100MBH 115MBH 155MBH 175MB…" at bounding box center [505, 280] width 944 height 33
click at [547, 267] on select "Please Choose One 75.5MBH 95MBH 100MBH 115MBH 155MBH 175MBH 200MBH 240MBH 300MB…" at bounding box center [736, 276] width 464 height 24
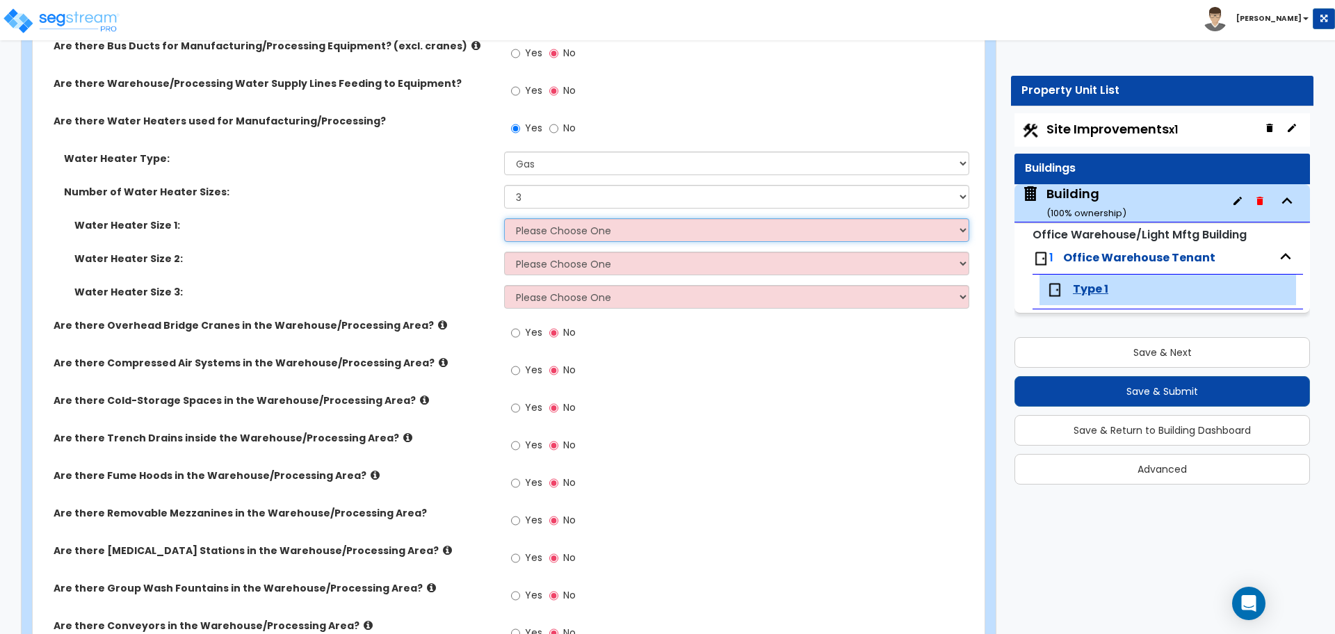
scroll to position [1336, 0]
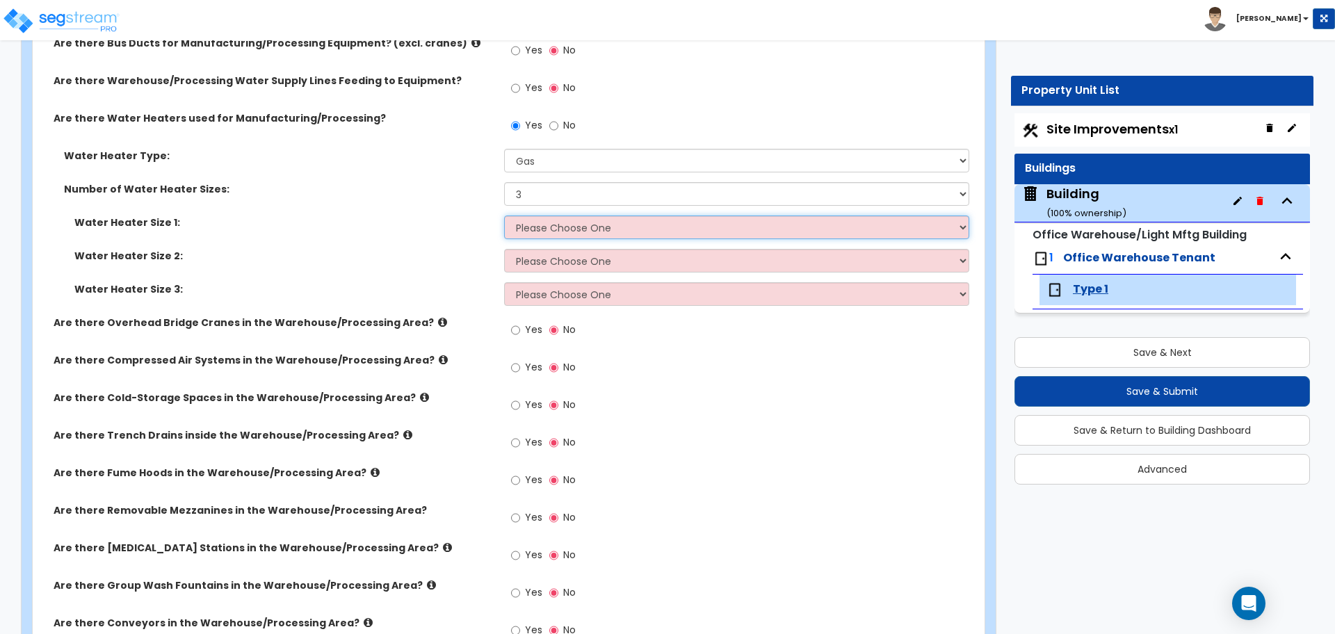
click at [745, 216] on select "Please Choose One 75.5MBH 95MBH 100MBH 115MBH 155MBH 175MBH 200MBH 240MBH 300MB…" at bounding box center [736, 228] width 464 height 24
select select "2"
click at [504, 216] on select "Please Choose One 75.5MBH 95MBH 100MBH 115MBH 155MBH 175MBH 200MBH 240MBH 300MB…" at bounding box center [736, 228] width 464 height 24
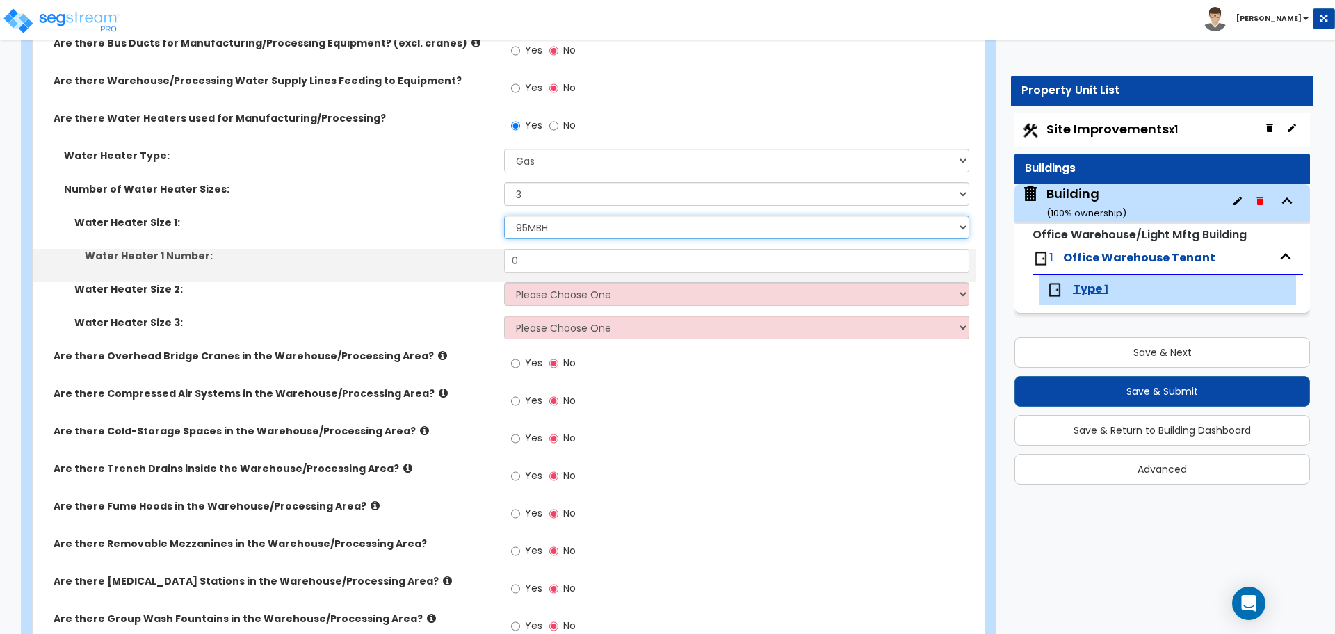
scroll to position [1341, 0]
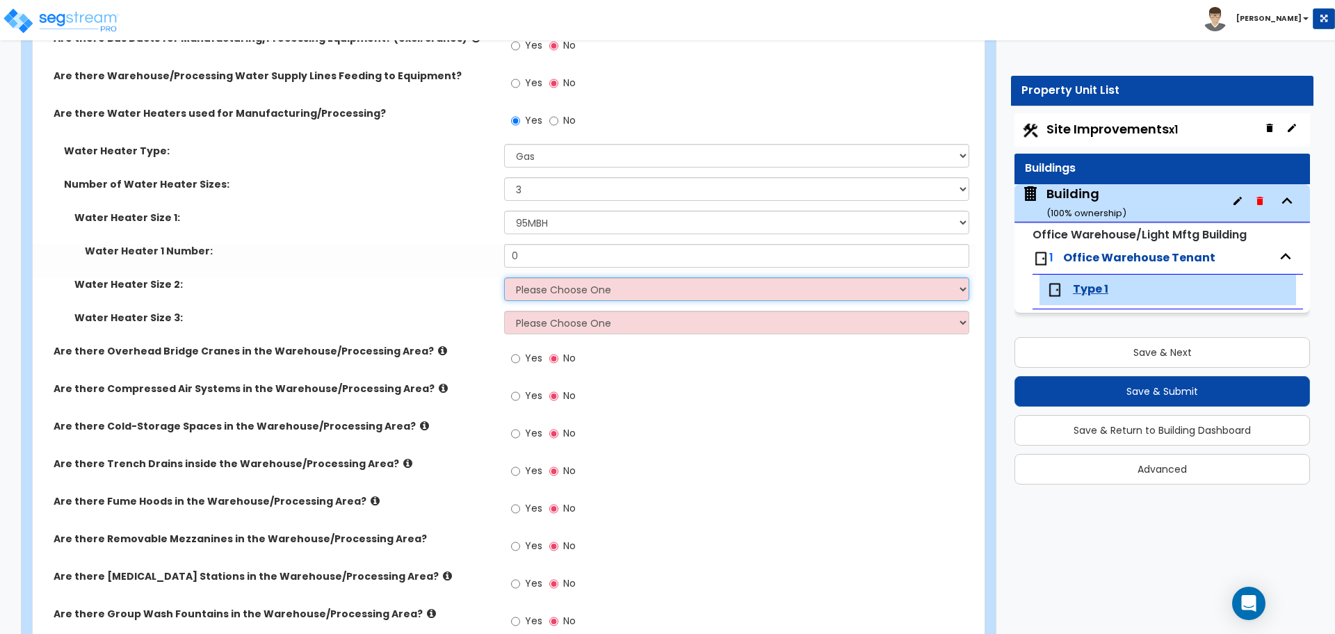
click at [661, 284] on select "Please Choose One 75.5MBH 95MBH 100MBH 115MBH 155MBH 175MBH 200MBH 240MBH 300MB…" at bounding box center [736, 289] width 464 height 24
select select "1"
click at [504, 277] on select "Please Choose One 75.5MBH 95MBH 100MBH 115MBH 155MBH 175MBH 200MBH 240MBH 300MB…" at bounding box center [736, 289] width 464 height 24
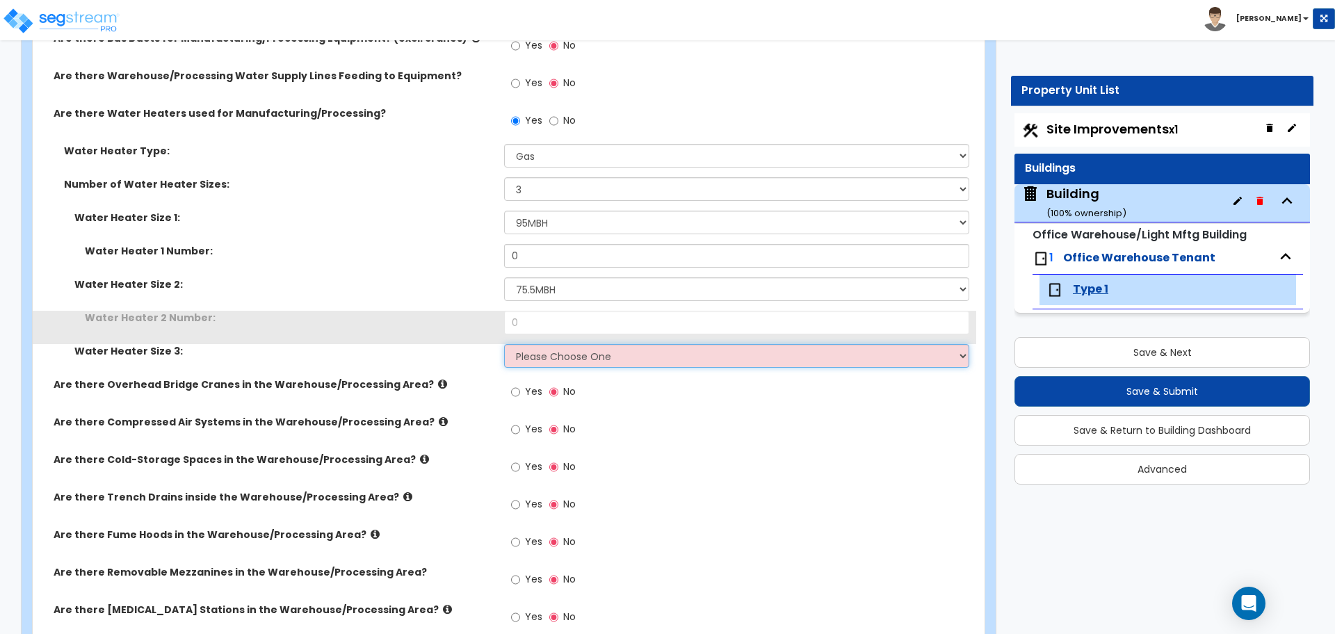
click at [640, 344] on select "Please Choose One 75.5MBH 95MBH 100MBH 115MBH 155MBH 175MBH 200MBH 240MBH 300MB…" at bounding box center [736, 356] width 464 height 24
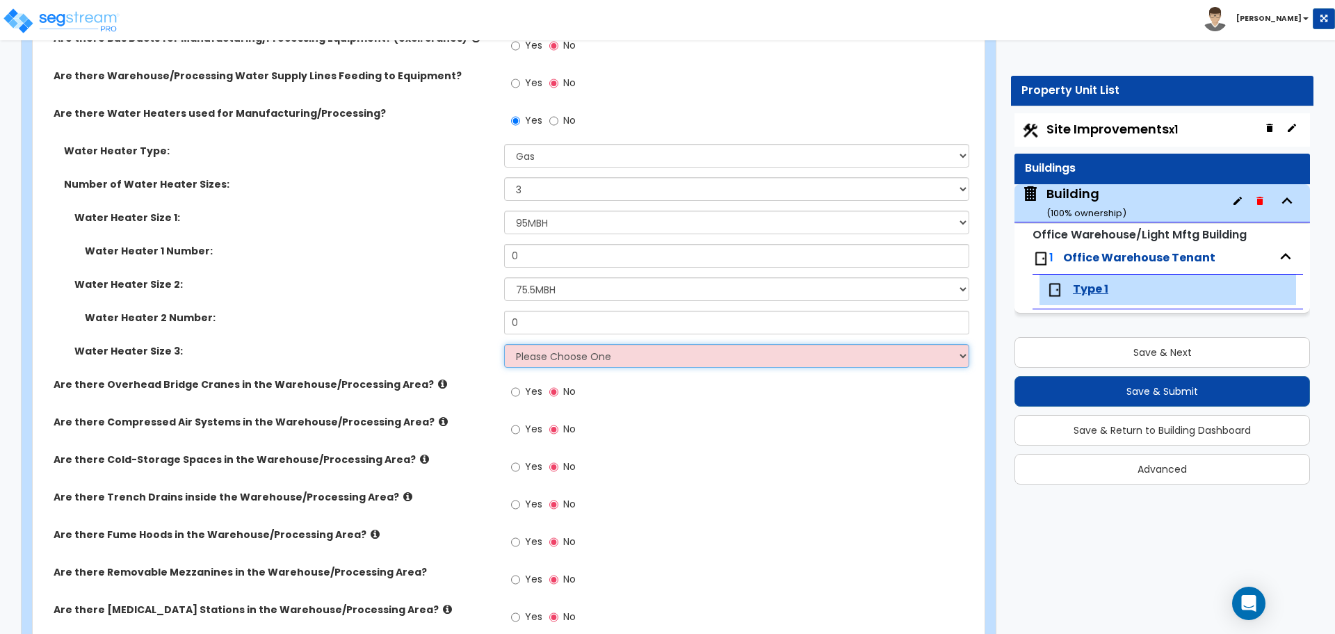
select select "2"
click at [504, 344] on select "Please Choose One 75.5MBH 95MBH 100MBH 115MBH 155MBH 175MBH 200MBH 240MBH 300MB…" at bounding box center [736, 356] width 464 height 24
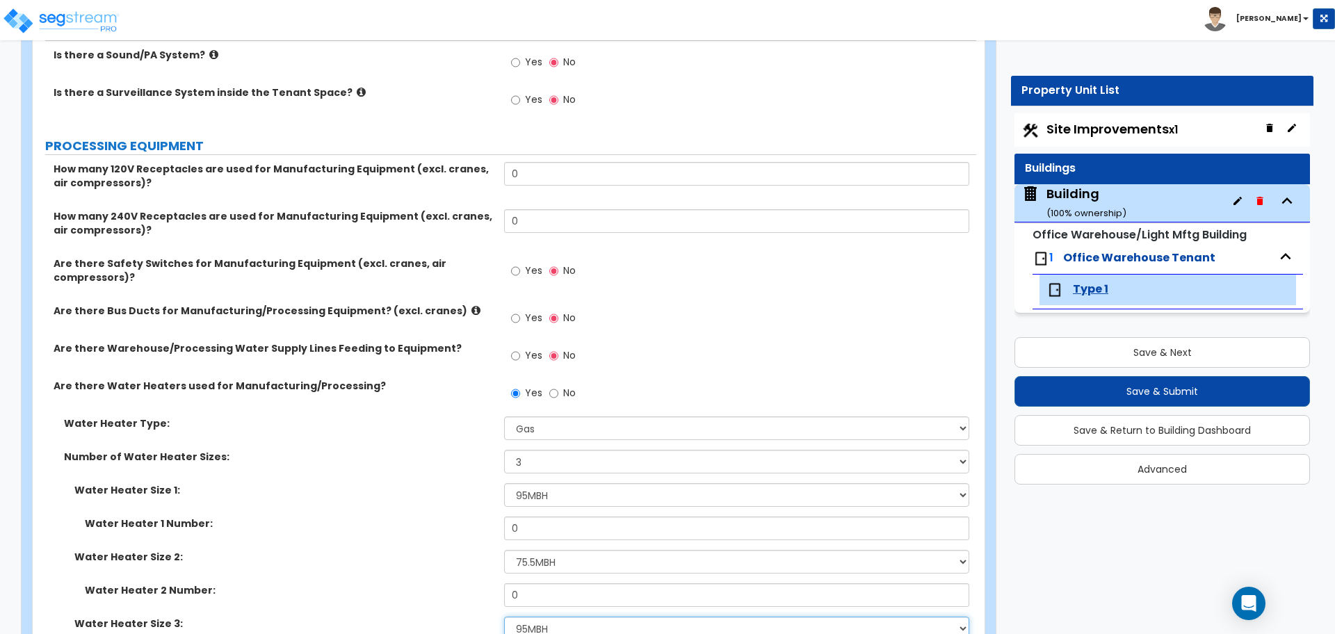
scroll to position [1066, 0]
click at [558, 385] on label "No" at bounding box center [562, 397] width 26 height 24
click at [558, 388] on input "No" at bounding box center [553, 395] width 9 height 15
radio input "false"
radio input "true"
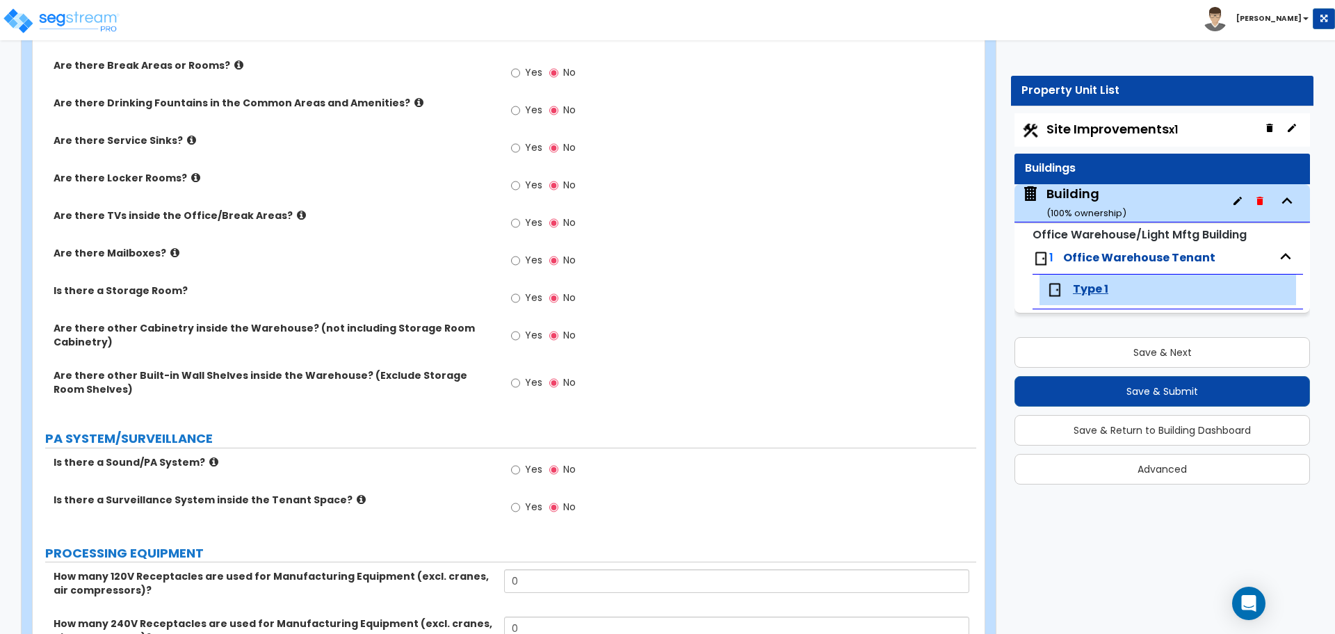
scroll to position [656, 0]
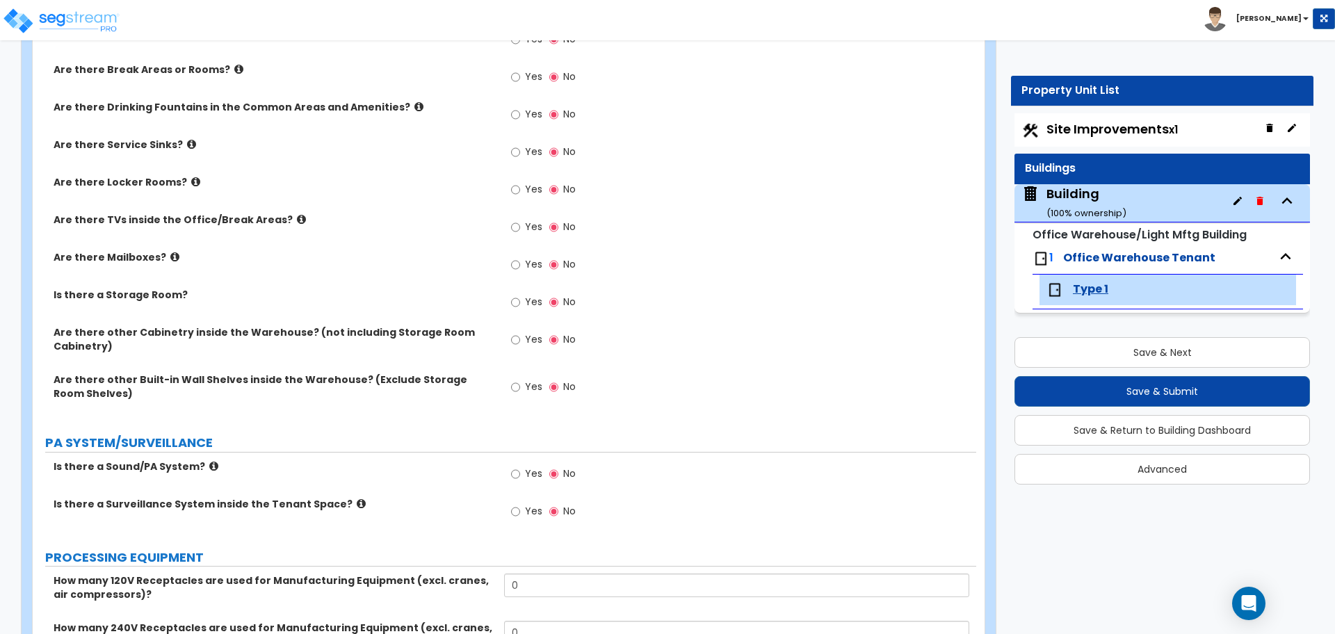
click at [1078, 207] on small "( 100 % ownership)" at bounding box center [1086, 213] width 80 height 13
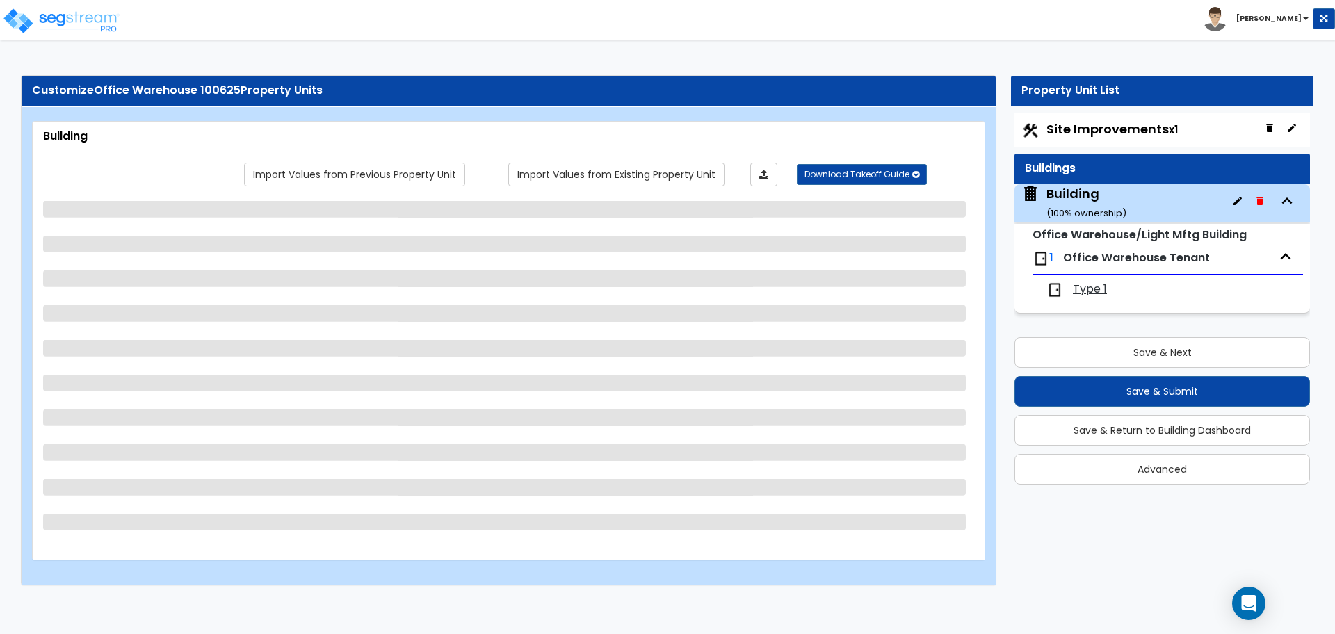
scroll to position [0, 0]
select select "1"
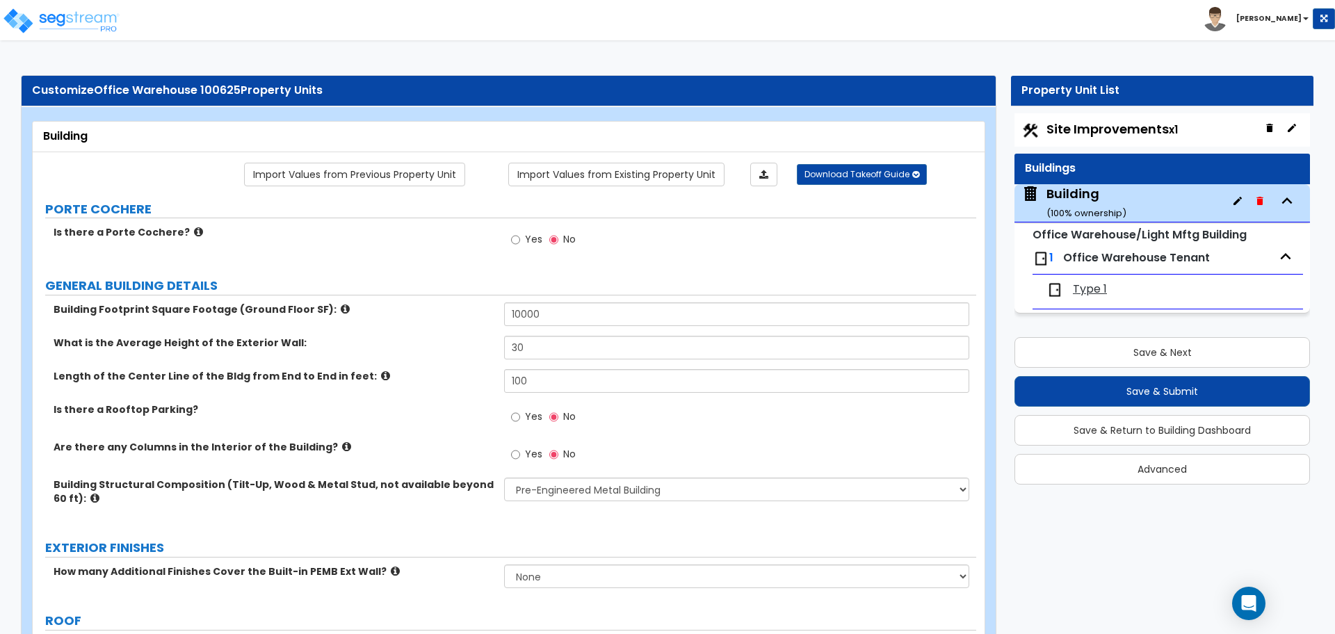
scroll to position [664, 0]
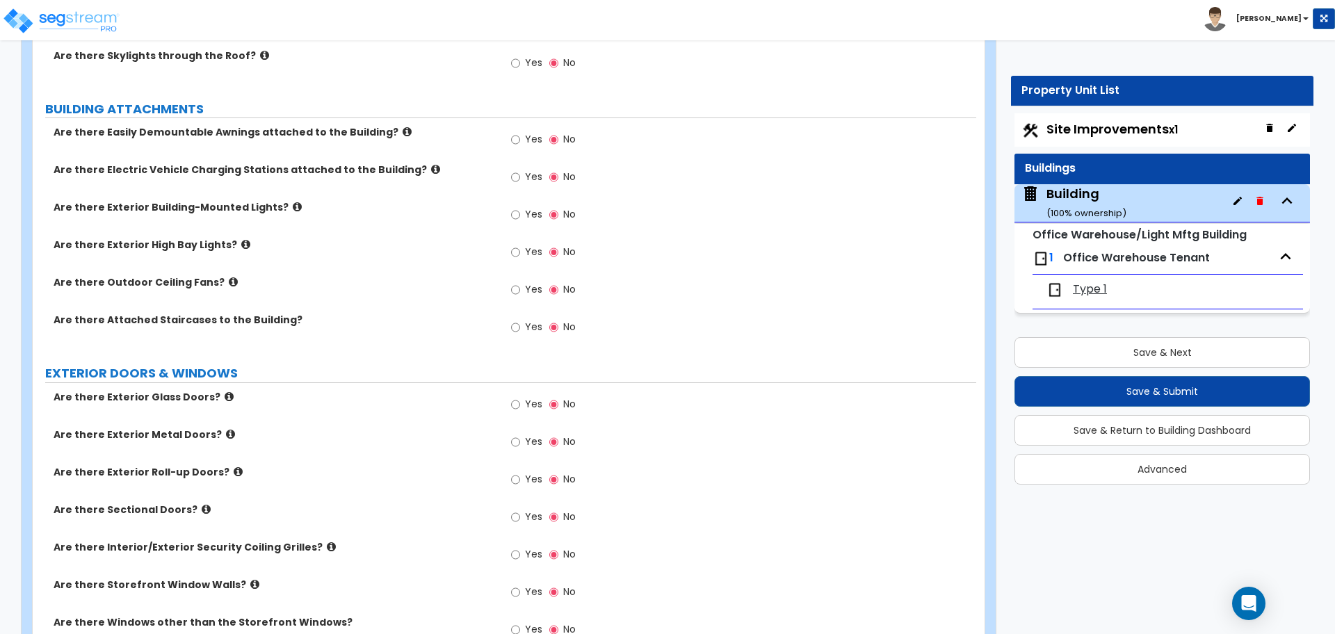
click at [544, 133] on div "Yes No" at bounding box center [543, 141] width 79 height 32
click at [532, 133] on span "Yes" at bounding box center [533, 139] width 17 height 14
click at [520, 133] on input "Yes" at bounding box center [515, 139] width 9 height 15
radio input "true"
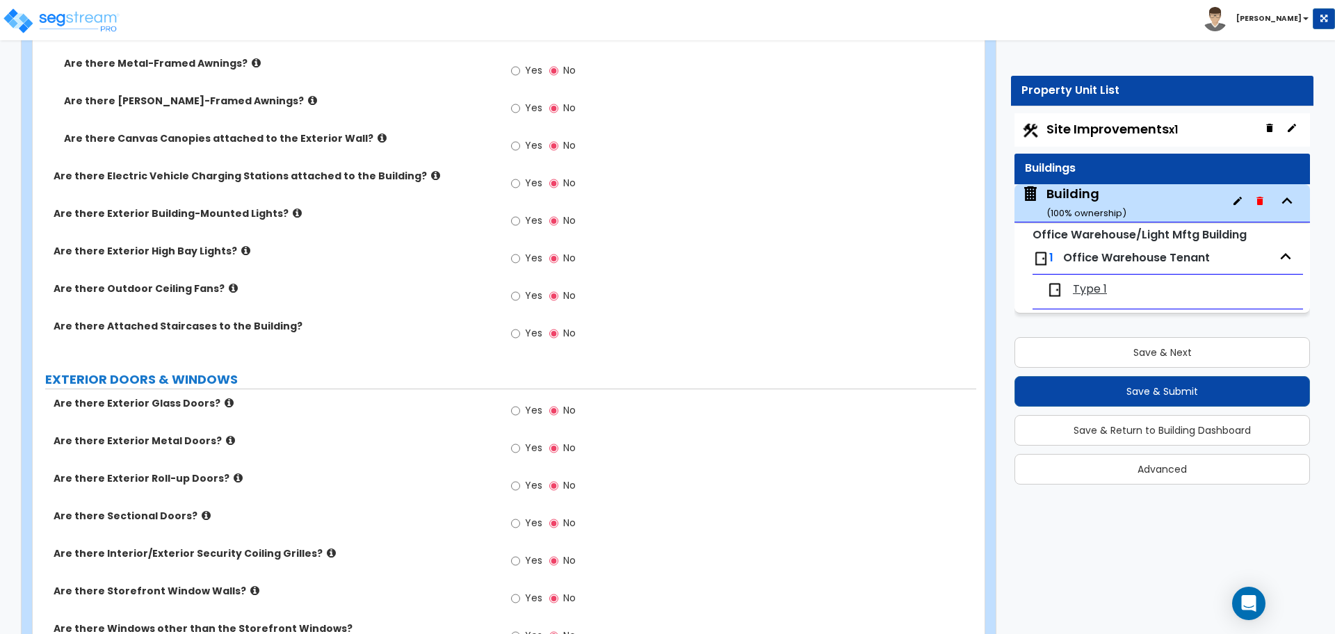
scroll to position [773, 0]
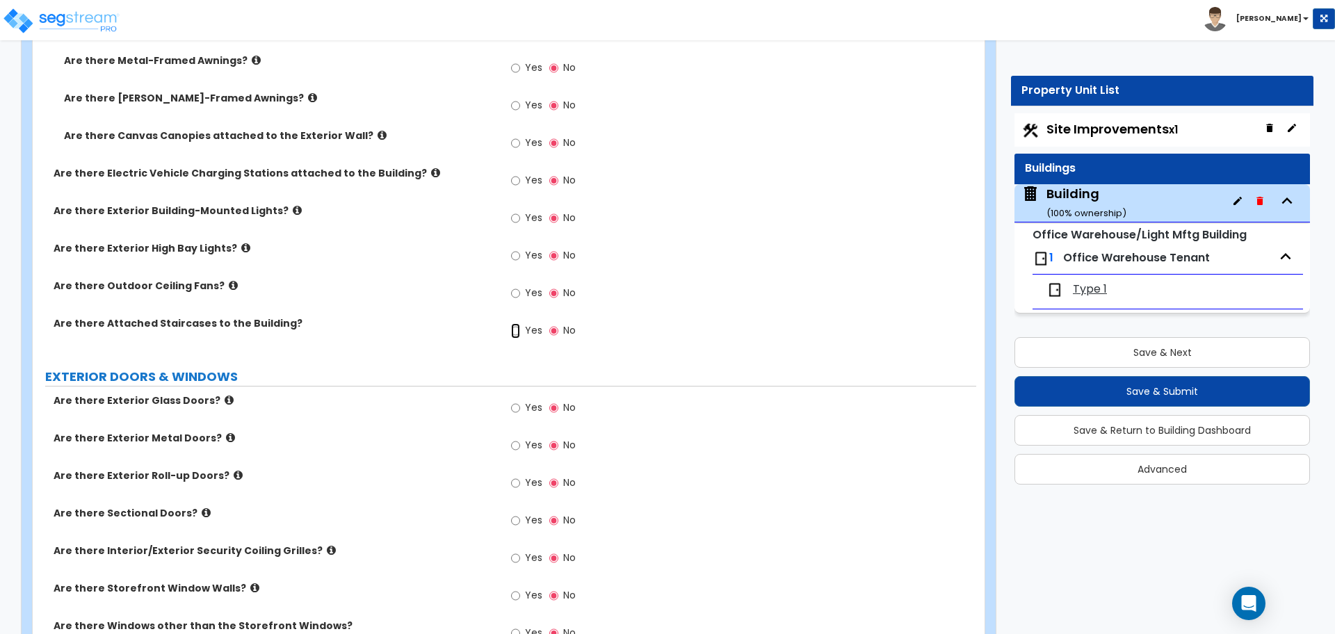
click at [519, 335] on input "Yes" at bounding box center [515, 330] width 9 height 15
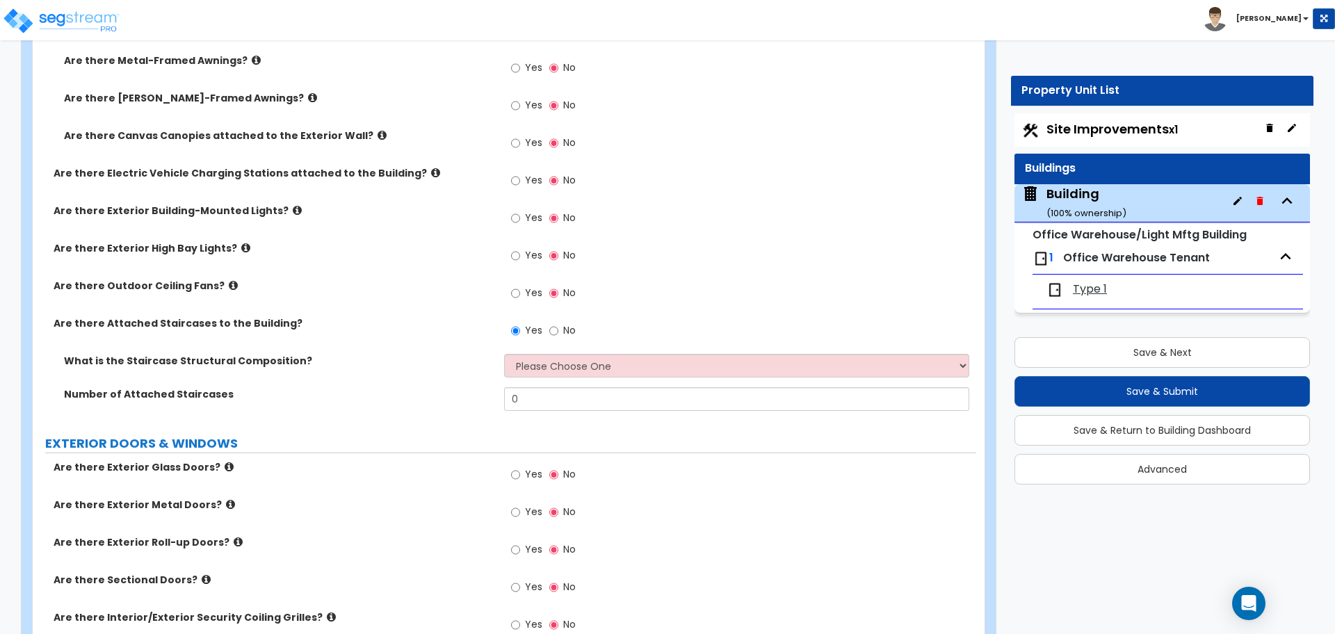
click at [567, 332] on span "No" at bounding box center [569, 330] width 13 height 14
click at [558, 332] on input "No" at bounding box center [553, 330] width 9 height 15
radio input "false"
radio input "true"
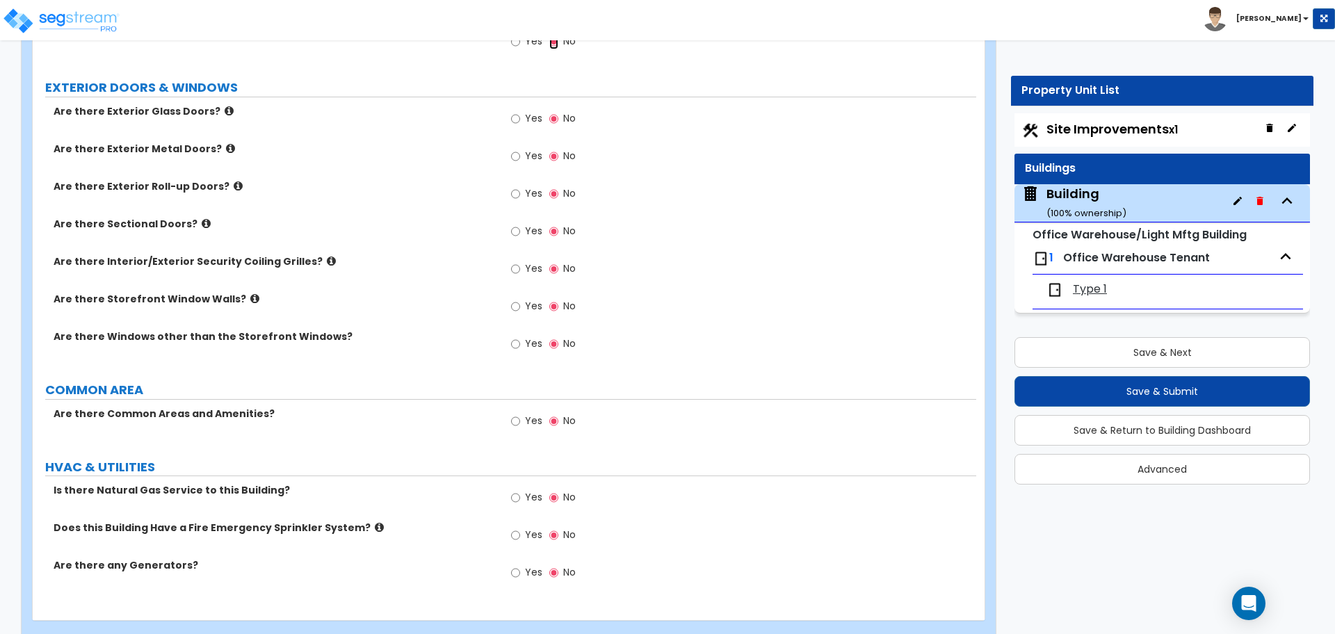
scroll to position [1085, 0]
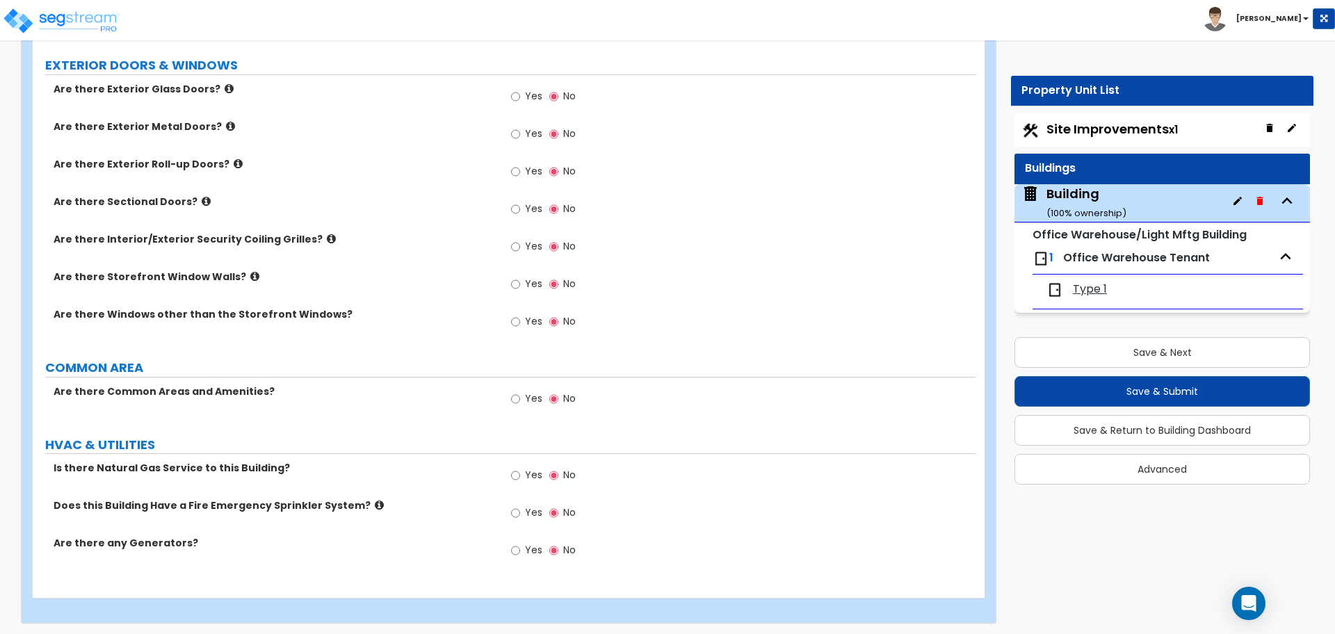
click at [524, 319] on label "Yes" at bounding box center [526, 323] width 31 height 24
click at [520, 319] on input "Yes" at bounding box center [515, 321] width 9 height 15
radio input "true"
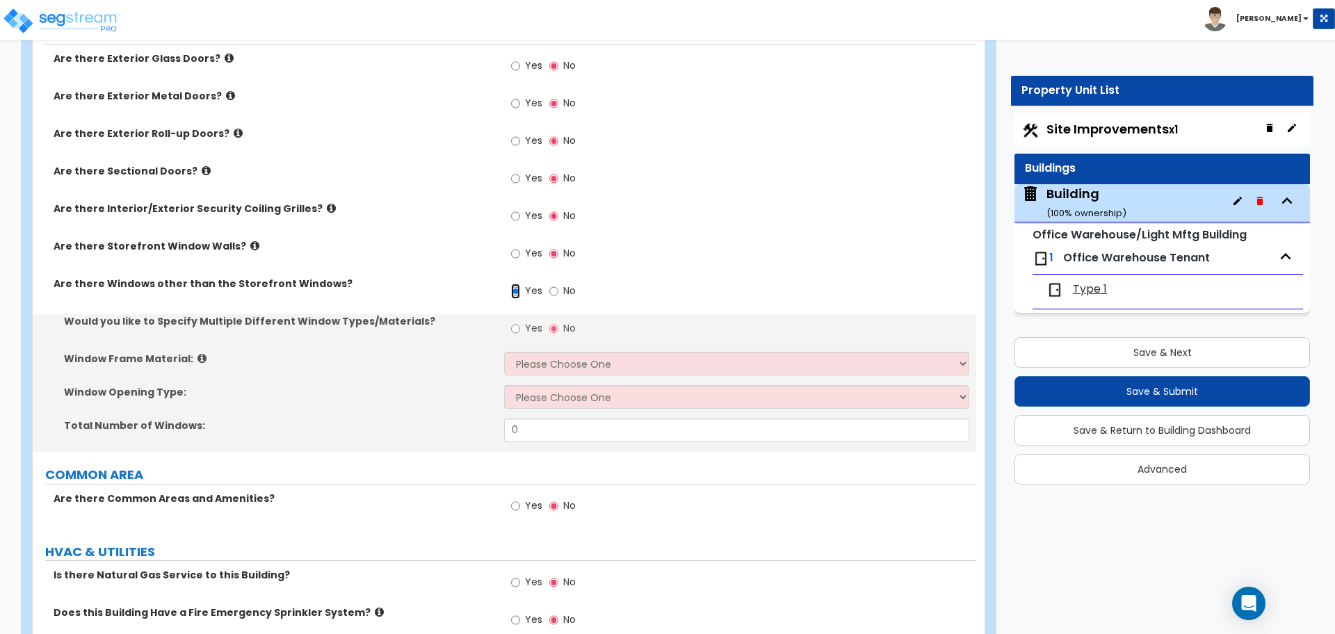
scroll to position [1118, 0]
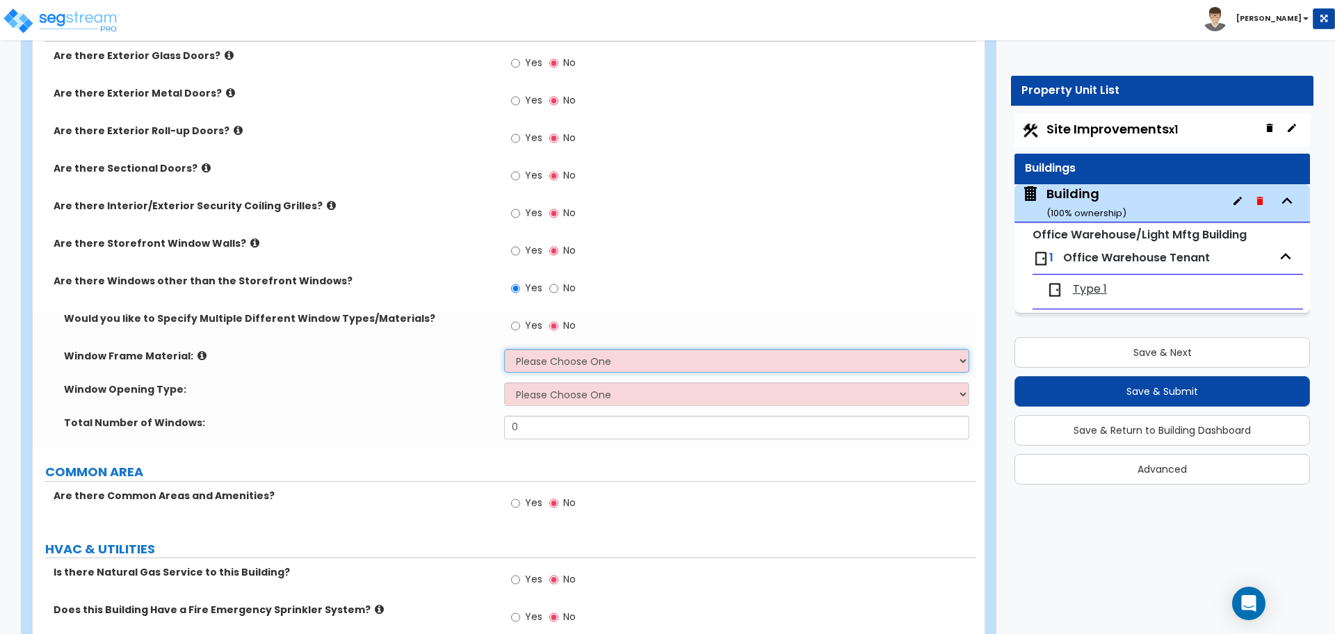
click at [566, 349] on select "Please Choose One Vinyl Aluminum Wood" at bounding box center [736, 361] width 464 height 24
click at [504, 349] on select "Please Choose One Vinyl Aluminum Wood" at bounding box center [736, 361] width 464 height 24
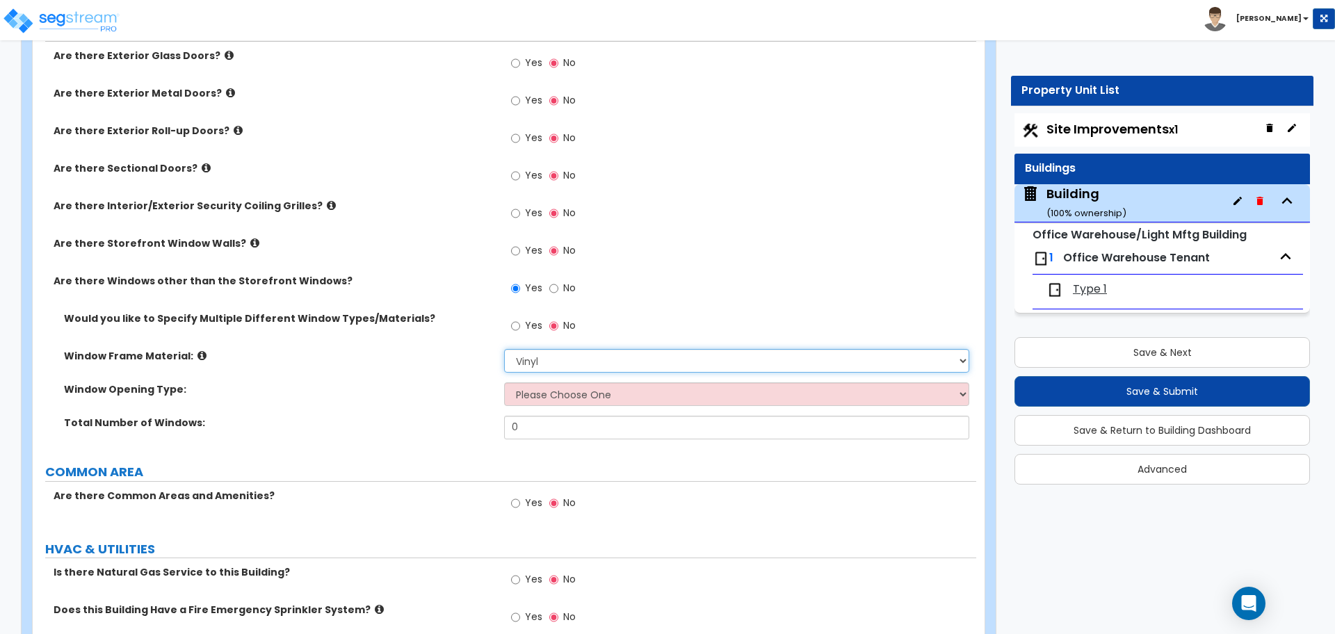
click at [546, 366] on select "Please Choose One Vinyl Aluminum Wood" at bounding box center [736, 361] width 464 height 24
select select "2"
click at [504, 349] on select "Please Choose One Vinyl Aluminum Wood" at bounding box center [736, 361] width 464 height 24
click at [553, 412] on div "Window Opening Type: Please Choose One Sliding Window Fixed/Picture Window Awni…" at bounding box center [505, 398] width 944 height 33
click at [533, 333] on label "Yes" at bounding box center [526, 328] width 31 height 24
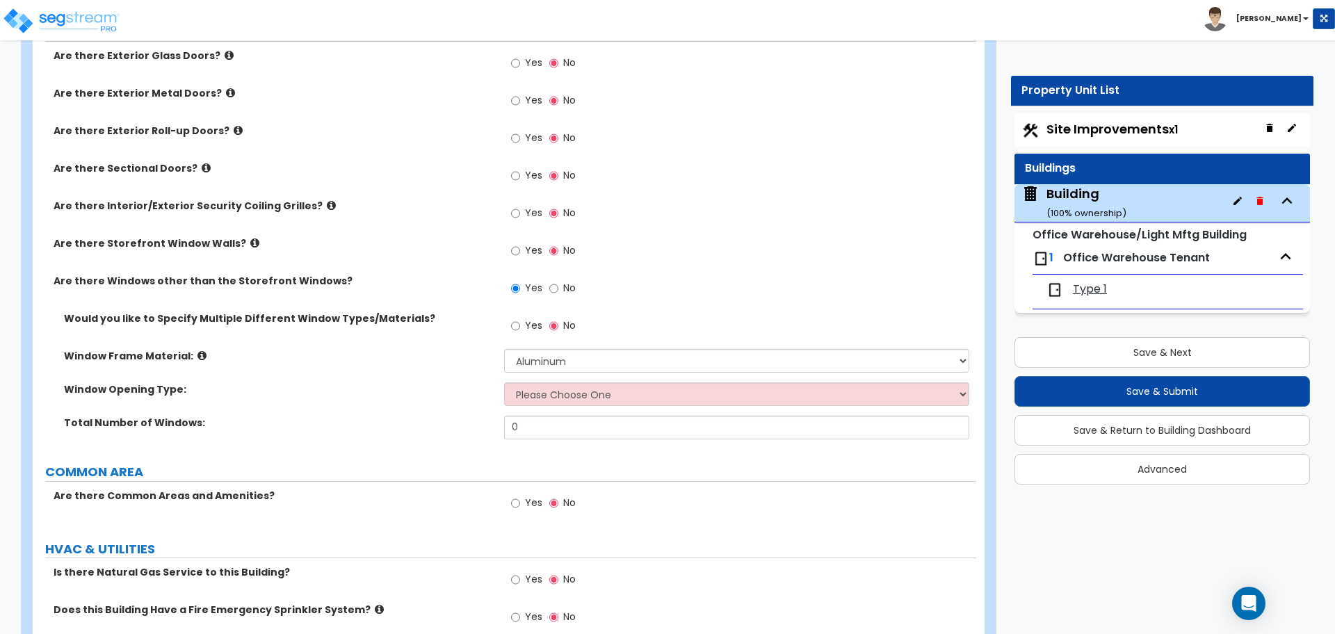
click at [520, 333] on input "Yes" at bounding box center [515, 325] width 9 height 15
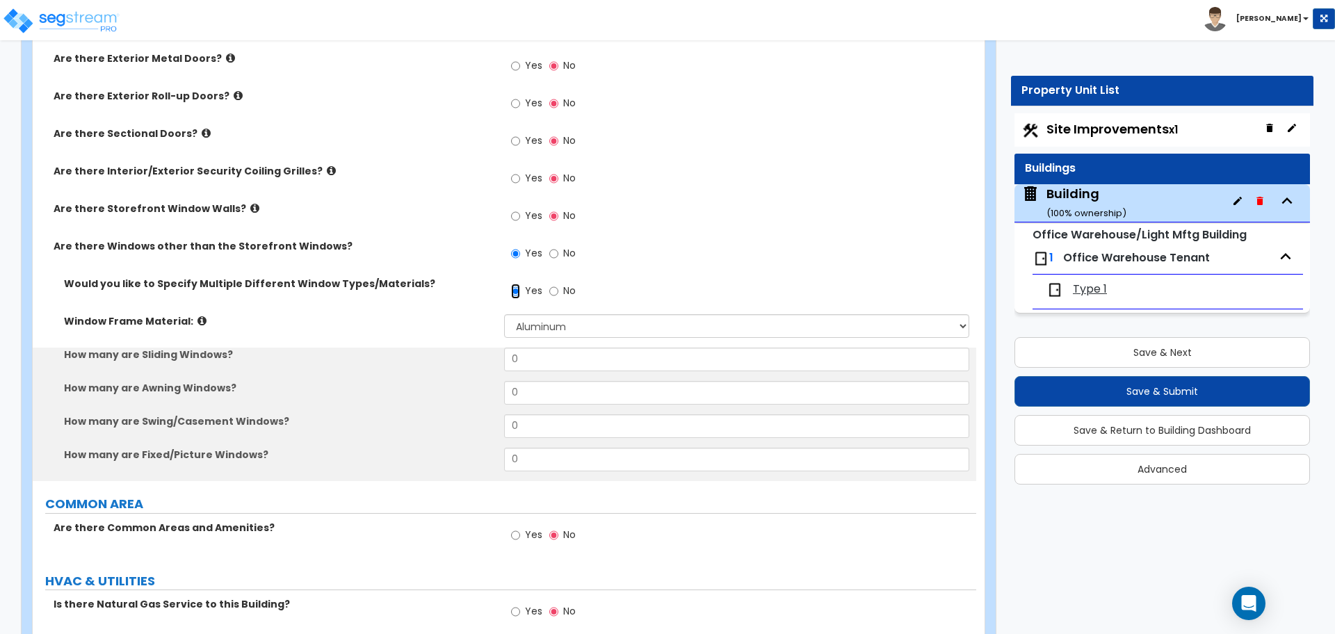
scroll to position [1166, 0]
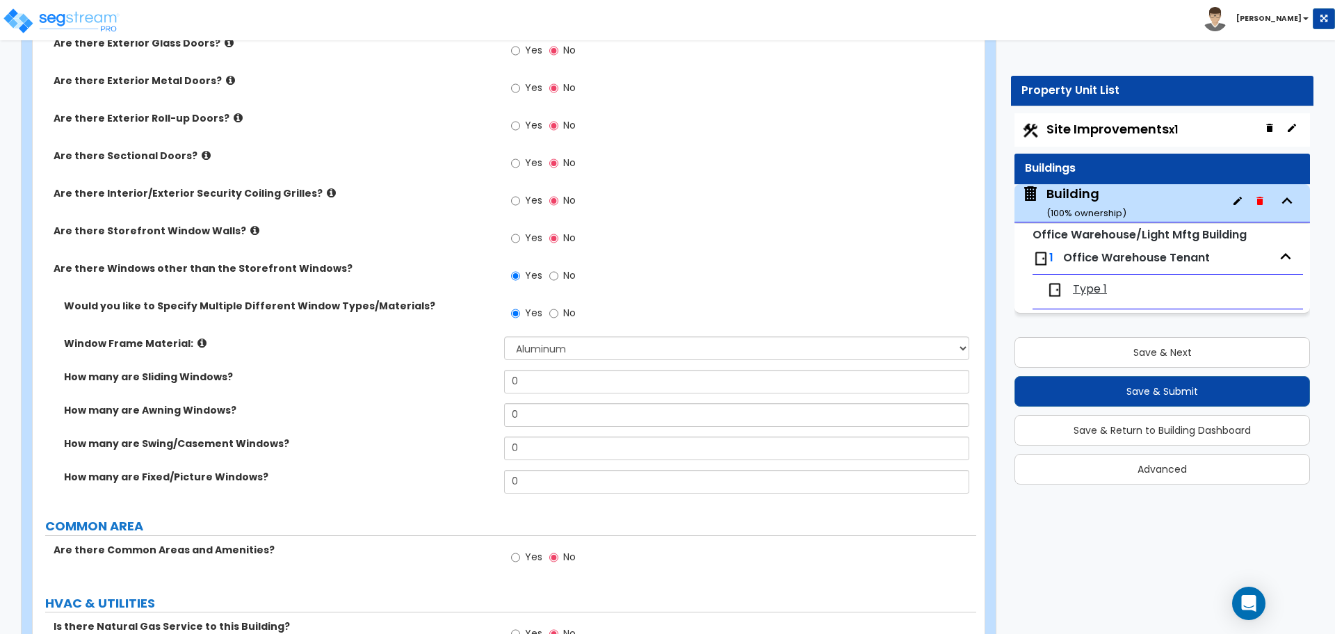
click at [560, 312] on label "No" at bounding box center [562, 315] width 26 height 24
click at [558, 312] on input "No" at bounding box center [553, 313] width 9 height 15
radio input "false"
radio input "true"
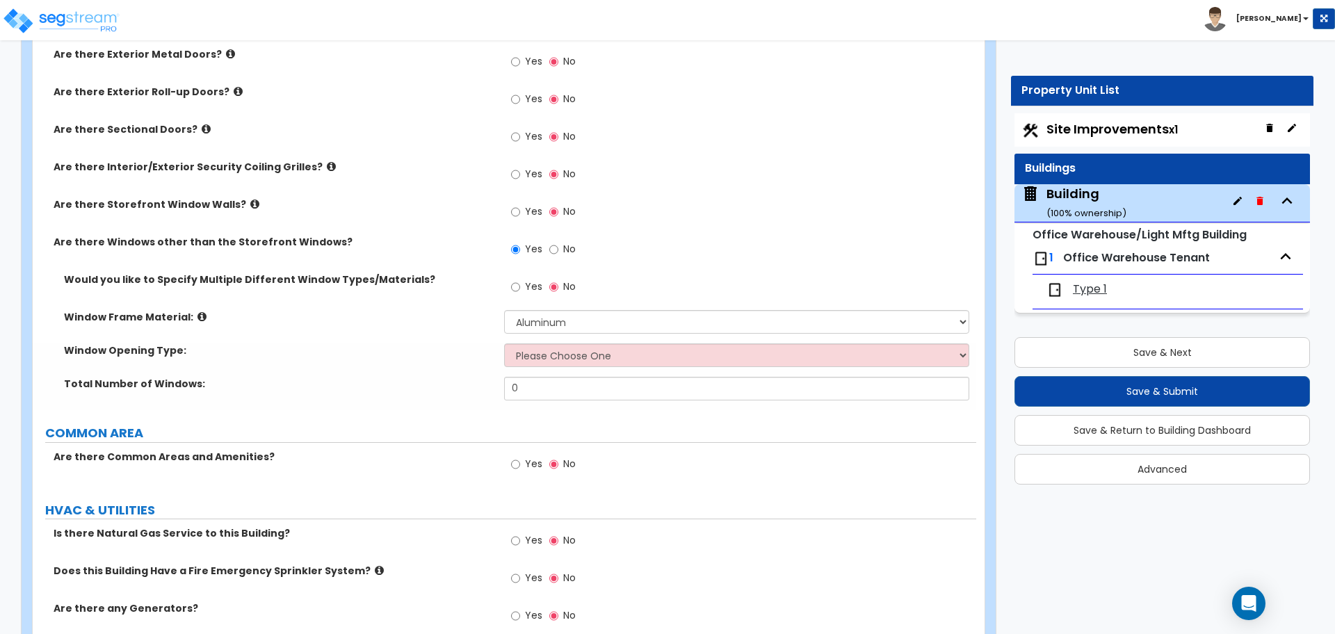
click at [564, 252] on label "No" at bounding box center [562, 251] width 26 height 24
click at [558, 252] on input "No" at bounding box center [553, 249] width 9 height 15
radio input "false"
radio input "true"
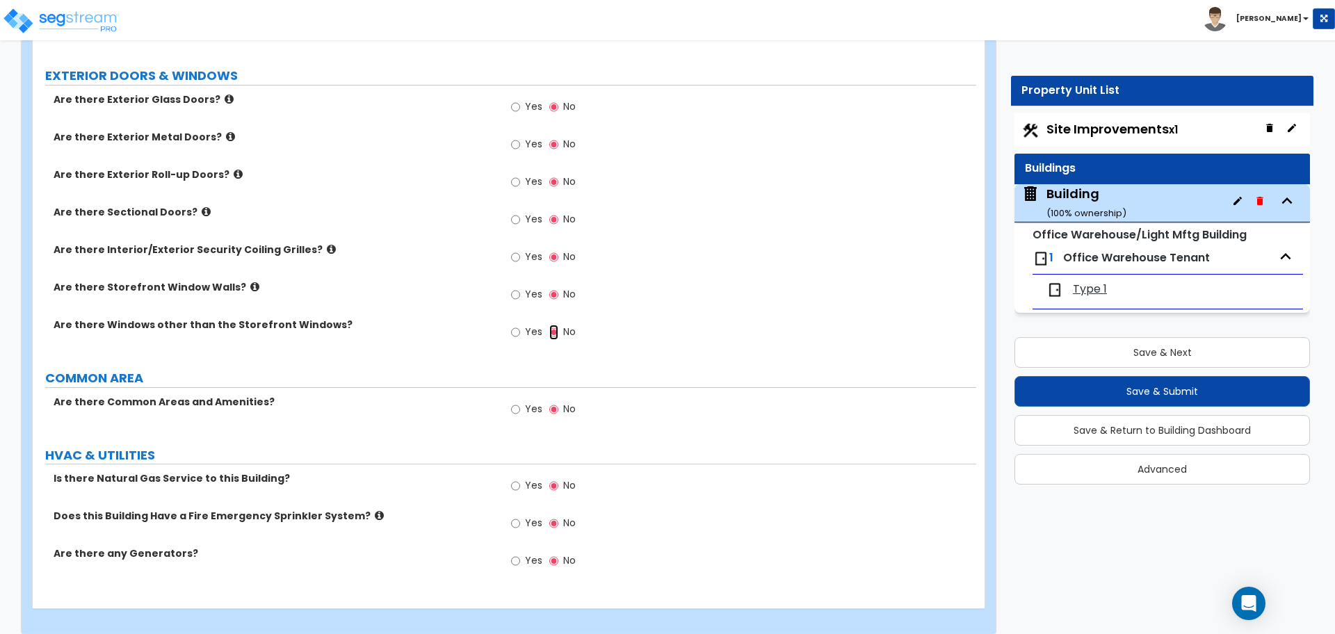
scroll to position [1071, 0]
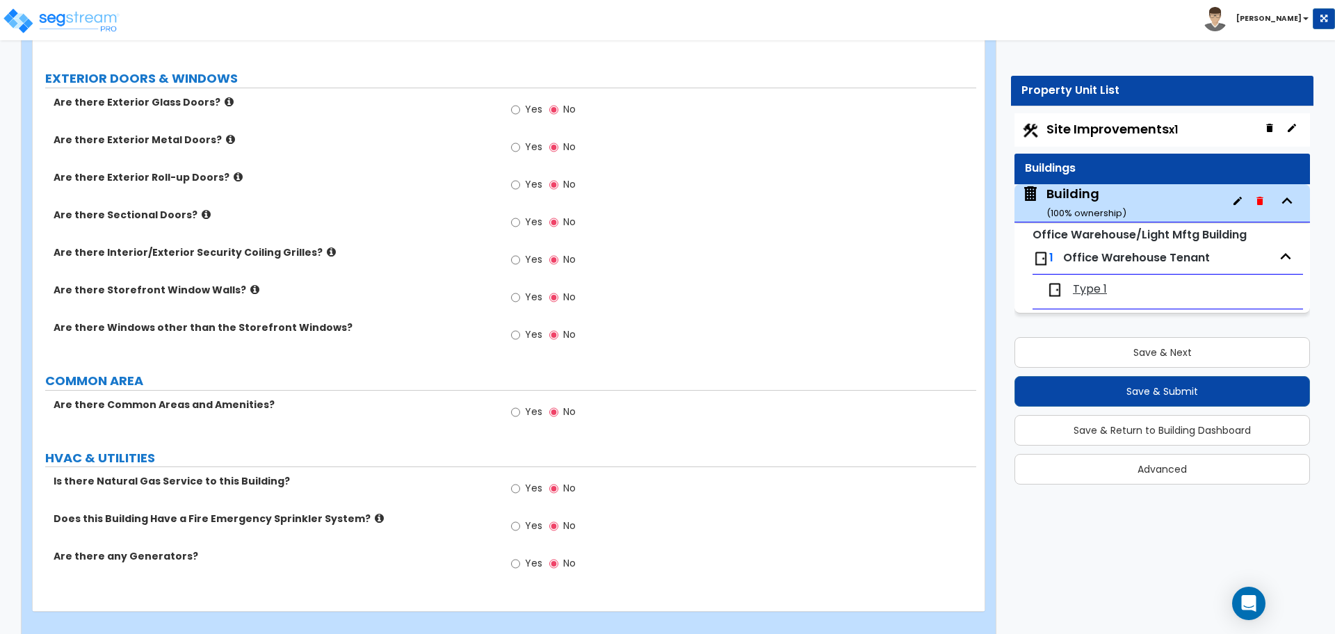
click at [532, 412] on span "Yes" at bounding box center [533, 412] width 17 height 14
click at [520, 412] on input "Yes" at bounding box center [515, 412] width 9 height 15
radio input "true"
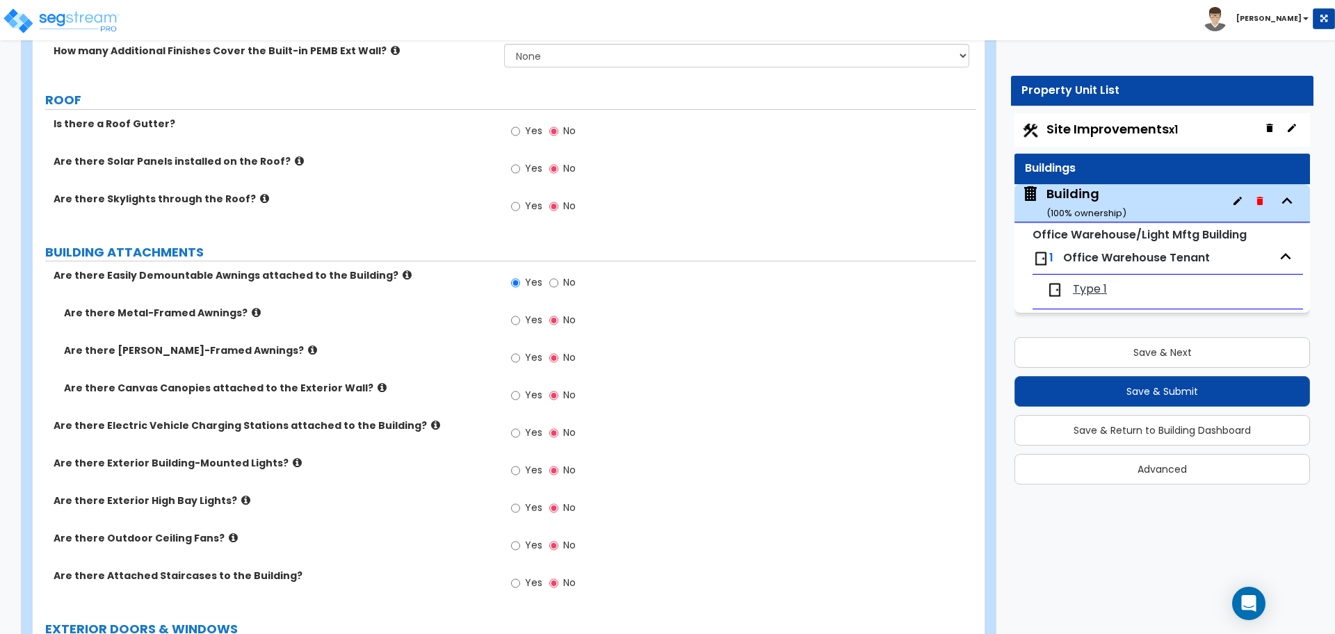
scroll to position [513, 0]
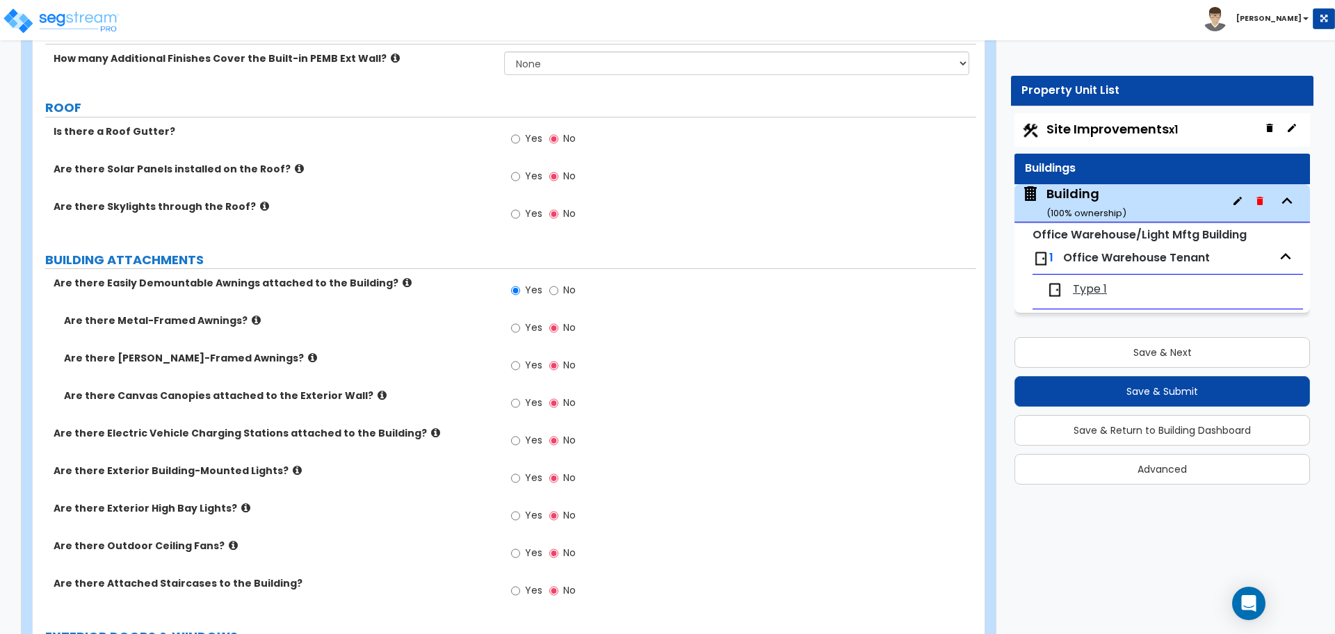
click at [570, 287] on span "No" at bounding box center [569, 290] width 13 height 14
click at [558, 287] on input "No" at bounding box center [553, 290] width 9 height 15
radio input "false"
radio input "true"
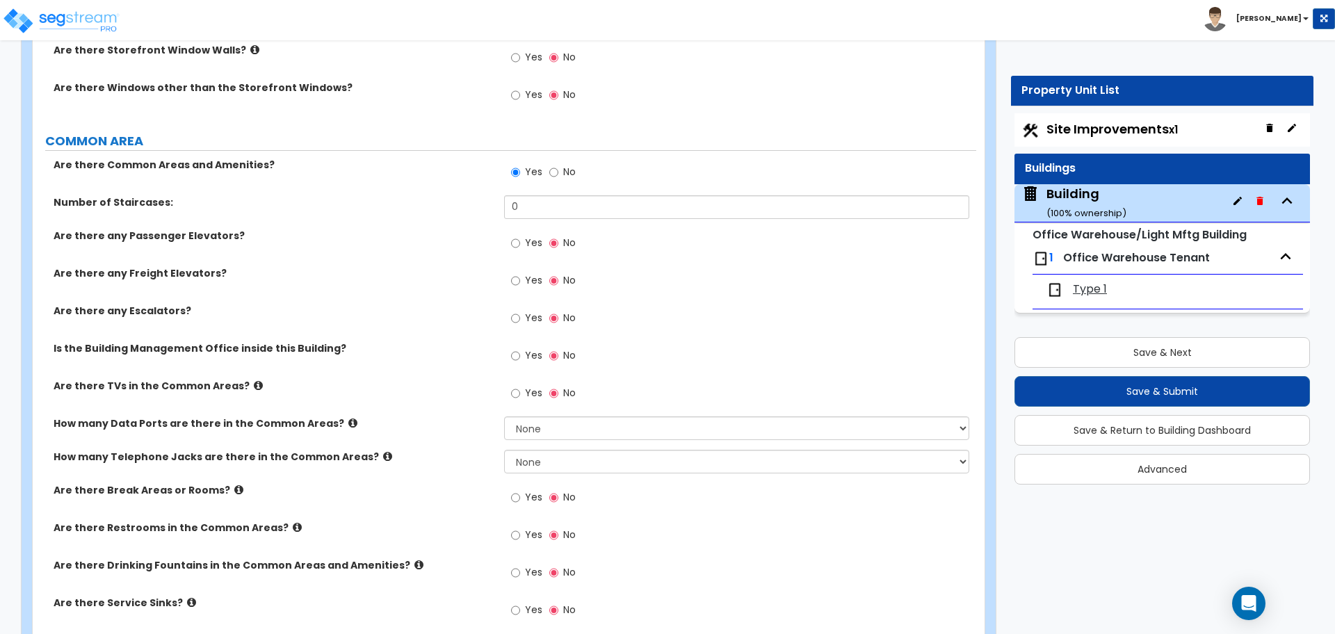
scroll to position [1185, 0]
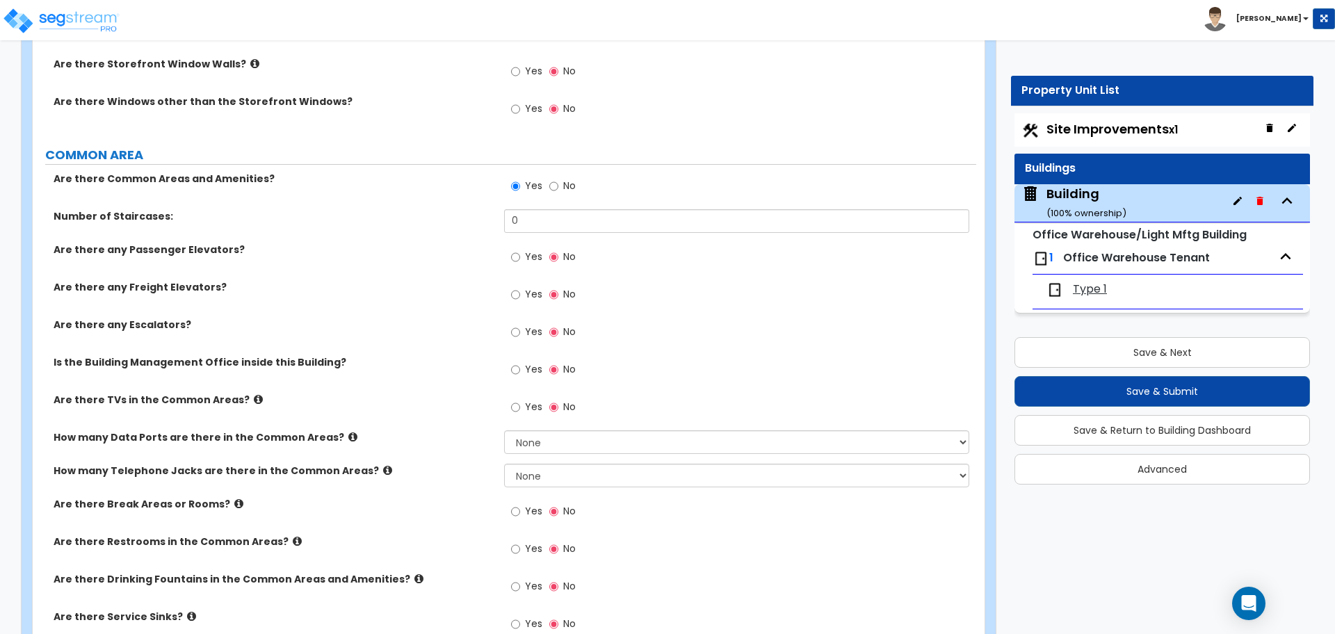
click at [530, 506] on span "Yes" at bounding box center [533, 511] width 17 height 14
click at [520, 506] on input "Yes" at bounding box center [515, 511] width 9 height 15
radio input "true"
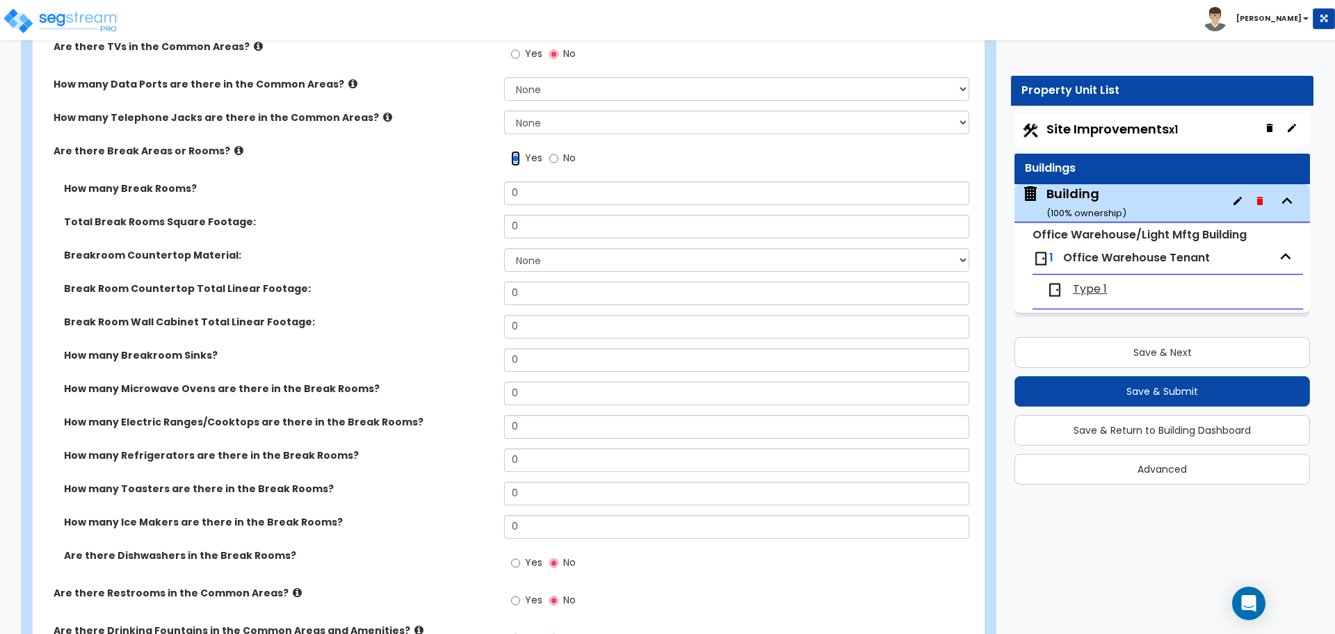
scroll to position [1539, 0]
drag, startPoint x: 535, startPoint y: 359, endPoint x: 496, endPoint y: 352, distance: 39.7
click at [475, 350] on div "How many Breakroom Sinks? 0" at bounding box center [505, 363] width 944 height 33
type input "1"
select select "1"
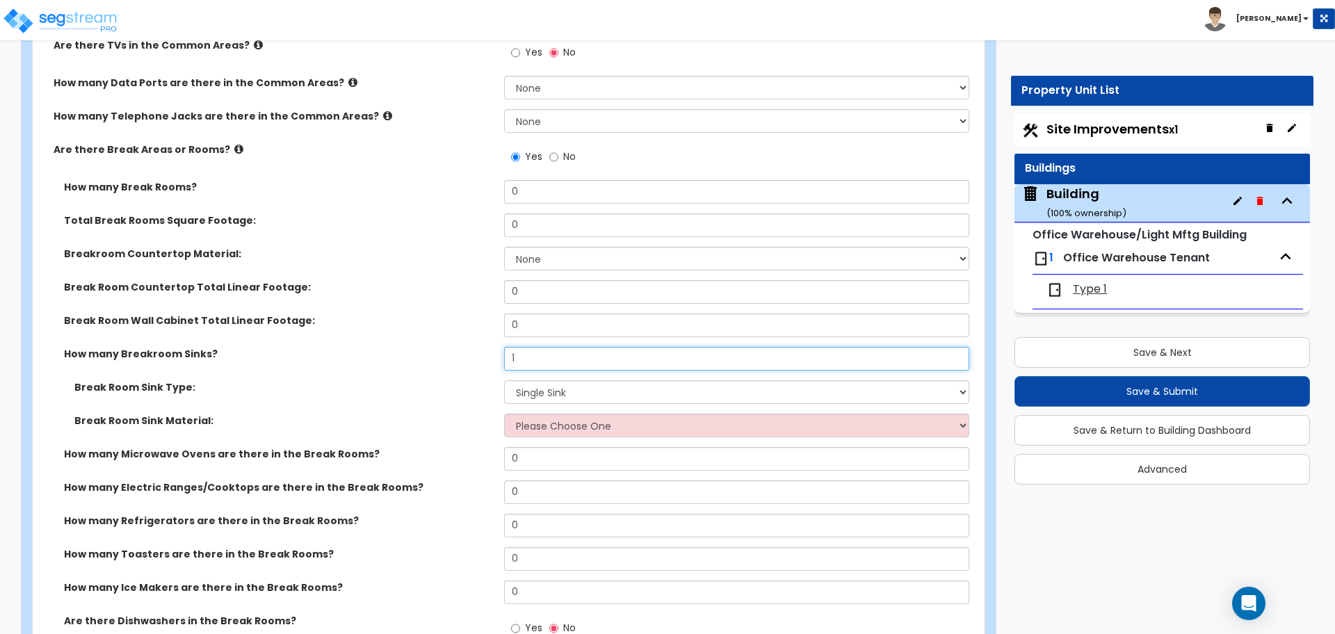
type input "1"
click at [560, 161] on label "No" at bounding box center [562, 159] width 26 height 24
click at [558, 161] on input "No" at bounding box center [553, 156] width 9 height 15
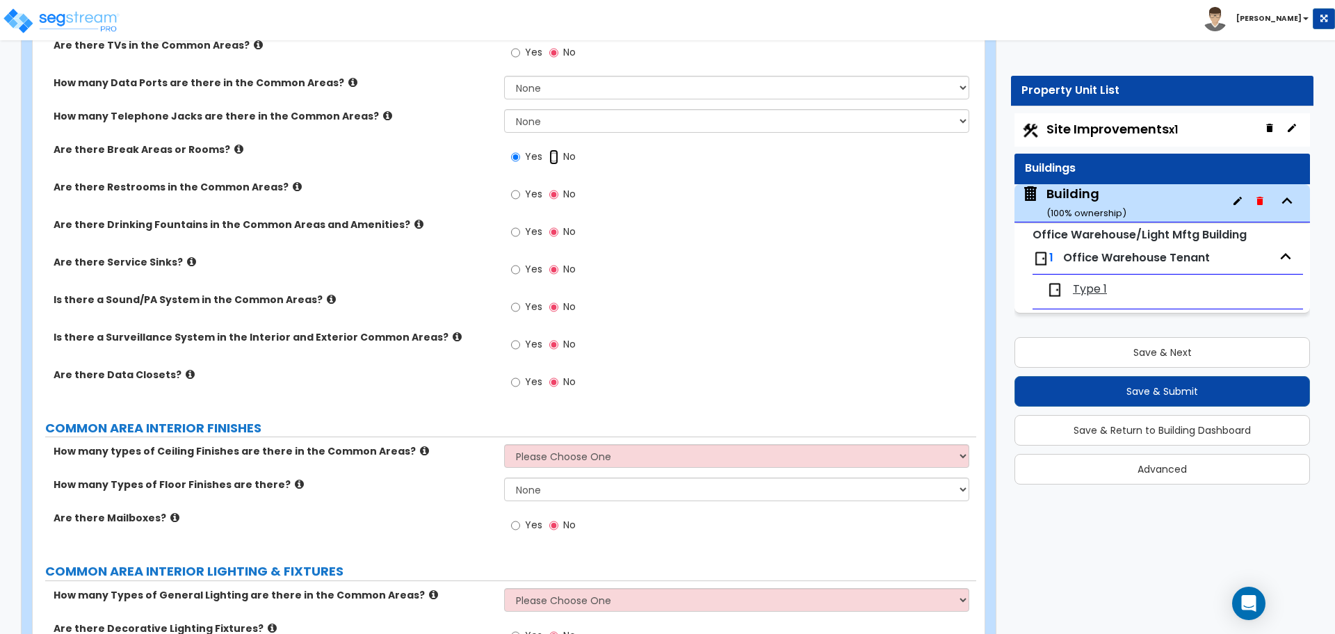
radio input "false"
radio input "true"
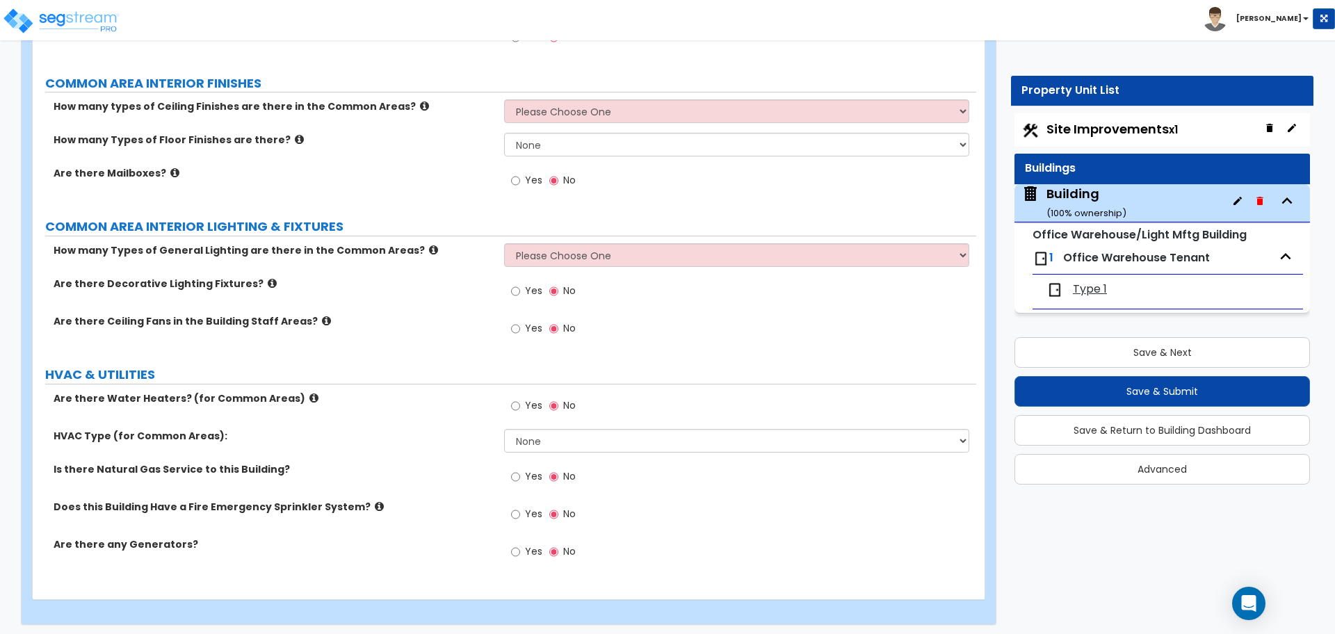
click at [526, 544] on span "Yes" at bounding box center [533, 551] width 17 height 14
click at [520, 544] on input "Yes" at bounding box center [515, 551] width 9 height 15
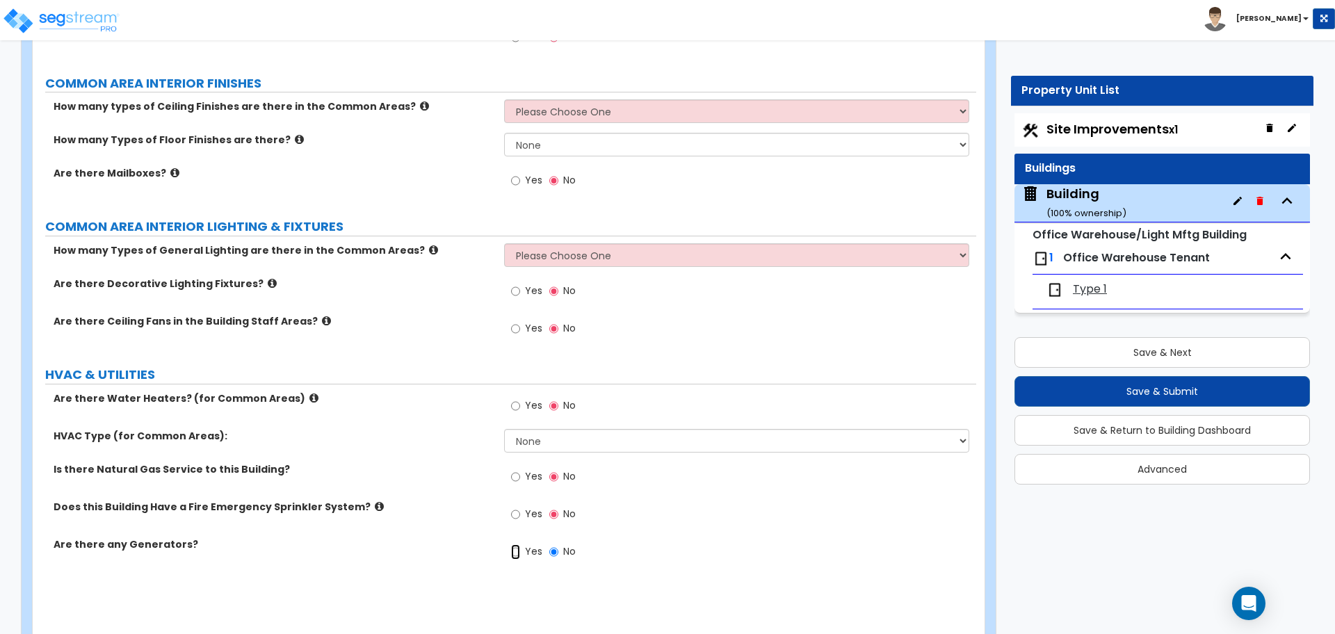
radio input "true"
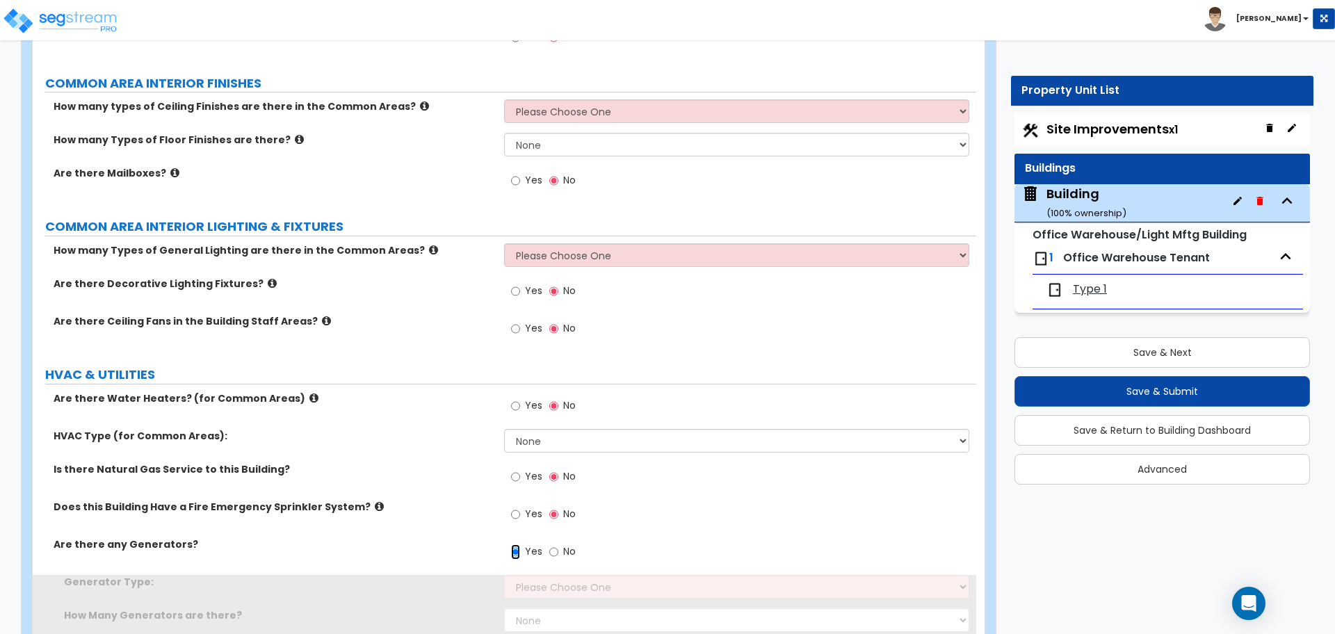
scroll to position [1951, 0]
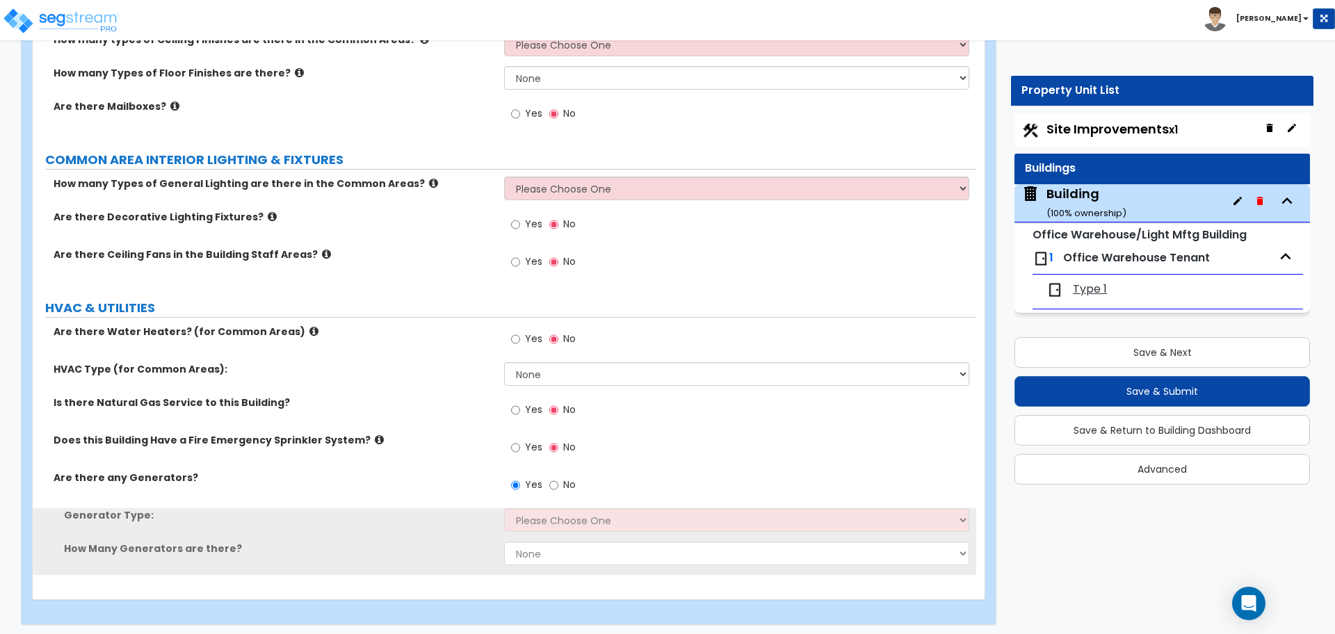
click at [553, 531] on div "Generator Type: Please Choose One Gas Diesel" at bounding box center [505, 524] width 944 height 33
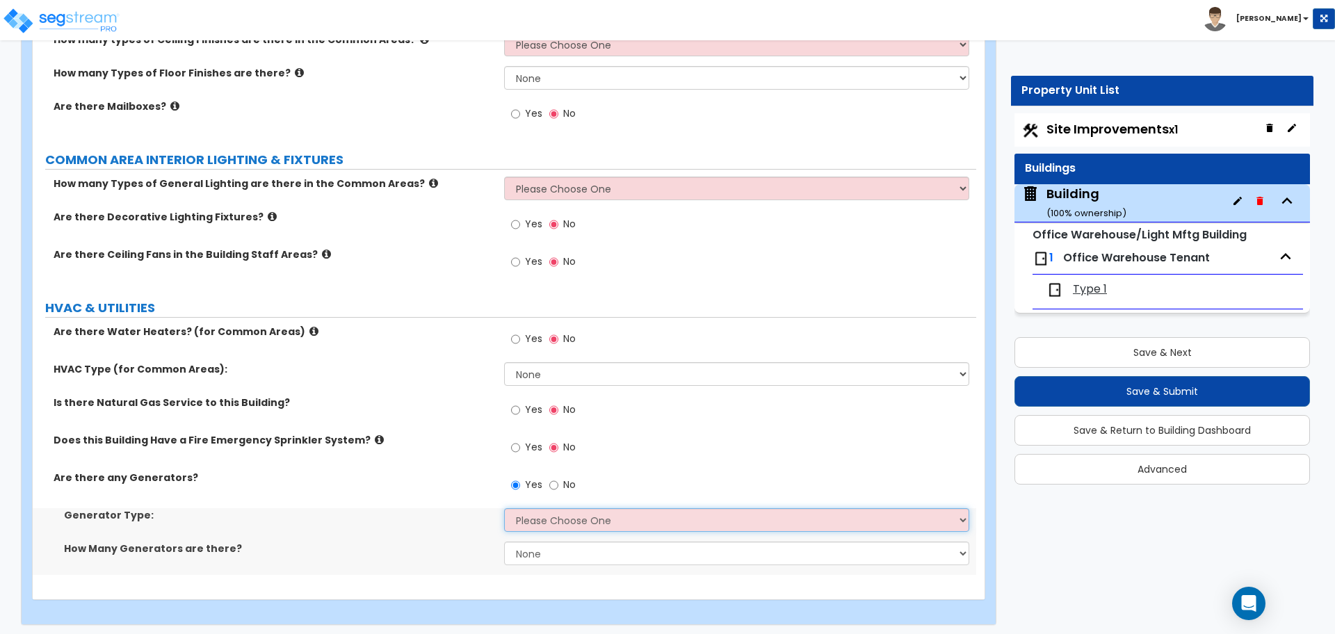
click at [552, 524] on select "Please Choose One Gas Diesel" at bounding box center [736, 520] width 464 height 24
select select "1"
click at [504, 508] on select "Please Choose One Gas Diesel" at bounding box center [736, 520] width 464 height 24
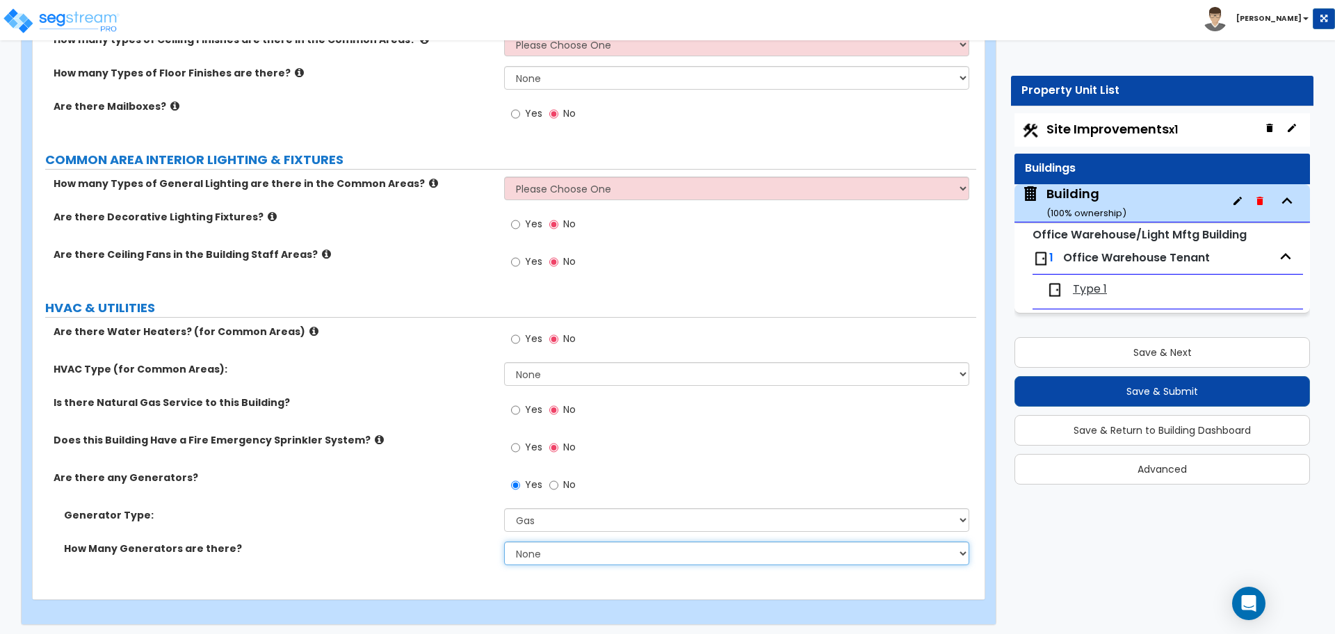
click at [551, 550] on select "None 1 2 3" at bounding box center [736, 554] width 464 height 24
select select "3"
click at [504, 542] on select "None 1 2 3" at bounding box center [736, 554] width 464 height 24
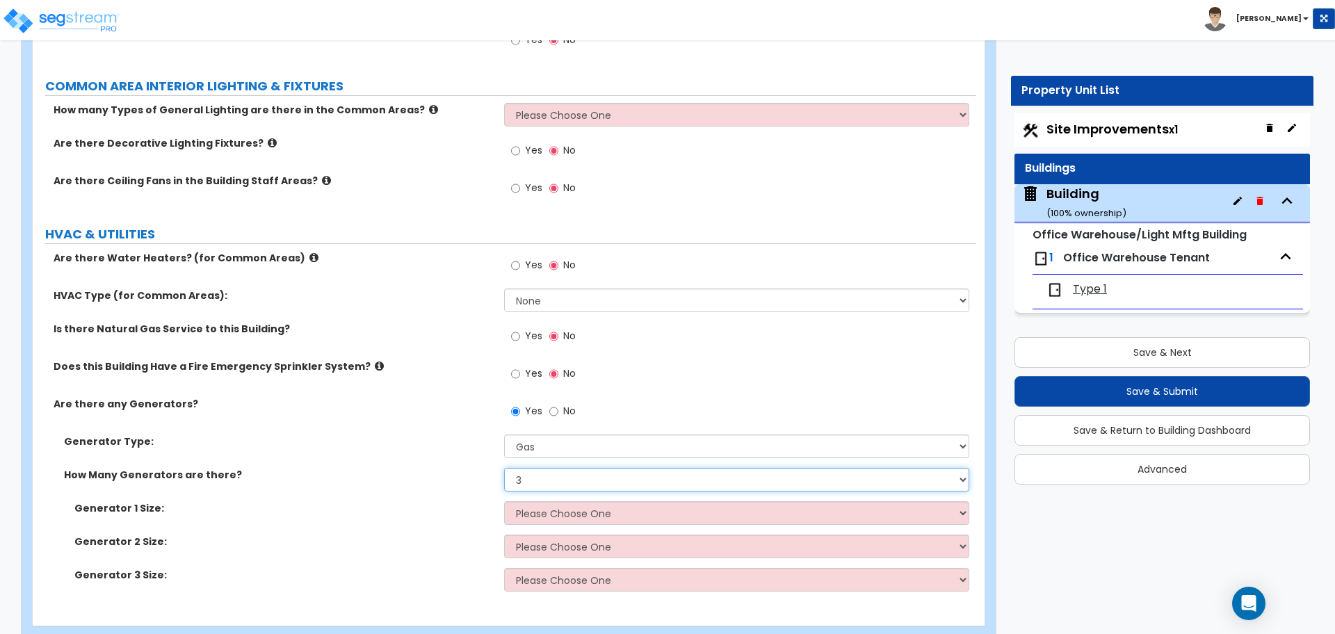
scroll to position [2051, 0]
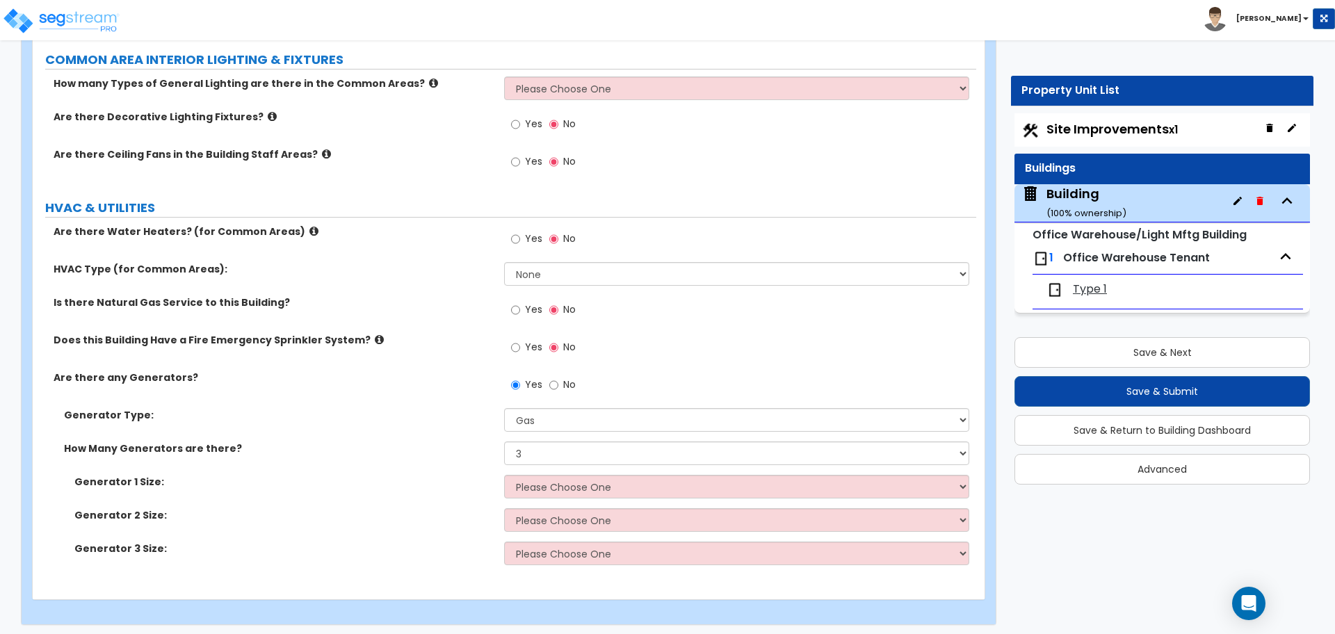
click at [608, 461] on div "How Many Generators are there? None 1 2 3" at bounding box center [505, 458] width 944 height 33
click at [606, 455] on select "None 1 2 3" at bounding box center [736, 454] width 464 height 24
click at [1090, 282] on span "Type 1" at bounding box center [1090, 290] width 34 height 16
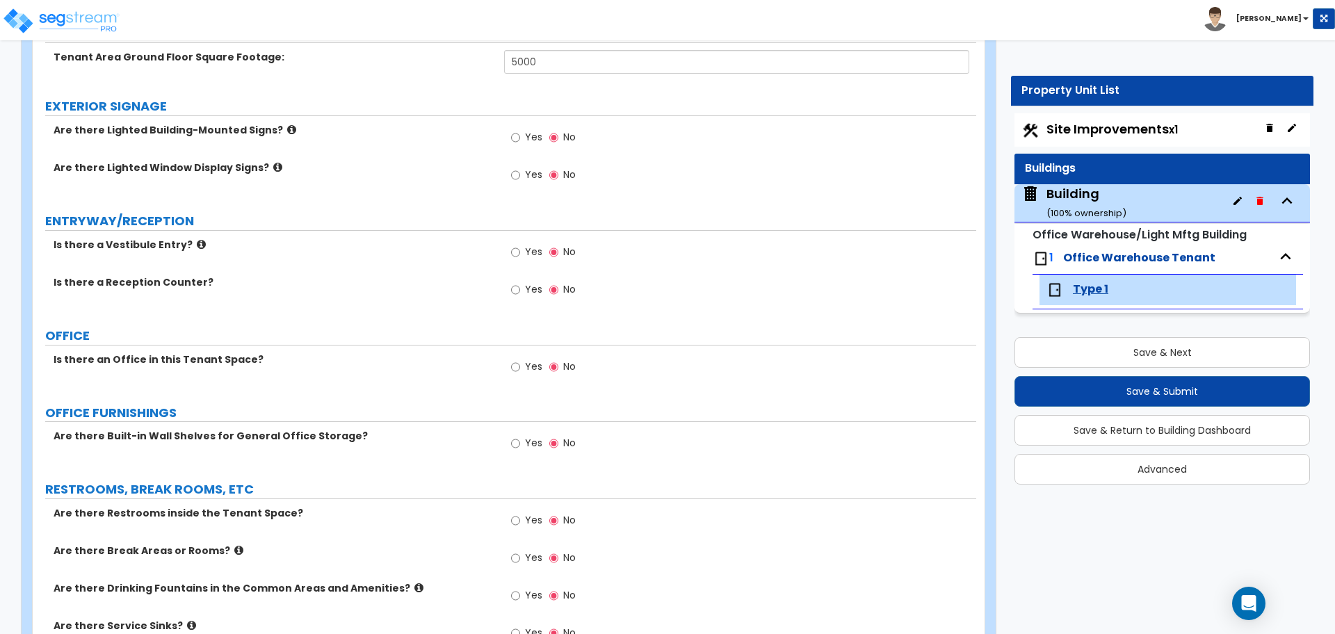
scroll to position [176, 0]
click at [535, 250] on span "Yes" at bounding box center [533, 251] width 17 height 14
click at [520, 250] on input "Yes" at bounding box center [515, 251] width 9 height 15
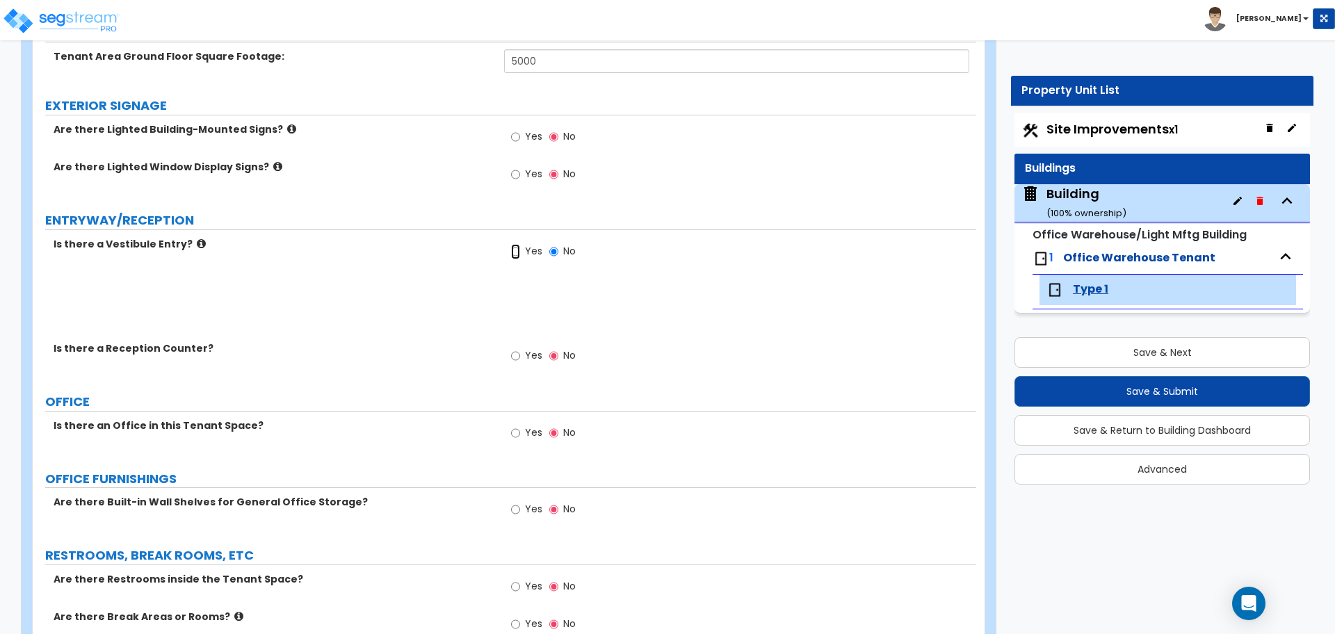
radio input "true"
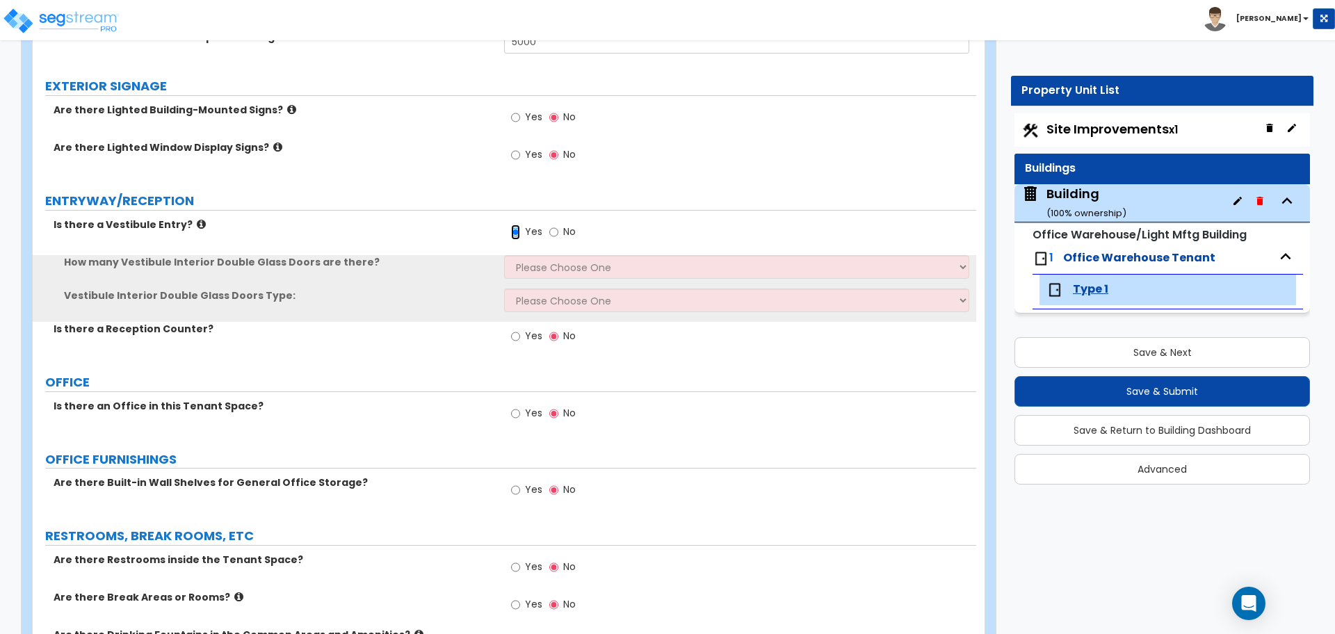
scroll to position [204, 0]
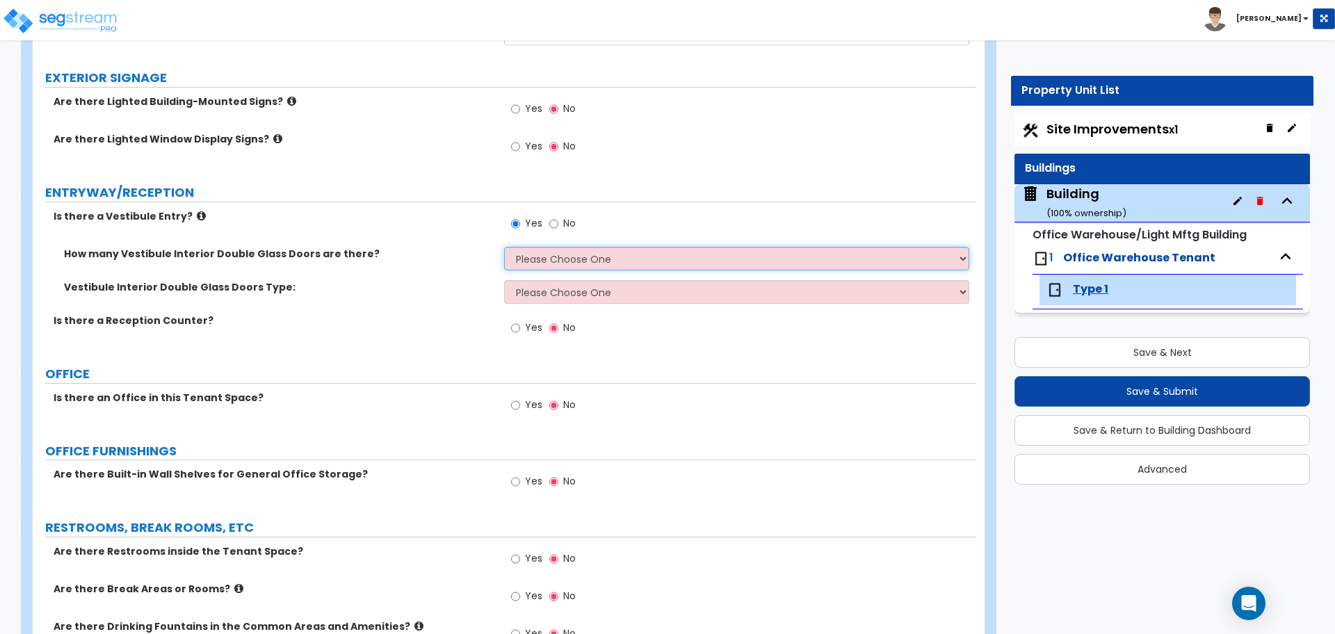
click at [588, 249] on select "Please Choose One 1 2 3" at bounding box center [736, 259] width 464 height 24
click at [1058, 202] on div "Building ( 100 % ownership)" at bounding box center [1086, 202] width 80 height 35
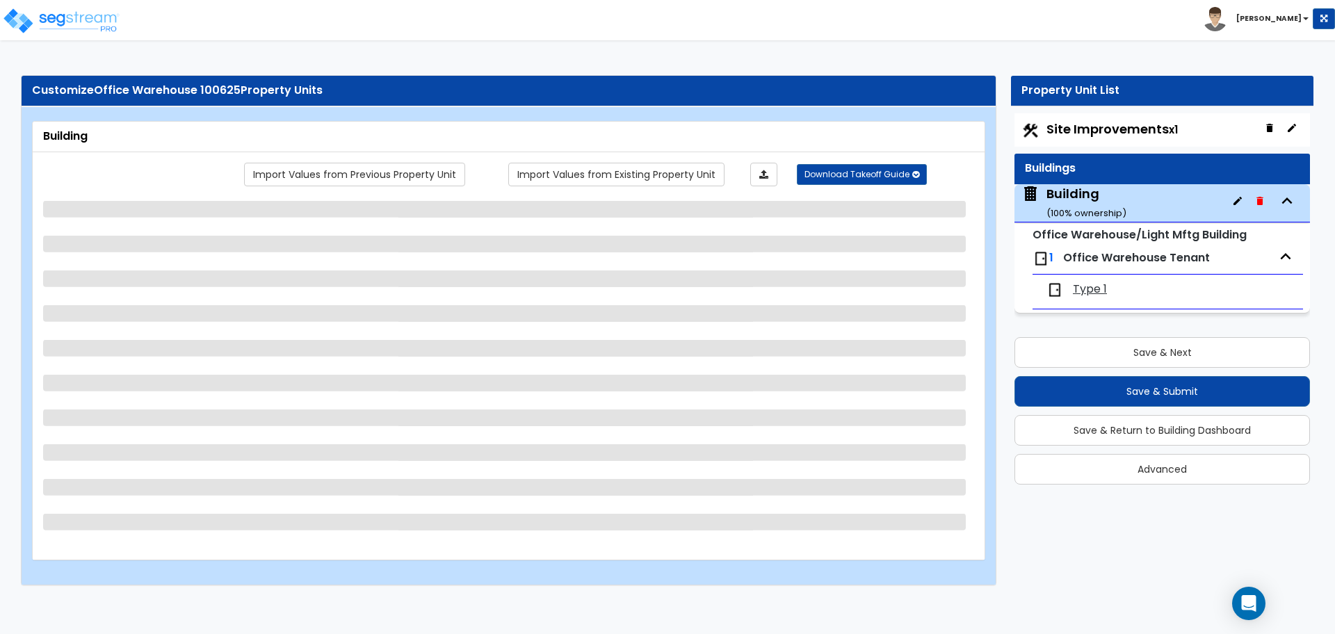
select select "1"
select select "3"
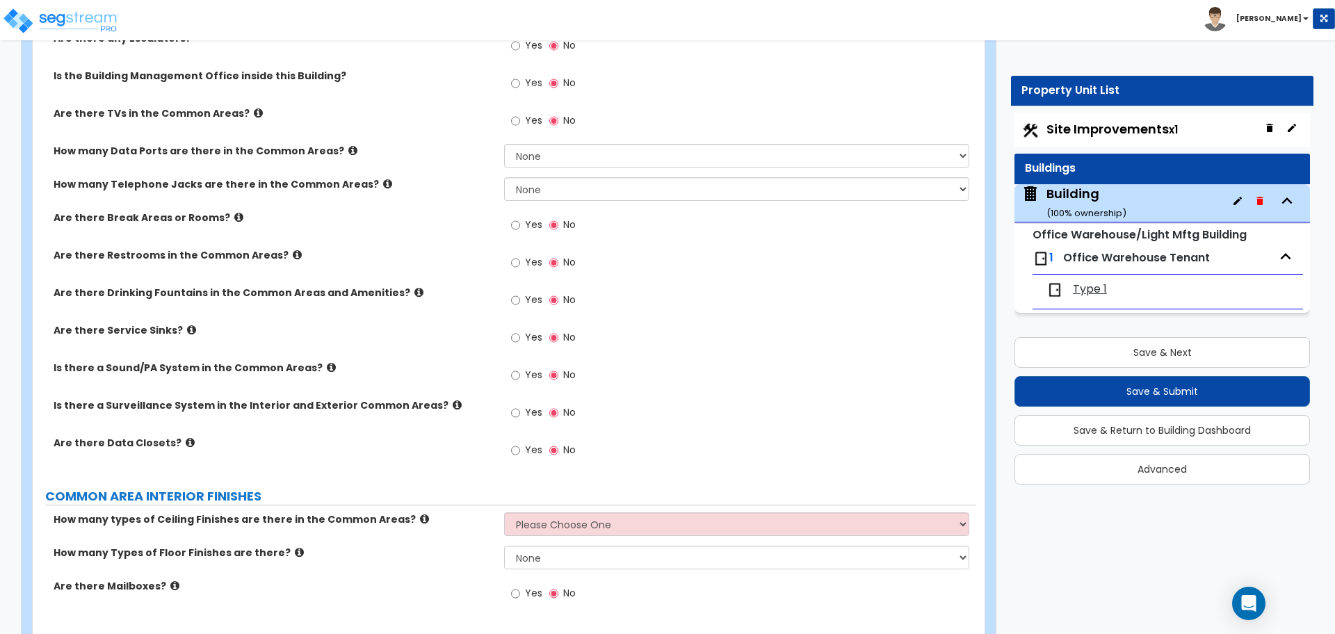
scroll to position [1467, 0]
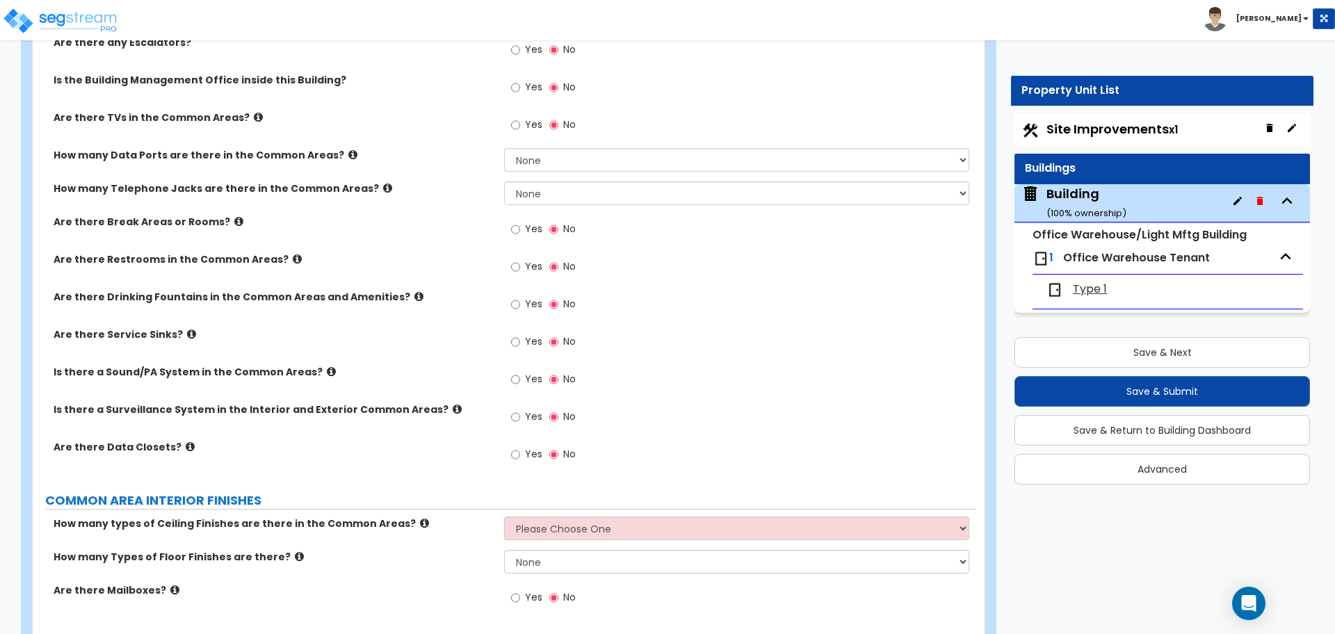
click at [1092, 287] on span "Type 1" at bounding box center [1090, 290] width 34 height 16
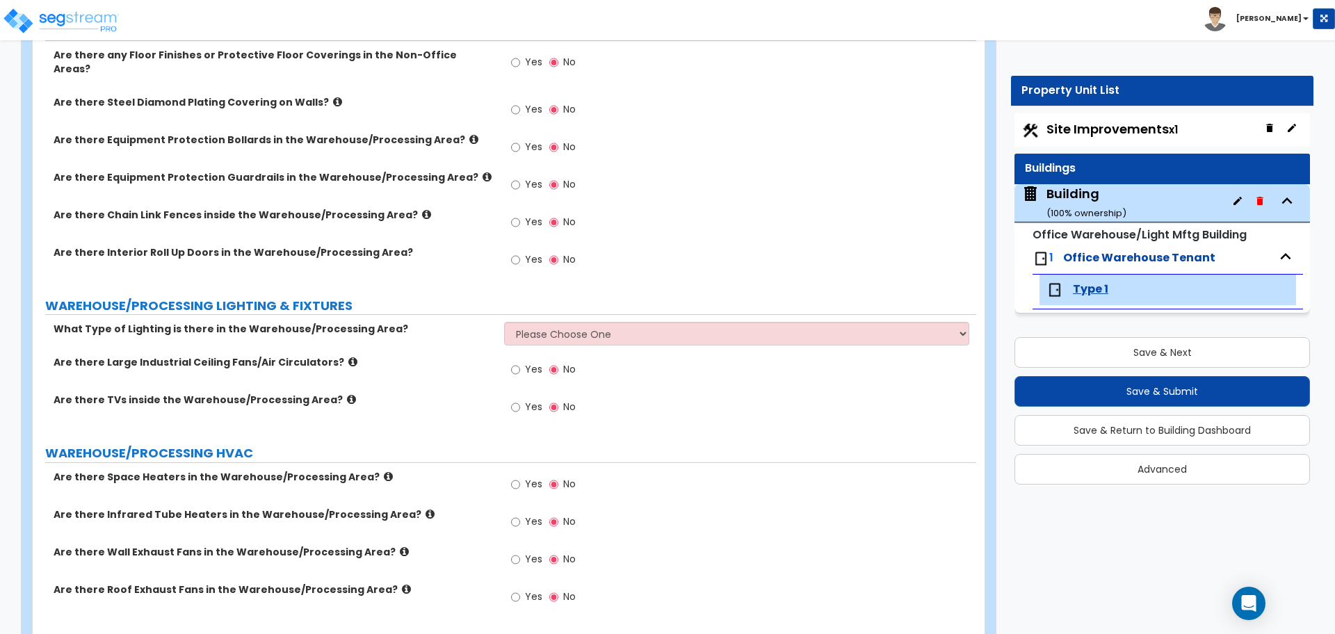
scroll to position [2211, 0]
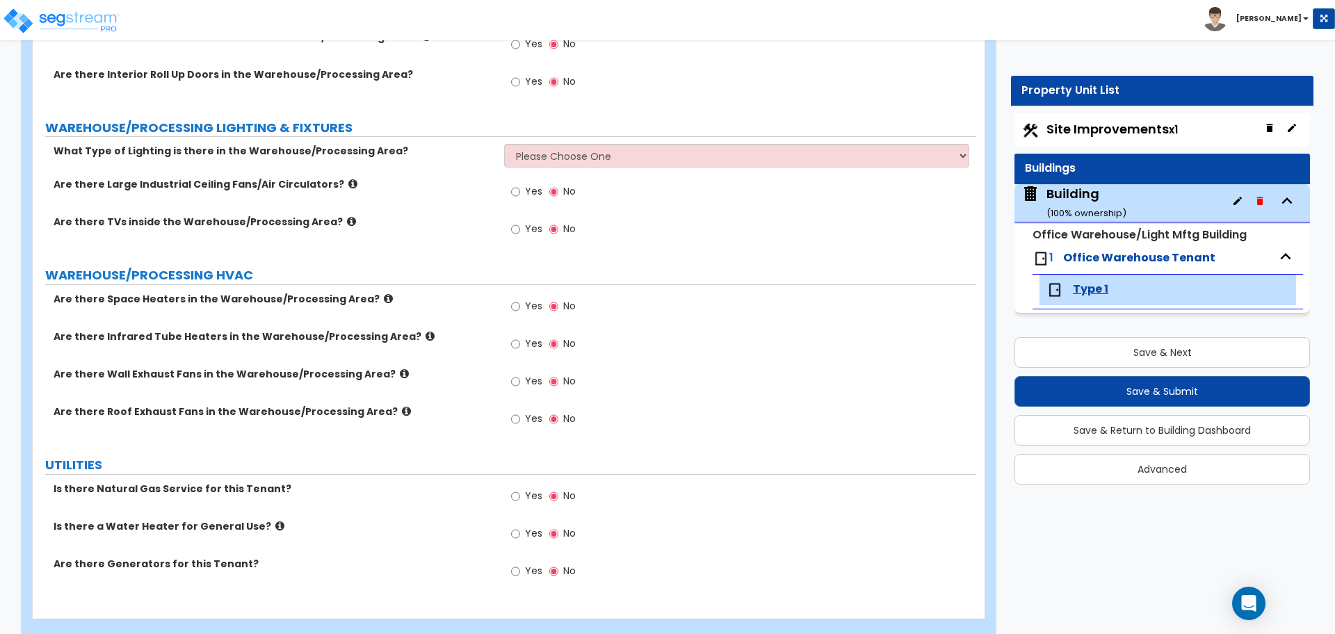
click at [1064, 207] on small "( 100 % ownership)" at bounding box center [1086, 213] width 80 height 13
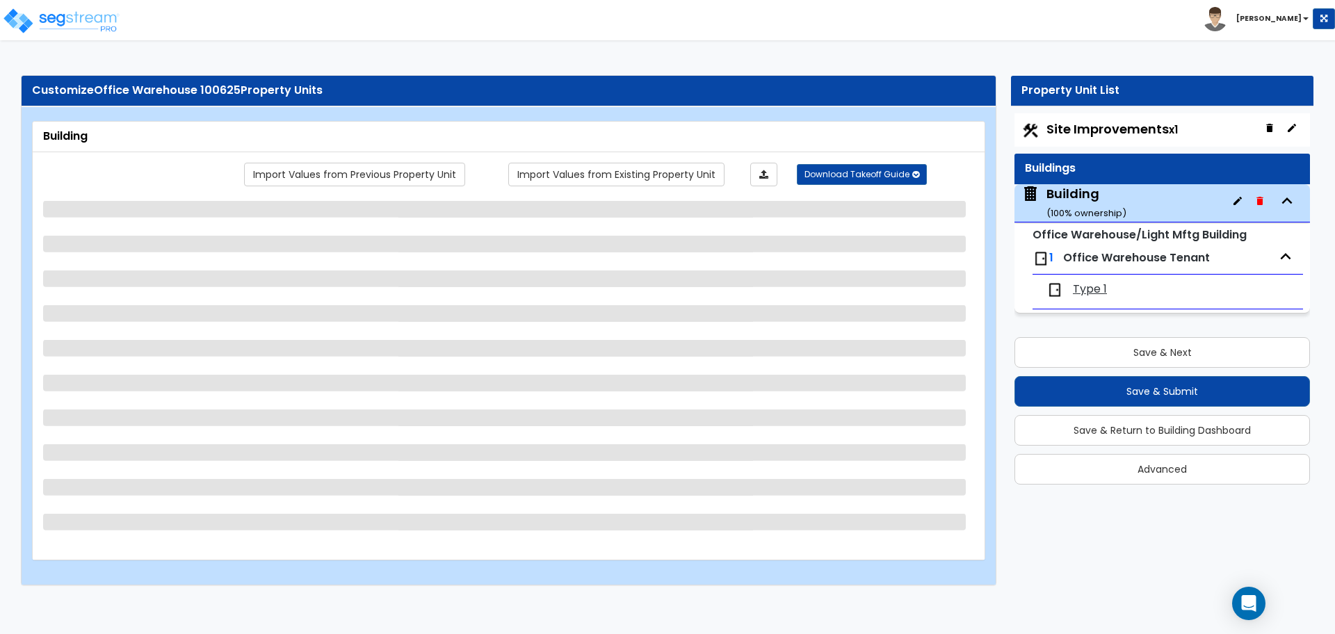
select select "1"
select select "3"
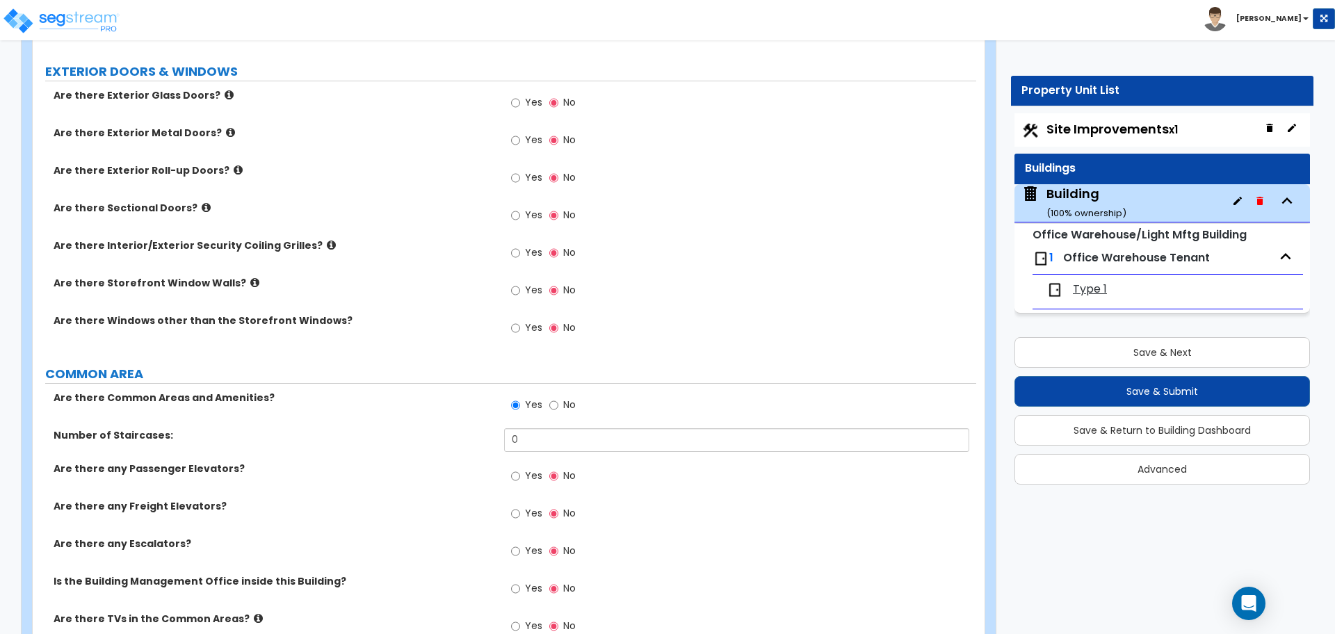
scroll to position [966, 0]
click at [526, 326] on span "Yes" at bounding box center [533, 327] width 17 height 14
click at [520, 326] on input "Yes" at bounding box center [515, 327] width 9 height 15
radio input "true"
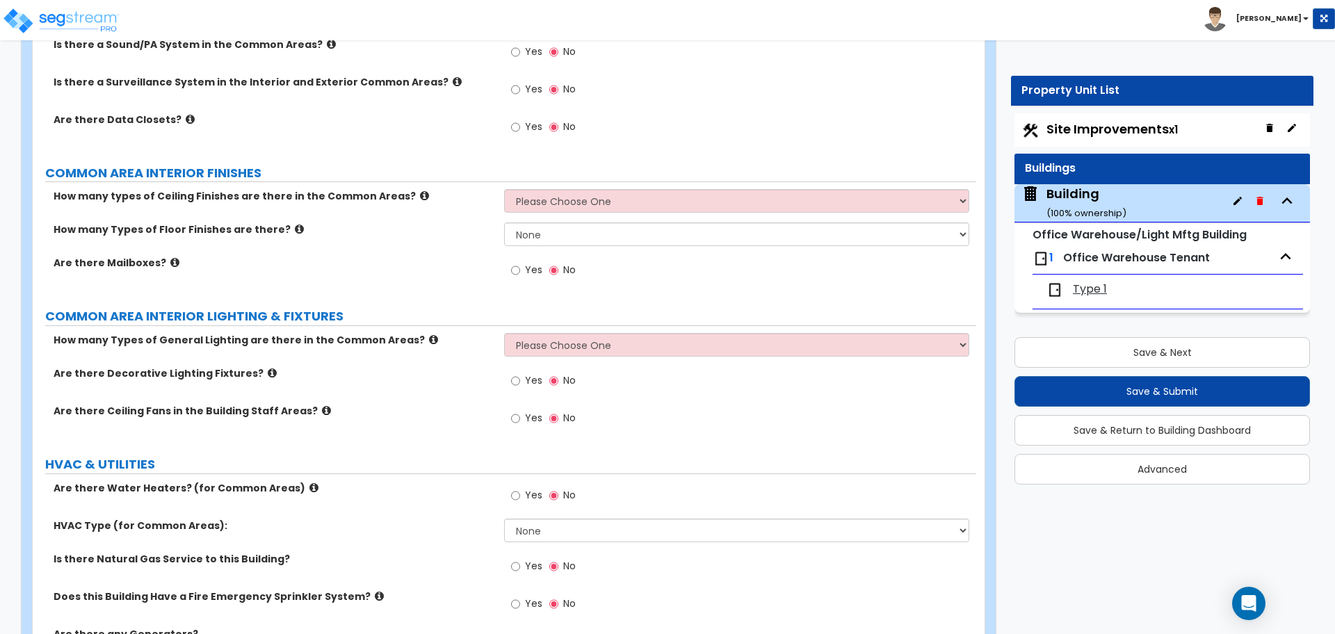
scroll to position [1922, 0]
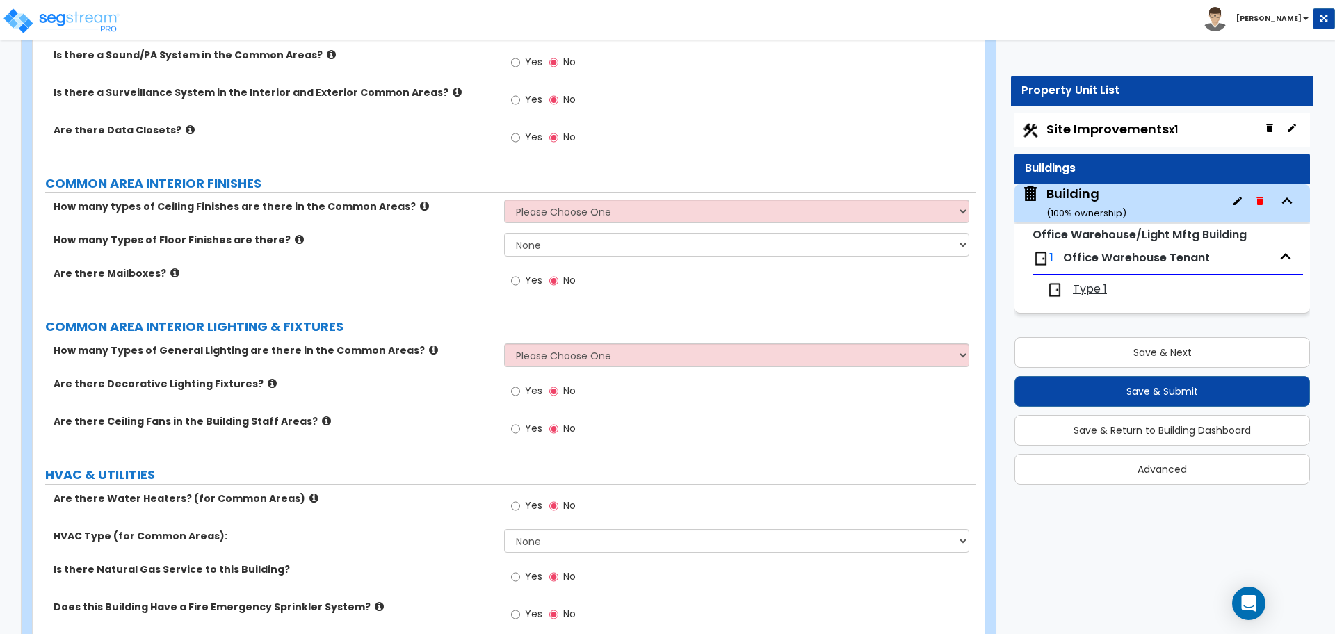
click at [1090, 291] on span "Type 1" at bounding box center [1090, 290] width 34 height 16
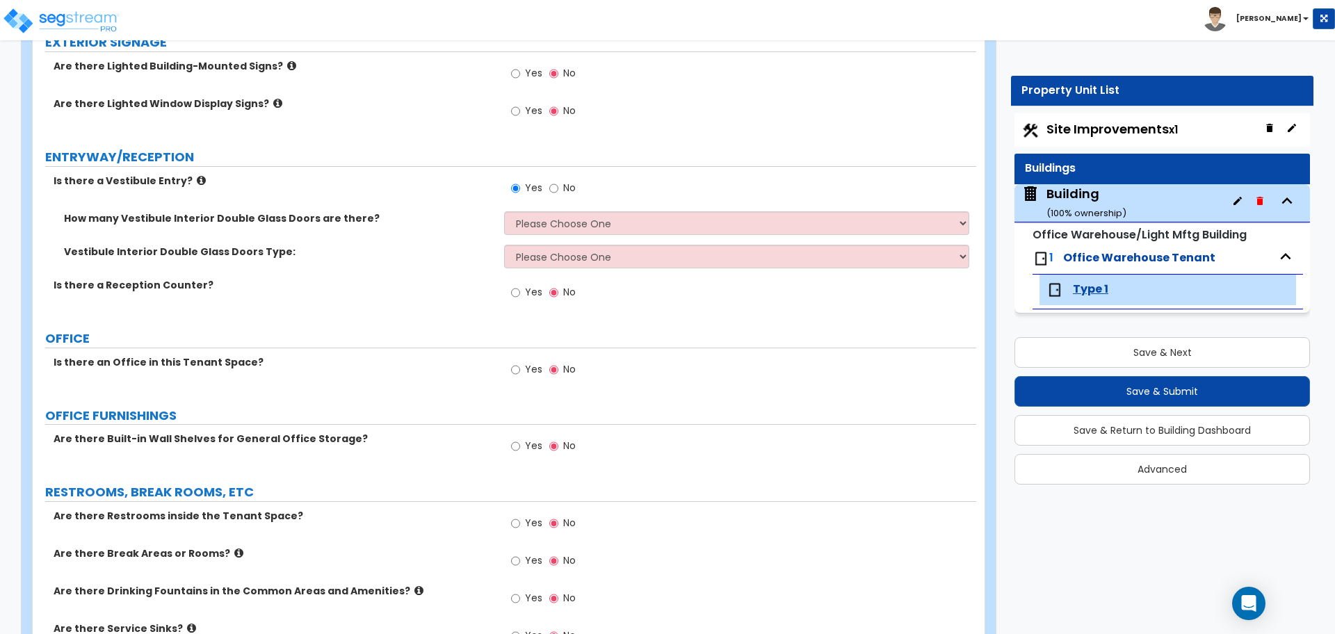
scroll to position [243, 0]
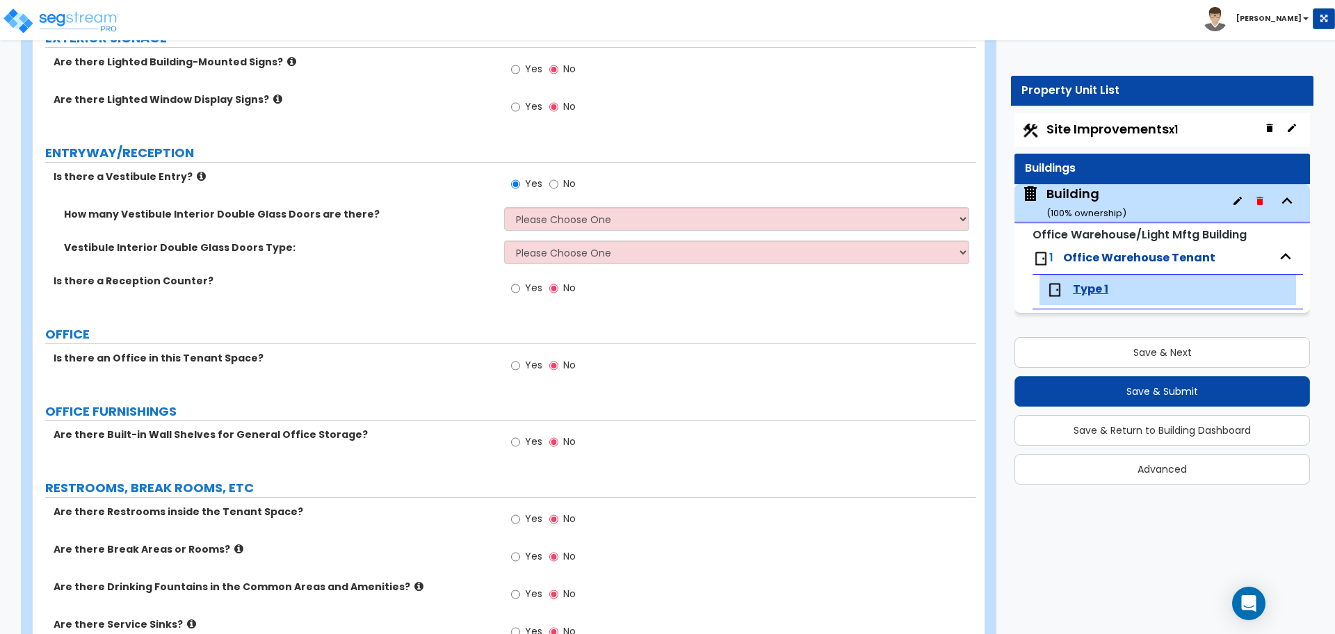
click at [526, 359] on span "Yes" at bounding box center [533, 365] width 17 height 14
click at [520, 359] on input "Yes" at bounding box center [515, 365] width 9 height 15
radio input "true"
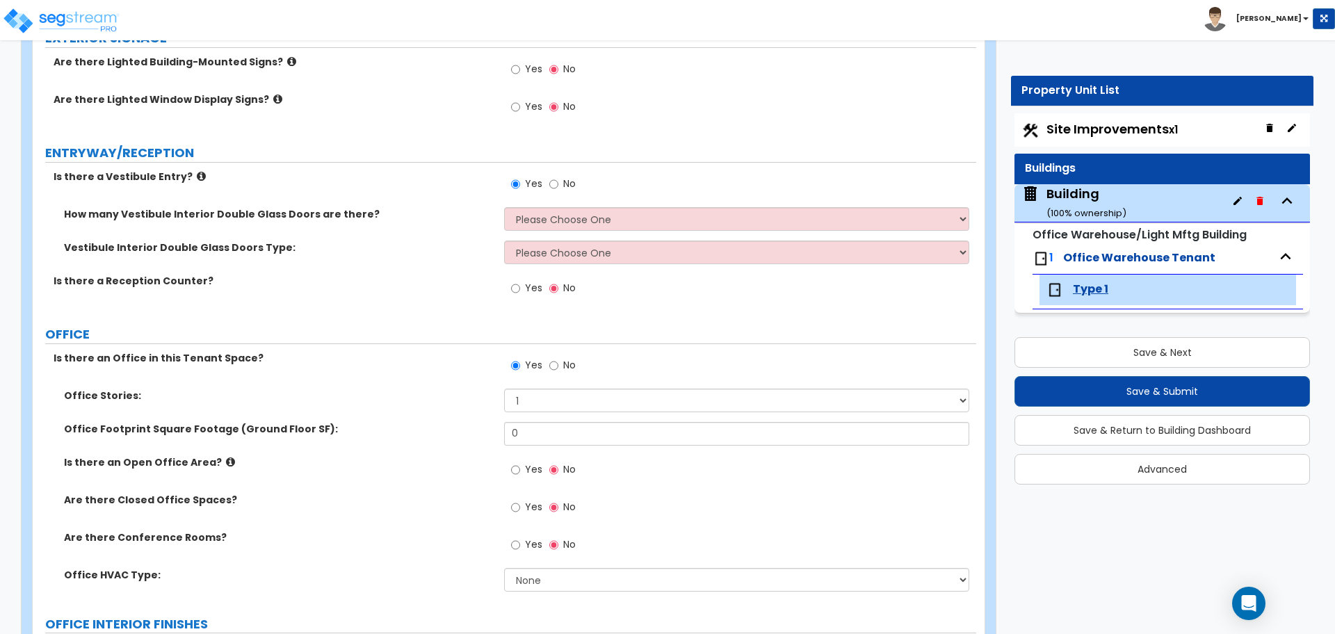
scroll to position [1012, 0]
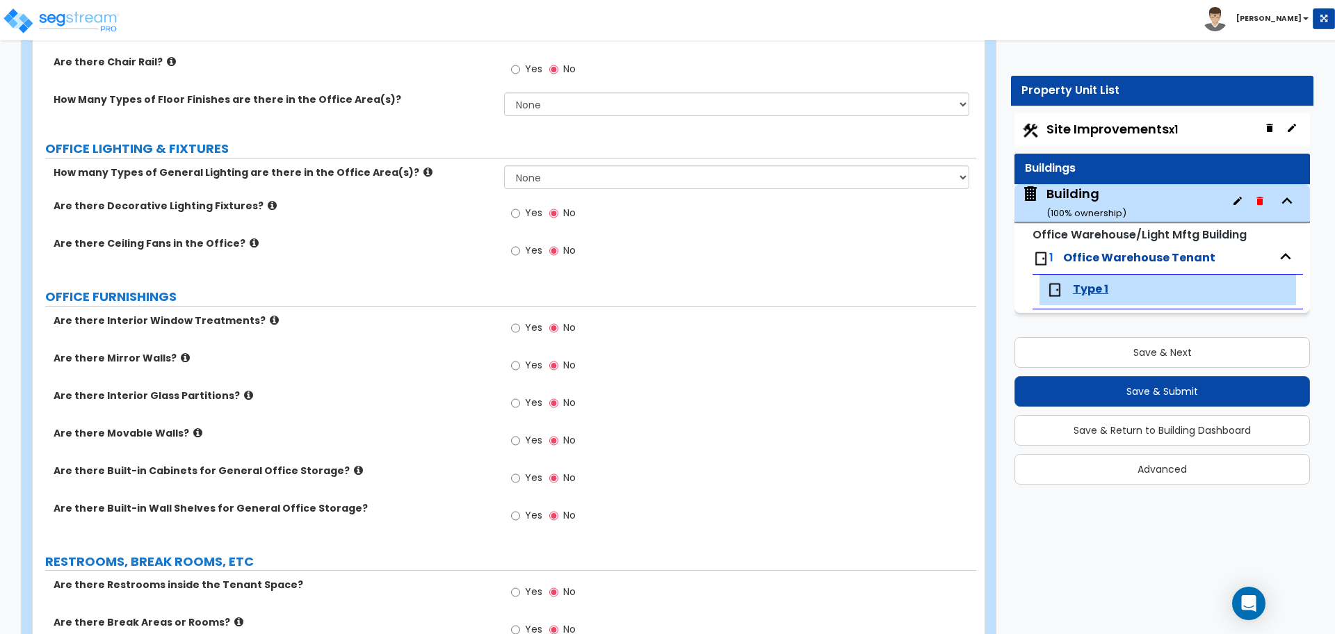
click at [504, 326] on div "Yes No" at bounding box center [543, 330] width 79 height 32
click at [521, 321] on label "Yes" at bounding box center [526, 330] width 31 height 24
click at [520, 321] on input "Yes" at bounding box center [515, 328] width 9 height 15
radio input "true"
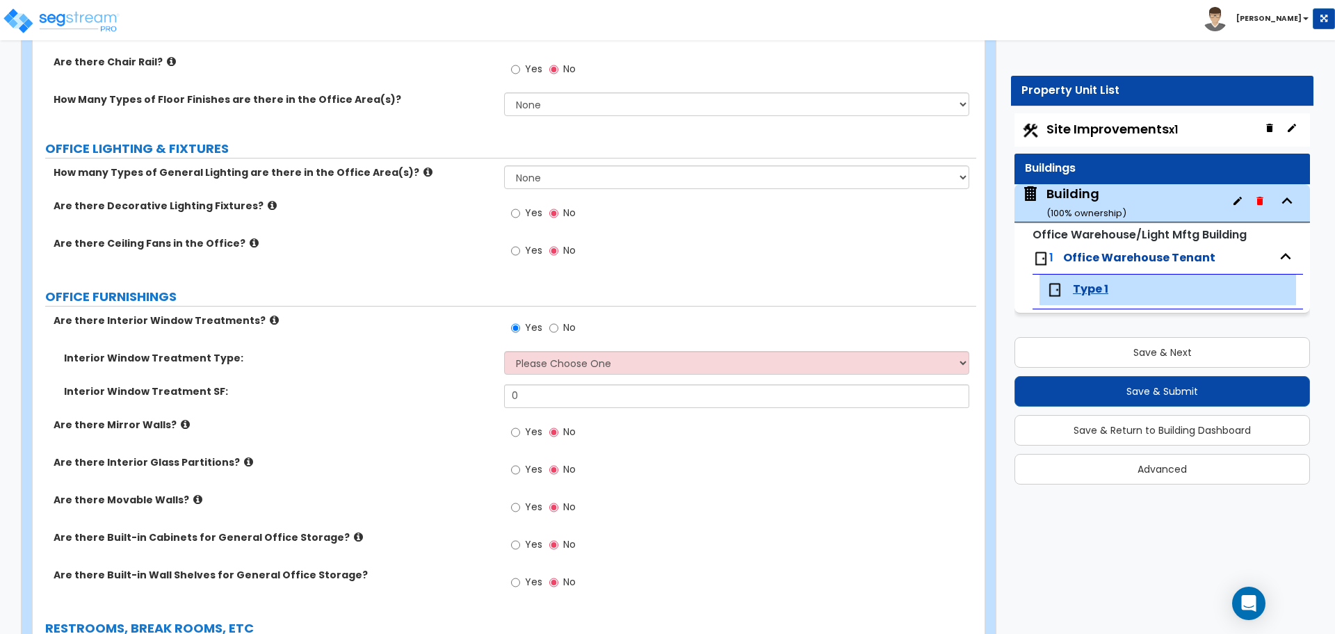
click at [1102, 204] on div "Building ( 100 % ownership)" at bounding box center [1086, 202] width 80 height 35
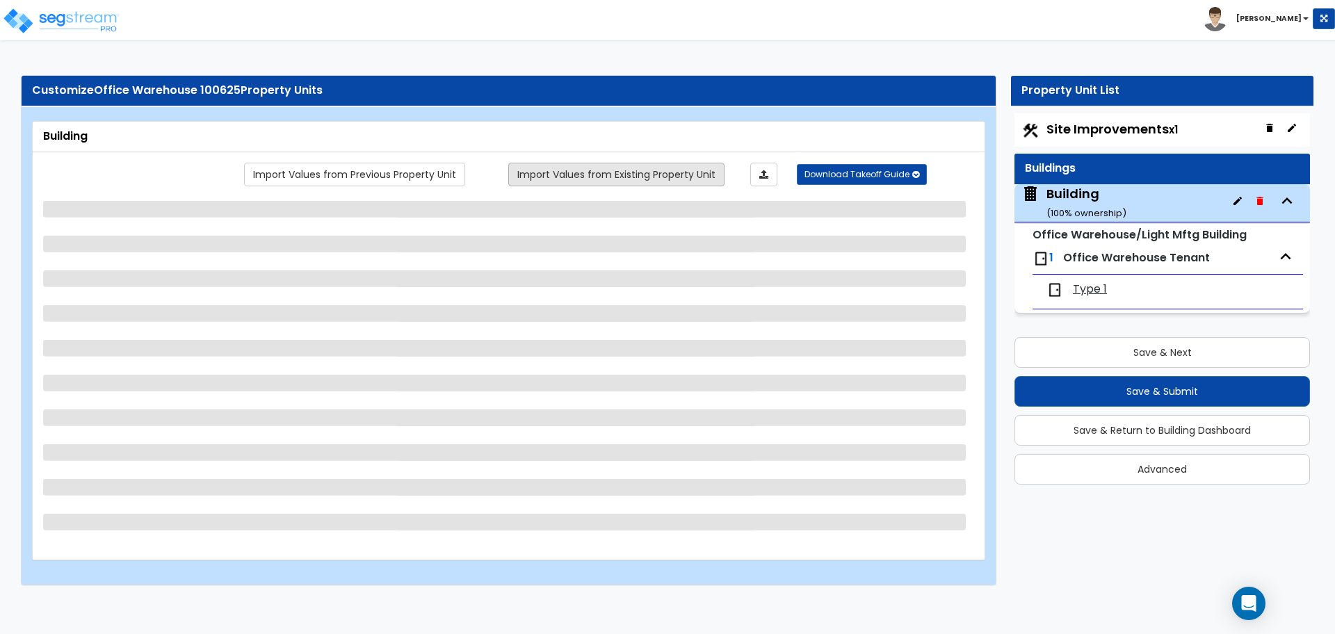
select select "1"
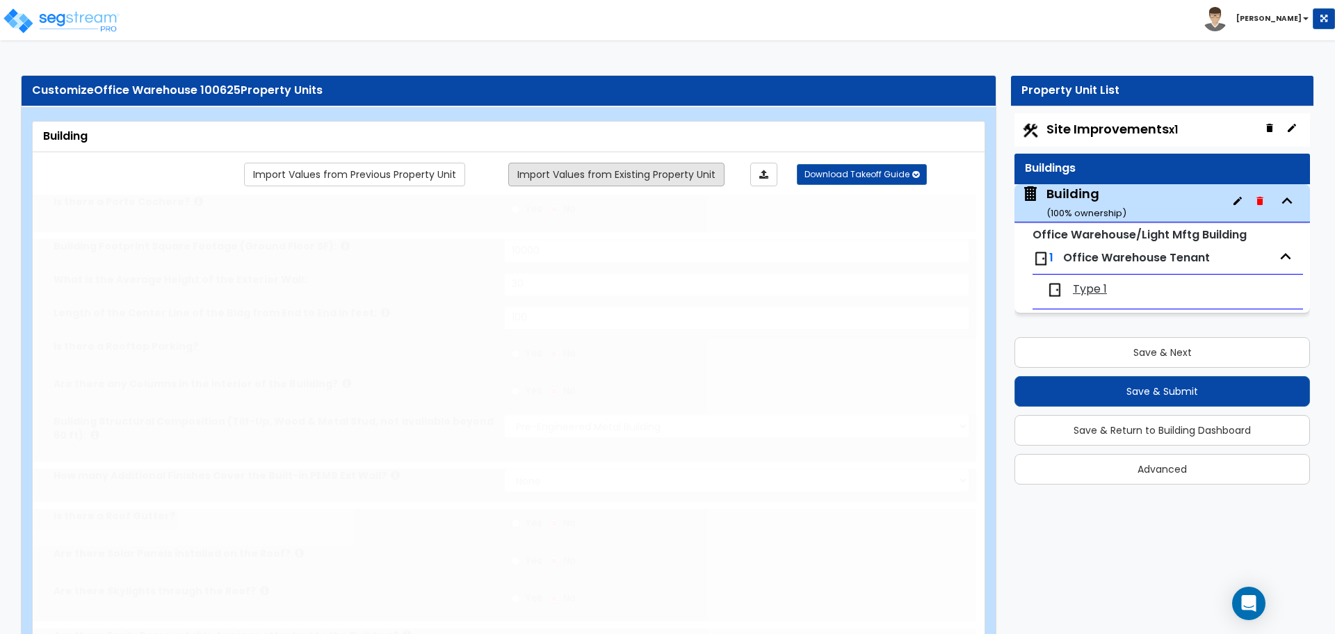
select select "1"
select select "3"
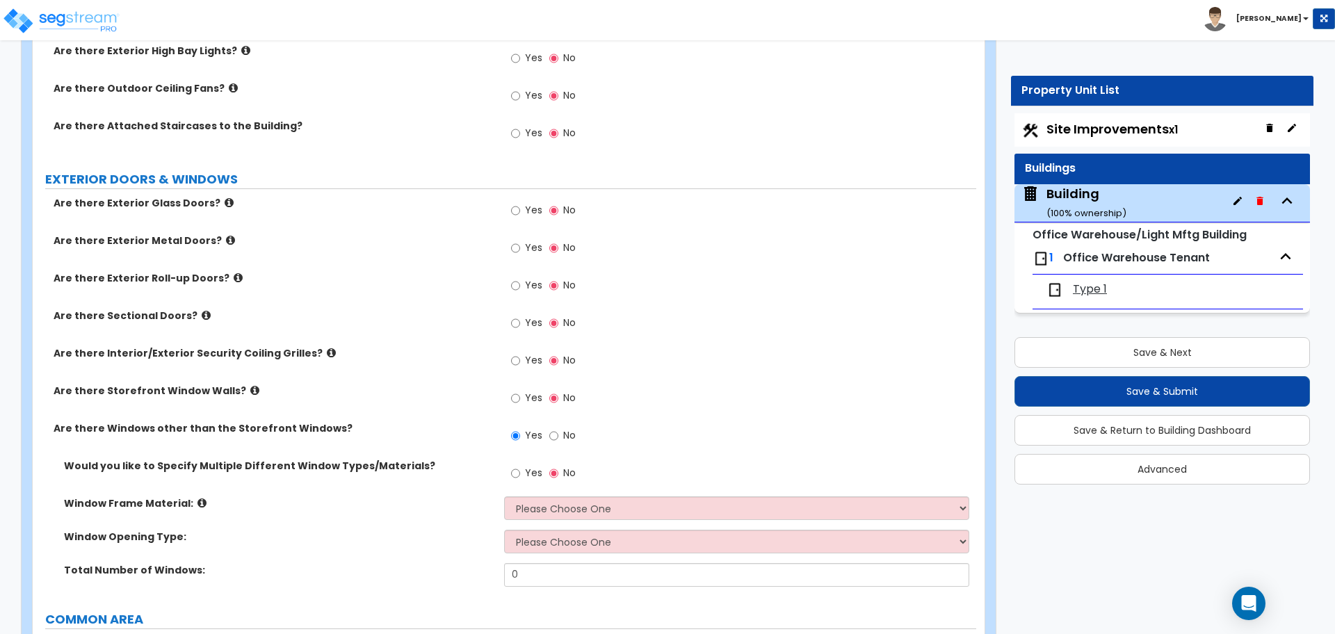
scroll to position [871, 0]
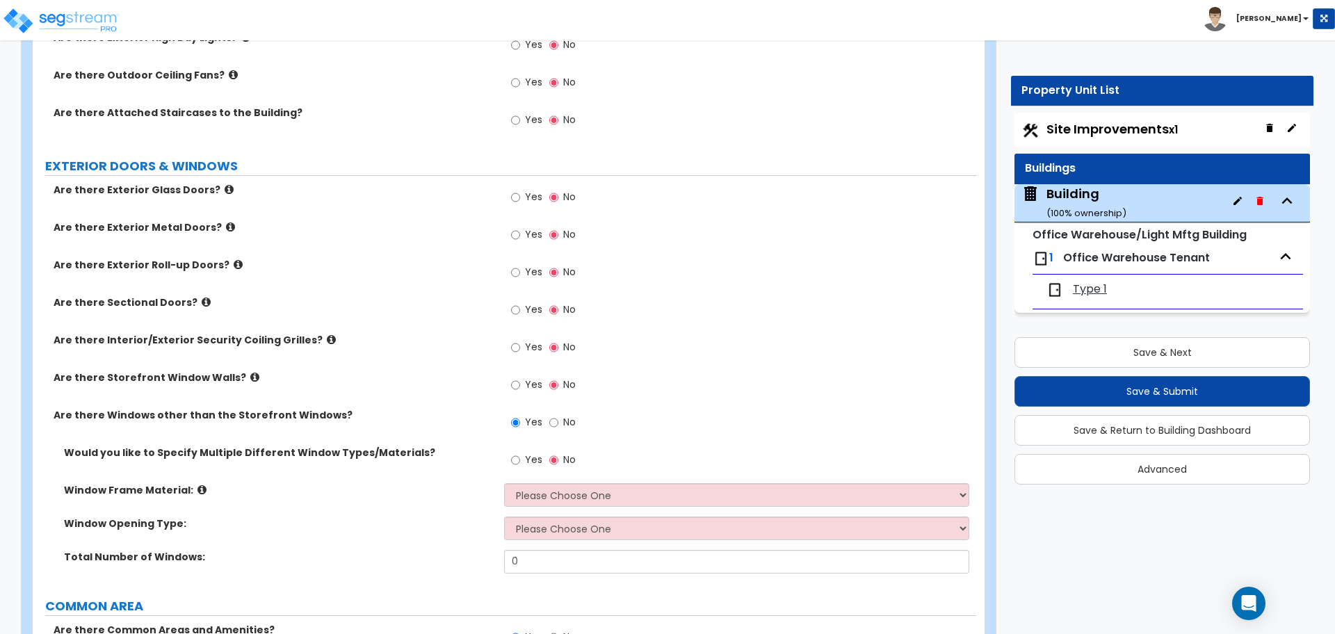
click at [565, 412] on label "No" at bounding box center [562, 424] width 26 height 24
click at [558, 415] on input "No" at bounding box center [553, 422] width 9 height 15
radio input "false"
radio input "true"
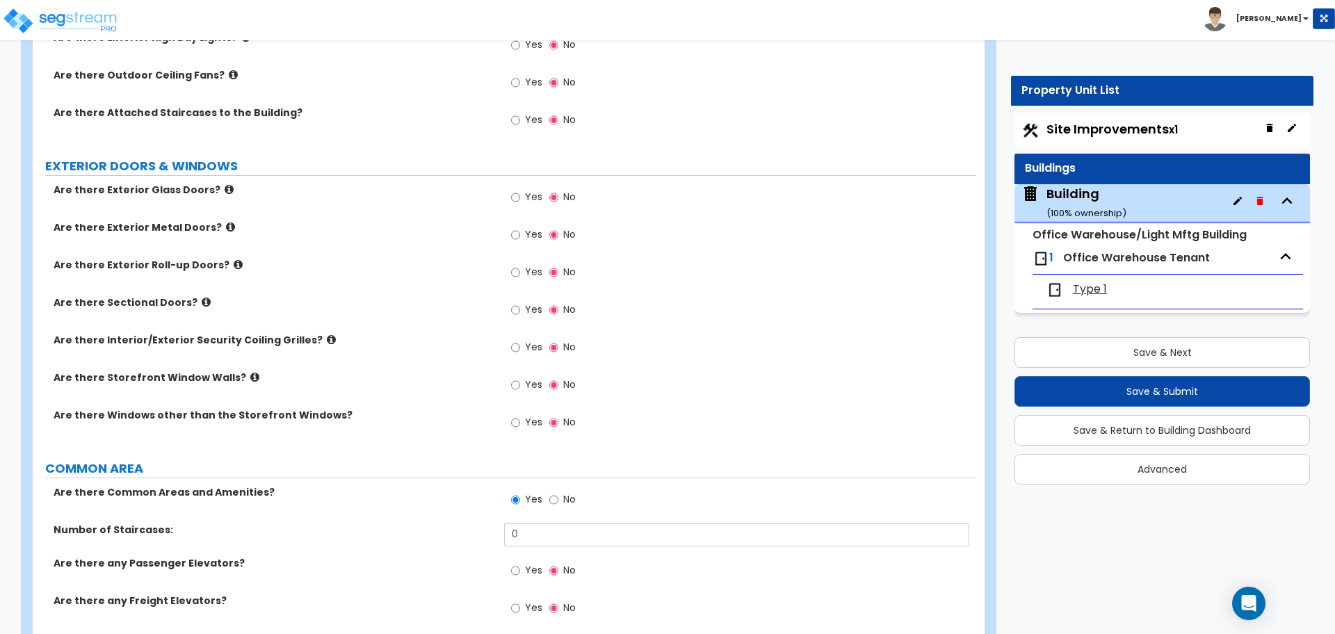
click at [526, 220] on div "Yes No" at bounding box center [543, 236] width 79 height 32
click at [525, 205] on label "Yes" at bounding box center [526, 199] width 31 height 24
click at [520, 205] on input "Yes" at bounding box center [515, 197] width 9 height 15
radio input "true"
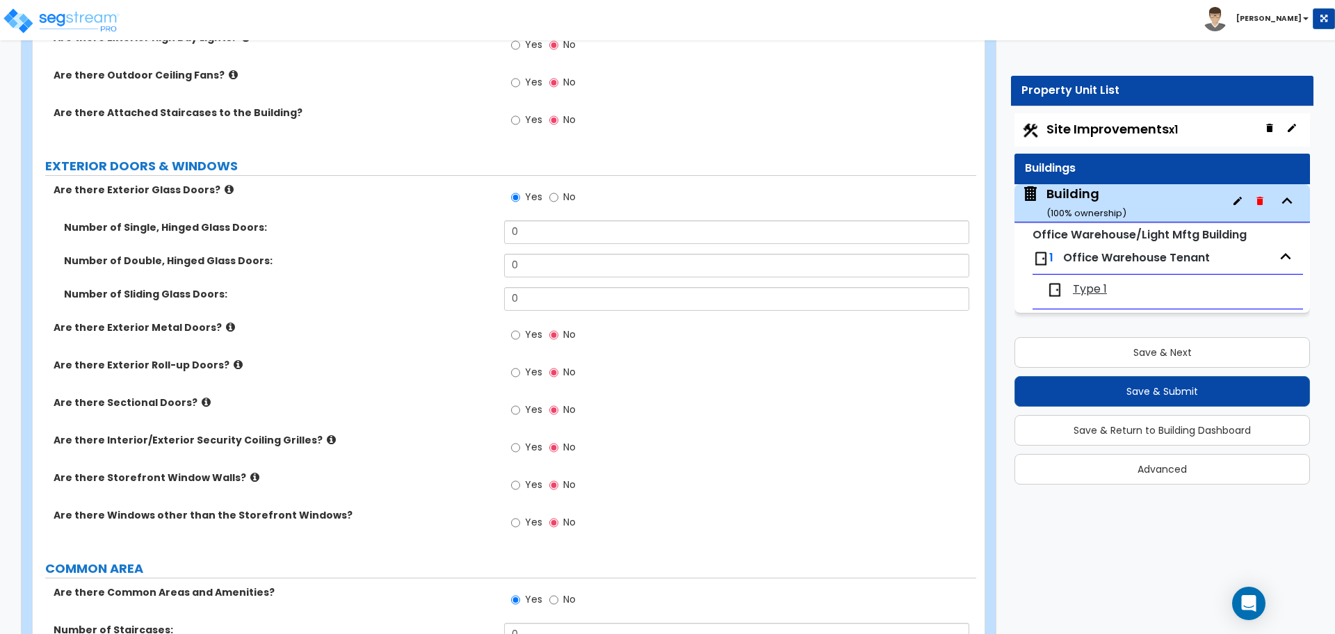
drag, startPoint x: 551, startPoint y: 307, endPoint x: 523, endPoint y: 298, distance: 29.9
click at [524, 298] on div "Number of Sliding Glass Doors: 0" at bounding box center [505, 303] width 944 height 33
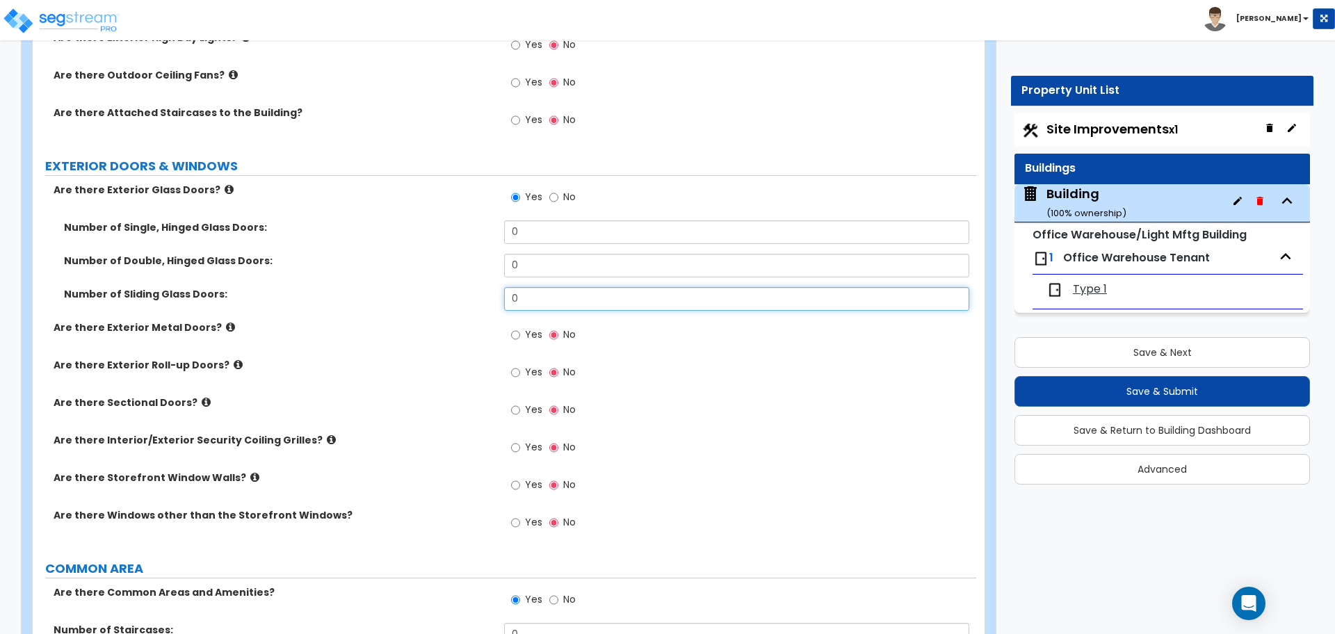
drag, startPoint x: 523, startPoint y: 298, endPoint x: 455, endPoint y: 289, distance: 68.7
click at [455, 289] on div "Number of Sliding Glass Doors: 0" at bounding box center [505, 303] width 944 height 33
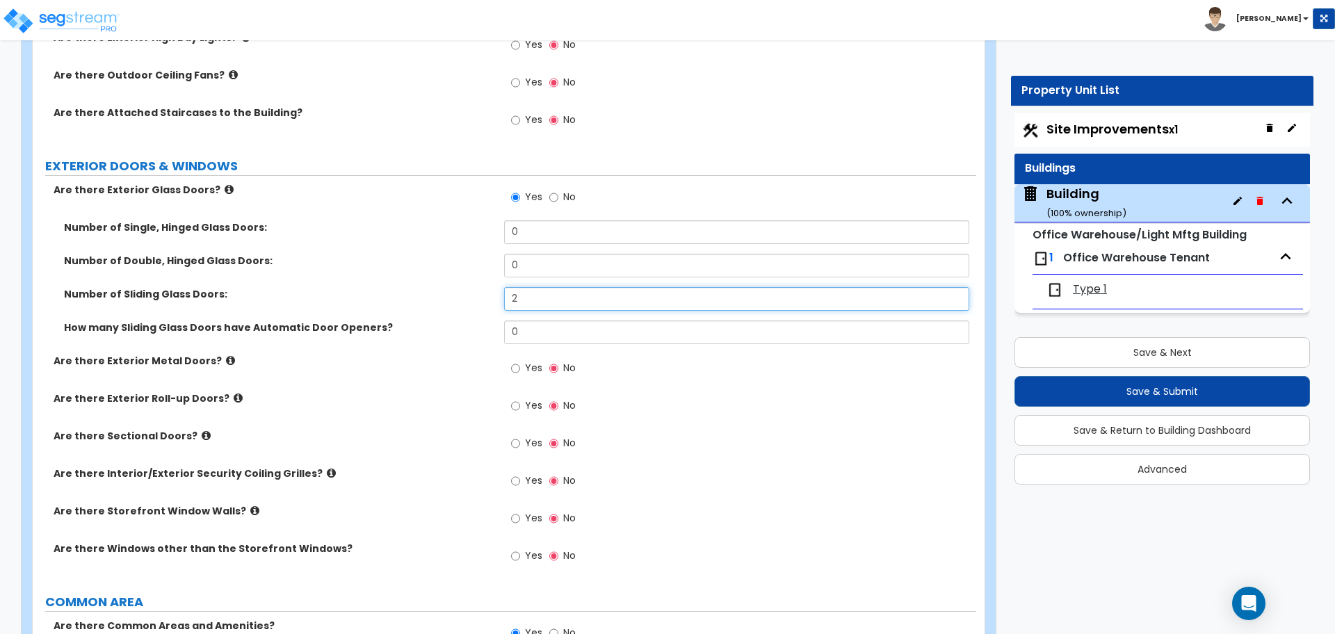
type input "2"
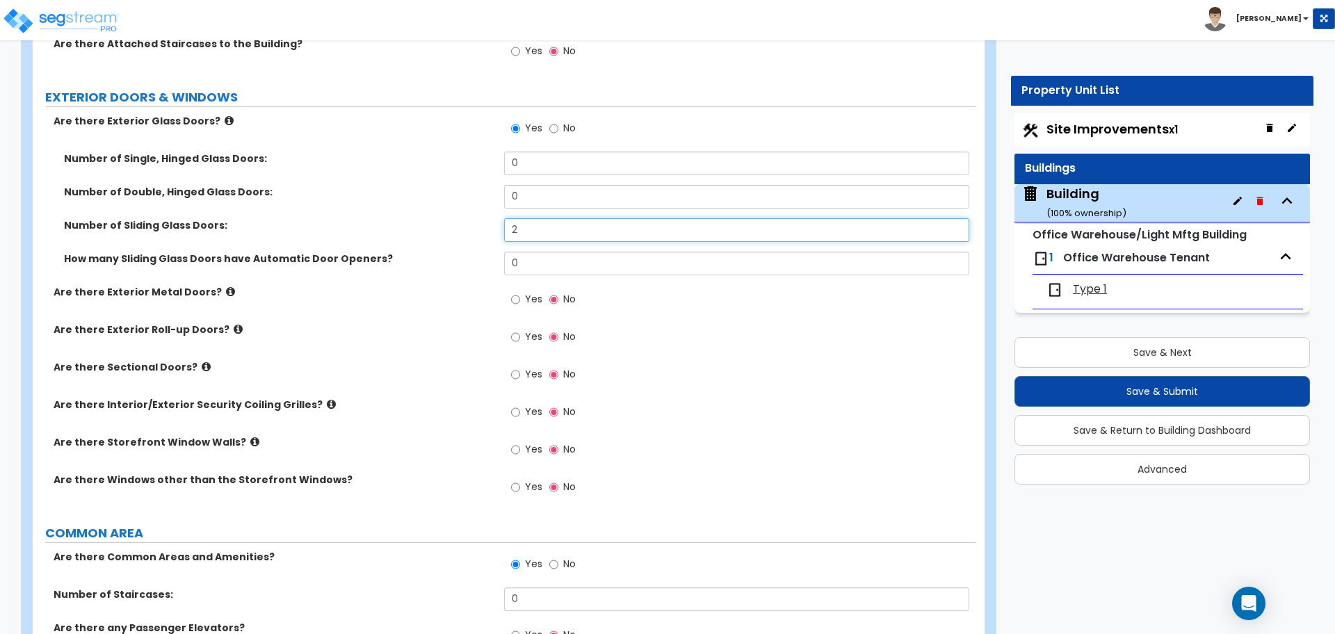
scroll to position [935, 0]
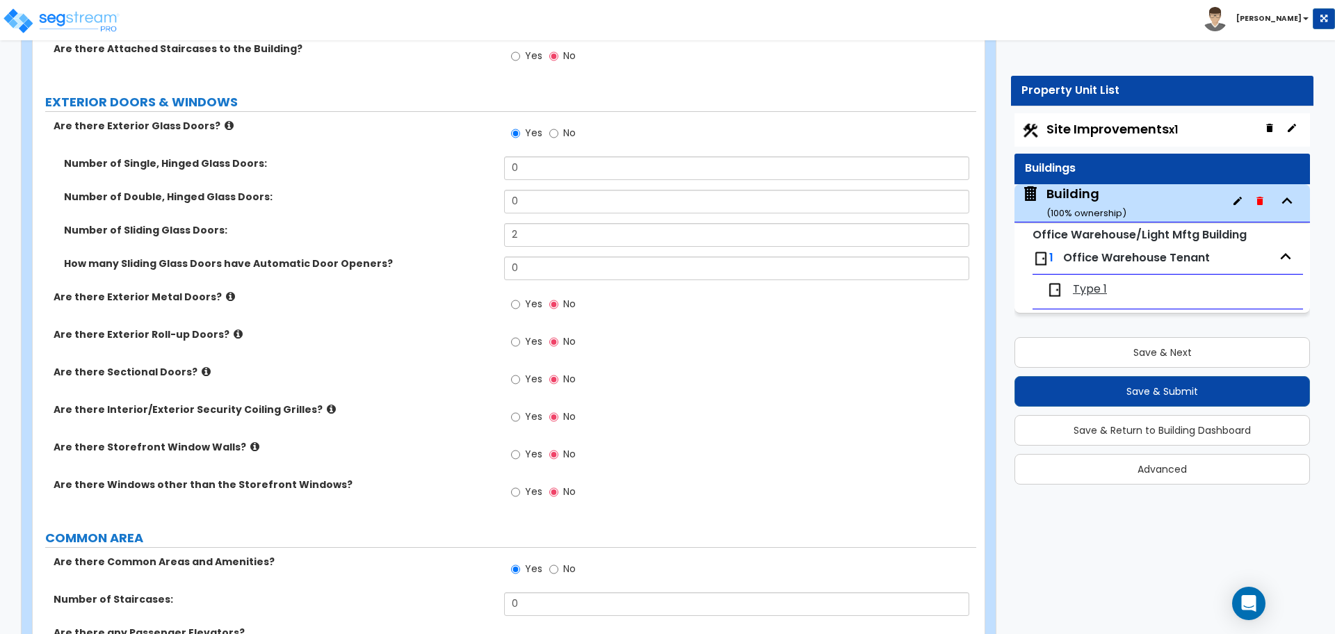
click at [568, 138] on label "No" at bounding box center [562, 135] width 26 height 24
click at [558, 138] on input "No" at bounding box center [553, 133] width 9 height 15
radio input "false"
radio input "true"
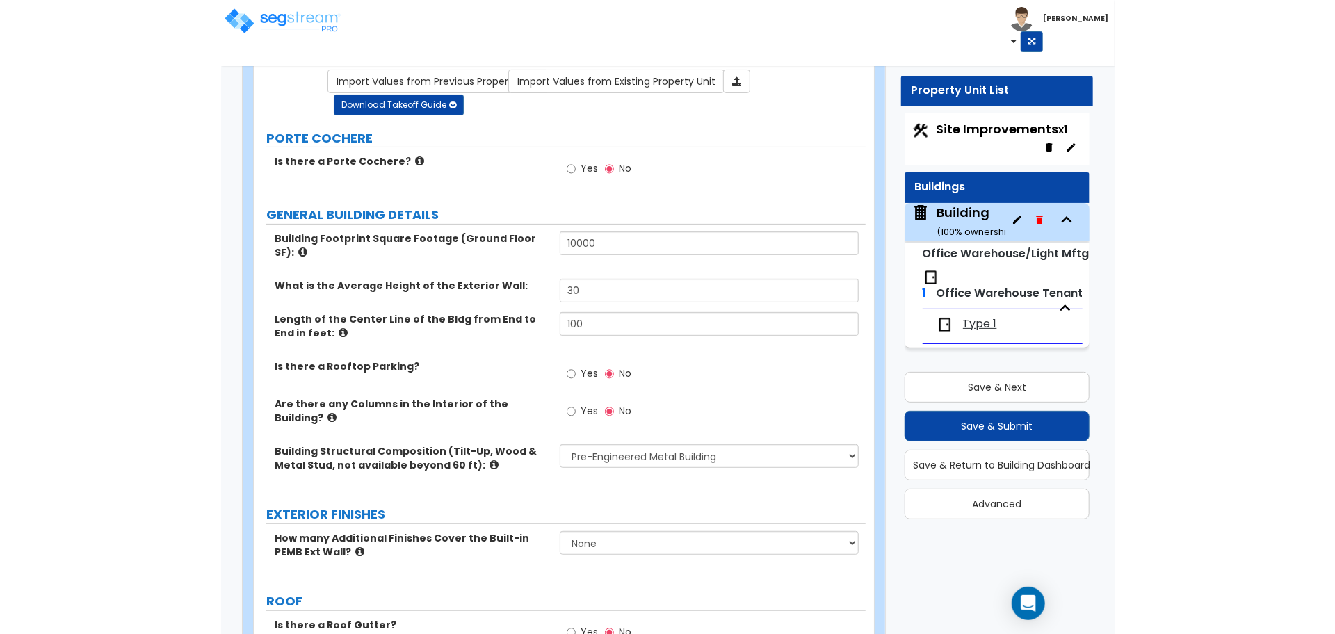
scroll to position [54, 0]
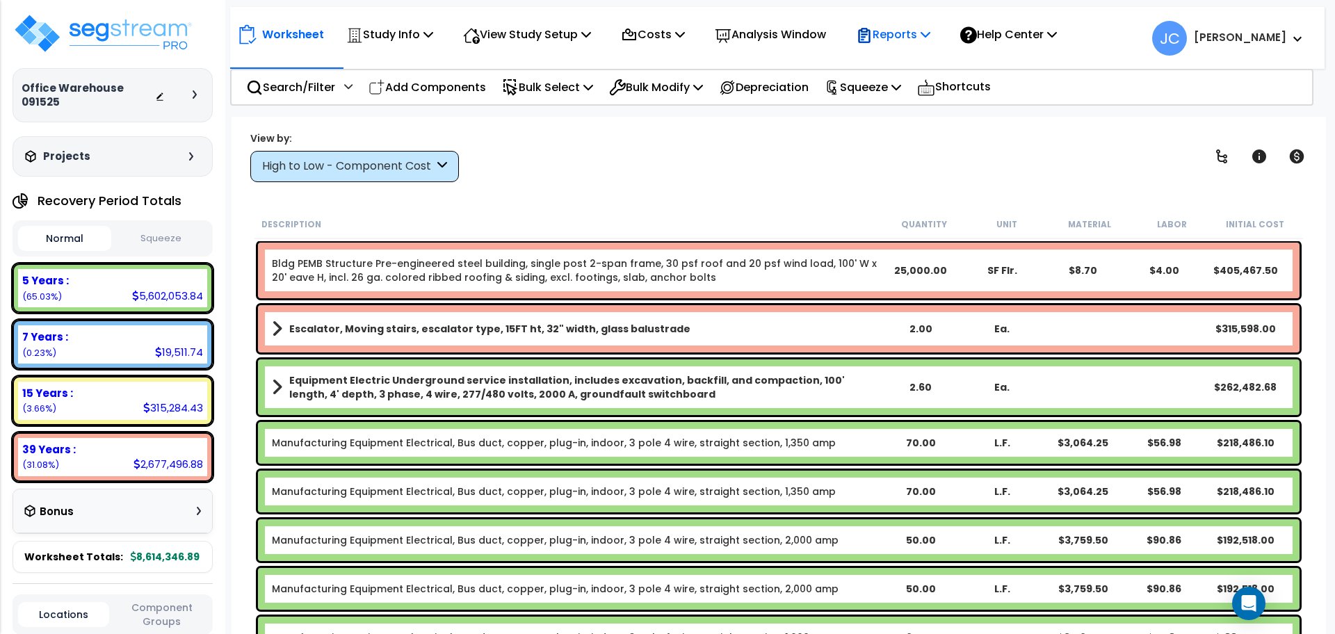
click at [902, 29] on p "Reports" at bounding box center [893, 34] width 74 height 19
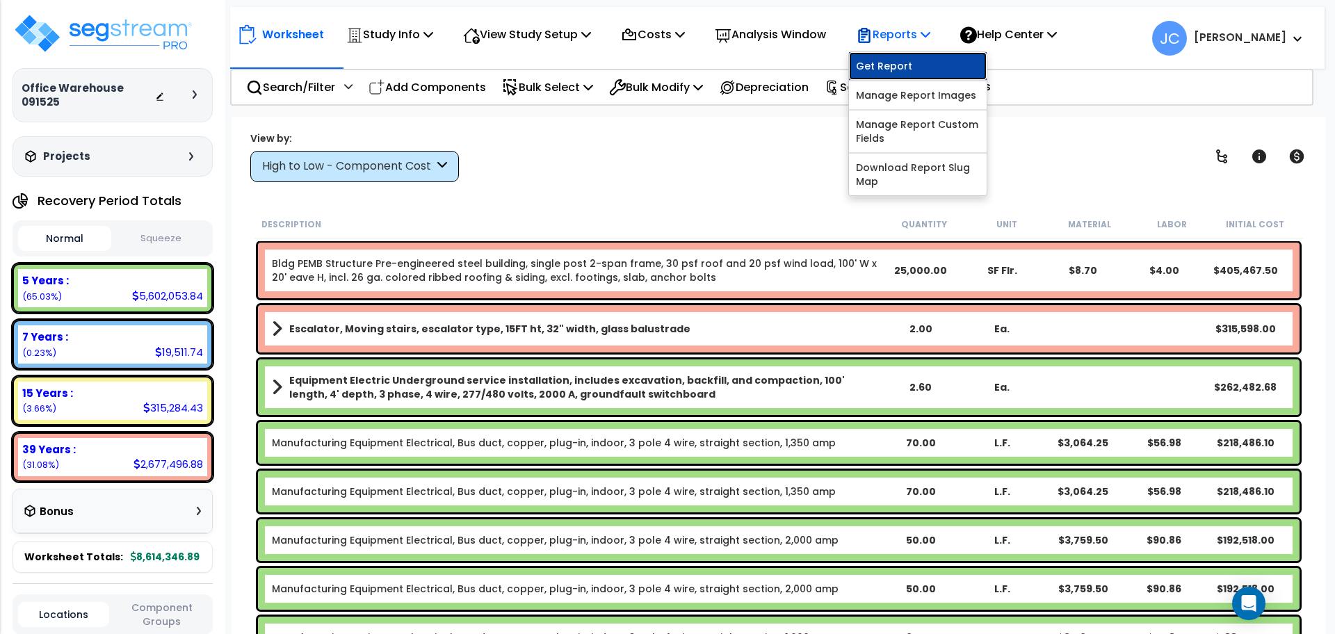
click at [901, 64] on link "Get Report" at bounding box center [918, 66] width 138 height 28
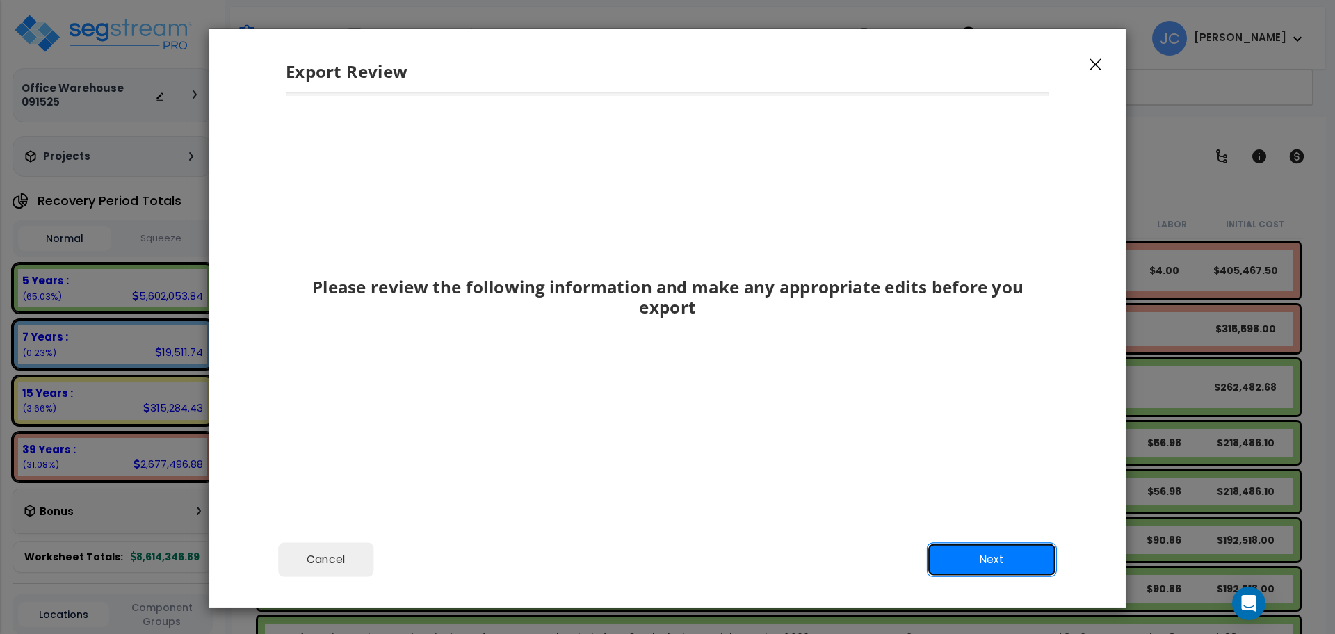
click at [993, 544] on button "Next" at bounding box center [992, 559] width 130 height 35
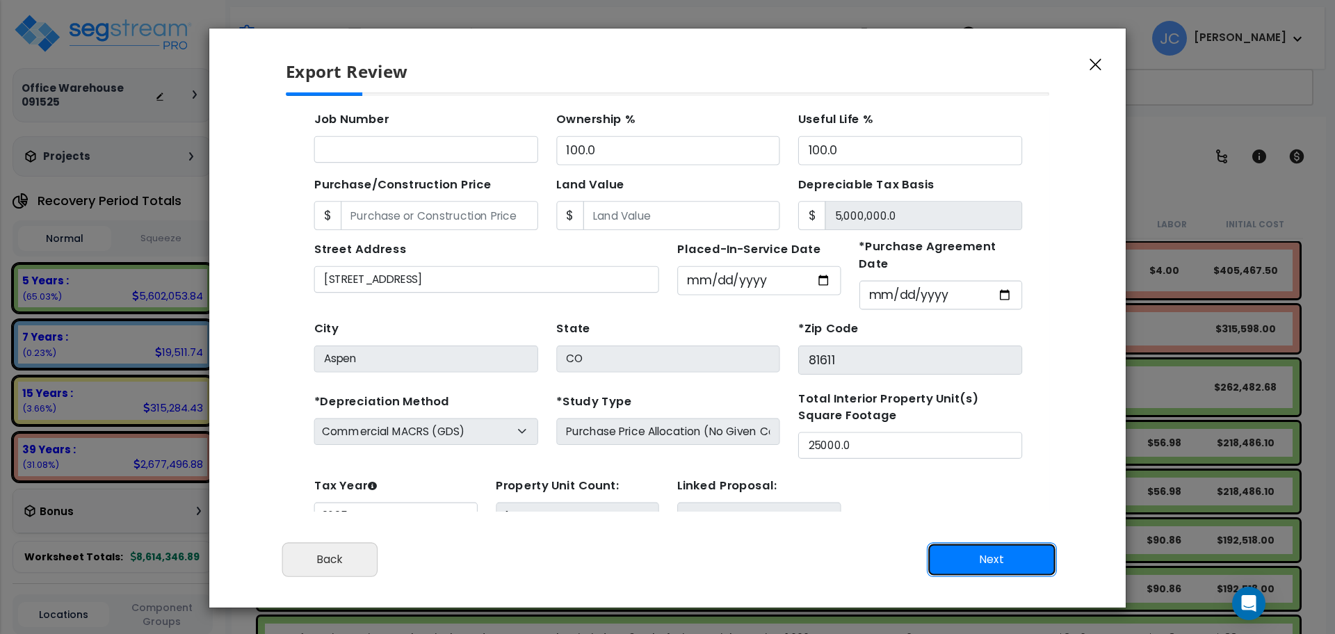
scroll to position [133, 0]
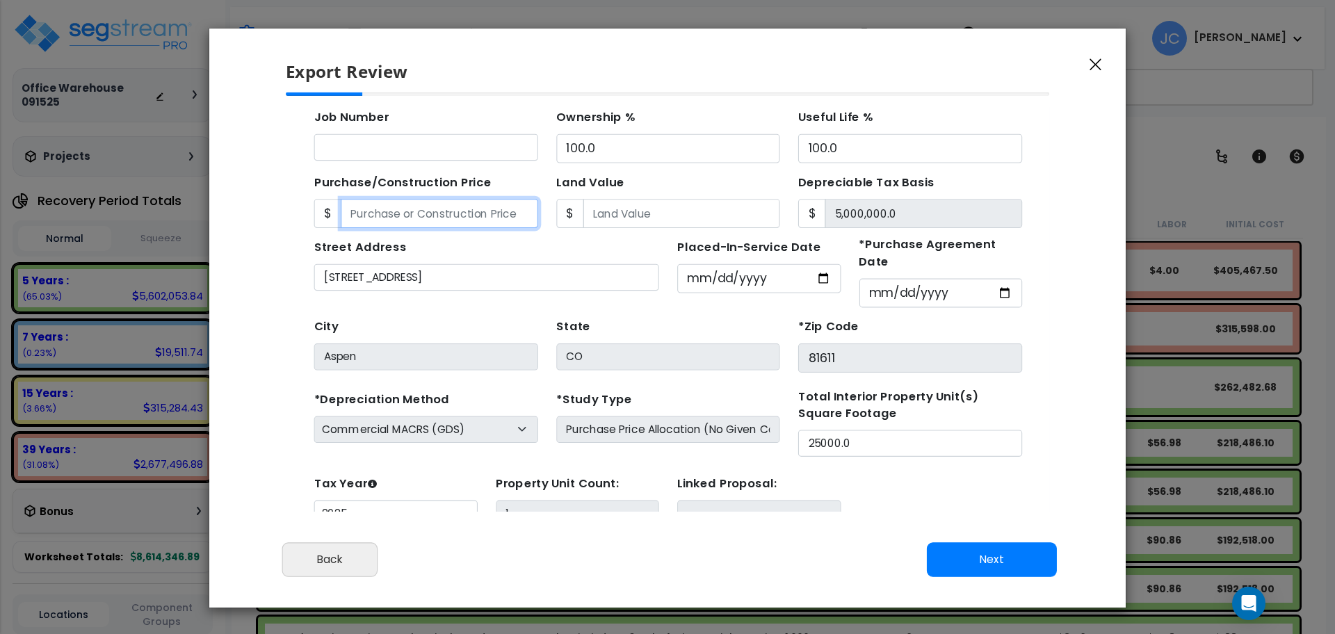
click at [445, 201] on input "Purchase/Construction Price" at bounding box center [424, 204] width 179 height 26
type input "9"
type input "9.00"
type input "90"
type input "90.00"
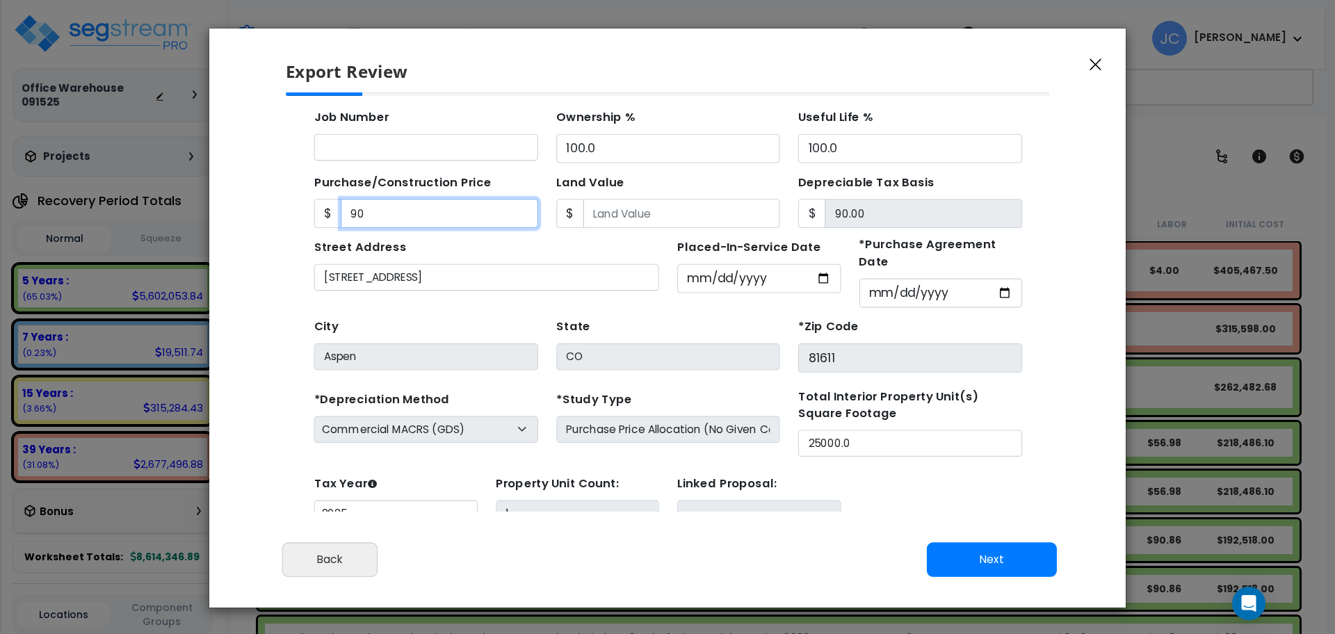
type input "900"
type input "900.00"
type input "9000"
type input "9,000.00"
type input "9,0000"
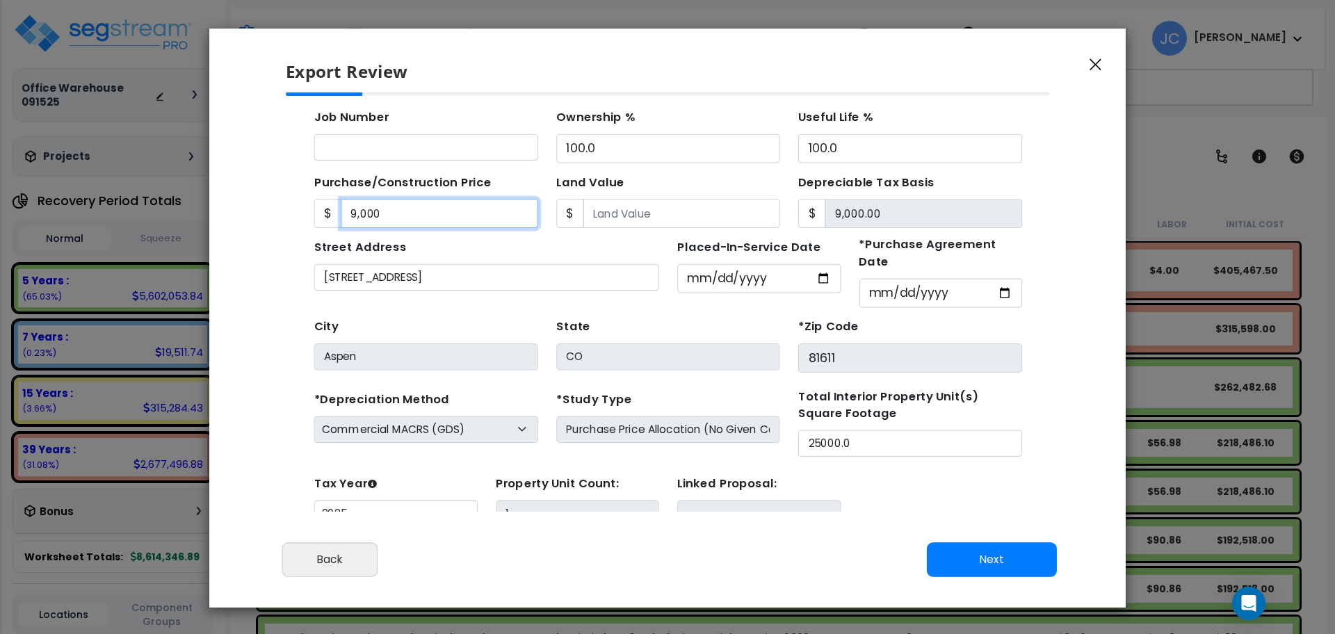
type input "90,000.00"
type input "90,0000"
type input "900,000.00"
type input "900,0000"
type input "9,000,000.00"
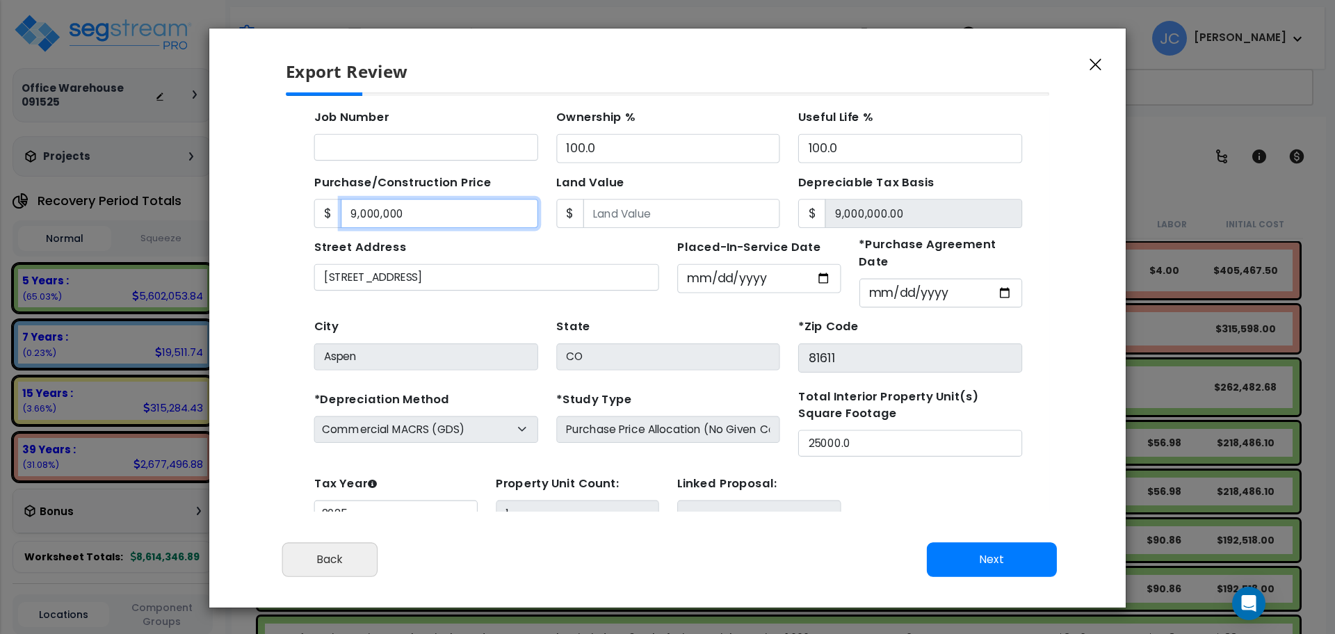
type input "9,000,000"
click at [600, 199] on input "Land Value" at bounding box center [645, 204] width 179 height 26
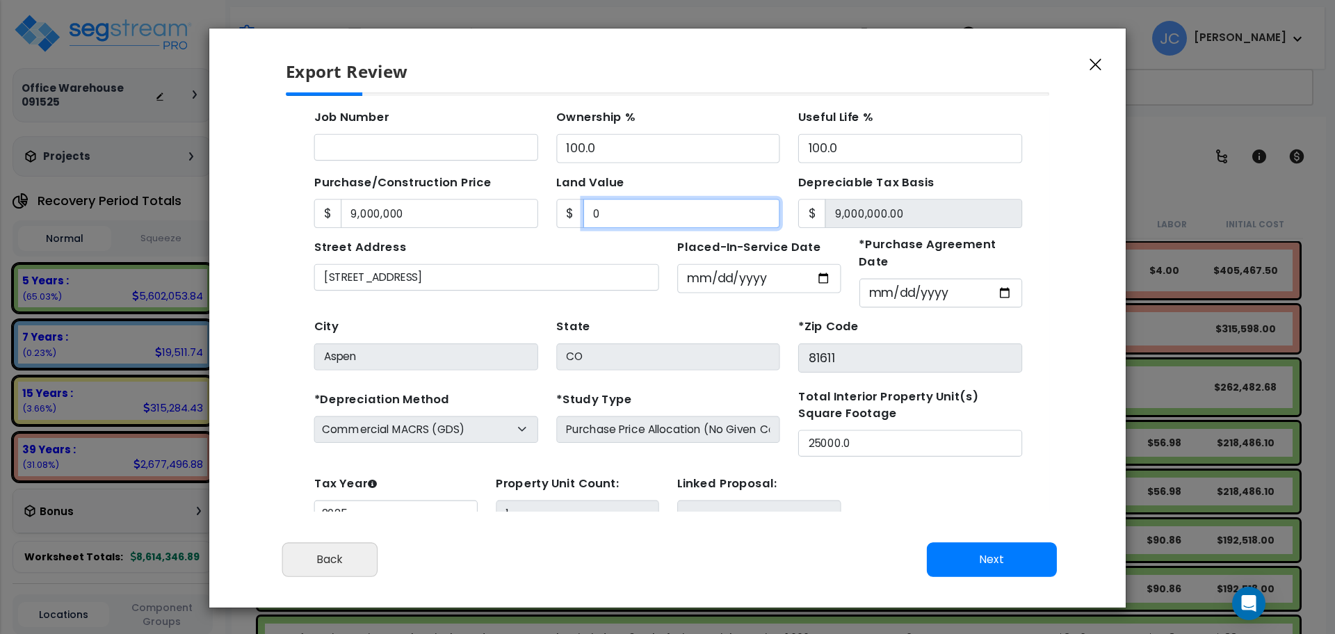
type input "0"
click at [978, 551] on button "Next" at bounding box center [992, 559] width 130 height 35
type input "9000000"
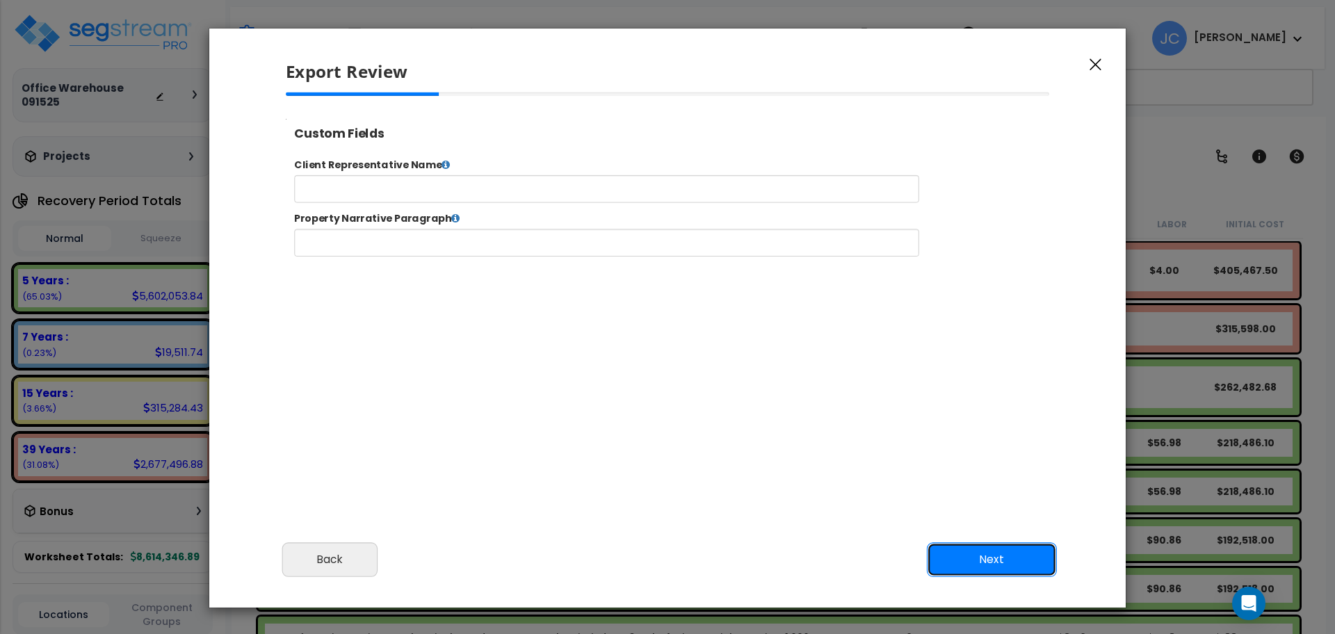
scroll to position [6, 0]
select select "2025"
click at [1018, 553] on button "Next" at bounding box center [992, 559] width 130 height 35
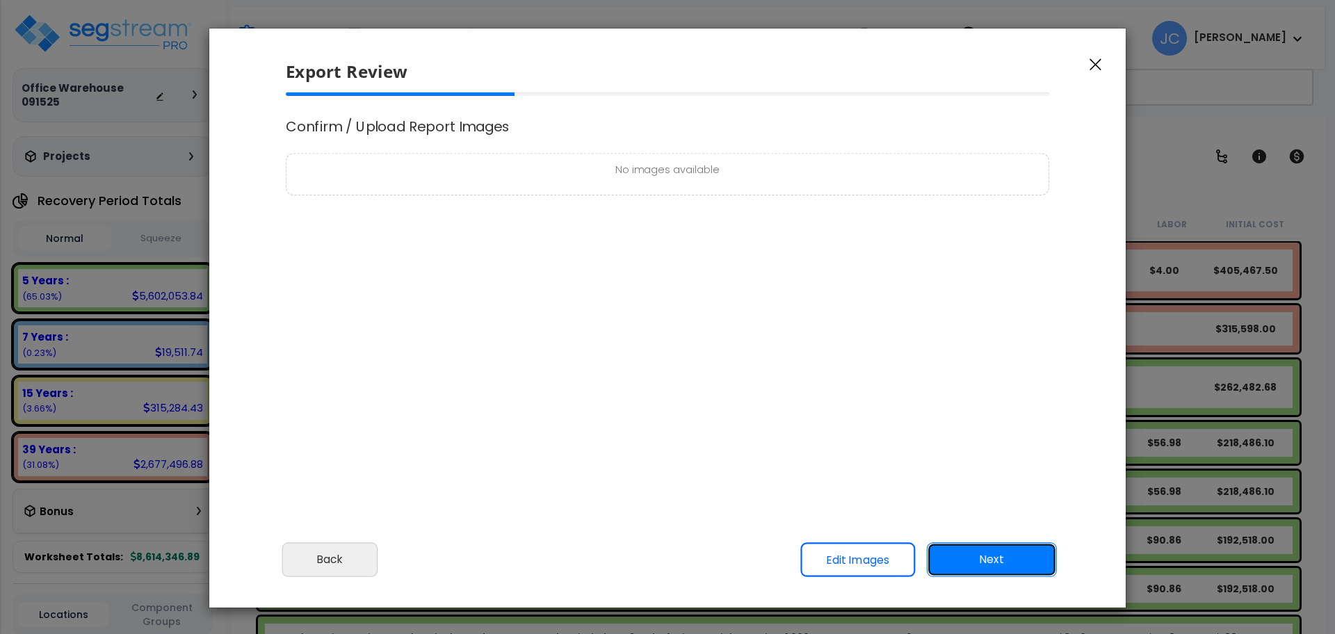
scroll to position [0, 0]
click at [976, 560] on button "Next" at bounding box center [992, 559] width 130 height 35
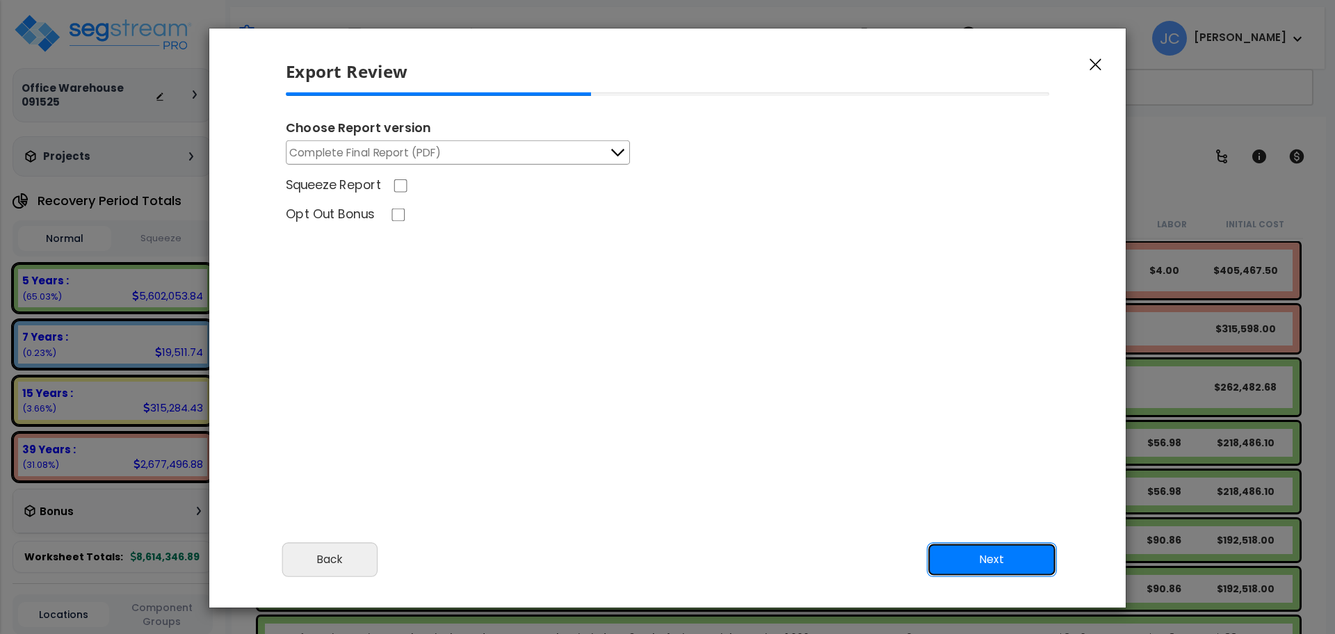
click at [984, 562] on button "Next" at bounding box center [992, 559] width 130 height 35
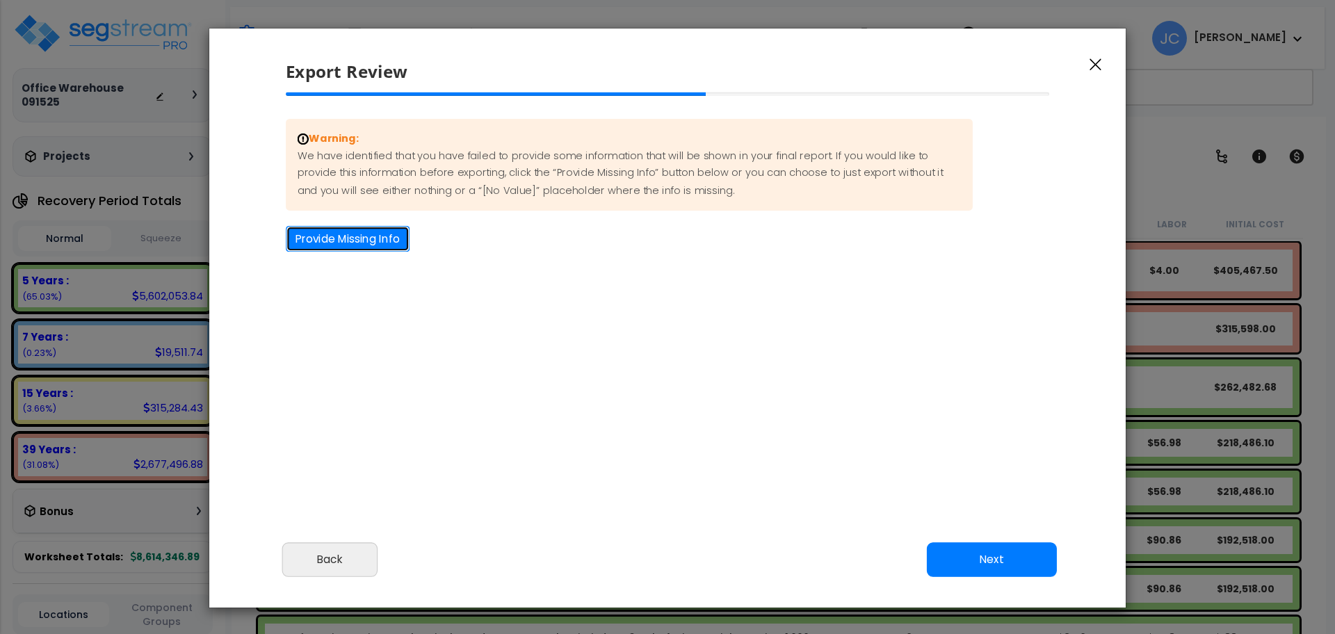
click at [376, 237] on button "Provide Missing Info" at bounding box center [348, 239] width 124 height 26
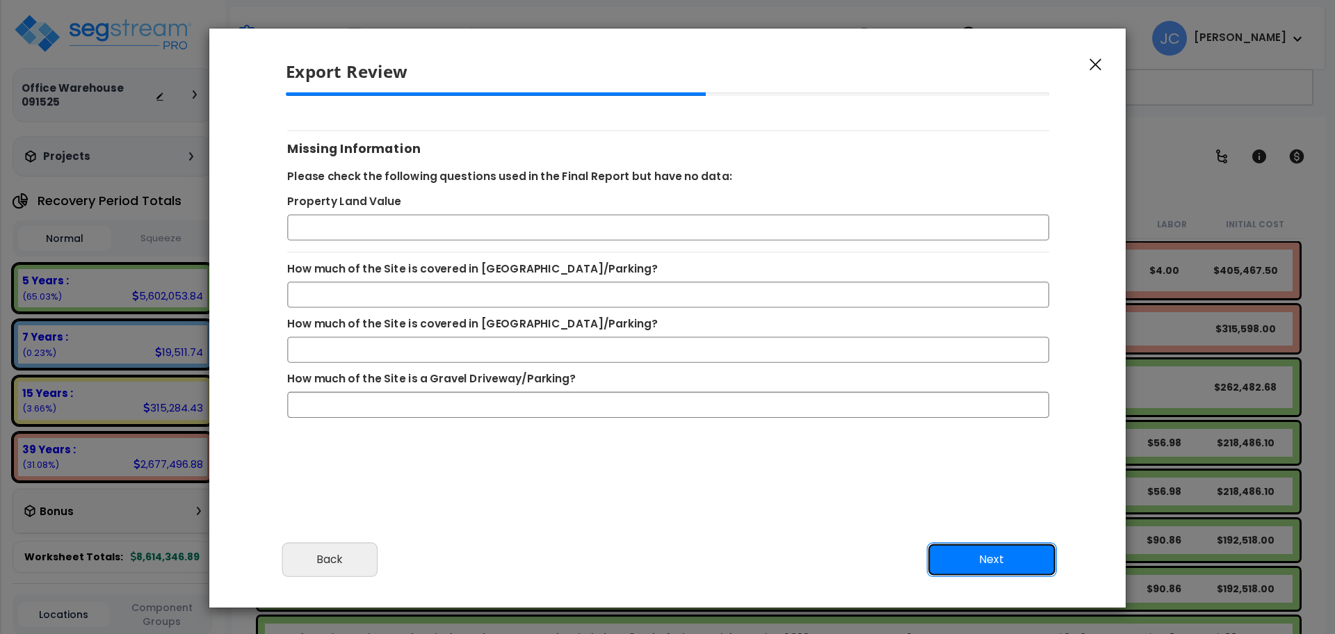
click at [969, 558] on button "Next" at bounding box center [992, 559] width 130 height 35
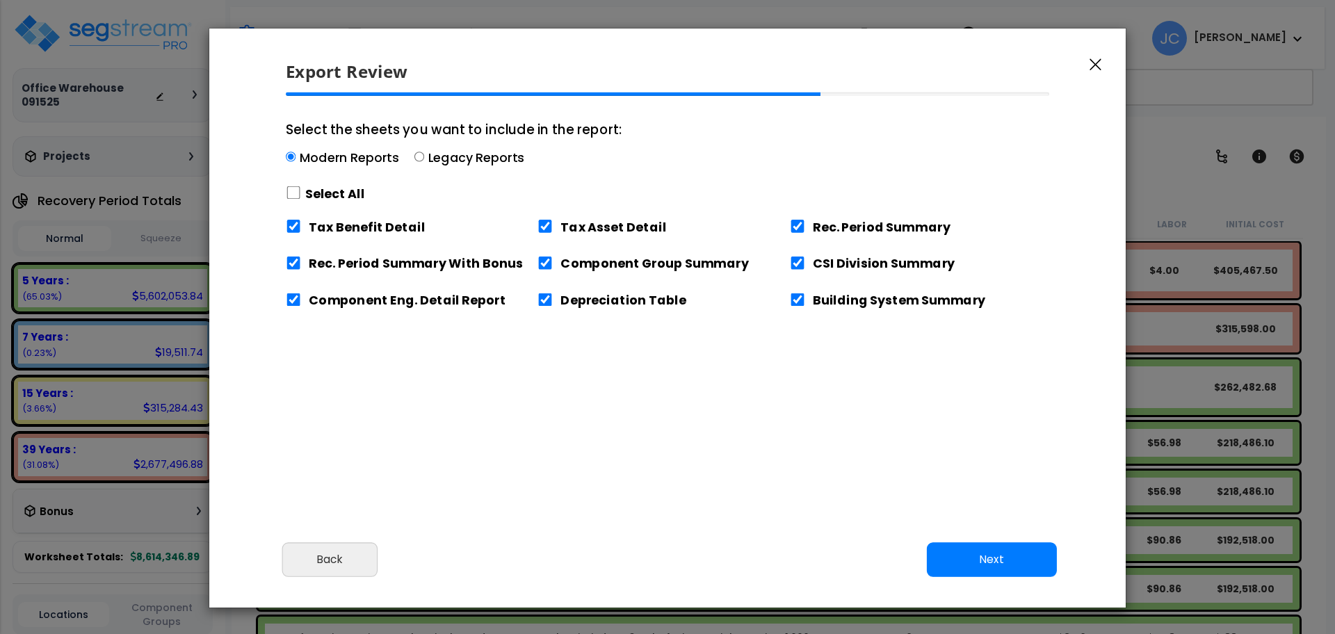
click at [309, 201] on label "Select All" at bounding box center [335, 193] width 60 height 17
click at [301, 200] on input "Select the sheets you want to include in the report: Modern Reports Legacy Repo…" at bounding box center [293, 192] width 15 height 13
checkbox input "true"
click at [996, 572] on button "Next" at bounding box center [992, 559] width 130 height 35
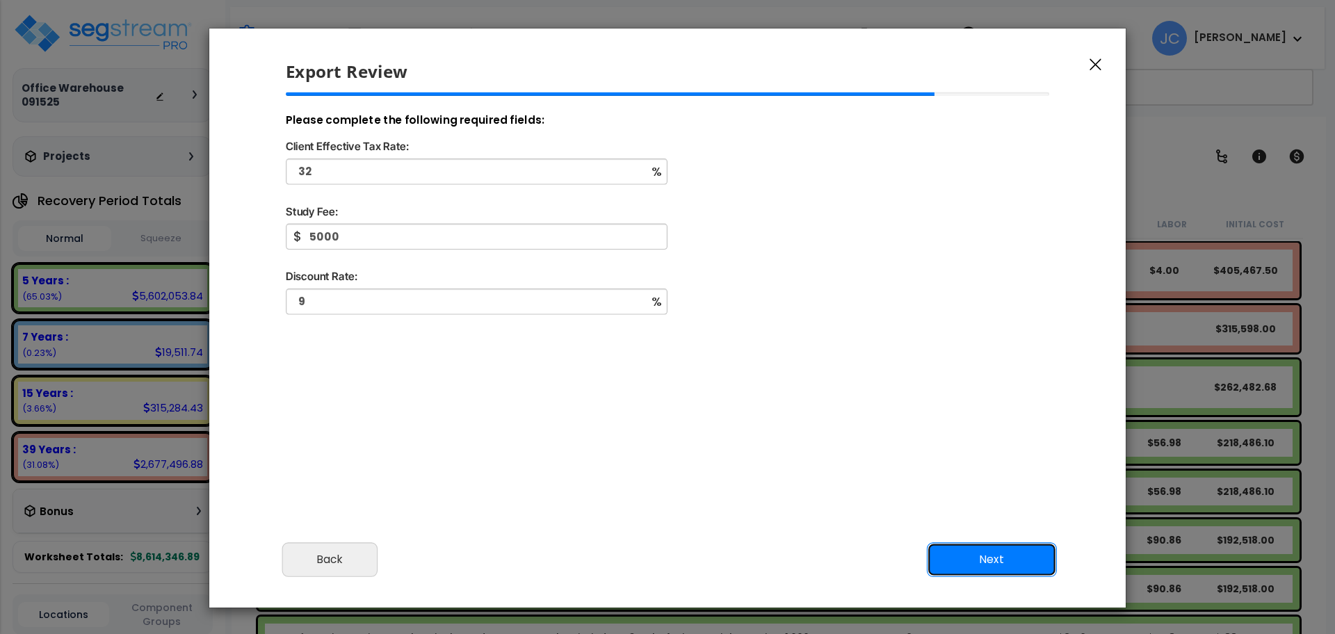
click at [1003, 544] on button "Next" at bounding box center [992, 559] width 130 height 35
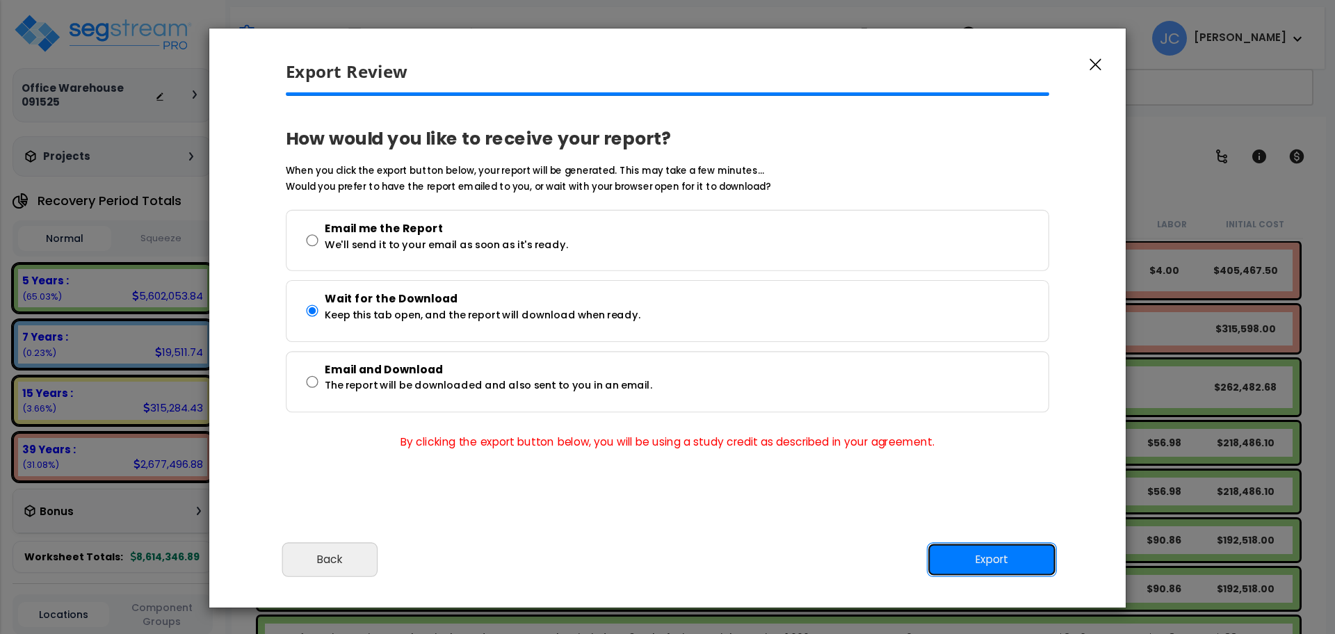
click at [1025, 552] on button "Export" at bounding box center [992, 559] width 130 height 35
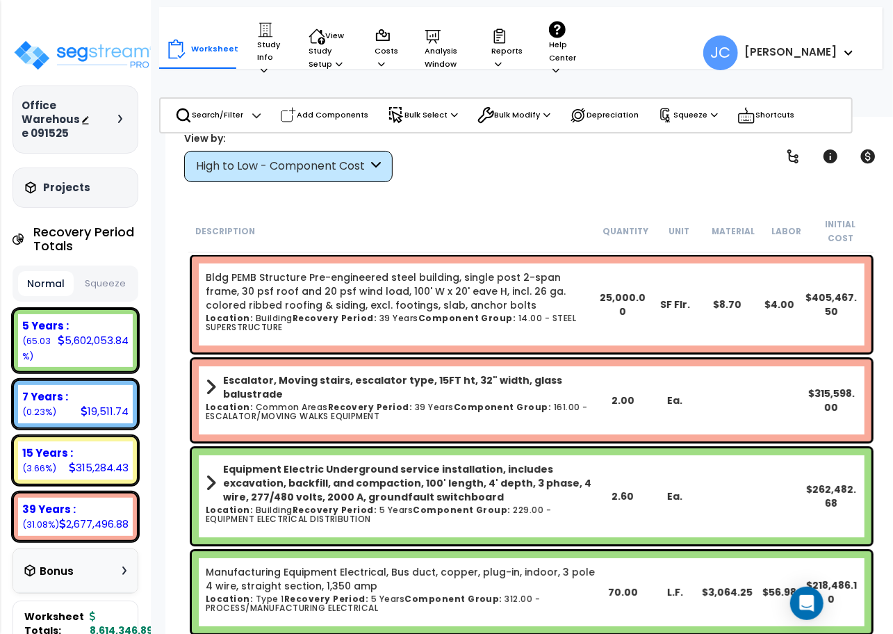
click at [357, 162] on div "High to Low - Component Cost" at bounding box center [282, 167] width 172 height 16
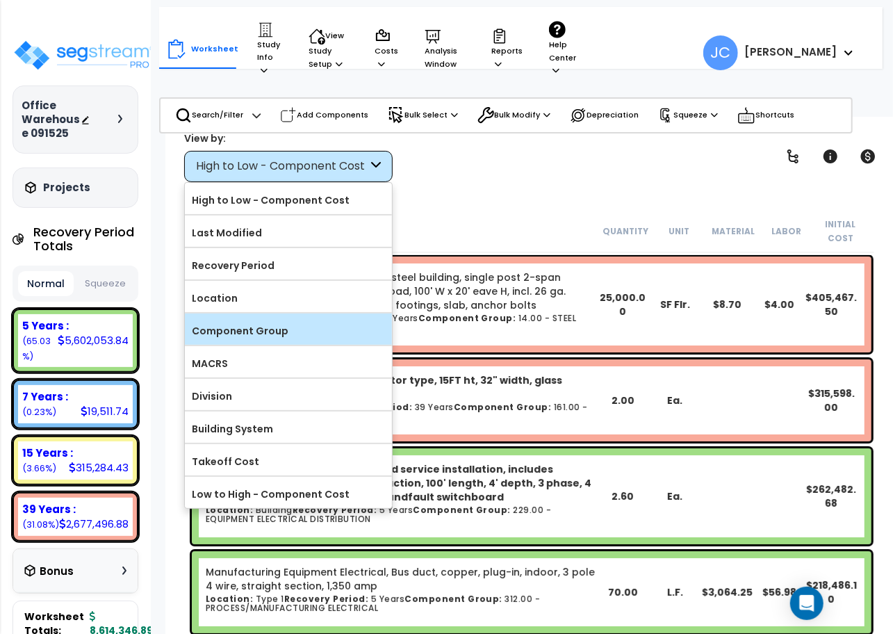
click at [332, 321] on label "Component Group" at bounding box center [288, 331] width 207 height 21
click at [0, 0] on input "Component Group" at bounding box center [0, 0] width 0 height 0
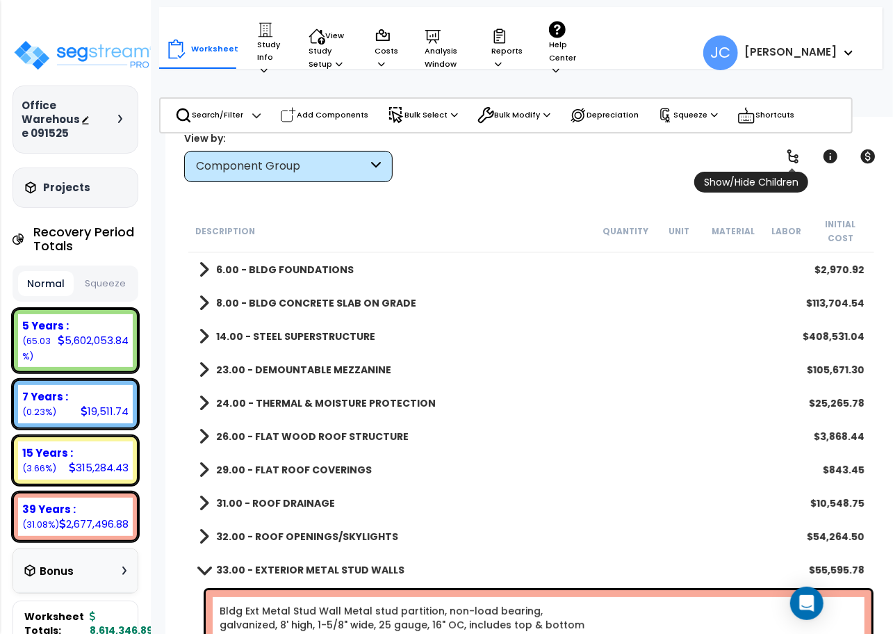
click at [795, 156] on icon at bounding box center [793, 156] width 17 height 17
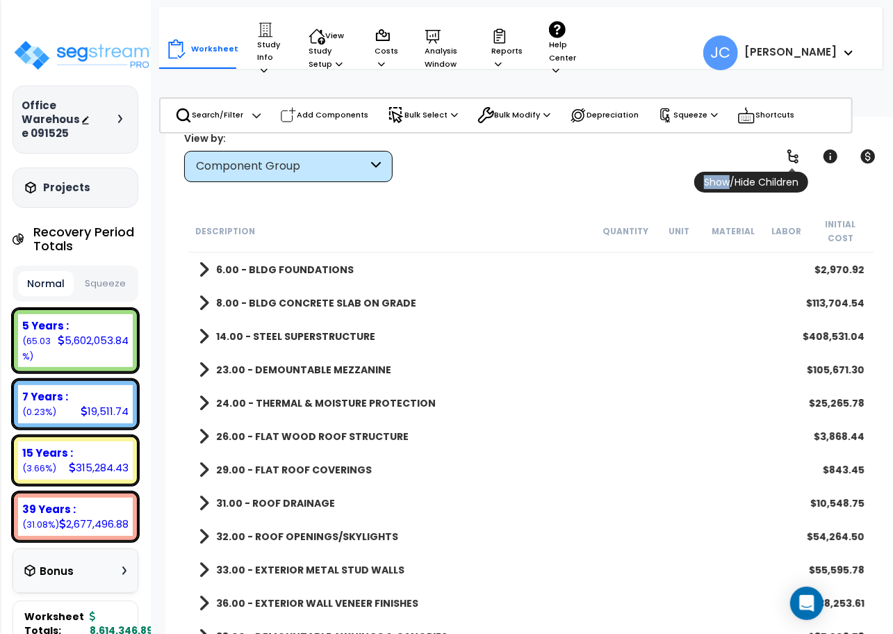
click at [795, 156] on icon at bounding box center [793, 156] width 17 height 17
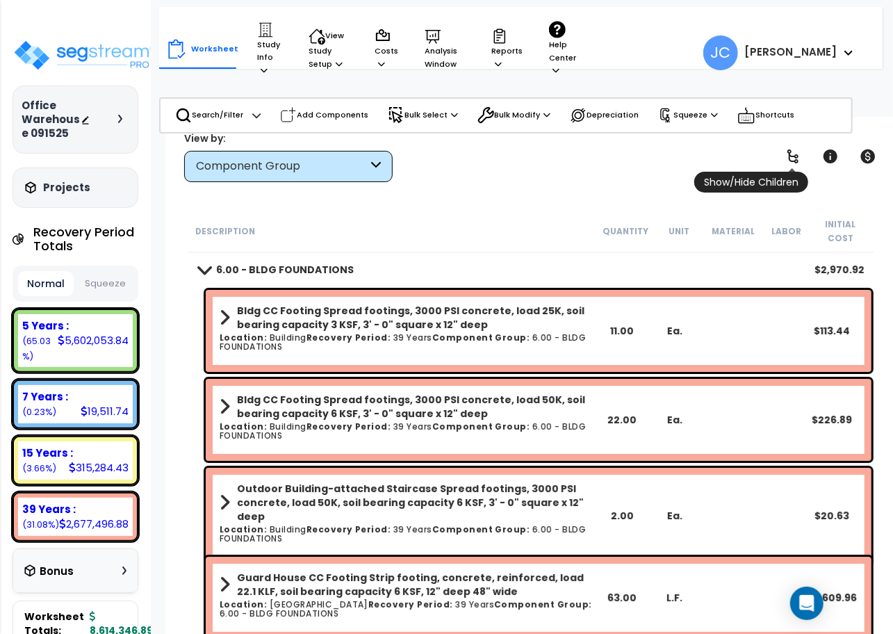
click at [795, 157] on icon at bounding box center [793, 156] width 17 height 17
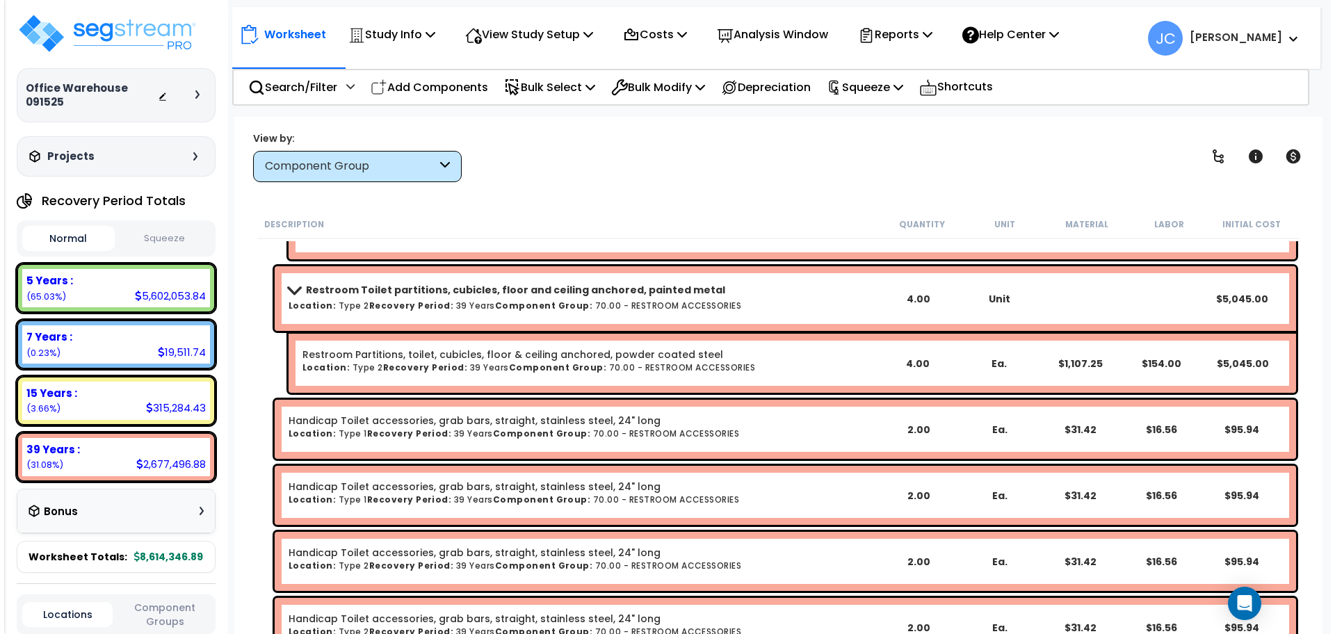
scroll to position [20378, 0]
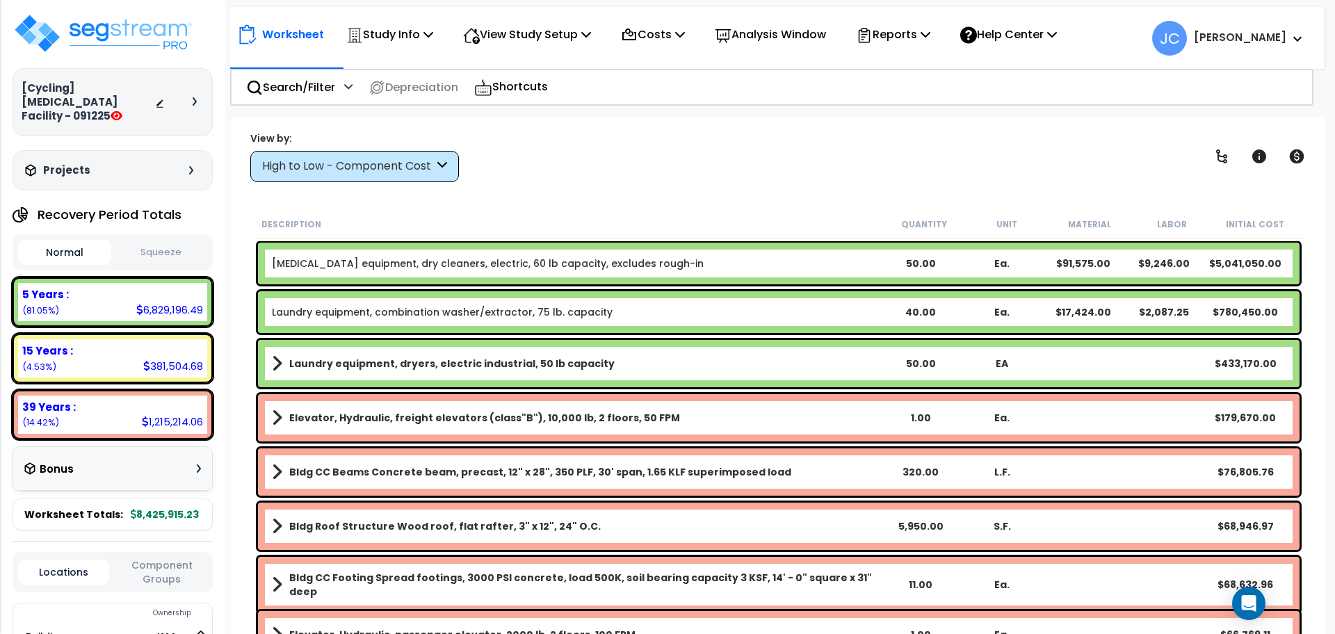
click at [88, 102] on h3 "[Cycling] Dry Cleaning Facility - 091225" at bounding box center [88, 102] width 133 height 42
click at [541, 40] on p "View Study Setup" at bounding box center [527, 34] width 128 height 19
click at [799, 127] on div "Worksheet Study Info Study Setup Add Property Unit Template study Clone study JC" at bounding box center [779, 434] width 1094 height 634
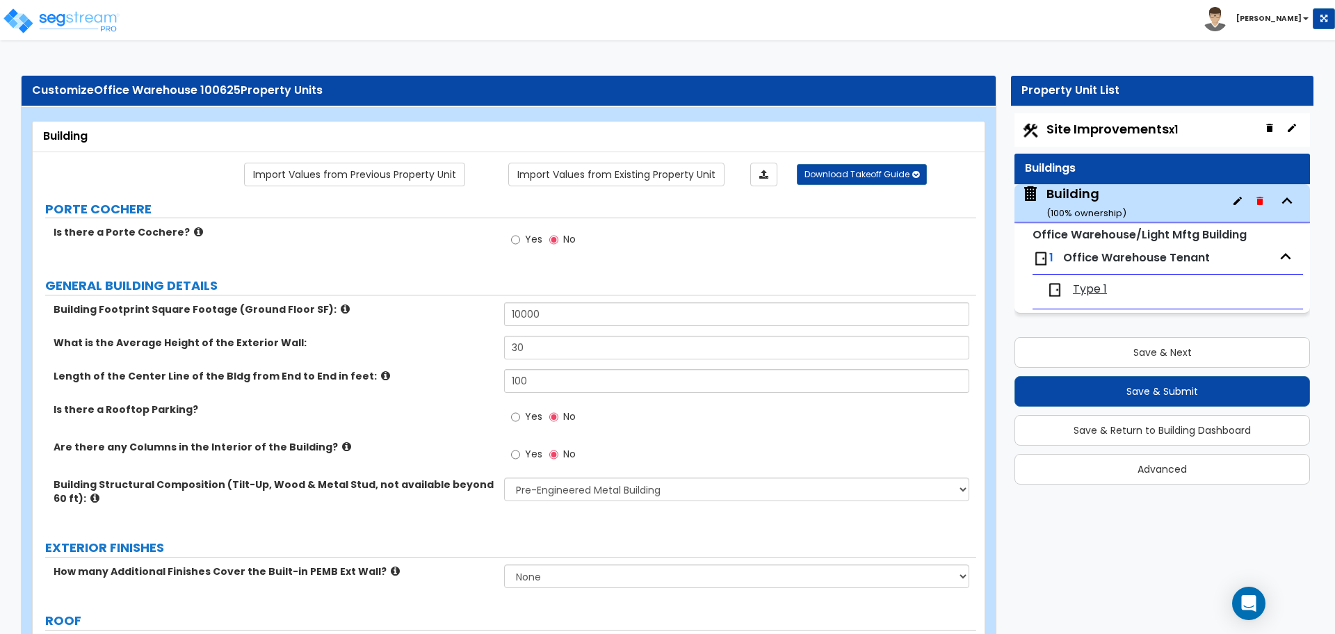
select select "1"
select select "3"
